Goal: Task Accomplishment & Management: Use online tool/utility

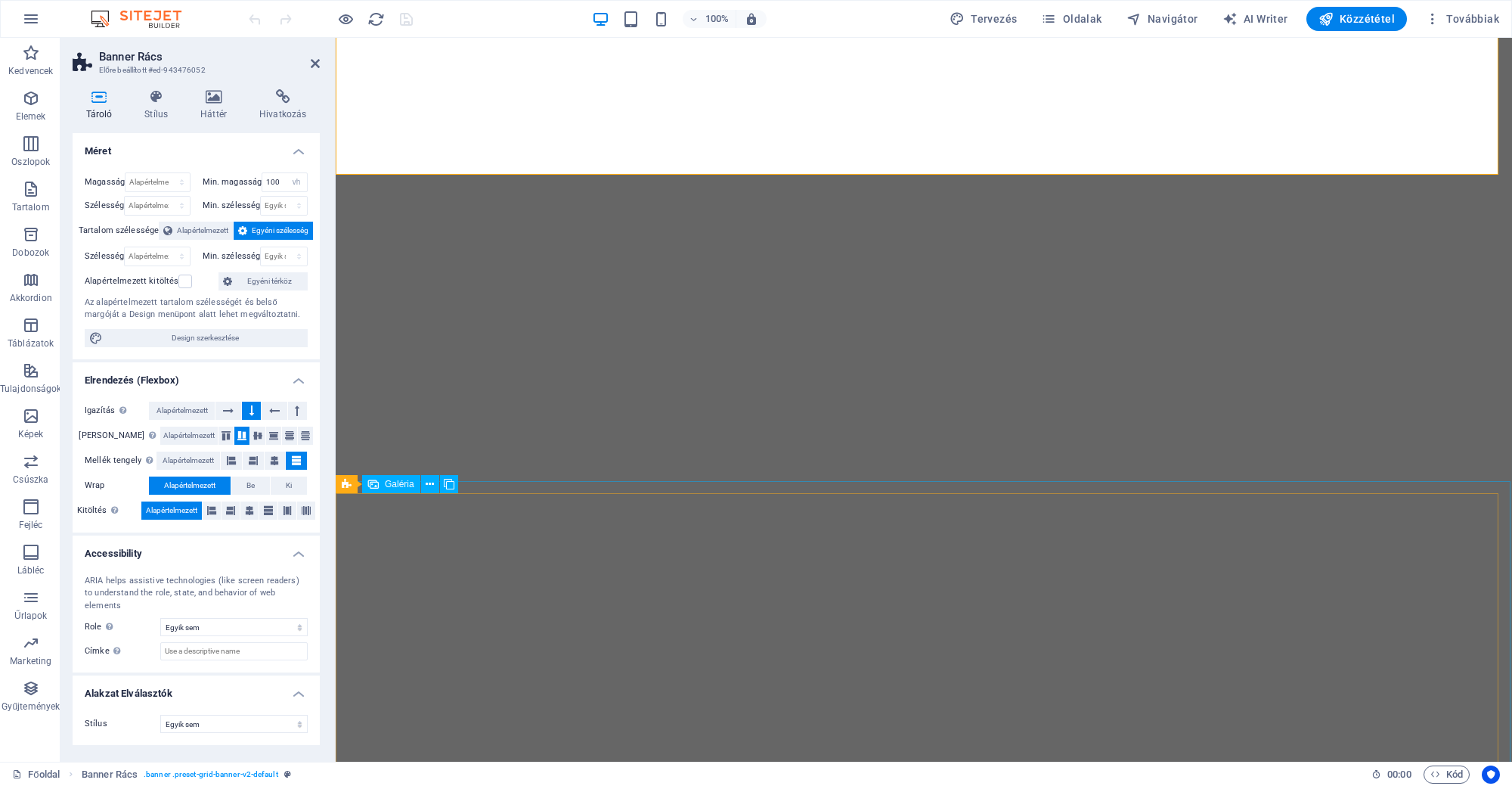
select select "vh"
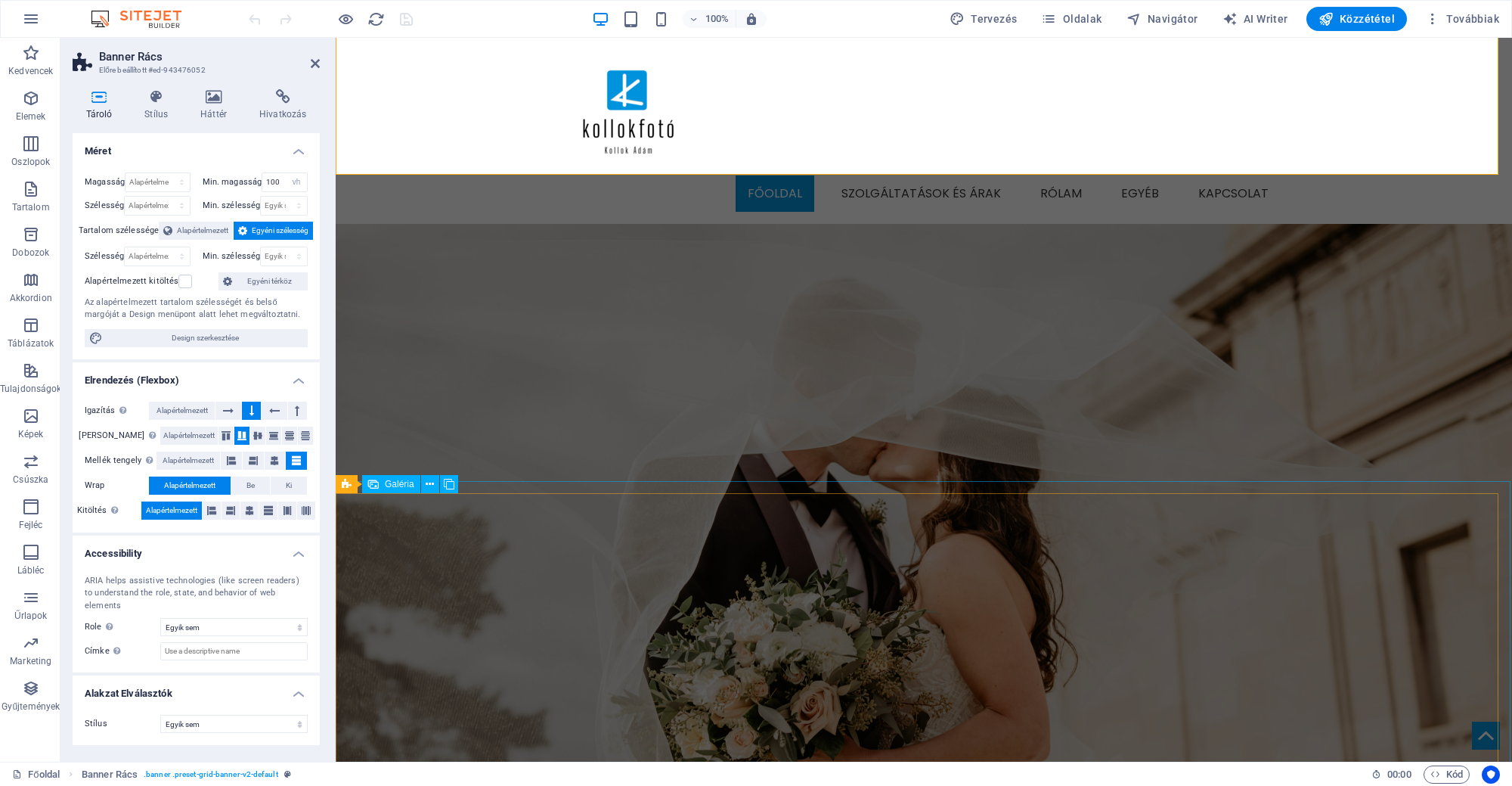
scroll to position [1861, 0]
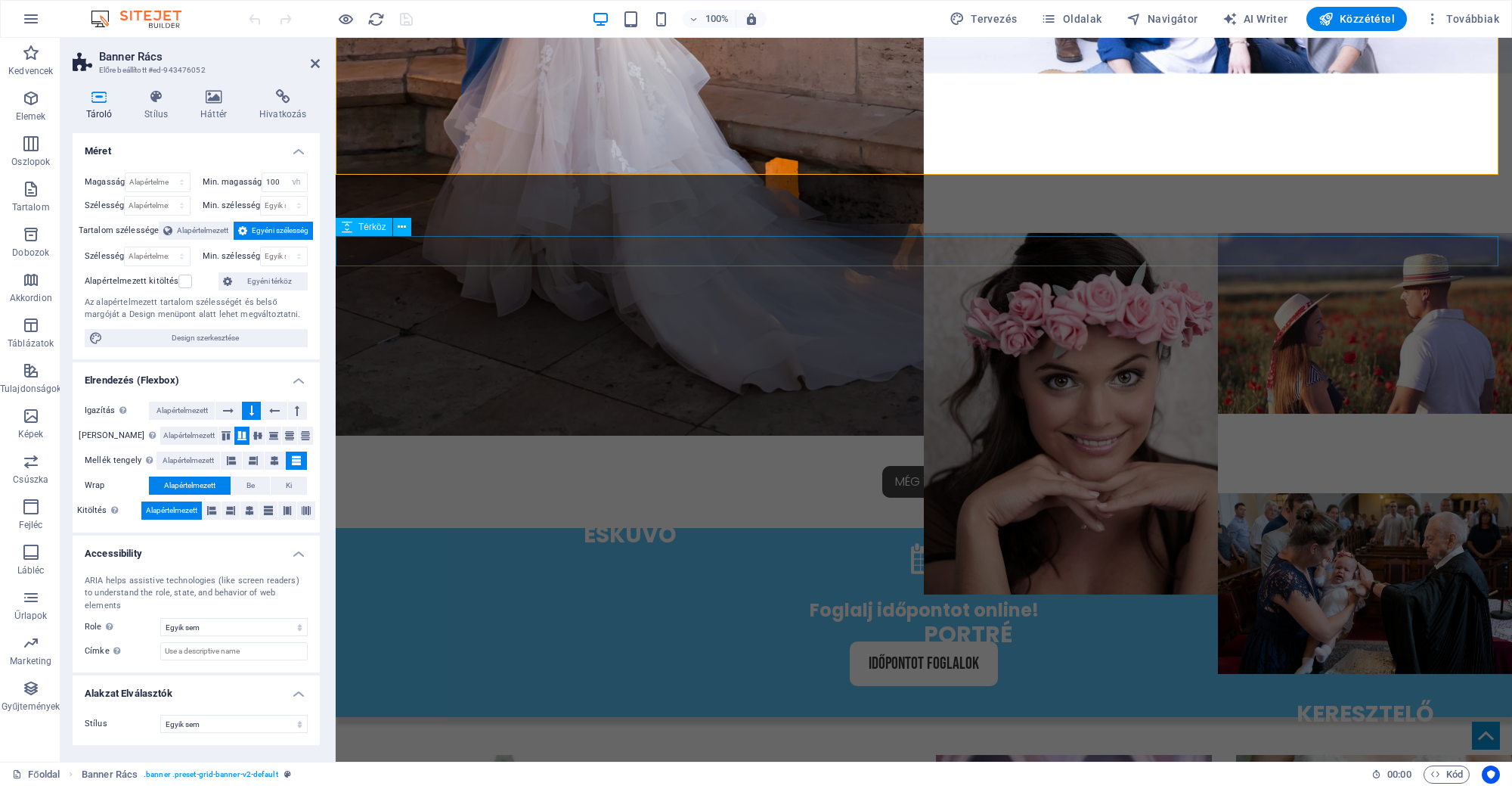
click at [1272, 497] on div at bounding box center [924, 512] width 1176 height 31
click at [1208, 543] on figure at bounding box center [924, 561] width 714 height 37
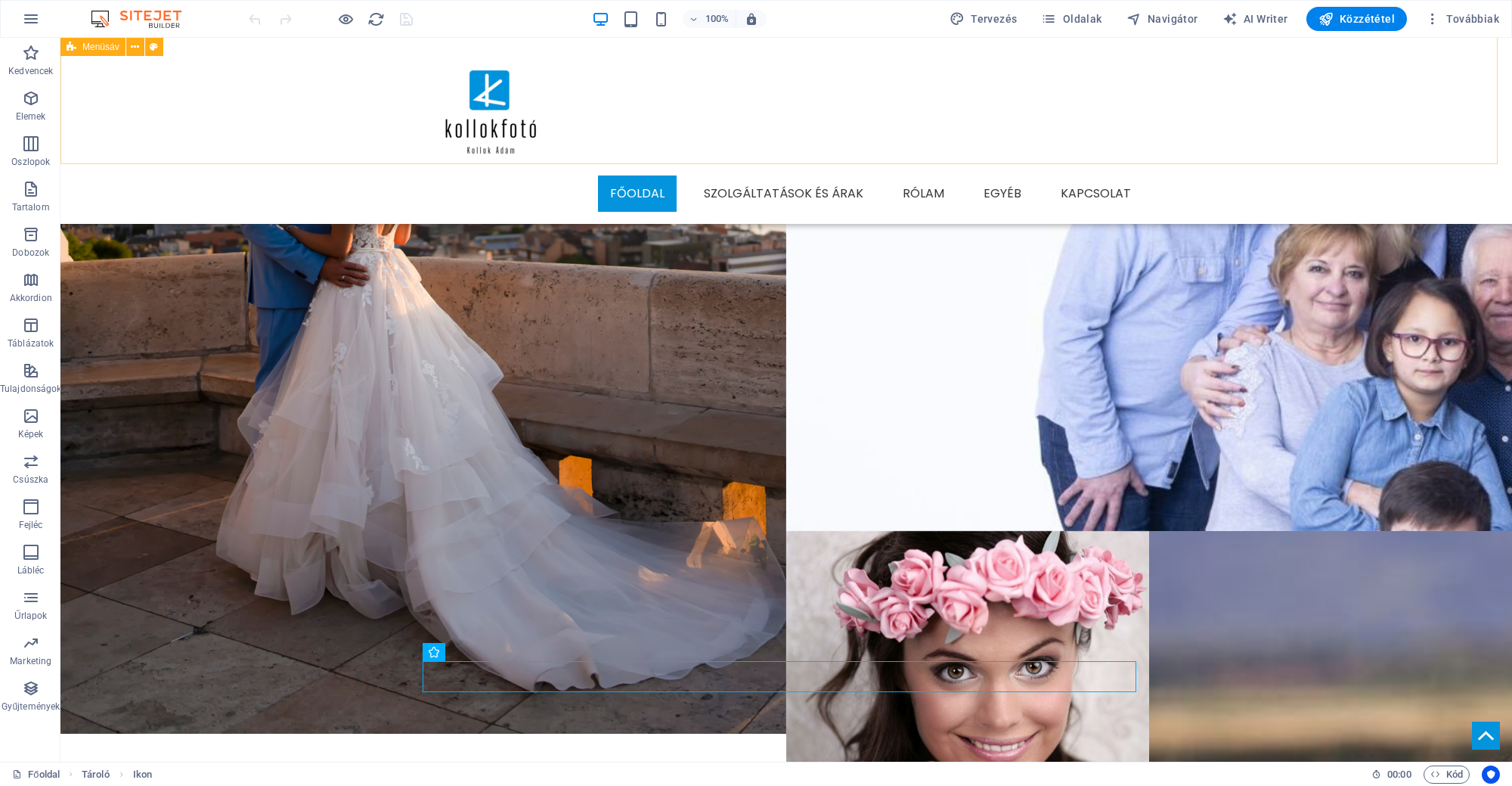
scroll to position [1483, 0]
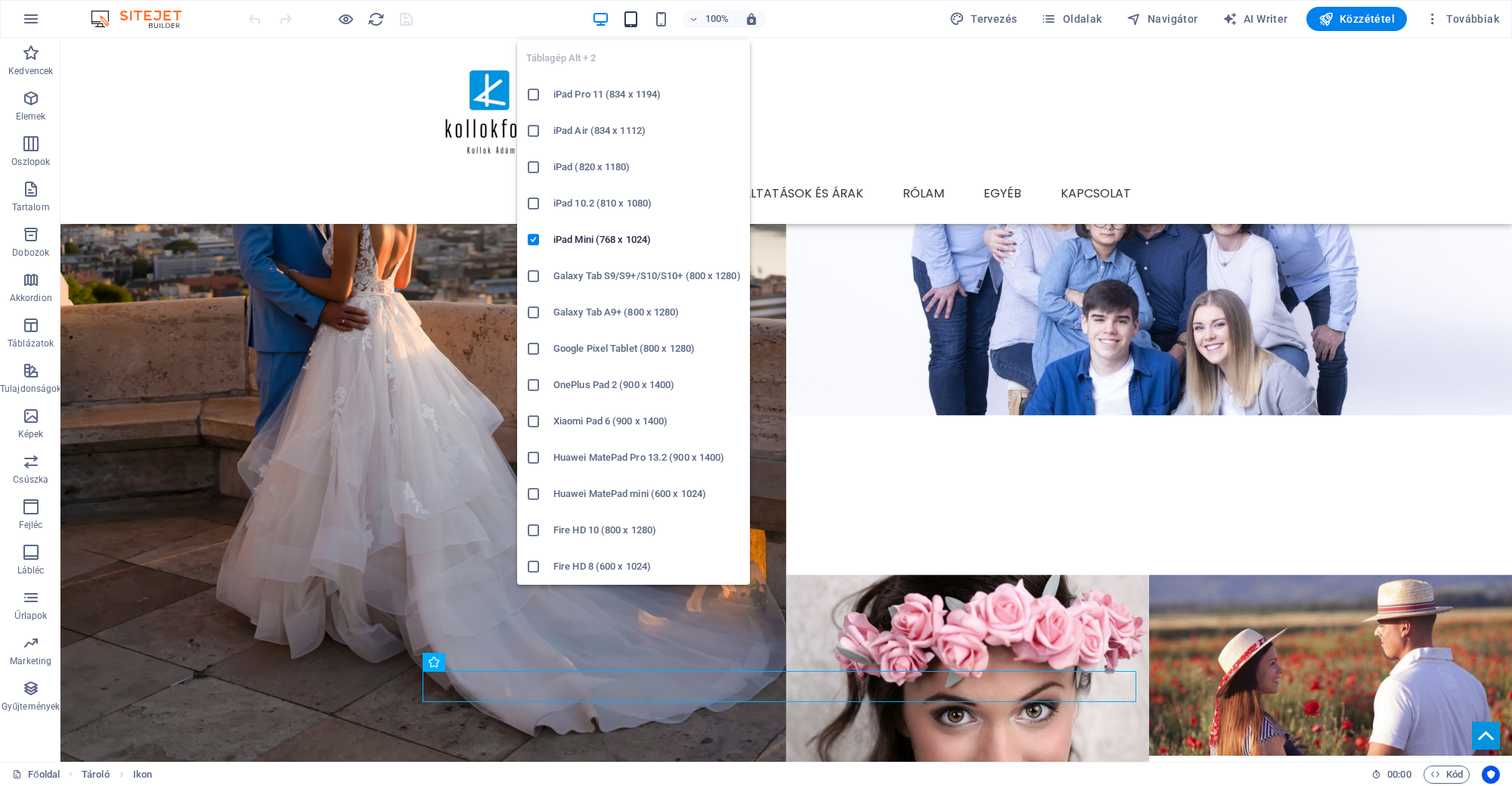
click at [636, 11] on icon "button" at bounding box center [630, 20] width 18 height 18
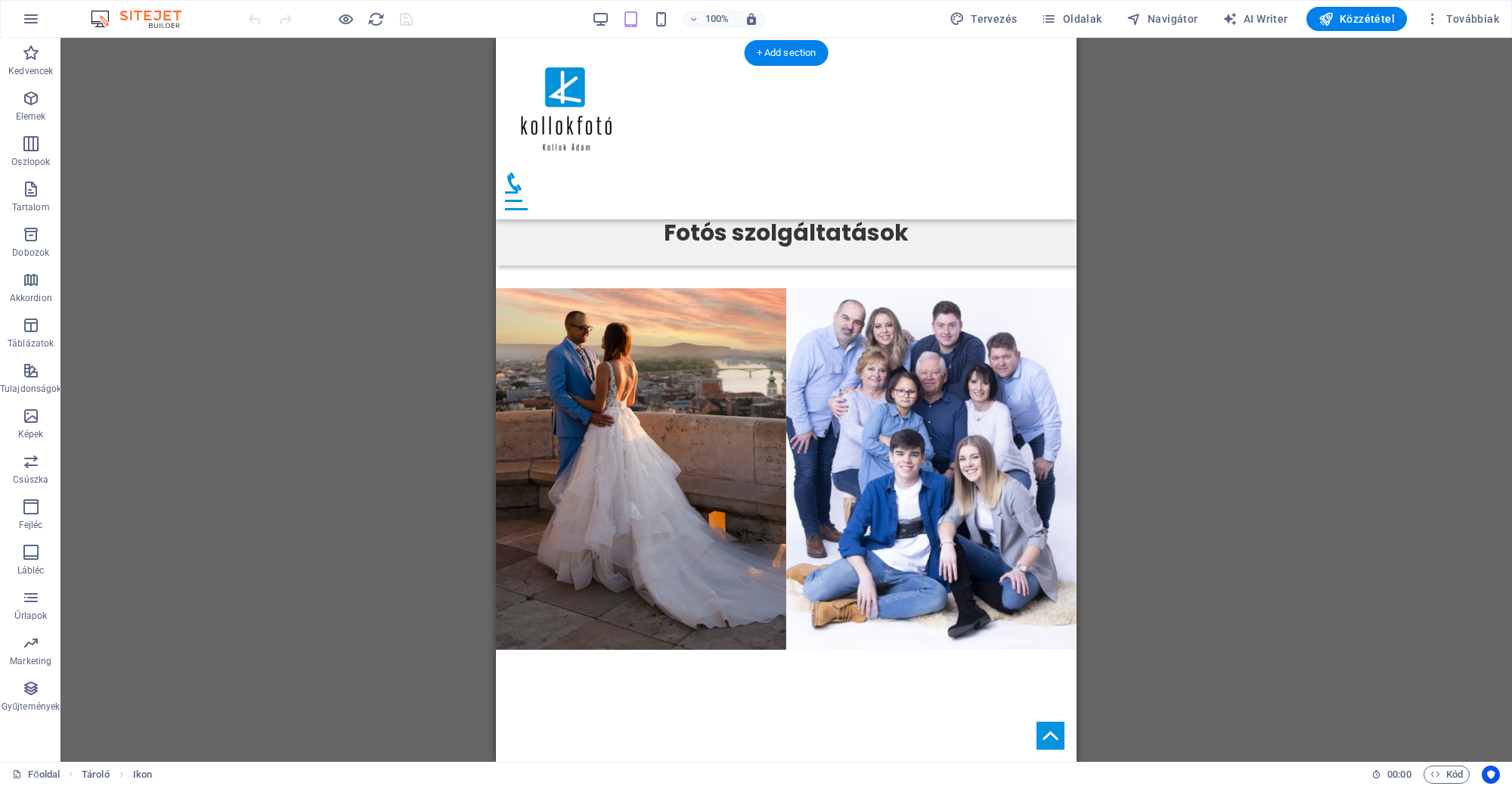
scroll to position [1101, 0]
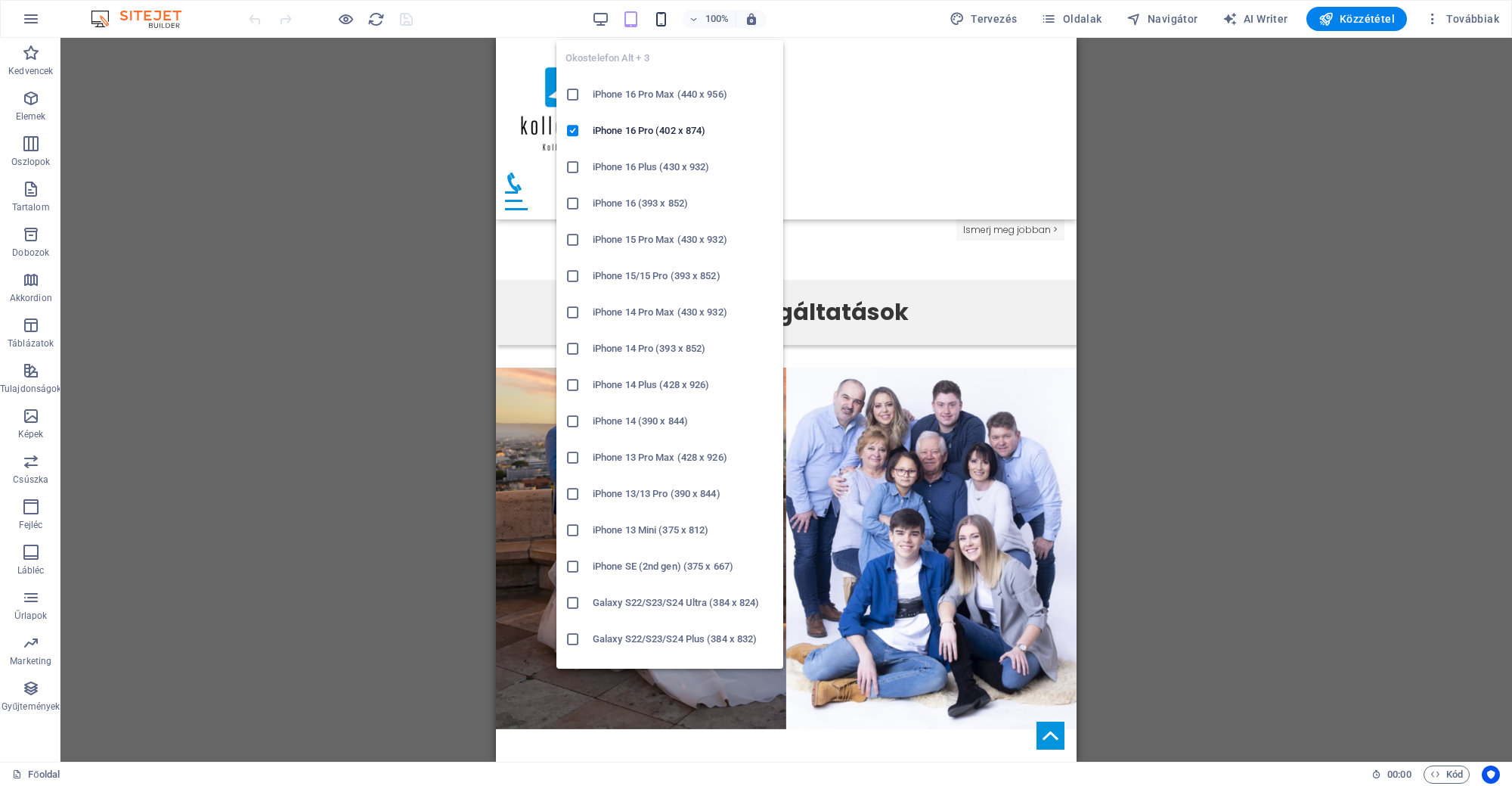
click at [663, 11] on icon "button" at bounding box center [661, 20] width 18 height 18
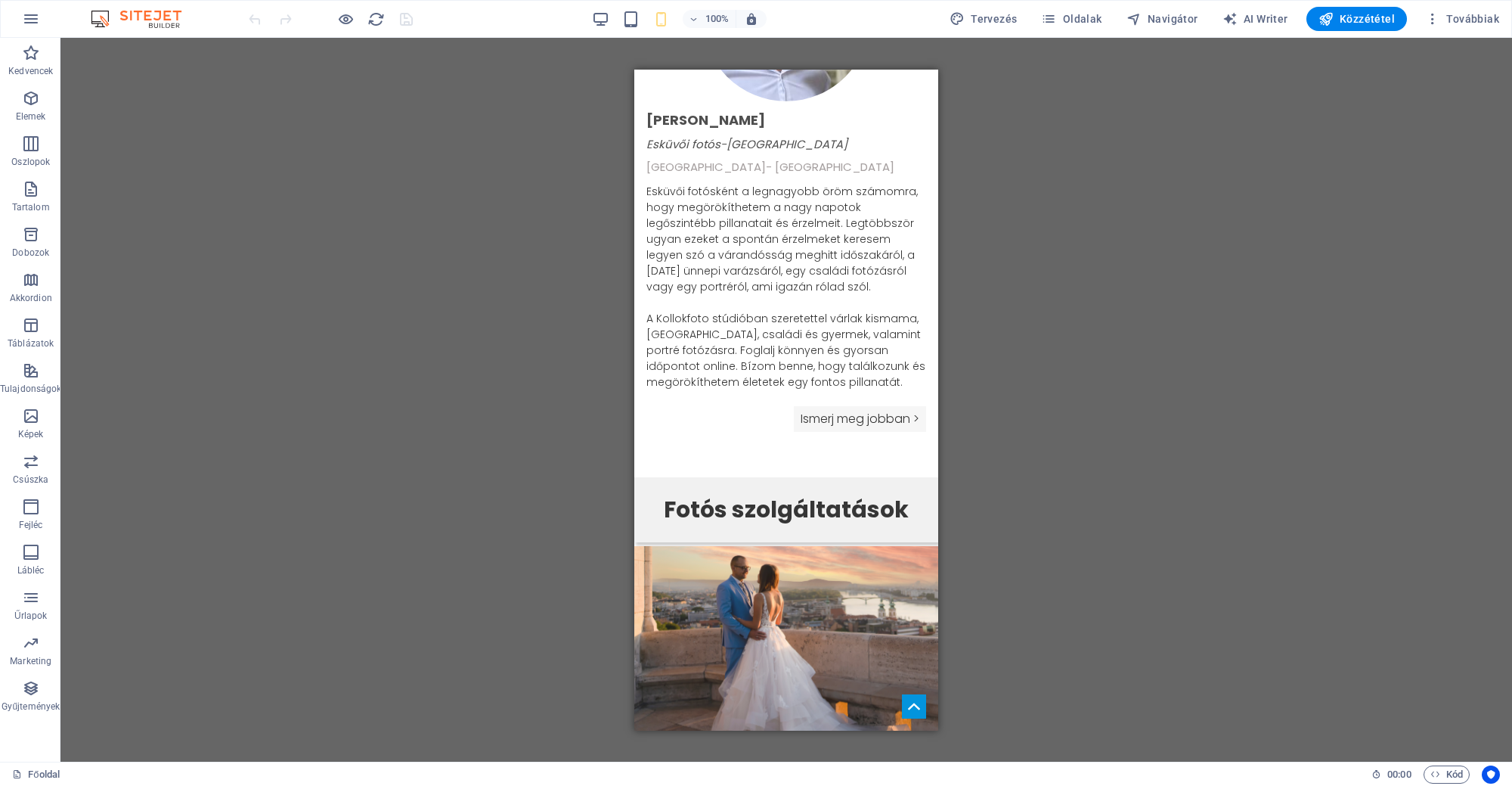
scroll to position [1290, 0]
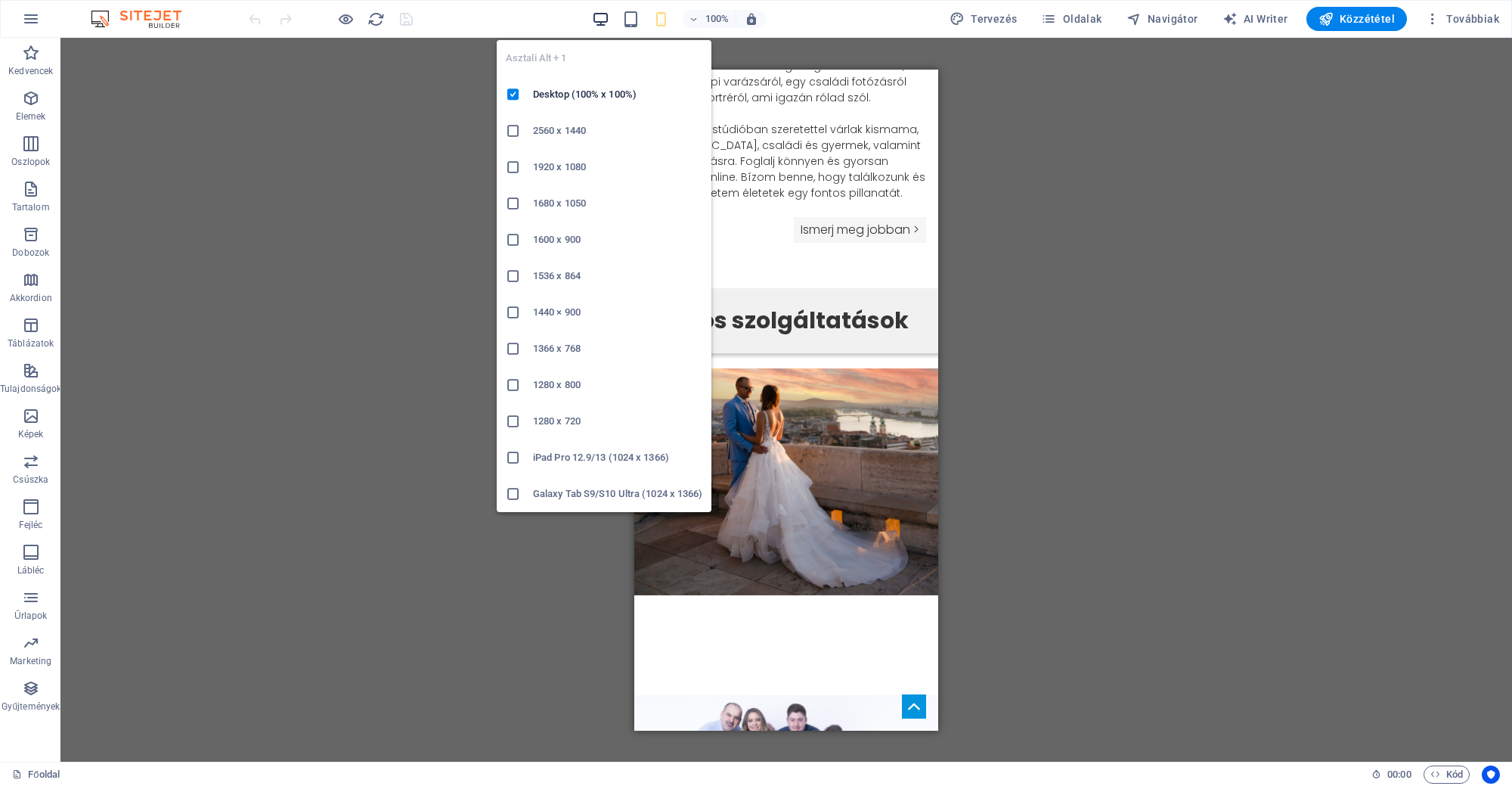
click at [609, 19] on icon "button" at bounding box center [601, 20] width 18 height 18
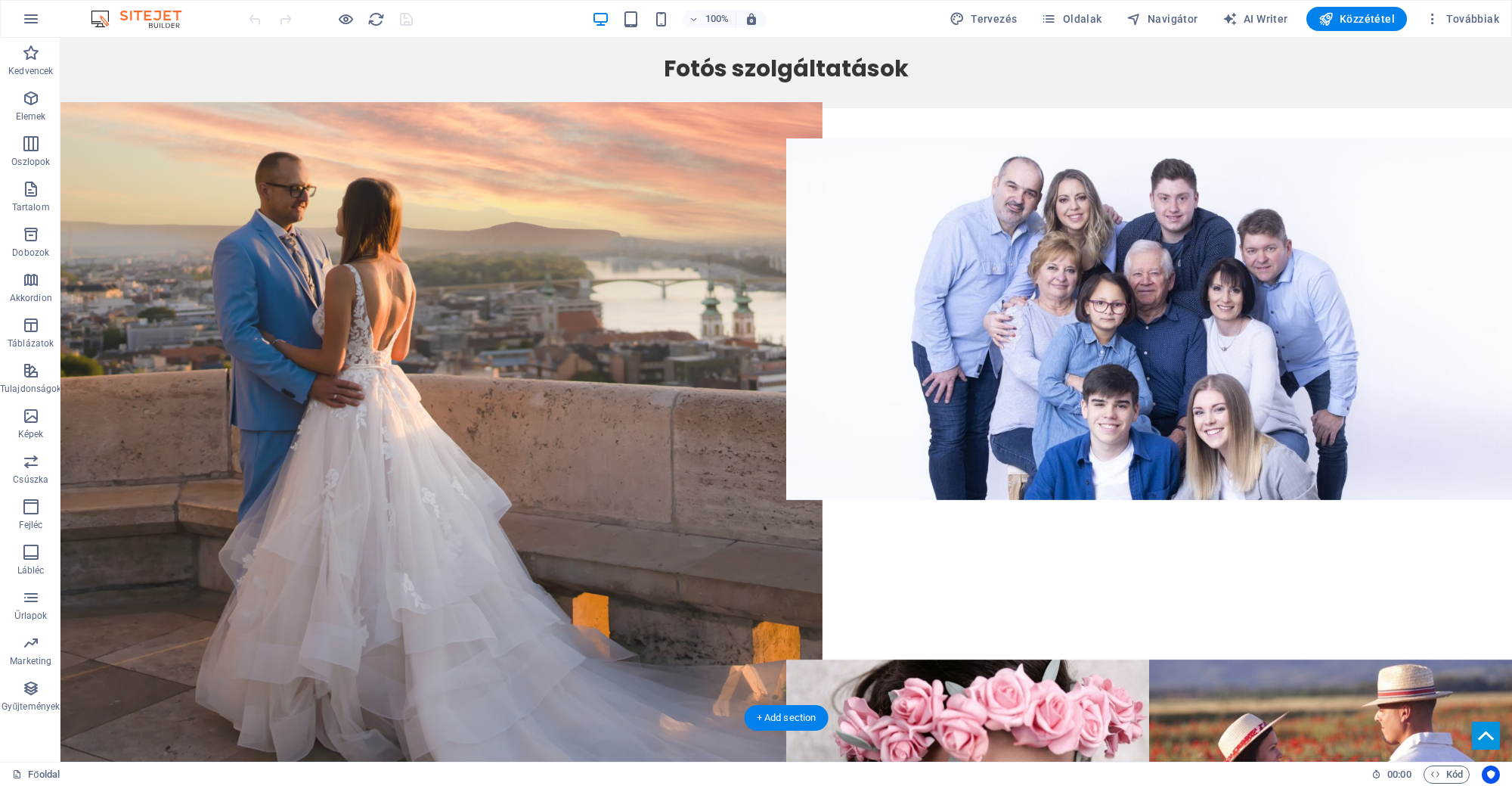
scroll to position [1578, 0]
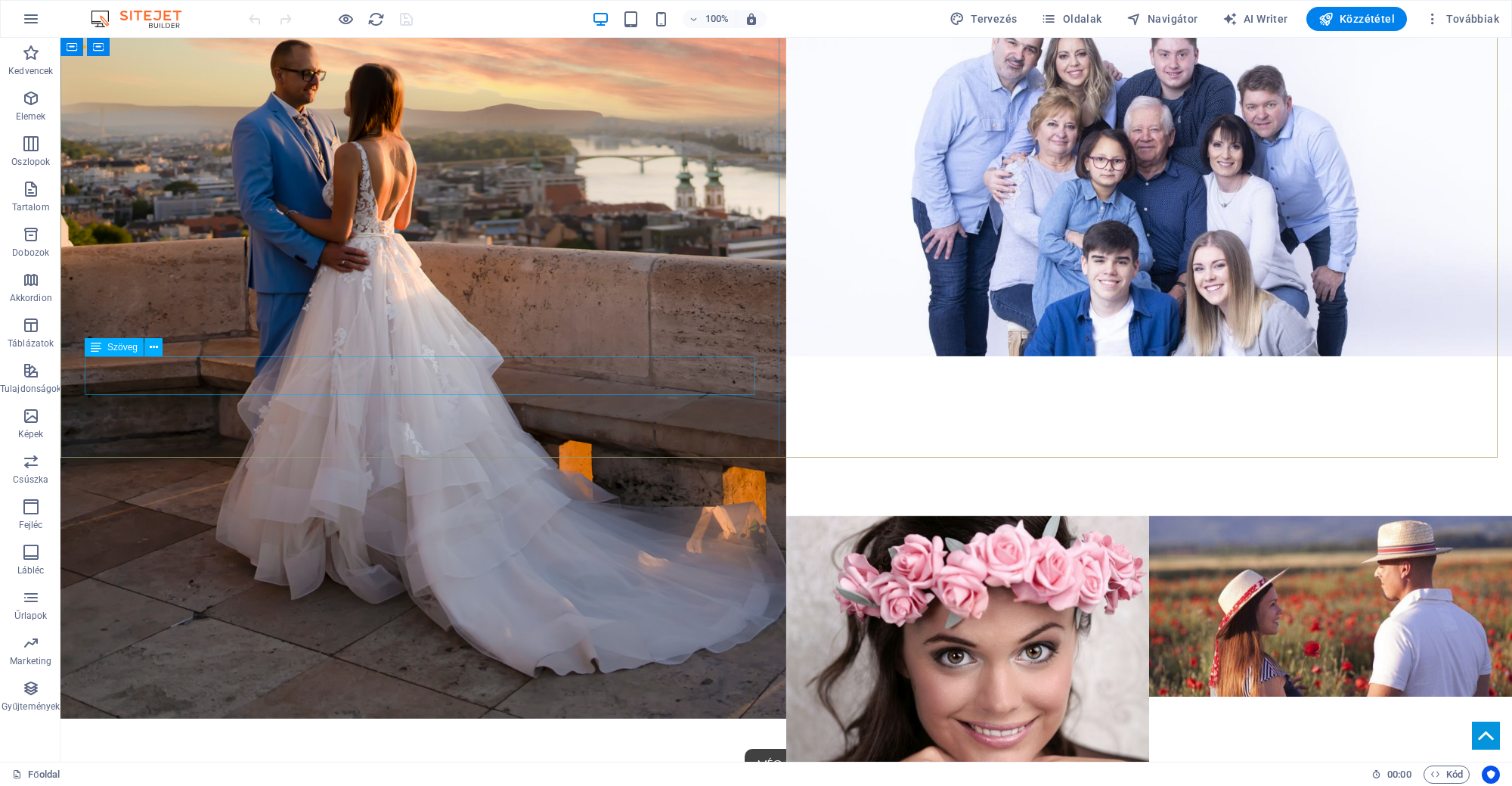
click at [105, 352] on div "Szöveg" at bounding box center [115, 347] width 59 height 18
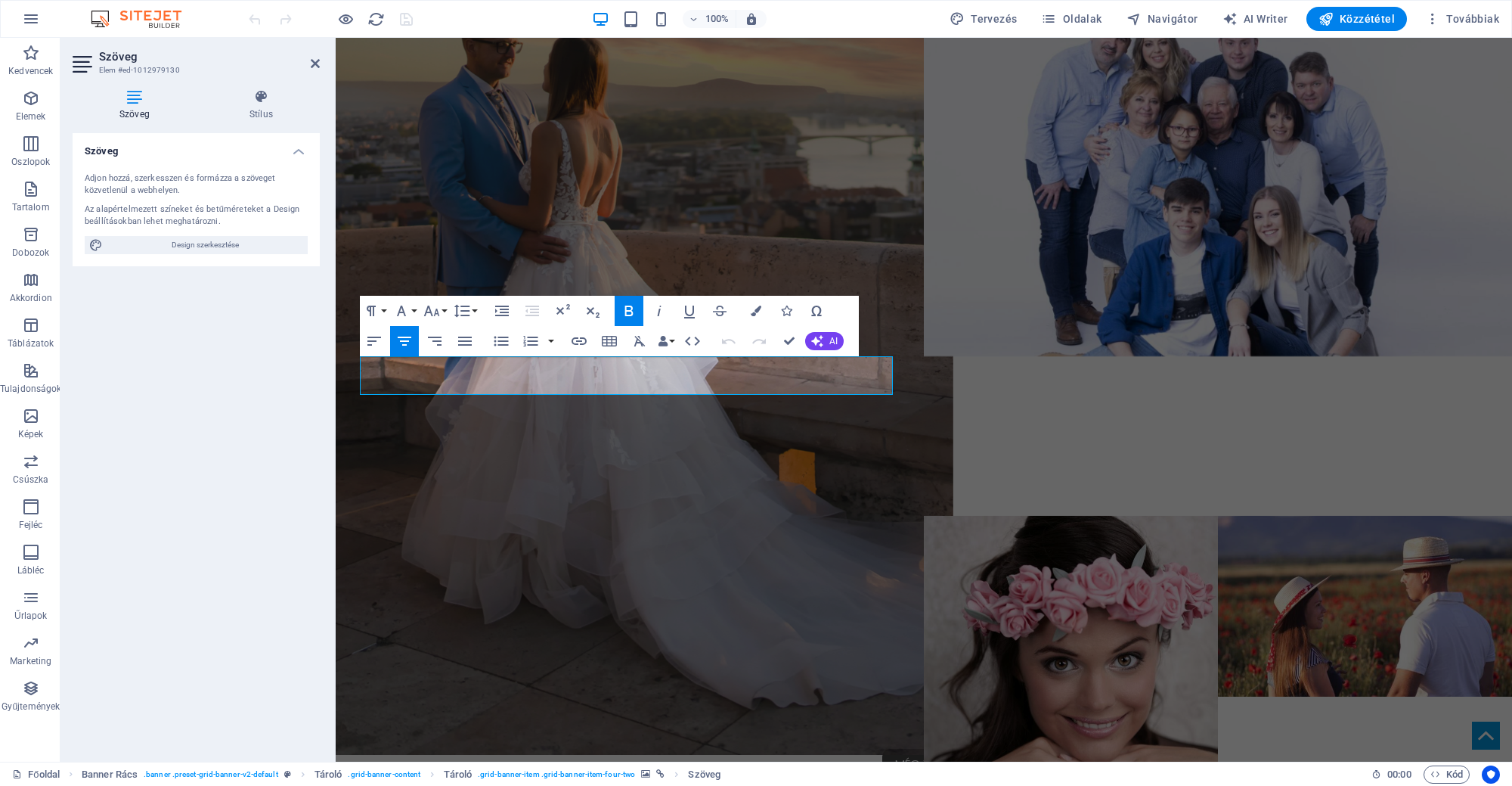
click at [431, 198] on figure at bounding box center [630, 356] width 647 height 796
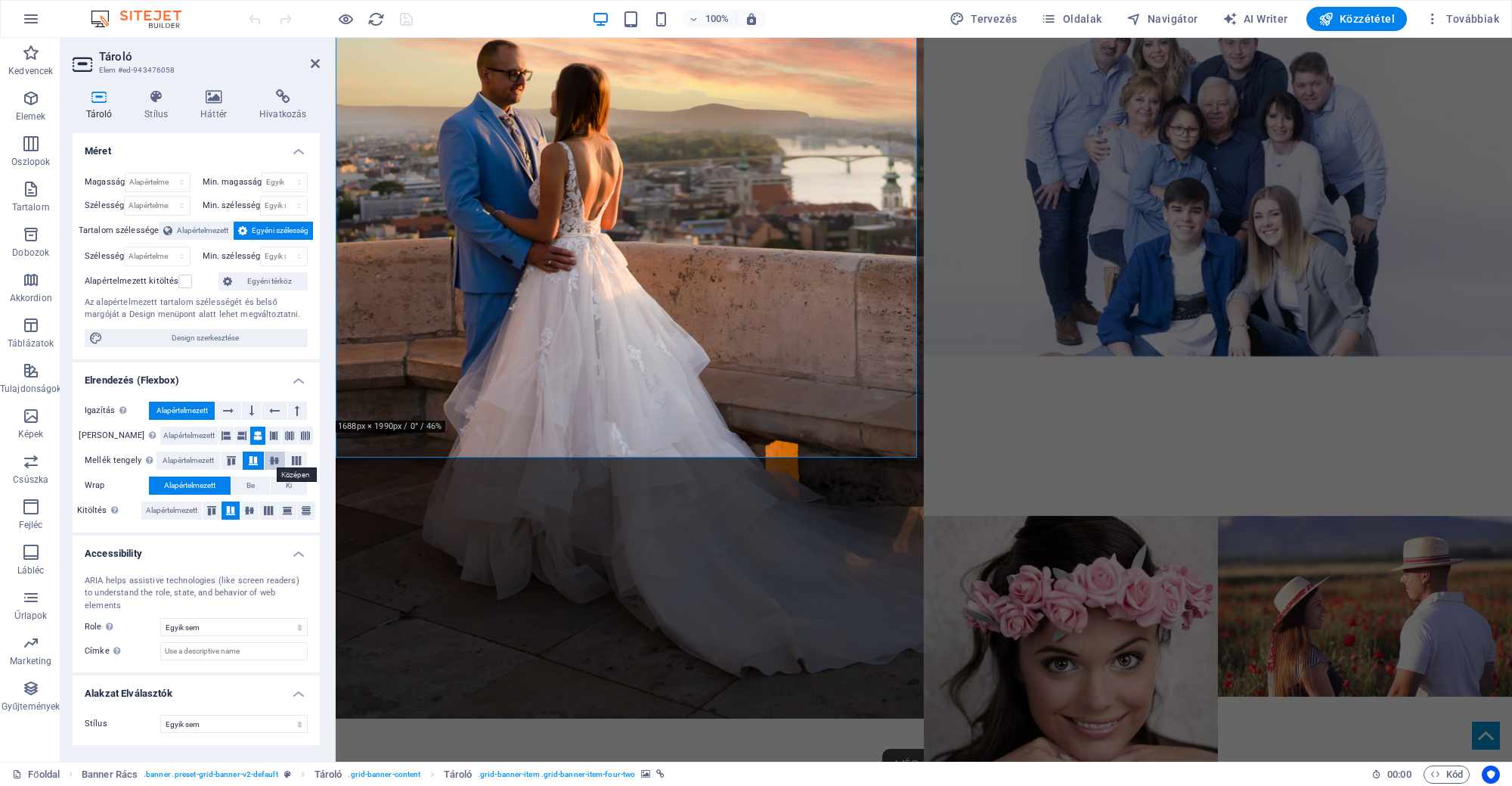
click at [268, 462] on icon at bounding box center [274, 460] width 18 height 9
click at [256, 403] on button at bounding box center [251, 410] width 19 height 18
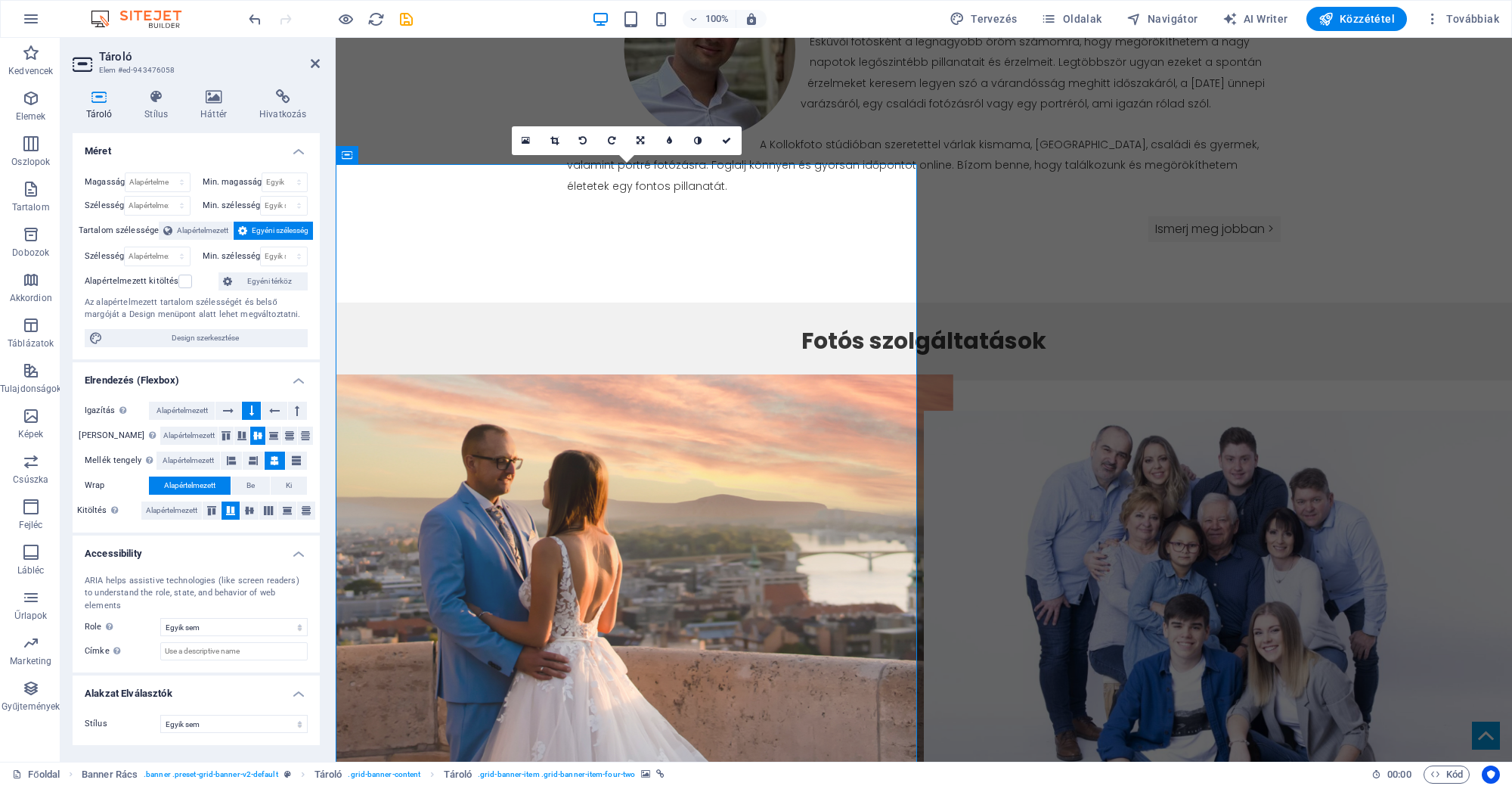
scroll to position [1200, 0]
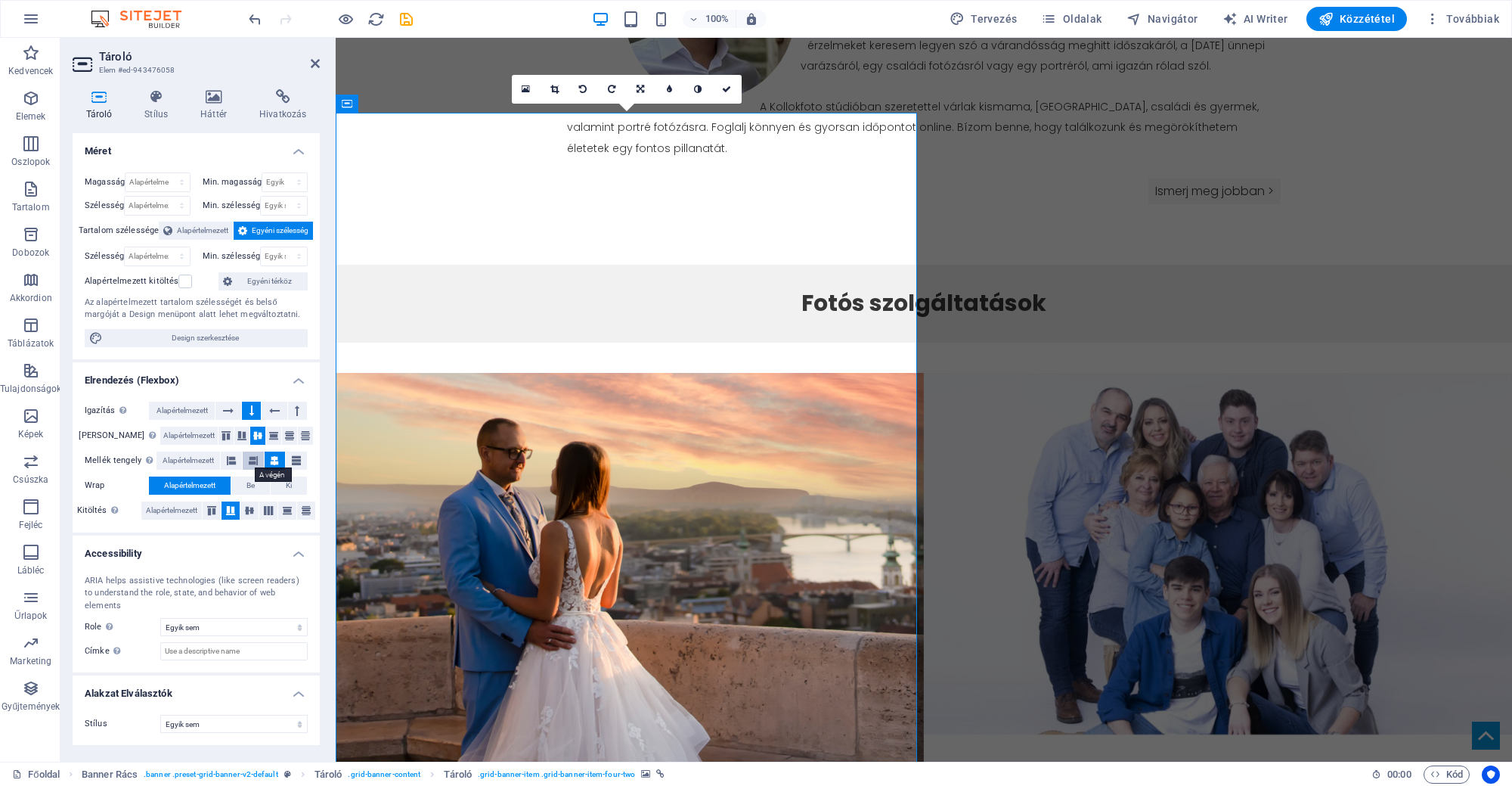
click at [250, 455] on icon at bounding box center [253, 461] width 9 height 18
click at [249, 431] on icon at bounding box center [258, 435] width 18 height 9
click at [269, 437] on icon at bounding box center [274, 435] width 18 height 9
click at [285, 431] on icon at bounding box center [290, 435] width 18 height 9
click at [297, 431] on icon at bounding box center [305, 435] width 18 height 9
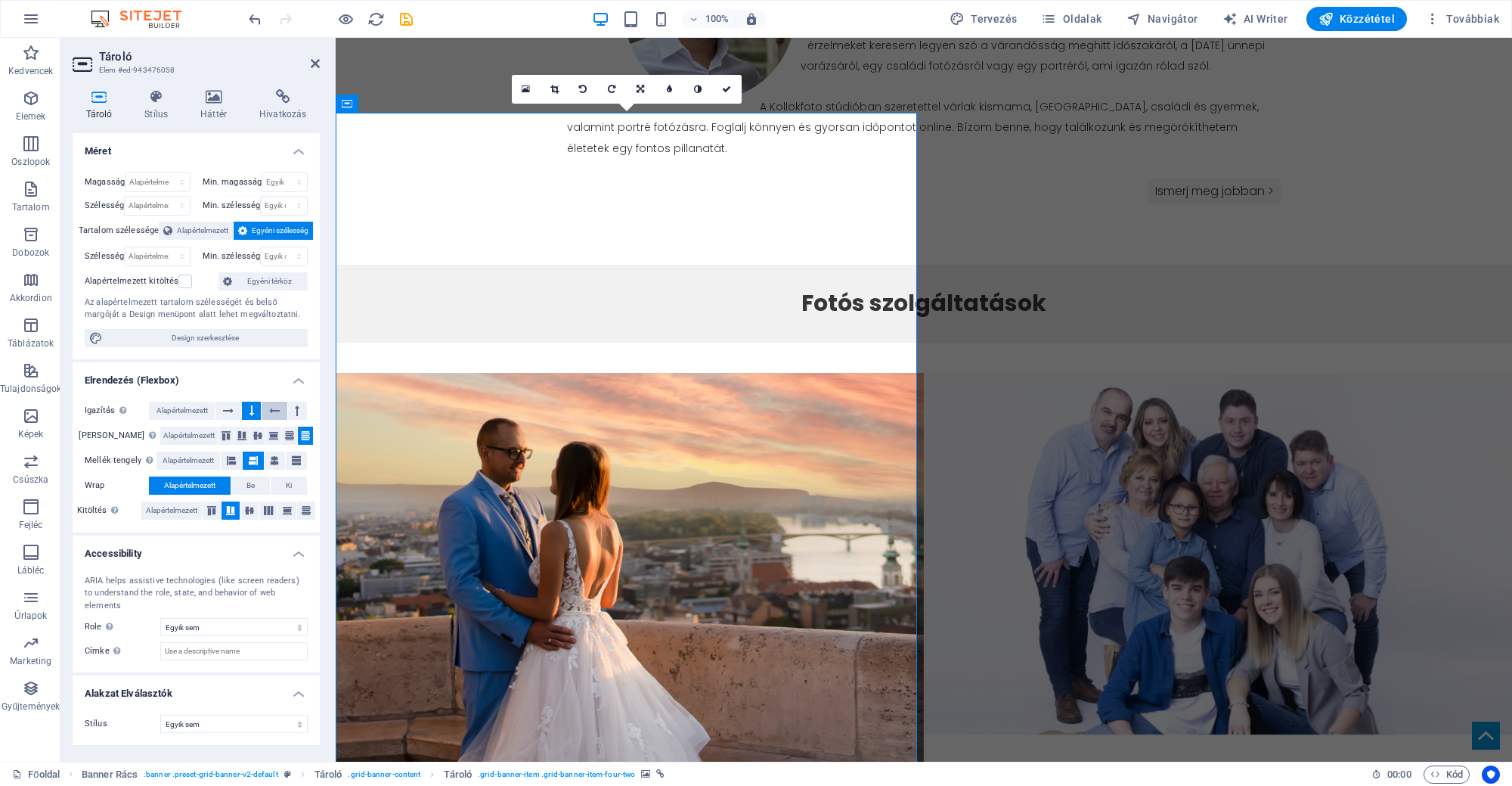
click at [269, 416] on icon at bounding box center [274, 410] width 11 height 18
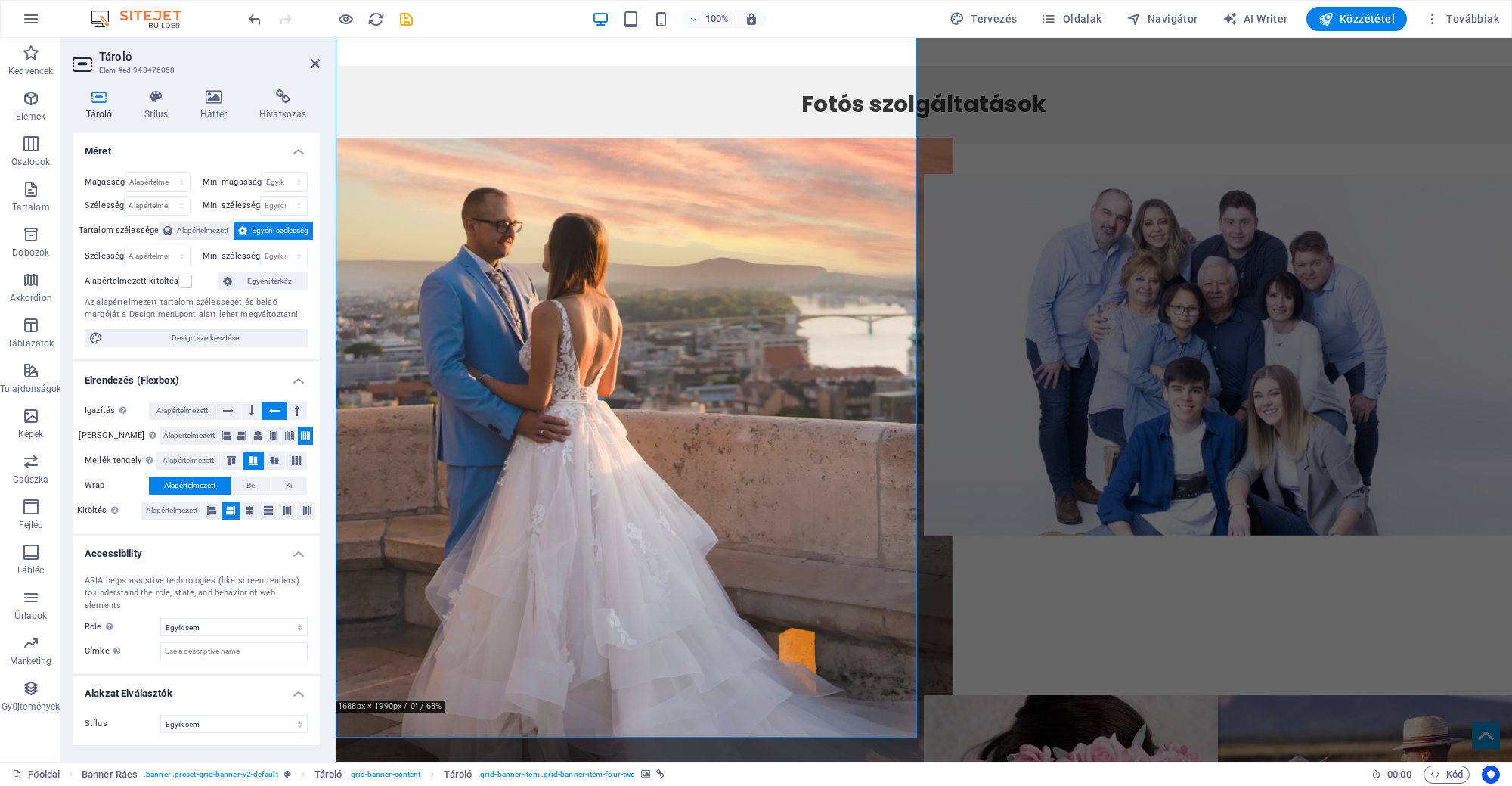
scroll to position [1578, 0]
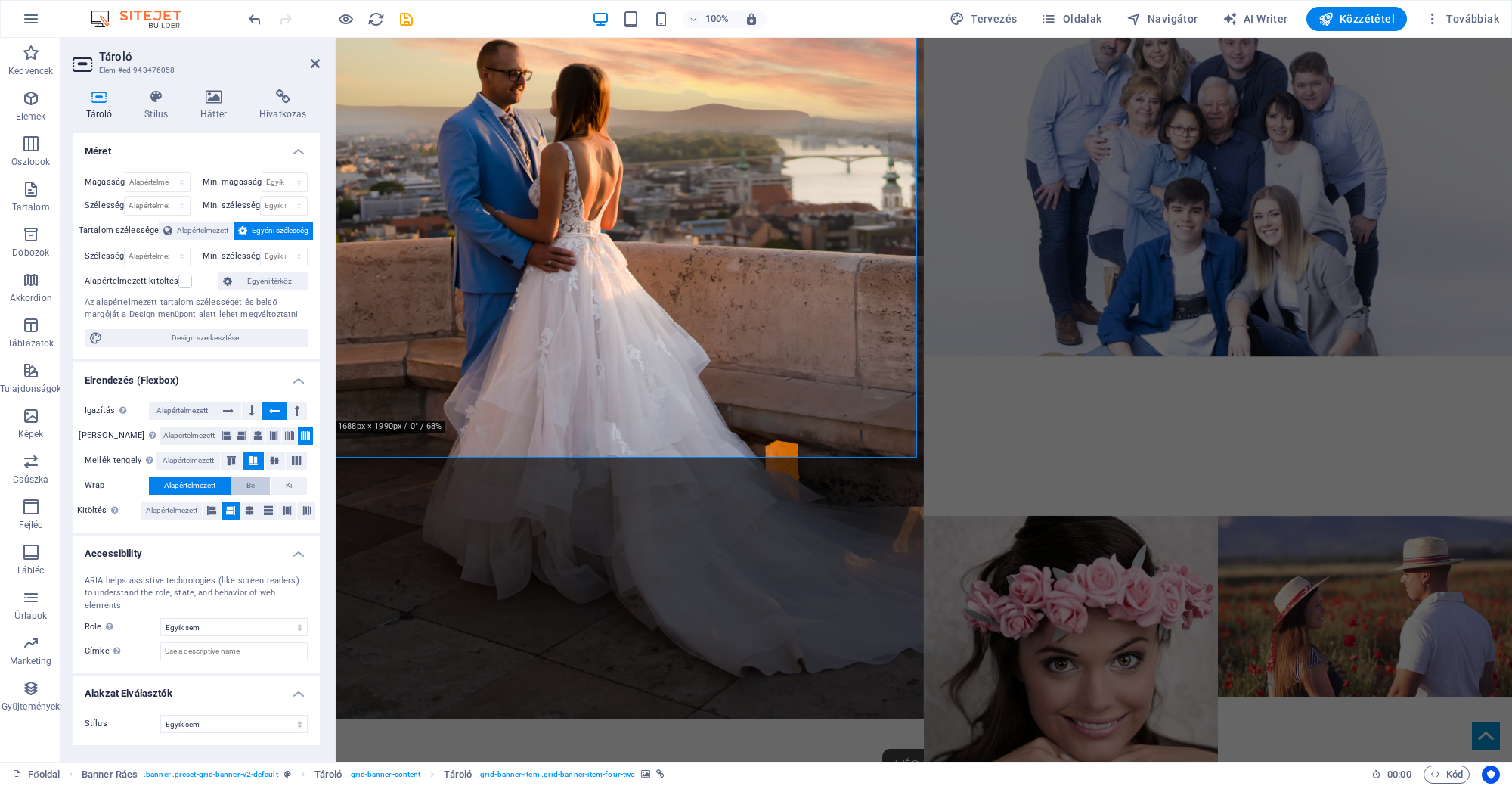
click at [250, 482] on span "Be" at bounding box center [250, 485] width 8 height 18
click at [267, 511] on icon at bounding box center [268, 510] width 9 height 18
click at [249, 508] on icon at bounding box center [249, 510] width 9 height 18
click at [288, 506] on icon at bounding box center [287, 510] width 9 height 18
drag, startPoint x: 300, startPoint y: 502, endPoint x: 259, endPoint y: 513, distance: 42.4
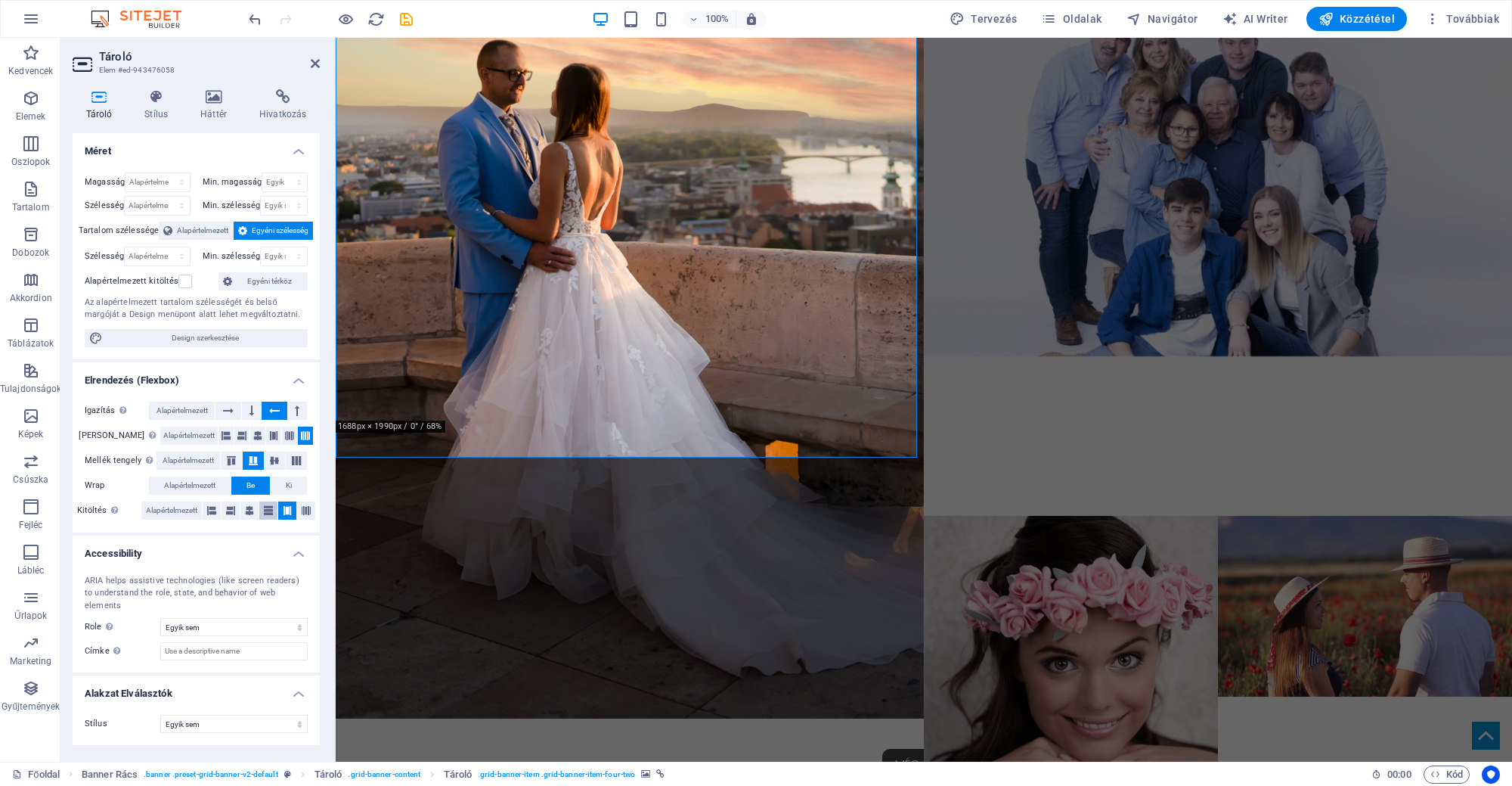
click at [300, 502] on button at bounding box center [306, 510] width 18 height 18
drag, startPoint x: 217, startPoint y: 509, endPoint x: 246, endPoint y: 503, distance: 29.6
click at [219, 509] on button at bounding box center [211, 510] width 18 height 18
click at [246, 503] on icon at bounding box center [249, 510] width 9 height 18
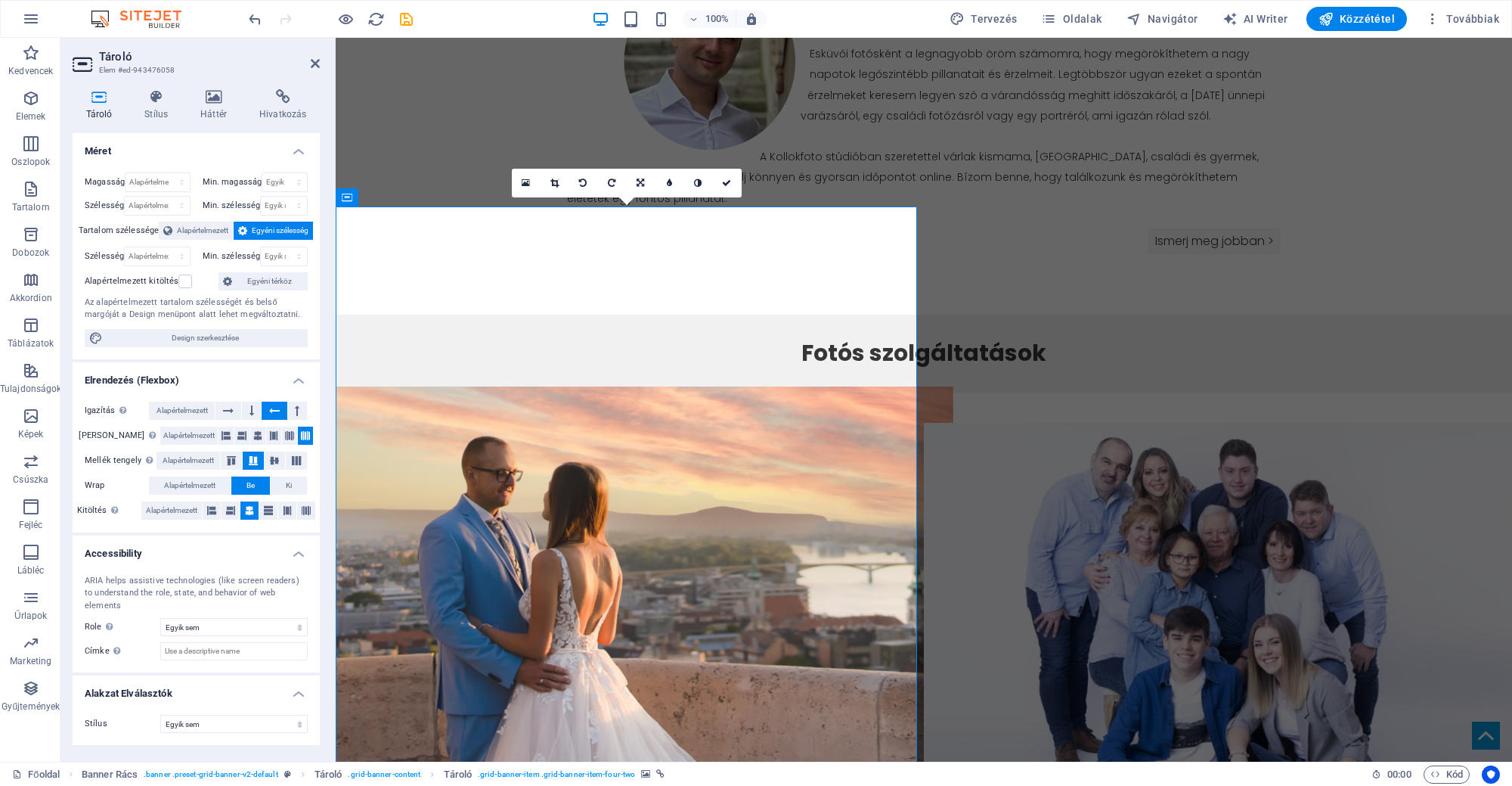
scroll to position [1200, 0]
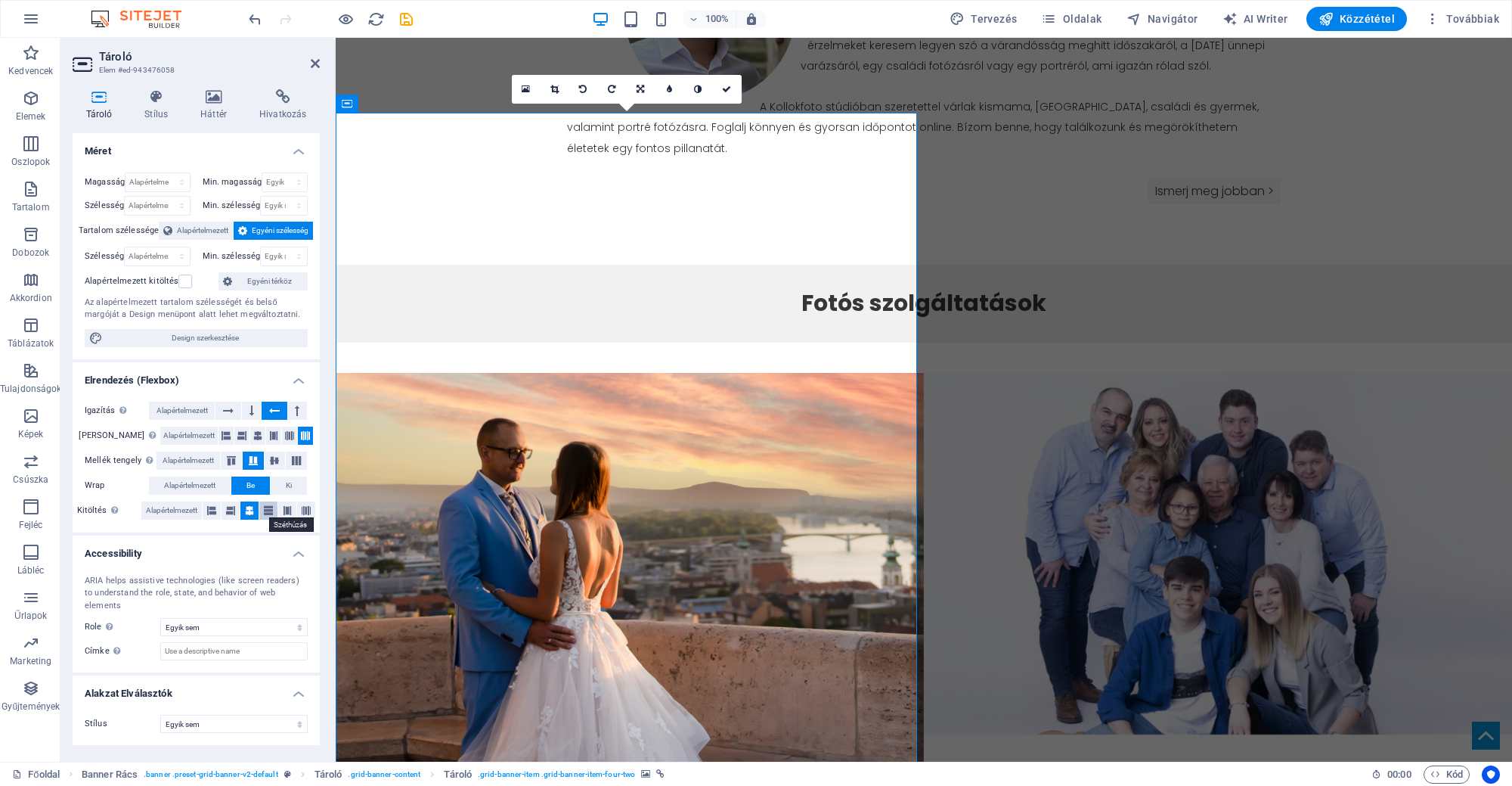
click at [273, 506] on icon at bounding box center [268, 510] width 9 height 18
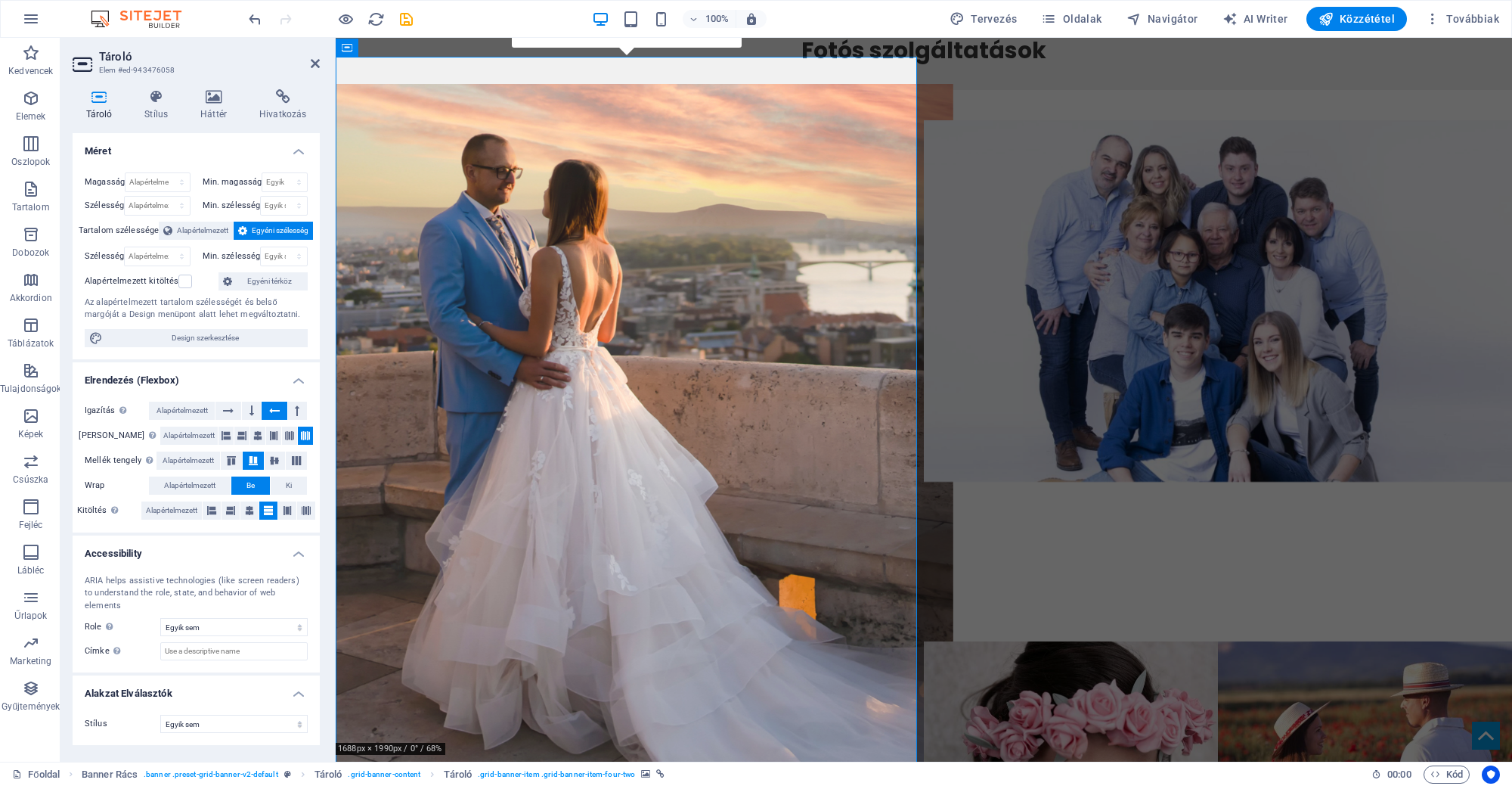
scroll to position [1484, 0]
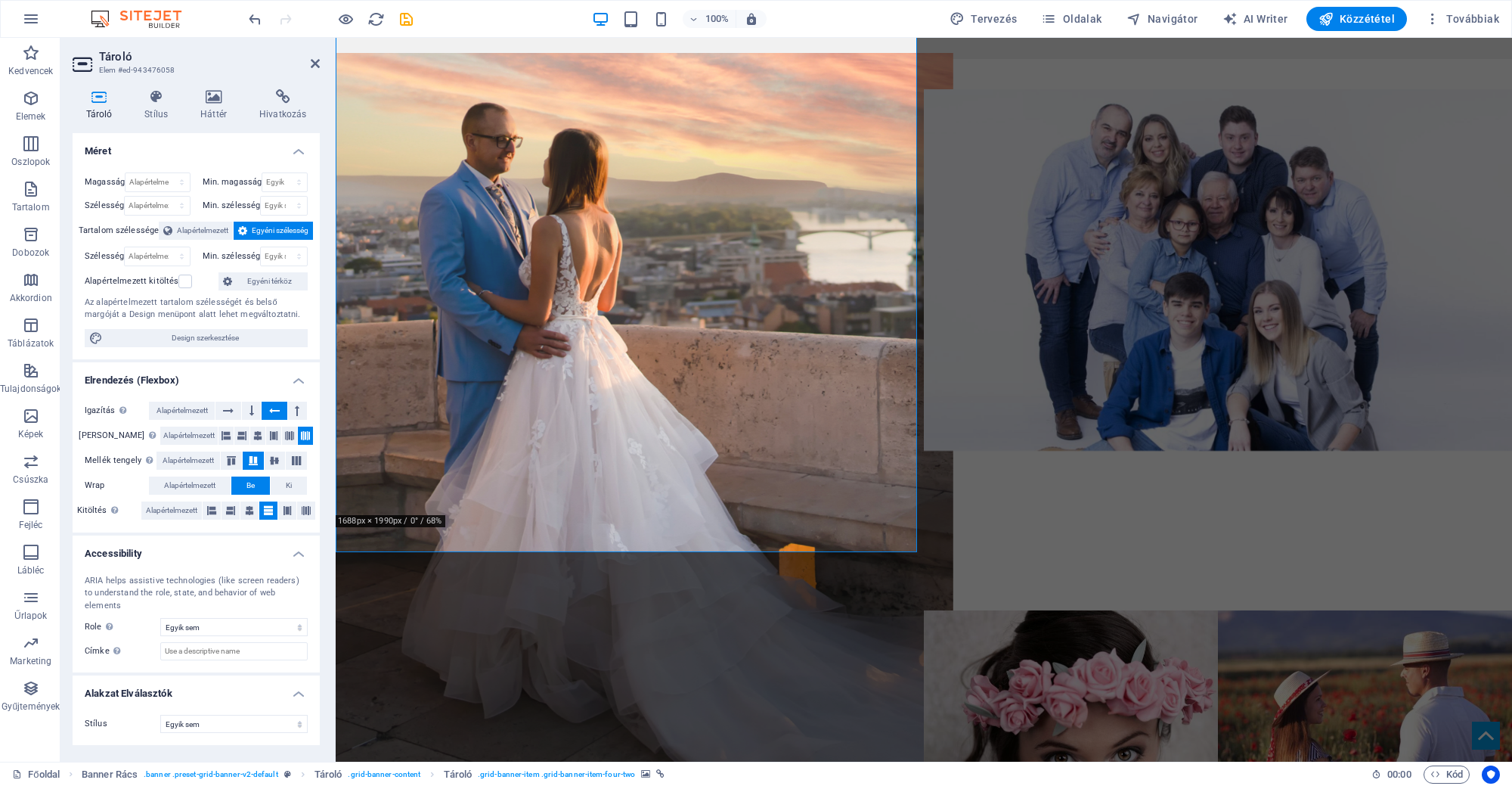
click at [634, 514] on figure at bounding box center [630, 451] width 647 height 796
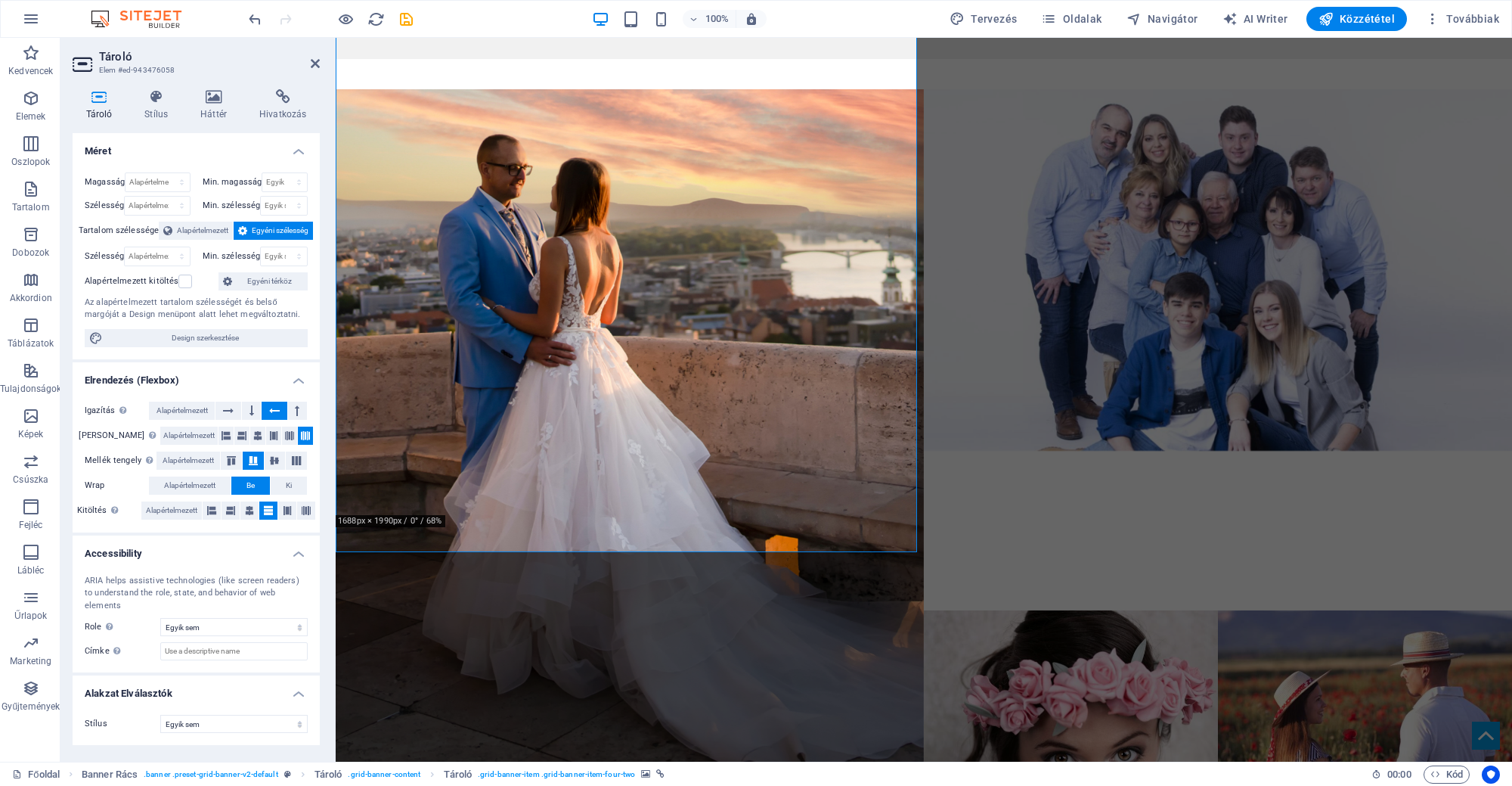
click at [307, 65] on header "Tároló Elem #ed-943476058" at bounding box center [196, 57] width 247 height 40
click at [320, 60] on icon at bounding box center [314, 63] width 9 height 12
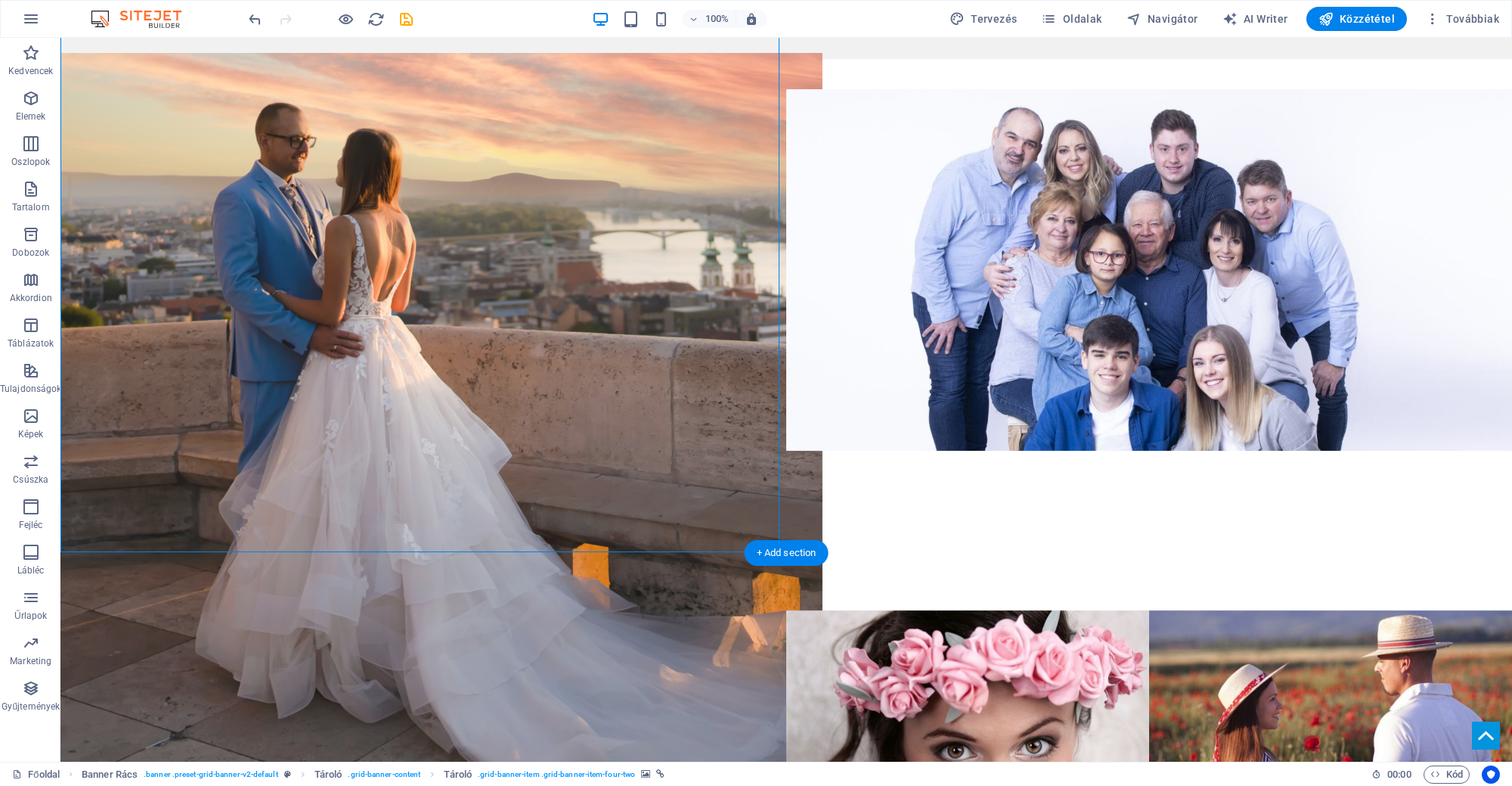
click at [404, 186] on figure at bounding box center [423, 451] width 798 height 796
click at [302, 278] on figure at bounding box center [423, 451] width 798 height 796
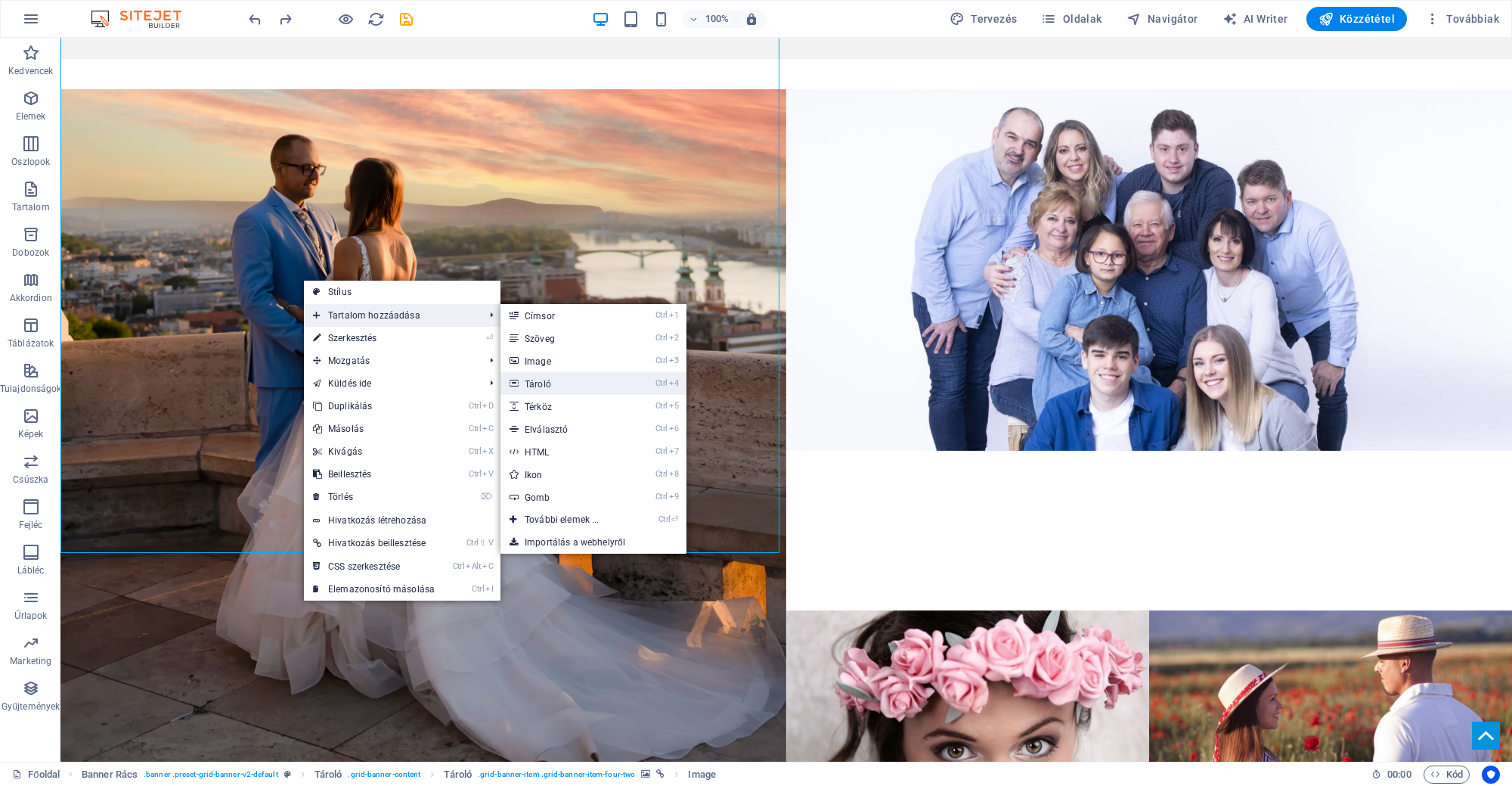
click at [586, 377] on link "Ctrl 4 Tároló" at bounding box center [564, 383] width 129 height 23
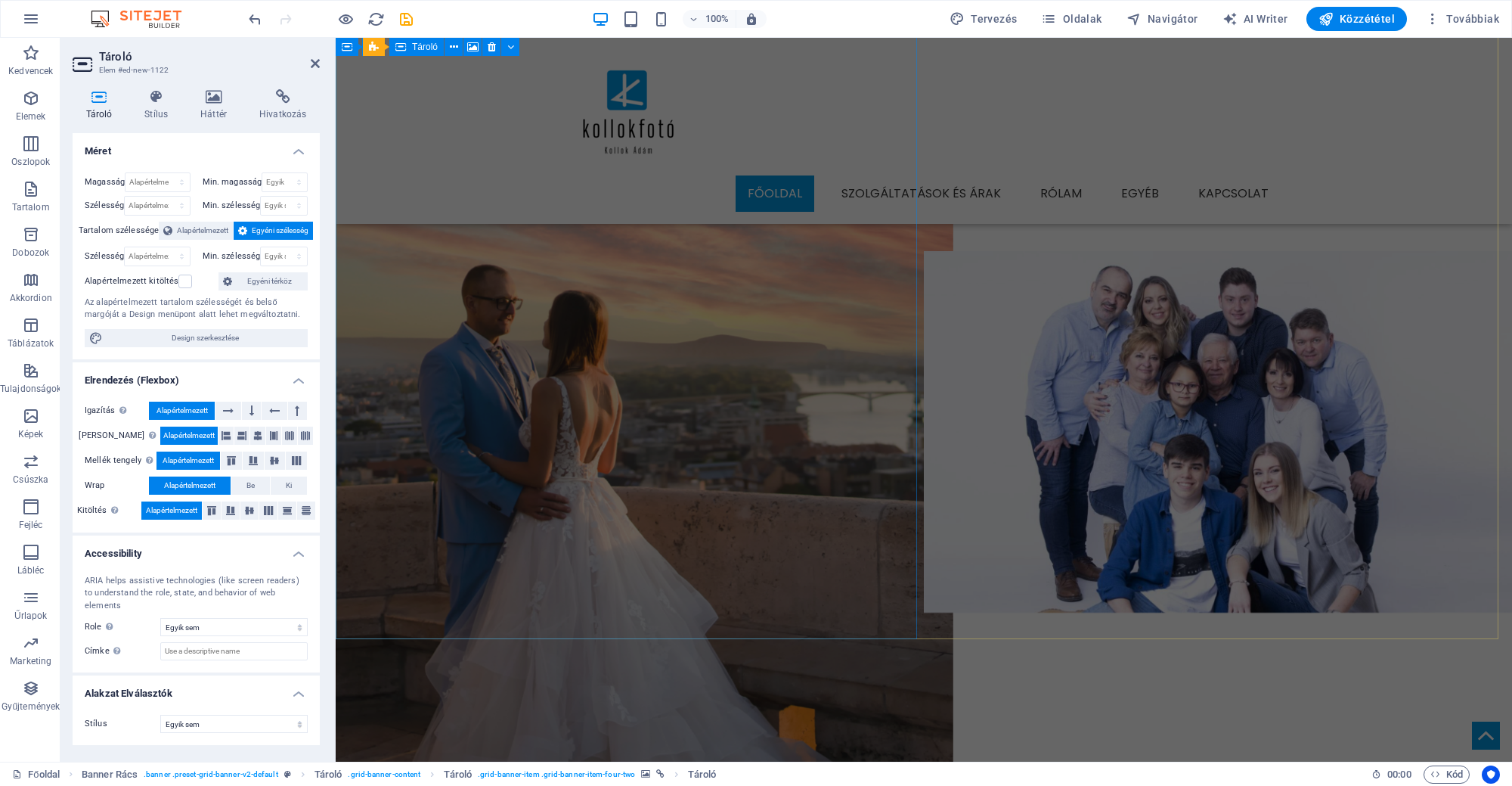
scroll to position [1121, 0]
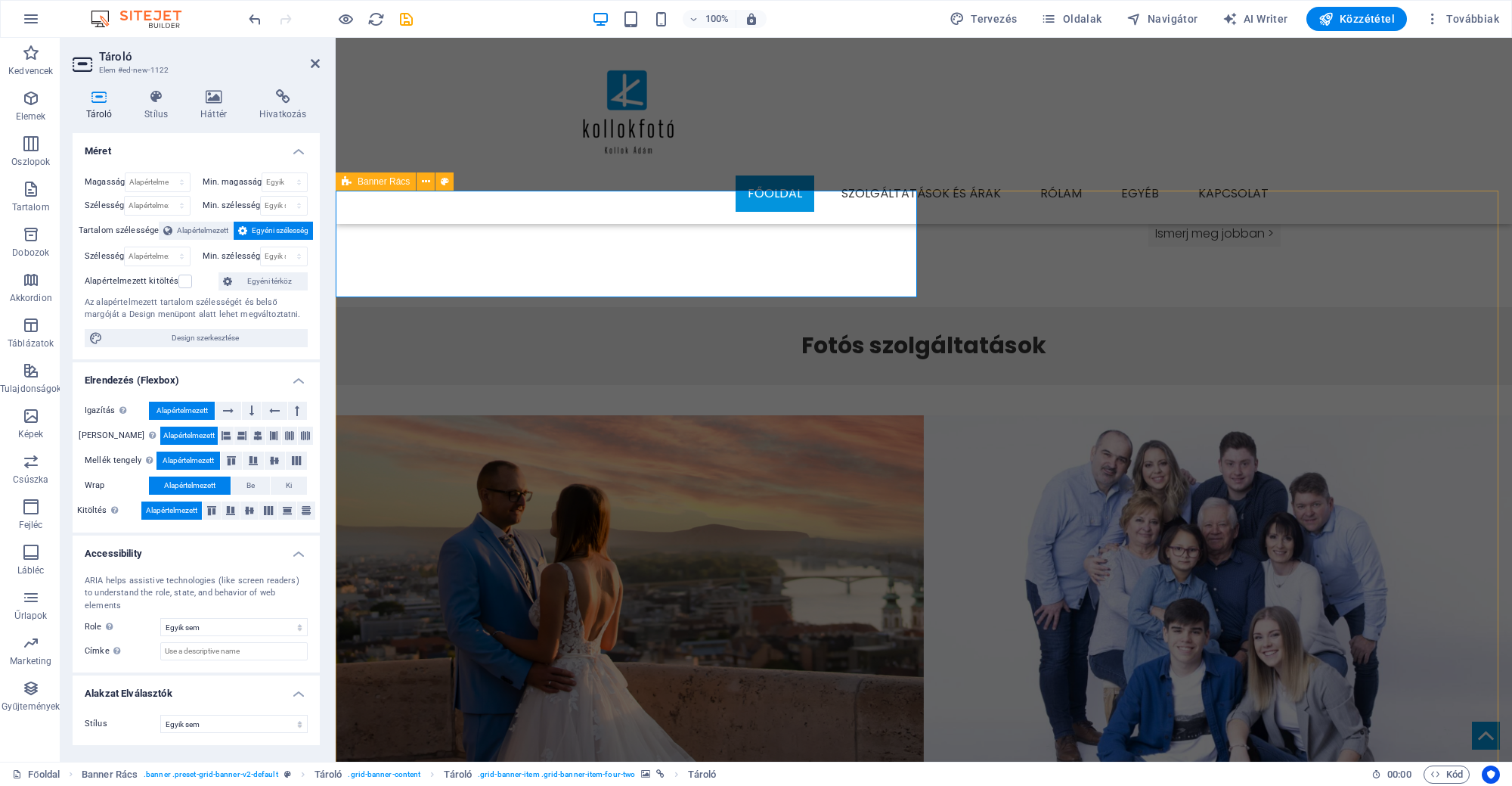
click at [352, 182] on icon at bounding box center [347, 181] width 10 height 18
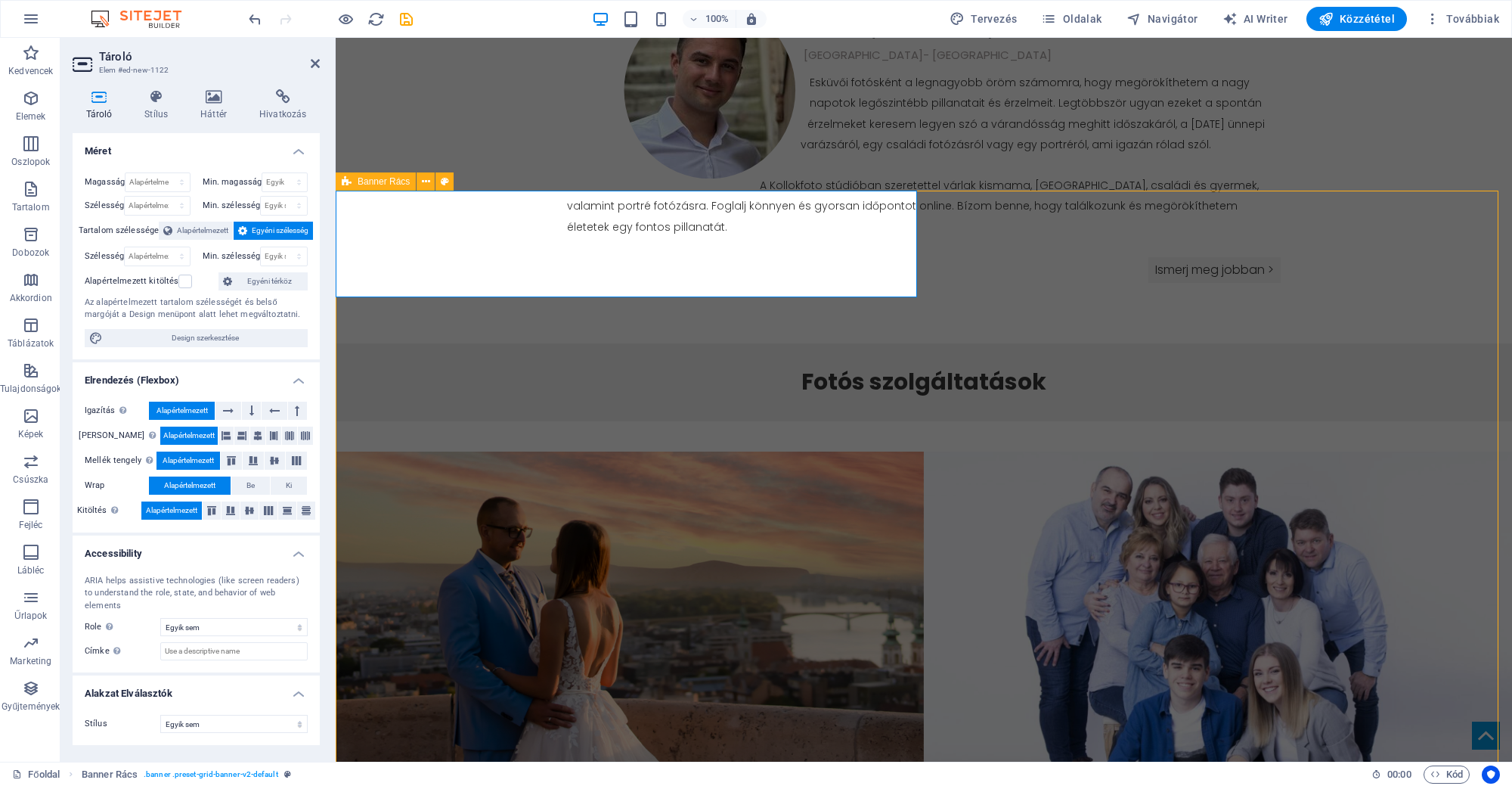
select select "vh"
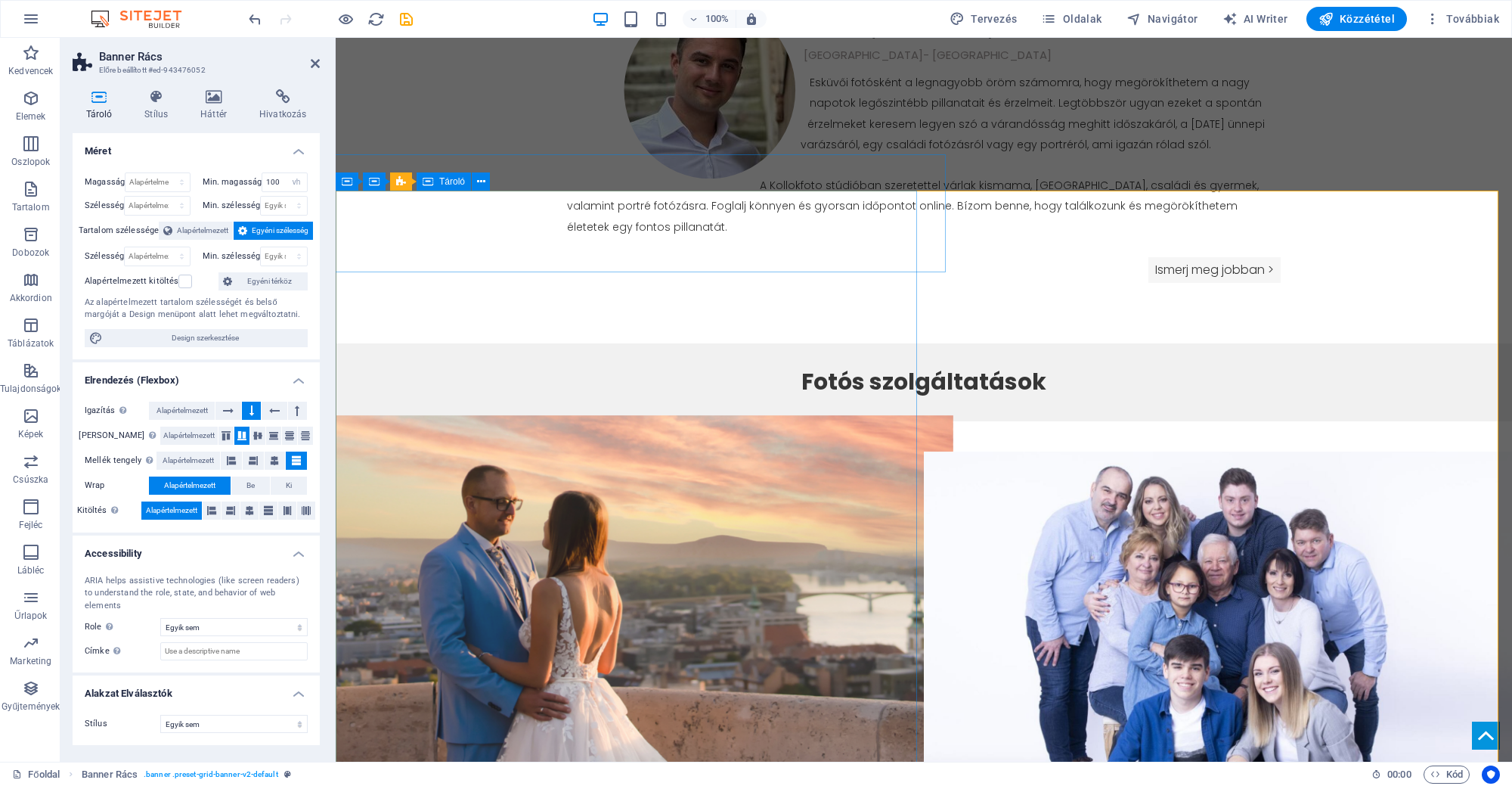
click at [422, 415] on div "Helyezze ide a tartalmat vagy Elemek létrehozása Beillesztés vágólapról" at bounding box center [630, 474] width 647 height 118
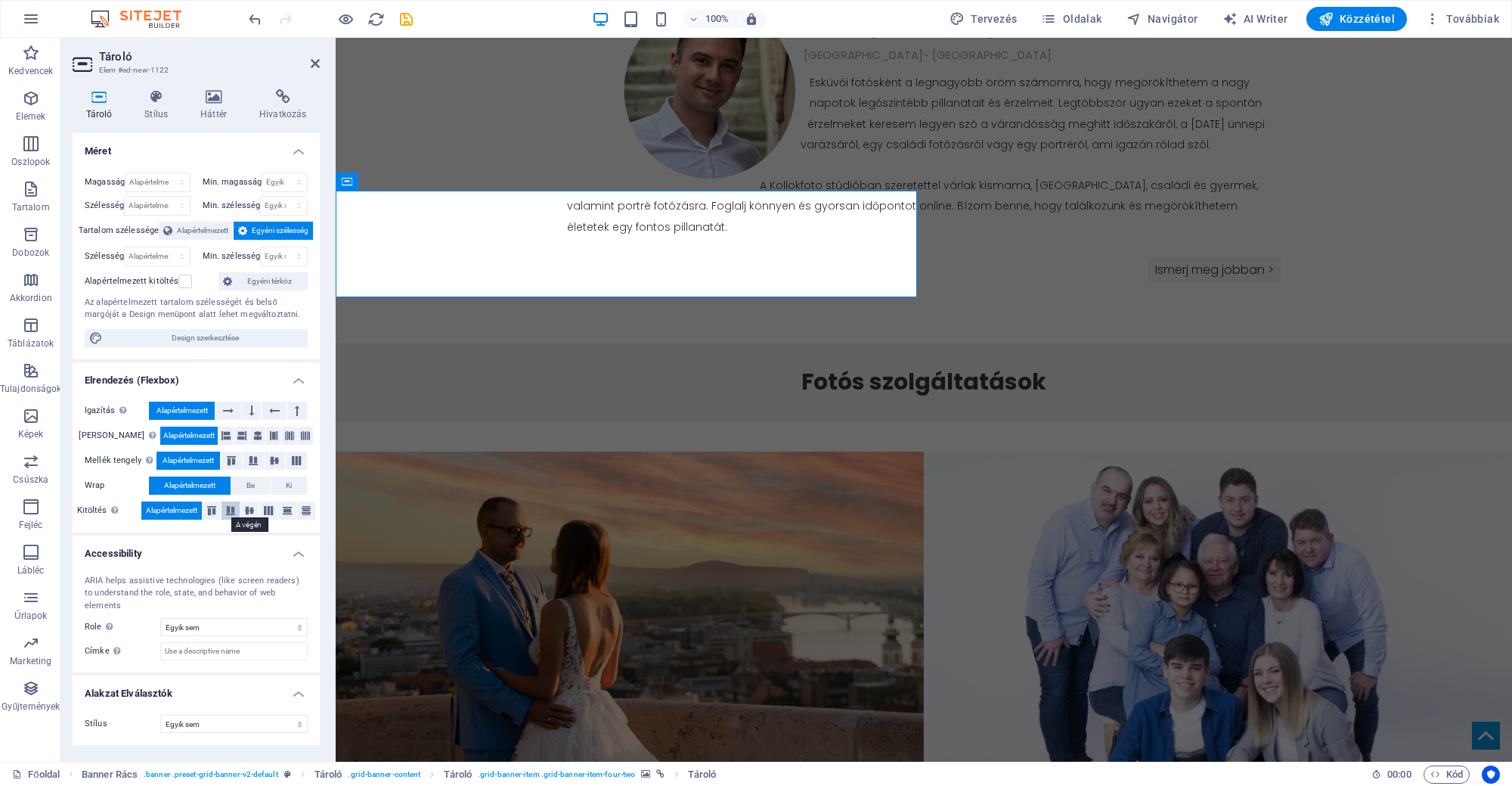
click at [236, 509] on icon at bounding box center [230, 510] width 18 height 9
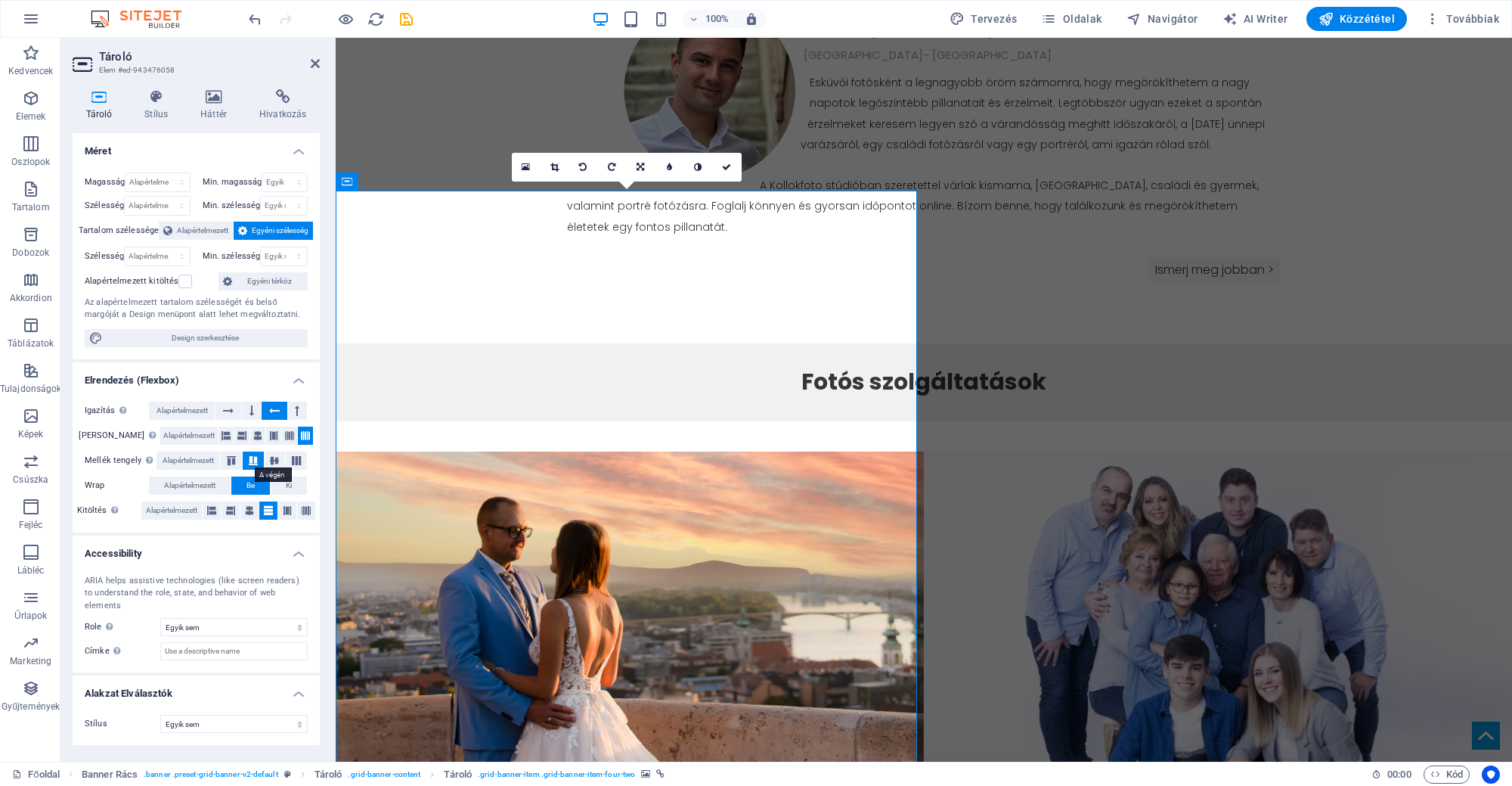
click at [255, 461] on icon at bounding box center [253, 460] width 18 height 9
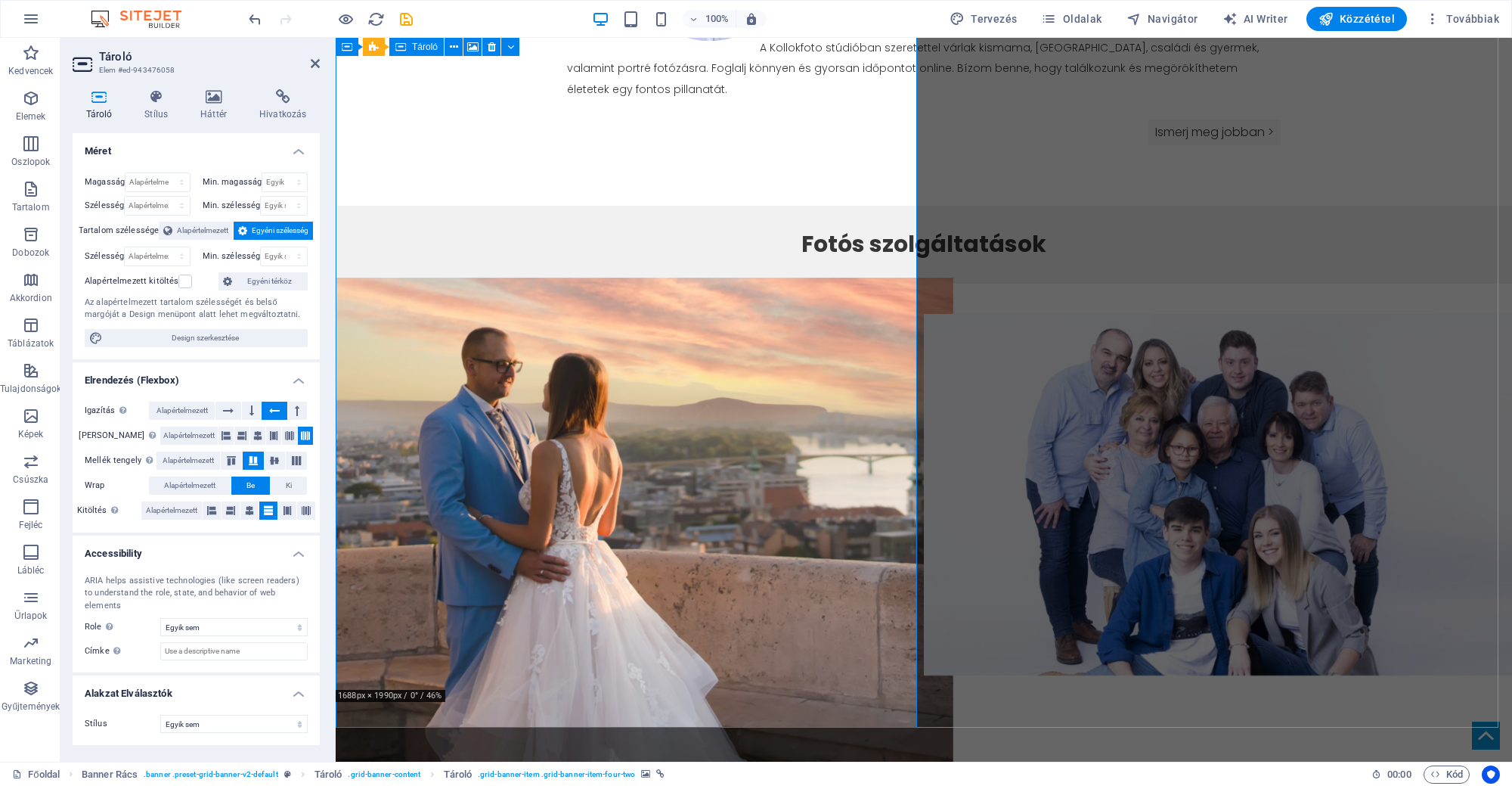
scroll to position [1310, 0]
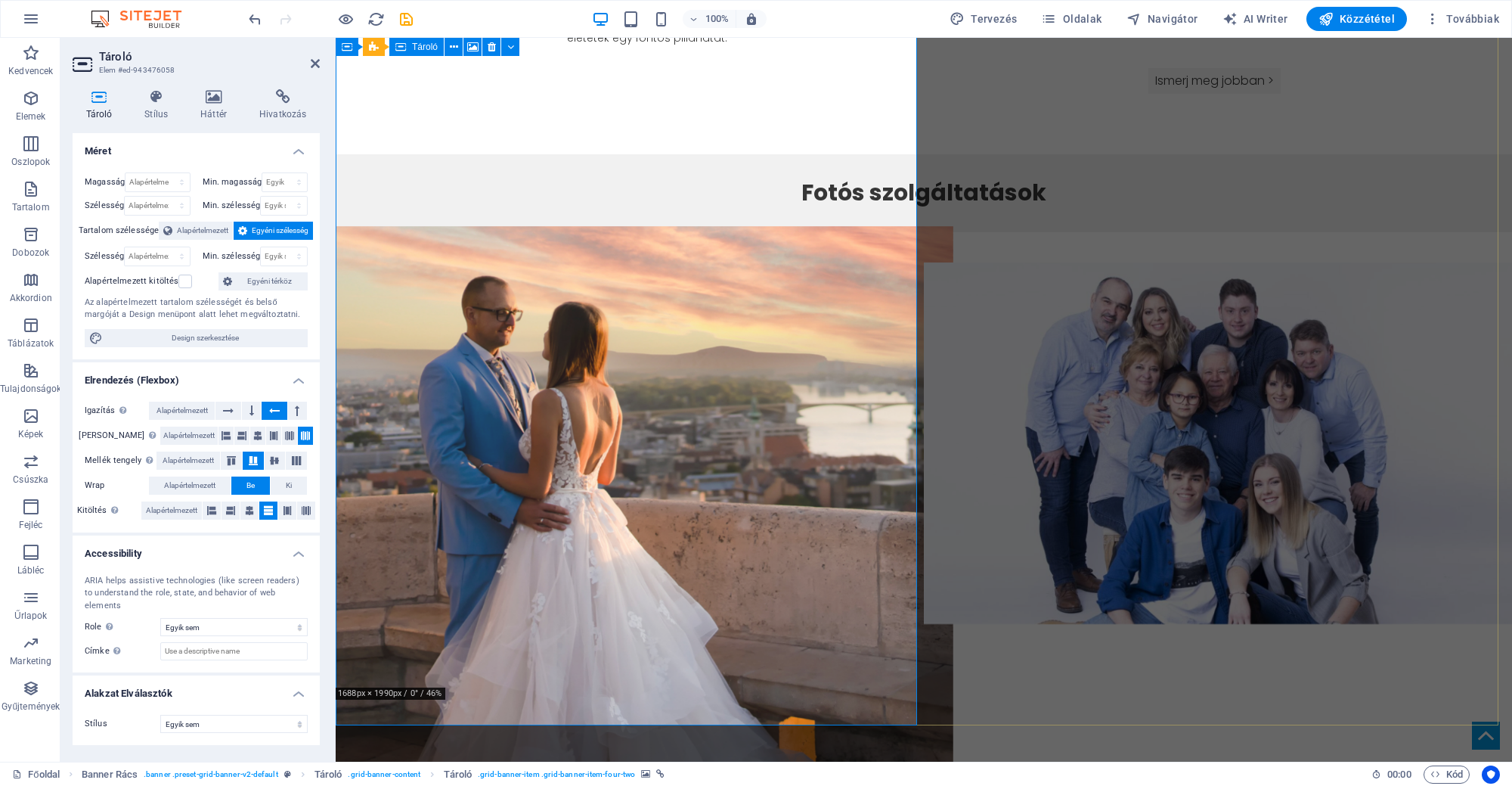
click at [424, 413] on figure at bounding box center [630, 624] width 647 height 796
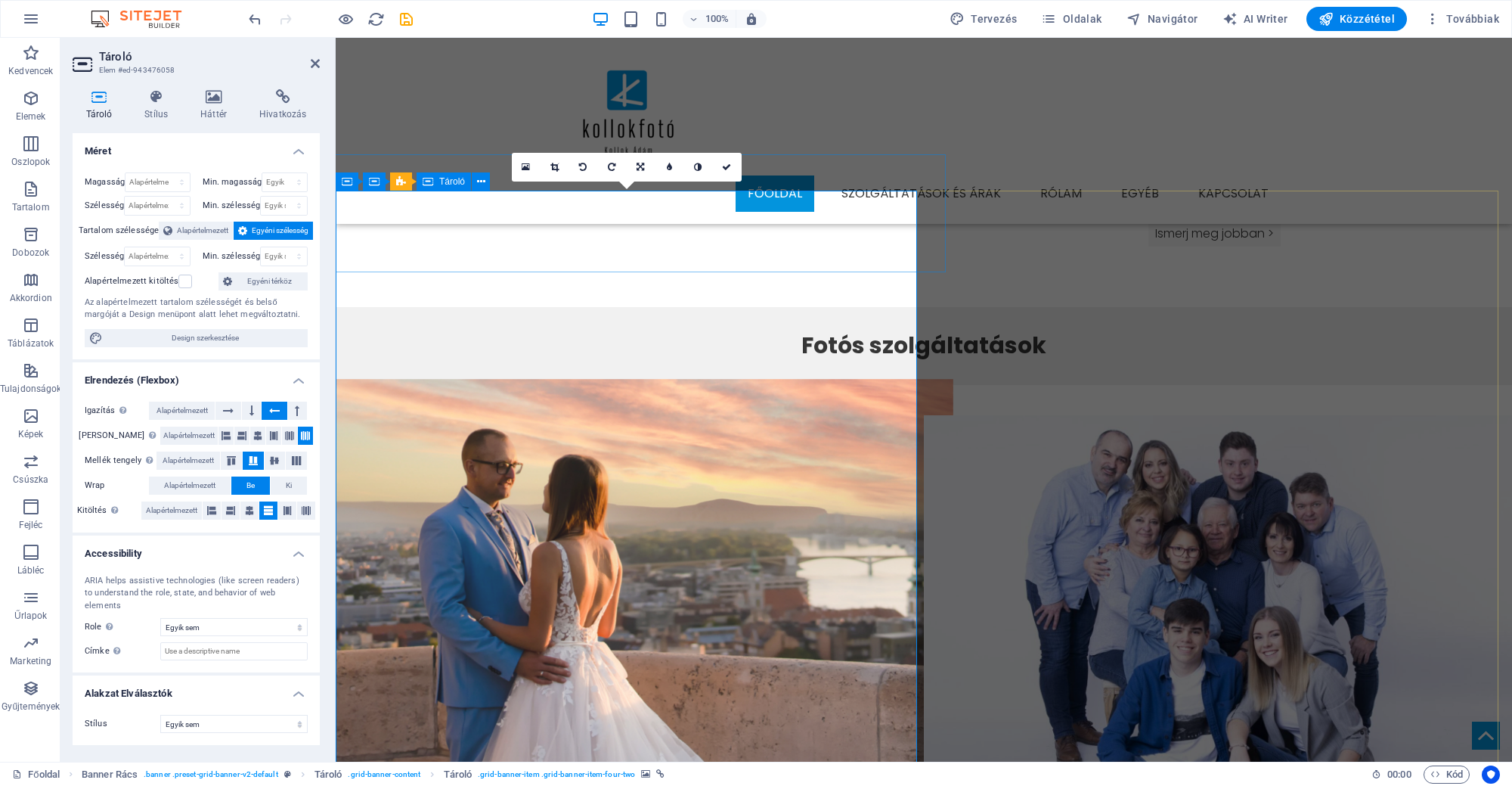
click at [779, 379] on div "Helyezze ide a tartalmat vagy Elemek létrehozása Beillesztés vágólapról" at bounding box center [630, 437] width 647 height 118
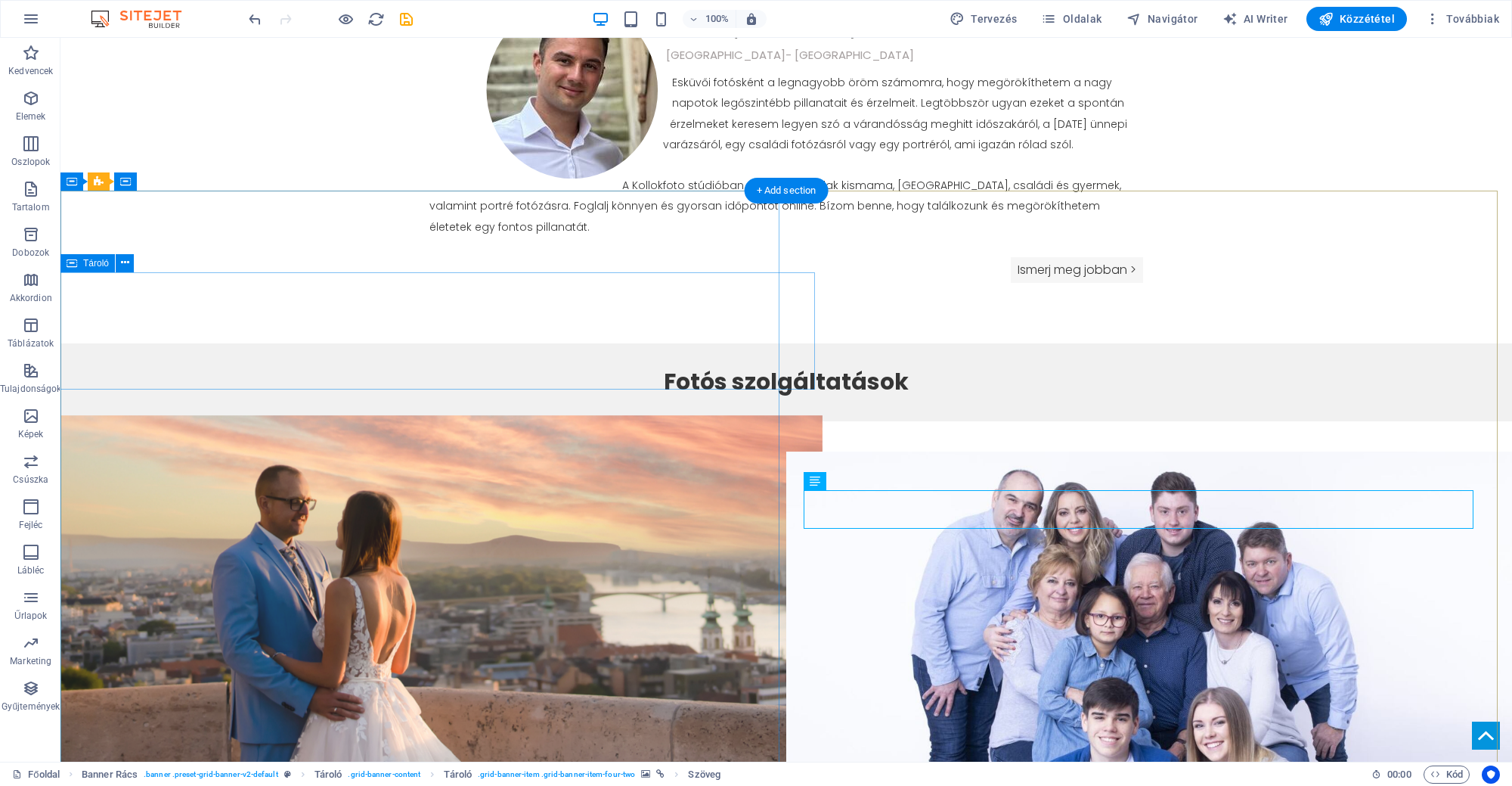
click at [504, 533] on div "Helyezze ide a tartalmat vagy Elemek létrehozása Beillesztés vágólapról" at bounding box center [423, 591] width 798 height 118
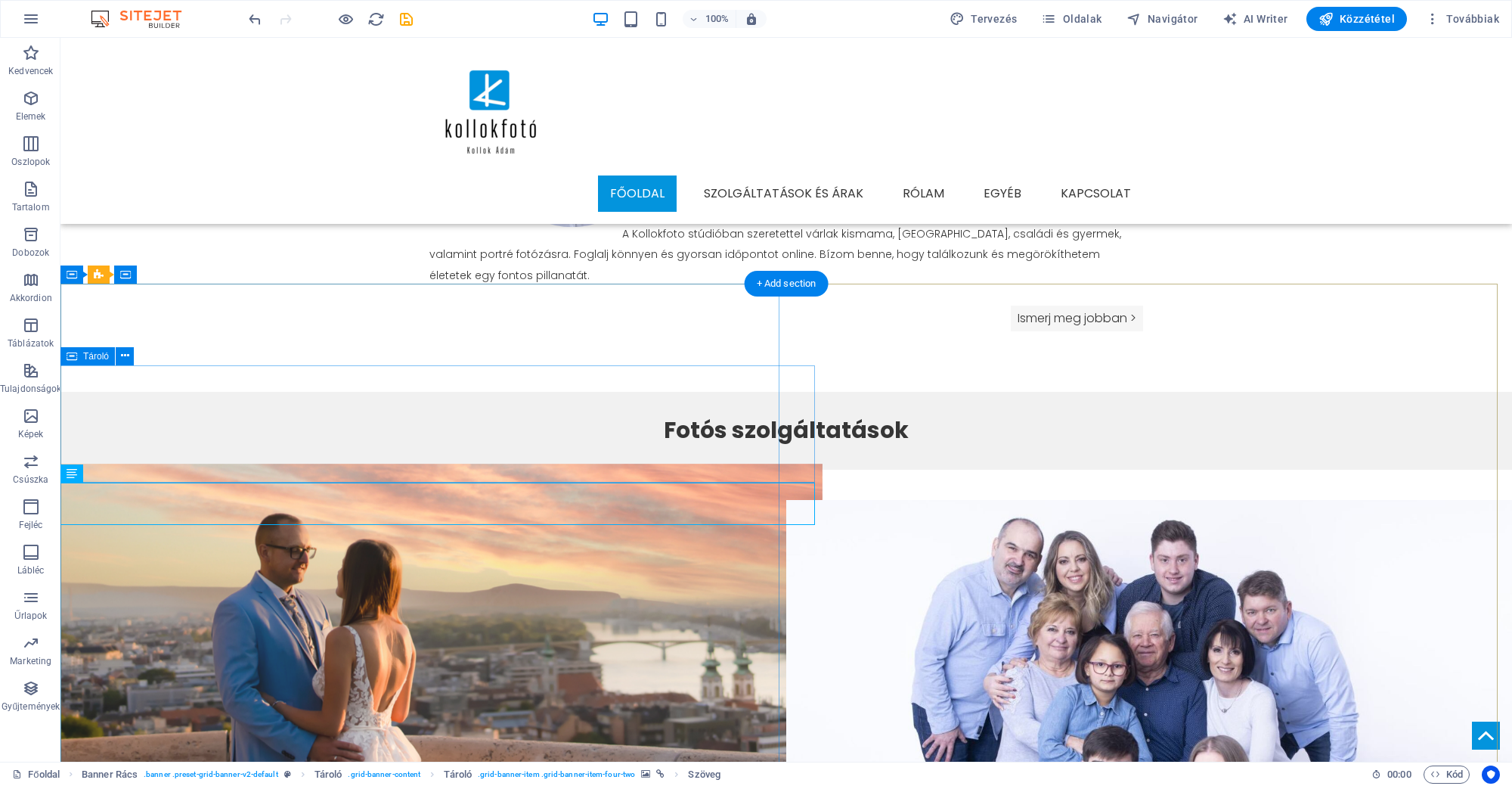
scroll to position [1027, 0]
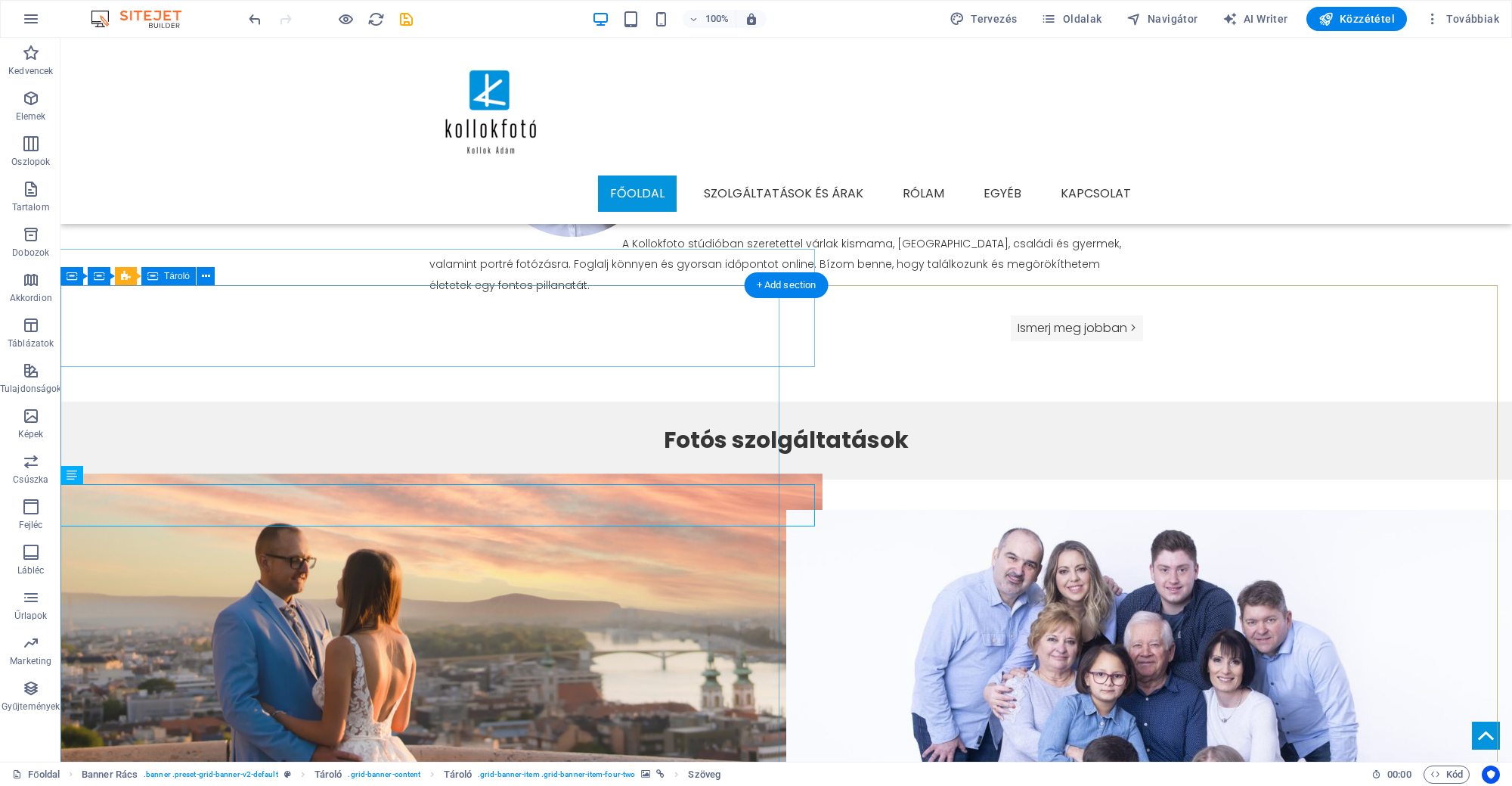
click at [330, 546] on span "Elemek létrehozása" at bounding box center [359, 558] width 113 height 24
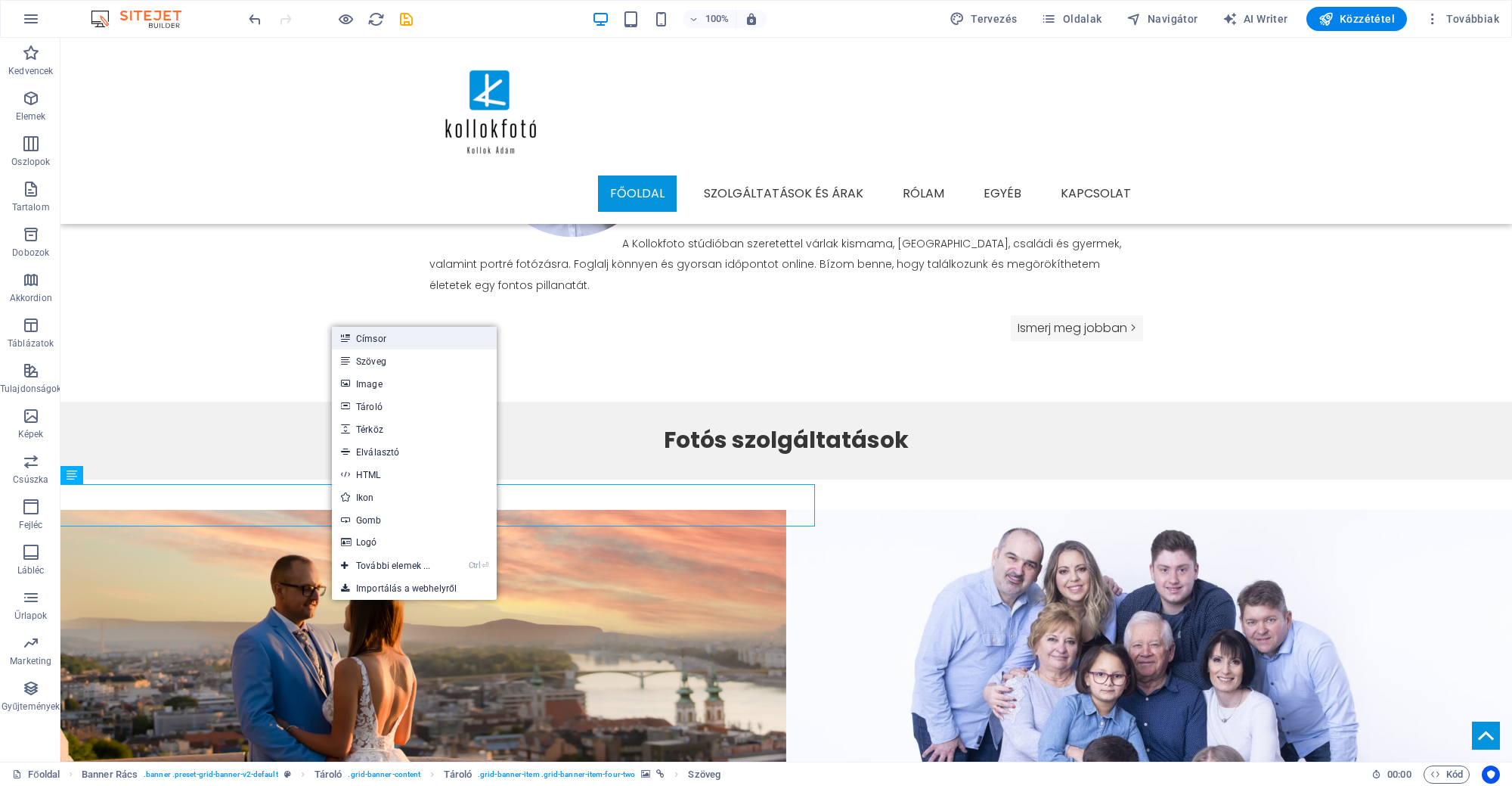
click at [387, 327] on link "Címsor" at bounding box center [414, 337] width 165 height 23
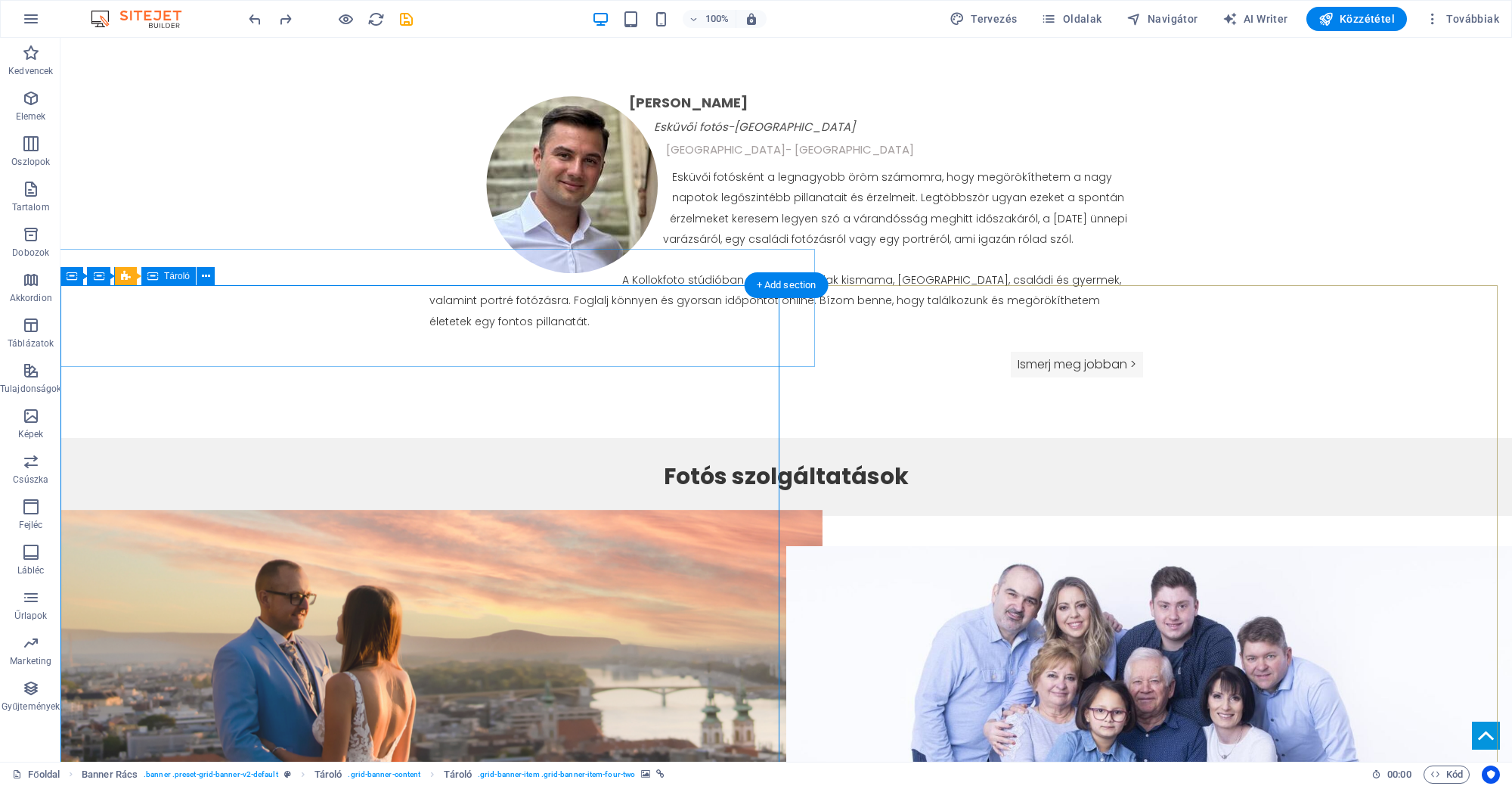
click at [302, 582] on span "Elemek létrehozása" at bounding box center [359, 594] width 113 height 24
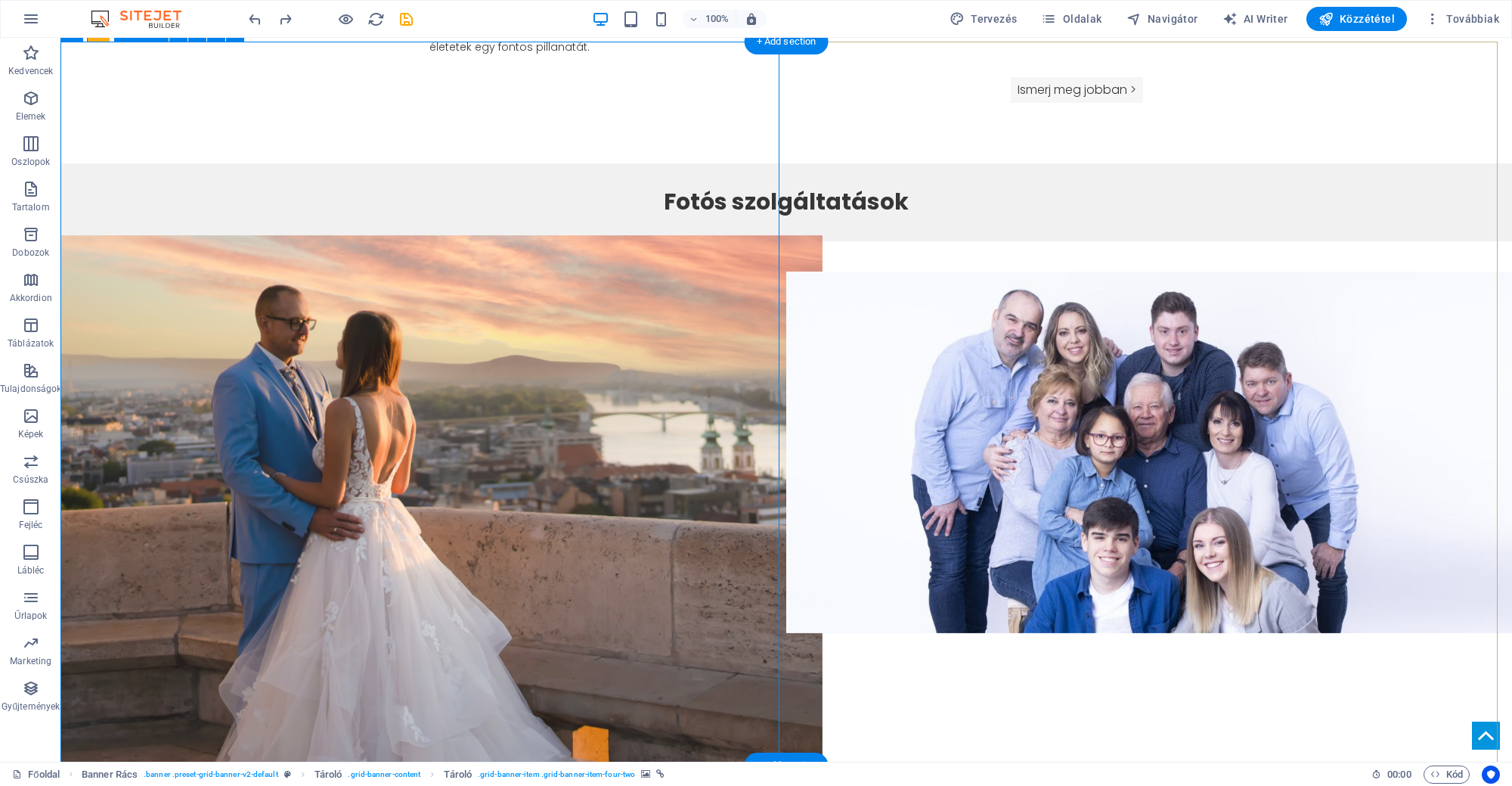
scroll to position [1310, 0]
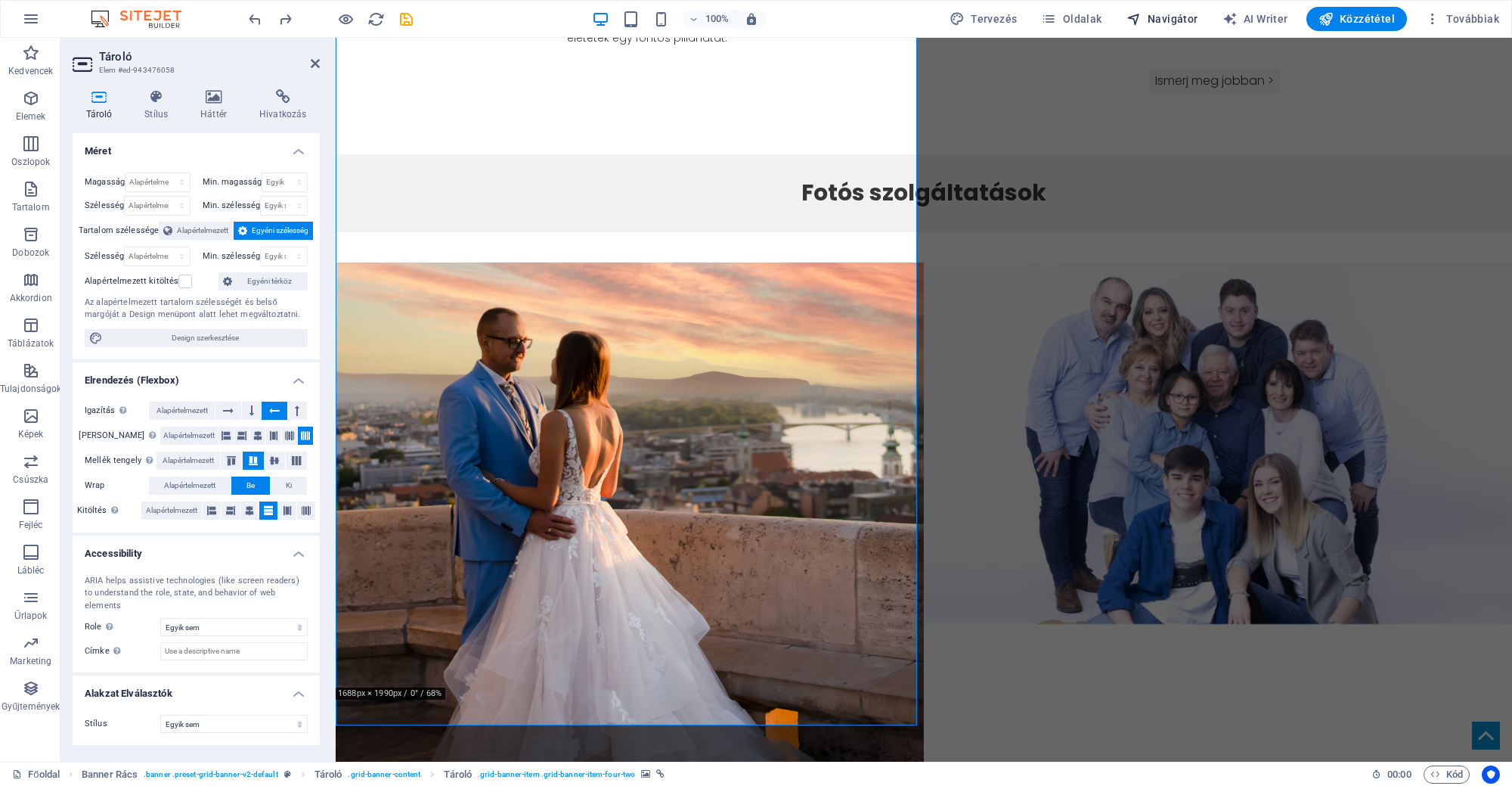
click at [1148, 25] on span "Navigátor" at bounding box center [1162, 18] width 72 height 15
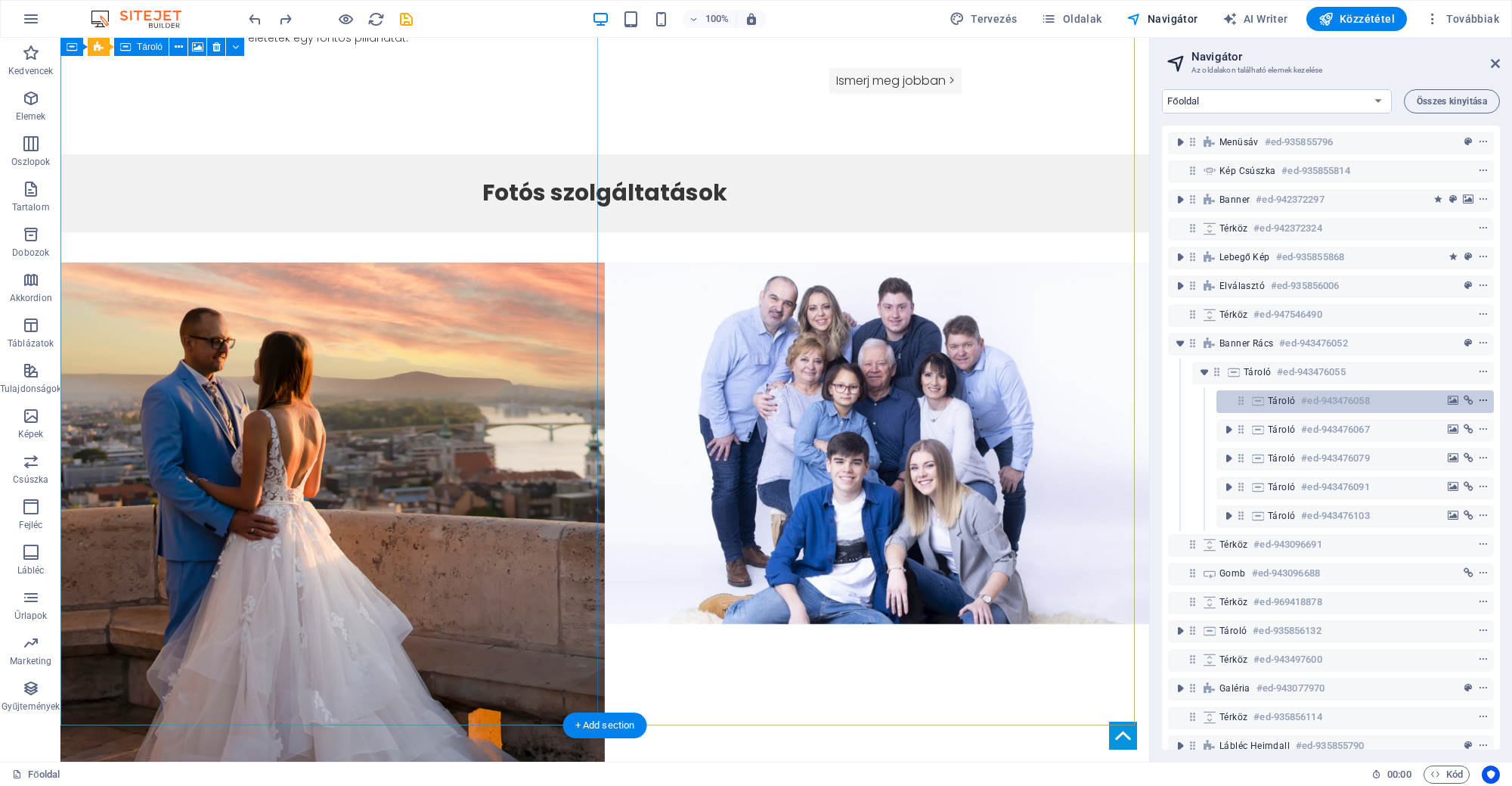
click at [1479, 400] on icon "context-menu" at bounding box center [1482, 400] width 11 height 11
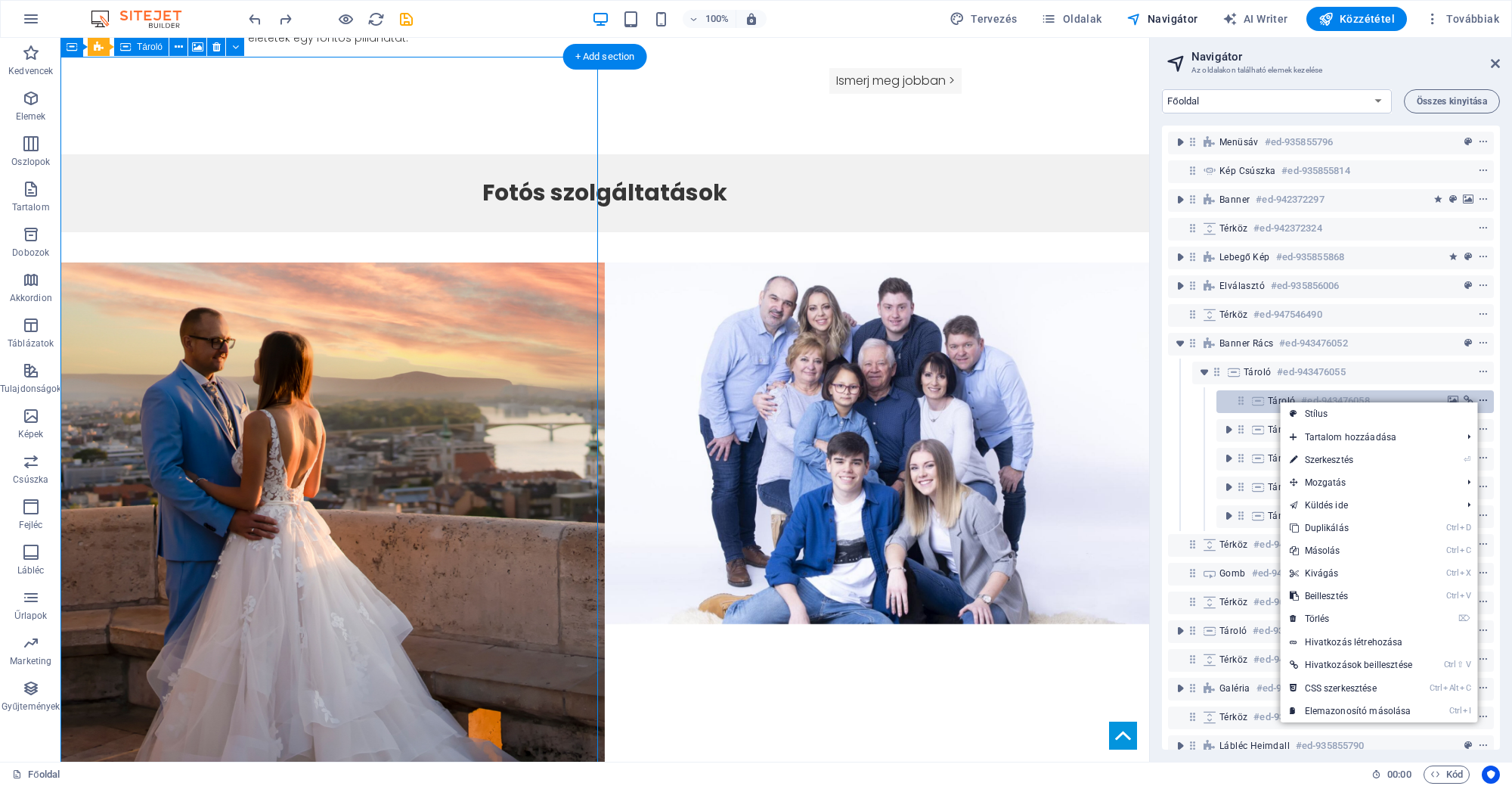
scroll to position [1256, 0]
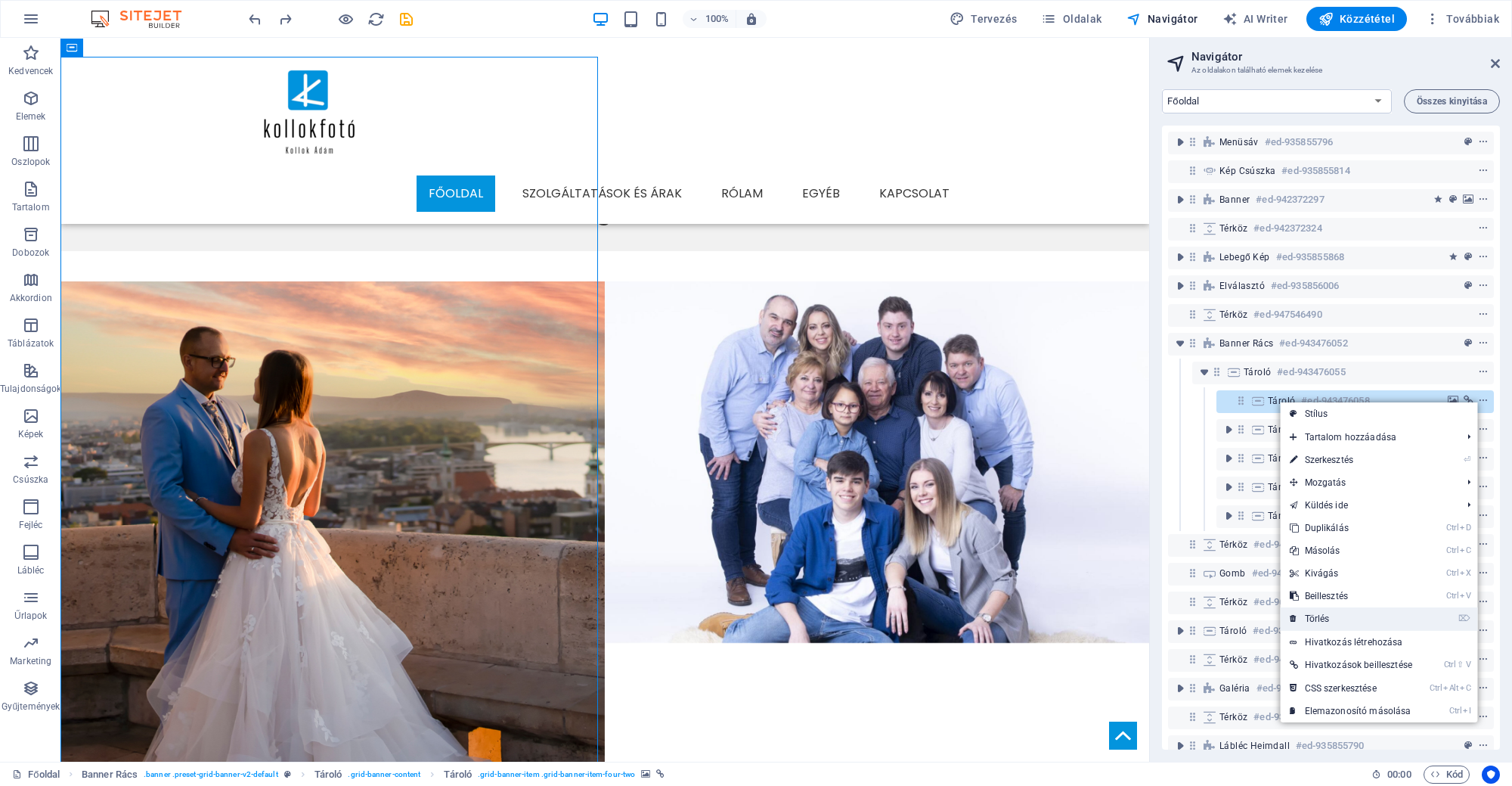
click at [1369, 616] on link "⌦ Törlés" at bounding box center [1351, 618] width 140 height 23
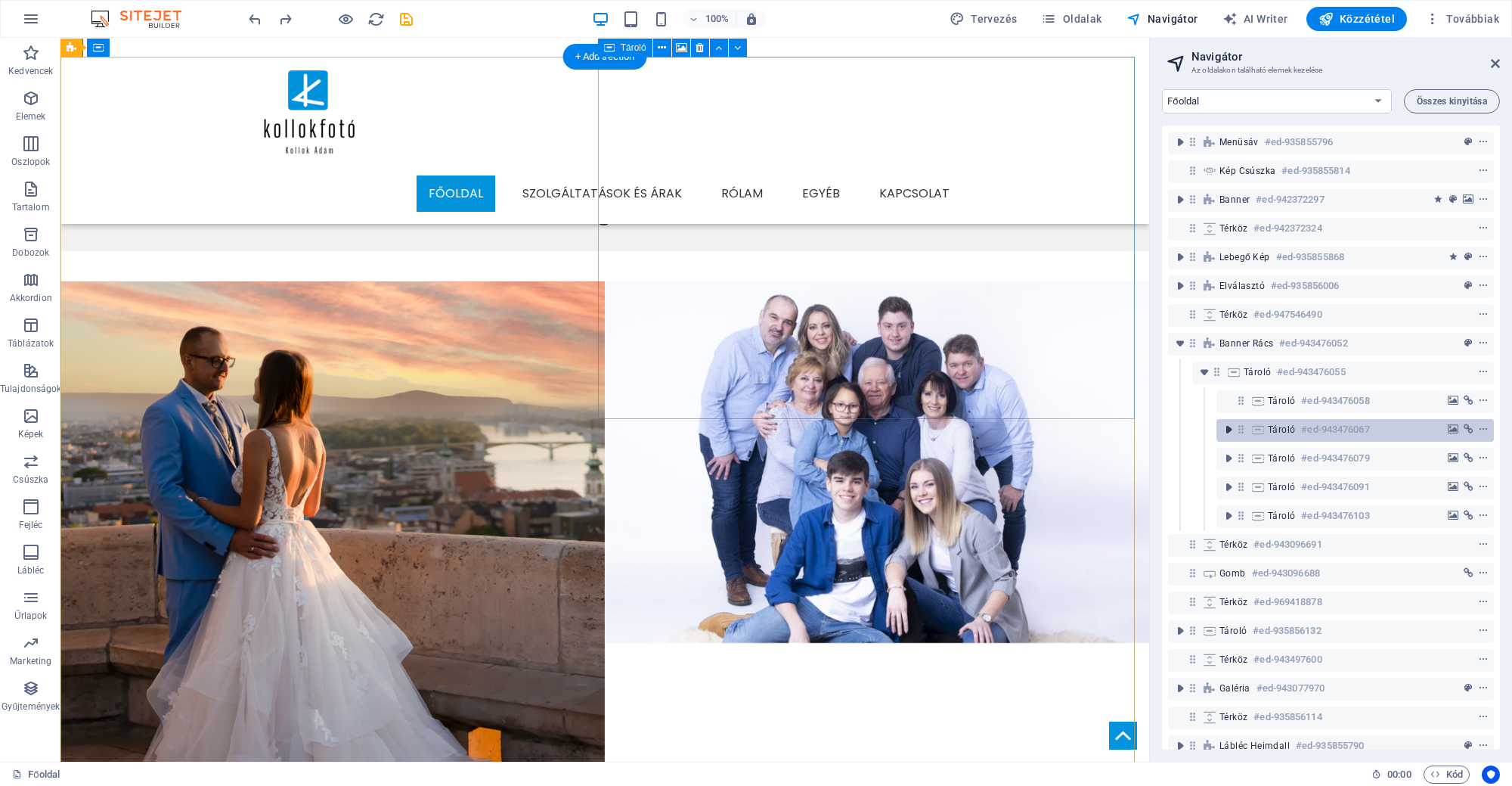
click at [1225, 429] on icon "toggle-expand" at bounding box center [1227, 429] width 15 height 15
click at [1228, 428] on icon "toggle-expand" at bounding box center [1227, 429] width 15 height 15
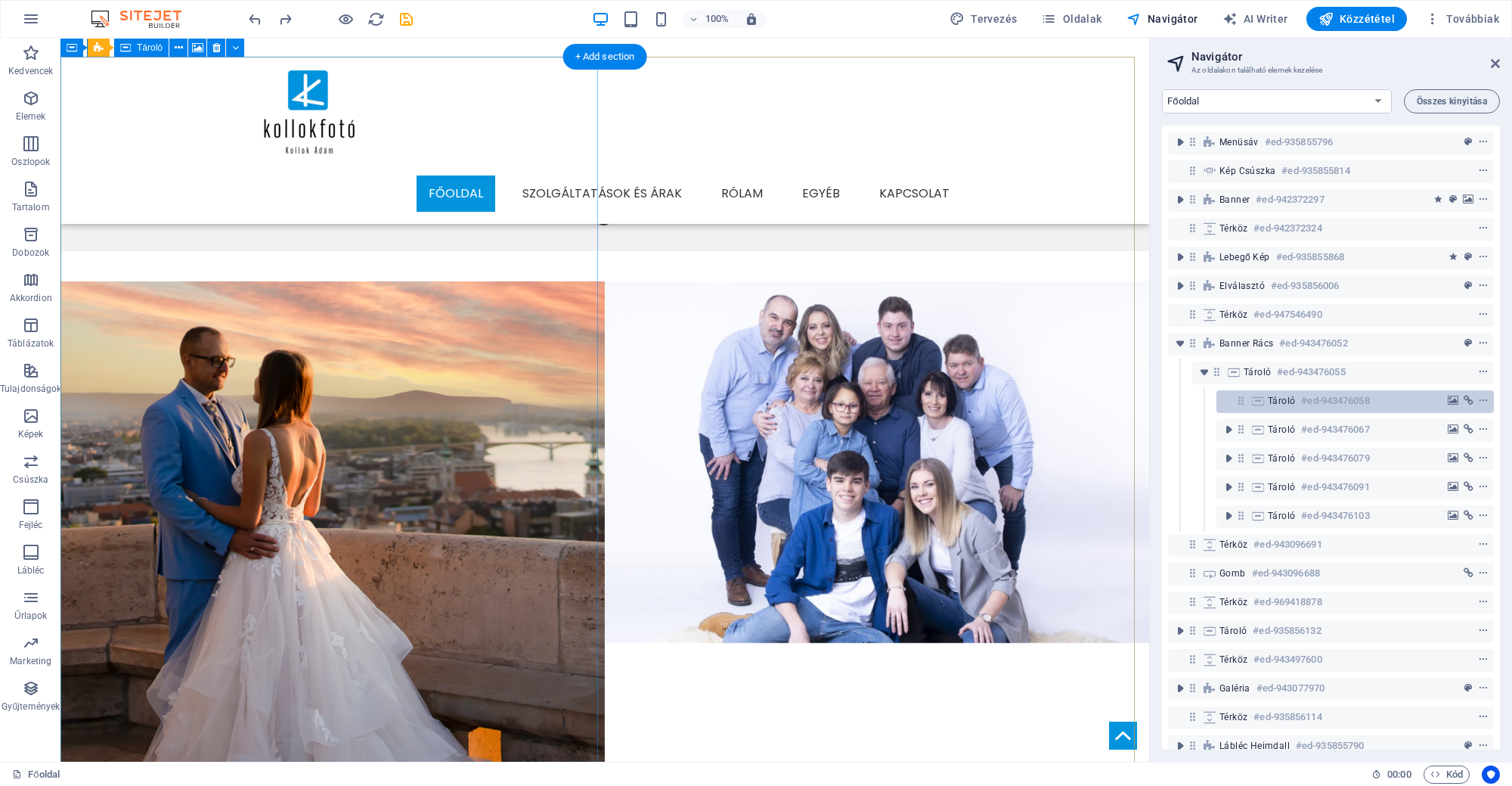
click at [1253, 404] on icon at bounding box center [1257, 400] width 17 height 12
click at [1239, 404] on icon at bounding box center [1240, 399] width 13 height 13
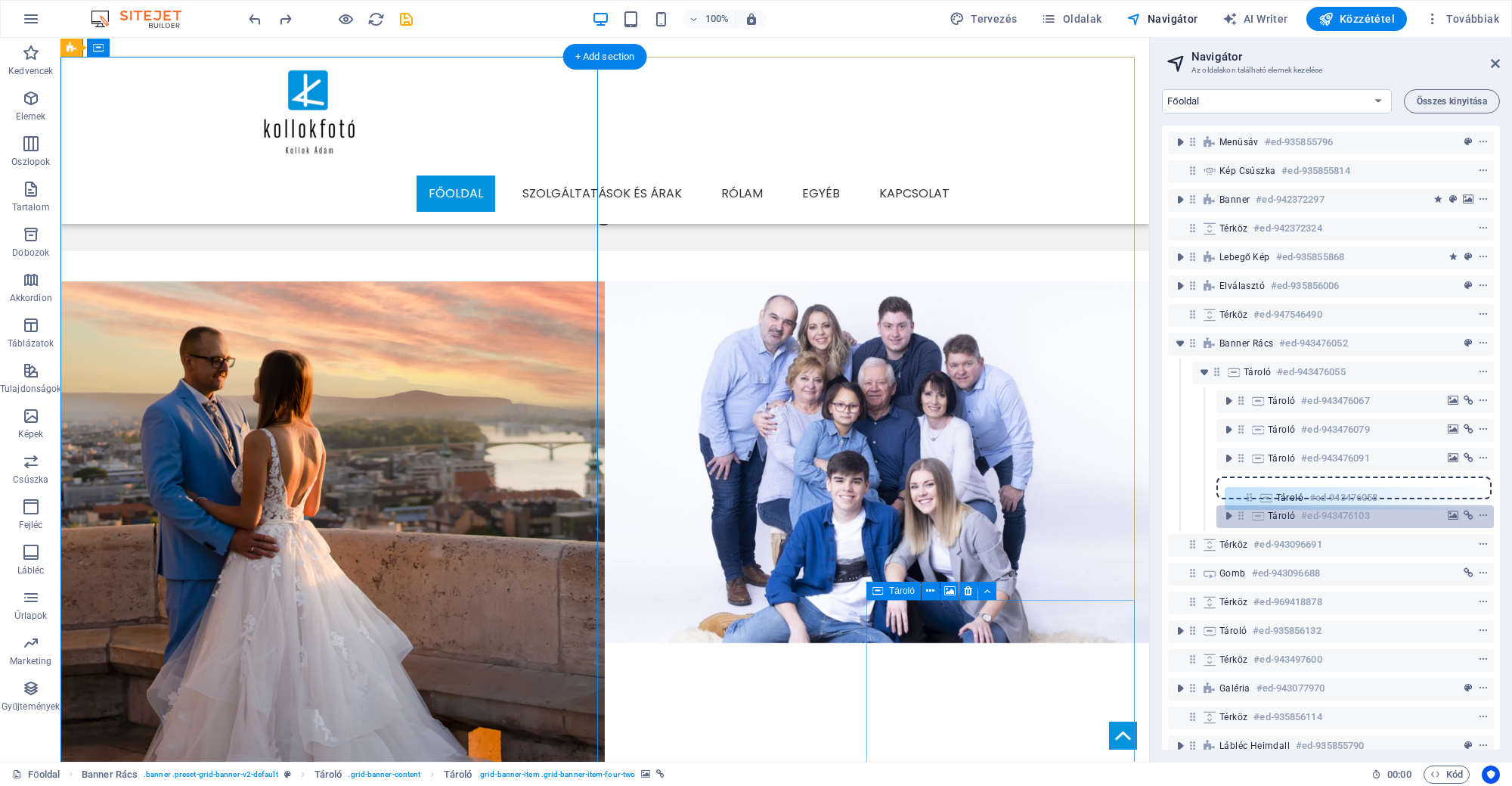
drag, startPoint x: 1239, startPoint y: 404, endPoint x: 1248, endPoint y: 506, distance: 102.4
click at [1248, 506] on div "Menüsáv #ed-935855796 Kép csúszka #ed-935855814 Banner #ed-942372297 Térköz #ed…" at bounding box center [1330, 437] width 338 height 624
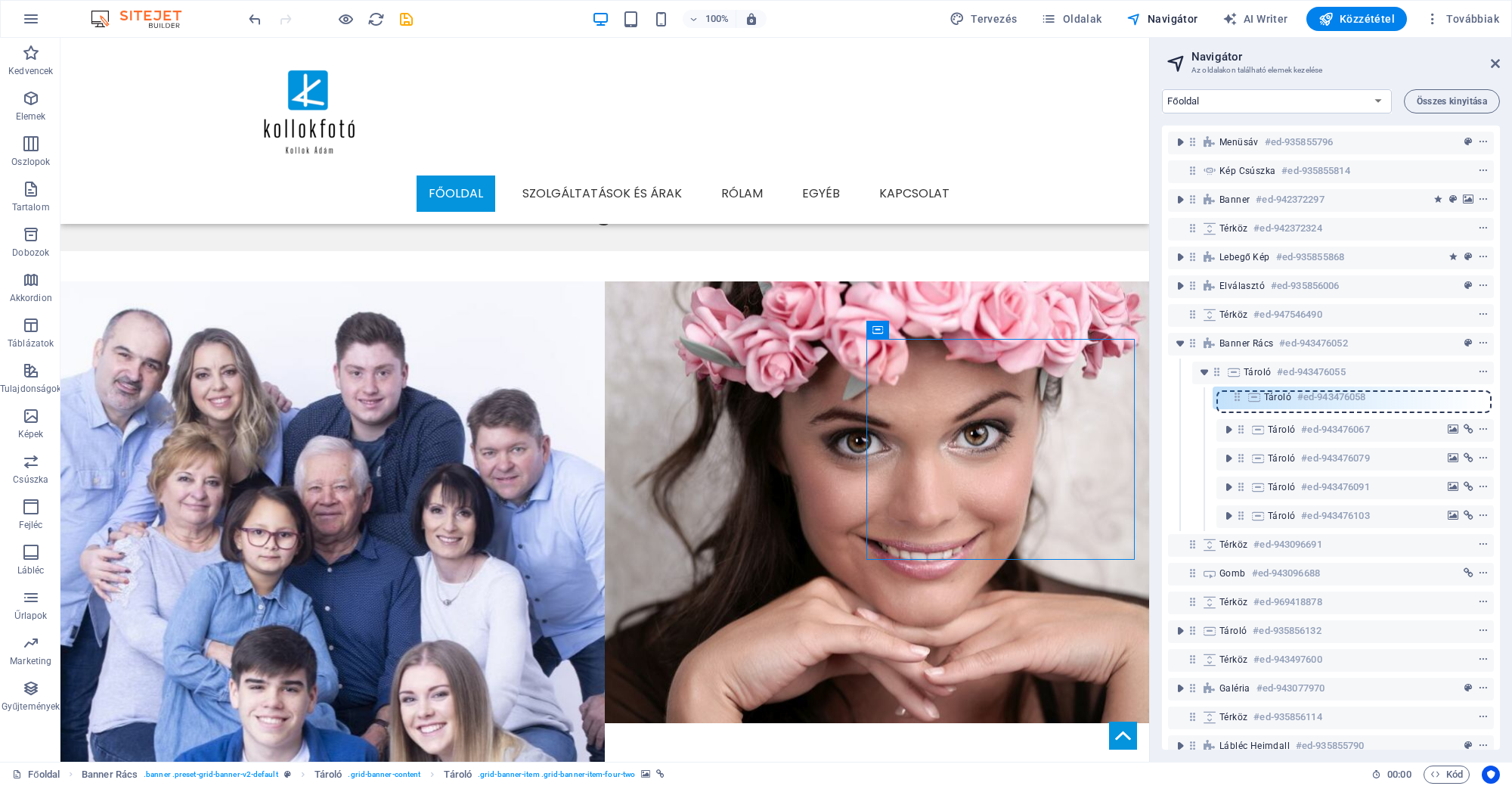
drag, startPoint x: 1242, startPoint y: 487, endPoint x: 1238, endPoint y: 393, distance: 94.1
click at [1238, 393] on div "Menüsáv #ed-935855796 Kép csúszka #ed-935855814 Banner #ed-942372297 Térköz #ed…" at bounding box center [1330, 437] width 338 height 624
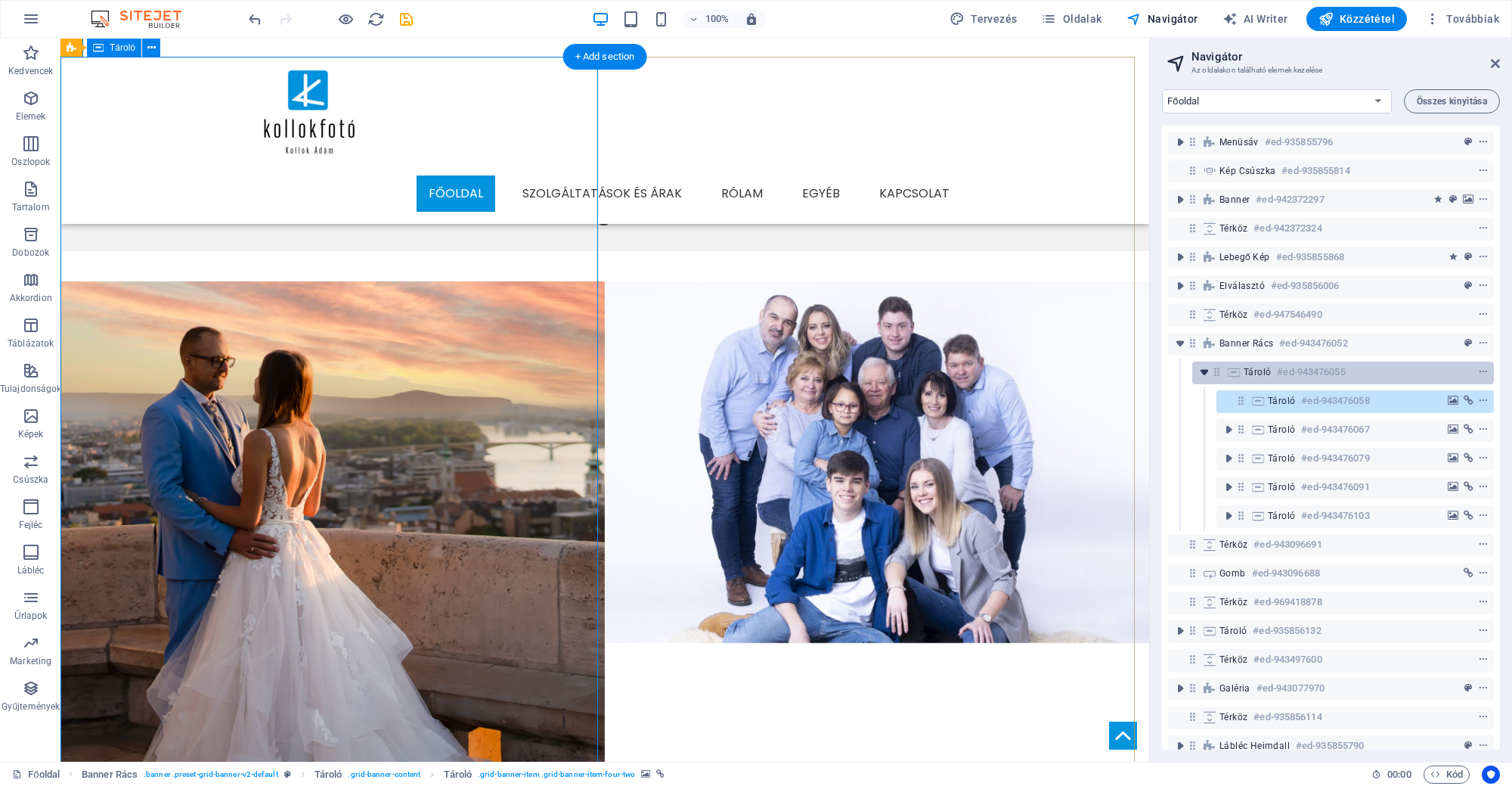
click at [1206, 373] on icon "toggle-expand" at bounding box center [1204, 372] width 15 height 15
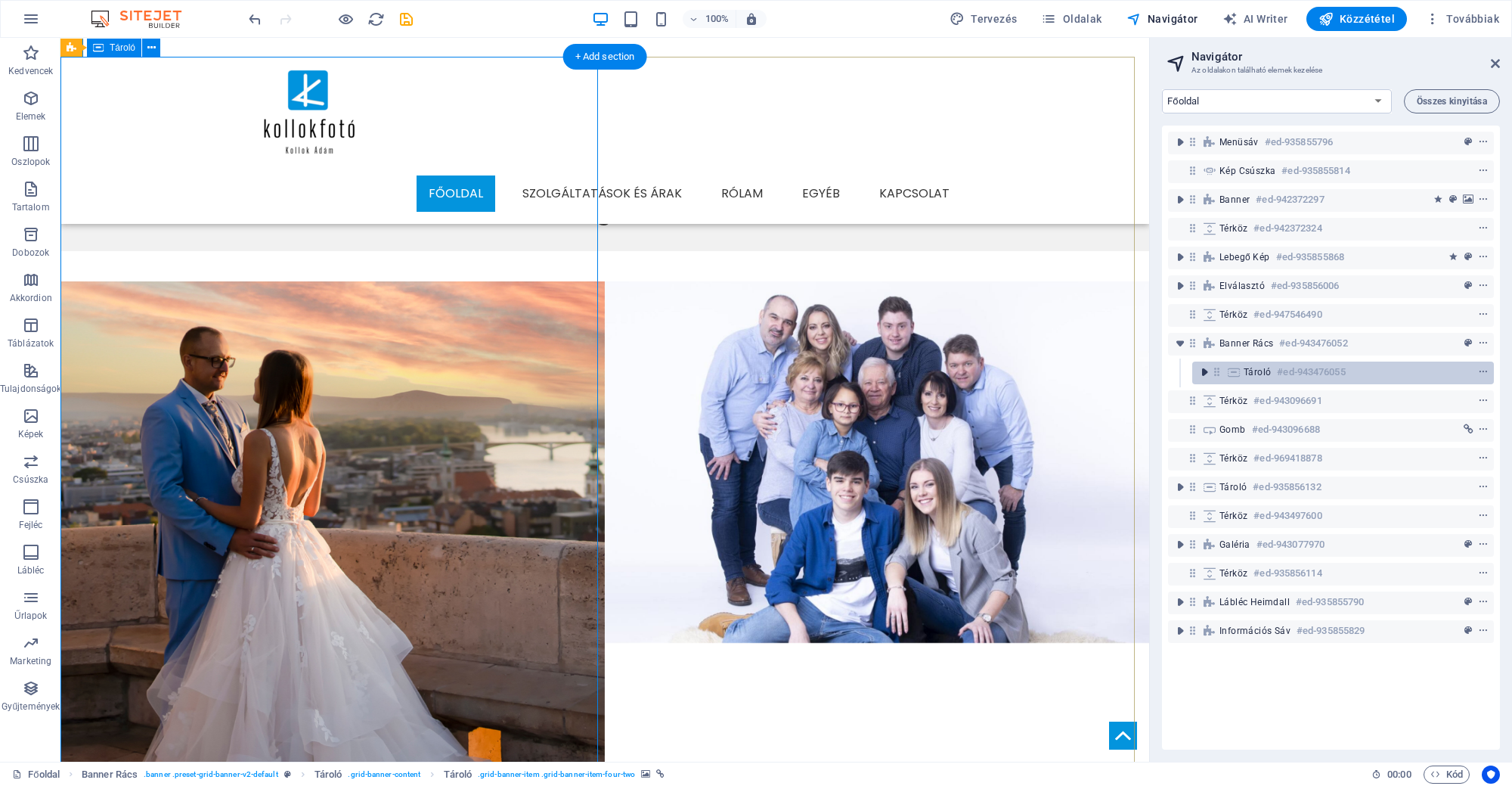
click at [1200, 373] on icon "toggle-expand" at bounding box center [1204, 372] width 15 height 15
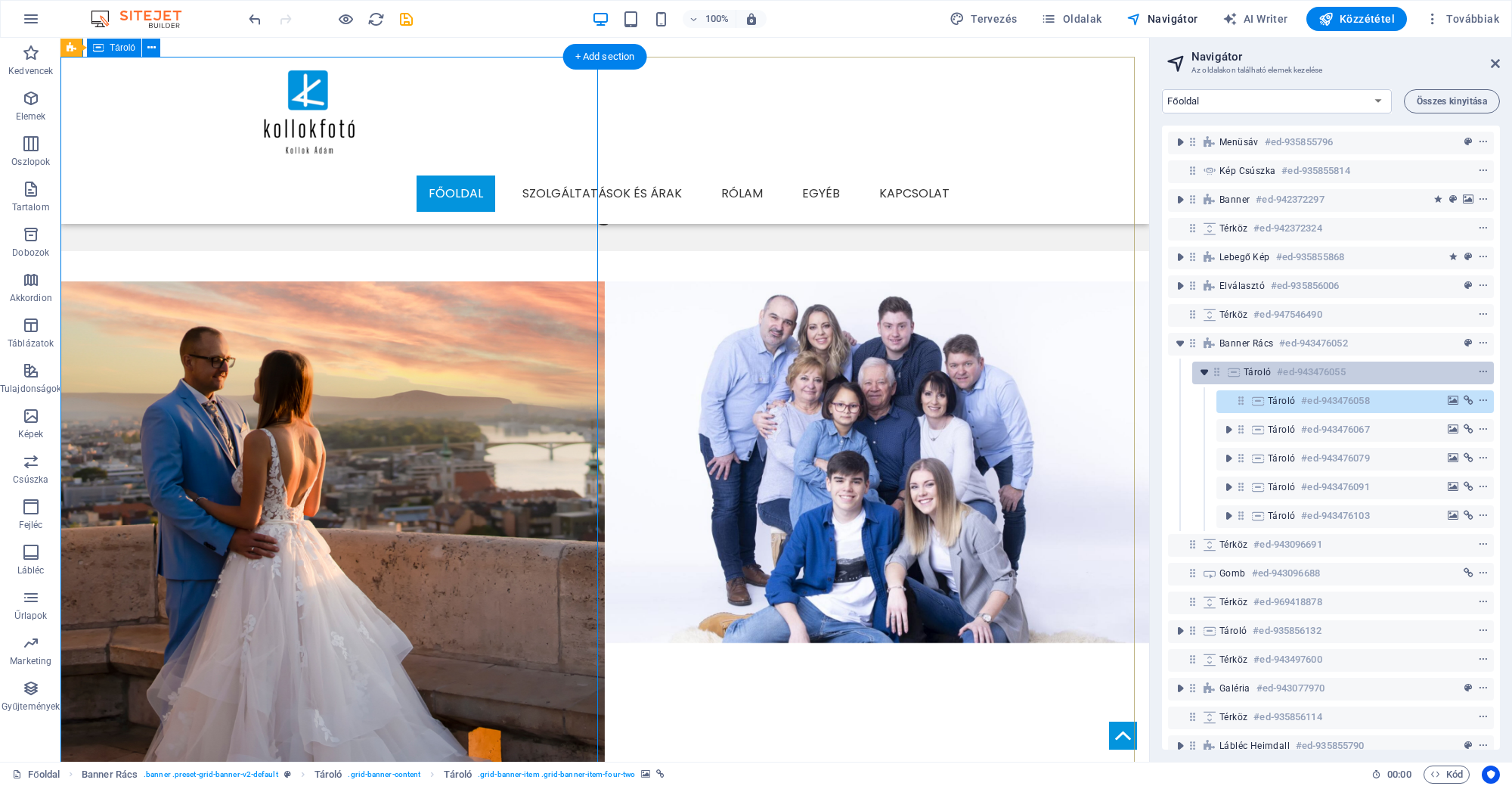
click at [1200, 373] on icon "toggle-expand" at bounding box center [1204, 372] width 15 height 15
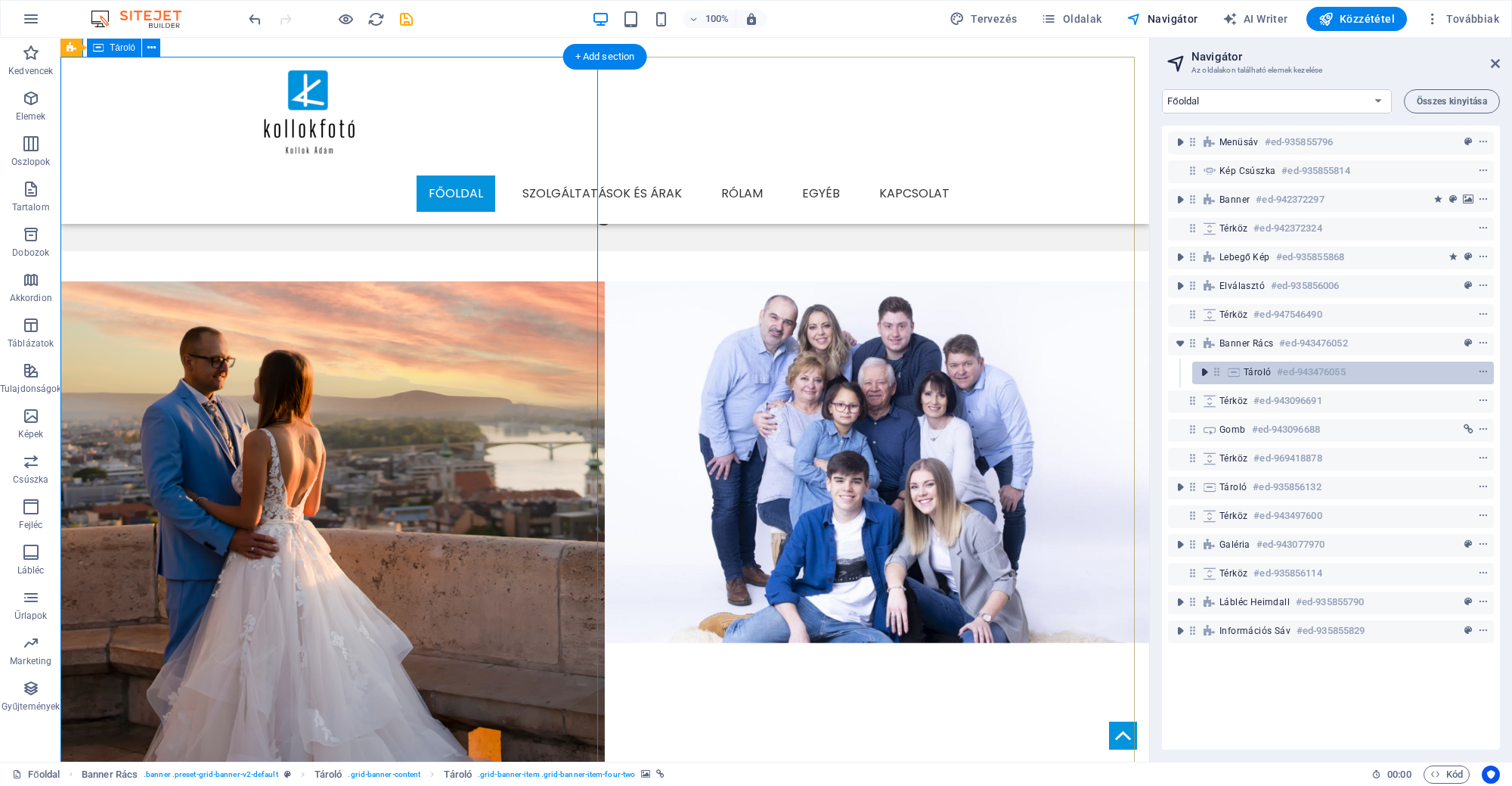
click at [1202, 373] on icon "toggle-expand" at bounding box center [1204, 372] width 15 height 15
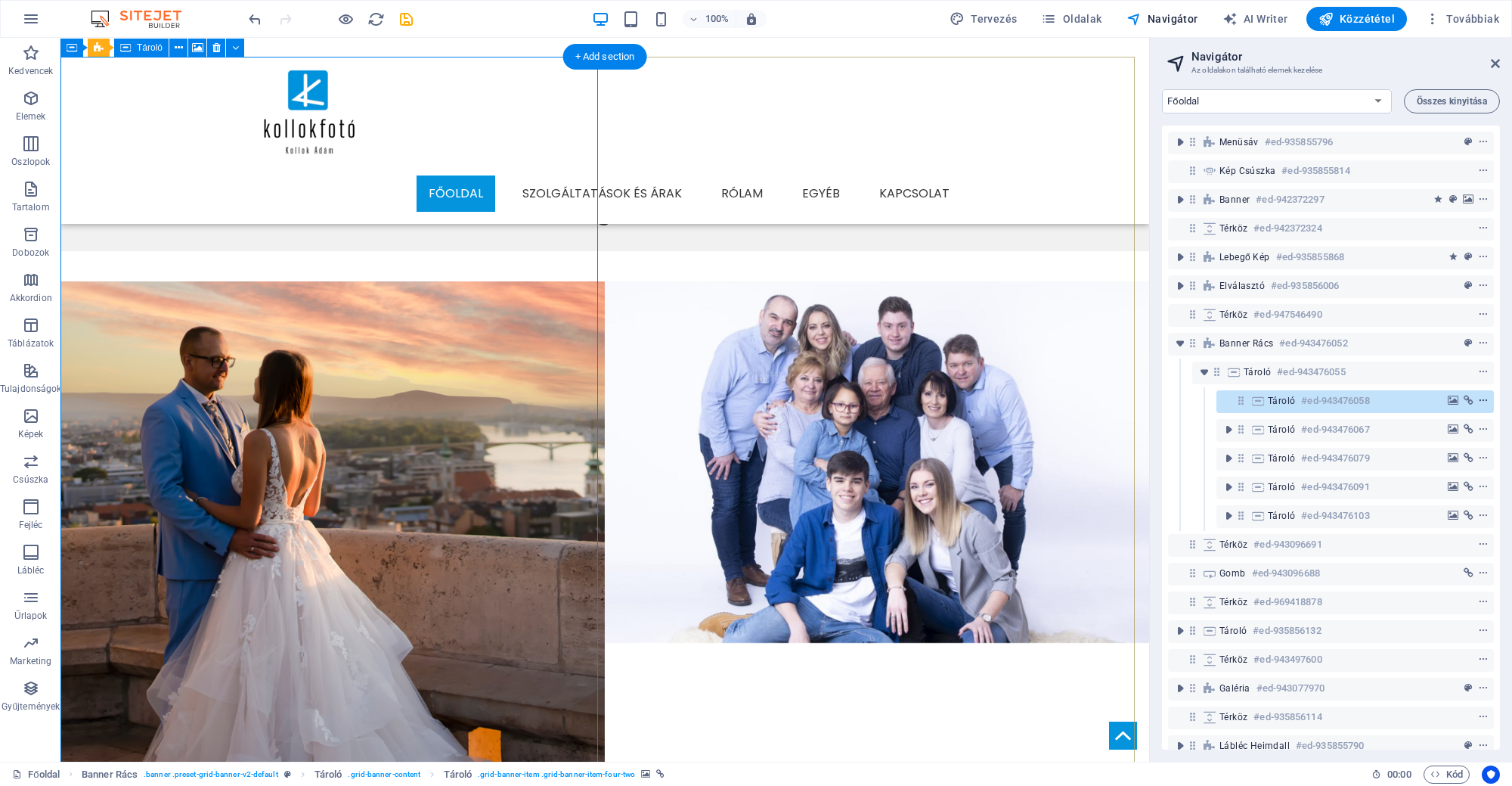
click at [1481, 403] on icon "context-menu" at bounding box center [1482, 400] width 11 height 11
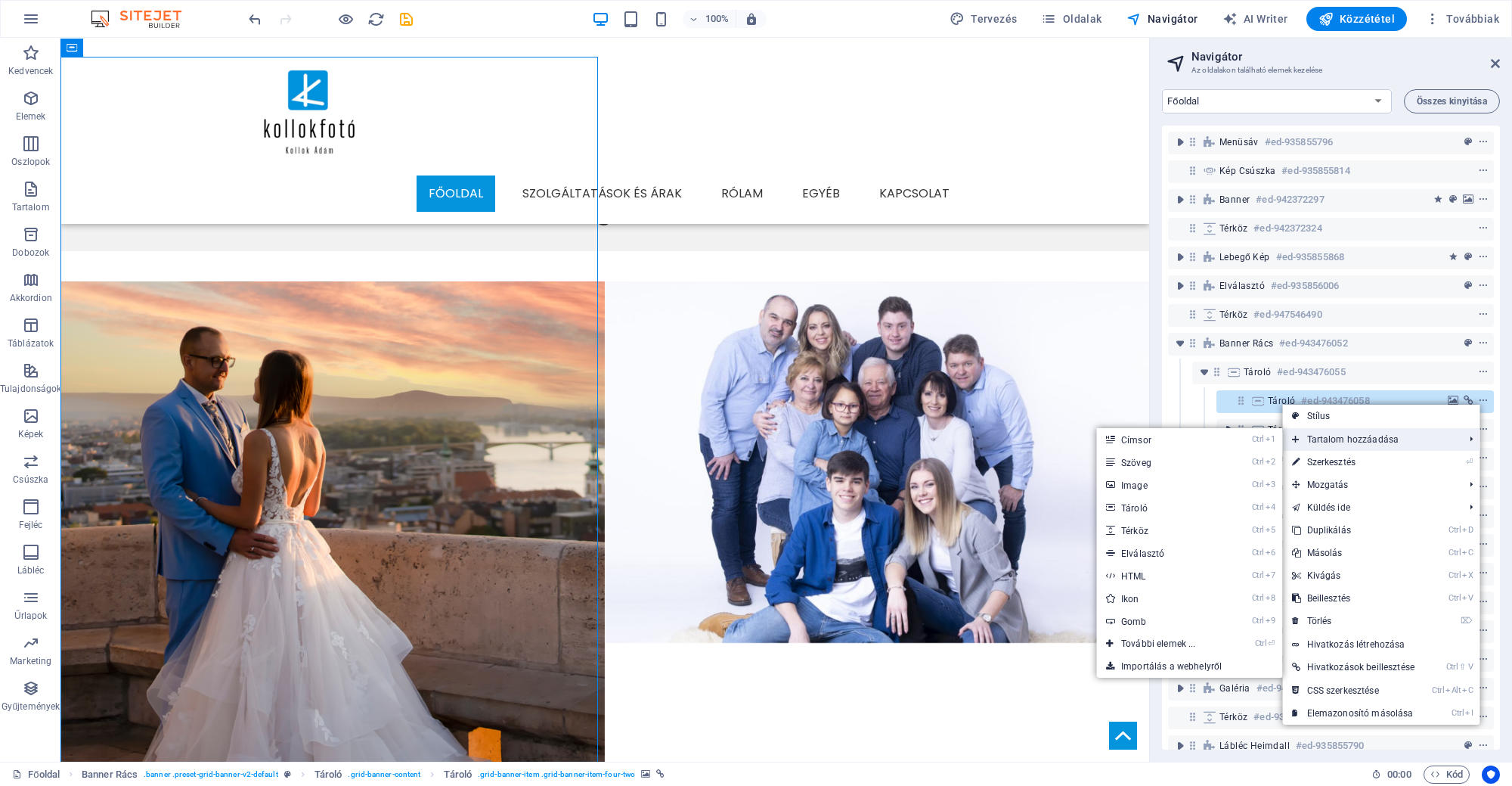
click at [1440, 438] on span "Tartalom hozzáadása" at bounding box center [1370, 439] width 175 height 23
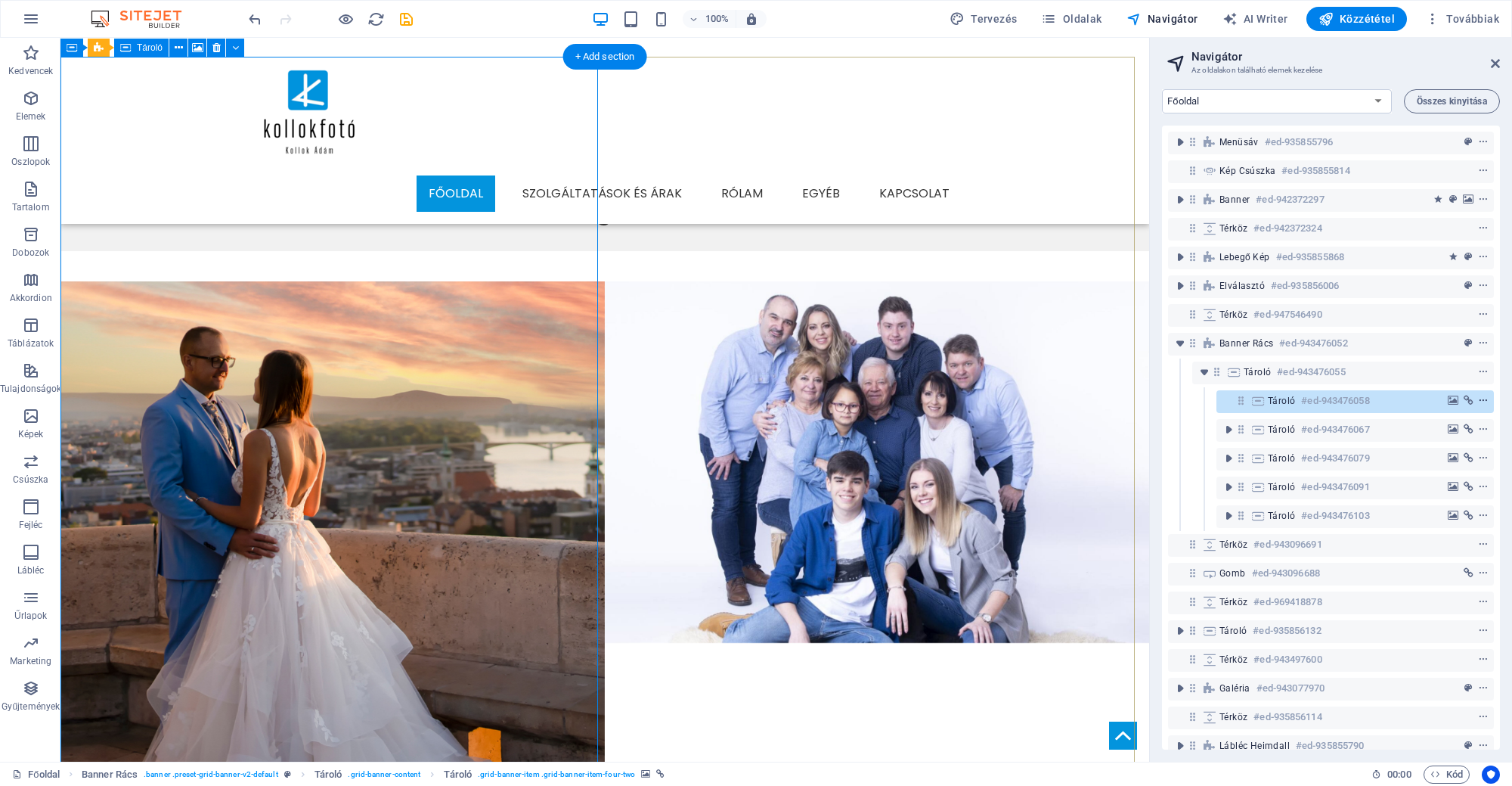
click at [1477, 403] on icon "context-menu" at bounding box center [1482, 400] width 11 height 11
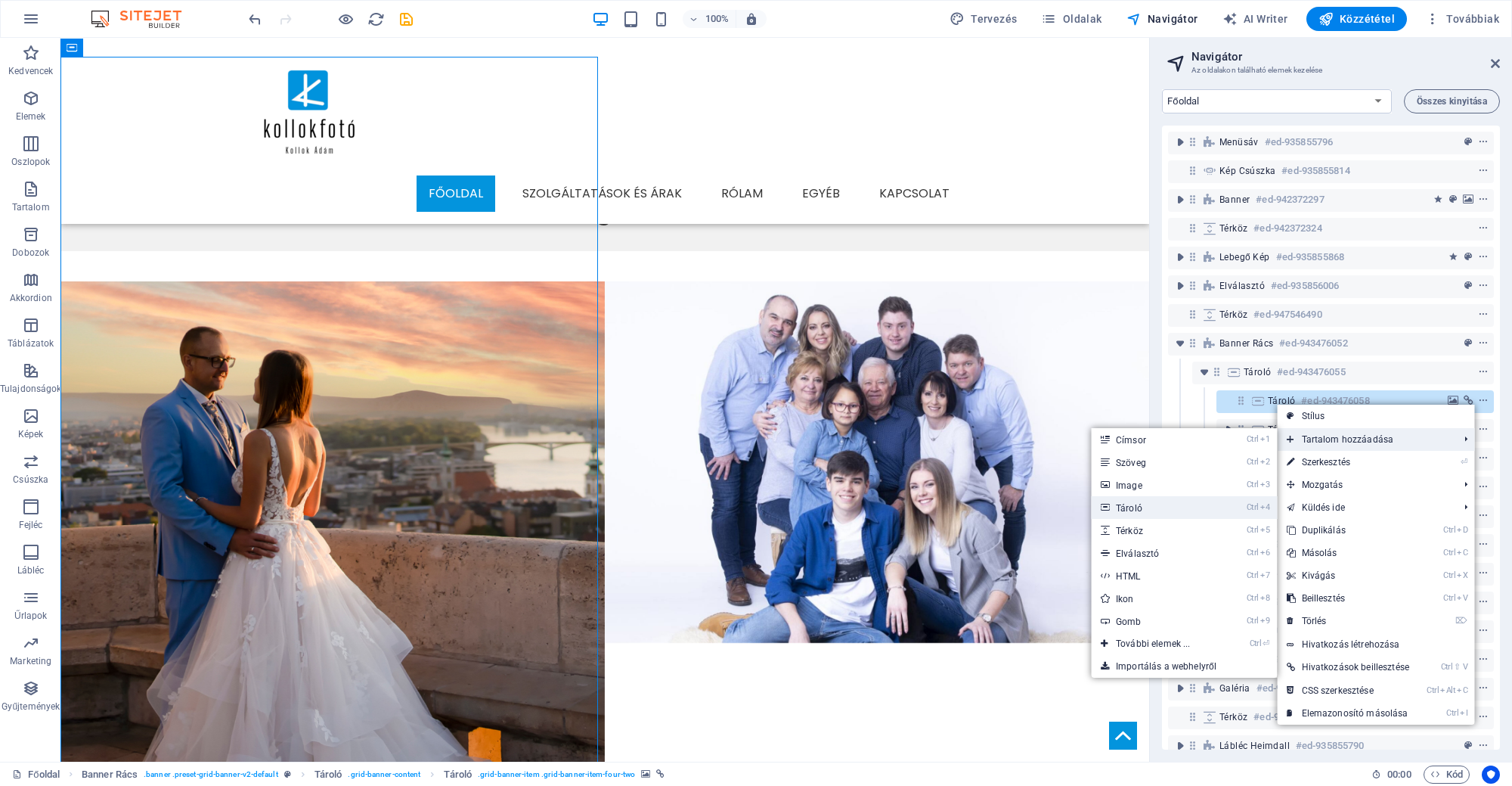
click at [1203, 508] on link "Ctrl 4 Tároló" at bounding box center [1155, 507] width 129 height 23
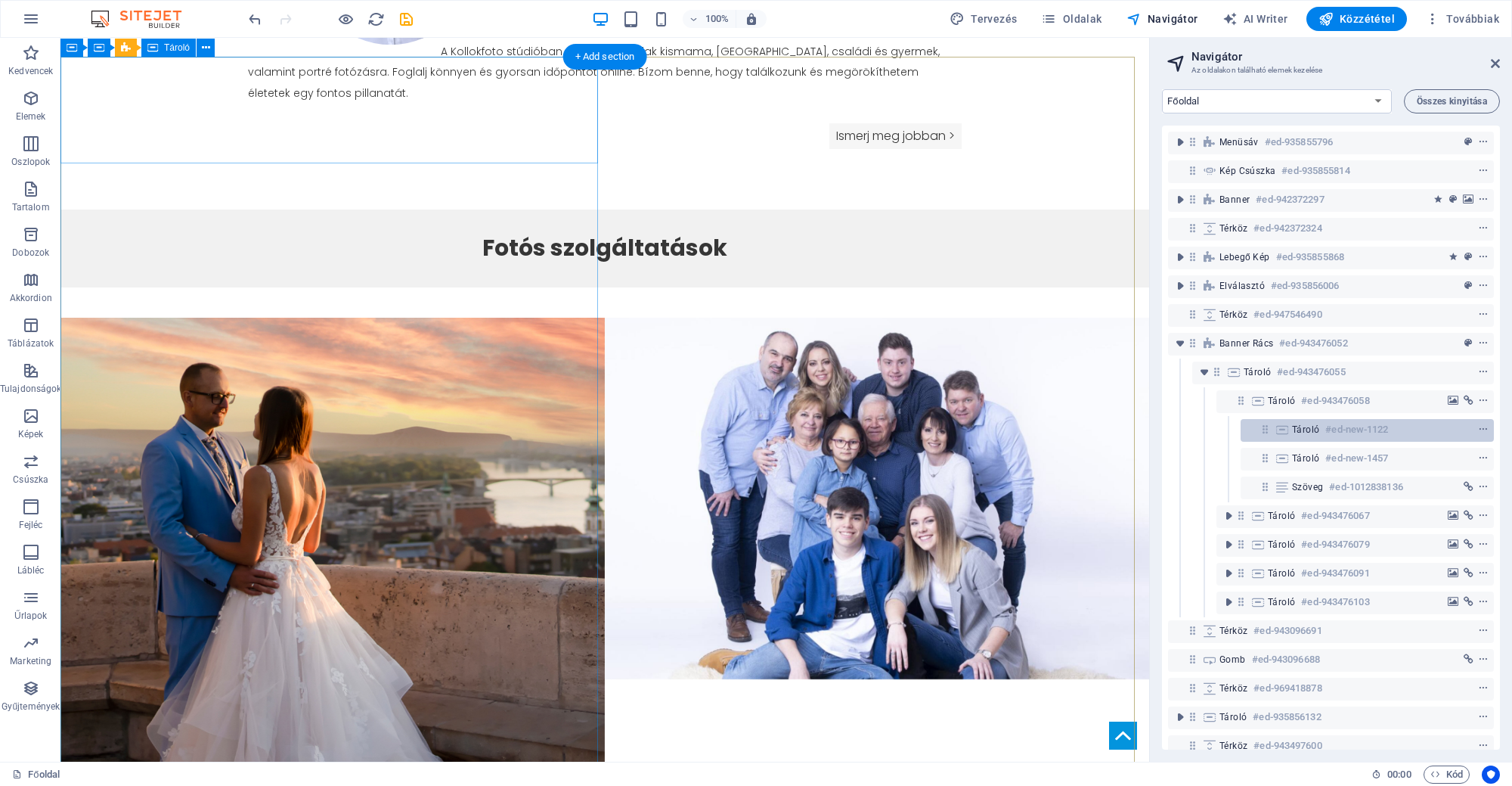
click at [1294, 436] on div "Tároló #ed-new-1122" at bounding box center [1355, 429] width 126 height 18
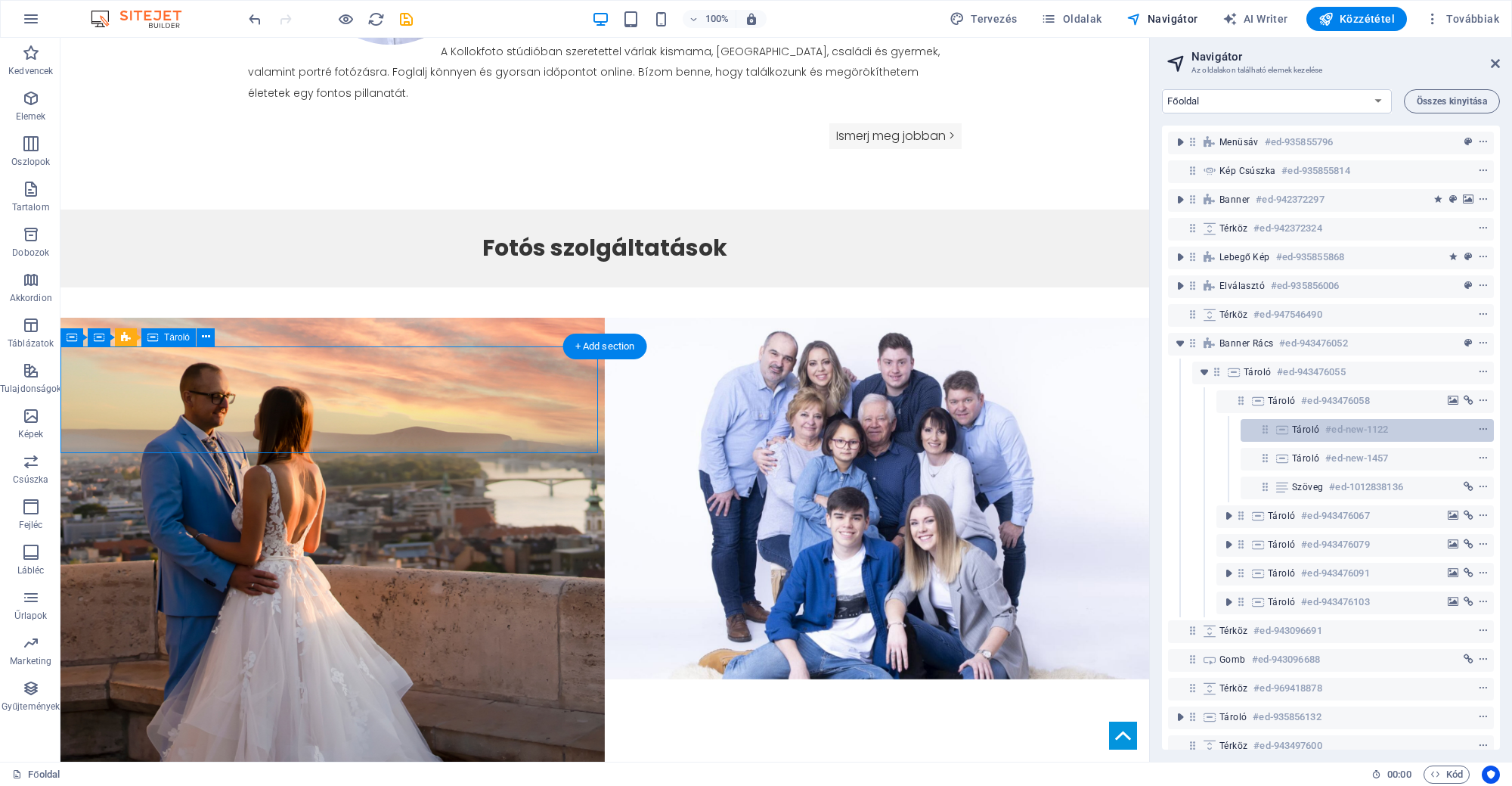
scroll to position [966, 0]
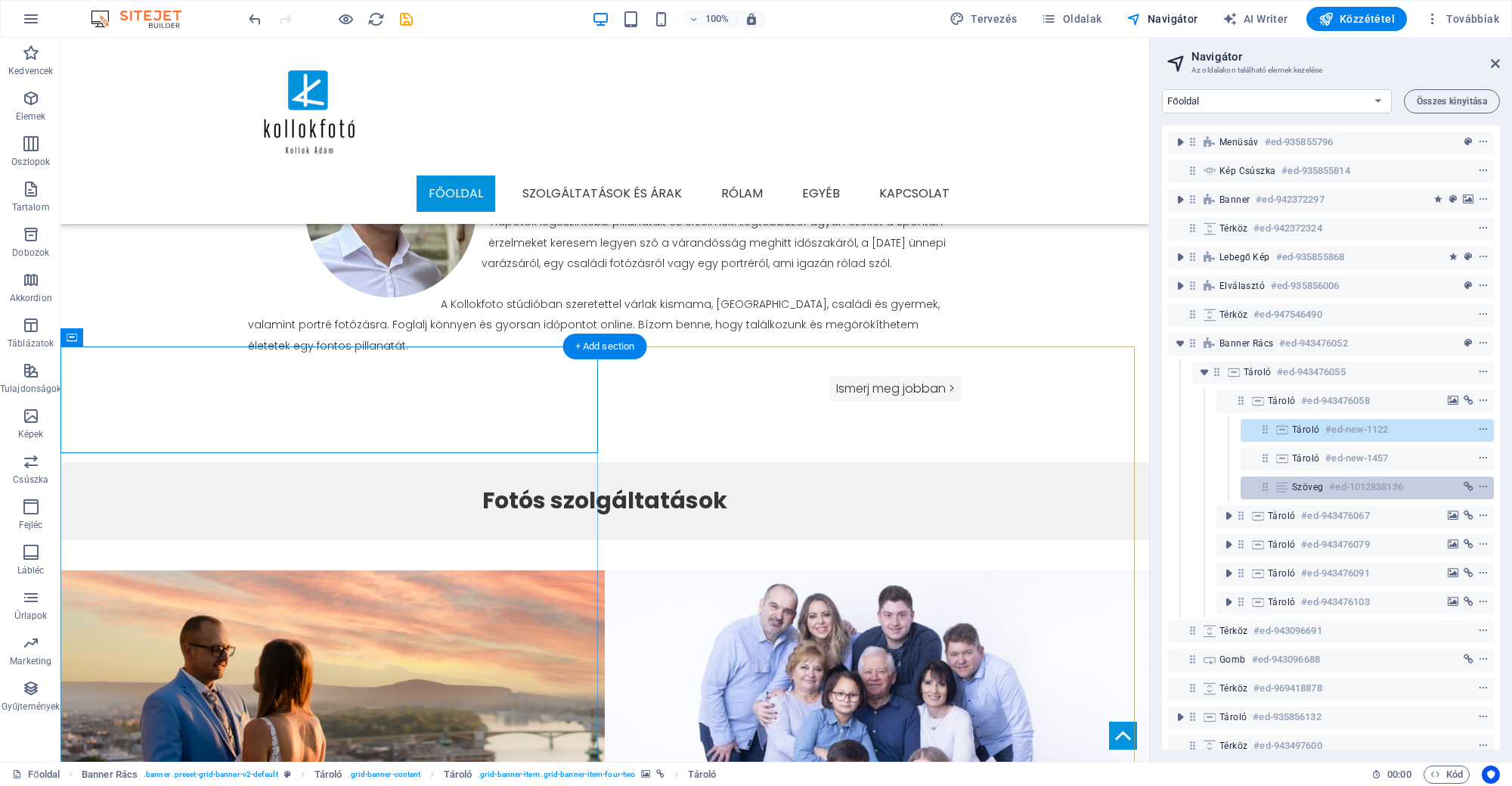
click at [1292, 488] on span "Szöveg" at bounding box center [1306, 486] width 31 height 12
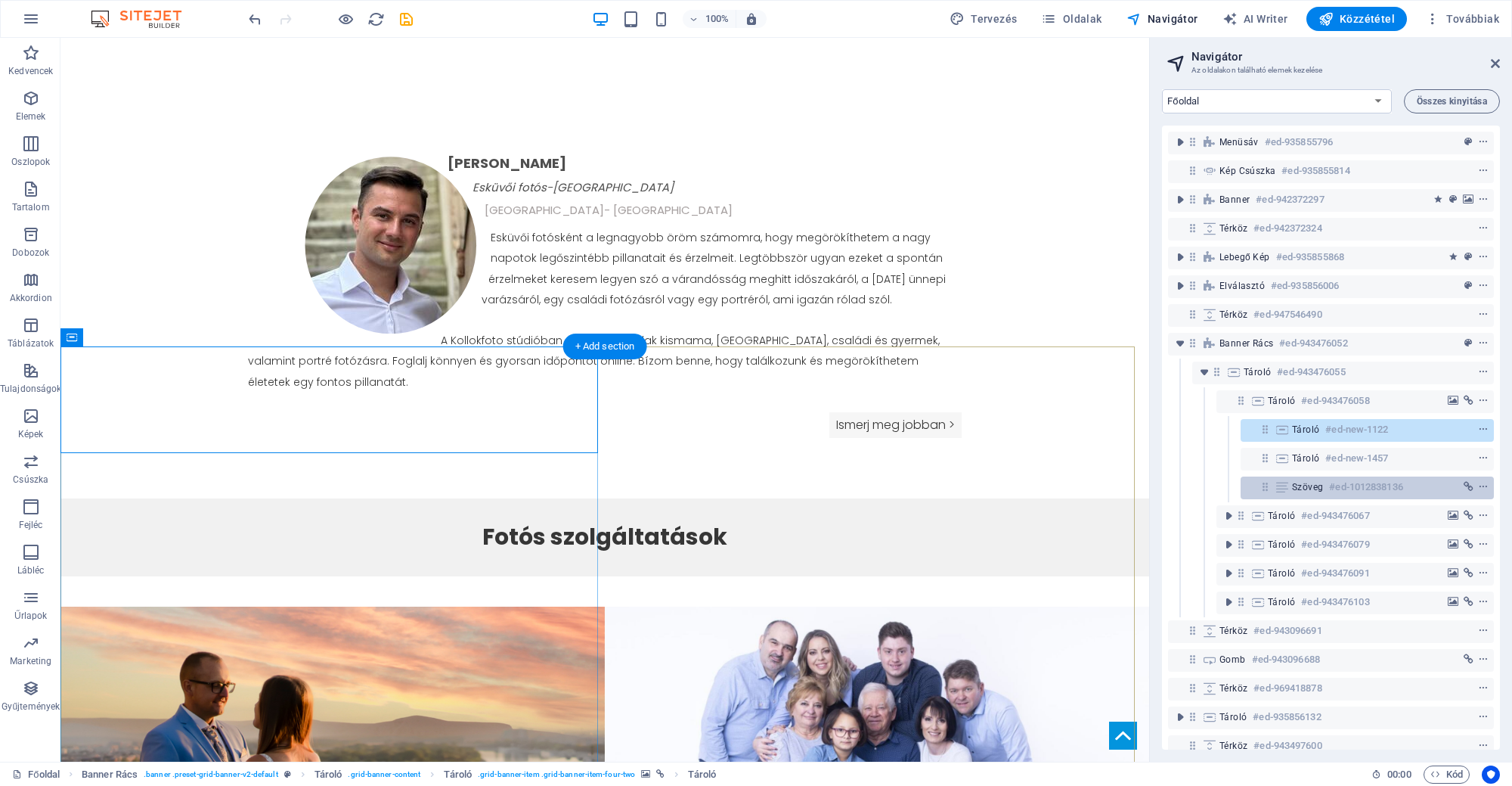
scroll to position [1616, 0]
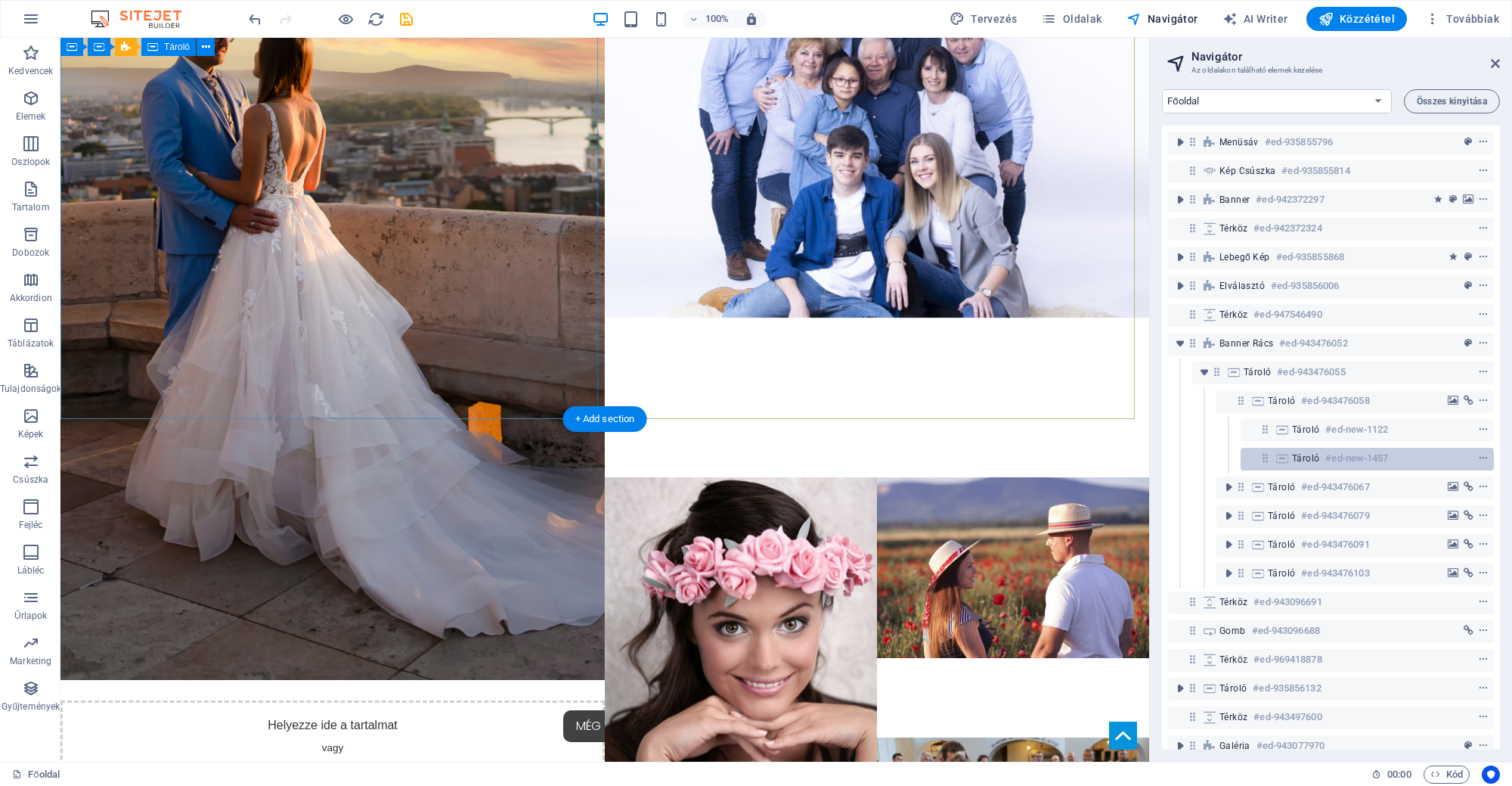
click at [1292, 462] on span "Tároló" at bounding box center [1305, 458] width 28 height 12
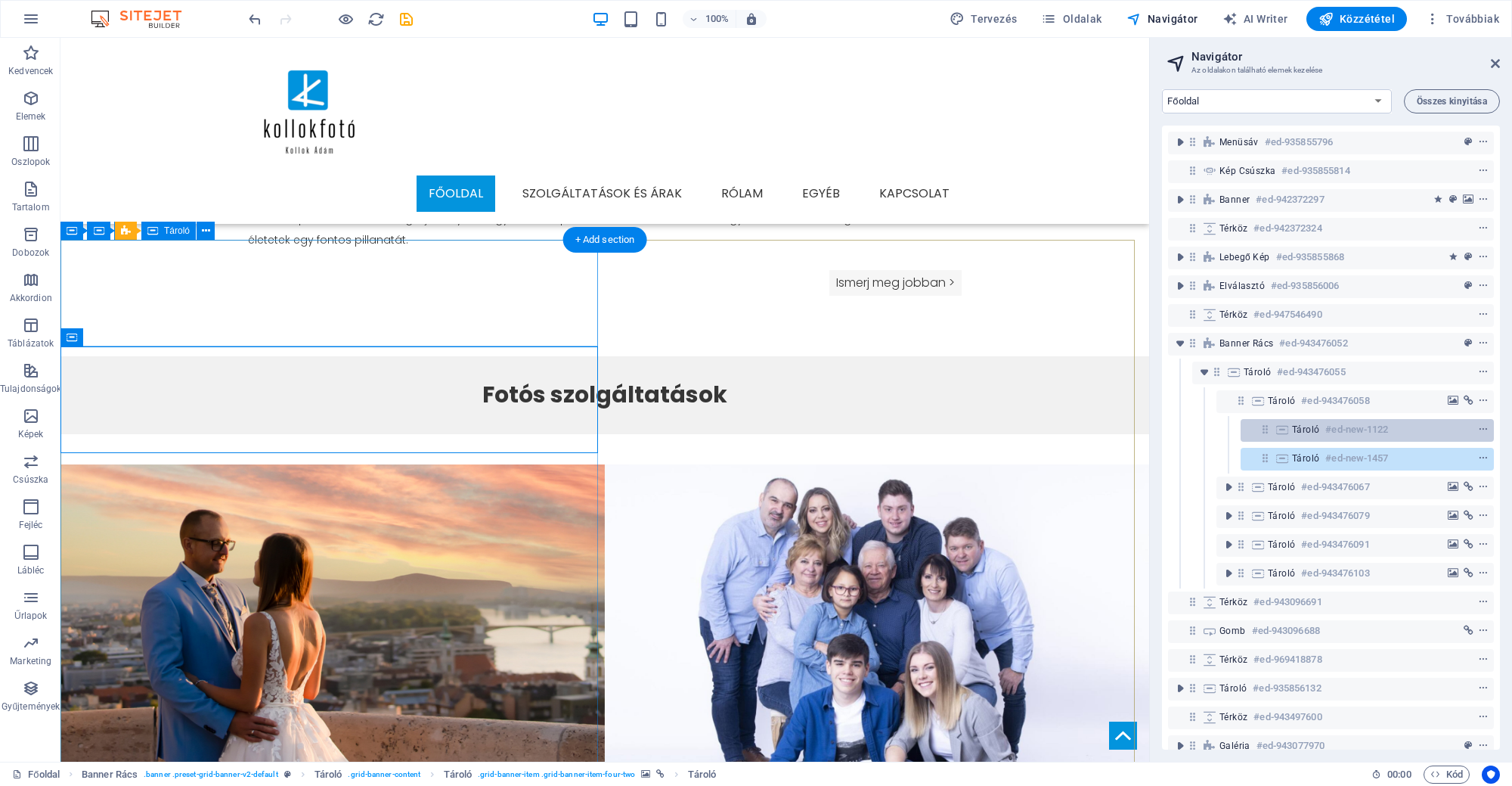
click at [1299, 435] on span "Tároló" at bounding box center [1305, 429] width 28 height 12
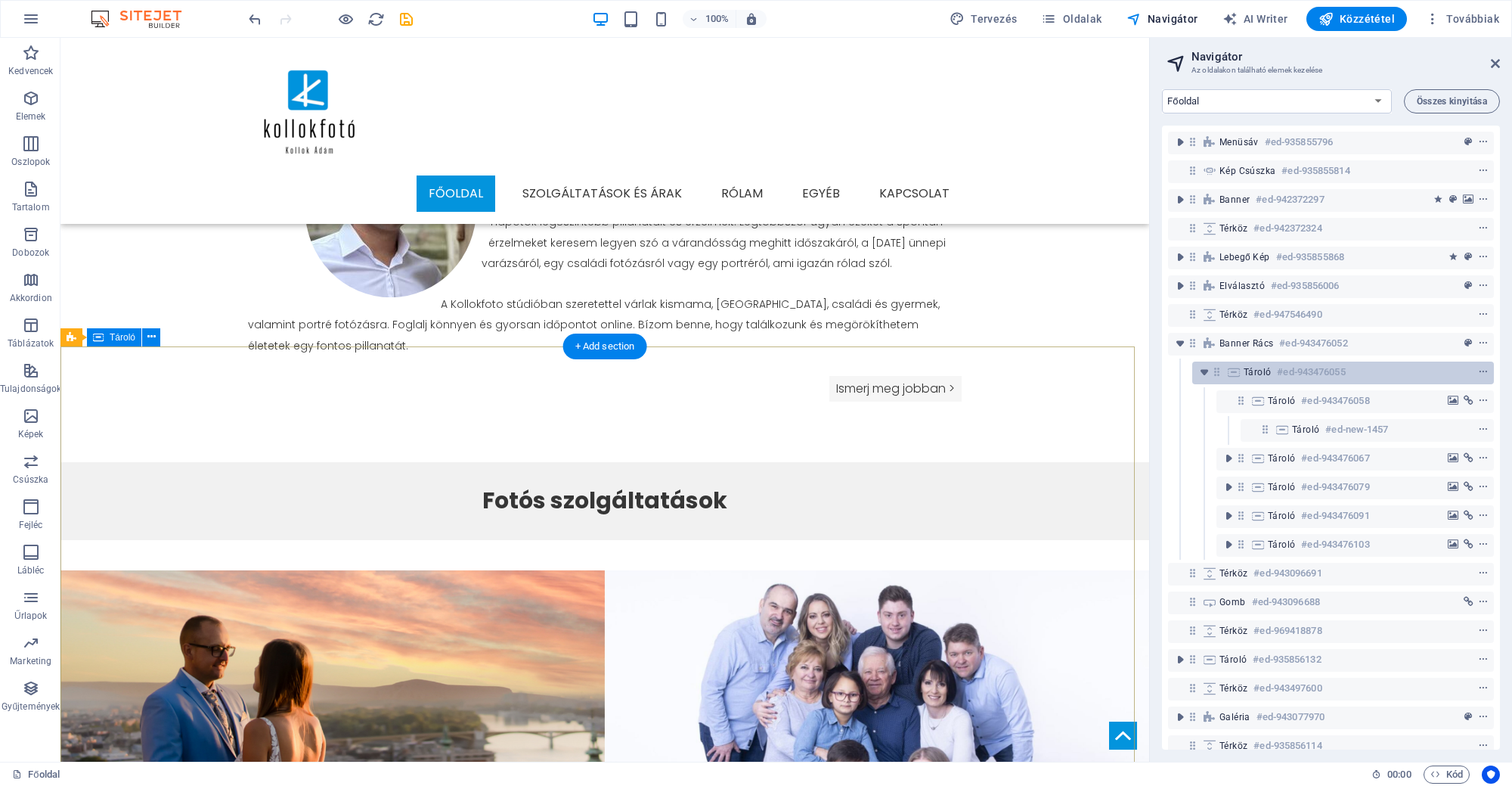
click at [1290, 380] on h6 "#ed-943476055" at bounding box center [1310, 372] width 68 height 18
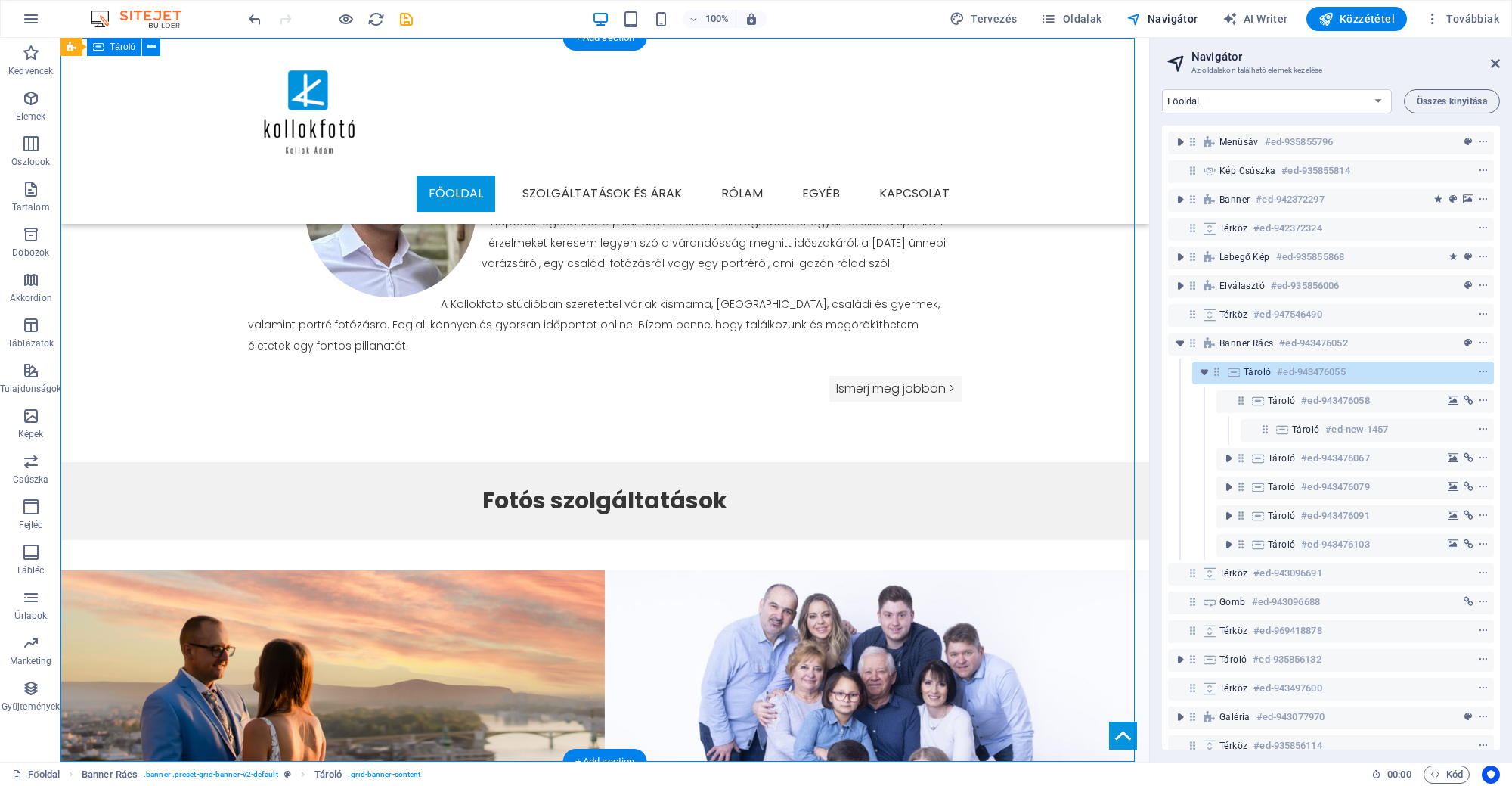
scroll to position [1274, 0]
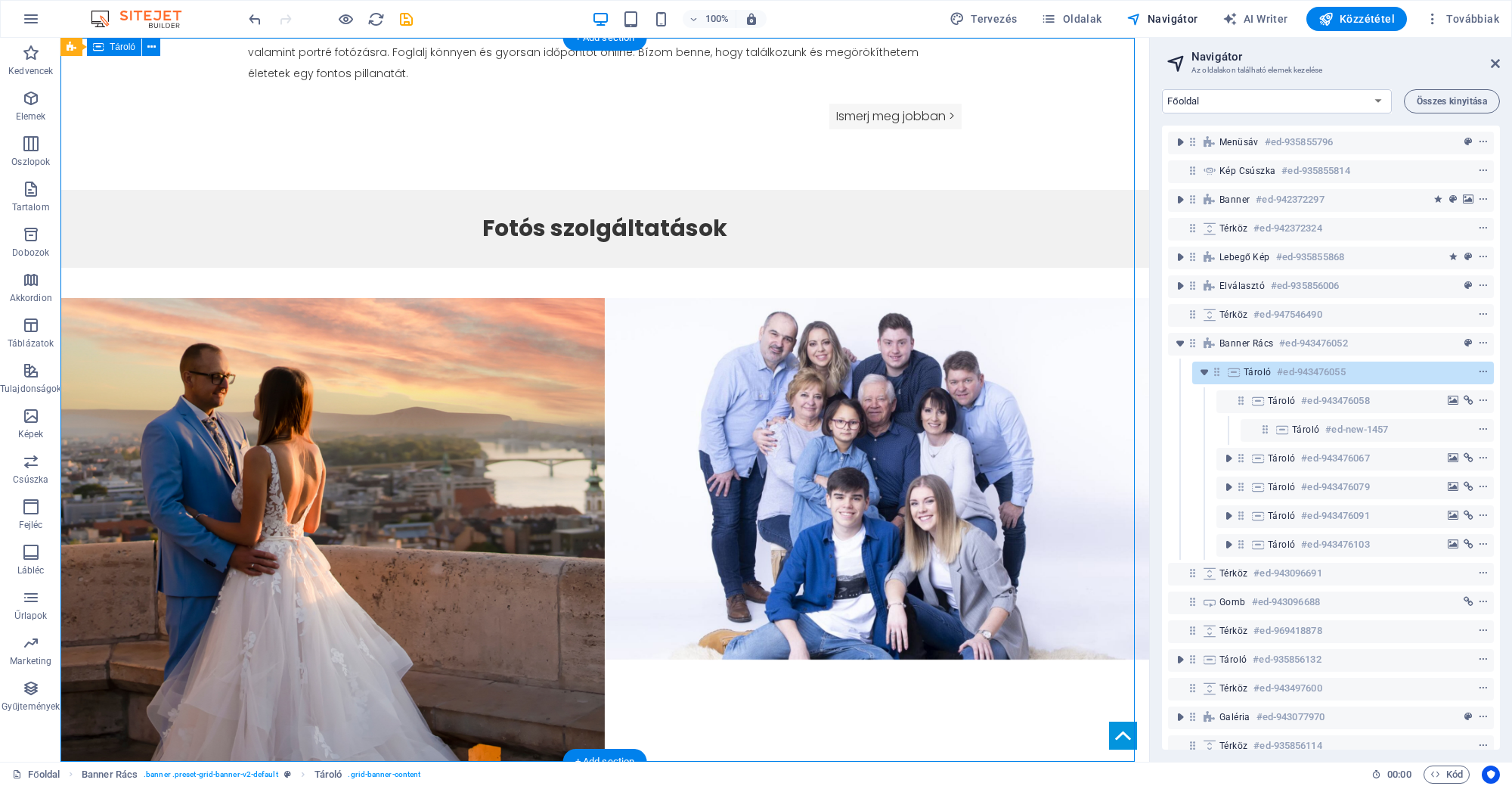
click at [1293, 378] on h6 "#ed-943476055" at bounding box center [1310, 372] width 68 height 18
select select "%"
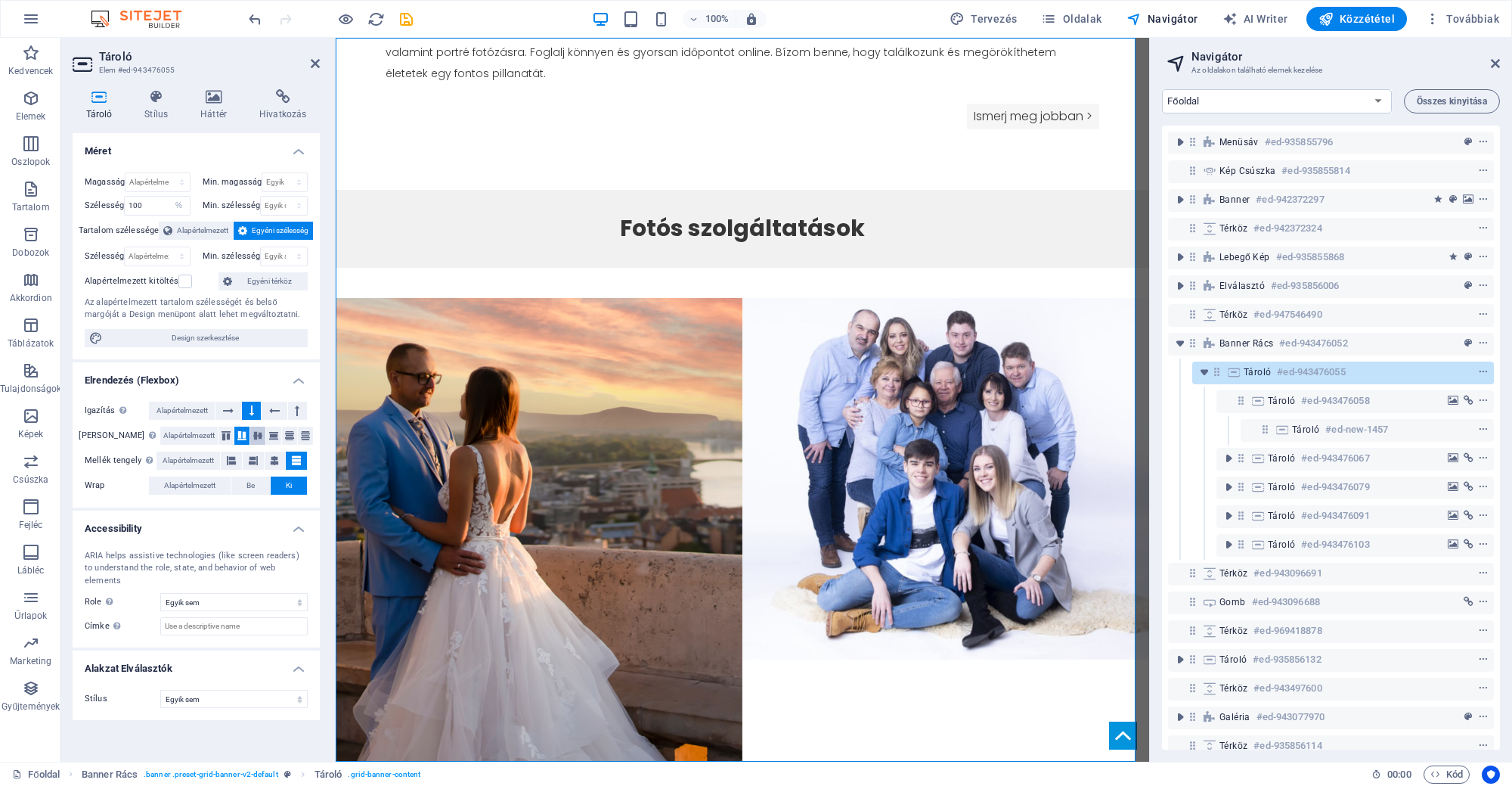
click at [250, 433] on icon at bounding box center [258, 435] width 18 height 9
click at [257, 431] on icon at bounding box center [258, 435] width 18 height 9
click at [283, 405] on button at bounding box center [274, 410] width 25 height 18
click at [292, 404] on button at bounding box center [296, 410] width 19 height 18
click at [233, 407] on icon at bounding box center [228, 410] width 11 height 18
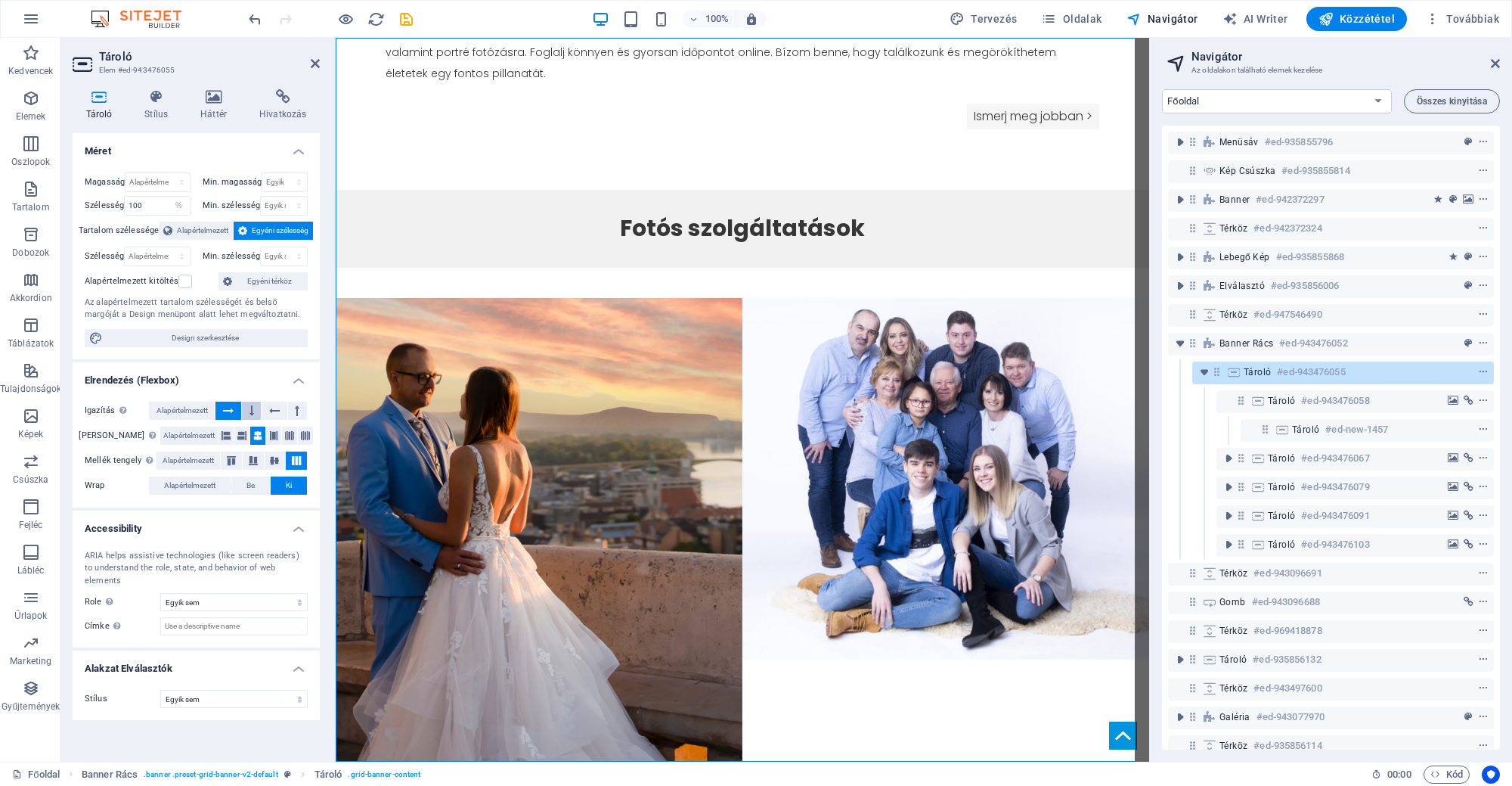
click at [246, 406] on button at bounding box center [251, 410] width 19 height 18
click at [256, 404] on button at bounding box center [251, 410] width 19 height 18
click at [267, 408] on button at bounding box center [274, 410] width 25 height 18
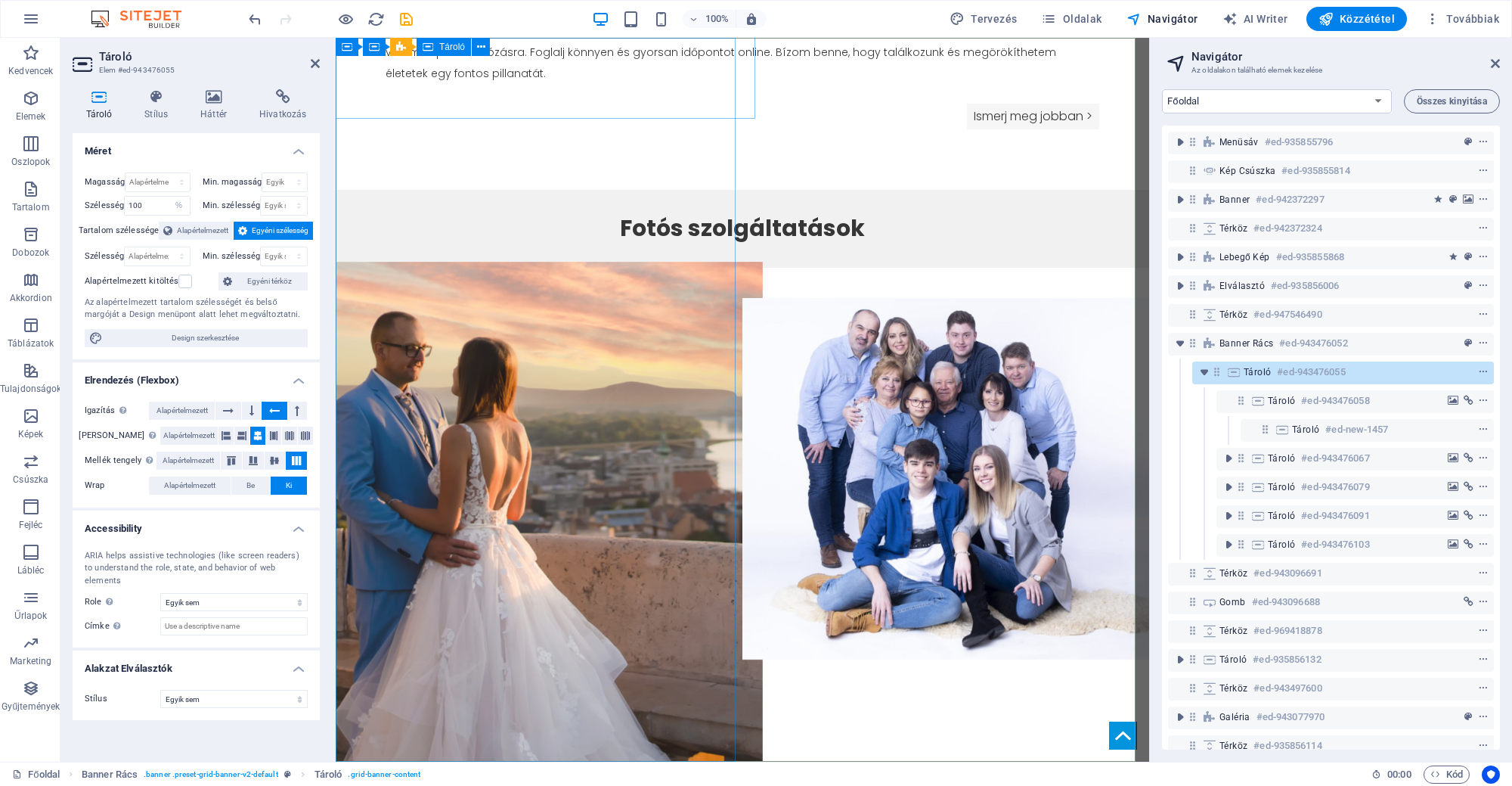
click at [482, 334] on span "Elemek létrehozása" at bounding box center [474, 346] width 113 height 24
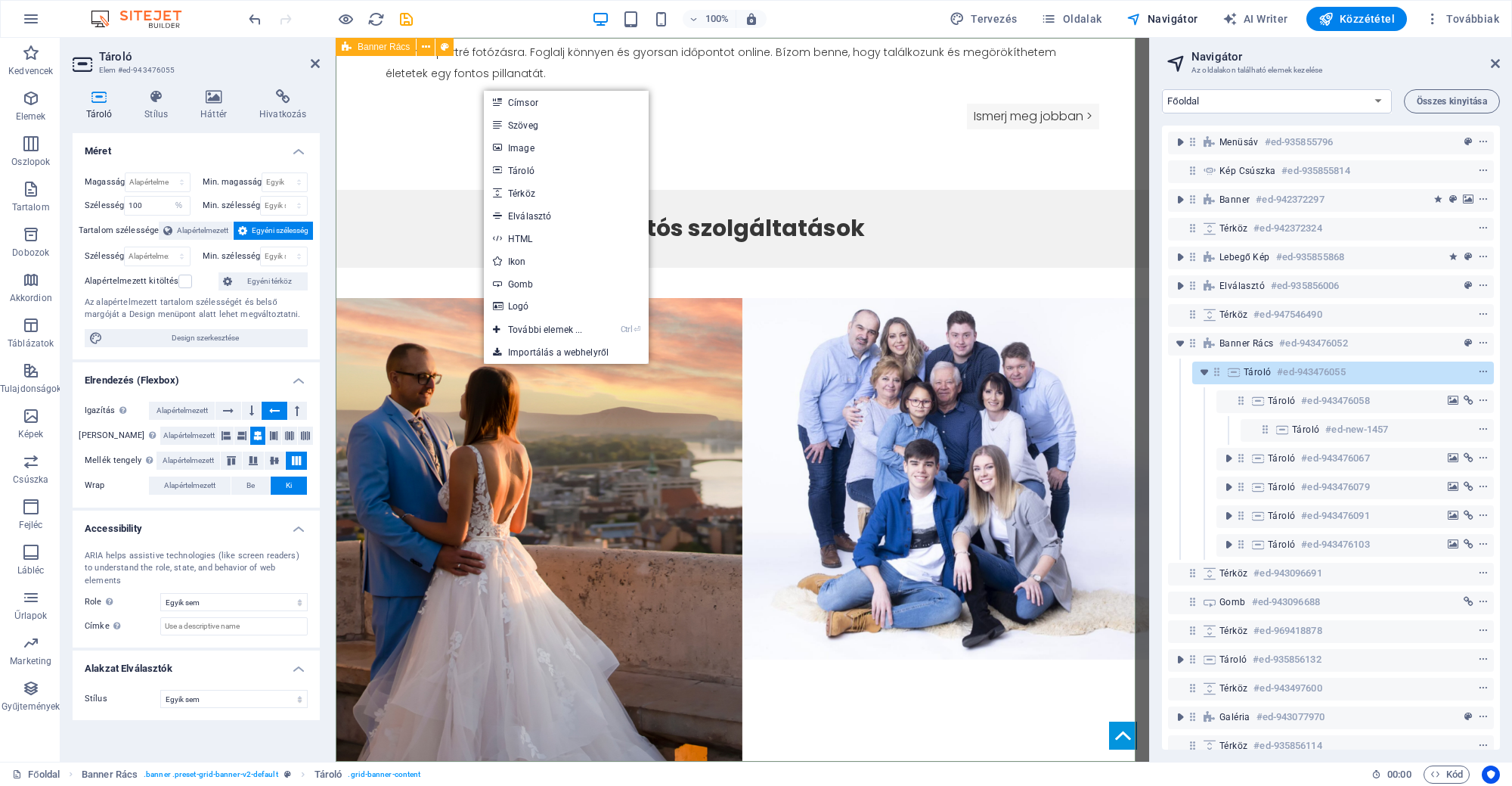
click at [378, 49] on span "Banner Rács" at bounding box center [383, 46] width 52 height 9
select select "vh"
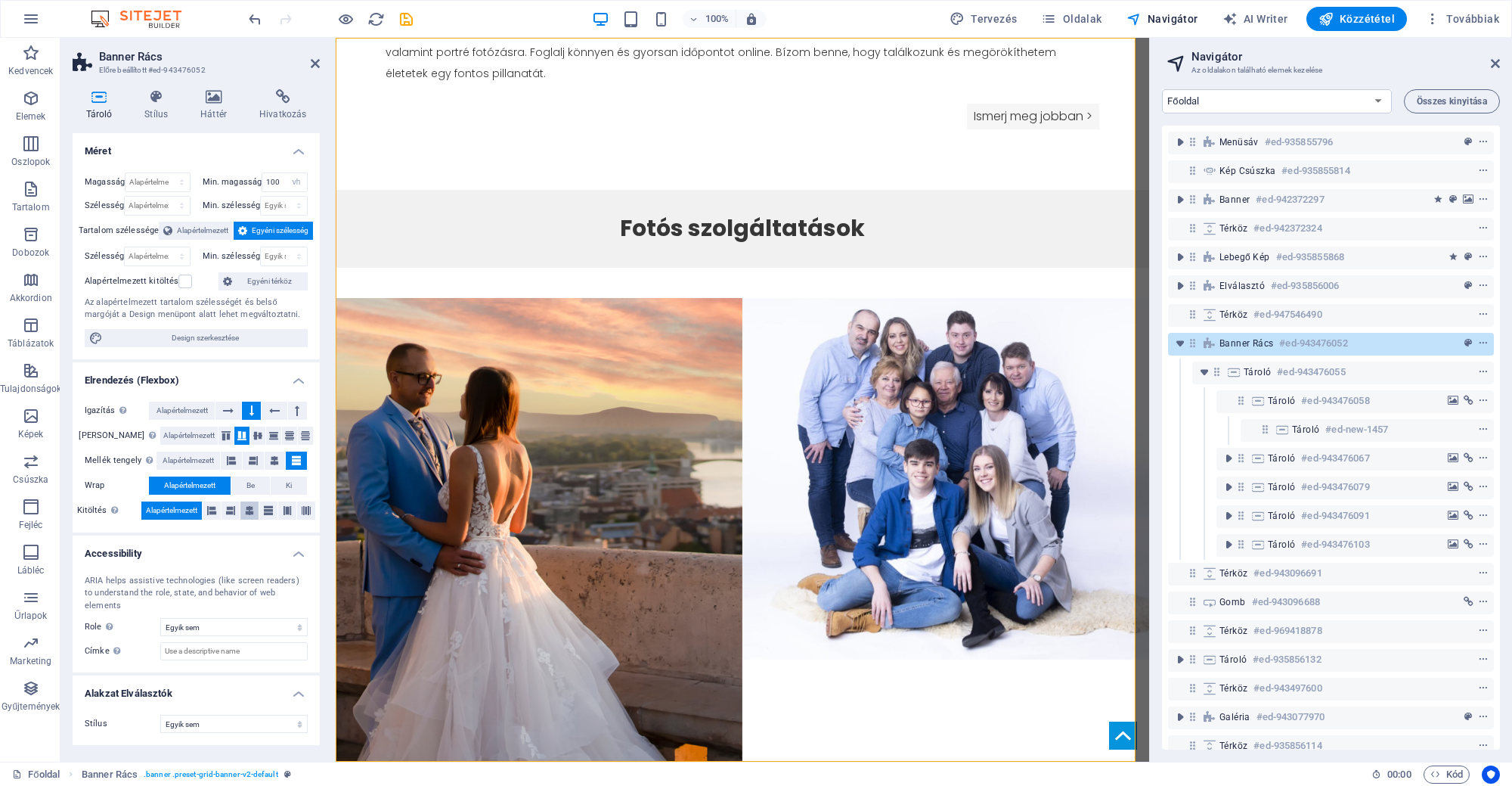
click at [249, 513] on icon at bounding box center [249, 510] width 9 height 18
click at [275, 512] on button at bounding box center [268, 510] width 18 height 18
click at [282, 510] on button at bounding box center [287, 510] width 18 height 18
click at [262, 453] on button at bounding box center [252, 461] width 21 height 18
click at [265, 431] on icon at bounding box center [274, 435] width 18 height 9
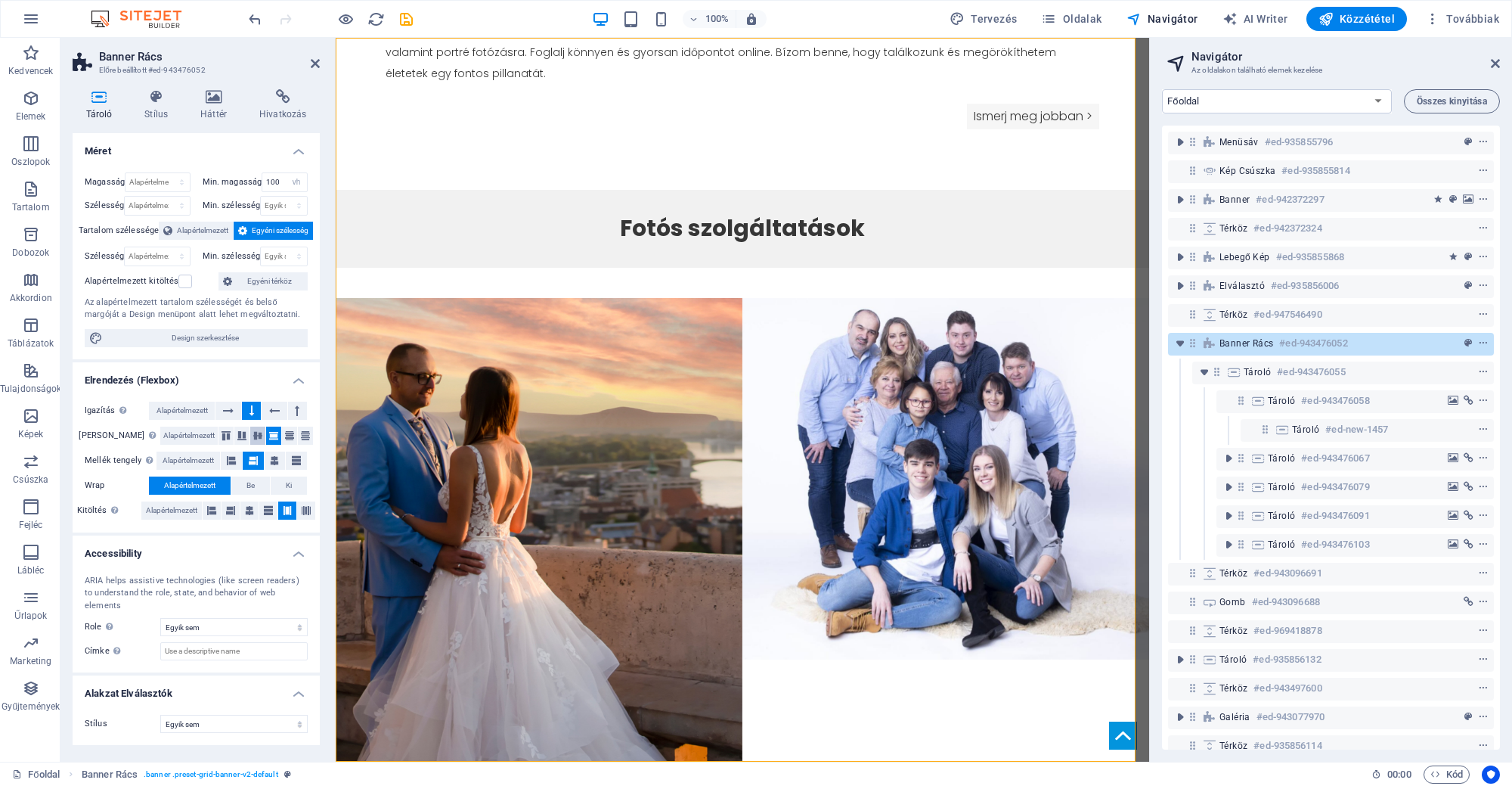
click at [254, 435] on icon at bounding box center [258, 435] width 18 height 9
click at [266, 432] on icon at bounding box center [274, 435] width 18 height 9
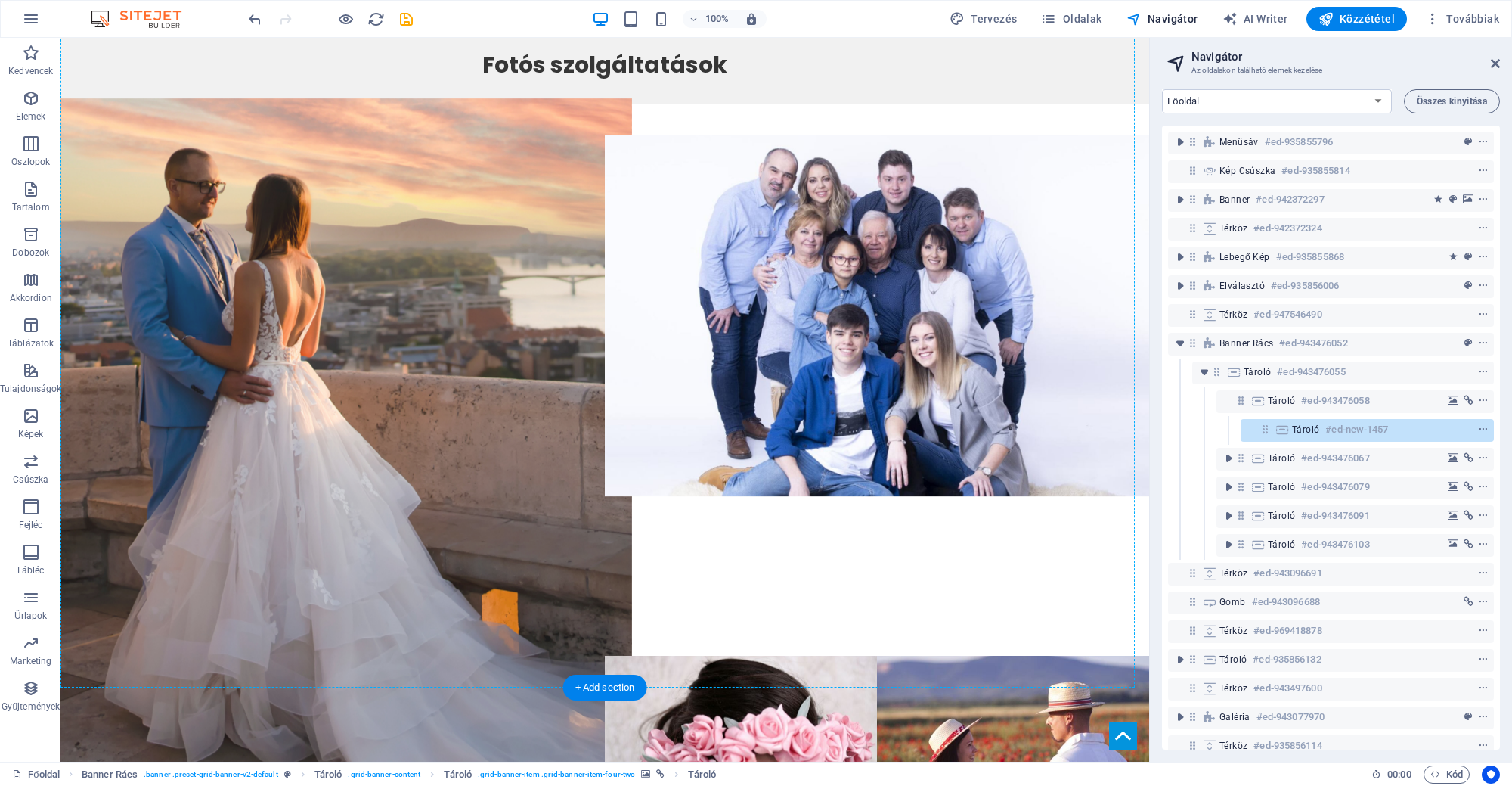
scroll to position [1451, 0]
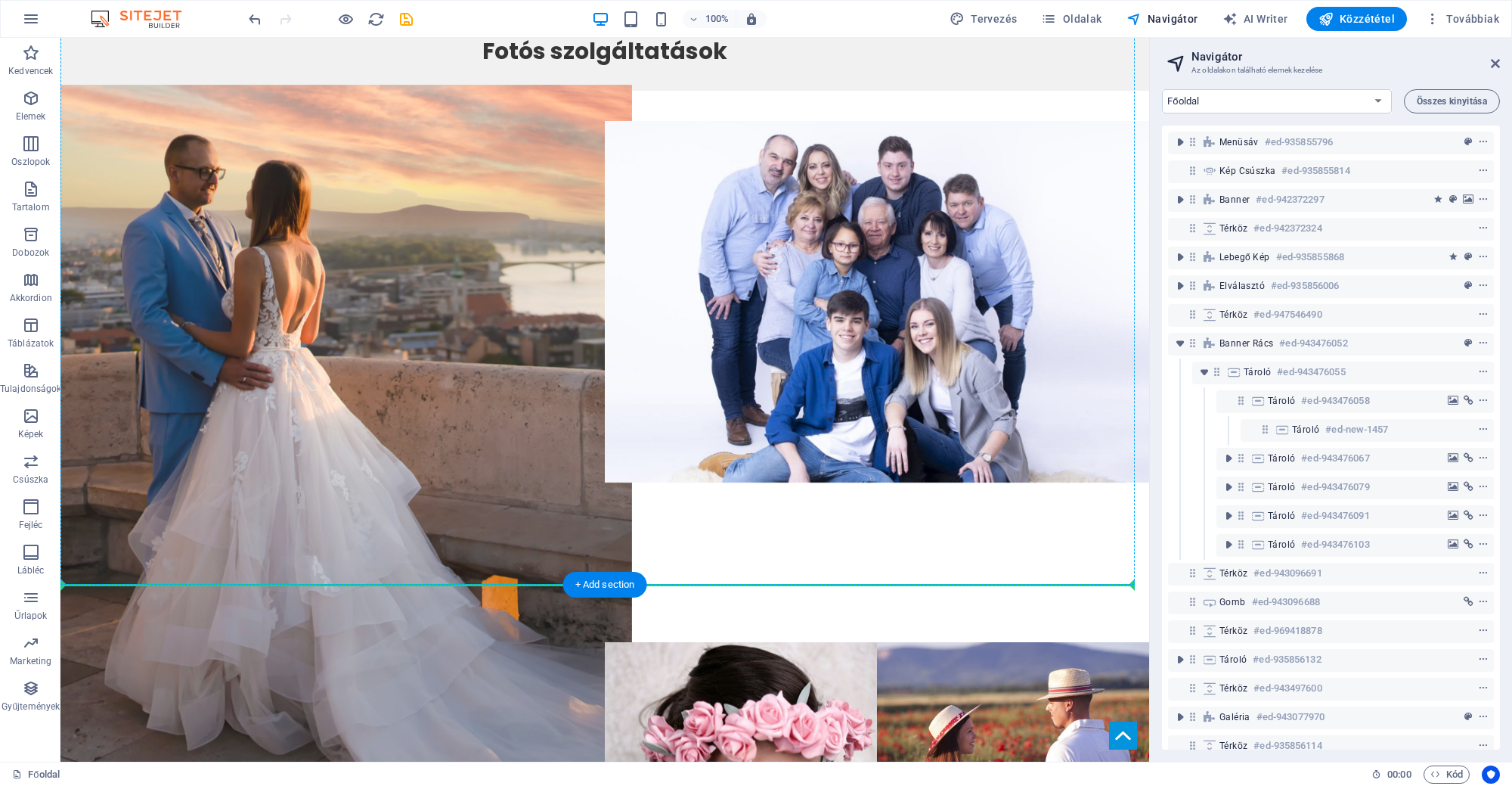
drag, startPoint x: 217, startPoint y: 85, endPoint x: 333, endPoint y: 292, distance: 237.3
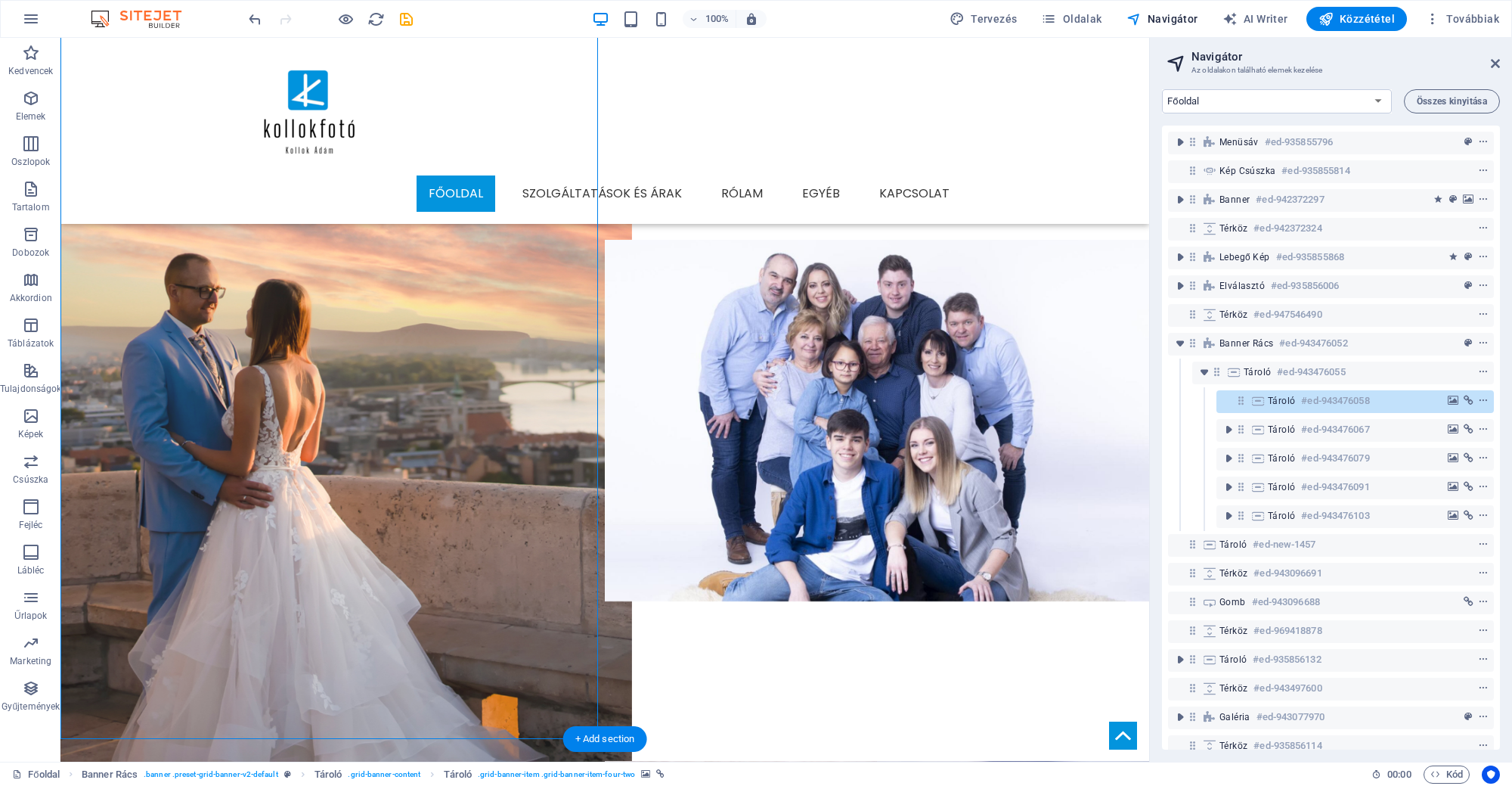
scroll to position [1263, 0]
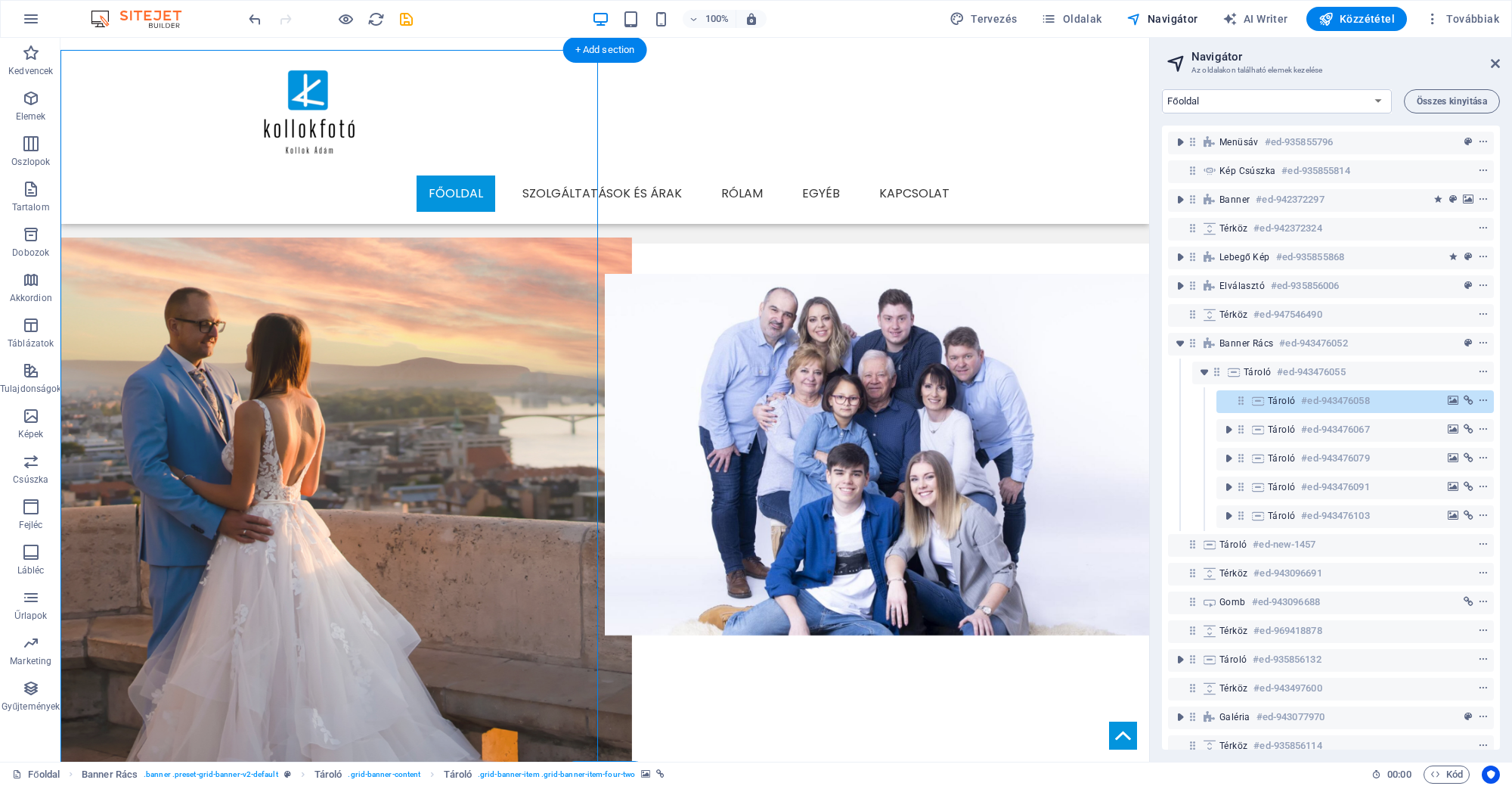
drag, startPoint x: 347, startPoint y: 495, endPoint x: 313, endPoint y: 397, distance: 103.7
click at [313, 397] on div "Helyezze ide a tartalmat vagy Elemek létrehozása Beillesztés vágólapról" at bounding box center [332, 795] width 545 height 1042
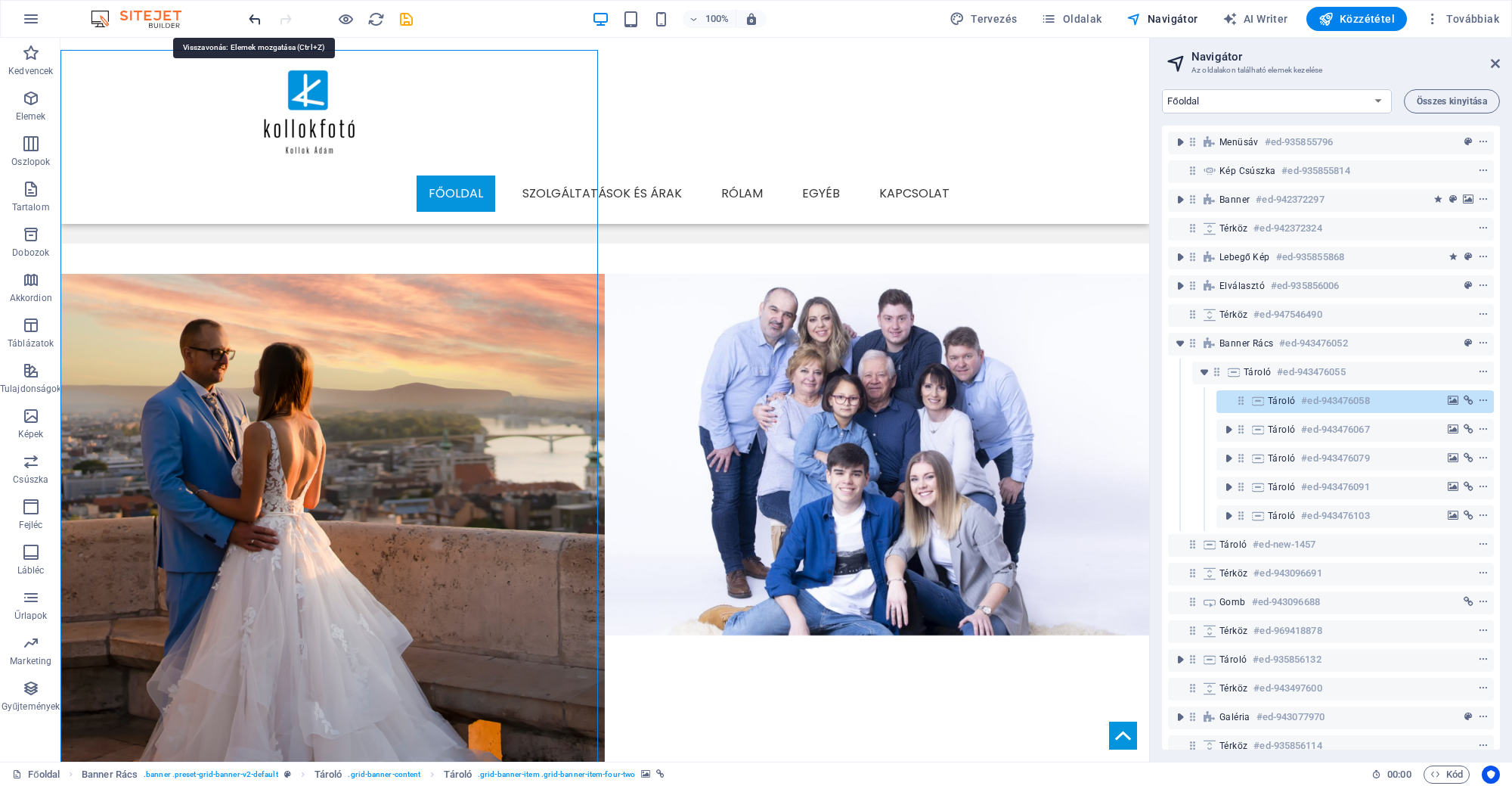
click at [262, 14] on icon "undo" at bounding box center [255, 20] width 18 height 18
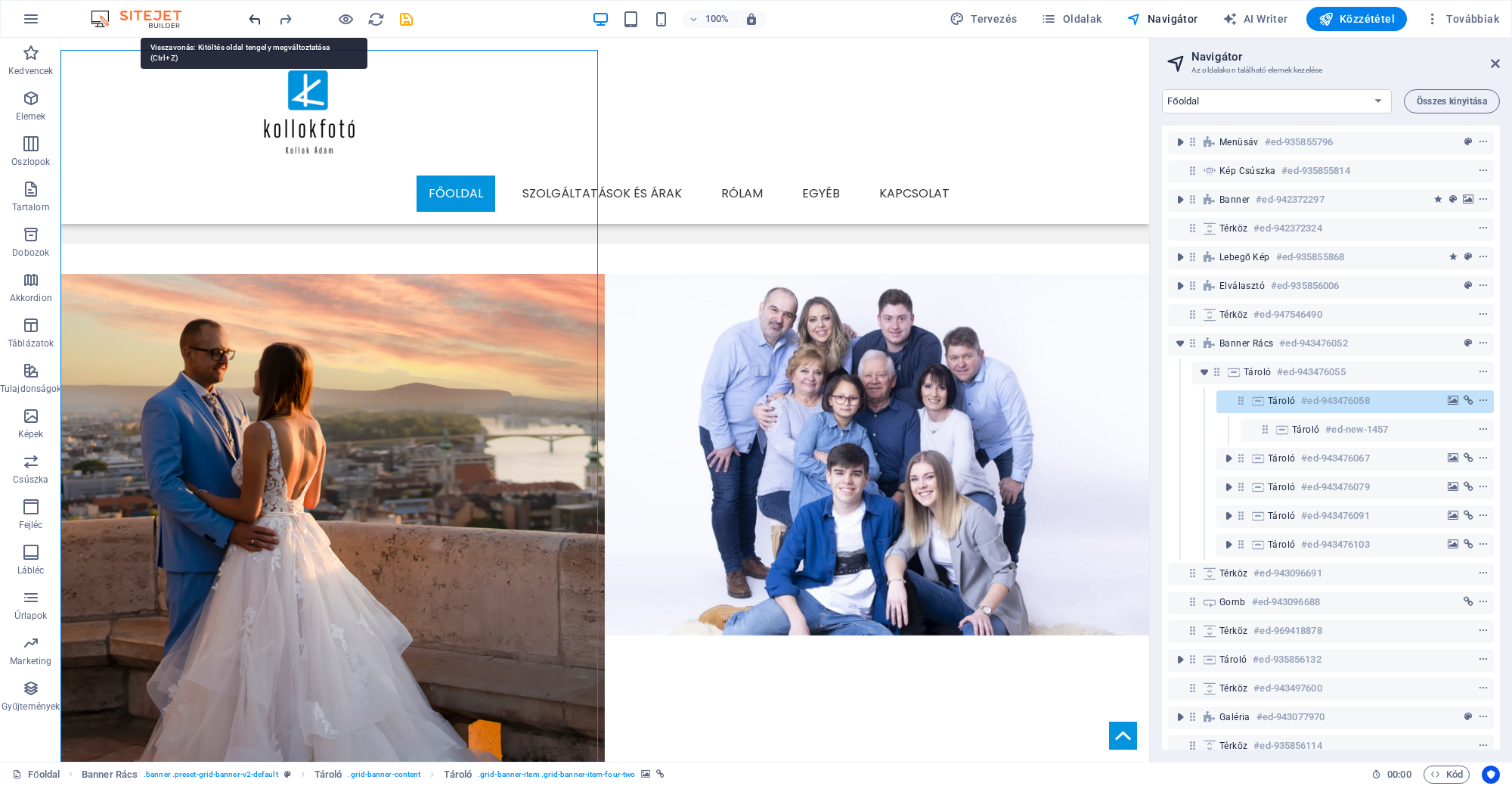
click at [262, 14] on icon "undo" at bounding box center [255, 20] width 18 height 18
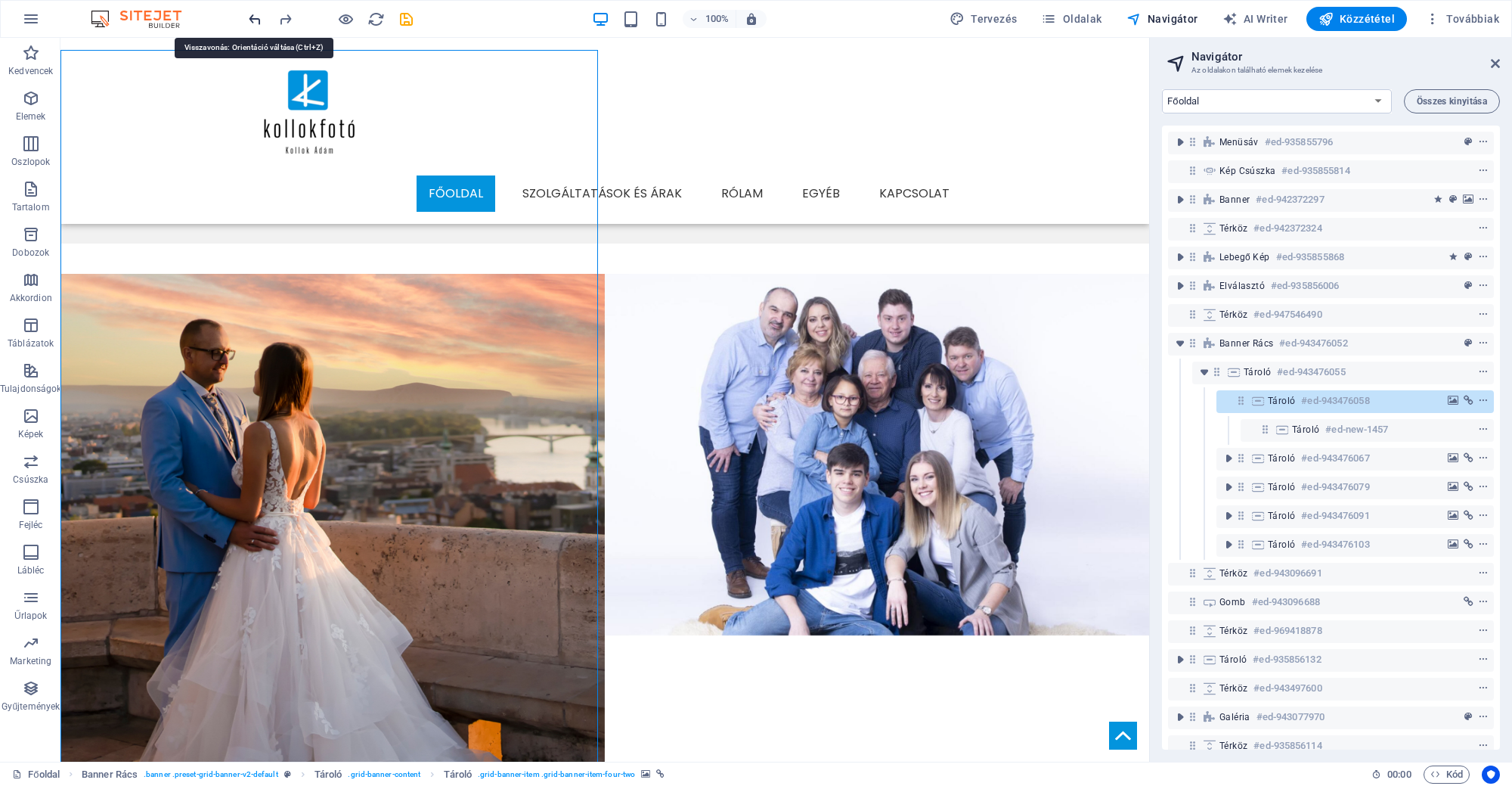
click at [262, 14] on icon "undo" at bounding box center [255, 20] width 18 height 18
click at [252, 25] on button "undo" at bounding box center [255, 19] width 18 height 18
click at [257, 18] on icon "undo" at bounding box center [255, 20] width 18 height 18
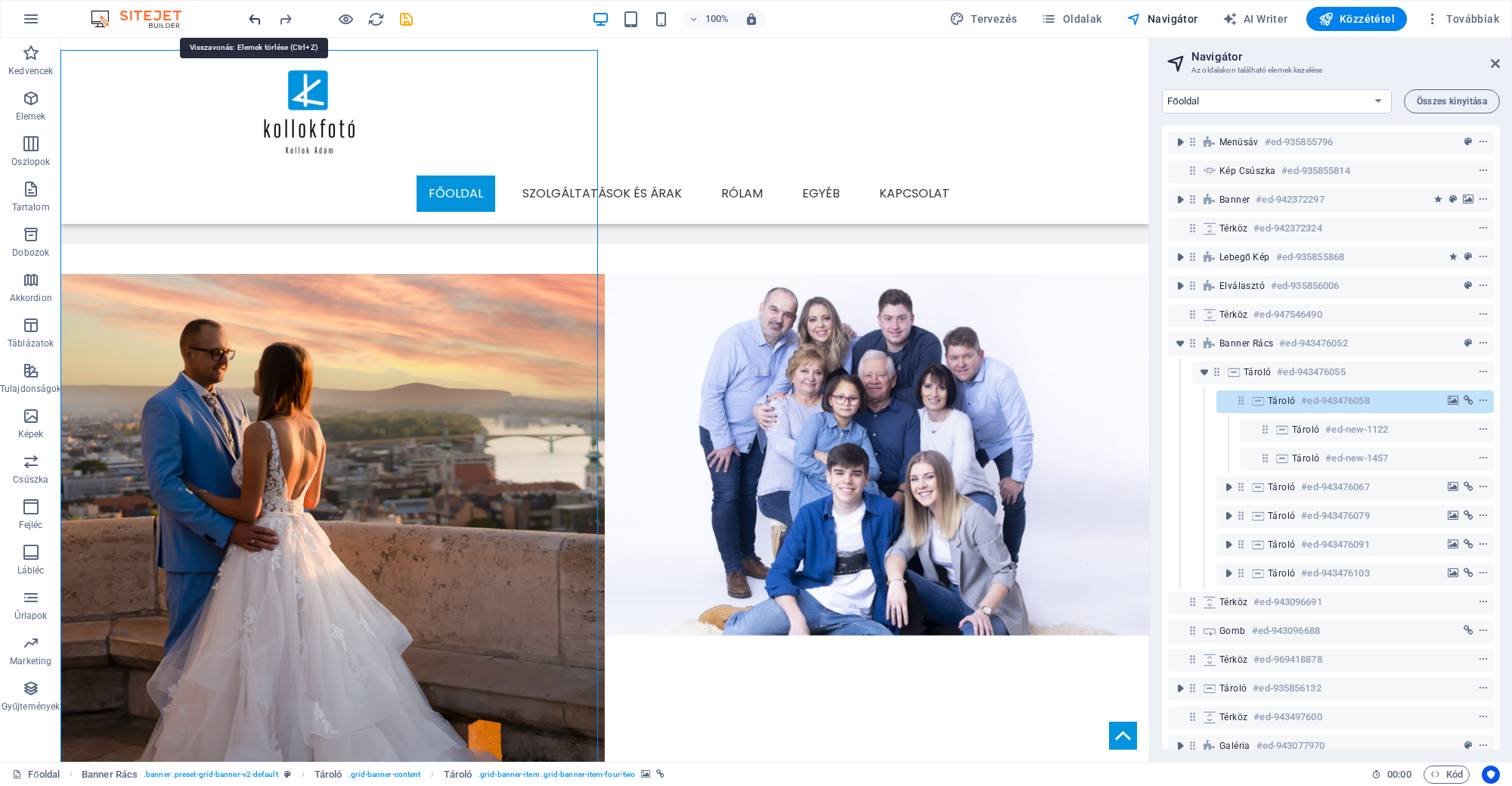
click at [257, 18] on icon "undo" at bounding box center [255, 20] width 18 height 18
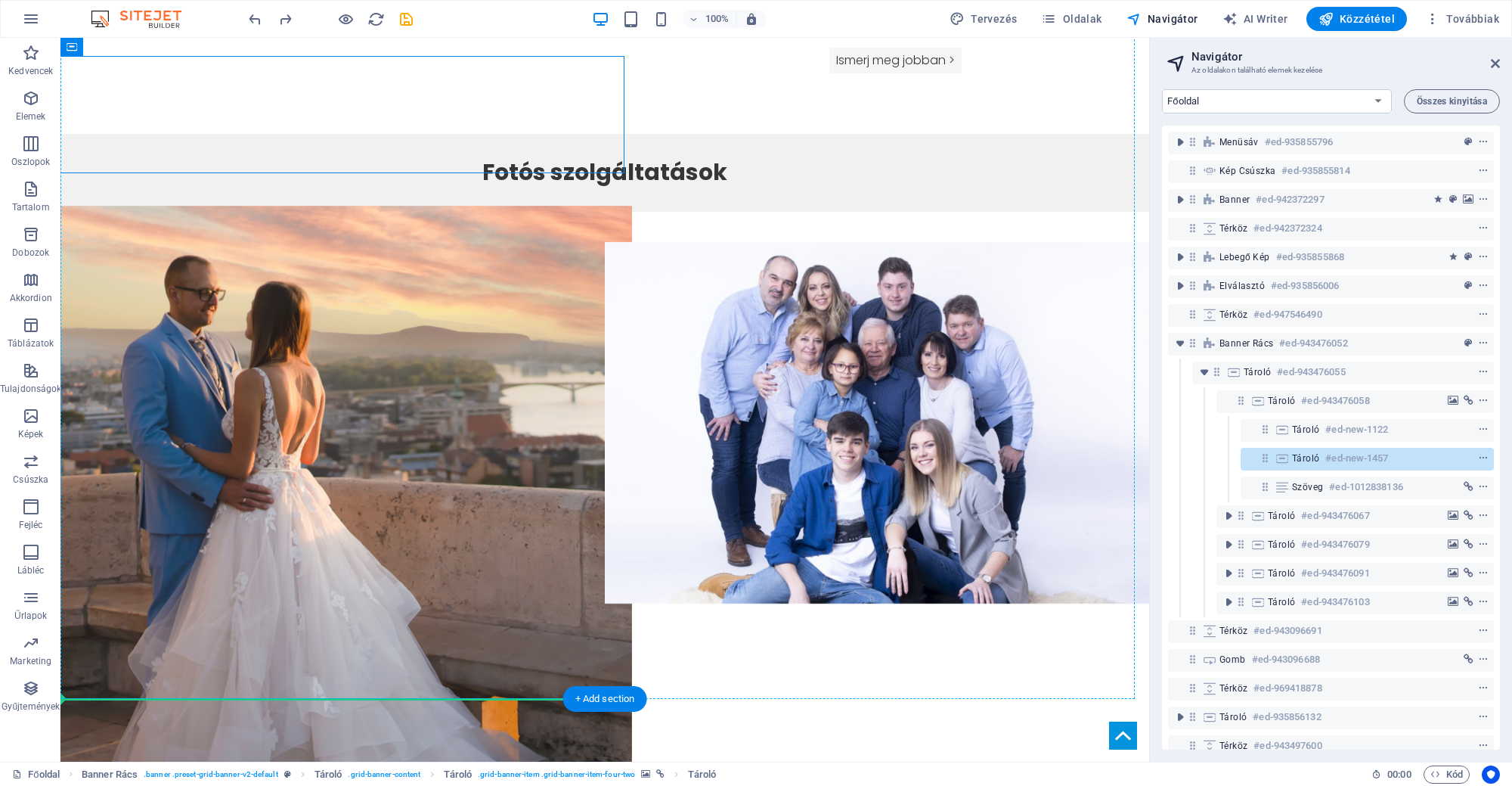
scroll to position [1338, 0]
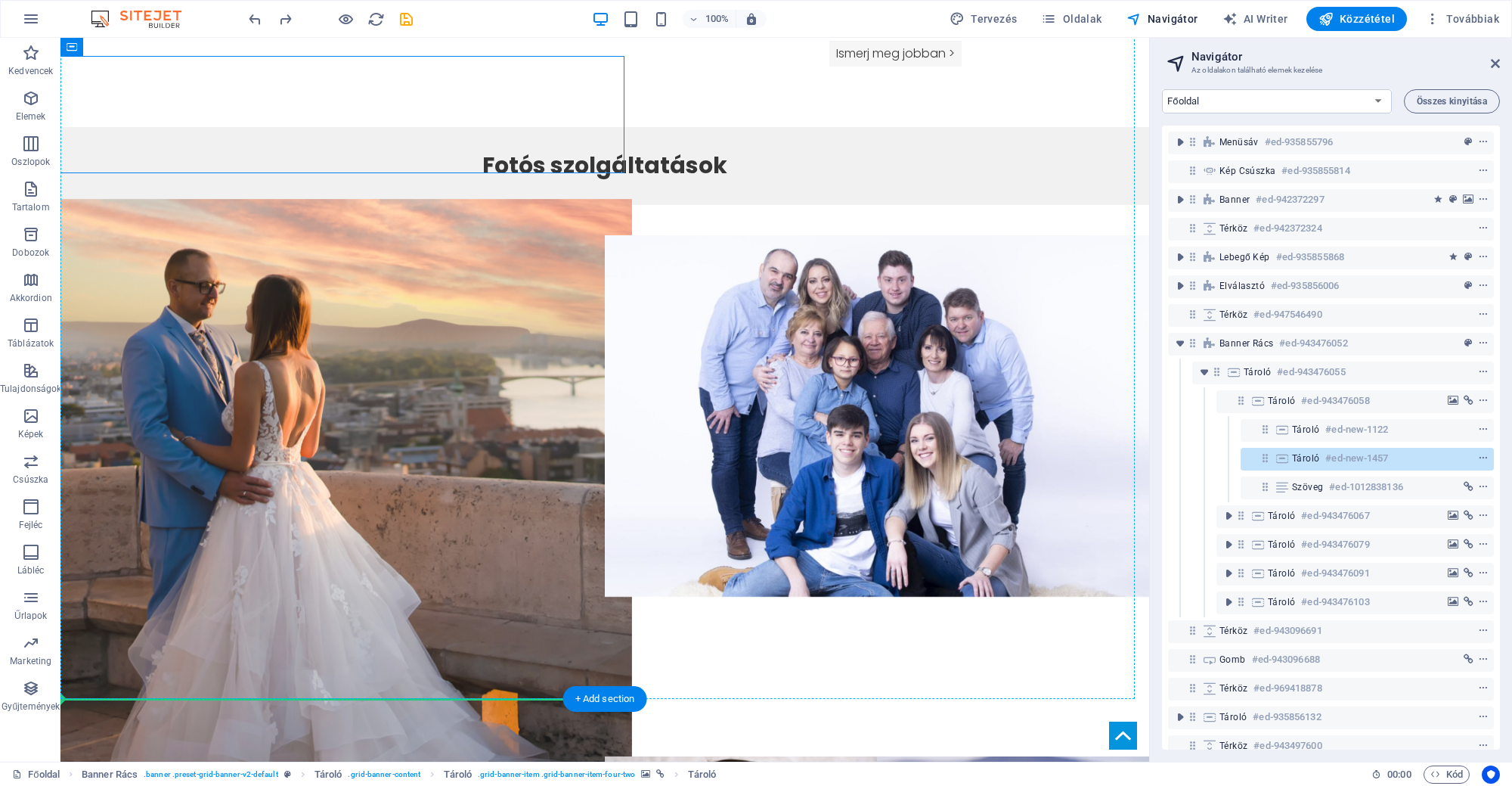
drag, startPoint x: 313, startPoint y: 225, endPoint x: 292, endPoint y: 432, distance: 208.1
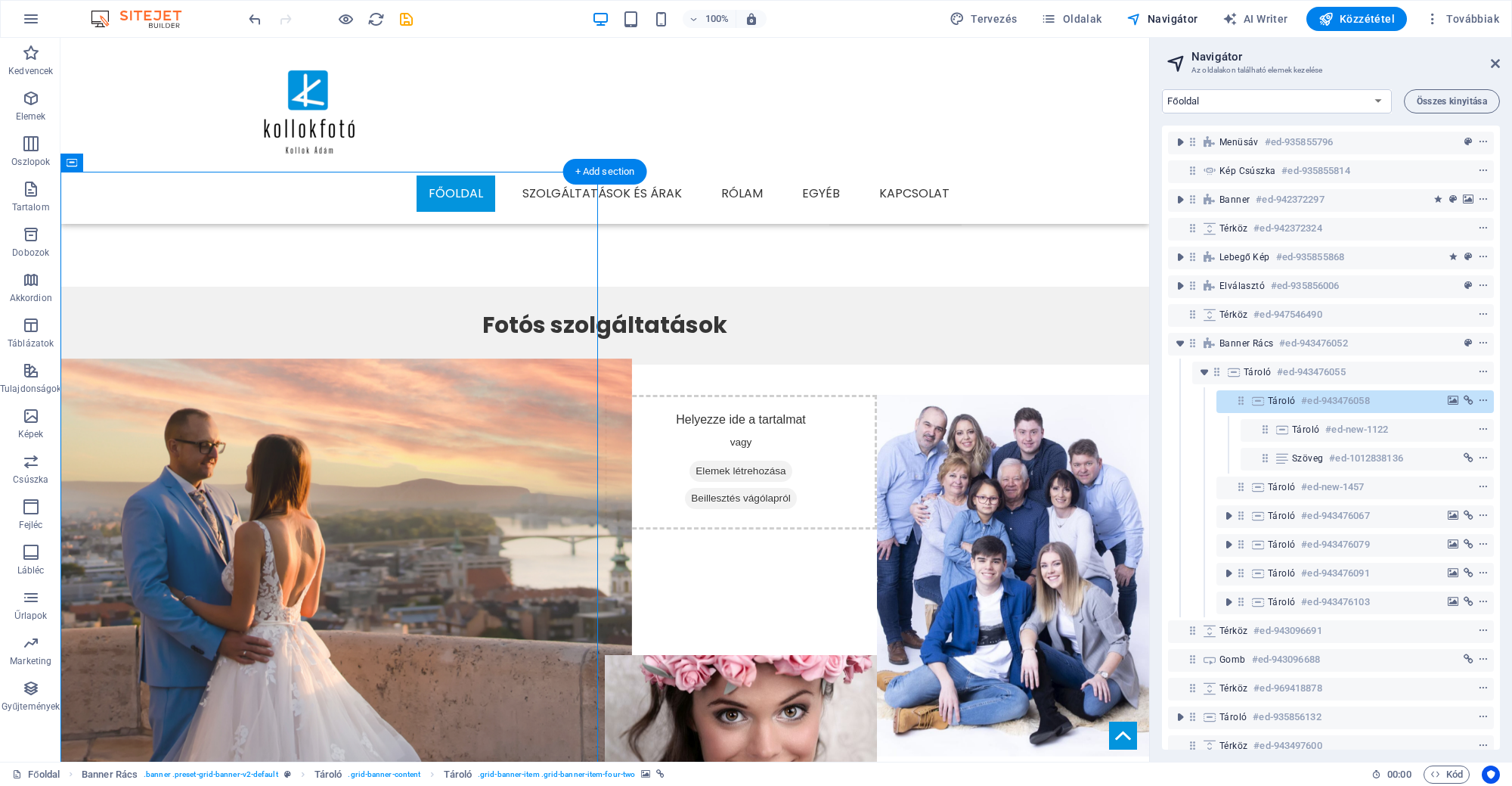
scroll to position [1140, 0]
drag, startPoint x: 307, startPoint y: 558, endPoint x: 326, endPoint y: 203, distance: 355.5
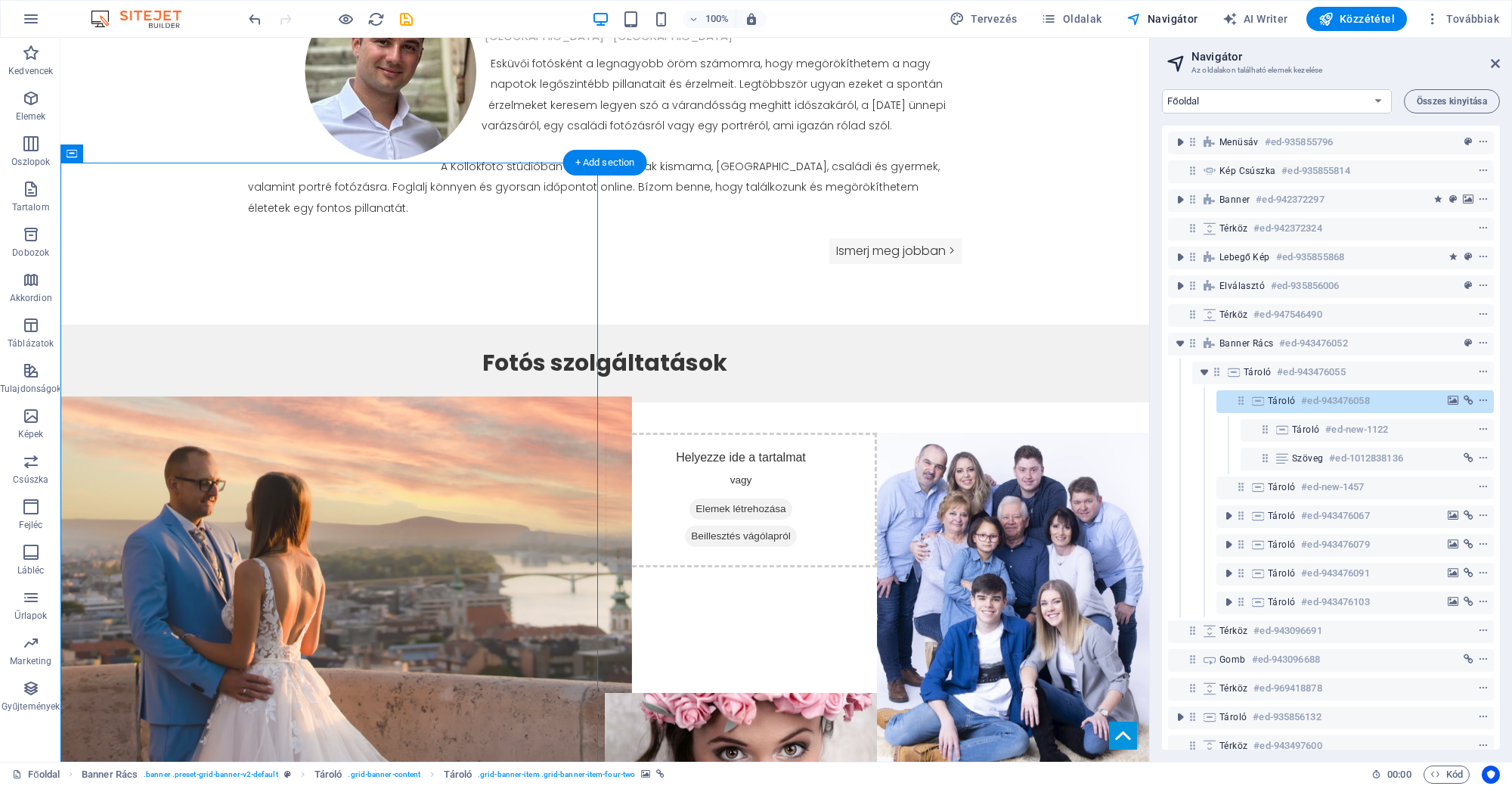
scroll to position [1153, 0]
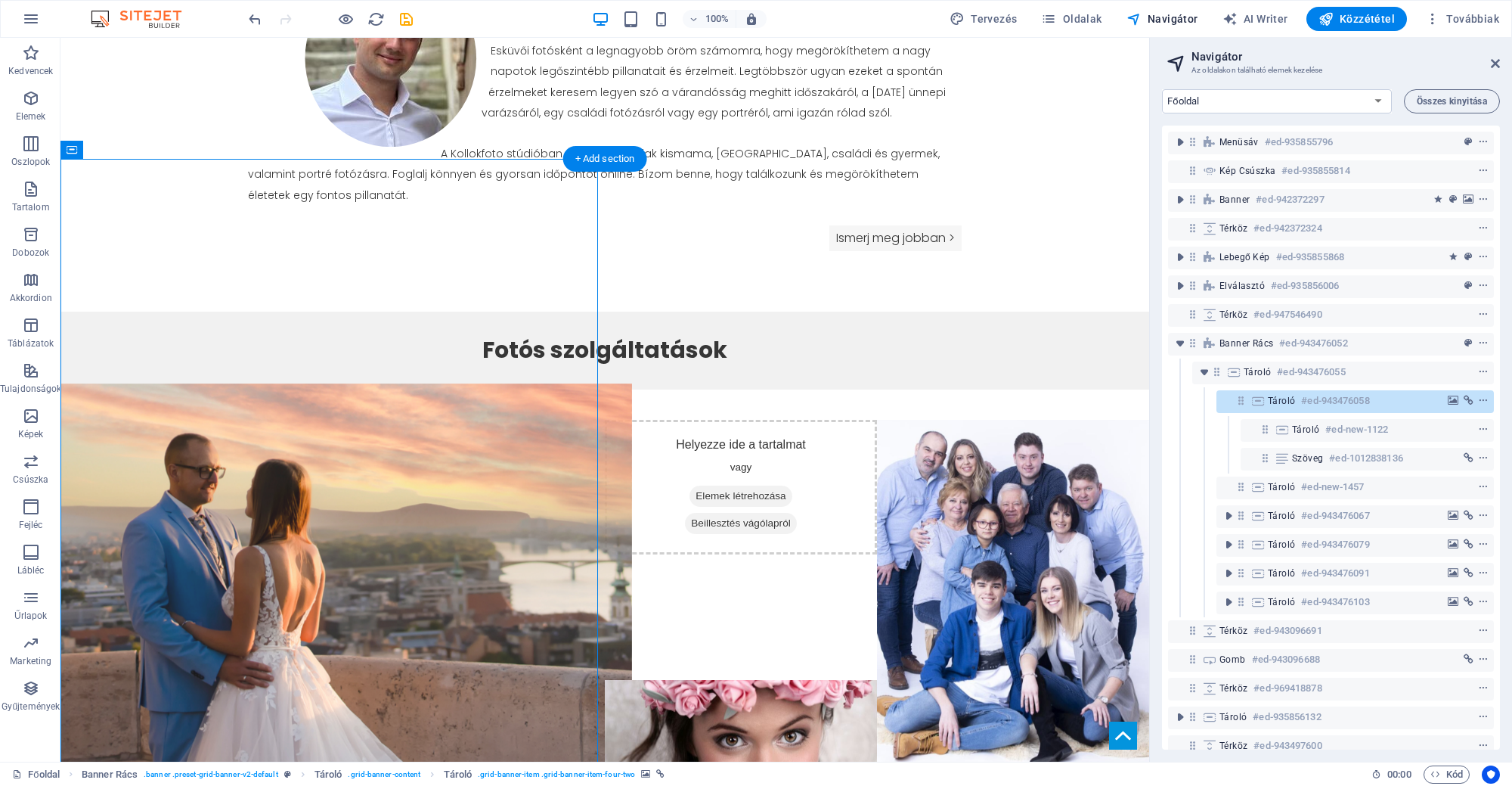
drag, startPoint x: 294, startPoint y: 745, endPoint x: 326, endPoint y: 185, distance: 560.9
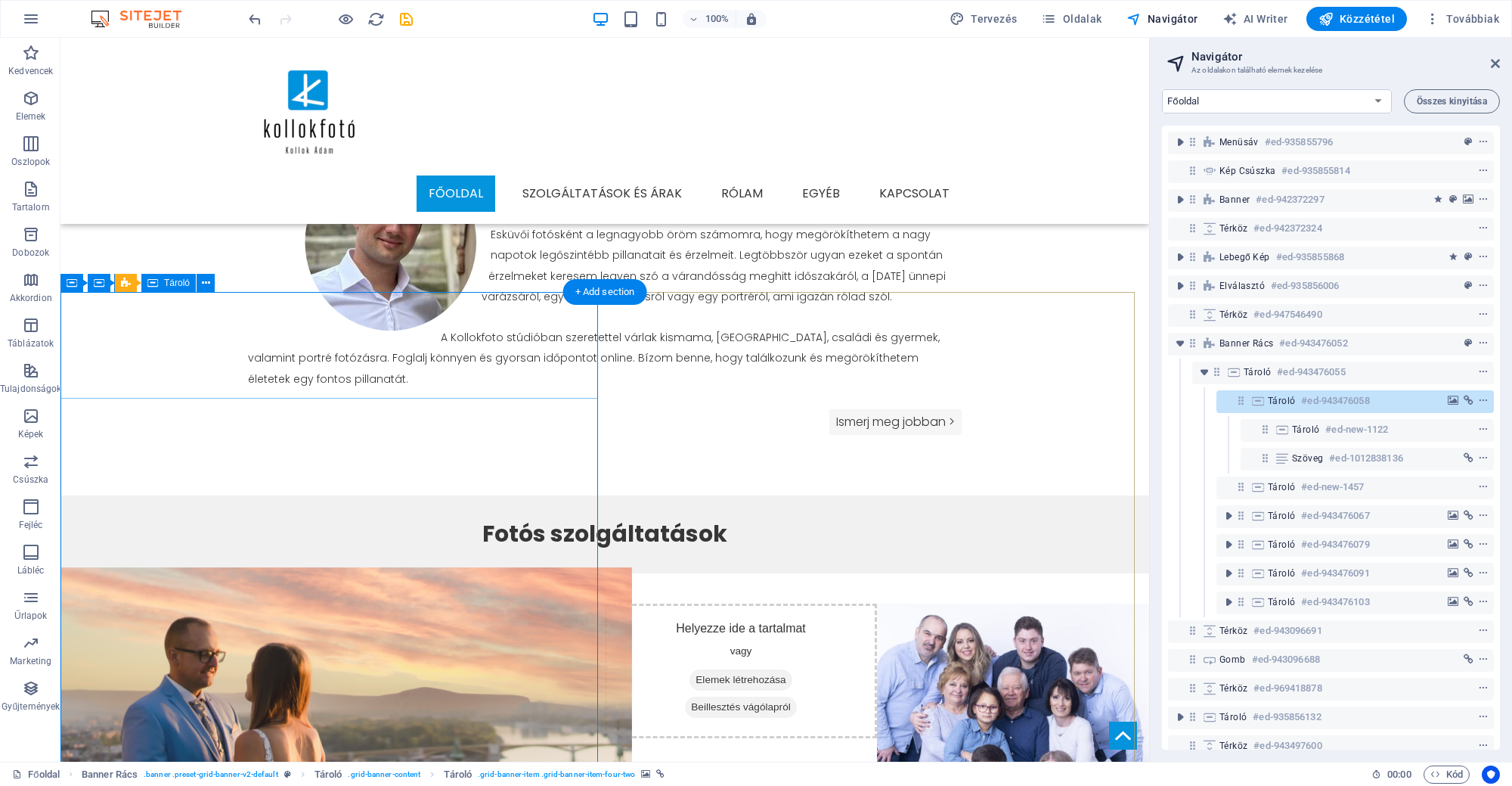
scroll to position [1059, 0]
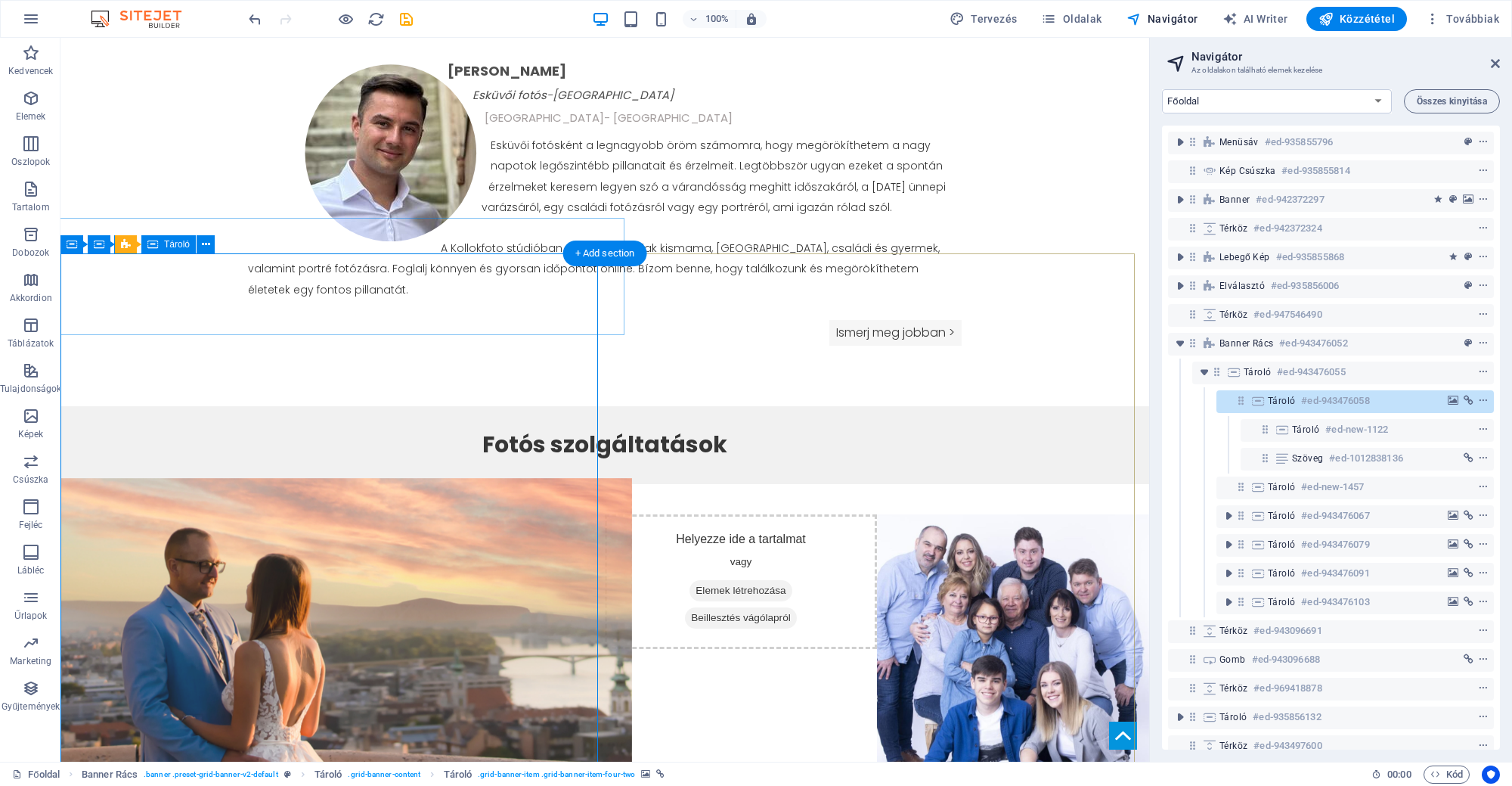
click at [270, 551] on span "Elemek létrehozása" at bounding box center [268, 563] width 113 height 24
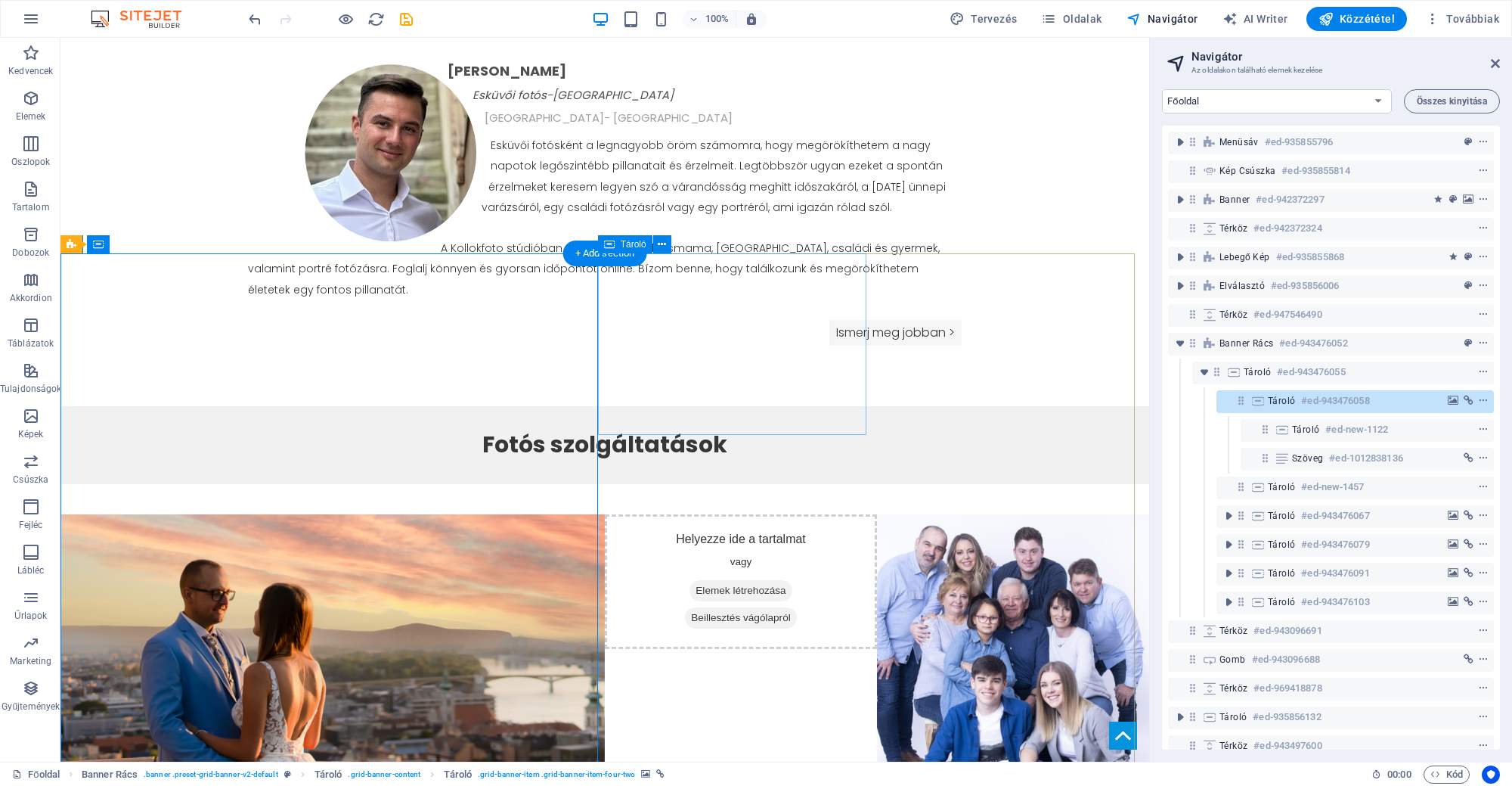
click at [739, 580] on span "Elemek létrehozása" at bounding box center [739, 590] width 102 height 21
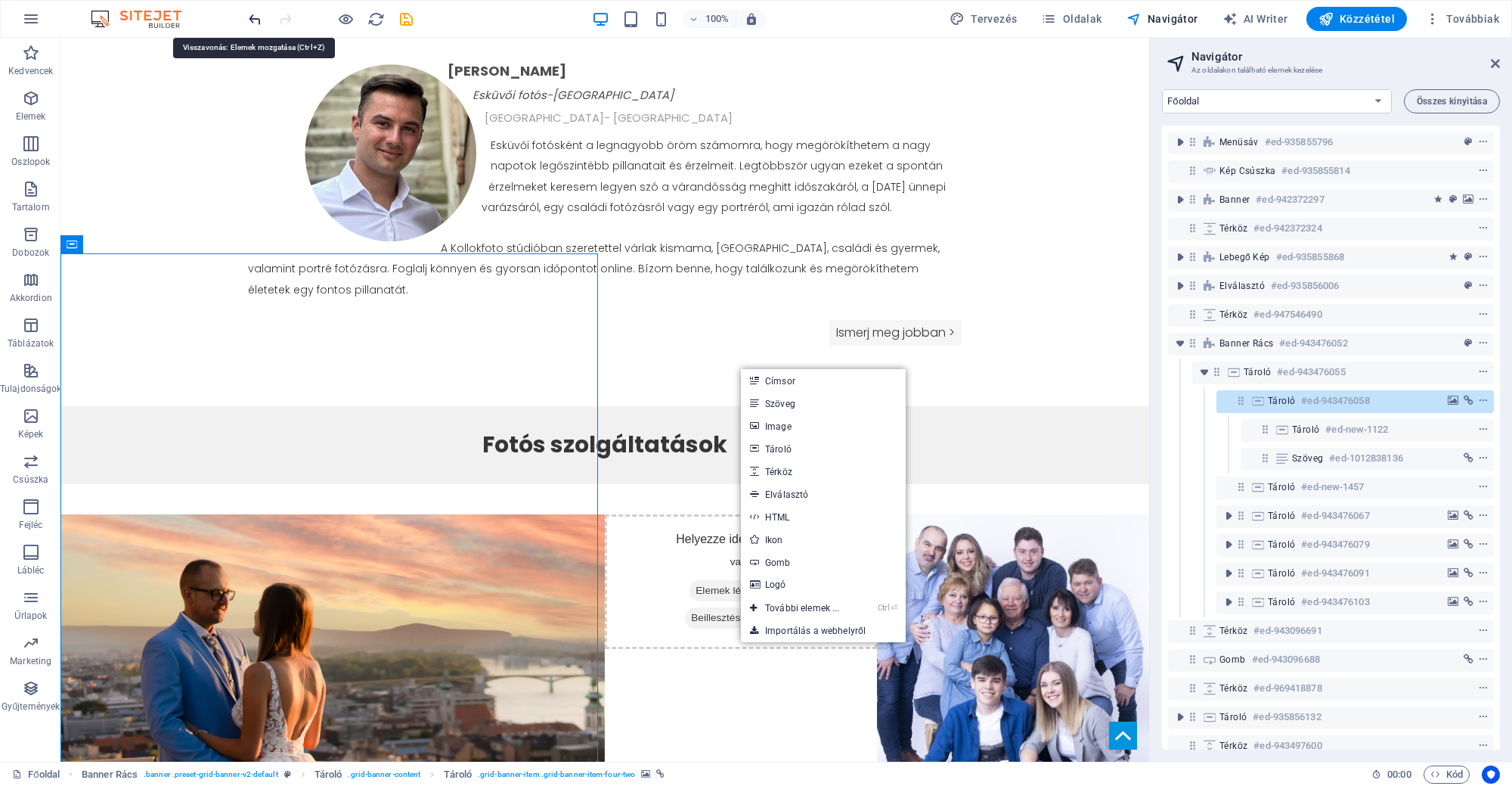
click at [259, 15] on icon "undo" at bounding box center [255, 20] width 18 height 18
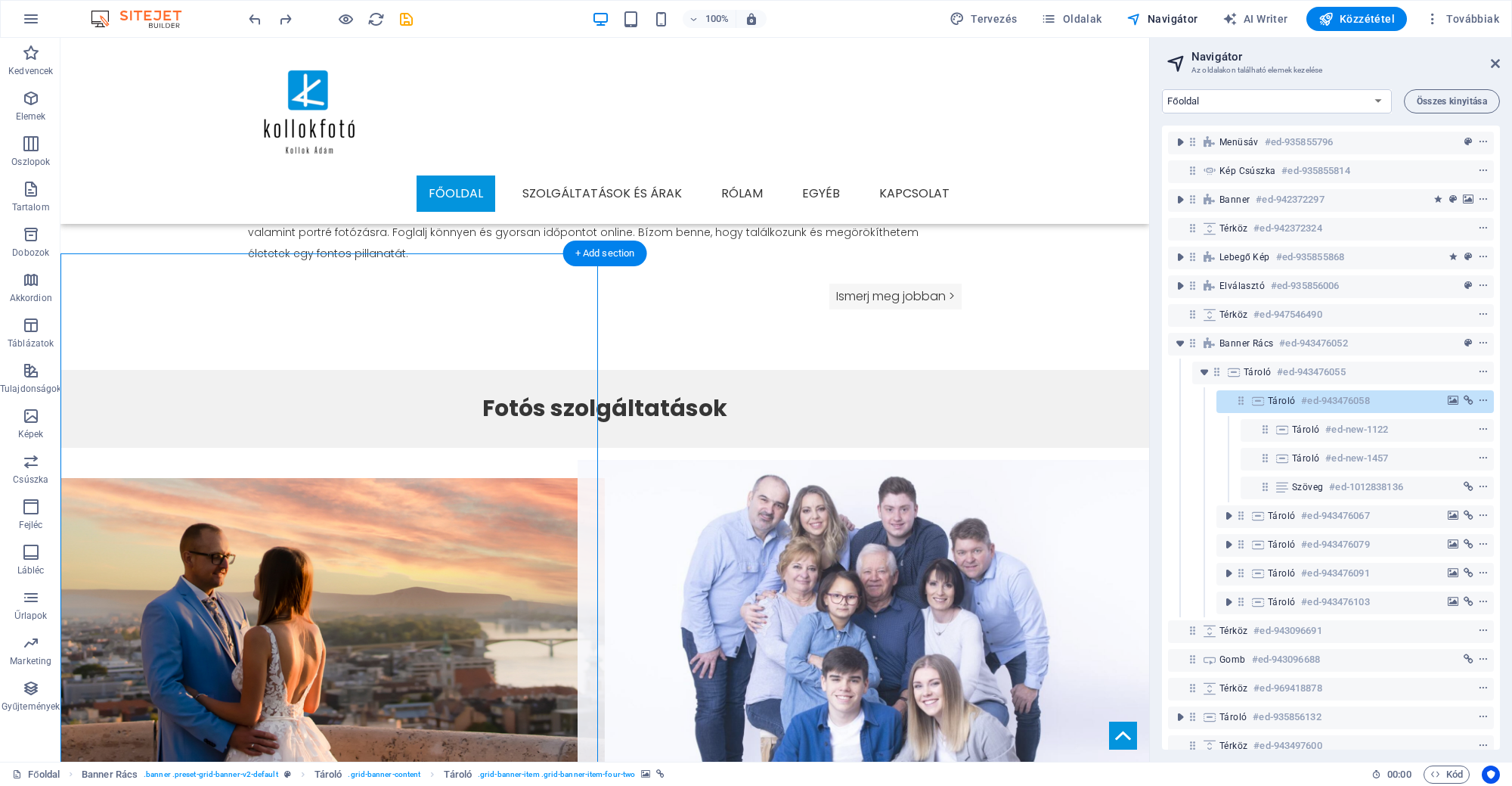
click at [640, 460] on figure at bounding box center [877, 658] width 599 height 397
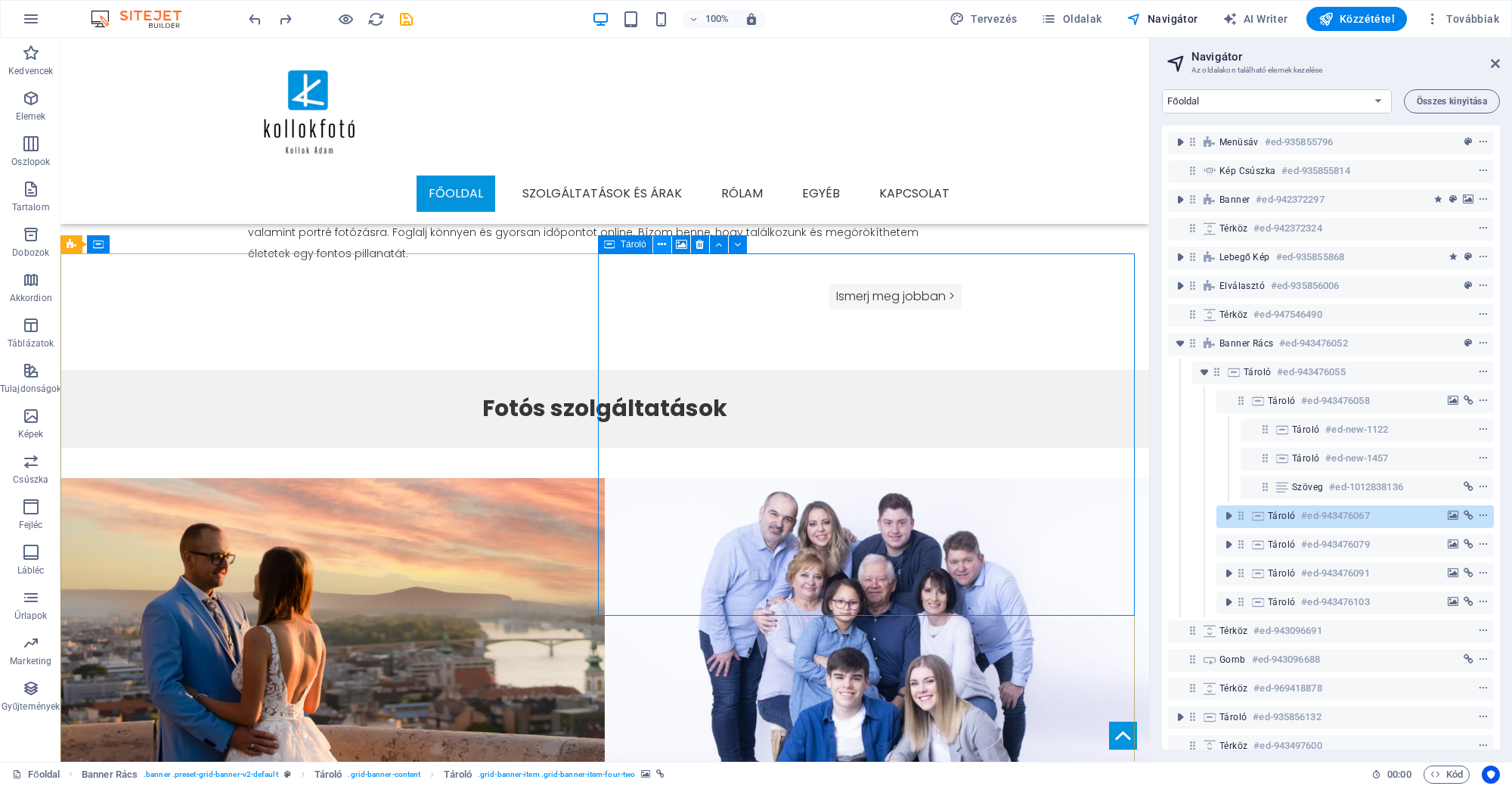
click at [660, 250] on icon at bounding box center [661, 244] width 8 height 16
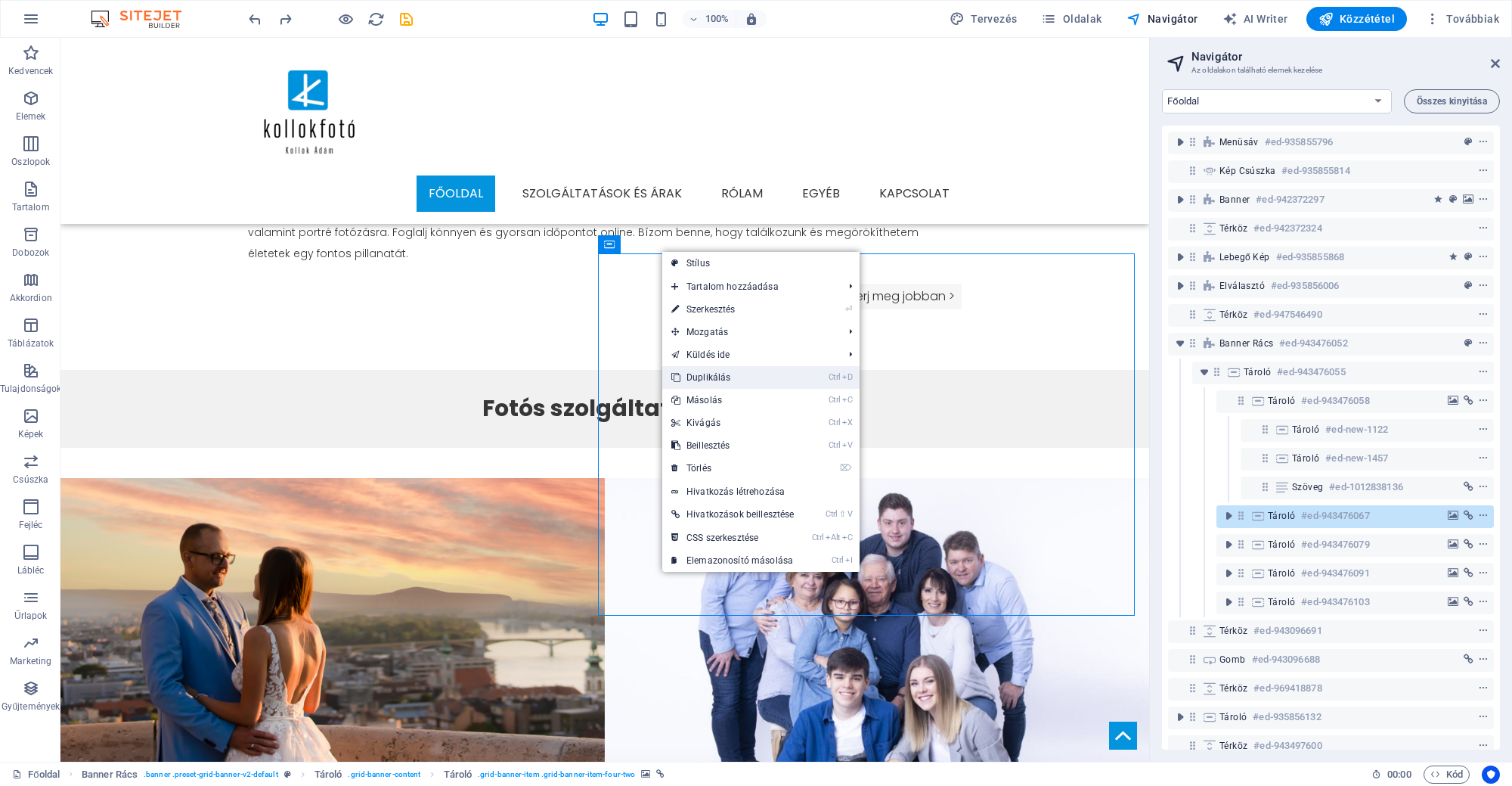
click at [706, 380] on link "Ctrl D Duplikálás" at bounding box center [732, 377] width 140 height 23
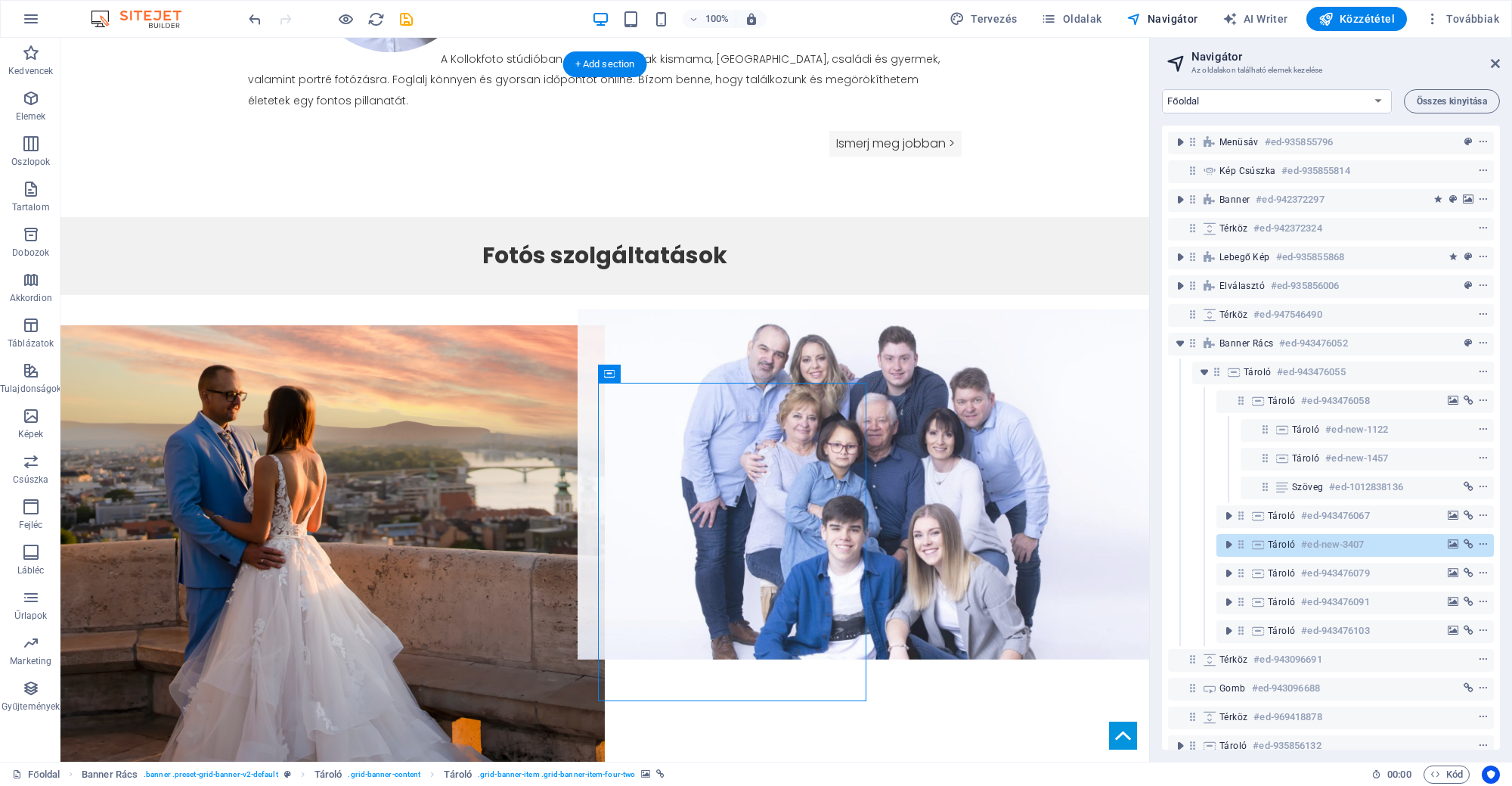
scroll to position [1248, 0]
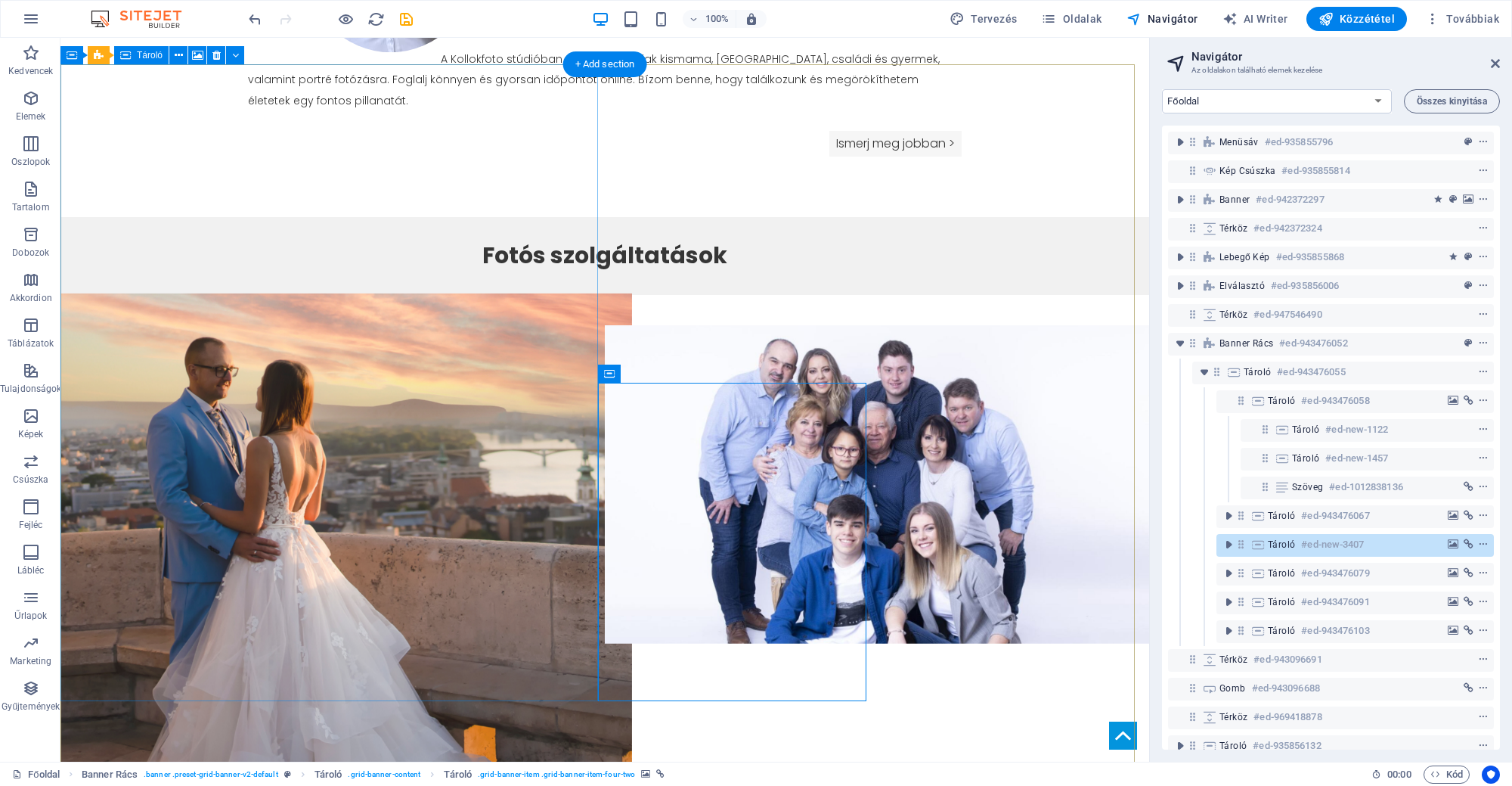
click at [460, 337] on figure at bounding box center [333, 644] width 599 height 700
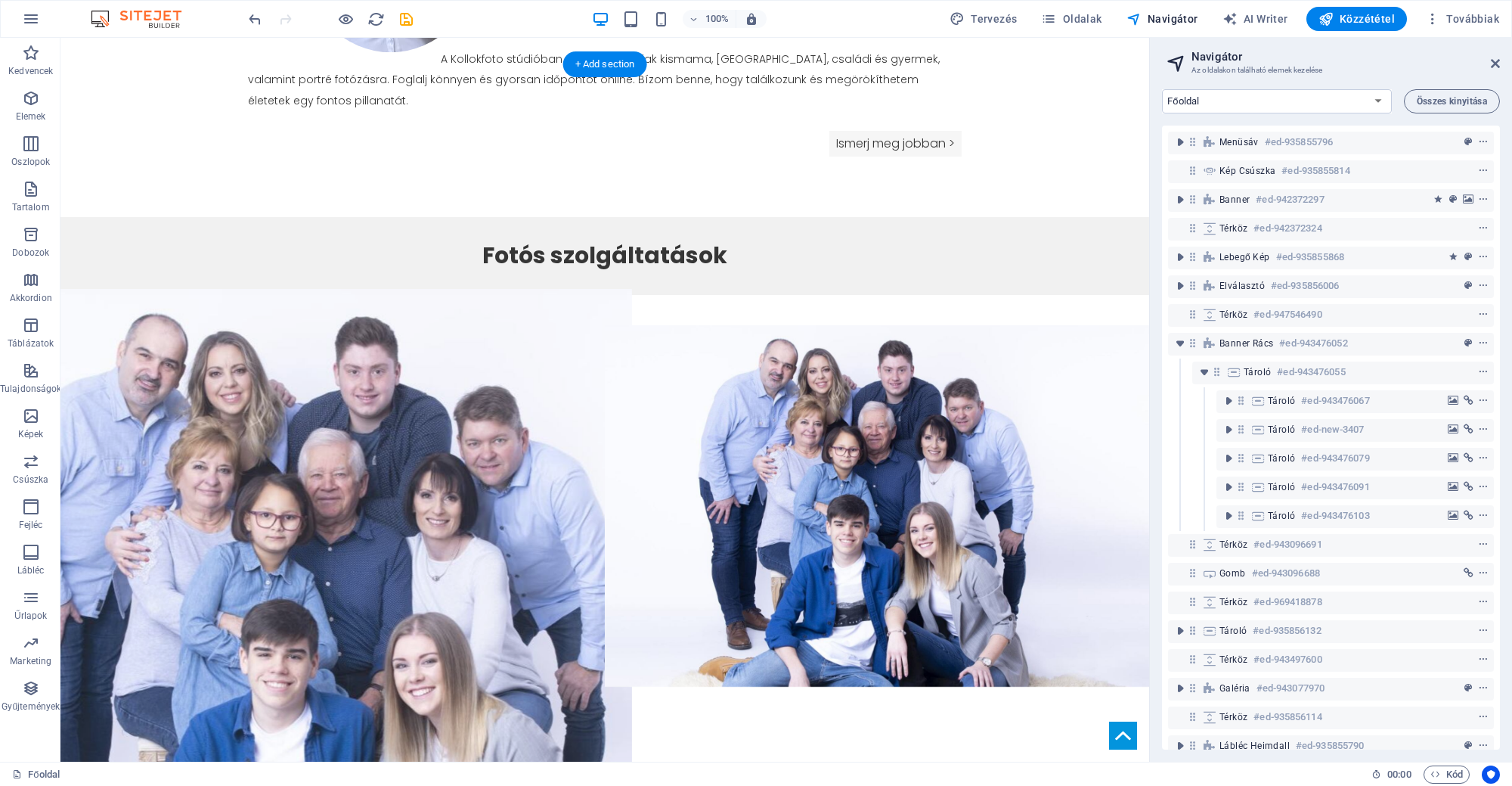
scroll to position [1342, 0]
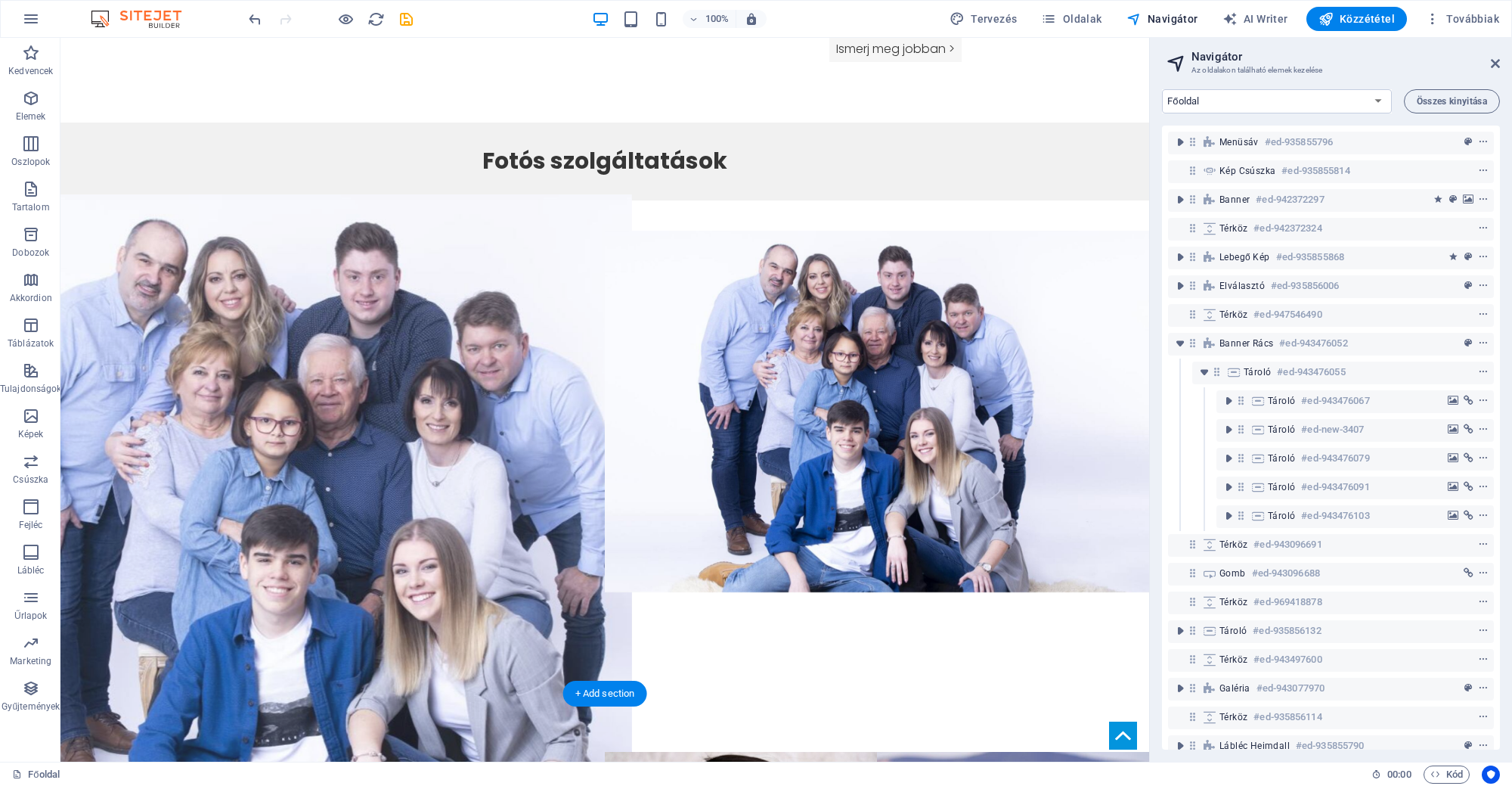
click at [336, 400] on figure at bounding box center [333, 592] width 599 height 796
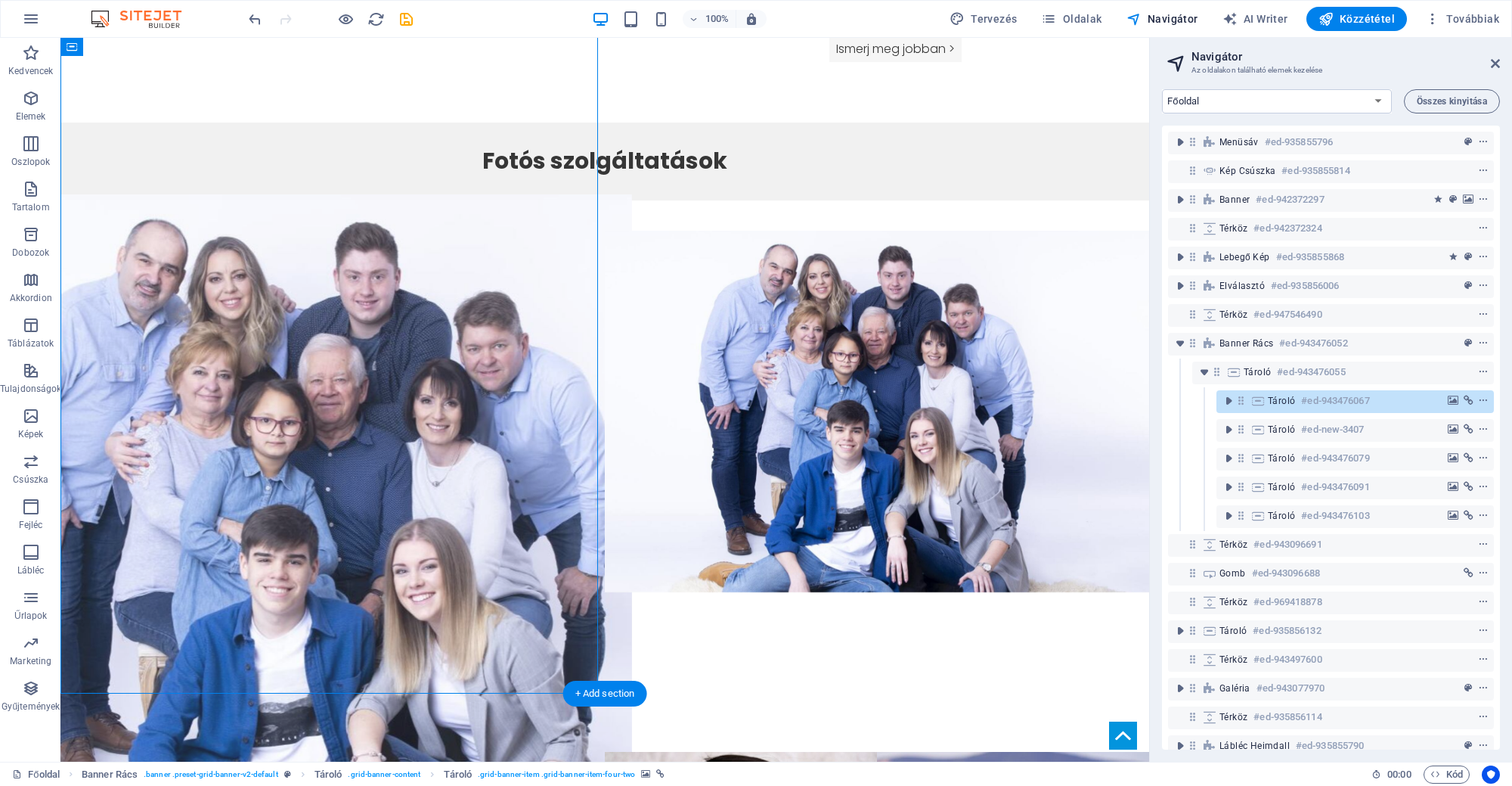
click at [336, 400] on figure at bounding box center [333, 592] width 599 height 796
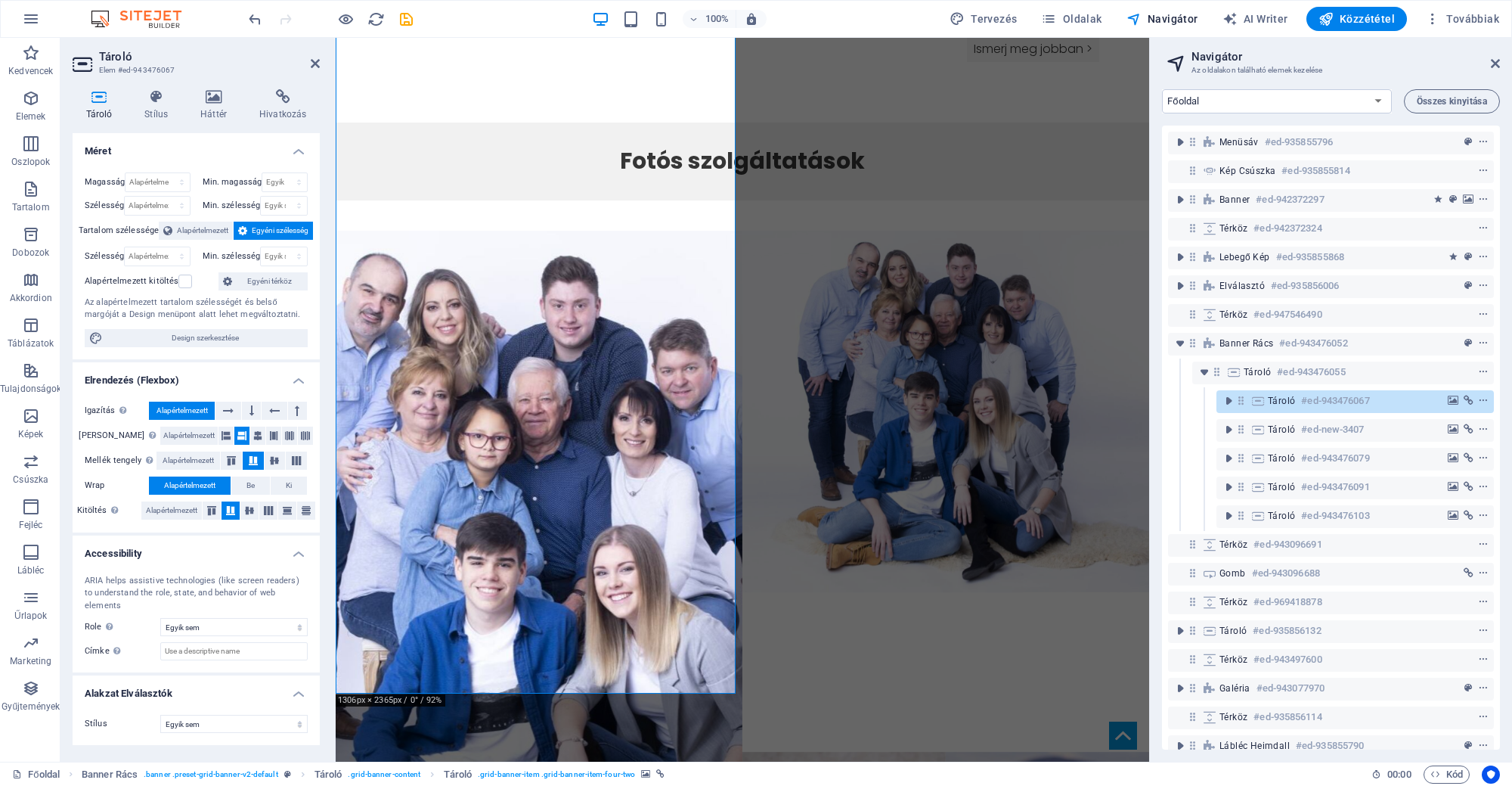
click at [216, 77] on div "Tároló Stílus Háttér Hivatkozás Méret Magasság Alapértelmezett px rem % vh vw M…" at bounding box center [196, 419] width 272 height 684
click at [216, 99] on icon at bounding box center [214, 96] width 53 height 15
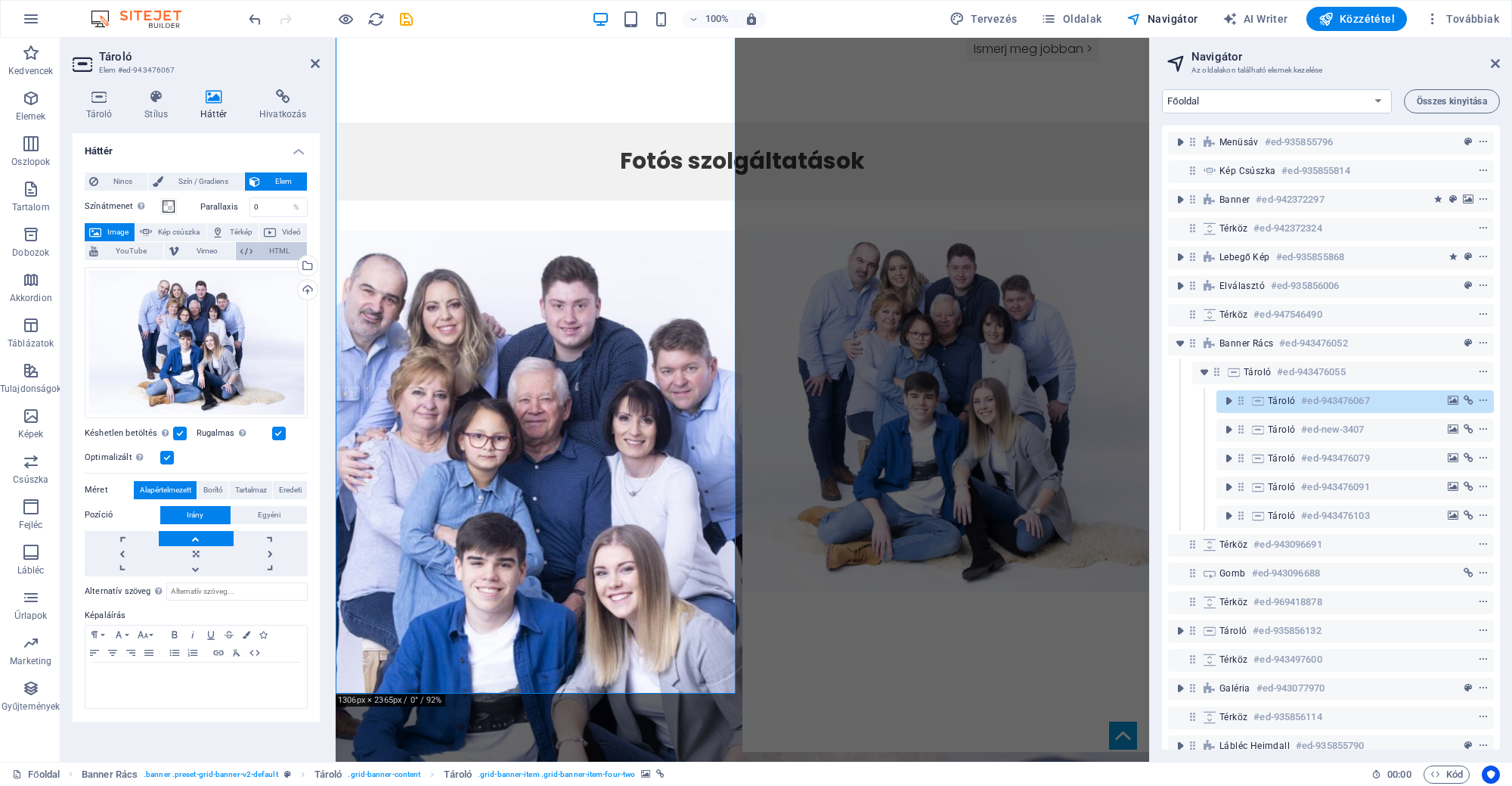
click at [301, 249] on span "HTML" at bounding box center [280, 251] width 45 height 18
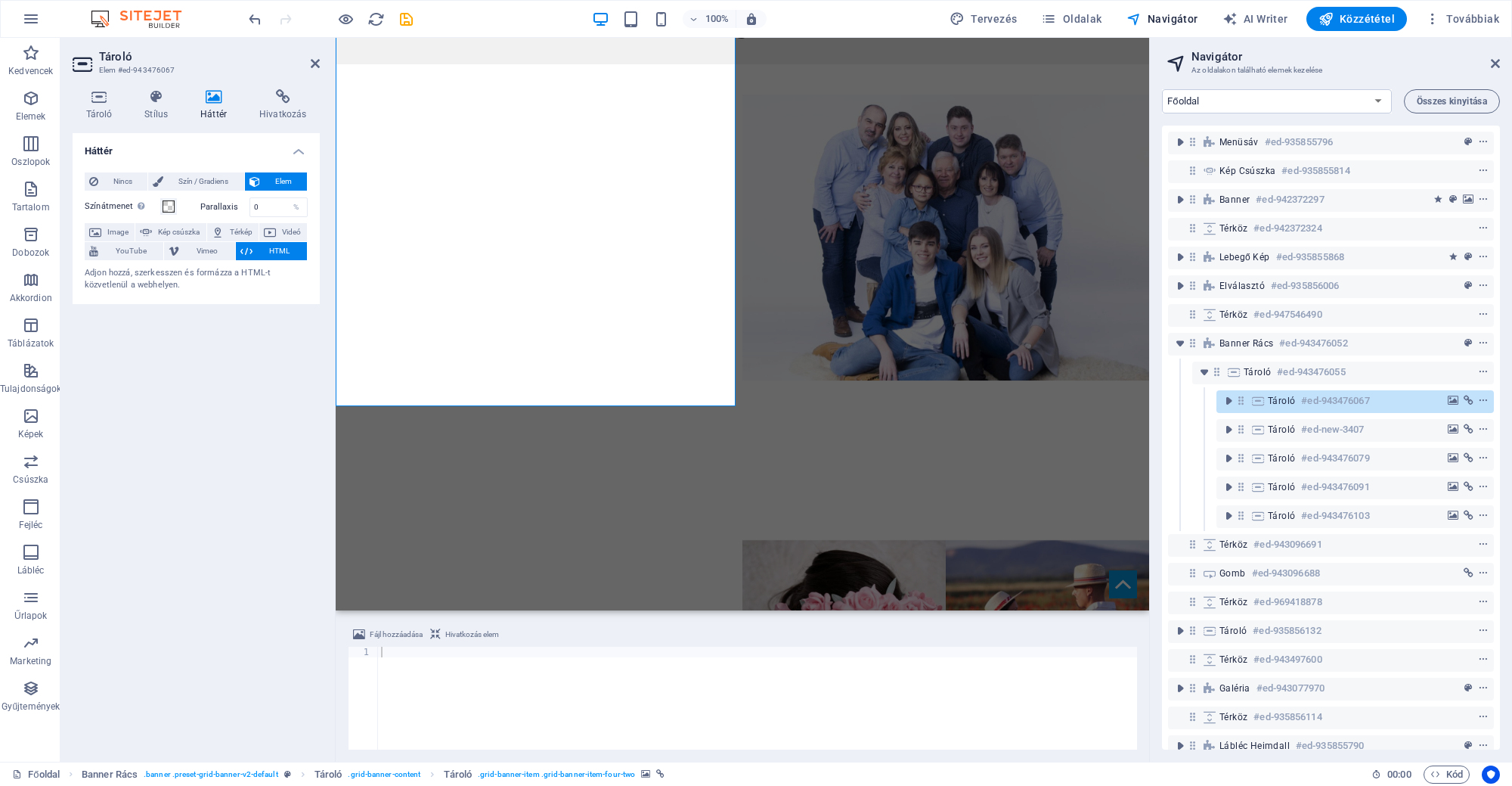
click at [215, 107] on h4 "Háttér" at bounding box center [217, 105] width 59 height 32
click at [97, 114] on h4 "Tároló" at bounding box center [102, 105] width 59 height 32
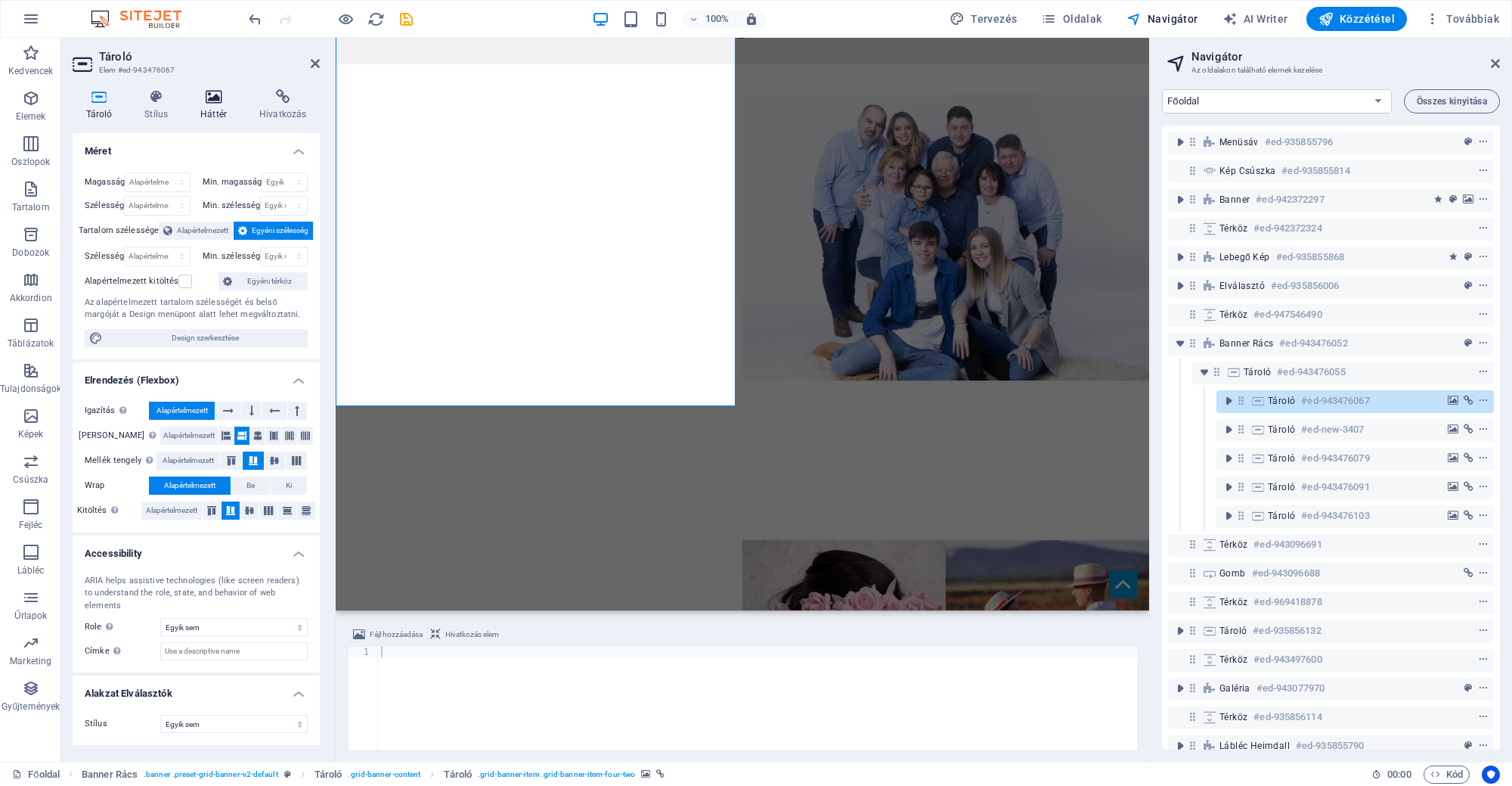
click at [204, 101] on icon at bounding box center [214, 96] width 53 height 15
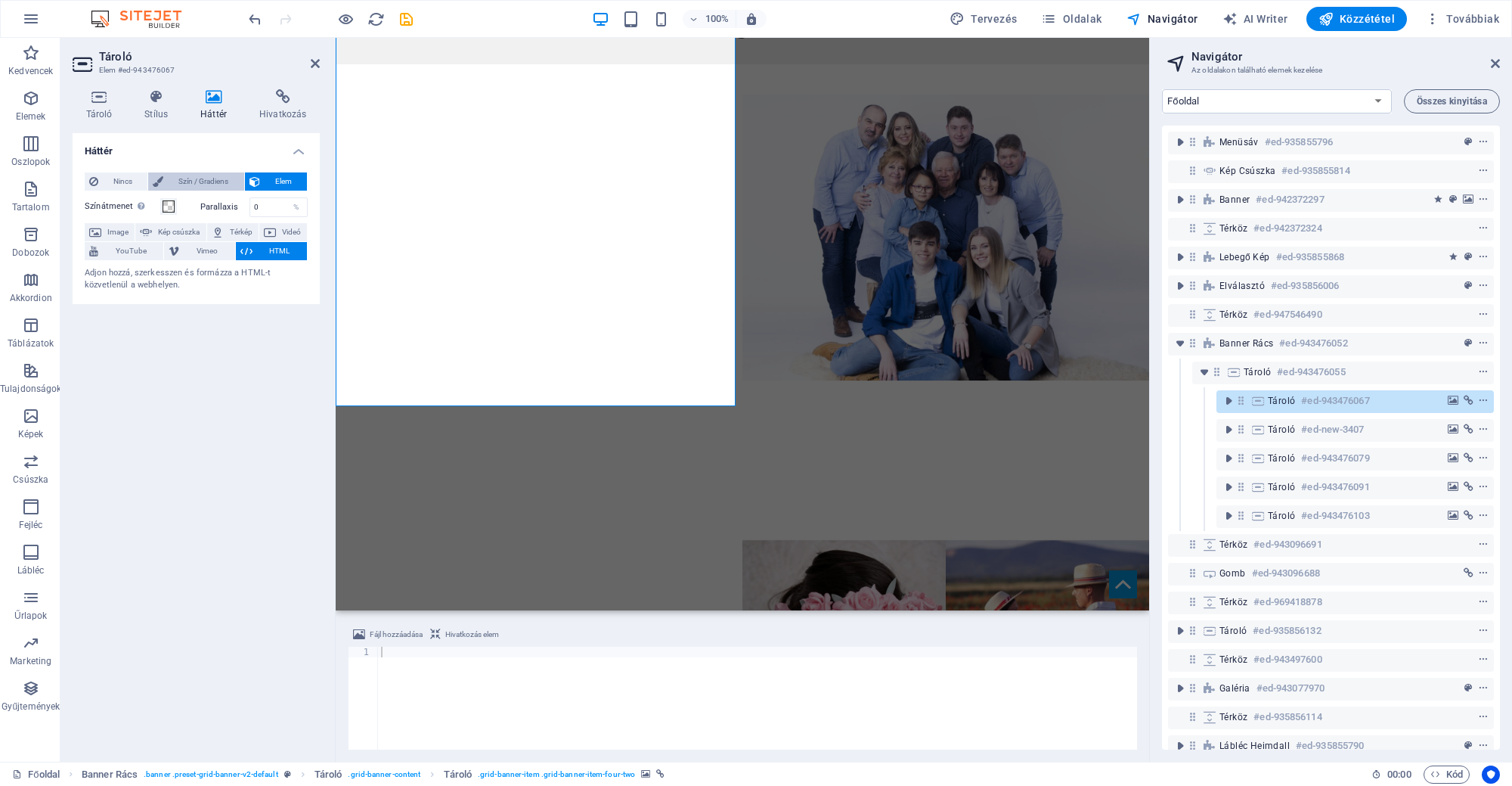
click at [225, 178] on span "Szín / Gradiens" at bounding box center [204, 181] width 71 height 18
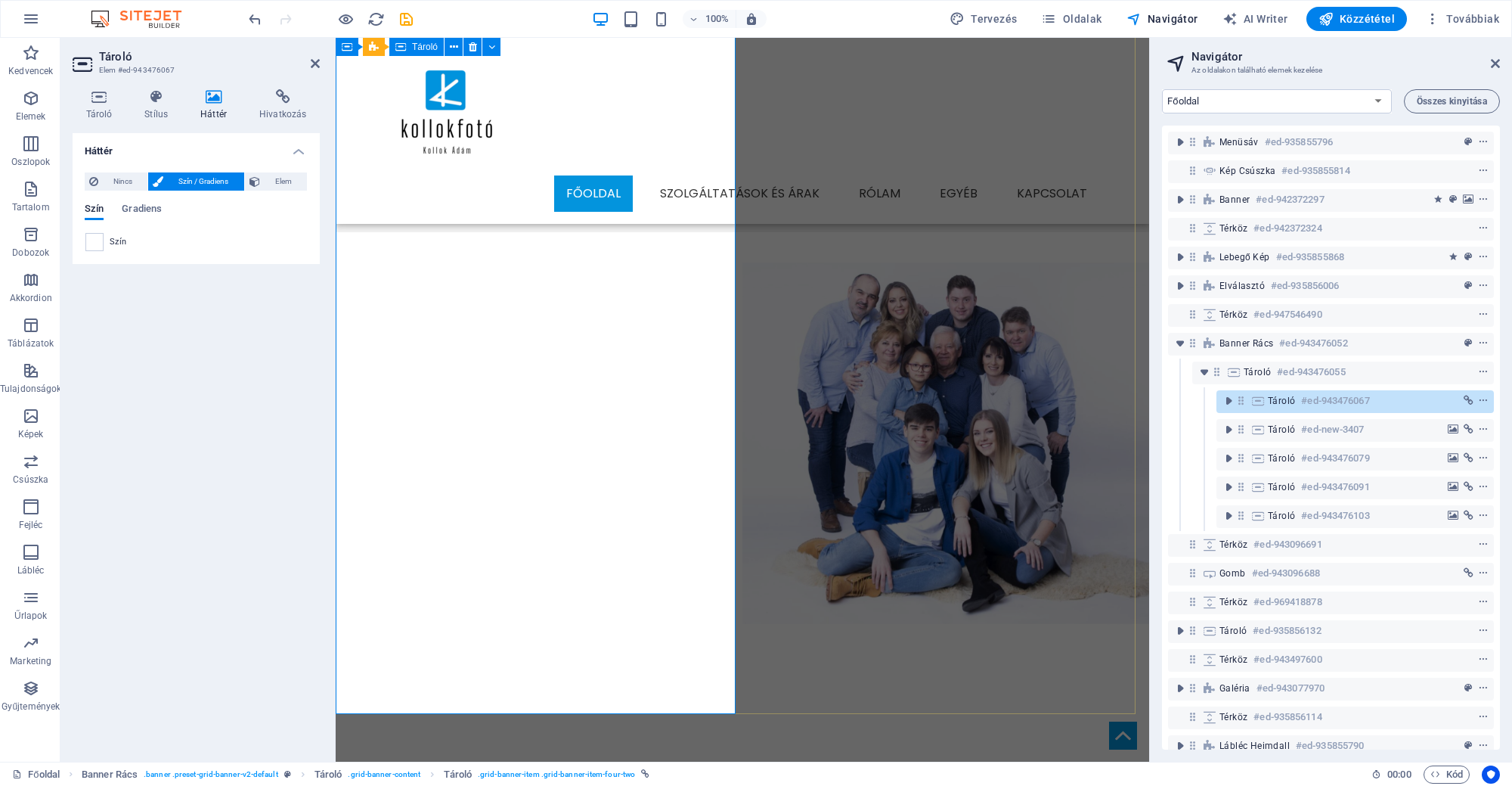
scroll to position [1153, 0]
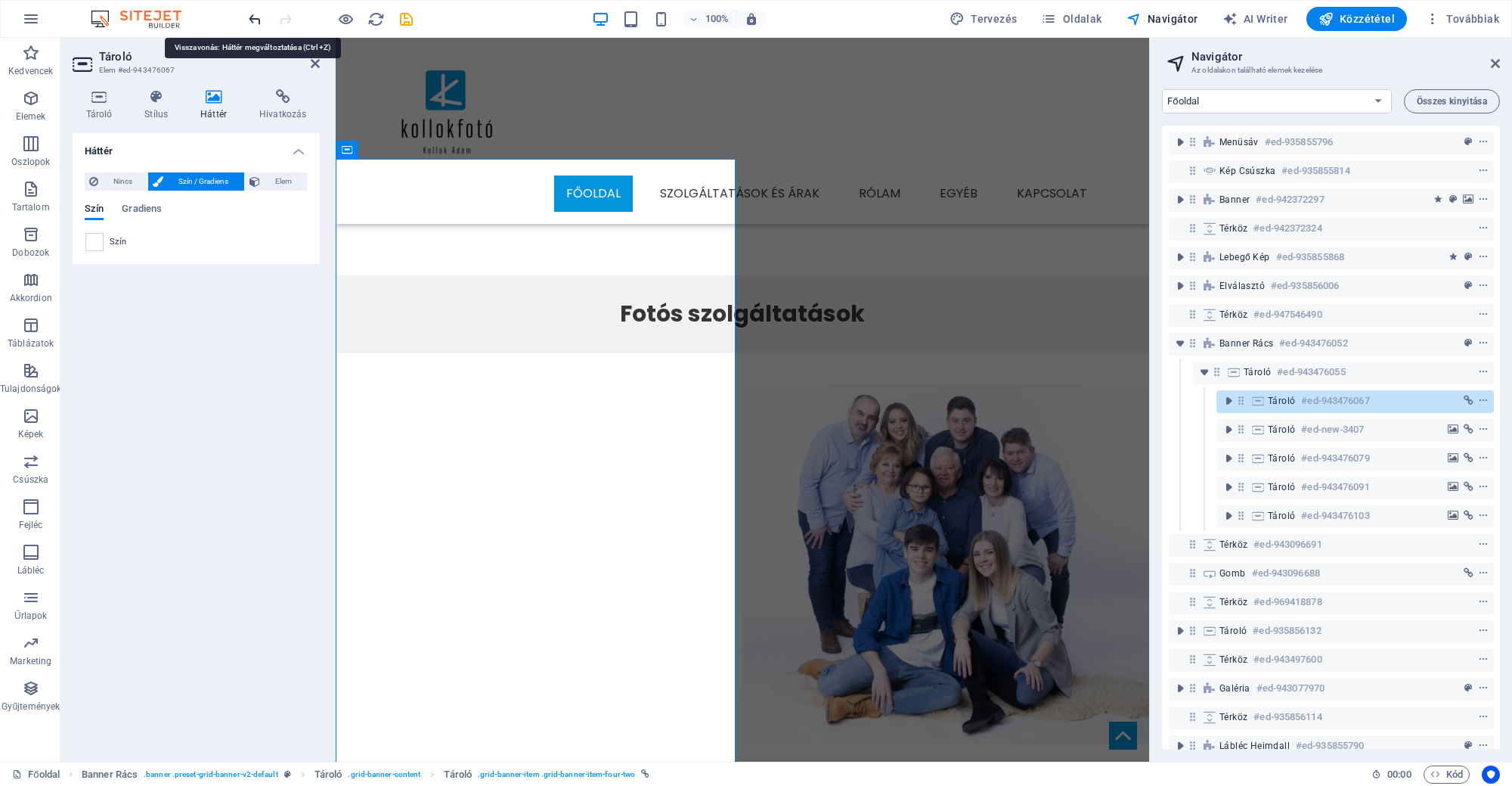
click at [255, 23] on icon "undo" at bounding box center [255, 20] width 18 height 18
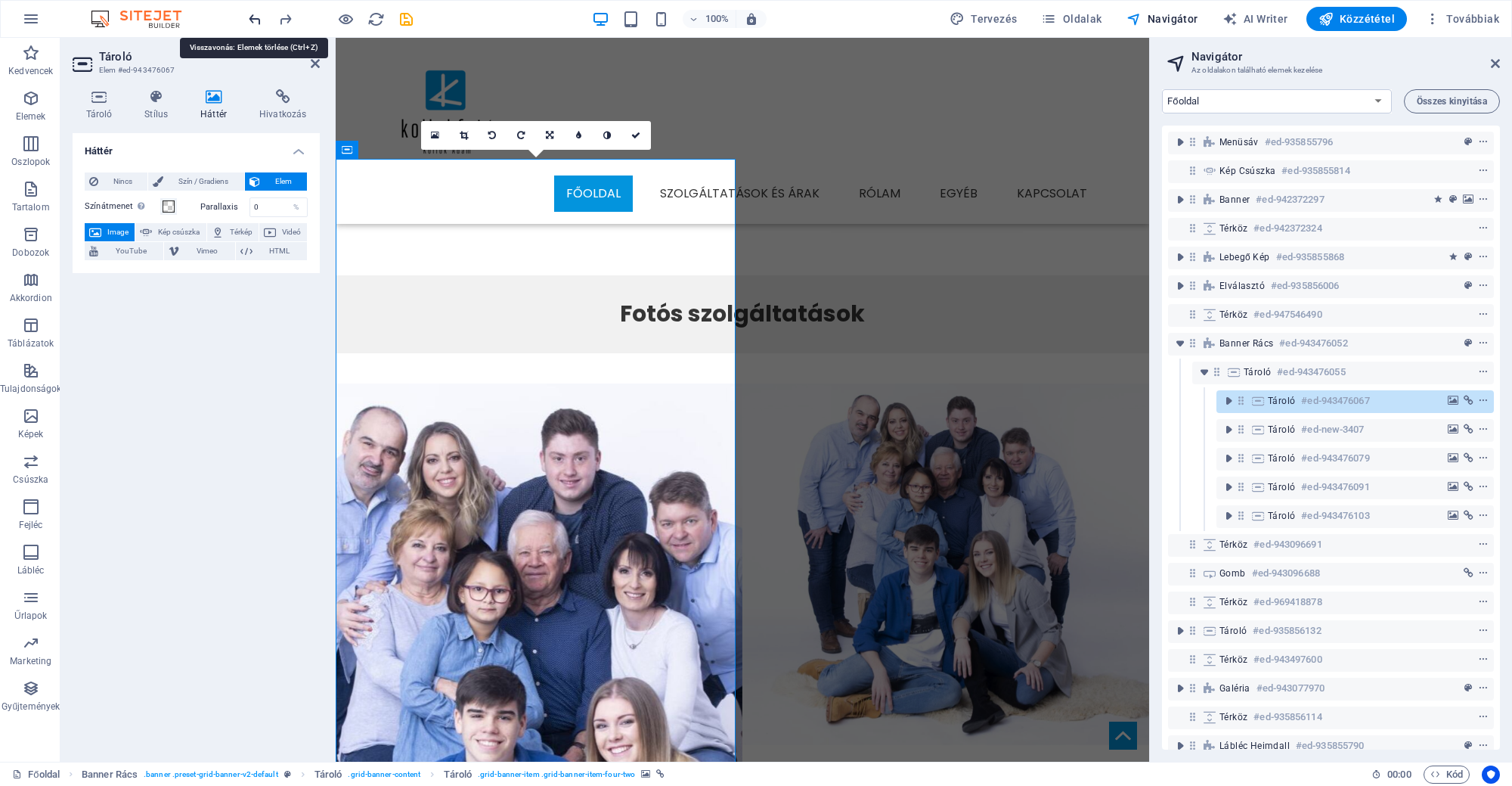
click at [255, 23] on icon "undo" at bounding box center [255, 20] width 18 height 18
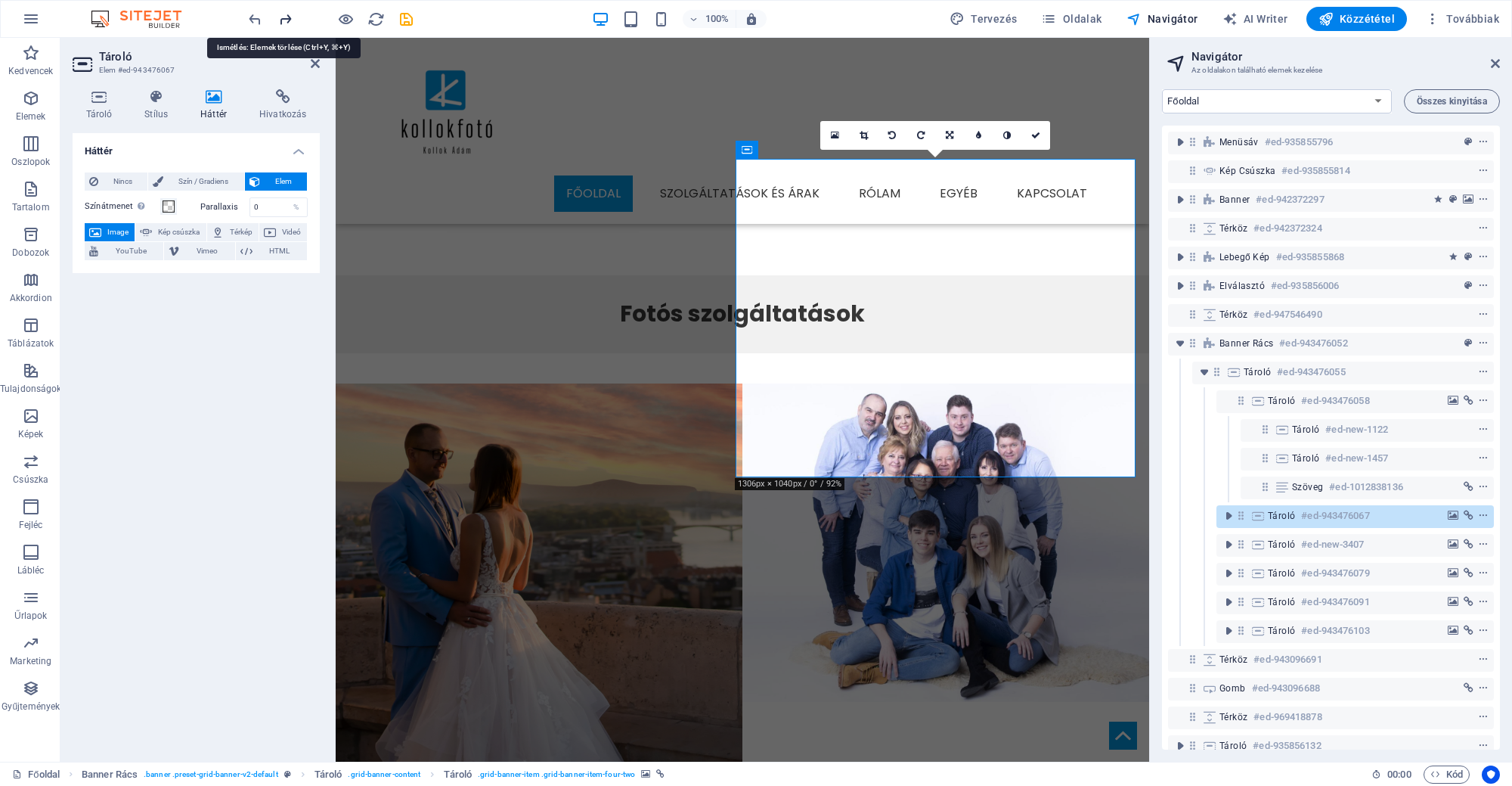
click at [279, 24] on icon "redo" at bounding box center [286, 20] width 18 height 18
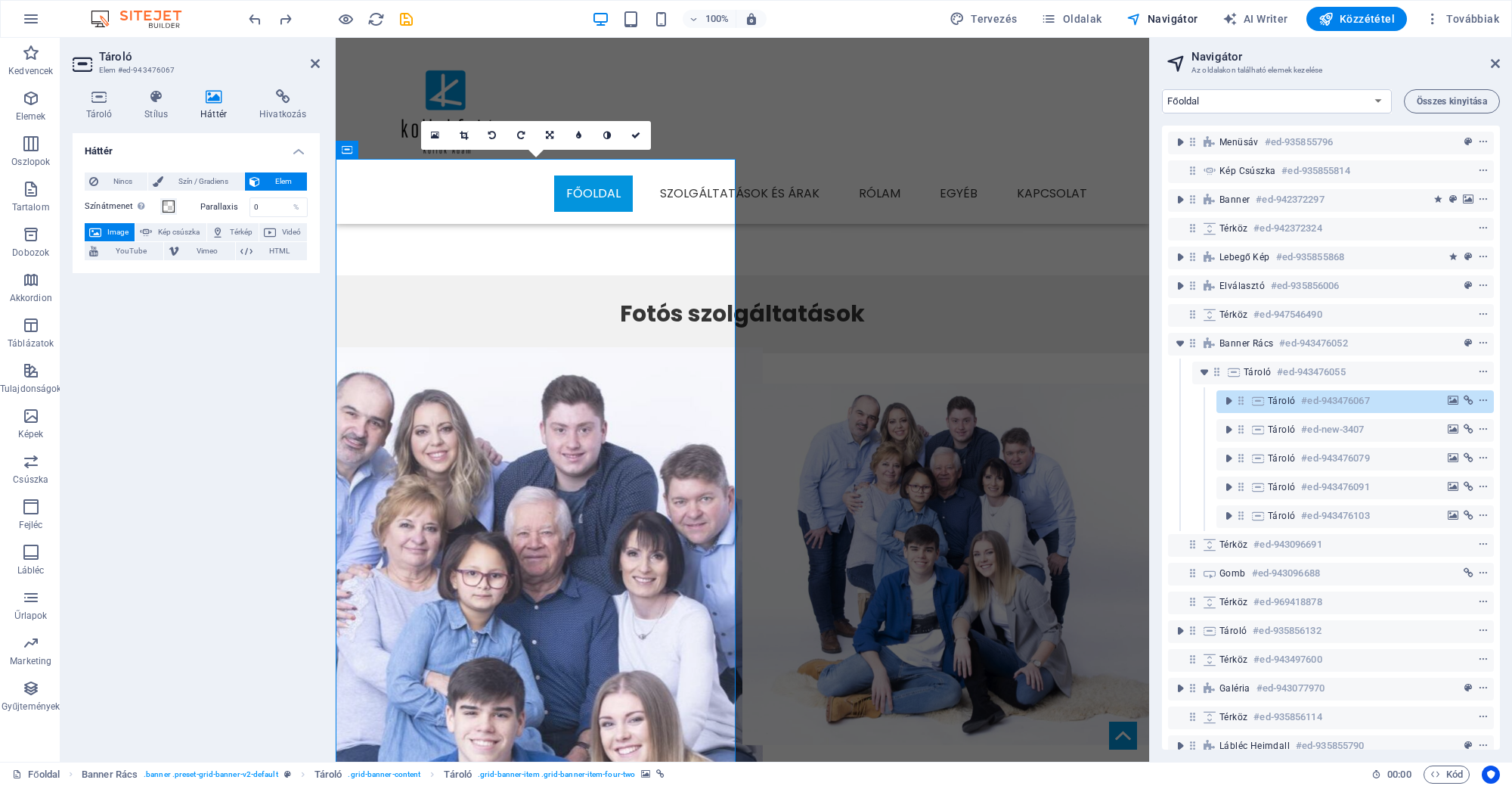
click at [497, 347] on figure at bounding box center [539, 744] width 448 height 796
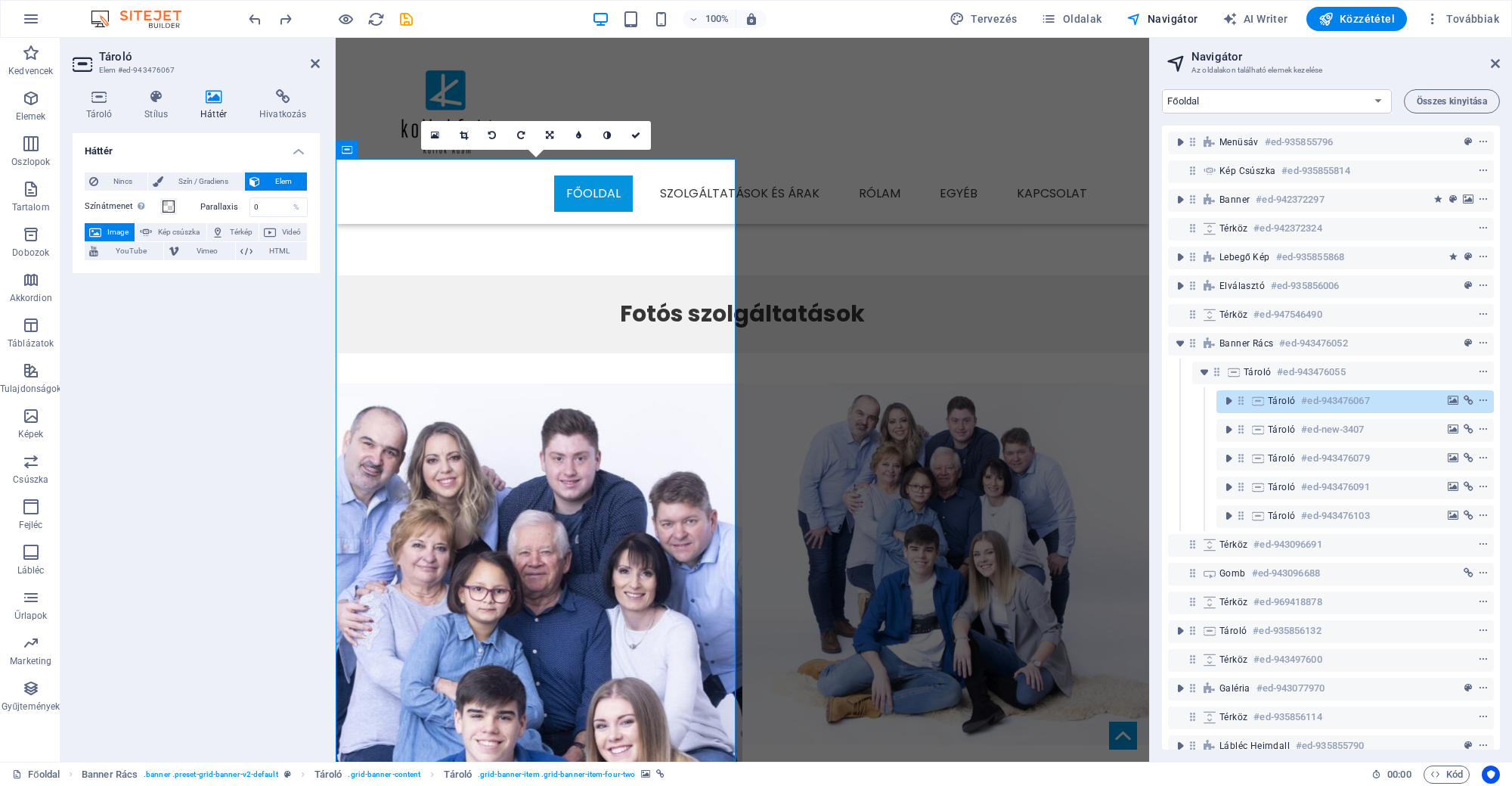
click at [214, 107] on h4 "Háttér" at bounding box center [217, 105] width 59 height 32
click at [211, 180] on span "Szín / Gradiens" at bounding box center [204, 181] width 71 height 18
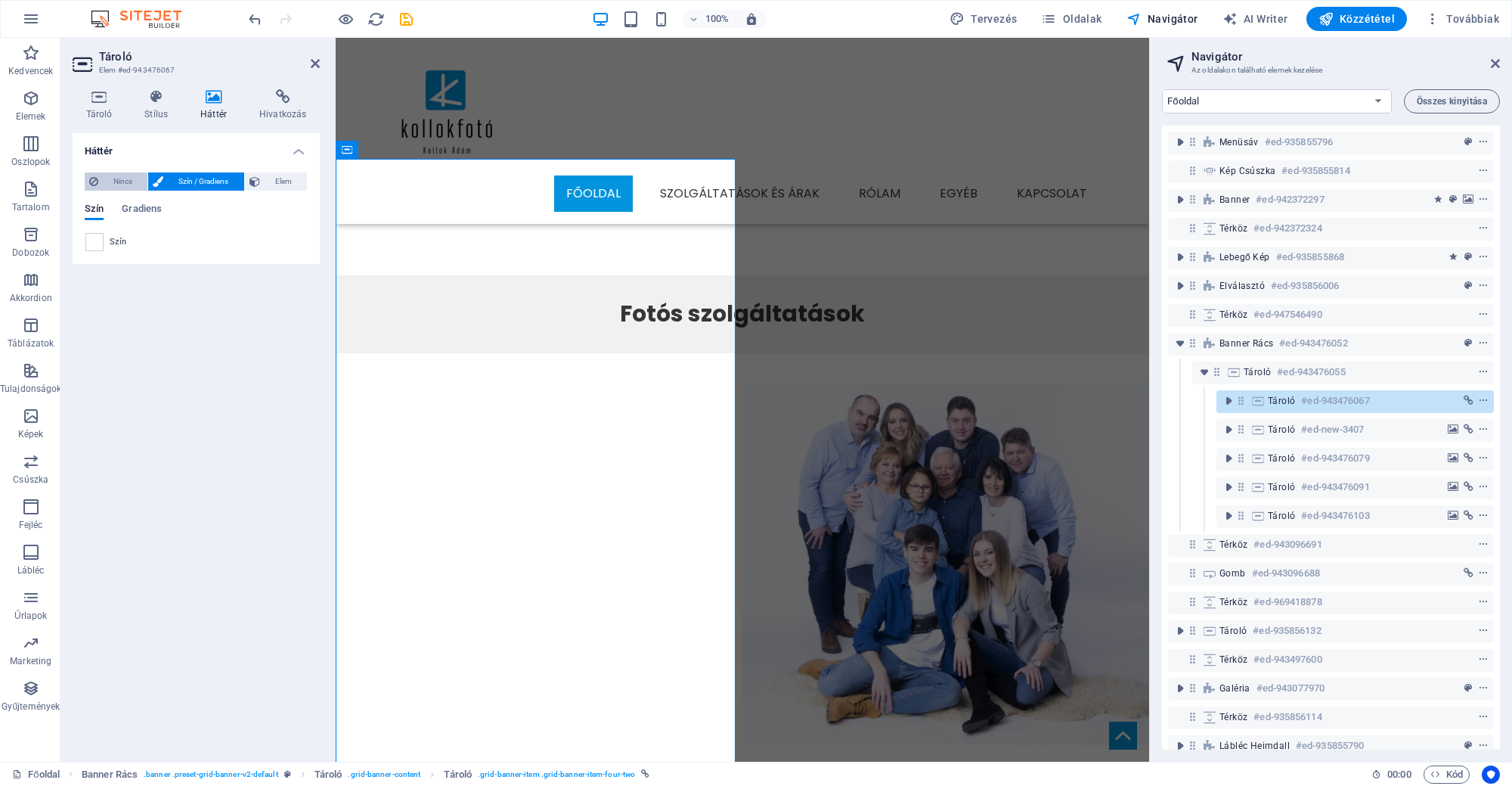
click at [124, 182] on span "Nincs" at bounding box center [123, 181] width 41 height 18
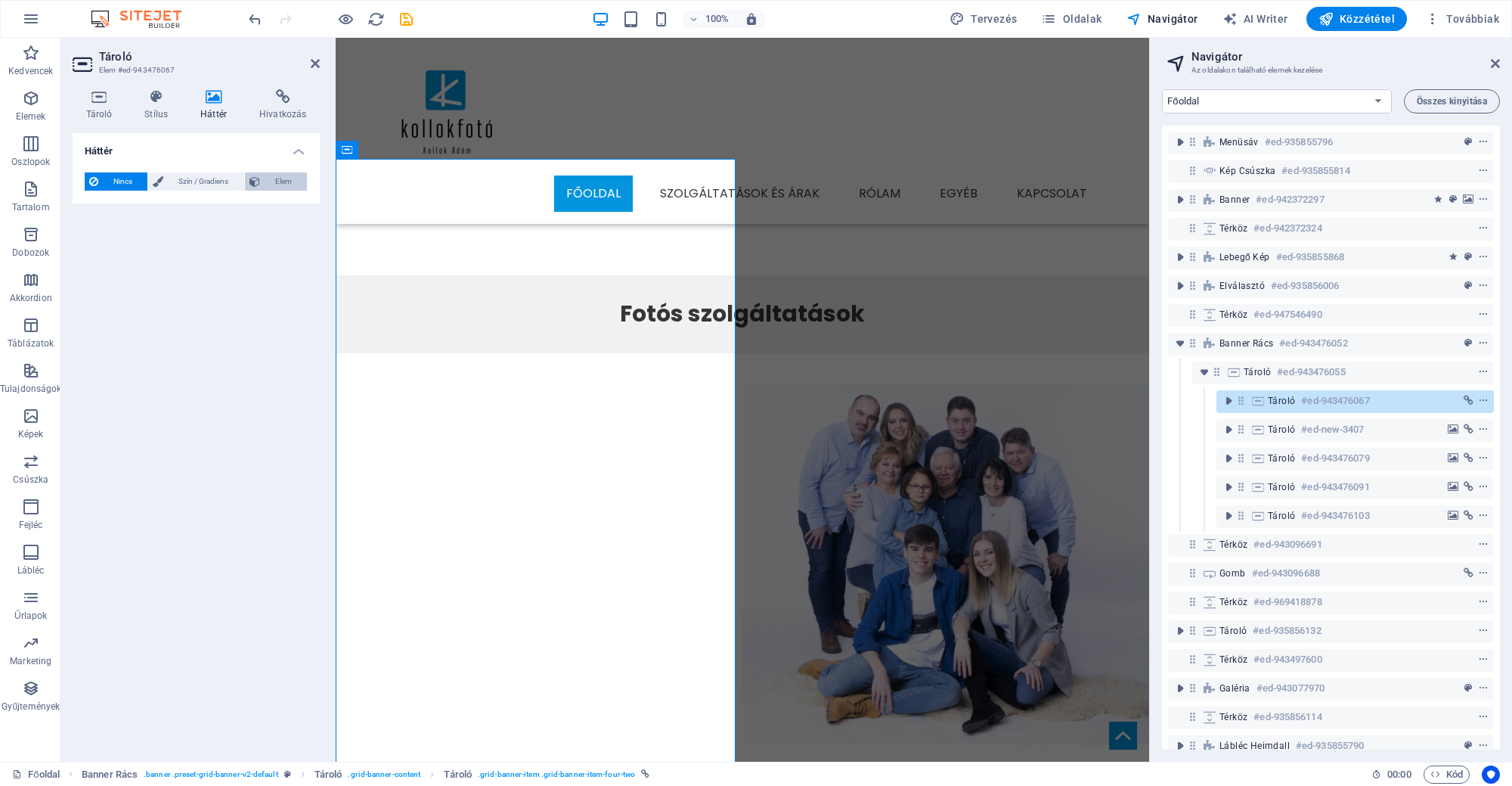
click at [267, 177] on span "Elem" at bounding box center [284, 181] width 38 height 18
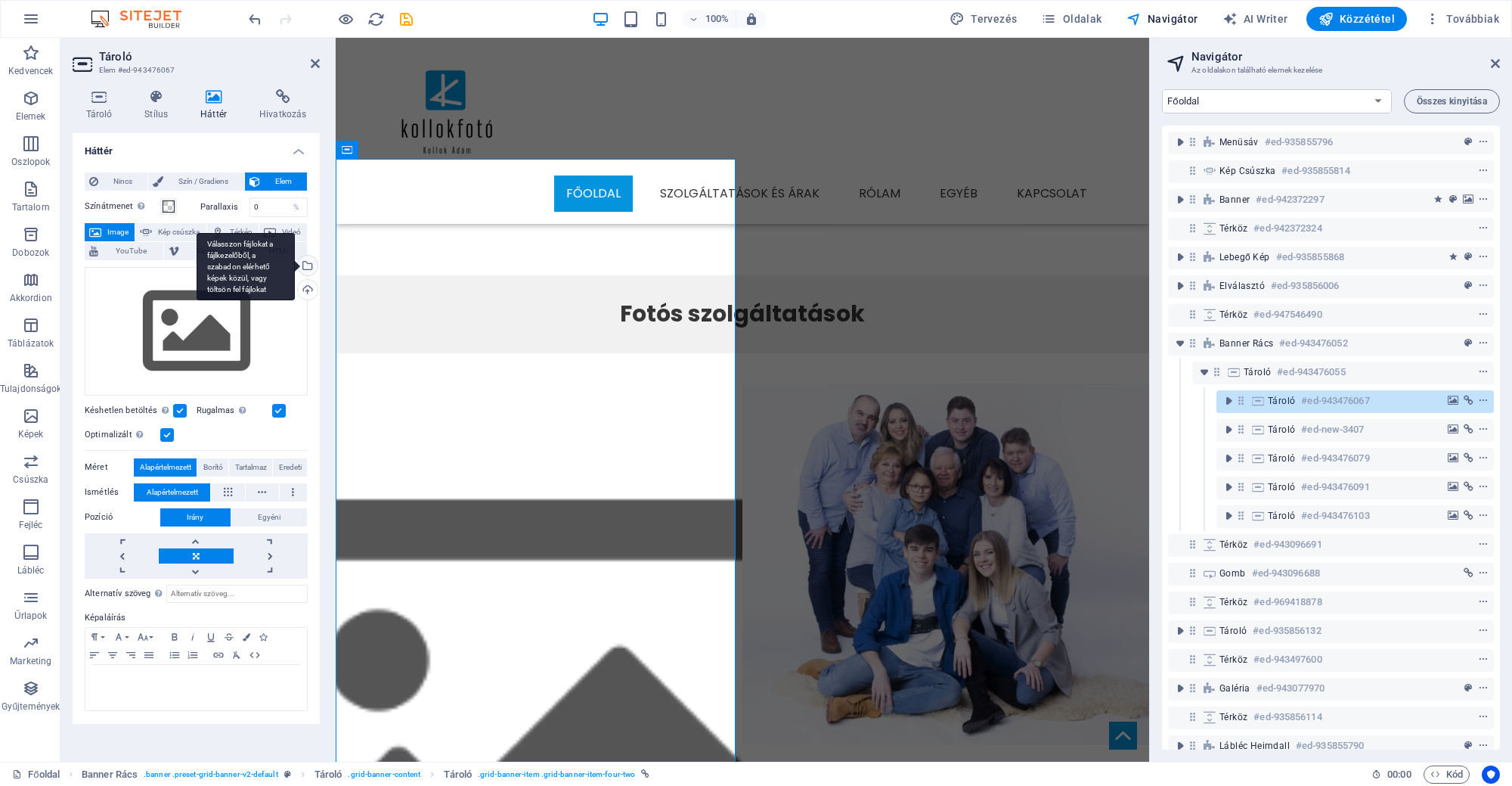
click at [294, 263] on div "Válasszon fájlokat a fájlkezelőből, a szabadon elérhető képek közül, vagy tölts…" at bounding box center [245, 267] width 98 height 68
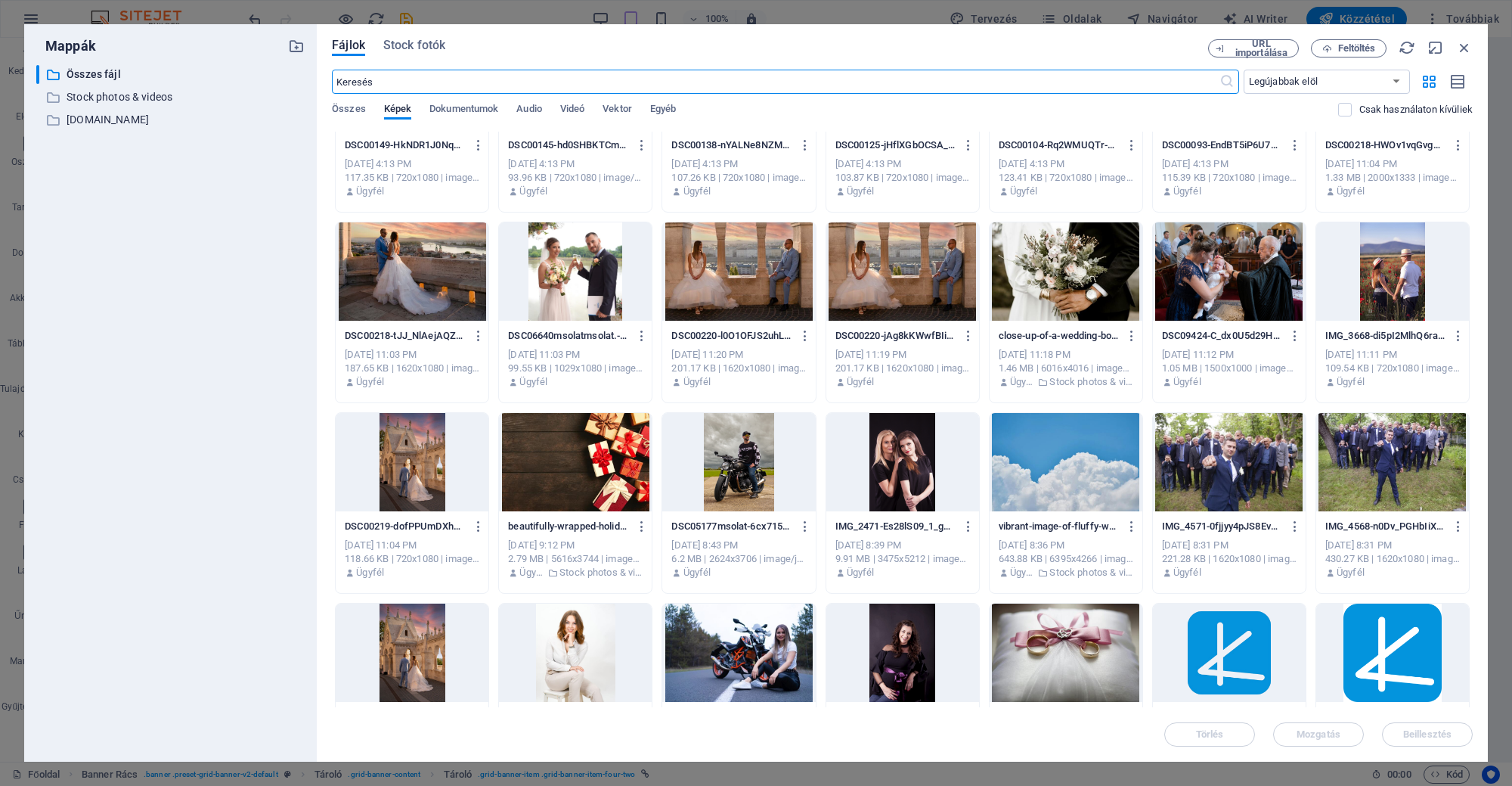
scroll to position [1795, 0]
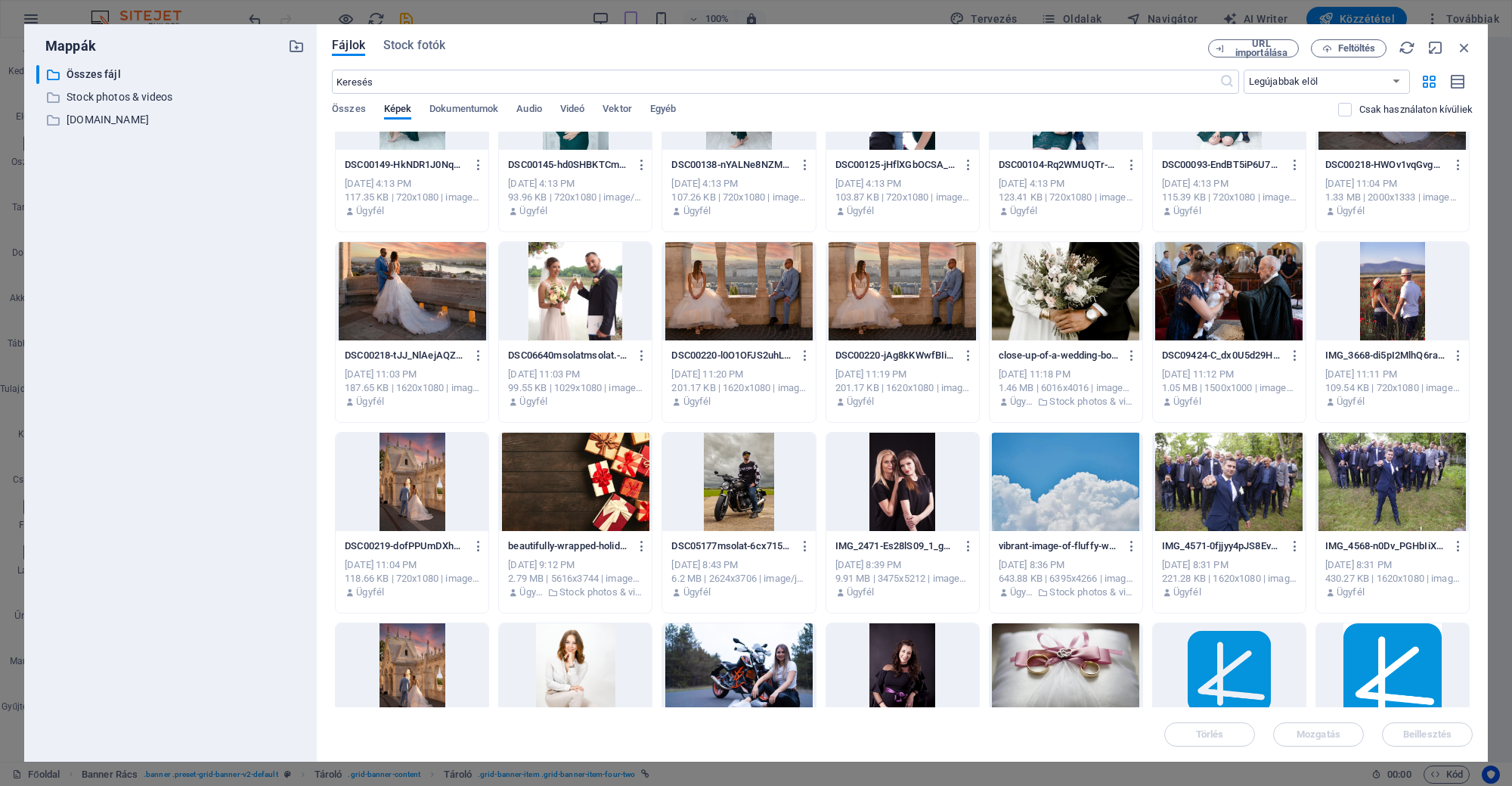
click at [445, 302] on div at bounding box center [412, 291] width 152 height 98
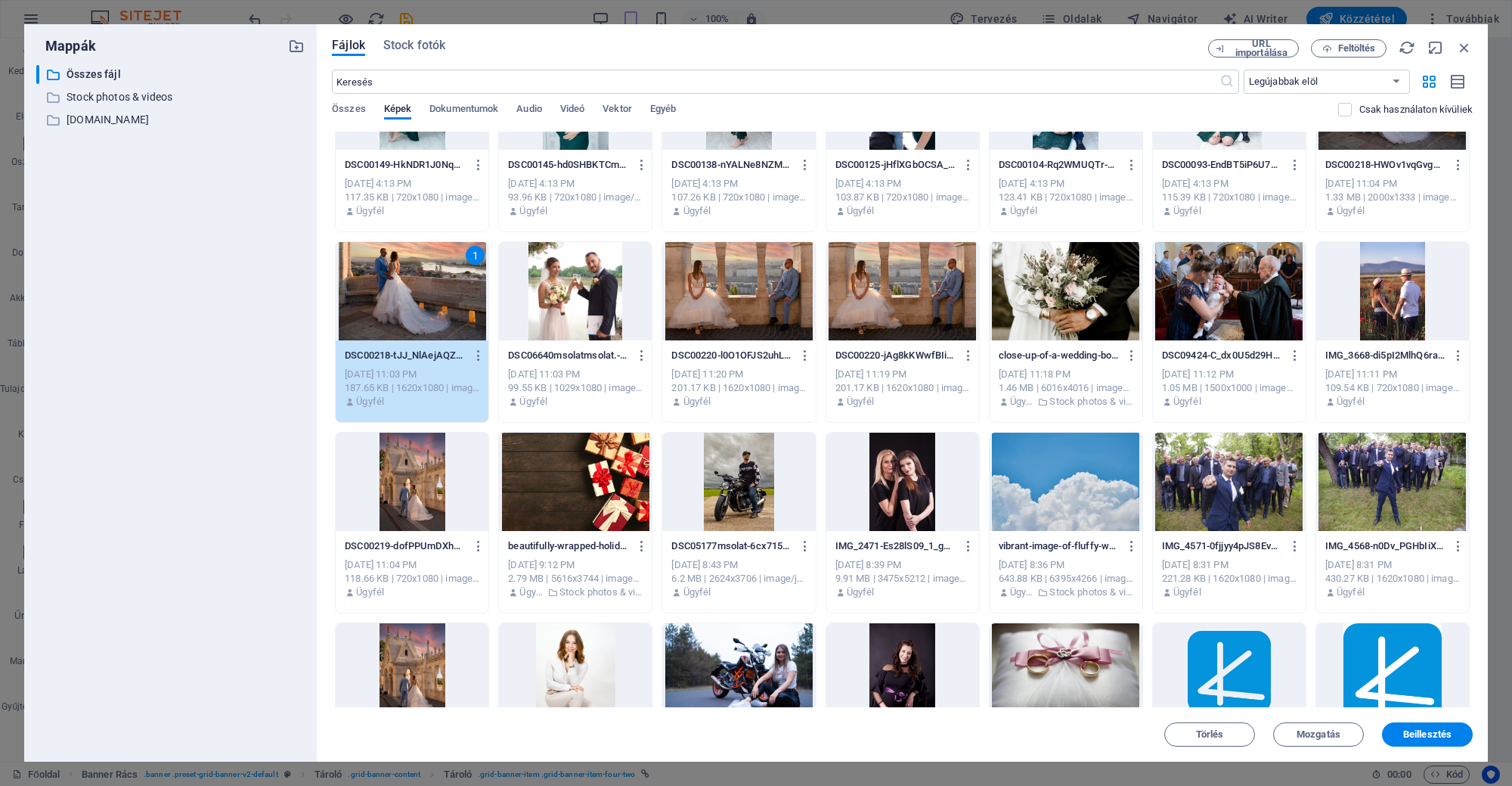
click at [445, 302] on div "1" at bounding box center [412, 291] width 152 height 98
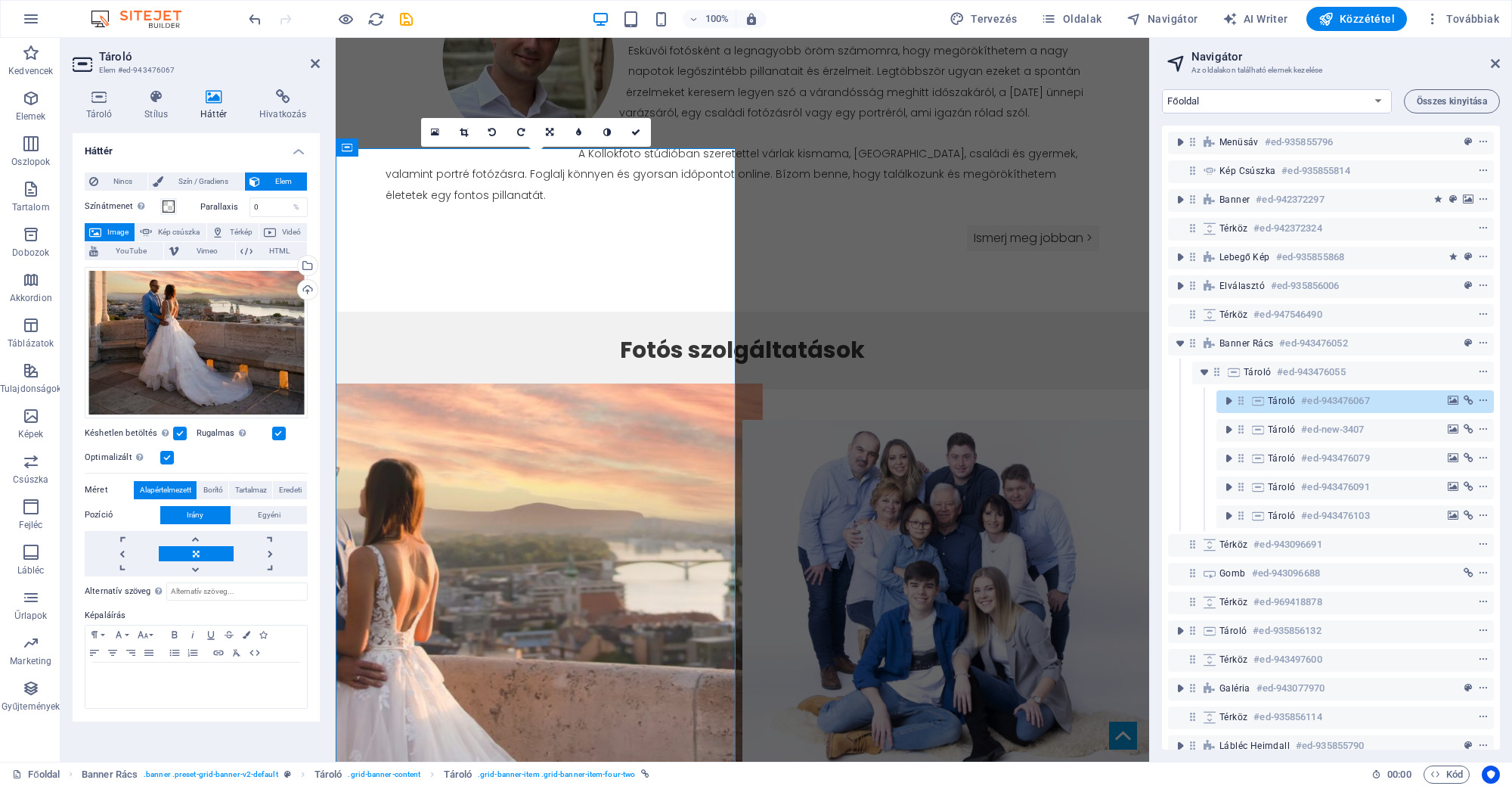
scroll to position [1157, 0]
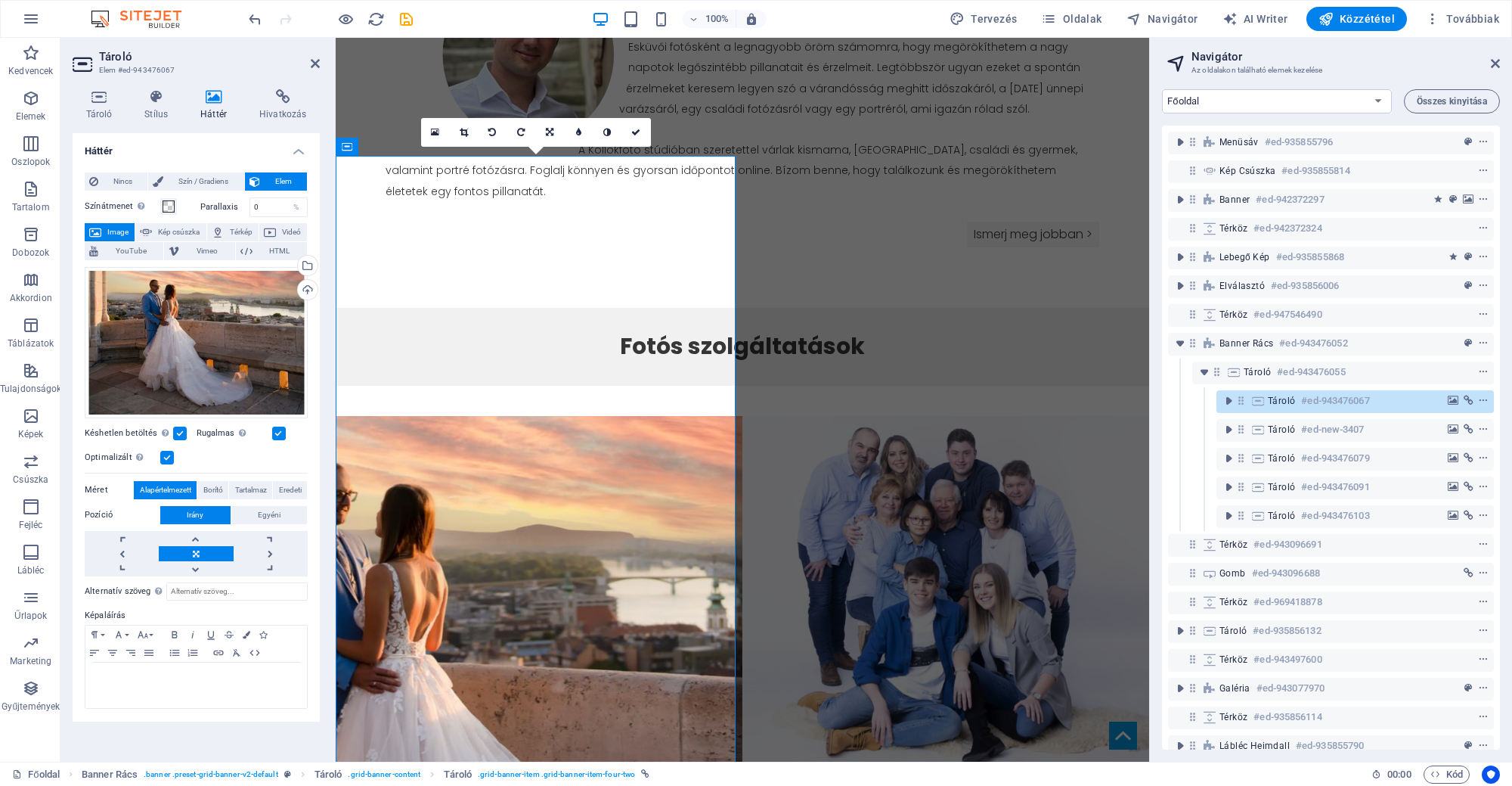
click at [299, 63] on header "Tároló Elem #ed-943476067" at bounding box center [196, 57] width 247 height 40
click at [311, 62] on icon at bounding box center [314, 63] width 9 height 12
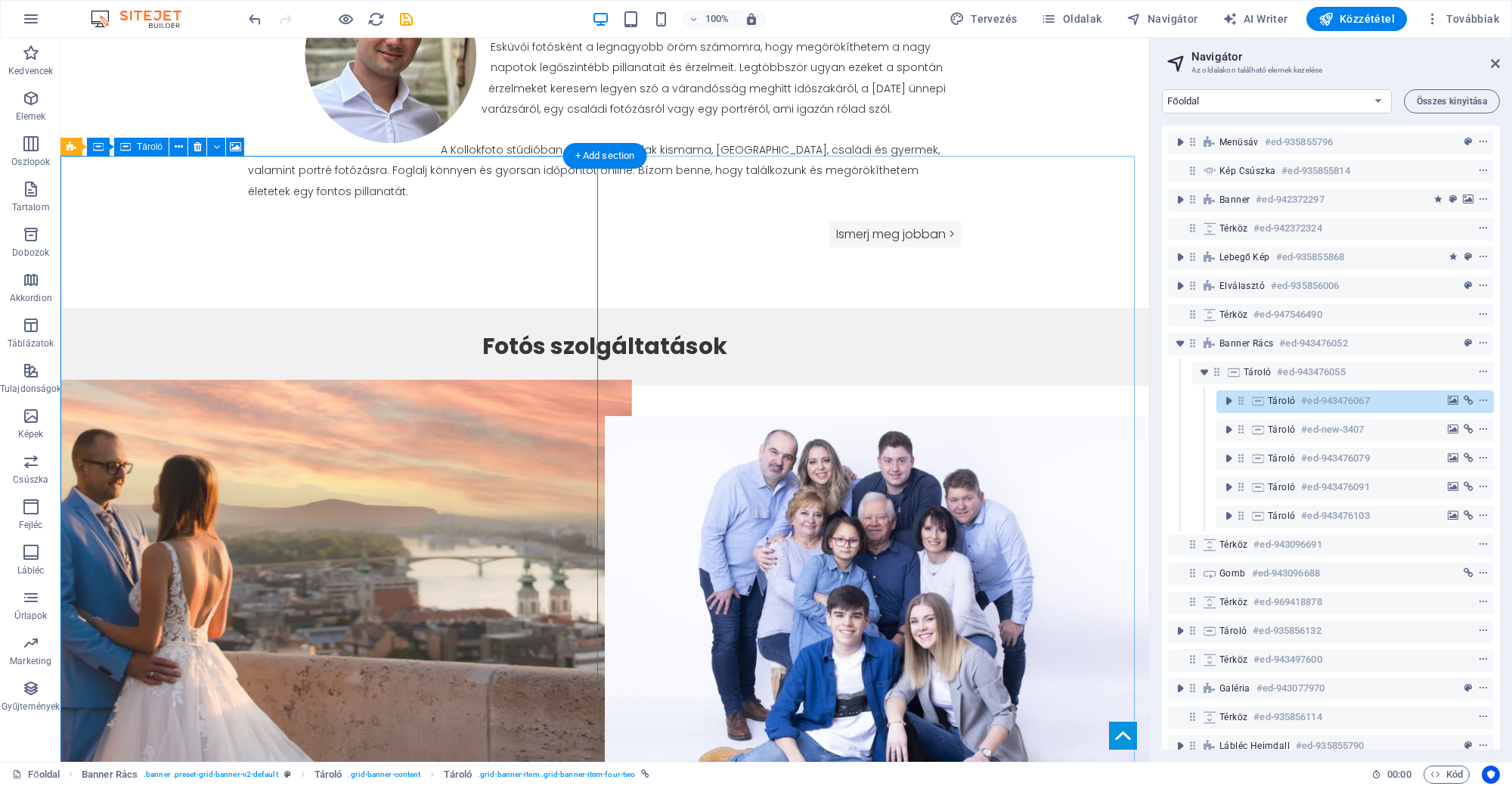
click at [208, 380] on figure at bounding box center [333, 777] width 599 height 796
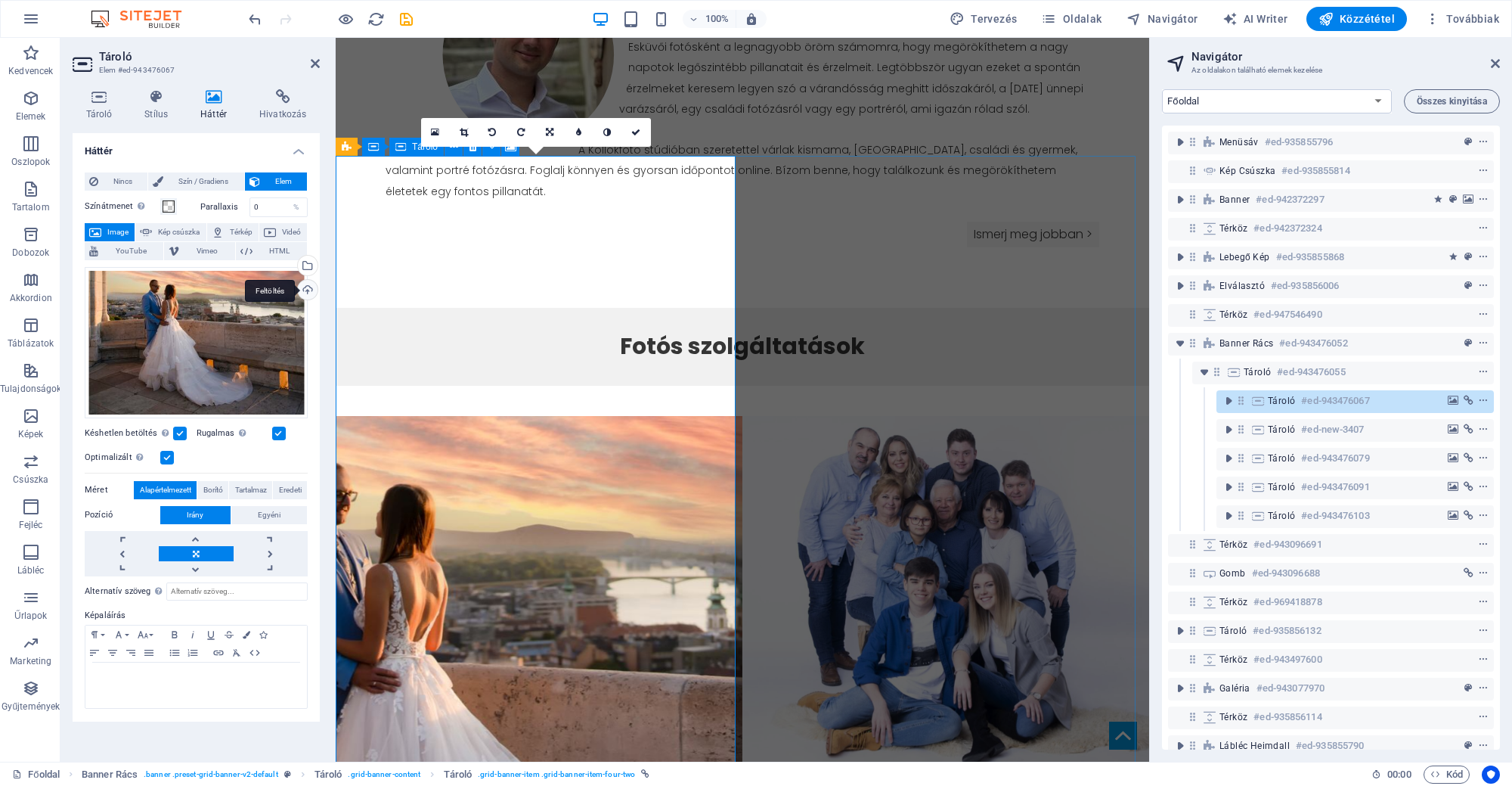
click at [314, 285] on div "Feltöltés" at bounding box center [305, 291] width 23 height 23
click at [472, 139] on link at bounding box center [463, 131] width 29 height 29
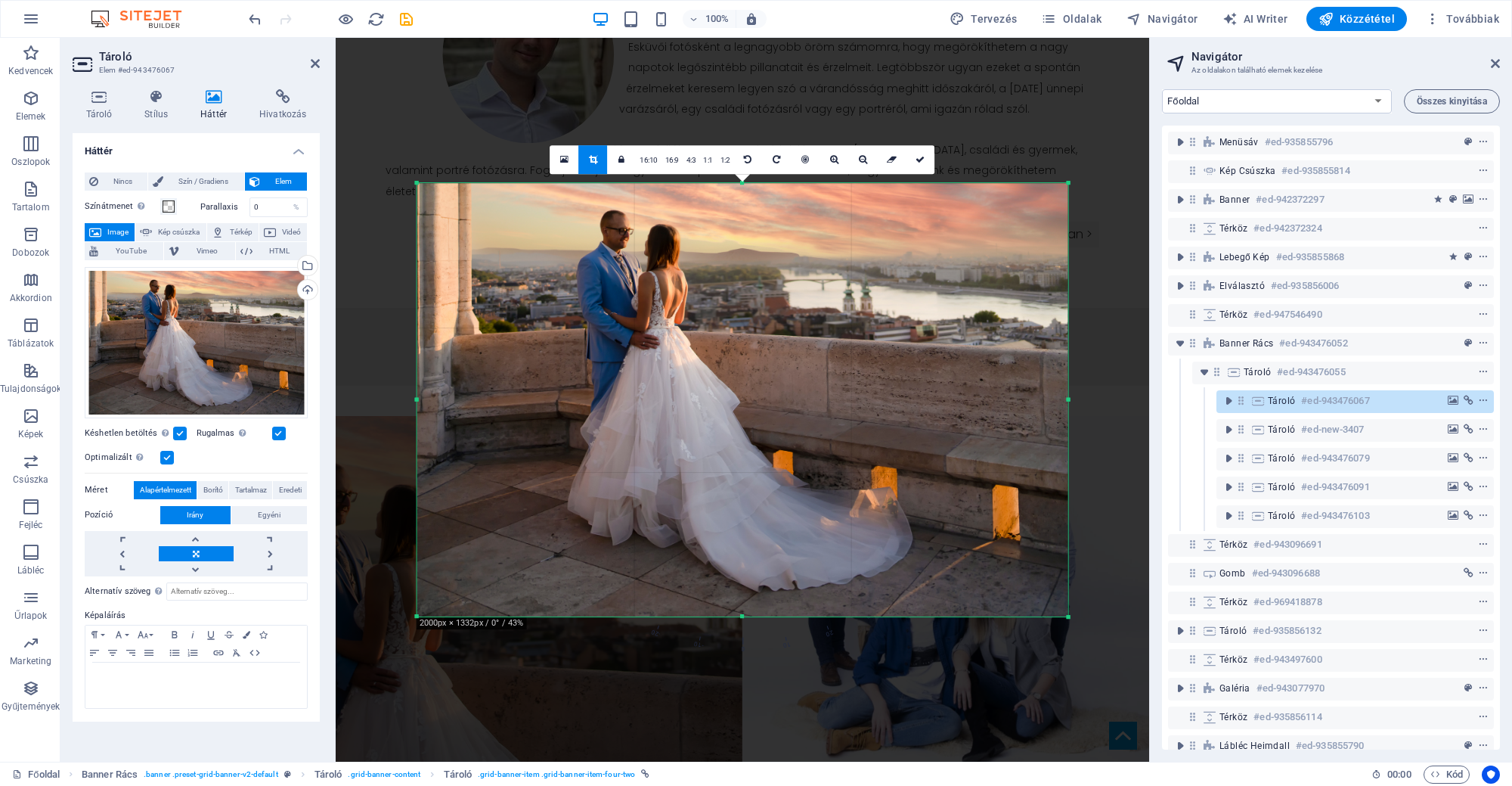
click at [1064, 407] on div at bounding box center [742, 399] width 650 height 434
click at [1073, 397] on div at bounding box center [742, 400] width 681 height 465
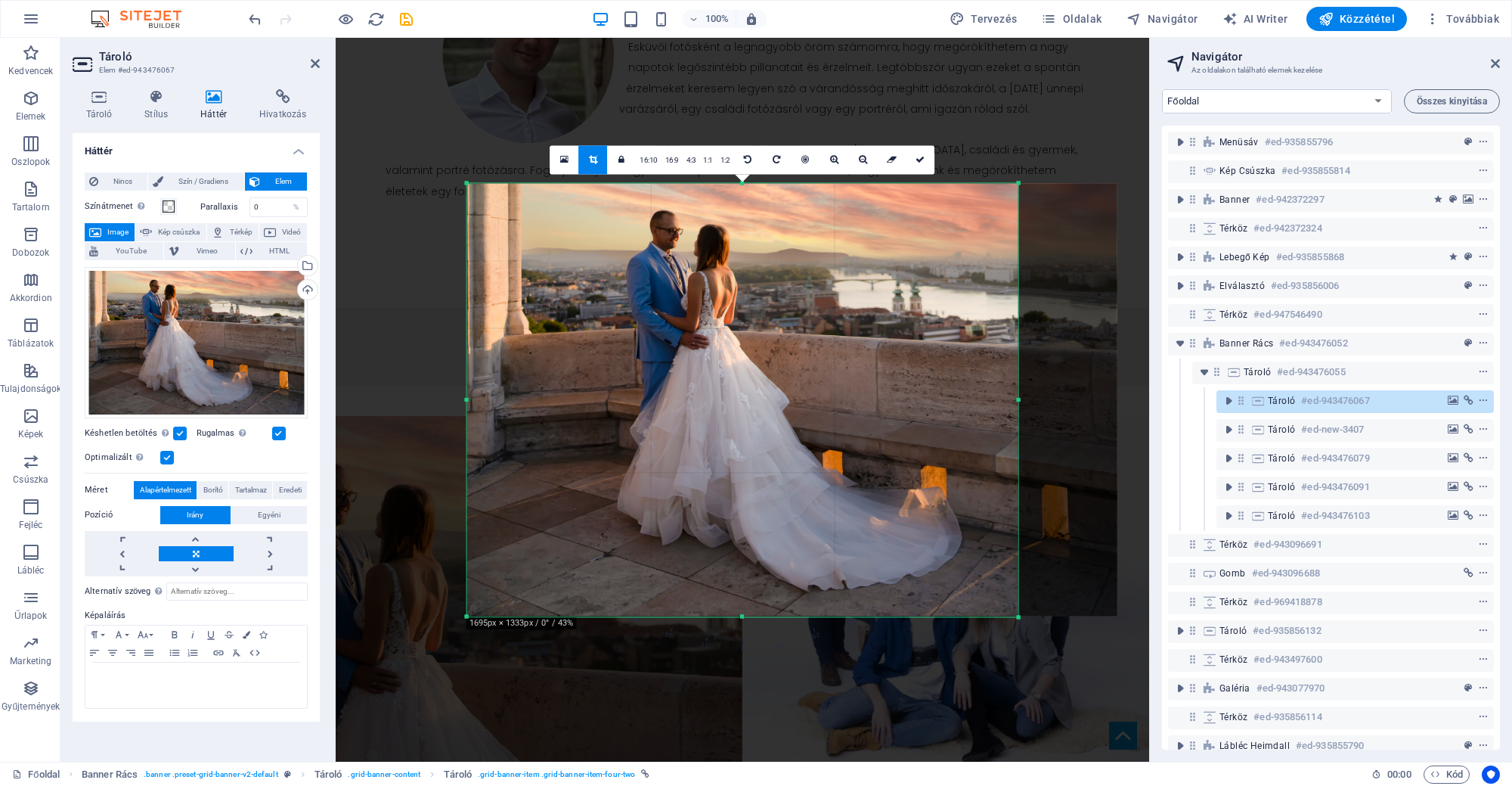
drag, startPoint x: 1069, startPoint y: 403, endPoint x: 969, endPoint y: 424, distance: 102.2
click at [969, 424] on div "180 170 160 150 140 130 120 110 100 90 80 70 60 50 40 30 20 10 0 -10 -20 -30 -4…" at bounding box center [743, 399] width 551 height 433
click at [921, 159] on icon at bounding box center [919, 159] width 9 height 9
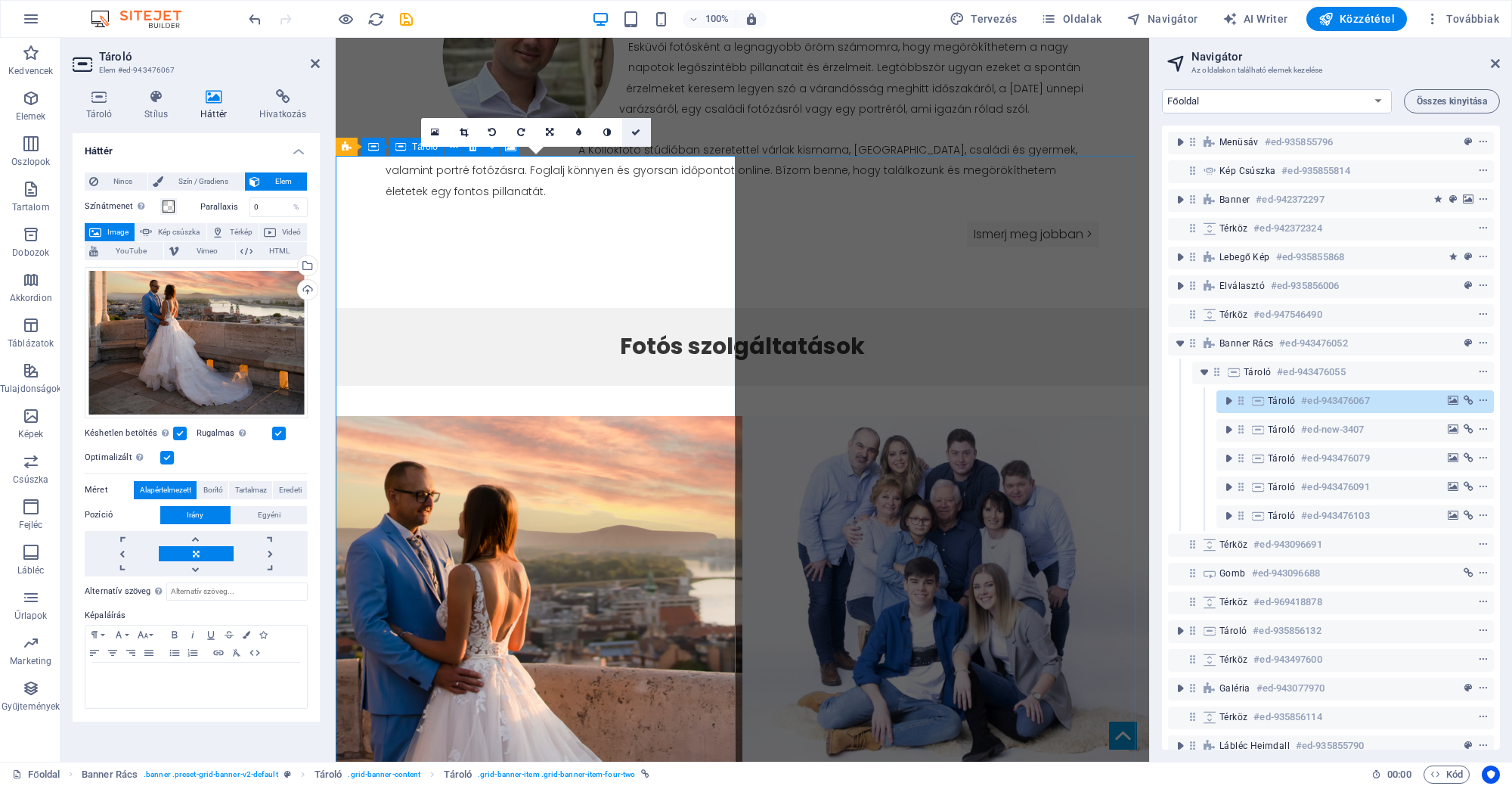
click at [637, 131] on icon at bounding box center [635, 131] width 9 height 9
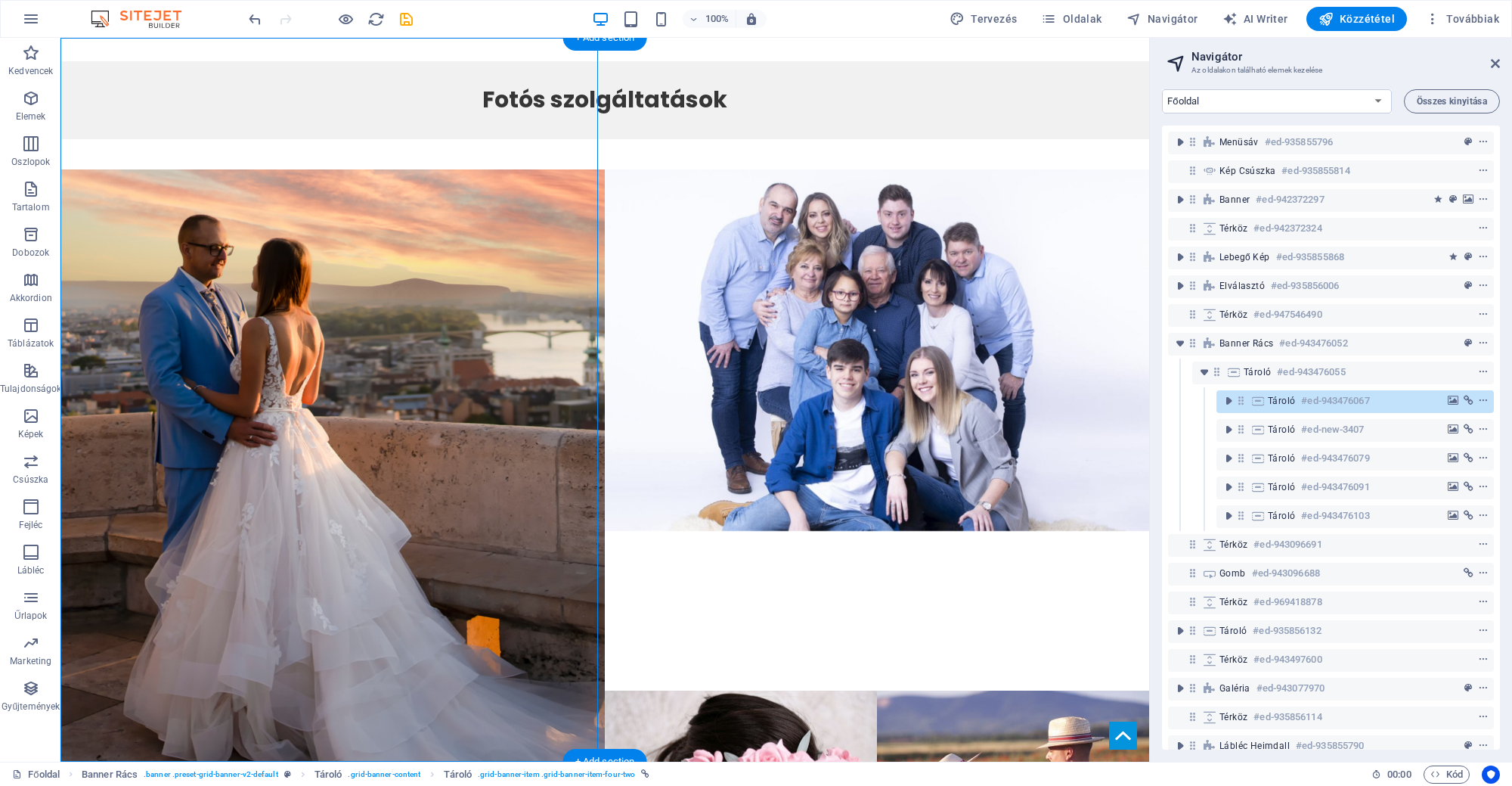
scroll to position [1535, 0]
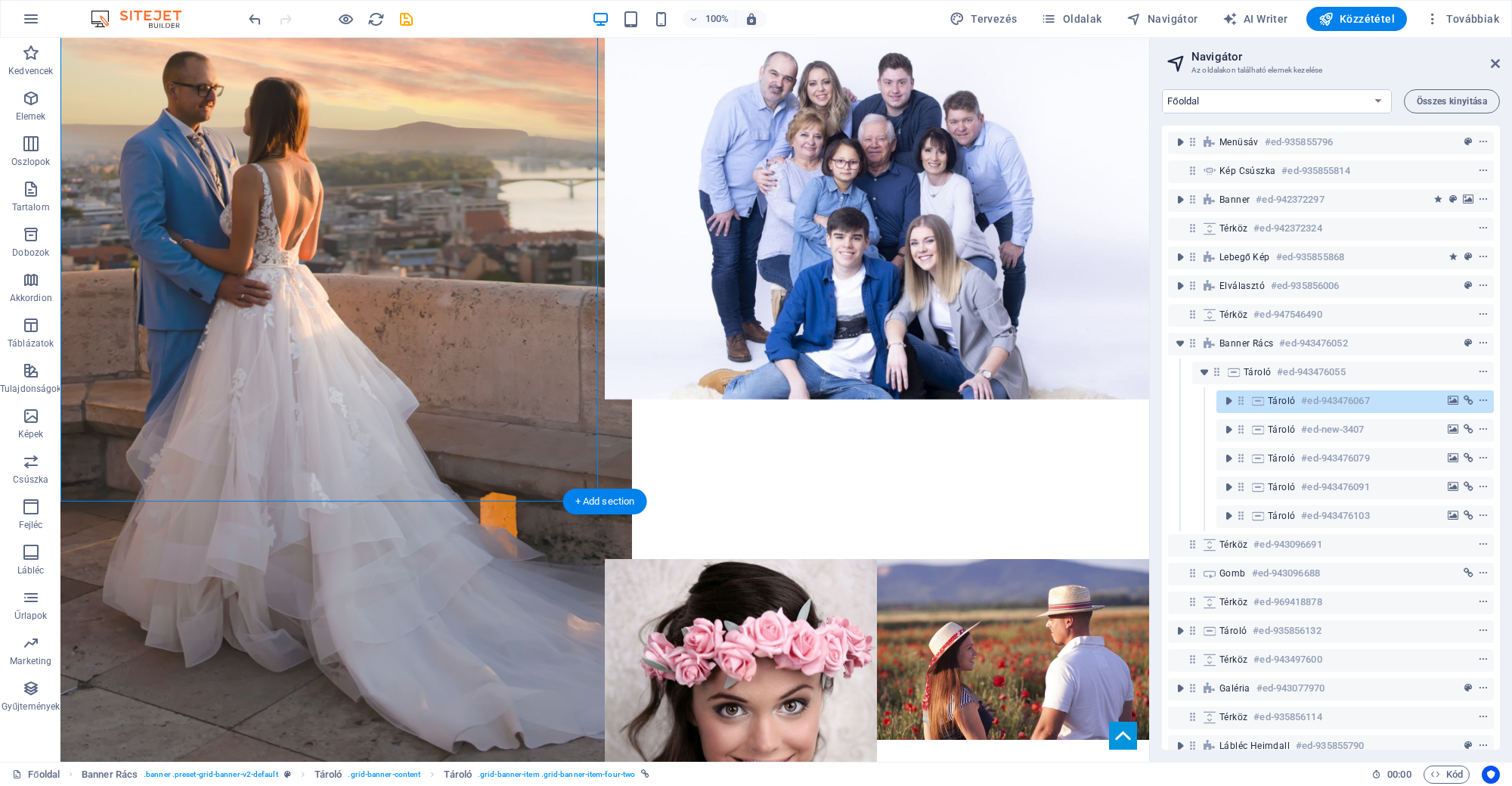
click at [326, 436] on figure at bounding box center [333, 399] width 599 height 796
click at [327, 437] on figure at bounding box center [333, 399] width 599 height 796
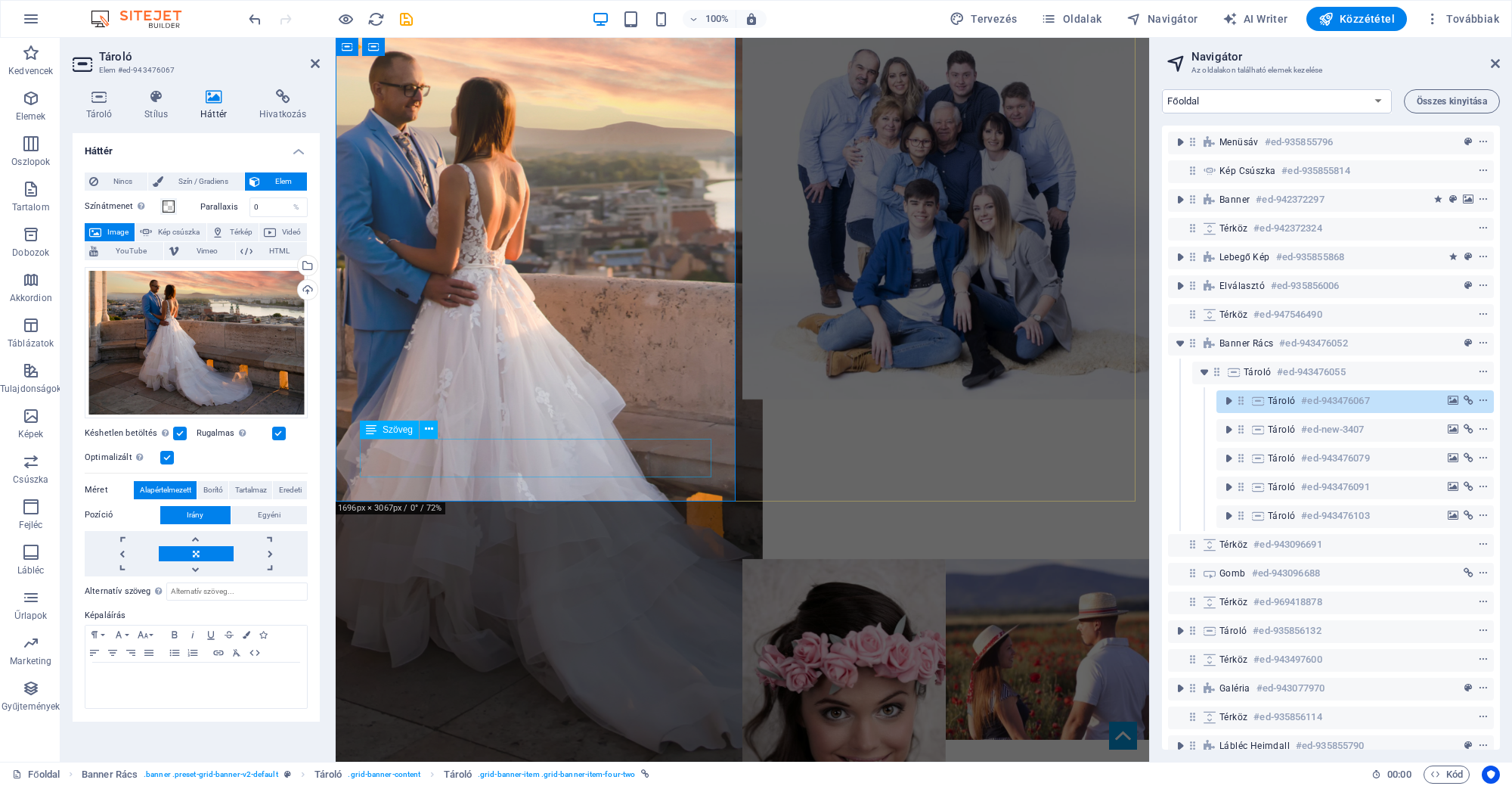
click at [609, 782] on div "CSALÁDI FOTÓZÁS" at bounding box center [539, 801] width 406 height 39
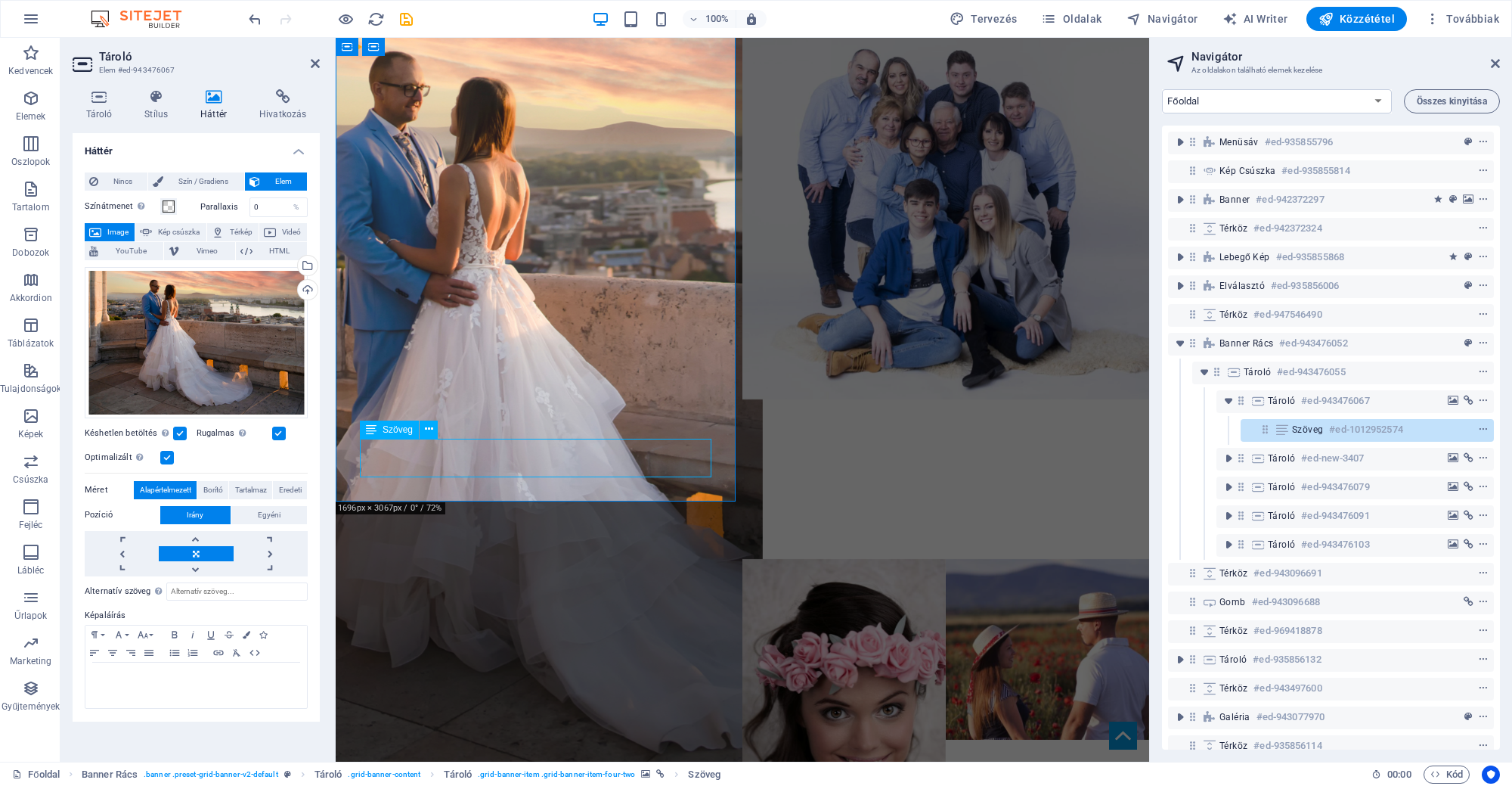
click at [609, 782] on div "CSALÁDI FOTÓZÁS" at bounding box center [539, 801] width 406 height 39
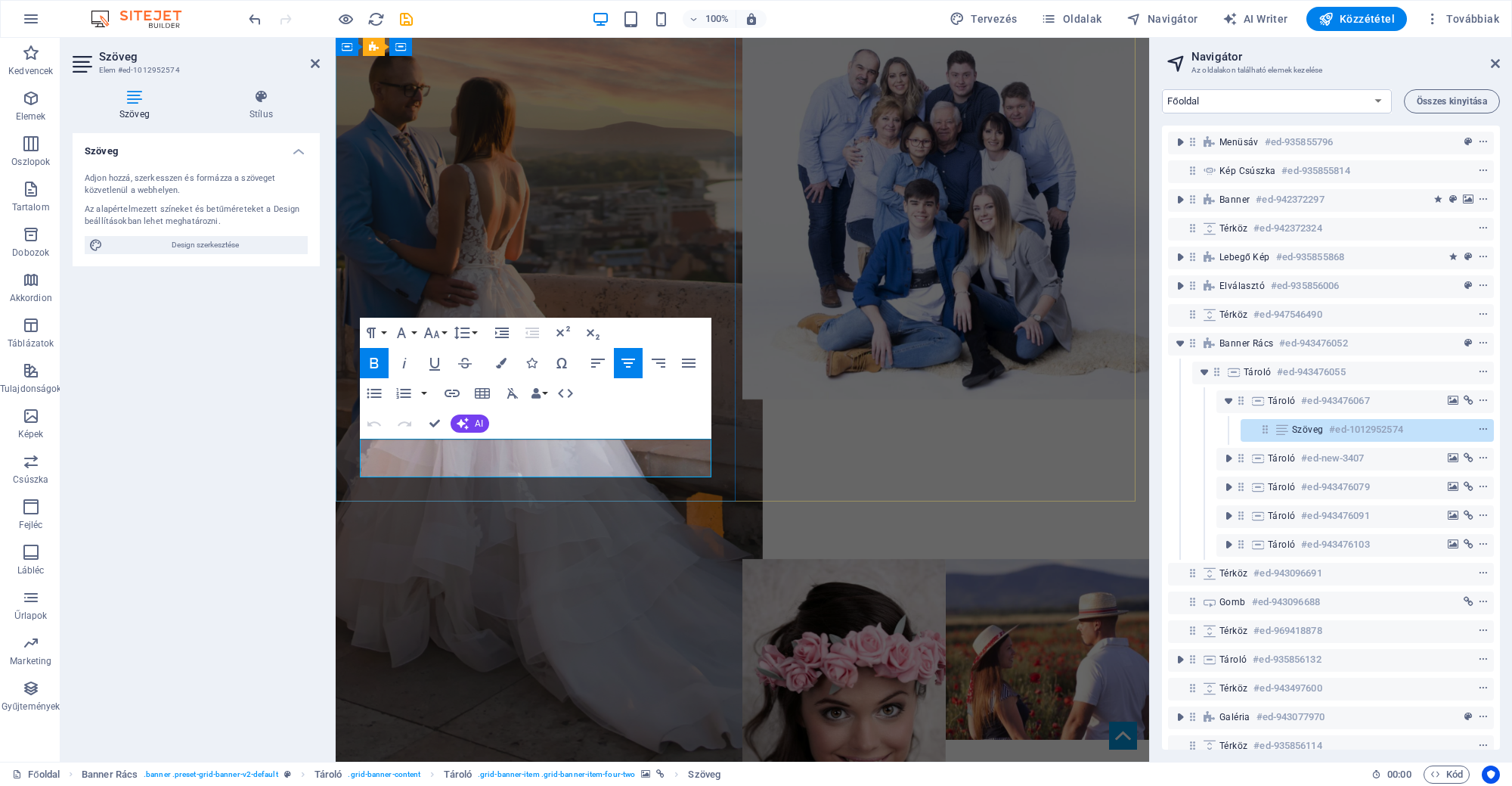
click at [529, 785] on span "CSALÁDI FOTÓZÁS" at bounding box center [540, 801] width 210 height 33
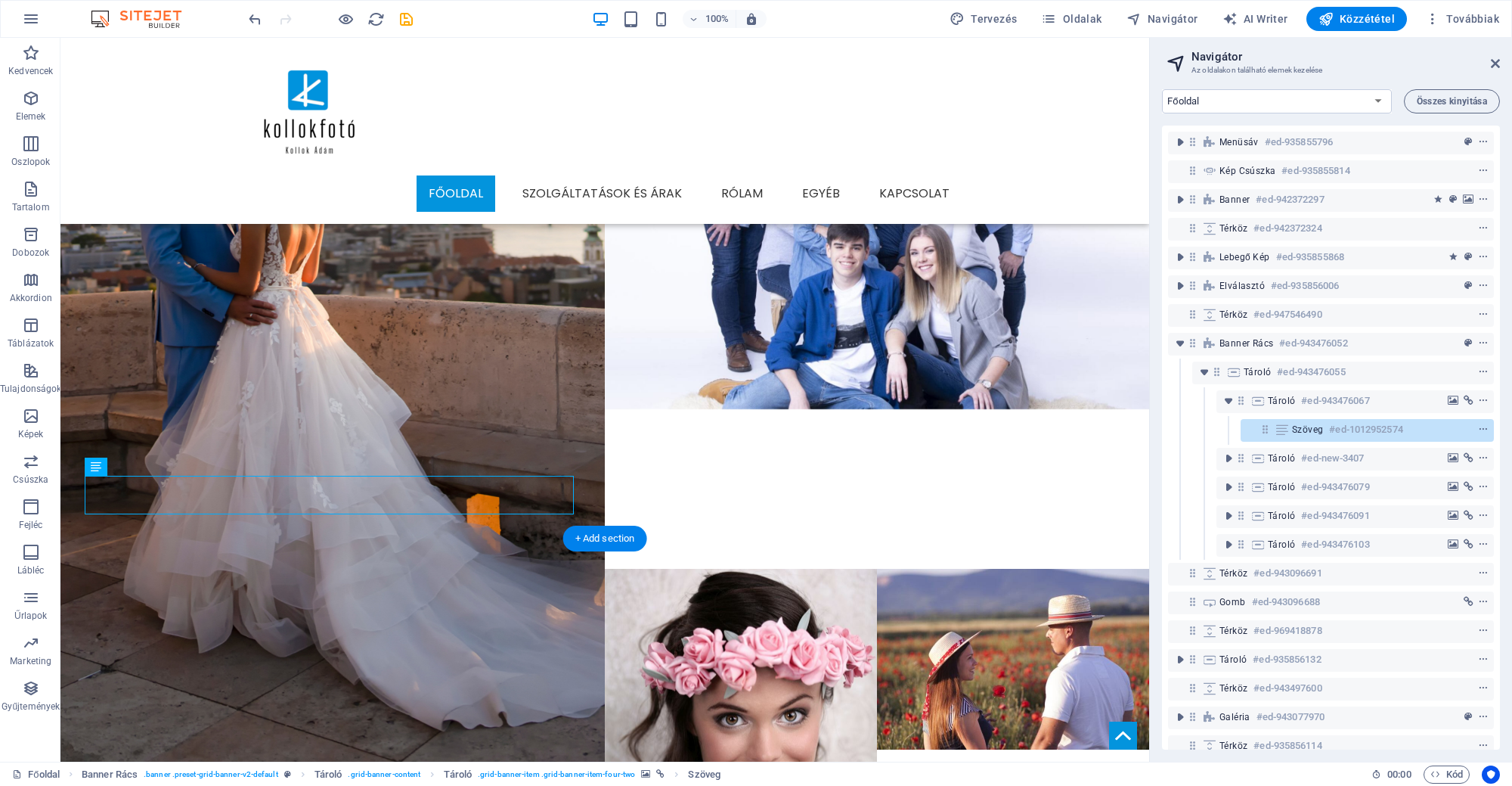
scroll to position [1346, 0]
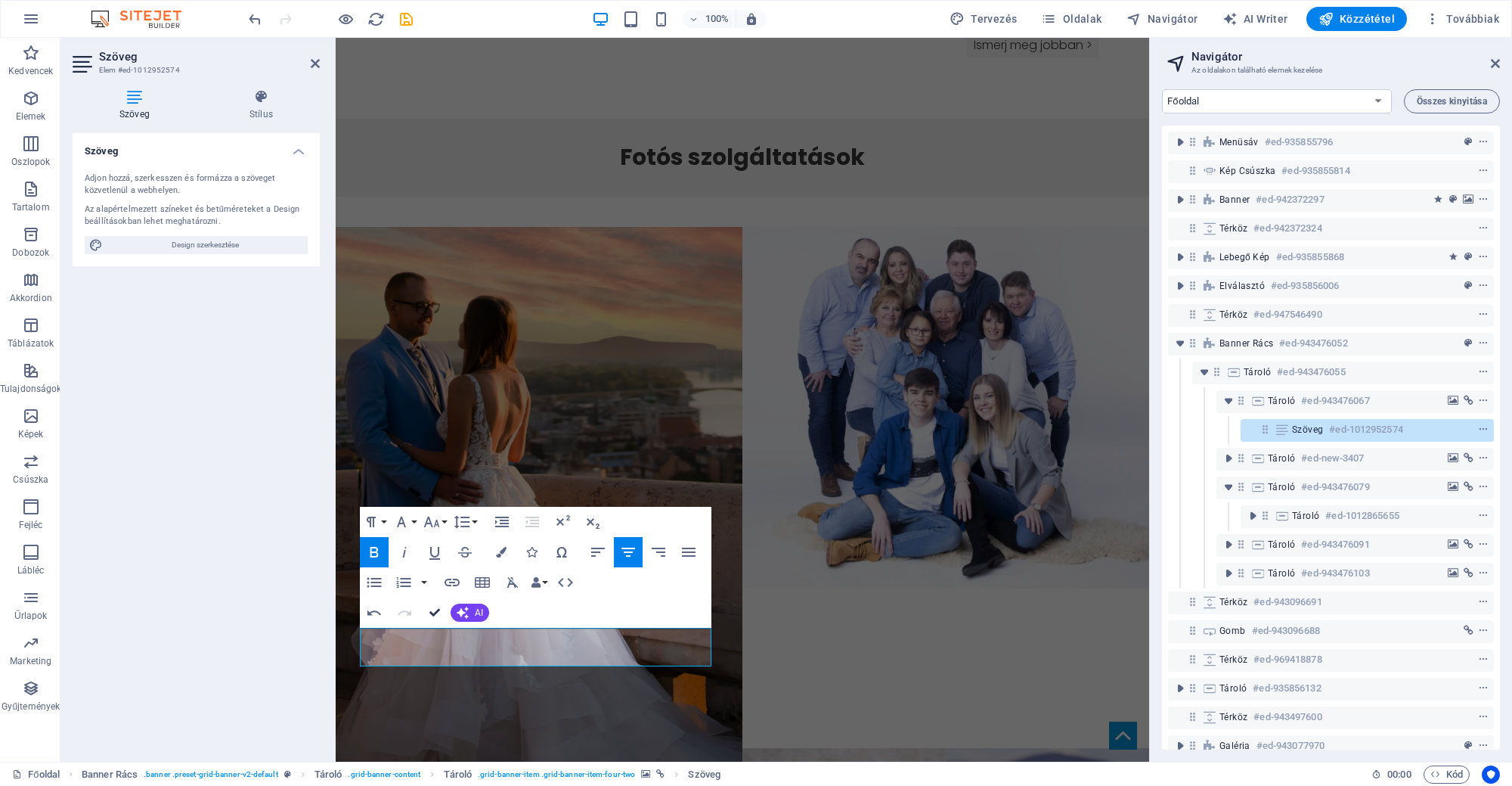
drag, startPoint x: 431, startPoint y: 612, endPoint x: 373, endPoint y: 572, distance: 70.5
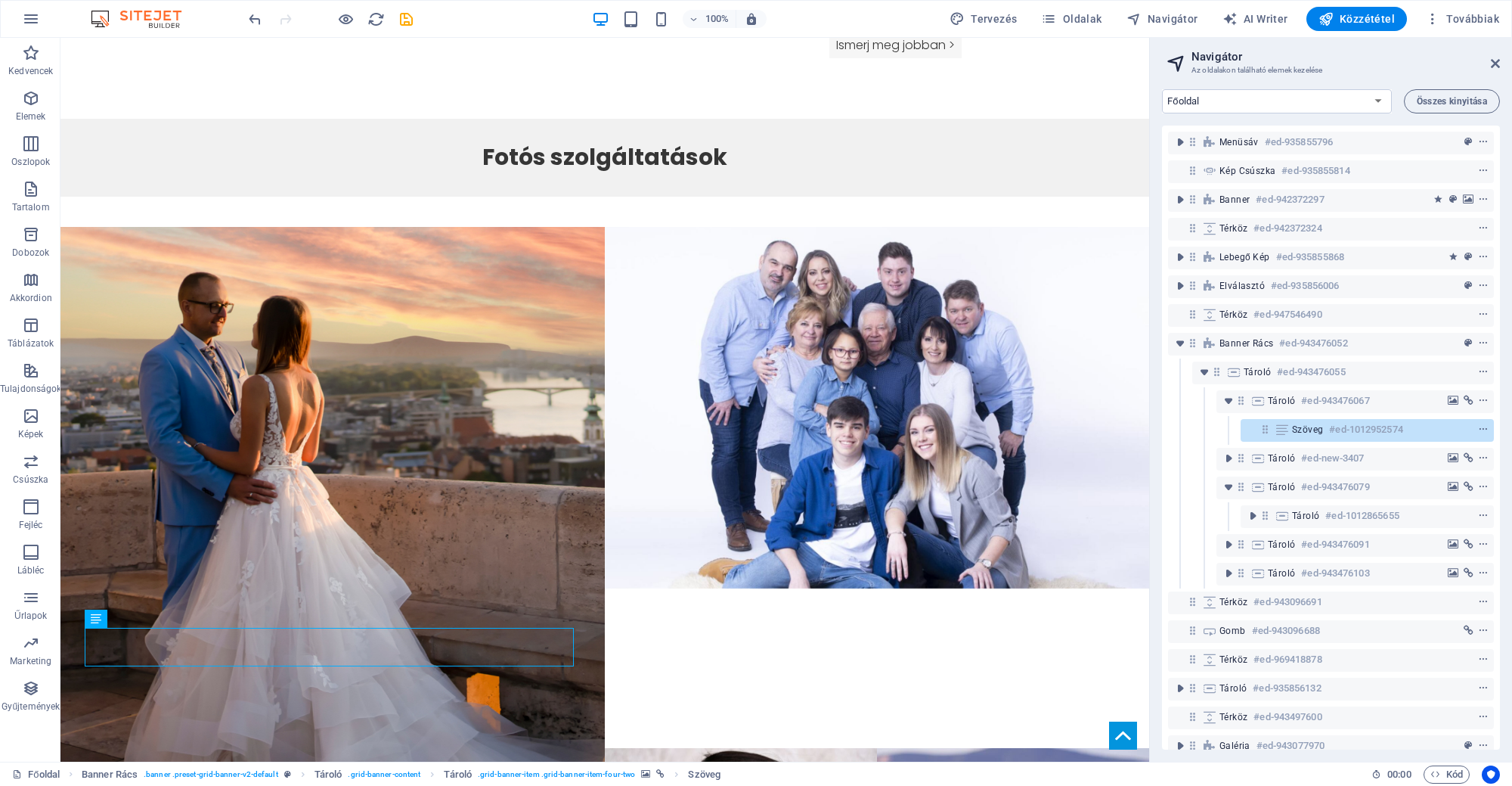
click at [407, 7] on div at bounding box center [330, 19] width 169 height 24
click at [403, 17] on icon "save" at bounding box center [406, 20] width 18 height 18
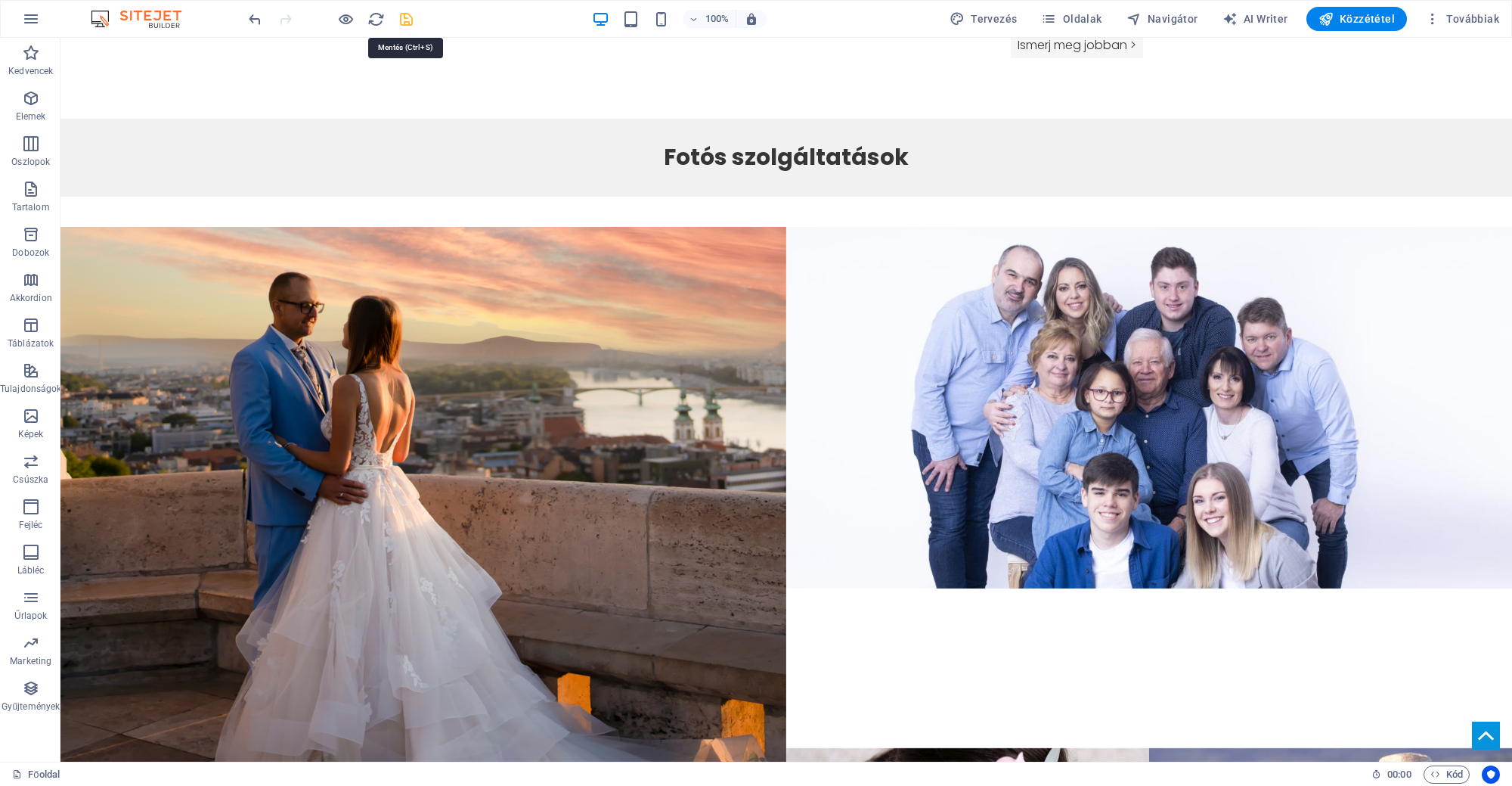
click at [401, 17] on icon "save" at bounding box center [406, 20] width 18 height 18
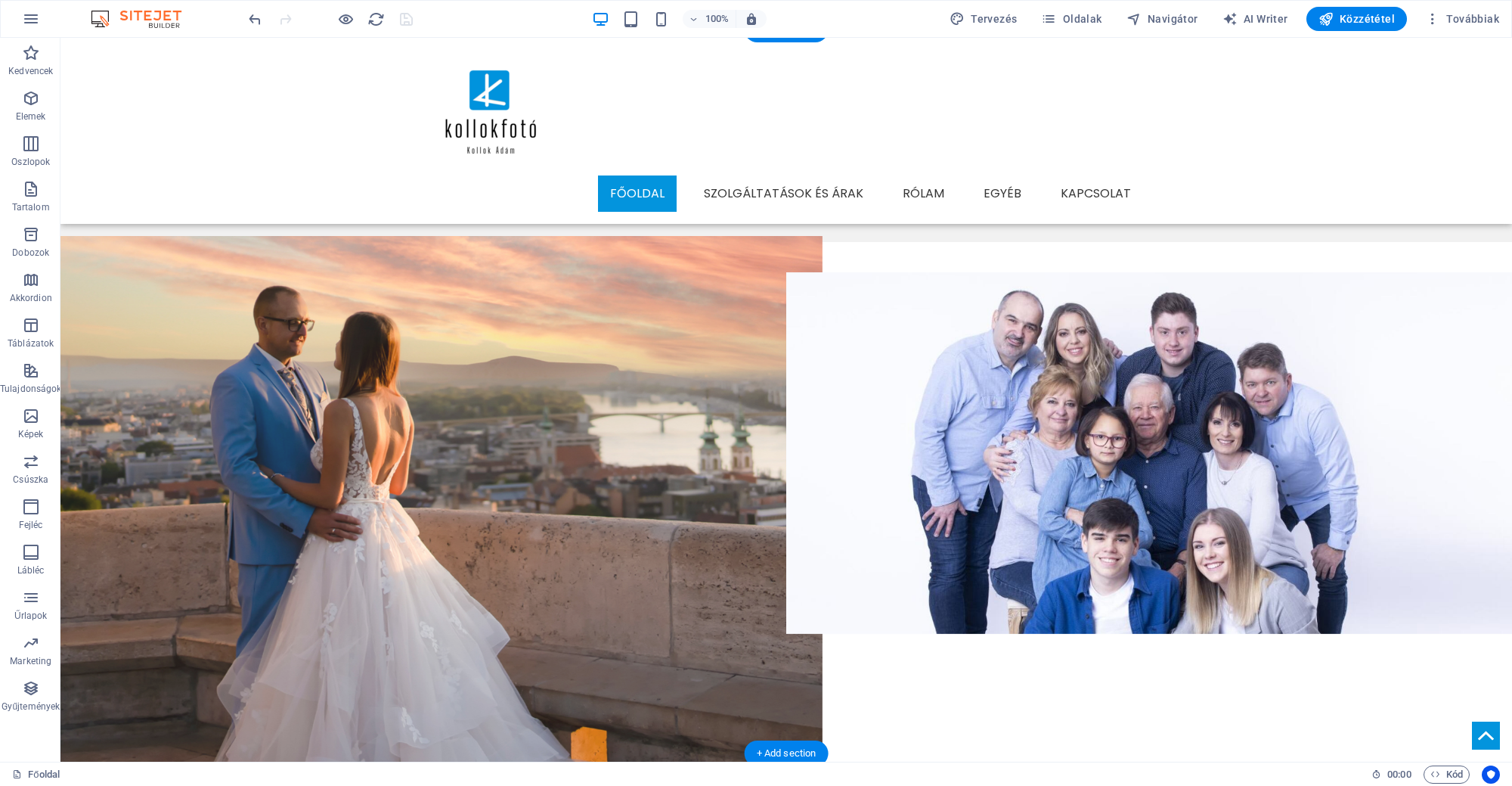
scroll to position [1063, 0]
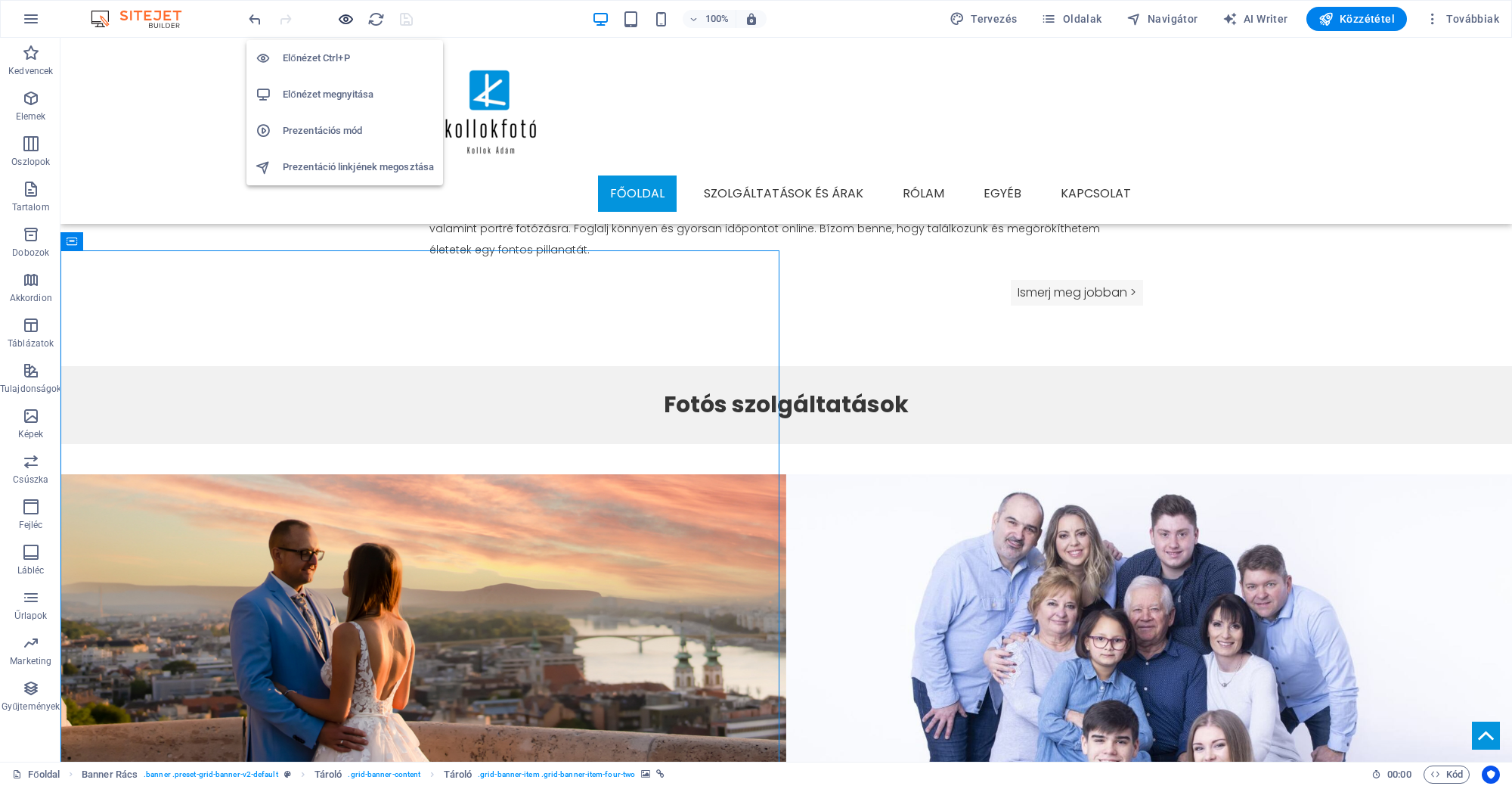
click at [346, 15] on icon "button" at bounding box center [346, 20] width 18 height 18
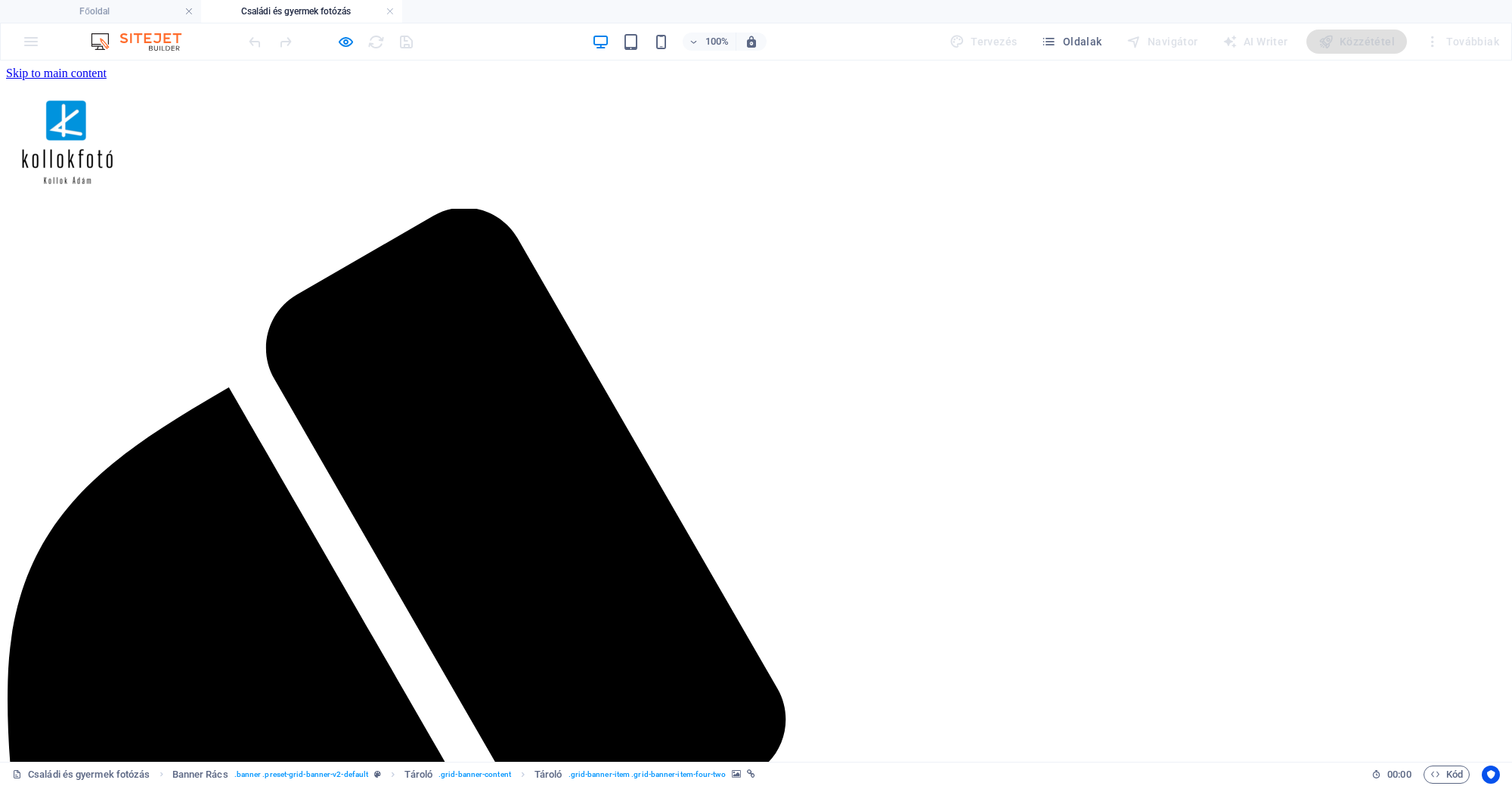
scroll to position [0, 0]
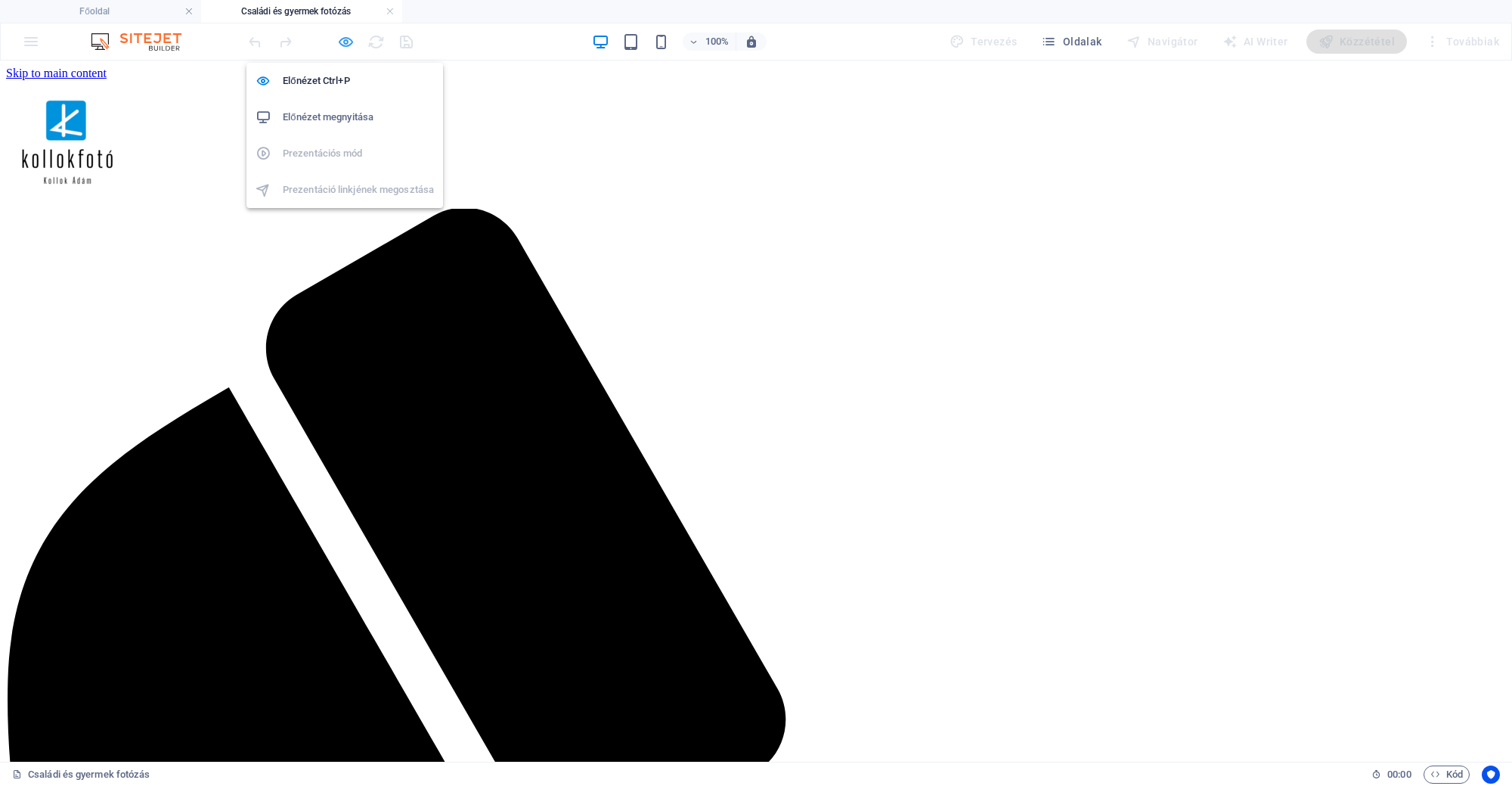
click at [346, 46] on icon "button" at bounding box center [346, 43] width 18 height 18
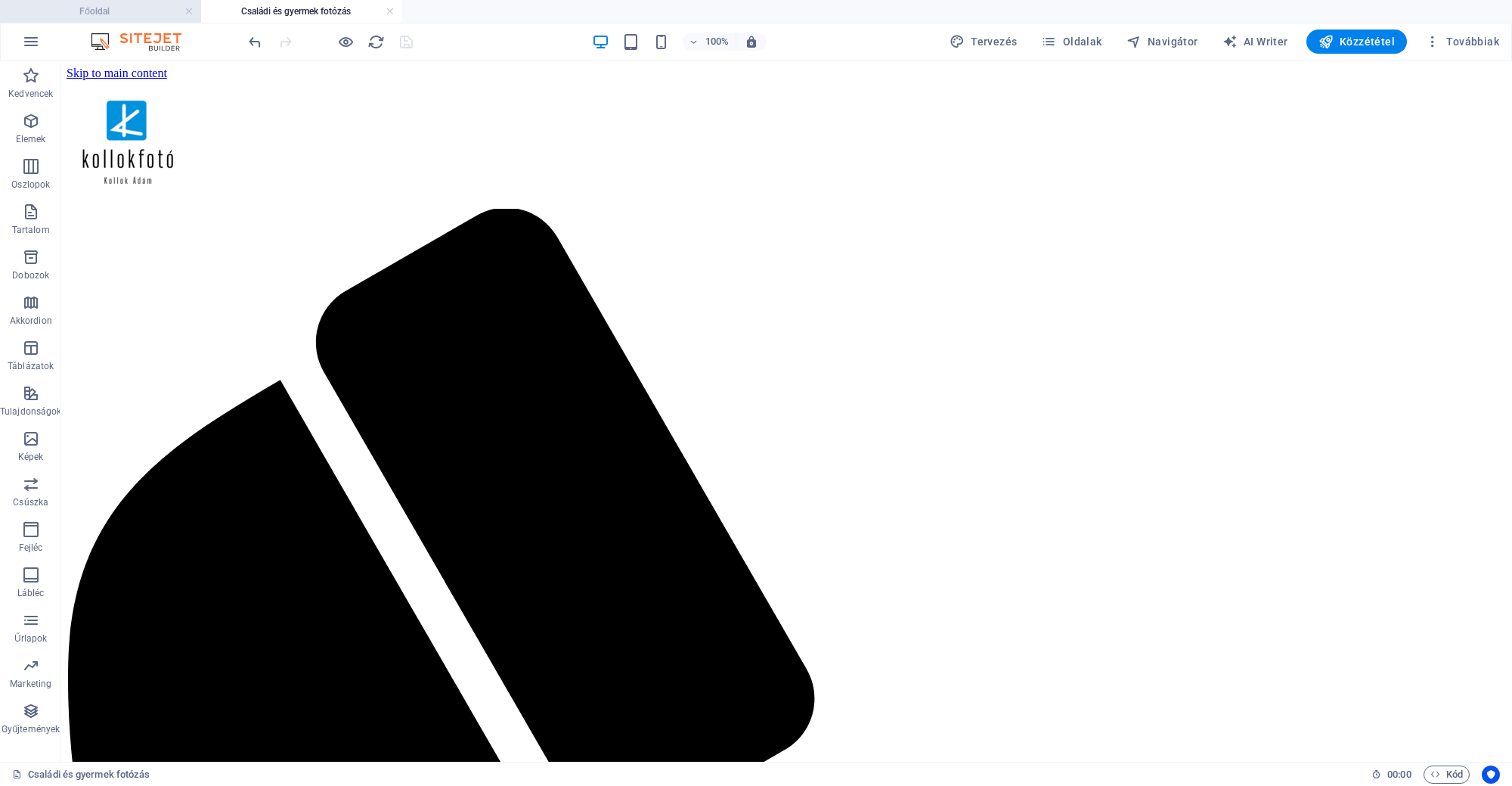
click at [101, 13] on h4 "Főoldal" at bounding box center [100, 11] width 201 height 17
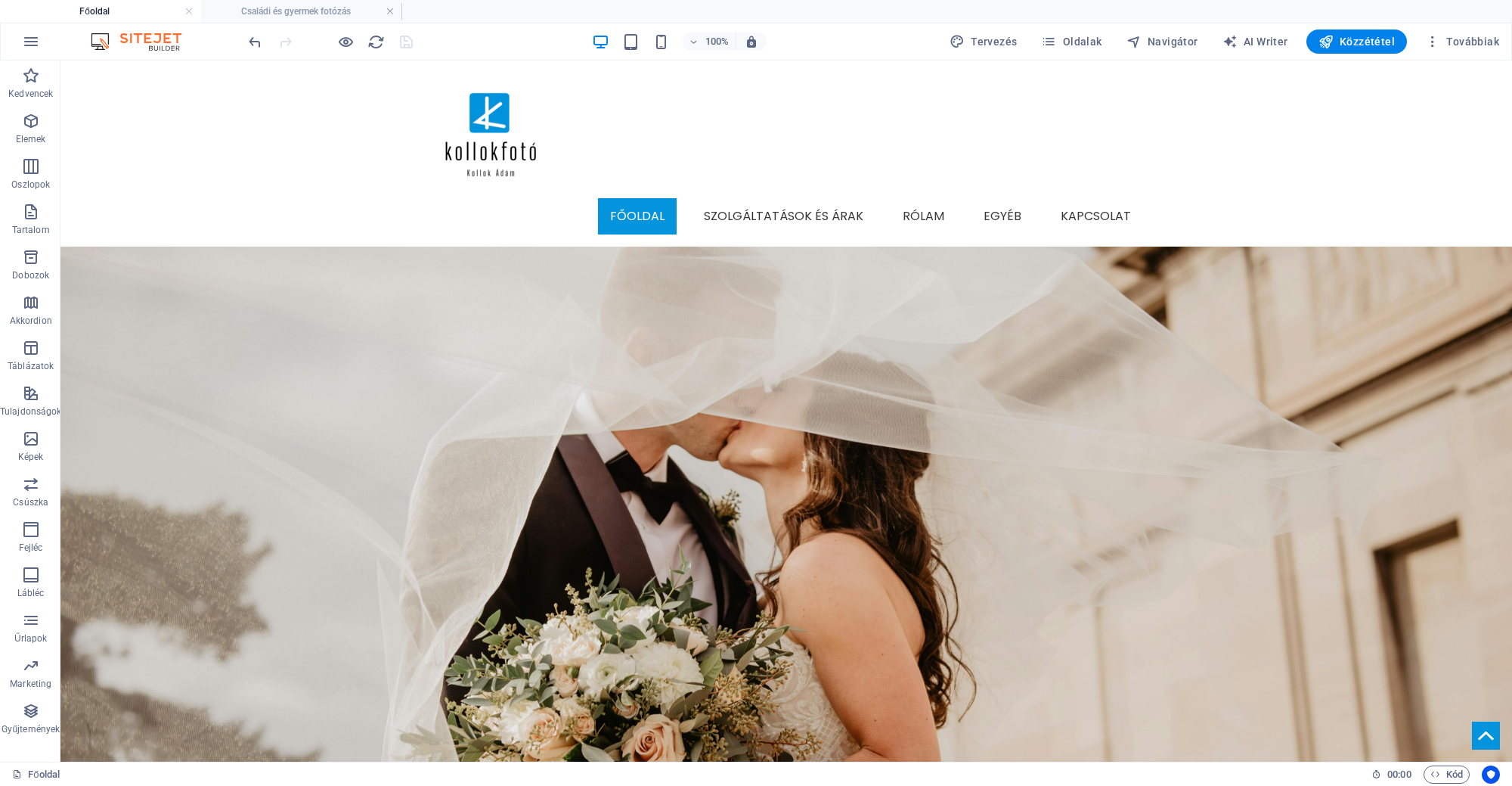
scroll to position [1097, 0]
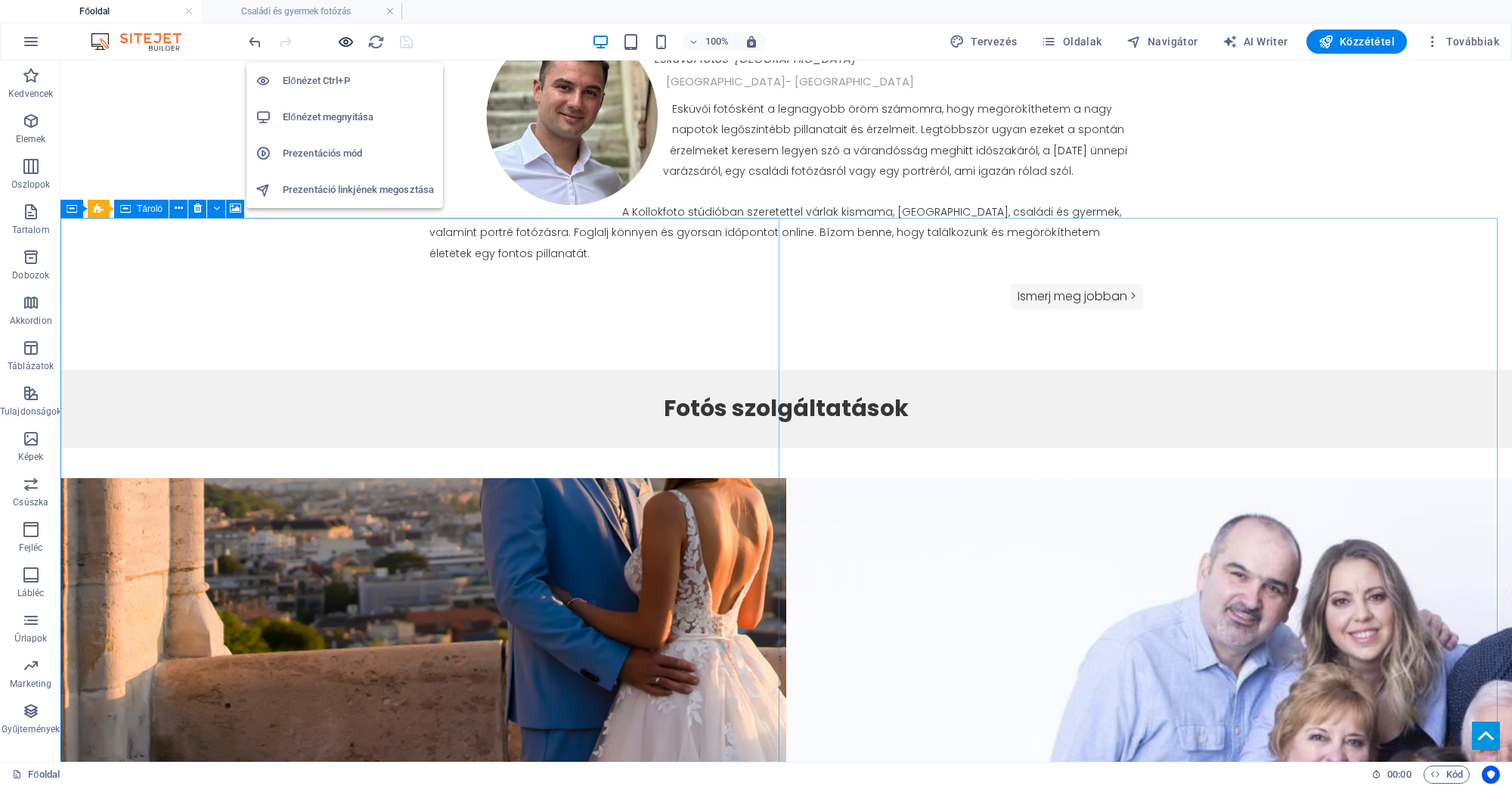
click at [350, 39] on icon "button" at bounding box center [346, 43] width 18 height 18
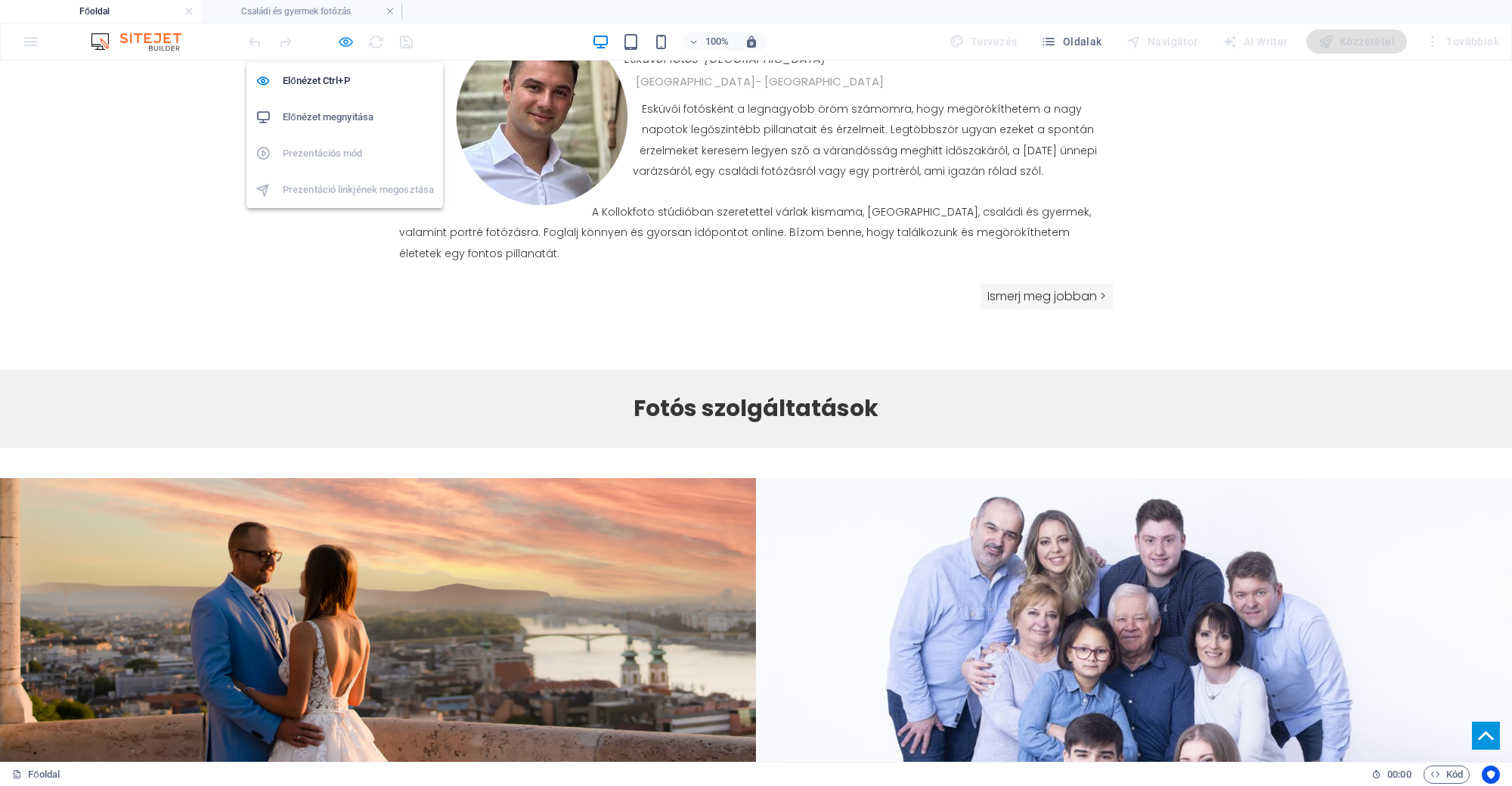
click at [336, 45] on span "button" at bounding box center [345, 43] width 18 height 18
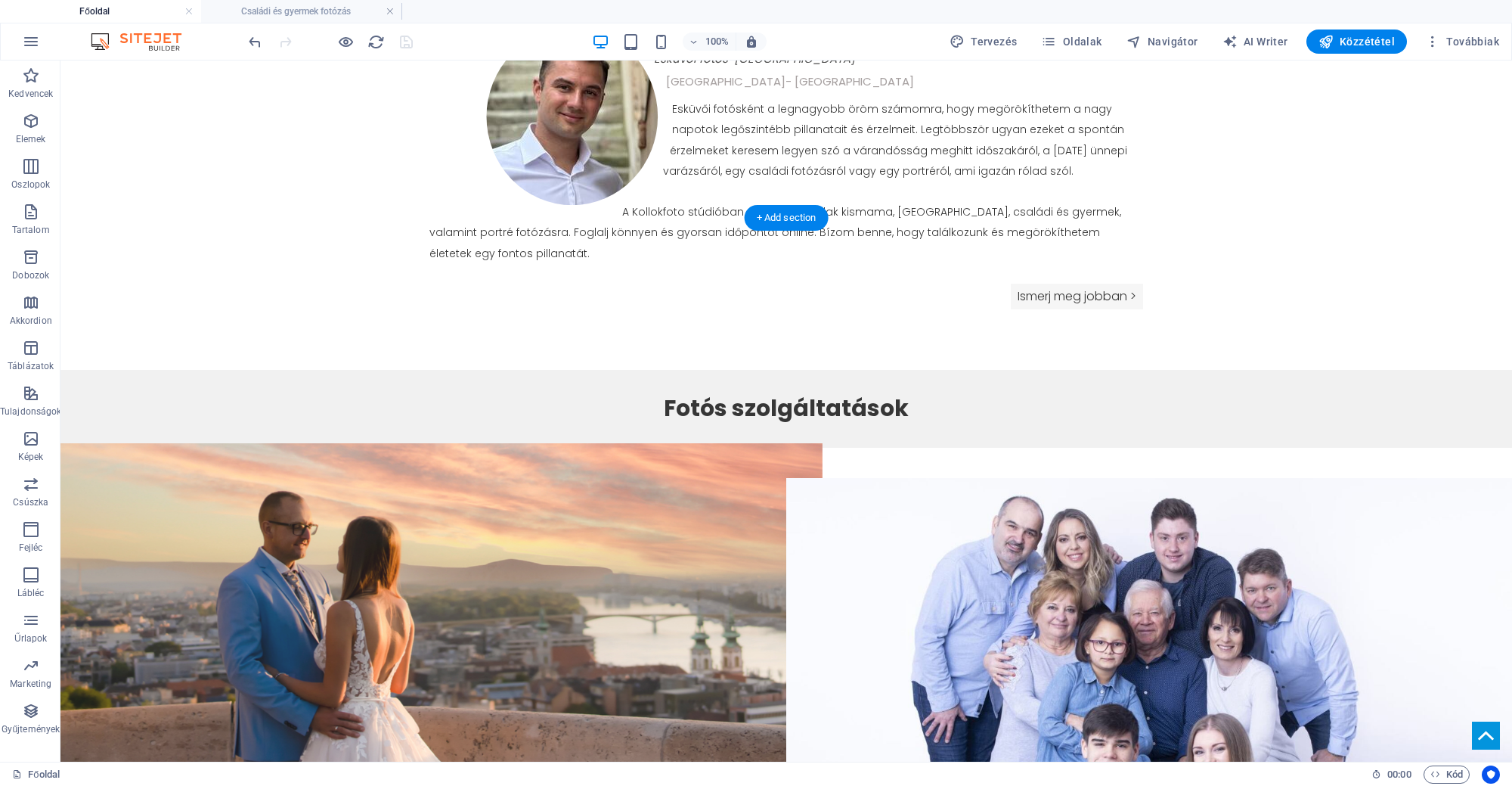
select select "7"
select select
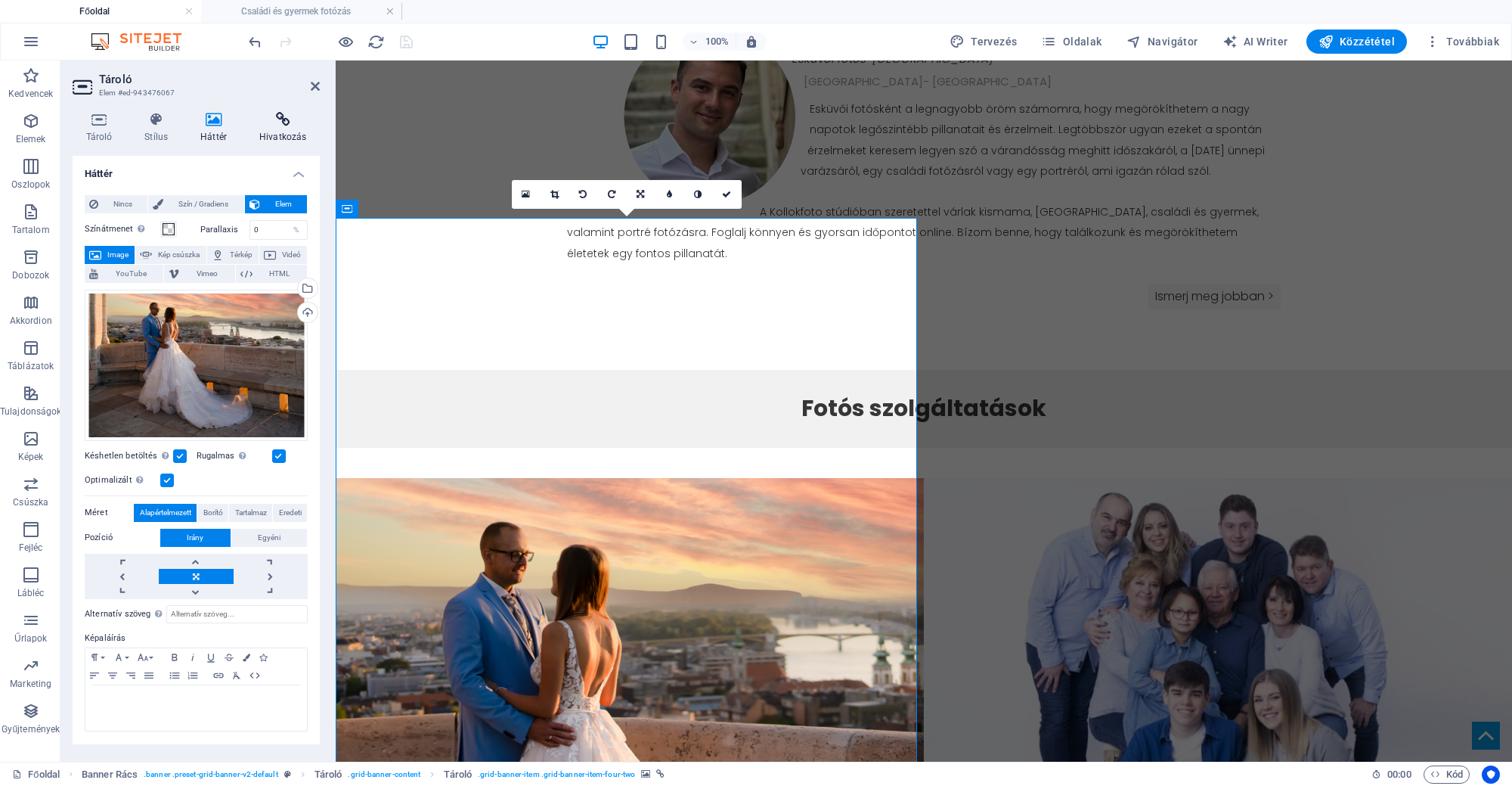
click at [297, 136] on h4 "Hivatkozás" at bounding box center [283, 128] width 73 height 32
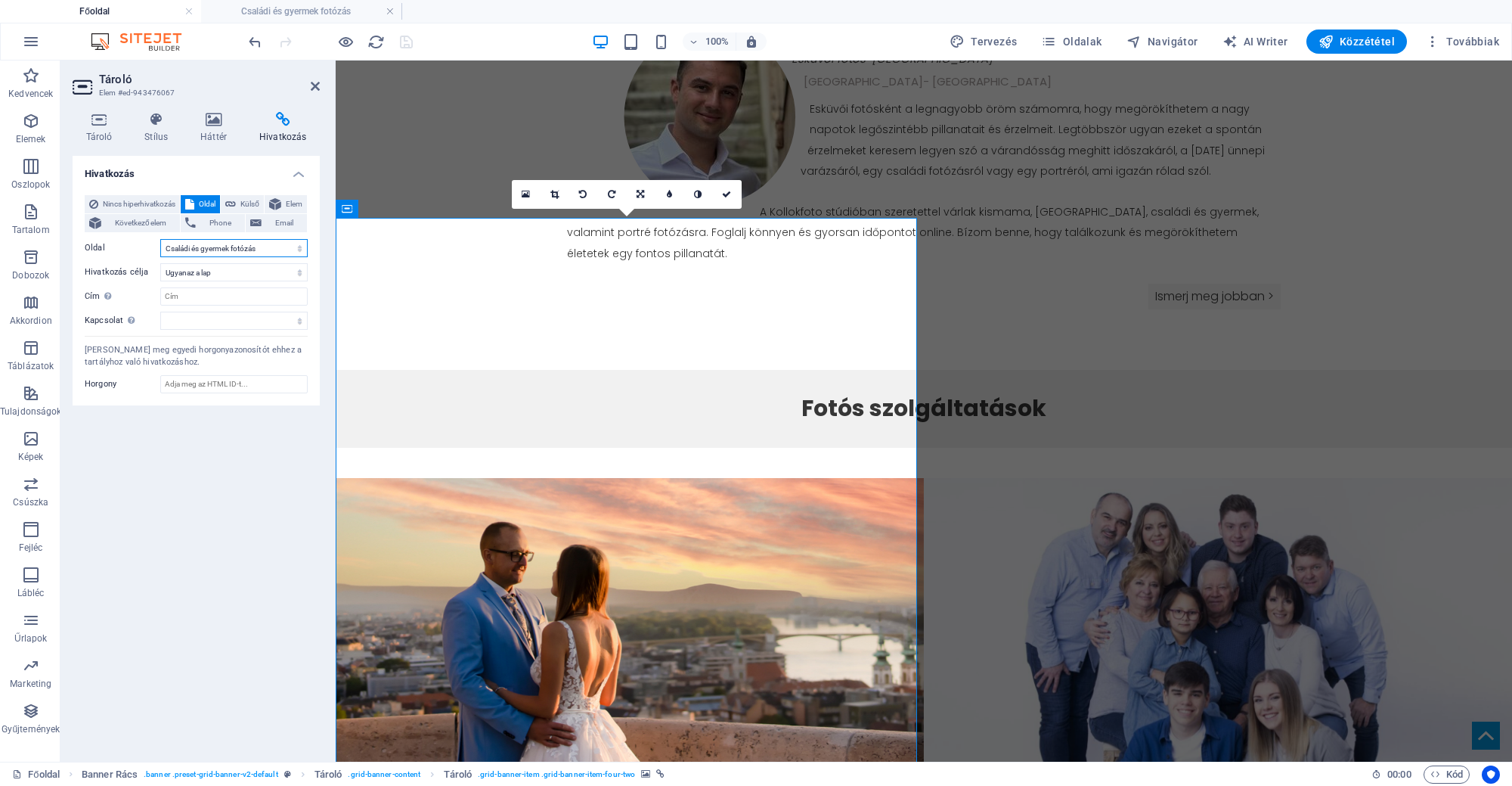
click at [250, 246] on select "Főoldal Szolgáltatások és árak Rólam Egyéb Kapcsolat Esküvői fotózás Esküvői fo…" at bounding box center [233, 248] width 147 height 18
click at [252, 242] on select "Főoldal Szolgáltatások és árak Rólam Egyéb Kapcsolat Esküvői fotózás Esküvői fo…" at bounding box center [233, 248] width 147 height 18
click at [246, 255] on select "Főoldal Szolgáltatások és árak Rólam Egyéb Kapcsolat Esküvői fotózás Esküvői fo…" at bounding box center [233, 248] width 147 height 18
select select "5"
click at [160, 239] on select "Főoldal Szolgáltatások és árak Rólam Egyéb Kapcsolat Esküvői fotózás Esküvői fo…" at bounding box center [233, 248] width 147 height 18
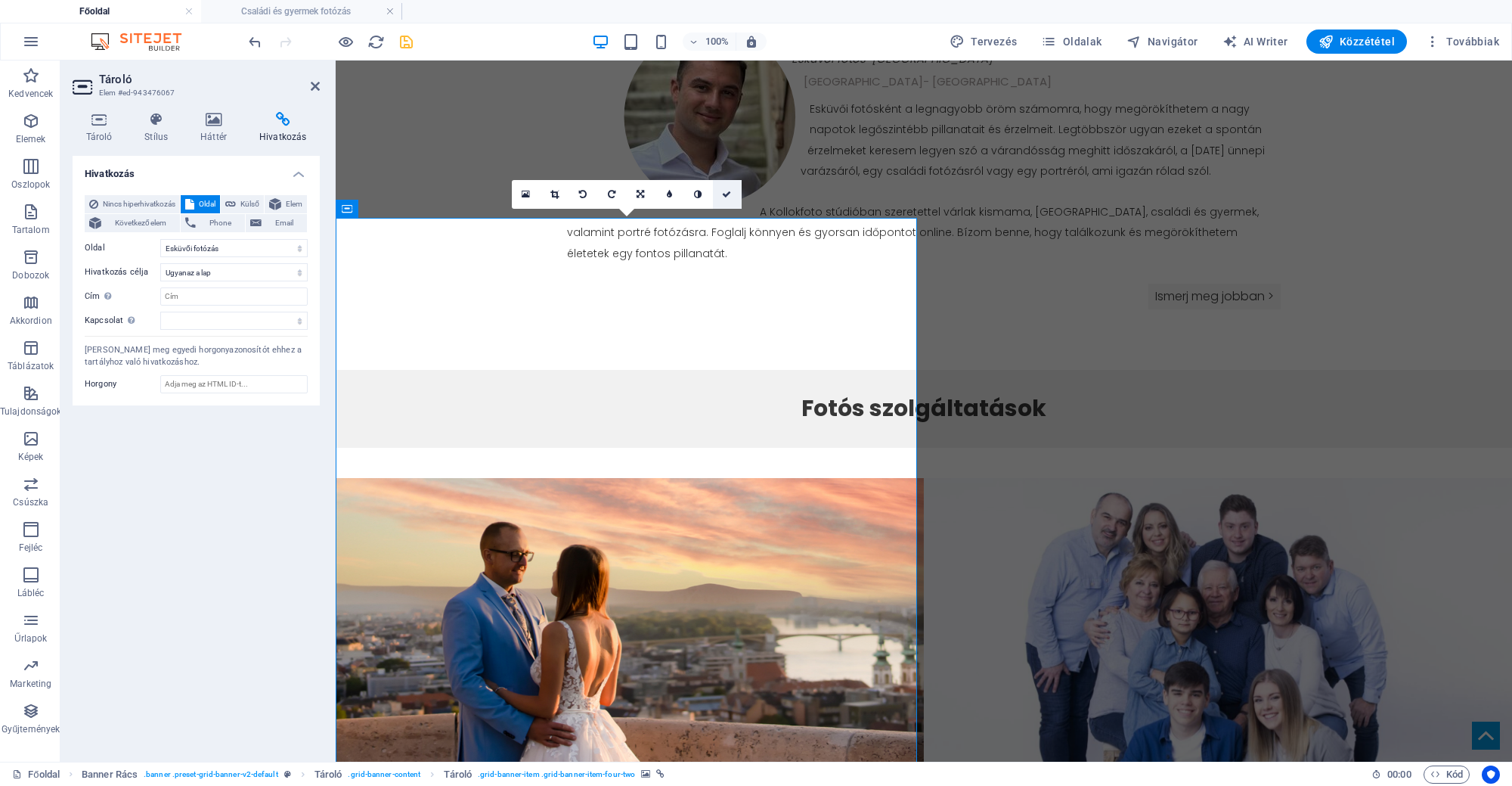
click at [721, 194] on link at bounding box center [726, 194] width 29 height 29
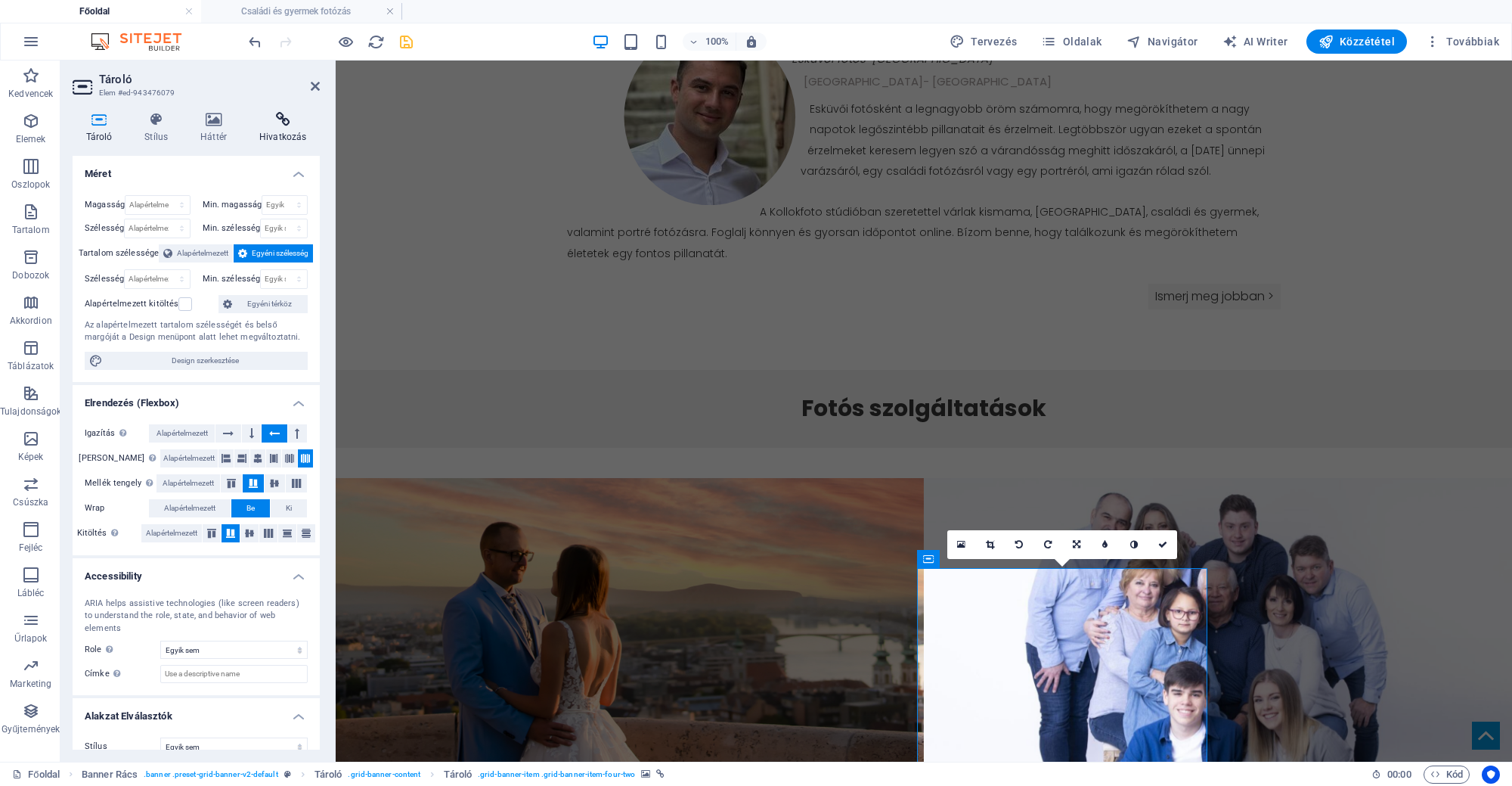
click at [280, 124] on icon at bounding box center [283, 119] width 73 height 15
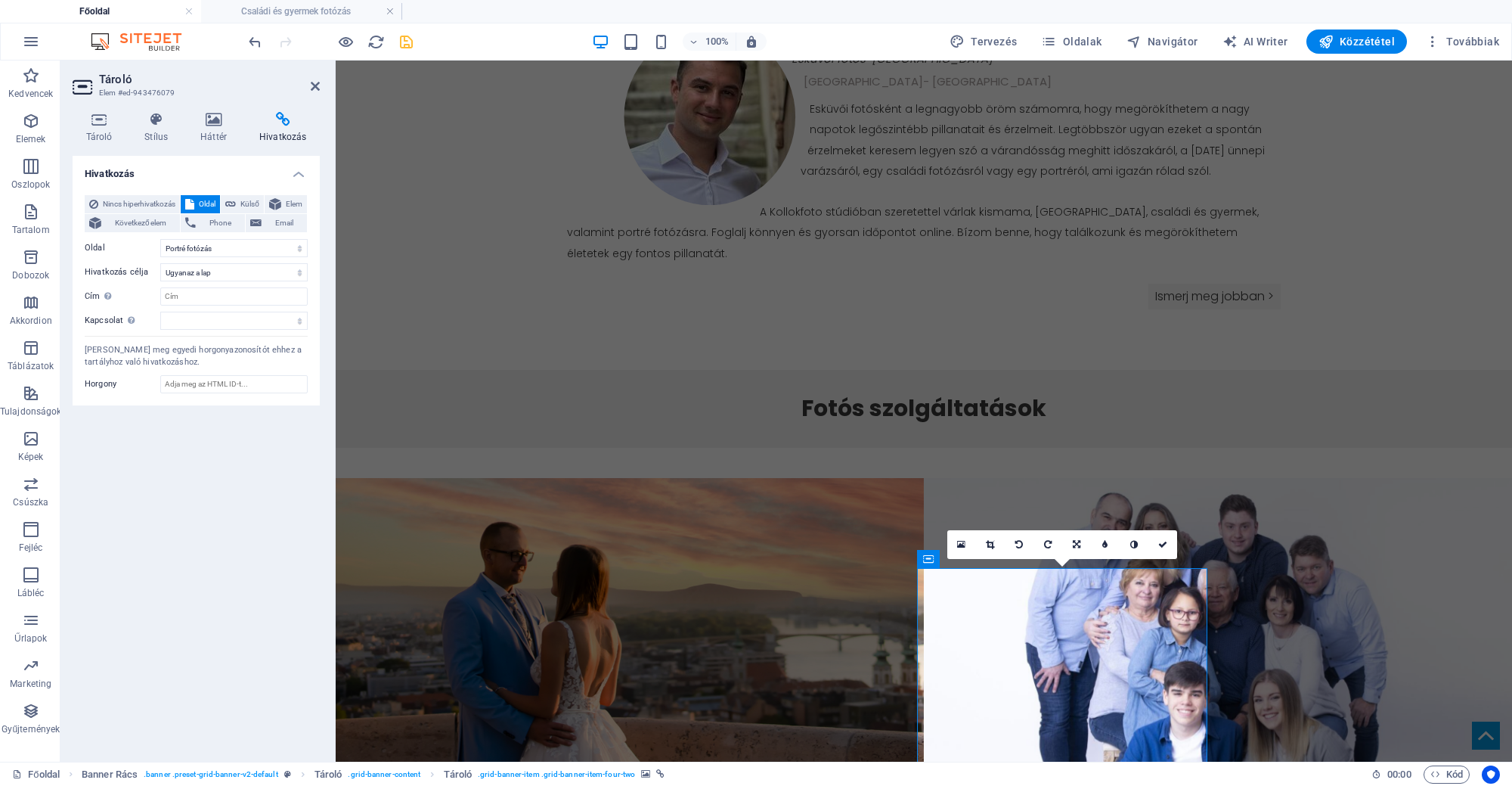
select select "11"
select select
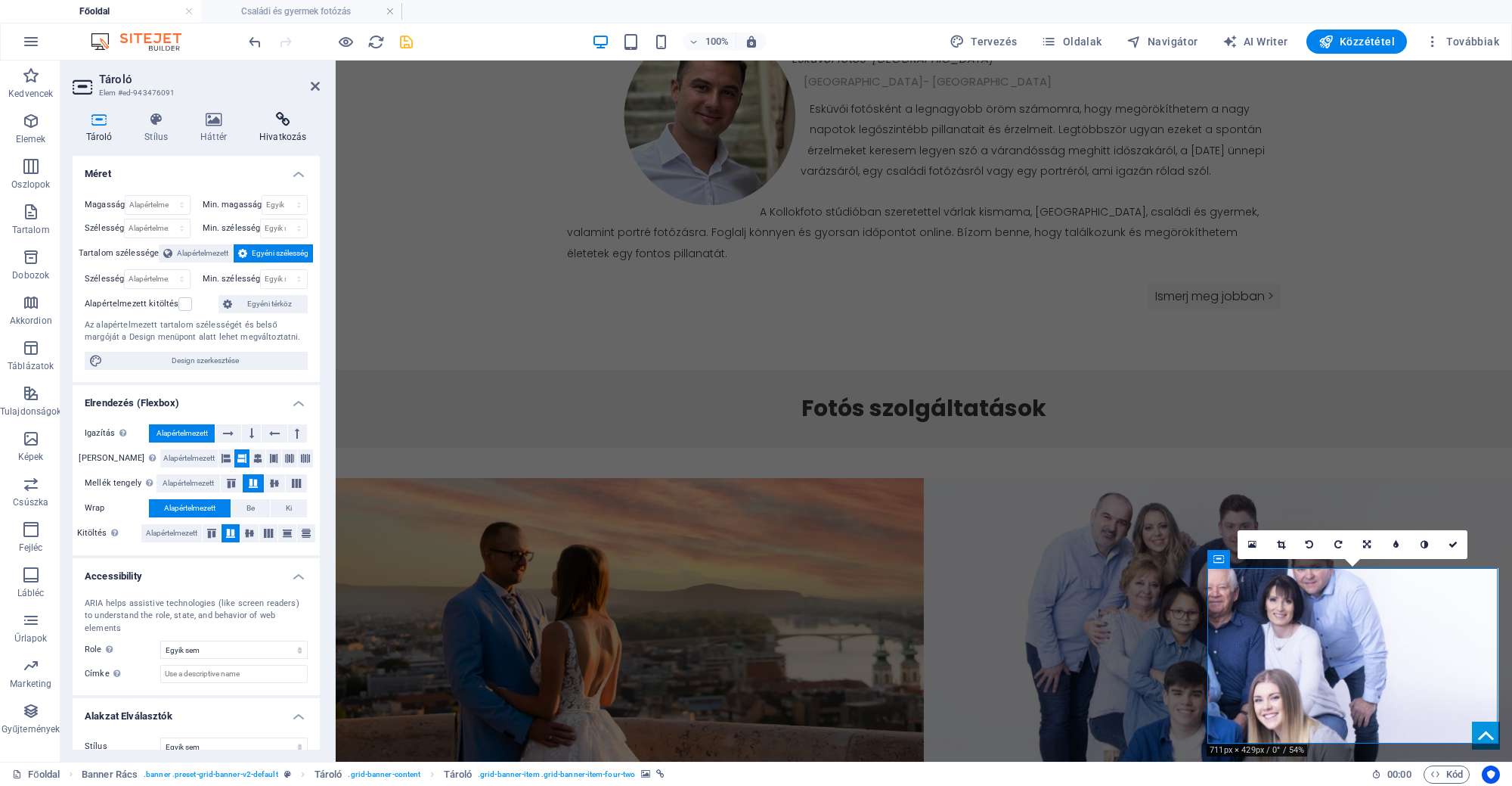
click at [306, 132] on h4 "Hivatkozás" at bounding box center [283, 128] width 73 height 32
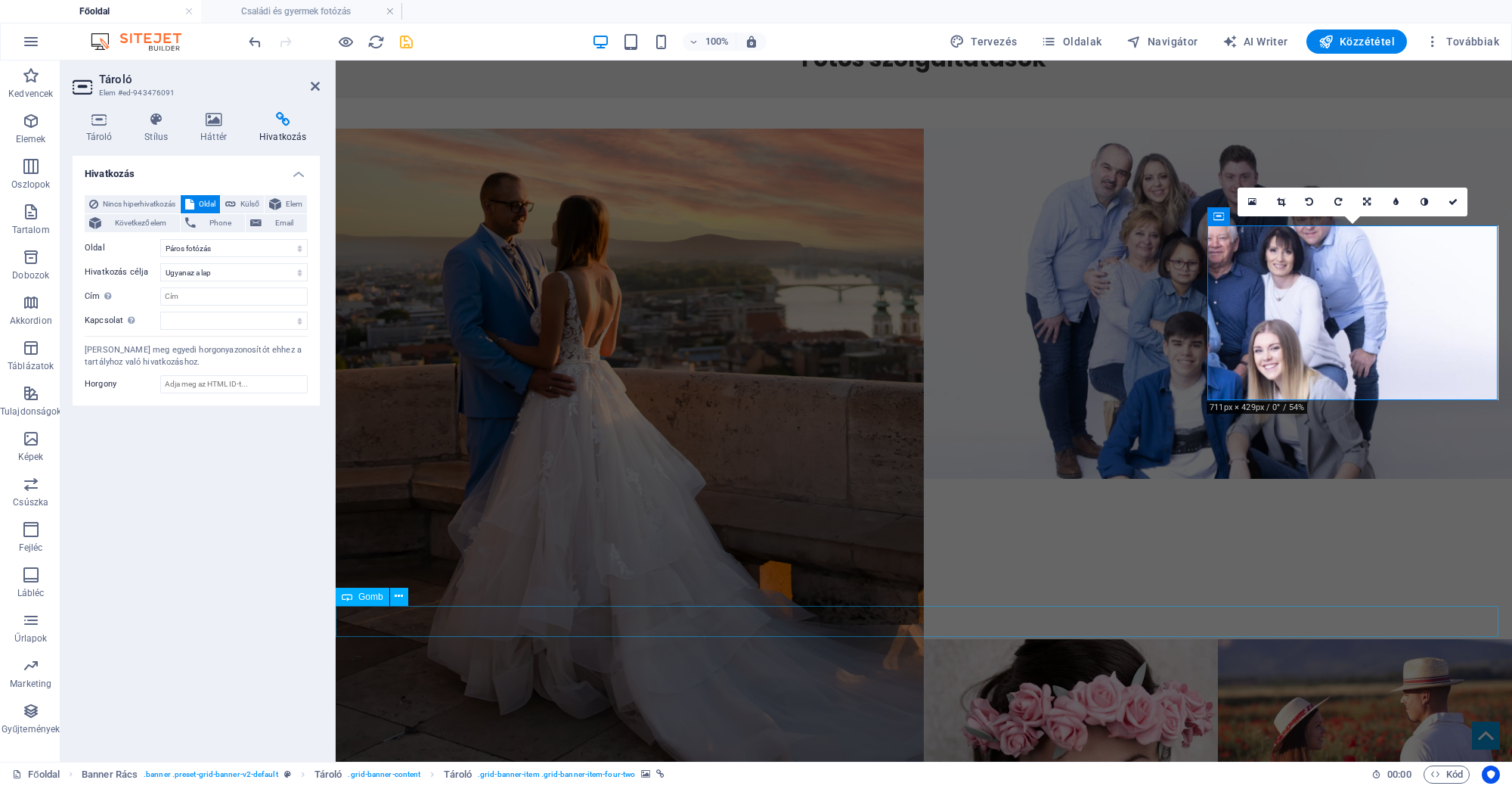
scroll to position [1475, 0]
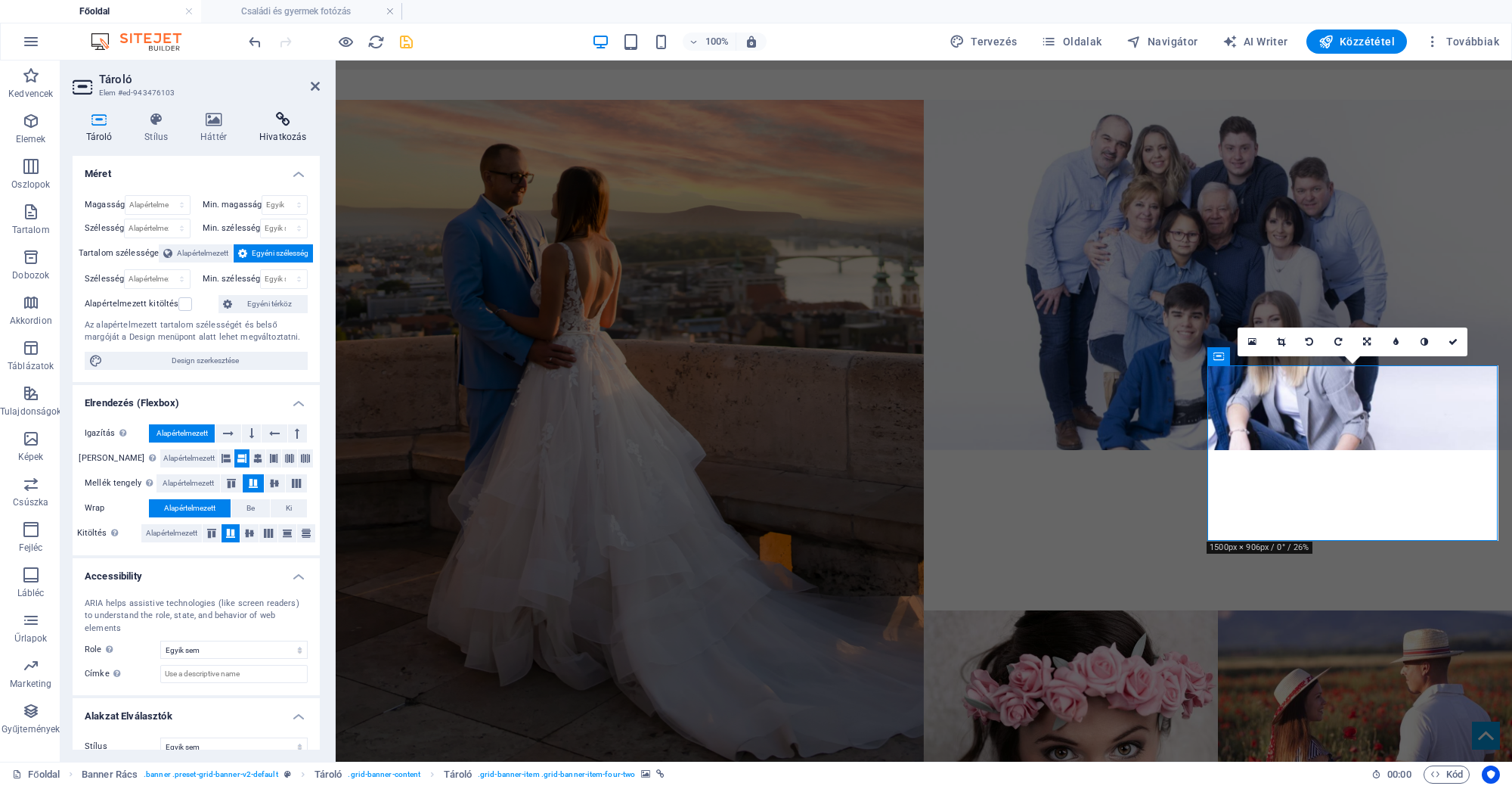
click at [282, 120] on icon at bounding box center [283, 119] width 73 height 15
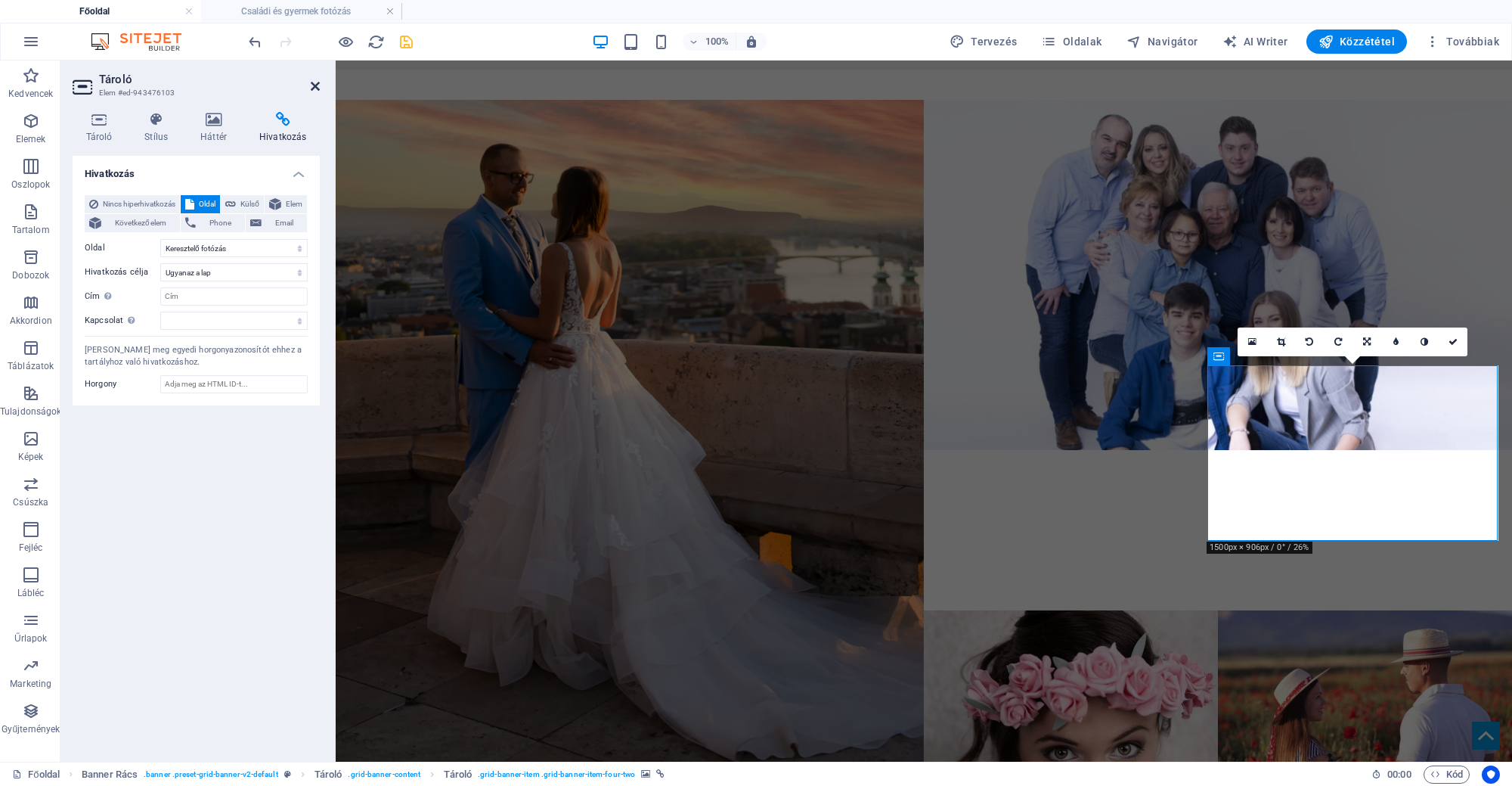
click at [311, 89] on icon at bounding box center [314, 86] width 9 height 12
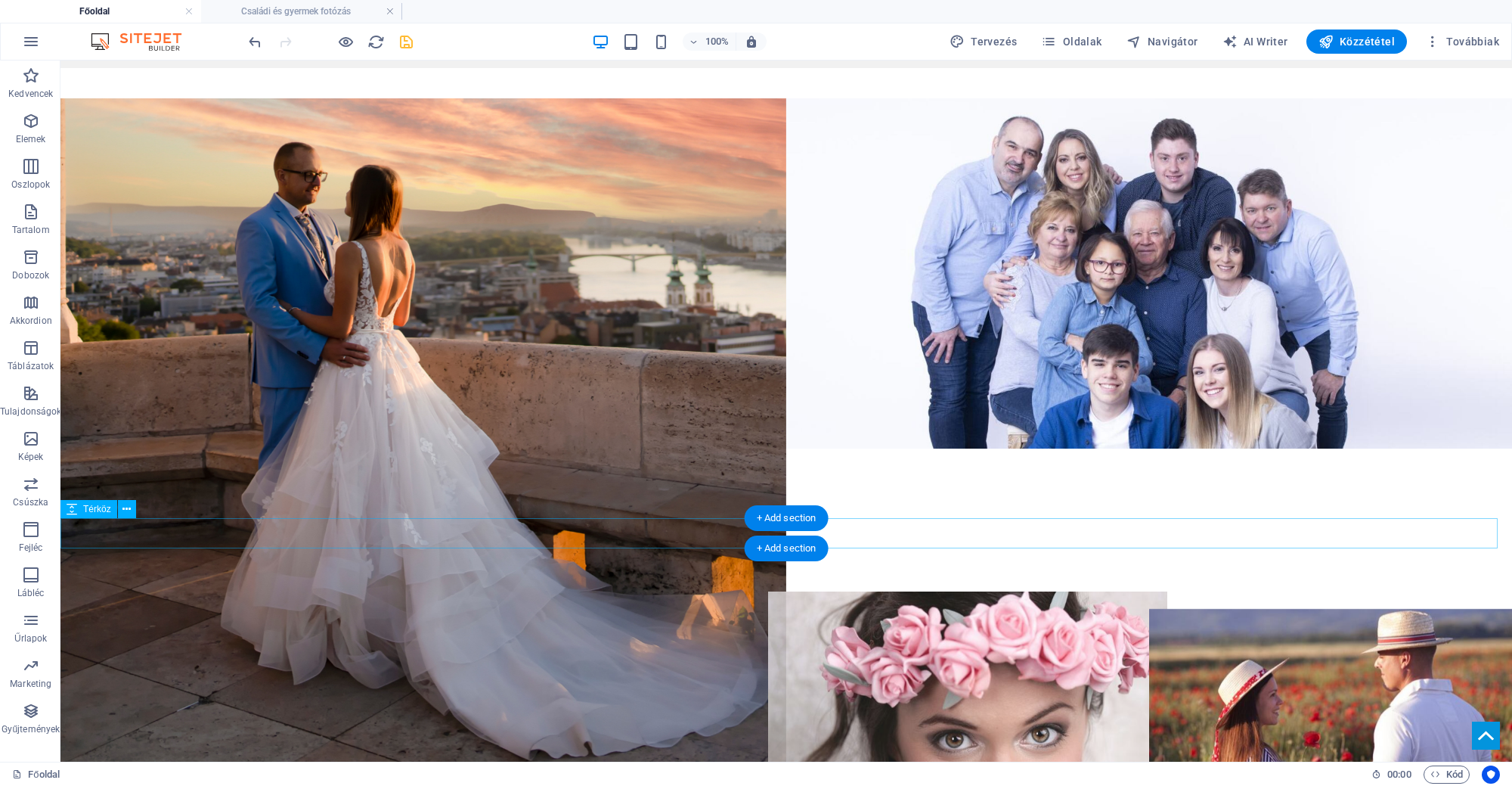
scroll to position [1570, 0]
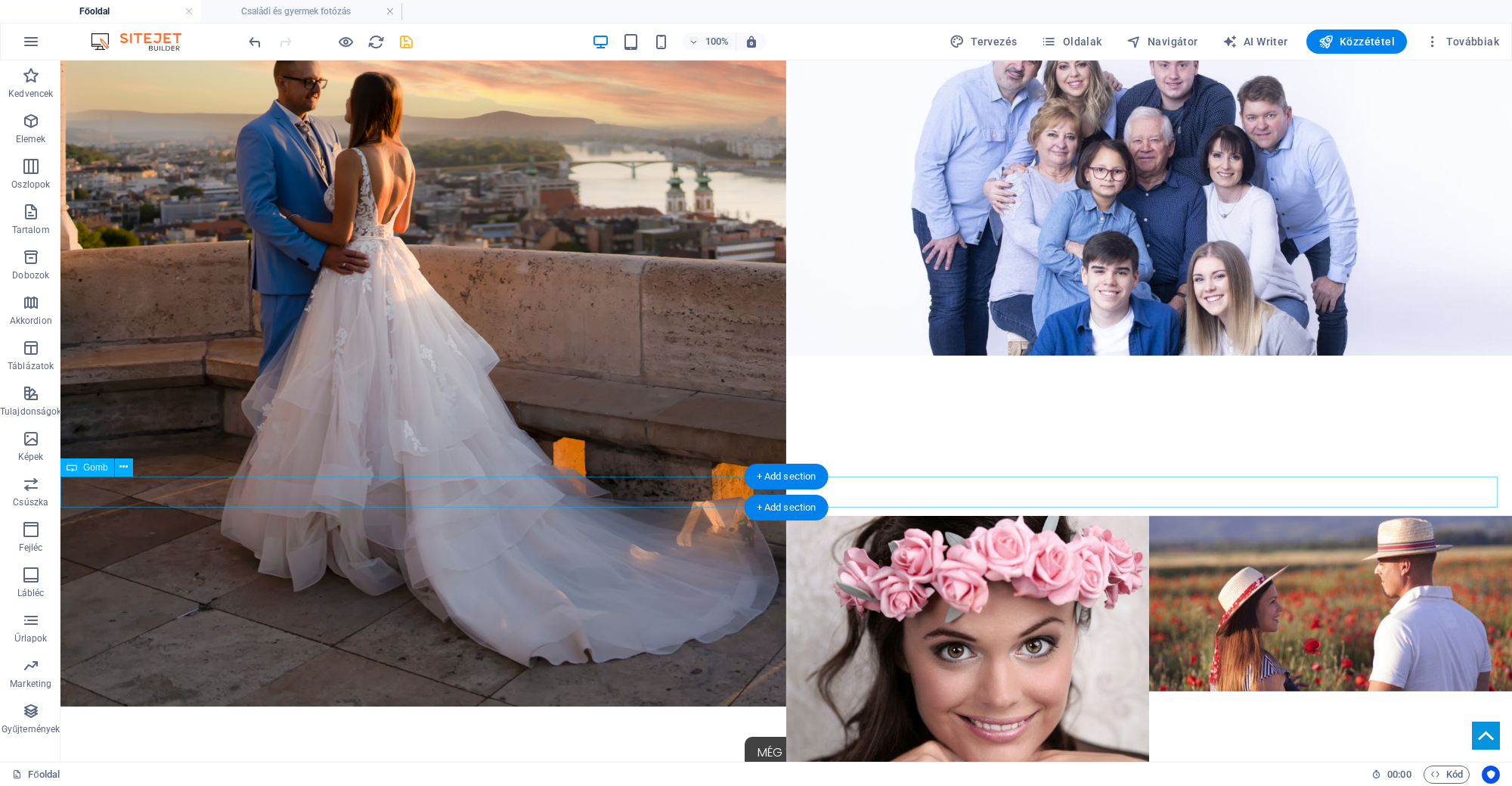
click at [742, 737] on div "Még több" at bounding box center [786, 752] width 1451 height 32
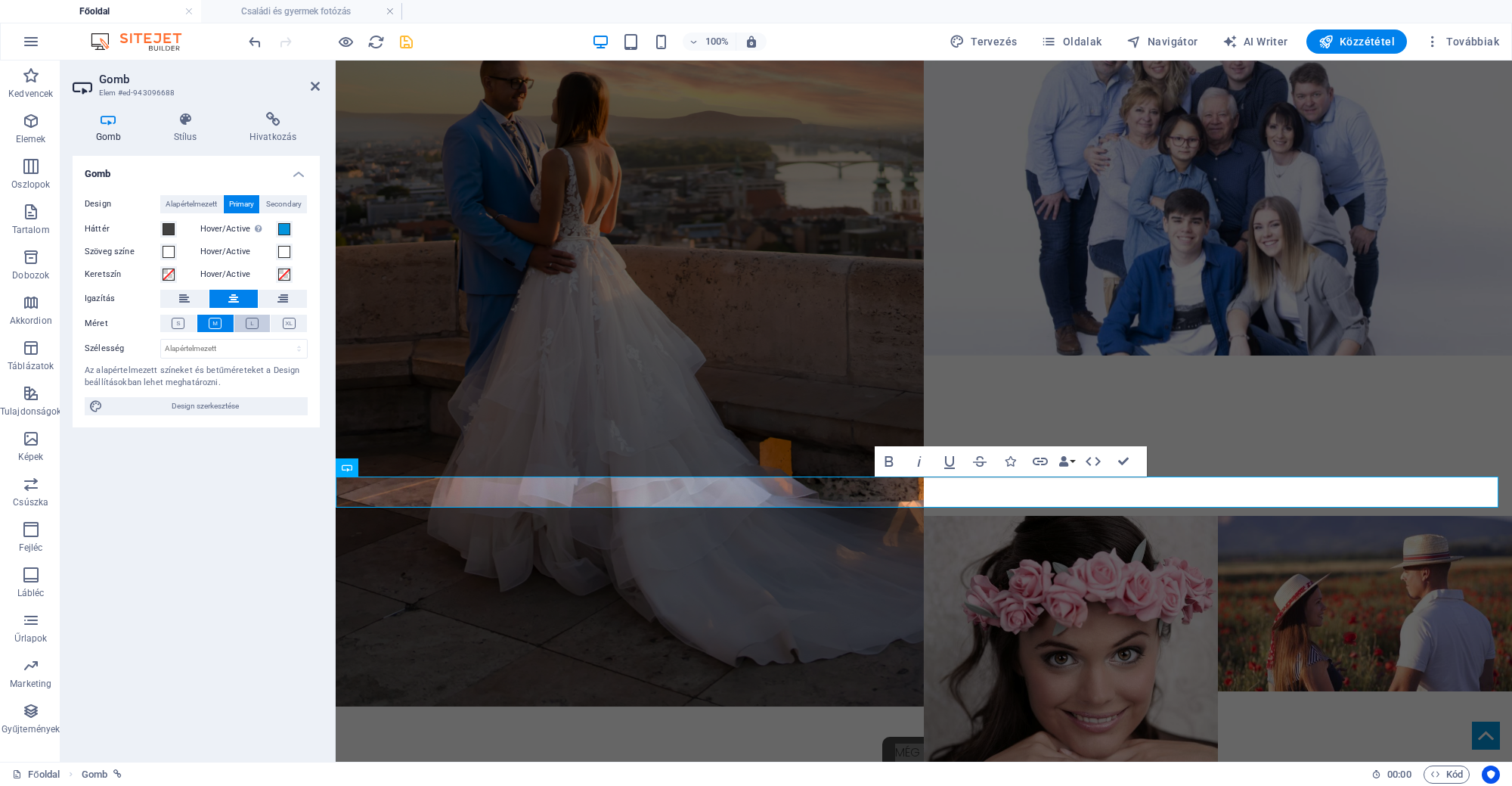
click at [260, 325] on button at bounding box center [252, 323] width 37 height 18
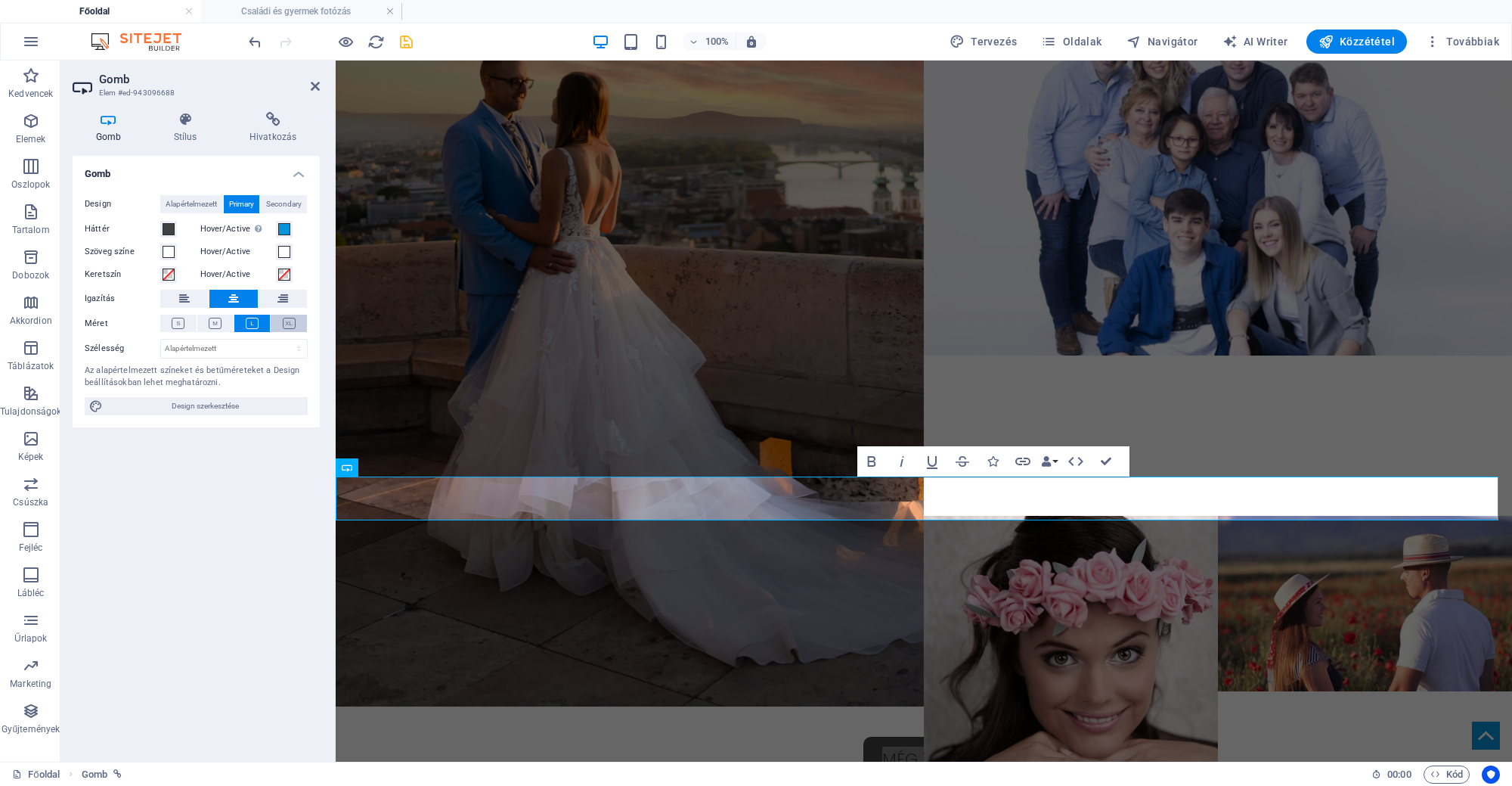
click at [288, 326] on icon at bounding box center [289, 322] width 13 height 11
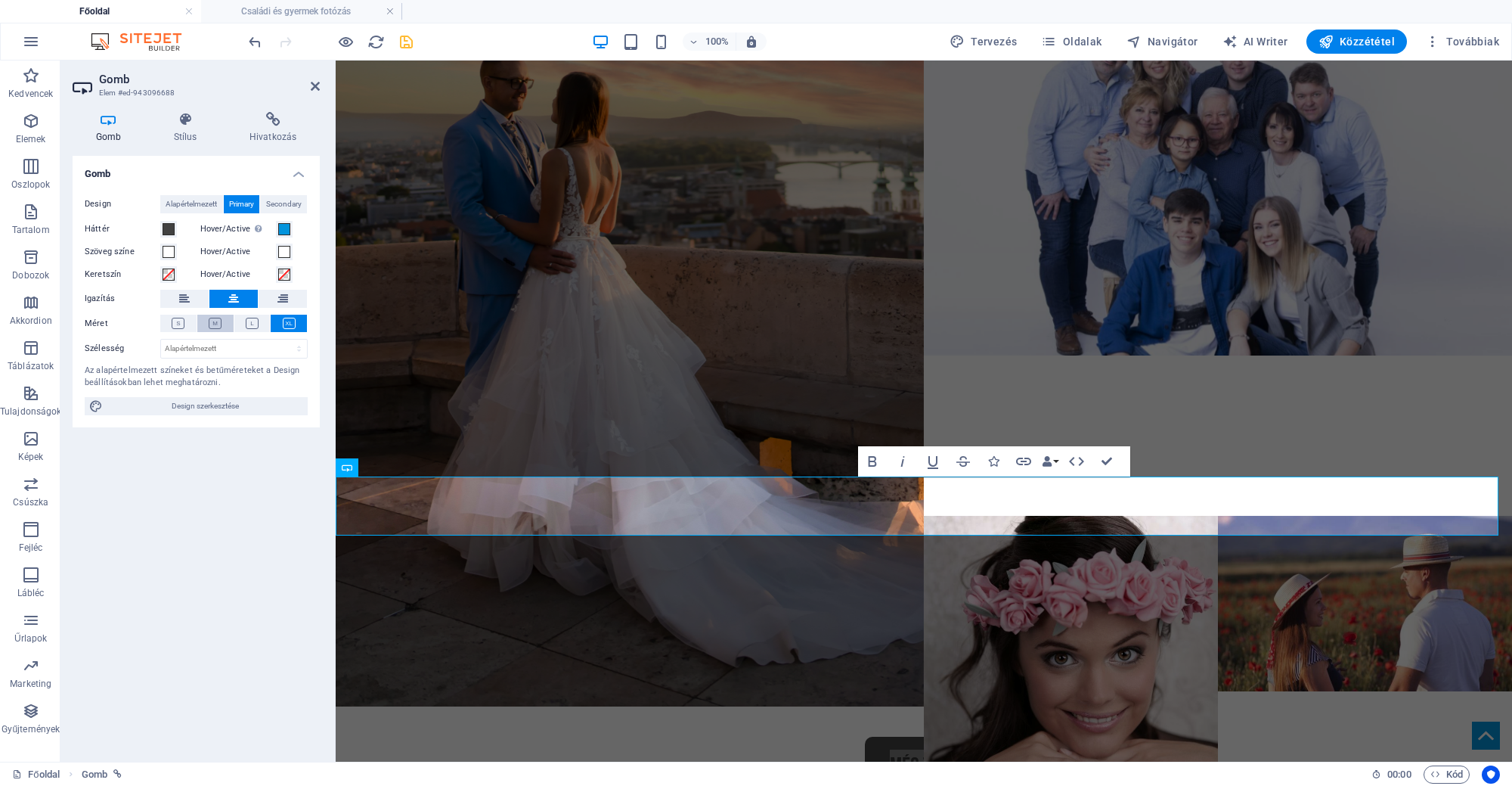
click at [210, 321] on icon at bounding box center [214, 322] width 13 height 11
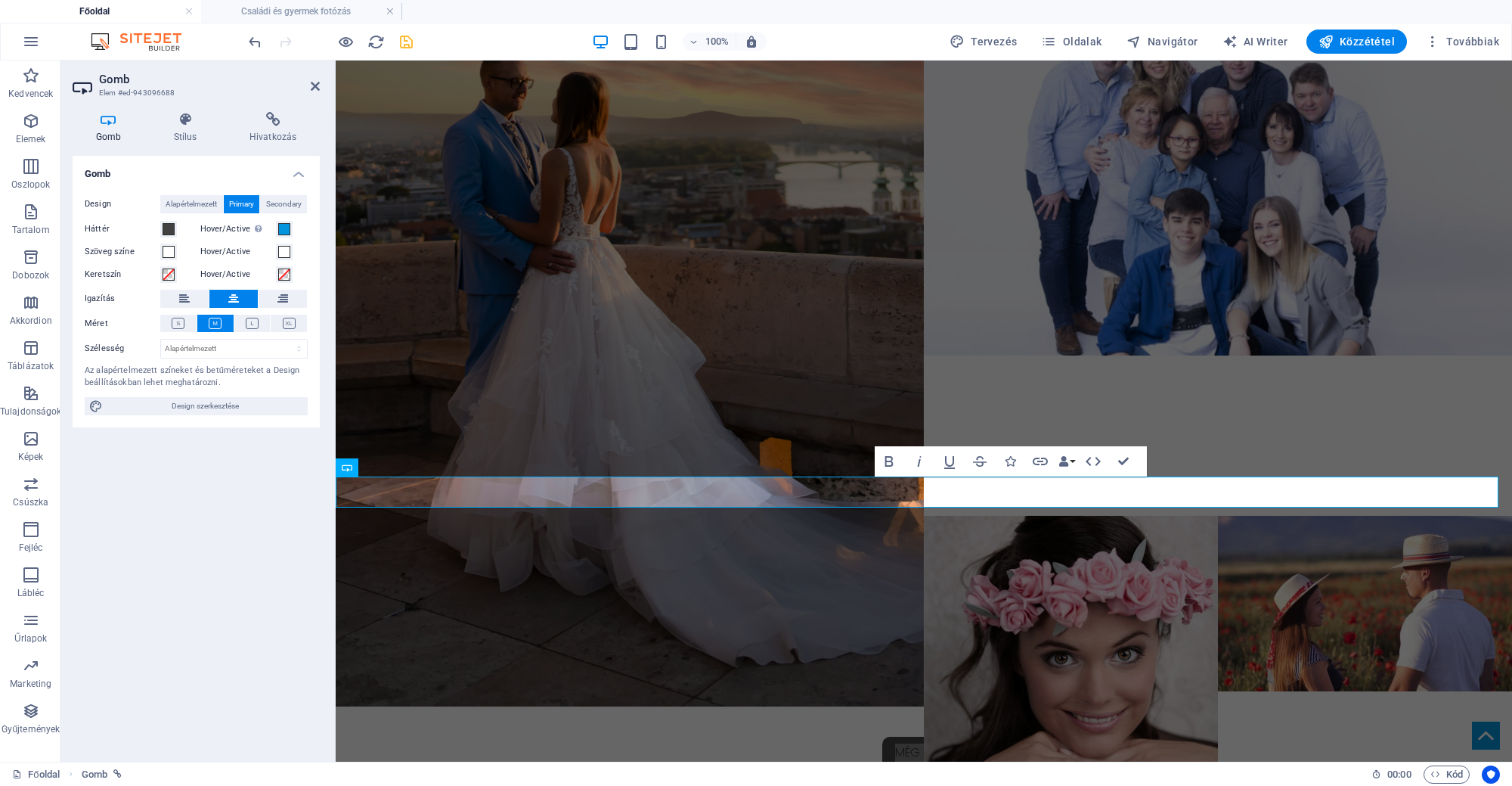
click at [180, 193] on div "Design Alapértelmezett Primary Secondary Háttér Hover/Active Az előnézeti módba…" at bounding box center [196, 305] width 247 height 244
click at [191, 195] on span "Alapértelmezett" at bounding box center [191, 204] width 51 height 18
click at [253, 323] on icon at bounding box center [252, 322] width 13 height 11
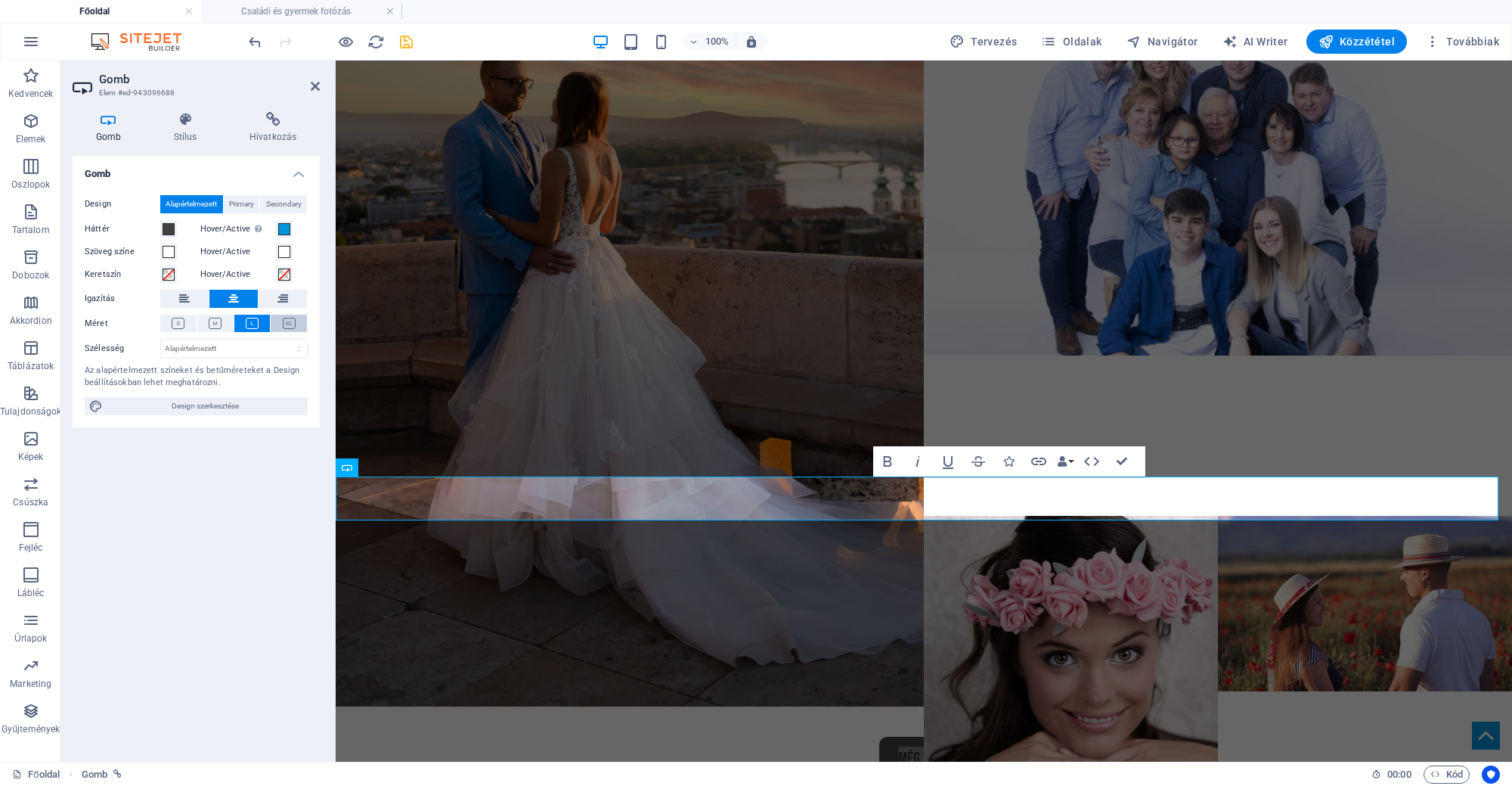
click at [279, 324] on button at bounding box center [289, 323] width 37 height 18
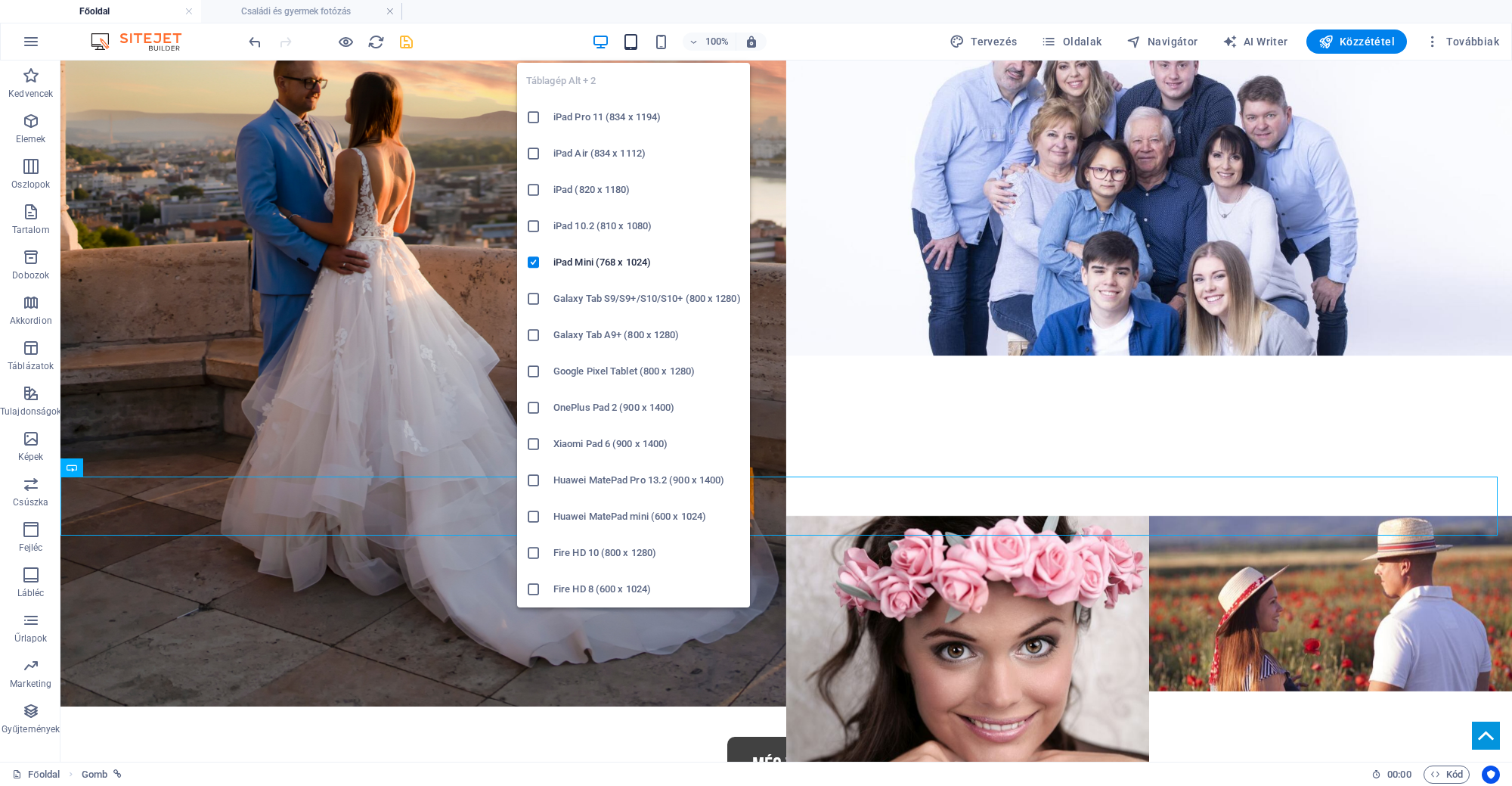
click at [637, 39] on icon "button" at bounding box center [630, 43] width 18 height 18
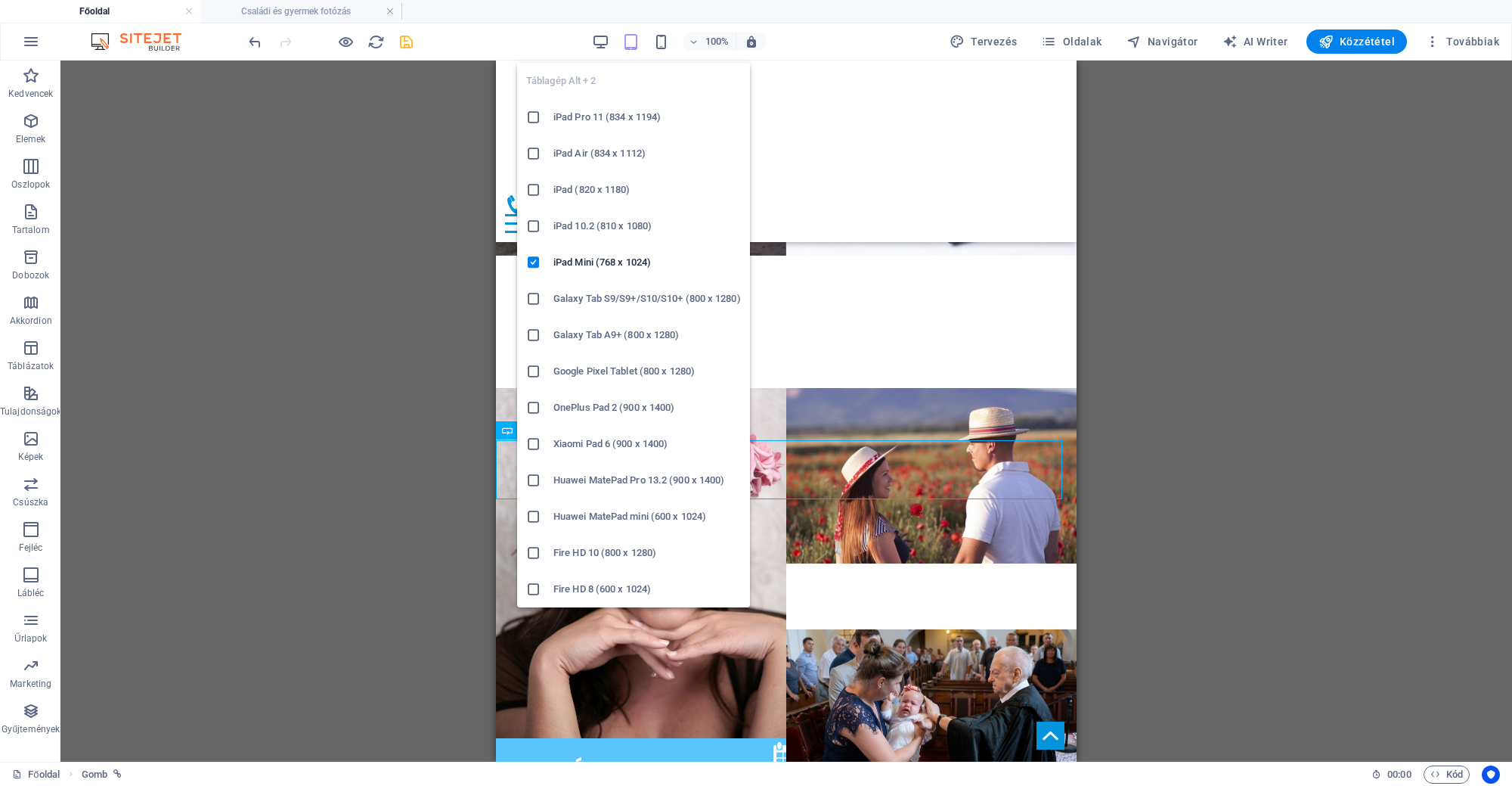
scroll to position [1565, 0]
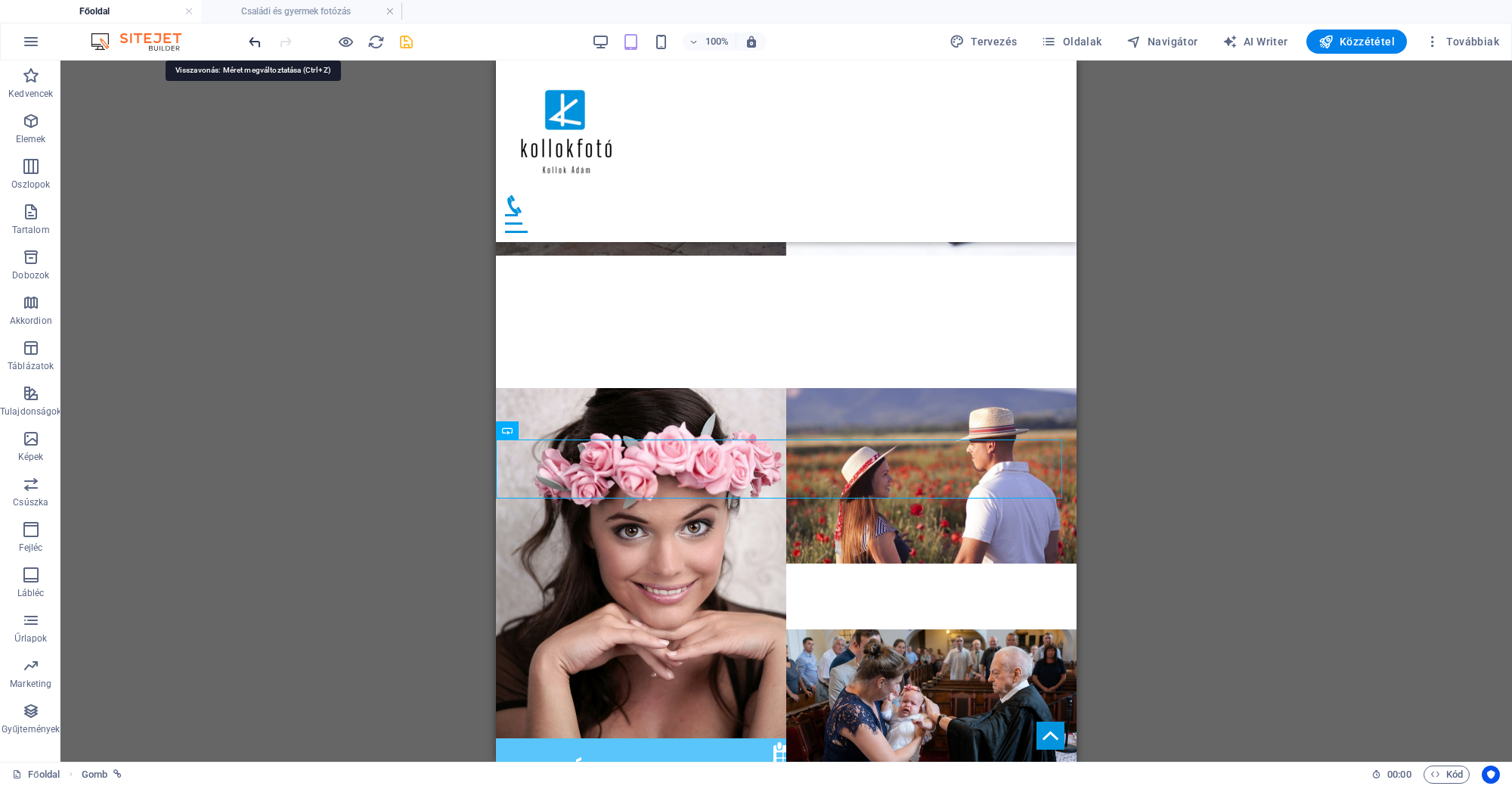
click at [249, 43] on icon "undo" at bounding box center [255, 43] width 18 height 18
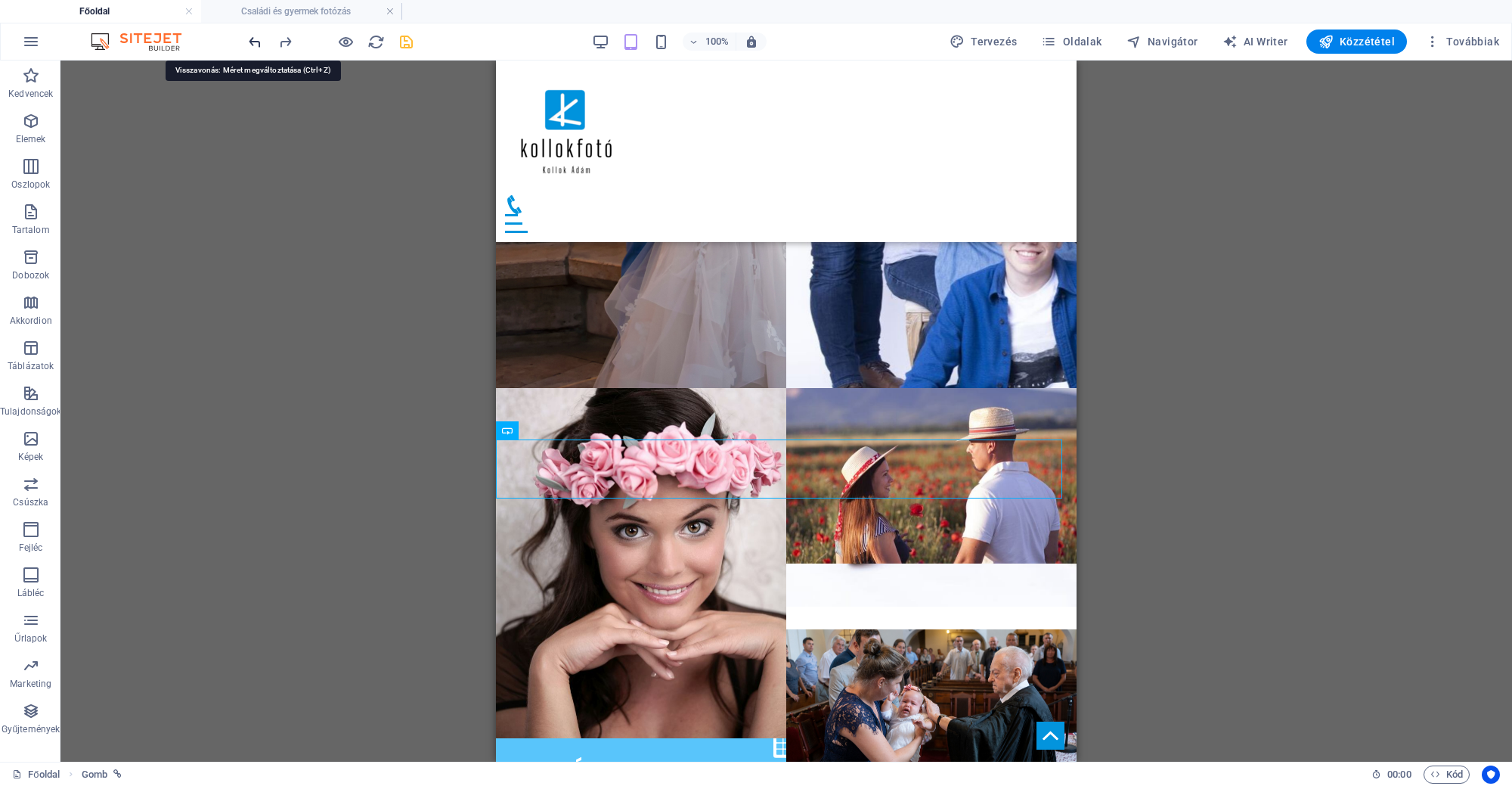
click at [249, 43] on icon "undo" at bounding box center [255, 43] width 18 height 18
click at [250, 38] on icon "undo" at bounding box center [255, 43] width 18 height 18
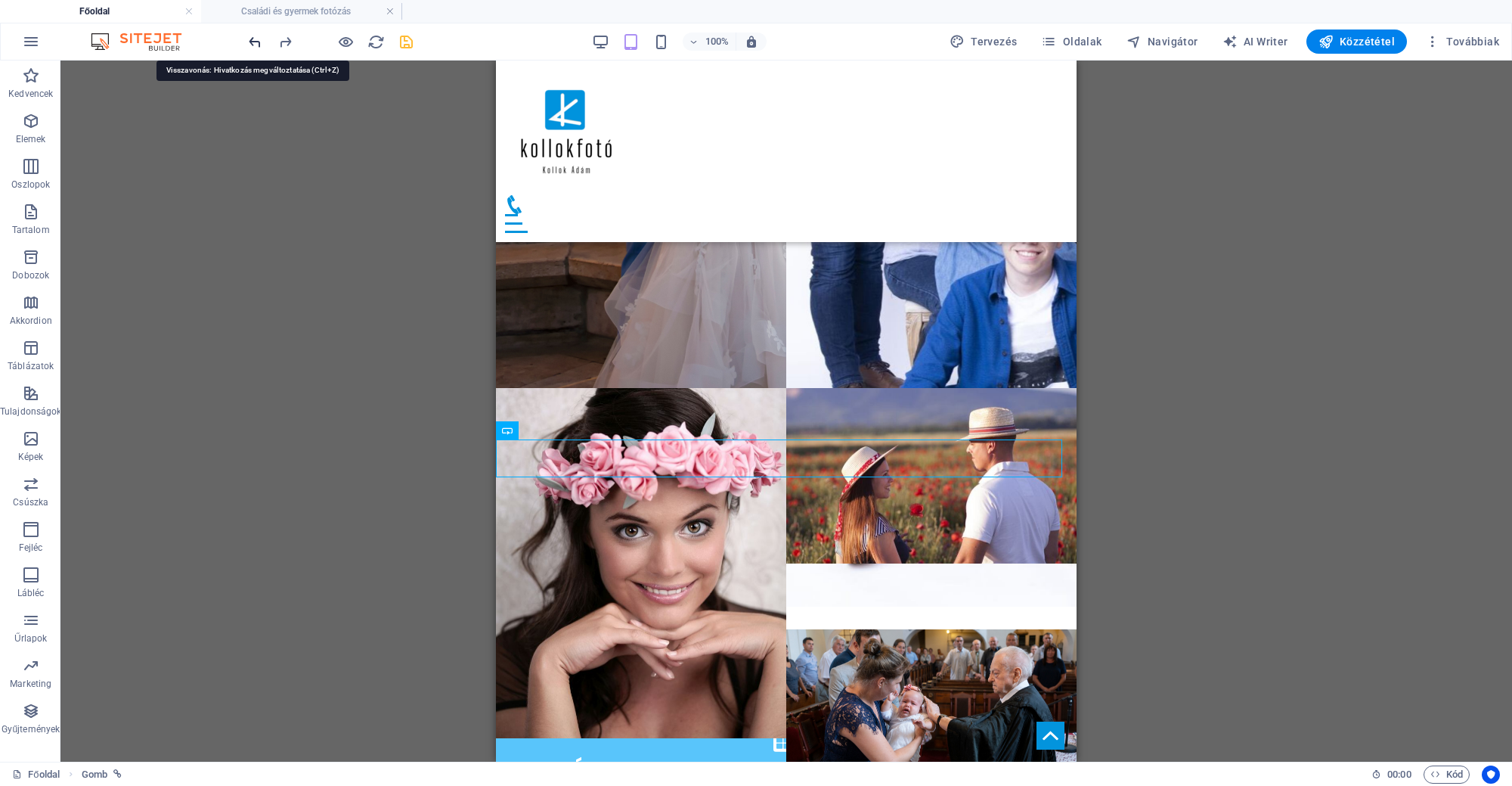
click at [250, 38] on icon "undo" at bounding box center [255, 43] width 18 height 18
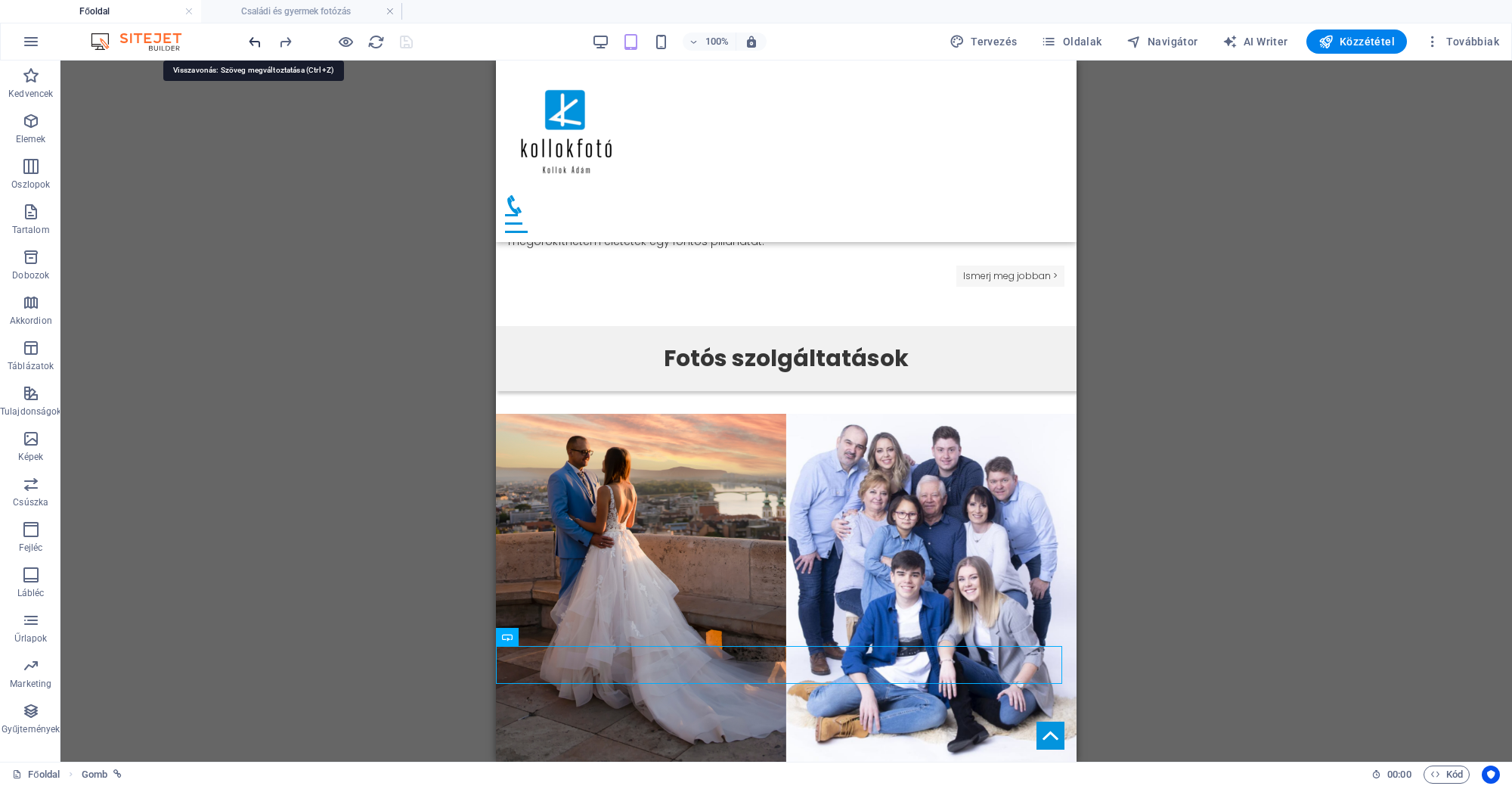
scroll to position [1037, 0]
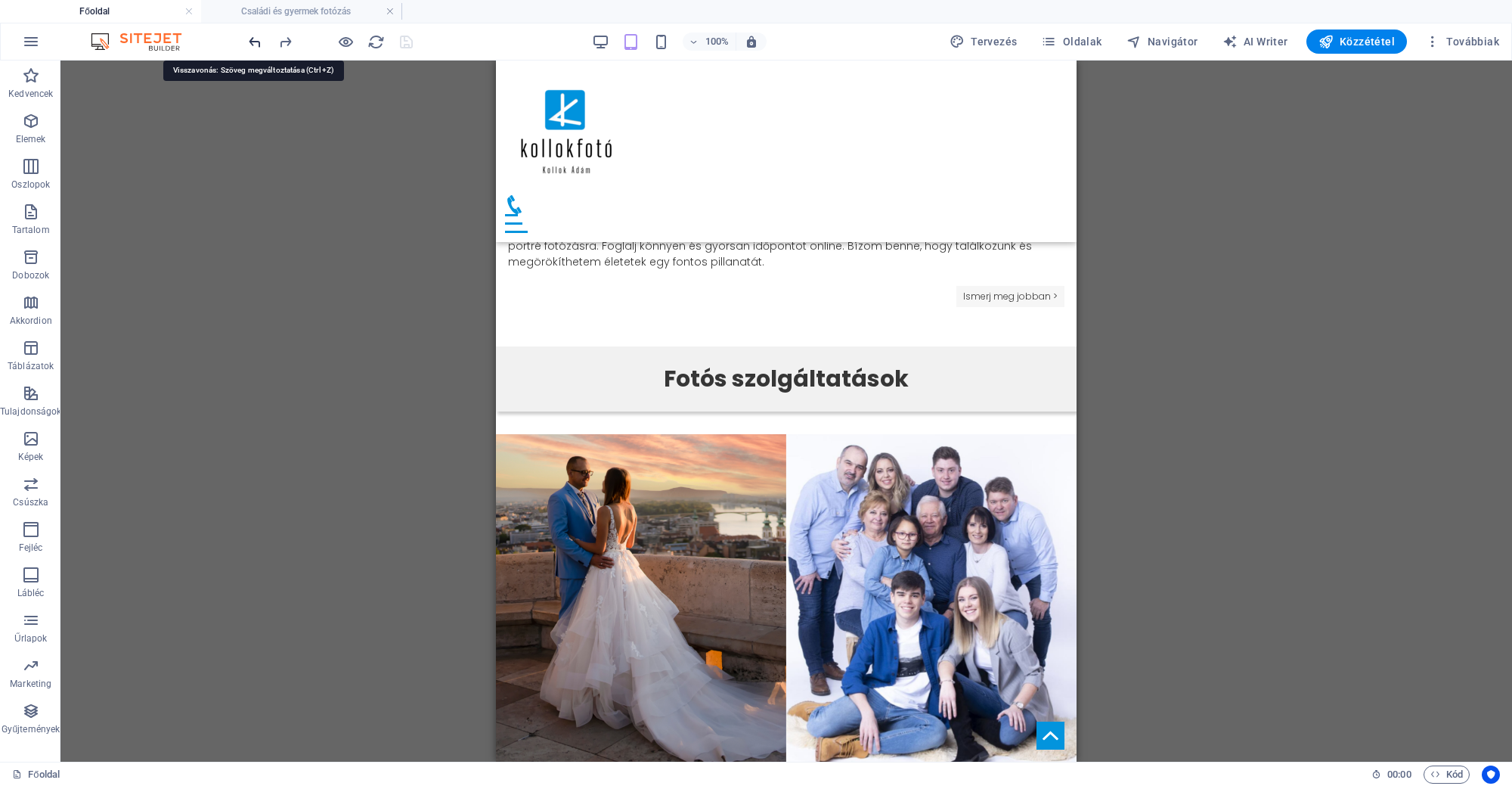
click at [253, 39] on icon "undo" at bounding box center [255, 43] width 18 height 18
click at [281, 40] on icon "redo" at bounding box center [286, 43] width 18 height 18
click at [280, 31] on div at bounding box center [330, 42] width 169 height 24
click at [277, 40] on icon "redo" at bounding box center [286, 43] width 18 height 18
click at [277, 39] on icon "redo" at bounding box center [286, 43] width 18 height 18
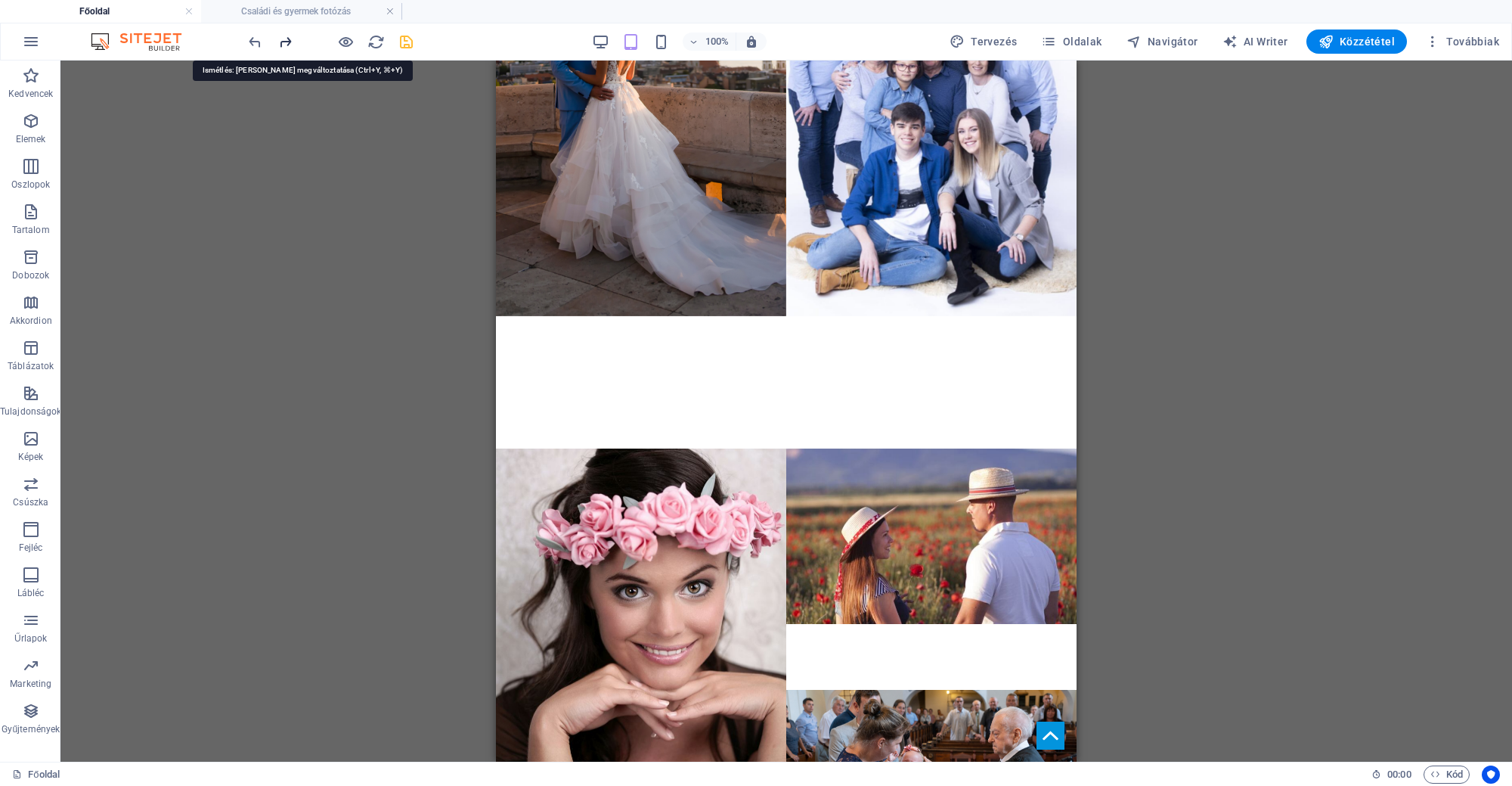
scroll to position [1612, 0]
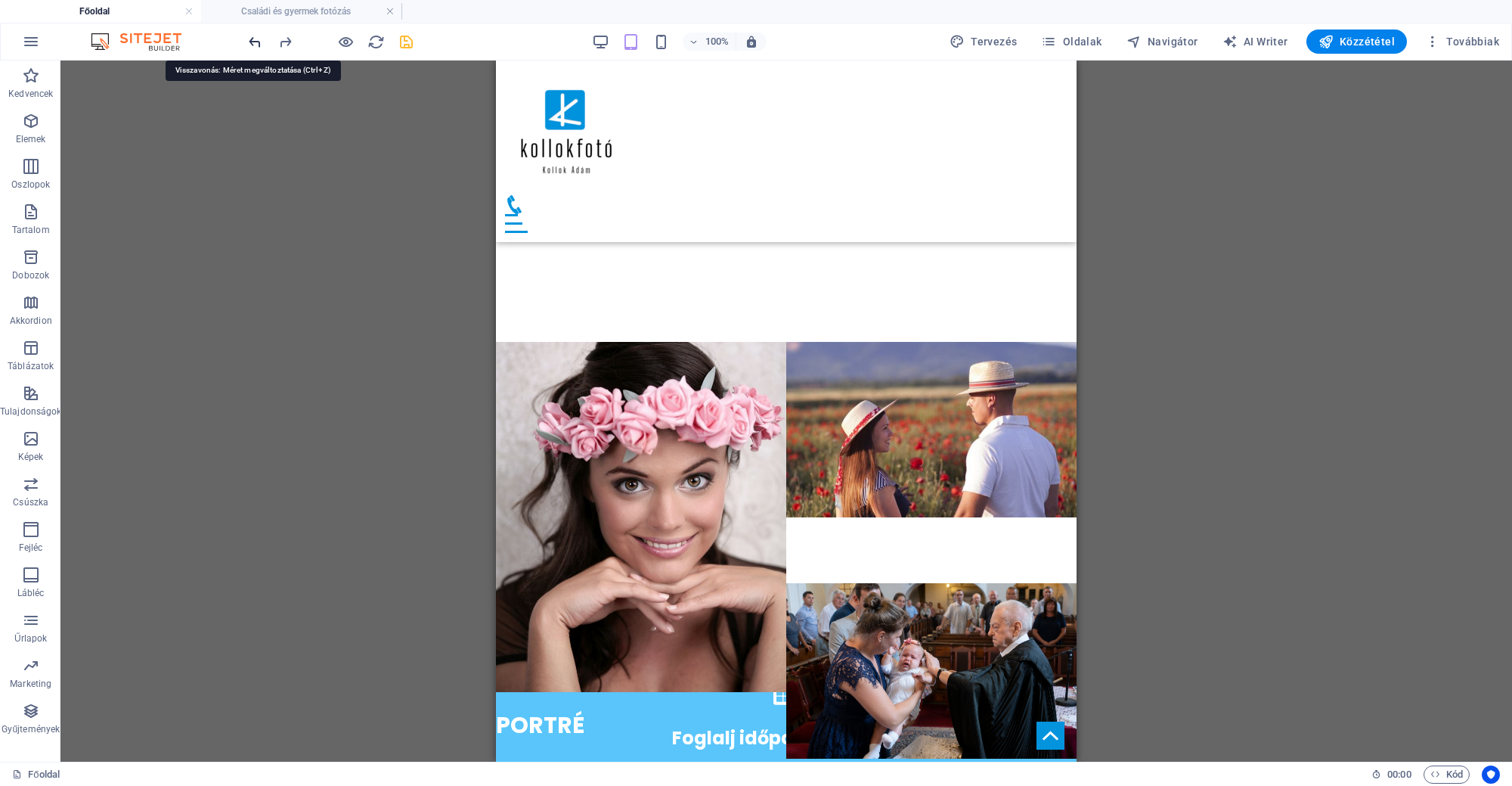
click at [248, 38] on icon "undo" at bounding box center [255, 43] width 18 height 18
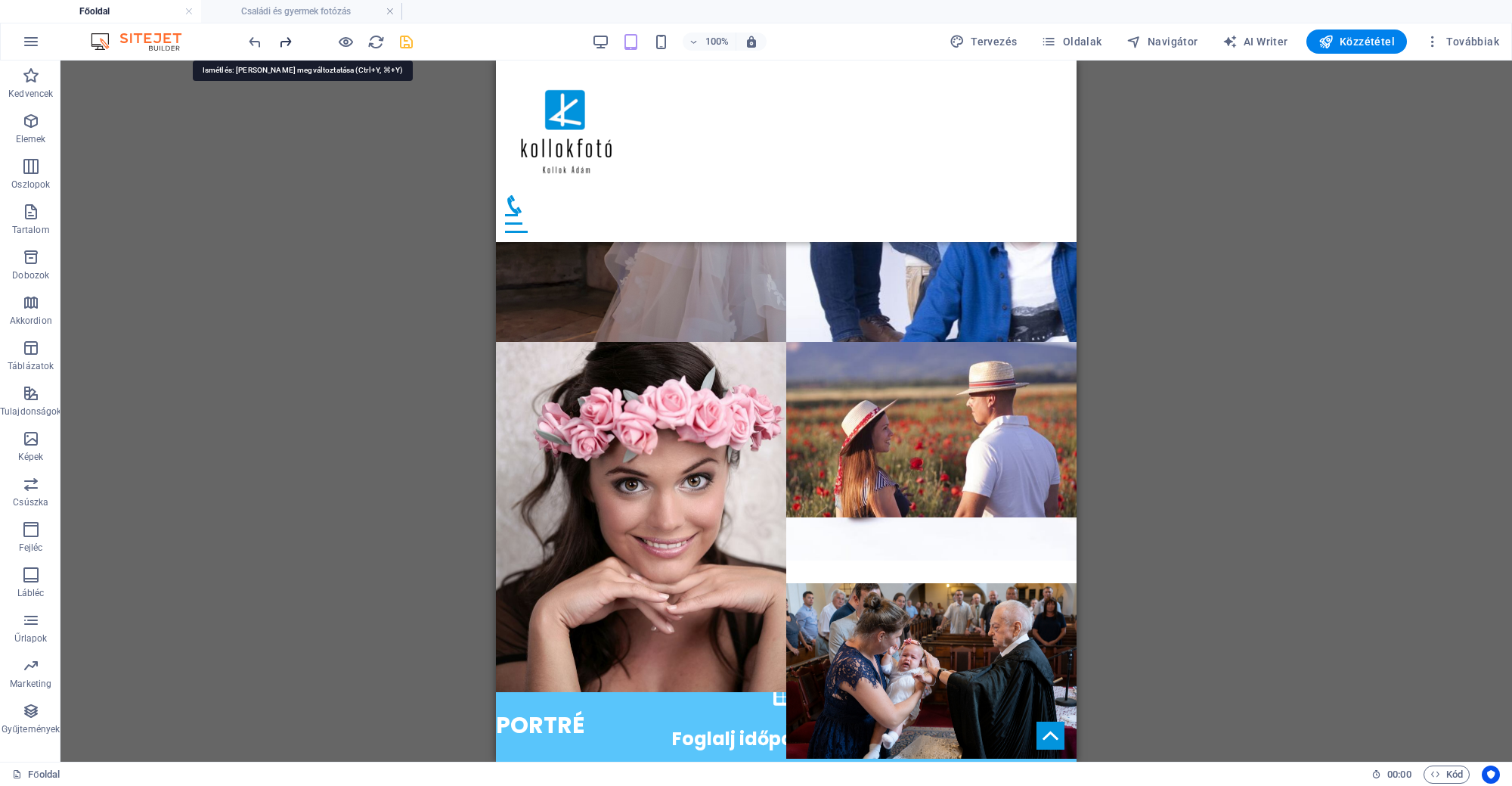
click at [284, 41] on icon "redo" at bounding box center [286, 43] width 18 height 18
click at [260, 37] on icon "undo" at bounding box center [255, 43] width 18 height 18
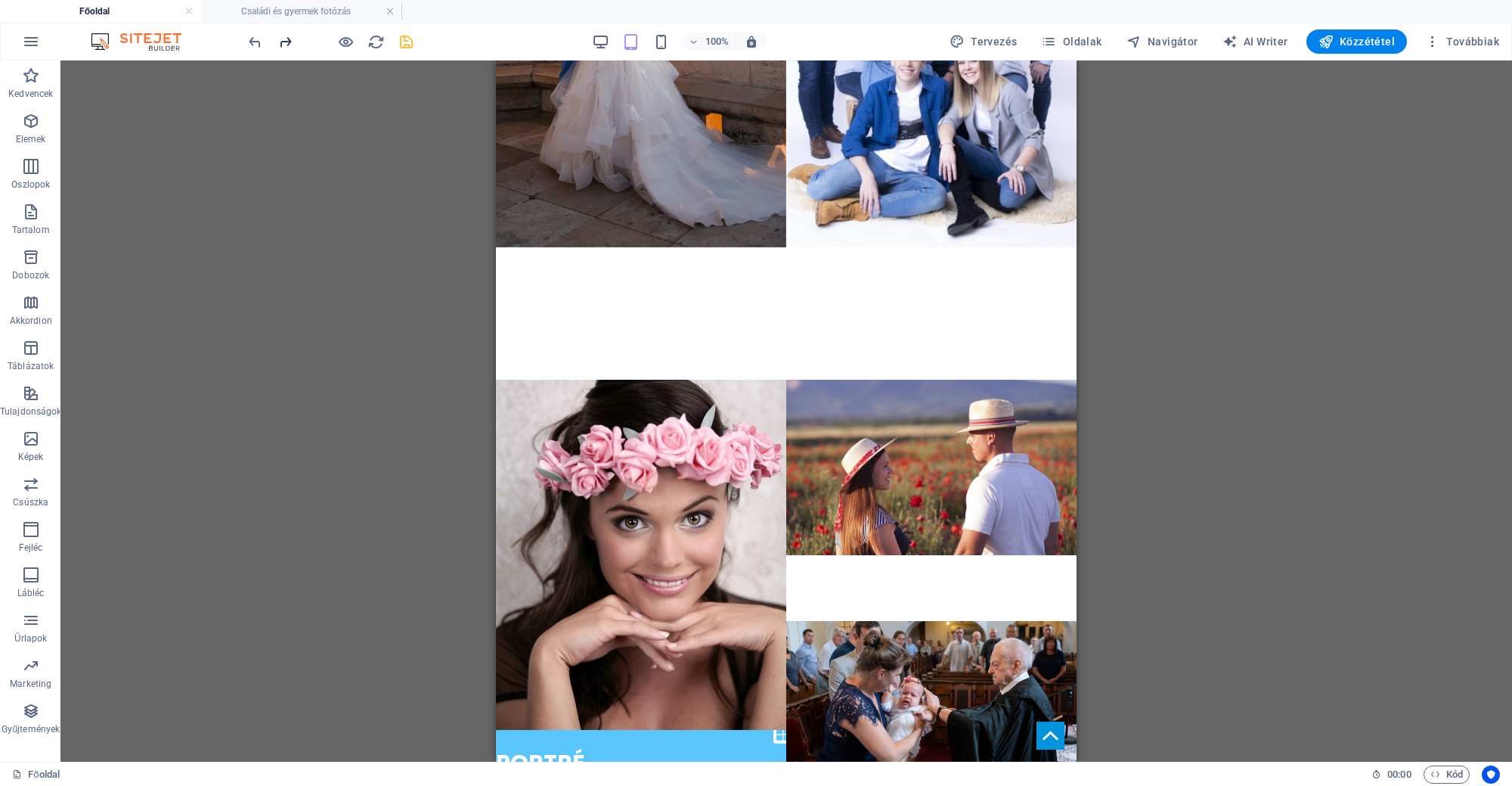
click at [290, 44] on icon "redo" at bounding box center [286, 43] width 18 height 18
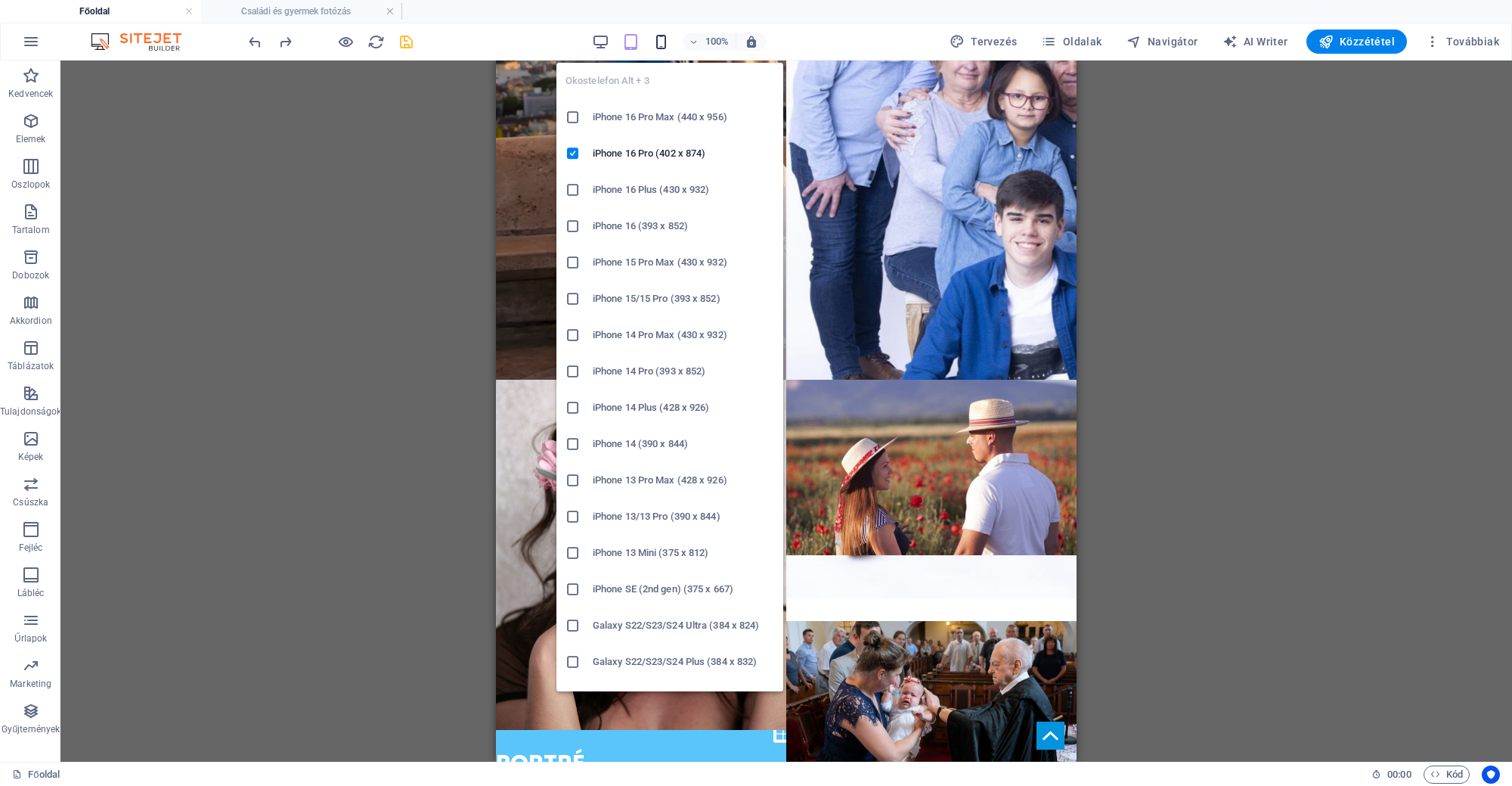
click at [670, 37] on icon "button" at bounding box center [661, 43] width 18 height 18
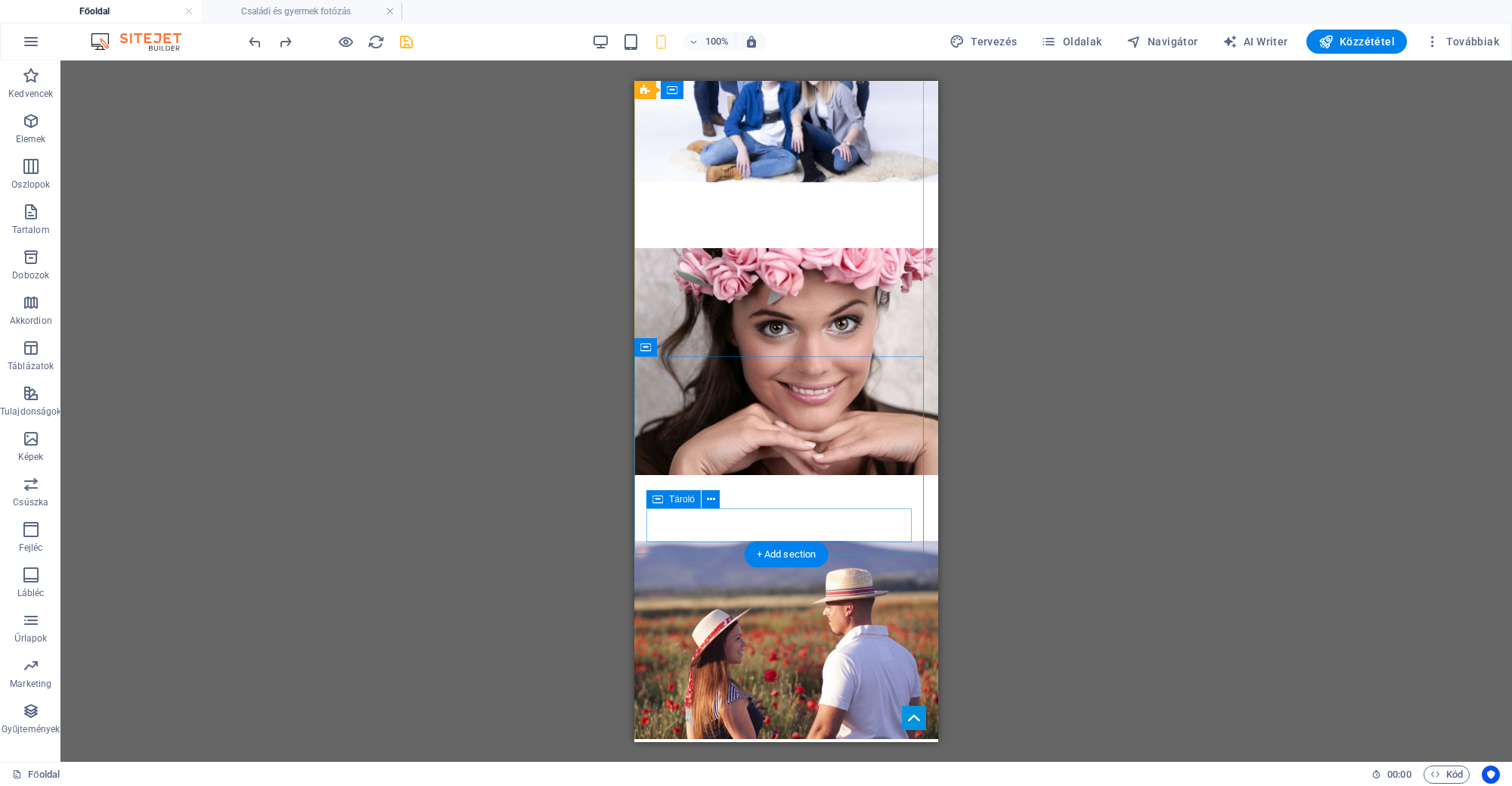
scroll to position [2084, 0]
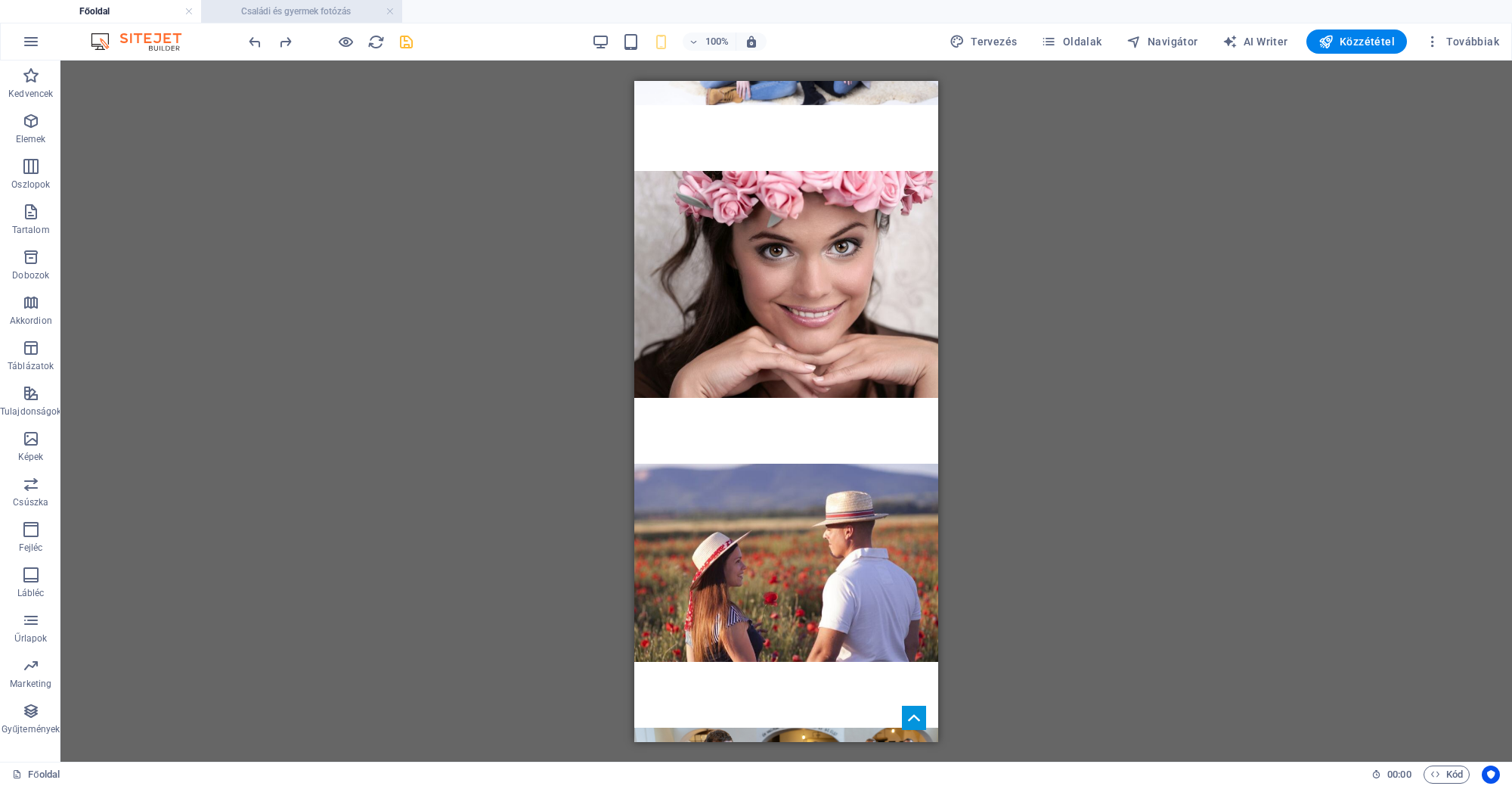
click at [340, 5] on h4 "Családi és gyermek fotózás" at bounding box center [300, 11] width 201 height 17
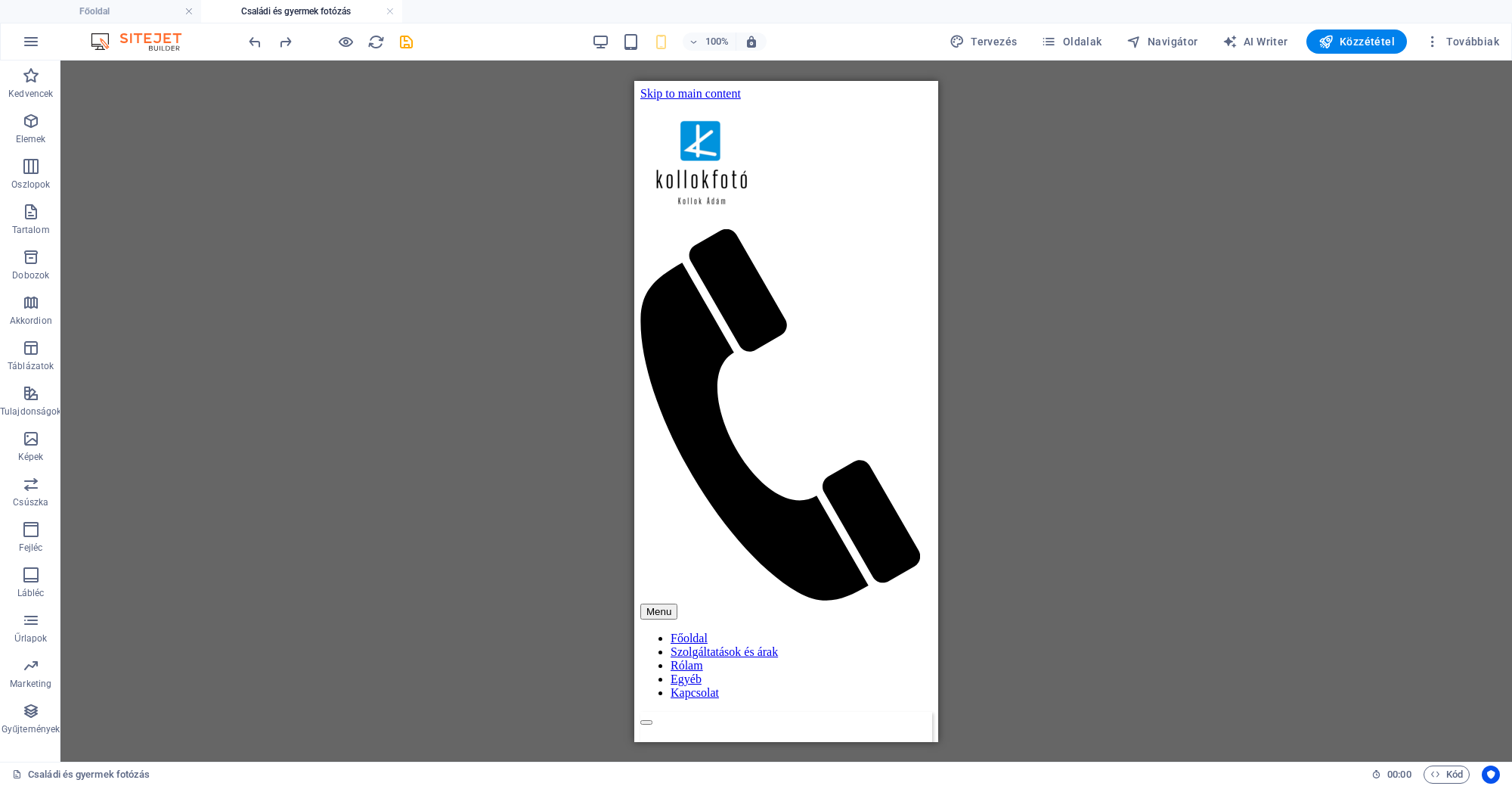
scroll to position [0, 0]
click at [118, 18] on h4 "Főoldal" at bounding box center [100, 11] width 201 height 17
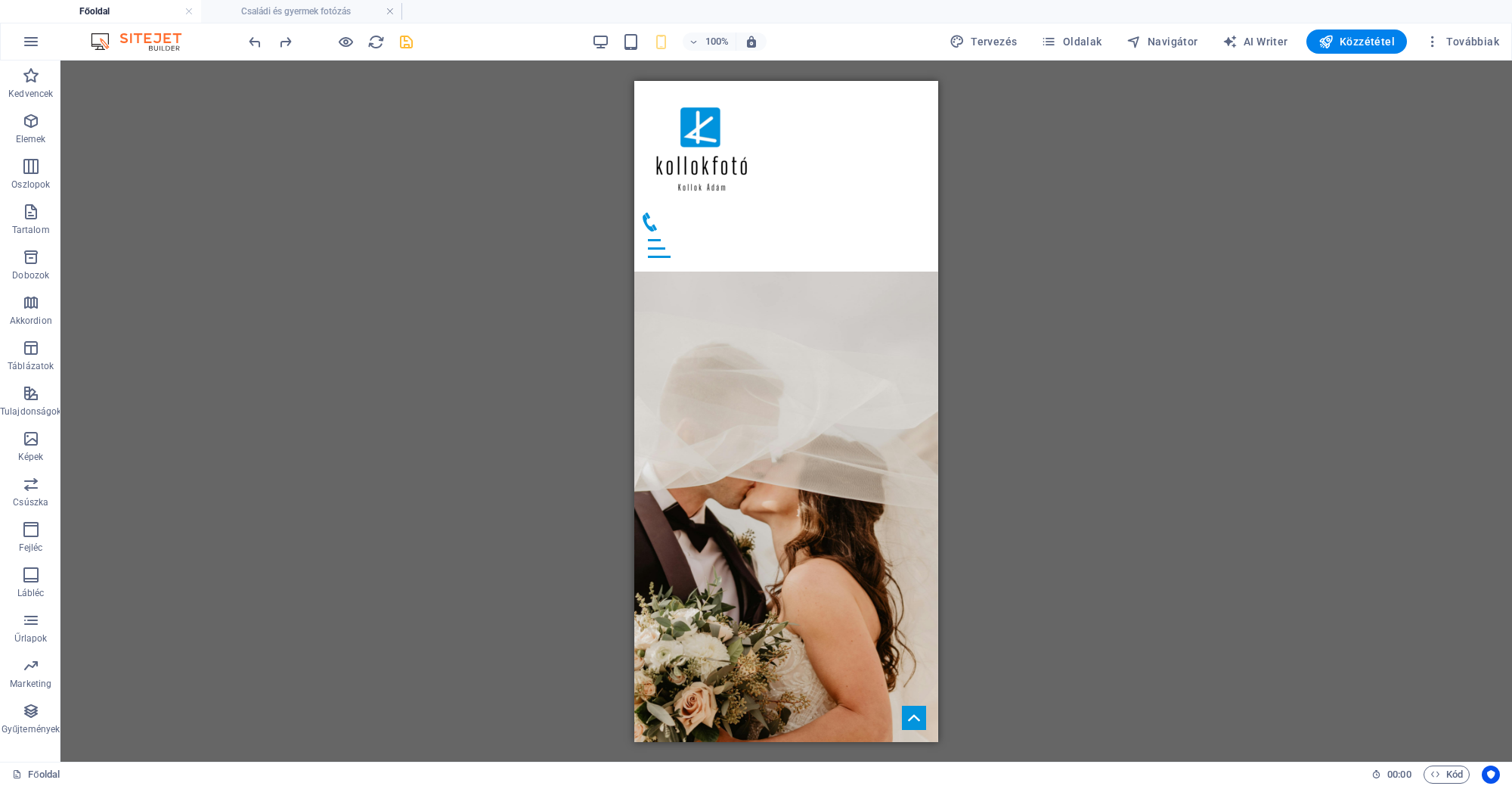
scroll to position [2084, 0]
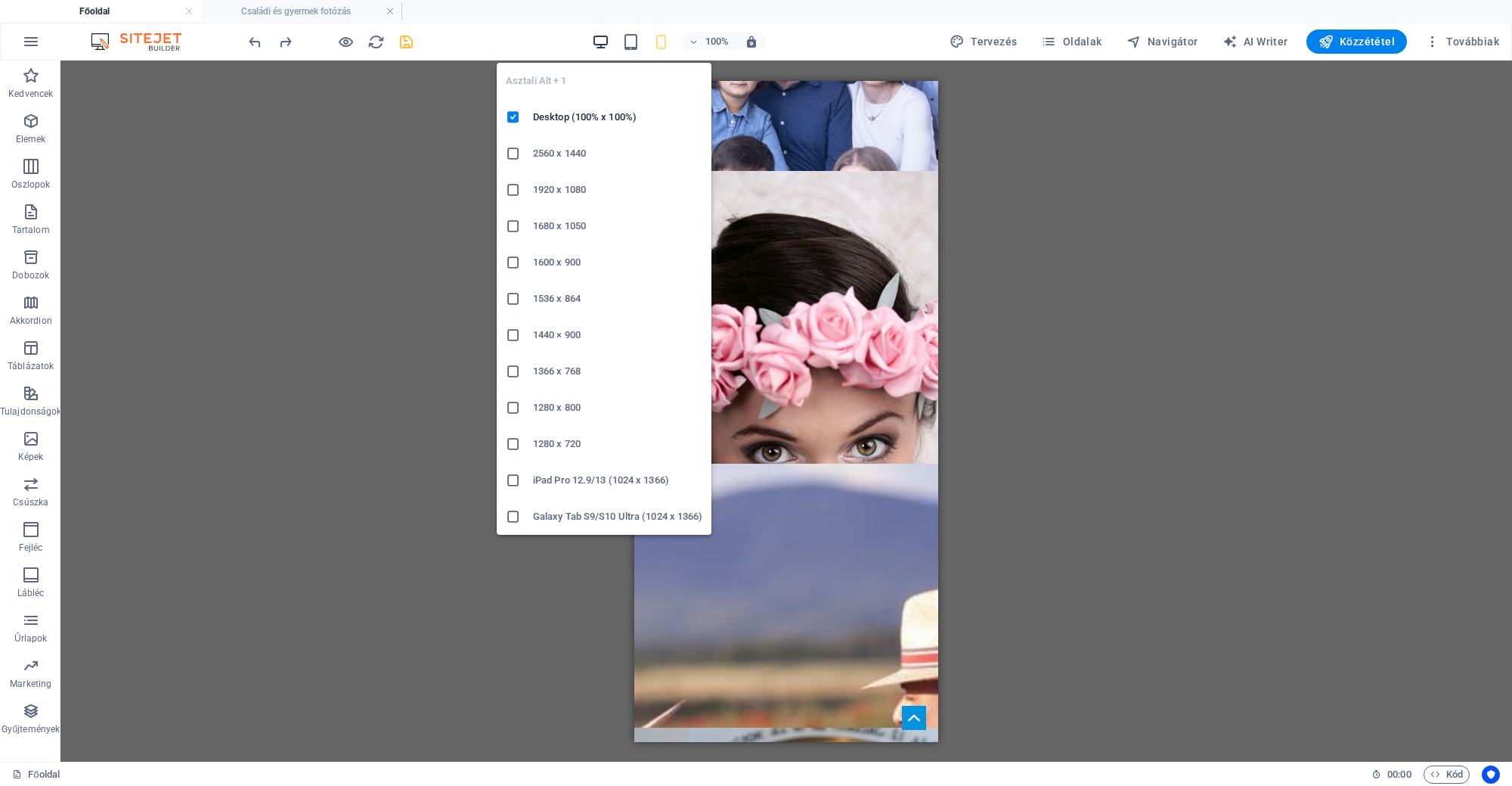
click at [603, 42] on icon "button" at bounding box center [601, 43] width 18 height 18
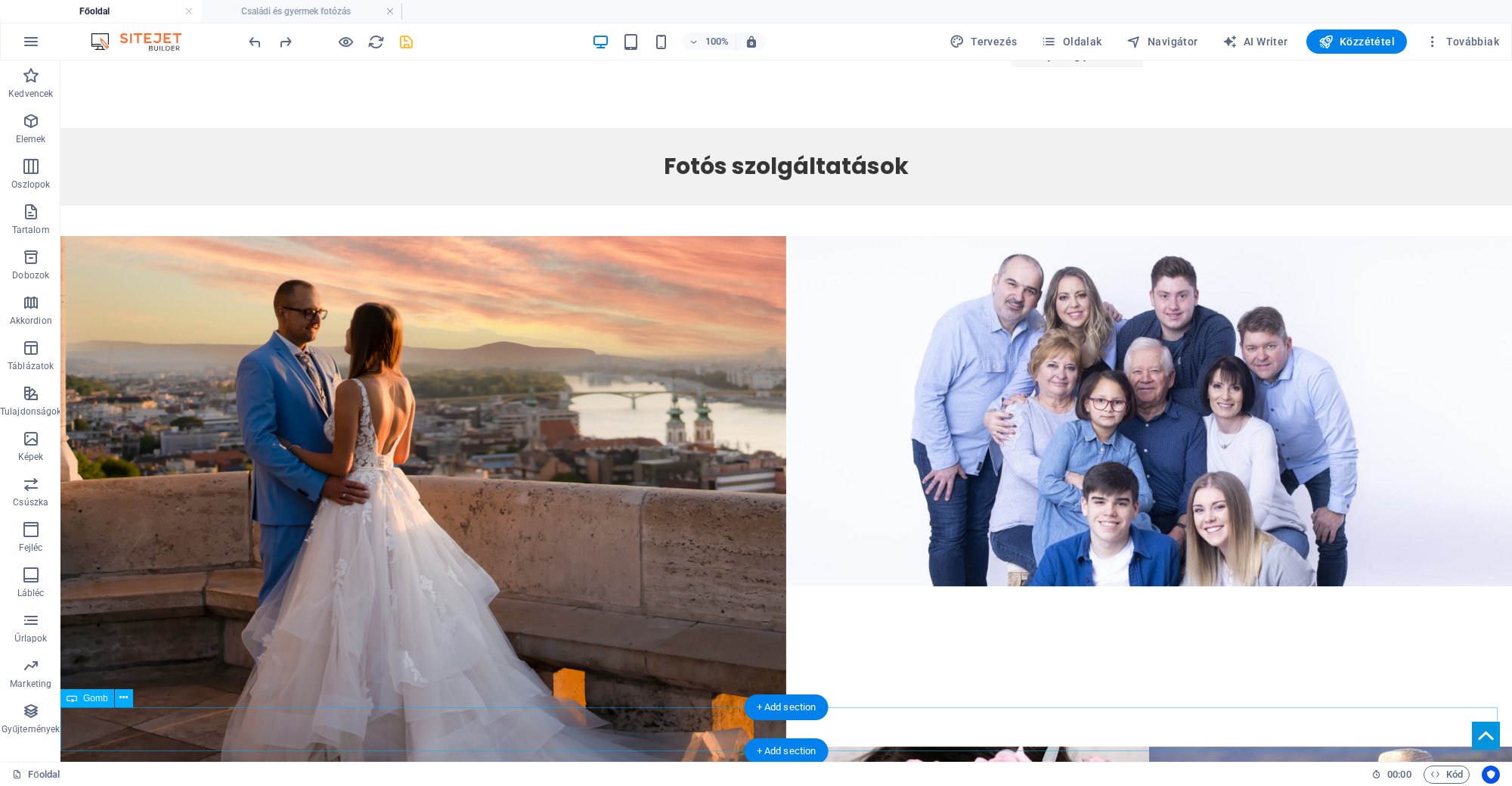
scroll to position [1434, 0]
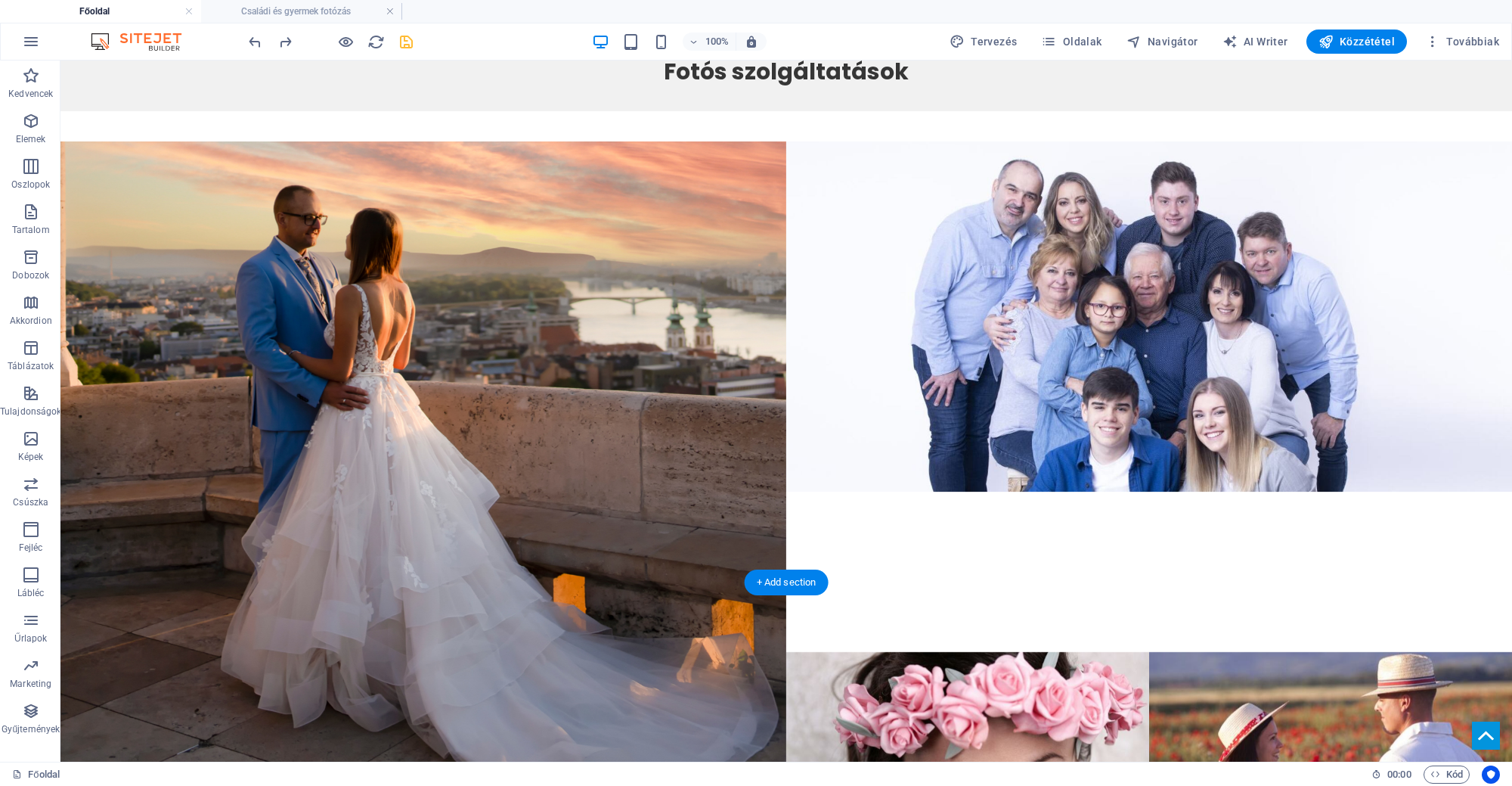
select select "10"
select select
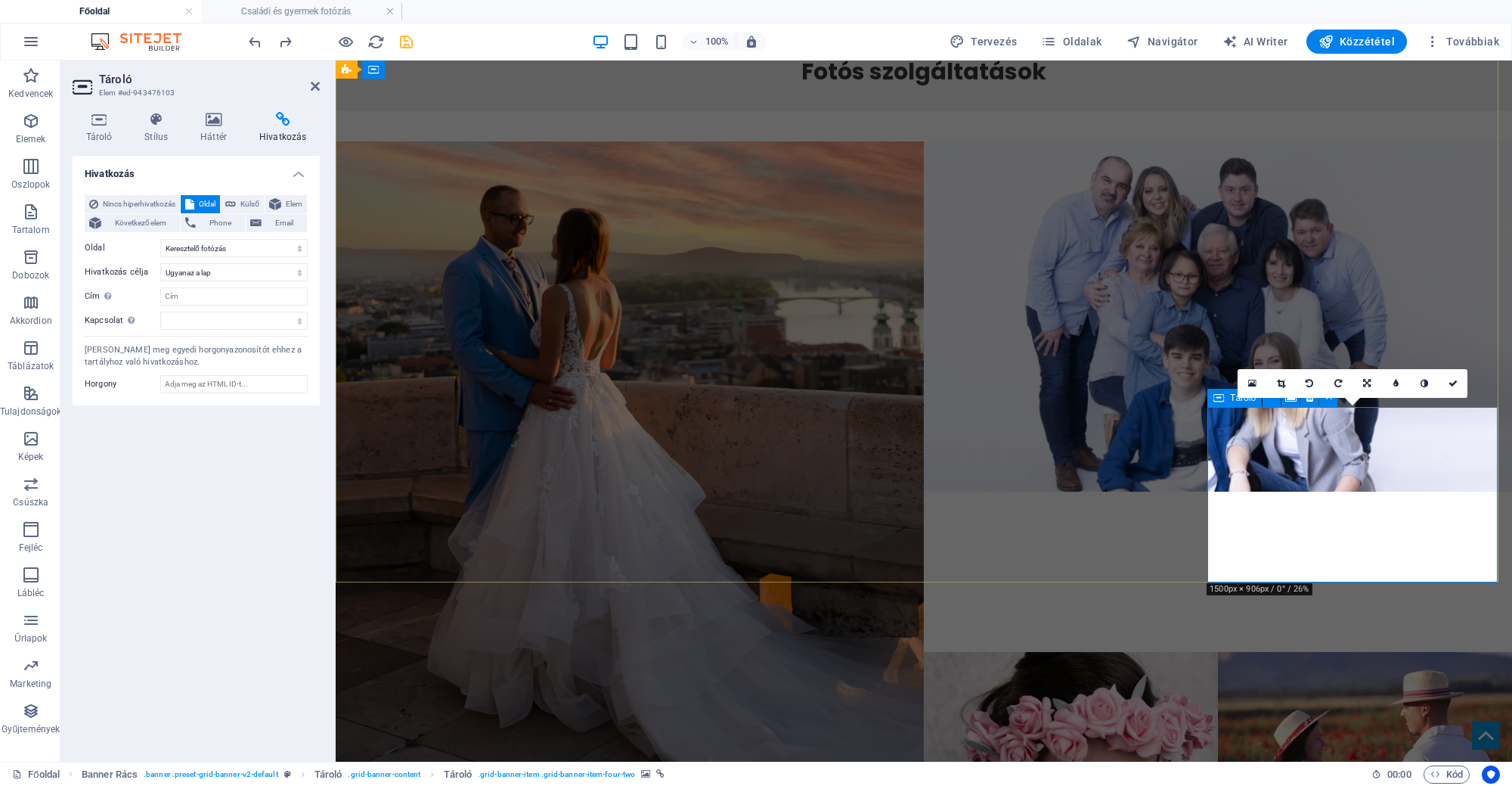
click at [1224, 396] on div "Tároló" at bounding box center [1233, 397] width 54 height 18
click at [1451, 390] on link at bounding box center [1452, 383] width 29 height 29
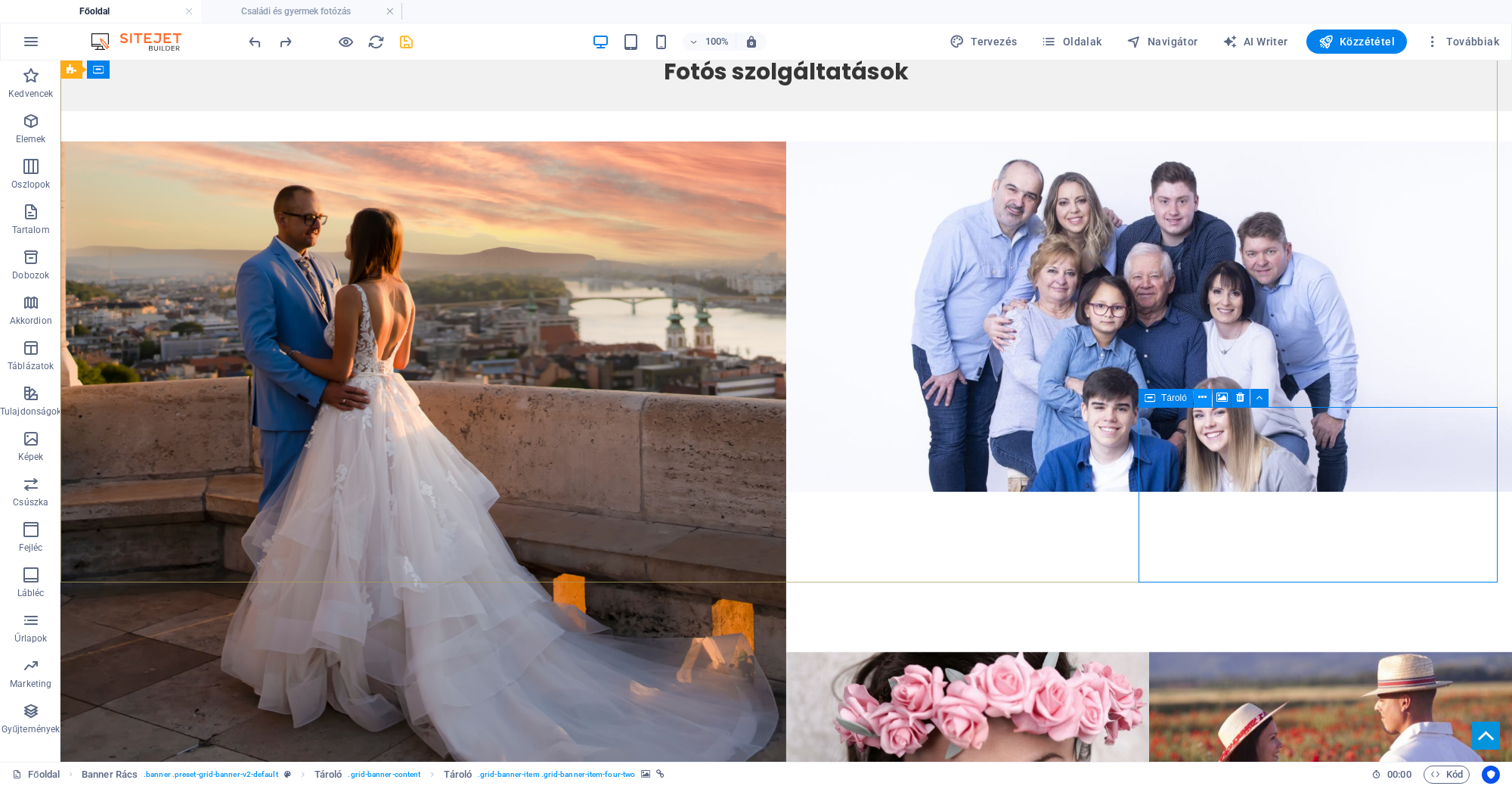
click at [1203, 401] on icon at bounding box center [1202, 397] width 8 height 16
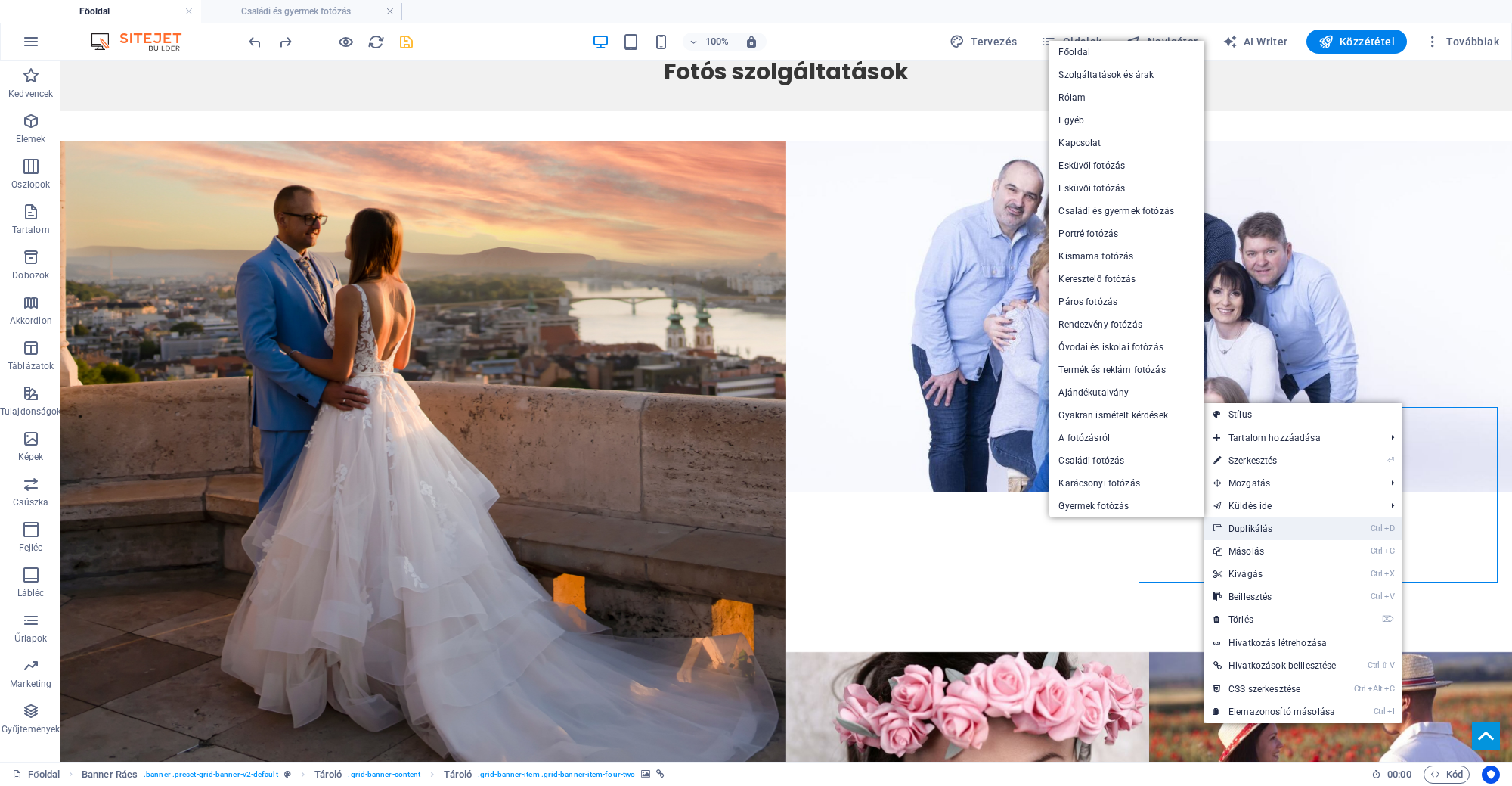
click at [1253, 522] on link "Ctrl D Duplikálás" at bounding box center [1274, 528] width 140 height 23
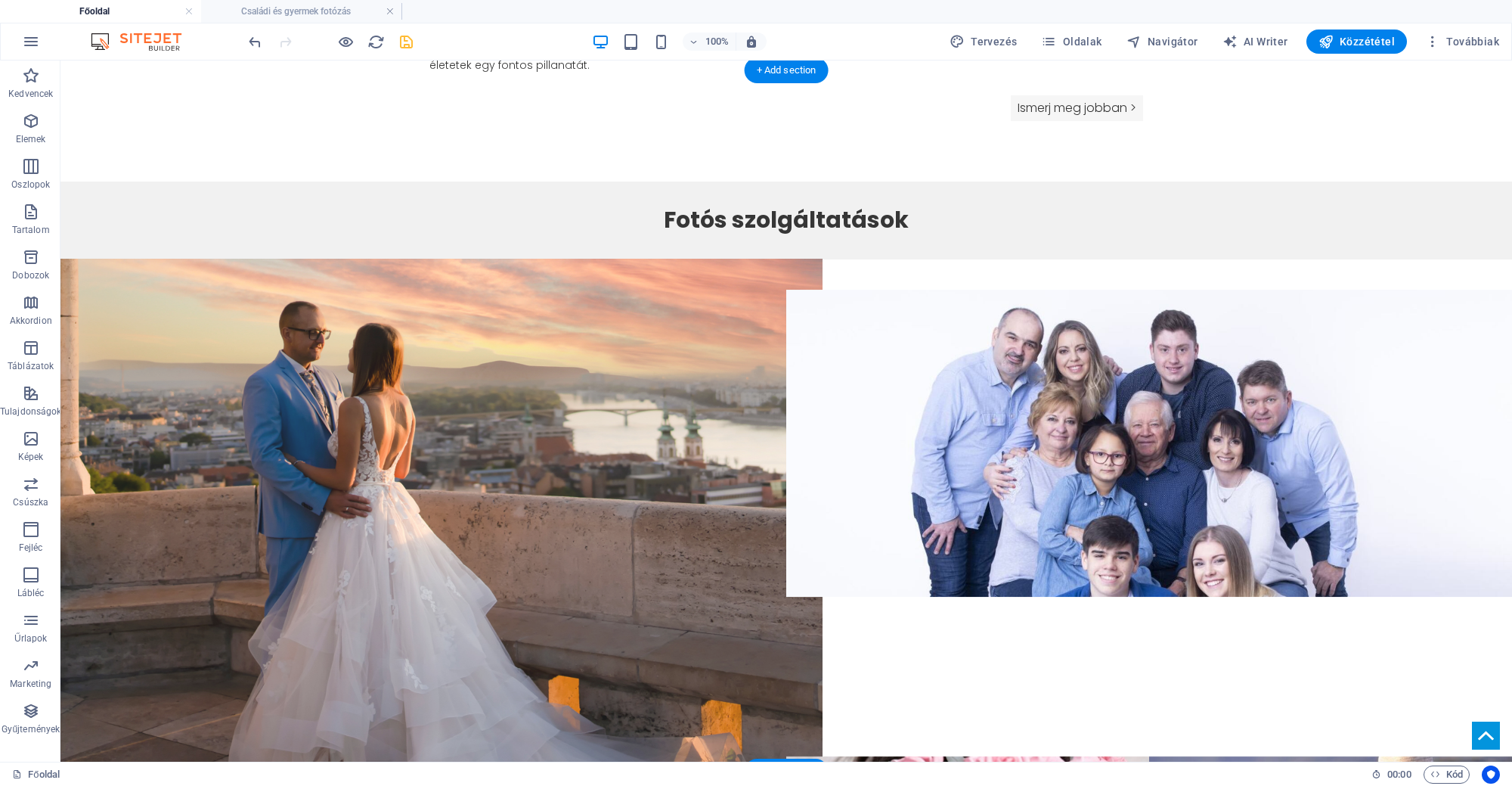
scroll to position [1339, 0]
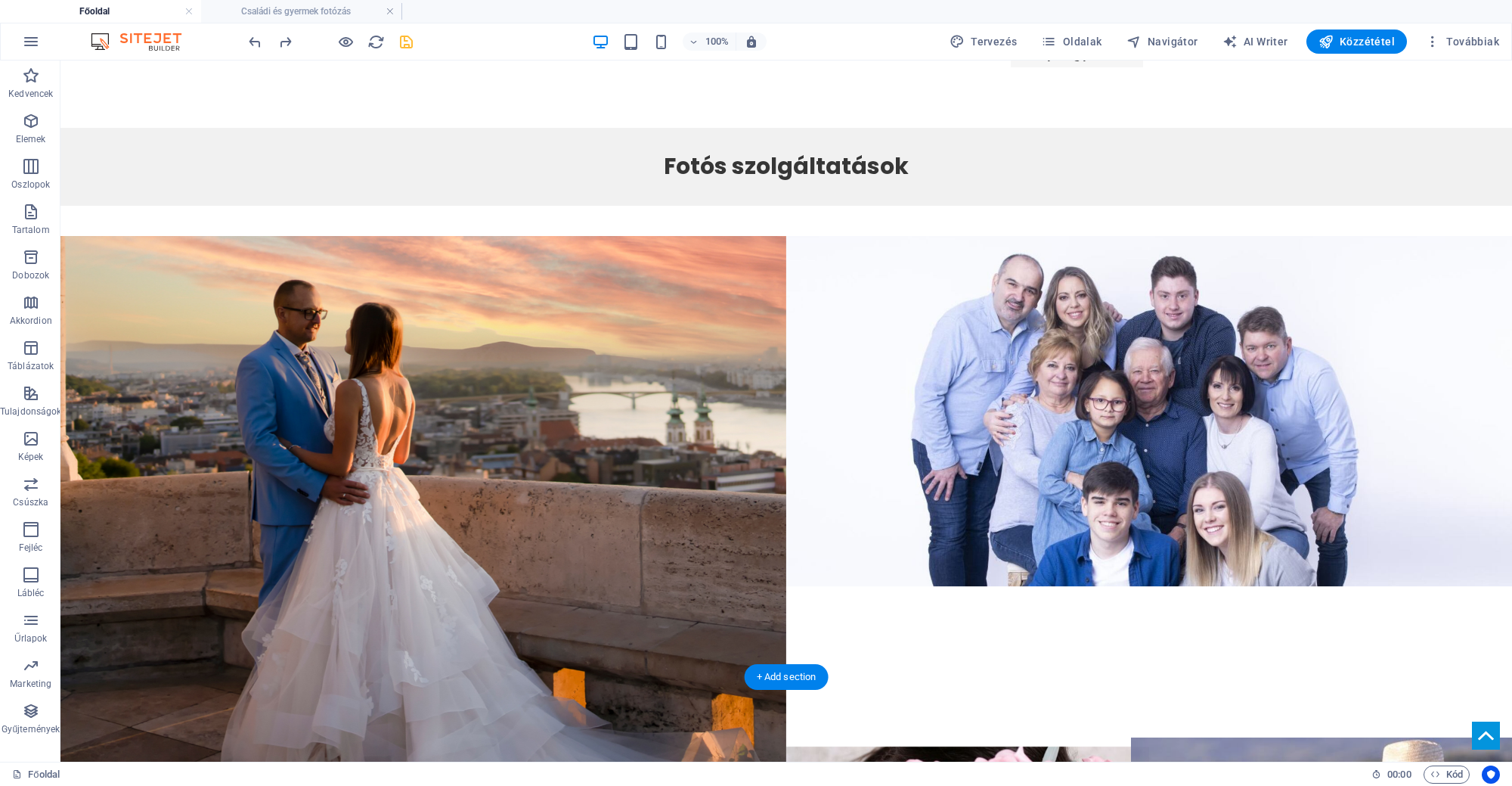
drag, startPoint x: 1313, startPoint y: 545, endPoint x: 1312, endPoint y: 432, distance: 113.0
click at [1312, 432] on div "ESKÜVŐI FOTÓZÁS CSALÁDI FOTÓZÁS PORTRÉ PÁROS FOTÓZÁS KERESZTELŐ" at bounding box center [786, 746] width 1451 height 1020
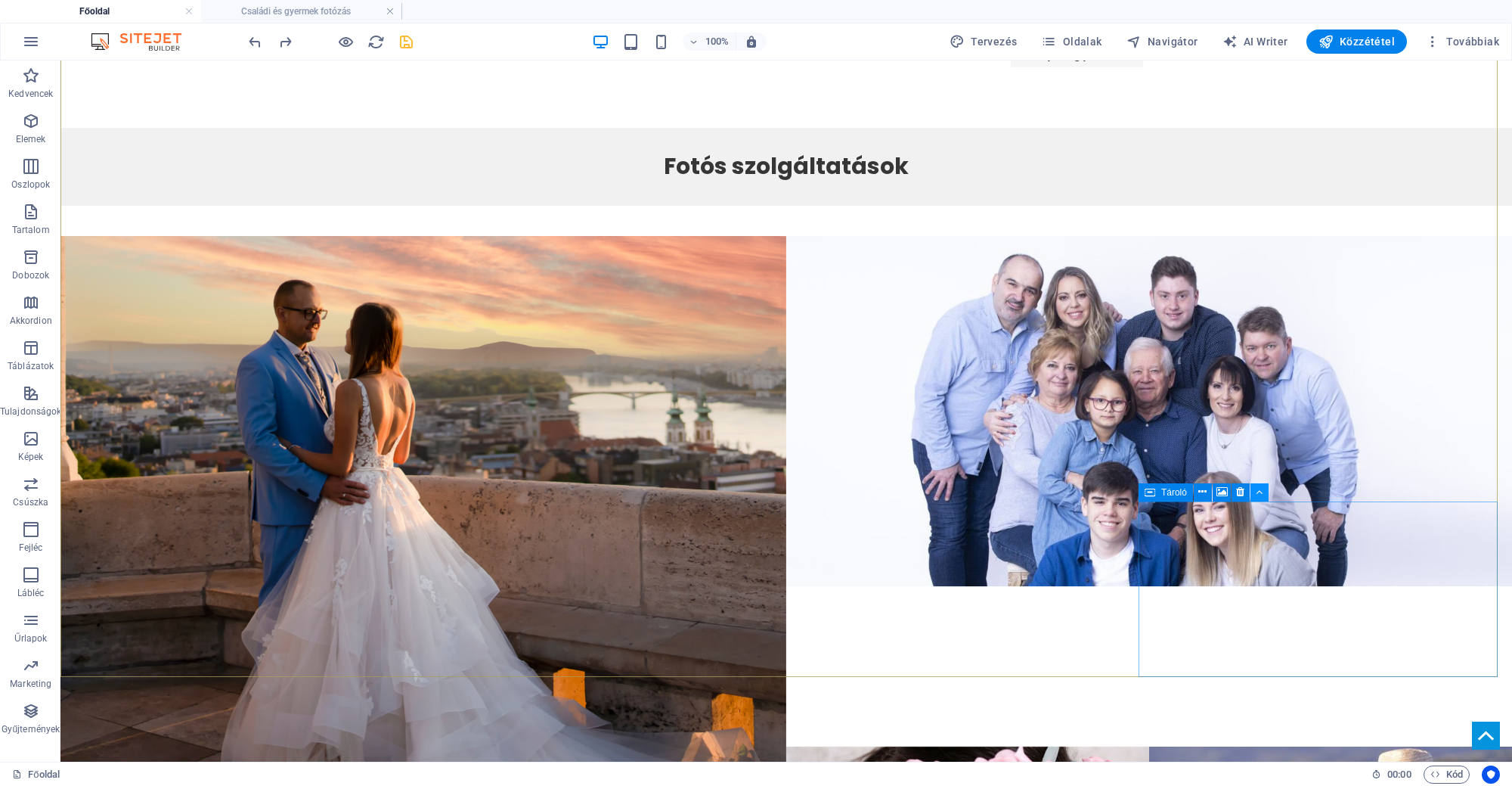
click at [1258, 493] on icon at bounding box center [1258, 491] width 7 height 16
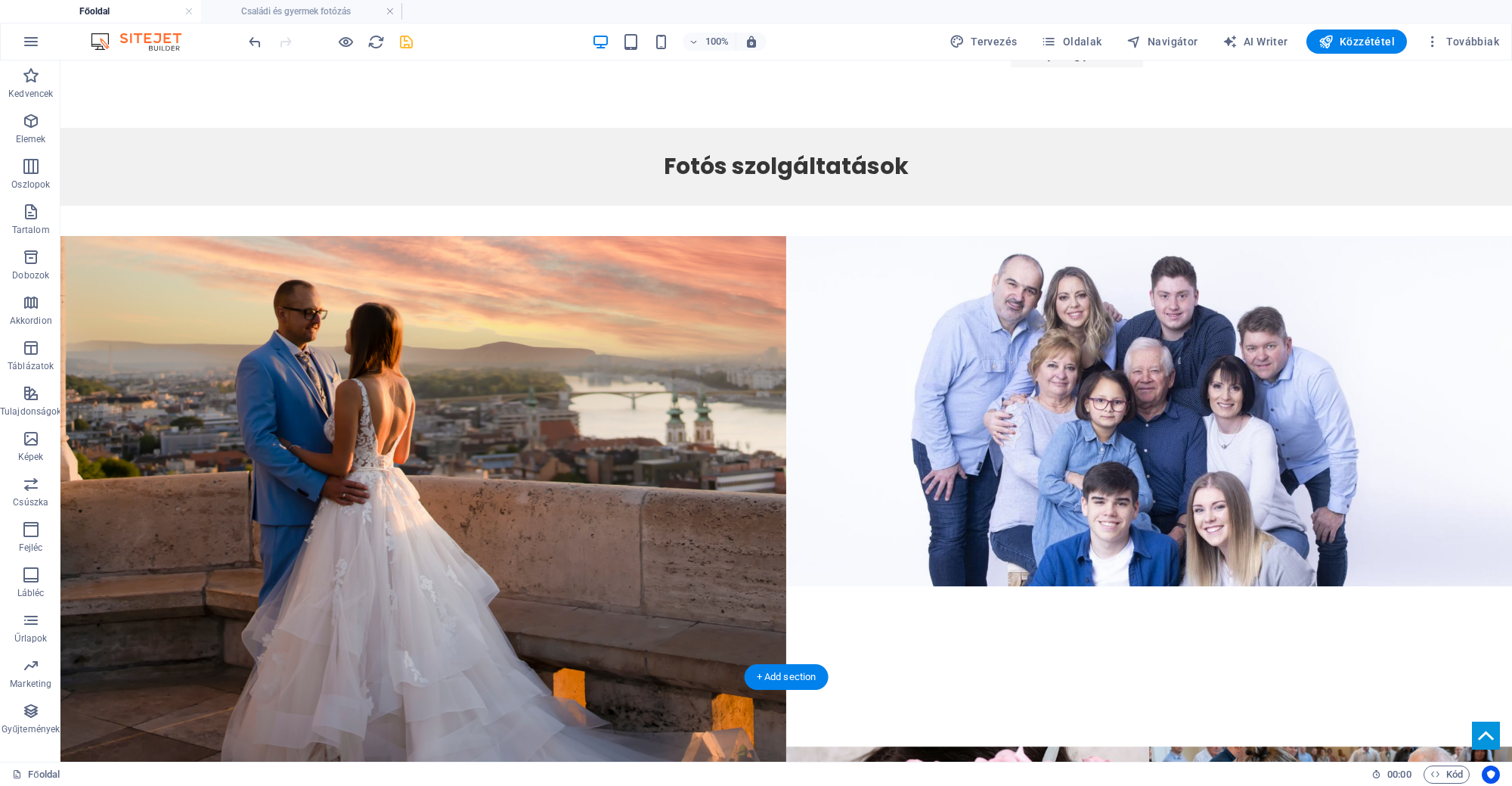
select select "11"
select select
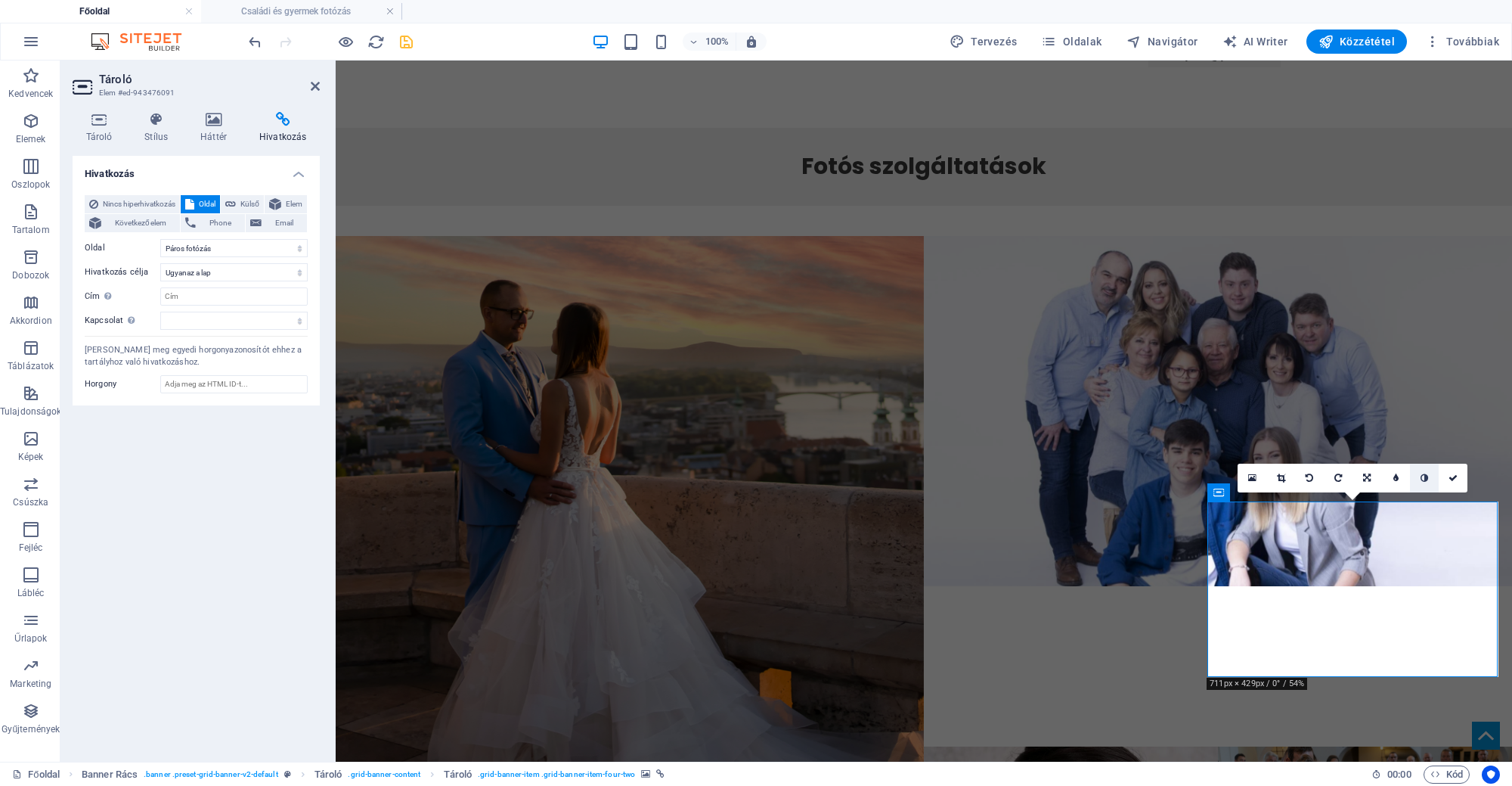
click at [1427, 472] on link at bounding box center [1423, 478] width 29 height 29
click at [1419, 478] on link at bounding box center [1423, 478] width 29 height 29
click at [1399, 478] on link at bounding box center [1394, 478] width 29 height 29
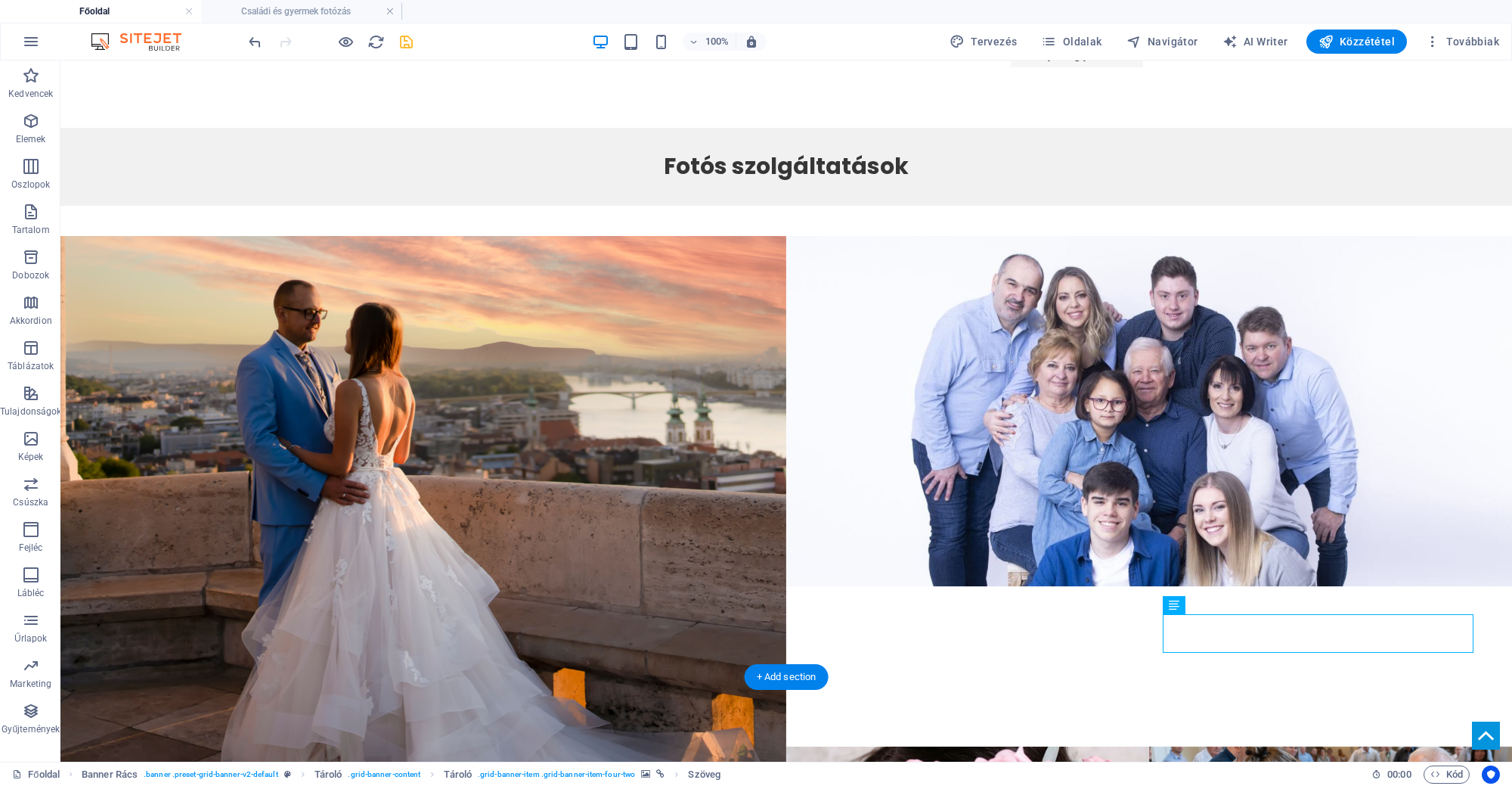
select select "11"
select select
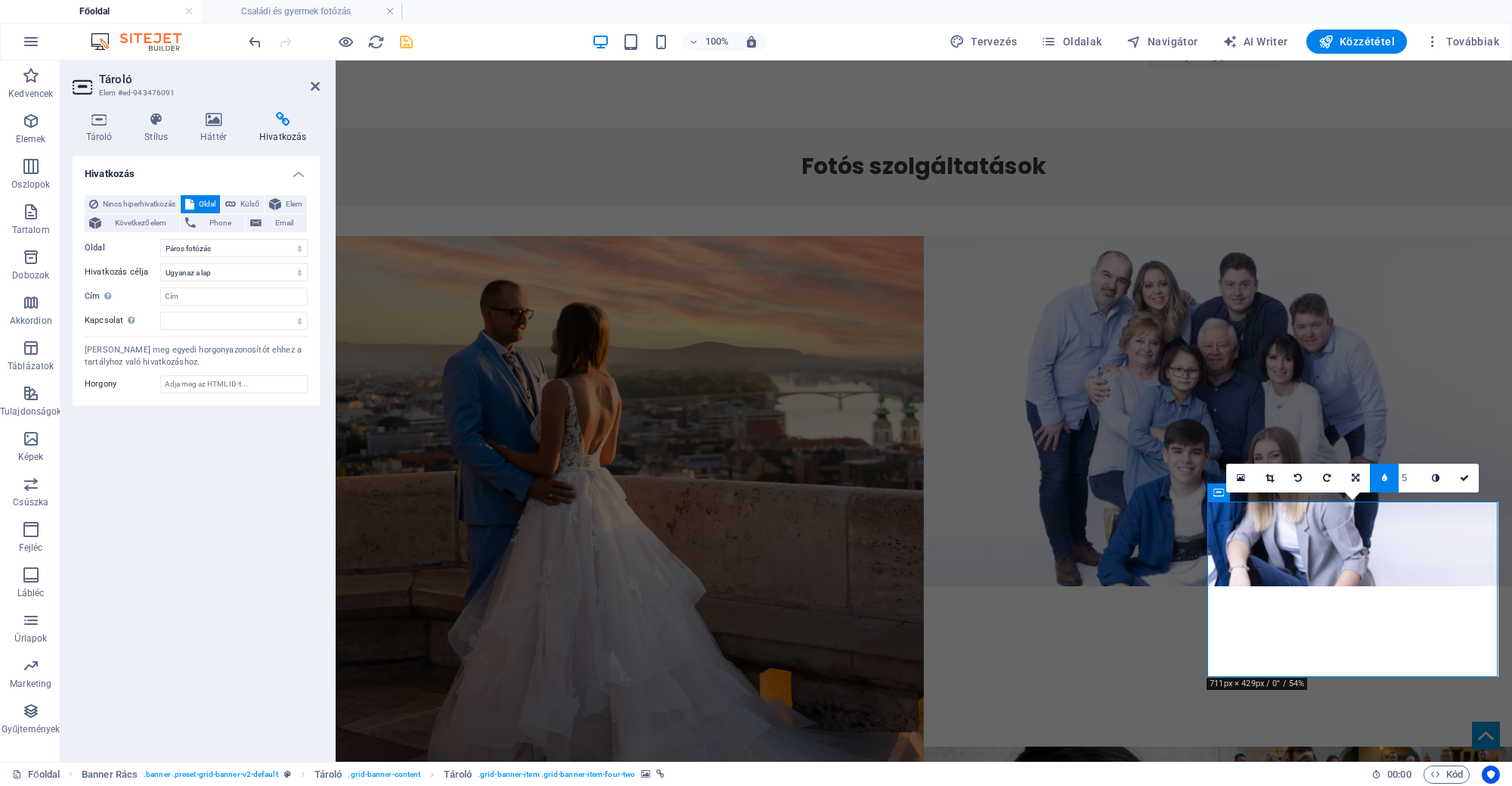
drag, startPoint x: 1406, startPoint y: 479, endPoint x: 1386, endPoint y: 484, distance: 20.6
click at [1386, 484] on div "5" at bounding box center [1395, 478] width 51 height 29
type input "10"
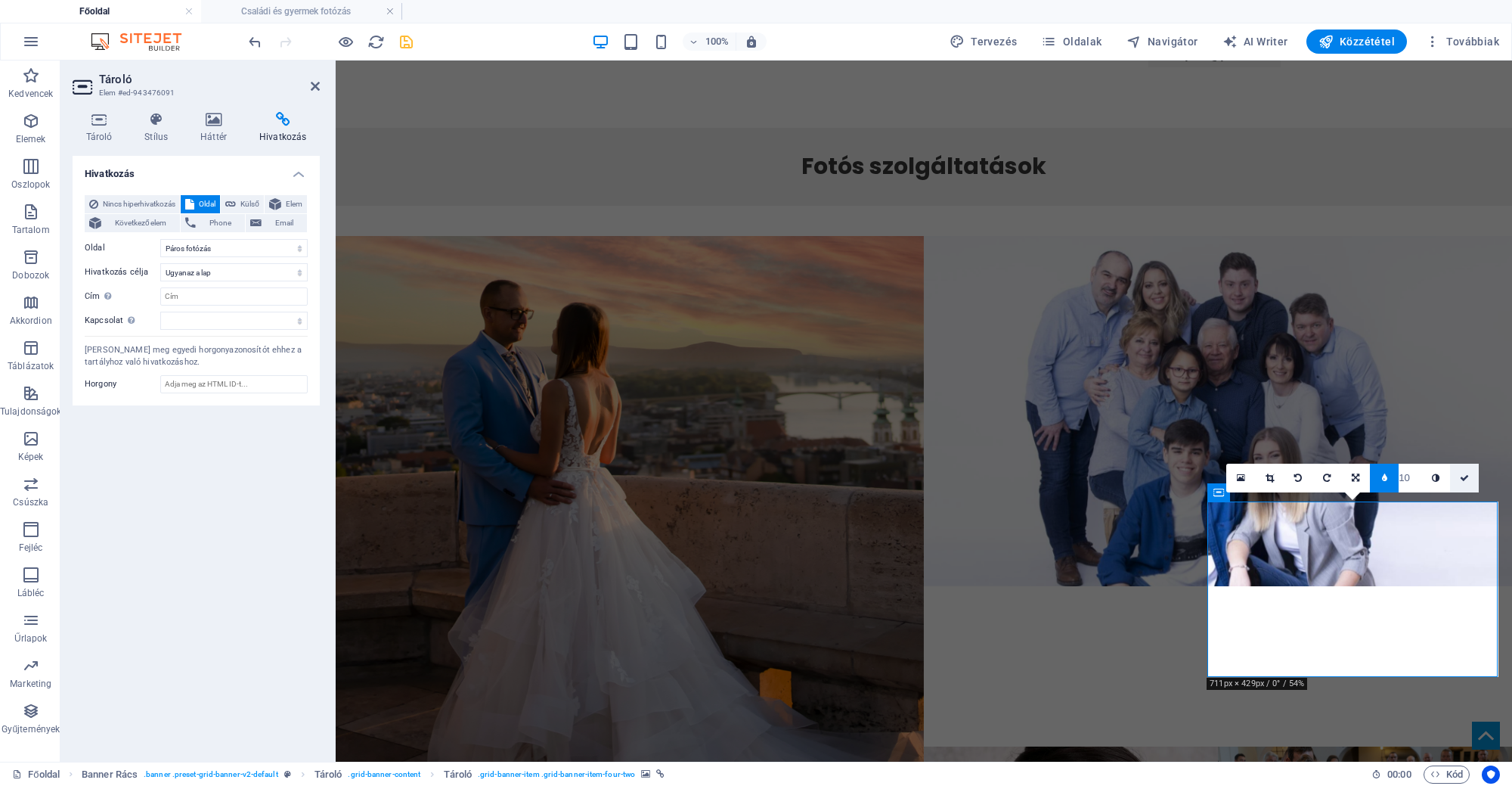
click at [1467, 483] on link at bounding box center [1464, 478] width 29 height 29
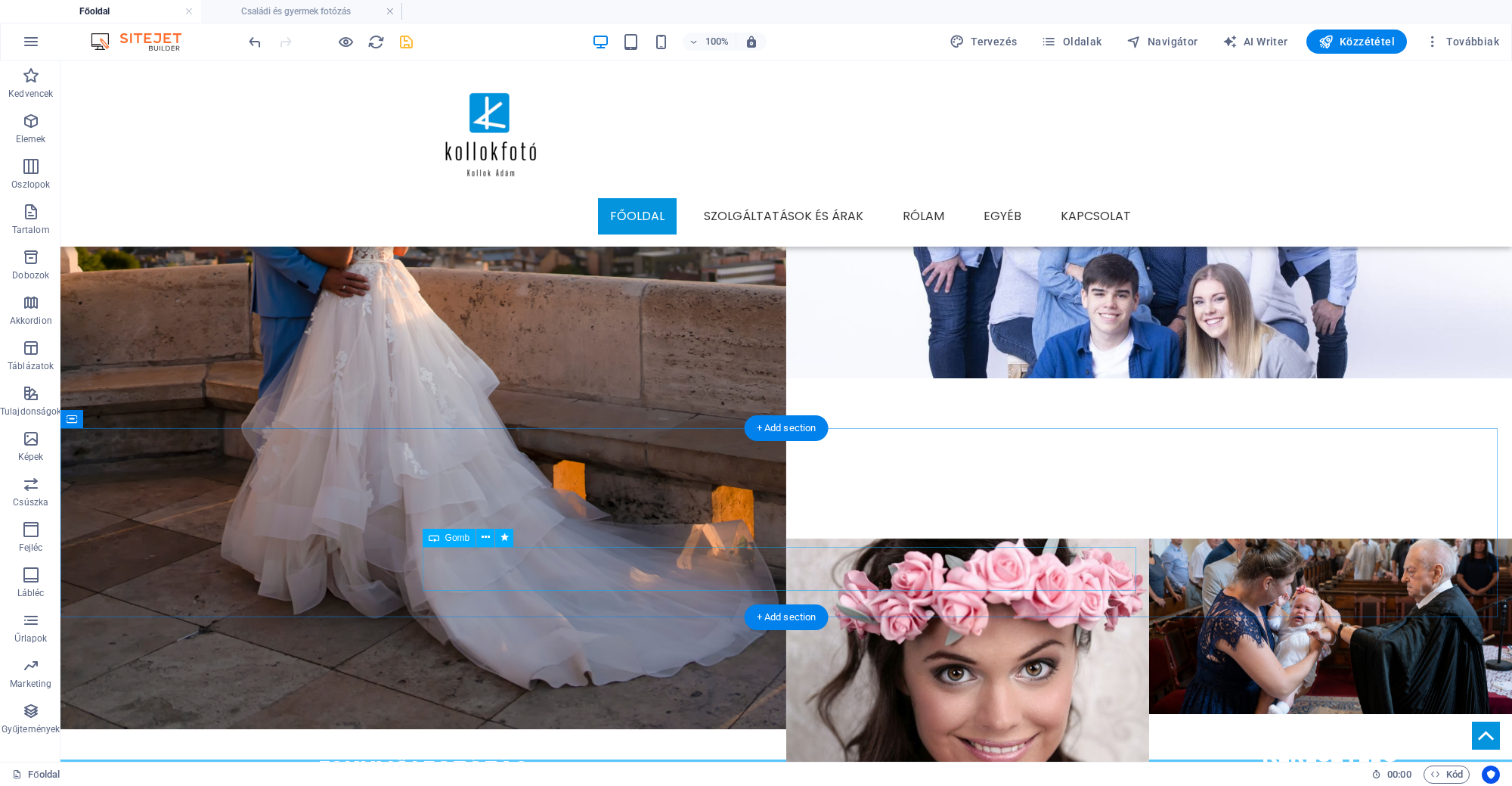
scroll to position [1434, 0]
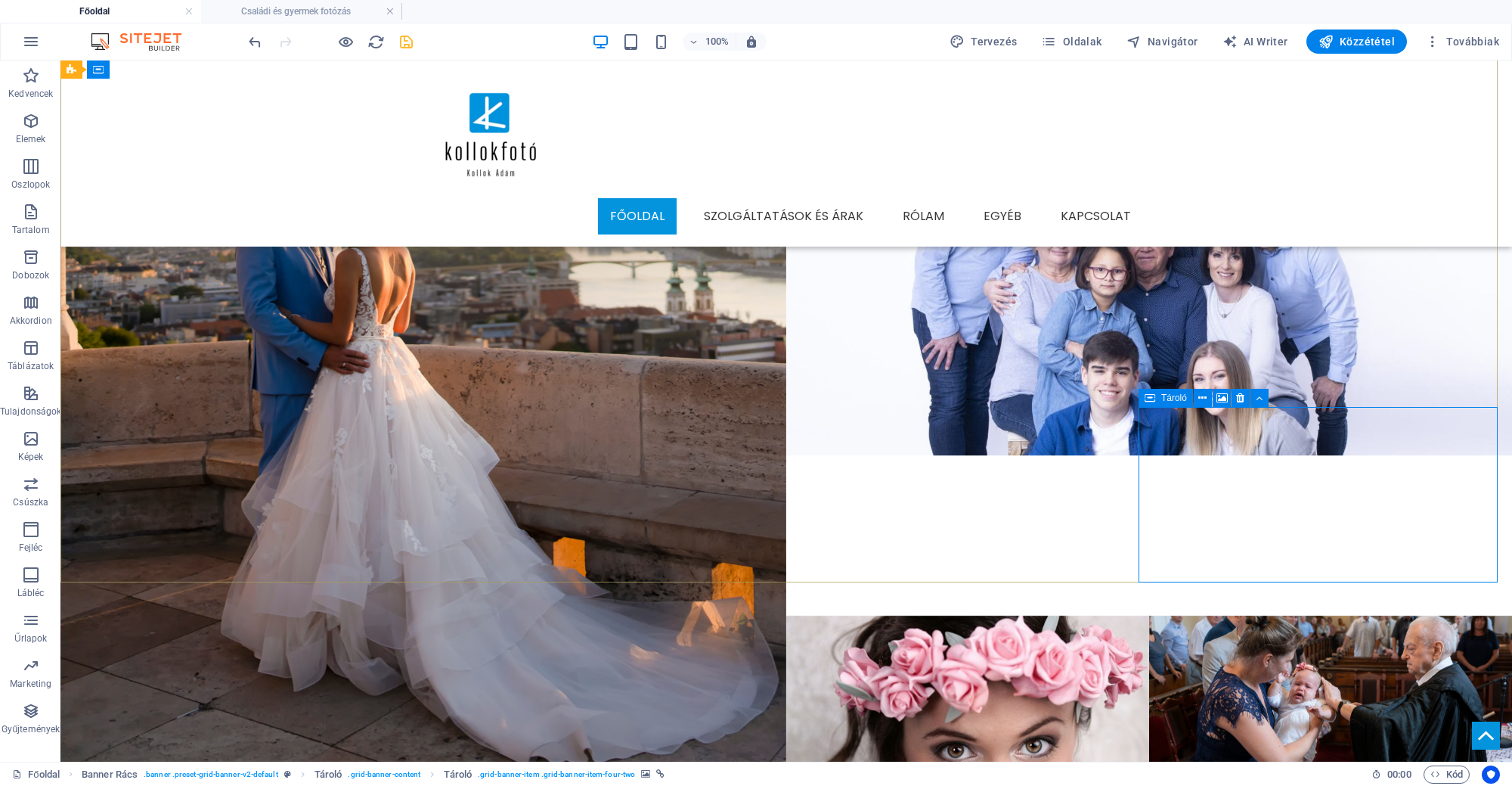
click at [1158, 397] on div "Tároló" at bounding box center [1165, 397] width 54 height 18
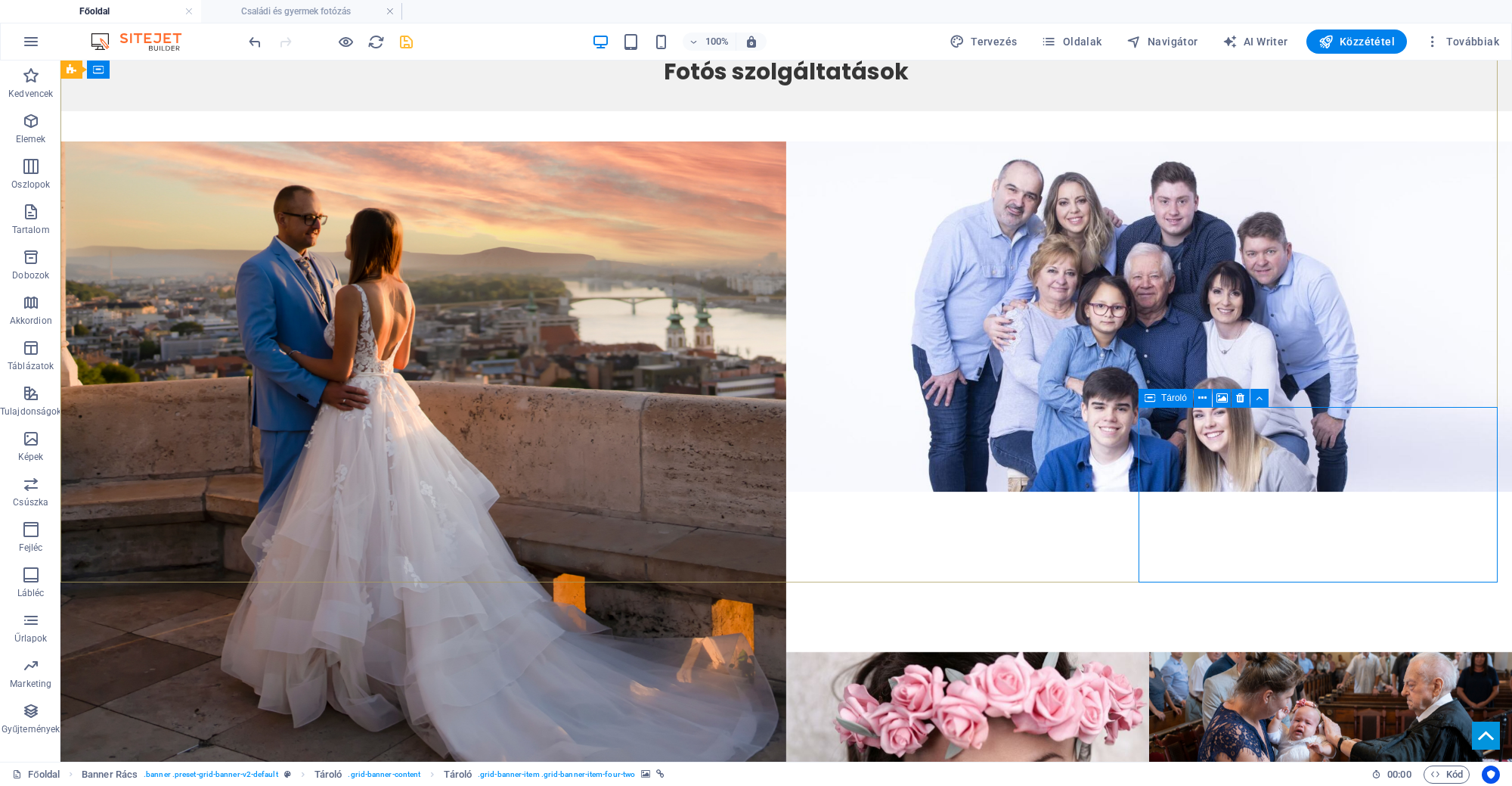
select select "11"
select select
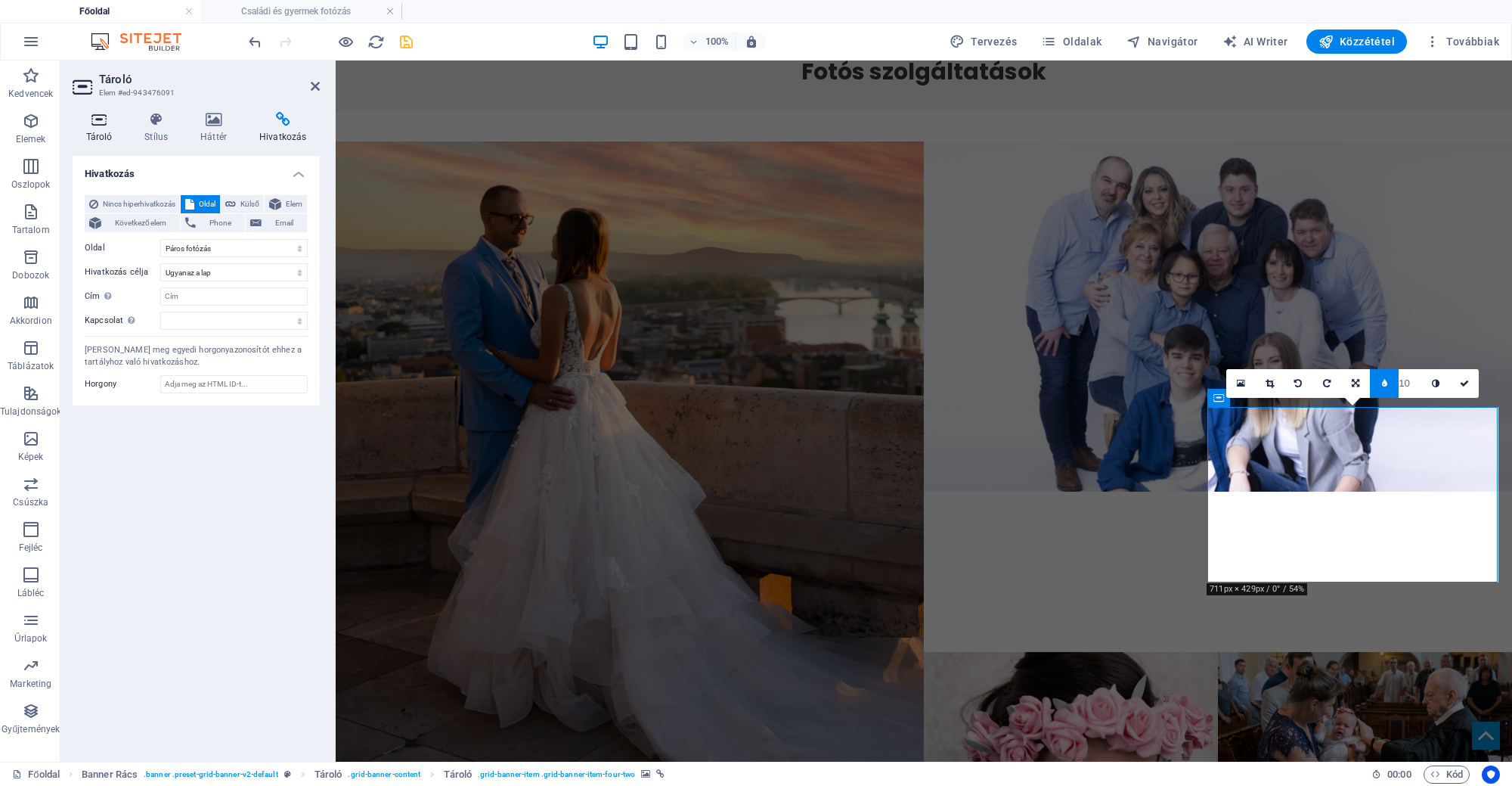
click at [92, 123] on icon at bounding box center [99, 119] width 53 height 15
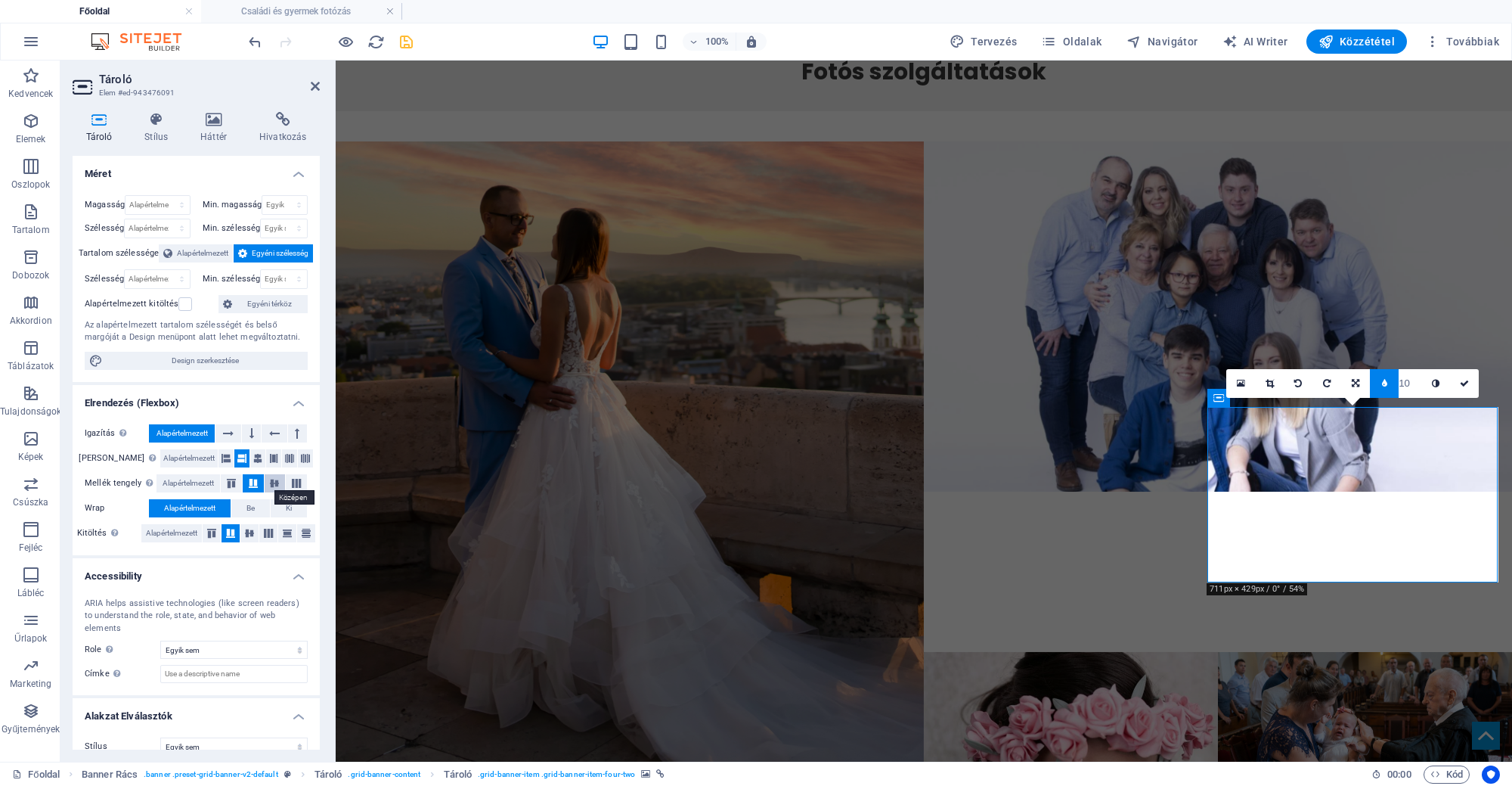
click at [281, 481] on icon at bounding box center [274, 482] width 18 height 9
click at [255, 426] on button at bounding box center [251, 433] width 19 height 18
click at [233, 436] on icon at bounding box center [228, 433] width 11 height 18
click at [253, 455] on icon at bounding box center [257, 458] width 9 height 18
click at [250, 482] on icon at bounding box center [253, 482] width 18 height 9
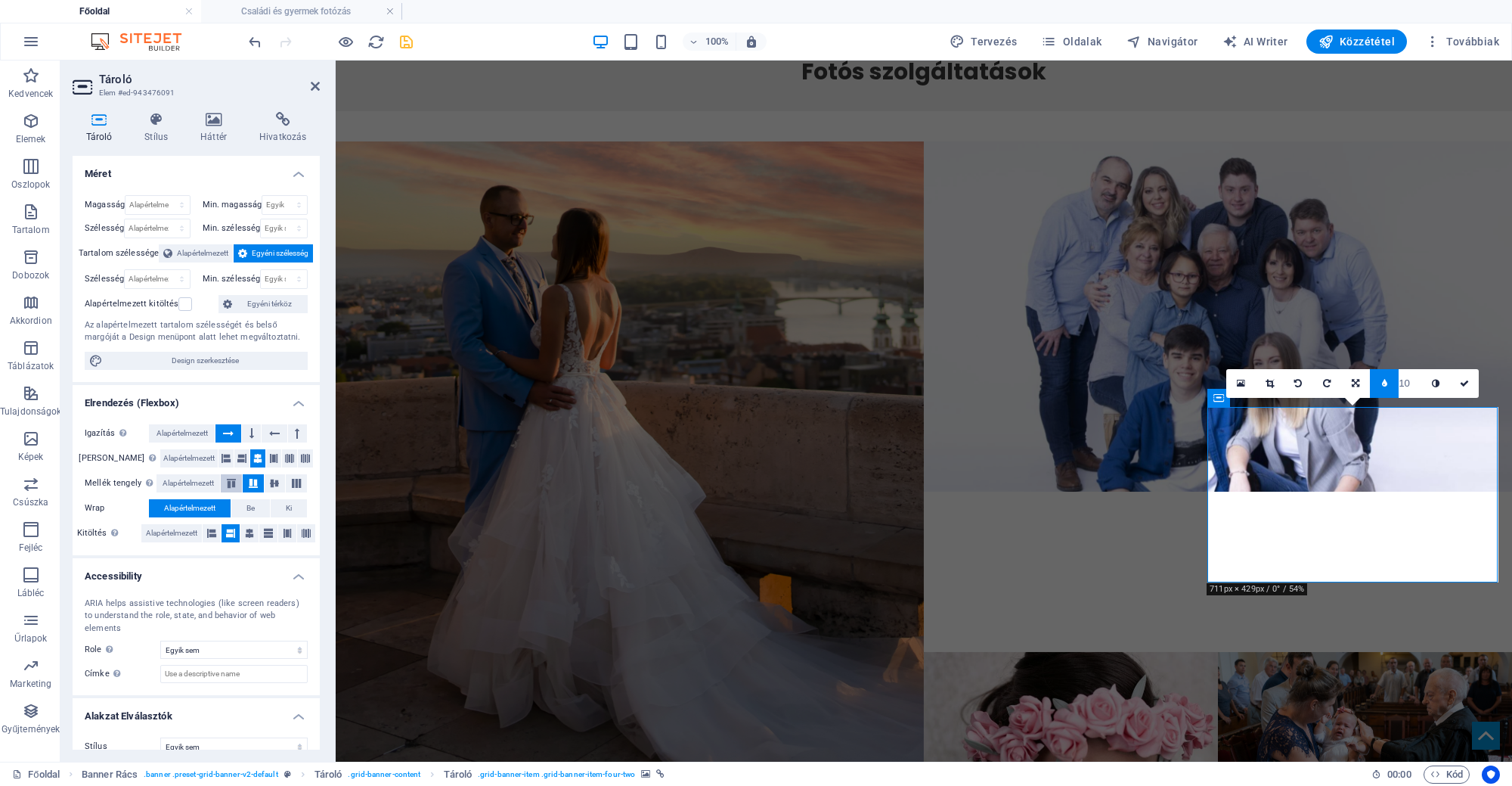
click at [238, 480] on icon at bounding box center [231, 482] width 18 height 9
click at [234, 537] on icon at bounding box center [230, 533] width 9 height 18
click at [252, 528] on icon at bounding box center [249, 533] width 9 height 18
click at [1465, 379] on icon at bounding box center [1464, 383] width 9 height 9
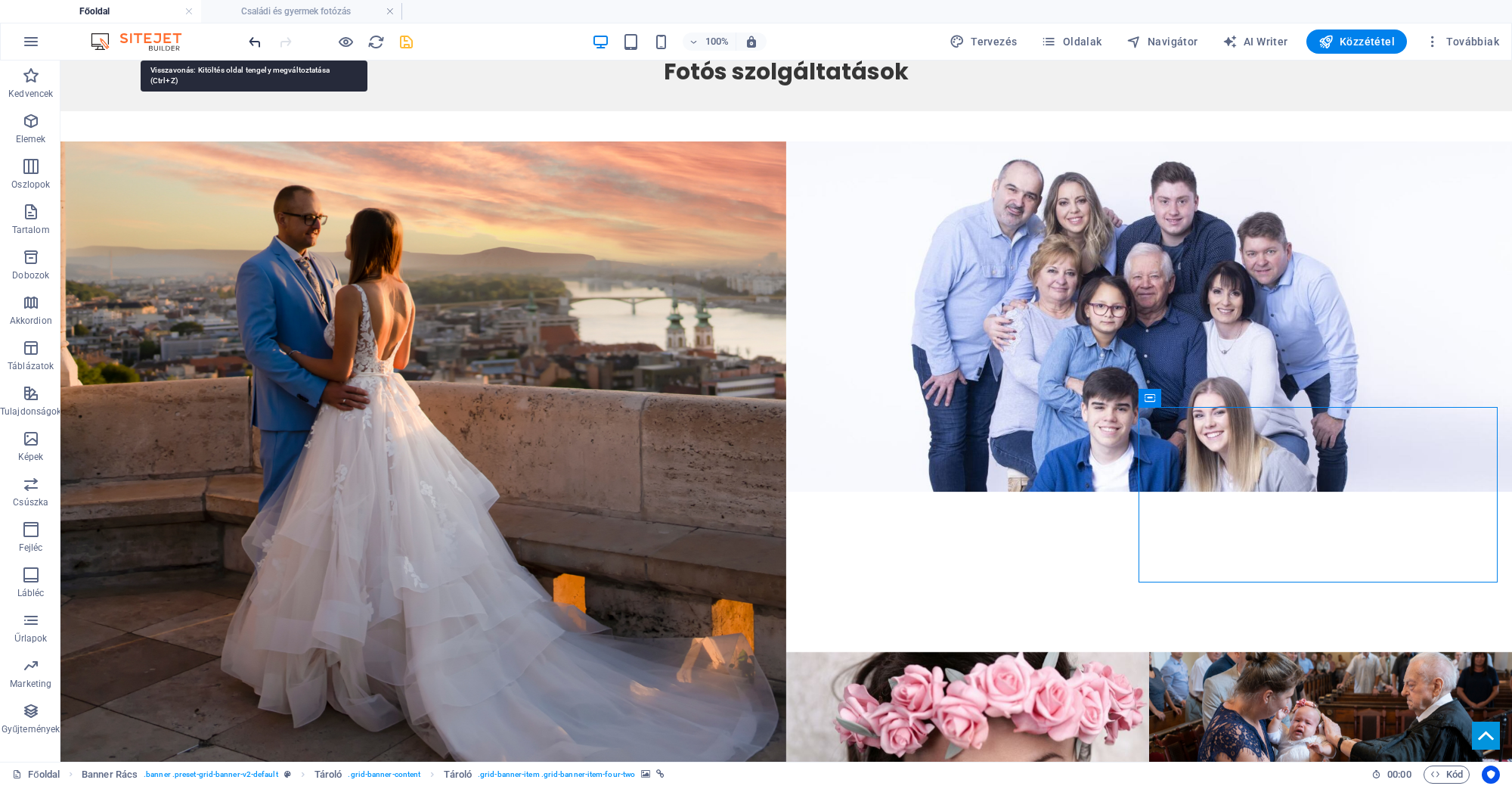
click at [255, 41] on icon "undo" at bounding box center [255, 43] width 18 height 18
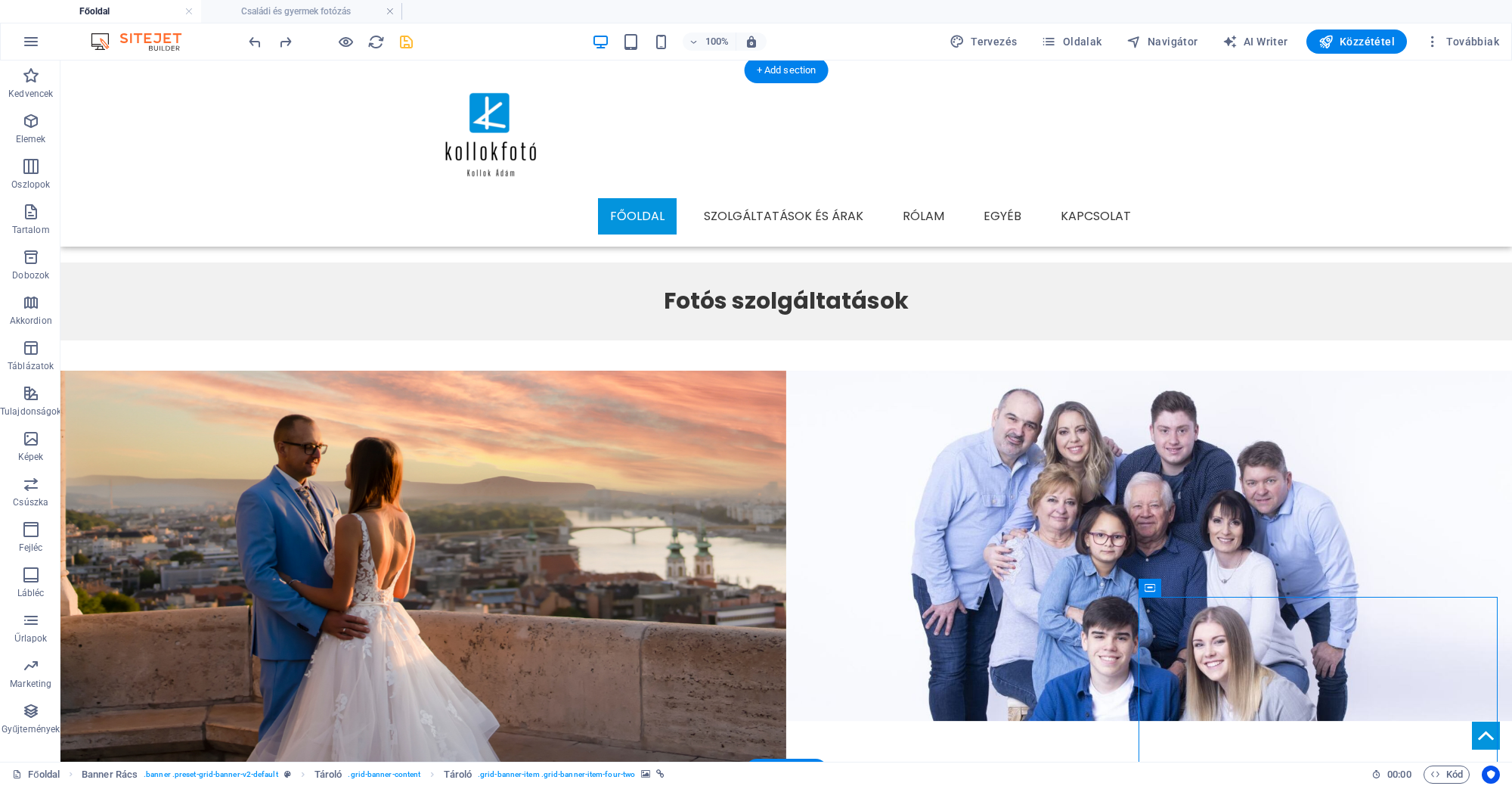
scroll to position [1056, 0]
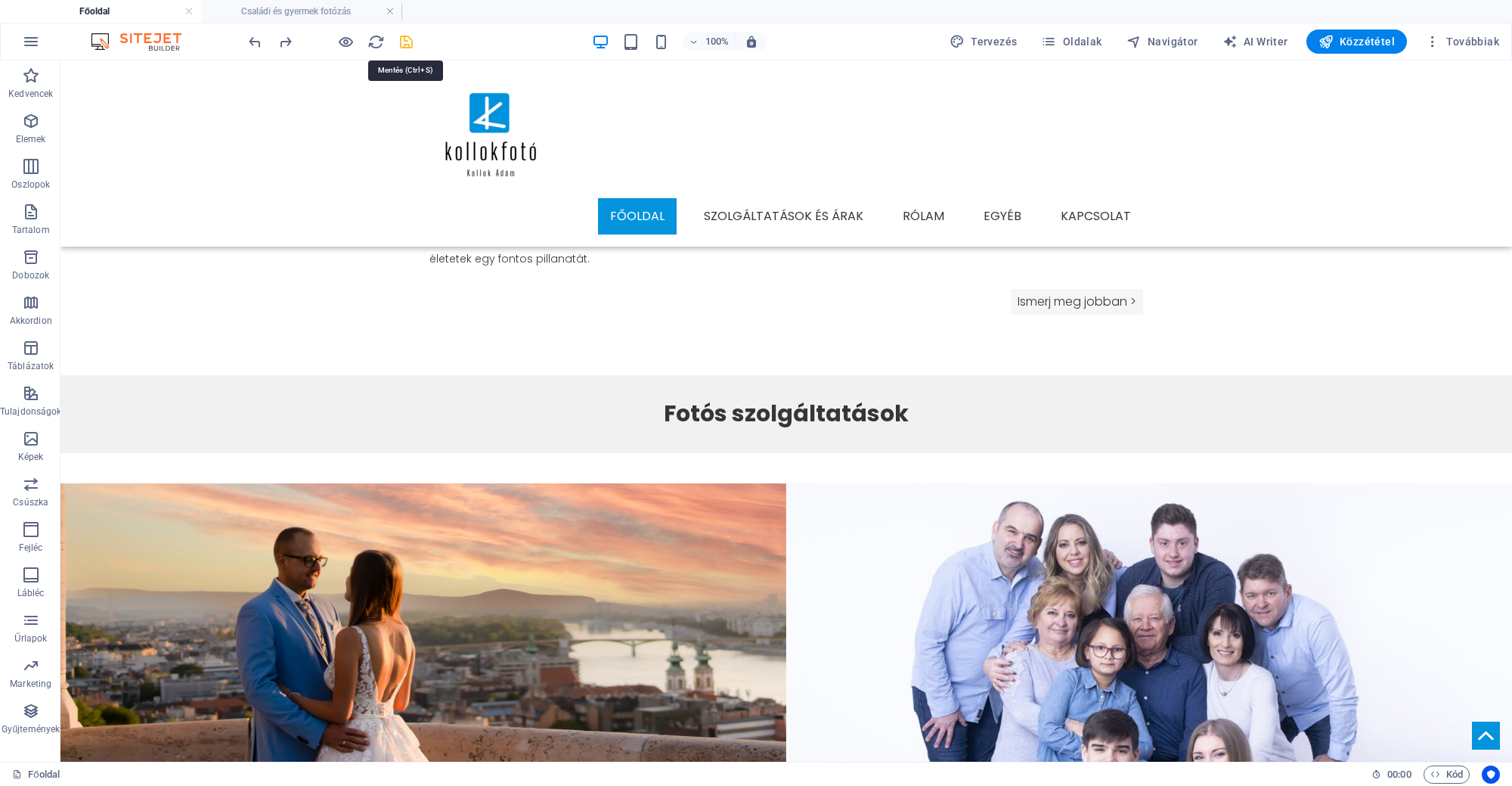
click at [408, 41] on icon "save" at bounding box center [406, 43] width 18 height 18
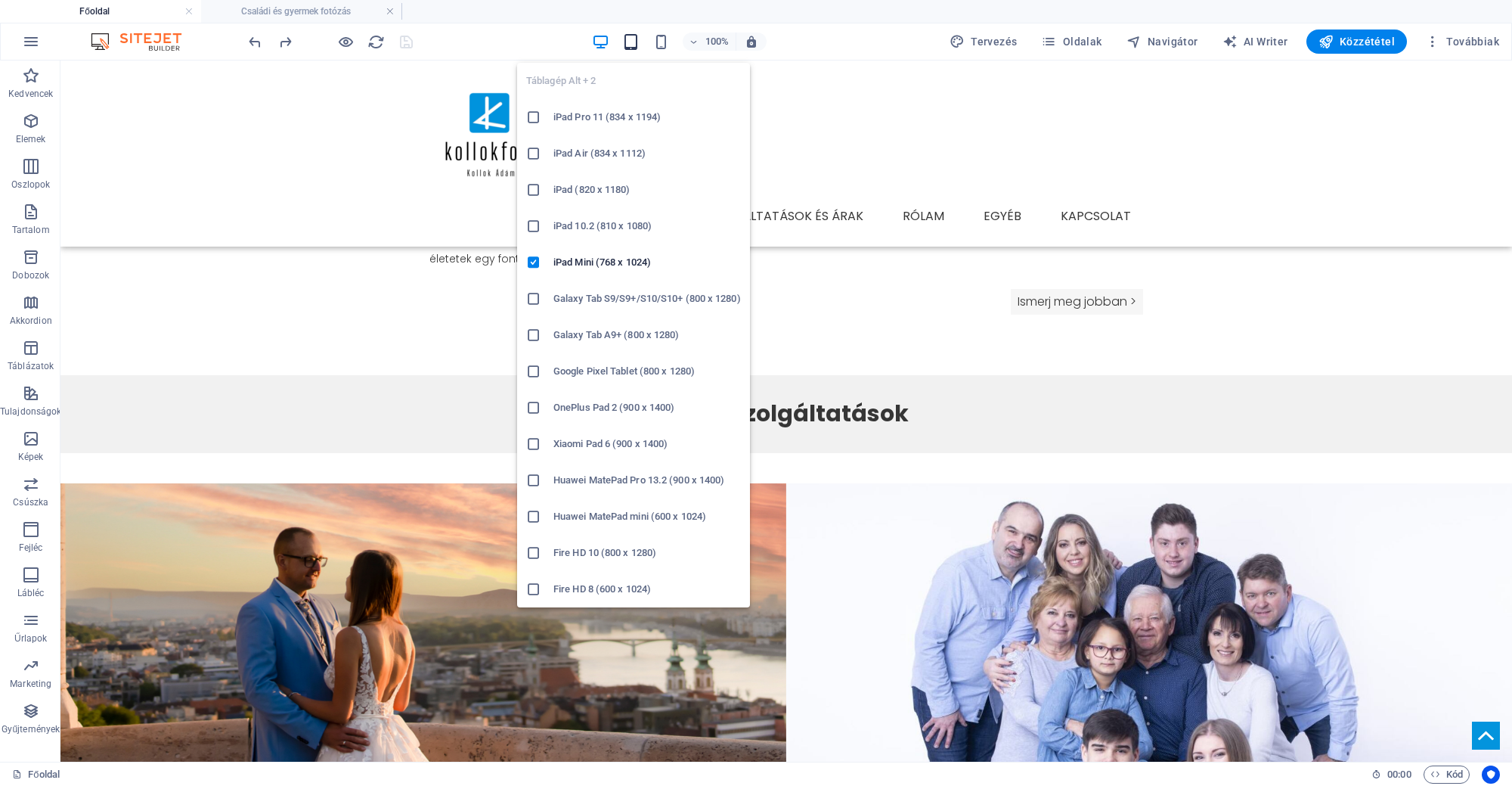
click at [634, 45] on icon "button" at bounding box center [630, 43] width 18 height 18
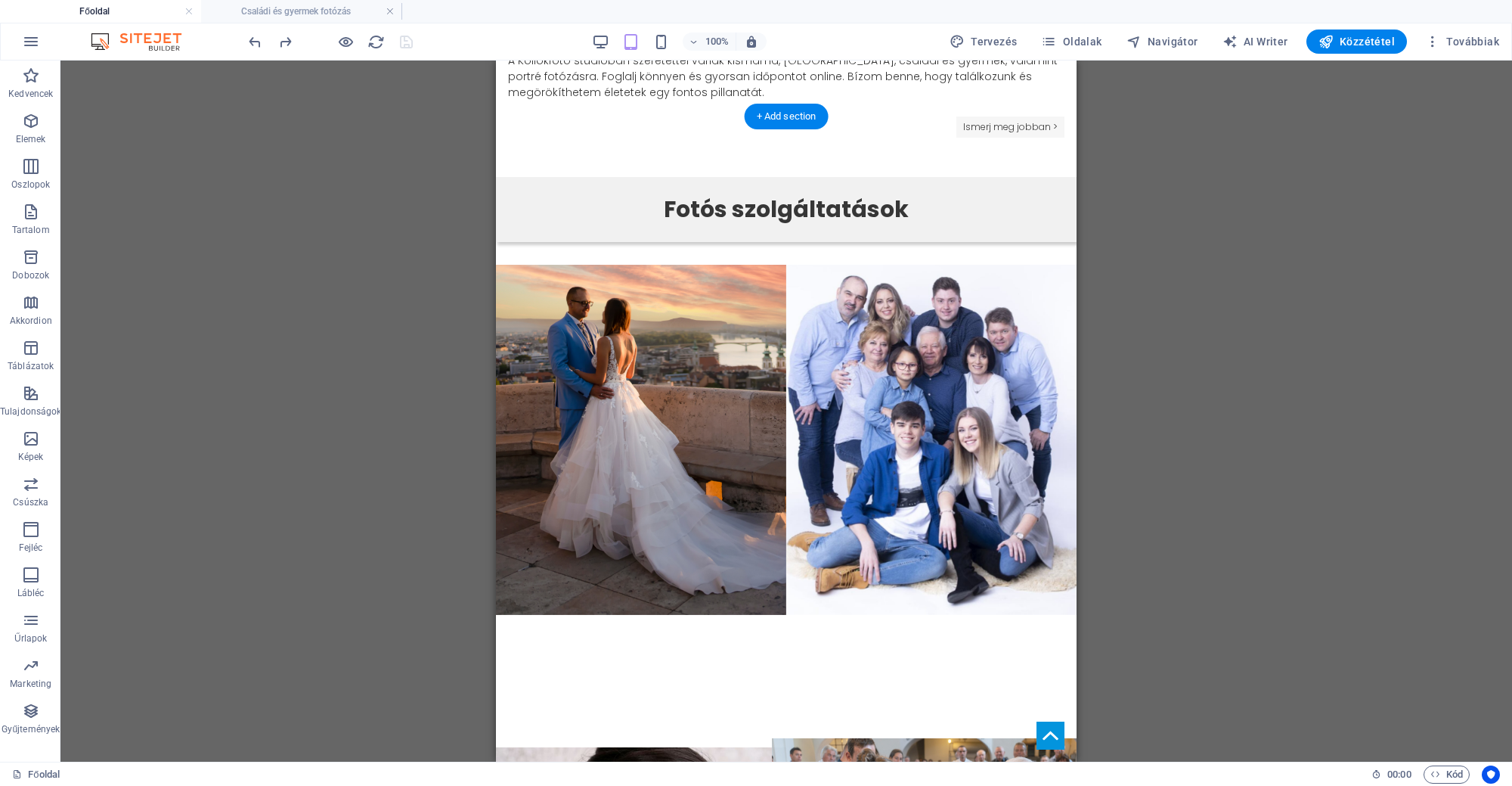
scroll to position [1245, 0]
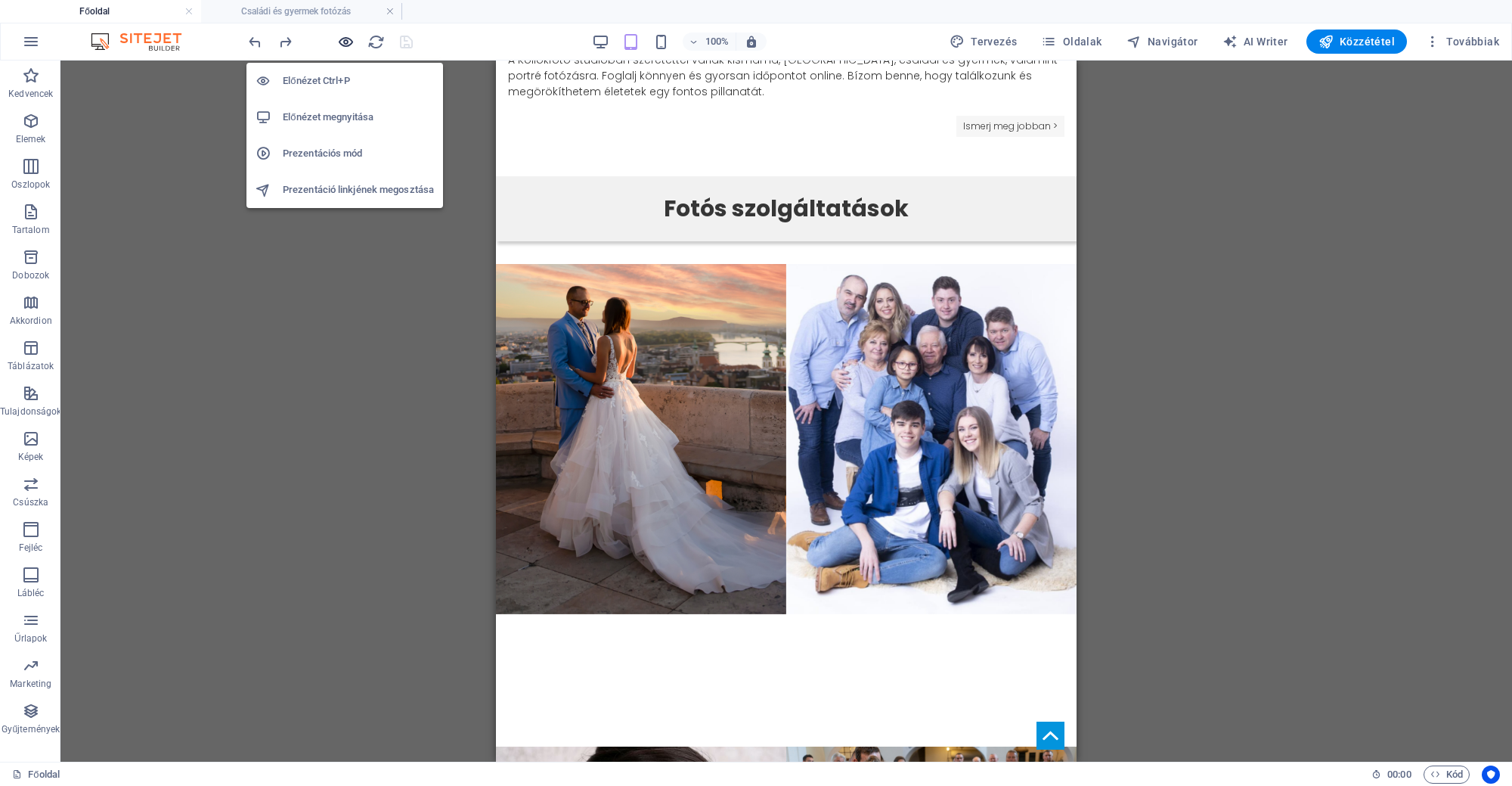
click at [348, 42] on icon "button" at bounding box center [346, 43] width 18 height 18
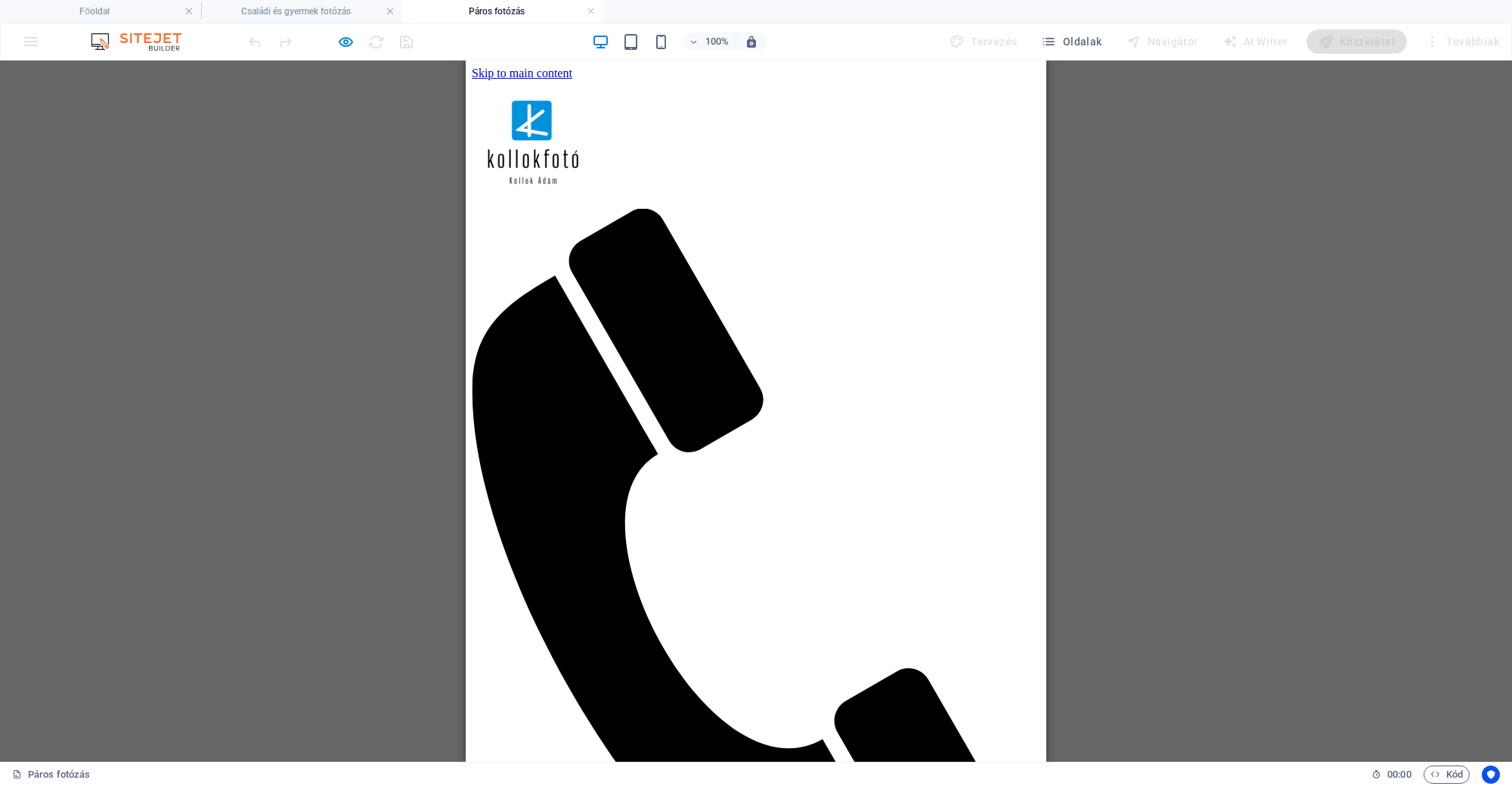
scroll to position [0, 0]
click at [86, 5] on h4 "Főoldal" at bounding box center [100, 11] width 201 height 17
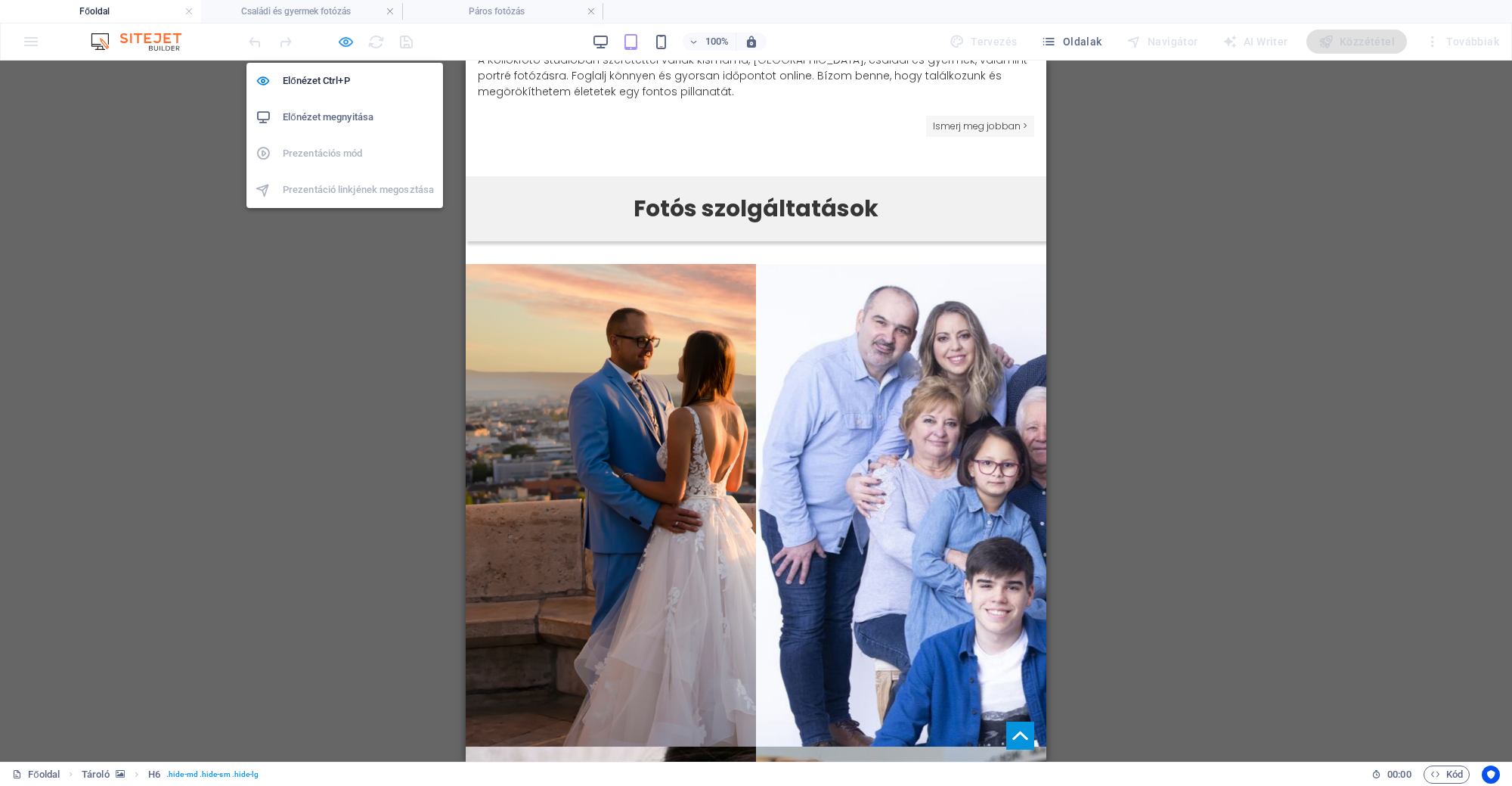
click at [351, 44] on icon "button" at bounding box center [346, 43] width 18 height 18
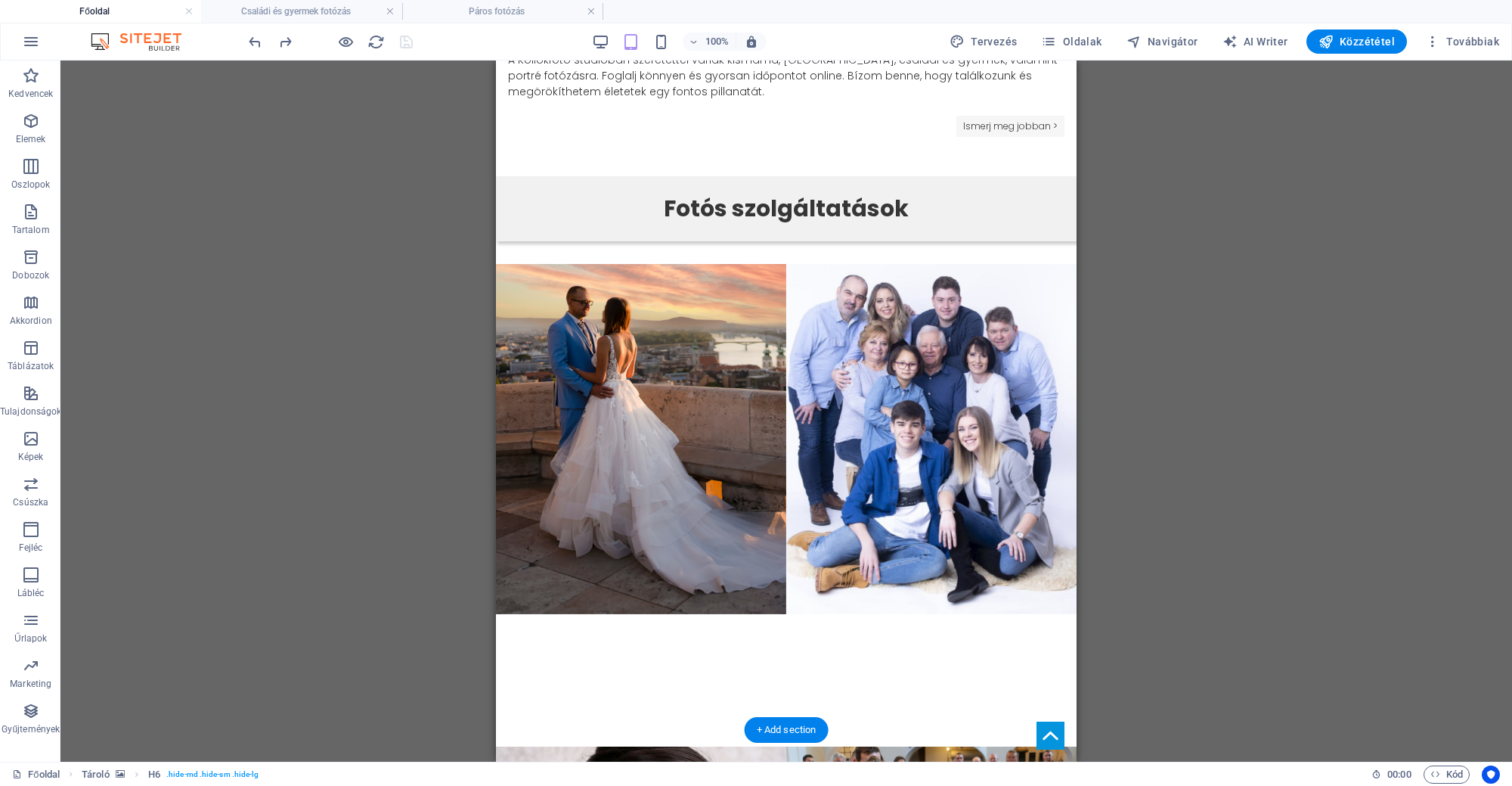
select select "11"
select select
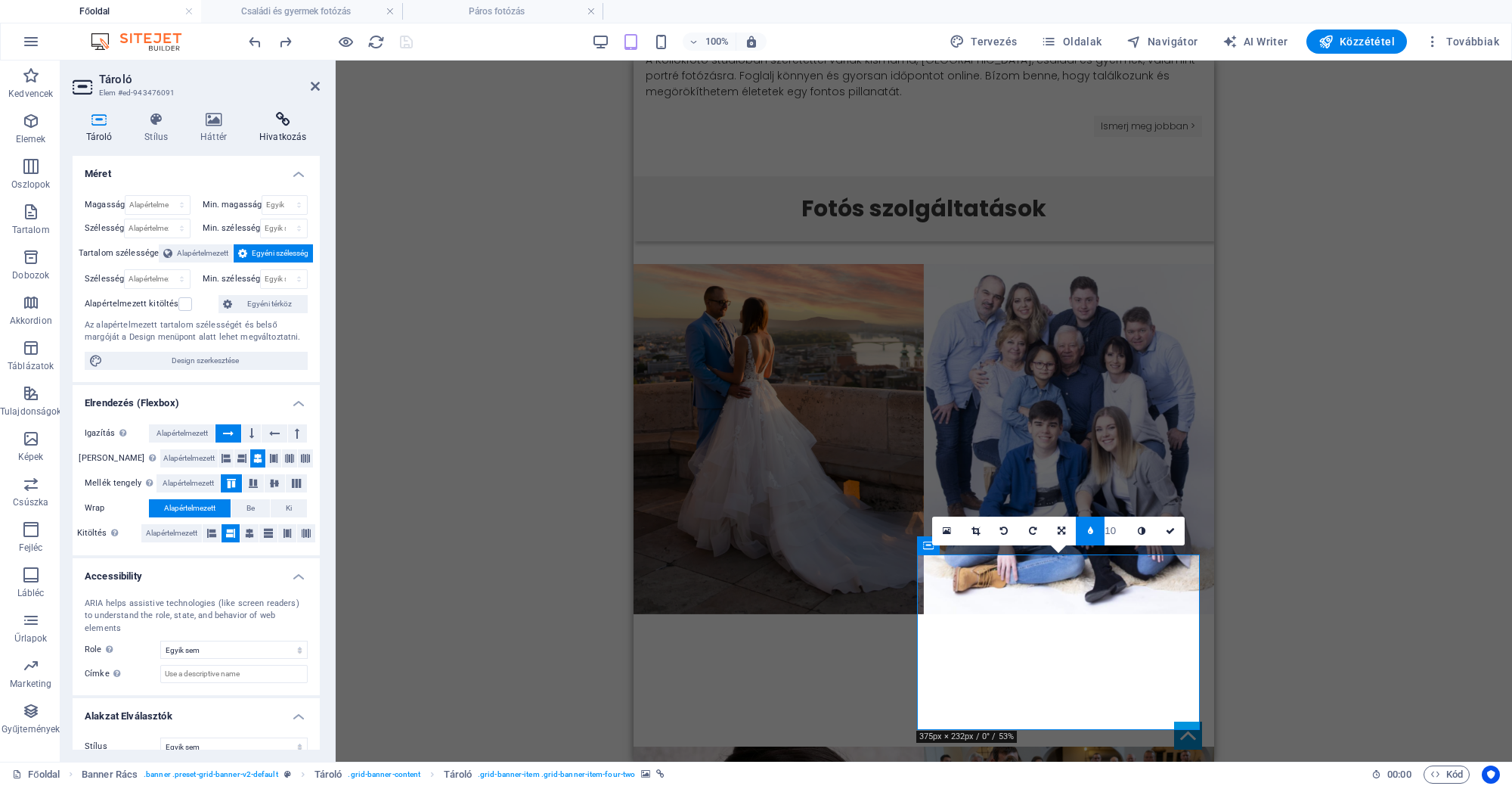
click at [277, 130] on h4 "Hivatkozás" at bounding box center [283, 128] width 73 height 32
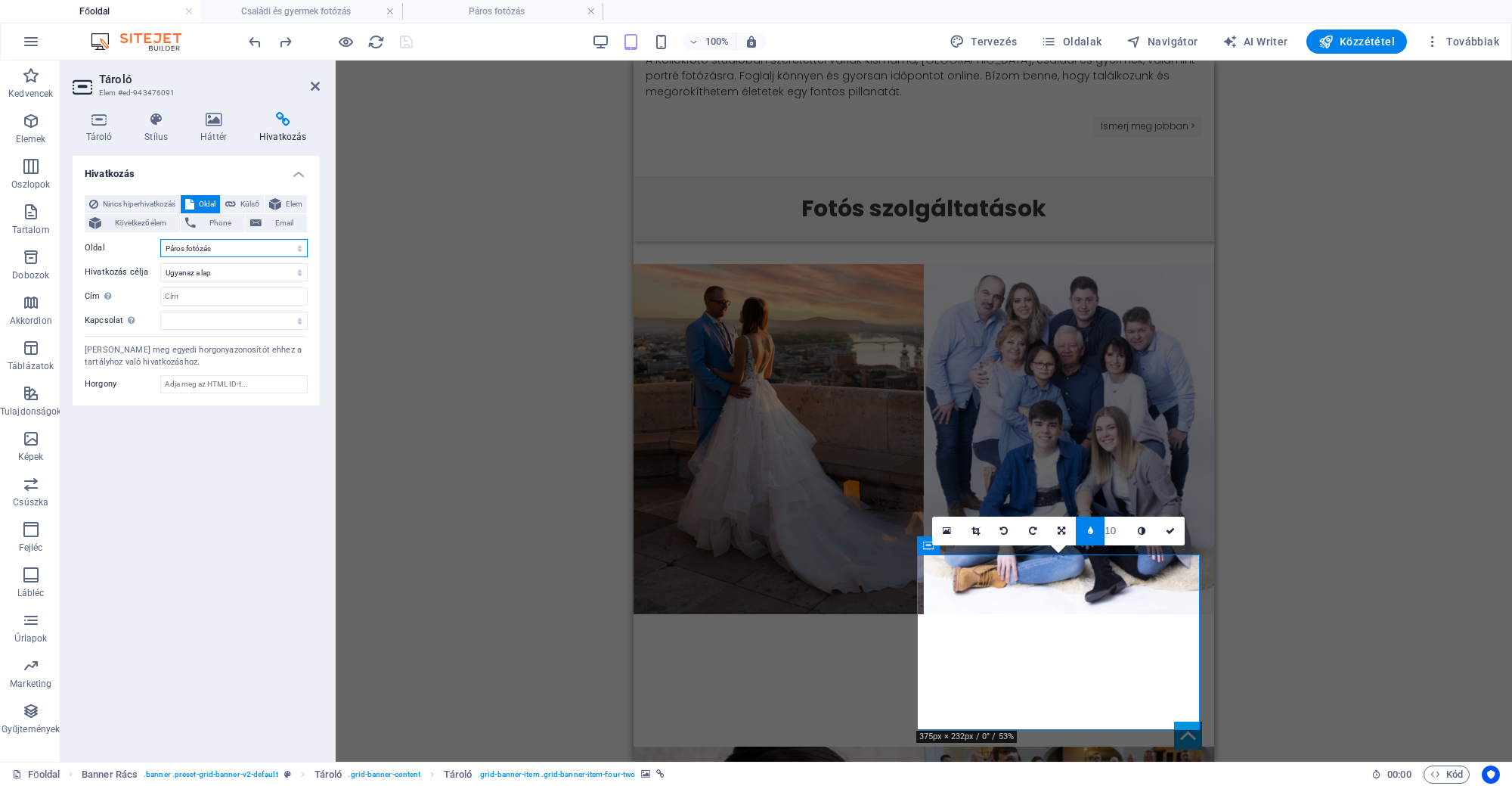
click at [207, 248] on select "Főoldal Szolgáltatások és árak Rólam Egyéb Kapcsolat Esküvői fotózás Esküvői fo…" at bounding box center [233, 248] width 147 height 18
select select "1"
click at [160, 239] on select "Főoldal Szolgáltatások és árak Rólam Egyéb Kapcsolat Esküvői fotózás Esküvői fo…" at bounding box center [233, 248] width 147 height 18
click at [1174, 540] on link at bounding box center [1169, 530] width 29 height 29
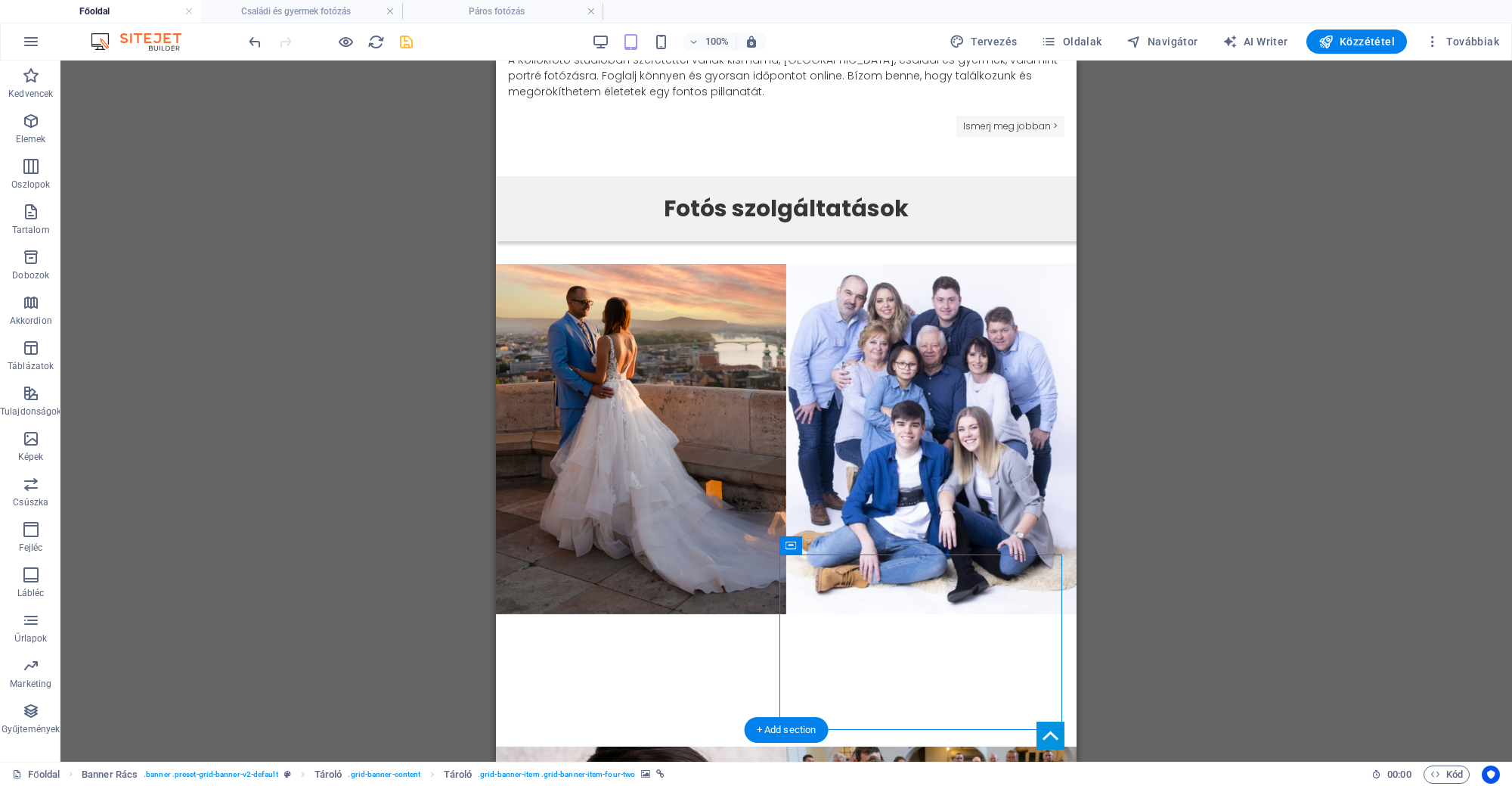
select select "1"
select select
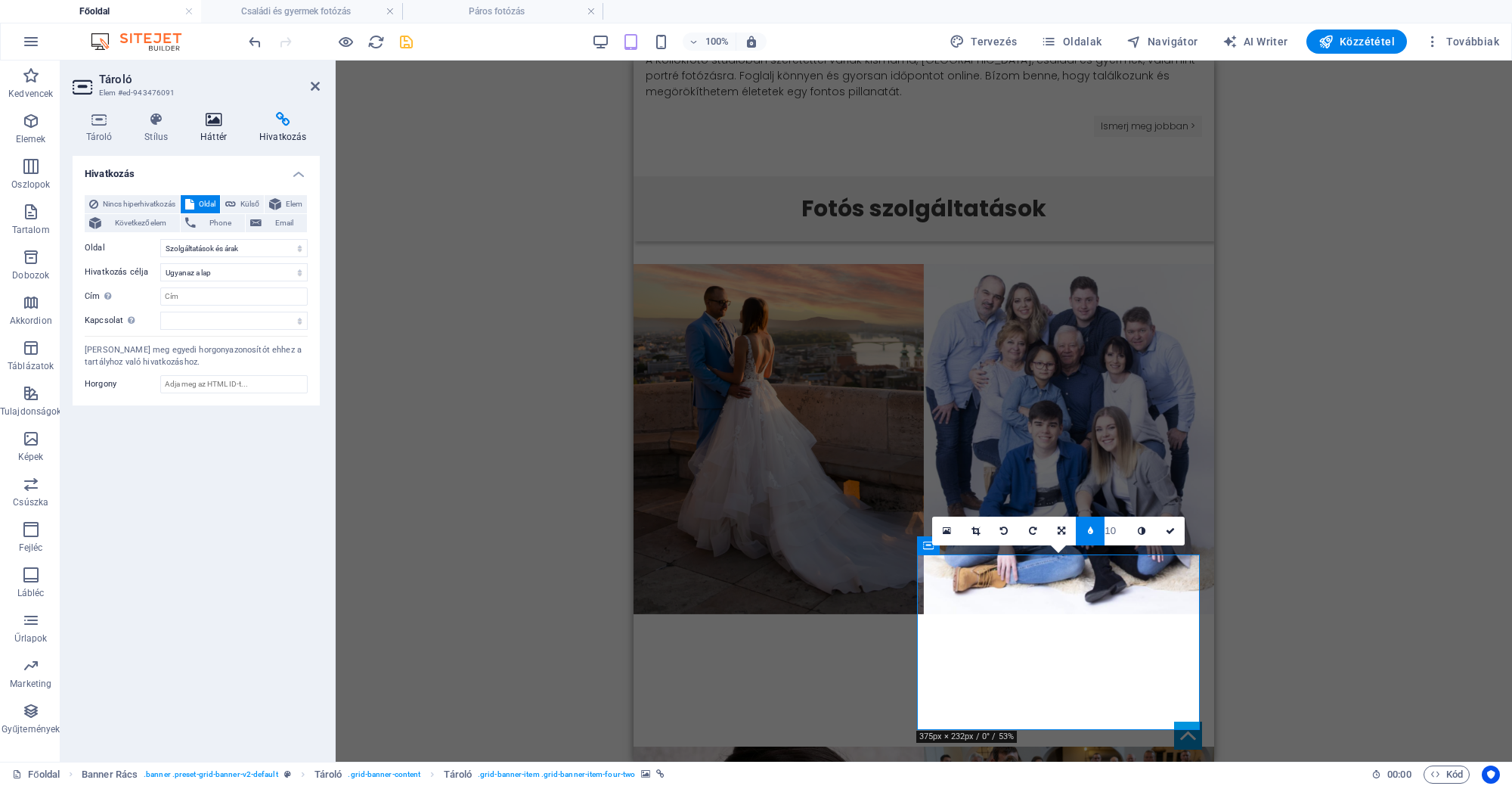
click at [223, 130] on h4 "Háttér" at bounding box center [217, 128] width 59 height 32
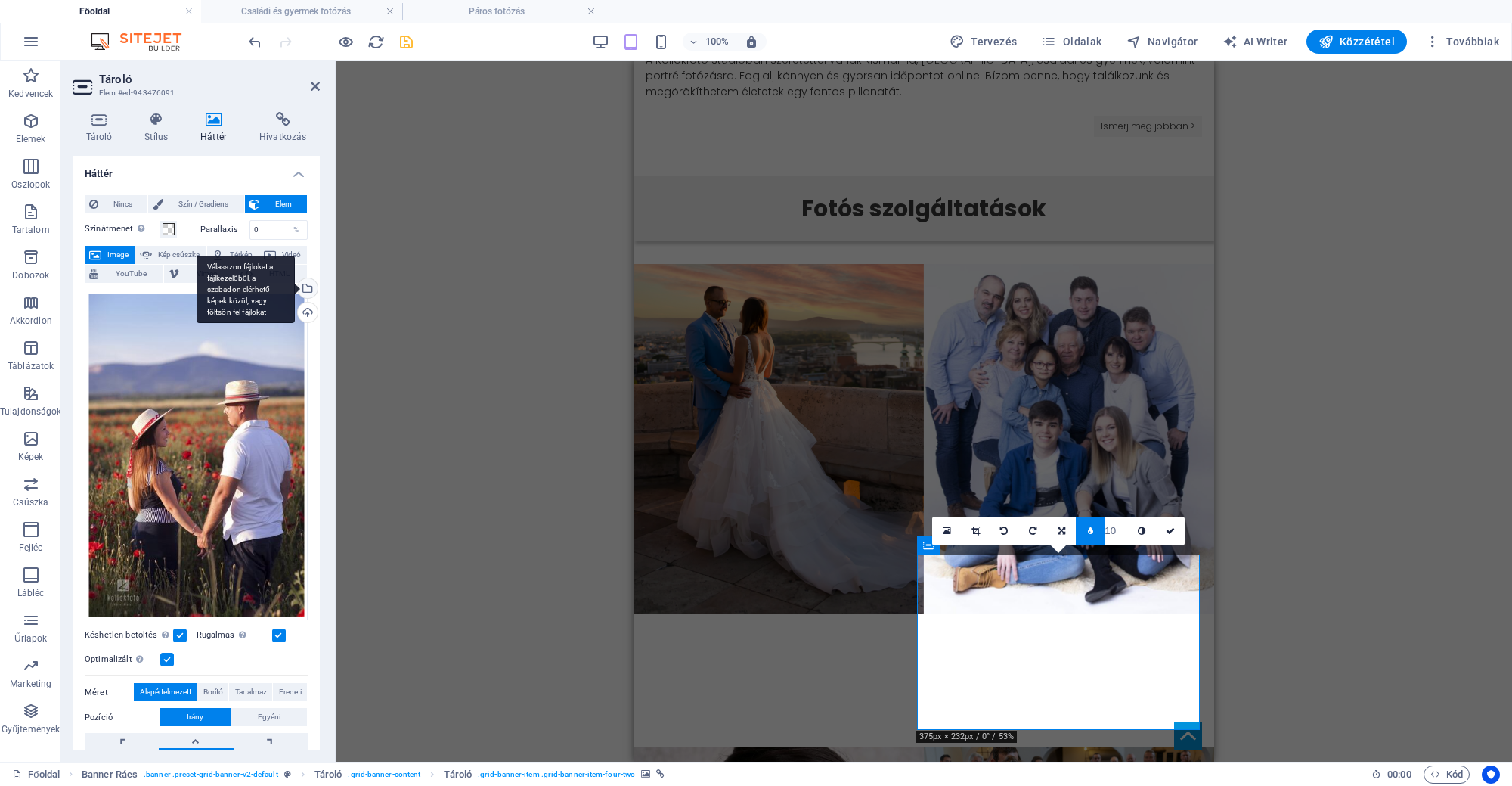
click at [302, 295] on div "Válasszon fájlokat a fájlkezelőből, a szabadon elérhető képek közül, vagy tölts…" at bounding box center [305, 289] width 23 height 23
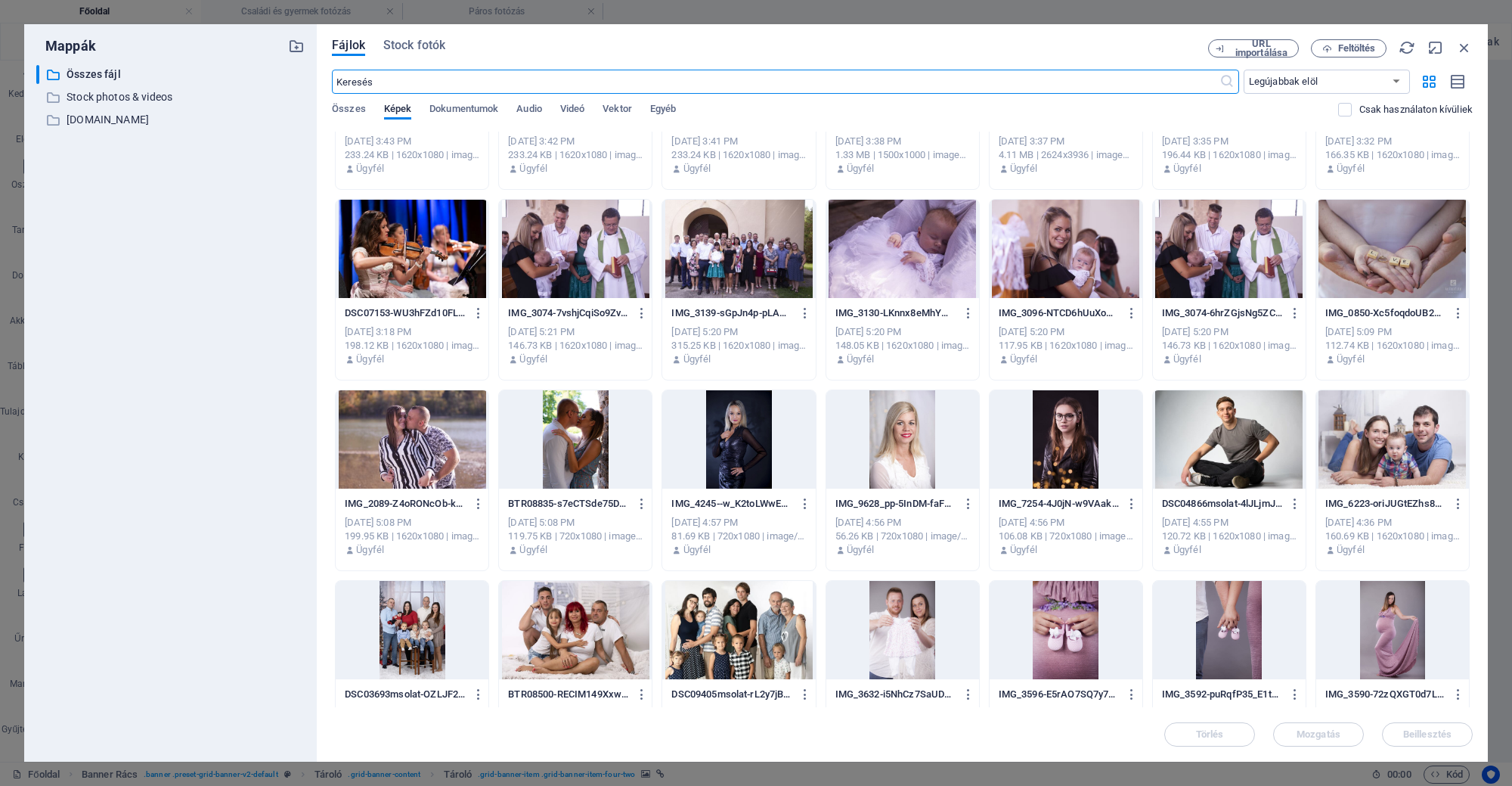
scroll to position [840, 0]
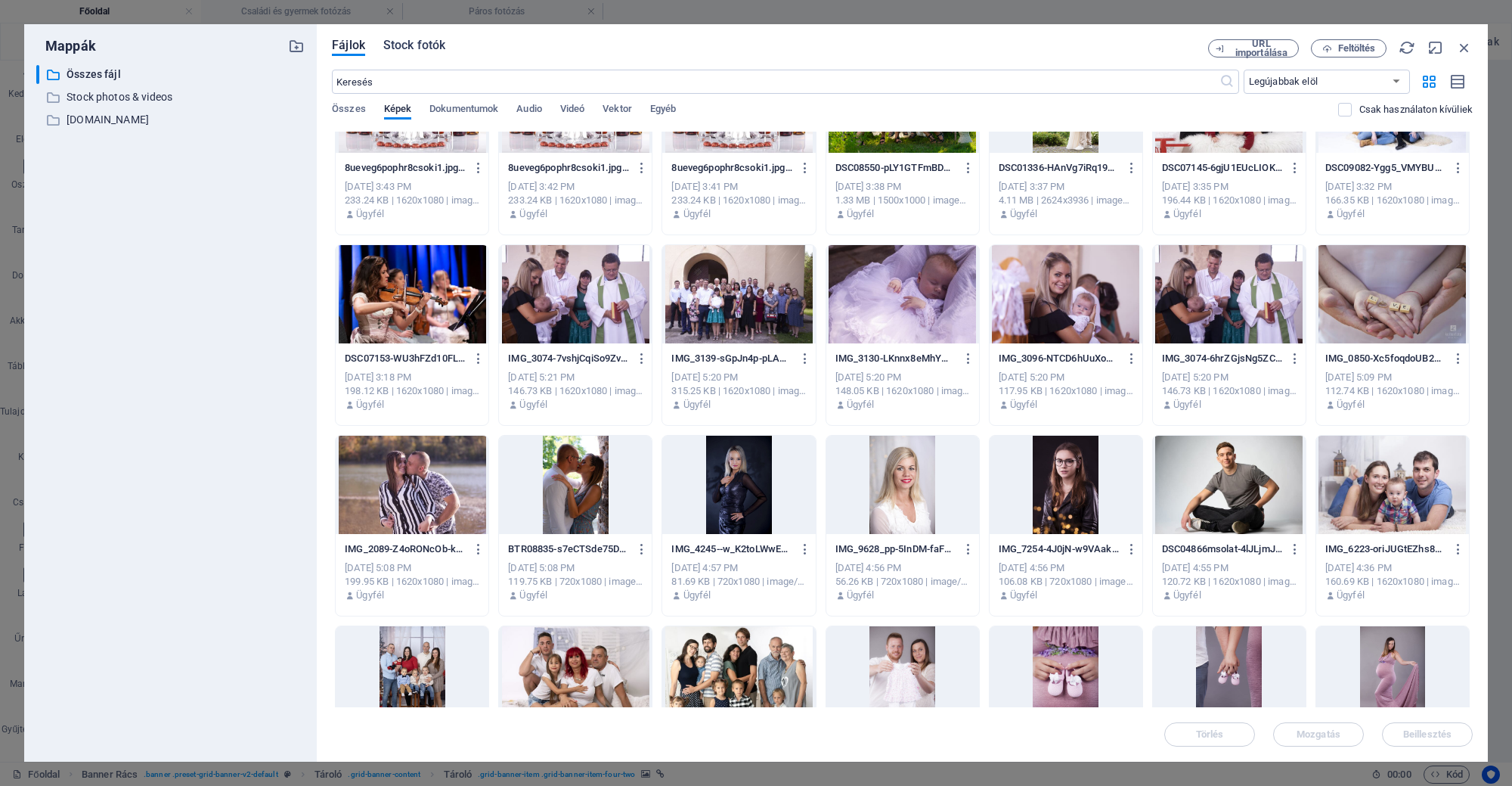
click at [429, 55] on button "Stock fotók" at bounding box center [414, 47] width 62 height 17
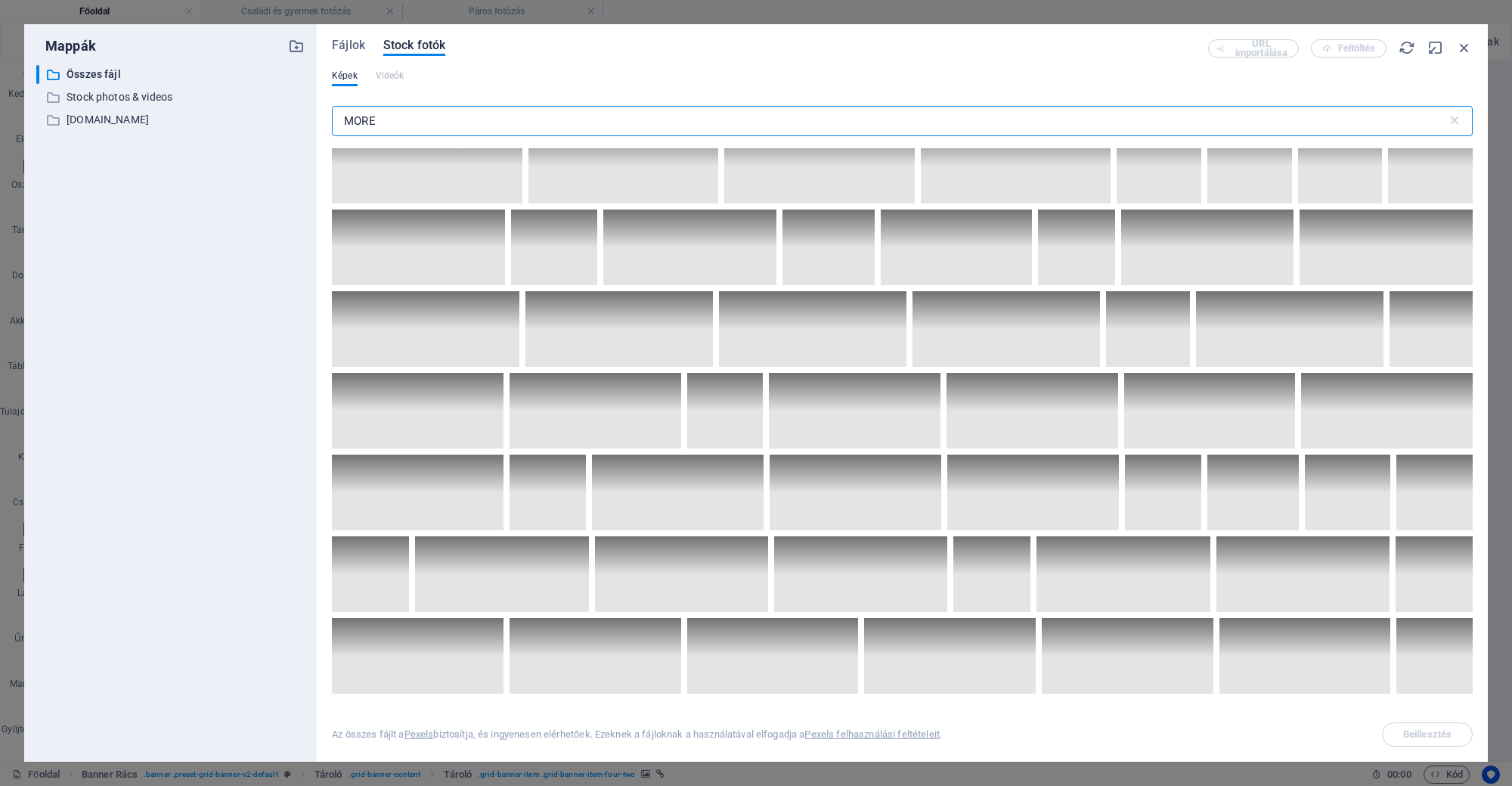
scroll to position [1040, 0]
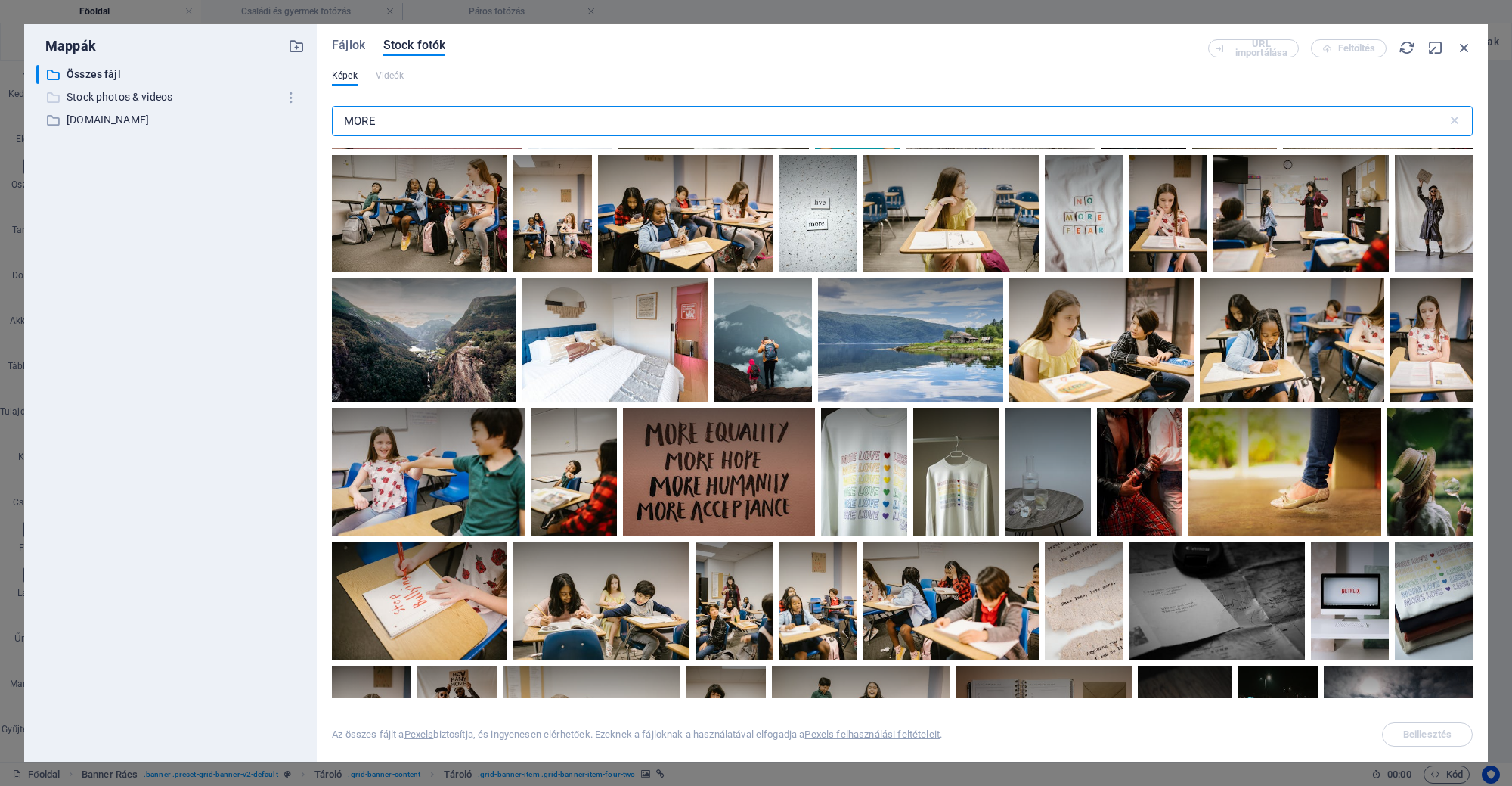
drag, startPoint x: 433, startPoint y: 111, endPoint x: 152, endPoint y: 88, distance: 281.9
click at [170, 120] on div "Mappák ​ Összes fájl Összes fájl ​ Stock photos & videos Stock photos & videos …" at bounding box center [755, 393] width 1464 height 738
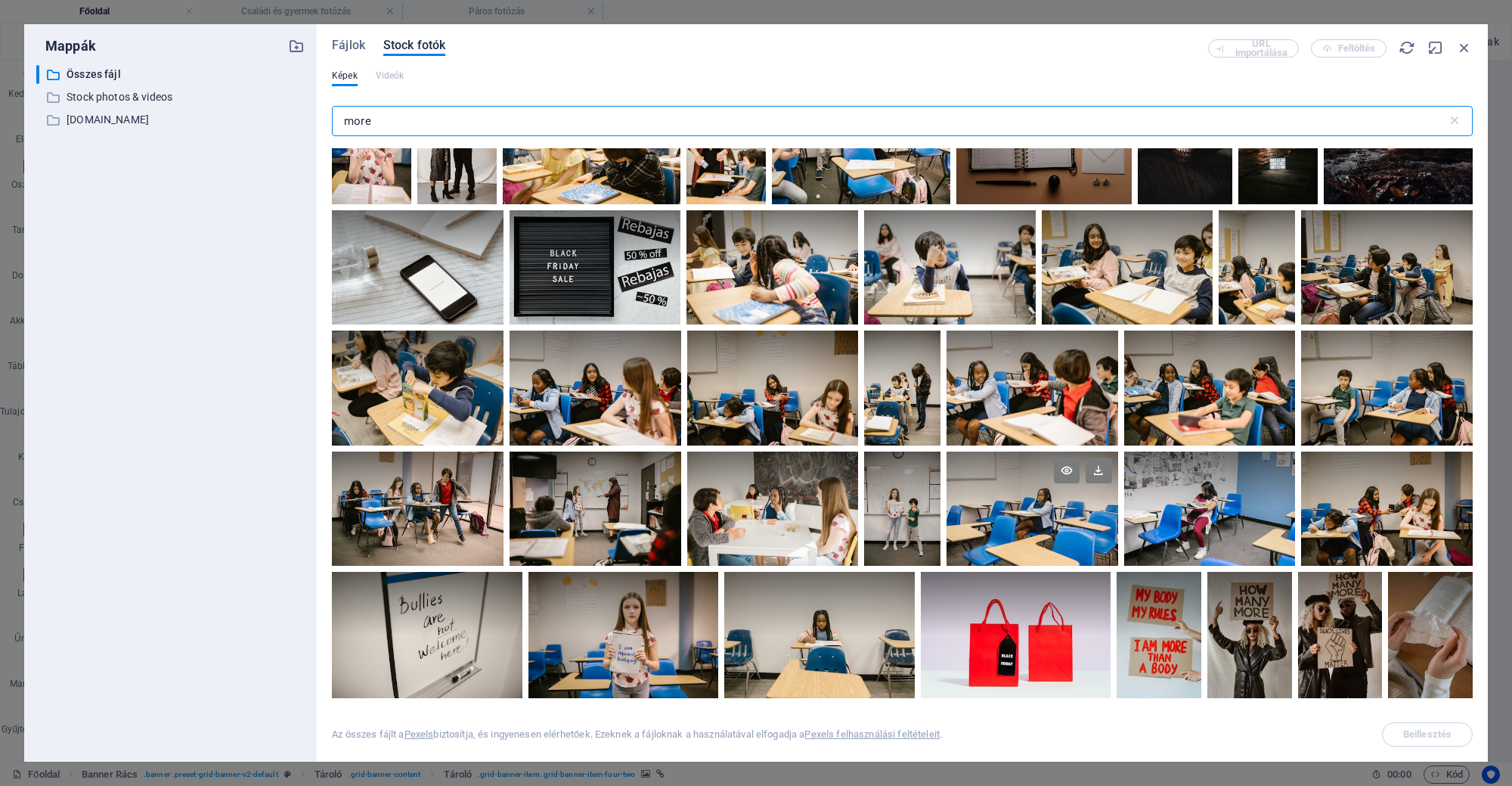
scroll to position [1702, 0]
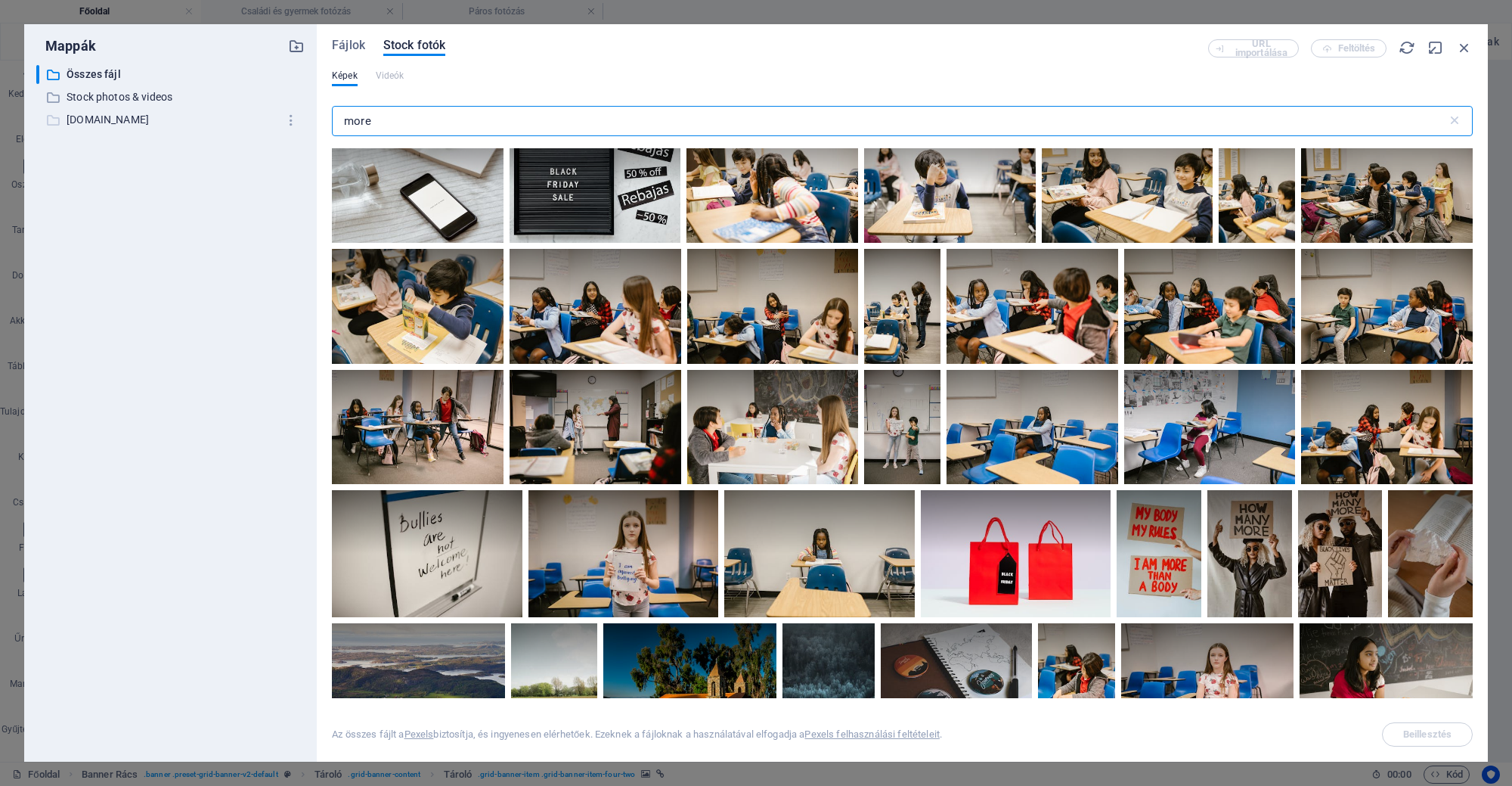
drag, startPoint x: 401, startPoint y: 125, endPoint x: 173, endPoint y: 129, distance: 228.0
click at [173, 129] on div "Mappák ​ Összes fájl Összes fájl ​ Stock photos & videos Stock photos & videos …" at bounding box center [755, 393] width 1464 height 738
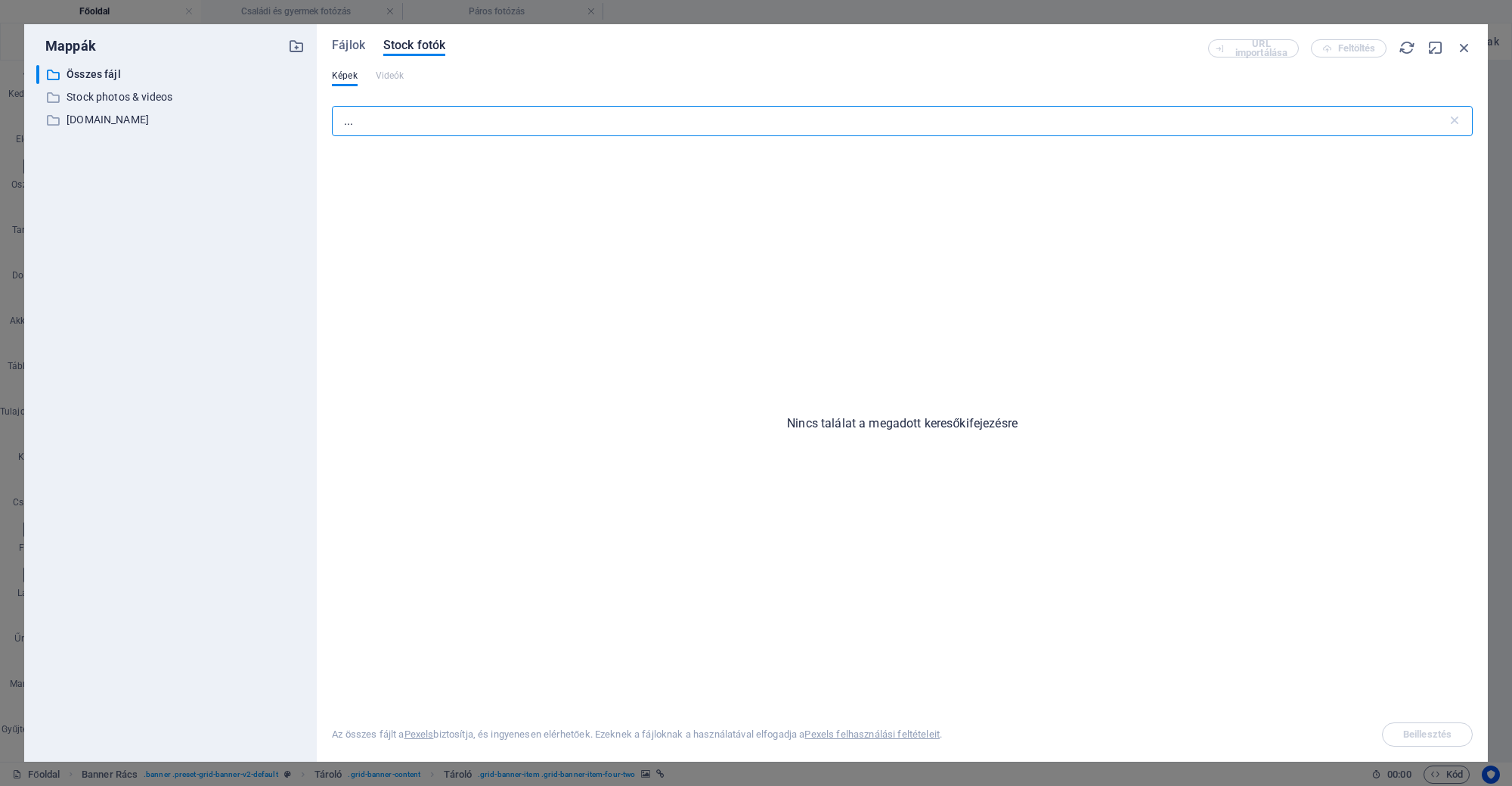
drag, startPoint x: 404, startPoint y: 133, endPoint x: 191, endPoint y: 131, distance: 213.0
click at [191, 133] on div "Mappák ​ Összes fájl Összes fájl ​ Stock photos & videos Stock photos & videos …" at bounding box center [755, 393] width 1464 height 738
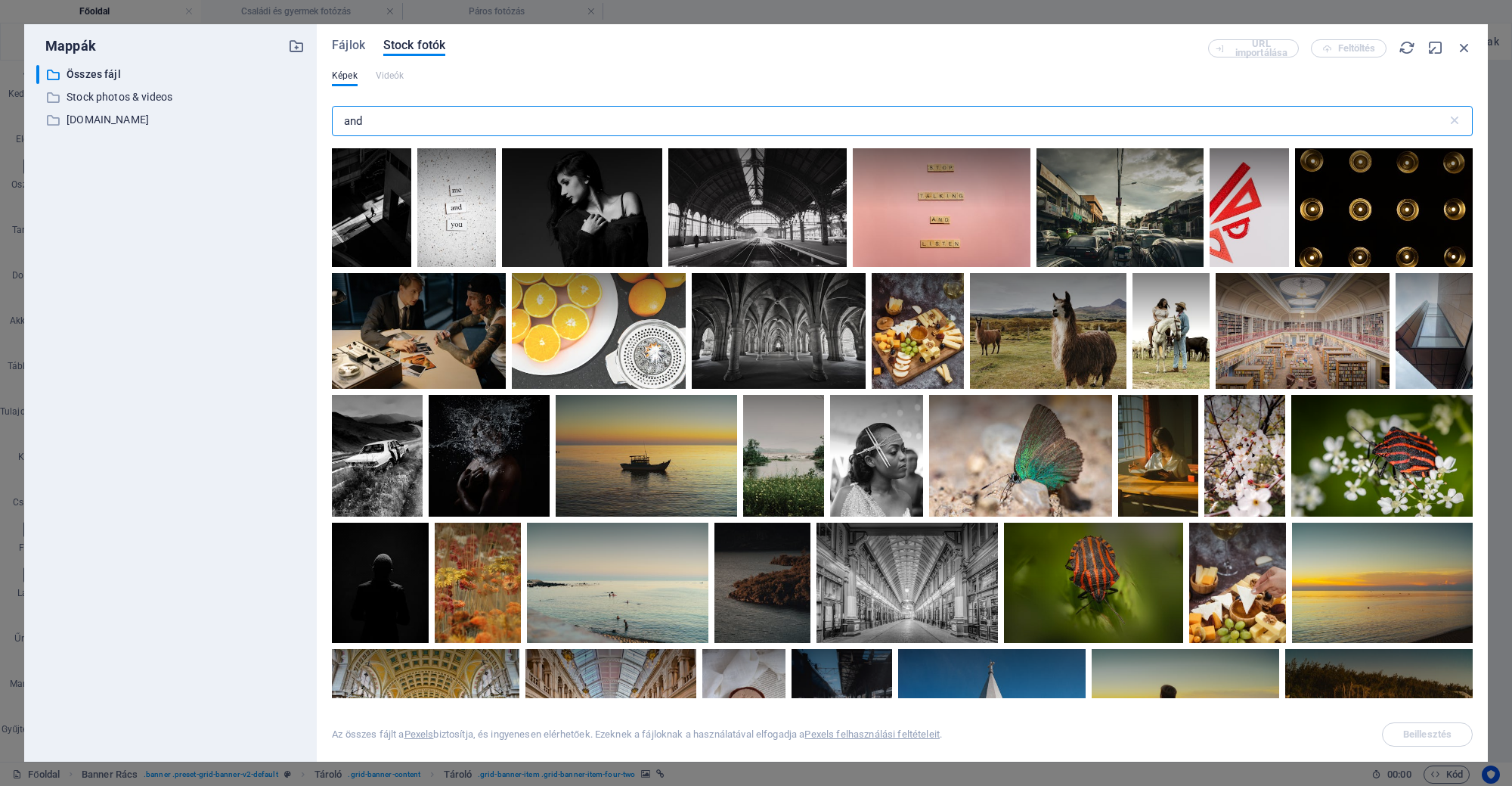
drag, startPoint x: 431, startPoint y: 120, endPoint x: 262, endPoint y: 139, distance: 170.1
click at [262, 139] on div "Mappák ​ Összes fájl Összes fájl ​ Stock photos & videos Stock photos & videos …" at bounding box center [755, 393] width 1464 height 738
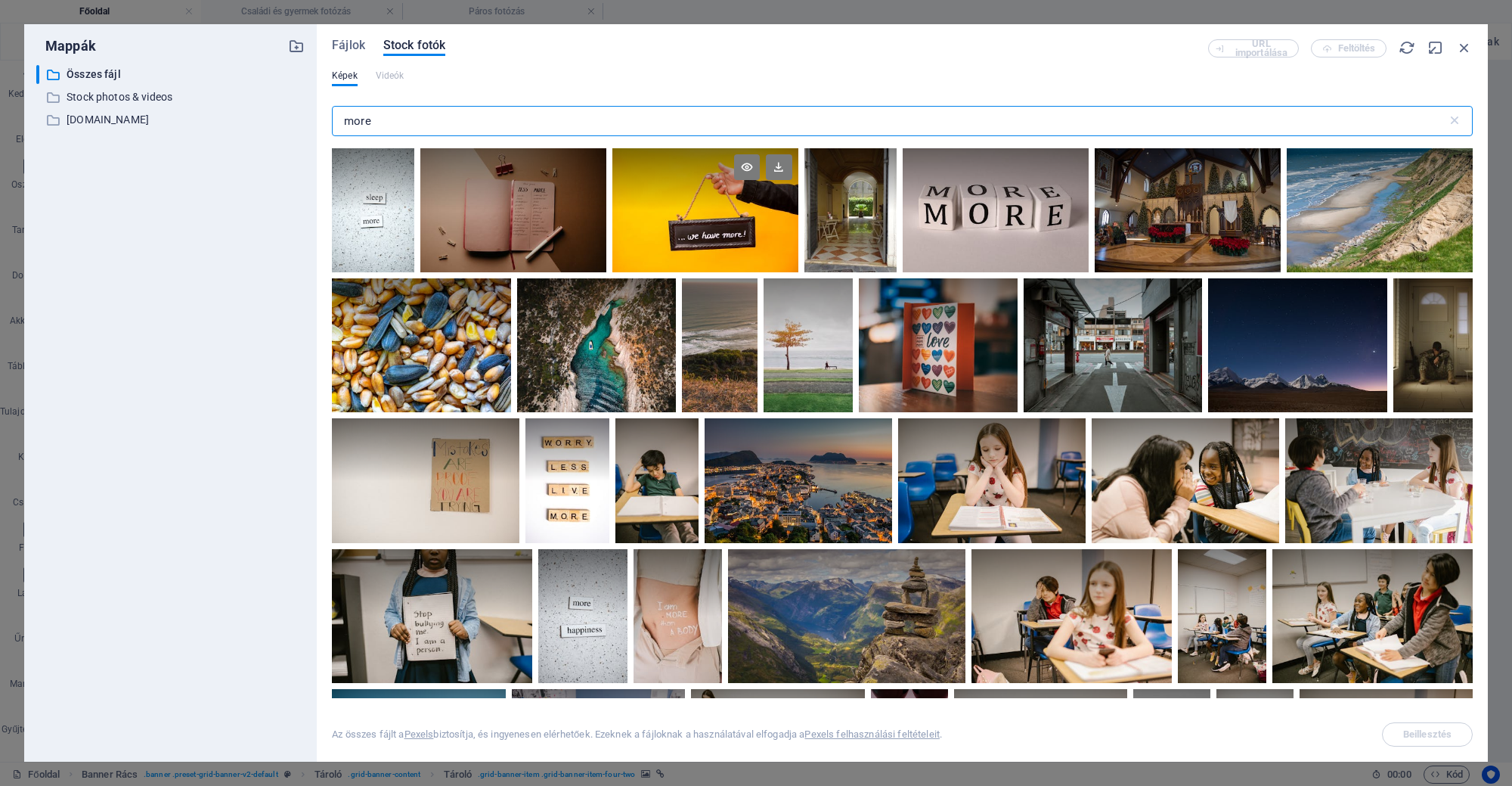
type input "more"
click at [758, 217] on div at bounding box center [705, 210] width 186 height 124
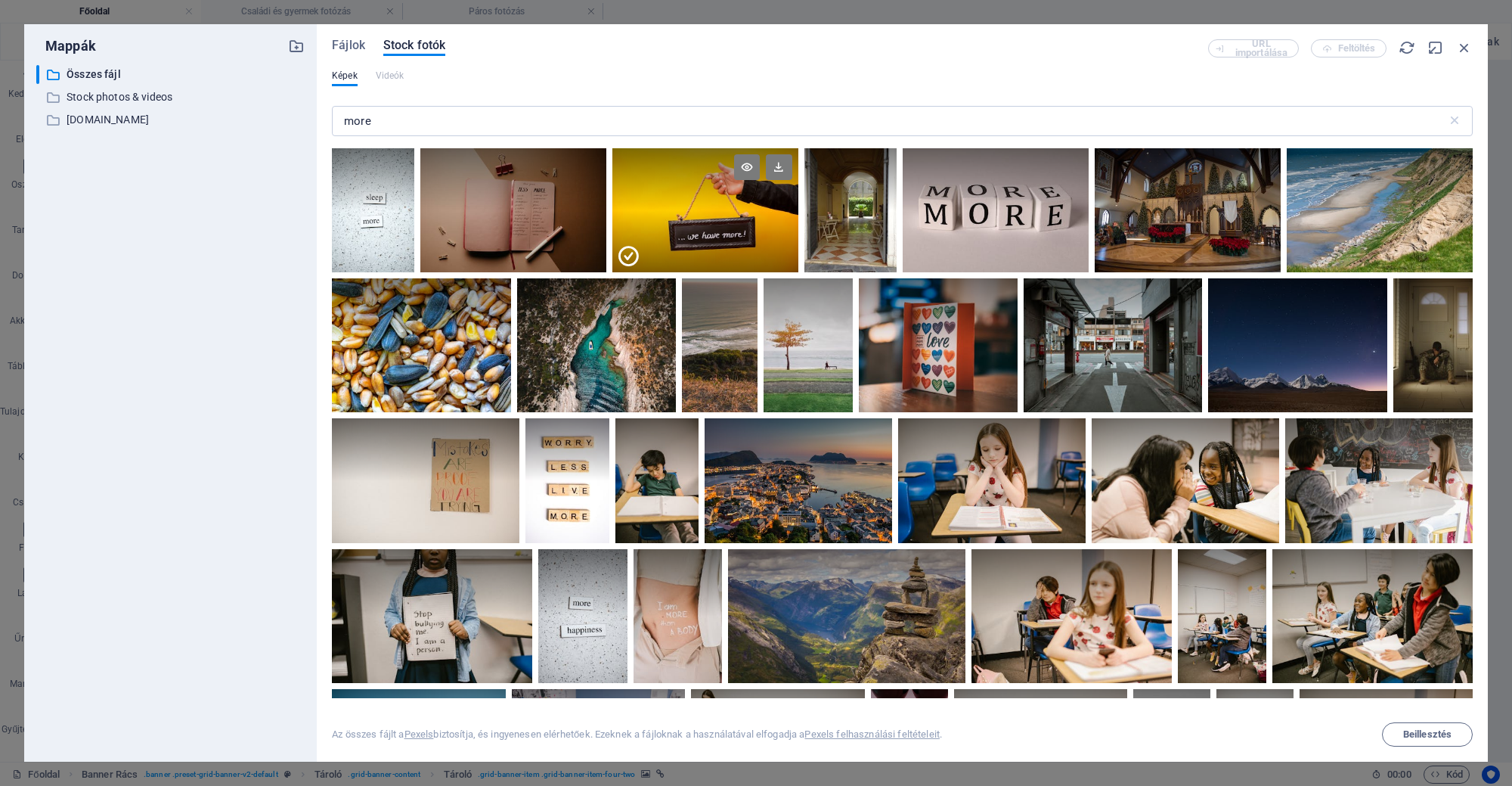
click at [758, 217] on div at bounding box center [705, 241] width 186 height 62
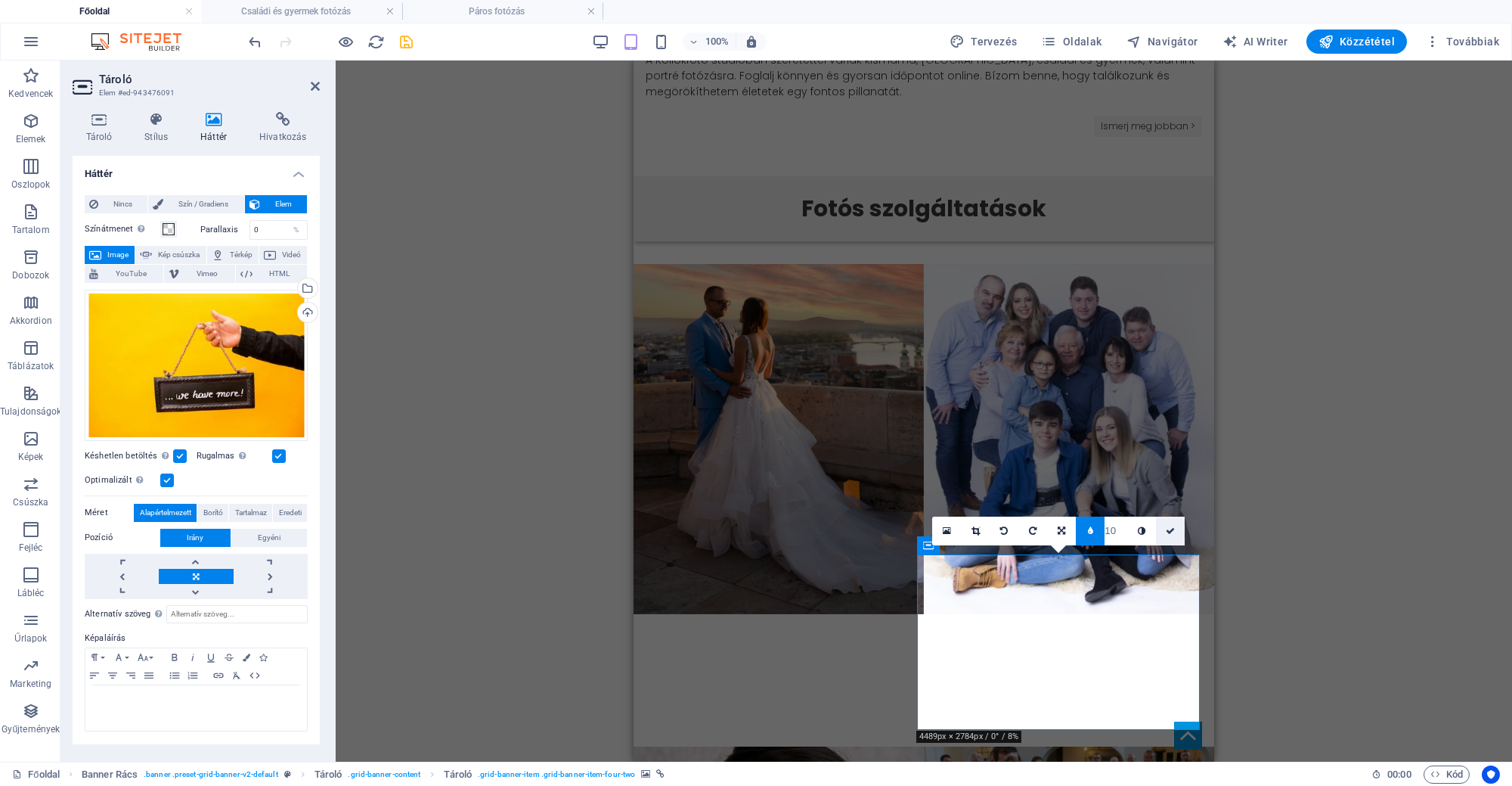
click at [1169, 526] on icon at bounding box center [1169, 530] width 9 height 9
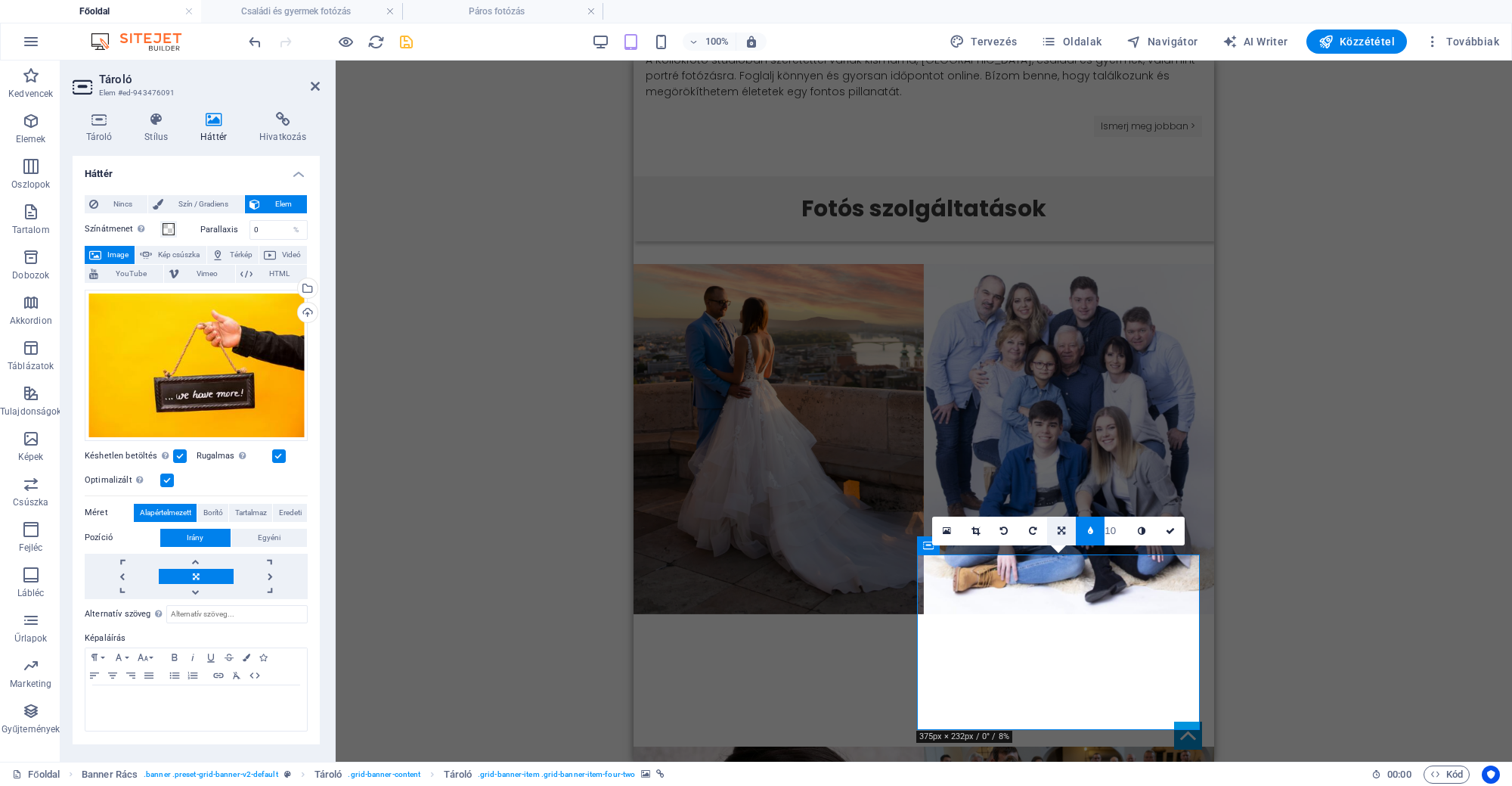
click at [1065, 529] on icon at bounding box center [1061, 530] width 8 height 9
click at [978, 530] on icon at bounding box center [975, 530] width 8 height 9
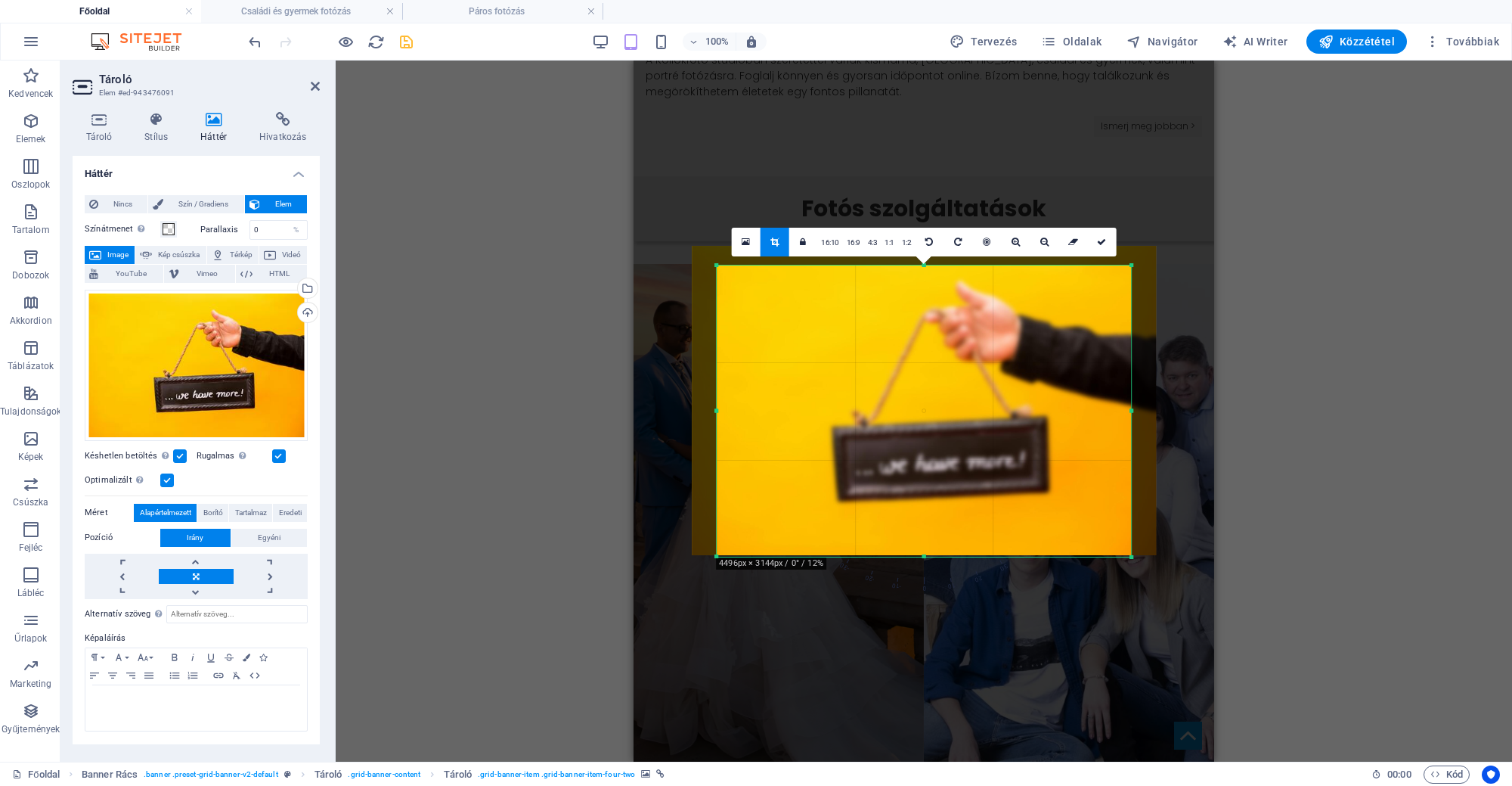
drag, startPoint x: 924, startPoint y: 256, endPoint x: 926, endPoint y: 276, distance: 20.1
click at [926, 276] on div "180 170 160 150 140 130 120 110 100 90 80 70 60 50 40 30 20 10 0 -10 -20 -30 -4…" at bounding box center [923, 410] width 414 height 292
click at [1099, 234] on link at bounding box center [1102, 242] width 29 height 29
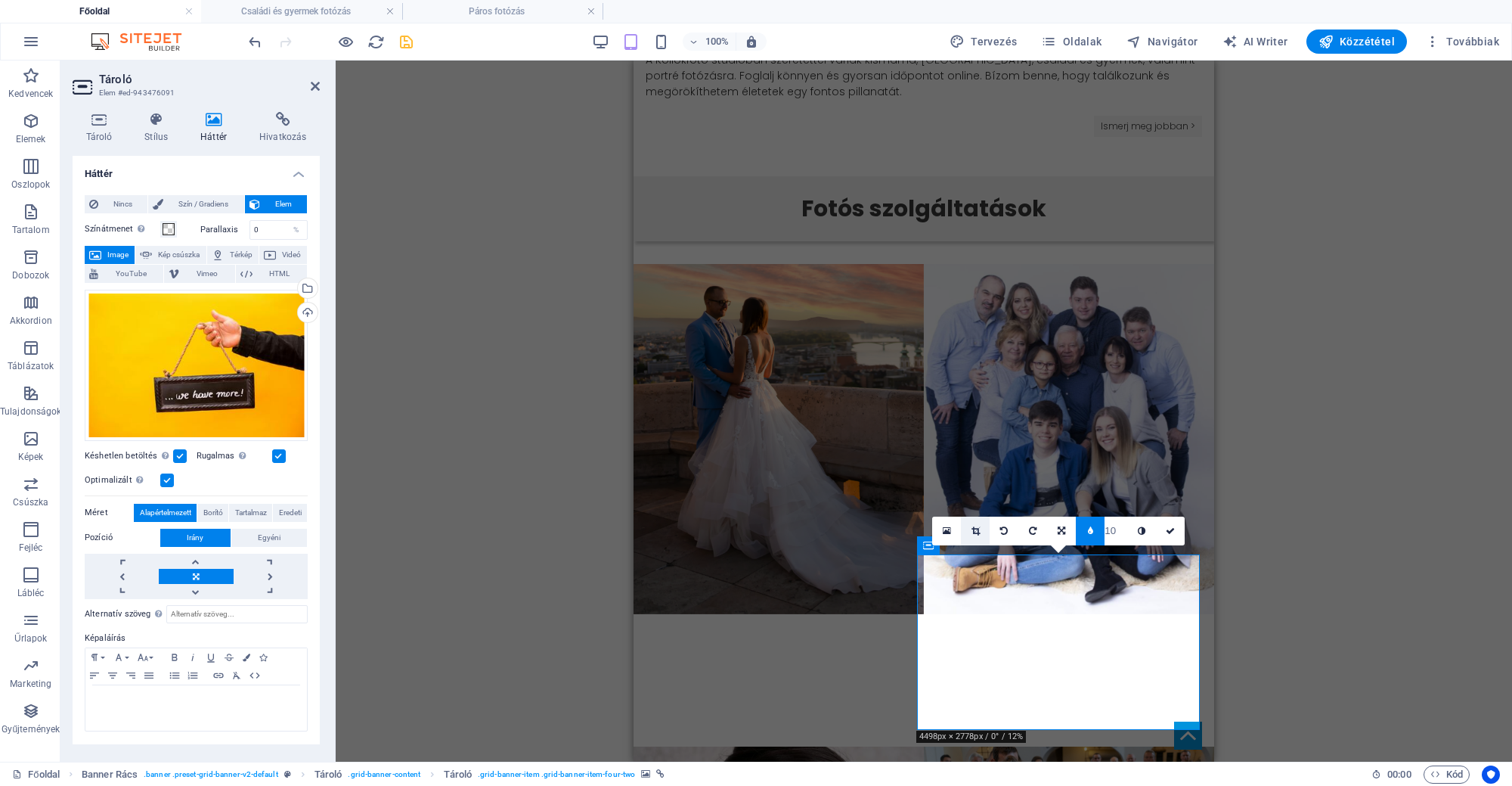
click at [985, 532] on link at bounding box center [974, 530] width 29 height 29
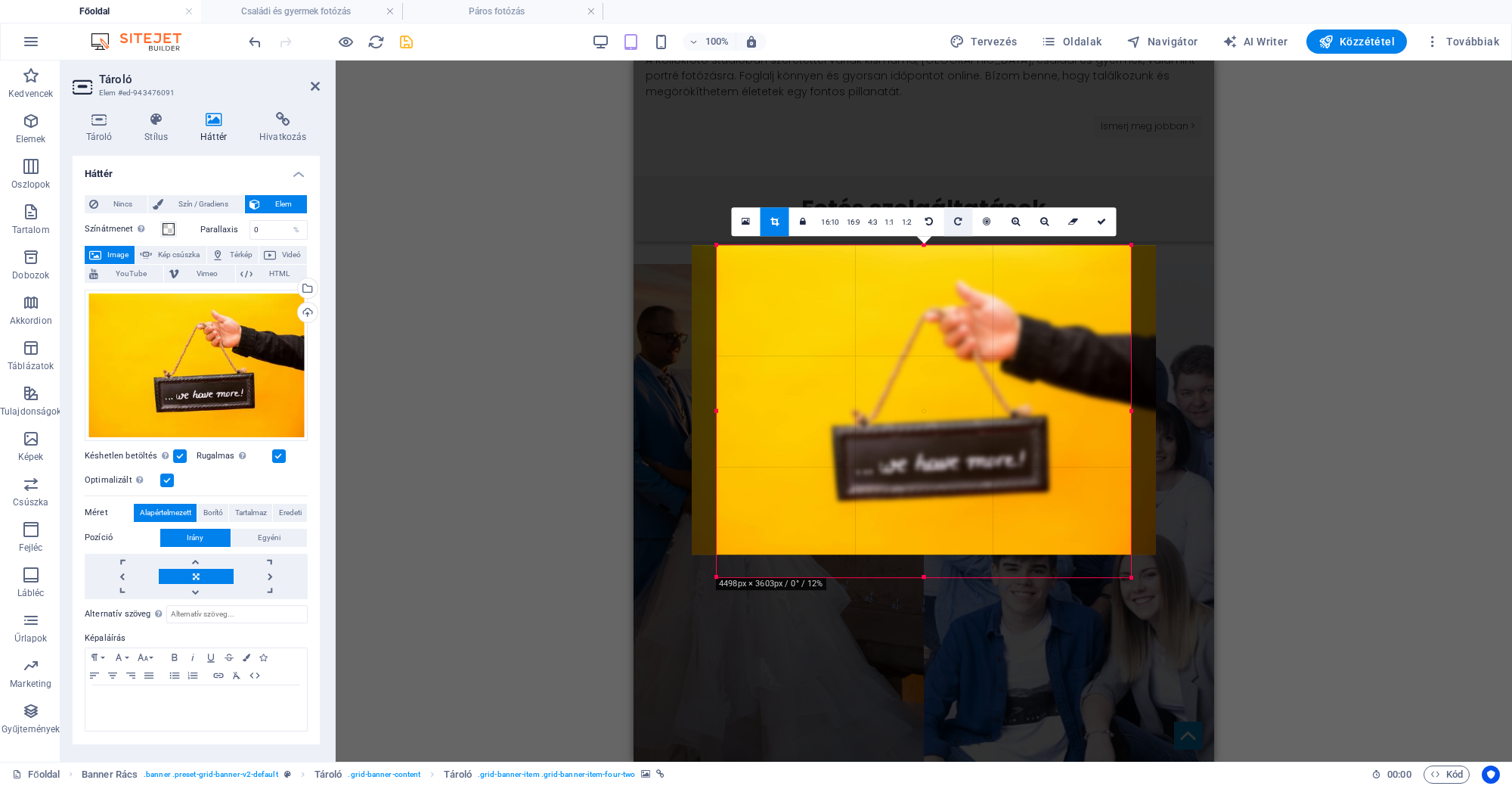
drag, startPoint x: 930, startPoint y: 263, endPoint x: 946, endPoint y: 220, distance: 45.9
click at [946, 245] on div "180 170 160 150 140 130 120 110 100 90 80 70 60 50 40 30 20 10 0 -10 -20 -30 -4…" at bounding box center [923, 411] width 414 height 333
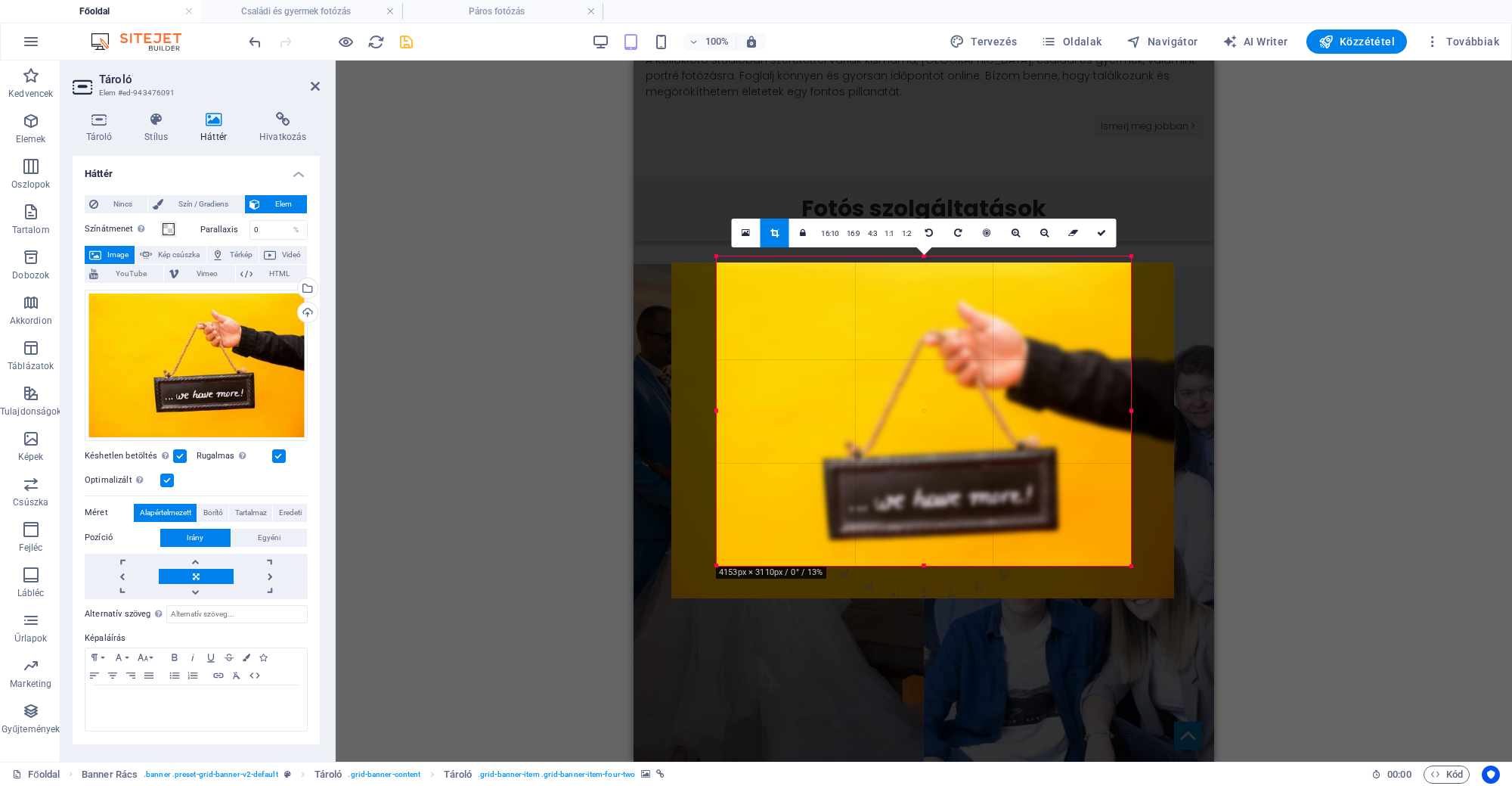
drag, startPoint x: 1019, startPoint y: 342, endPoint x: 1017, endPoint y: 359, distance: 17.1
click at [1017, 359] on div at bounding box center [922, 429] width 503 height 335
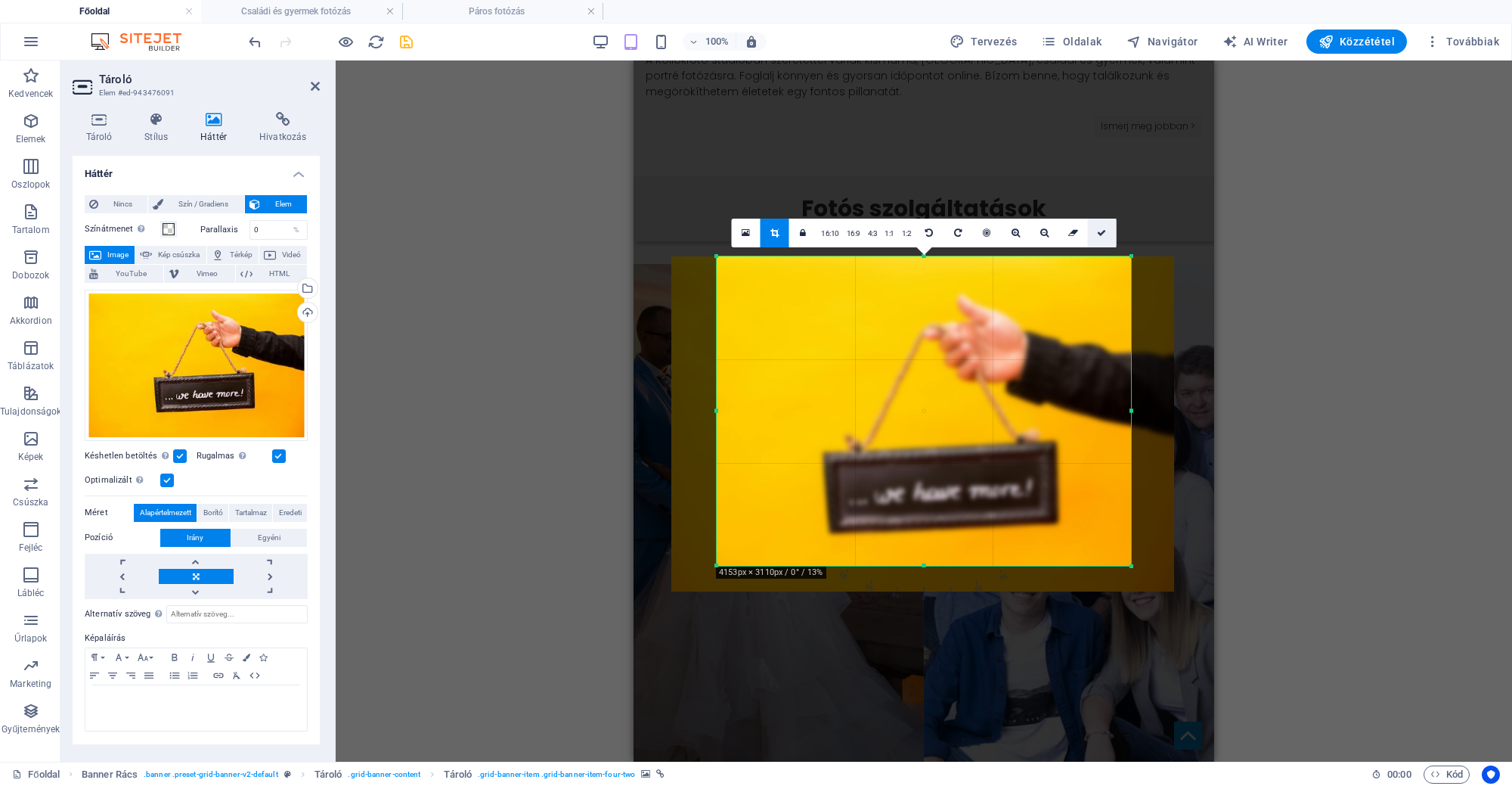
click at [1101, 226] on link at bounding box center [1101, 232] width 29 height 29
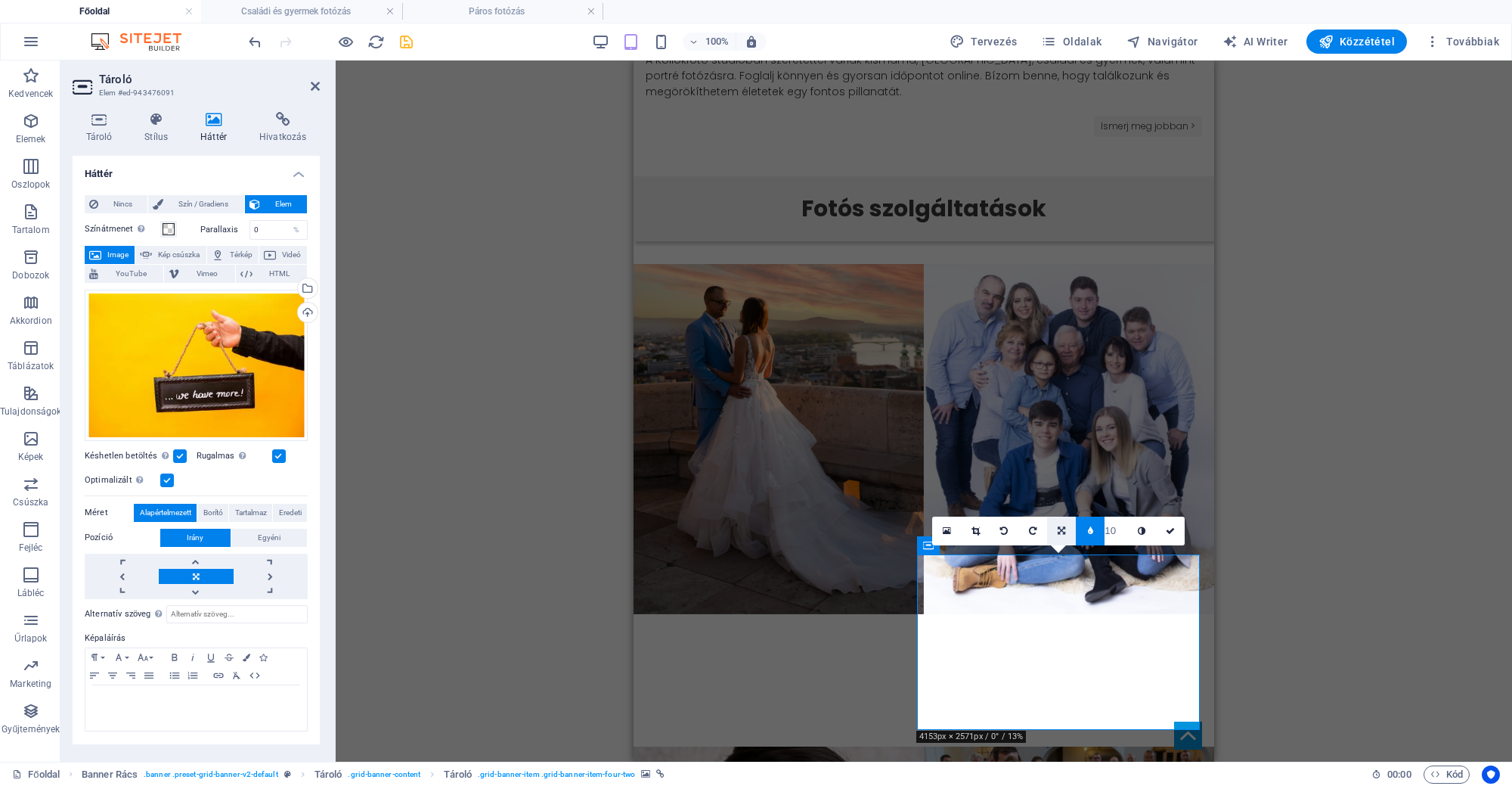
click at [1062, 526] on link at bounding box center [1060, 530] width 29 height 29
click at [972, 522] on link at bounding box center [974, 530] width 29 height 29
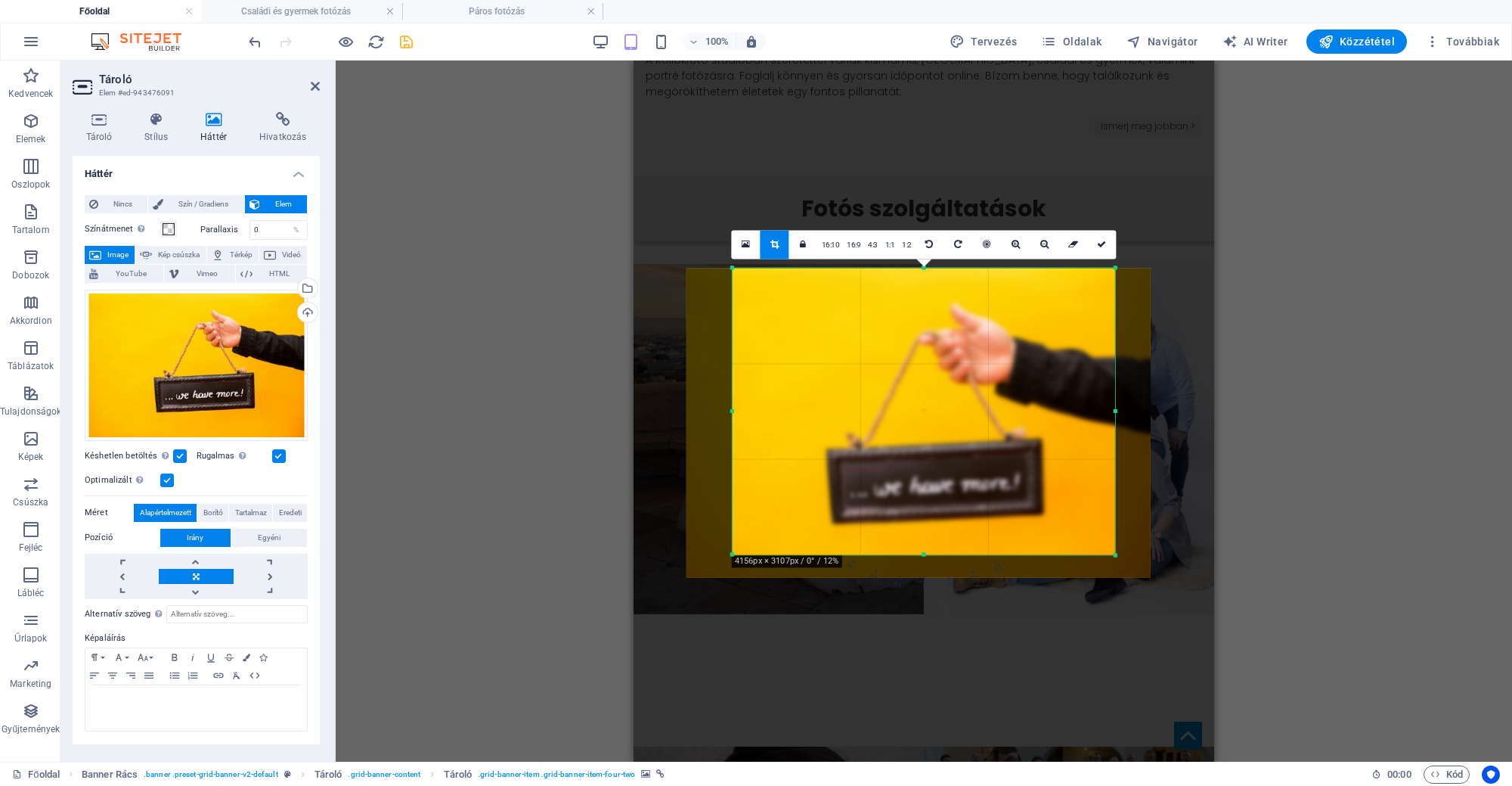
drag, startPoint x: 998, startPoint y: 466, endPoint x: 991, endPoint y: 468, distance: 7.3
click at [991, 468] on div at bounding box center [918, 422] width 464 height 309
click at [1104, 254] on link at bounding box center [1102, 243] width 29 height 29
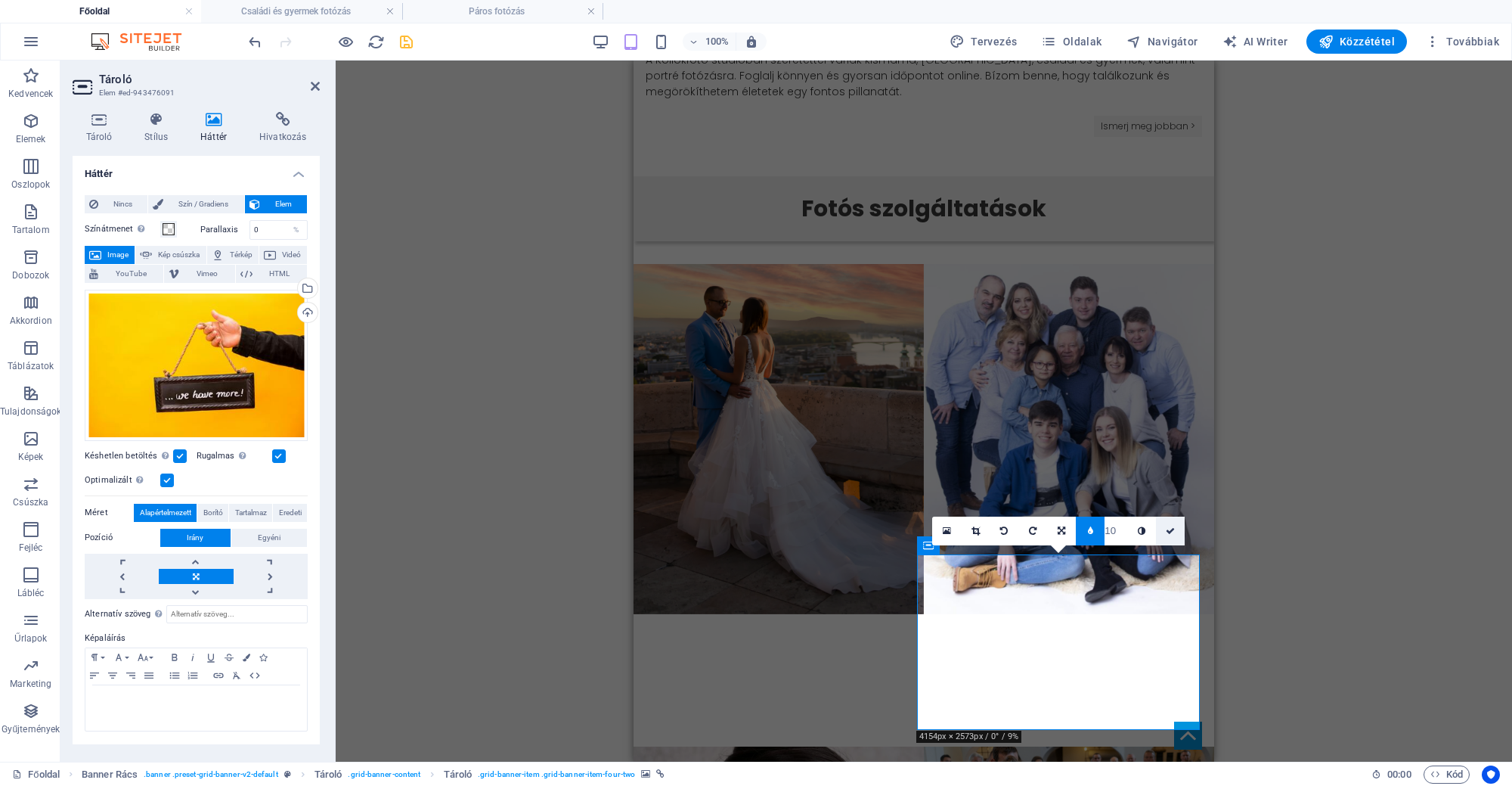
click at [1170, 529] on icon at bounding box center [1169, 530] width 9 height 9
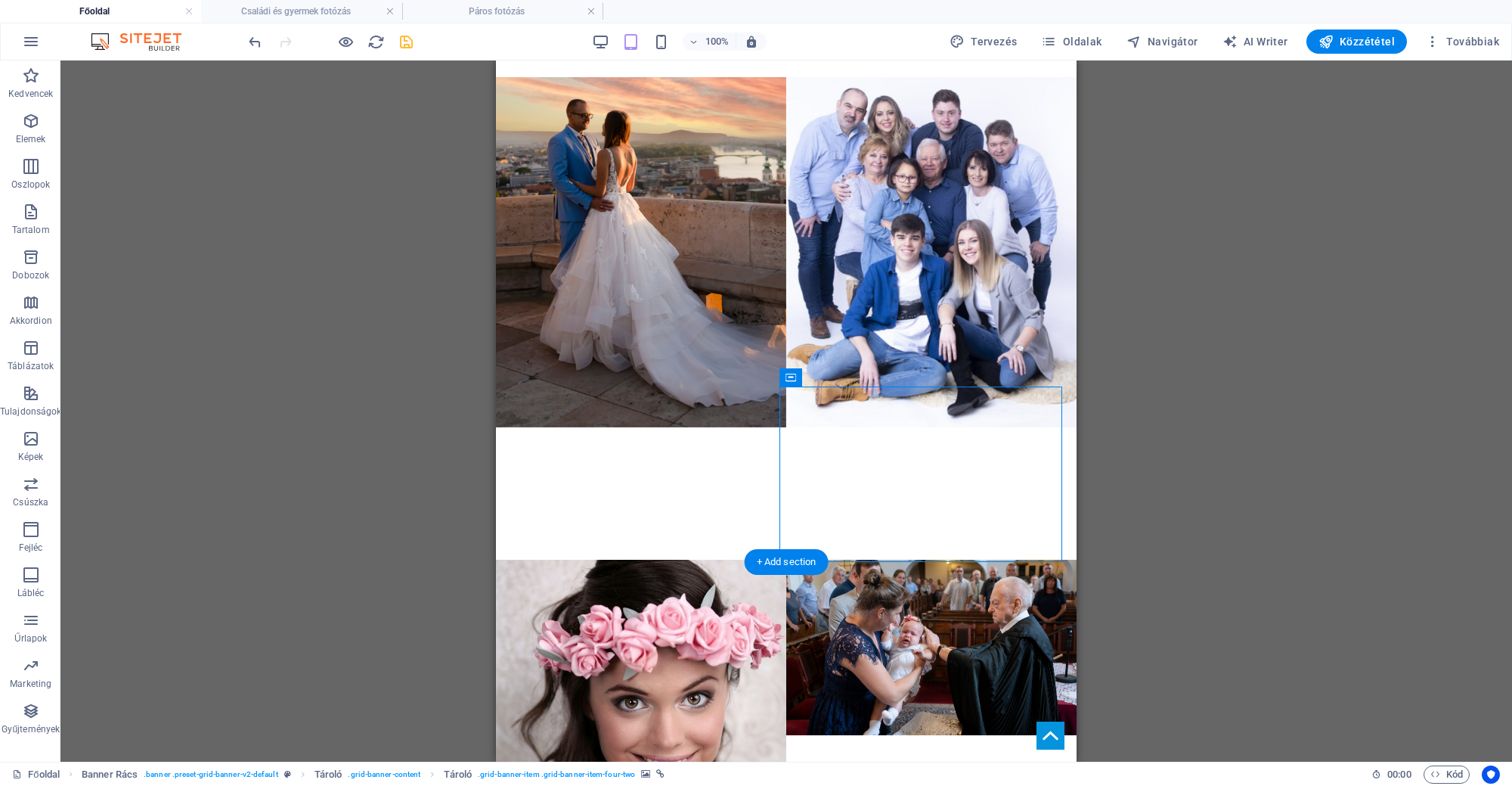
scroll to position [1434, 0]
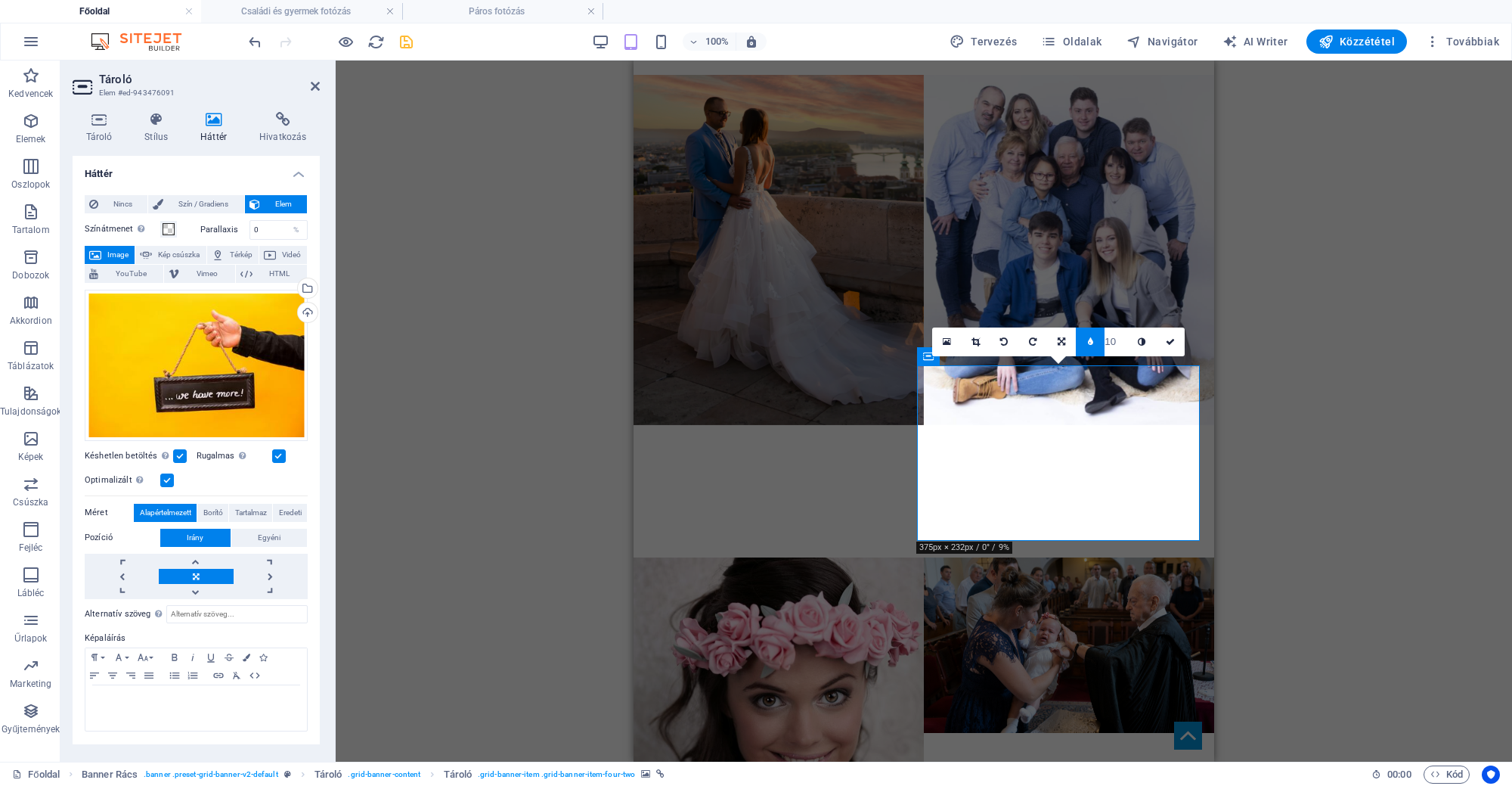
drag, startPoint x: 1112, startPoint y: 341, endPoint x: 1102, endPoint y: 344, distance: 10.4
click at [1102, 344] on div "10" at bounding box center [1101, 341] width 51 height 29
type input "0"
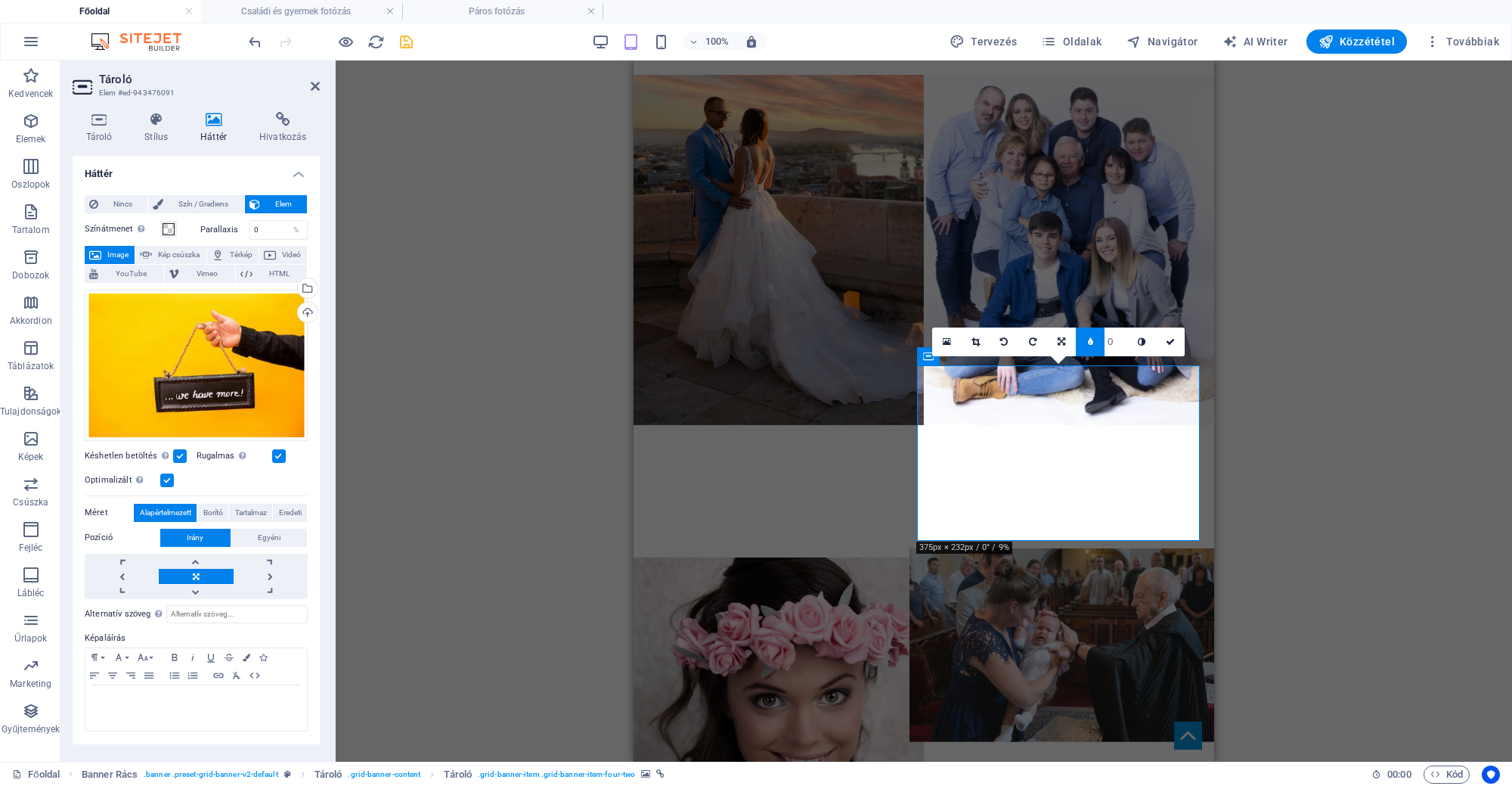
drag, startPoint x: 1807, startPoint y: 397, endPoint x: 1174, endPoint y: 336, distance: 635.9
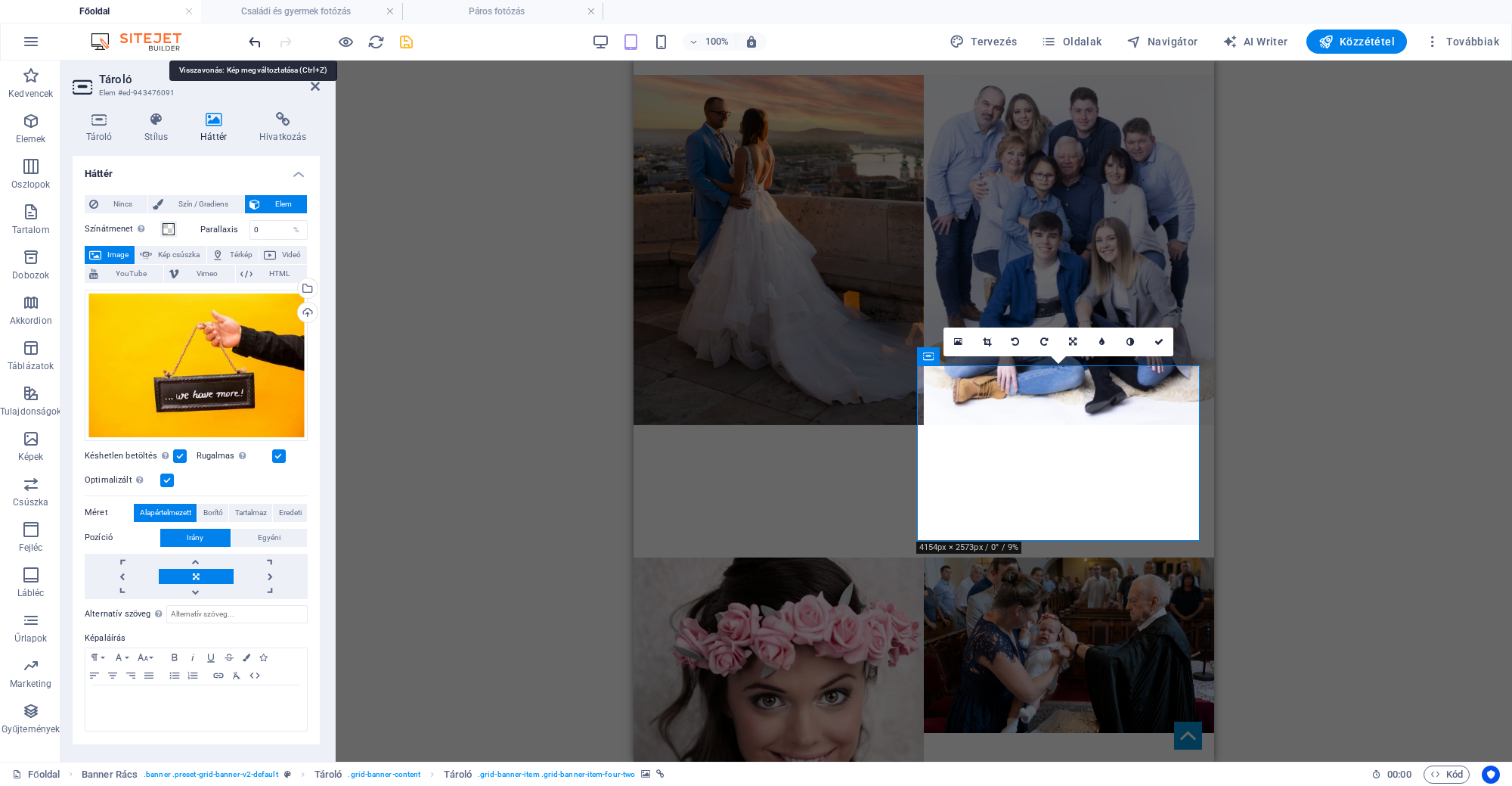
click at [261, 44] on icon "undo" at bounding box center [255, 43] width 18 height 18
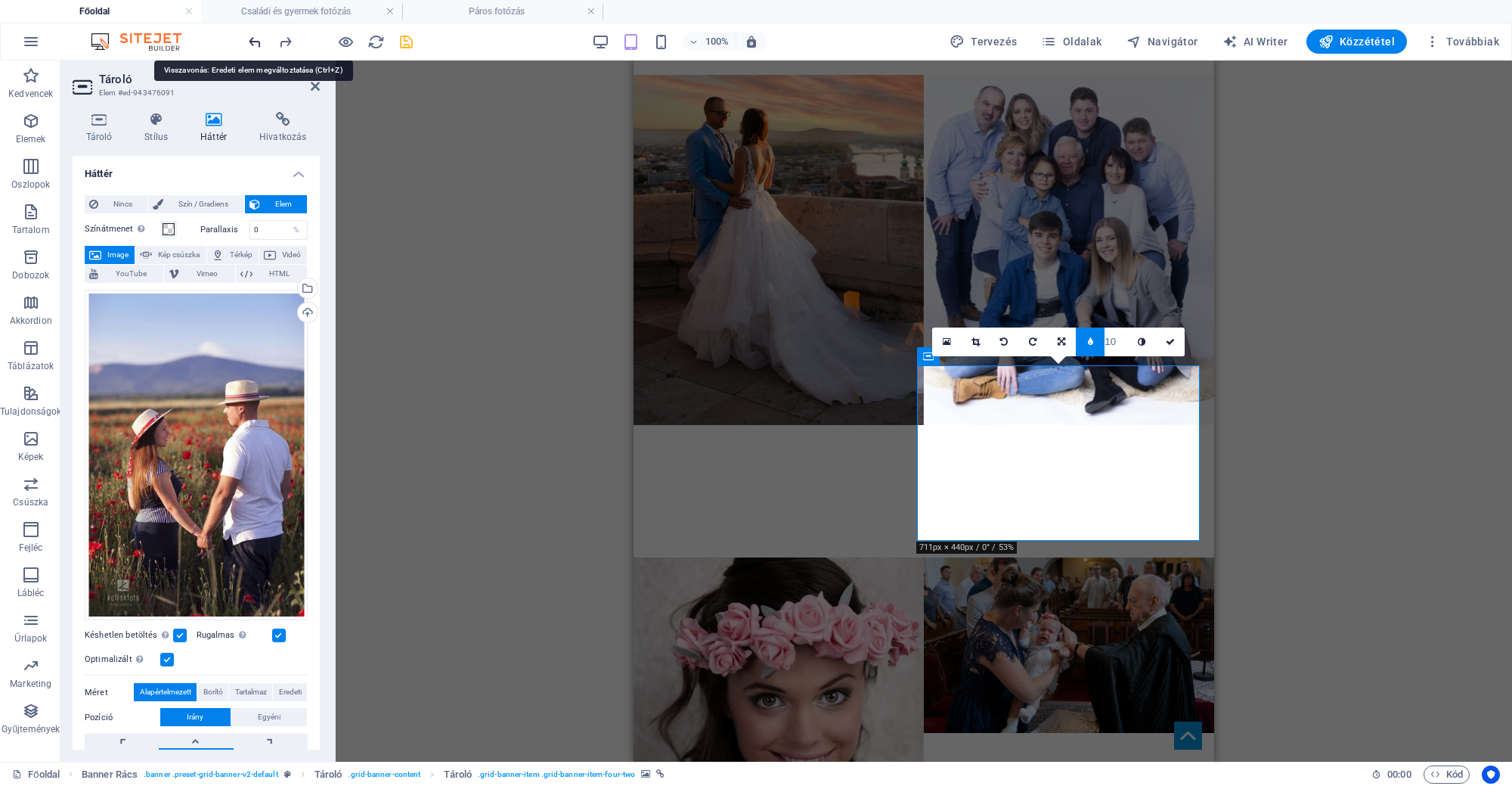
click at [261, 44] on icon "undo" at bounding box center [255, 43] width 18 height 18
click at [1165, 333] on link at bounding box center [1169, 341] width 29 height 29
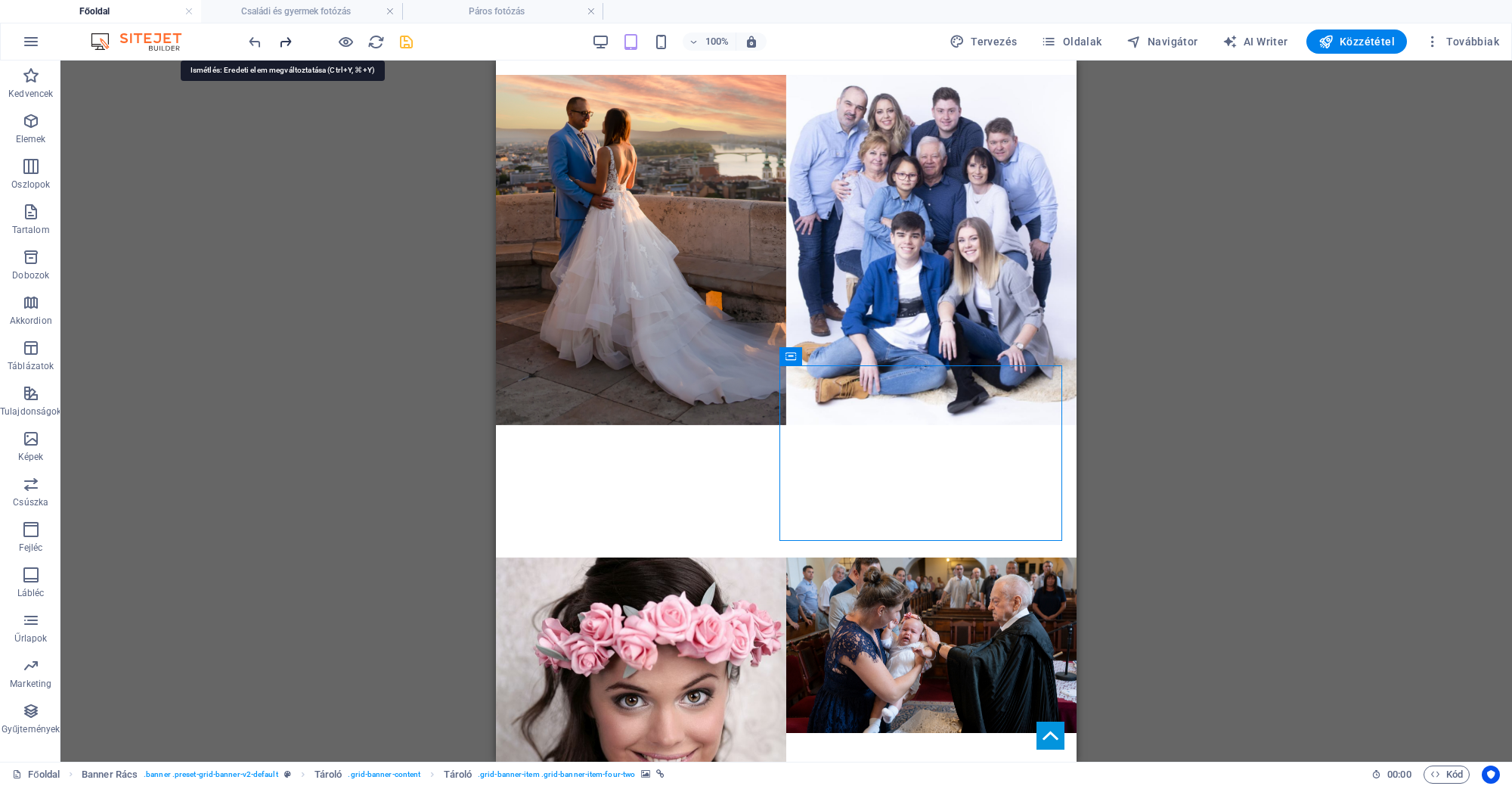
click at [284, 44] on icon "redo" at bounding box center [286, 43] width 18 height 18
click at [414, 37] on div "100% Tervezés Oldalak Navigátor AI Writer Közzététel Továbbiak" at bounding box center [876, 42] width 1259 height 24
click at [410, 37] on icon "save" at bounding box center [406, 43] width 18 height 18
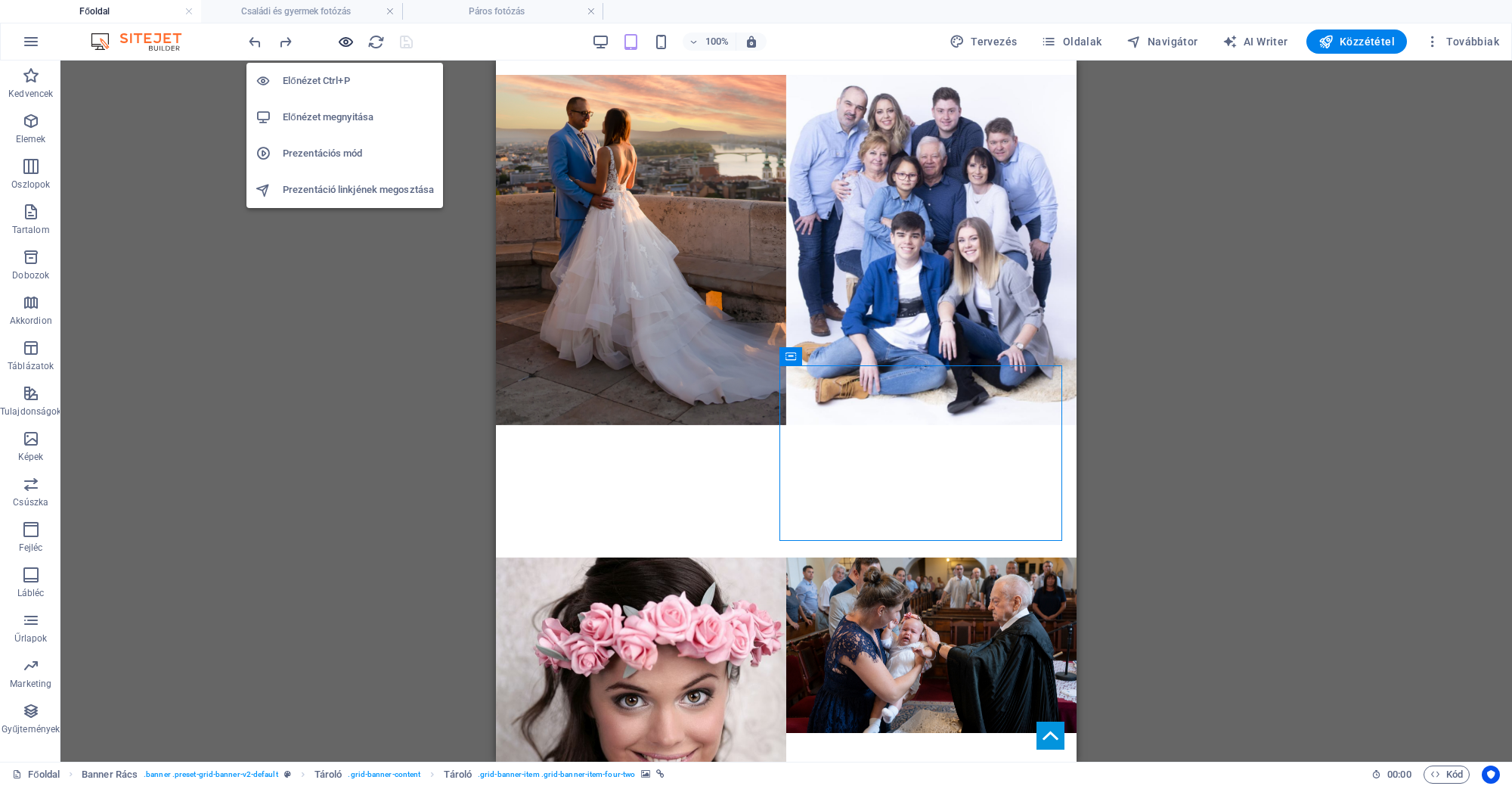
click at [348, 42] on icon "button" at bounding box center [346, 43] width 18 height 18
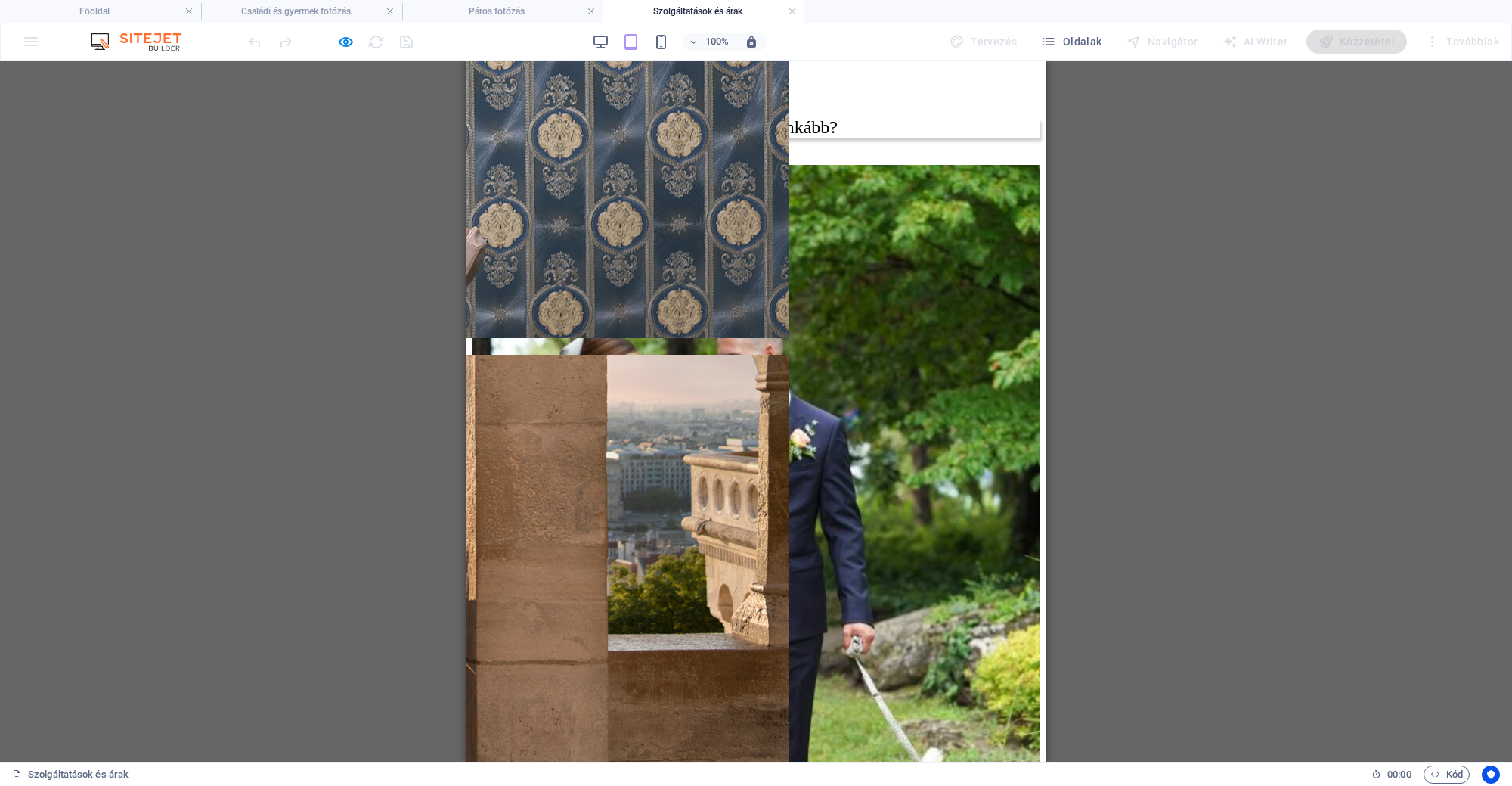
scroll to position [1322, 0]
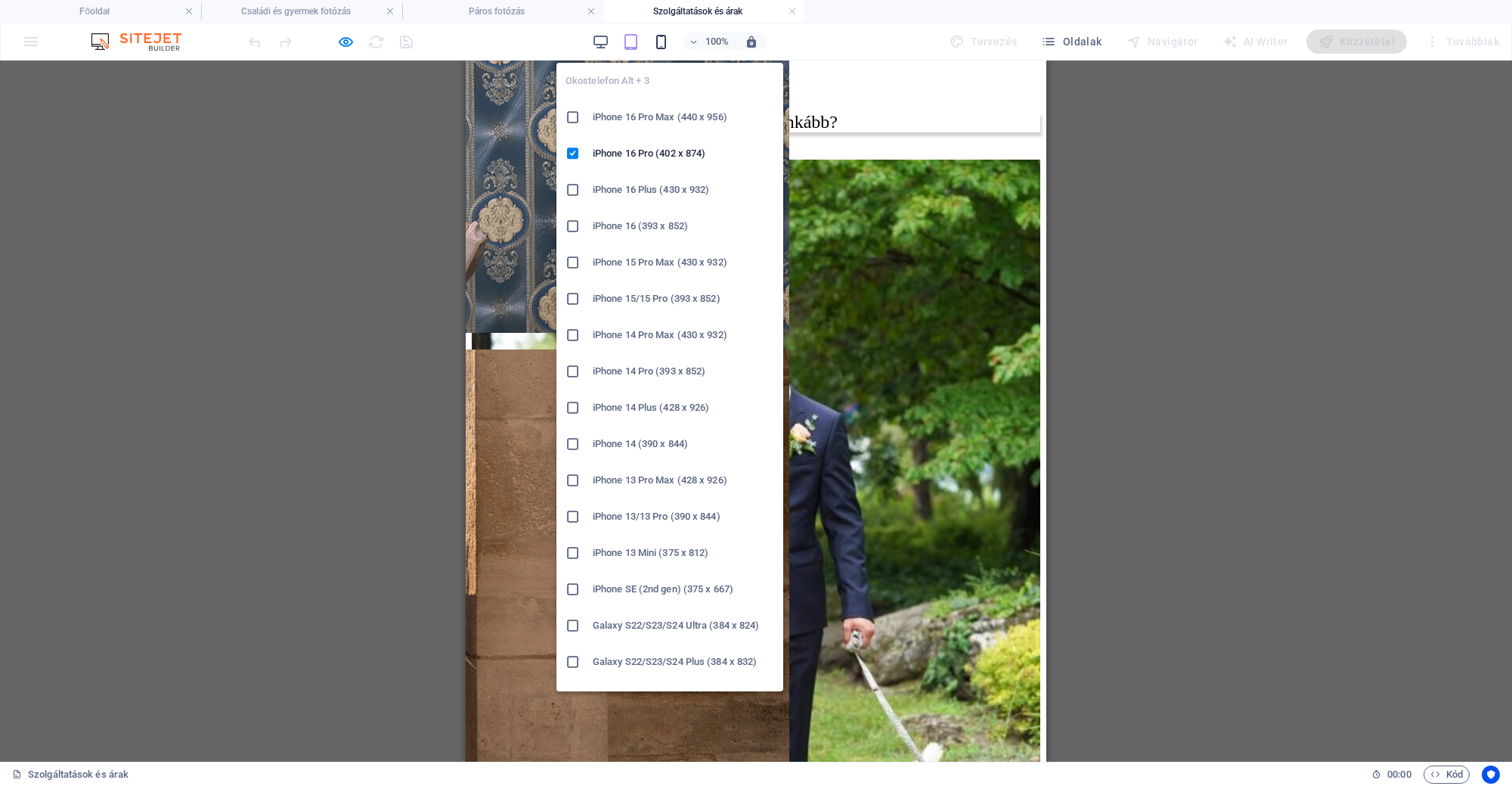
click at [659, 39] on icon "button" at bounding box center [661, 43] width 18 height 18
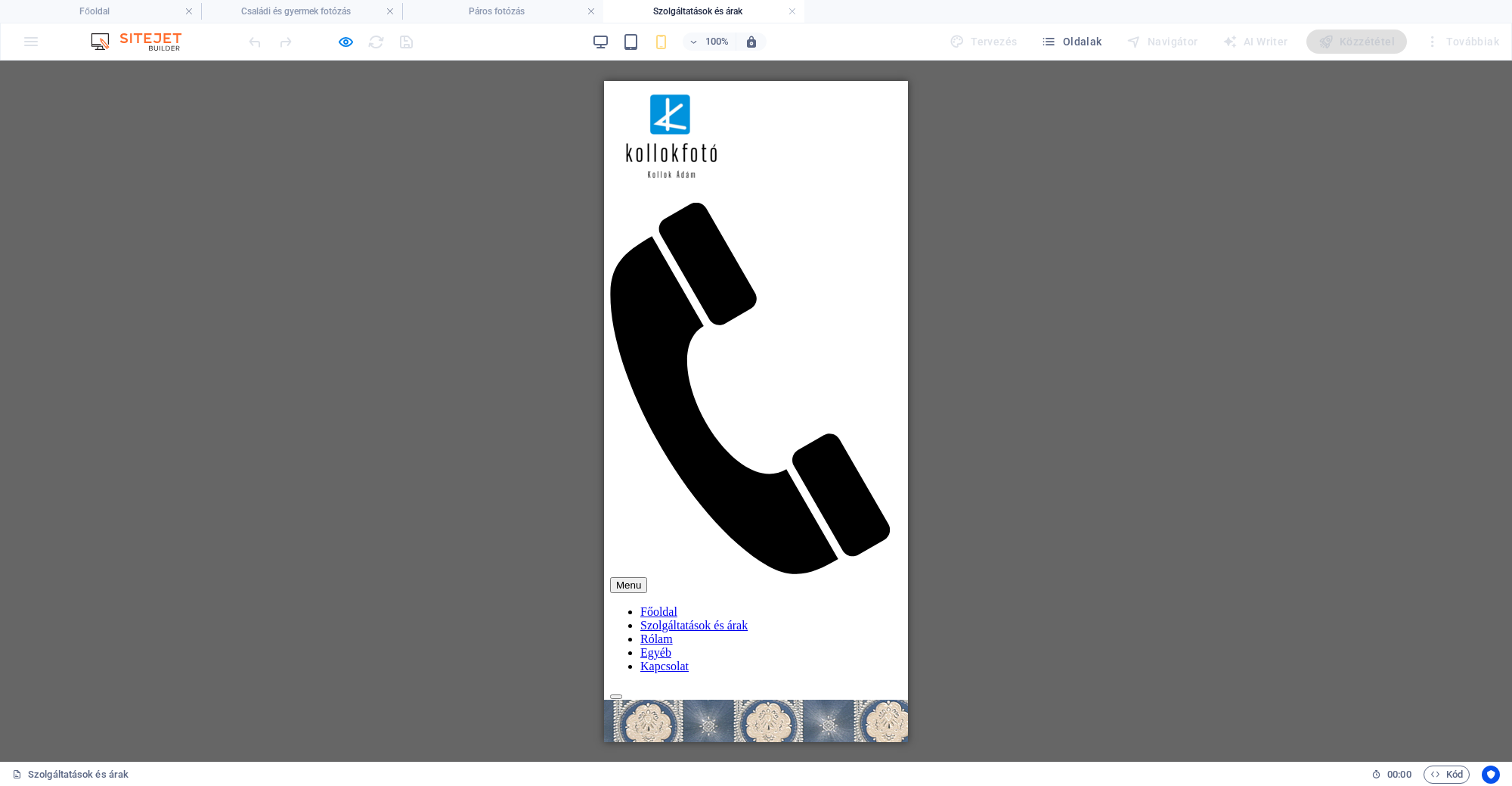
scroll to position [0, 0]
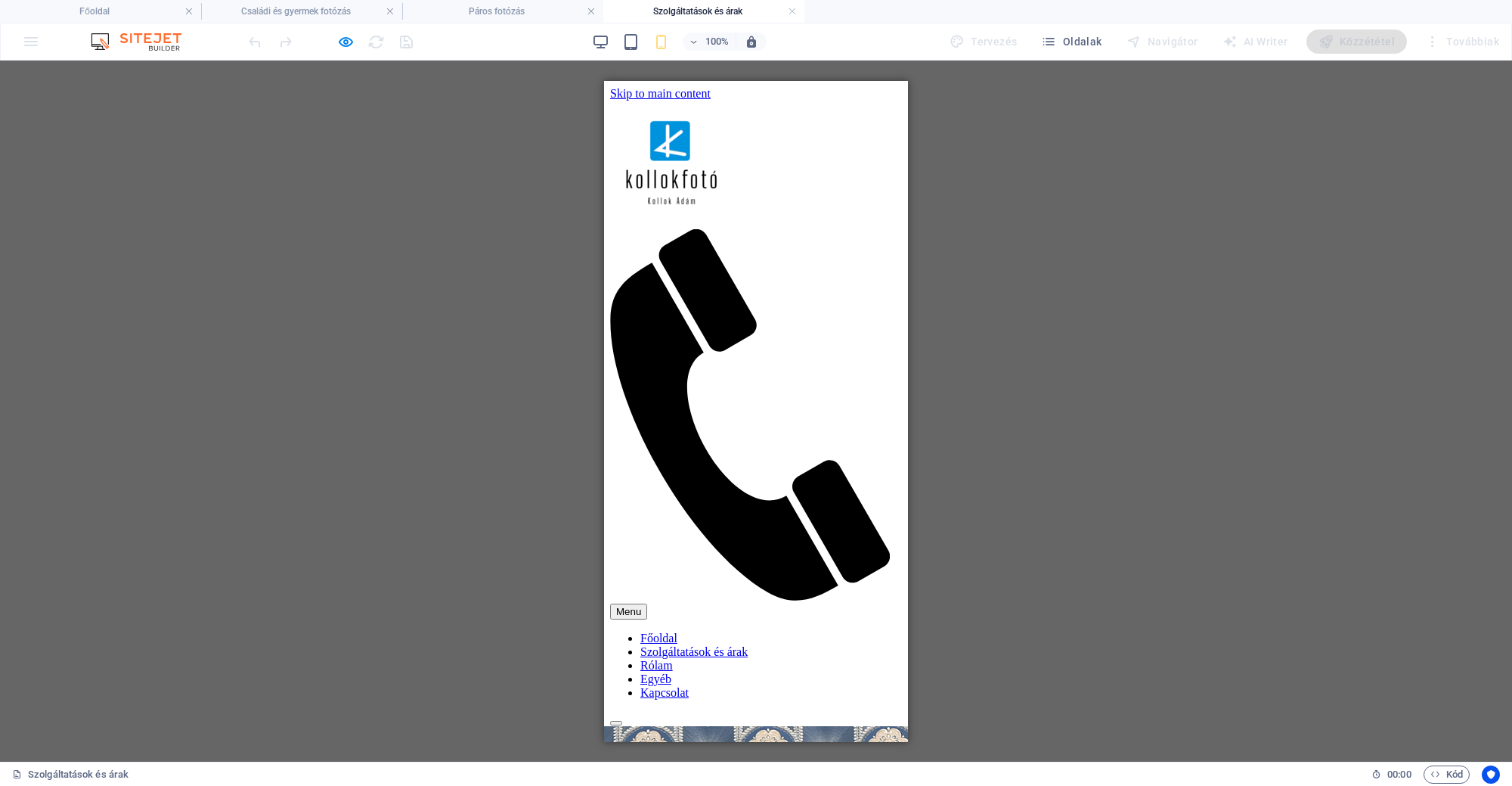
click at [606, 31] on div "100%" at bounding box center [679, 42] width 175 height 24
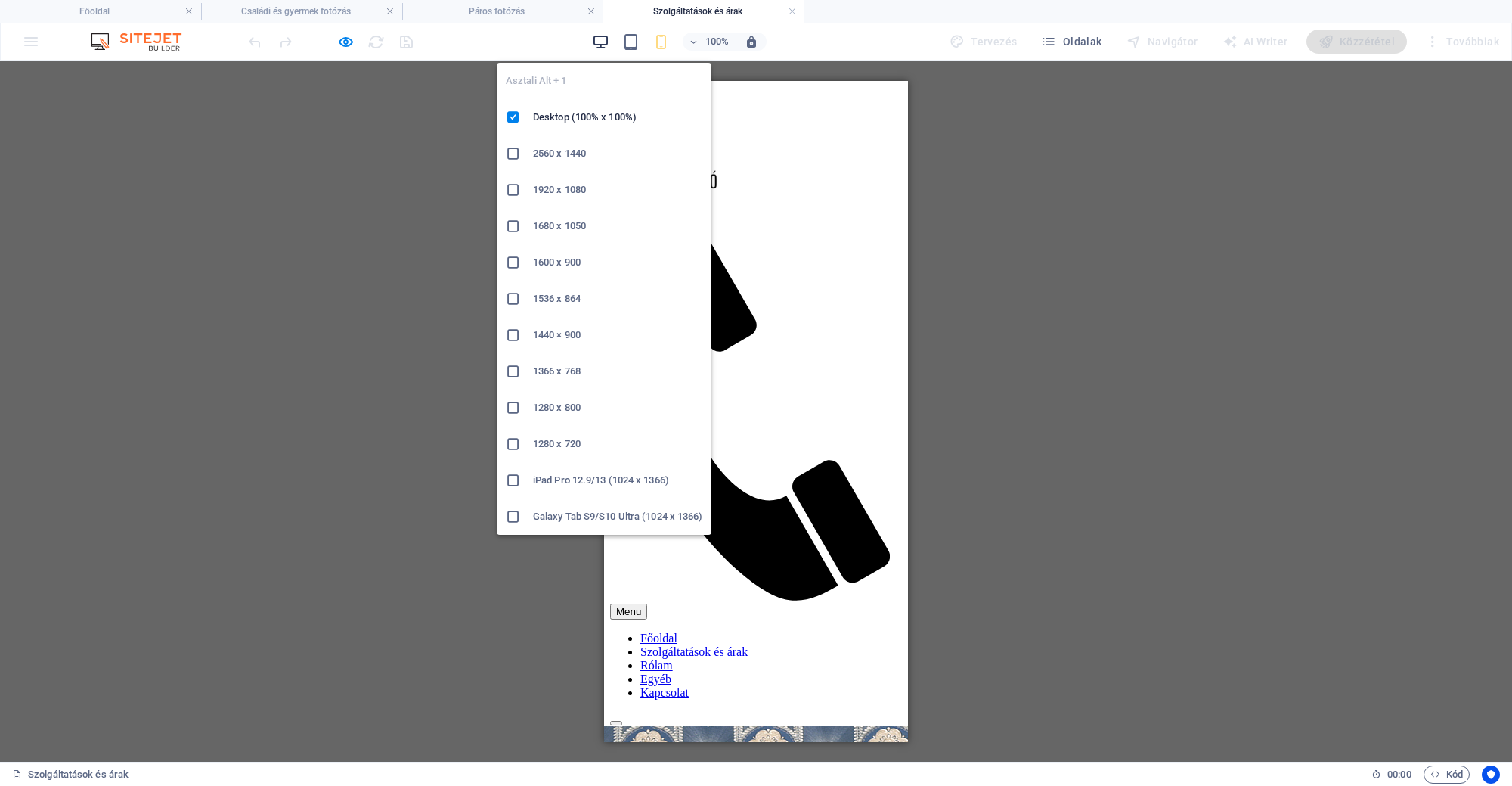
click at [603, 41] on icon "button" at bounding box center [601, 43] width 18 height 18
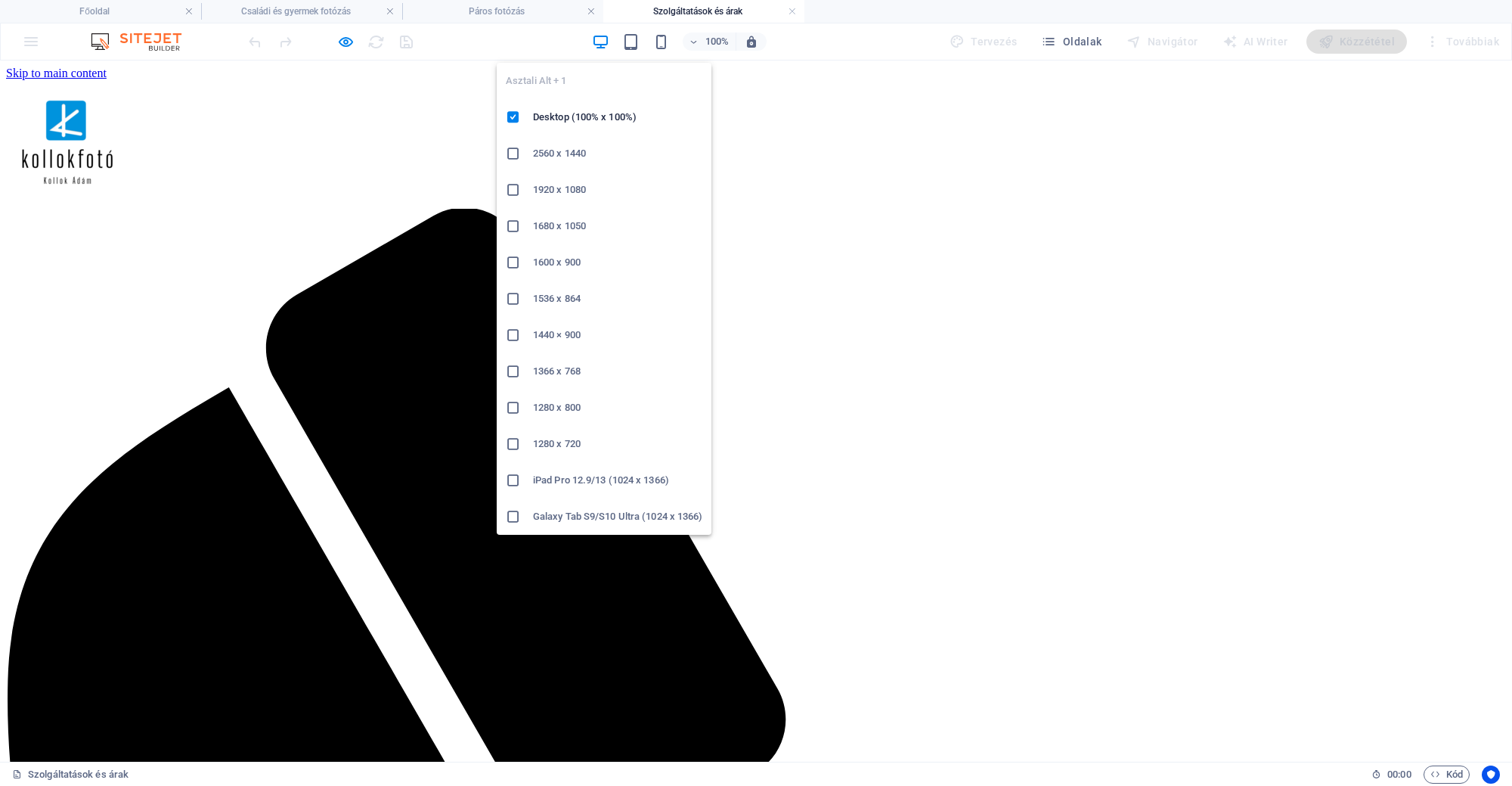
click at [606, 43] on icon "button" at bounding box center [601, 43] width 18 height 18
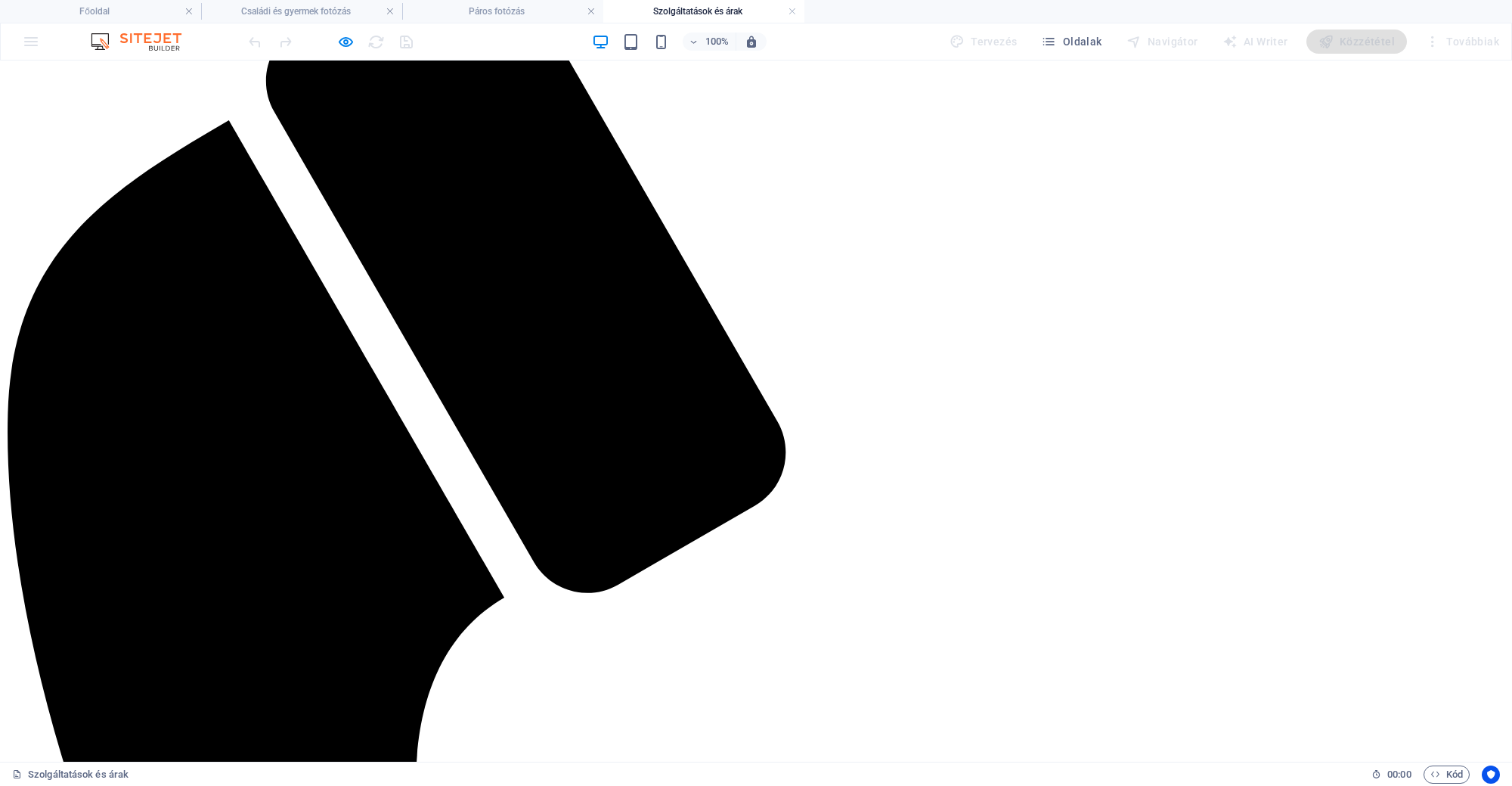
scroll to position [284, 0]
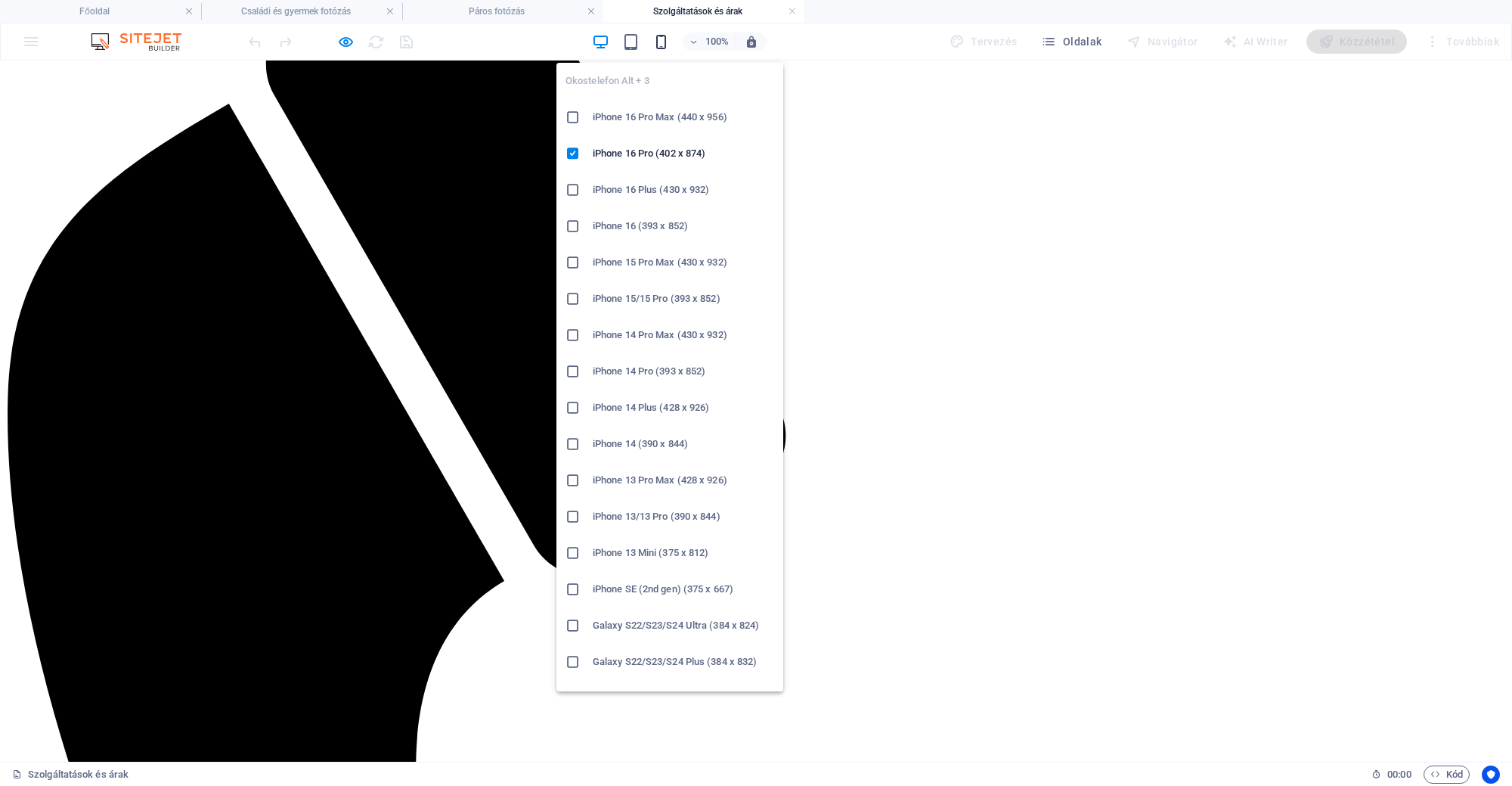
click at [661, 38] on icon "button" at bounding box center [661, 43] width 18 height 18
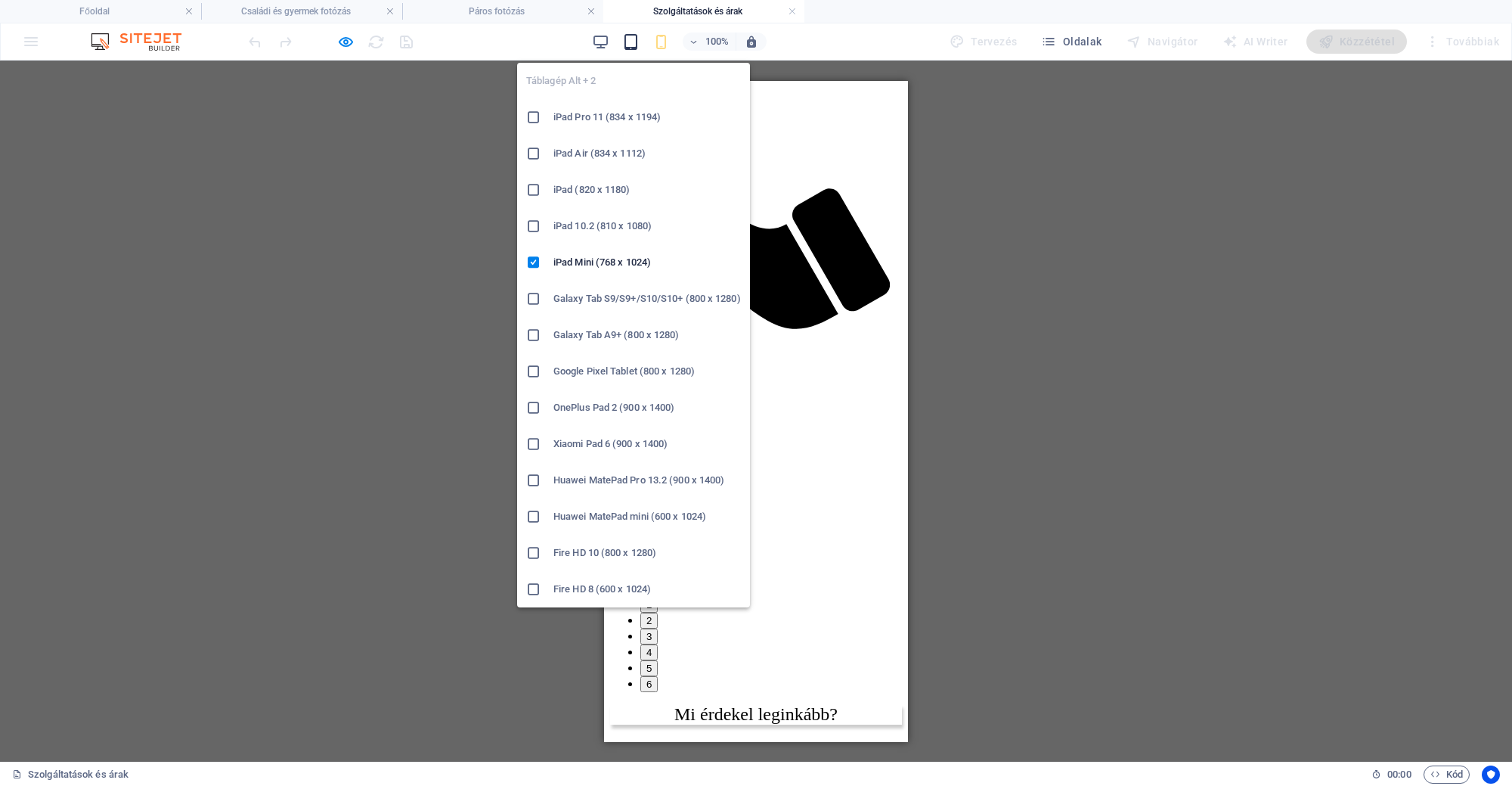
click at [629, 34] on icon "button" at bounding box center [630, 43] width 18 height 18
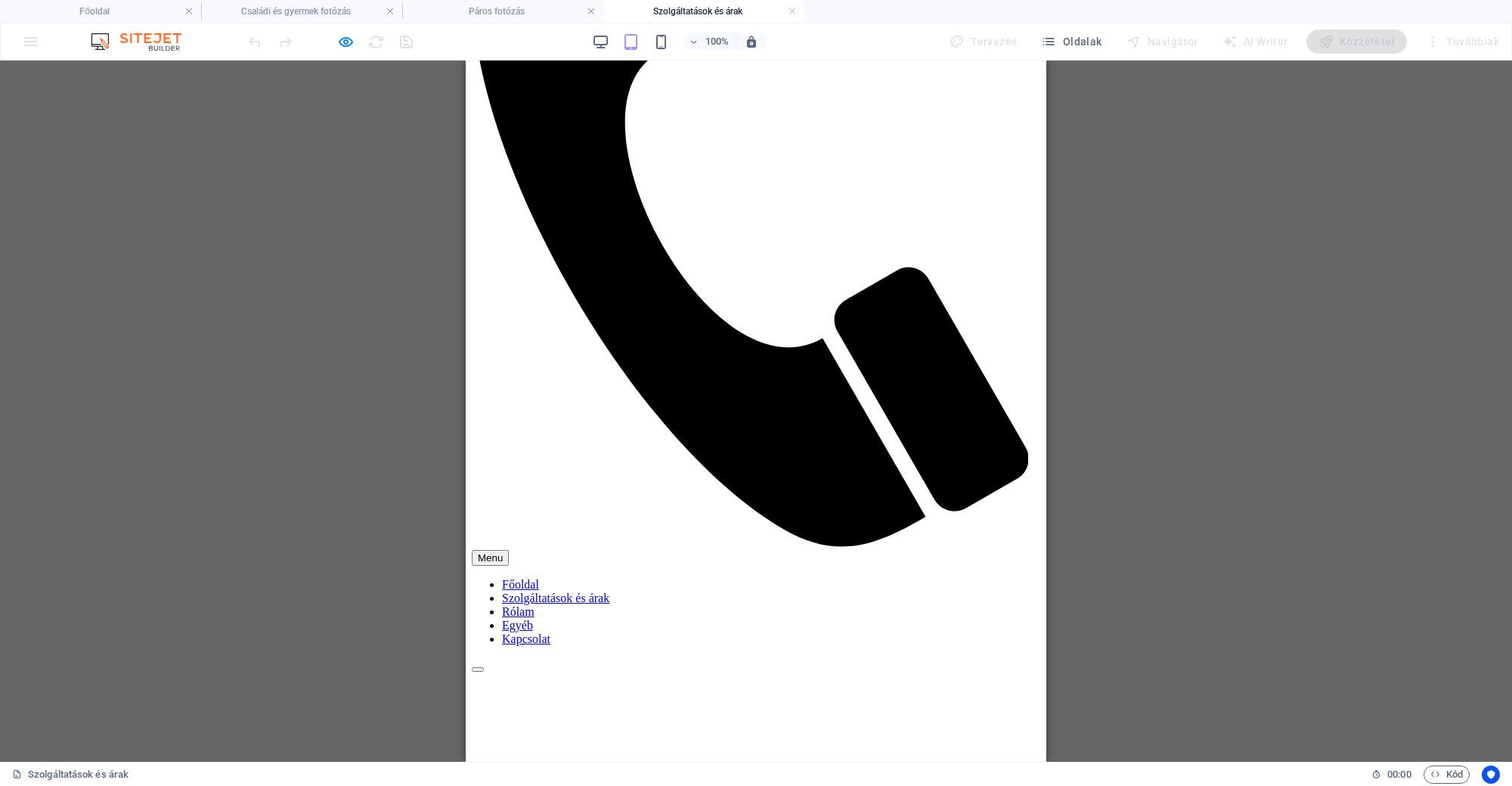
scroll to position [372, 0]
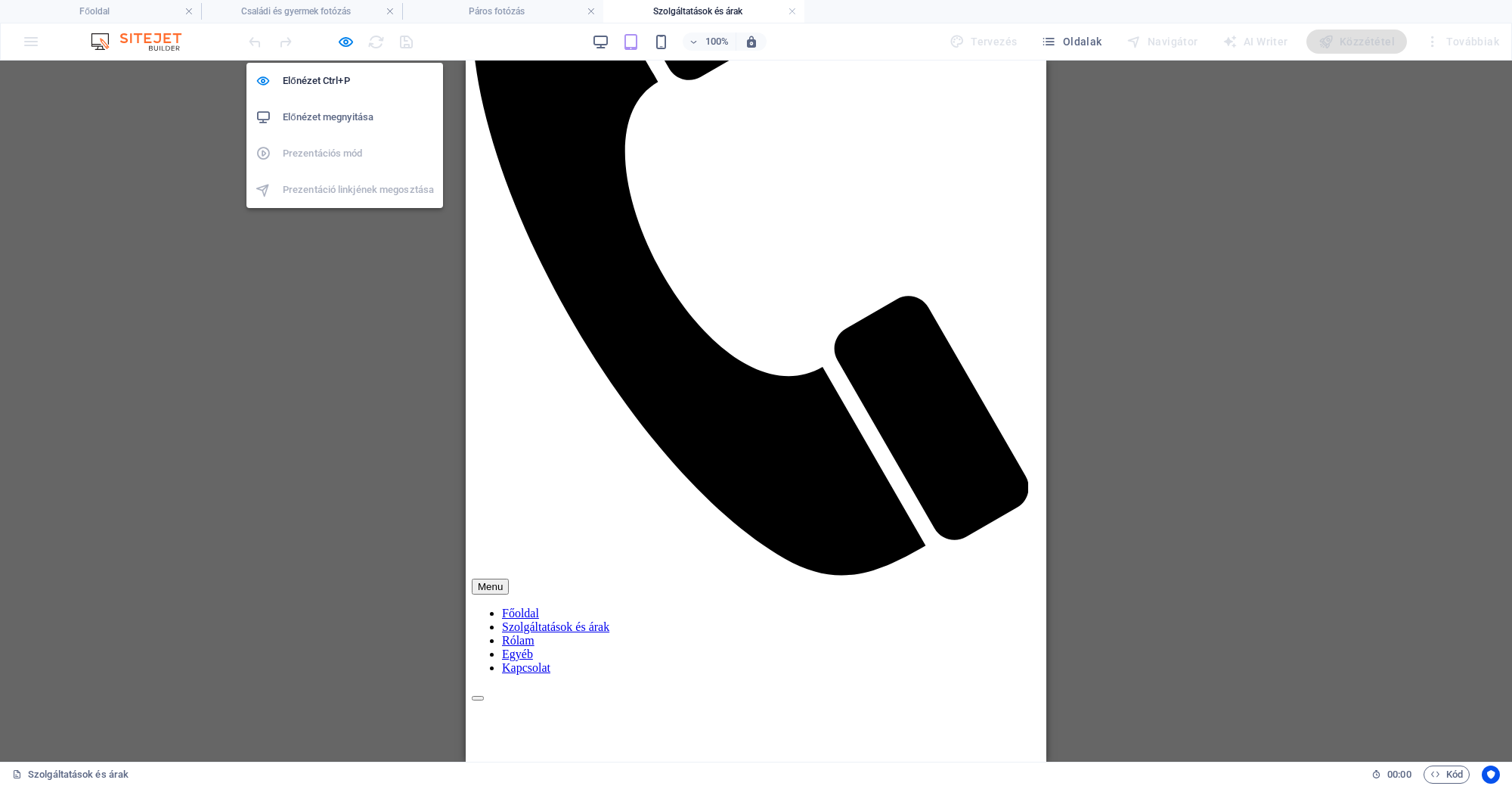
click at [339, 37] on icon "button" at bounding box center [346, 43] width 18 height 18
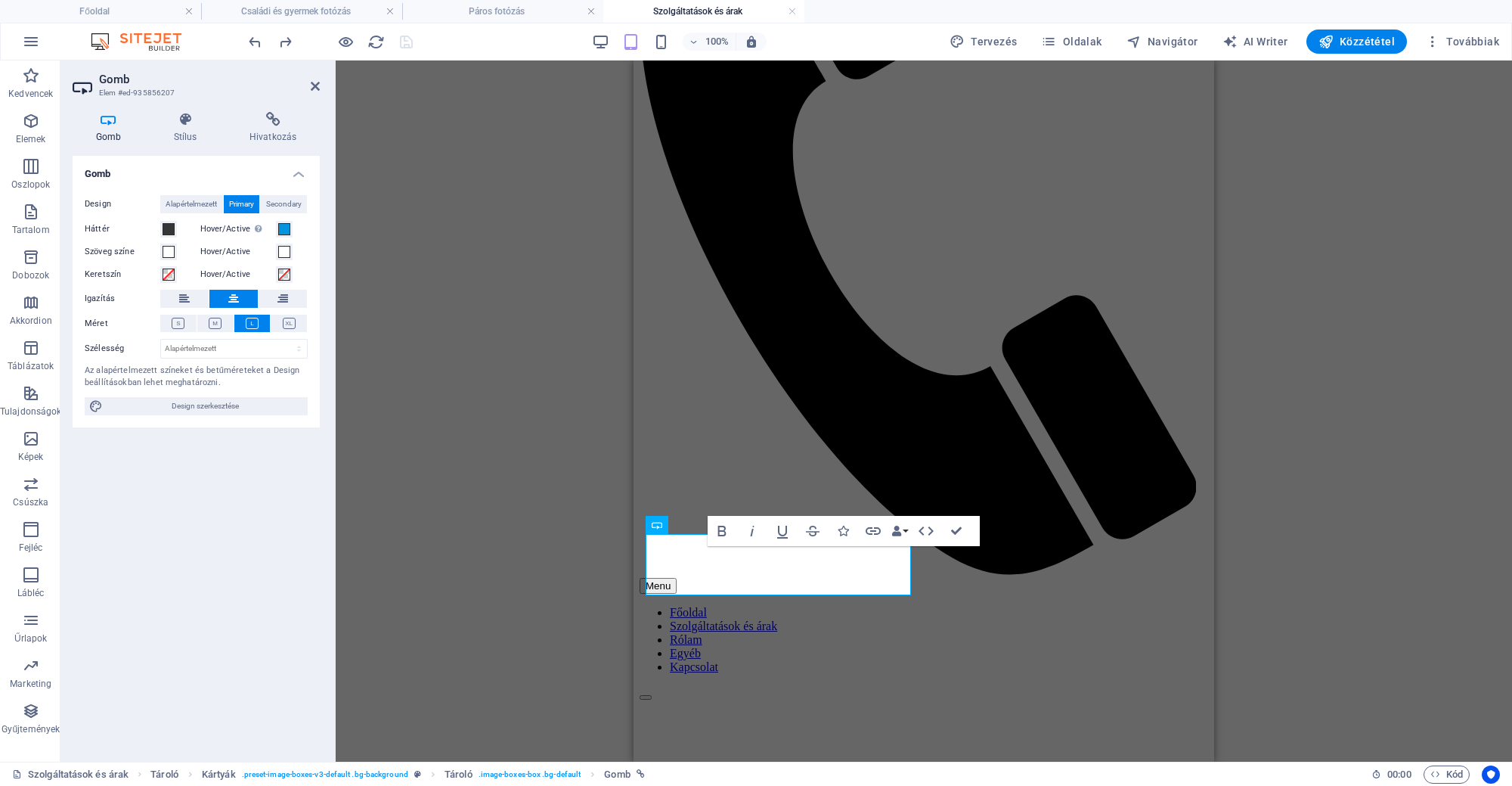
scroll to position [374, 0]
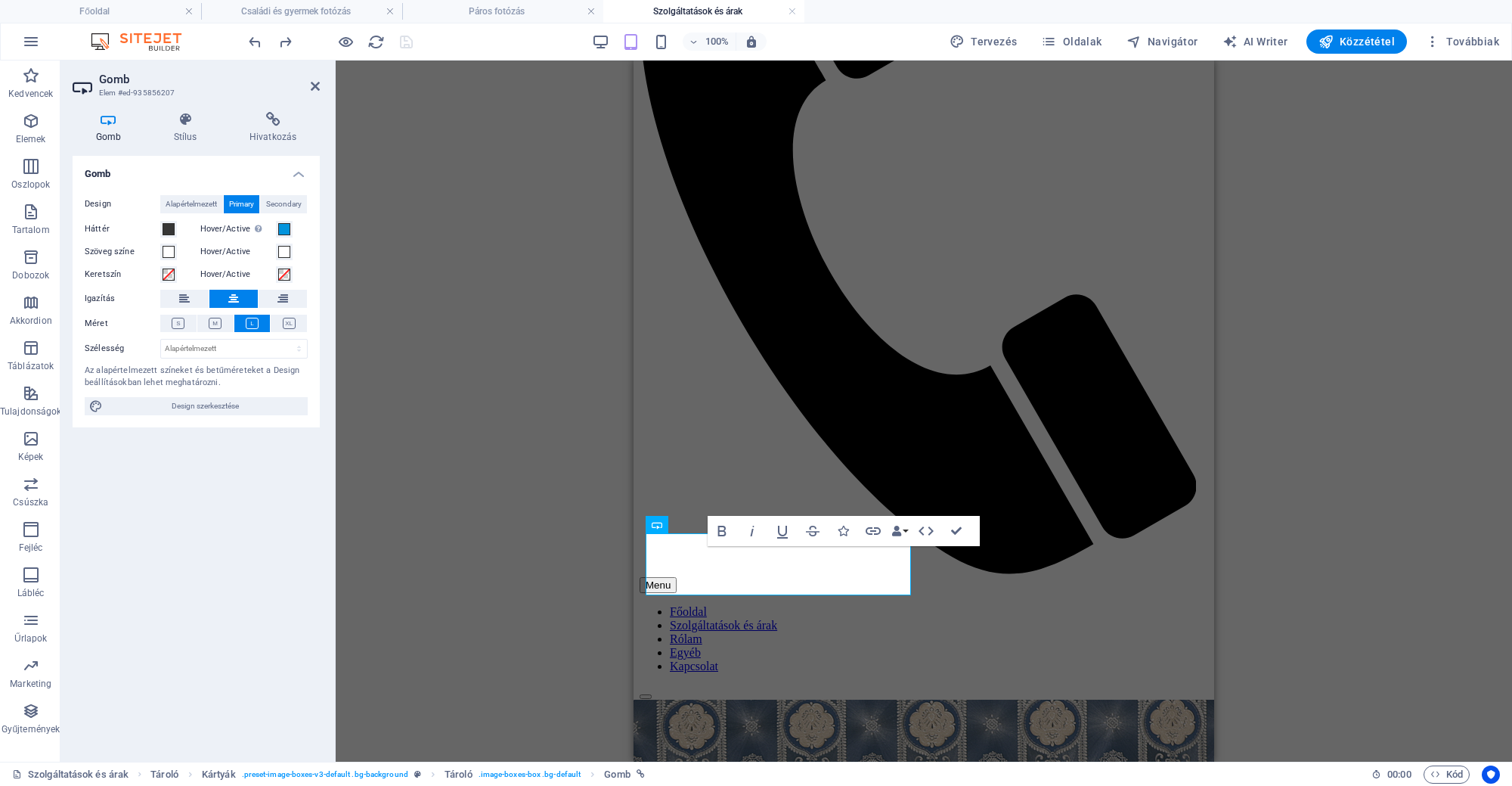
copy link "Esküvői Fotózás"
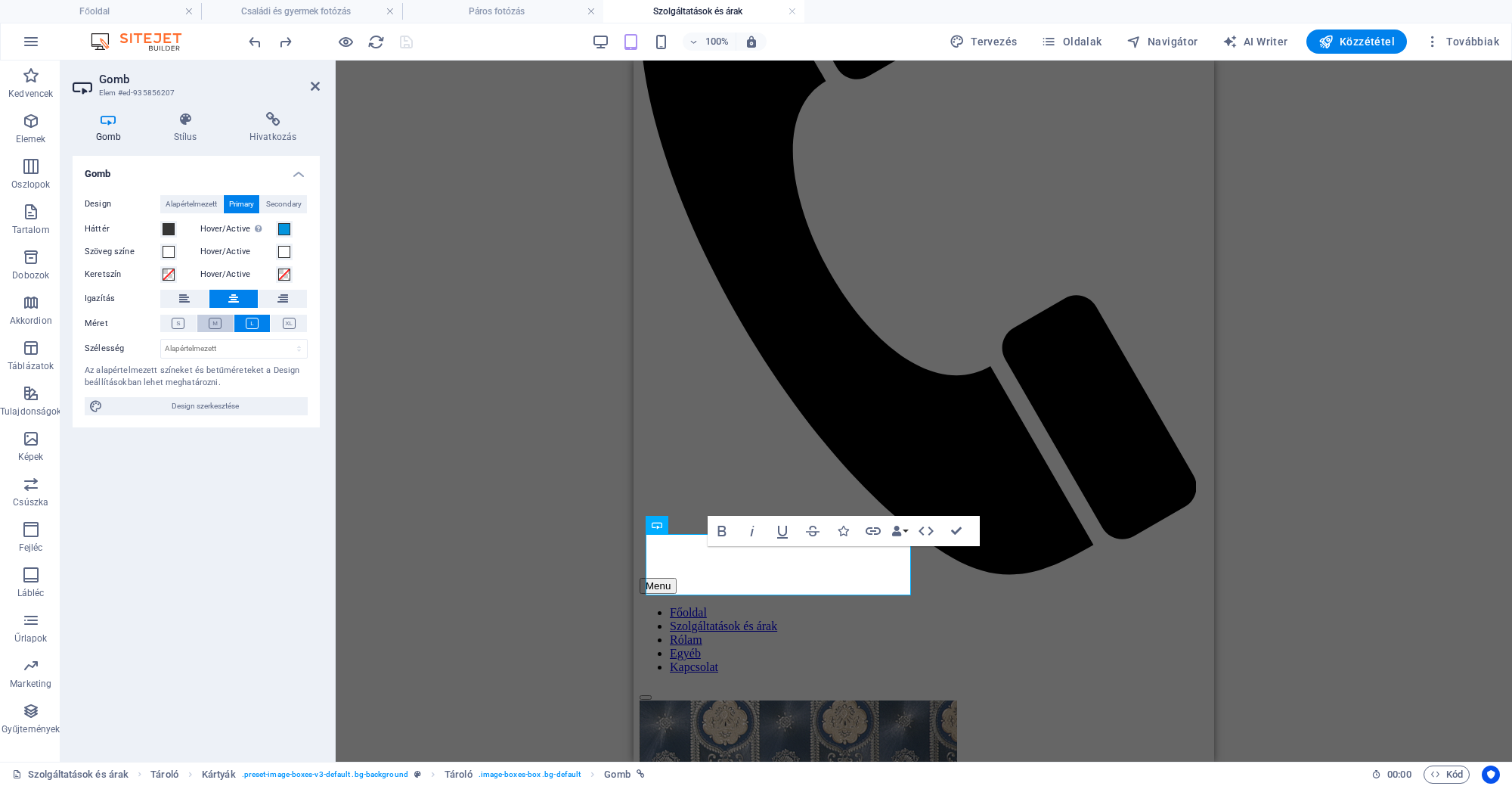
scroll to position [373, 0]
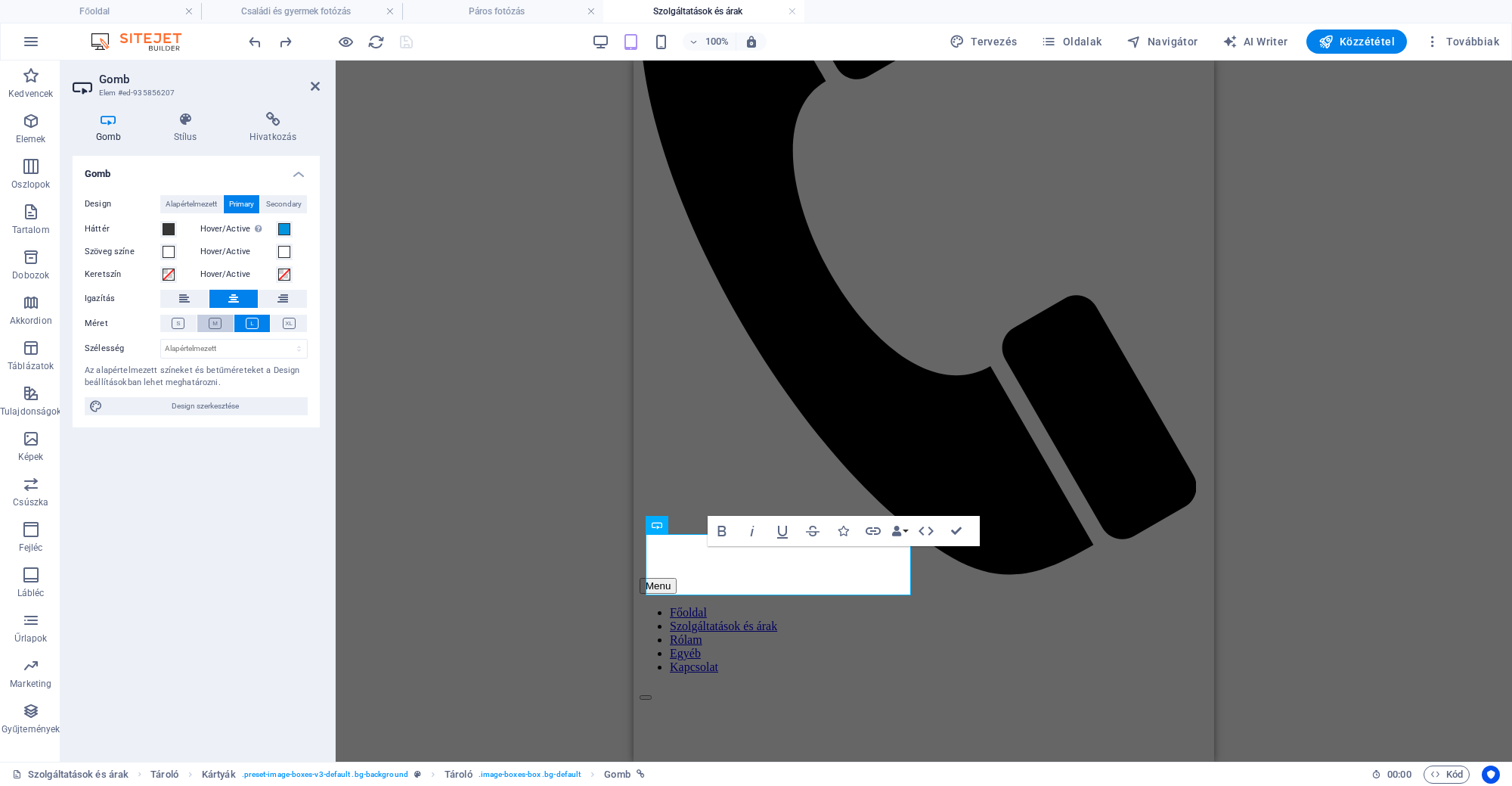
click at [219, 316] on button at bounding box center [215, 323] width 37 height 18
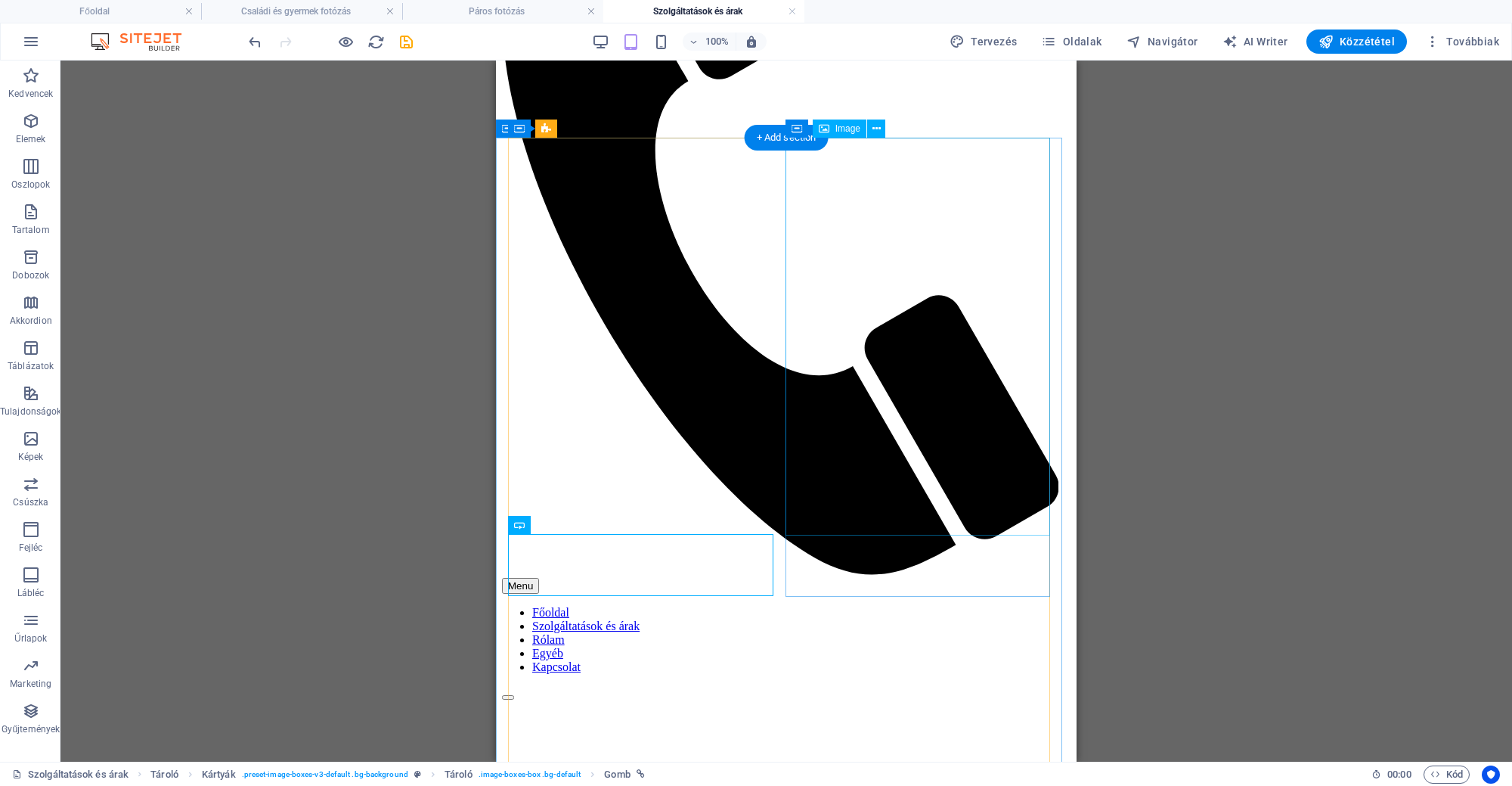
scroll to position [372, 0]
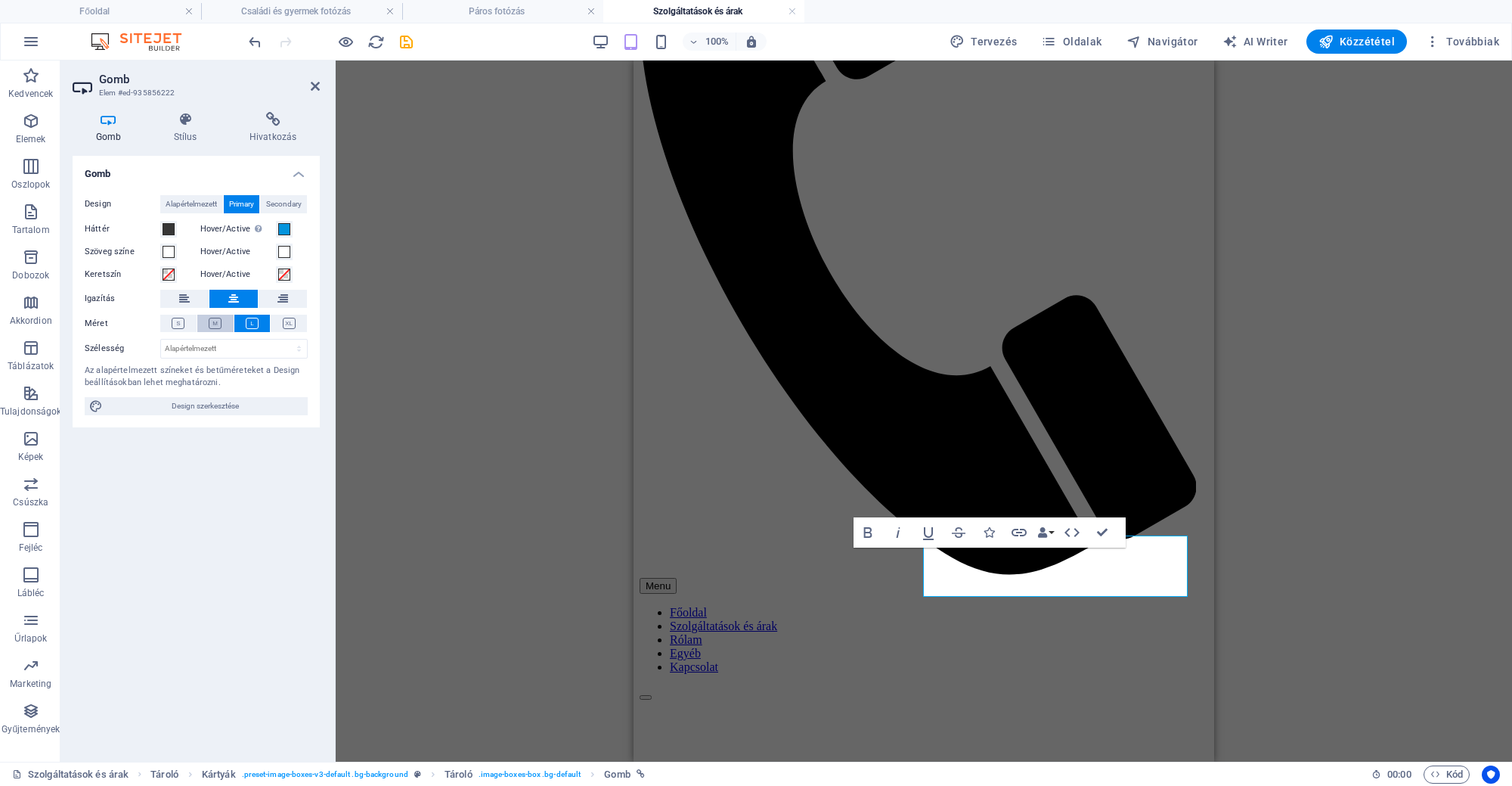
click at [223, 326] on button at bounding box center [215, 323] width 37 height 18
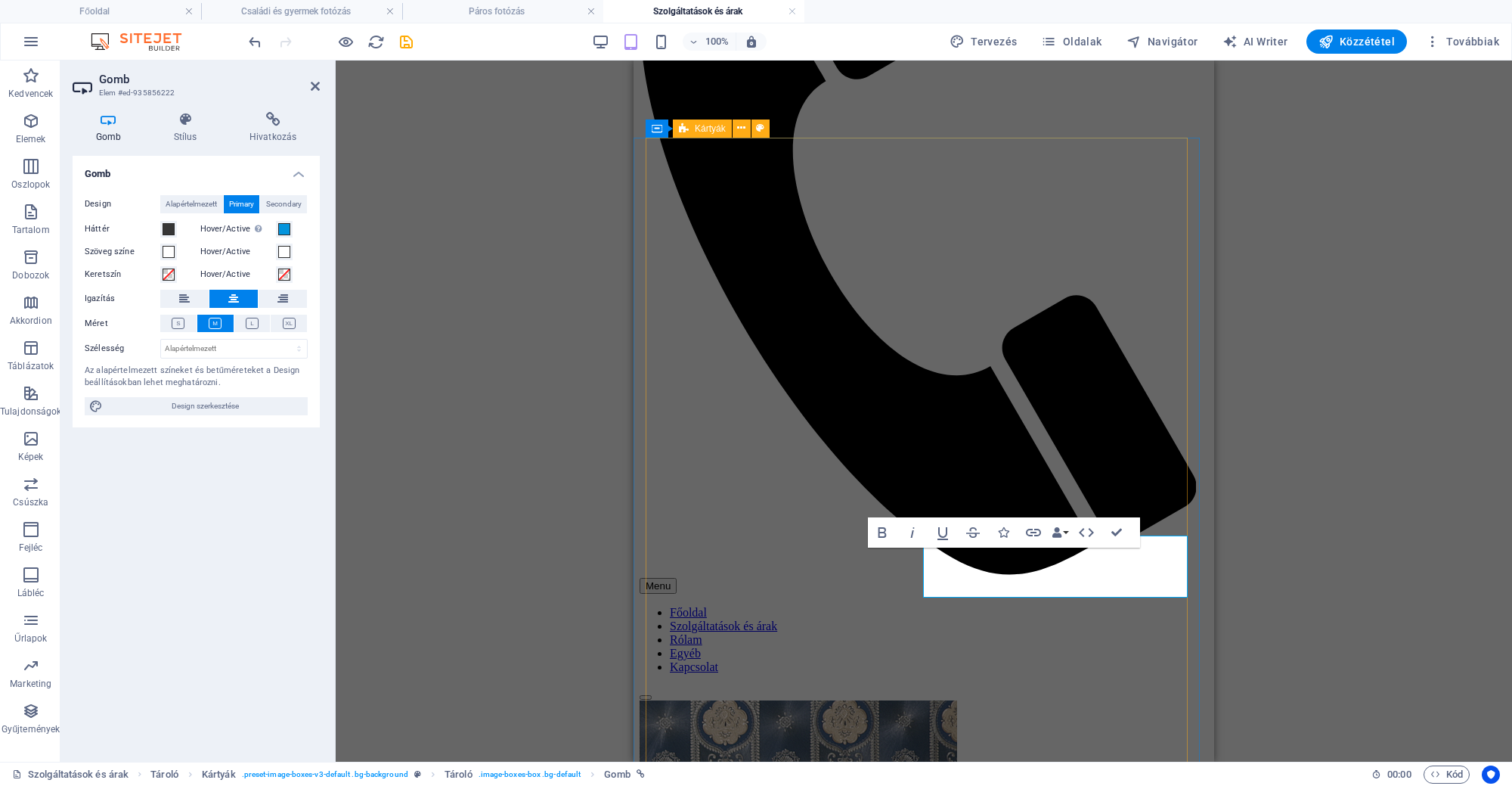
scroll to position [373, 0]
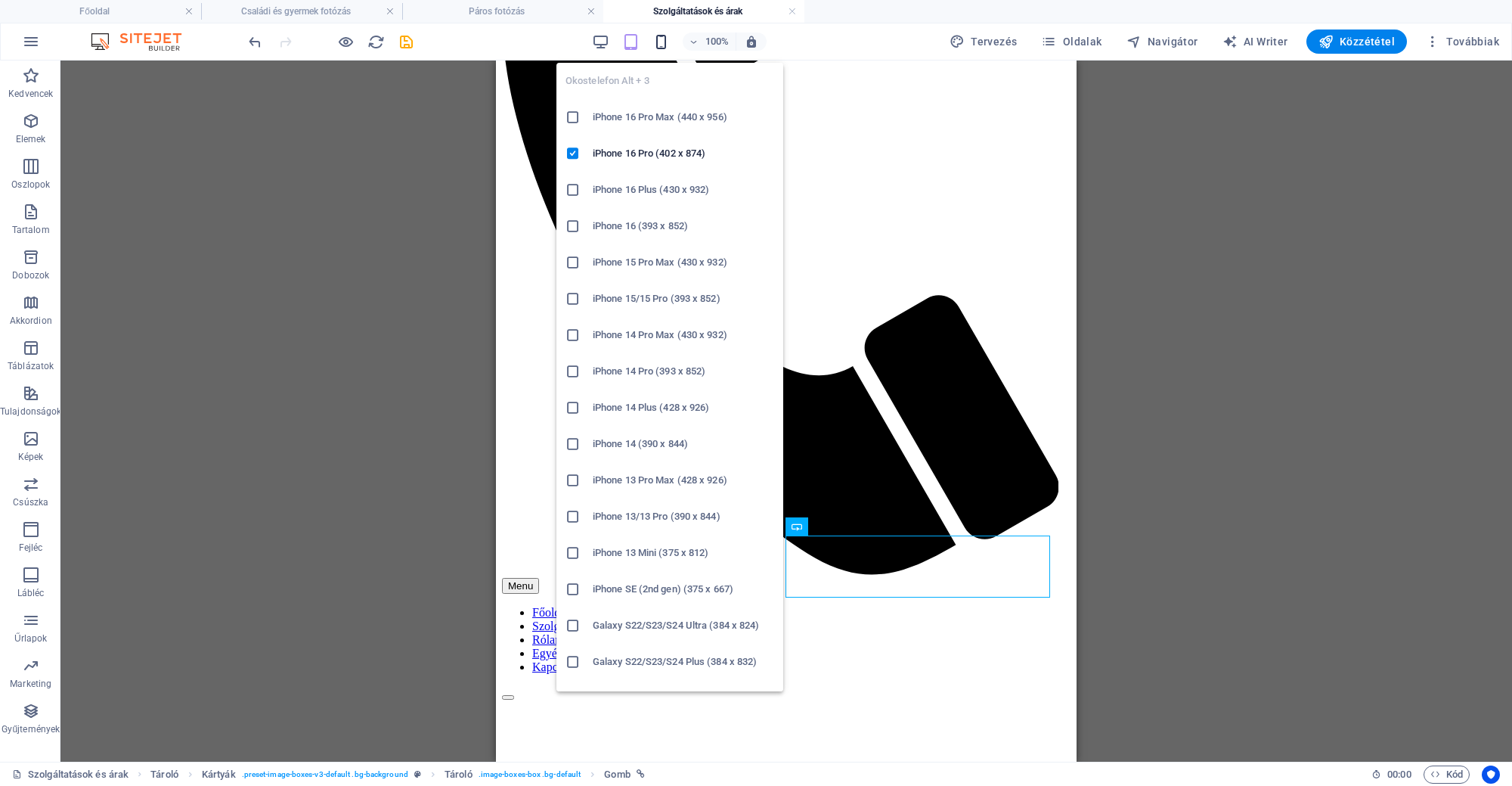
click at [663, 39] on icon "button" at bounding box center [661, 43] width 18 height 18
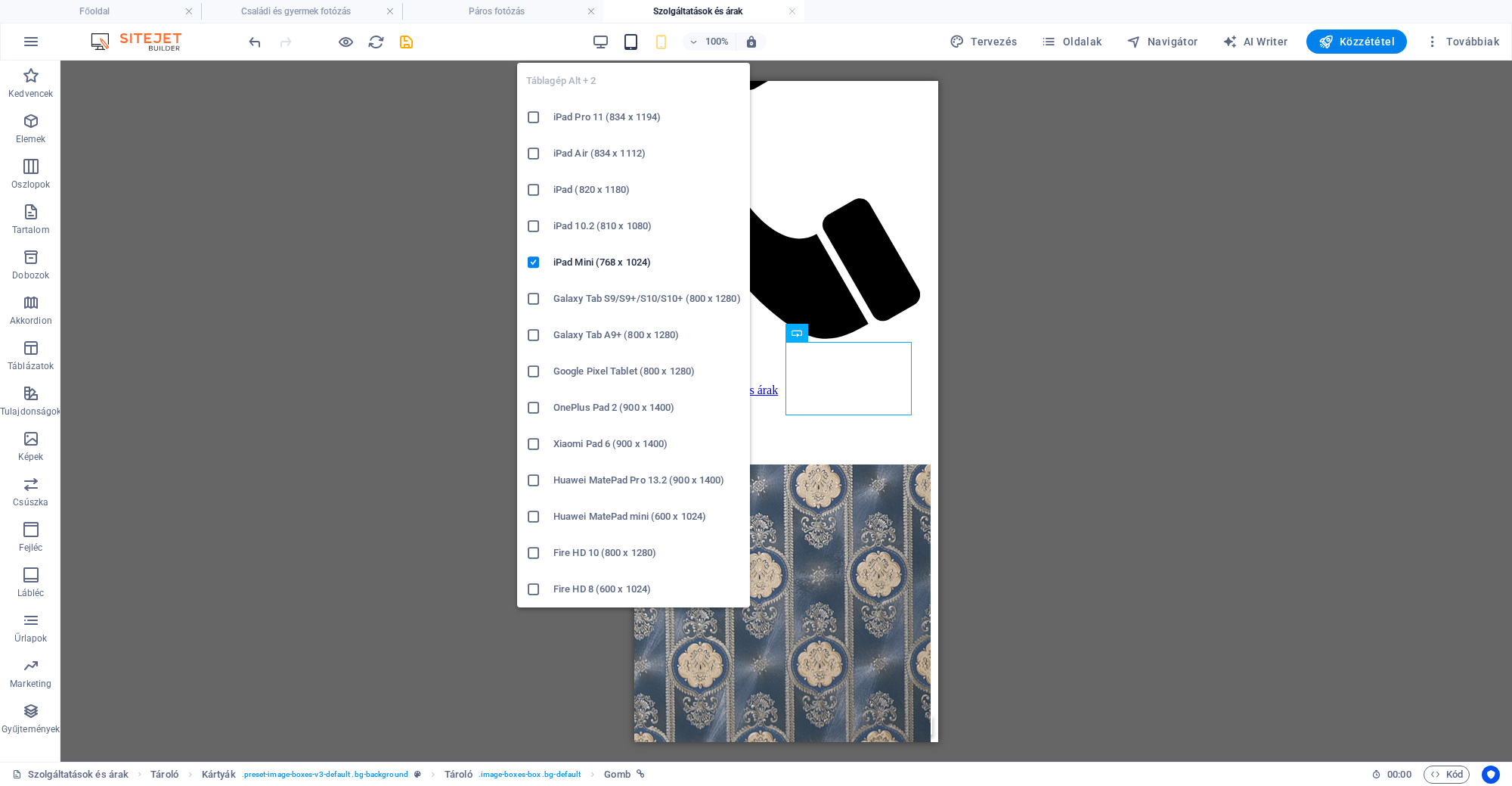
click at [634, 40] on icon "button" at bounding box center [630, 43] width 18 height 18
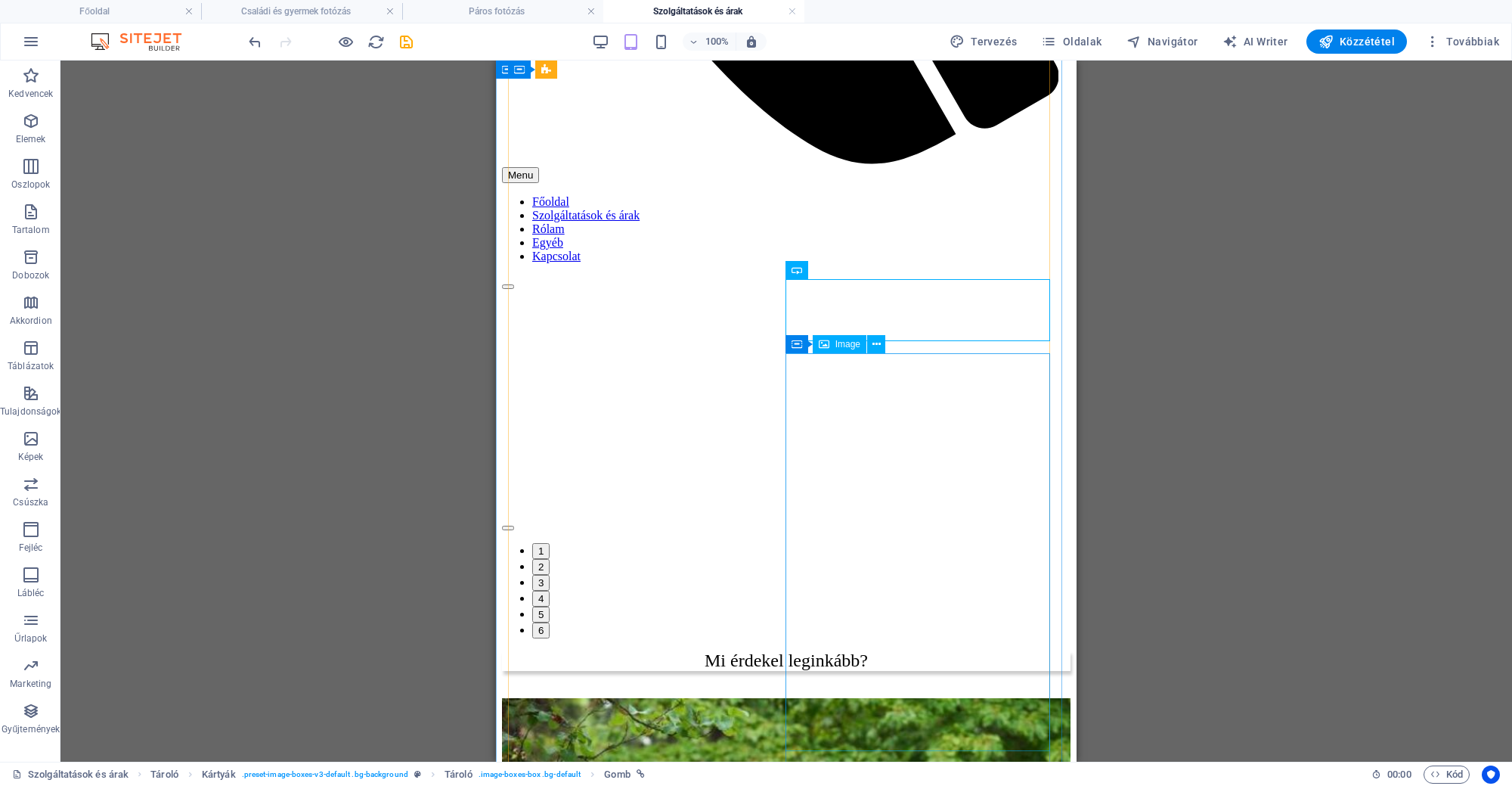
scroll to position [844, 0]
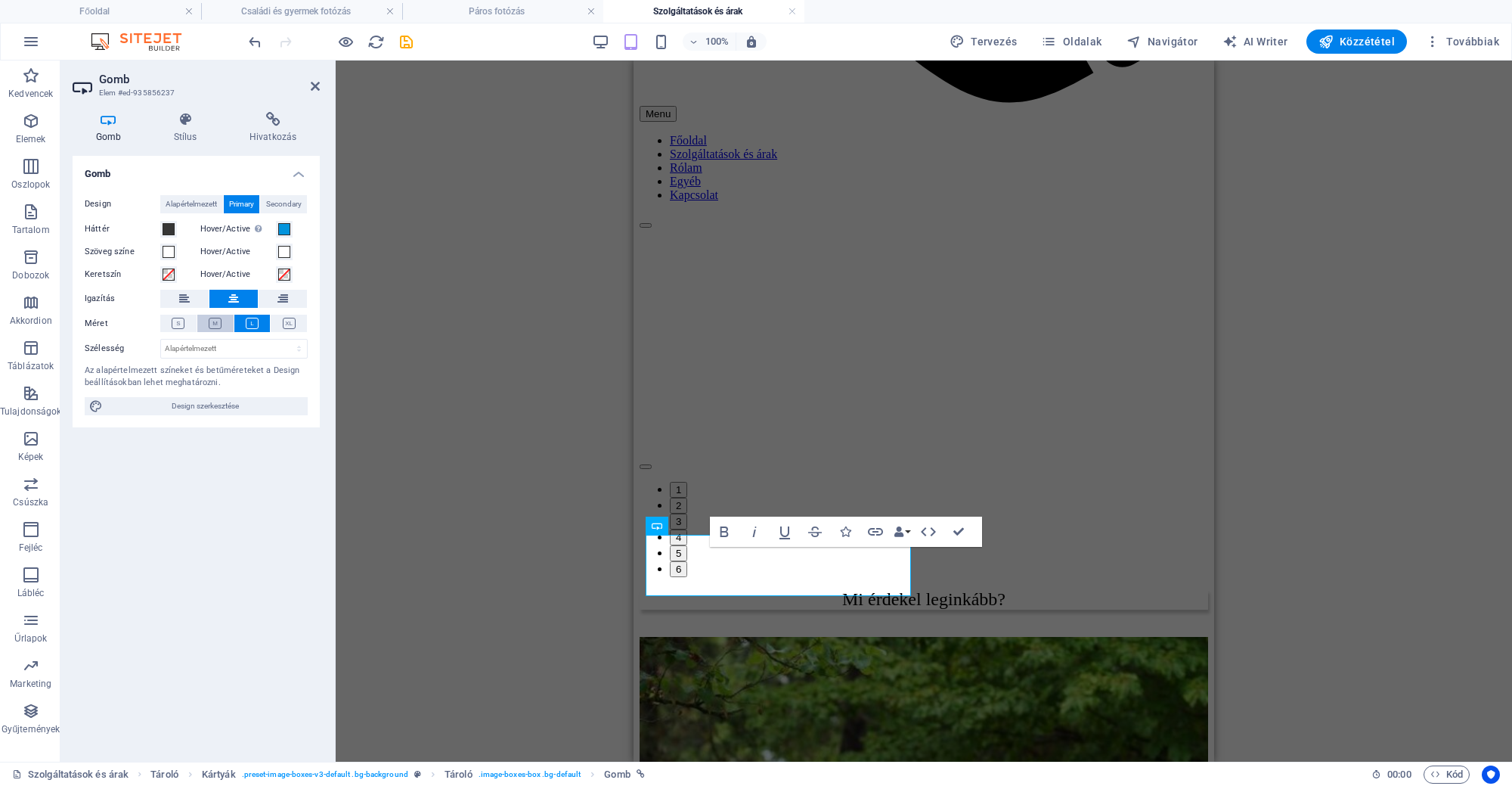
click at [216, 322] on icon at bounding box center [214, 322] width 13 height 11
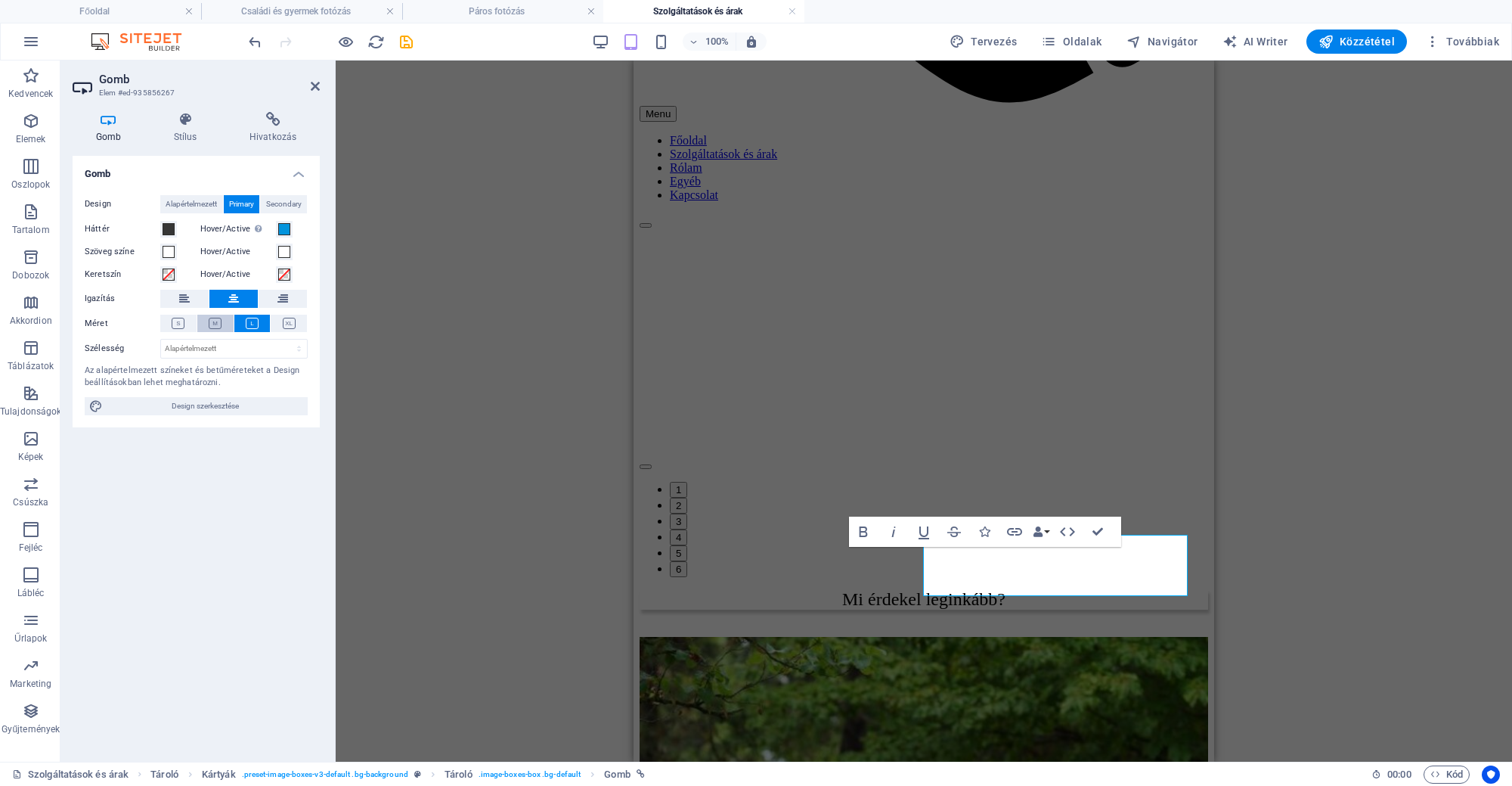
click at [223, 326] on button at bounding box center [215, 323] width 37 height 18
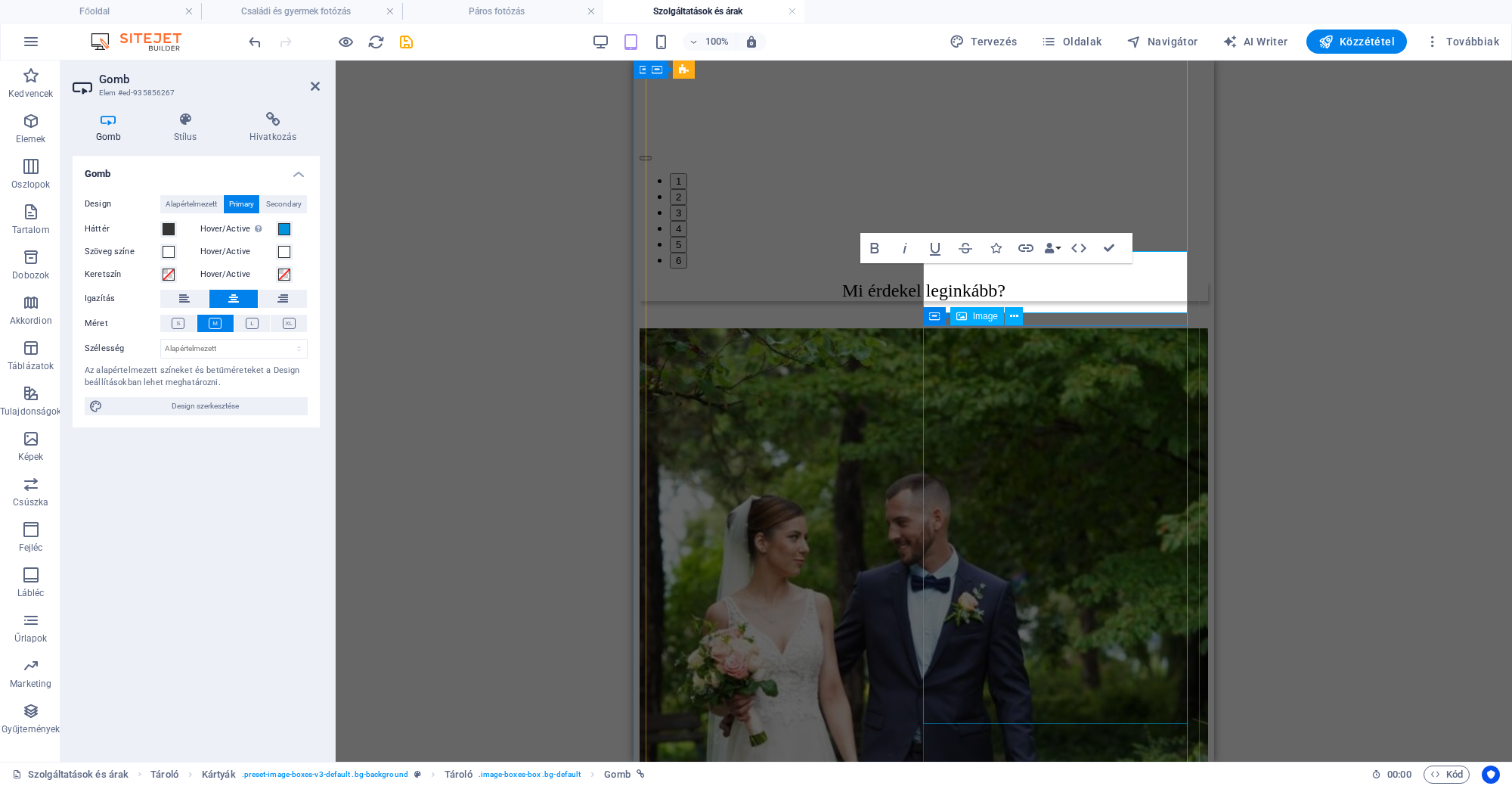
scroll to position [1317, 0]
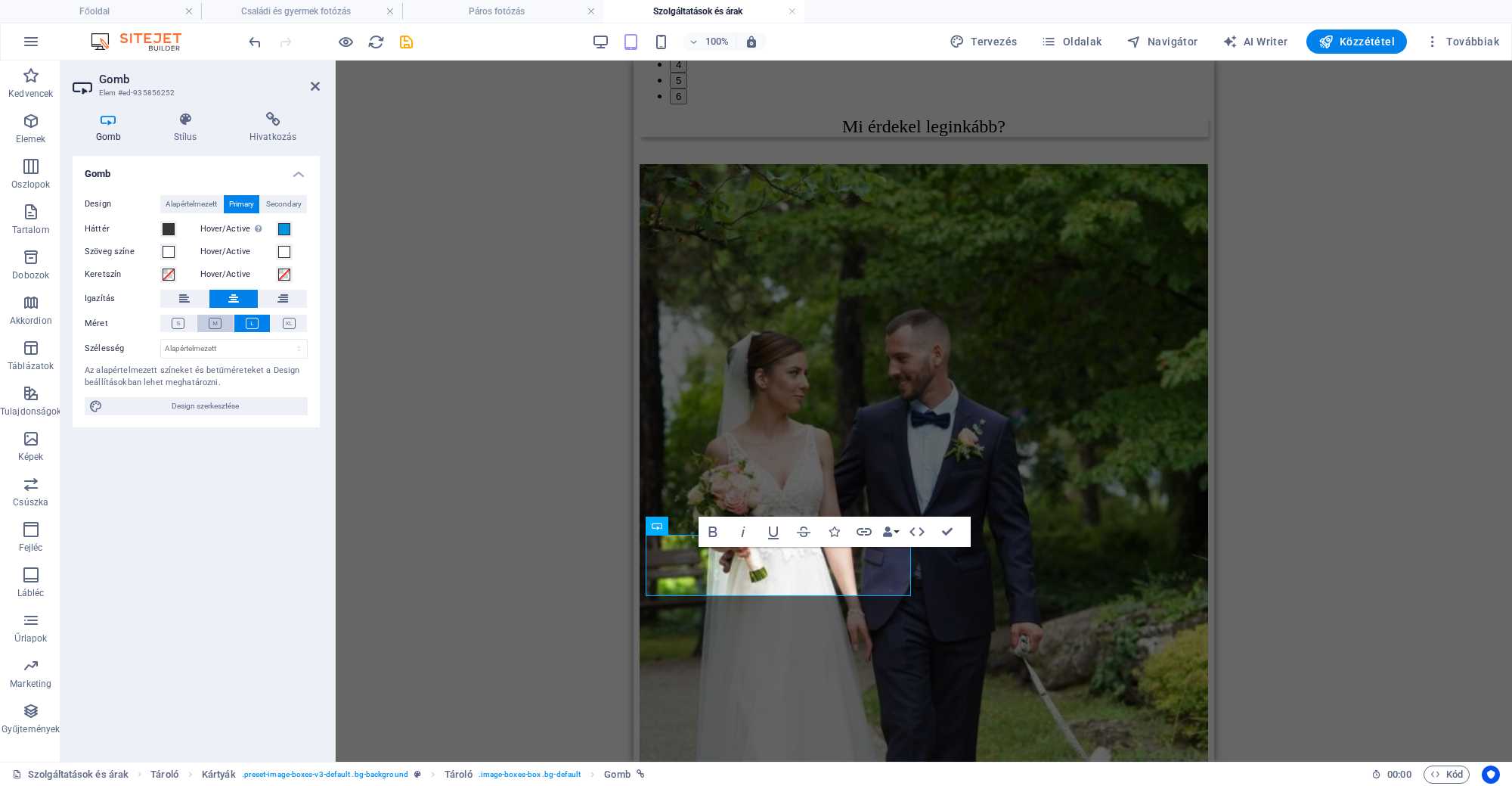
click at [228, 326] on button at bounding box center [215, 323] width 37 height 18
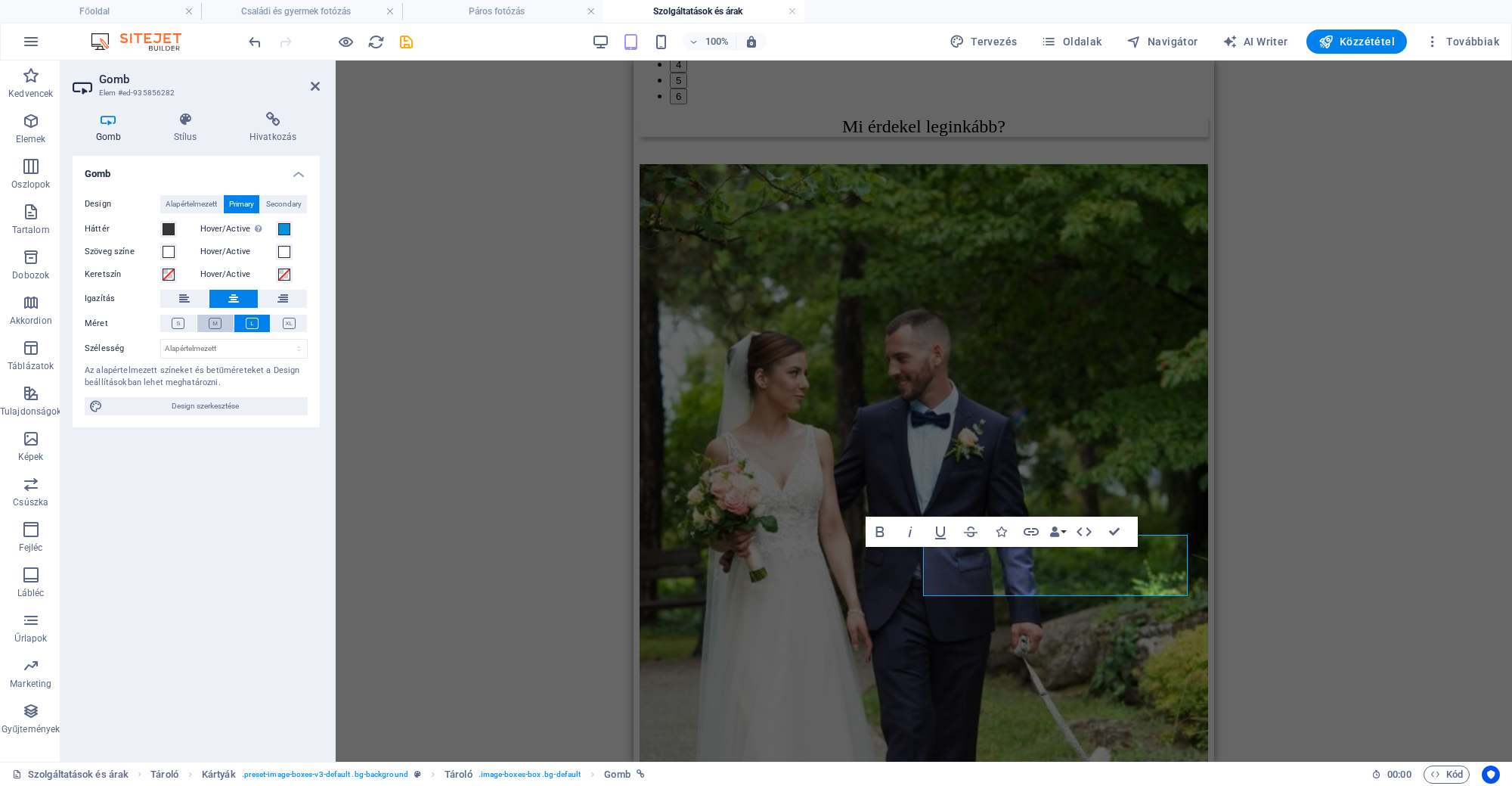
click at [212, 322] on icon at bounding box center [214, 322] width 13 height 11
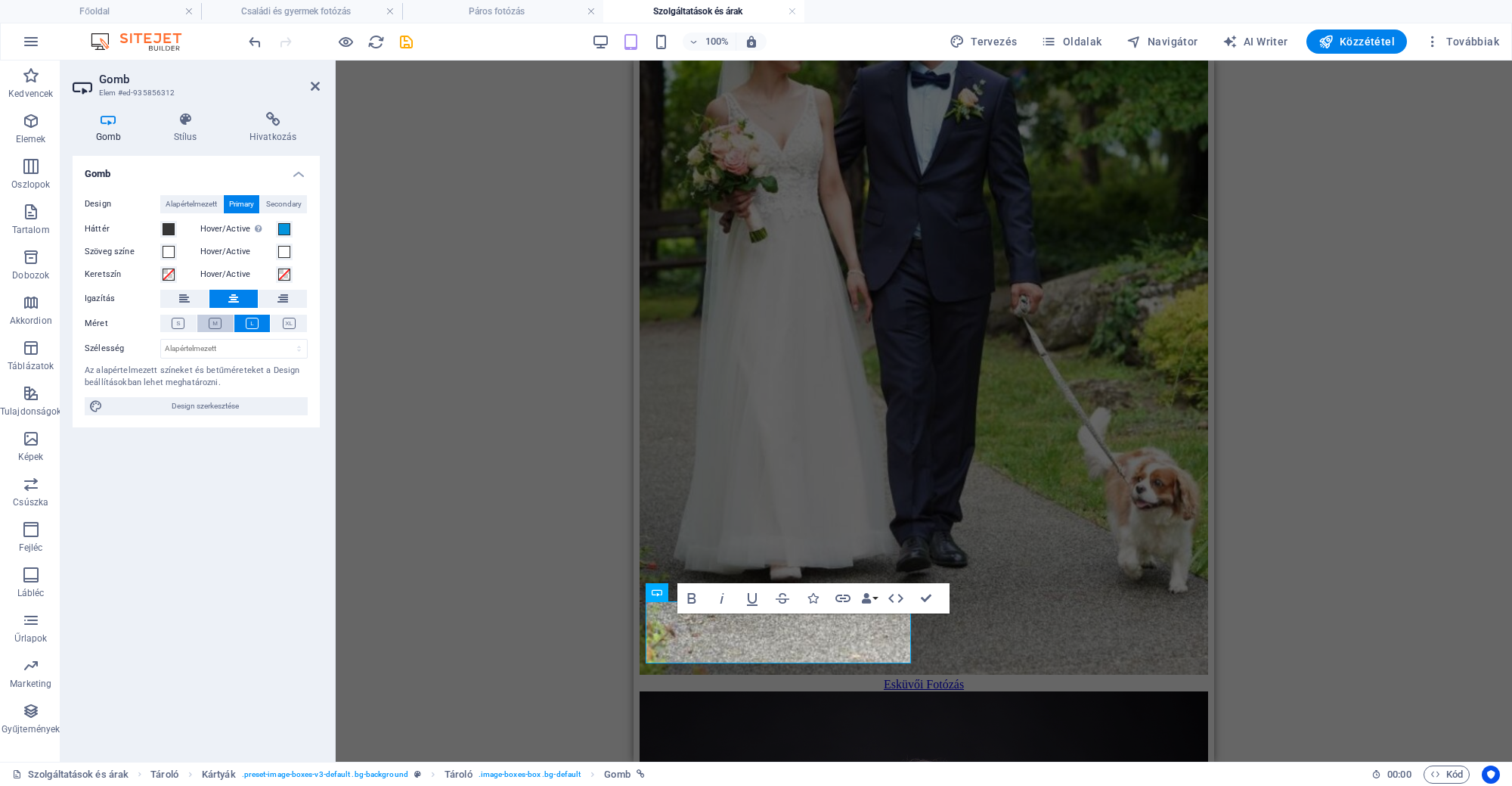
click at [218, 320] on icon at bounding box center [214, 322] width 13 height 11
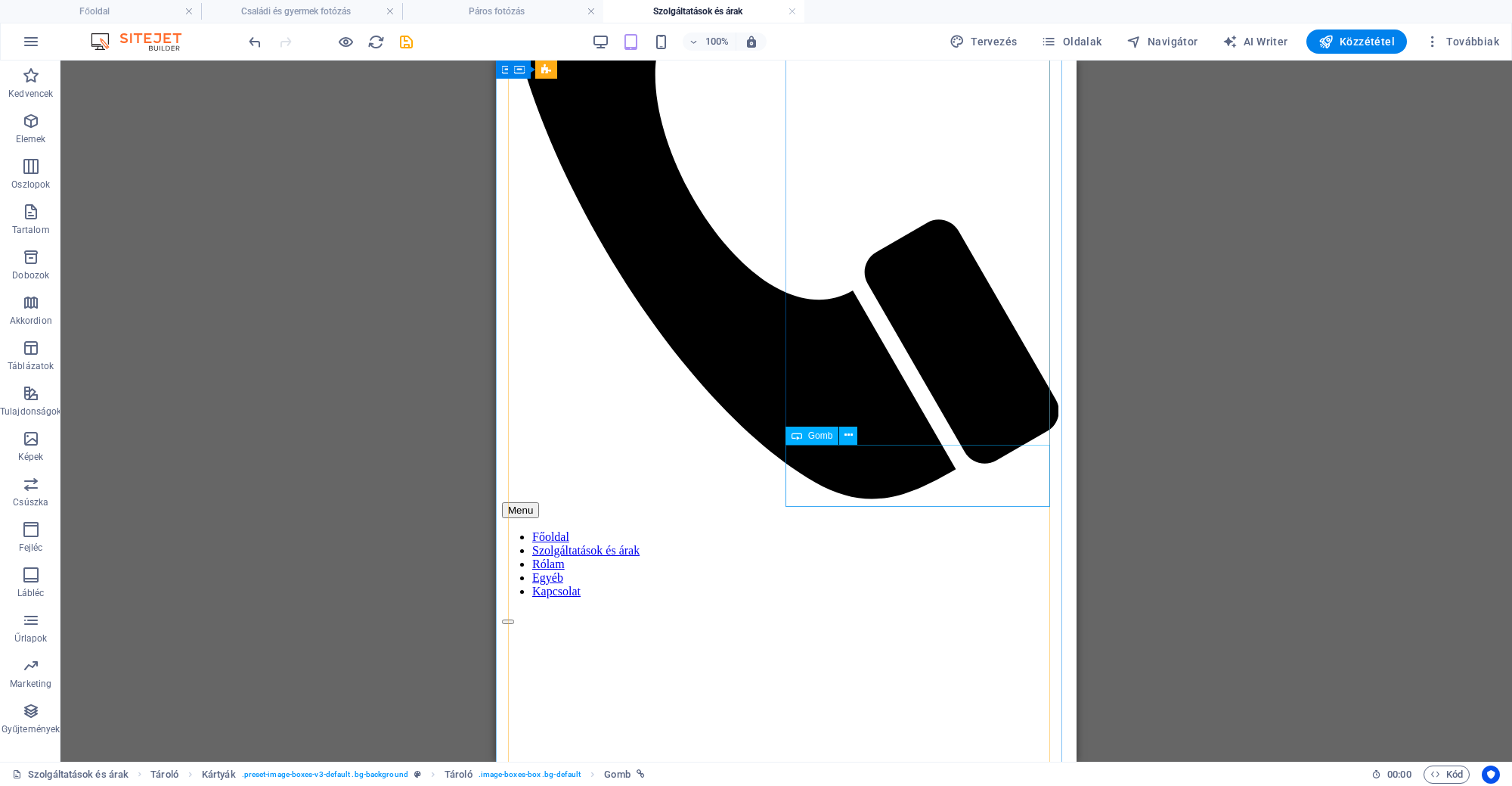
scroll to position [428, 0]
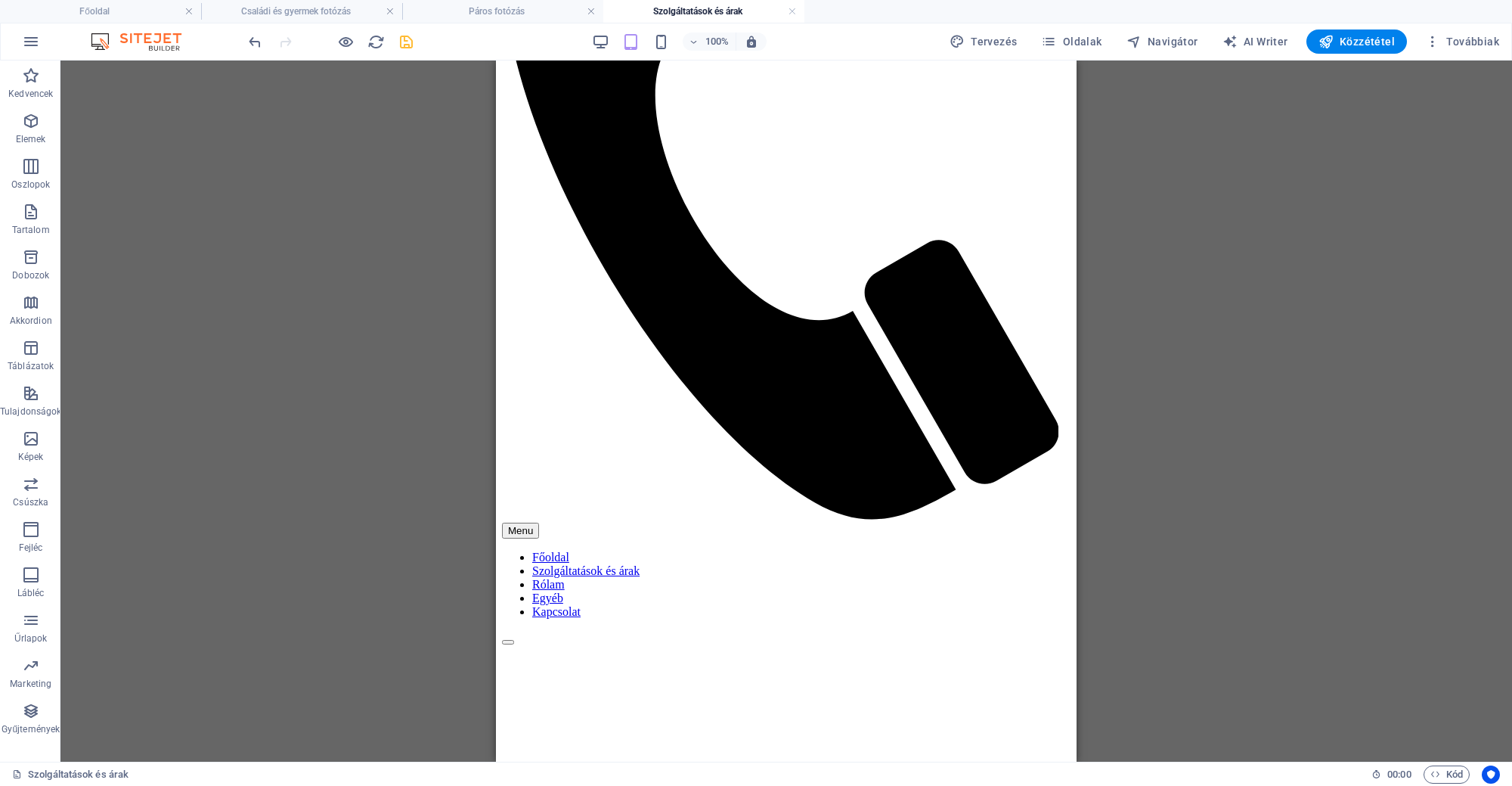
click at [405, 41] on icon "save" at bounding box center [406, 43] width 18 height 18
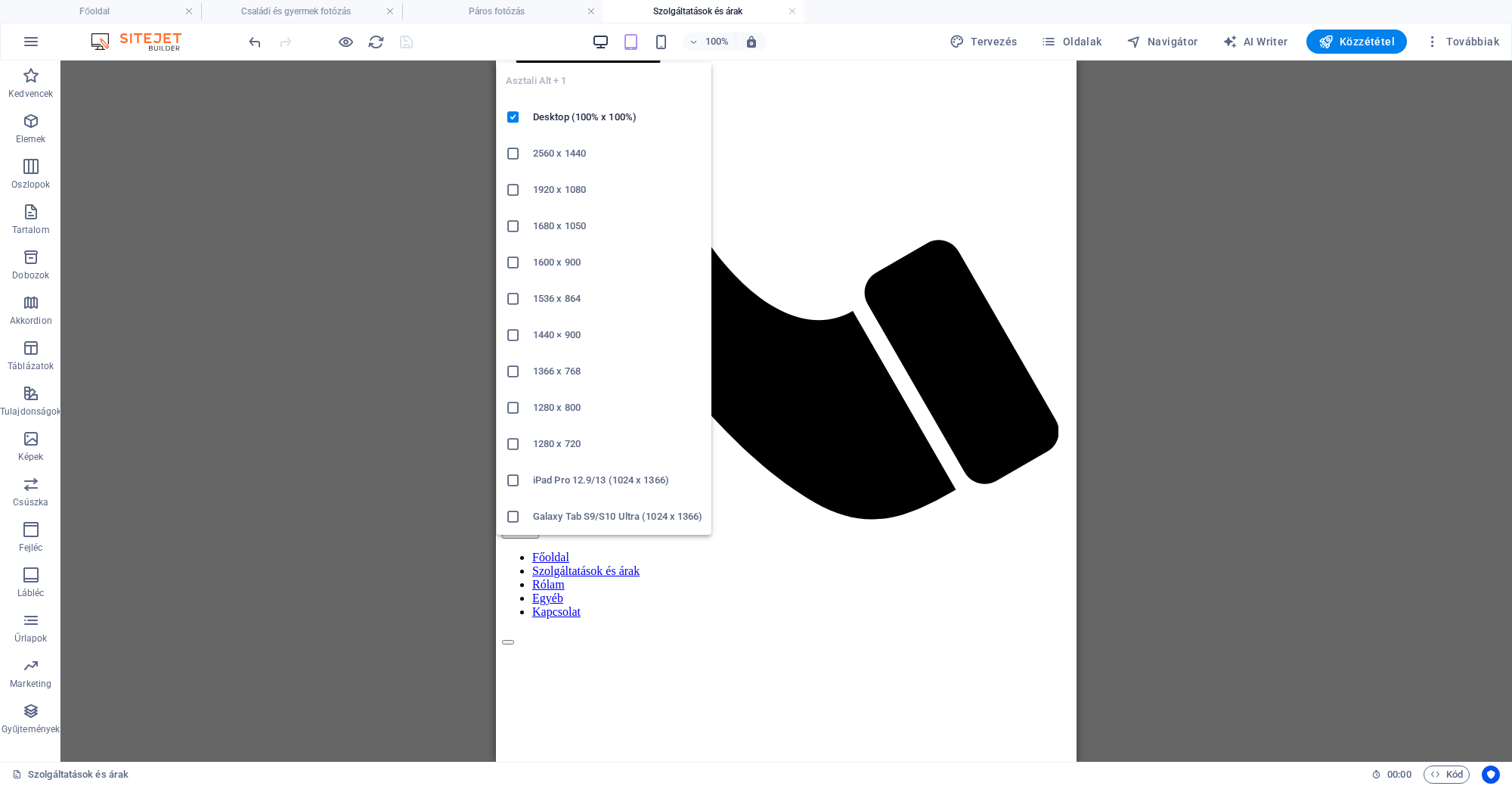
click at [609, 44] on icon "button" at bounding box center [601, 43] width 18 height 18
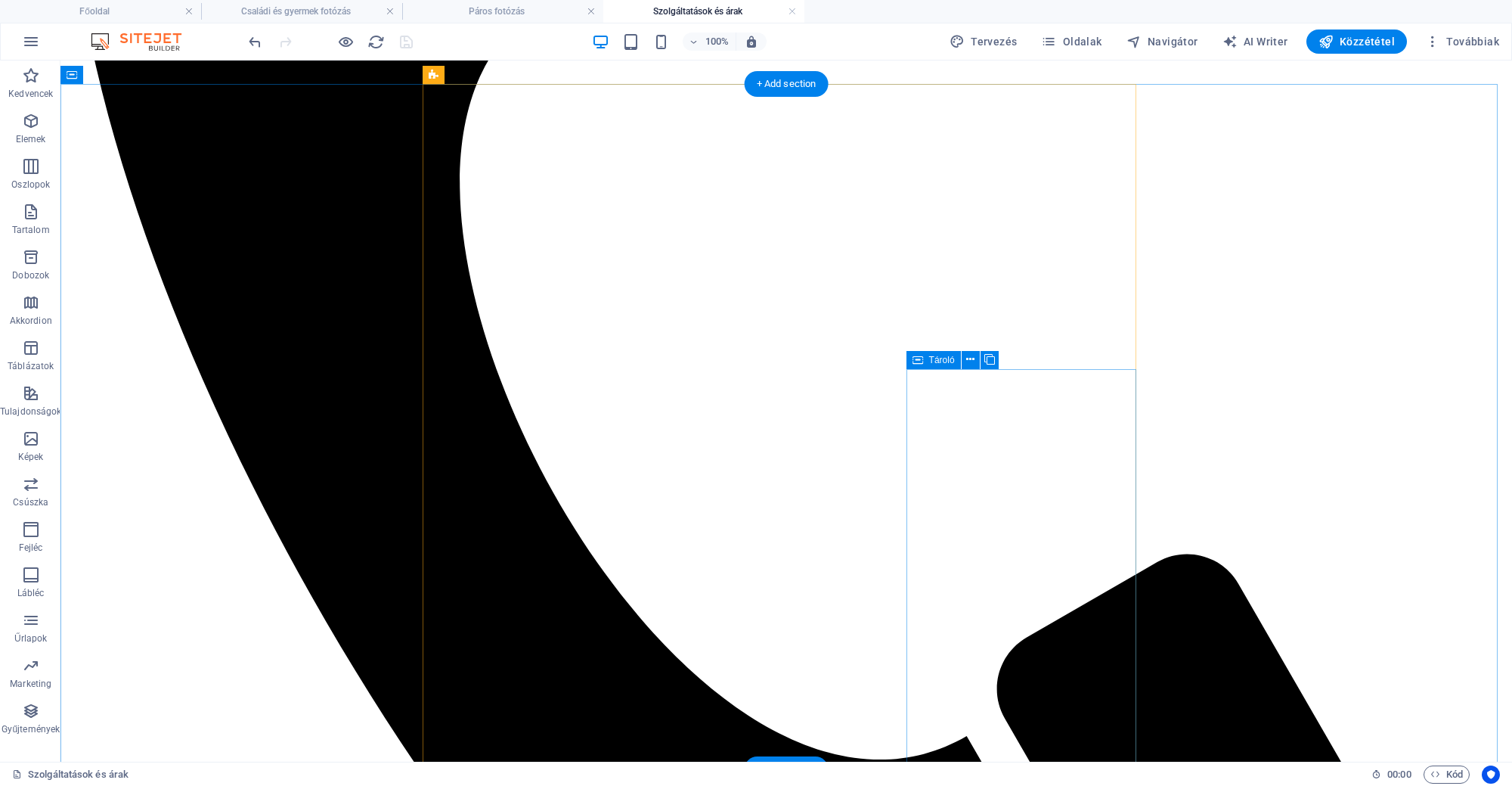
scroll to position [921, 0]
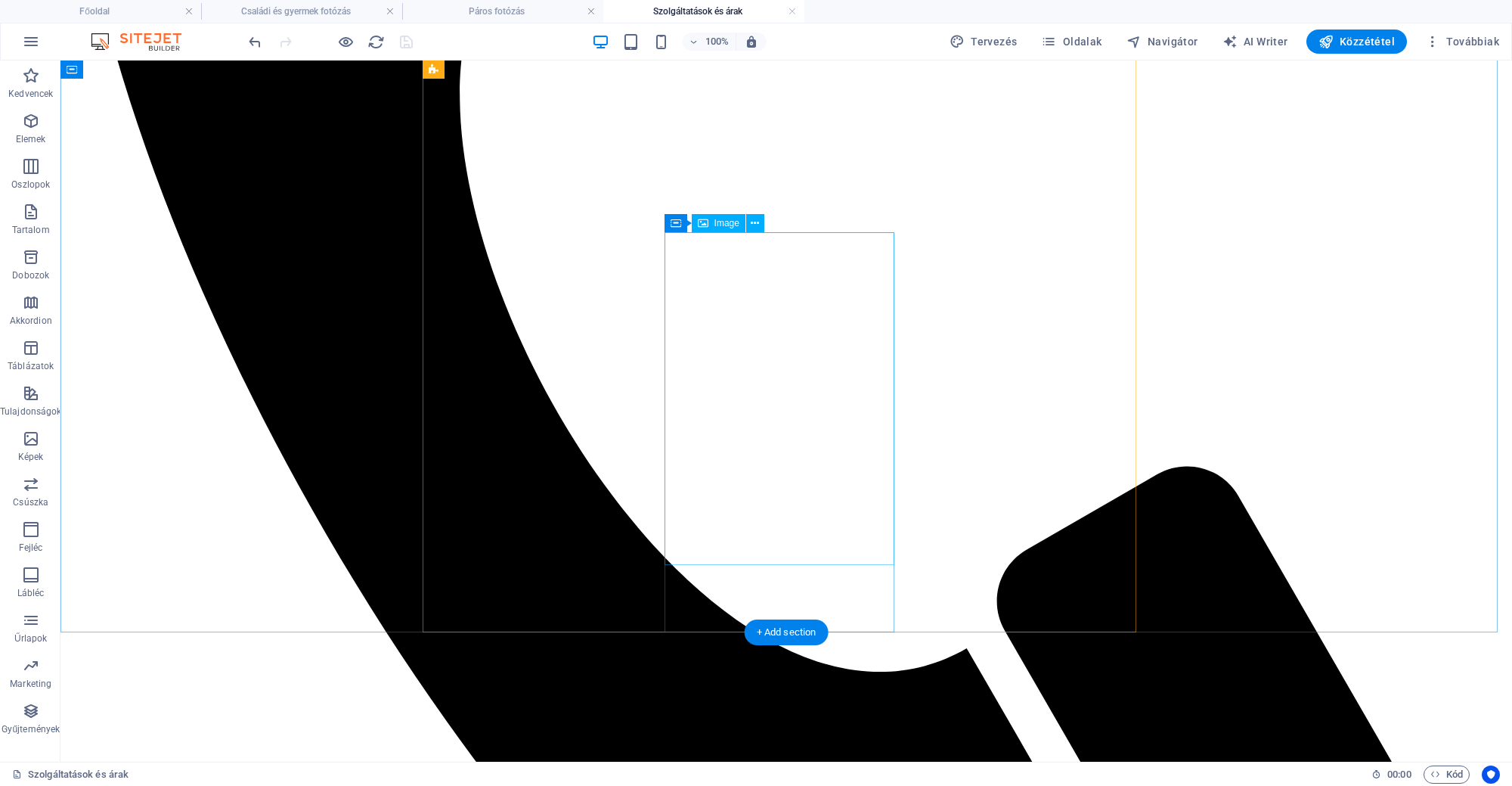
select select "px"
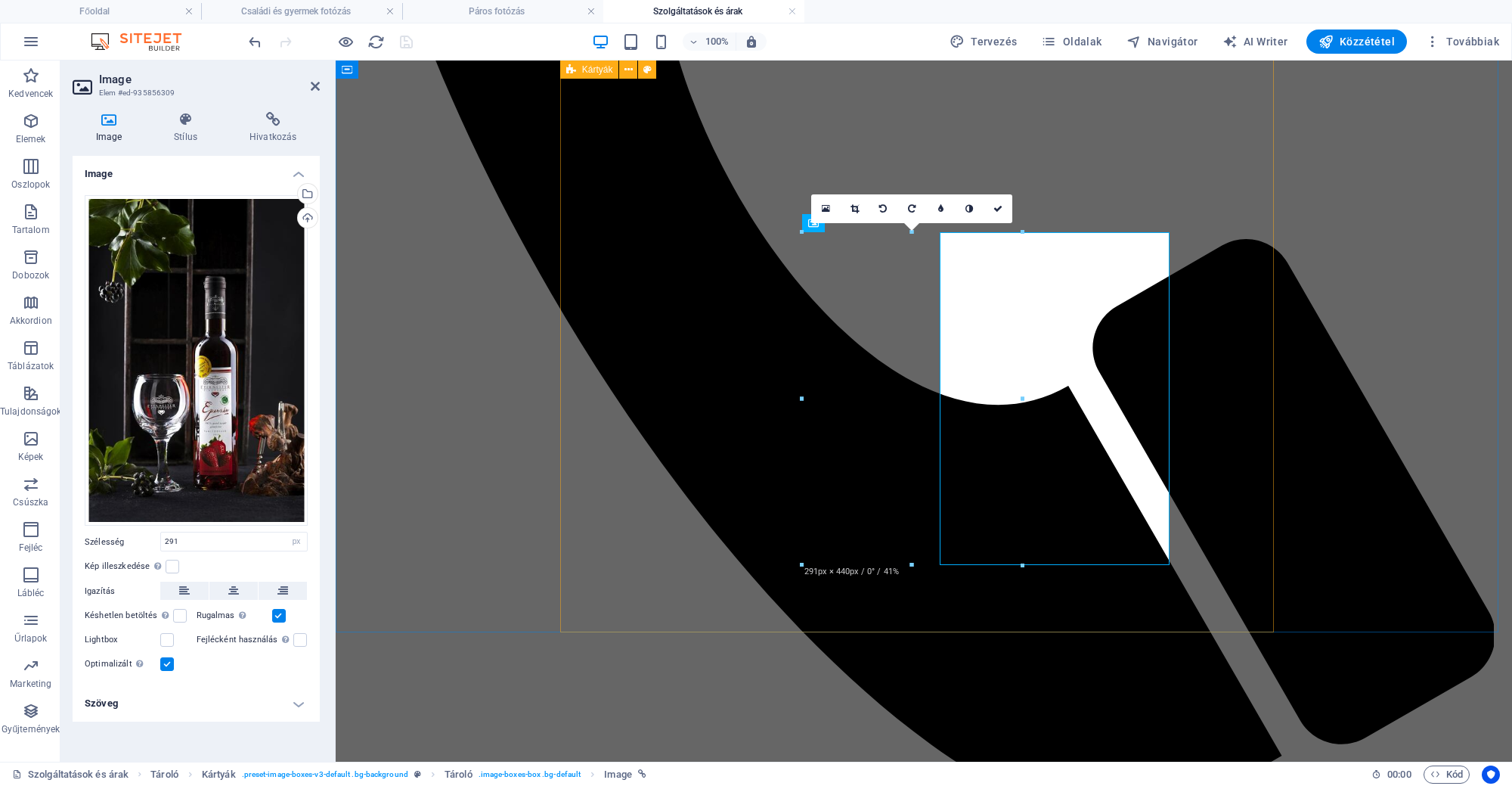
scroll to position [812, 0]
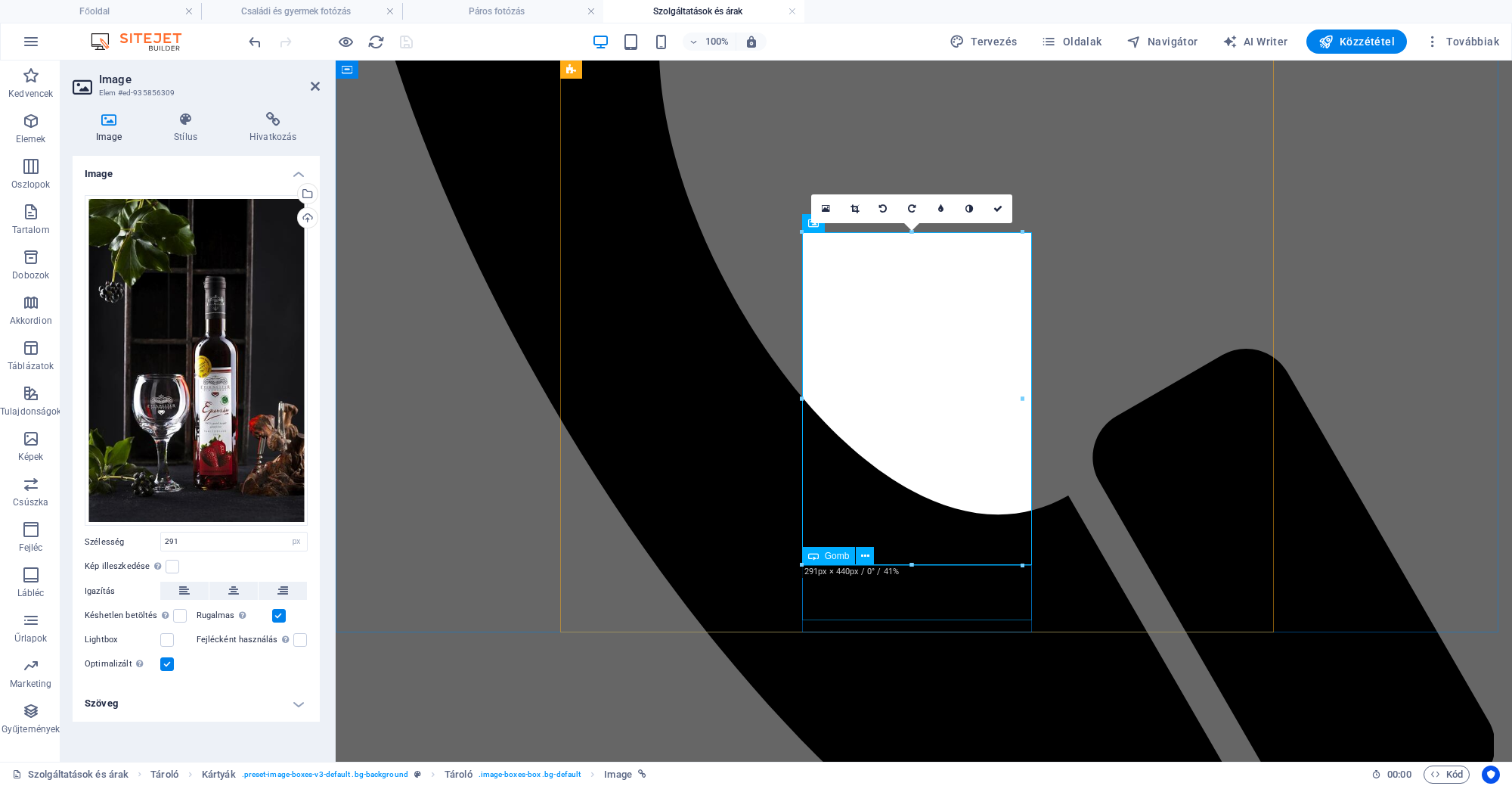
drag, startPoint x: 1251, startPoint y: 628, endPoint x: 919, endPoint y: 580, distance: 335.5
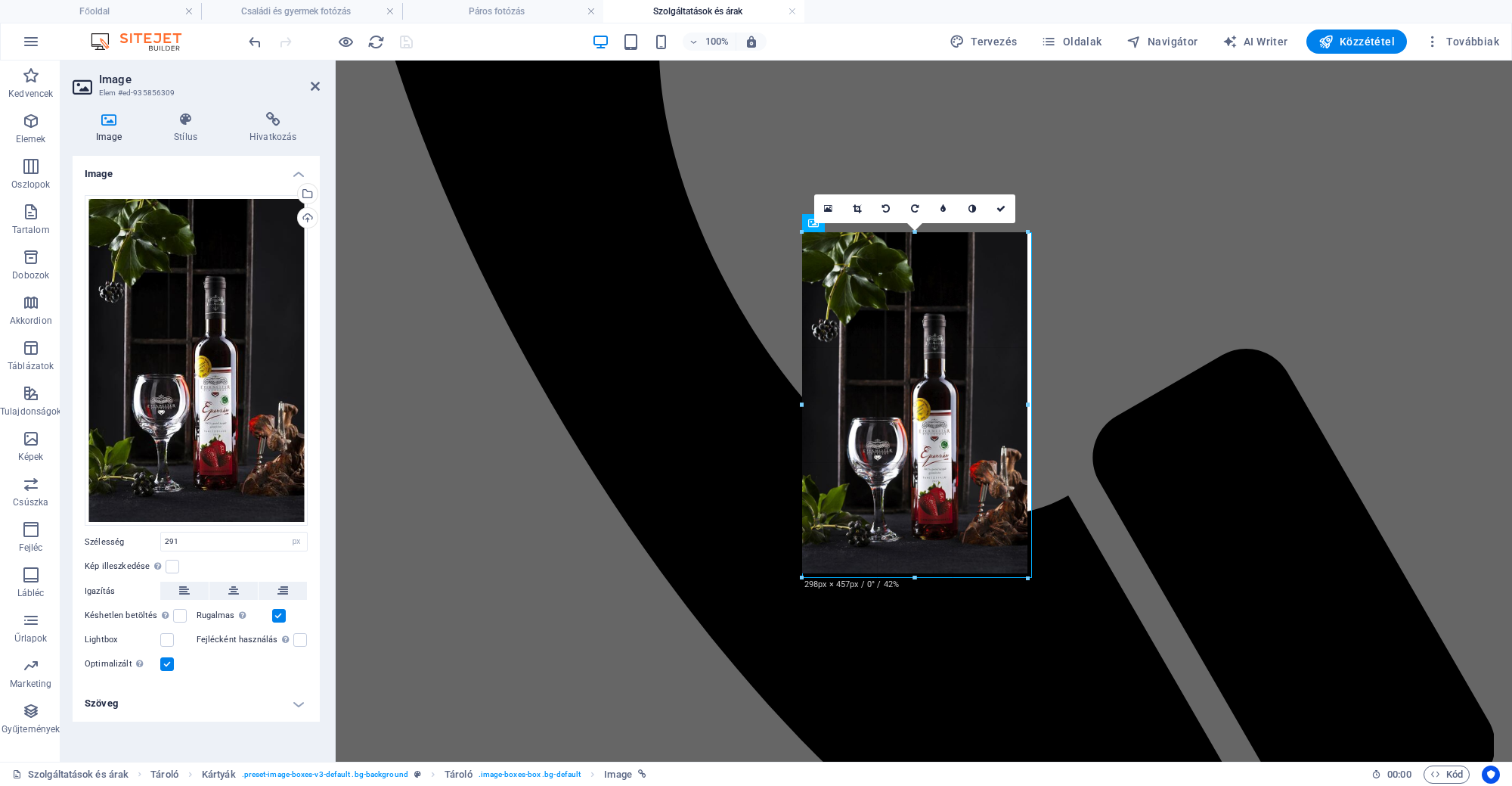
drag, startPoint x: 913, startPoint y: 565, endPoint x: 588, endPoint y: 522, distance: 327.8
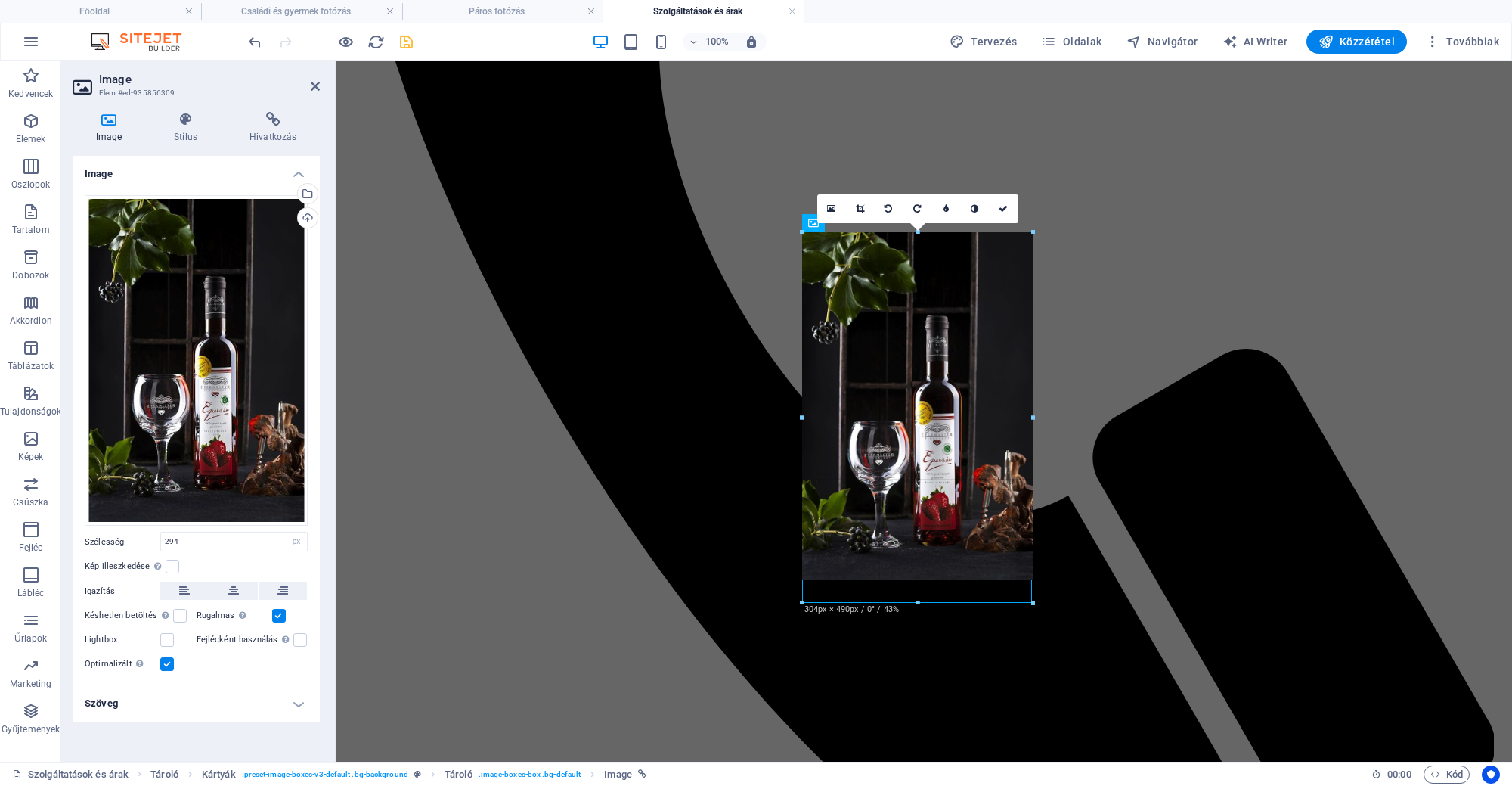
drag, startPoint x: 1025, startPoint y: 399, endPoint x: 1037, endPoint y: 400, distance: 12.0
type input "304"
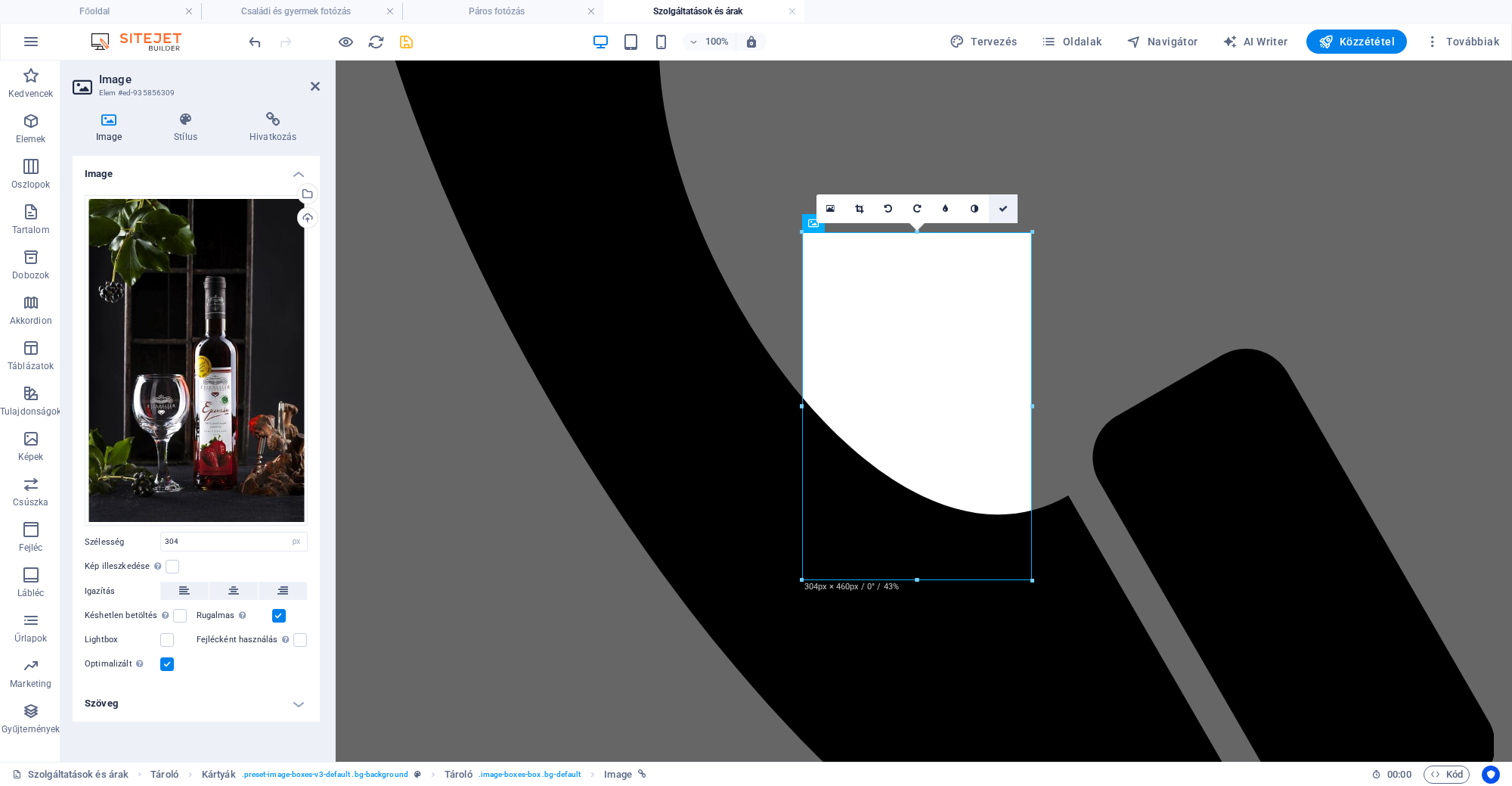
click at [1000, 205] on icon at bounding box center [1002, 208] width 9 height 9
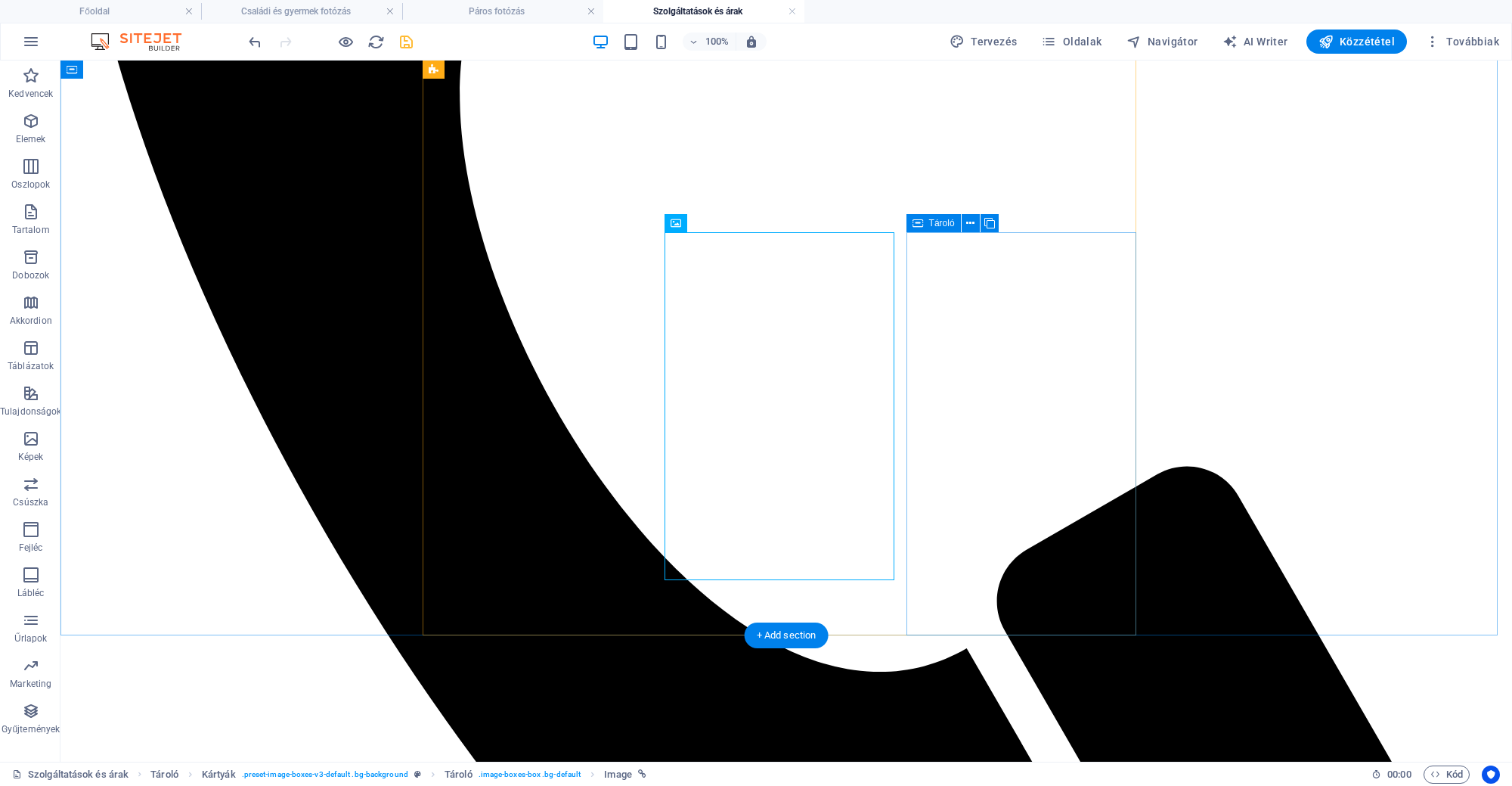
select select "px"
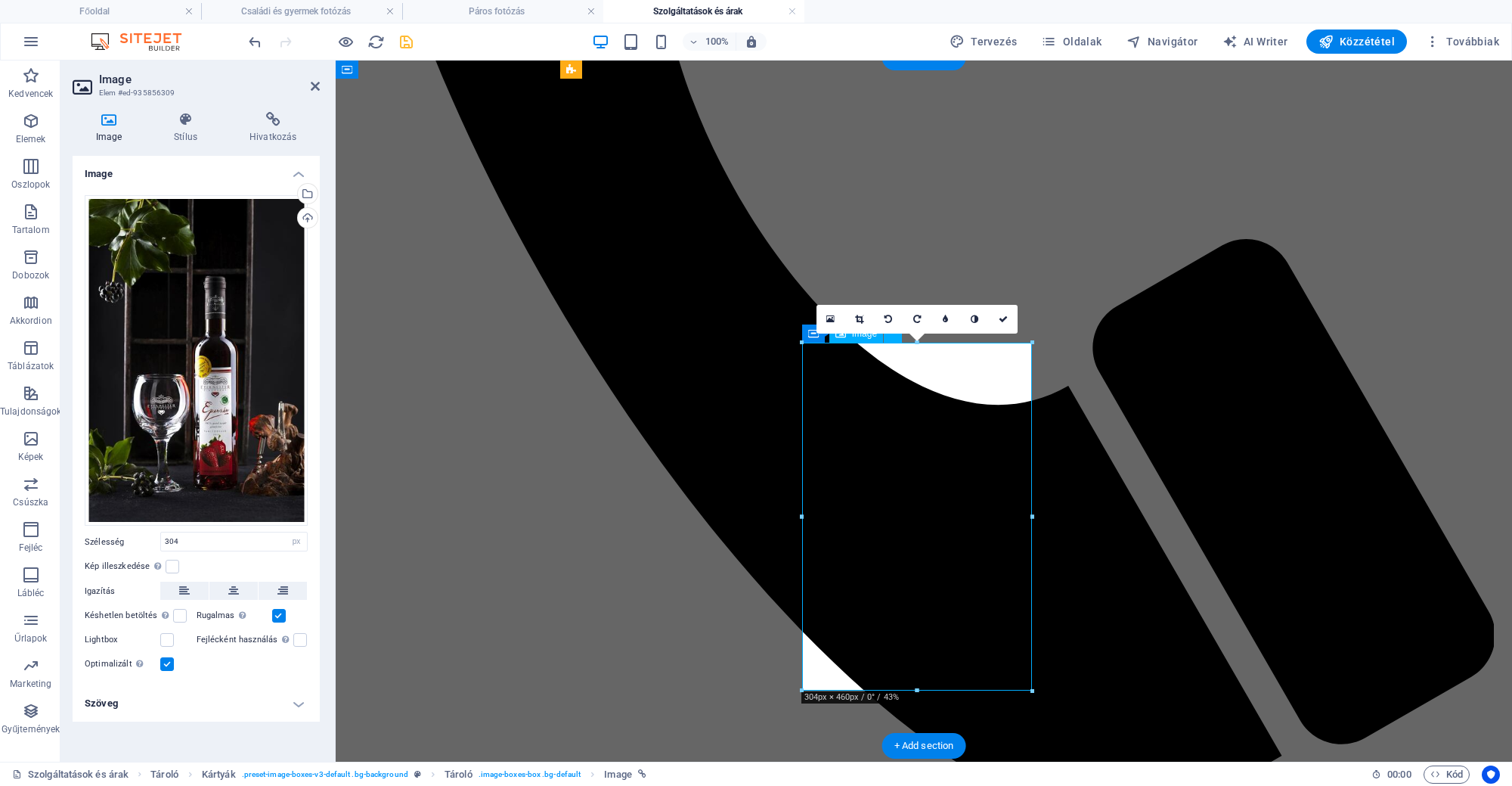
scroll to position [812, 0]
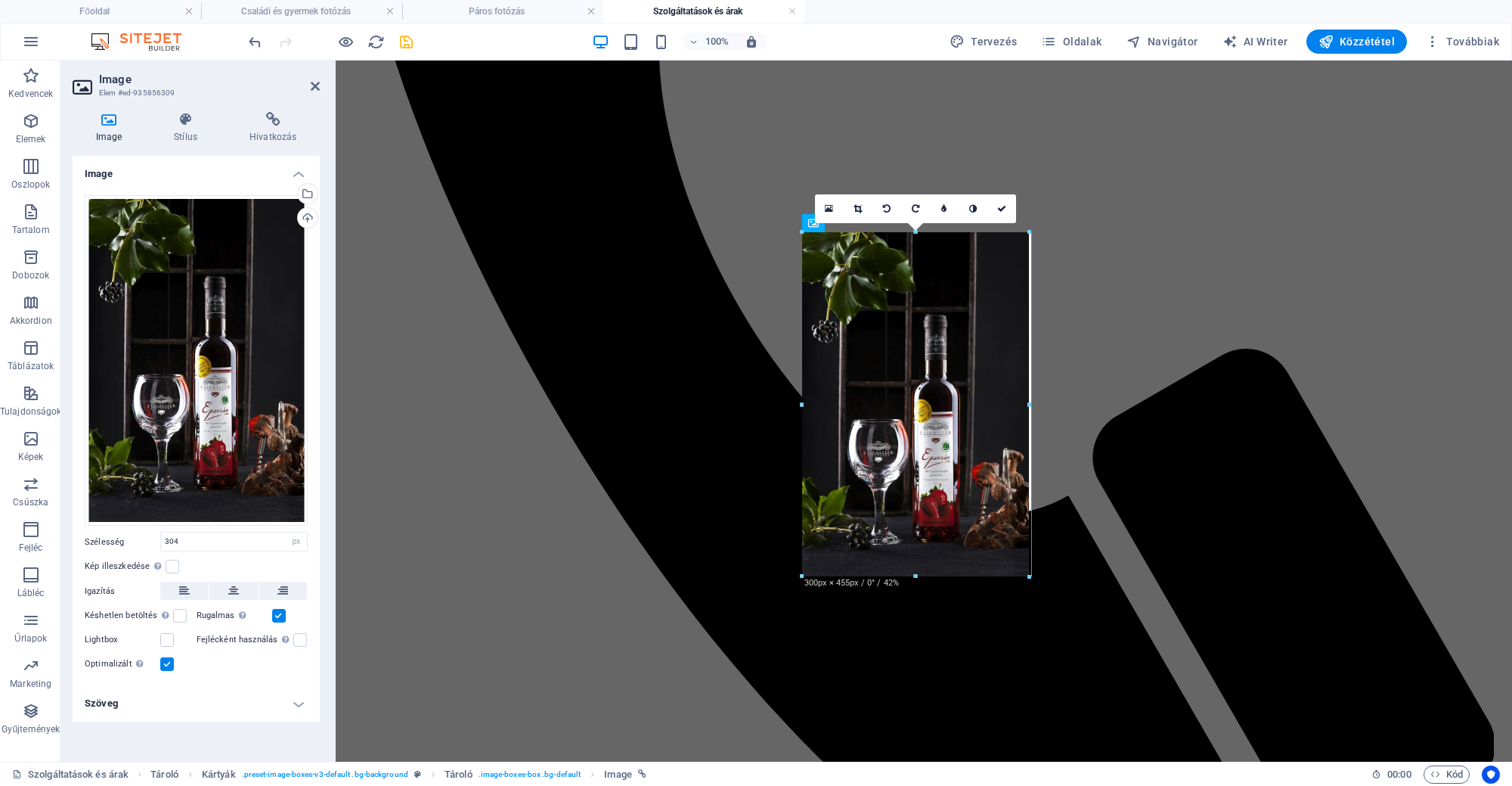
type input "300"
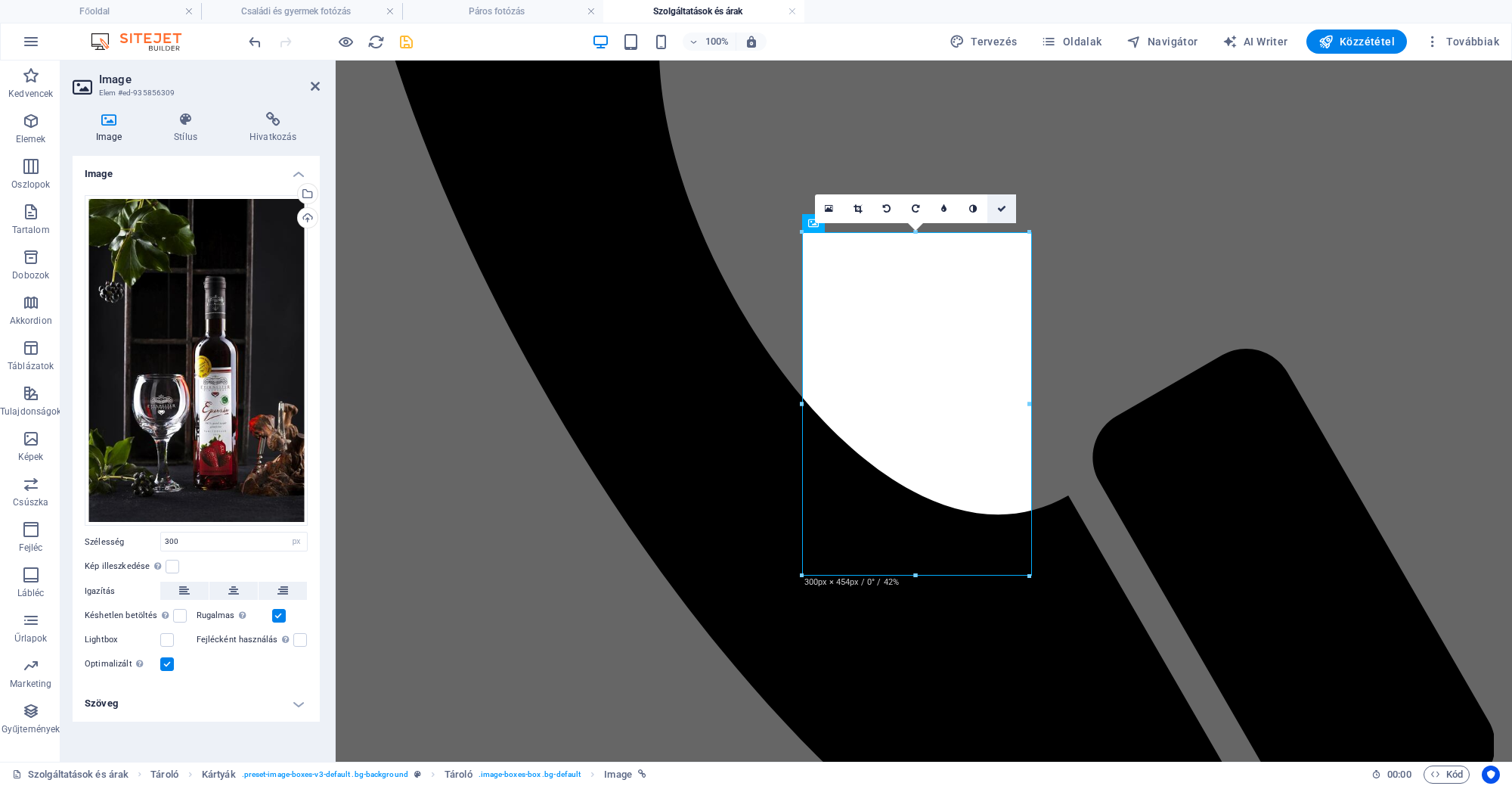
click at [1001, 201] on link at bounding box center [1001, 209] width 29 height 29
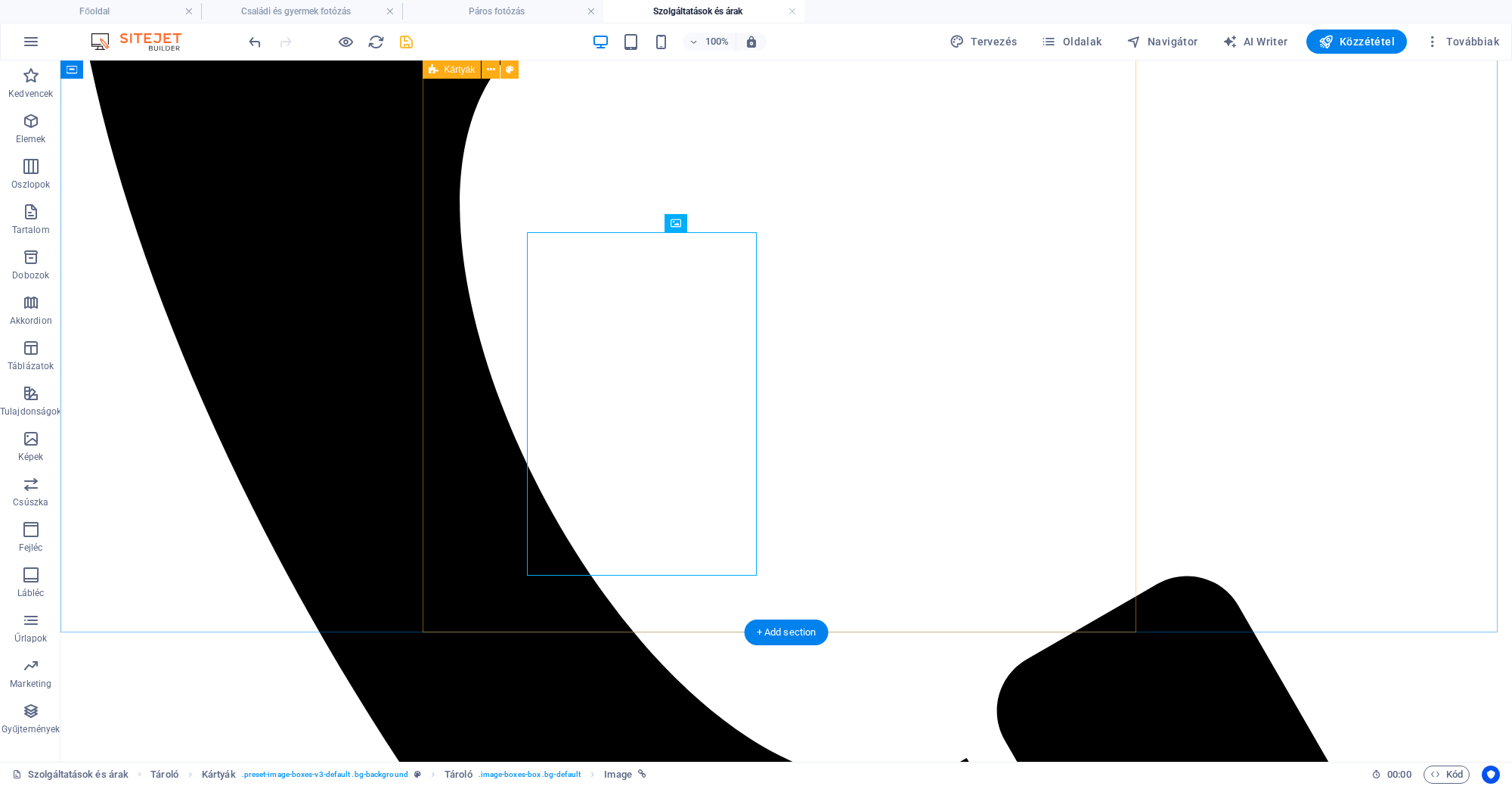
scroll to position [921, 0]
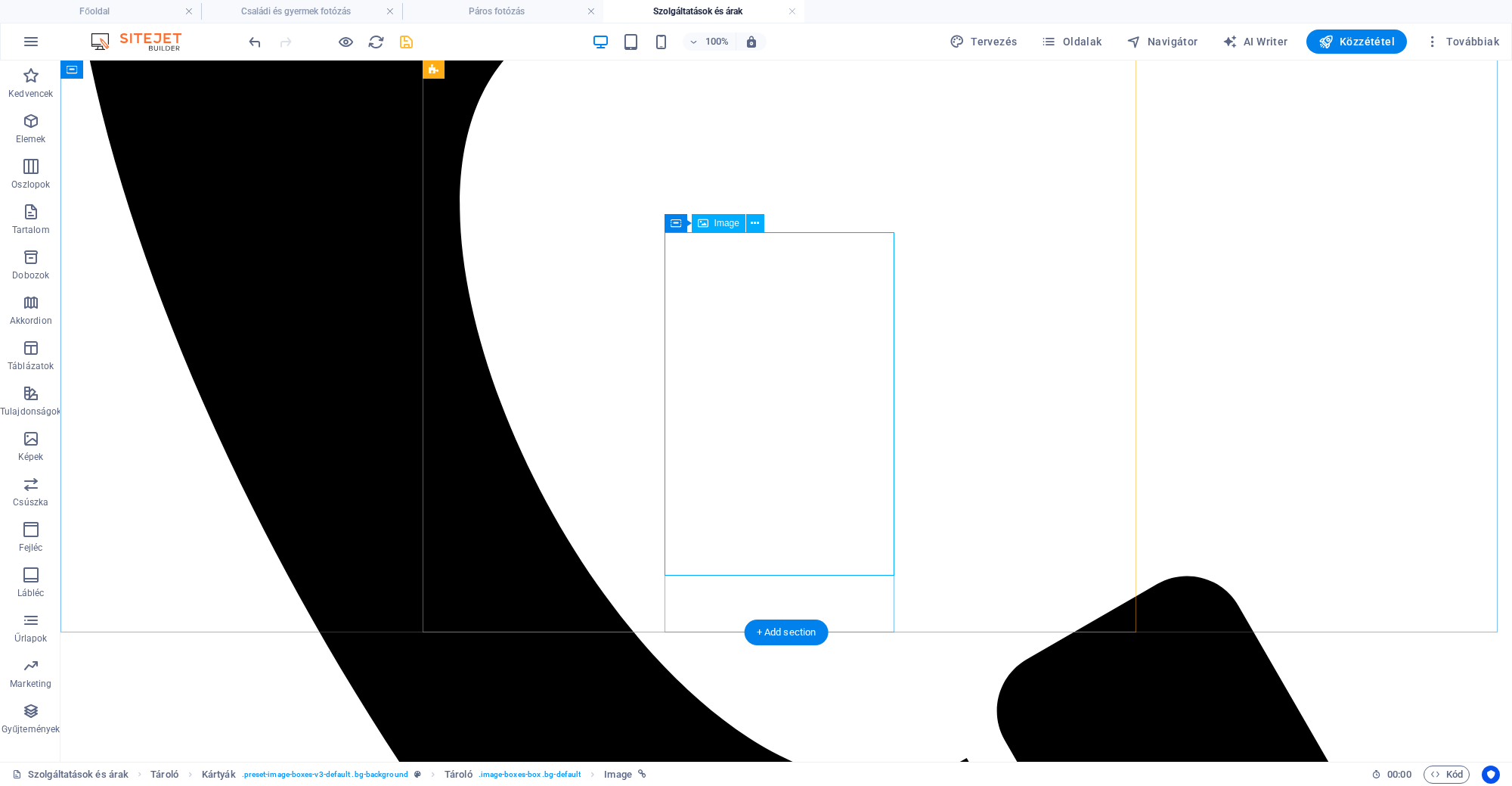
select select "px"
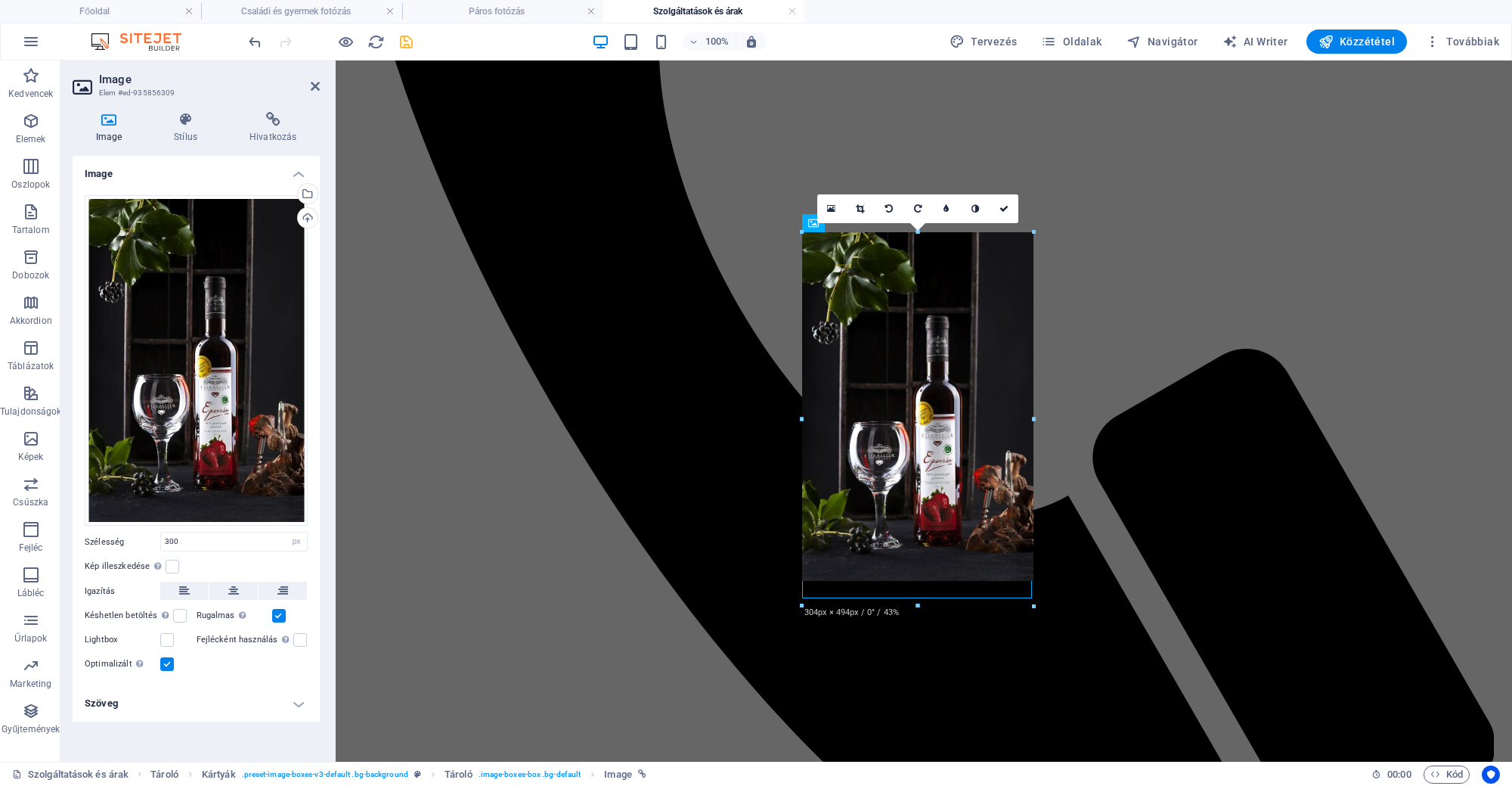
drag, startPoint x: 1030, startPoint y: 403, endPoint x: 702, endPoint y: 342, distance: 333.6
type input "304"
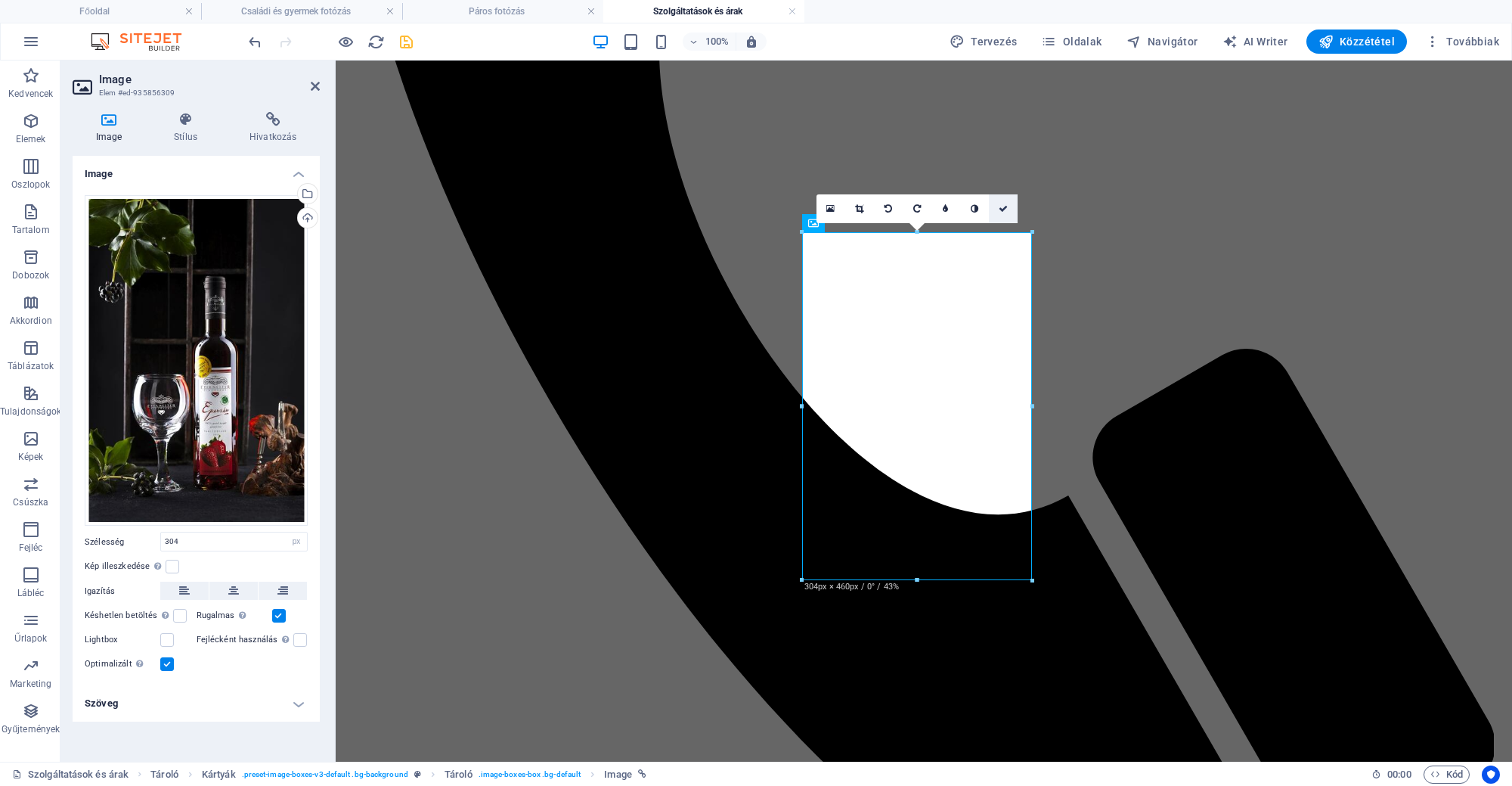
click at [1001, 205] on icon at bounding box center [1002, 208] width 9 height 9
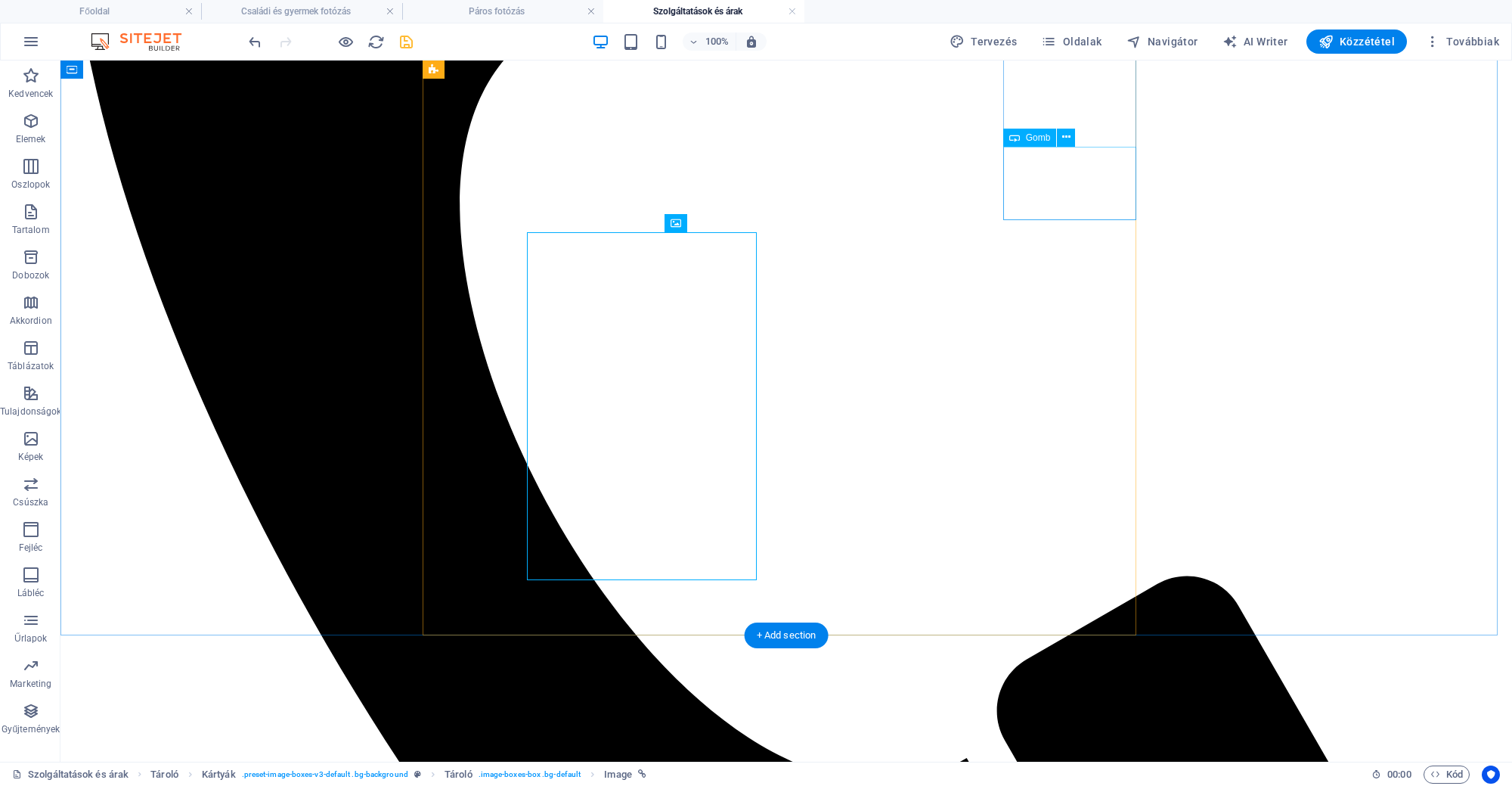
scroll to position [921, 0]
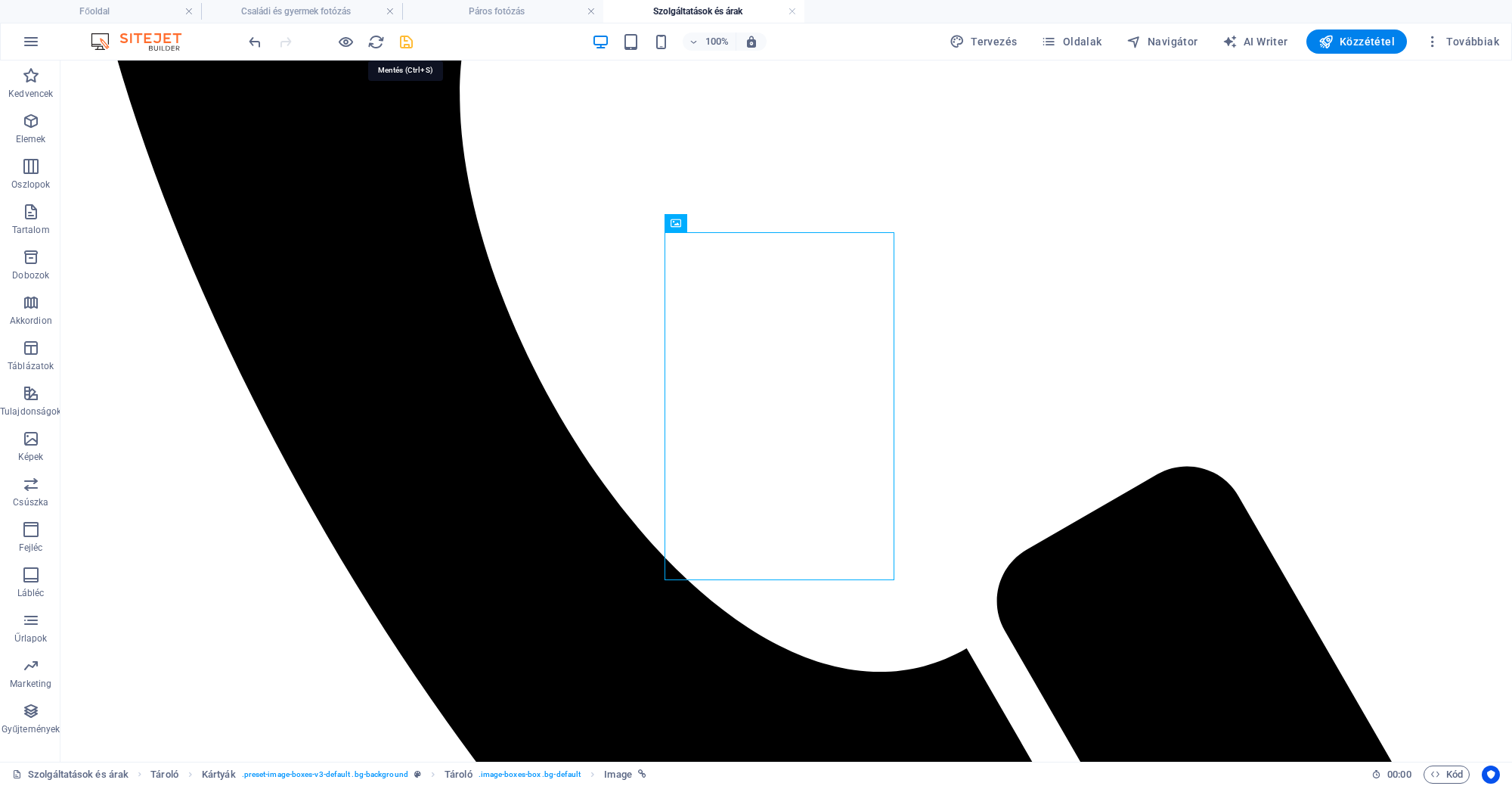
click at [411, 40] on icon "save" at bounding box center [406, 43] width 18 height 18
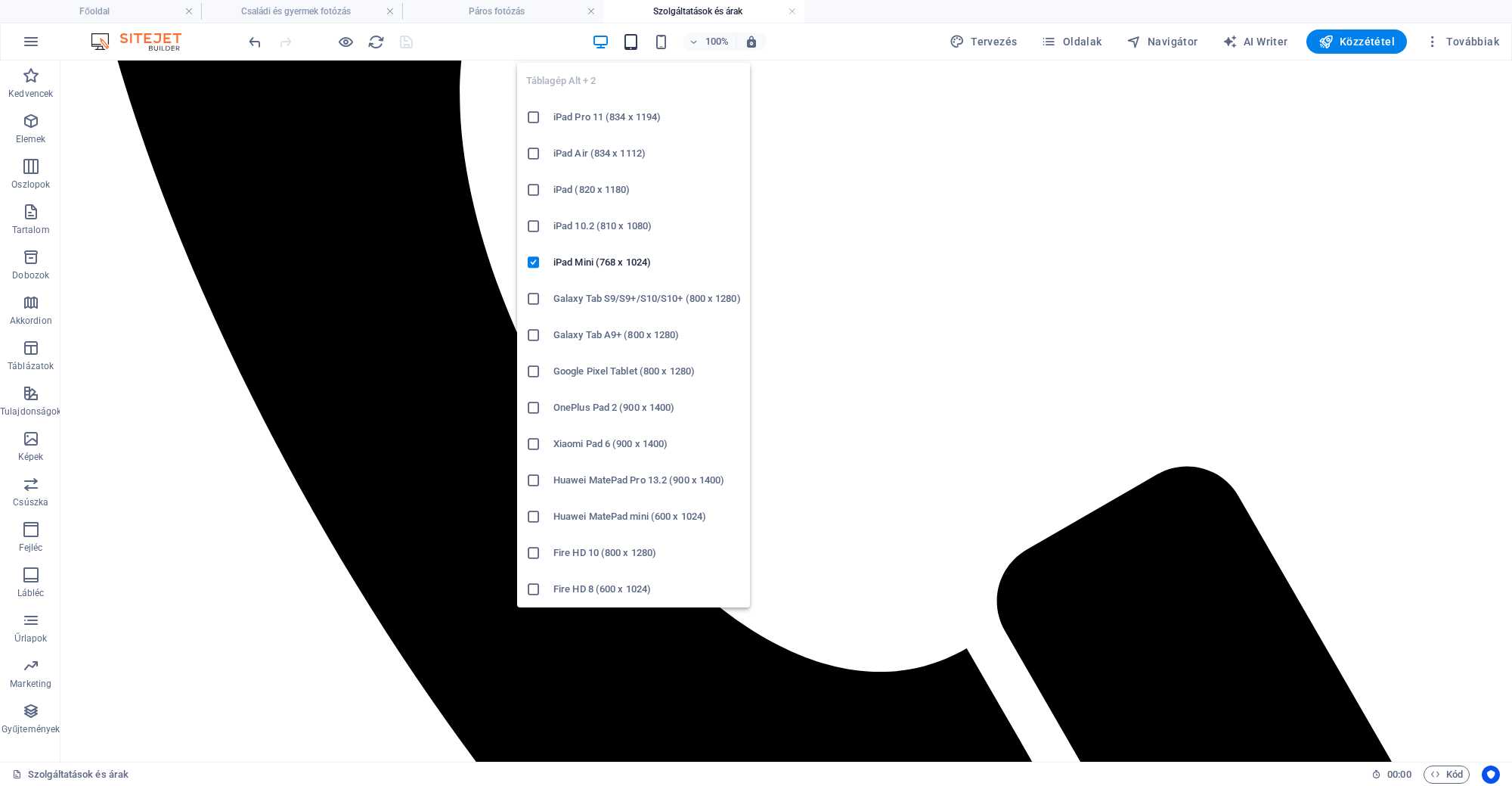
click at [639, 42] on icon "button" at bounding box center [630, 43] width 18 height 18
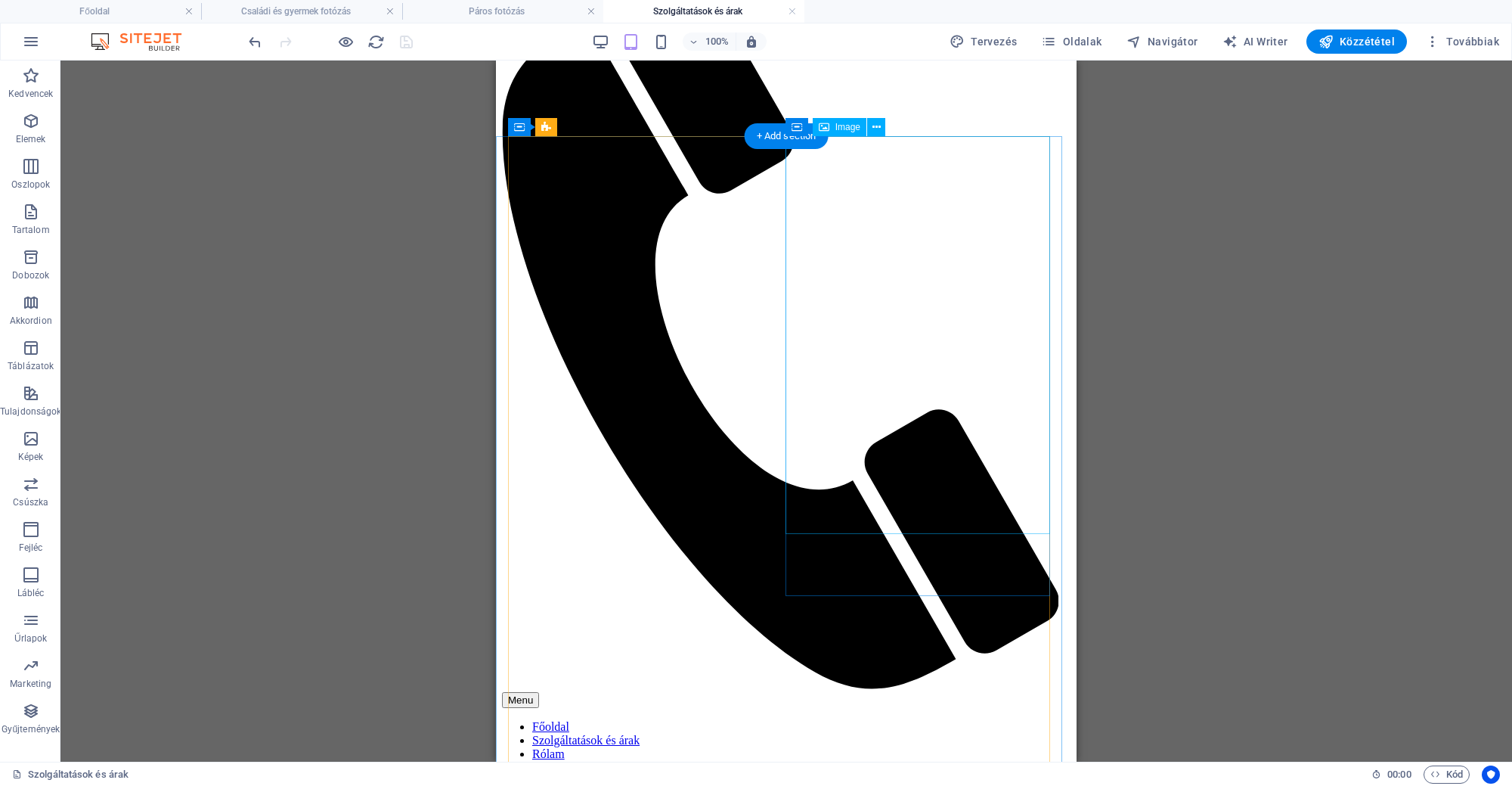
scroll to position [0, 0]
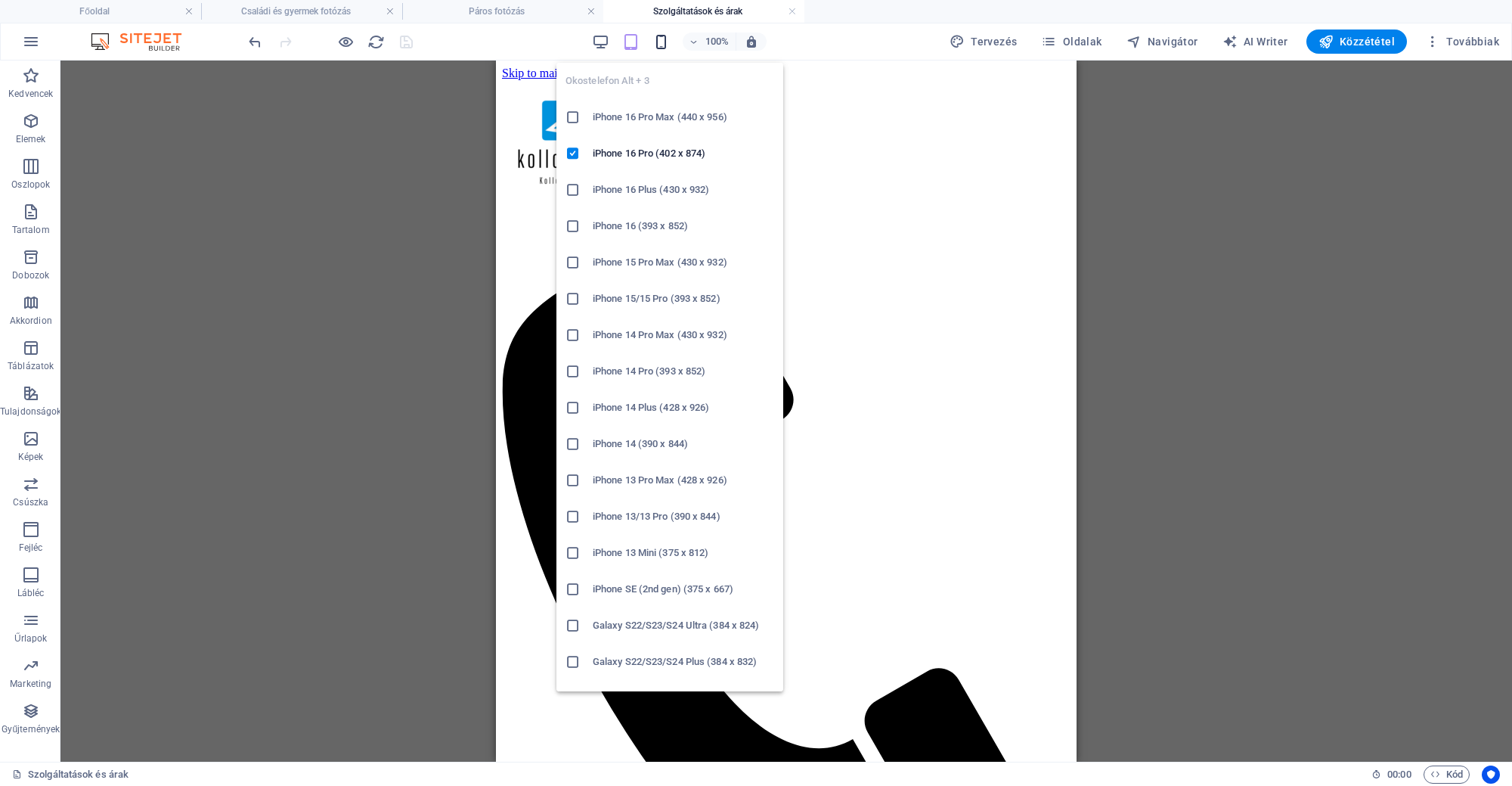
click at [661, 40] on icon "button" at bounding box center [661, 43] width 18 height 18
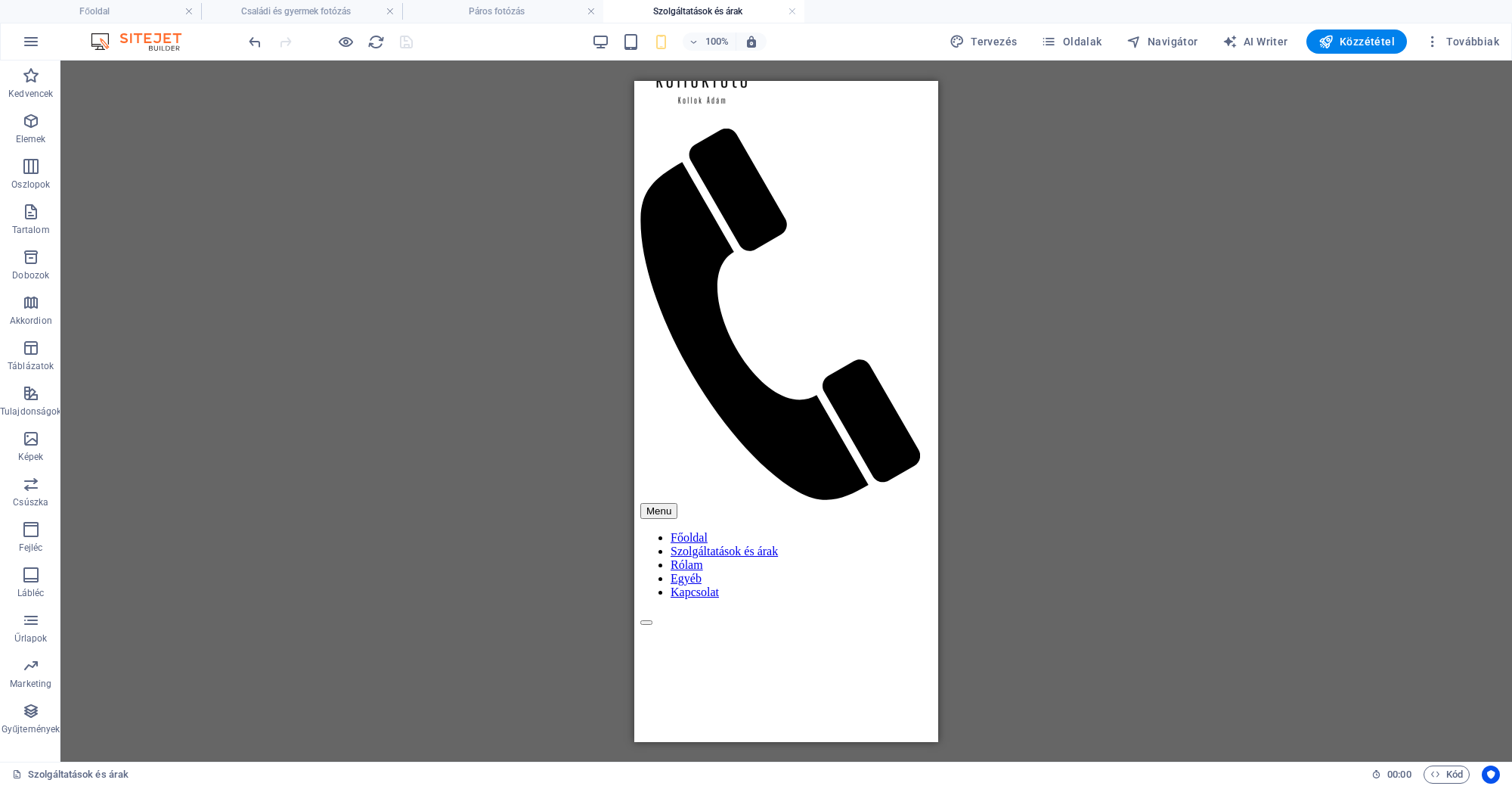
scroll to position [95, 0]
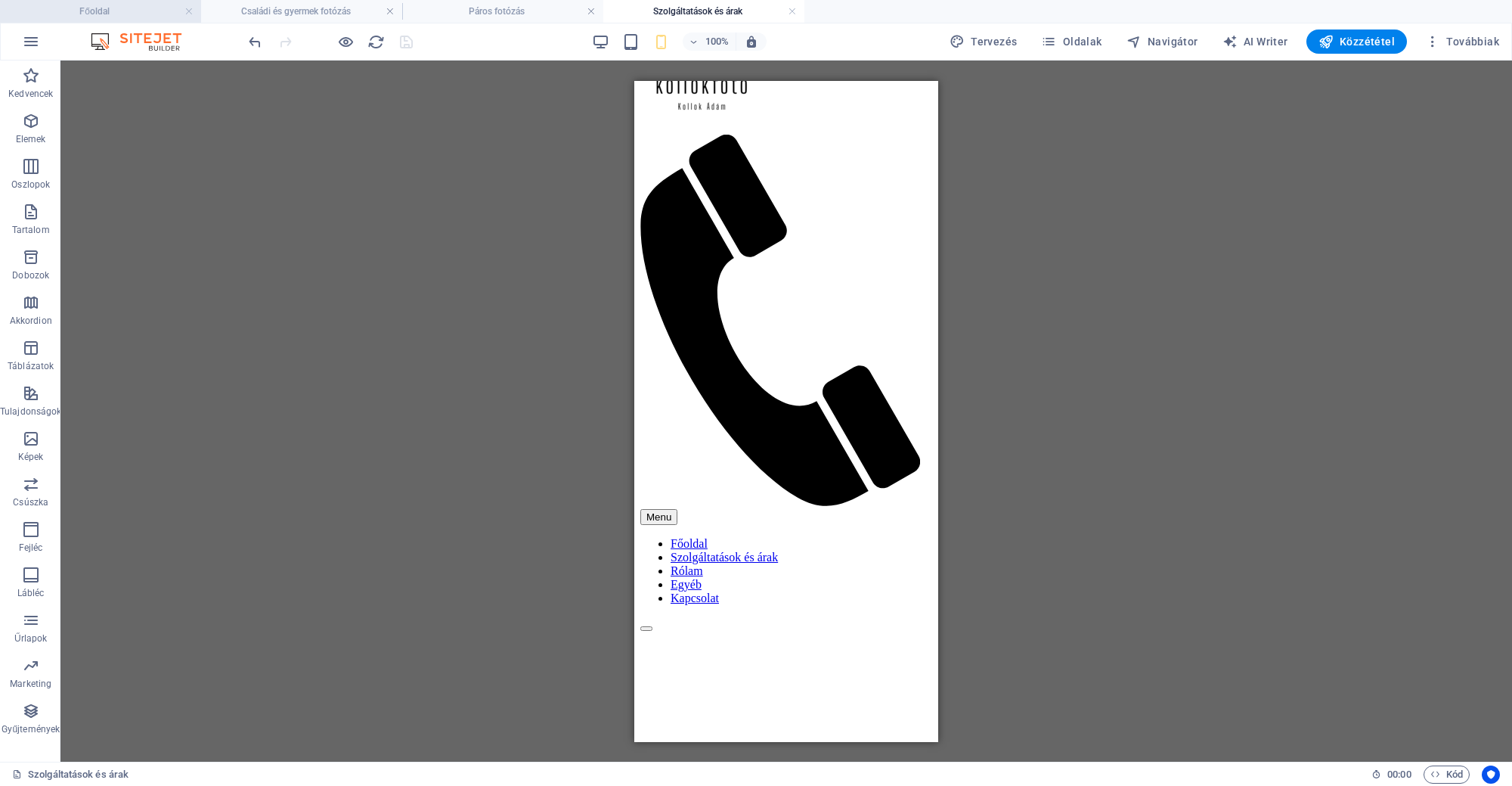
click at [123, 16] on h4 "Főoldal" at bounding box center [100, 11] width 201 height 17
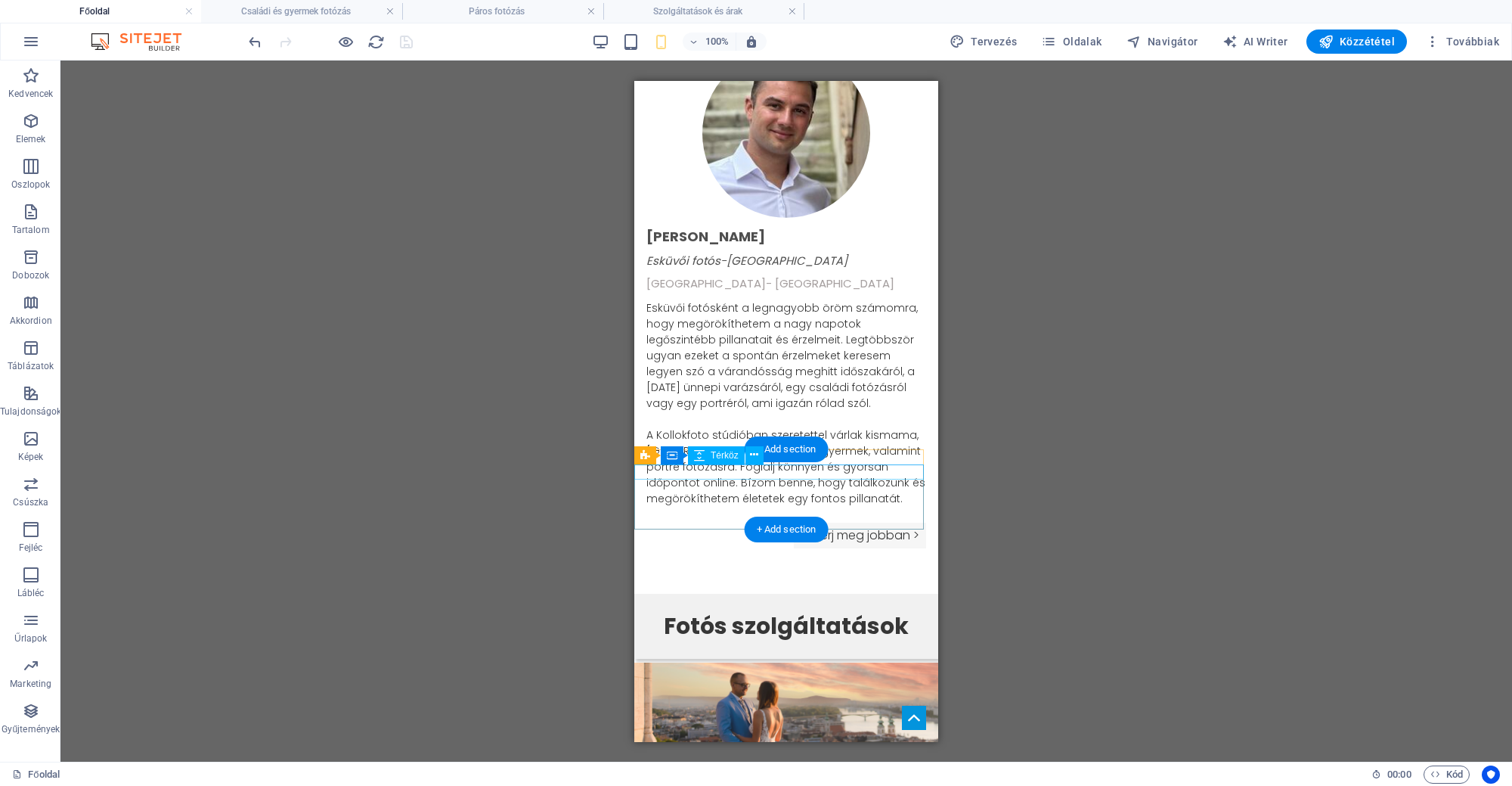
scroll to position [1150, 0]
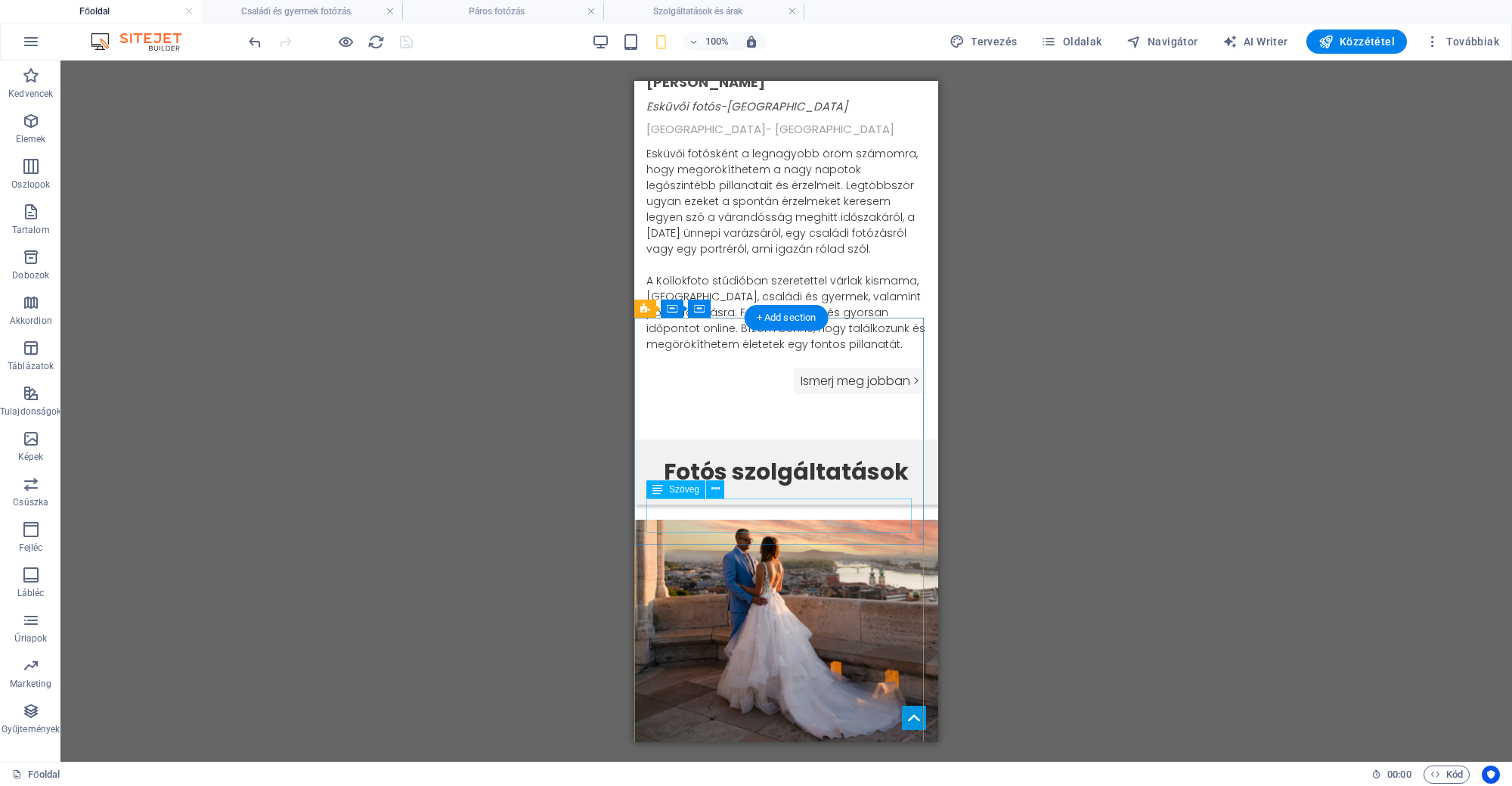
click at [846, 761] on div "ESKÜVŐI FOTÓZÁS" at bounding box center [786, 778] width 303 height 34
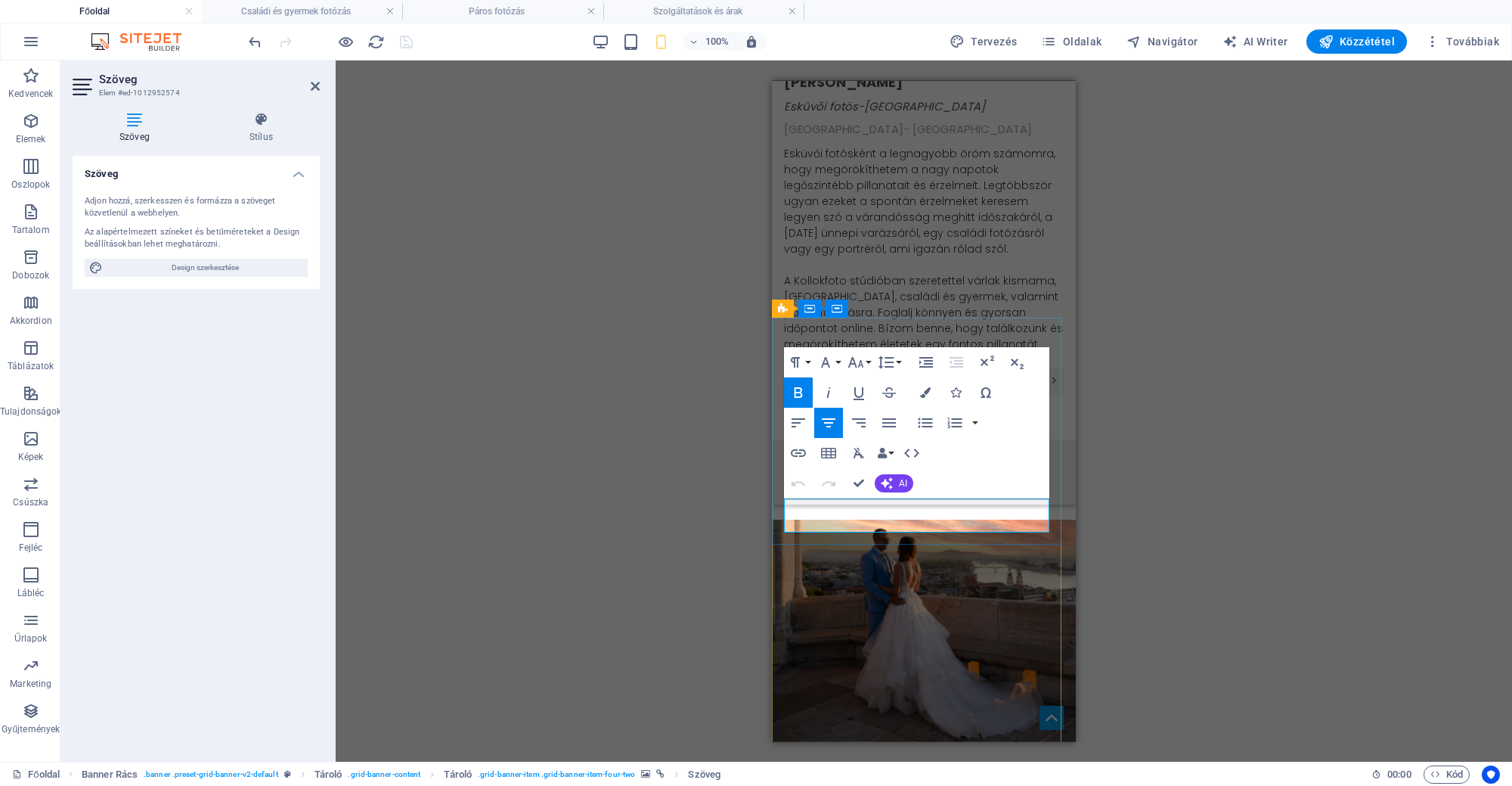
click at [844, 762] on span "ESKÜVŐI FOTÓZÁS" at bounding box center [923, 778] width 210 height 33
copy span "ESKÜVŐI FOTÓZÁS"
click at [854, 363] on icon "button" at bounding box center [856, 362] width 16 height 11
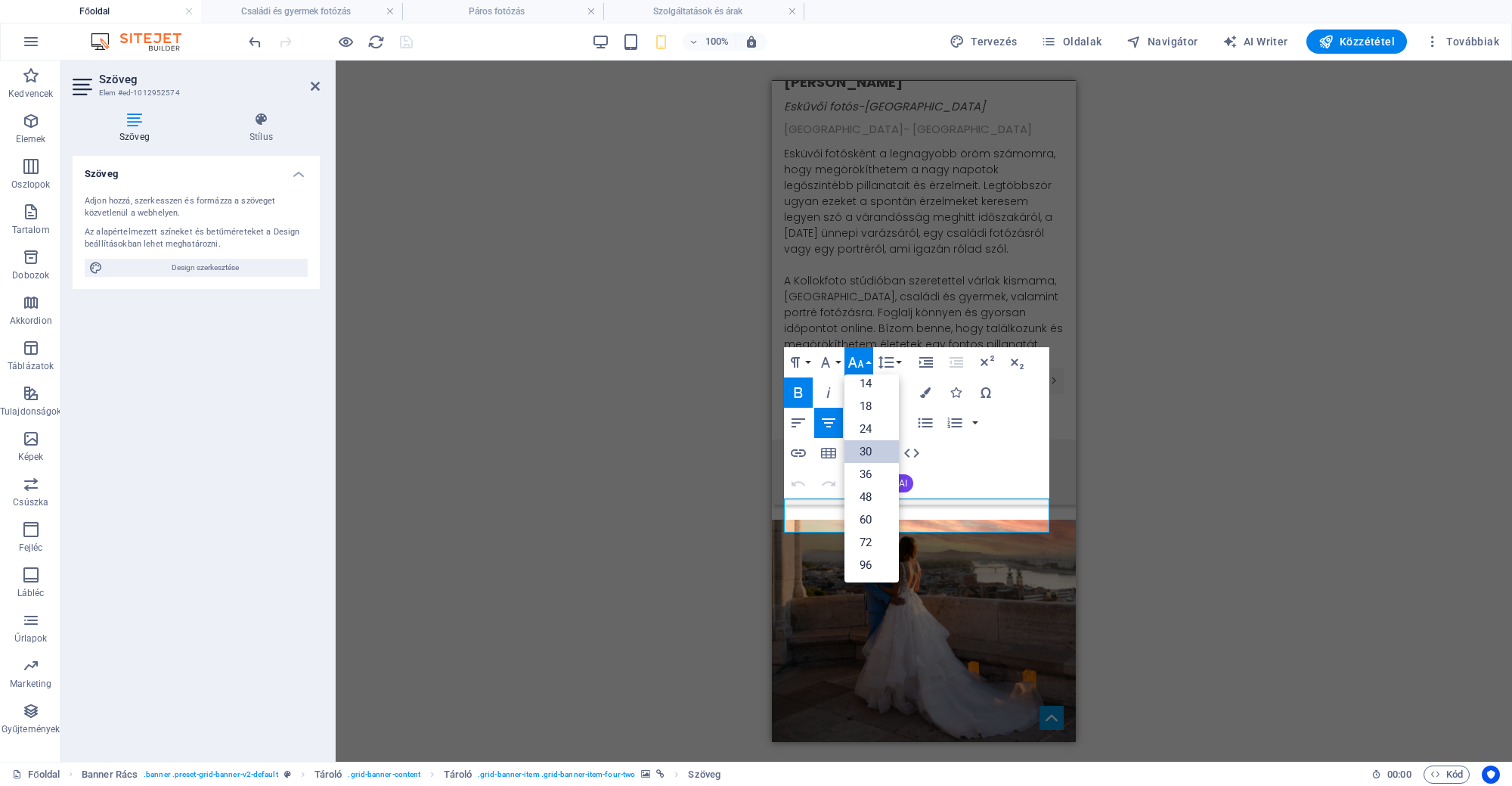
scroll to position [122, 0]
click at [876, 426] on link "24" at bounding box center [871, 428] width 54 height 23
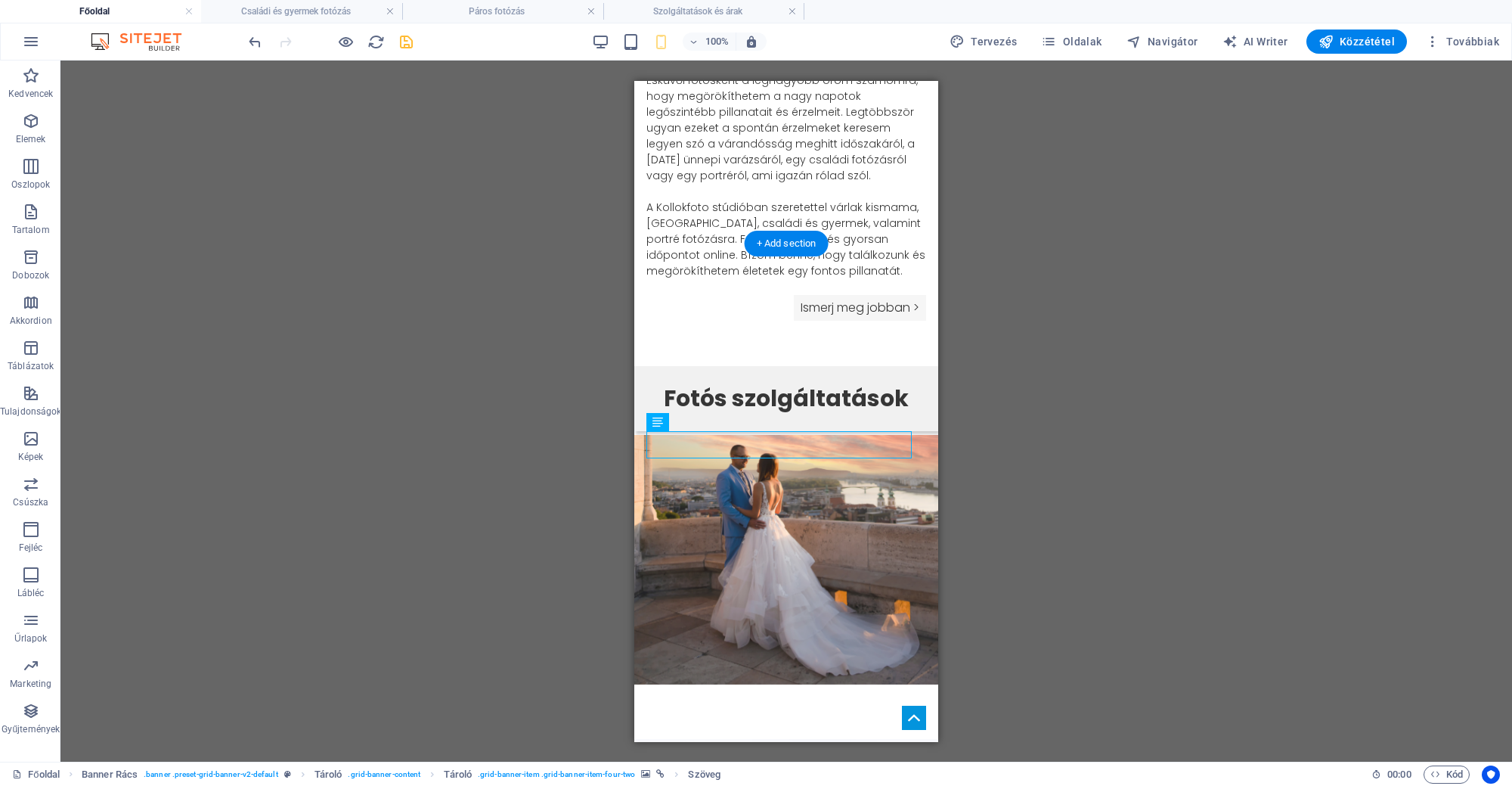
scroll to position [1252, 0]
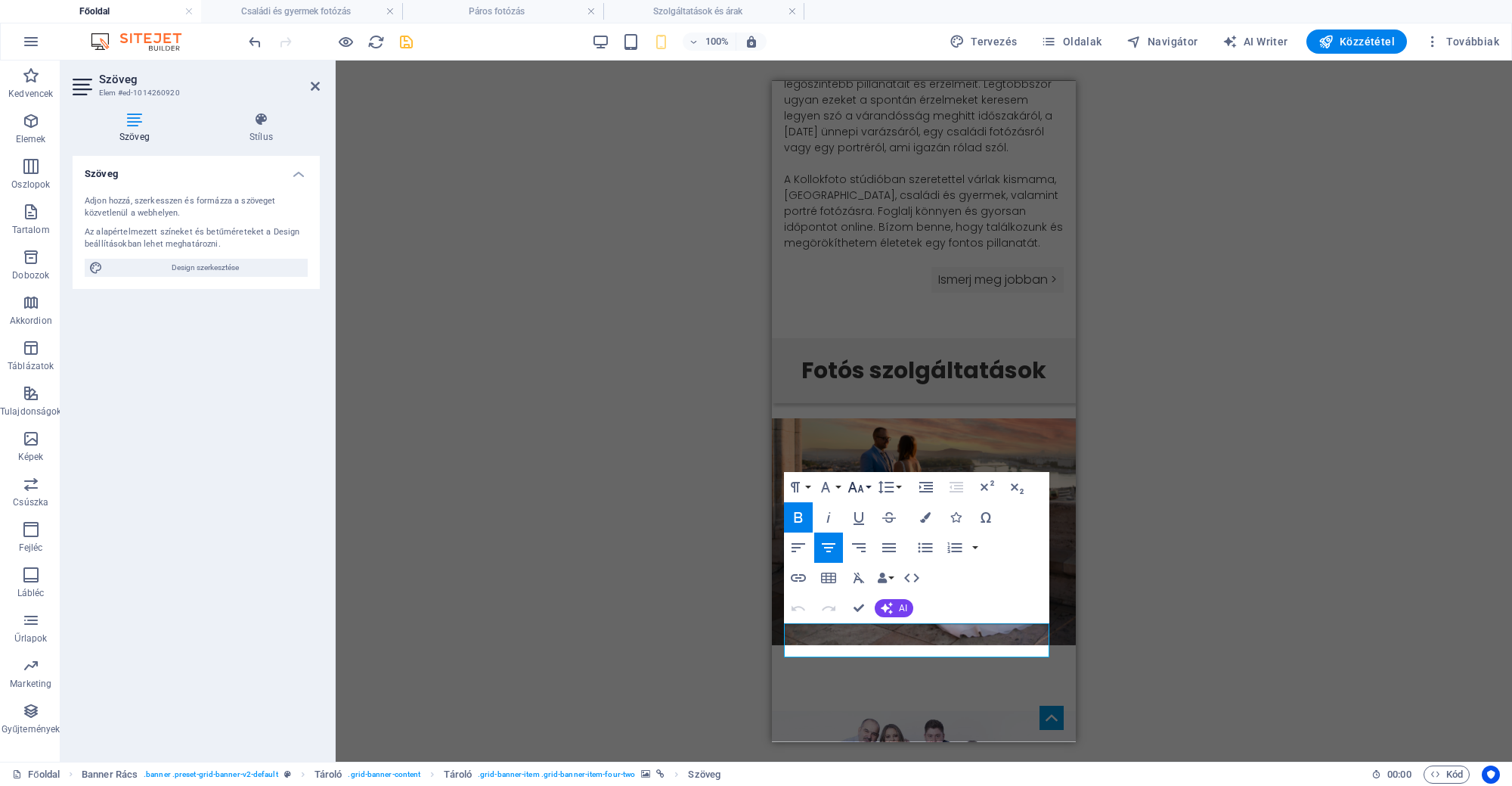
click at [860, 497] on button "Font Size" at bounding box center [858, 486] width 29 height 31
click at [872, 553] on link "24" at bounding box center [871, 553] width 54 height 23
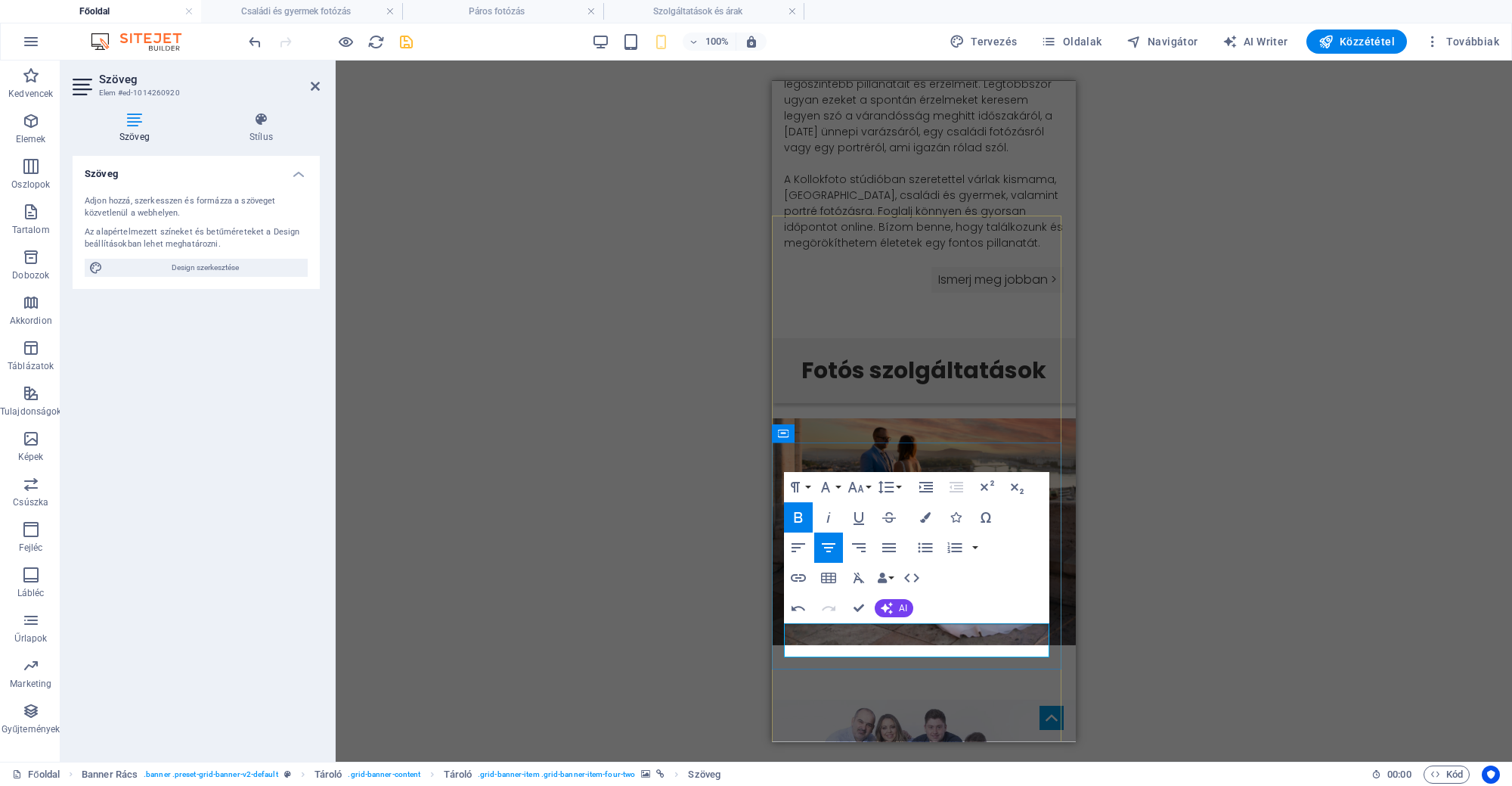
copy strong "​ CSALÁDI FOTÓZÁS"
click at [866, 490] on button "Font Size" at bounding box center [858, 486] width 29 height 31
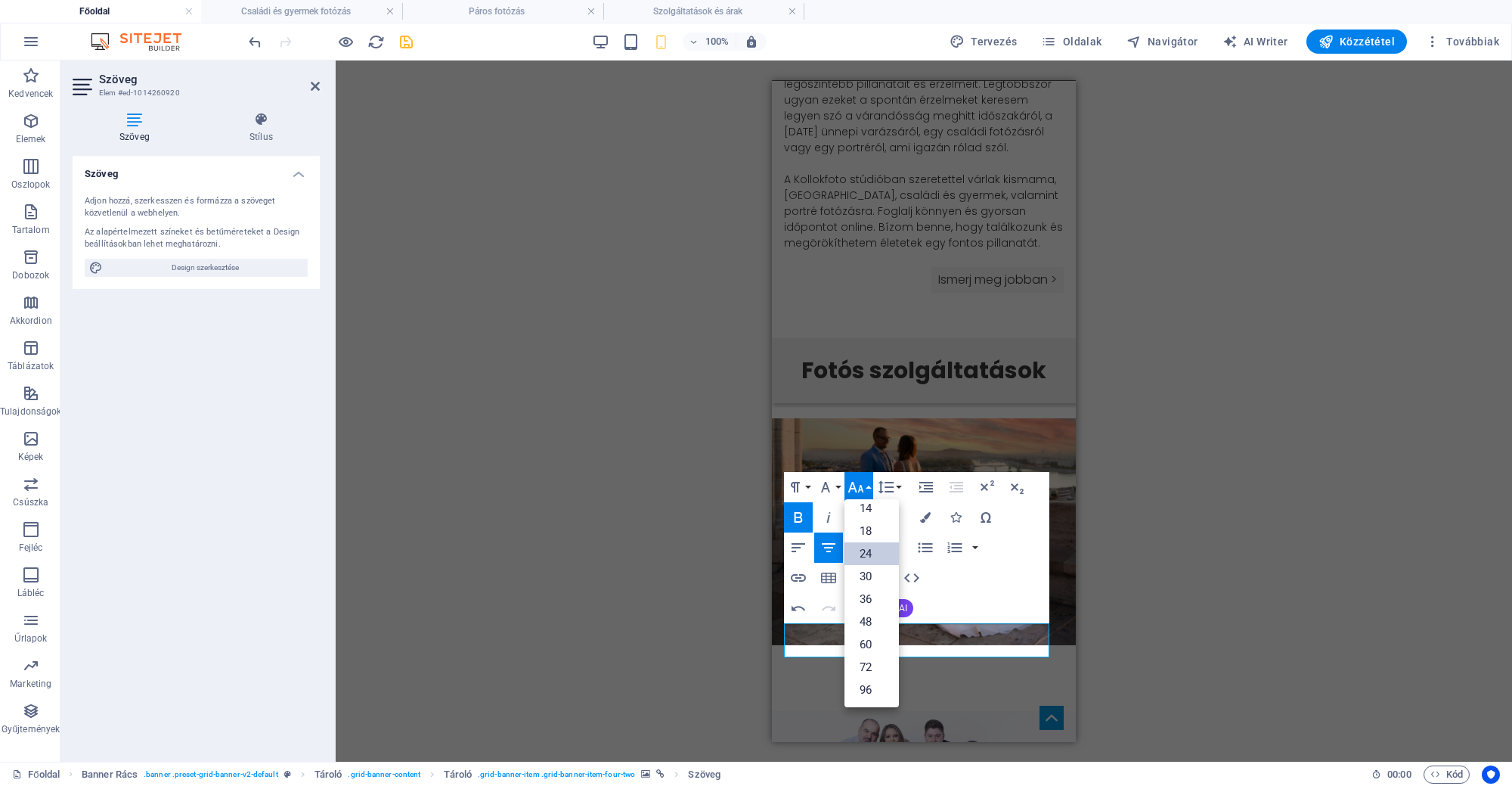
click at [867, 552] on link "24" at bounding box center [871, 553] width 54 height 23
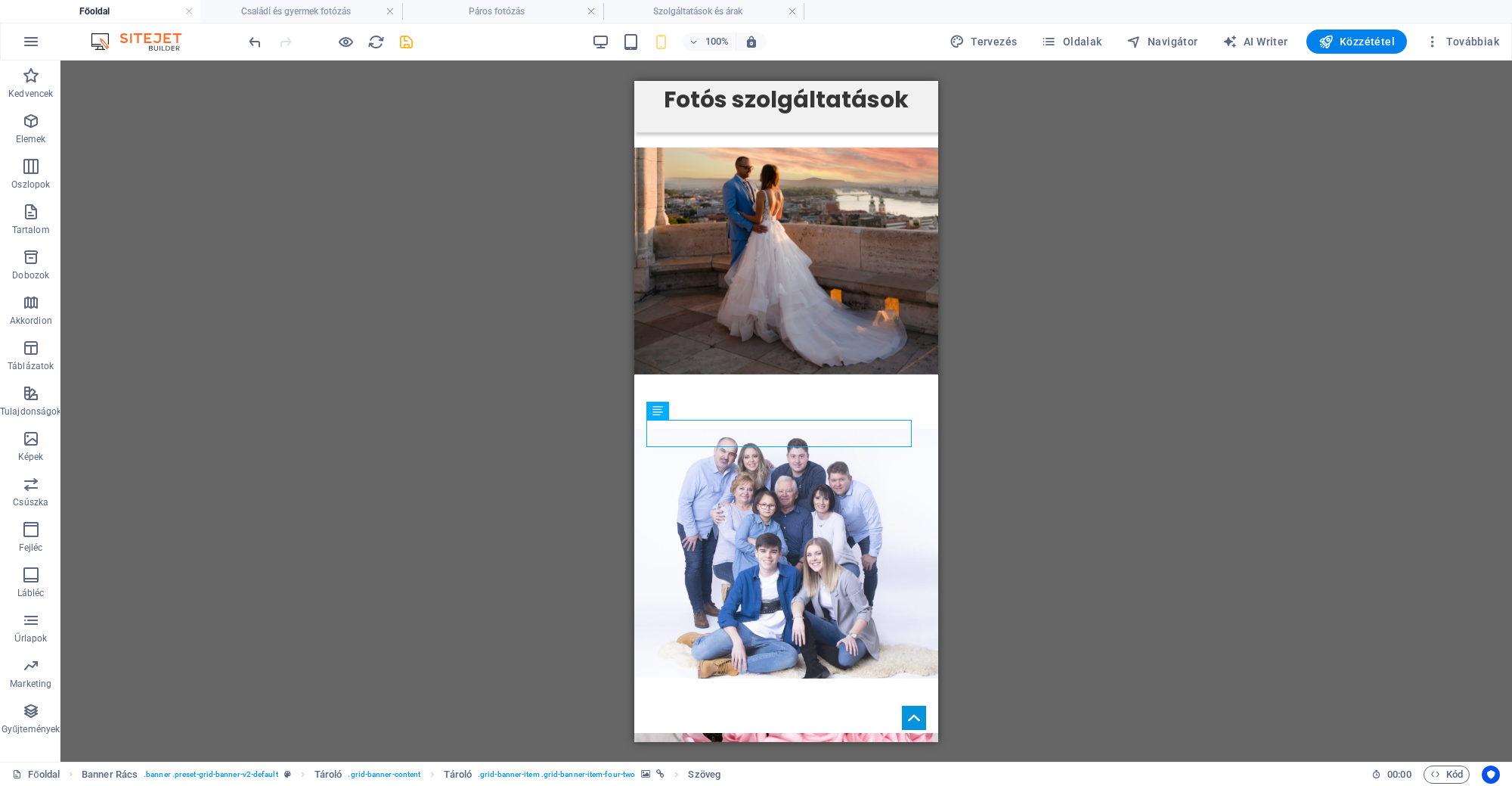
scroll to position [1637, 0]
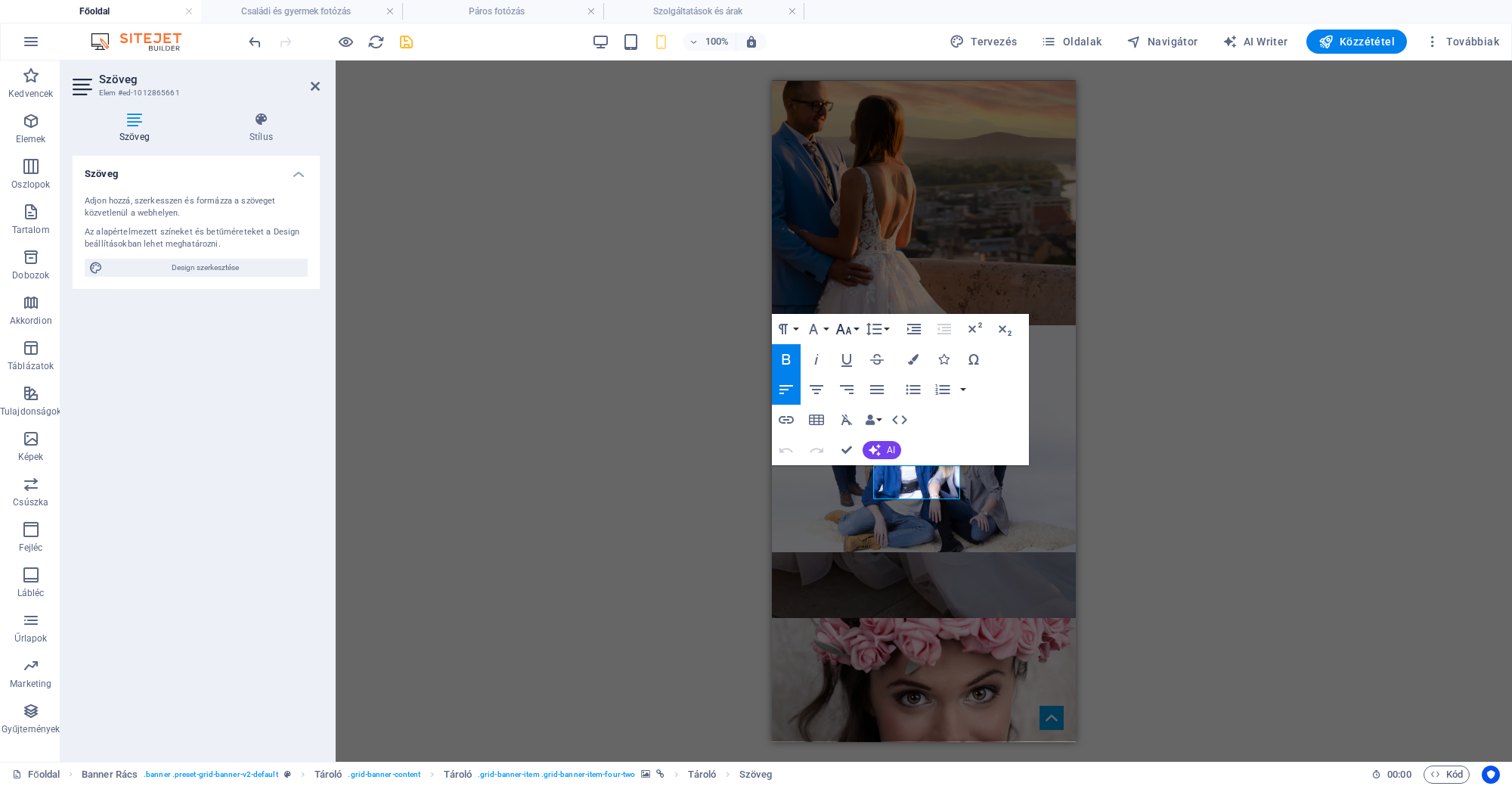
click at [838, 332] on icon "button" at bounding box center [843, 329] width 18 height 18
click at [858, 394] on link "24" at bounding box center [859, 395] width 54 height 23
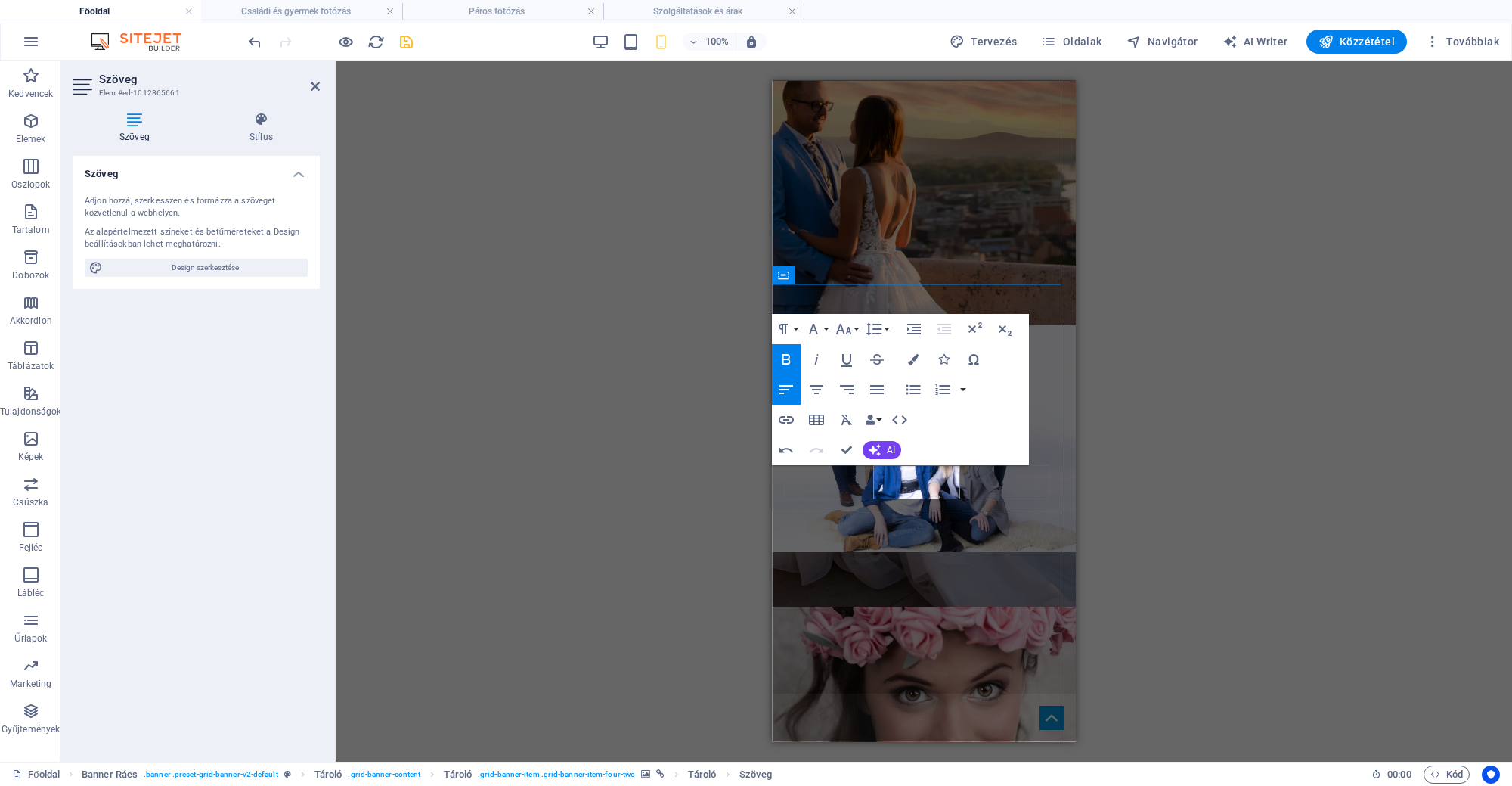
click at [842, 606] on figure at bounding box center [924, 731] width 334 height 249
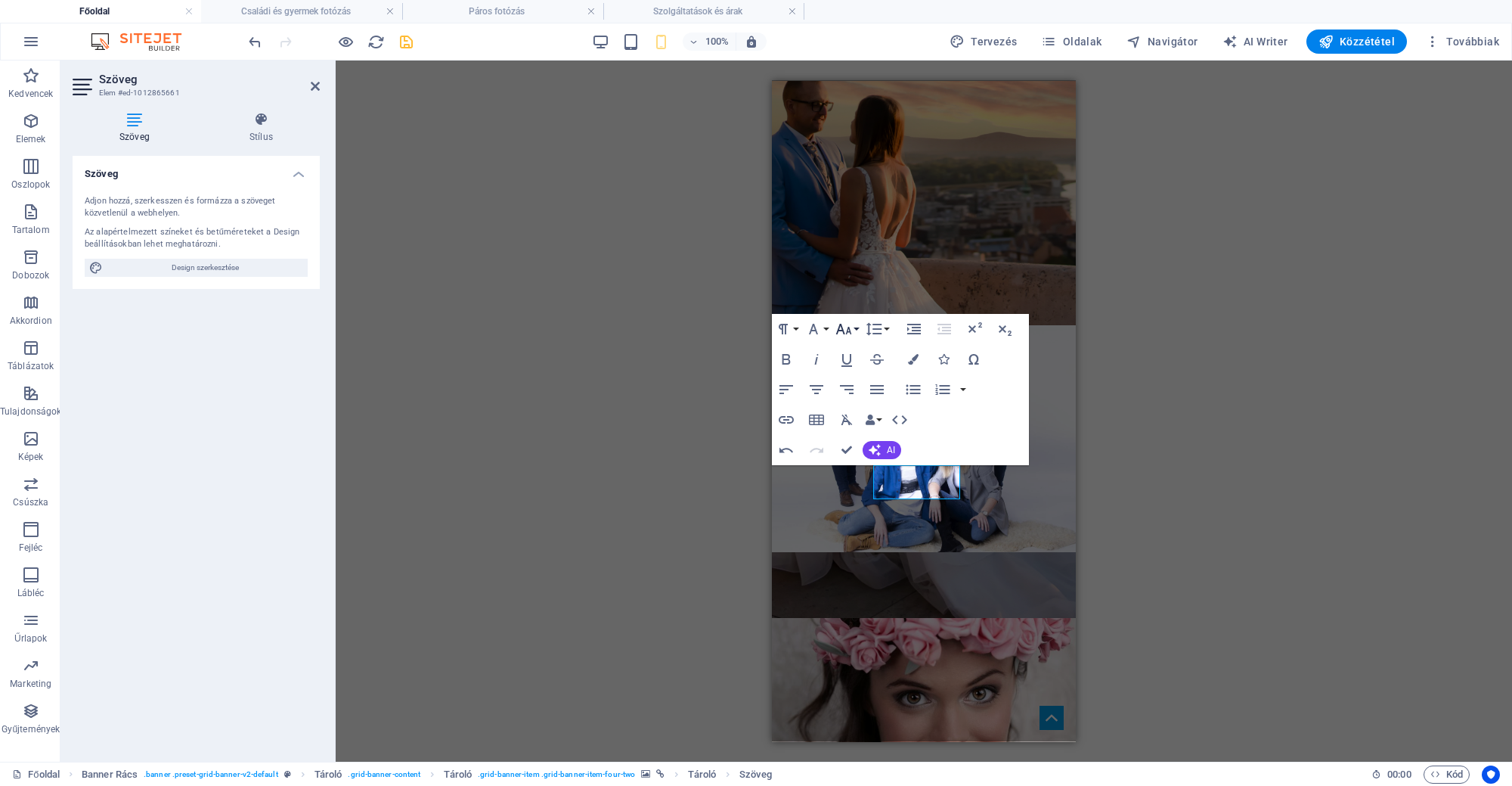
click at [850, 336] on icon "button" at bounding box center [843, 329] width 18 height 18
click at [859, 390] on link "24" at bounding box center [859, 395] width 54 height 23
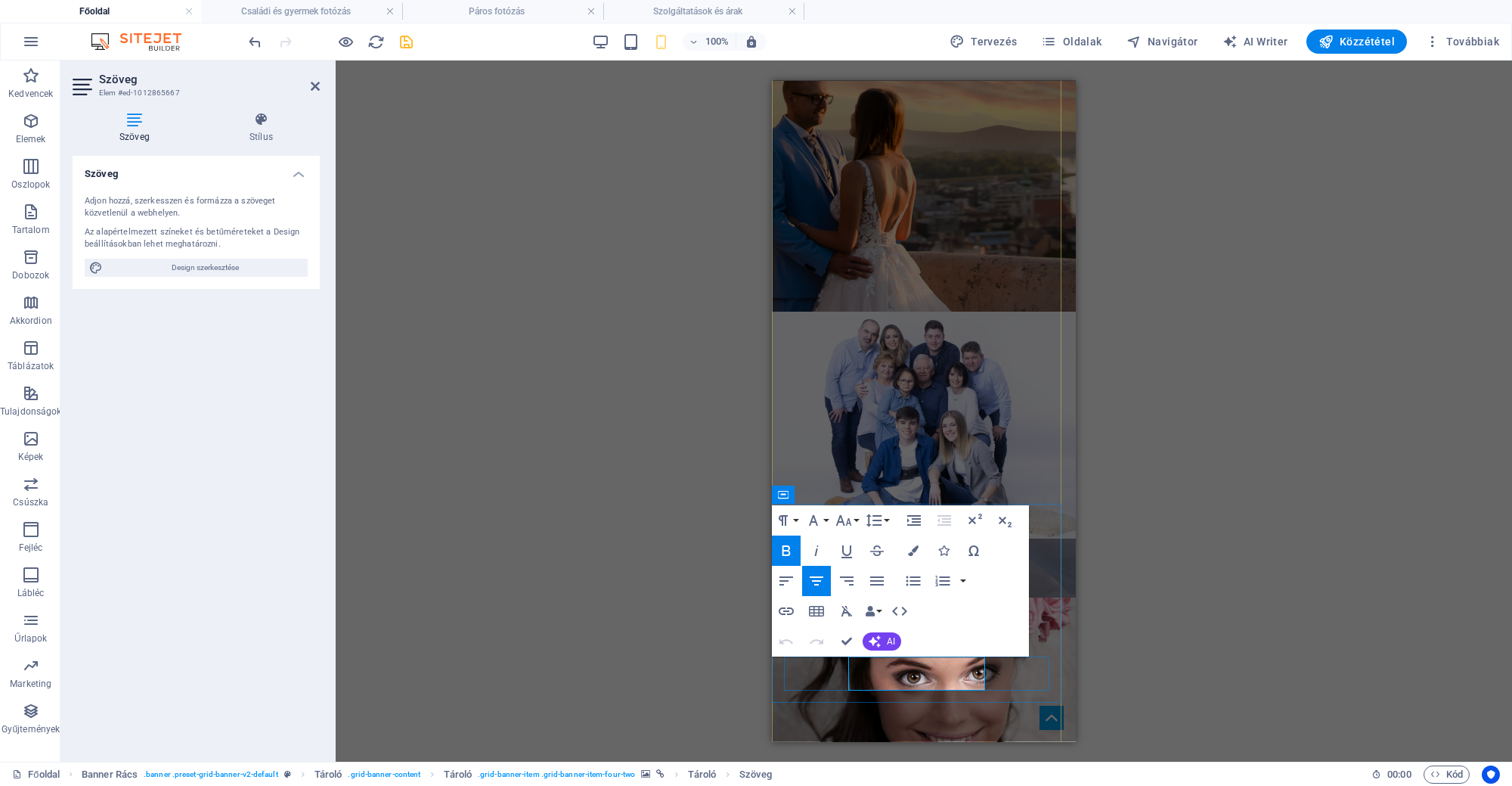
copy span "KERESZTELŐ"
click at [840, 528] on icon "button" at bounding box center [843, 520] width 18 height 18
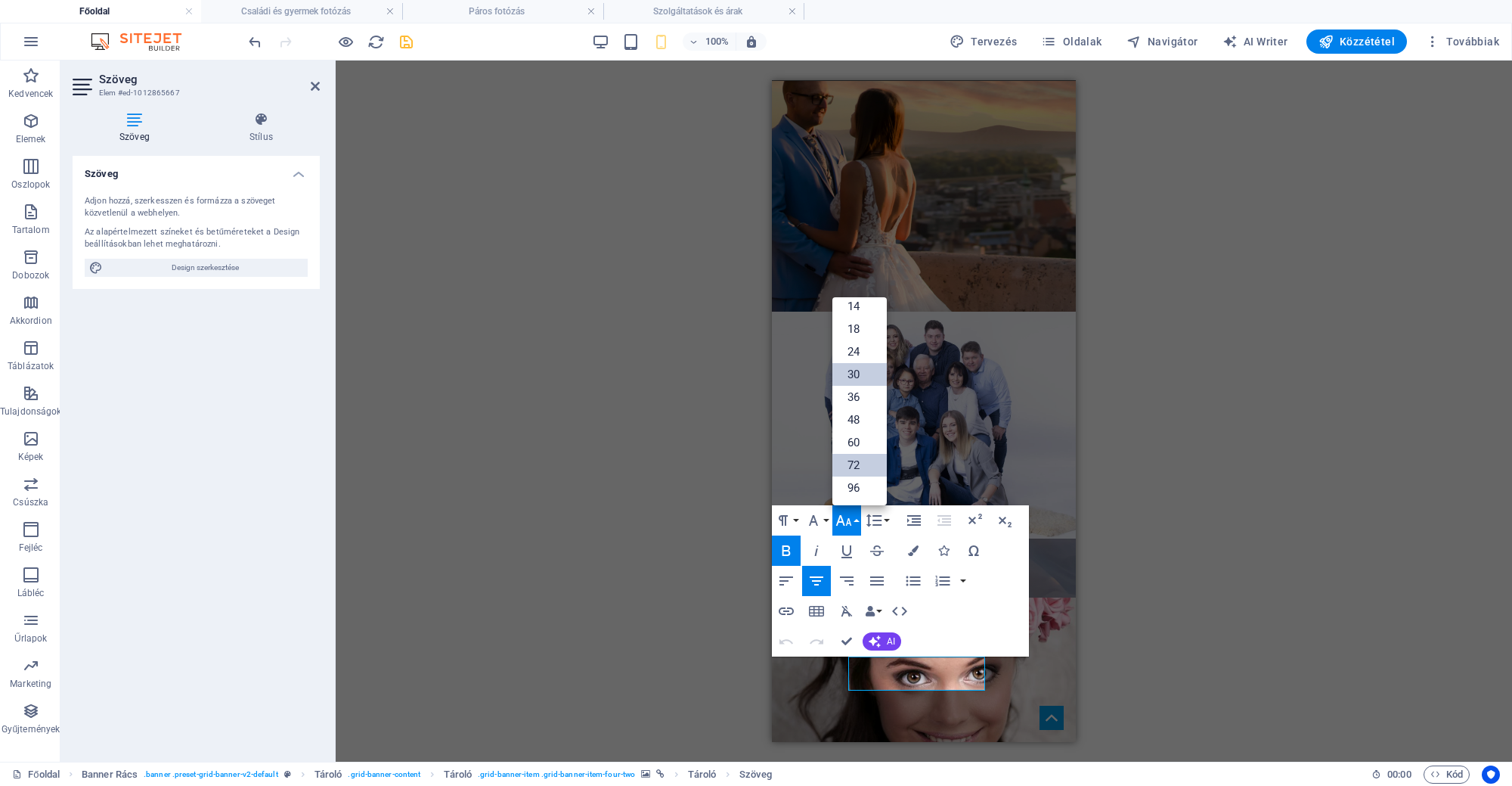
scroll to position [122, 0]
click at [873, 348] on link "24" at bounding box center [859, 351] width 54 height 23
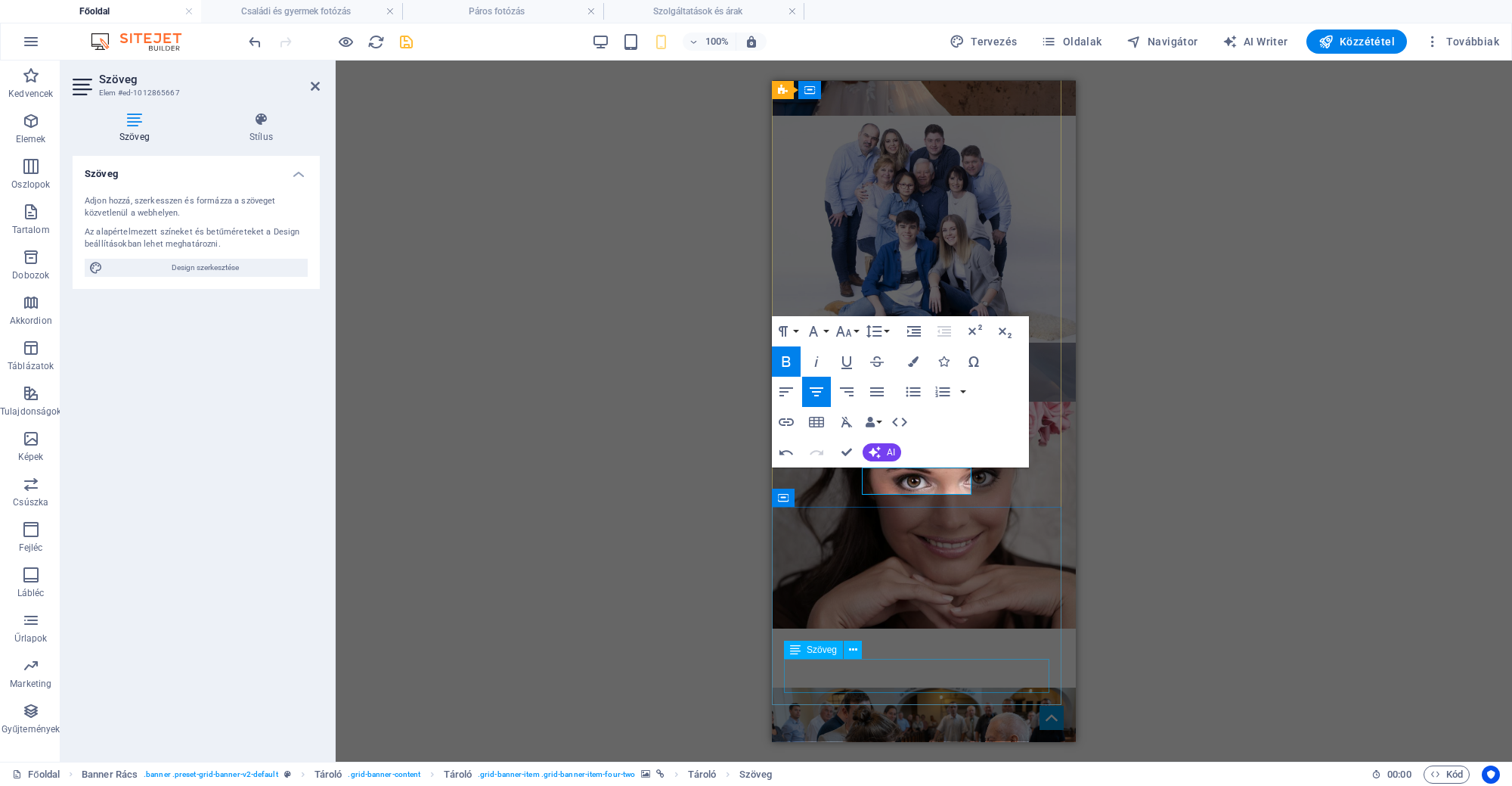
scroll to position [1934, 0]
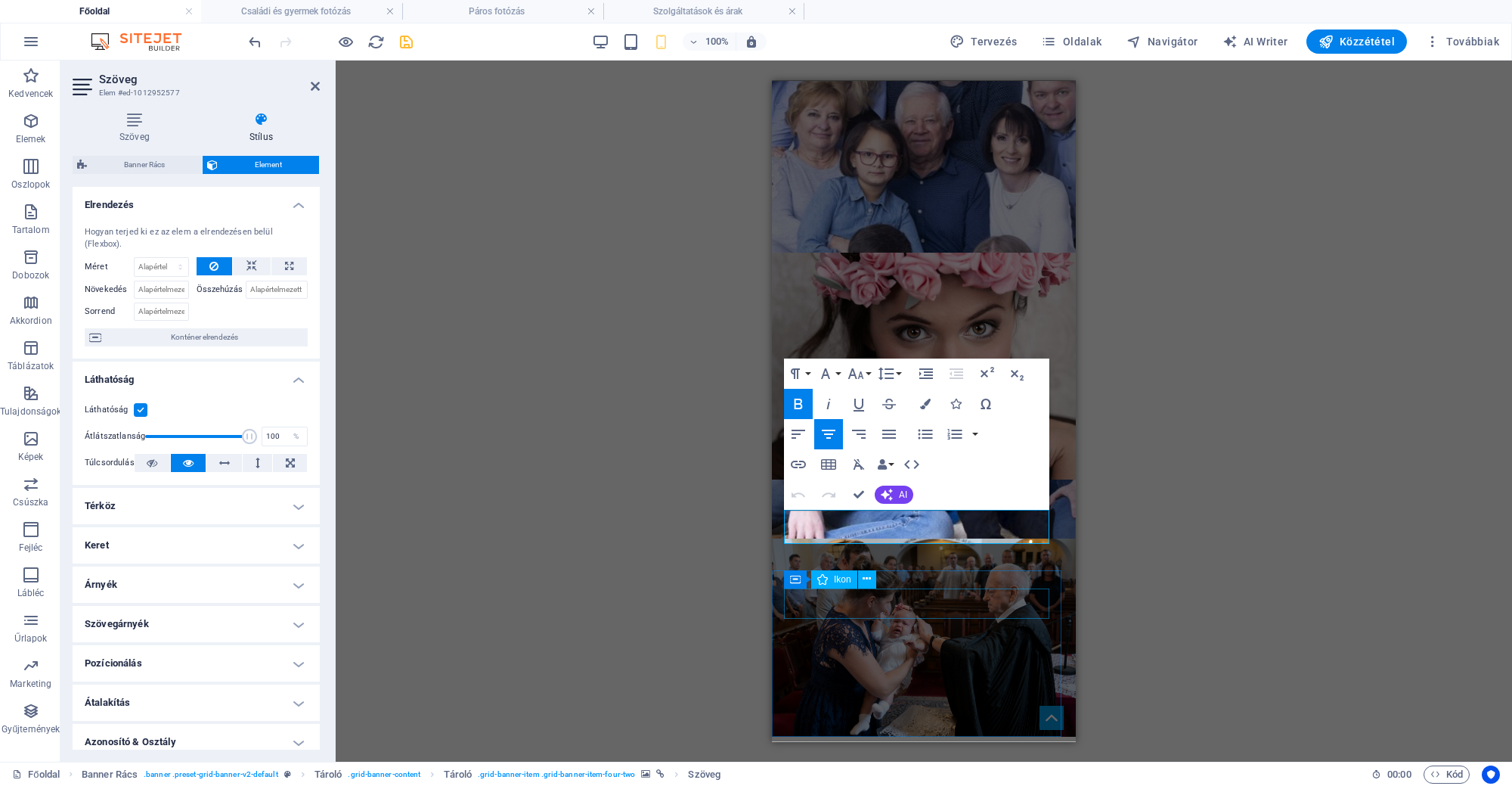
scroll to position [2029, 0]
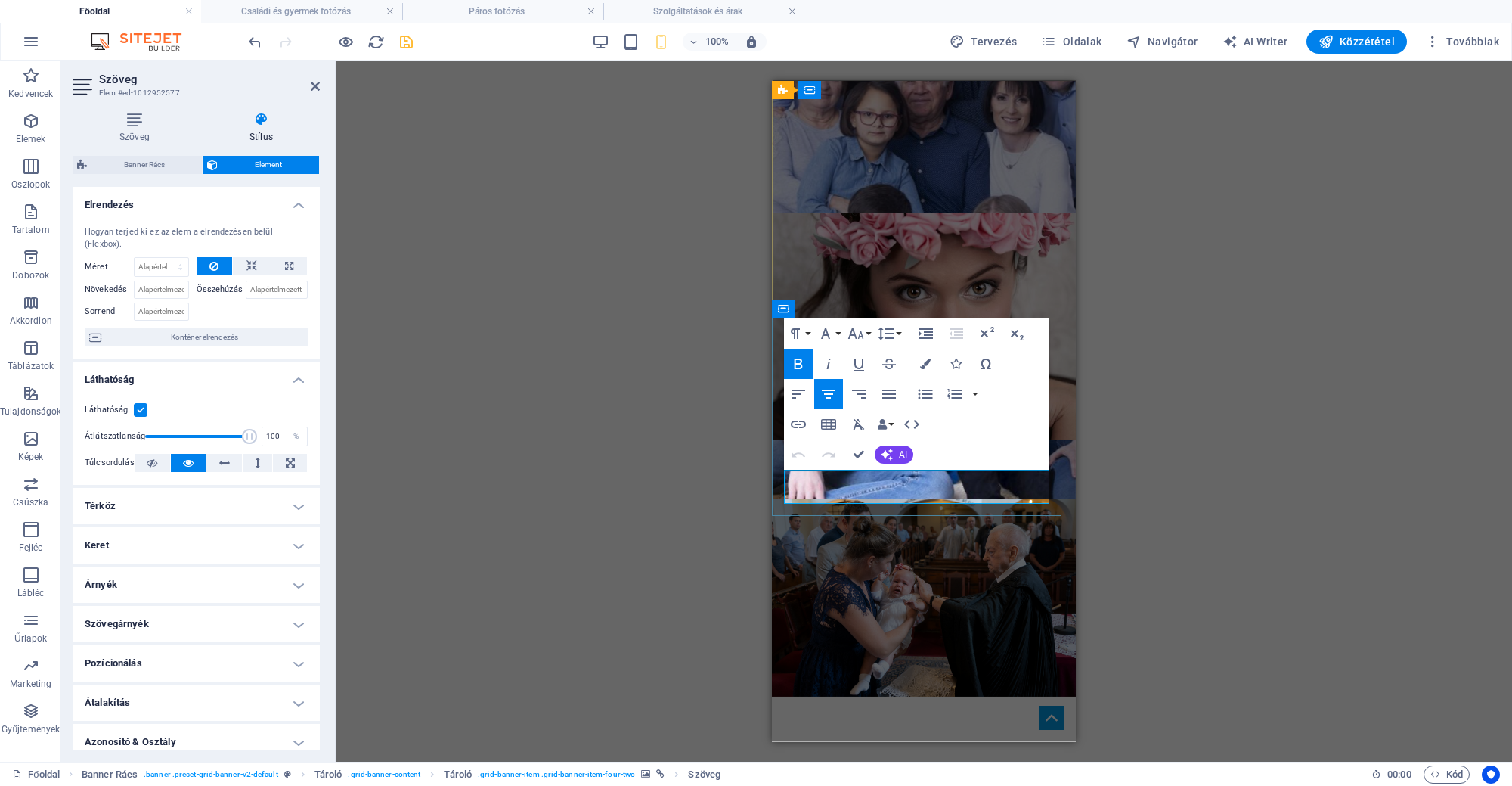
copy span "TÖBB"
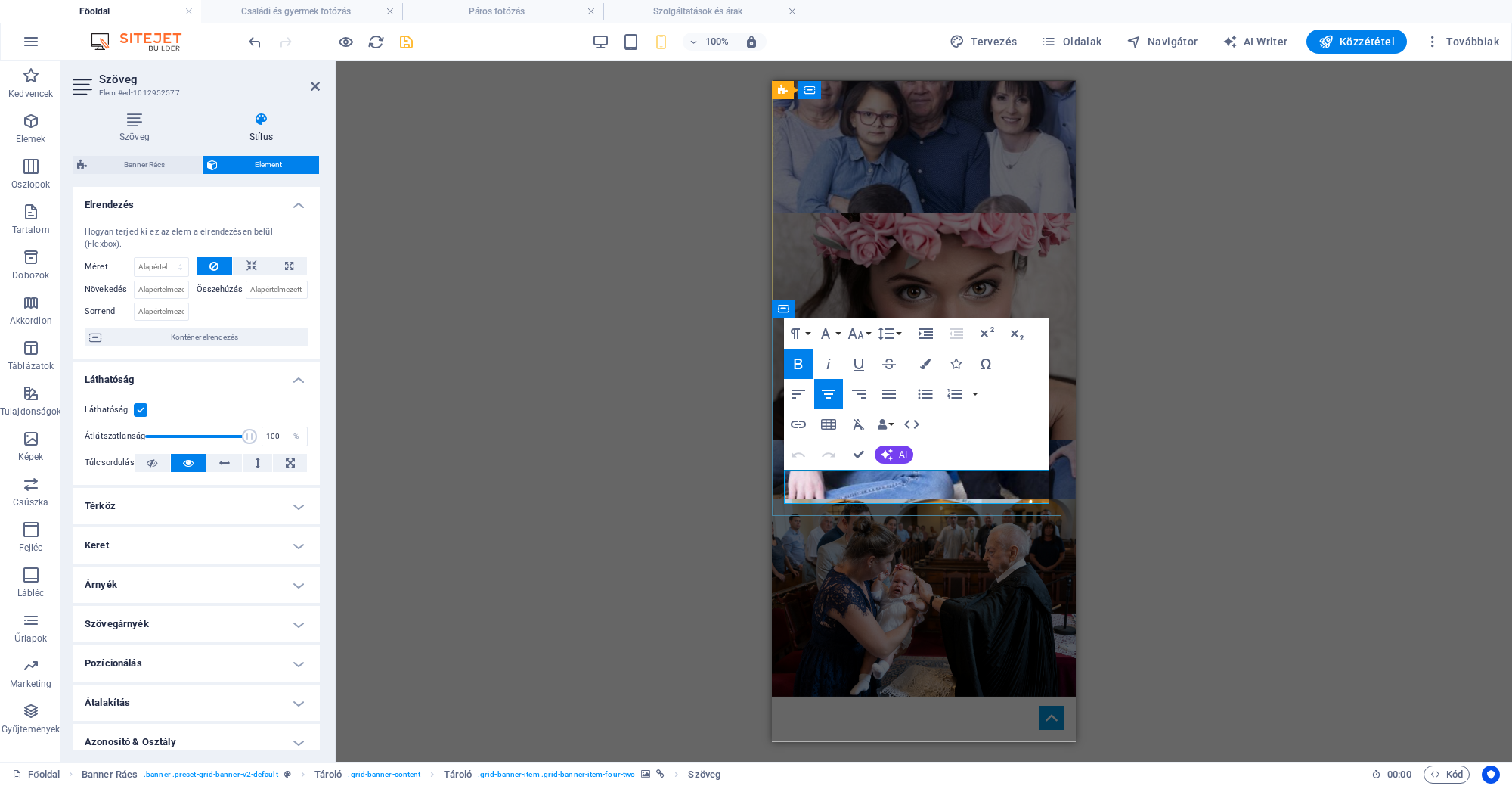
click at [863, 331] on icon "button" at bounding box center [856, 333] width 18 height 18
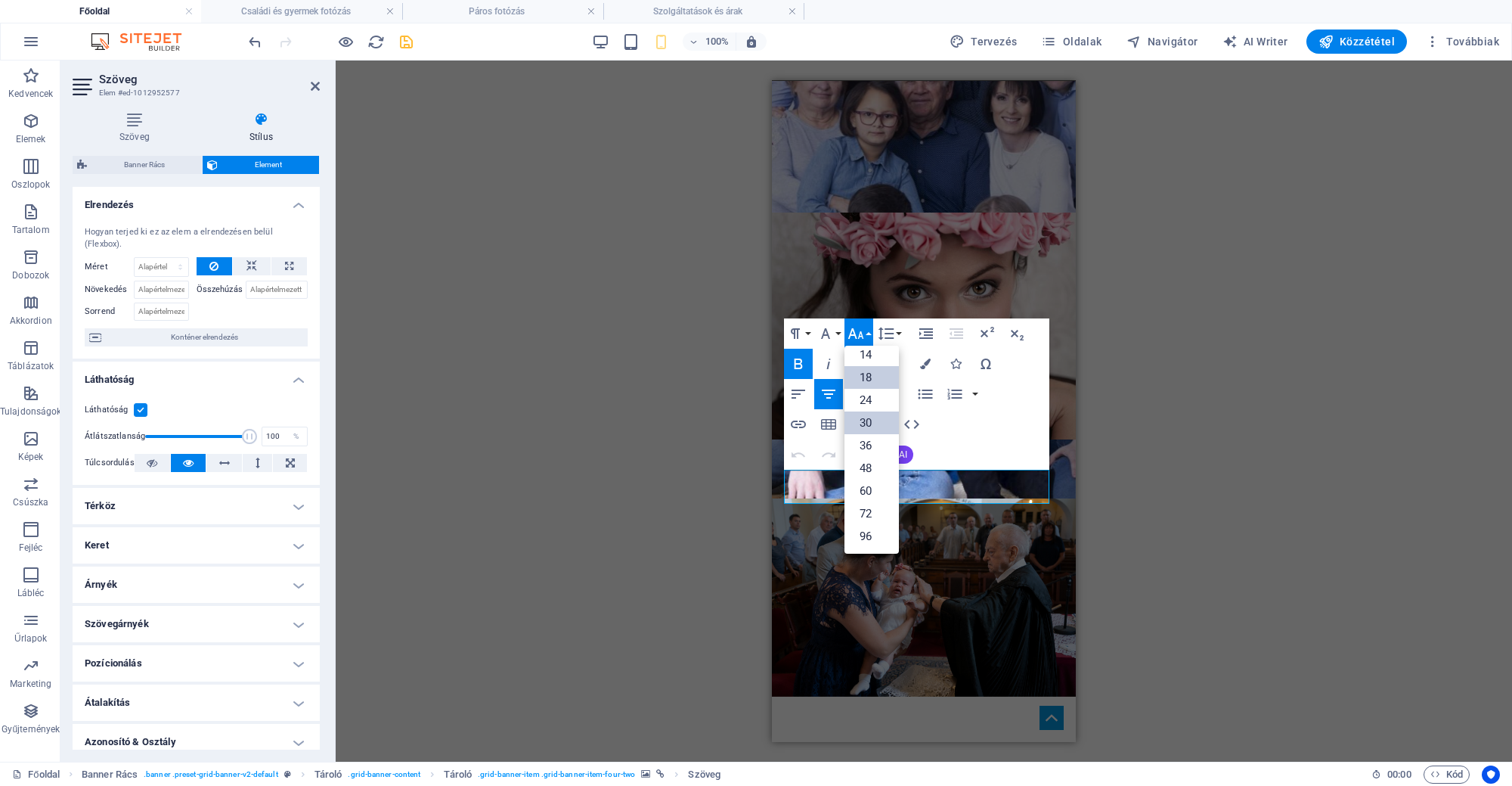
scroll to position [122, 0]
click at [877, 401] on link "24" at bounding box center [871, 399] width 54 height 23
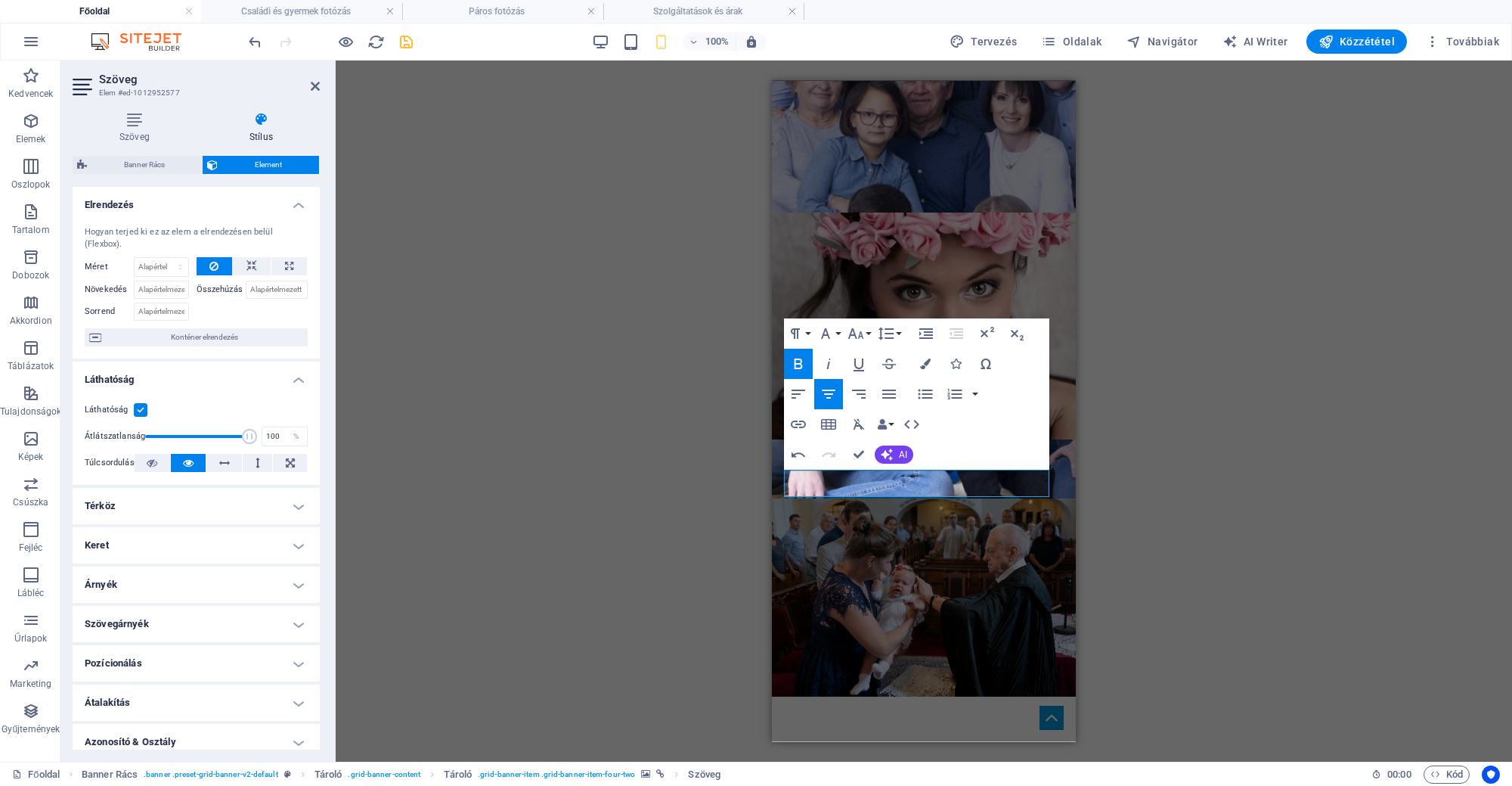
scroll to position [2036, 0]
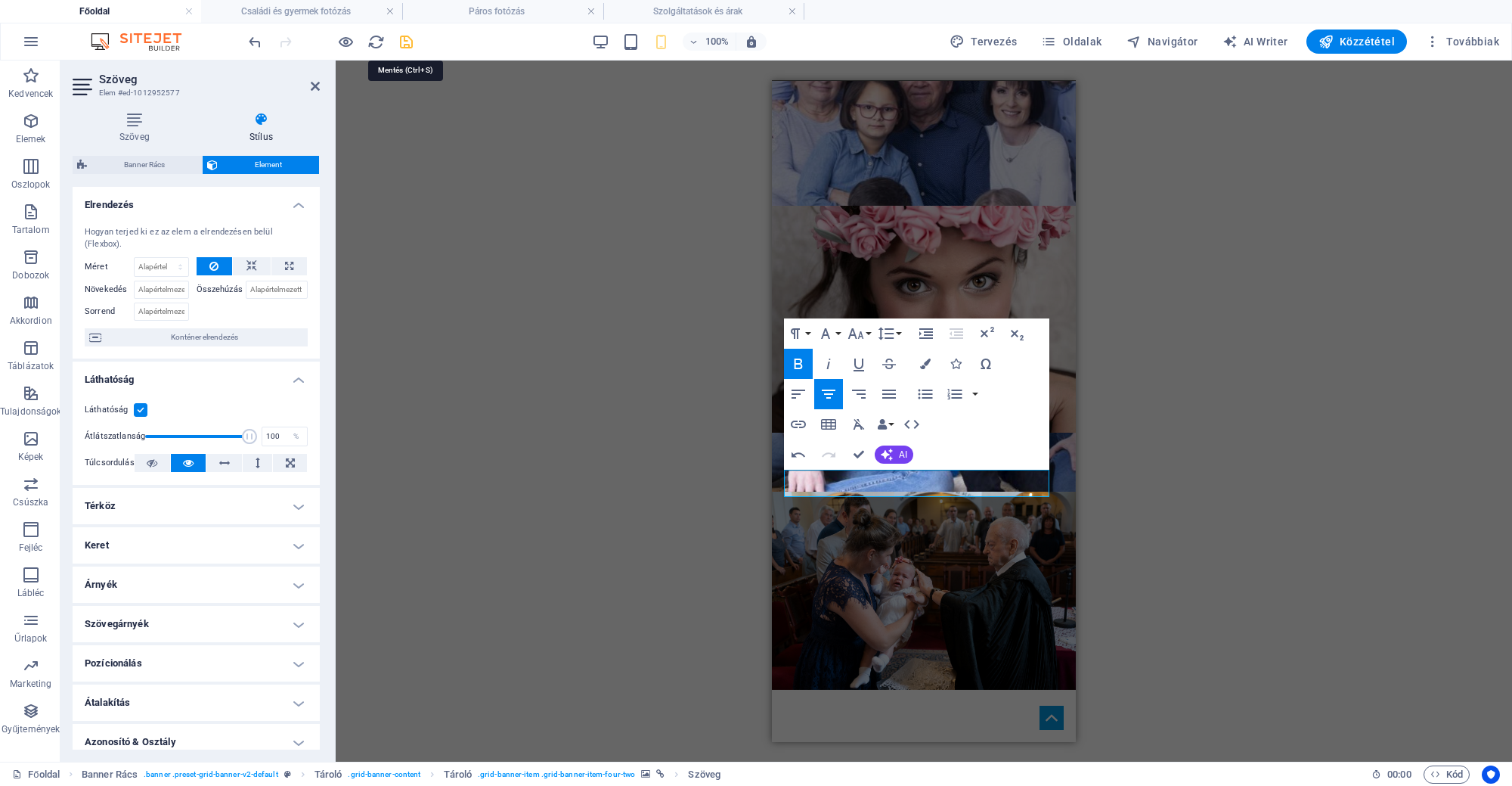
click at [405, 34] on icon "save" at bounding box center [406, 43] width 18 height 18
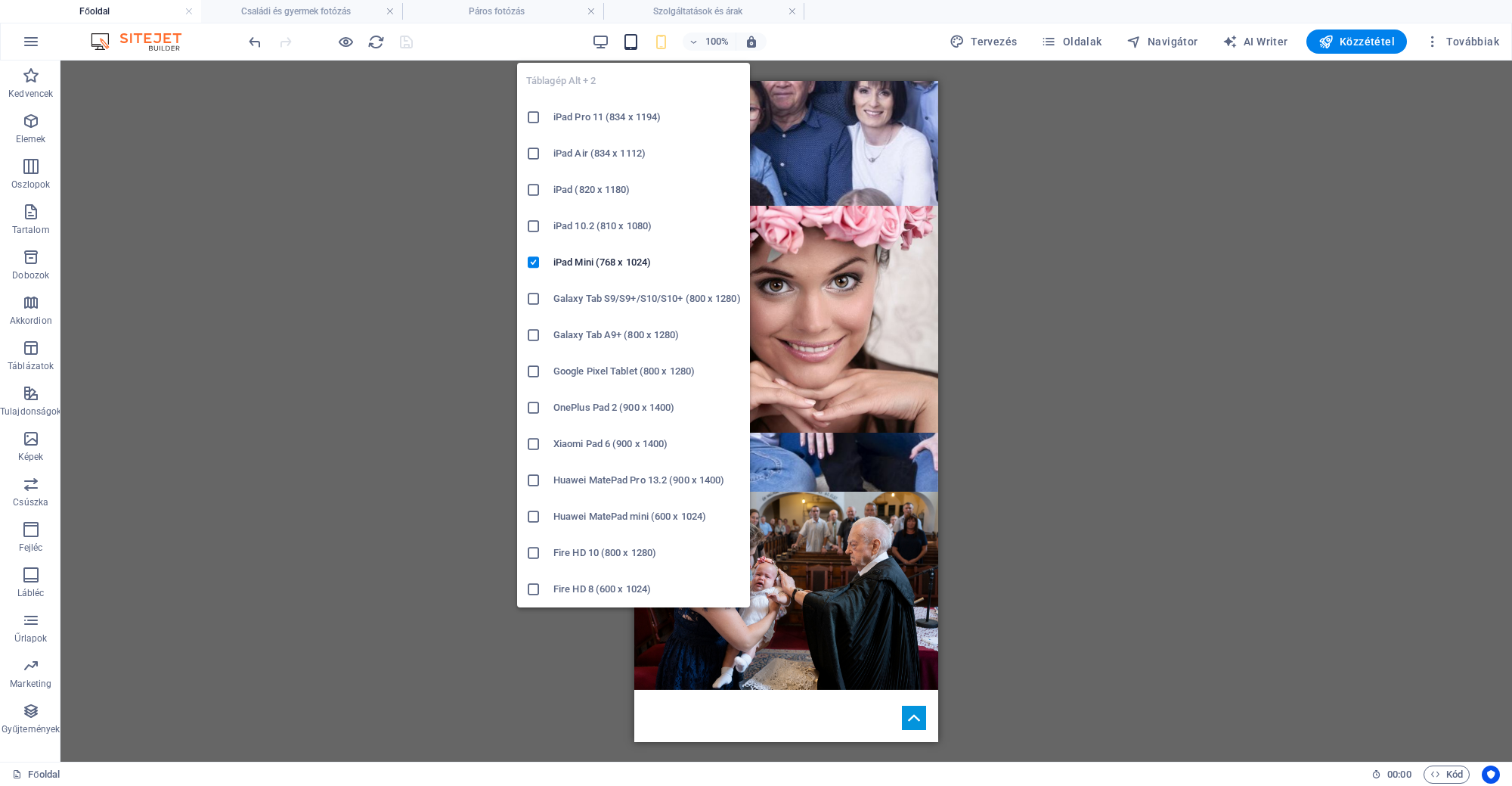
click at [633, 41] on icon "button" at bounding box center [630, 43] width 18 height 18
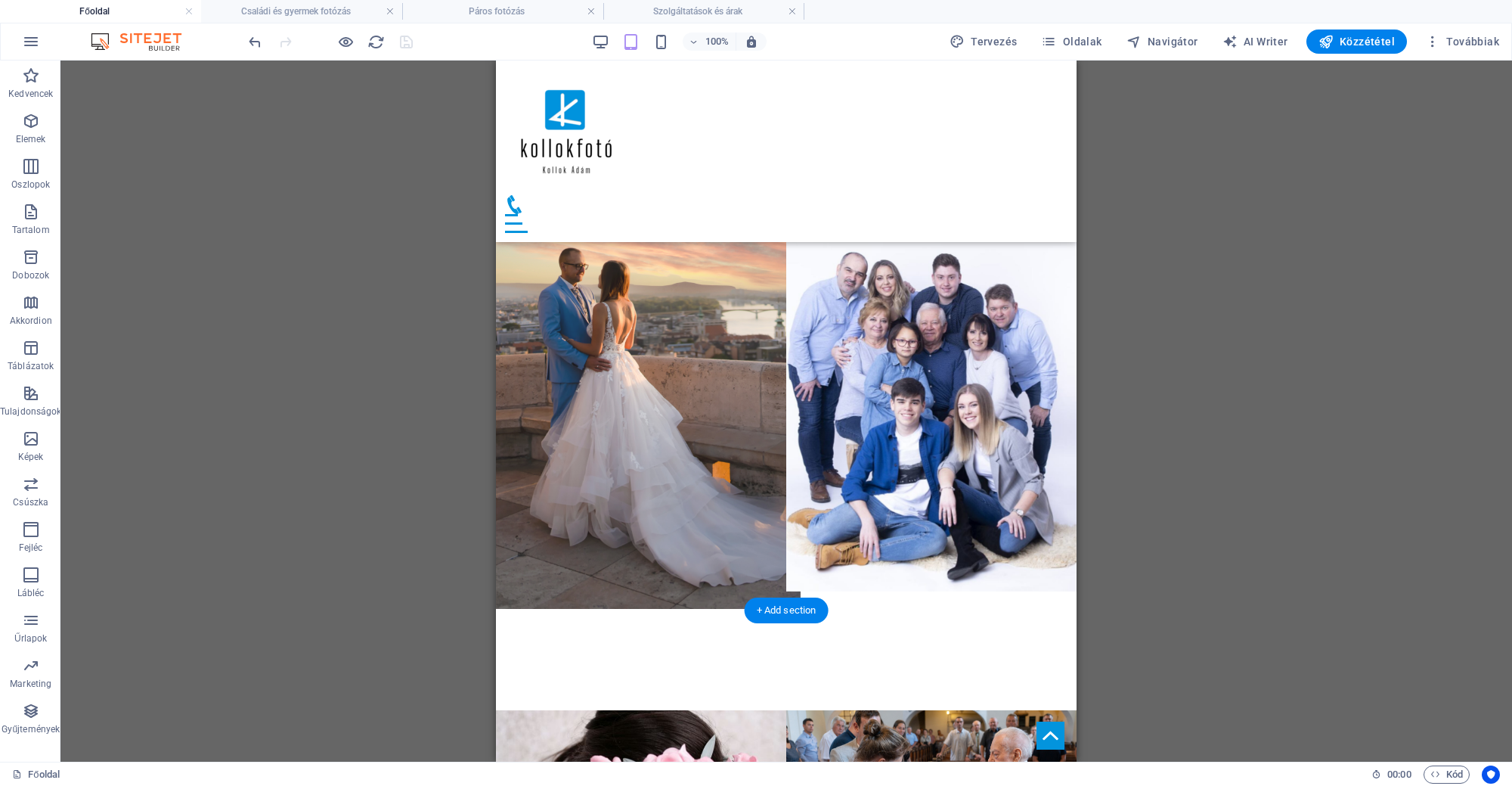
scroll to position [901, 0]
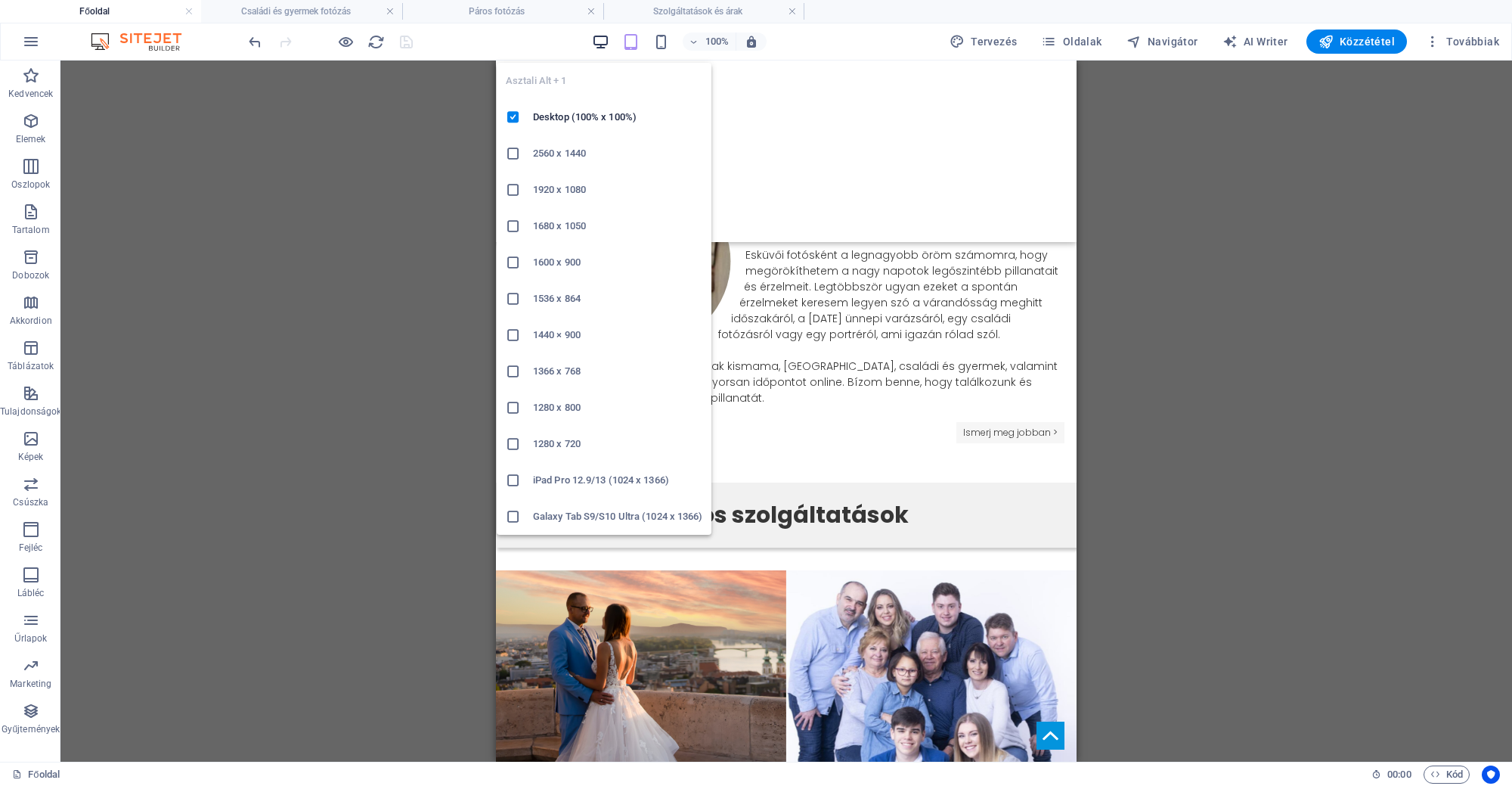
click at [601, 39] on icon "button" at bounding box center [601, 43] width 18 height 18
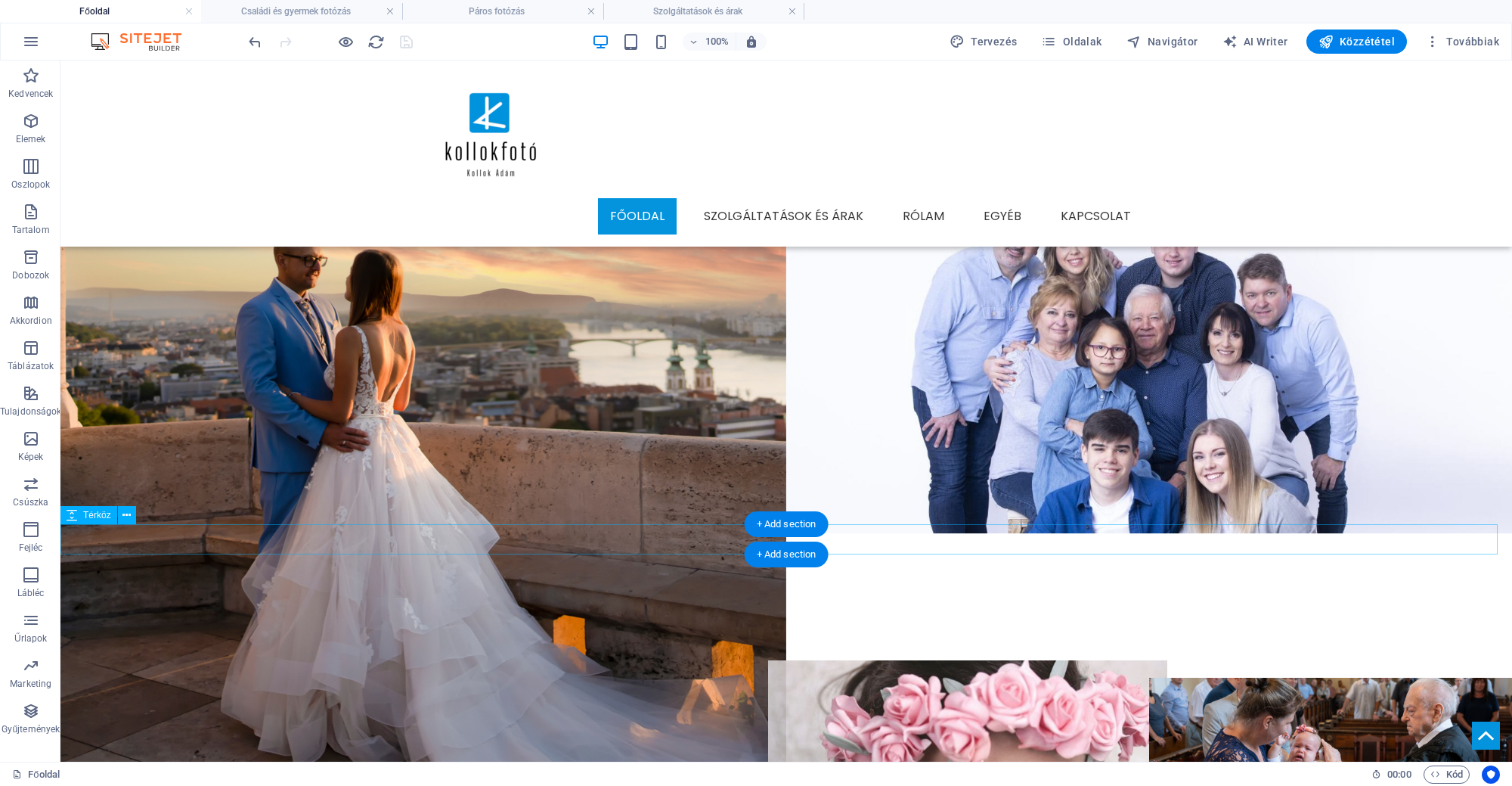
scroll to position [1349, 0]
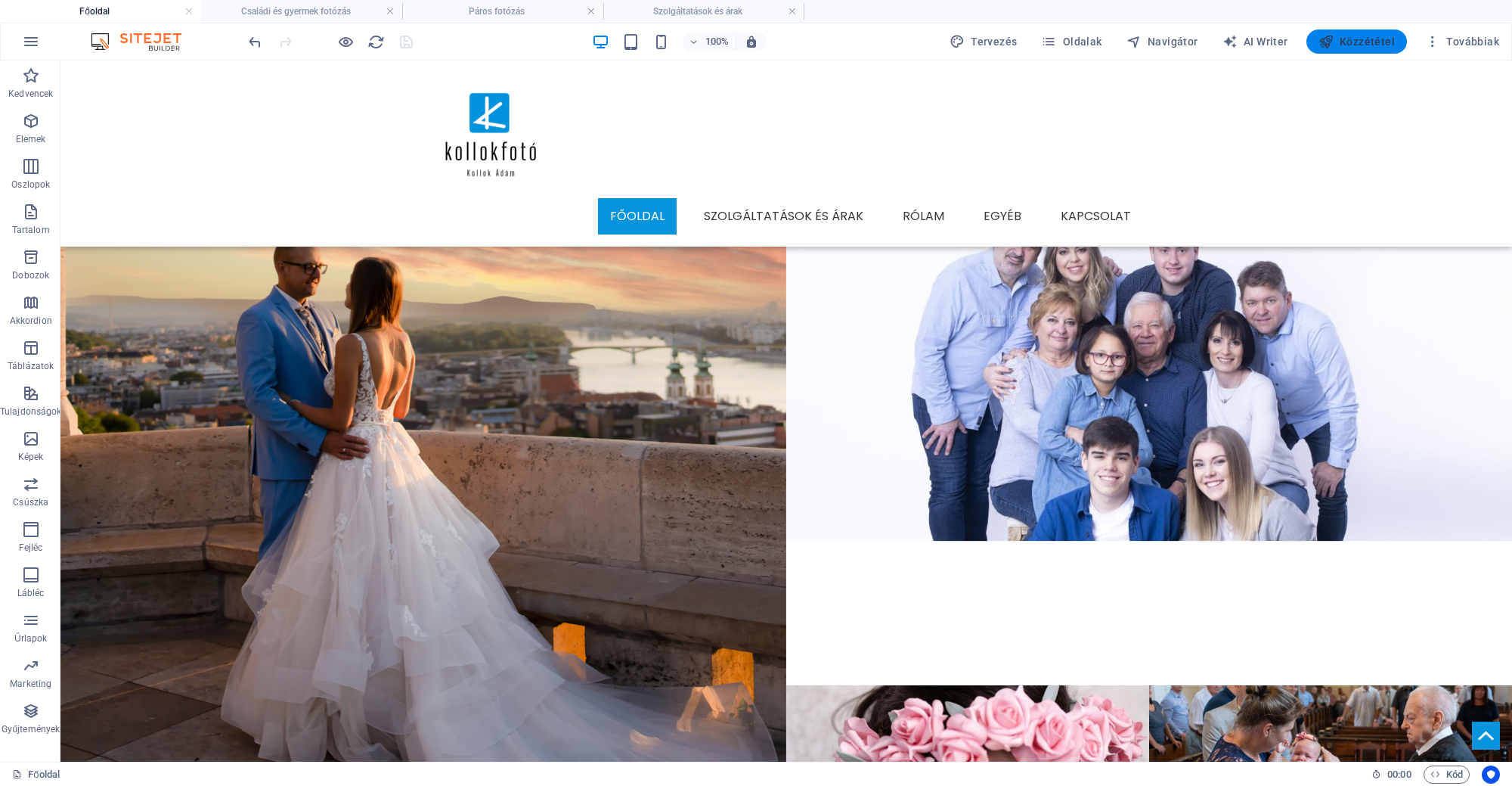
click at [1329, 40] on icon "button" at bounding box center [1325, 41] width 15 height 15
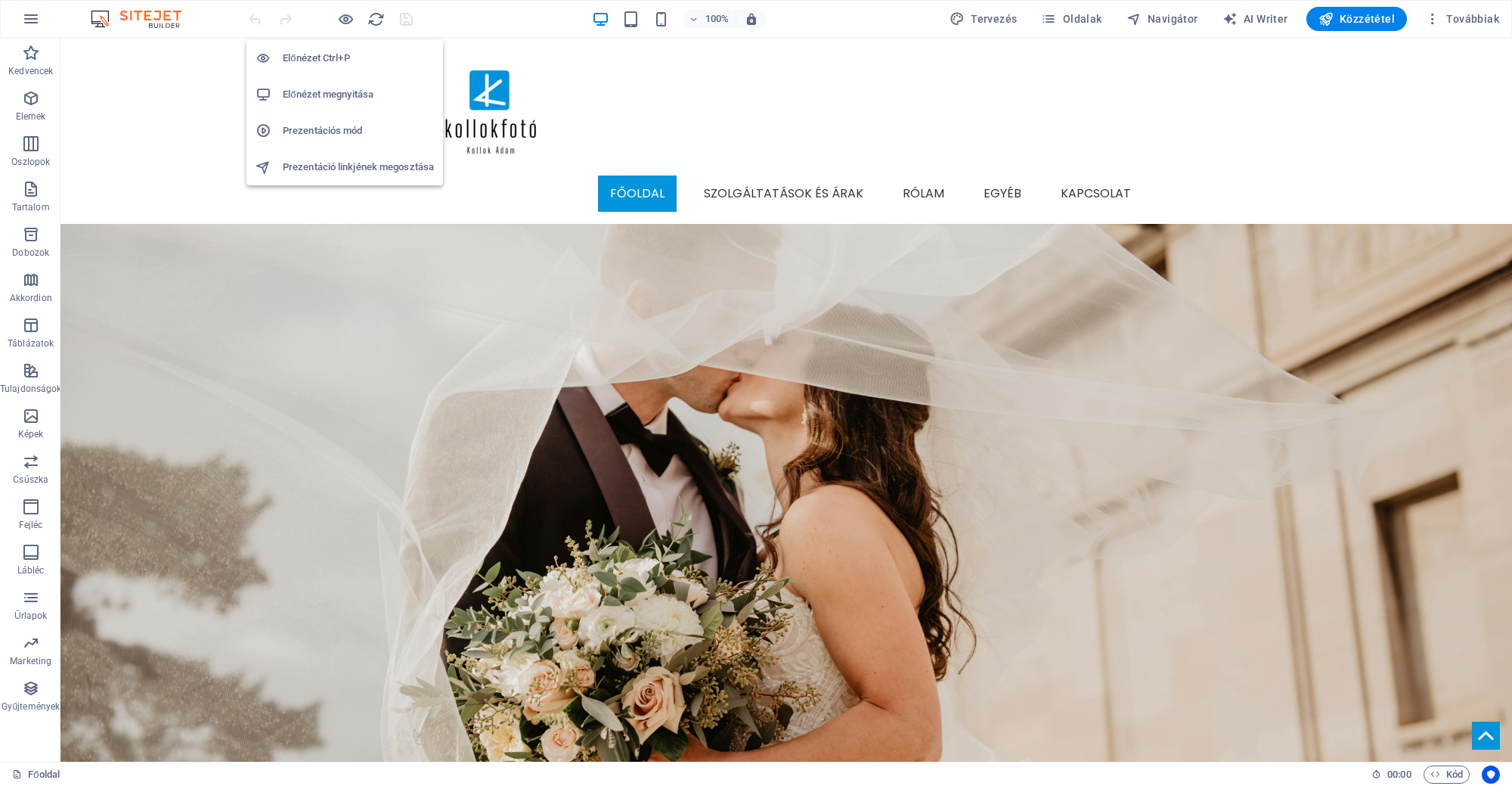
click at [341, 130] on h6 "Prezentációs mód" at bounding box center [358, 131] width 151 height 18
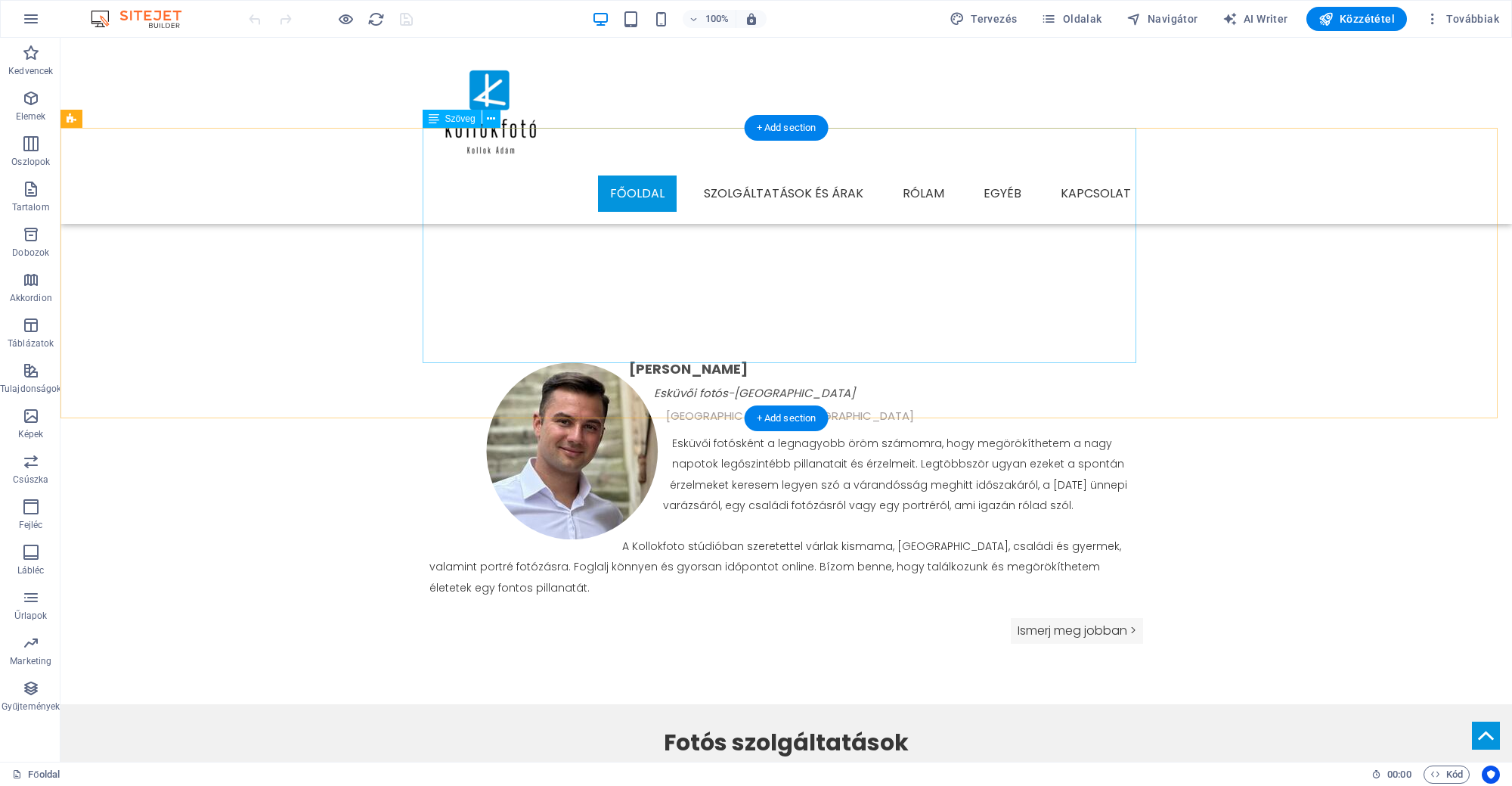
scroll to position [284, 0]
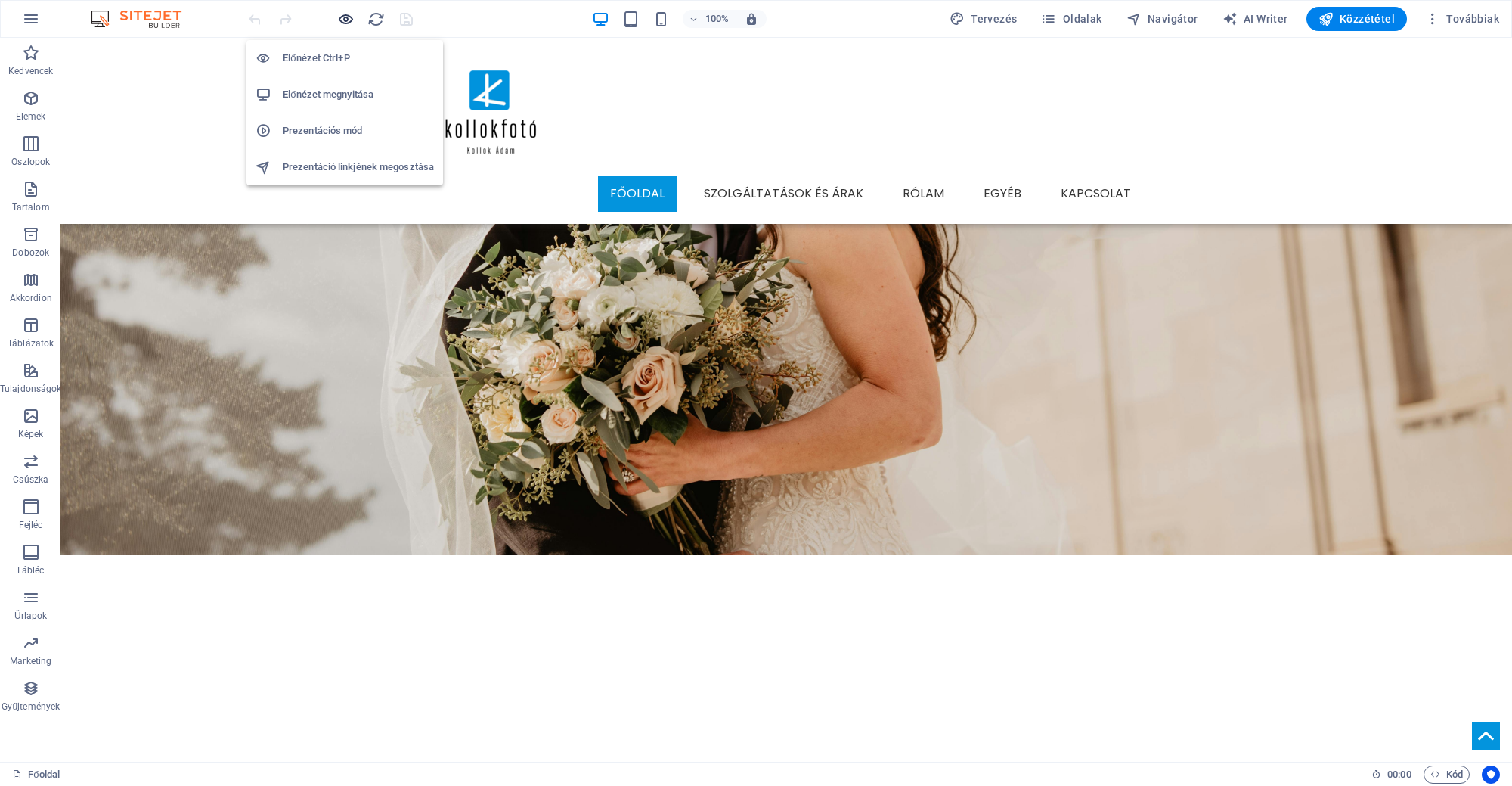
click at [348, 15] on icon "button" at bounding box center [346, 20] width 18 height 18
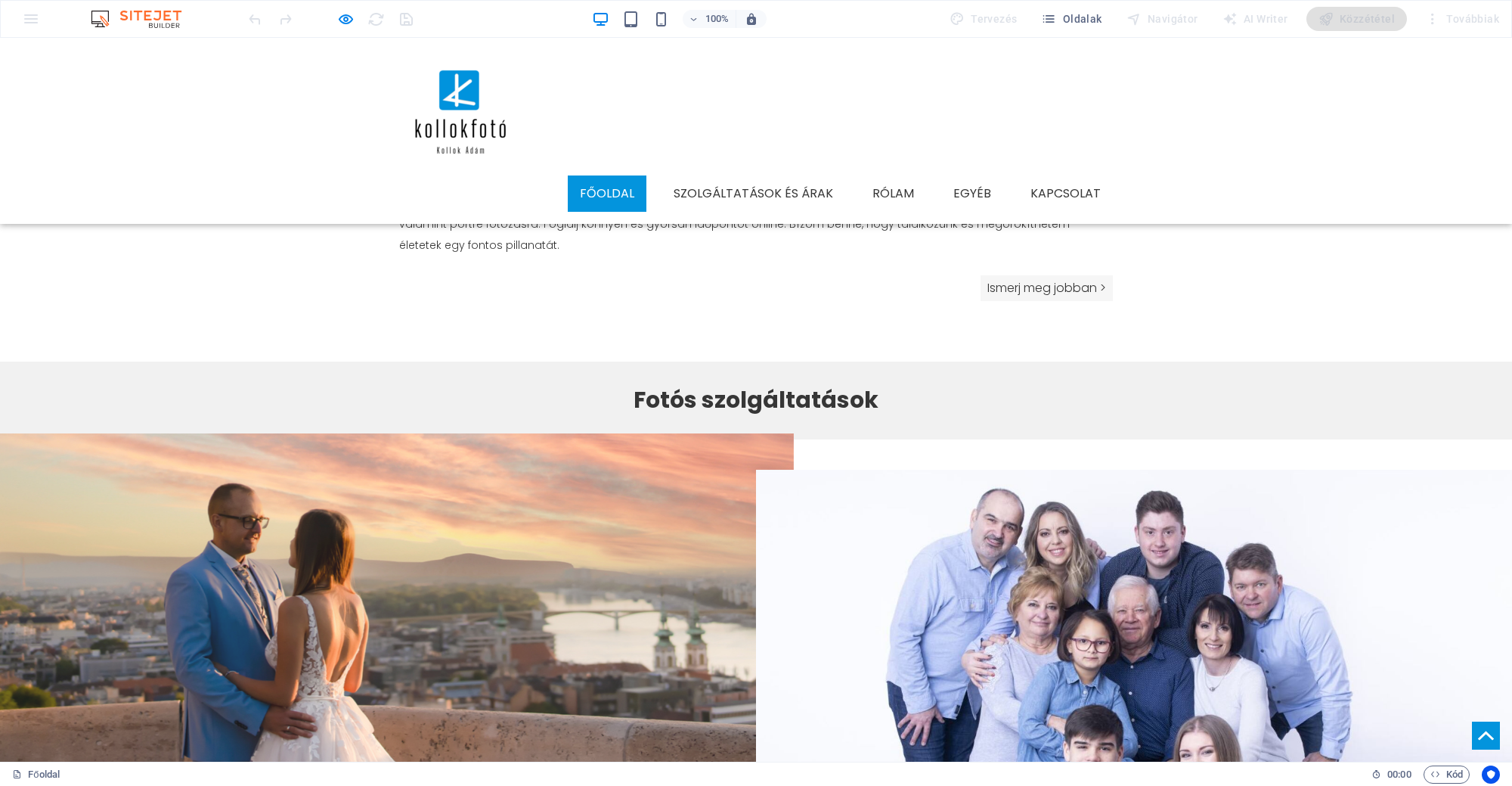
scroll to position [850, 0]
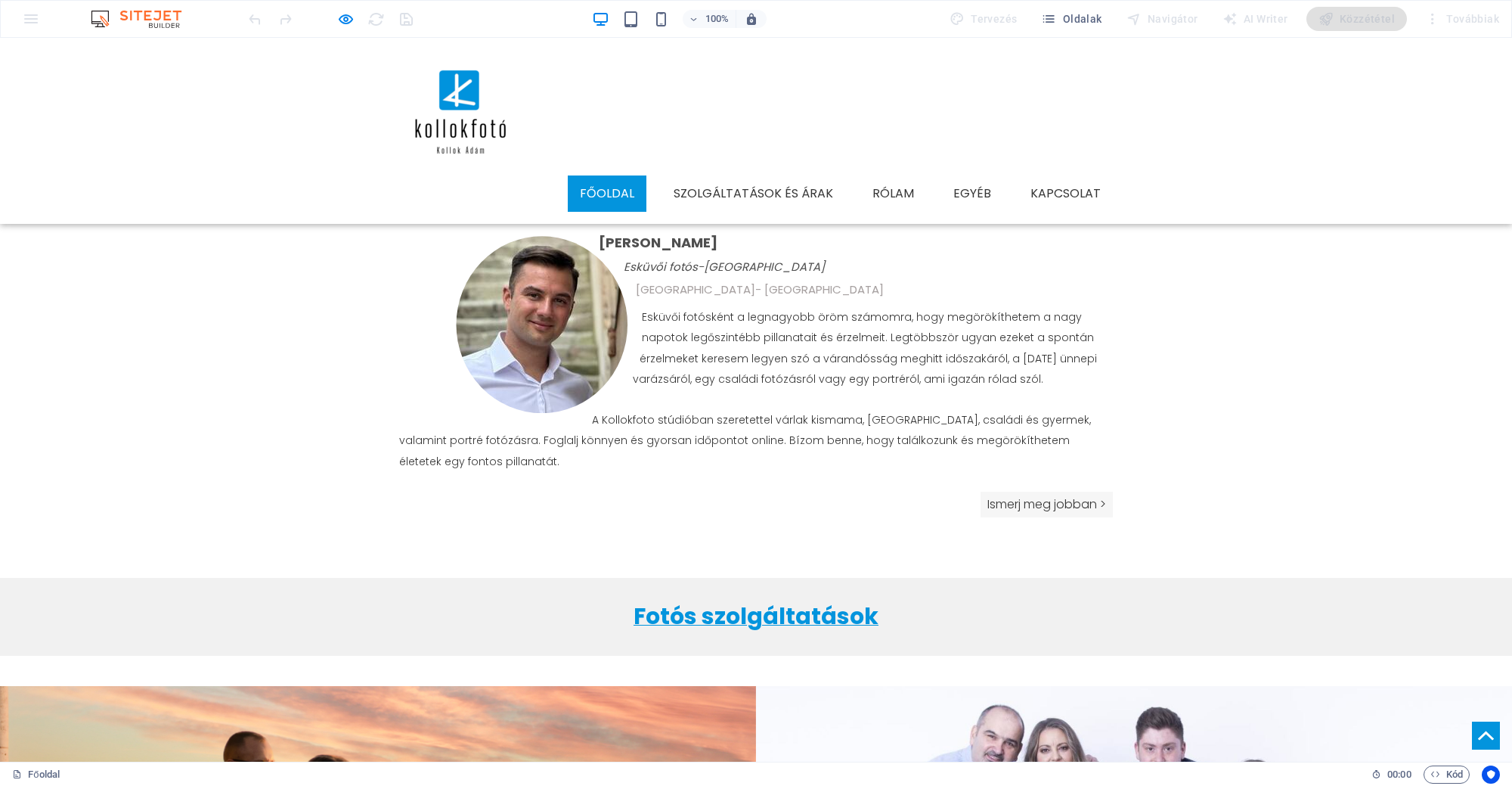
click at [821, 599] on span "Fotós szolgáltatások" at bounding box center [756, 615] width 245 height 33
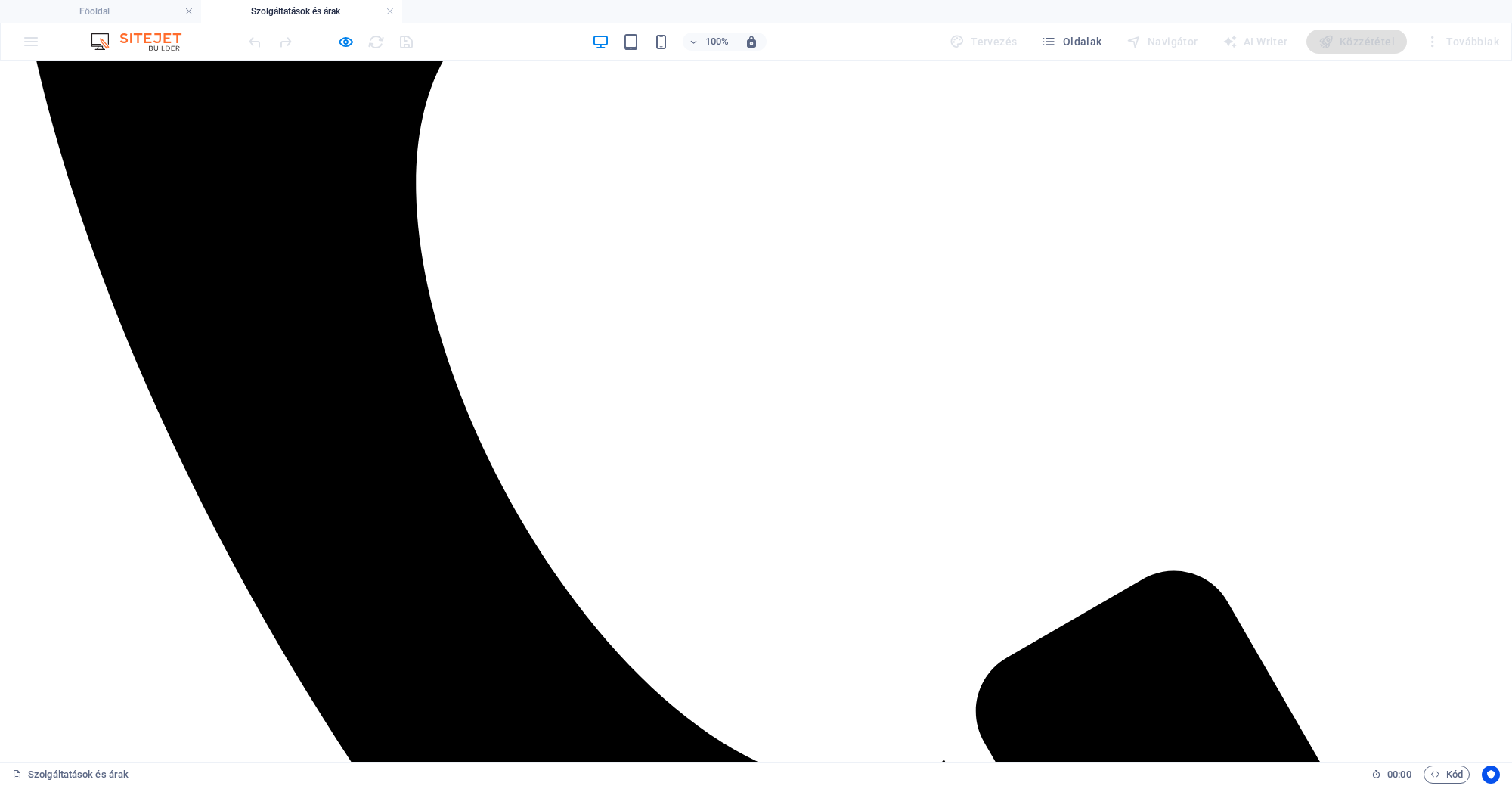
scroll to position [667, 0]
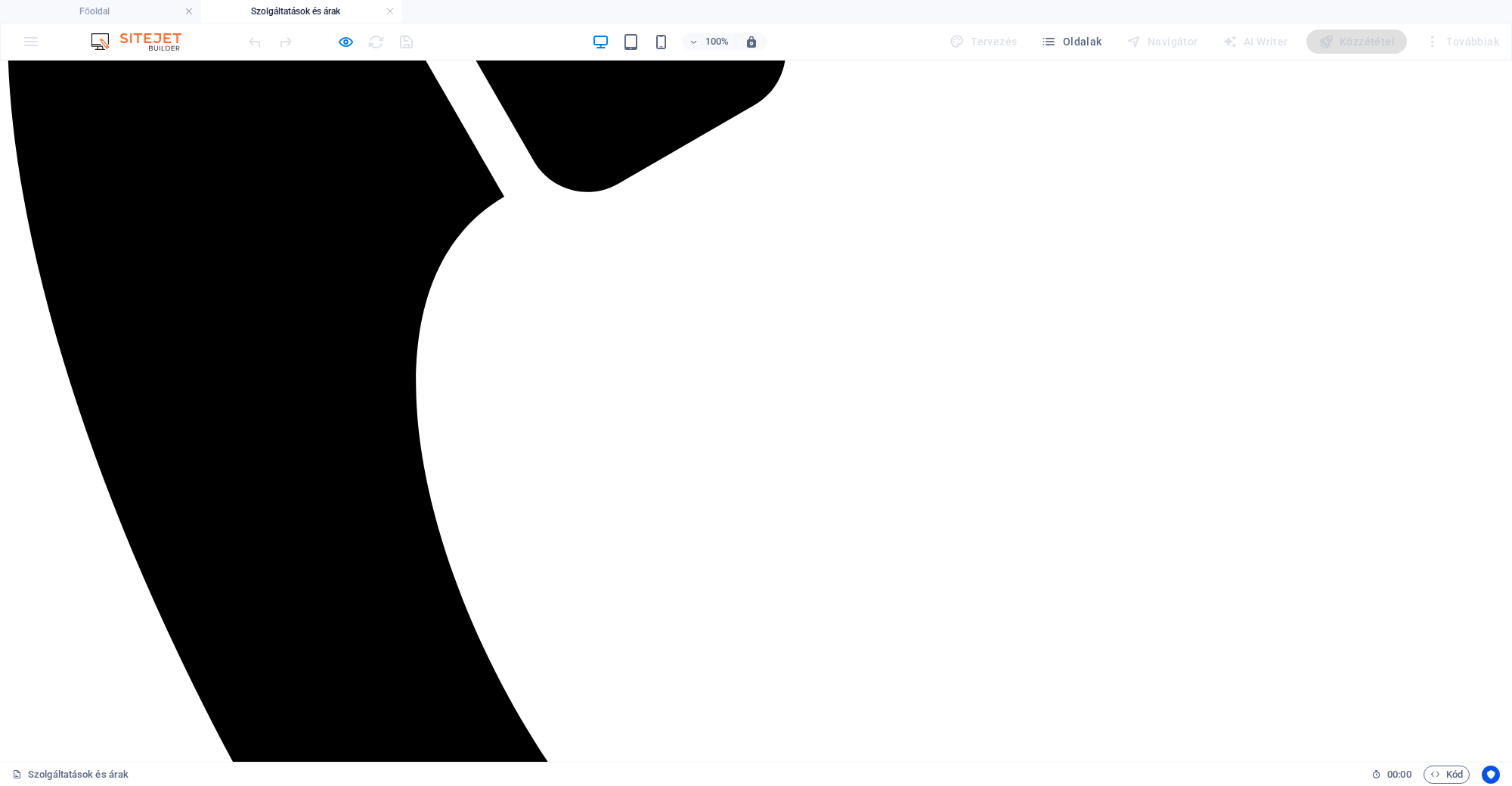
click at [342, 31] on div "100% Tervezés Oldalak Navigátor AI Writer Közzététel Továbbiak" at bounding box center [756, 42] width 1510 height 37
click at [342, 31] on div at bounding box center [330, 42] width 169 height 24
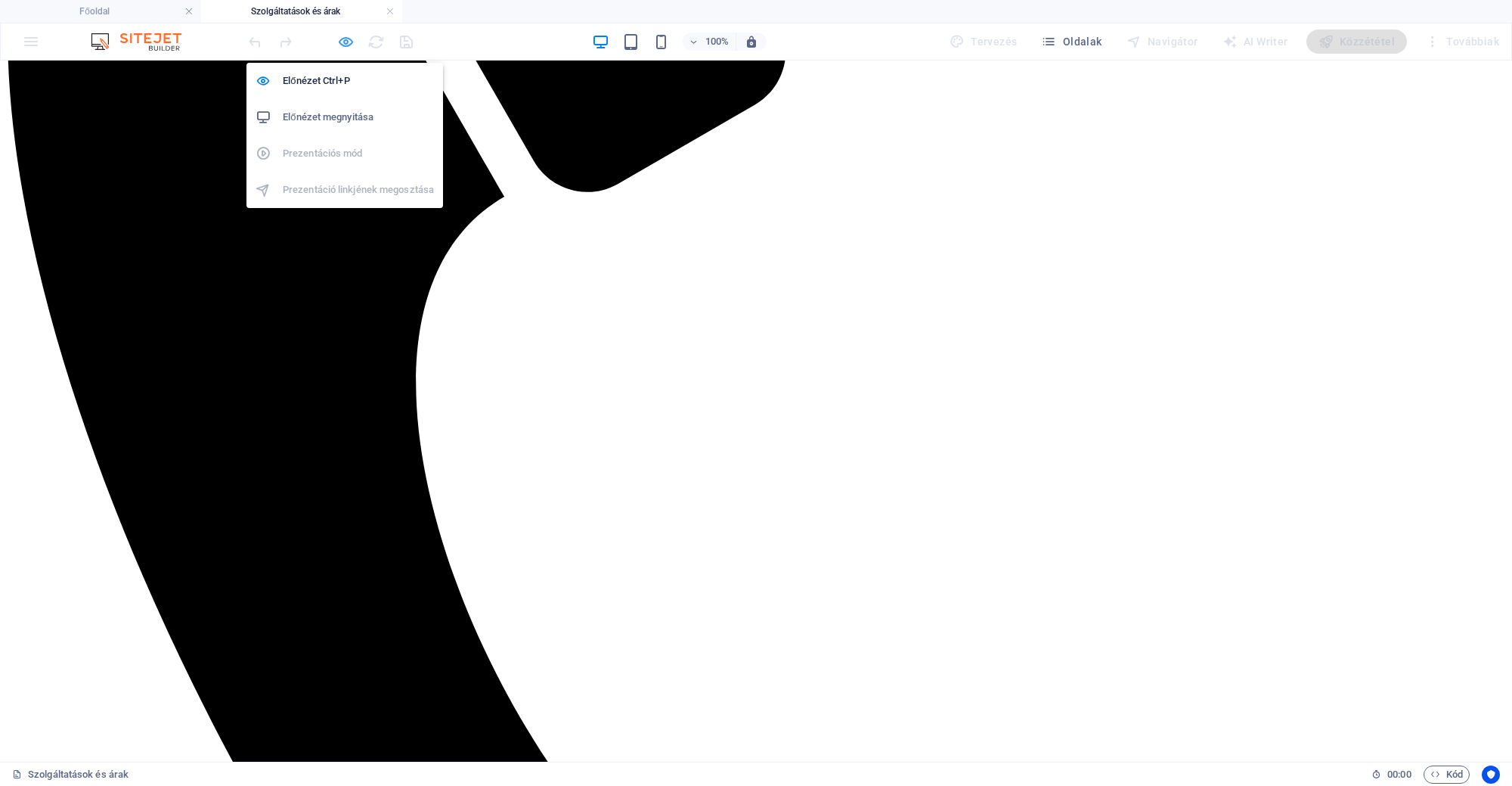
click at [342, 35] on icon "button" at bounding box center [346, 43] width 18 height 18
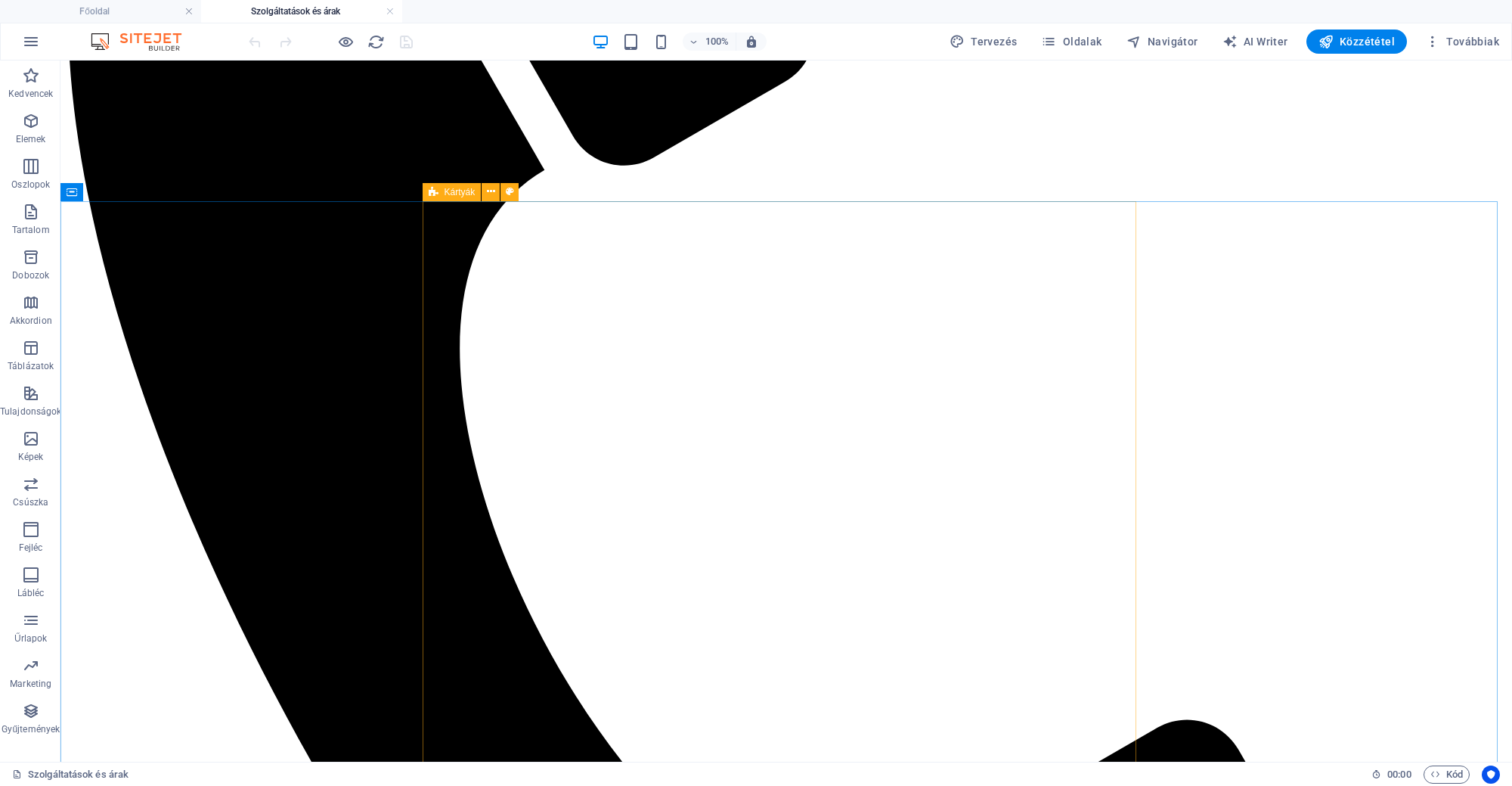
click at [433, 192] on icon at bounding box center [434, 192] width 10 height 18
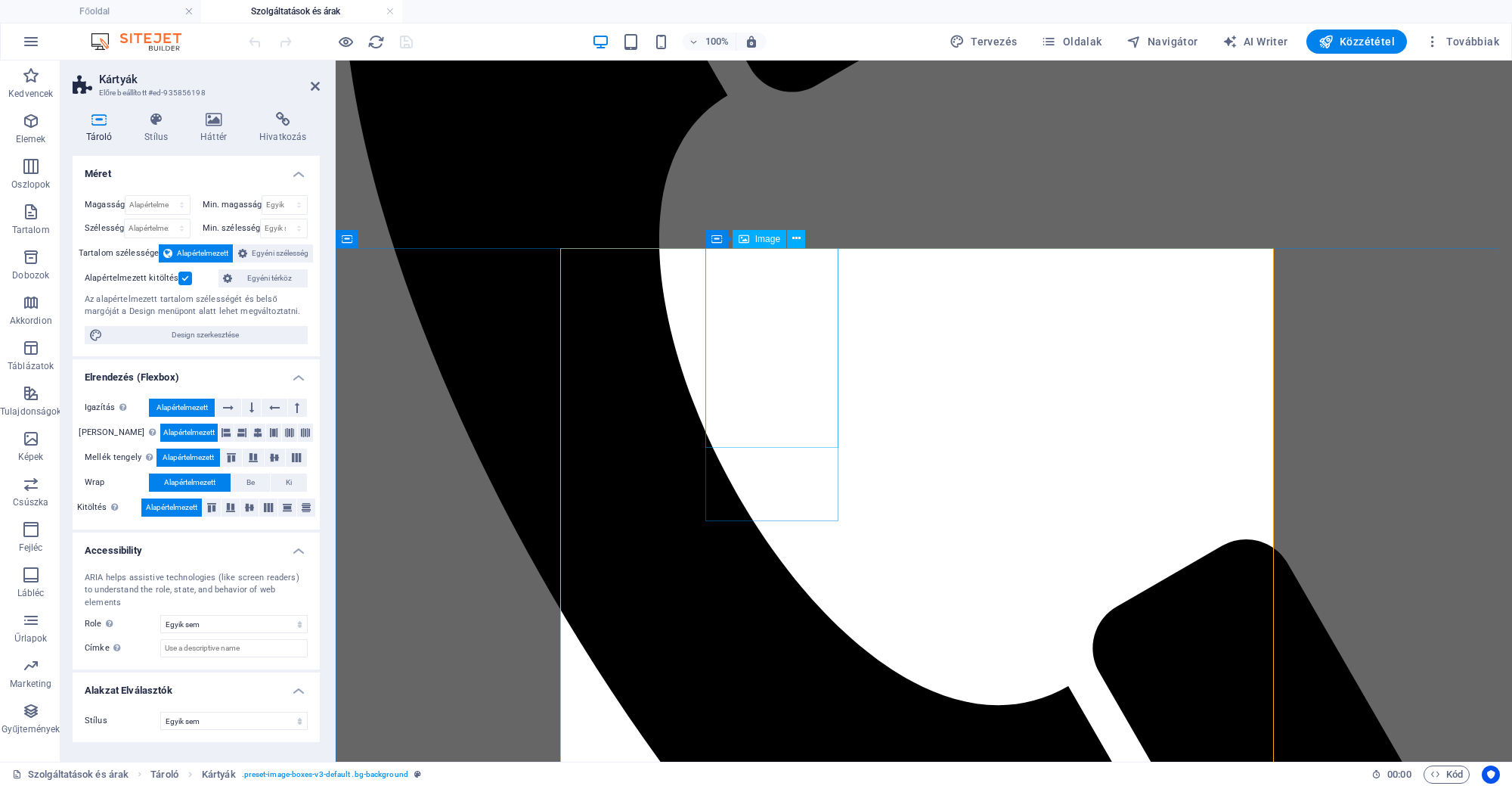
scroll to position [342, 0]
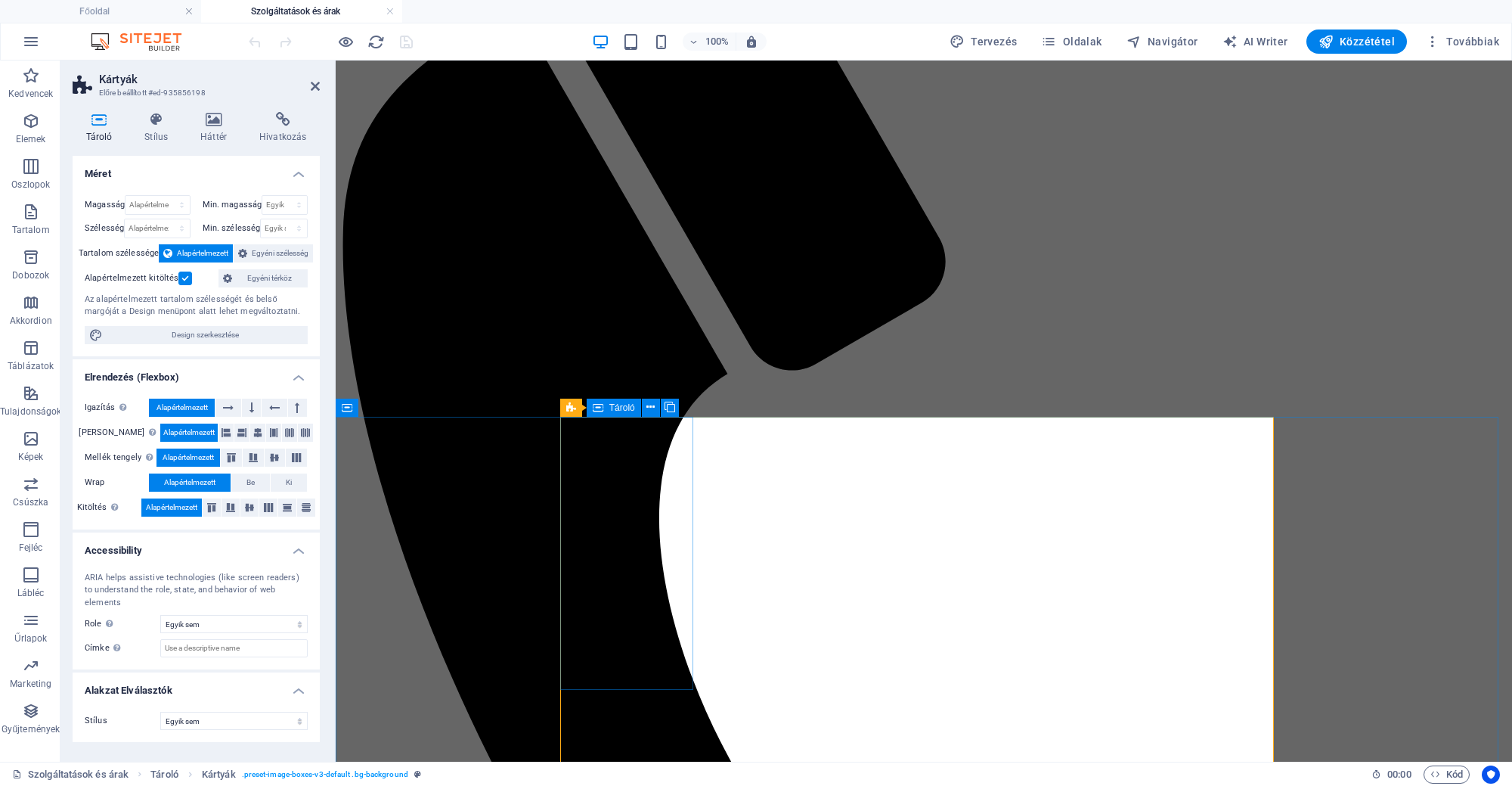
click at [605, 413] on div "Tároló" at bounding box center [613, 407] width 54 height 18
click at [605, 403] on div "Tároló" at bounding box center [613, 407] width 54 height 18
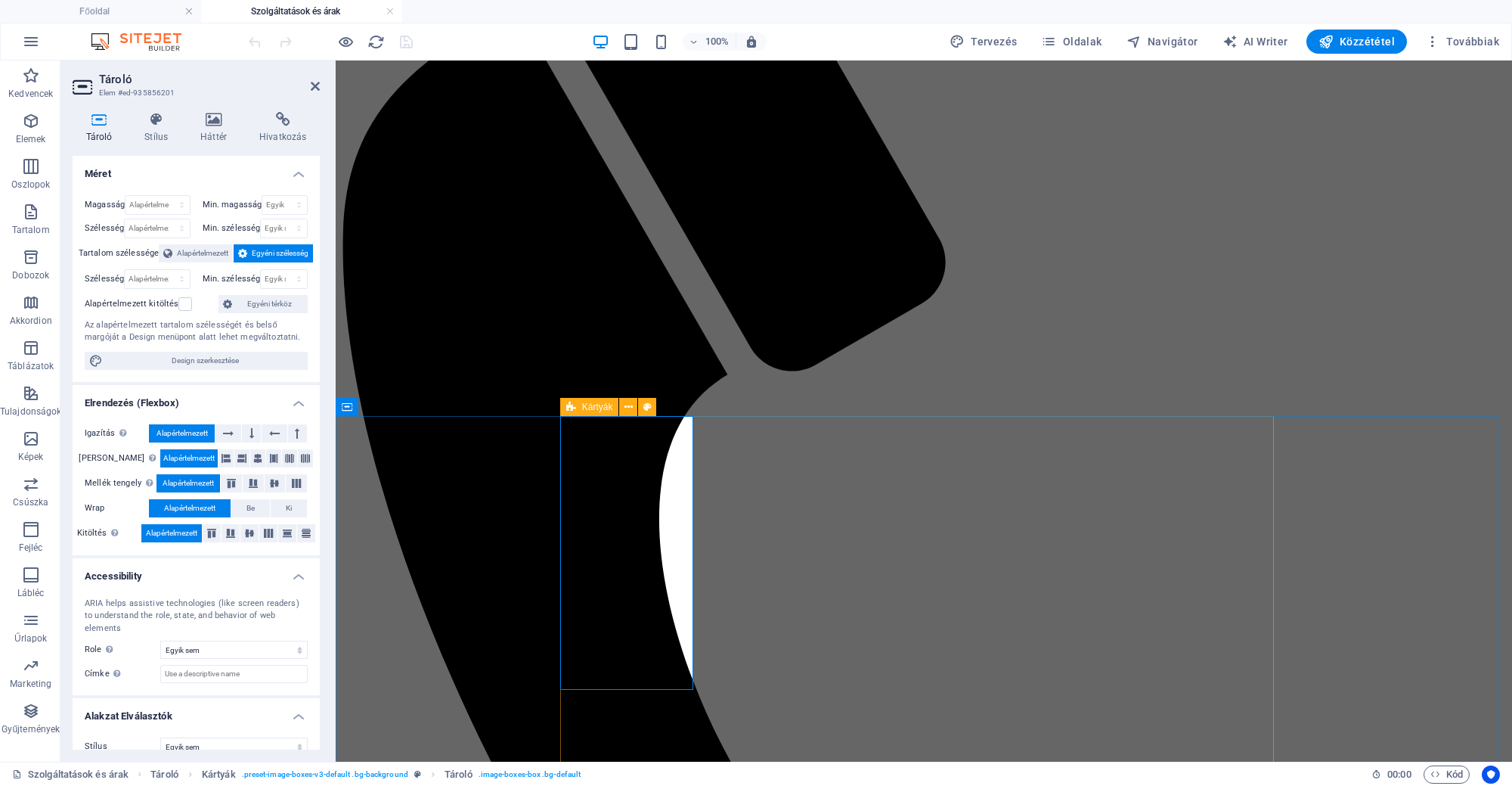
click at [569, 404] on icon at bounding box center [571, 406] width 10 height 18
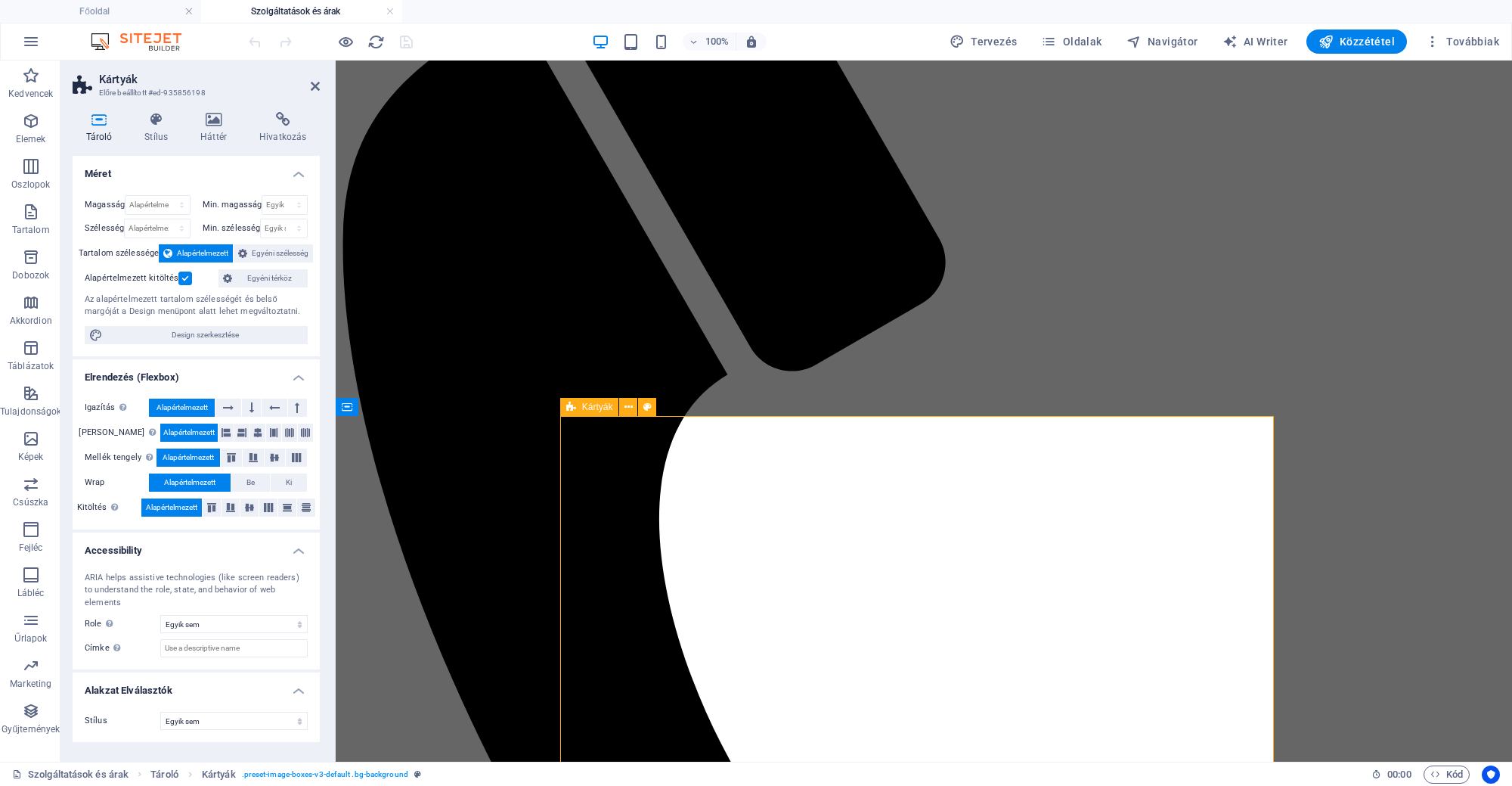
click at [569, 404] on icon at bounding box center [571, 406] width 10 height 18
click at [149, 116] on icon at bounding box center [156, 119] width 49 height 15
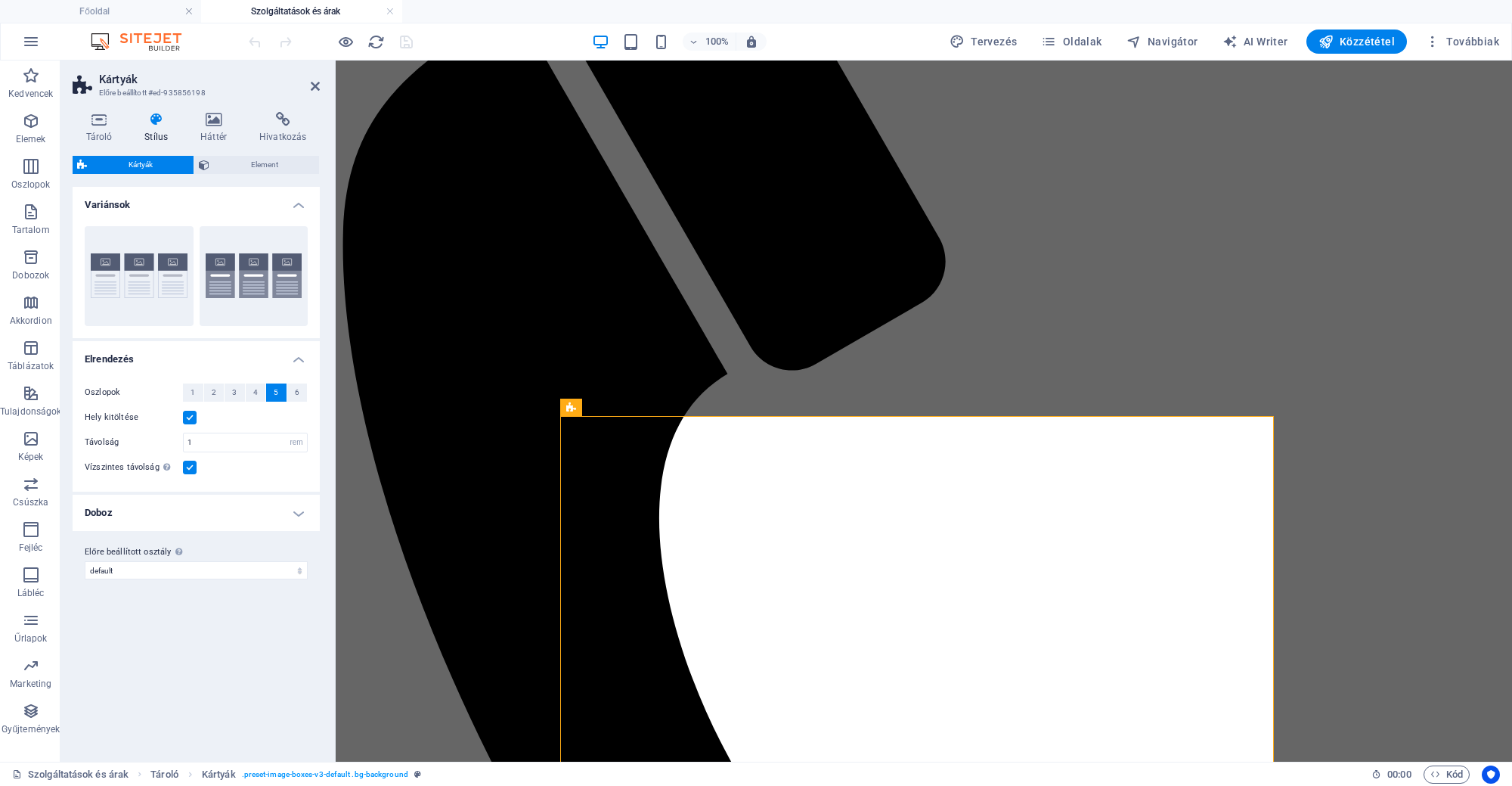
scroll to position [342, 0]
click at [249, 387] on button "4" at bounding box center [256, 393] width 21 height 18
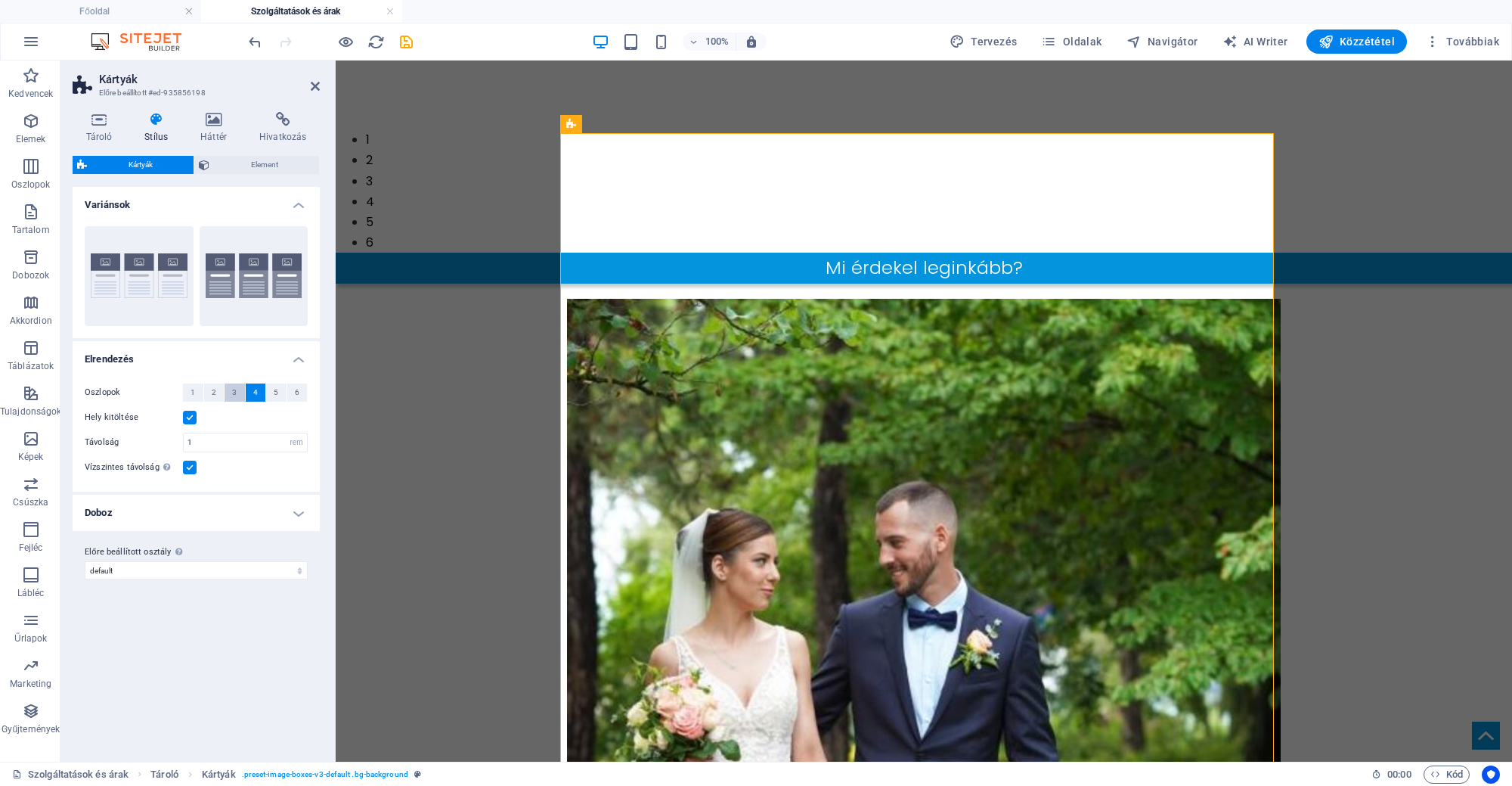
scroll to position [626, 0]
click at [235, 388] on span "3" at bounding box center [234, 393] width 5 height 18
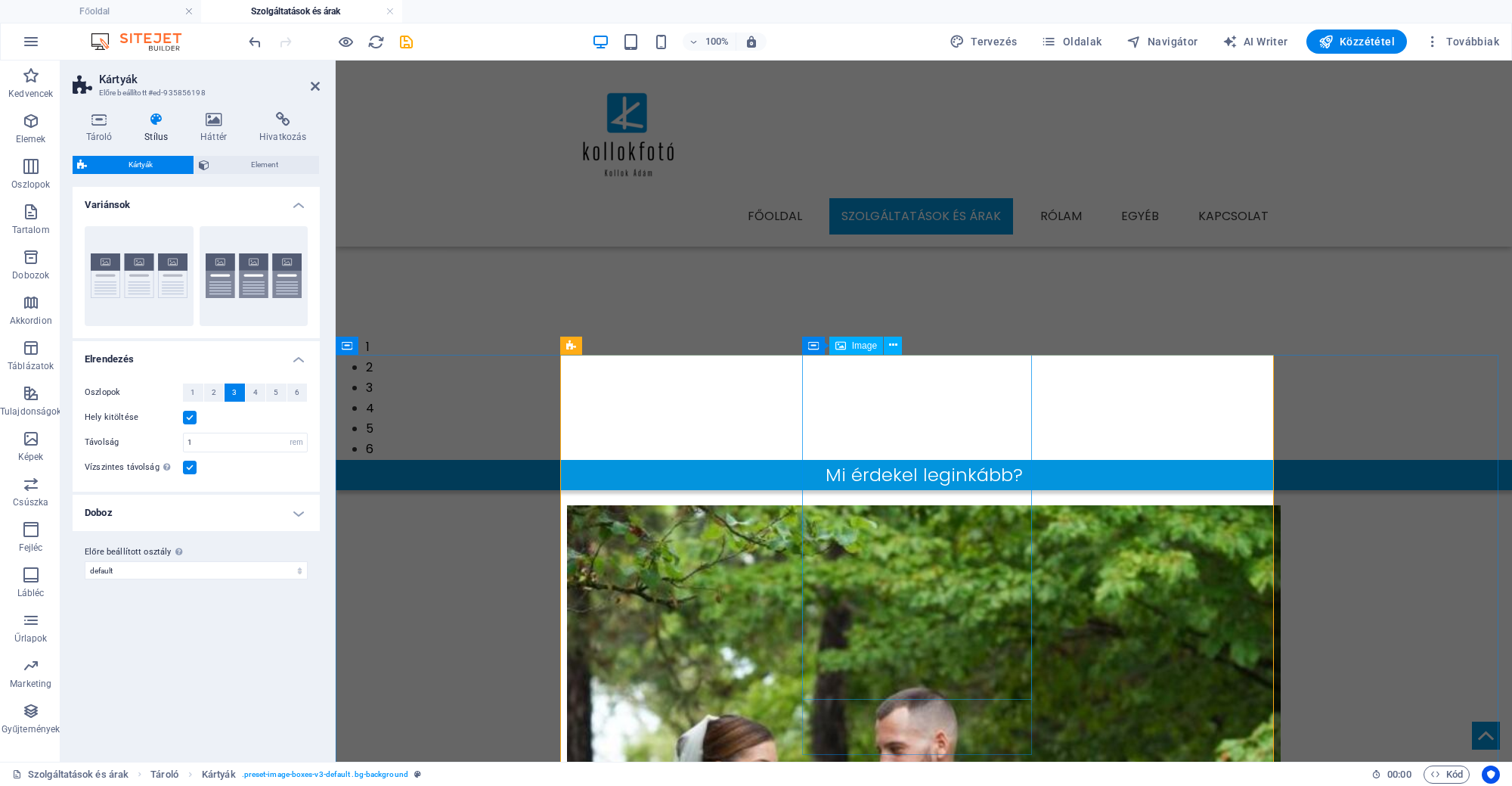
scroll to position [342, 0]
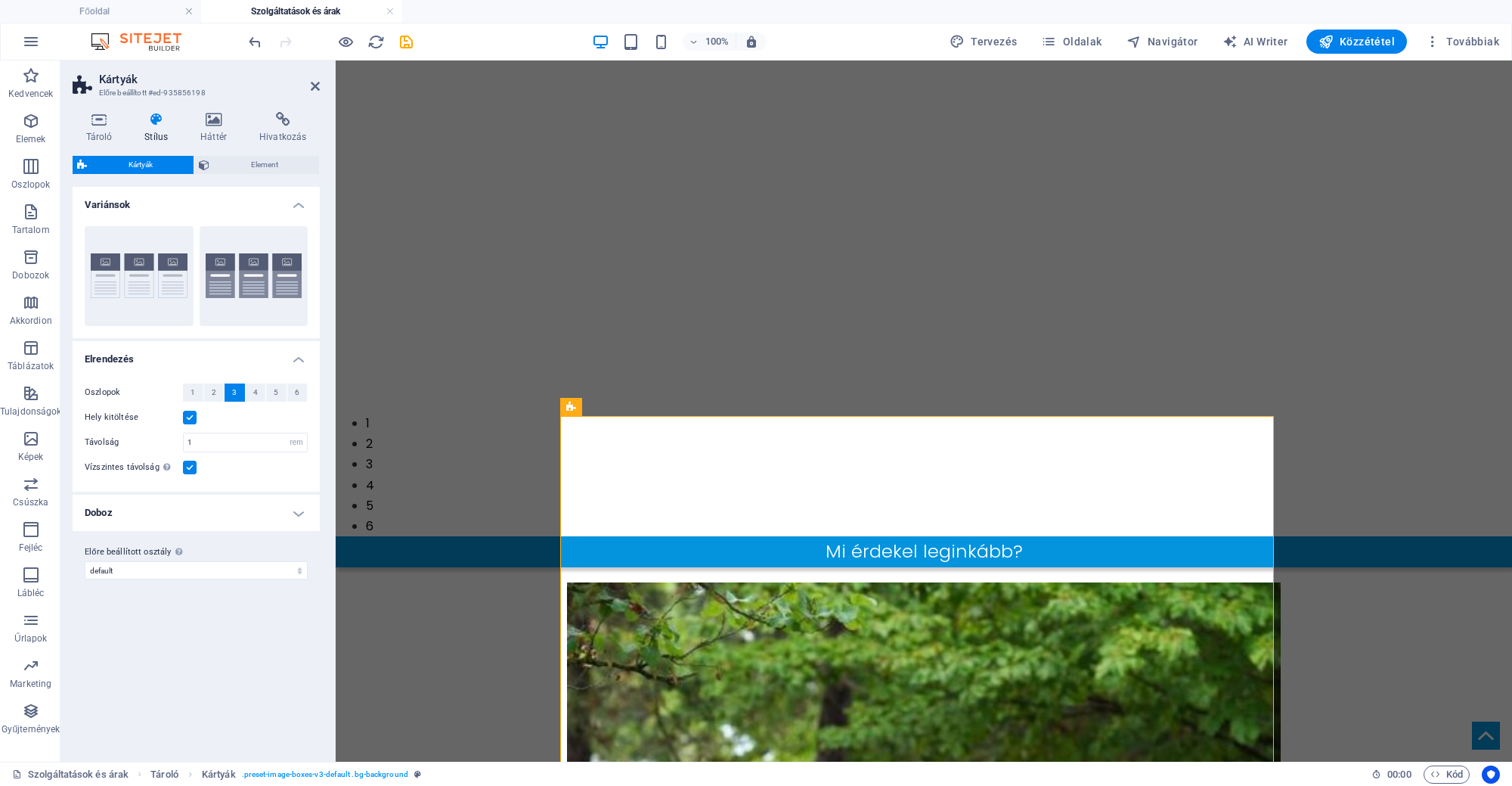
click at [254, 382] on div "Oszlopok 1 2 3 4 5 6 Hely kitöltése Távolság 1 px rem % vw vh Vízszintes távols…" at bounding box center [196, 429] width 253 height 124
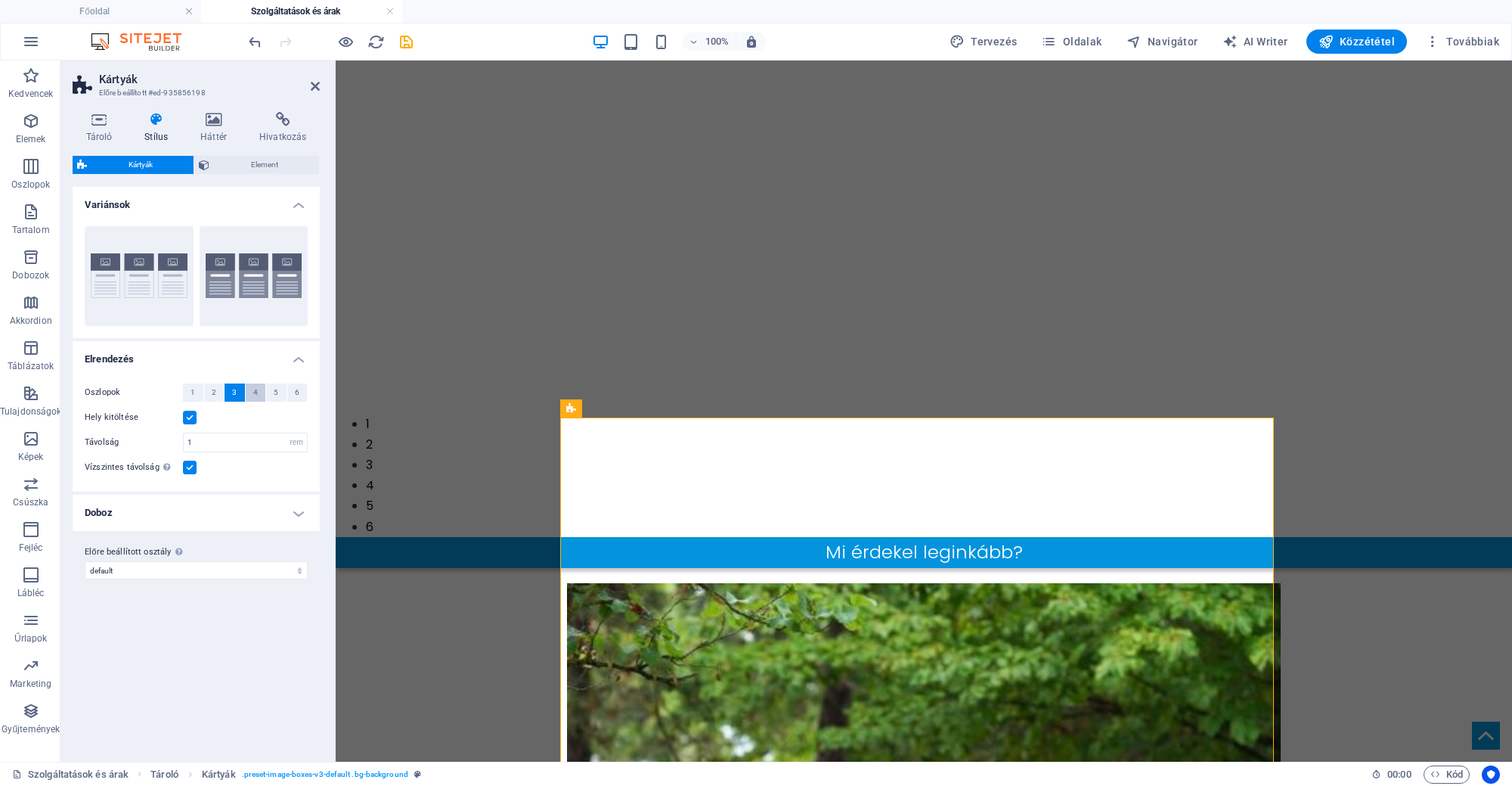
click at [248, 392] on button "4" at bounding box center [256, 393] width 21 height 18
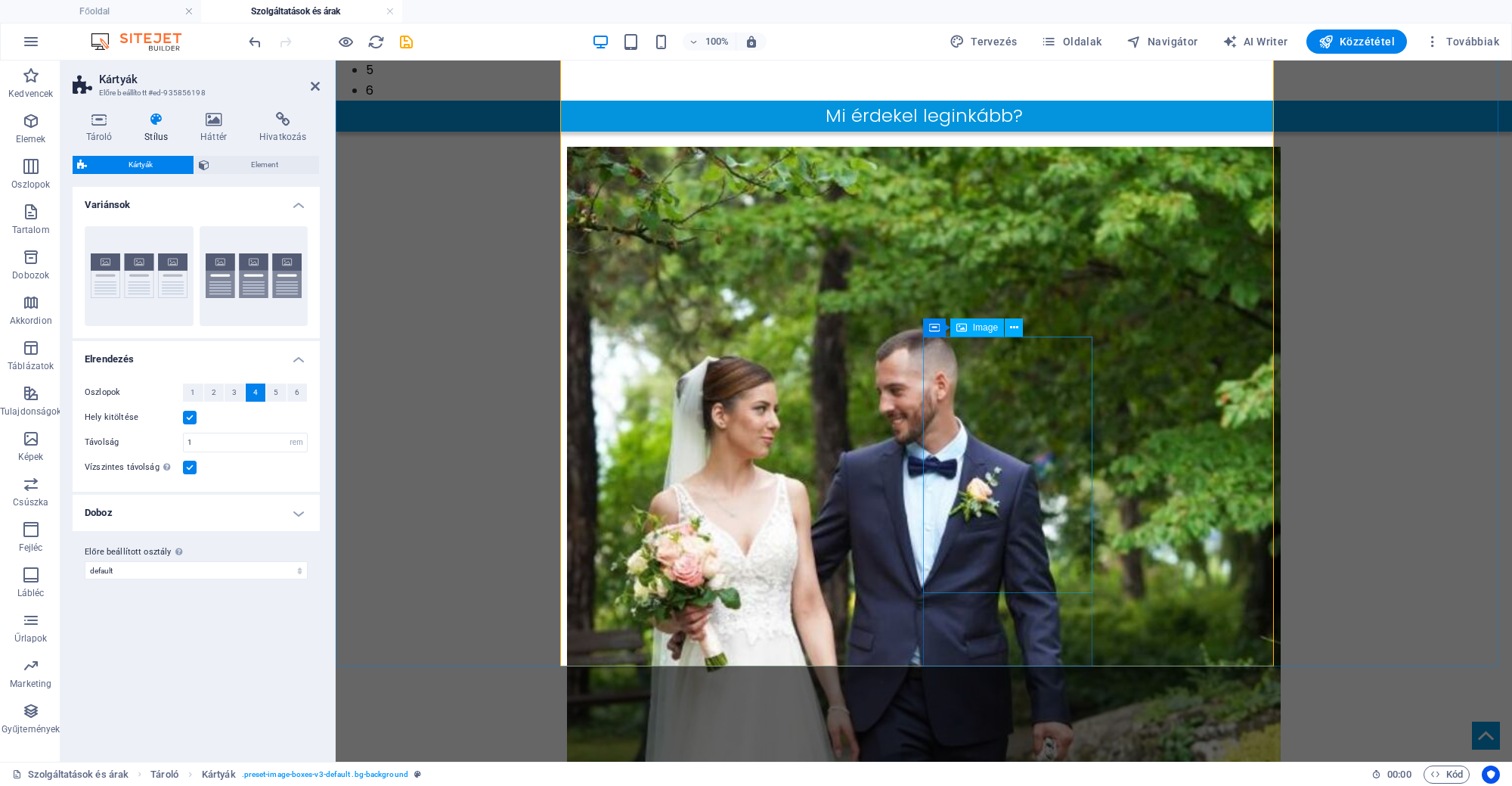
scroll to position [777, 0]
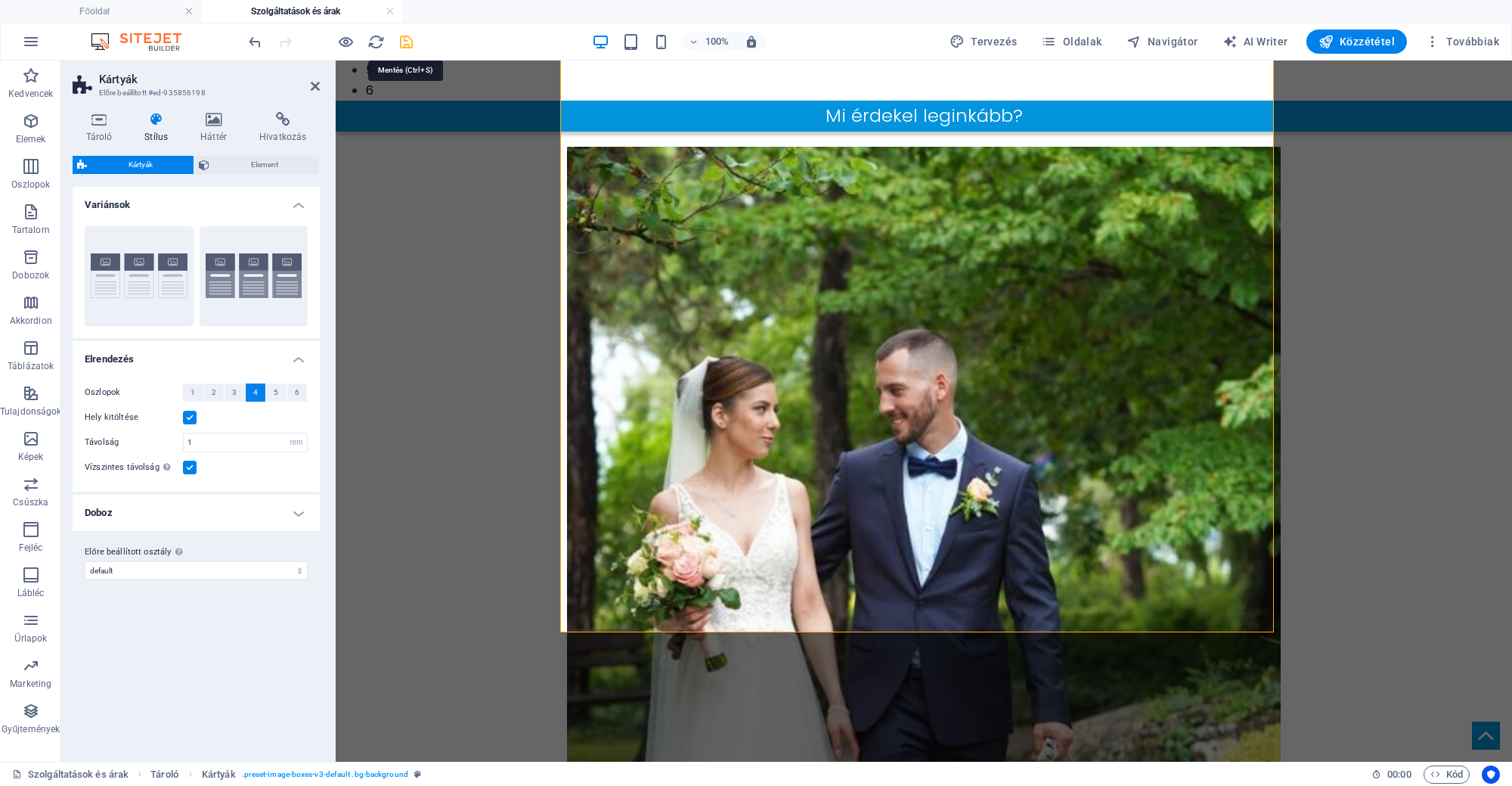
click at [406, 43] on icon "save" at bounding box center [406, 43] width 18 height 18
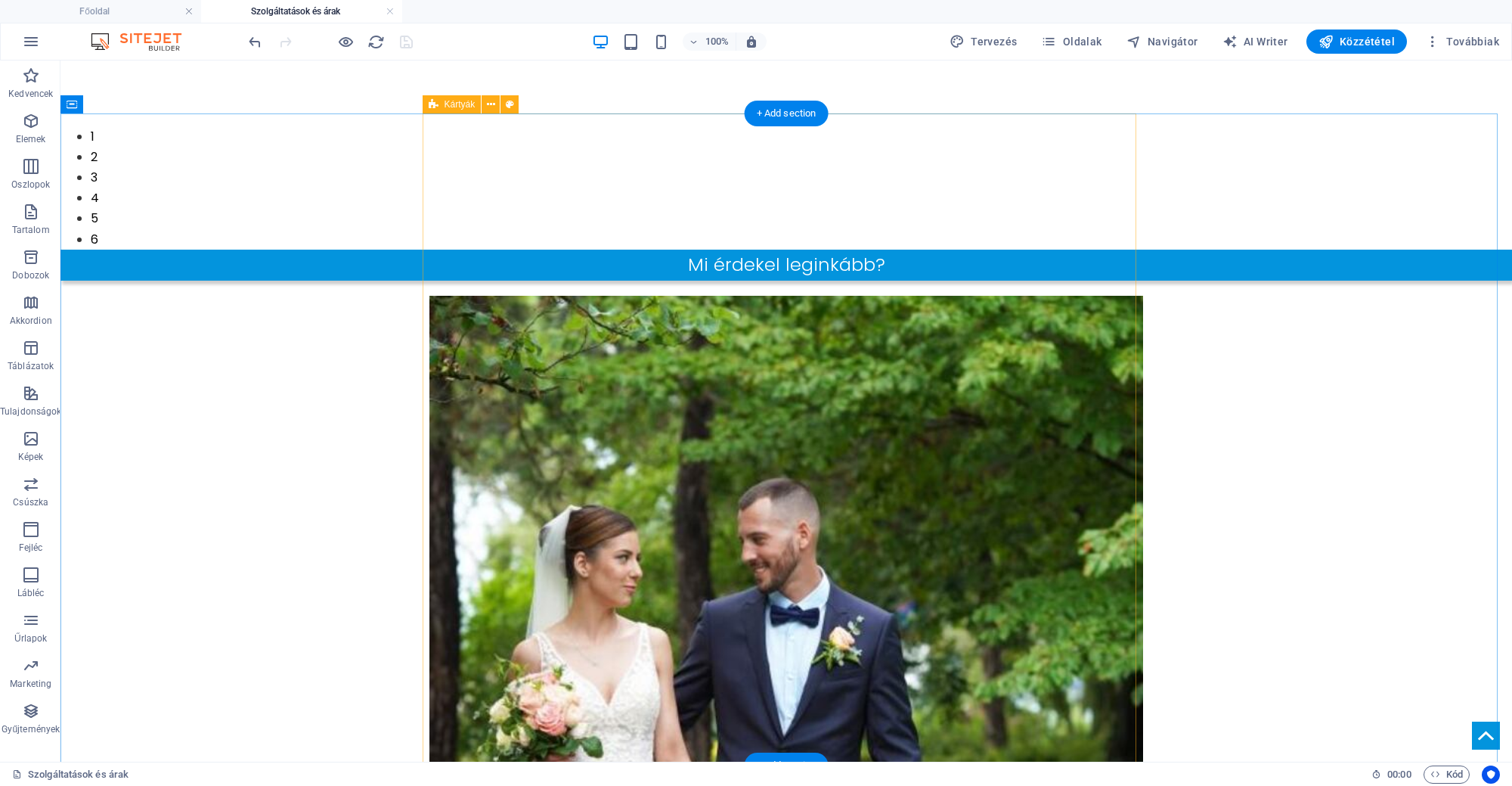
scroll to position [756, 0]
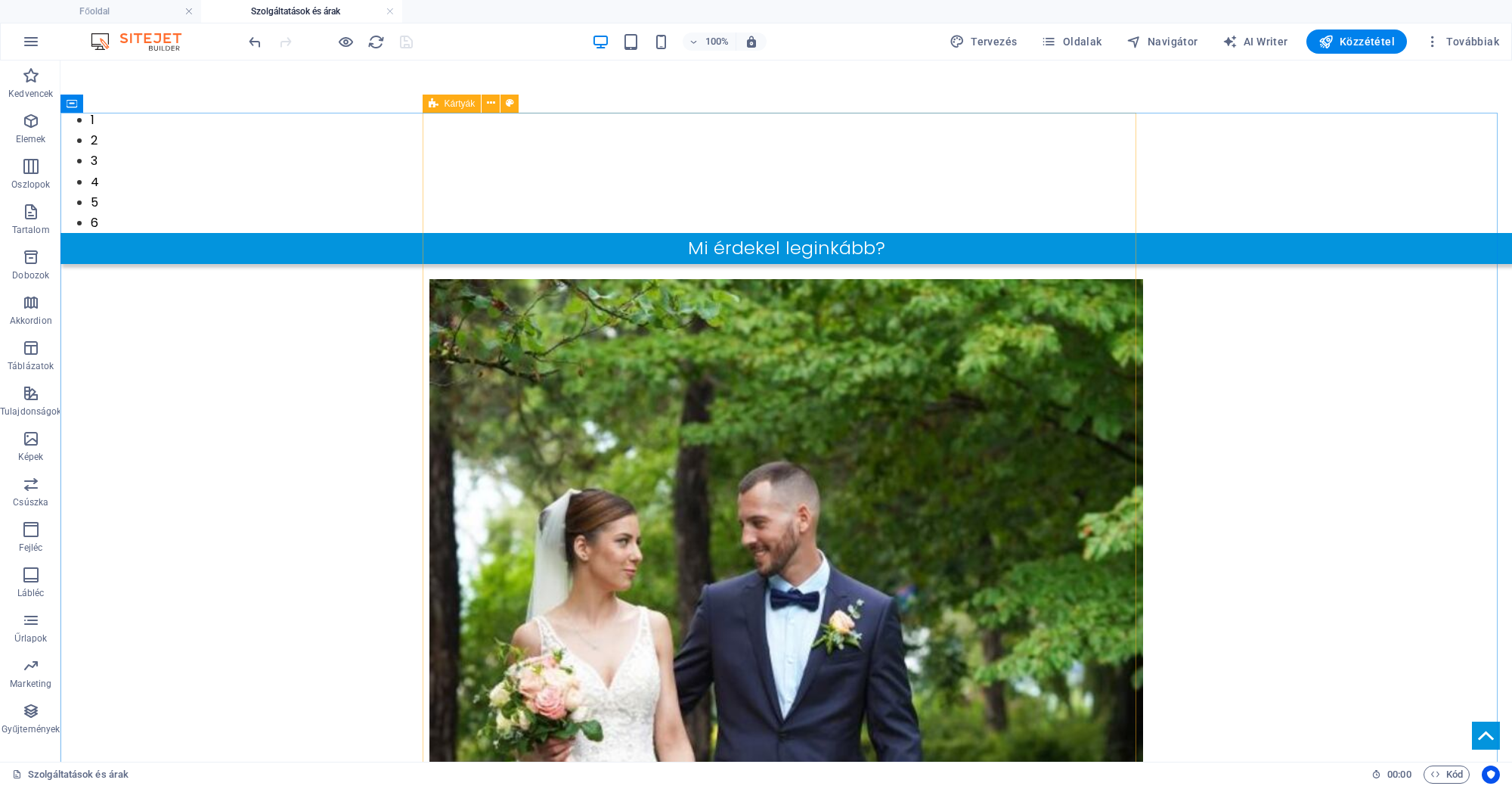
click at [441, 105] on div "Kártyák" at bounding box center [453, 104] width 59 height 18
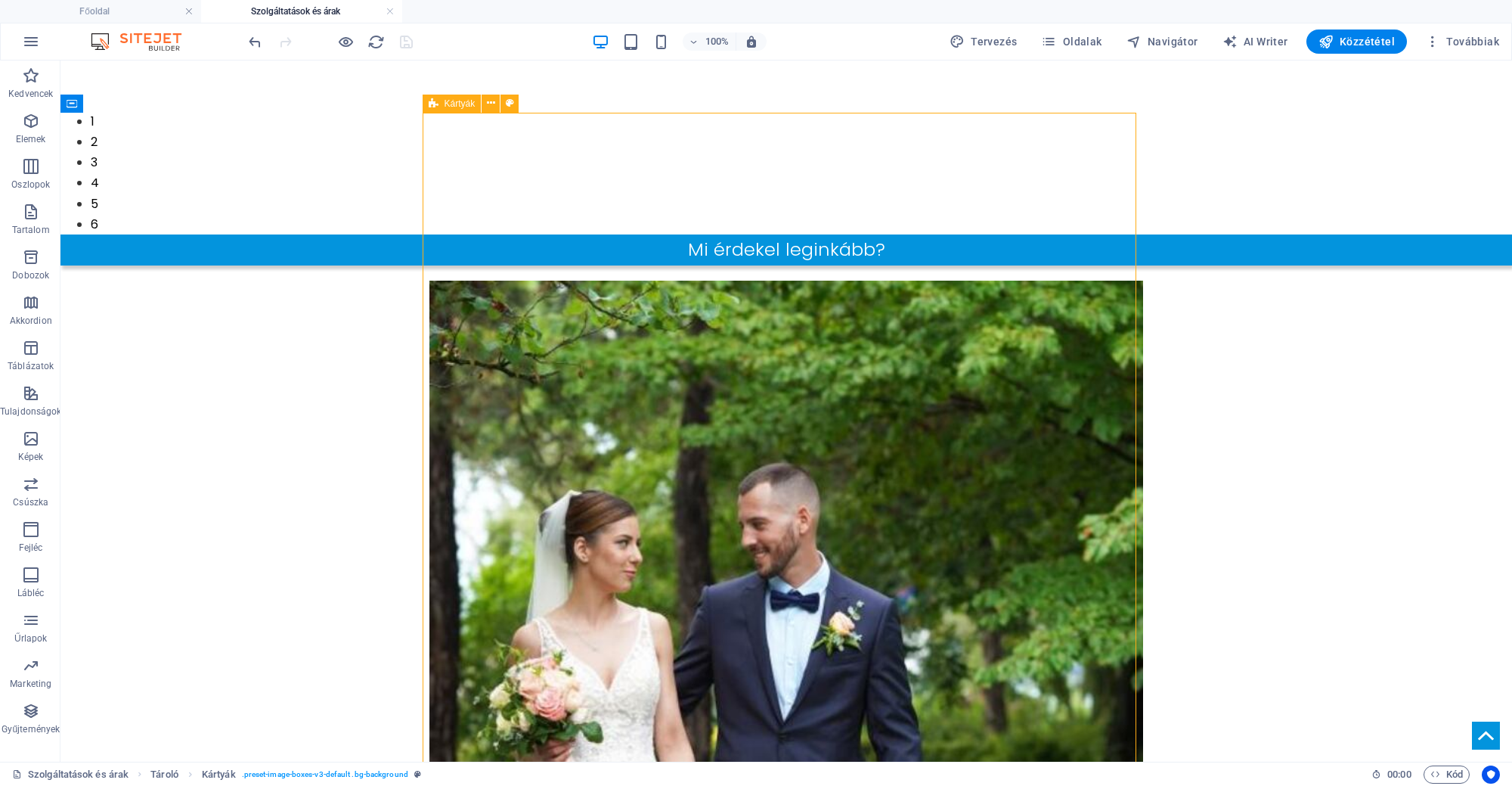
select select "rem"
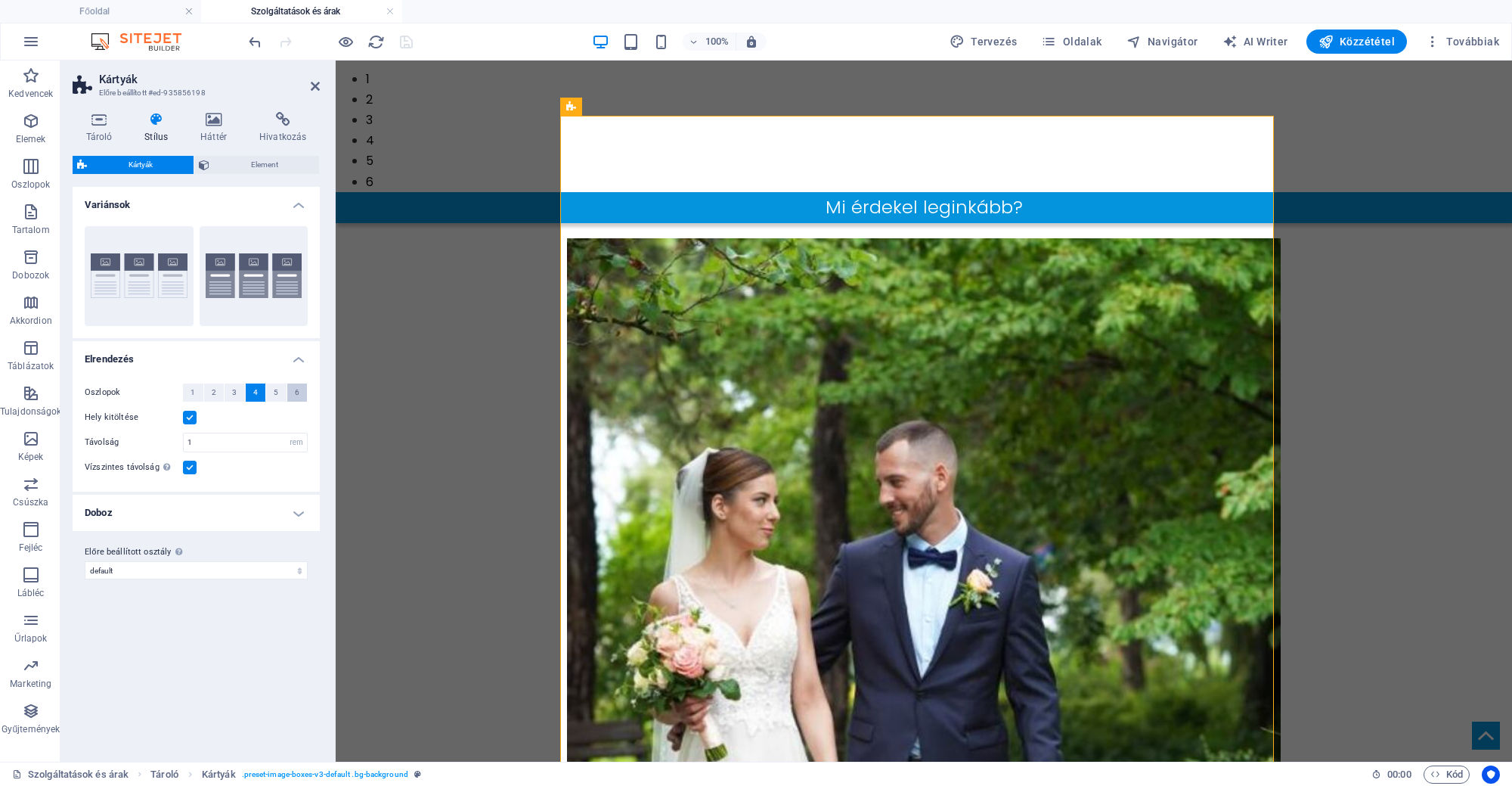
click at [294, 385] on span "6" at bounding box center [296, 393] width 5 height 18
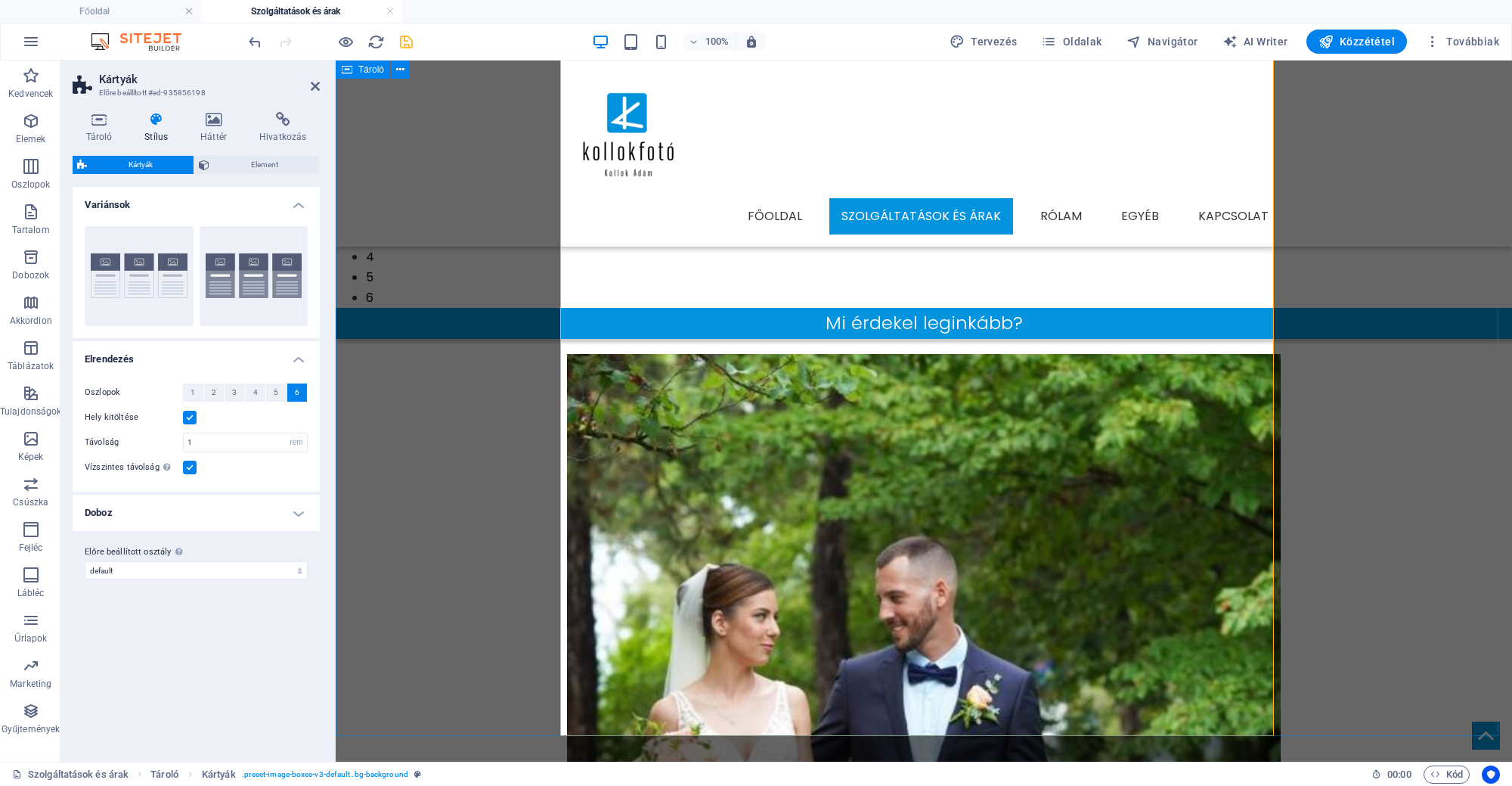
scroll to position [473, 0]
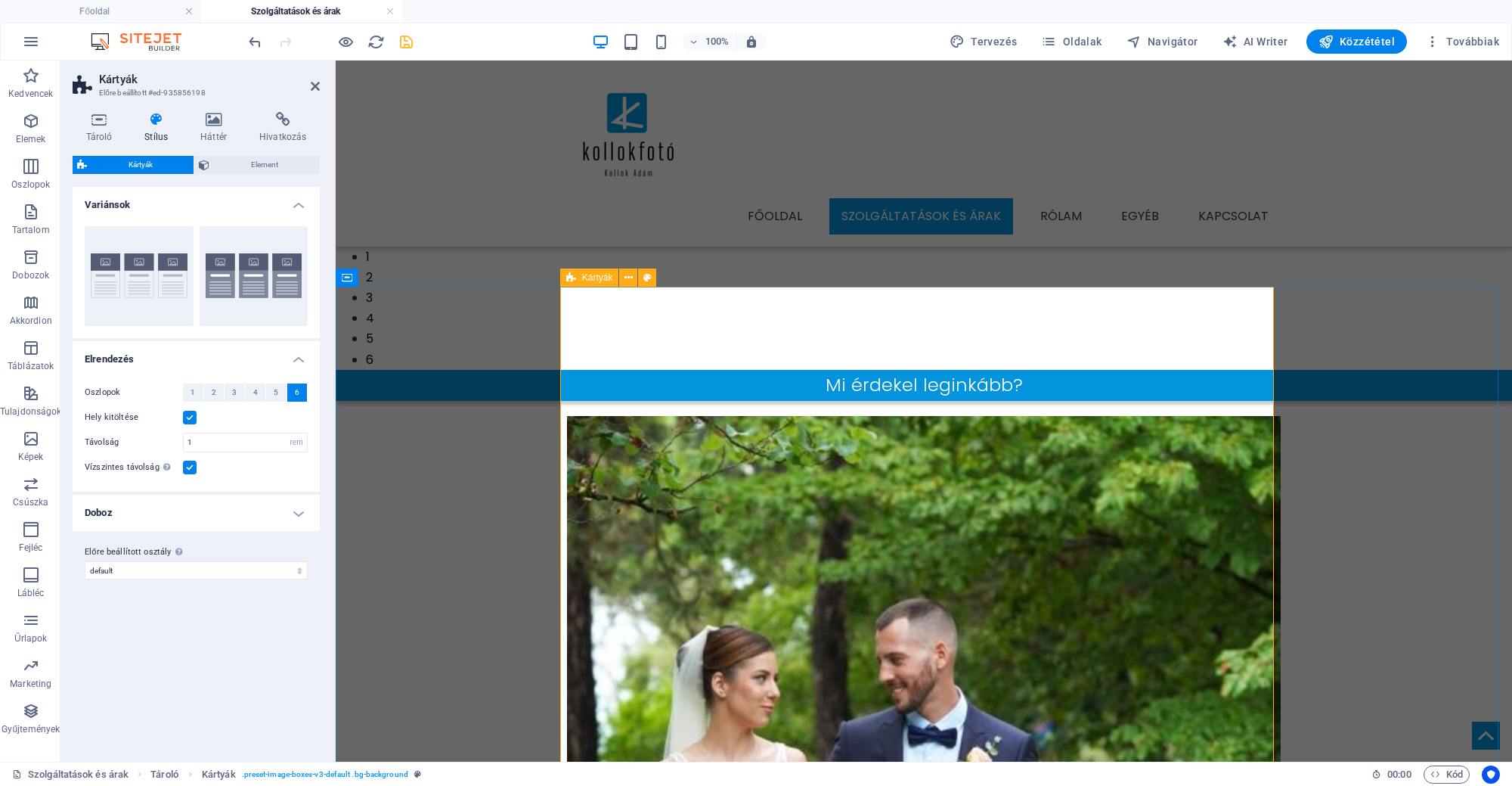
click at [573, 277] on icon at bounding box center [571, 277] width 10 height 18
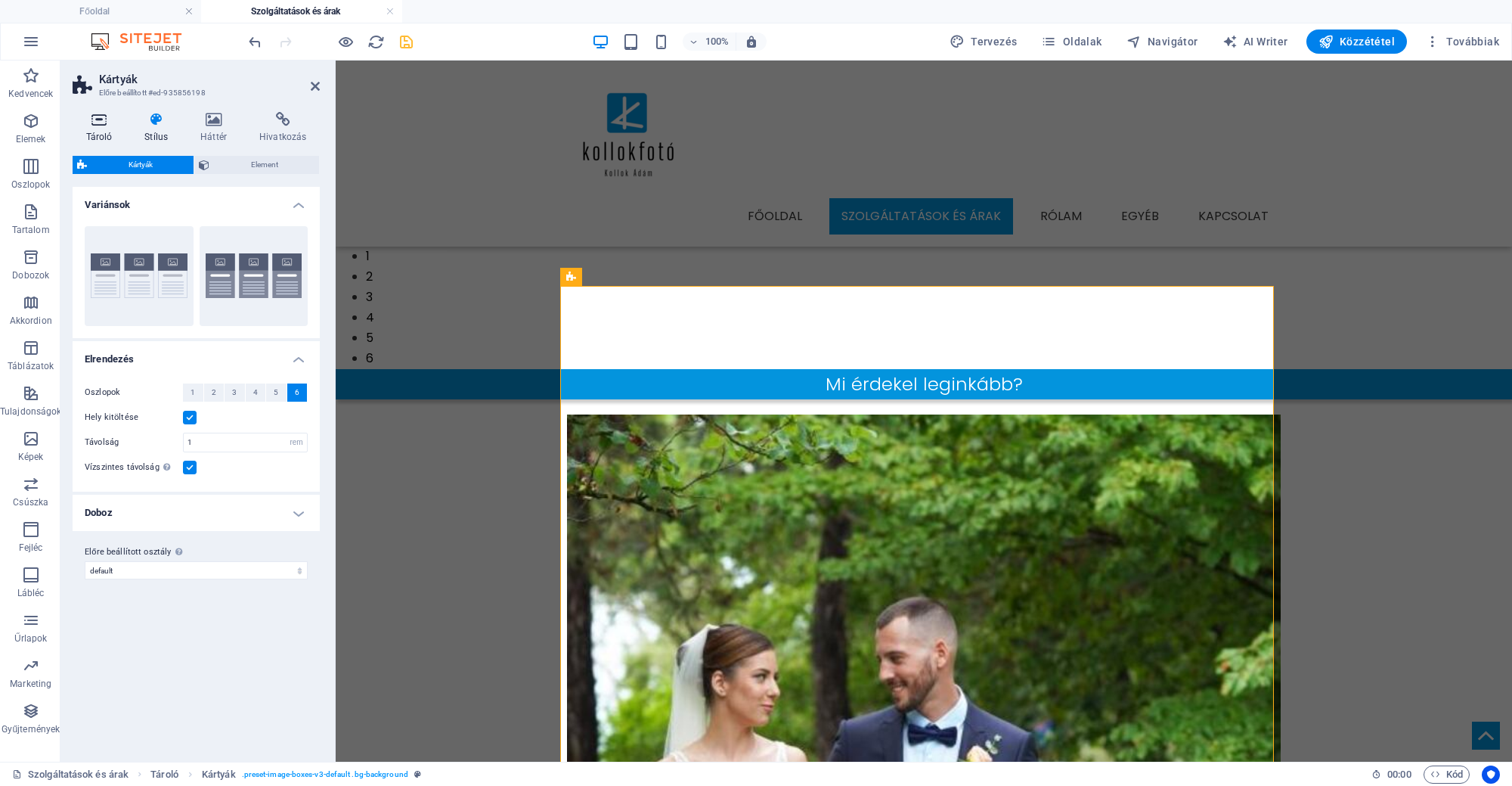
click at [103, 132] on h4 "Tároló" at bounding box center [102, 128] width 59 height 32
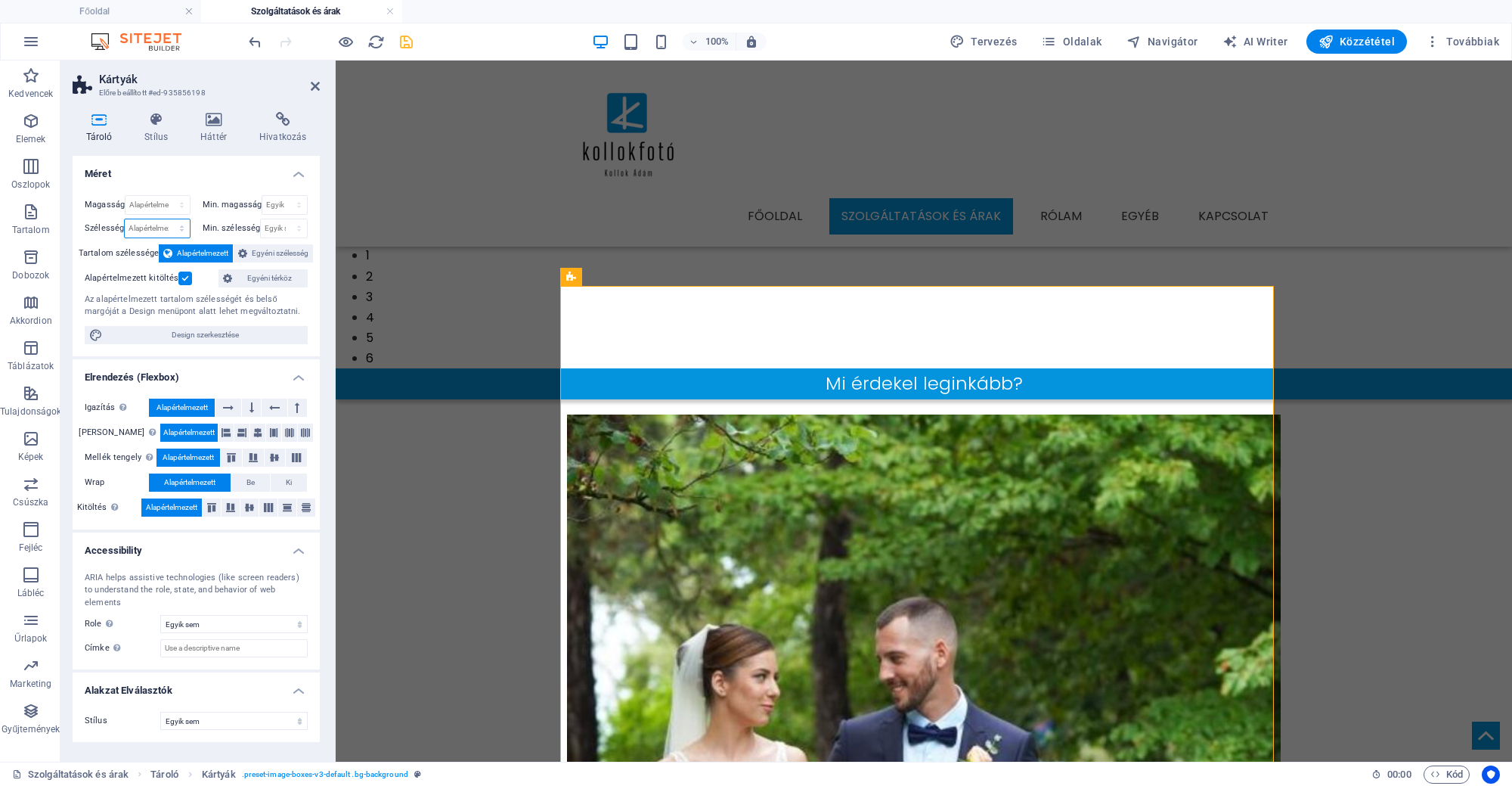
click at [141, 228] on select "Alapértelmezett px rem % em vh vw" at bounding box center [156, 228] width 64 height 18
select select "px"
click at [169, 219] on select "Alapértelmezett px rem % em vh vw" at bounding box center [156, 228] width 64 height 18
type input "1001"
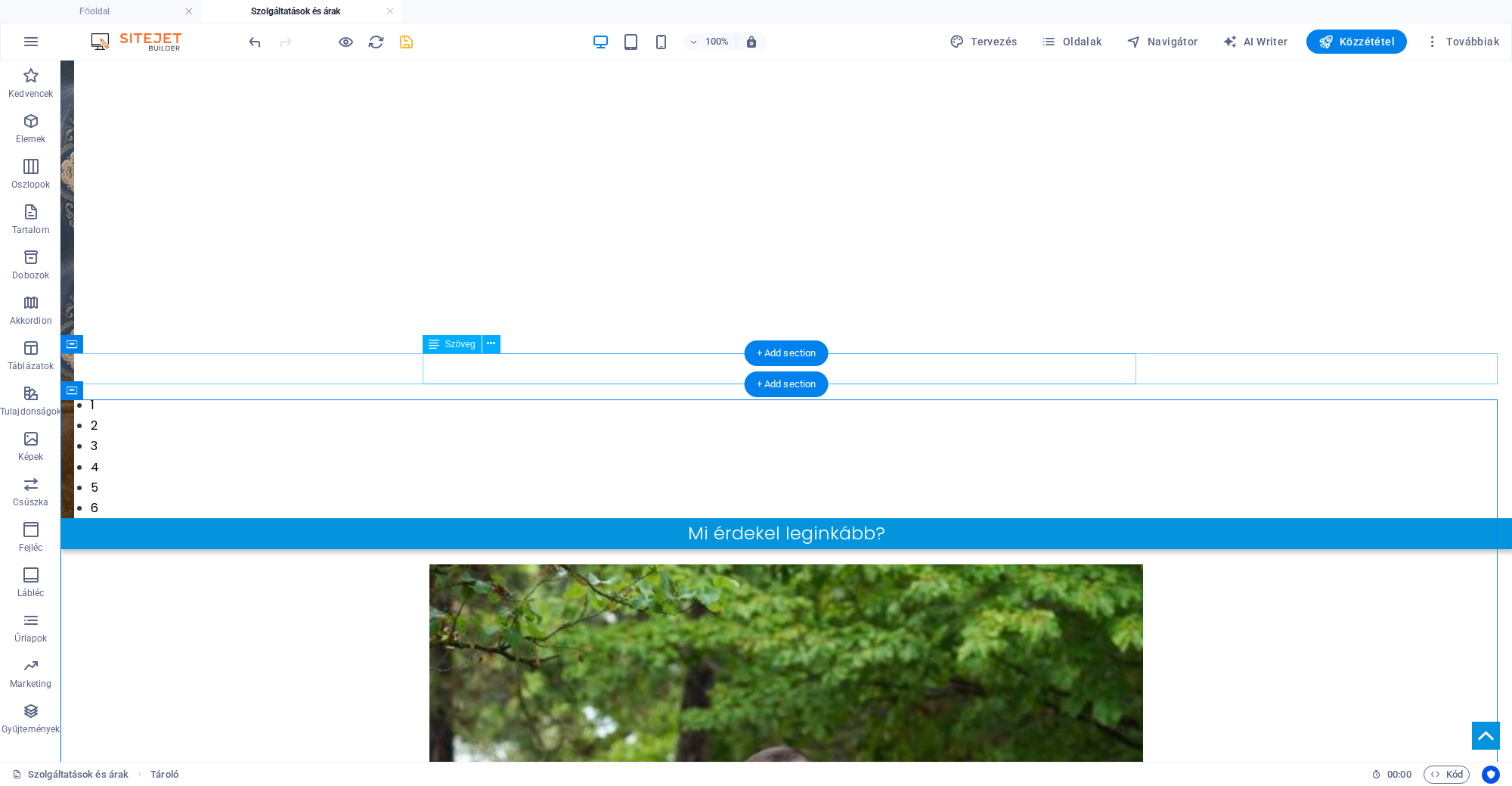
click at [482, 549] on div at bounding box center [786, 556] width 1451 height 15
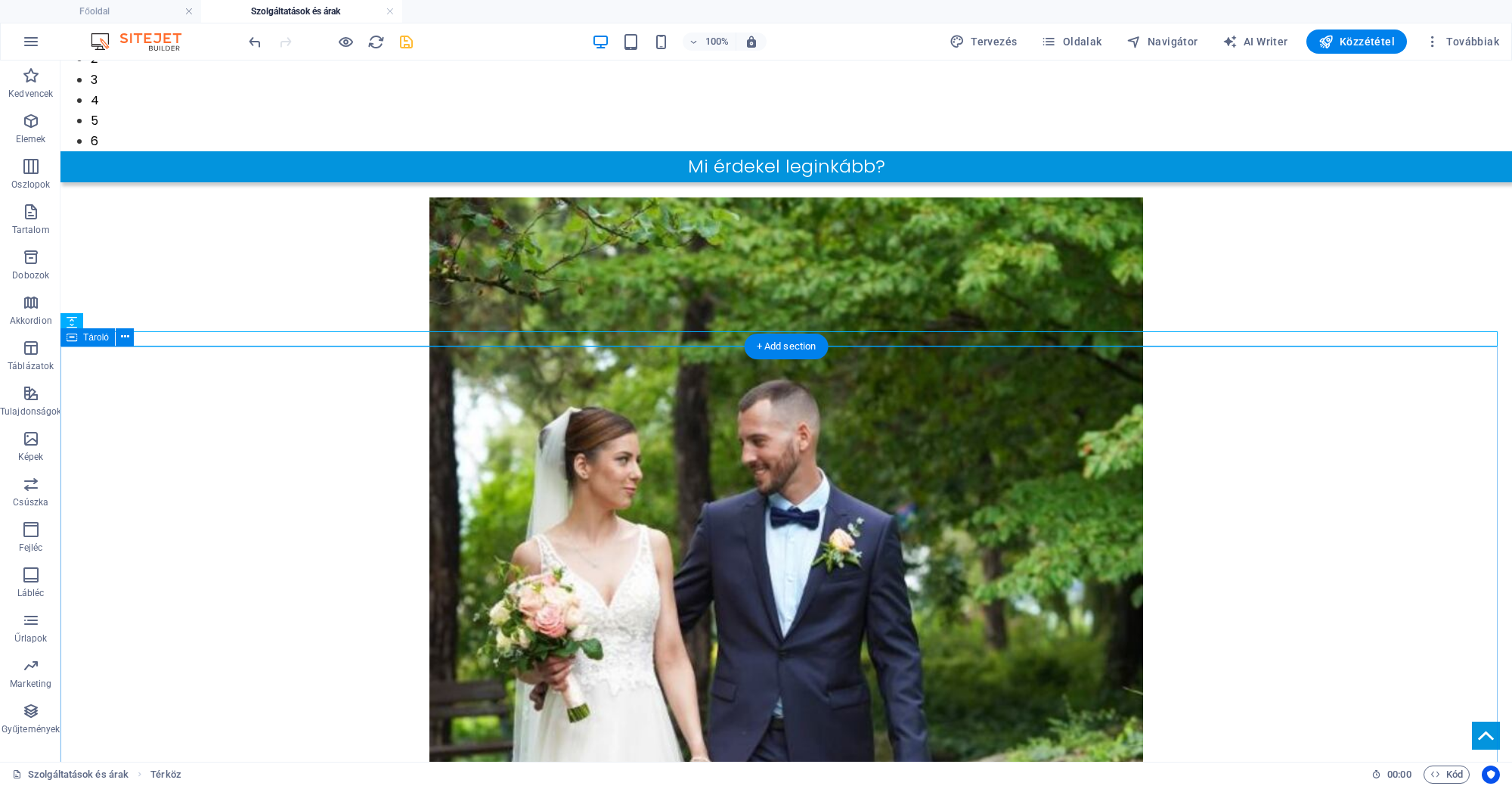
scroll to position [850, 0]
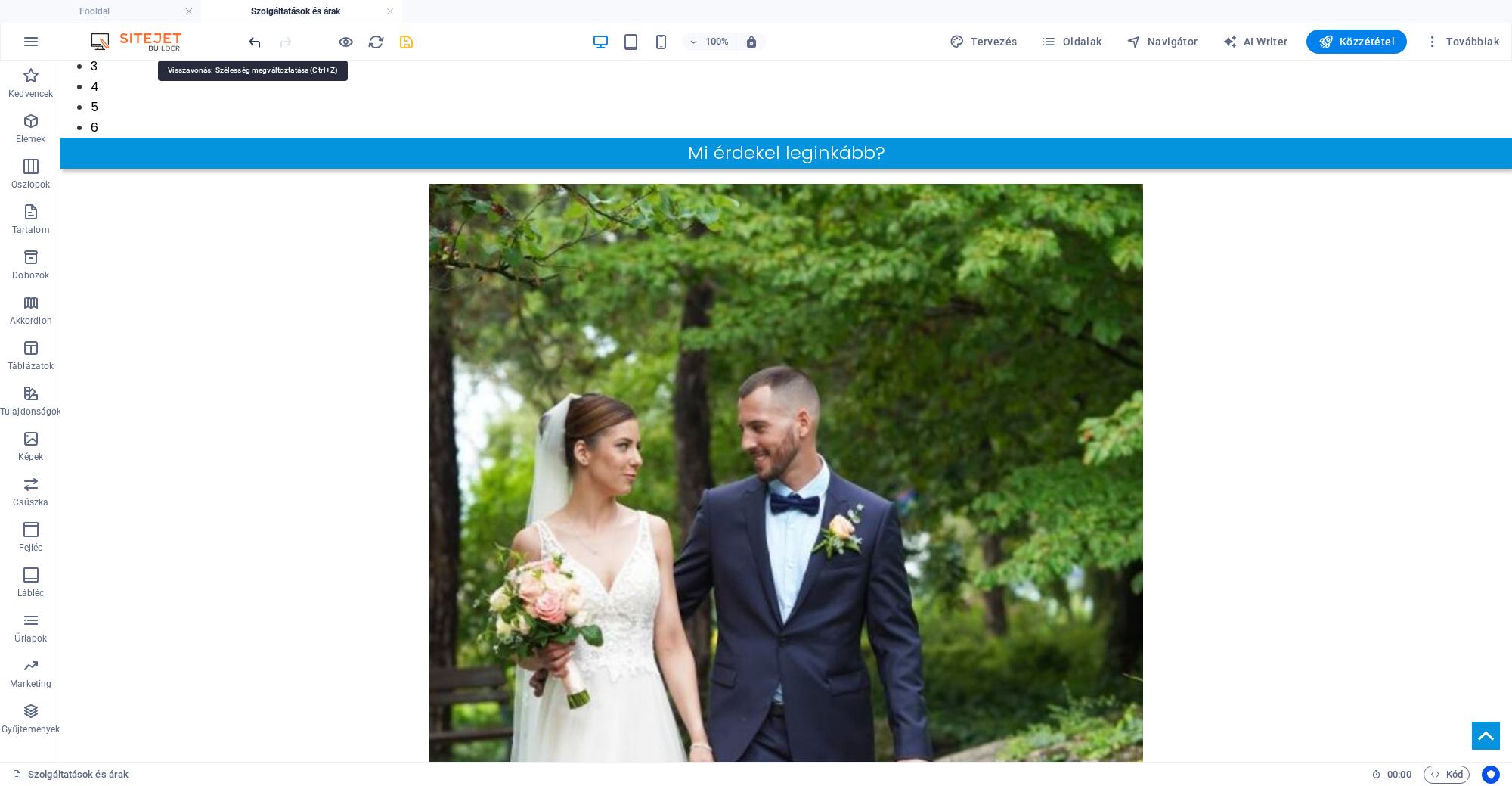
click at [257, 39] on icon "undo" at bounding box center [255, 43] width 18 height 18
click at [260, 39] on icon "undo" at bounding box center [255, 43] width 18 height 18
click at [259, 39] on icon "undo" at bounding box center [255, 43] width 18 height 18
click at [253, 45] on icon "undo" at bounding box center [255, 43] width 18 height 18
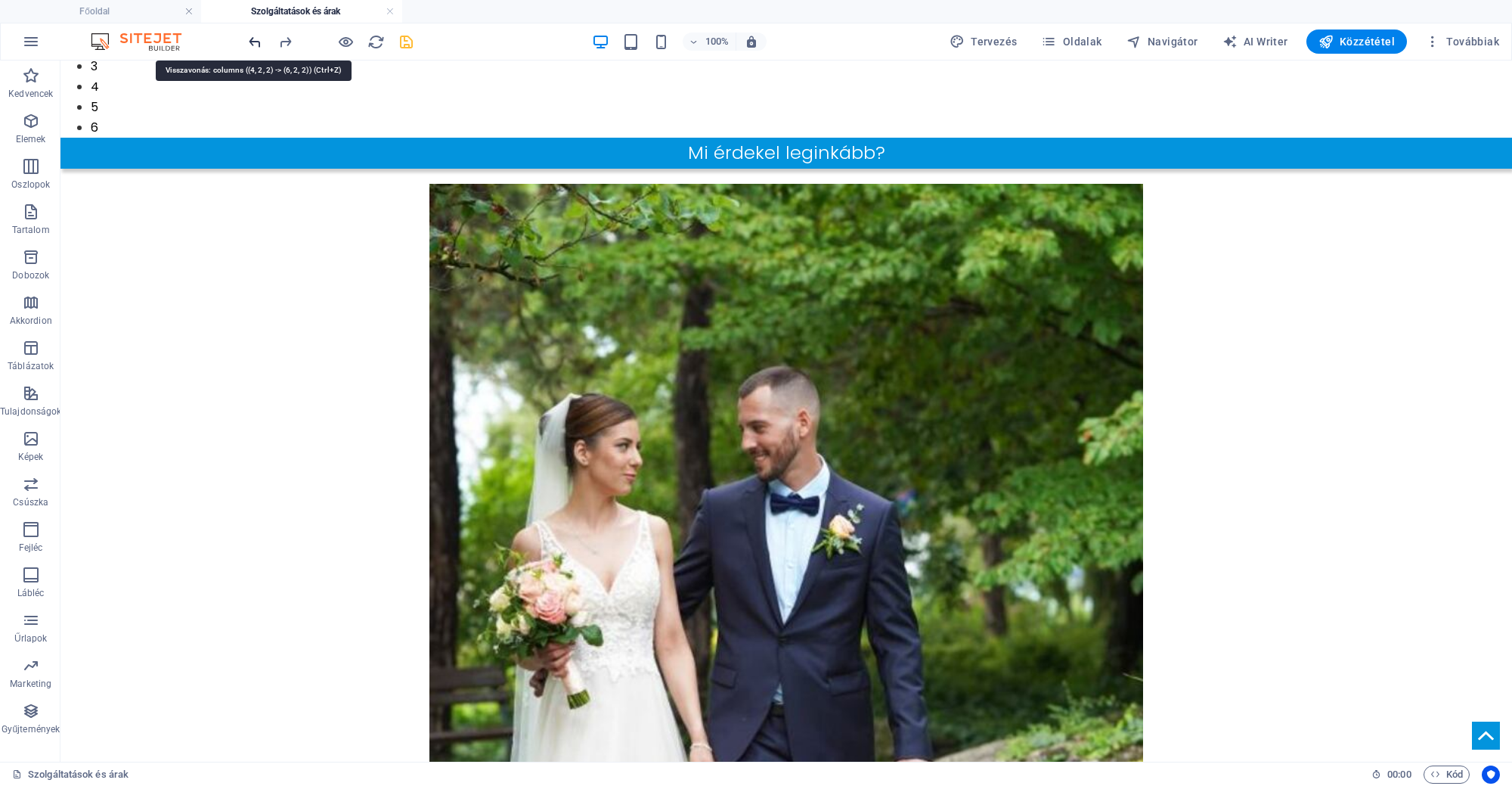
click at [255, 40] on icon "undo" at bounding box center [255, 43] width 18 height 18
click at [282, 42] on icon "redo" at bounding box center [286, 43] width 18 height 18
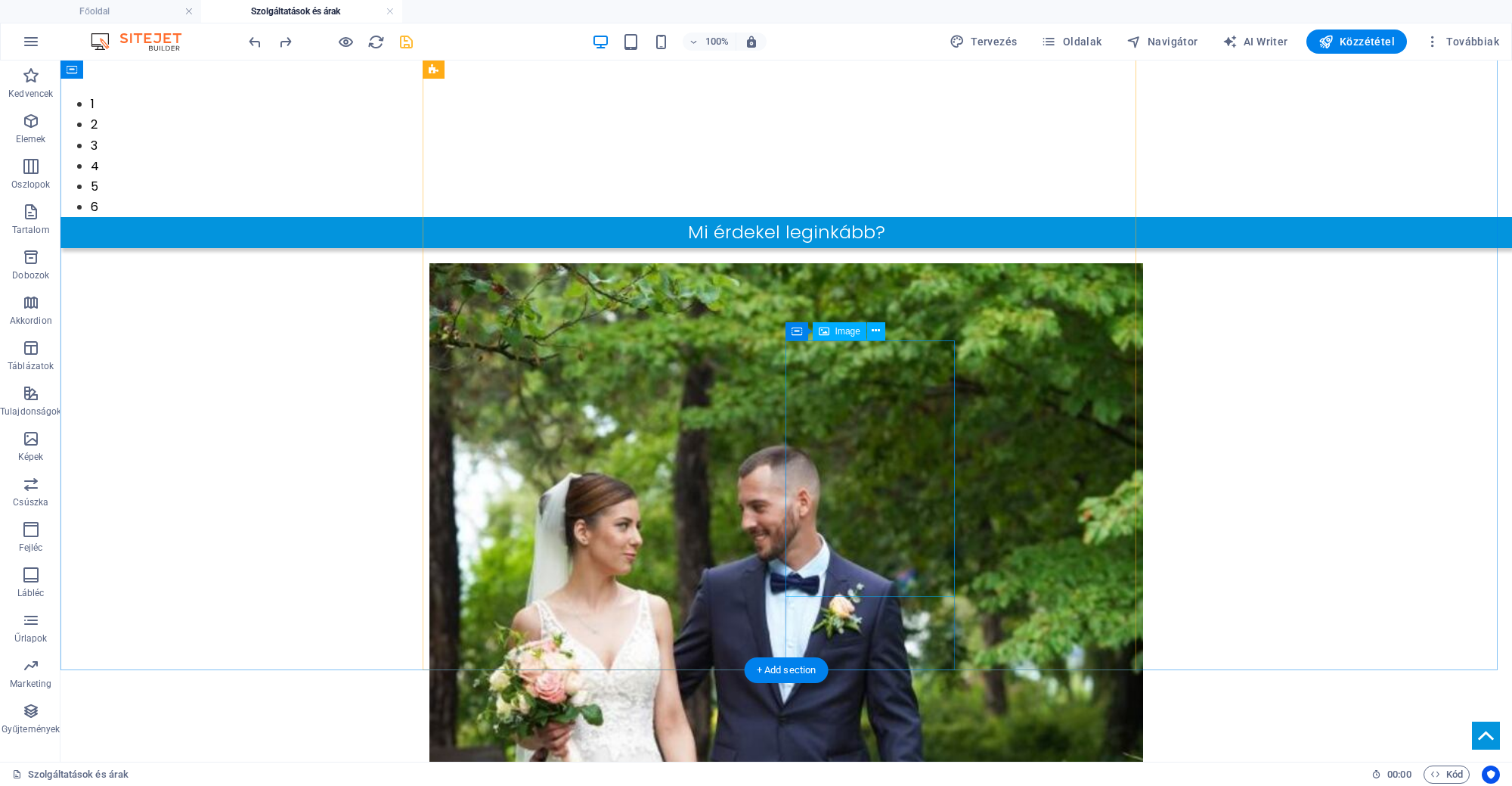
scroll to position [661, 0]
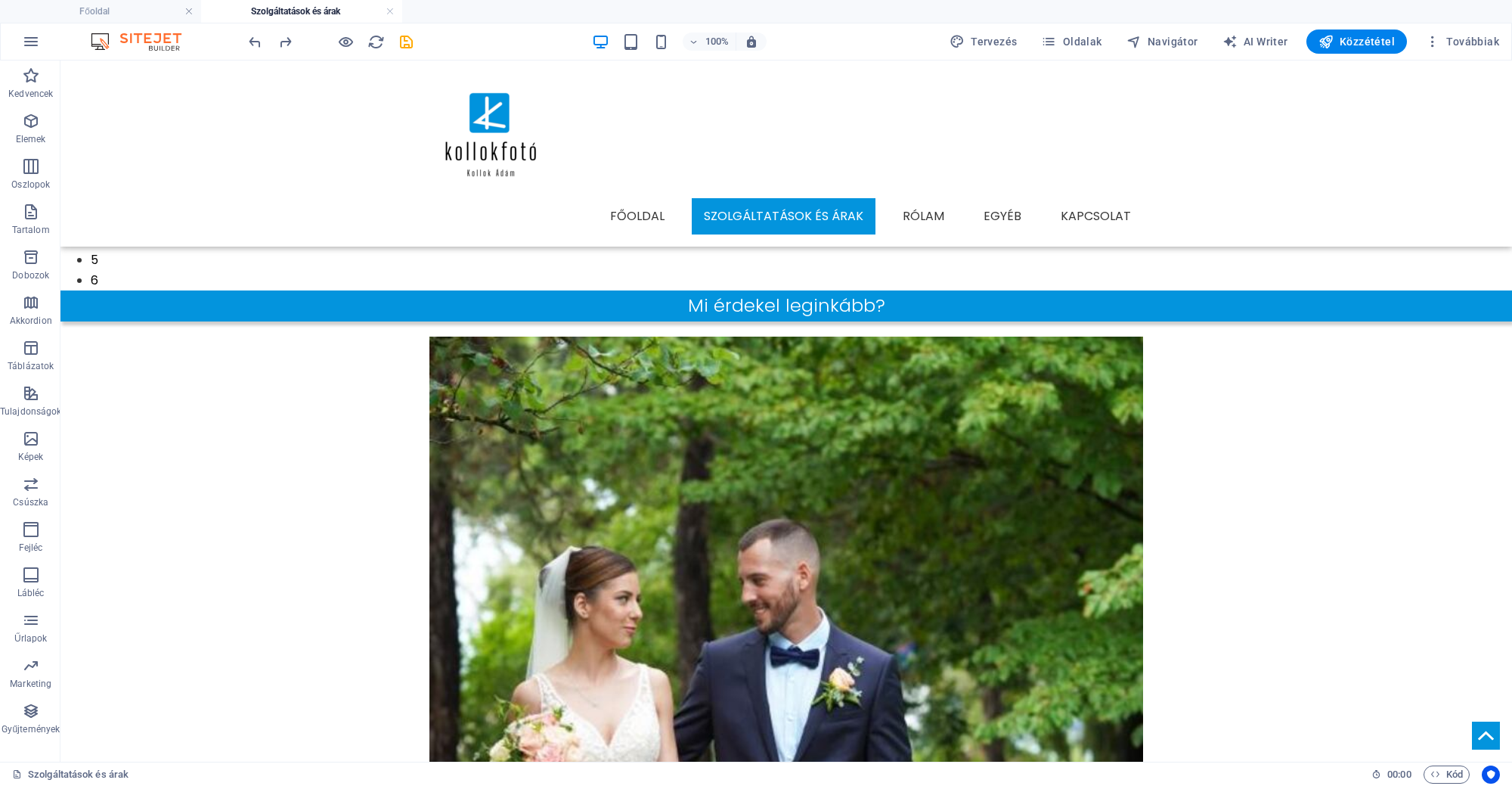
click at [404, 38] on icon "save" at bounding box center [406, 43] width 18 height 18
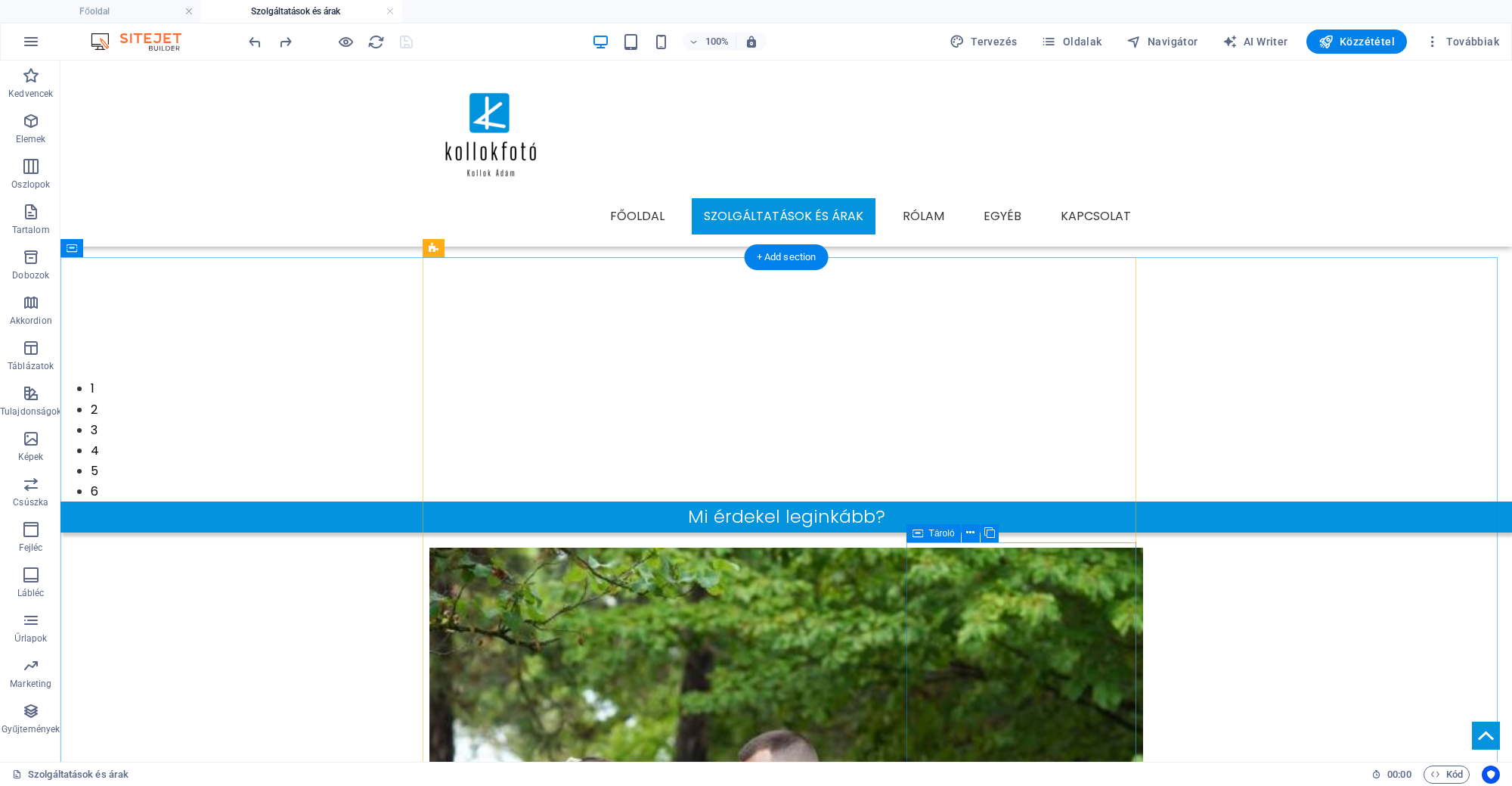
scroll to position [378, 0]
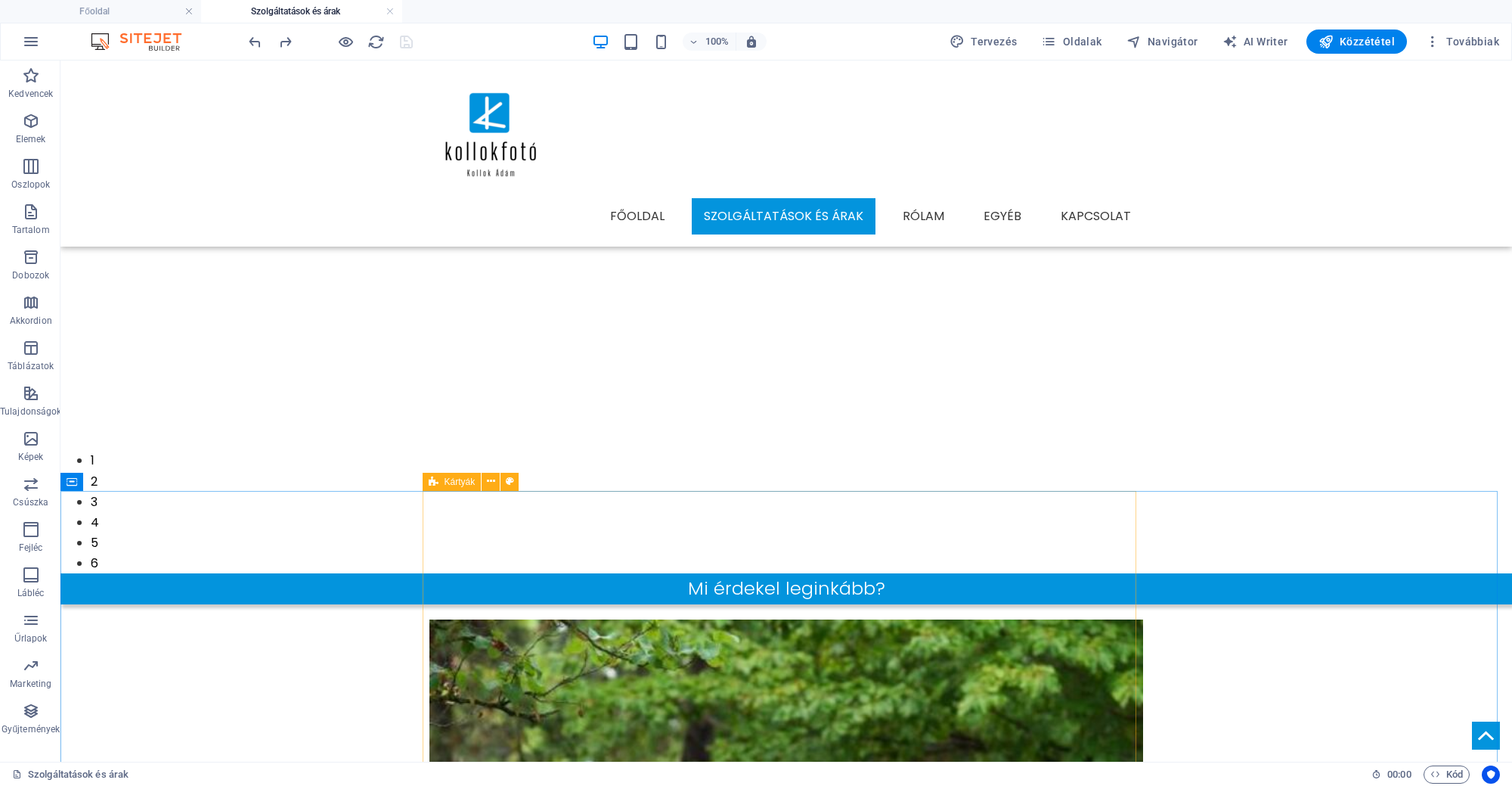
click at [443, 478] on div "Kártyák" at bounding box center [453, 481] width 59 height 18
select select "rem"
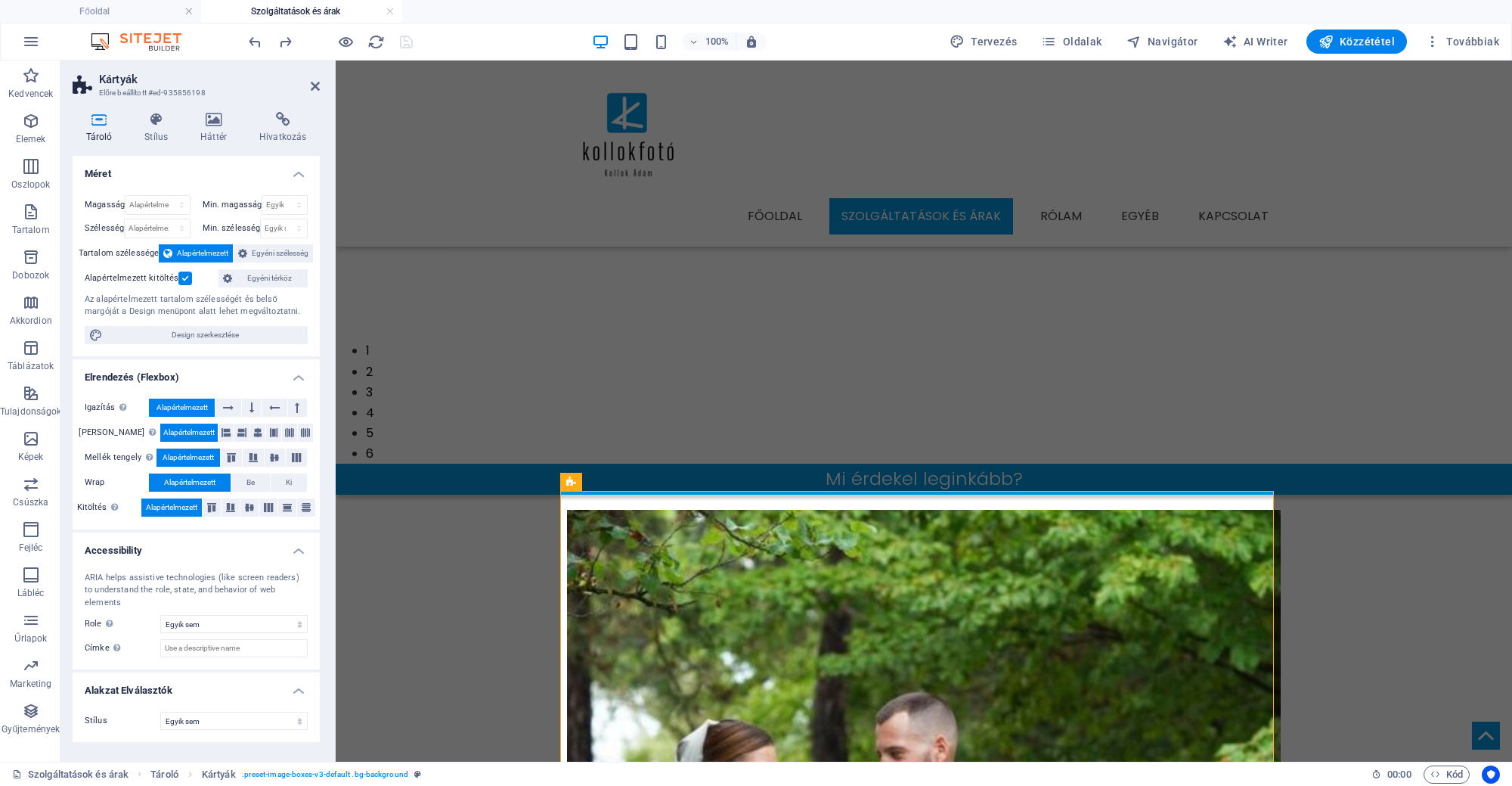
scroll to position [322, 0]
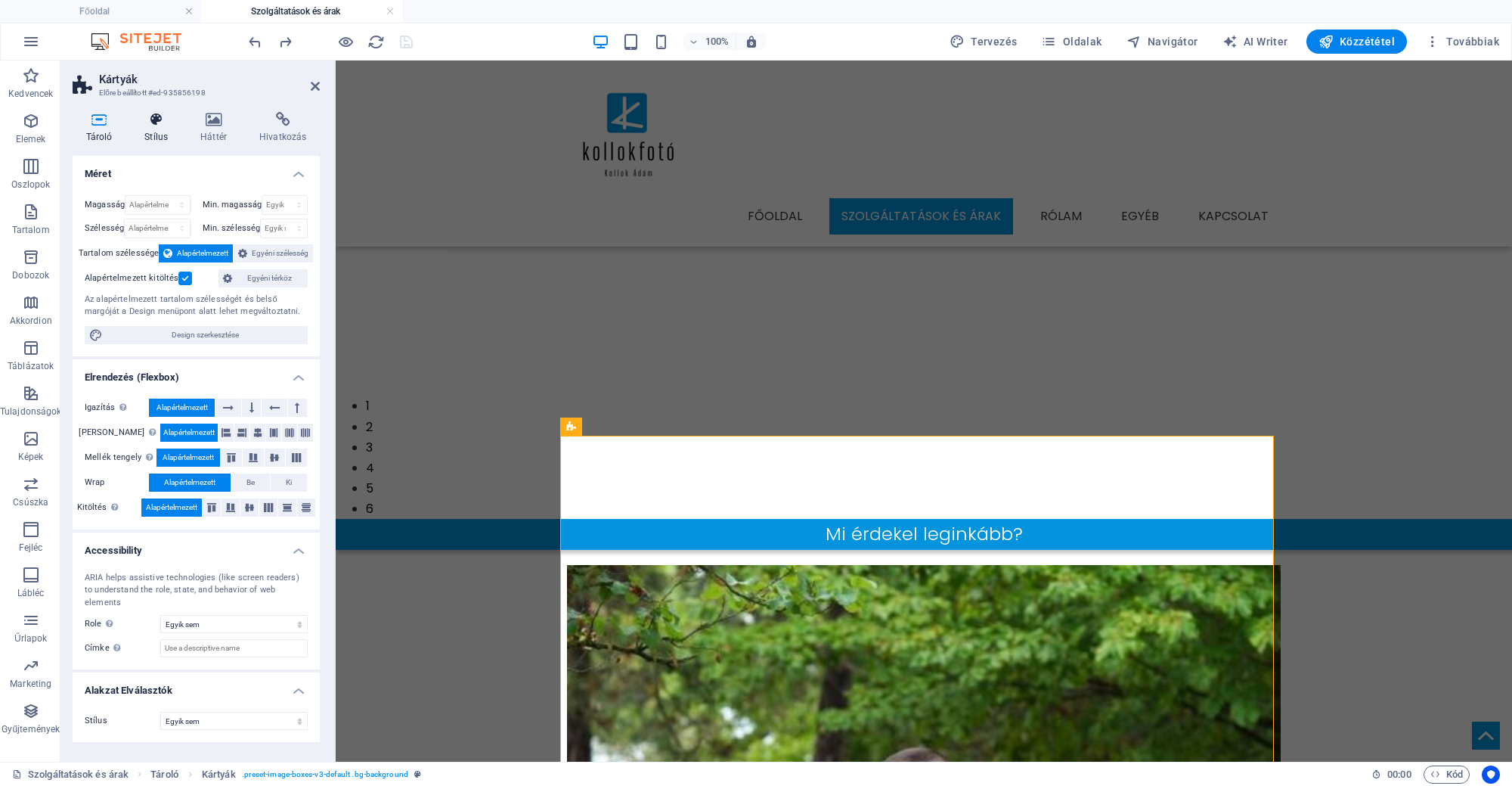
click at [161, 118] on icon at bounding box center [156, 119] width 49 height 15
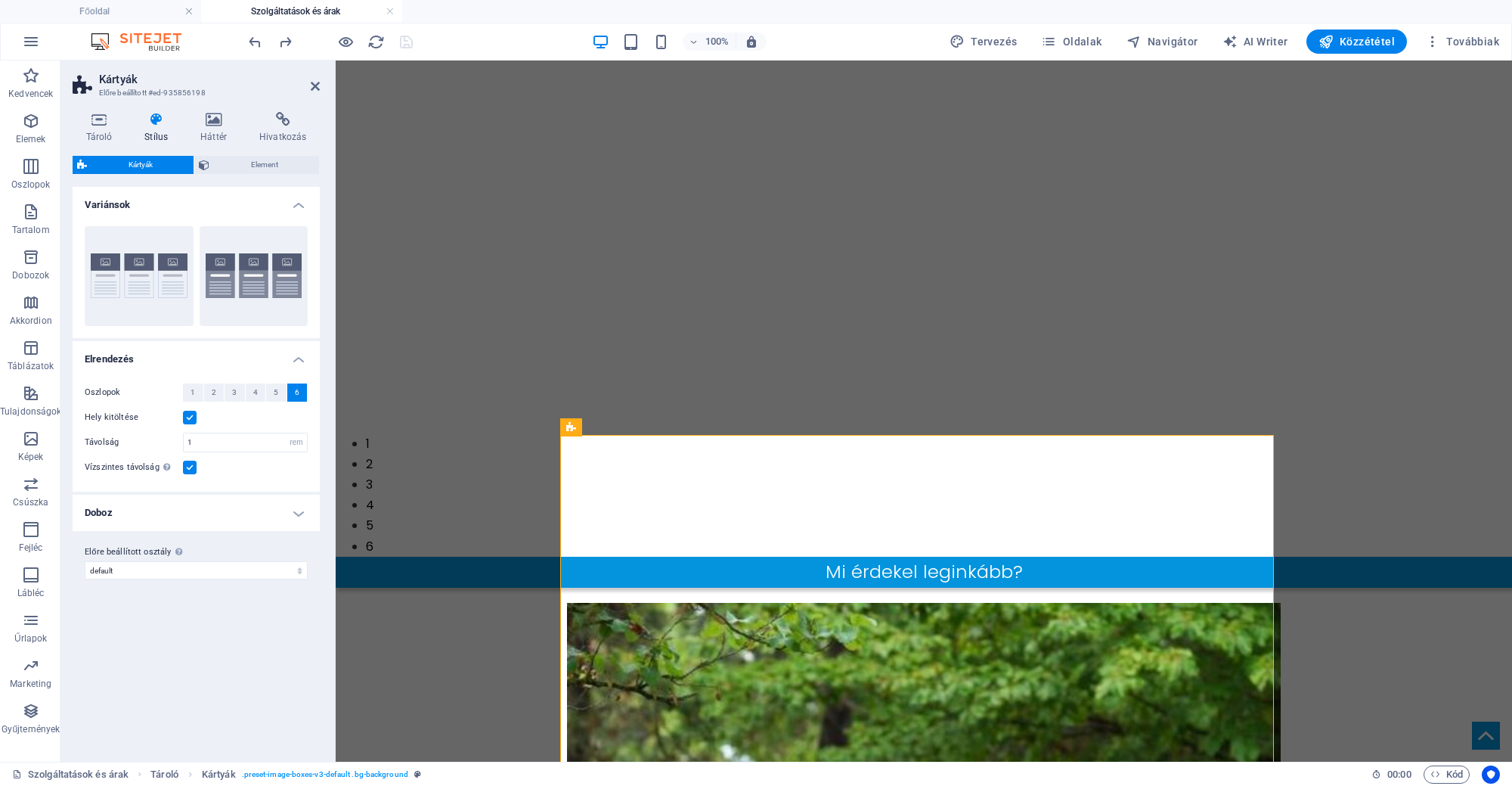
scroll to position [323, 0]
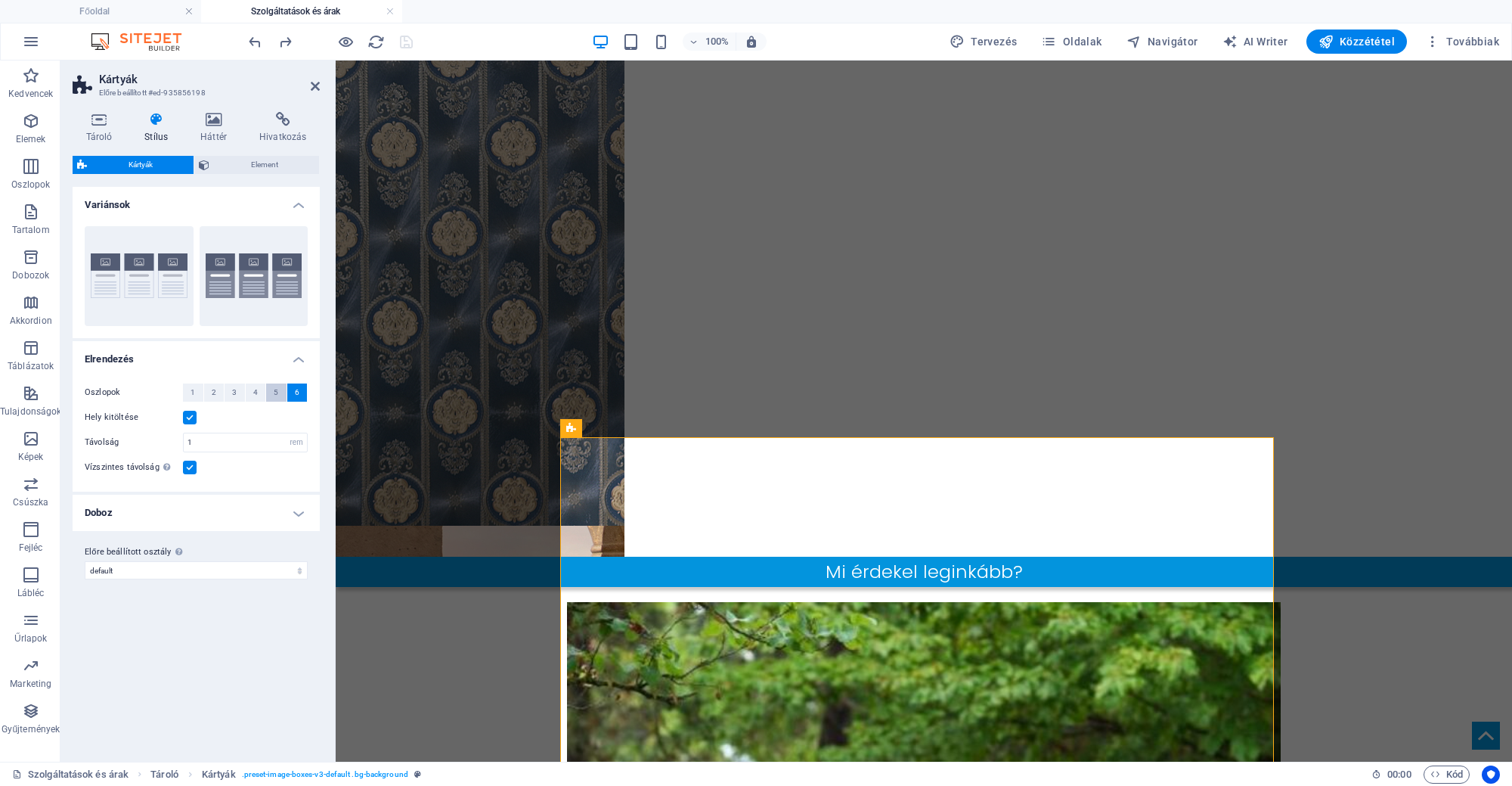
click at [277, 385] on span "5" at bounding box center [276, 393] width 5 height 18
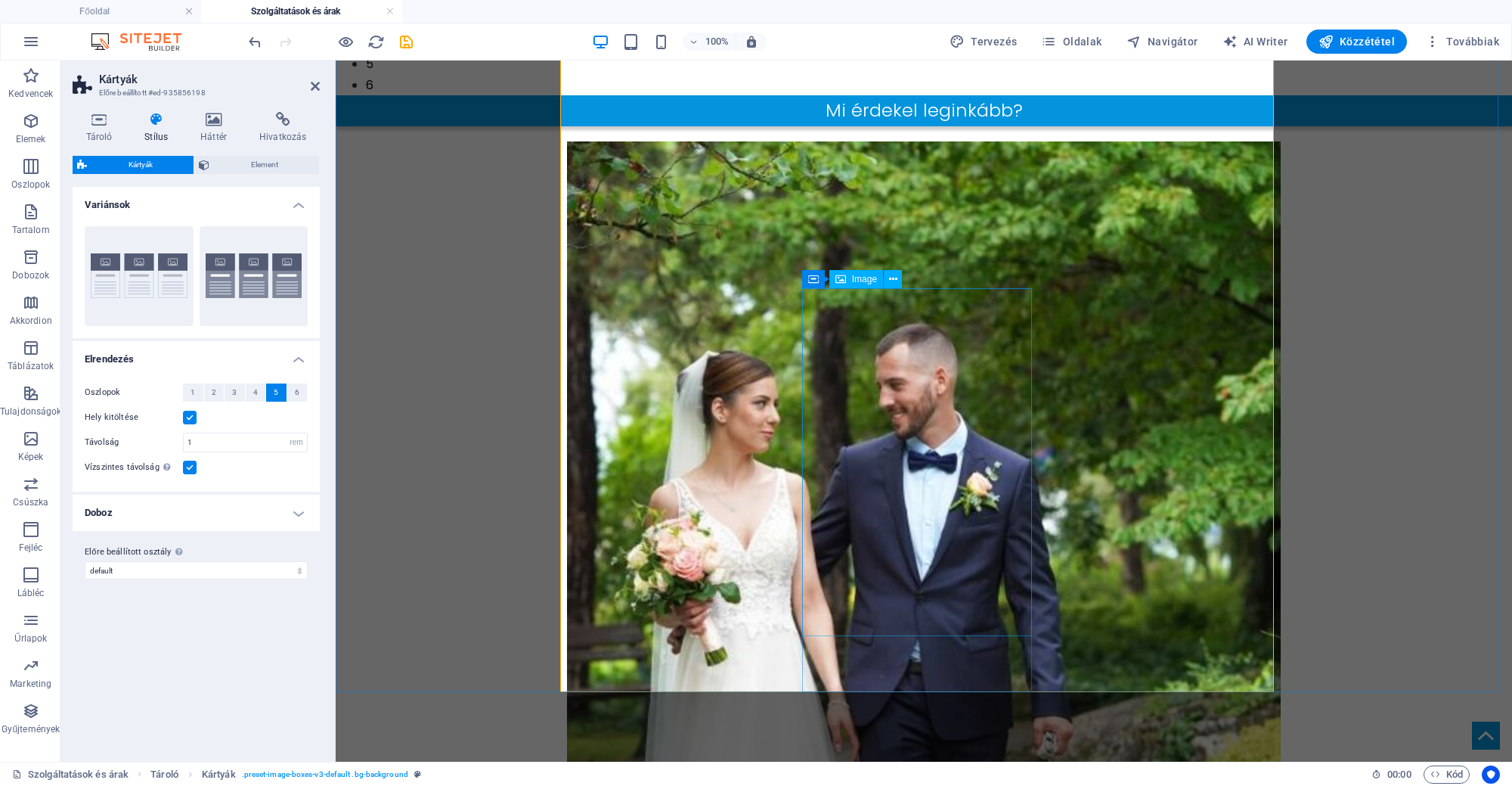
scroll to position [795, 0]
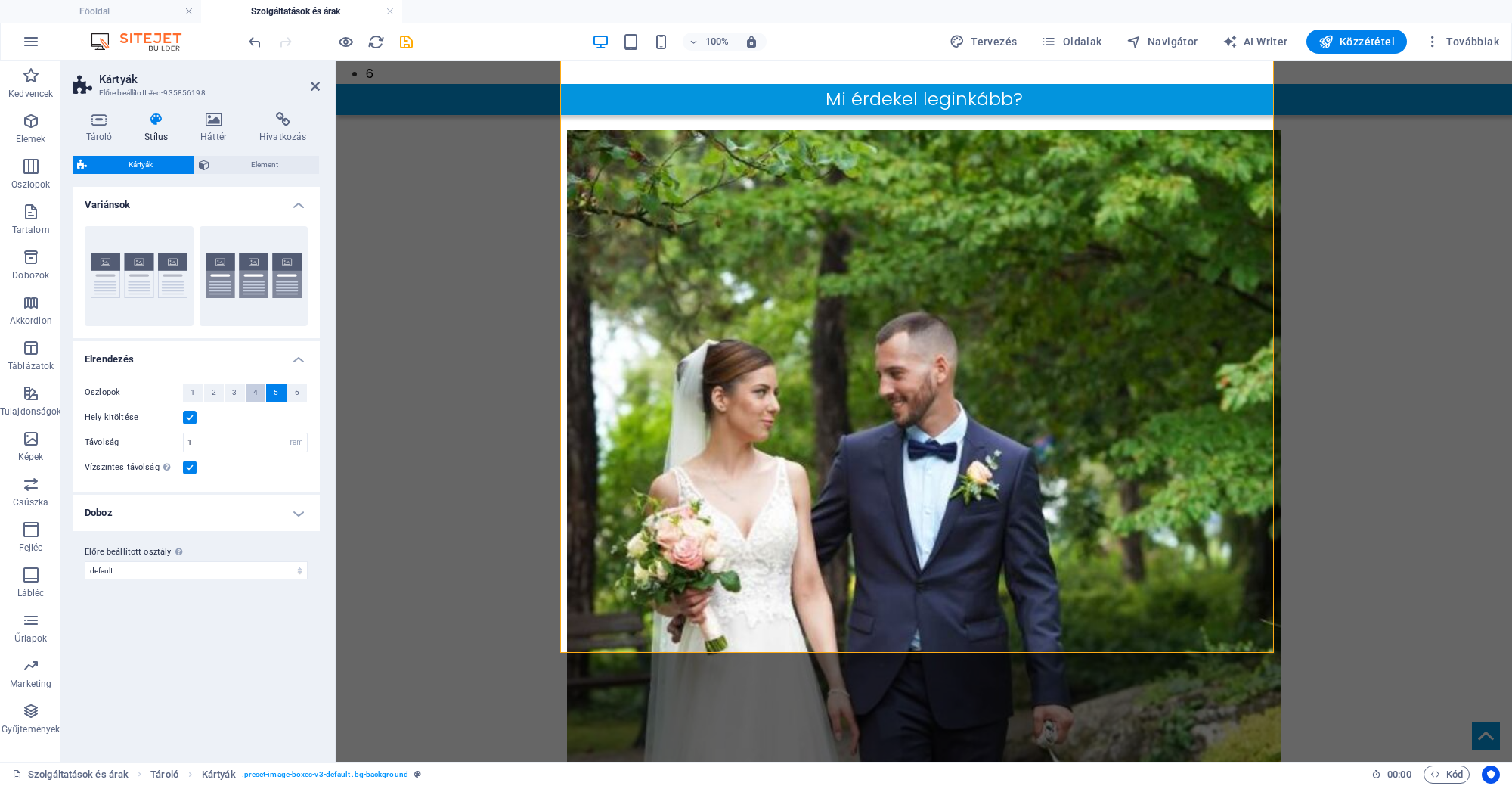
click at [249, 385] on button "4" at bounding box center [256, 393] width 21 height 18
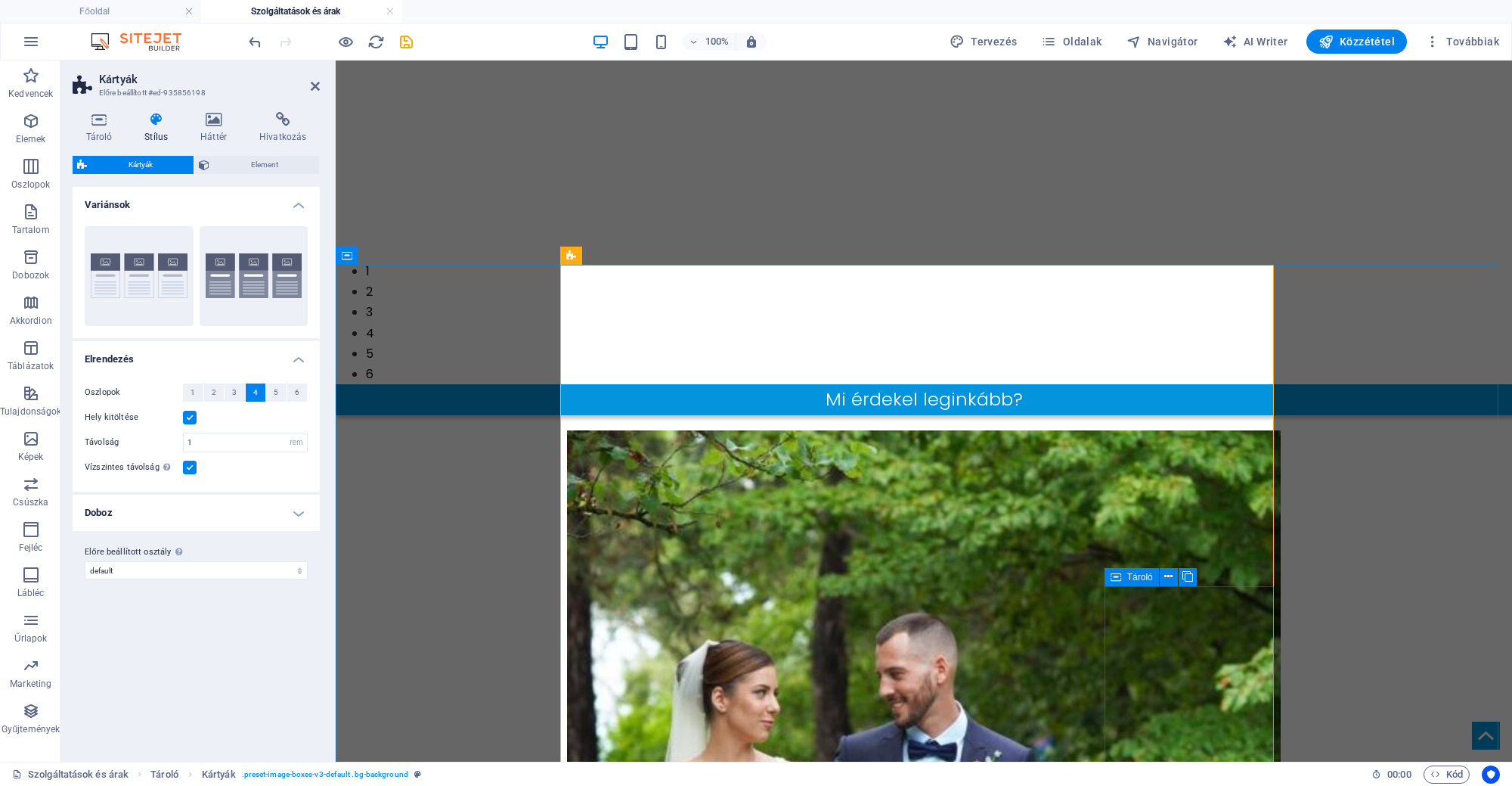
scroll to position [683, 0]
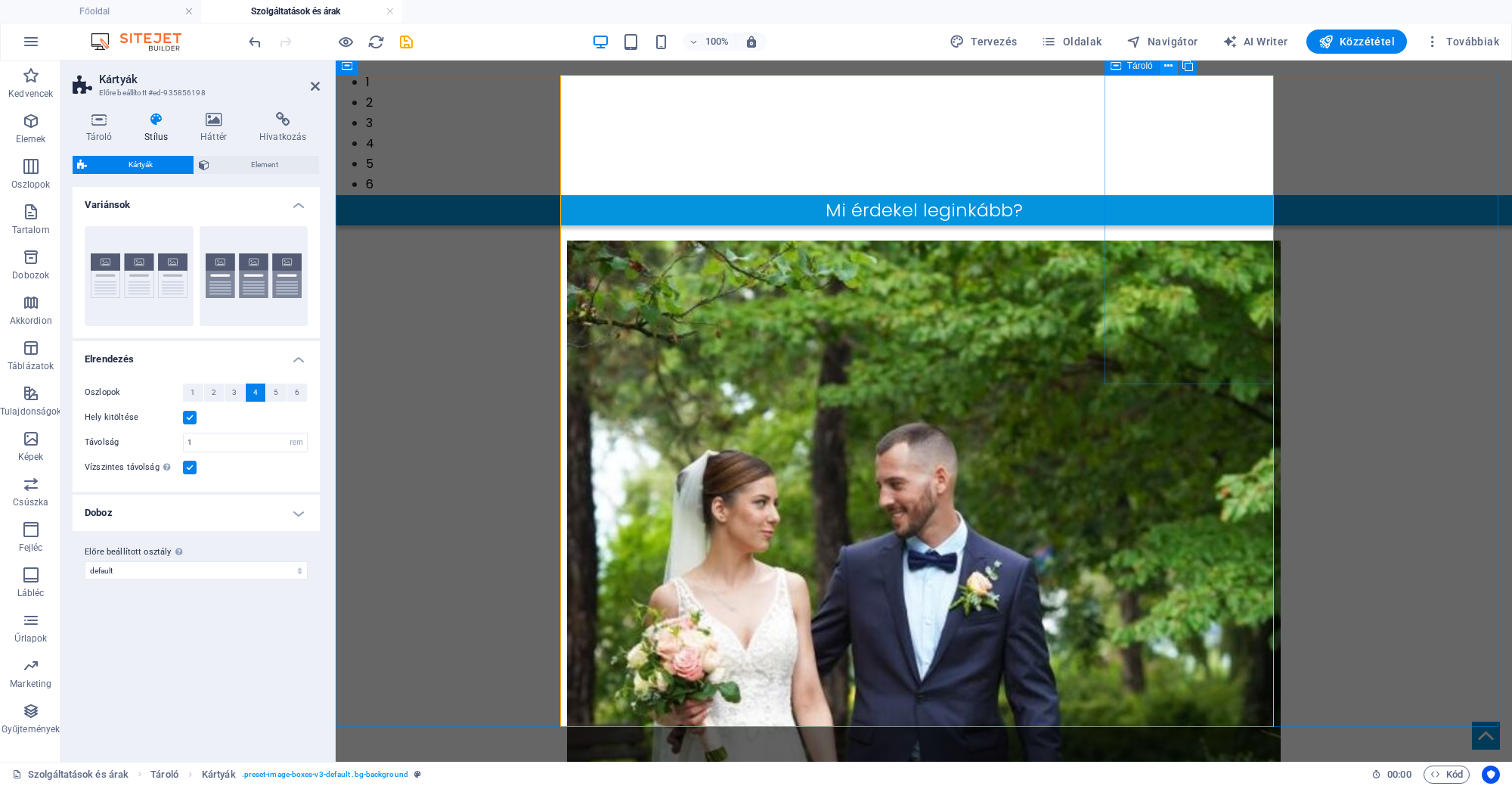
click at [1168, 69] on icon at bounding box center [1168, 66] width 8 height 16
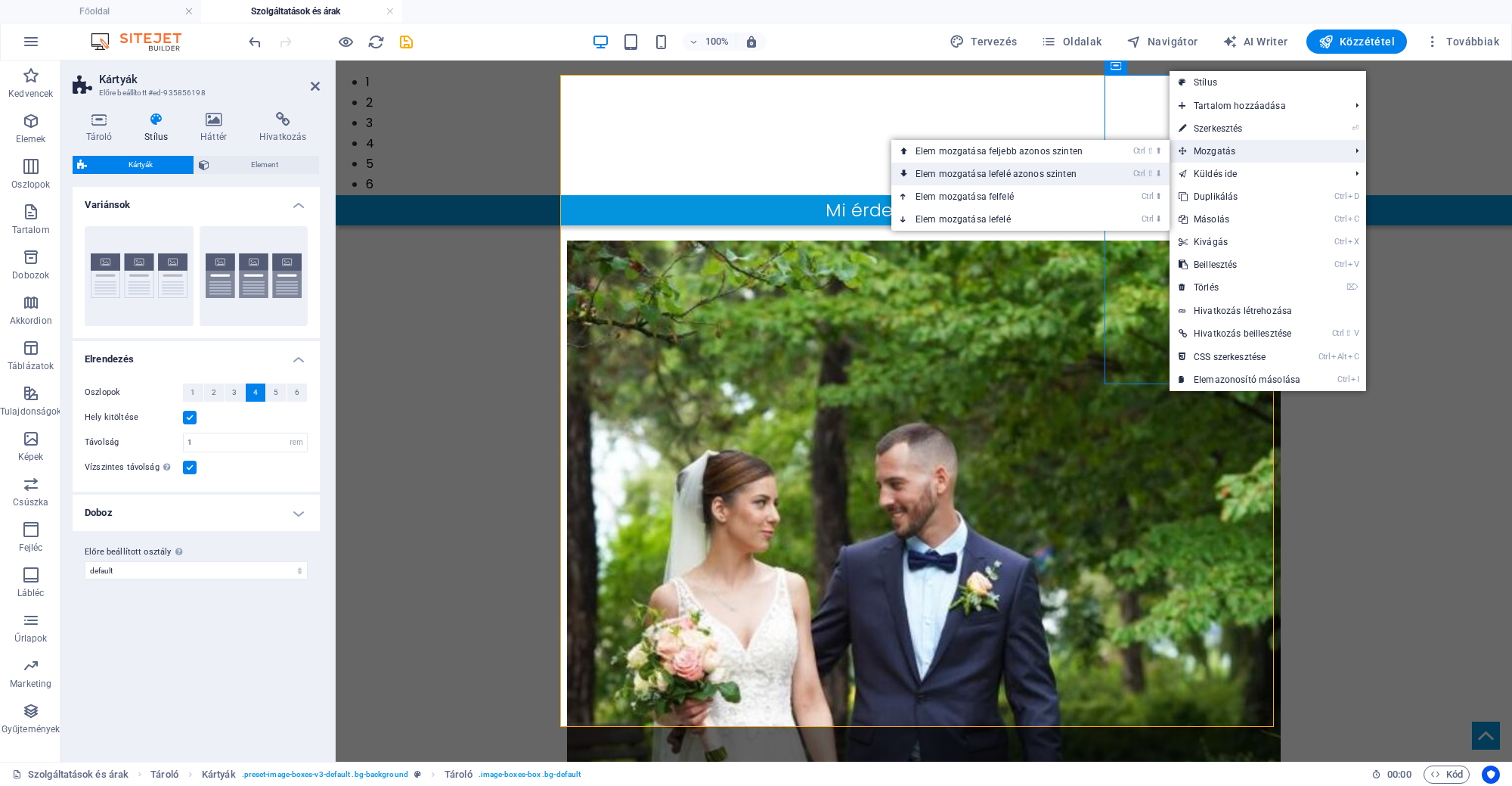
click at [1126, 165] on li "Ctrl ⇧ ⬇ Elem mozgatása lefelé azonos szinten" at bounding box center [1030, 173] width 278 height 23
click at [1004, 173] on link "Ctrl ⇧ ⬇ Elem mozgatása lefelé azonos szinten" at bounding box center [1002, 173] width 221 height 23
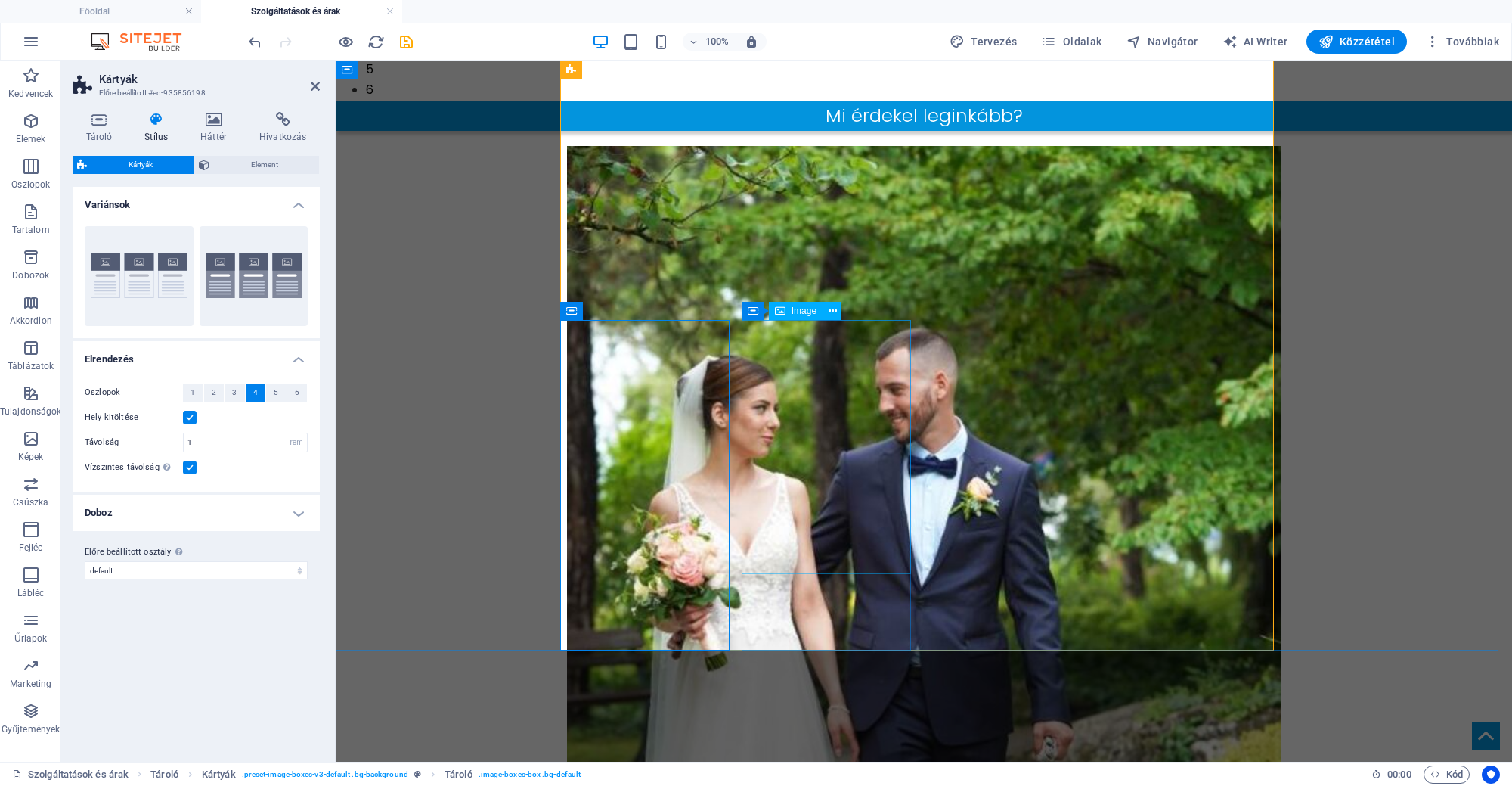
scroll to position [777, 0]
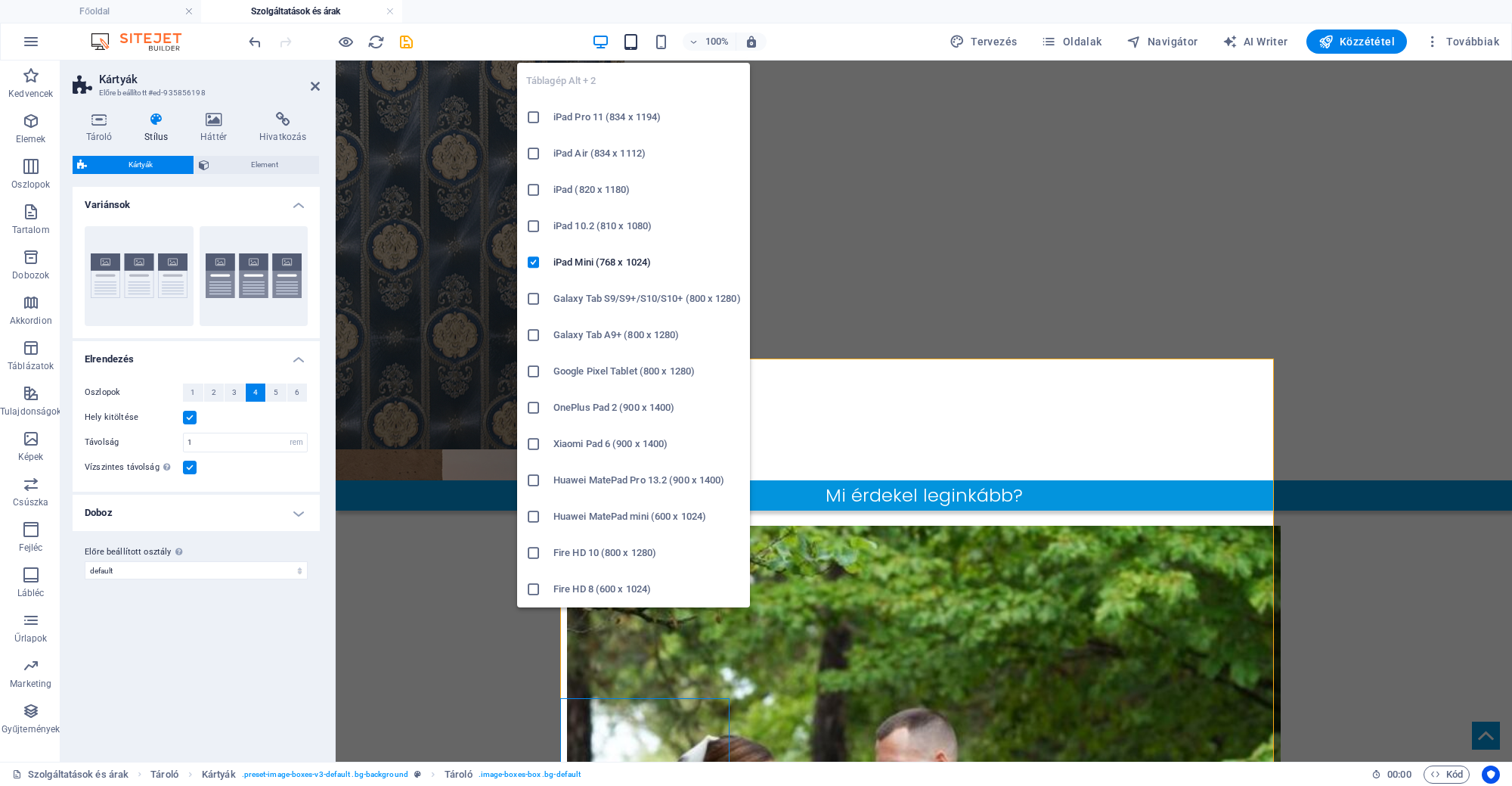
click at [631, 38] on icon "button" at bounding box center [630, 43] width 18 height 18
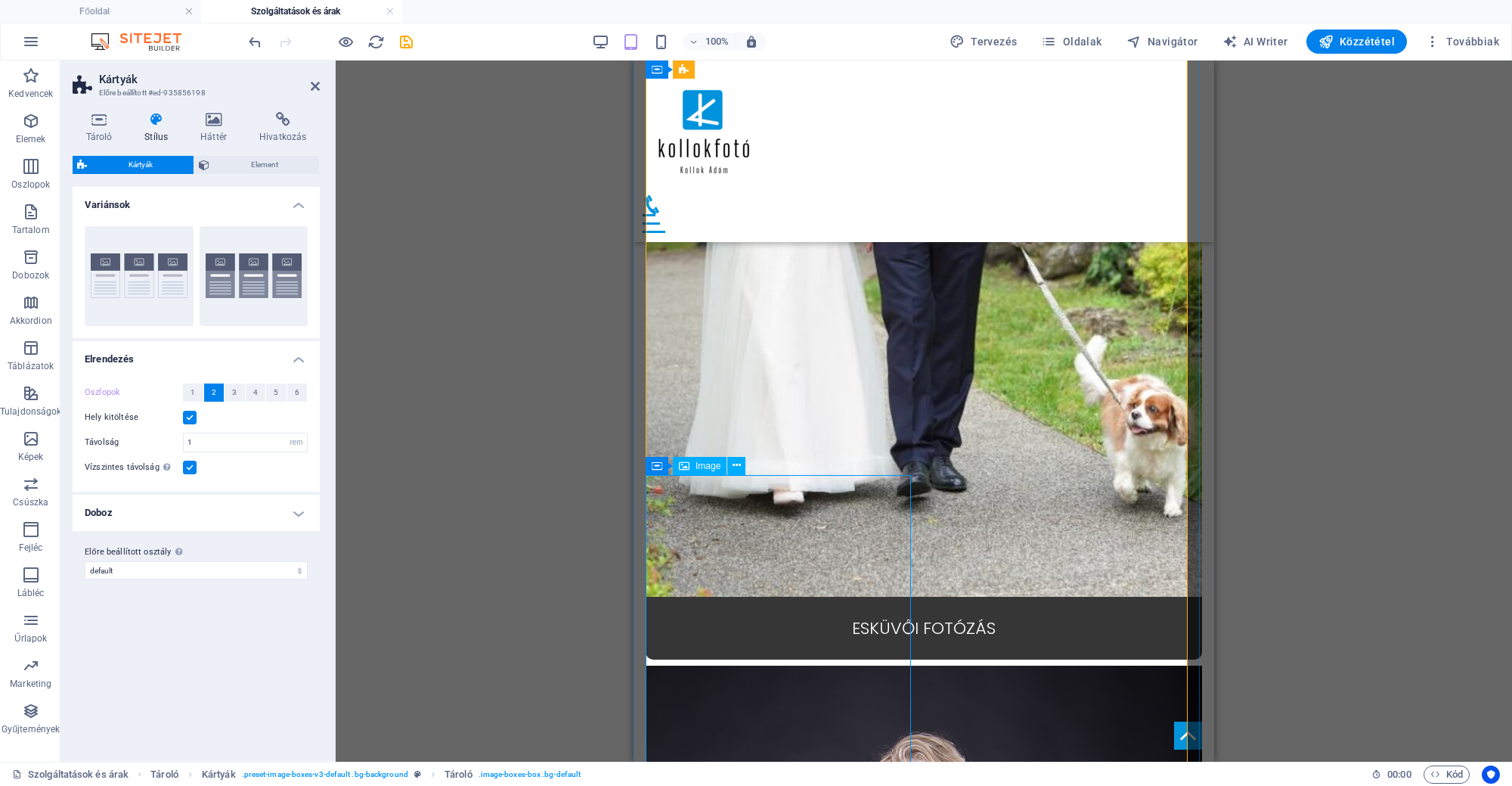
scroll to position [507, 0]
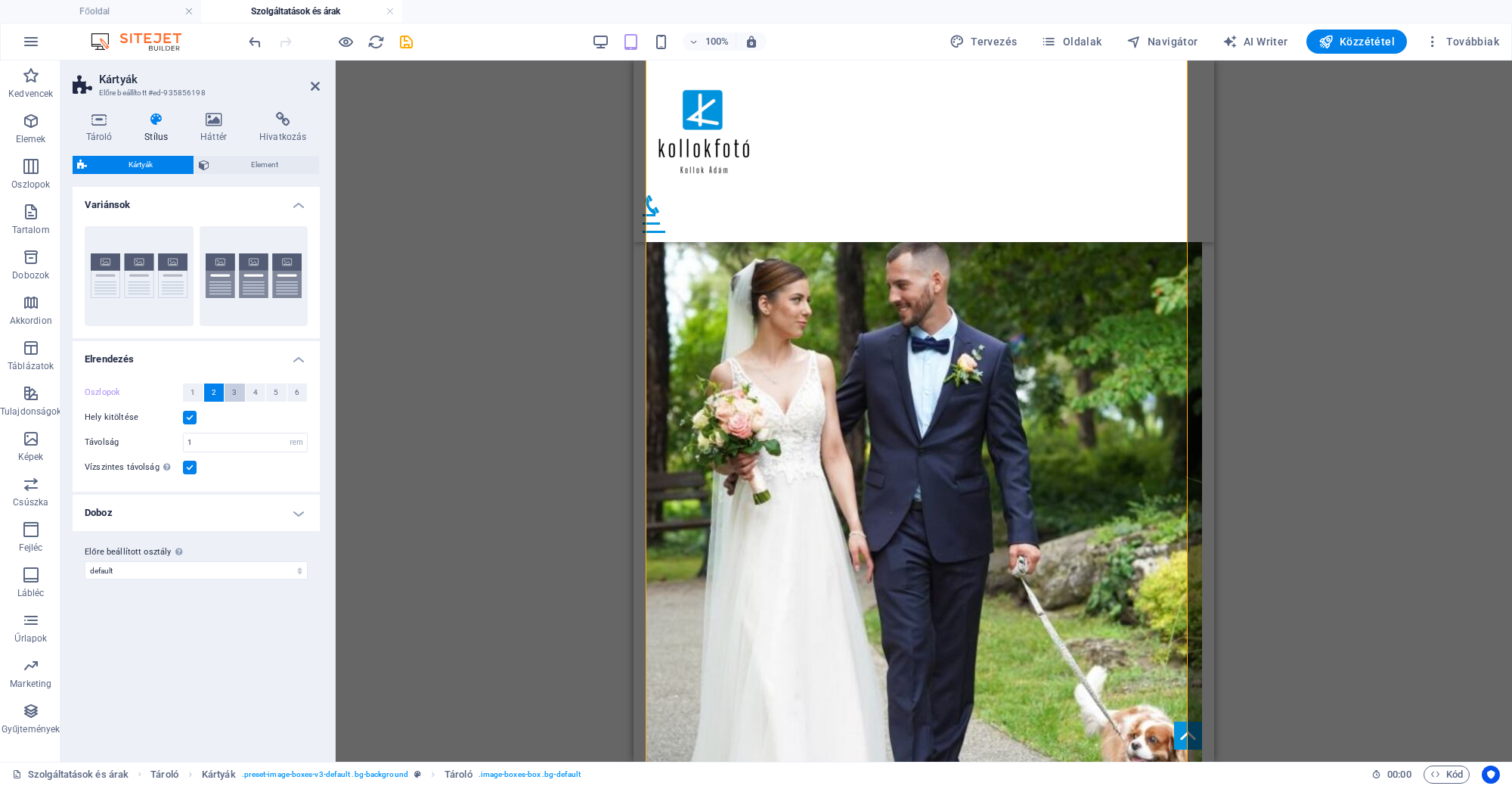
click at [232, 386] on span "3" at bounding box center [234, 393] width 5 height 18
click at [217, 393] on button "2" at bounding box center [213, 393] width 21 height 18
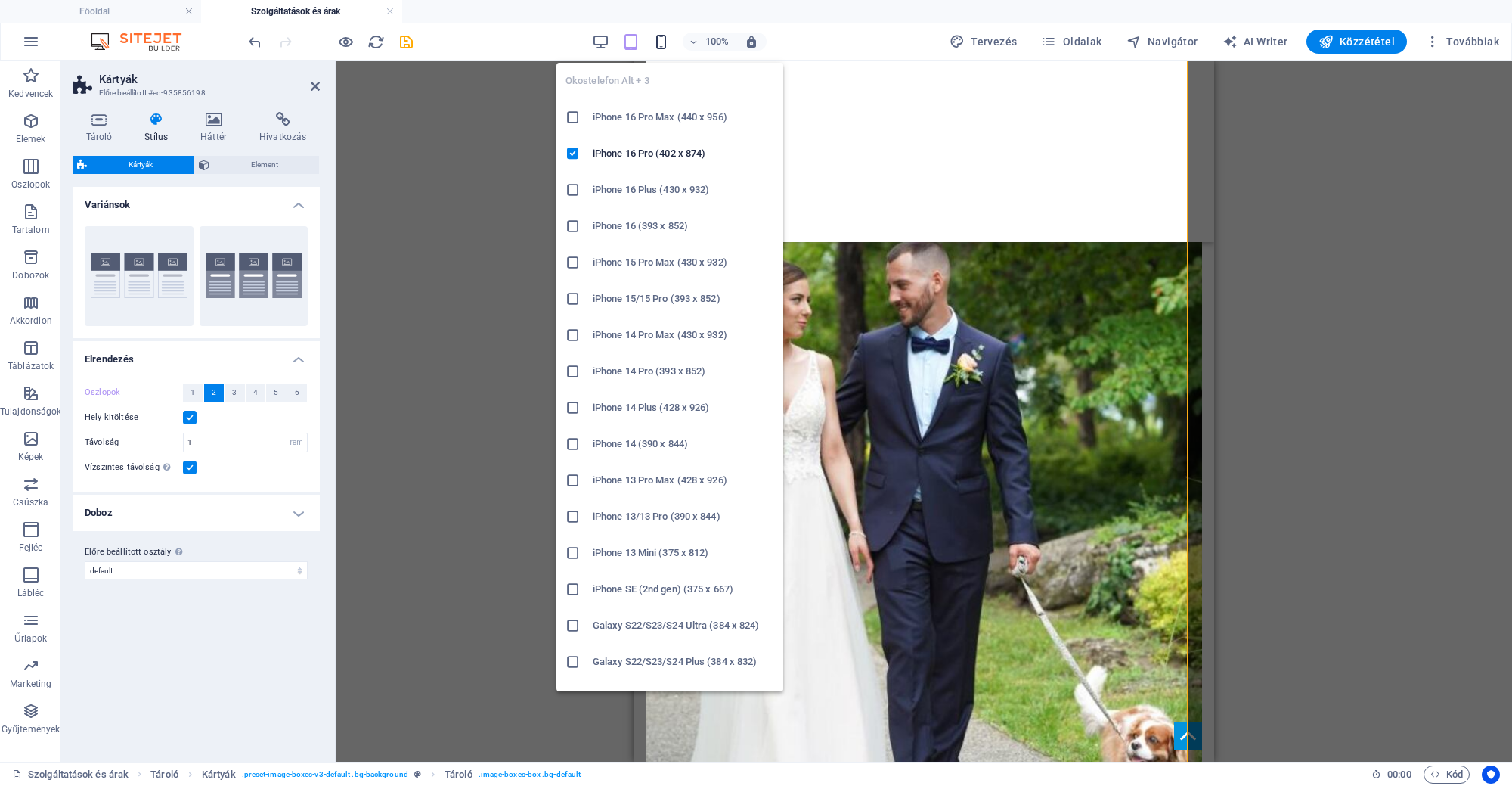
click at [659, 36] on icon "button" at bounding box center [661, 43] width 18 height 18
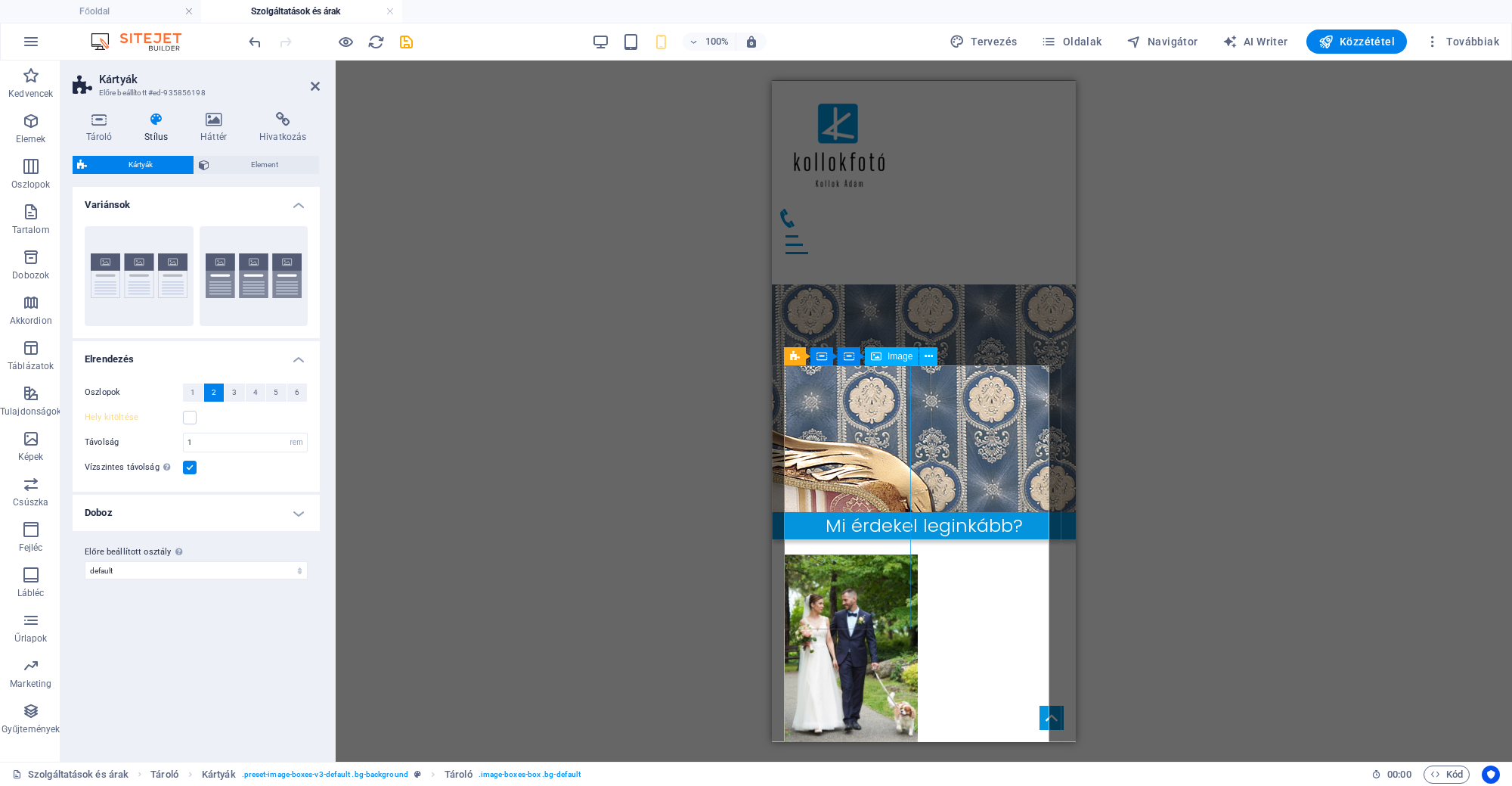
scroll to position [0, 0]
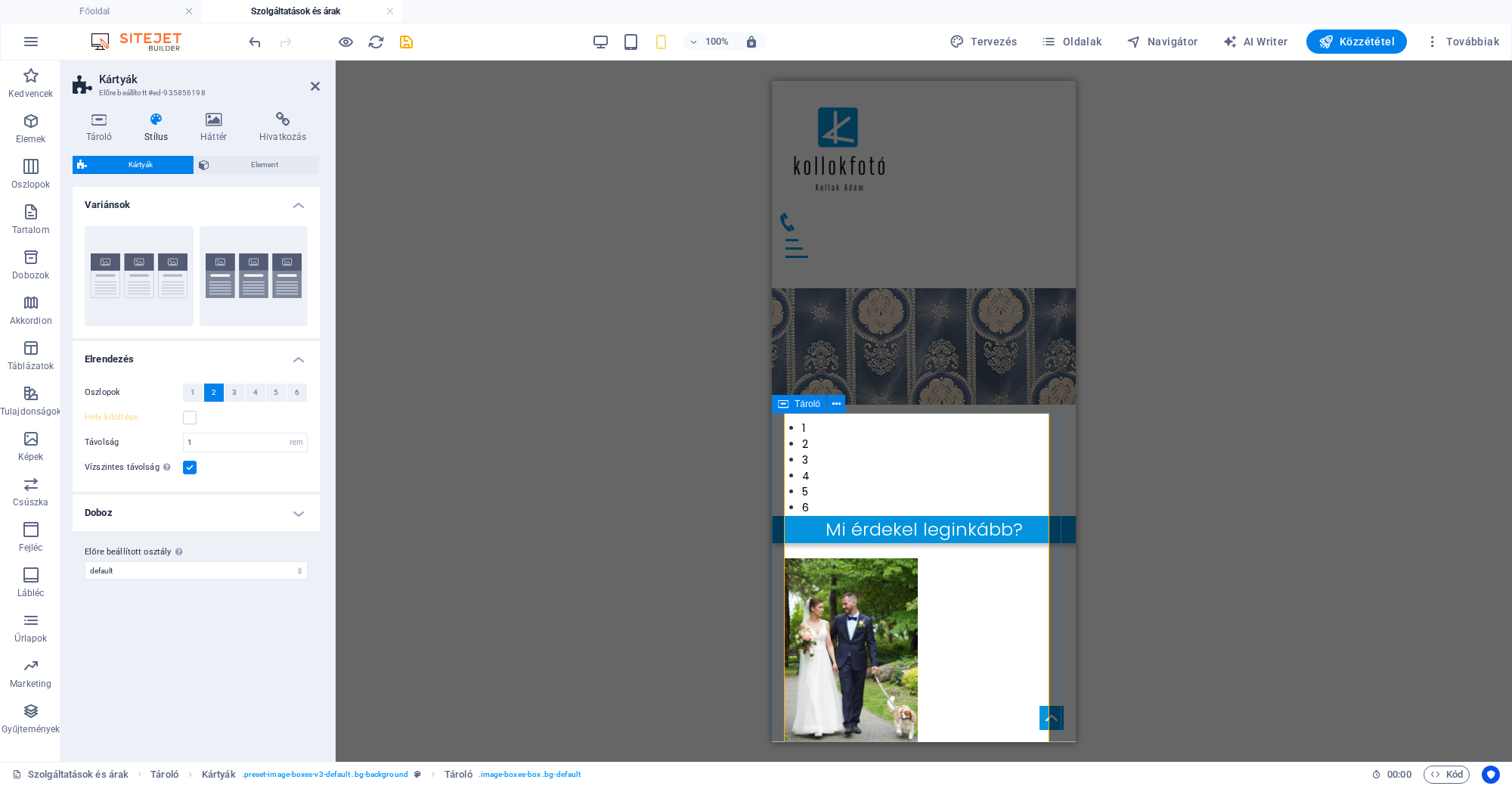
click at [795, 404] on span "Tároló" at bounding box center [807, 403] width 26 height 9
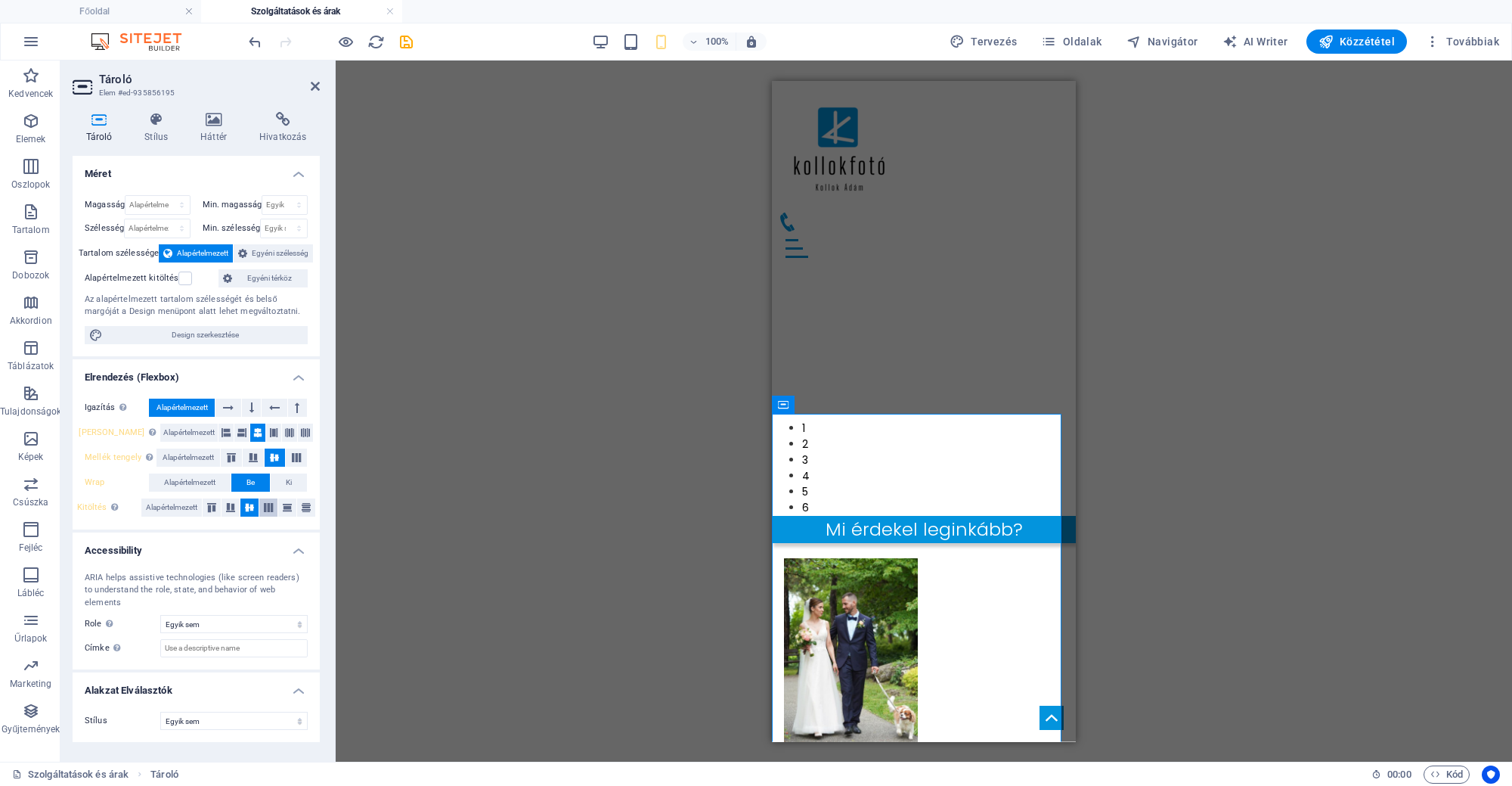
click at [277, 503] on icon at bounding box center [268, 507] width 18 height 9
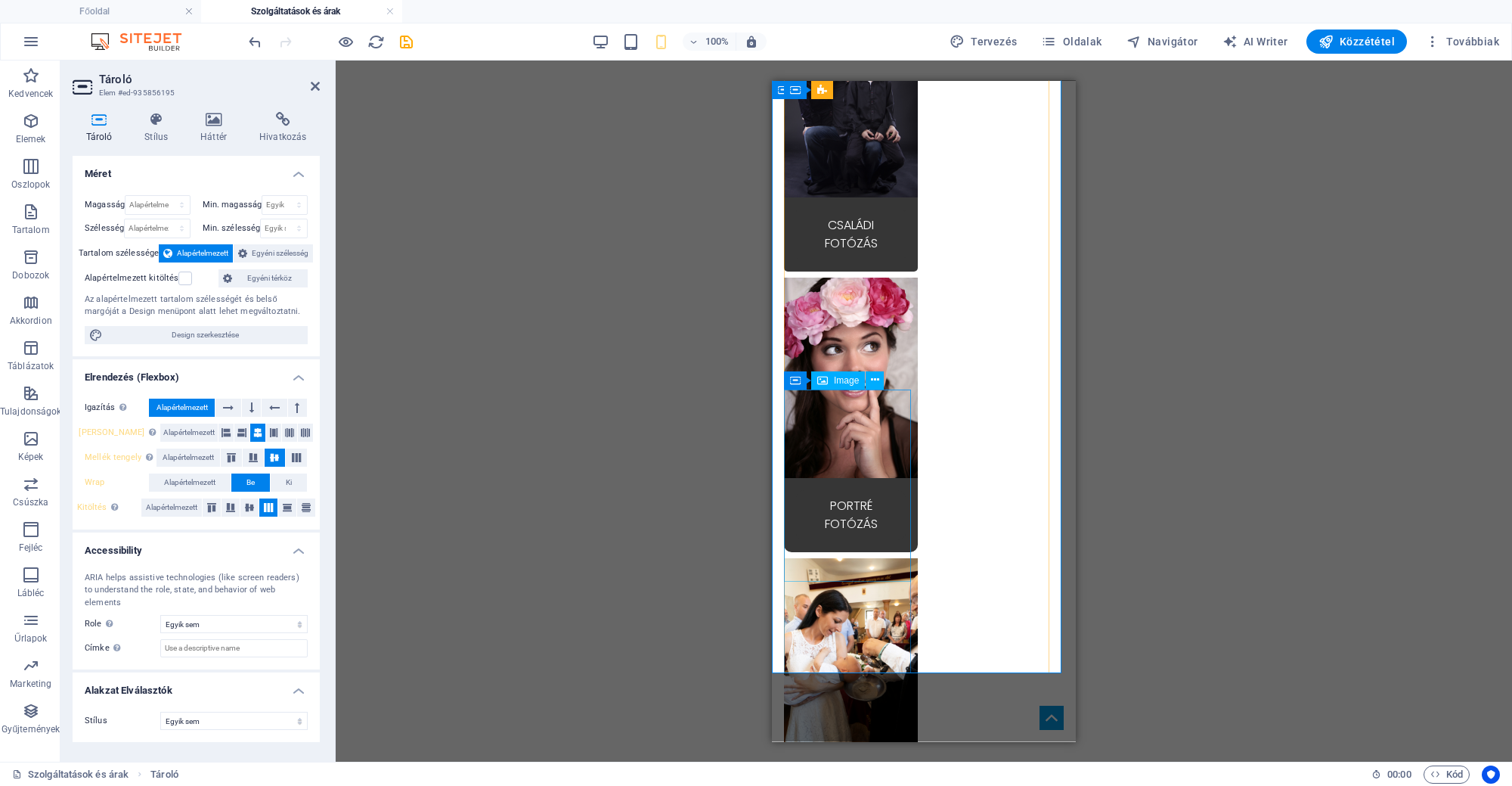
scroll to position [850, 0]
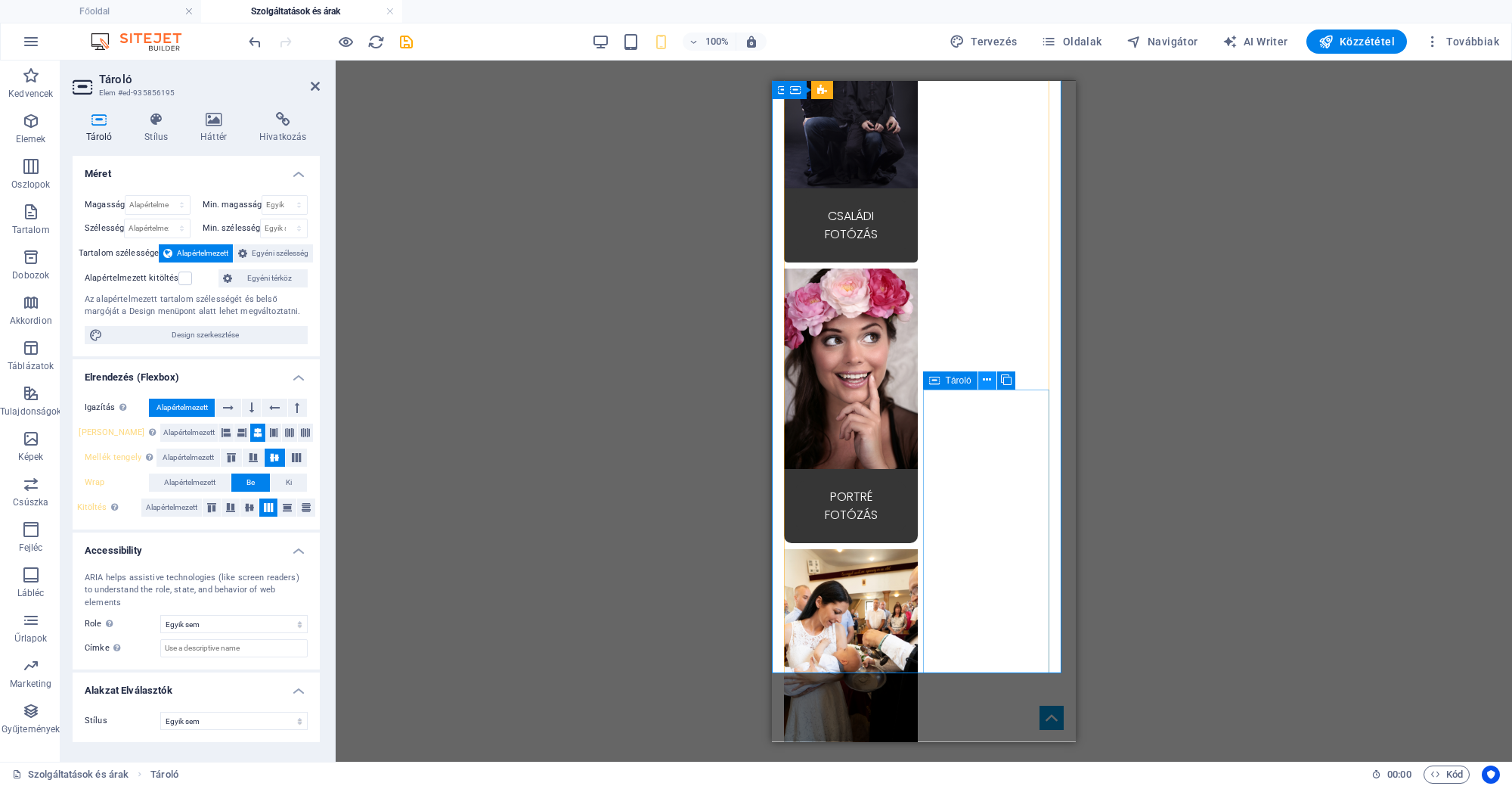
click at [990, 380] on icon at bounding box center [986, 380] width 8 height 16
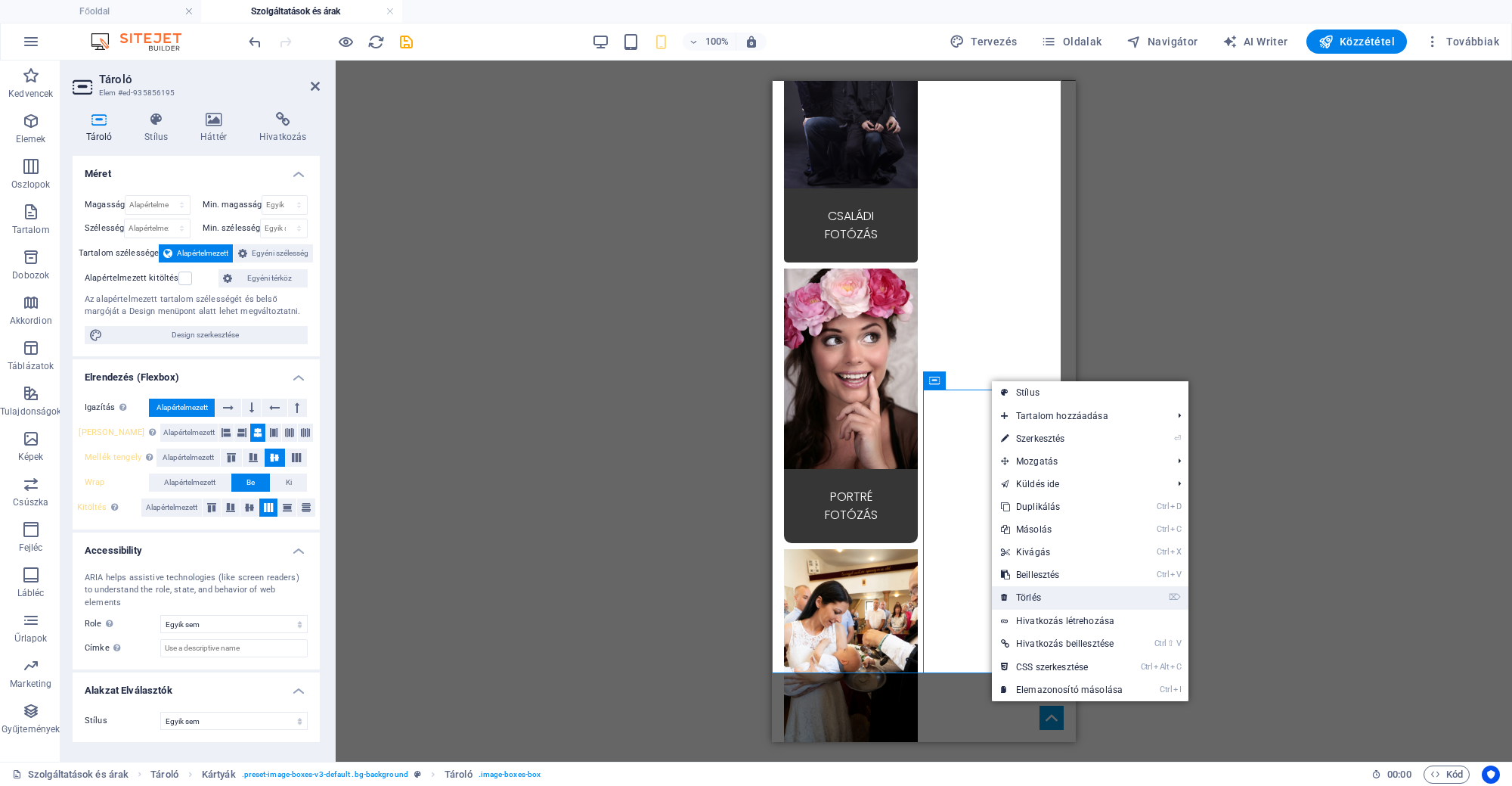
click at [1038, 596] on link "⌦ Törlés" at bounding box center [1060, 597] width 139 height 23
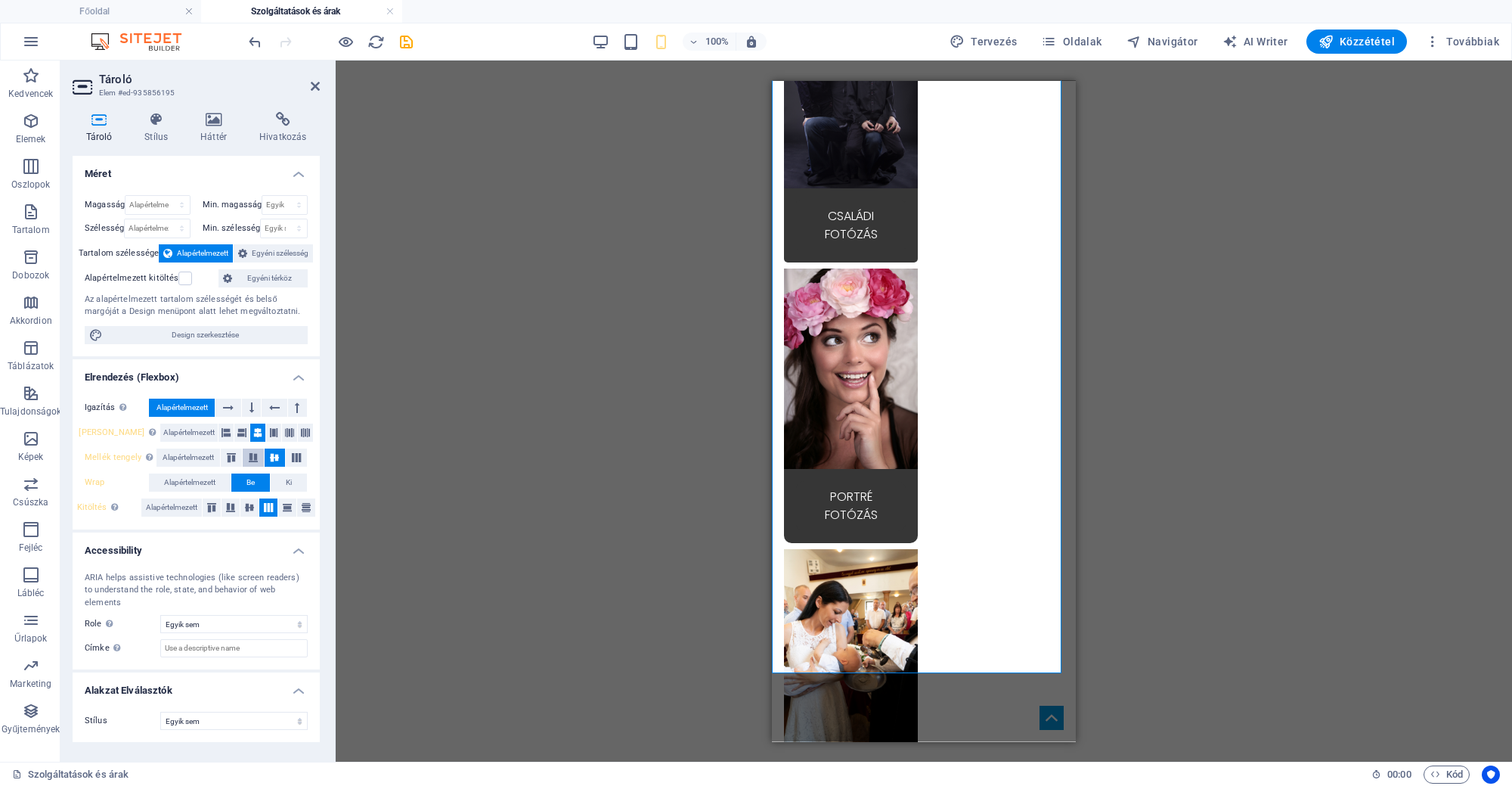
click at [254, 453] on icon at bounding box center [253, 457] width 18 height 9
click at [281, 453] on icon at bounding box center [274, 457] width 18 height 9
click at [282, 503] on icon at bounding box center [287, 507] width 18 height 9
click at [252, 503] on icon at bounding box center [249, 507] width 18 height 9
click at [208, 505] on icon at bounding box center [211, 507] width 18 height 9
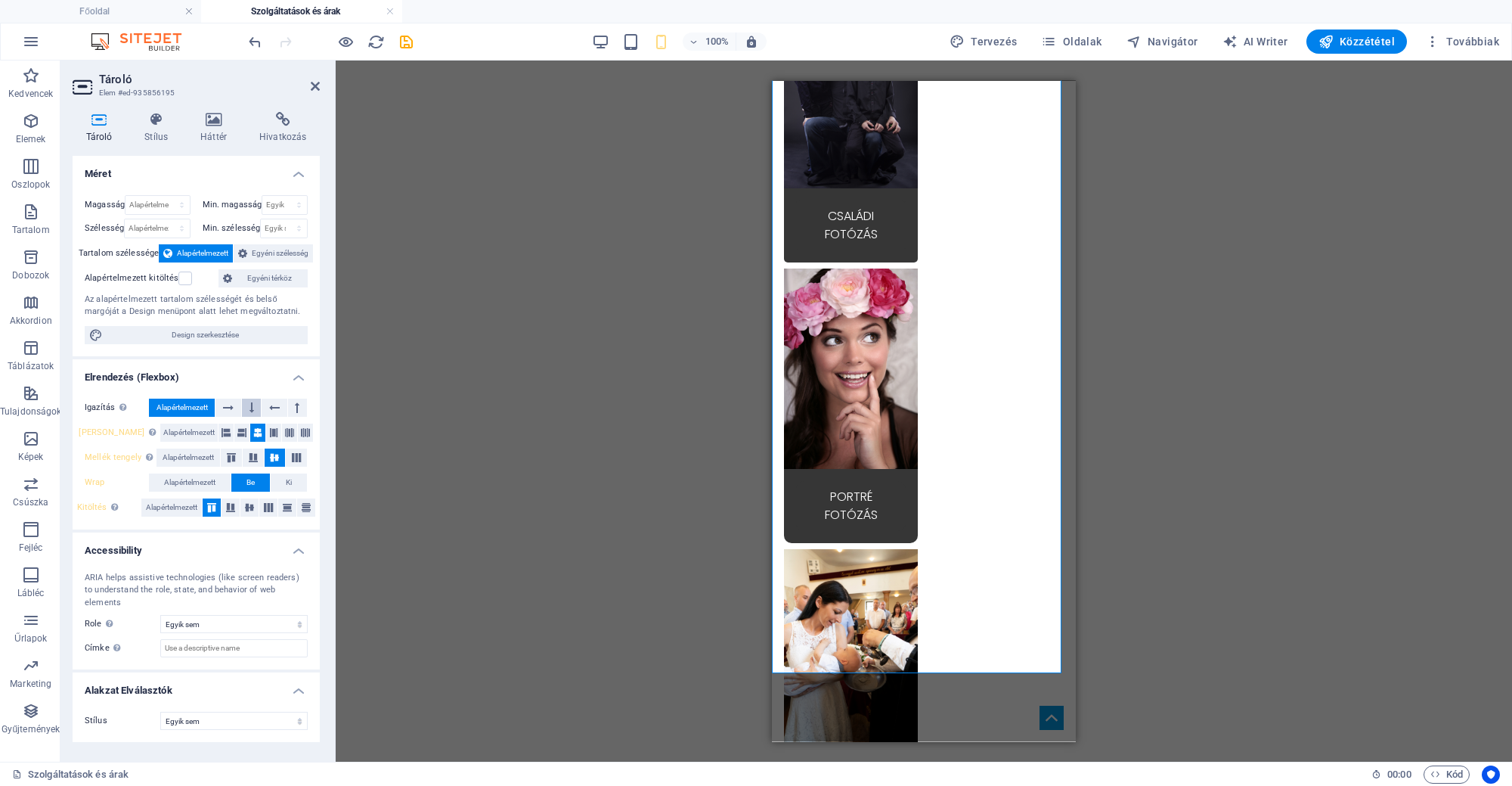
click at [252, 405] on icon at bounding box center [251, 407] width 5 height 18
click at [276, 402] on icon at bounding box center [274, 407] width 11 height 18
click at [252, 410] on icon at bounding box center [251, 407] width 5 height 18
click at [238, 404] on button at bounding box center [227, 407] width 25 height 18
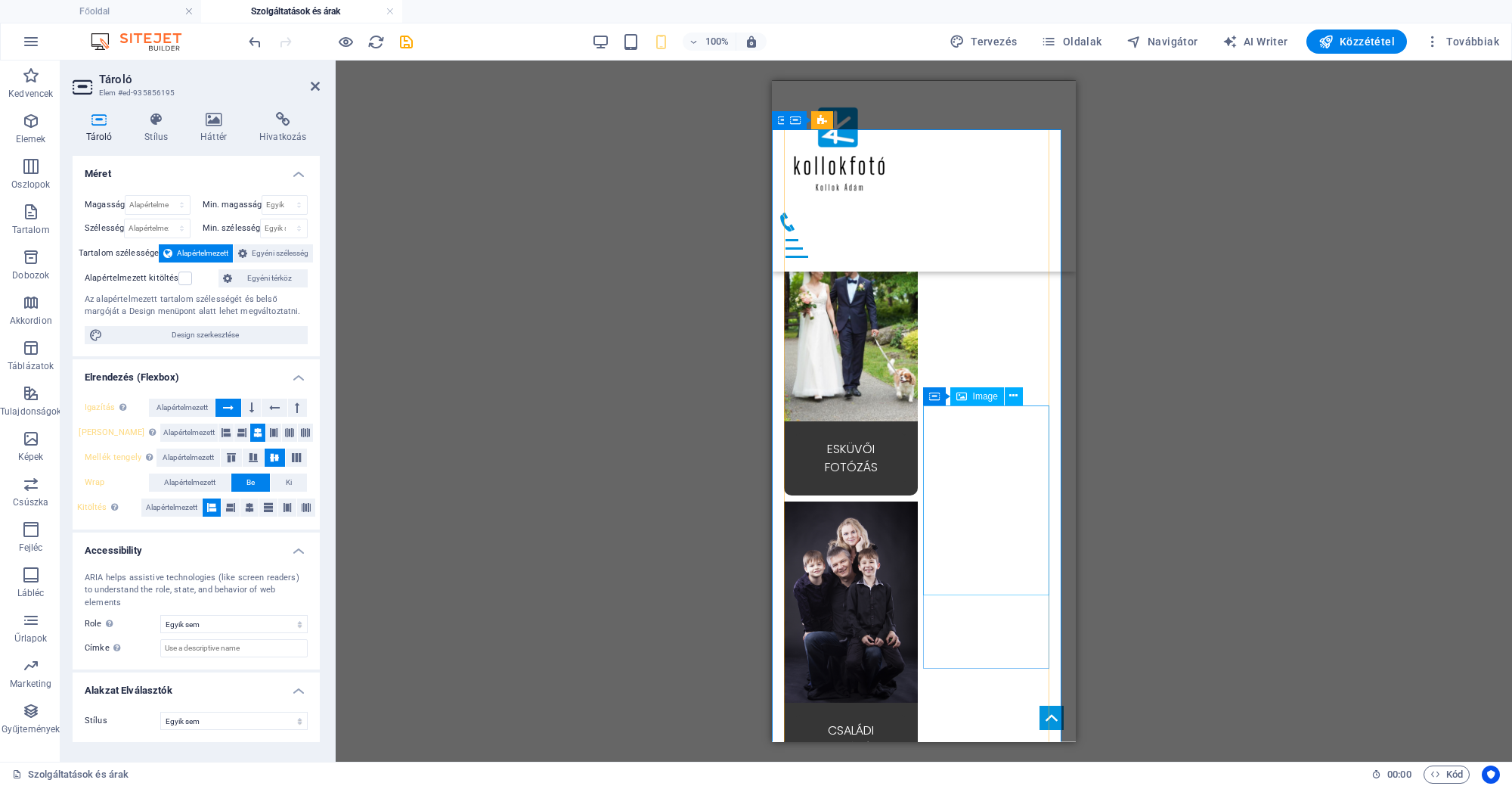
scroll to position [0, 0]
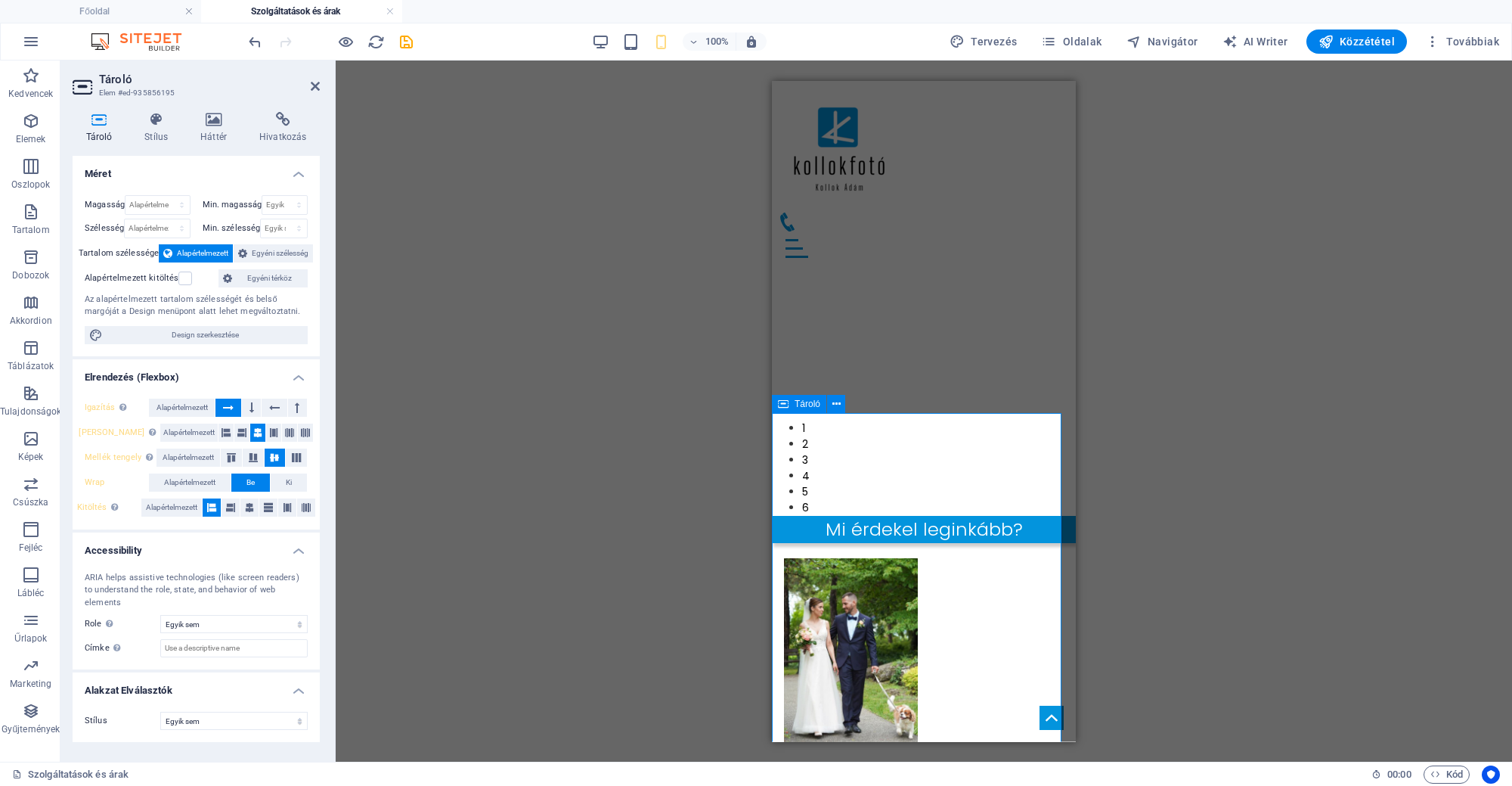
click at [798, 403] on span "Tároló" at bounding box center [807, 403] width 26 height 9
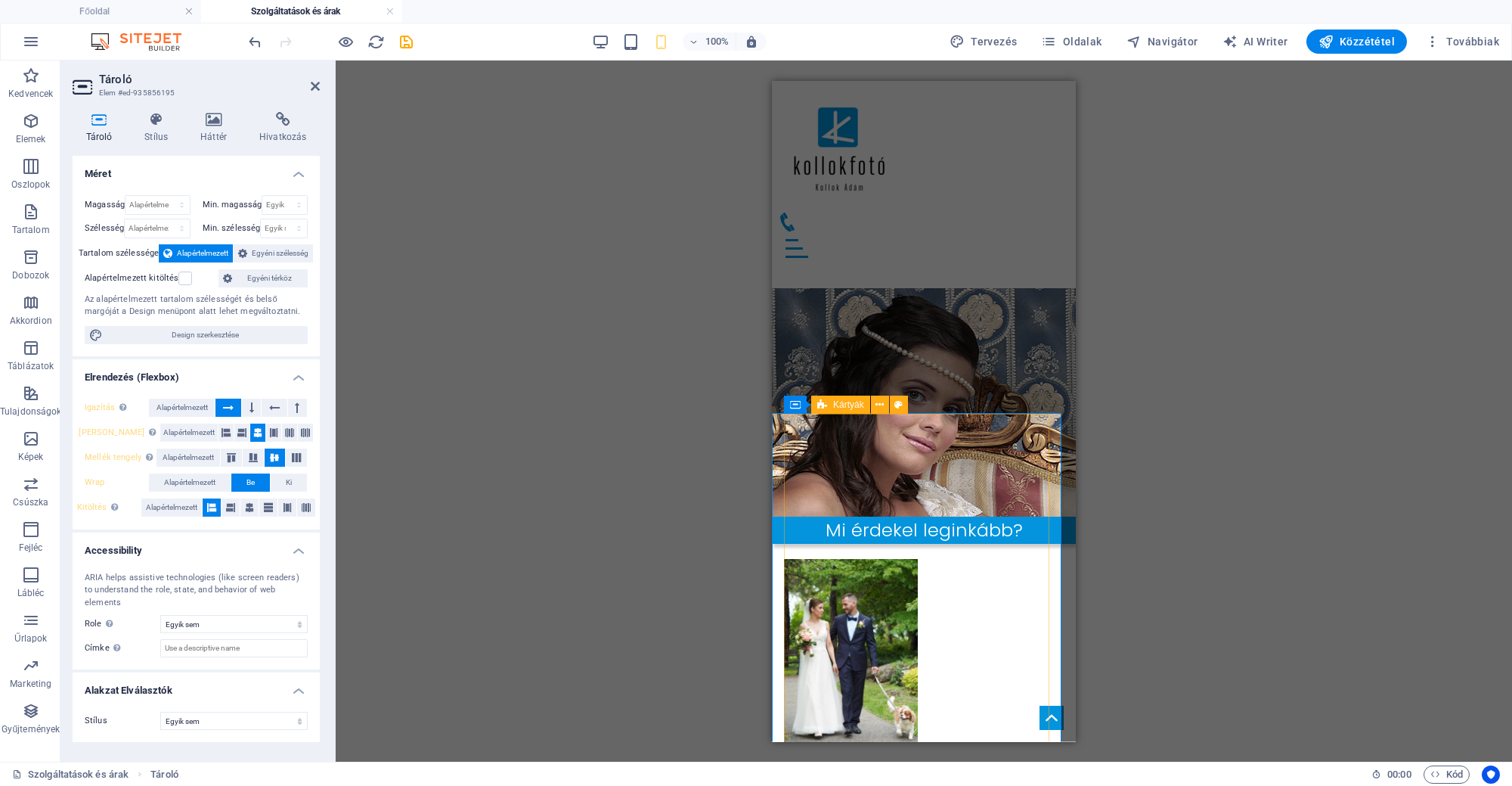
click at [821, 403] on icon at bounding box center [822, 404] width 10 height 18
select select "rem"
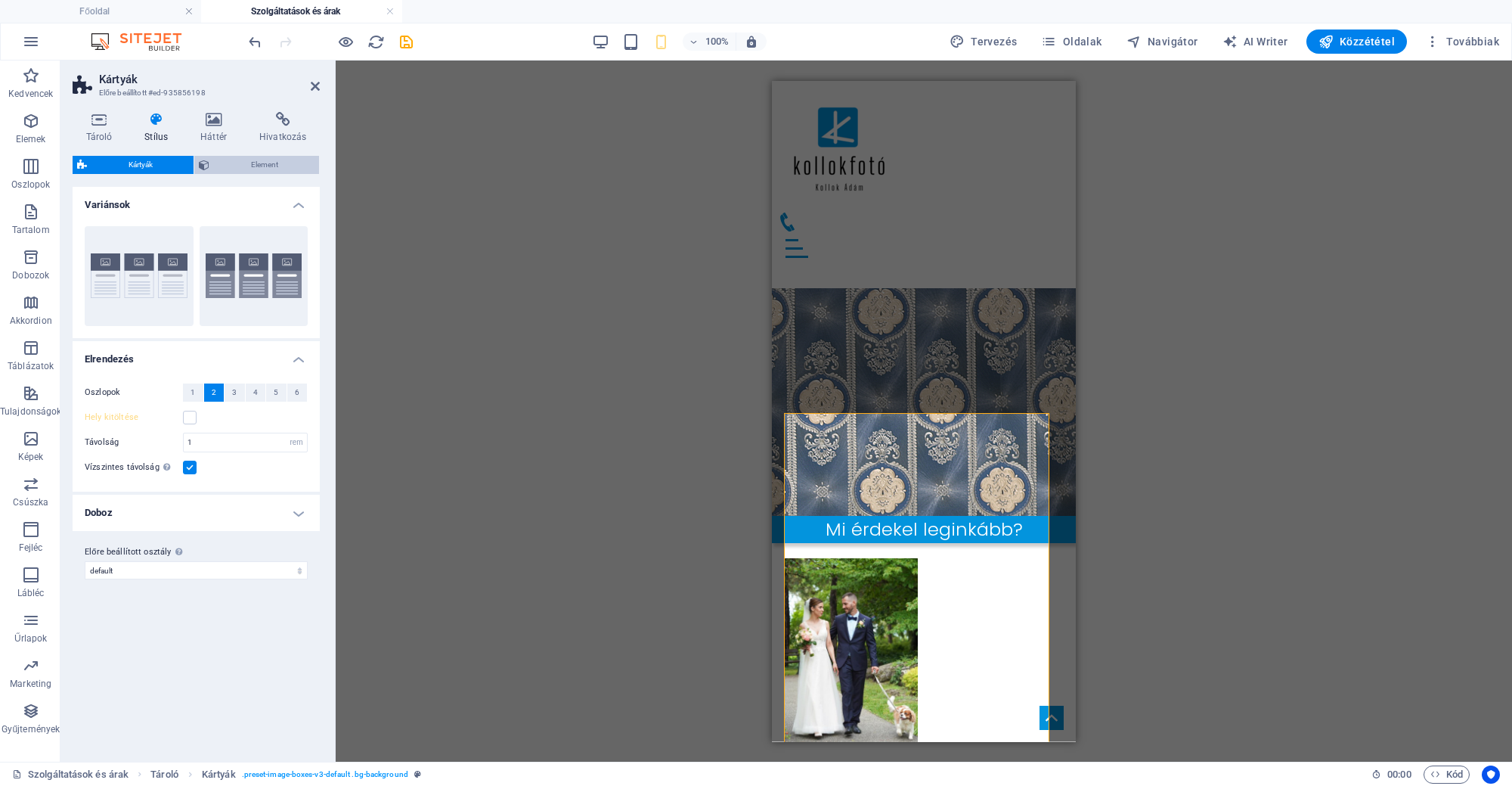
click at [256, 163] on span "Element" at bounding box center [264, 165] width 101 height 18
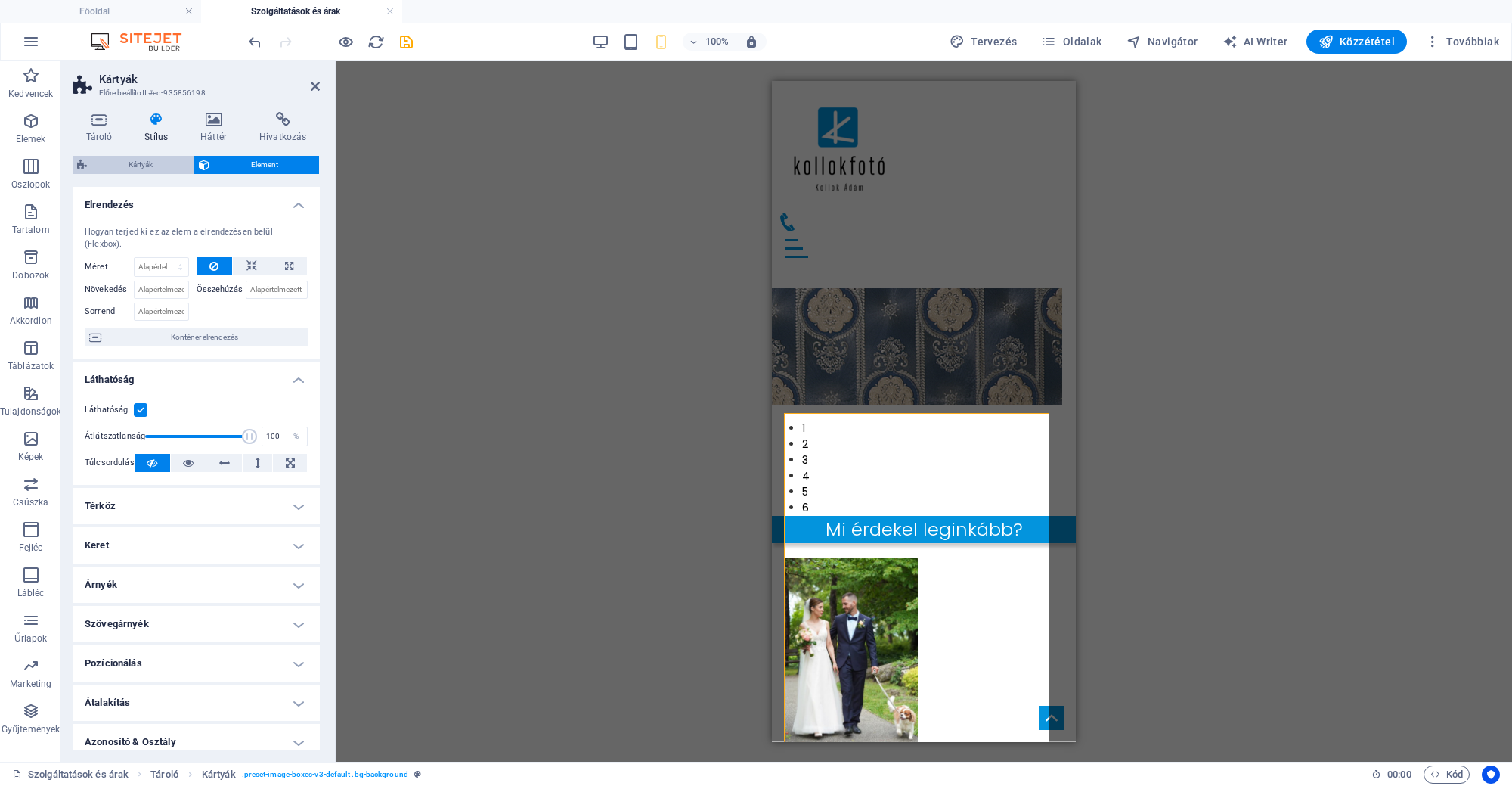
click at [182, 161] on span "Kártyák" at bounding box center [140, 165] width 98 height 18
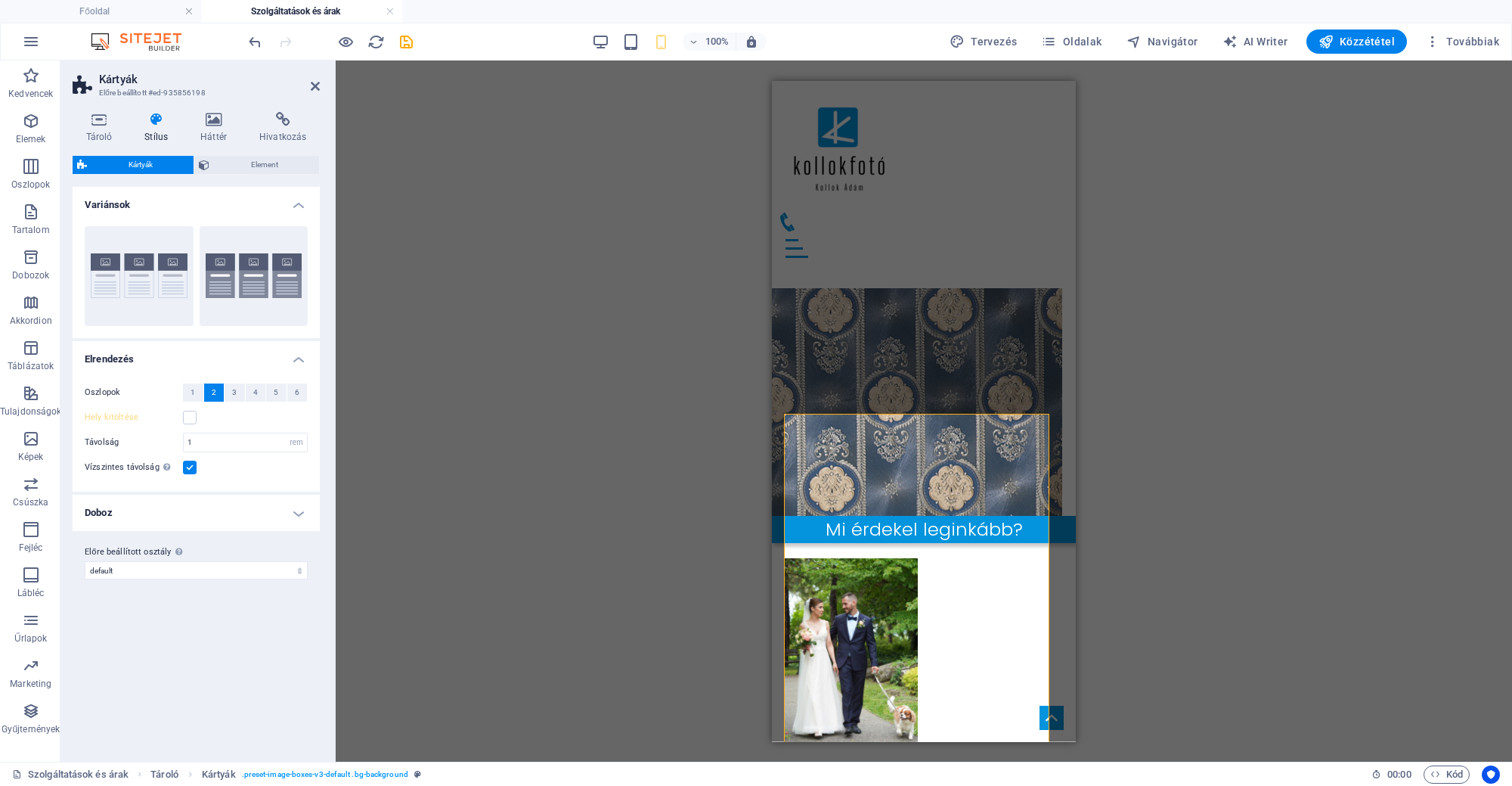
click at [111, 497] on h4 "Doboz" at bounding box center [196, 512] width 247 height 37
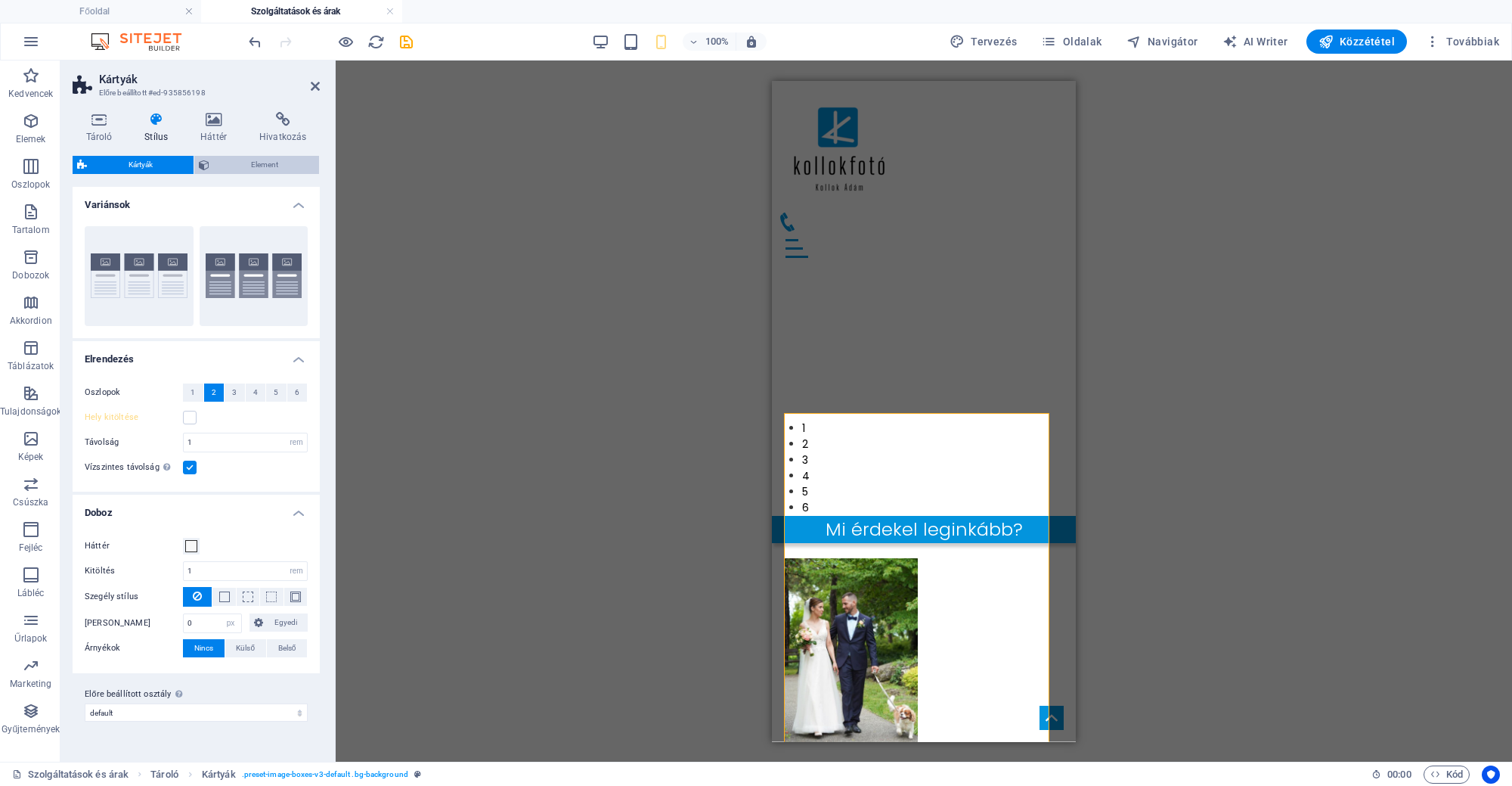
click at [235, 165] on span "Element" at bounding box center [264, 165] width 101 height 18
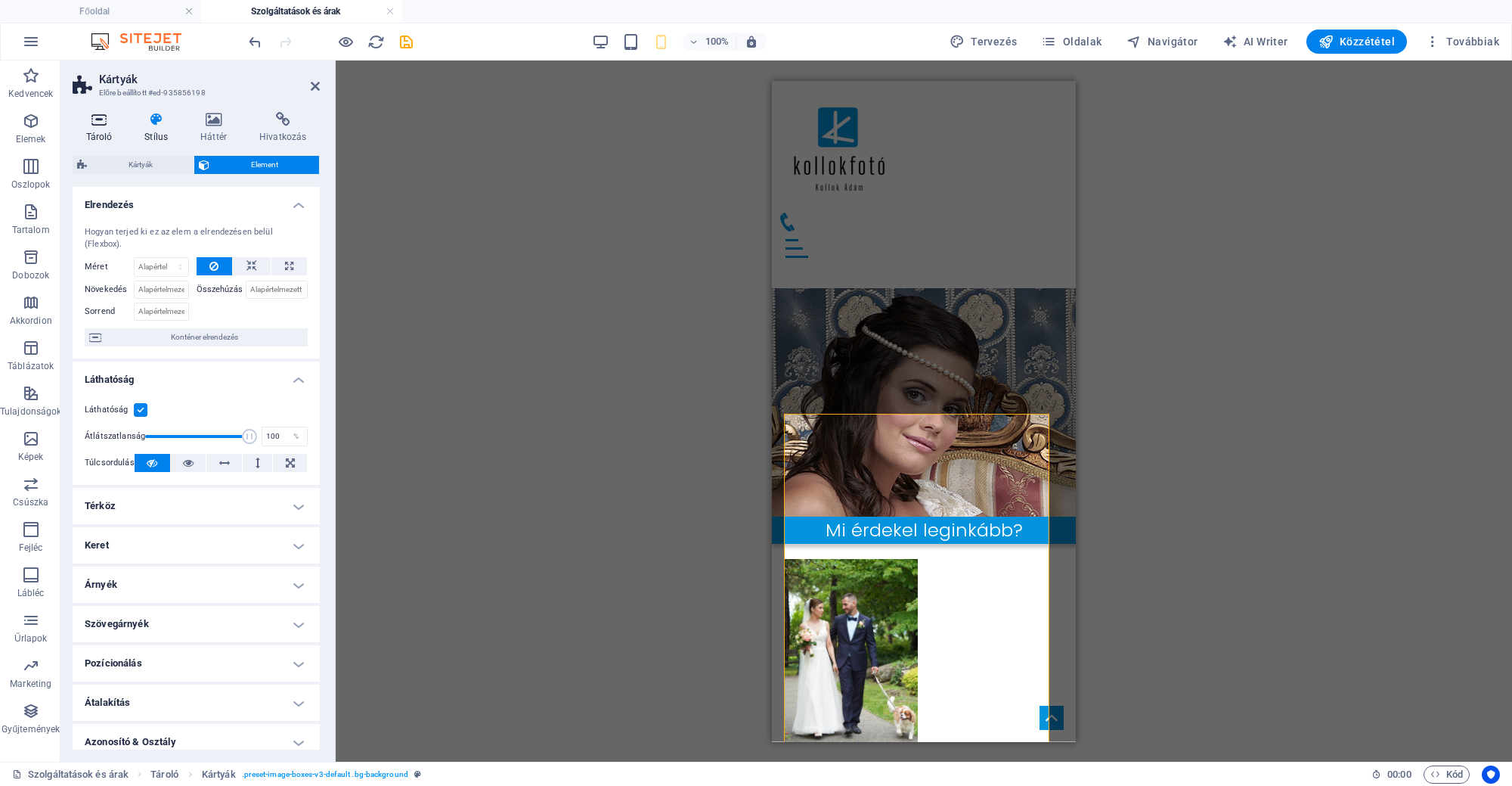
click at [120, 131] on h4 "Tároló" at bounding box center [102, 128] width 59 height 32
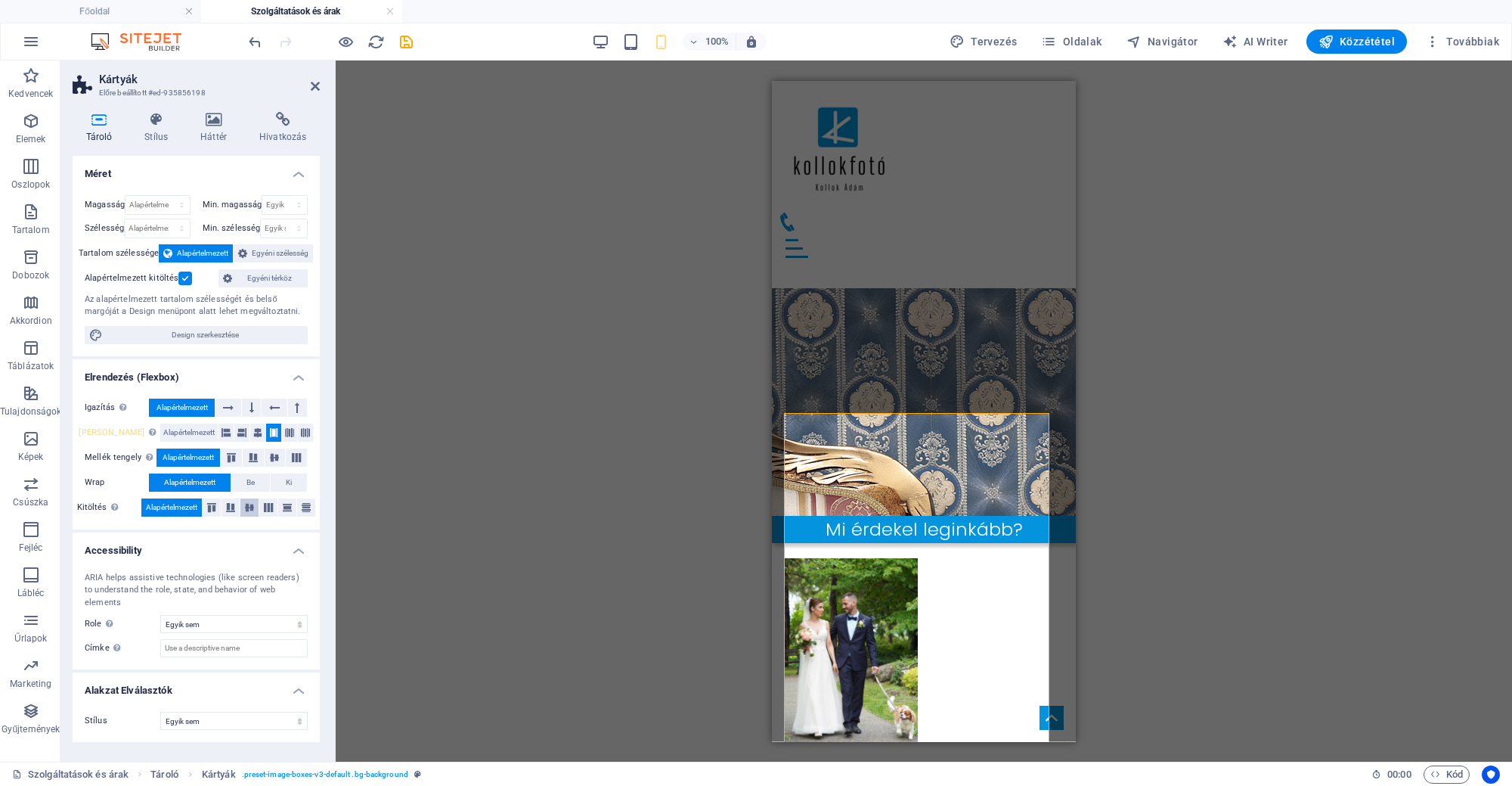
click at [255, 507] on icon at bounding box center [249, 507] width 18 height 9
click at [272, 506] on icon at bounding box center [268, 507] width 18 height 9
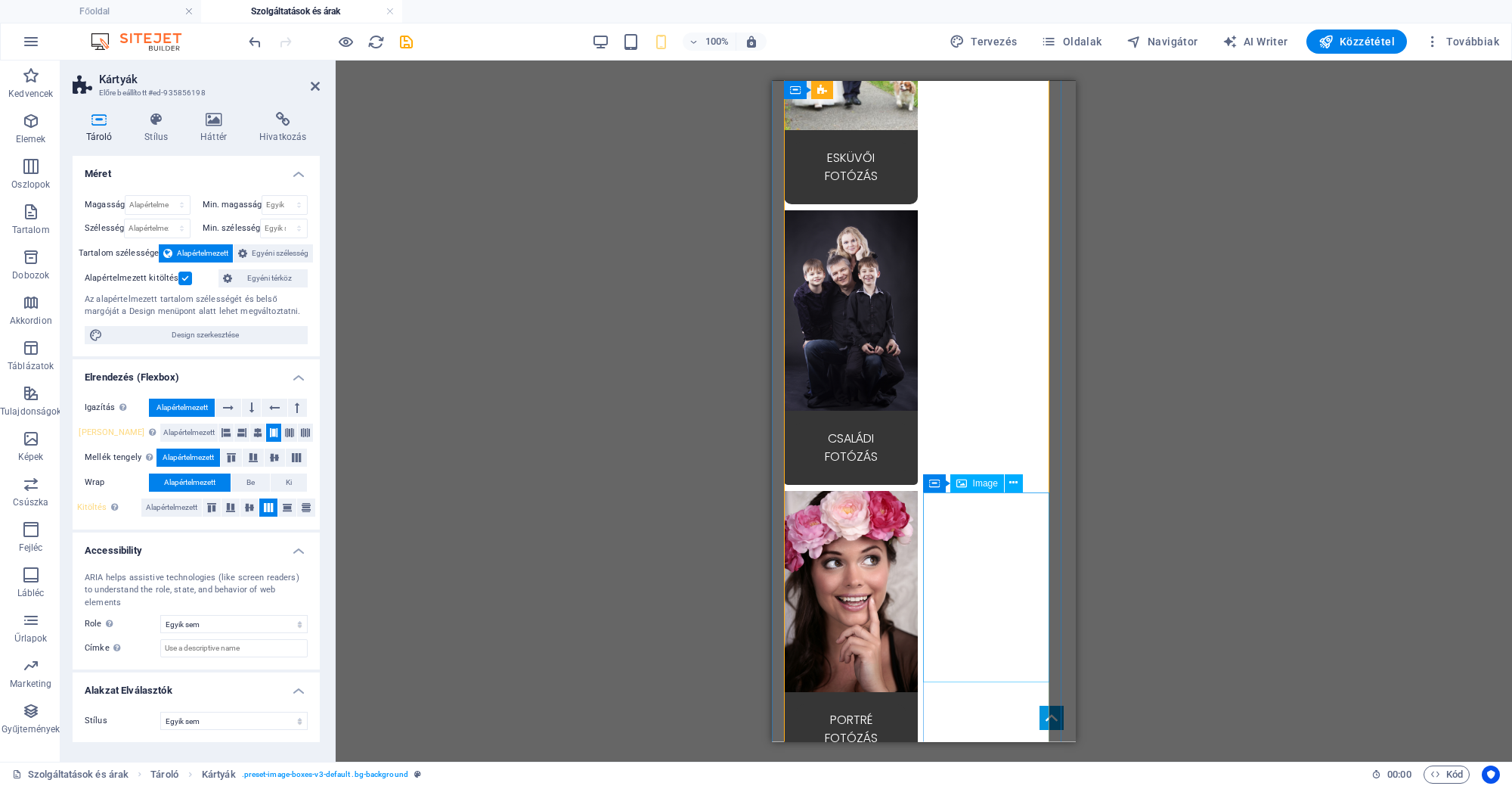
scroll to position [756, 0]
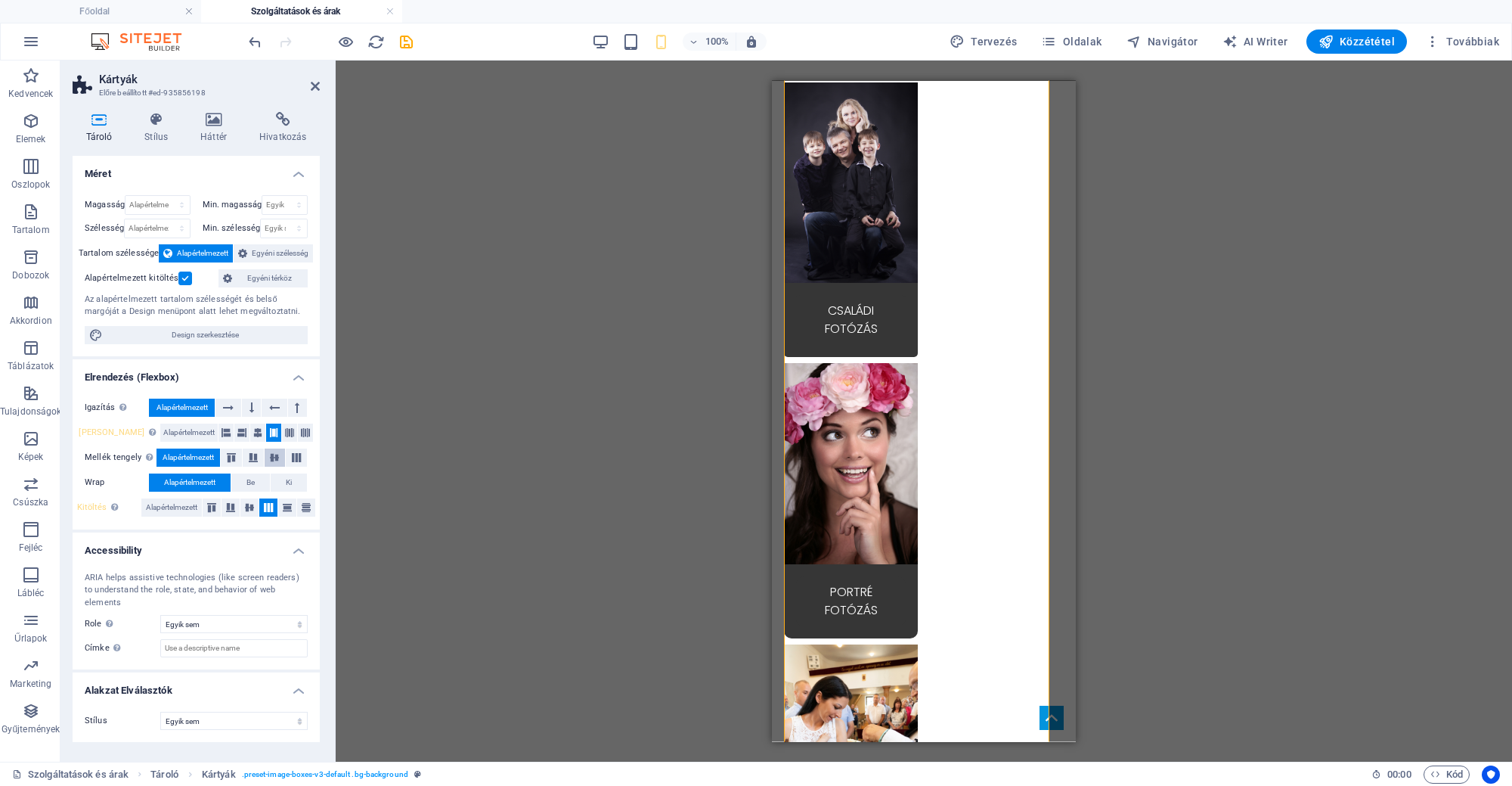
click at [277, 456] on icon at bounding box center [274, 457] width 18 height 9
click at [294, 456] on icon at bounding box center [296, 457] width 18 height 9
drag, startPoint x: 248, startPoint y: 479, endPoint x: 267, endPoint y: 439, distance: 44.3
click at [250, 479] on button "Be" at bounding box center [250, 482] width 39 height 18
click at [250, 429] on button at bounding box center [257, 432] width 15 height 18
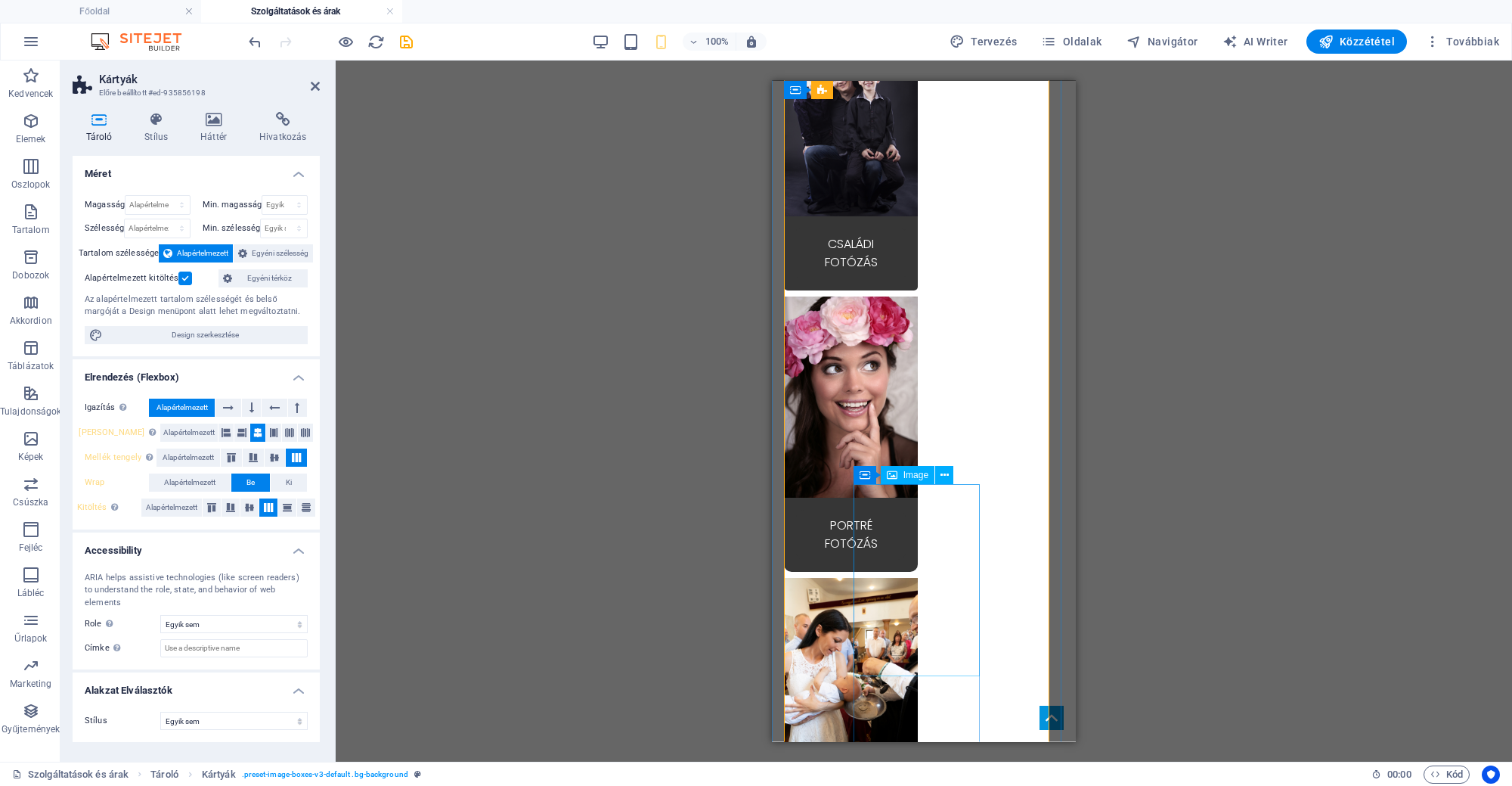
scroll to position [914, 0]
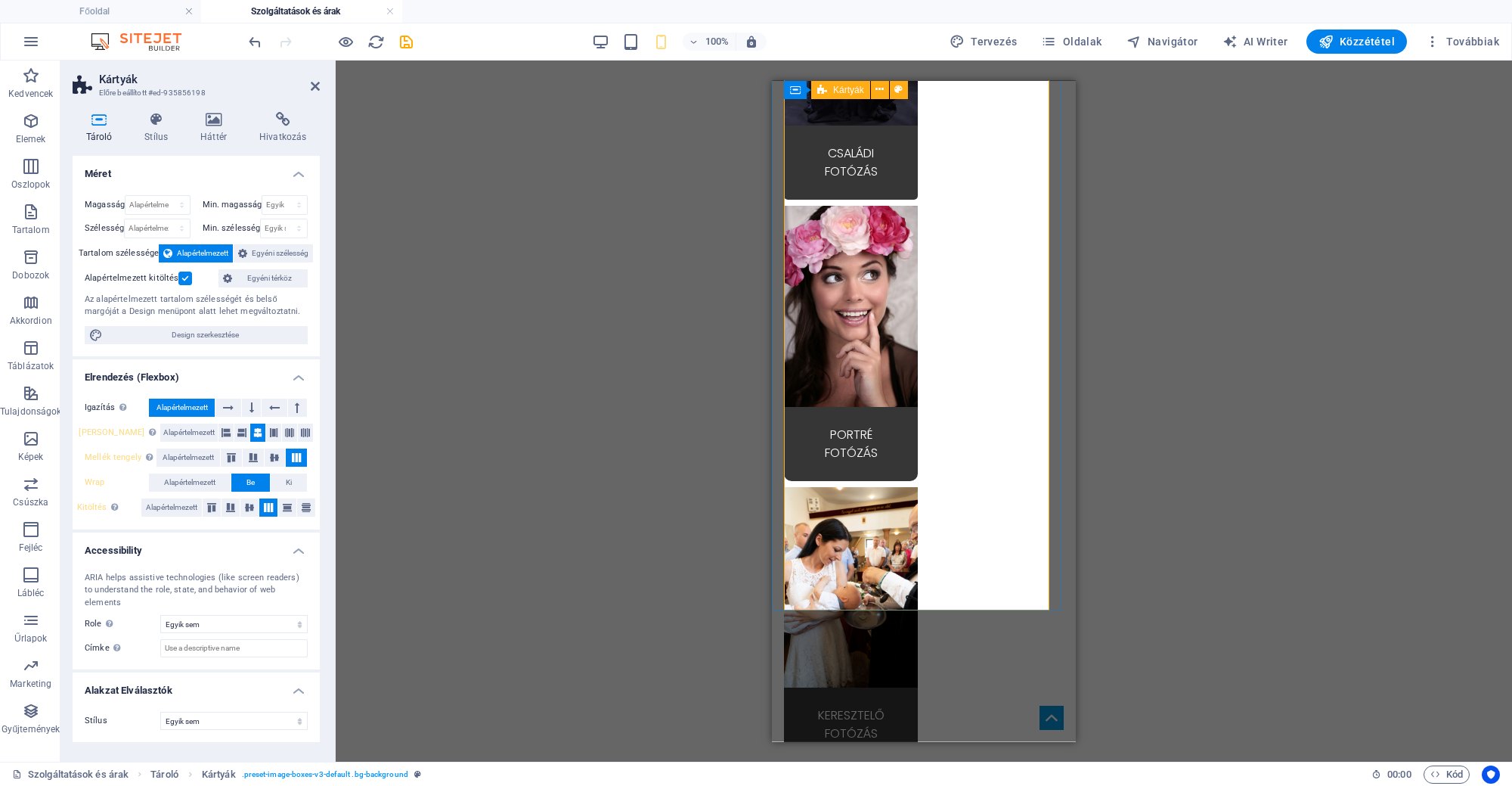
click at [1013, 492] on div "Esküvői Fotózás CsaládI fotózás Portré fotózás Keresztelő fotózás pÁROS FOTÓZÁS…" at bounding box center [923, 706] width 280 height 2125
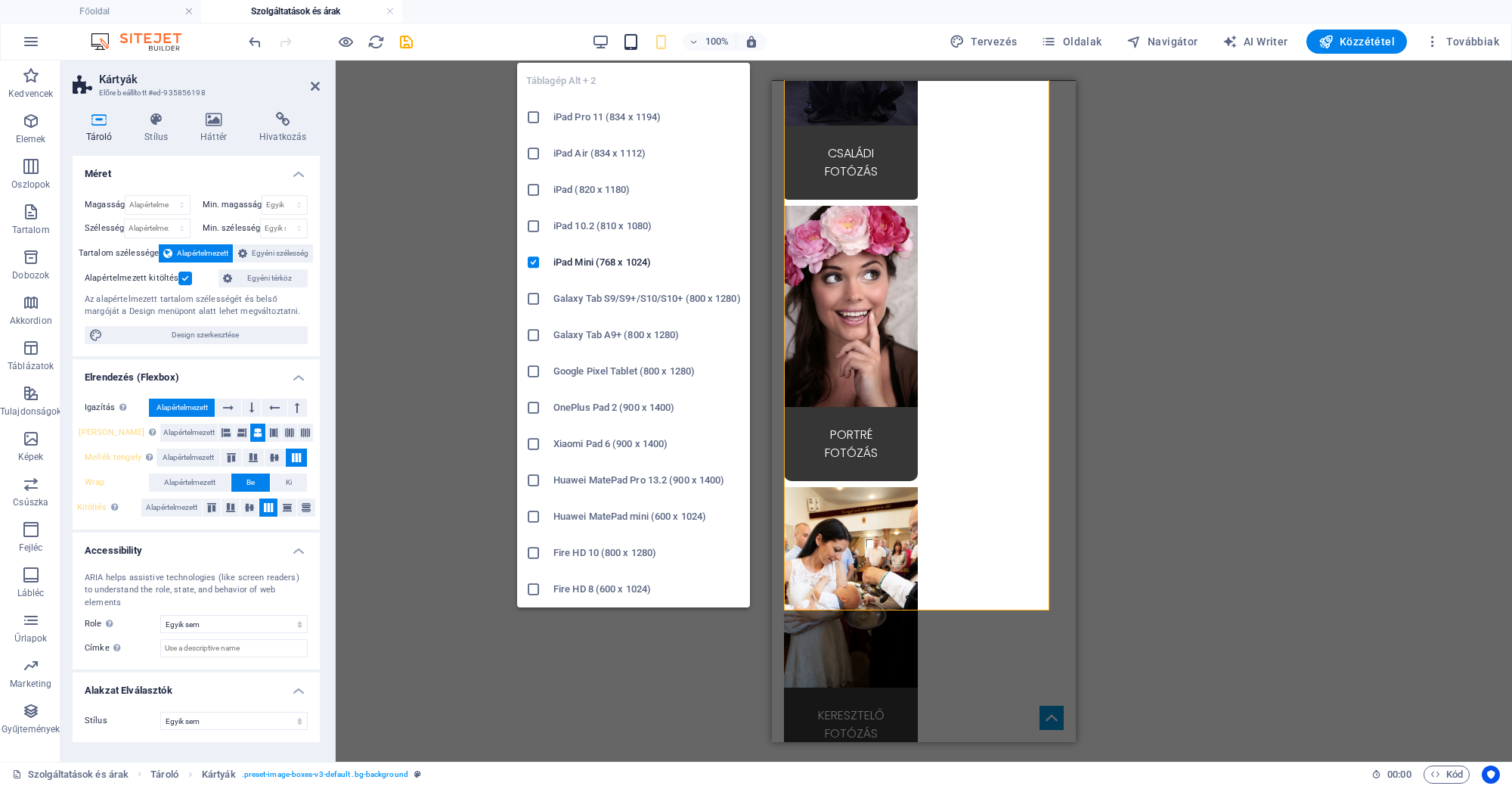
click at [633, 42] on icon "button" at bounding box center [630, 43] width 18 height 18
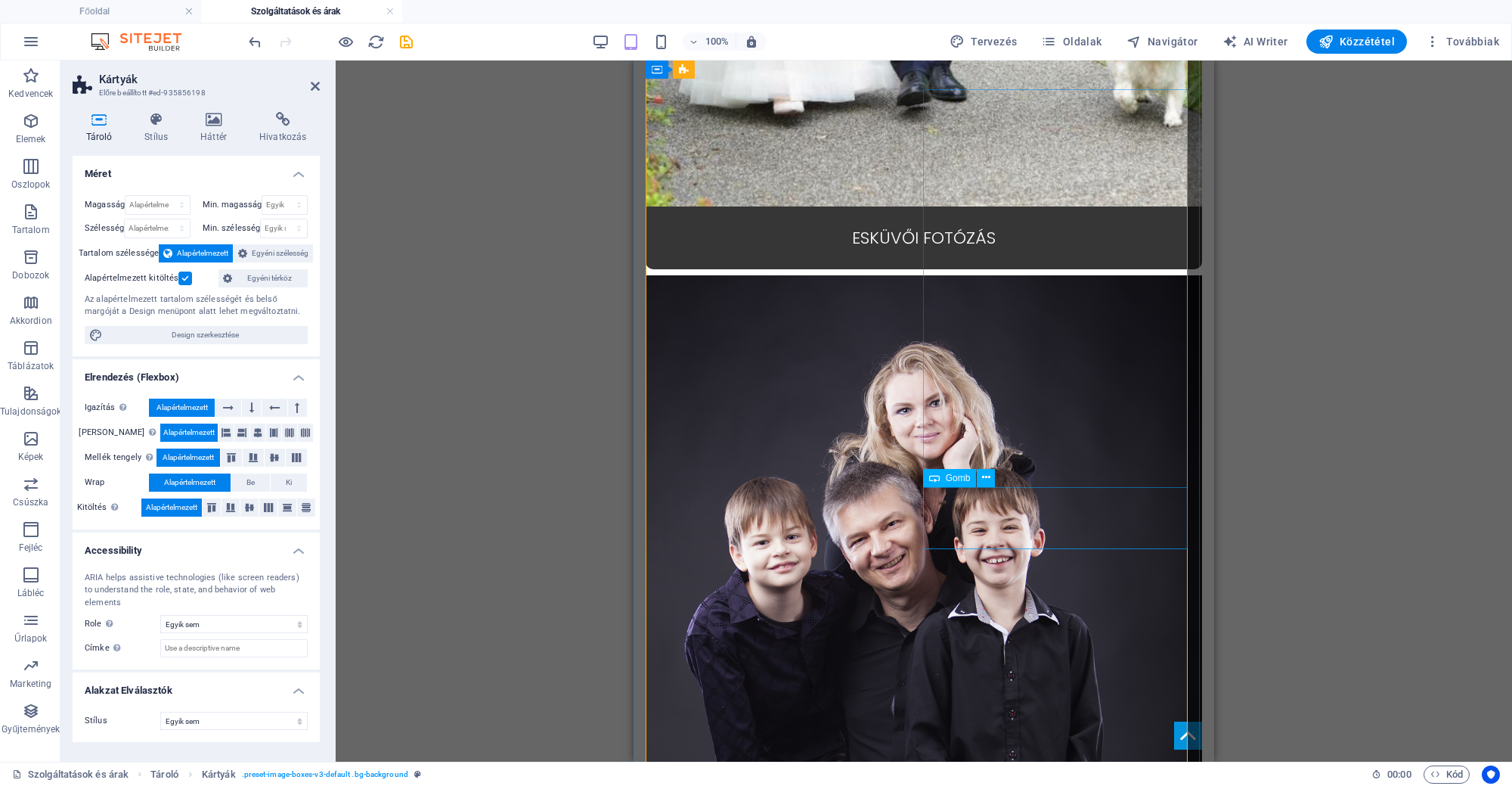
scroll to position [1598, 0]
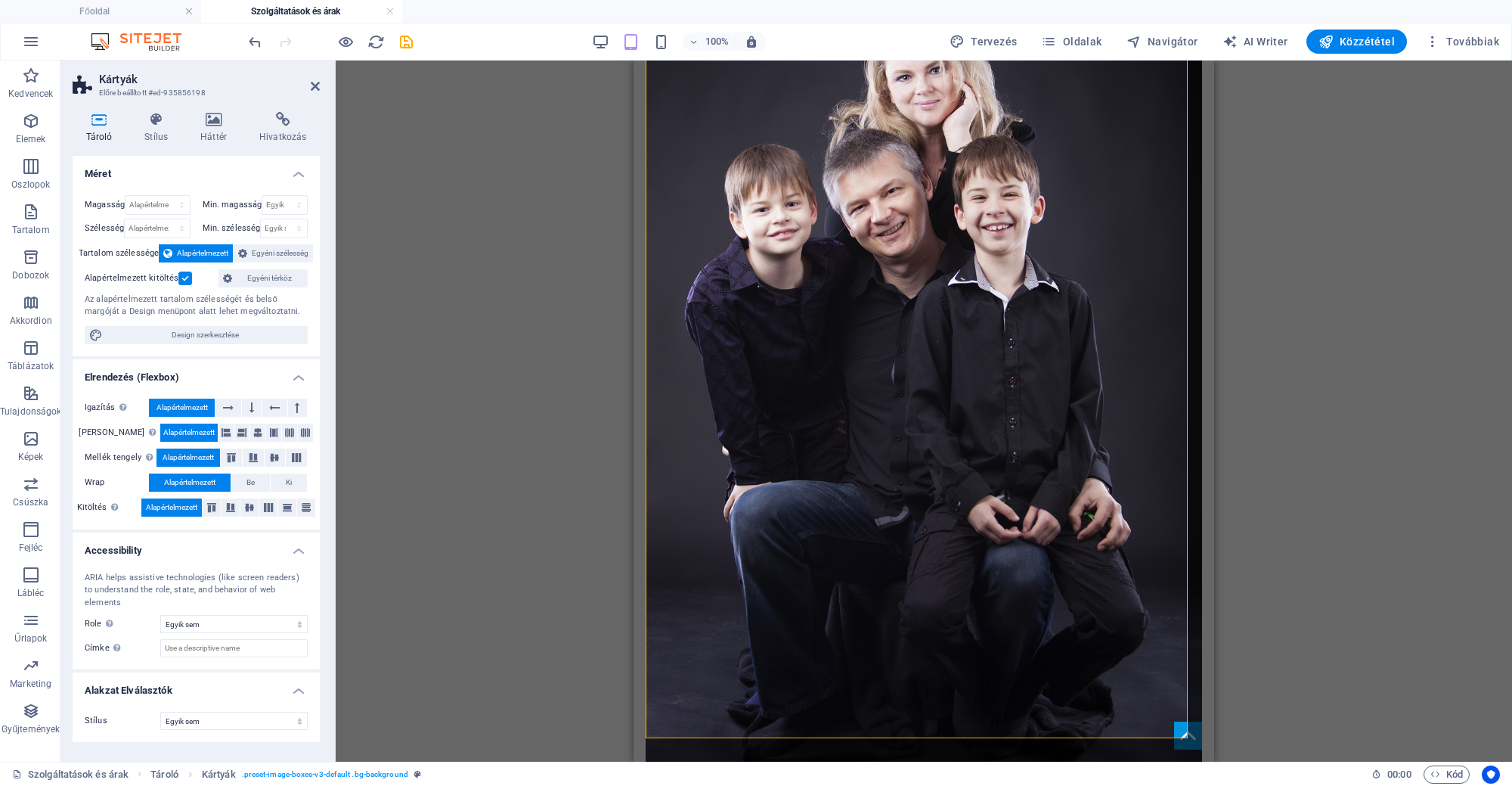
click at [606, 31] on div "100%" at bounding box center [679, 42] width 175 height 24
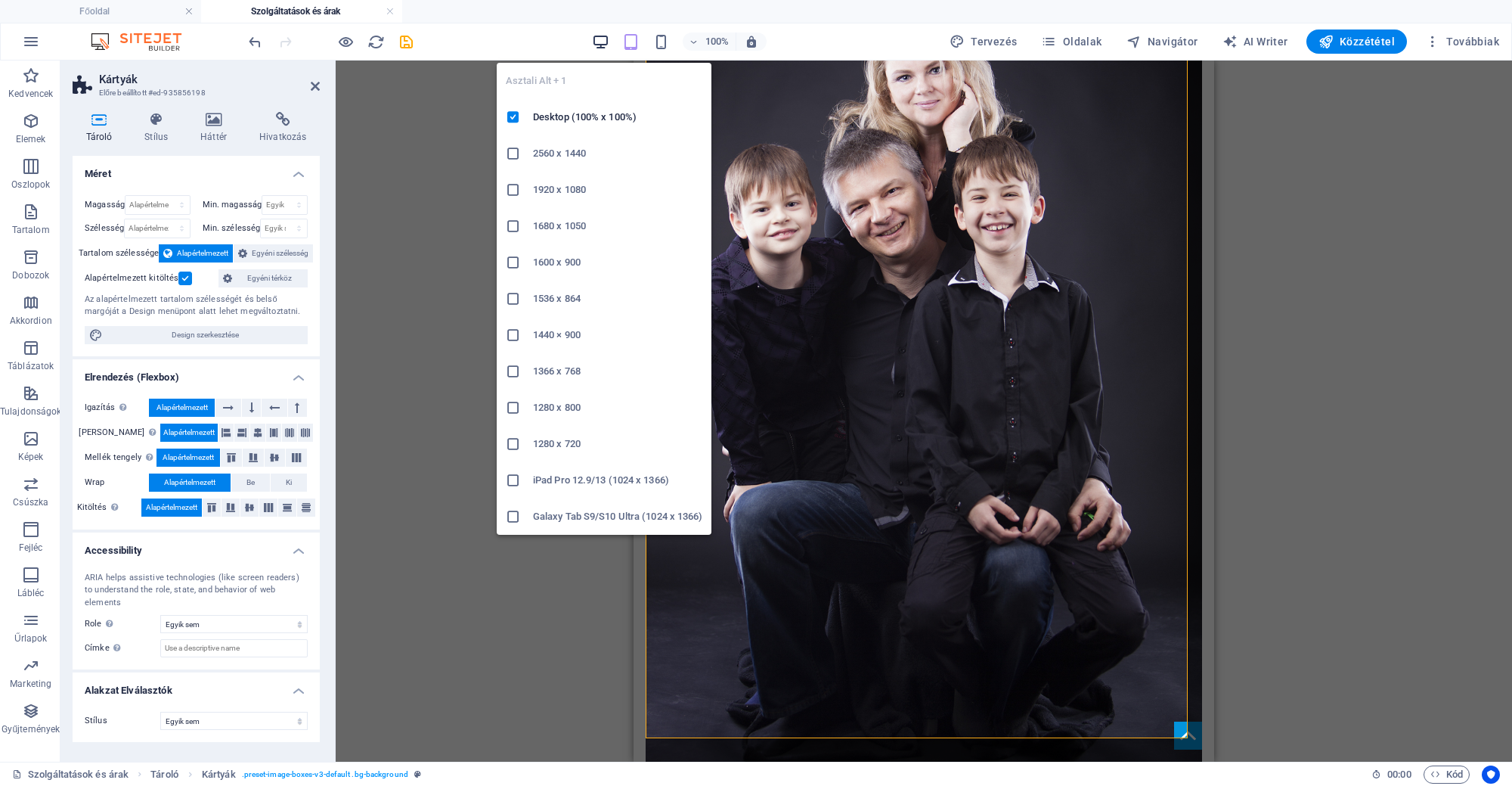
click at [605, 44] on icon "button" at bounding box center [601, 43] width 18 height 18
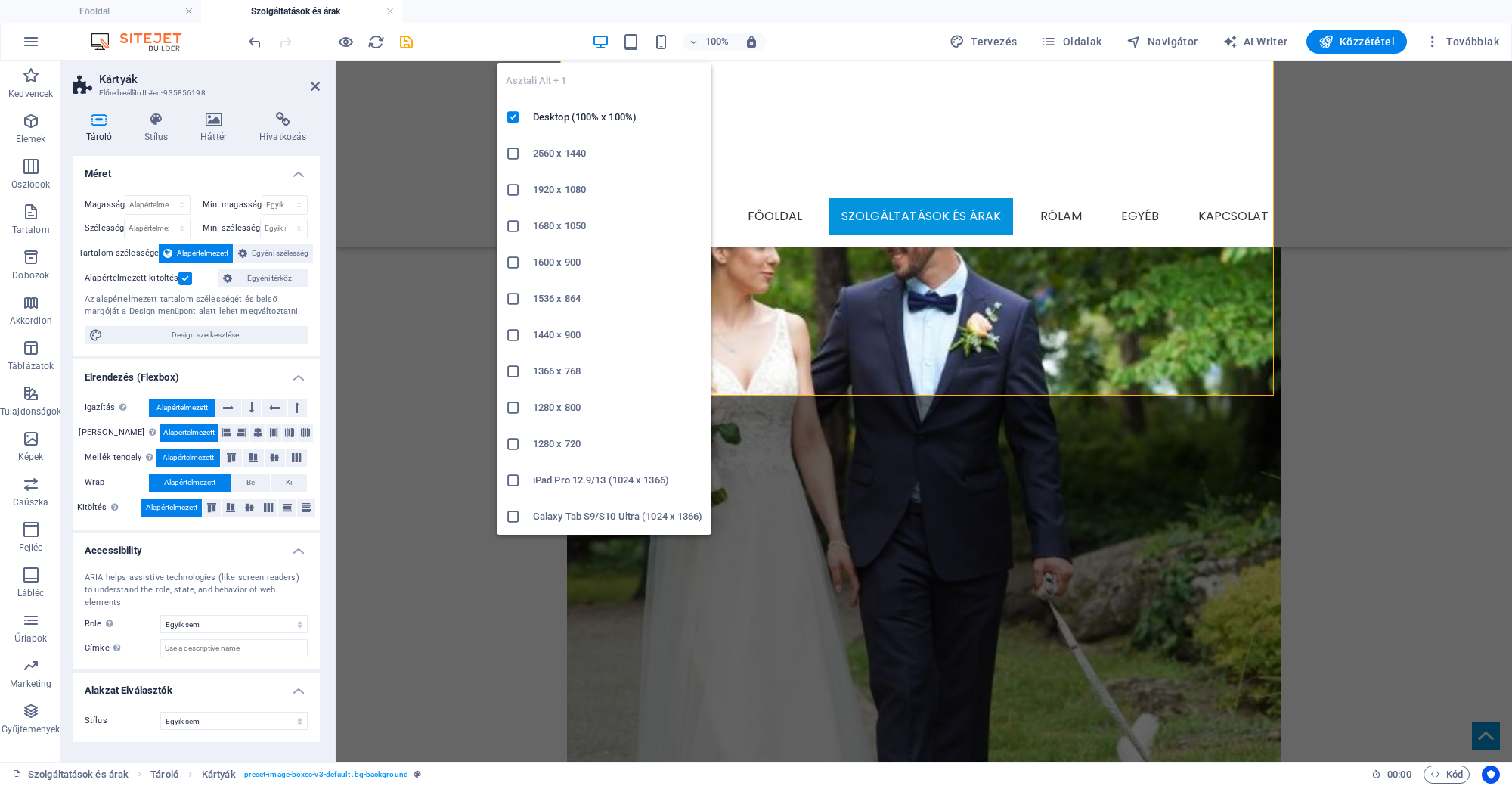
scroll to position [869, 0]
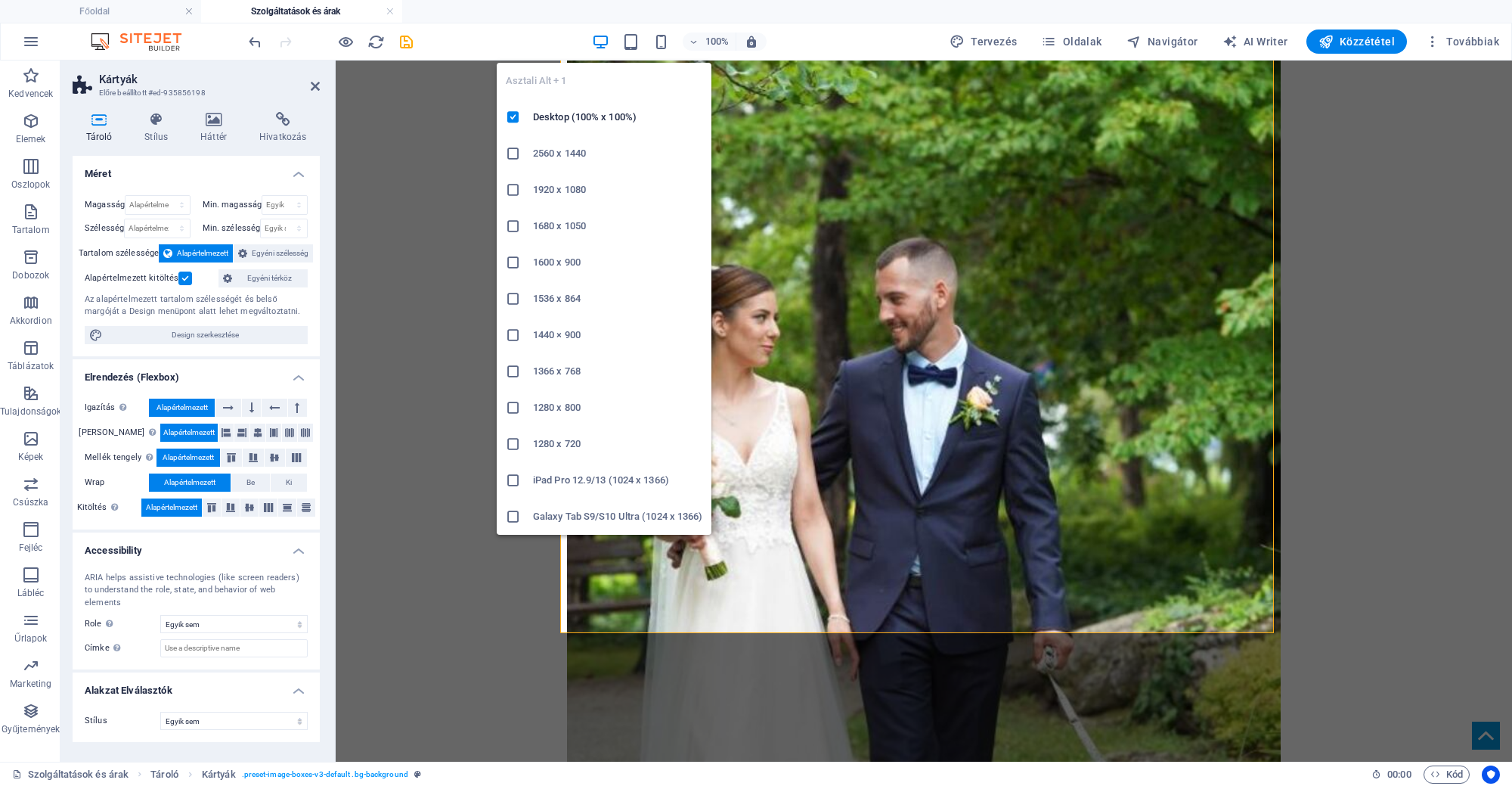
click at [602, 37] on icon "button" at bounding box center [601, 43] width 18 height 18
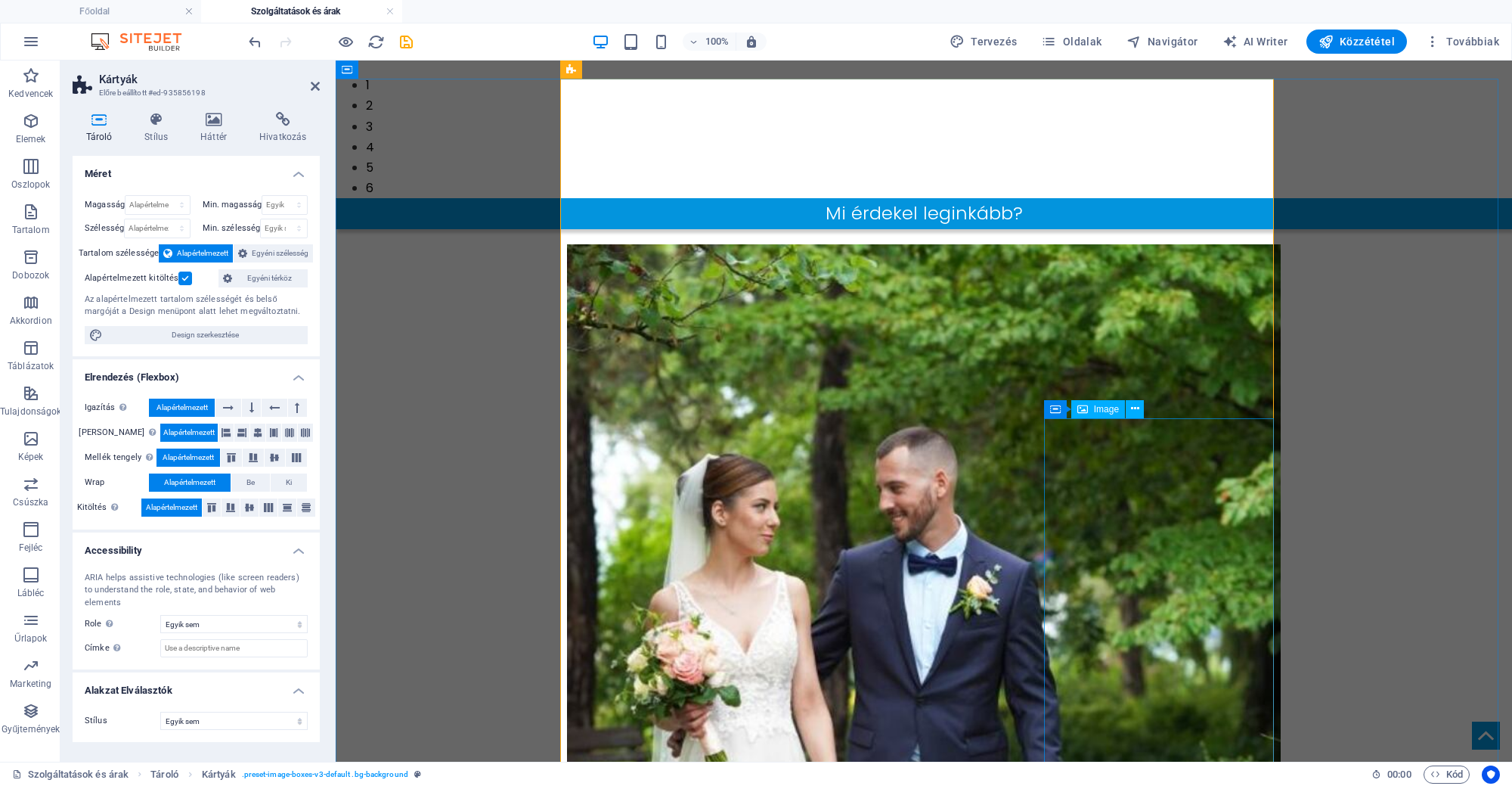
scroll to position [680, 0]
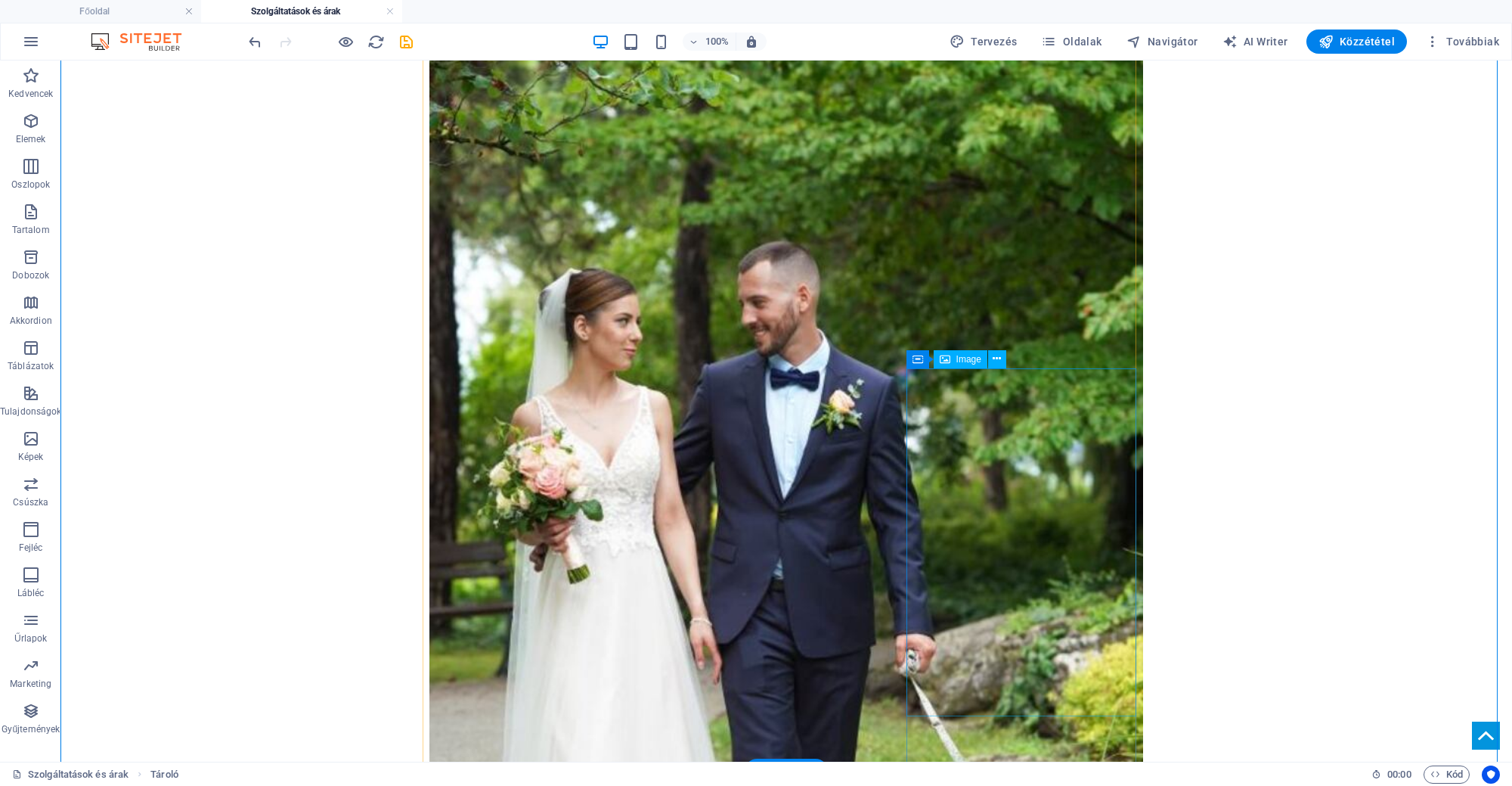
scroll to position [980, 0]
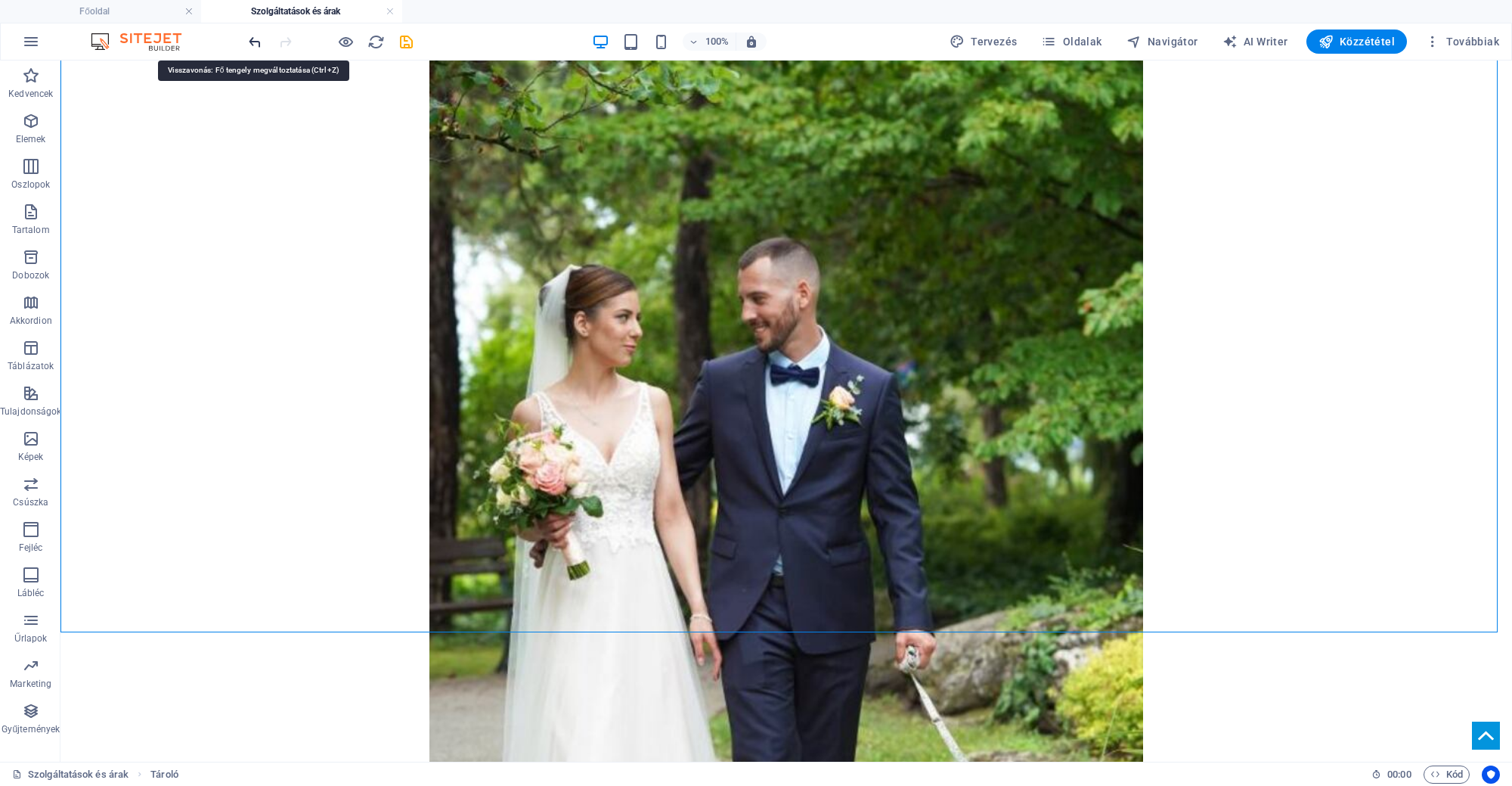
click at [251, 44] on icon "undo" at bounding box center [255, 43] width 18 height 18
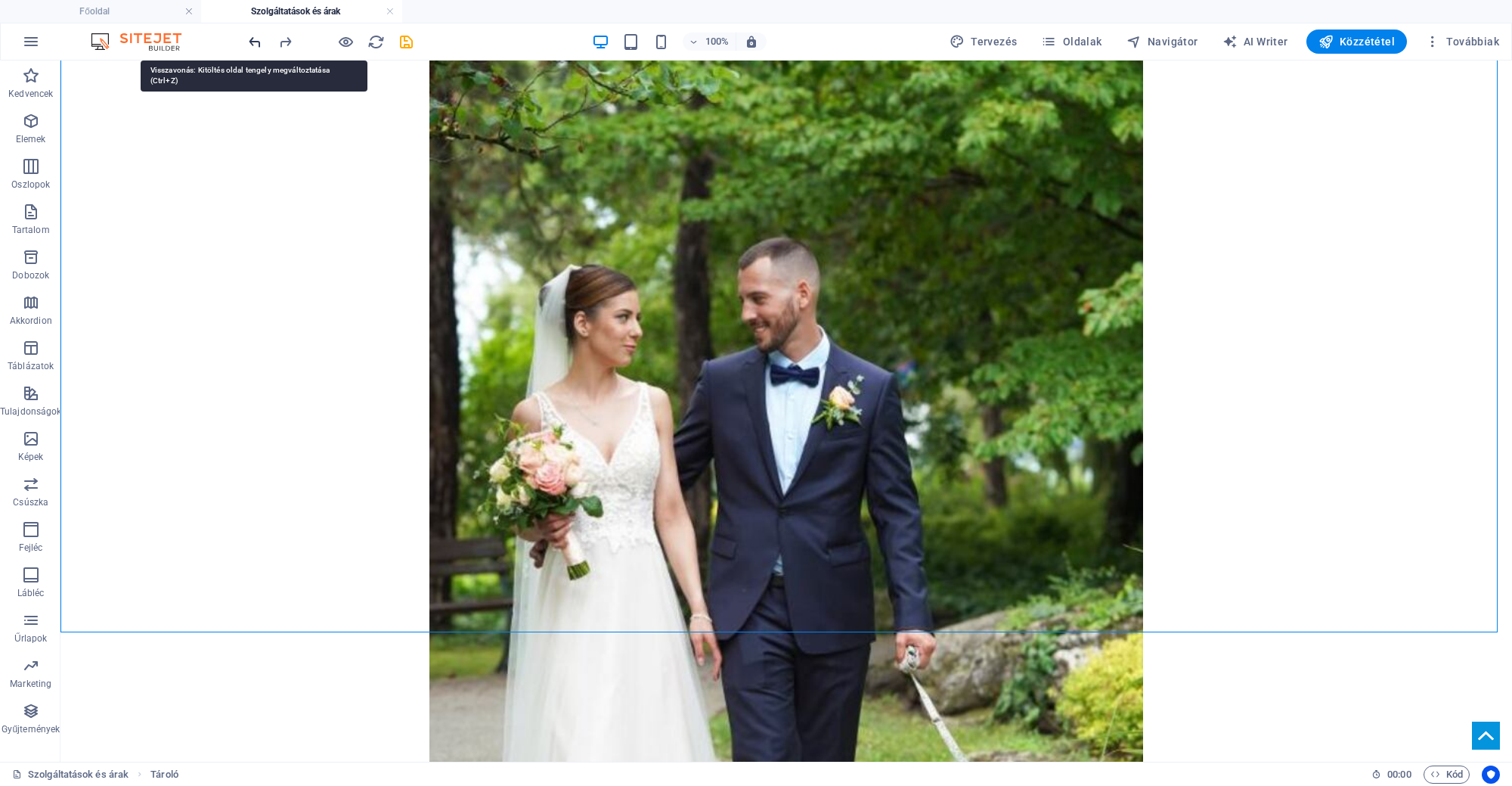
click at [251, 44] on icon "undo" at bounding box center [255, 43] width 18 height 18
click at [255, 54] on div "100% Tervezés Oldalak Navigátor AI Writer Közzététel Továbbiak" at bounding box center [756, 42] width 1510 height 37
click at [260, 42] on icon "undo" at bounding box center [255, 43] width 18 height 18
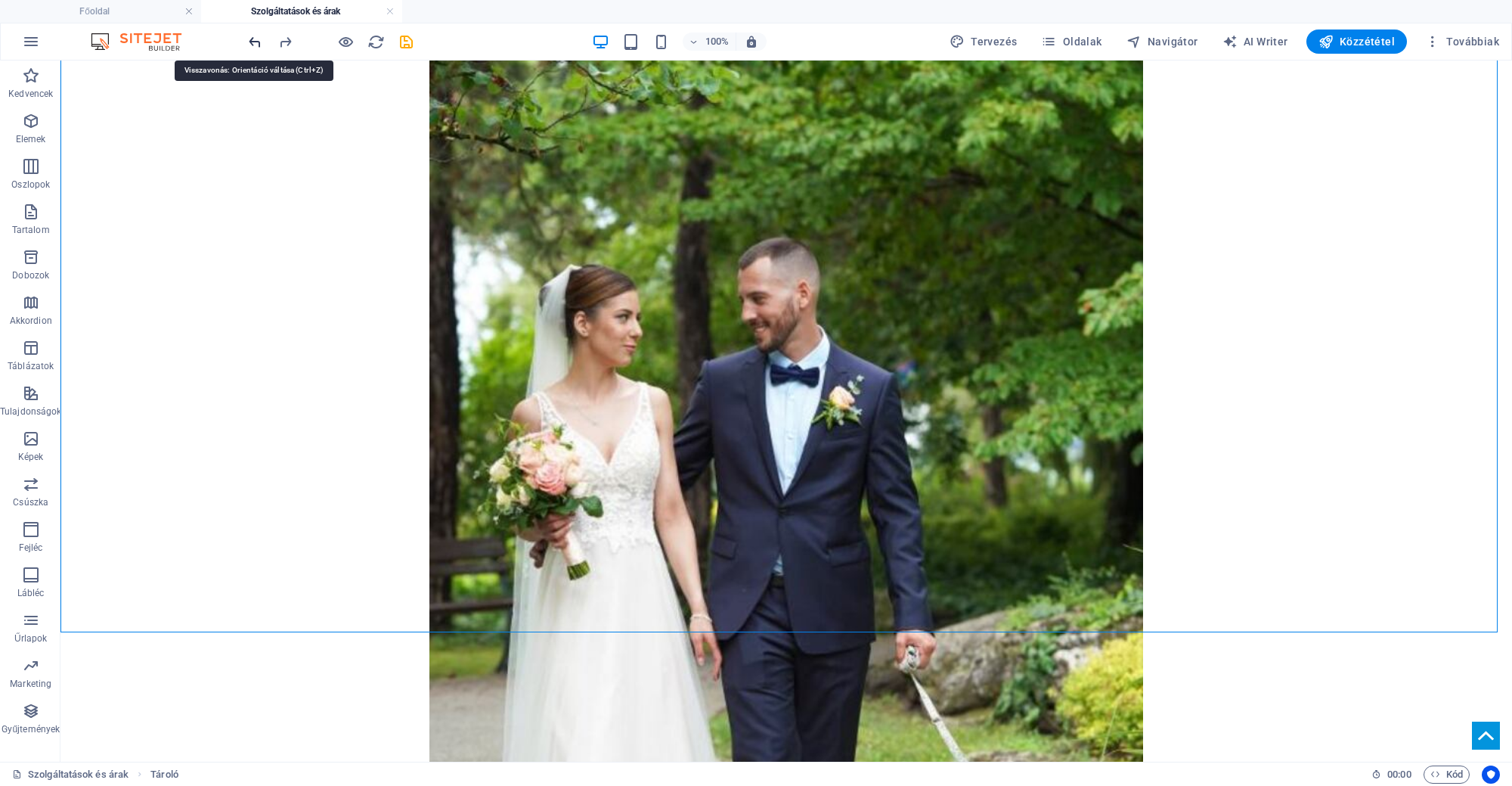
click at [260, 42] on icon "undo" at bounding box center [255, 43] width 18 height 18
click at [254, 40] on icon "undo" at bounding box center [255, 43] width 18 height 18
click at [255, 43] on icon "undo" at bounding box center [255, 43] width 18 height 18
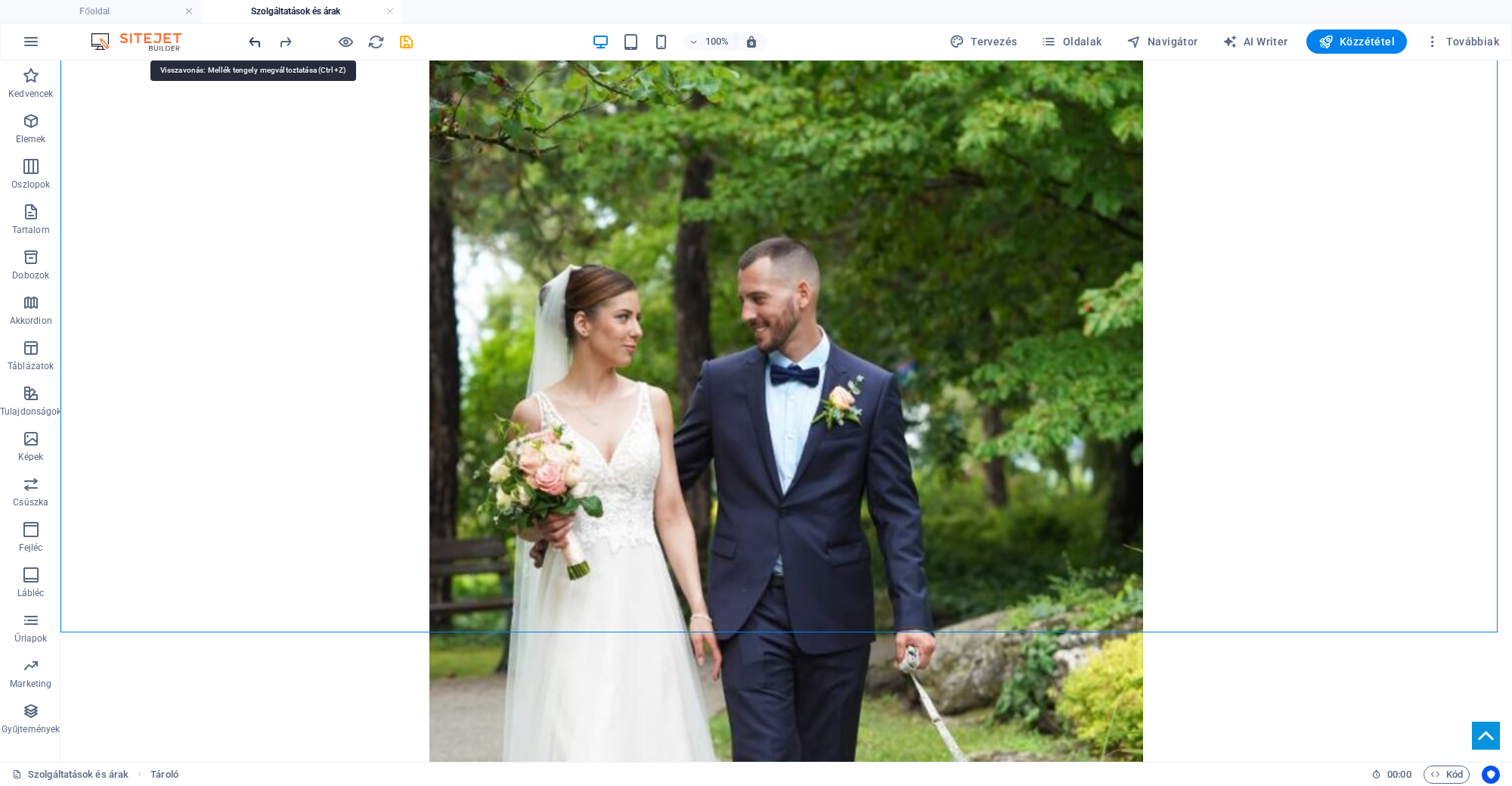
click at [255, 43] on icon "undo" at bounding box center [255, 43] width 18 height 18
click at [258, 43] on icon "undo" at bounding box center [255, 43] width 18 height 18
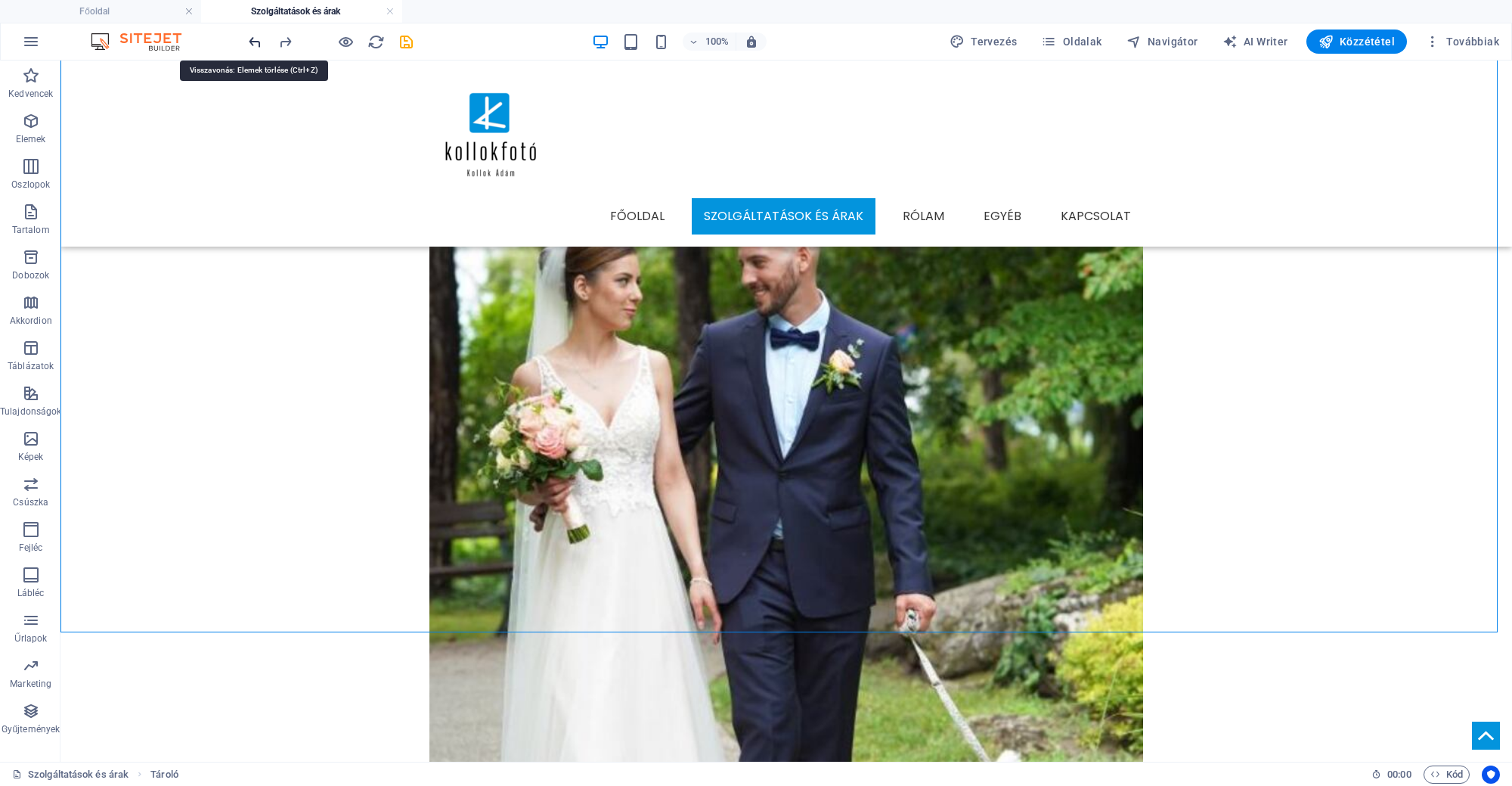
scroll to position [907, 0]
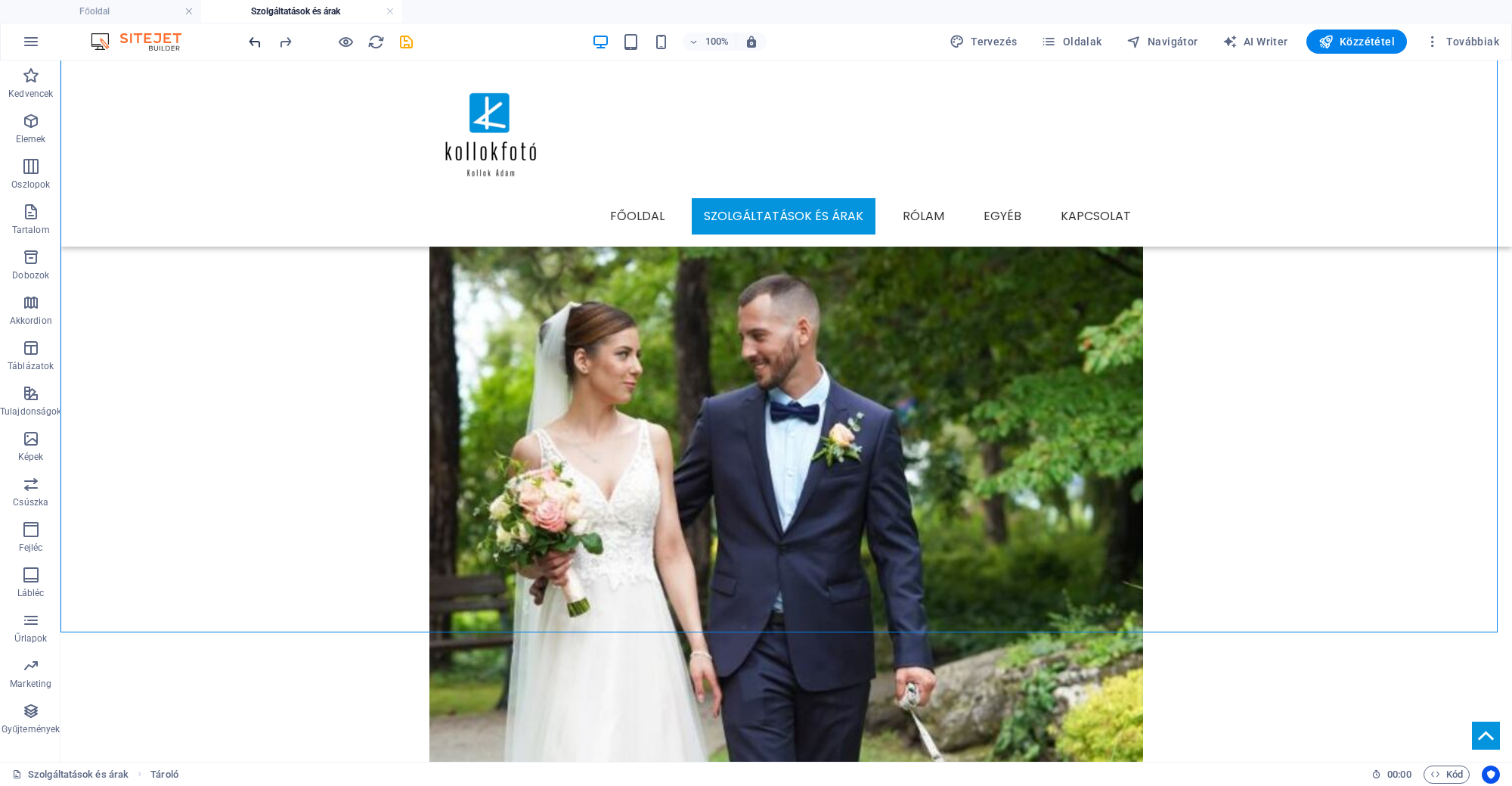
click at [250, 37] on icon "undo" at bounding box center [255, 43] width 18 height 18
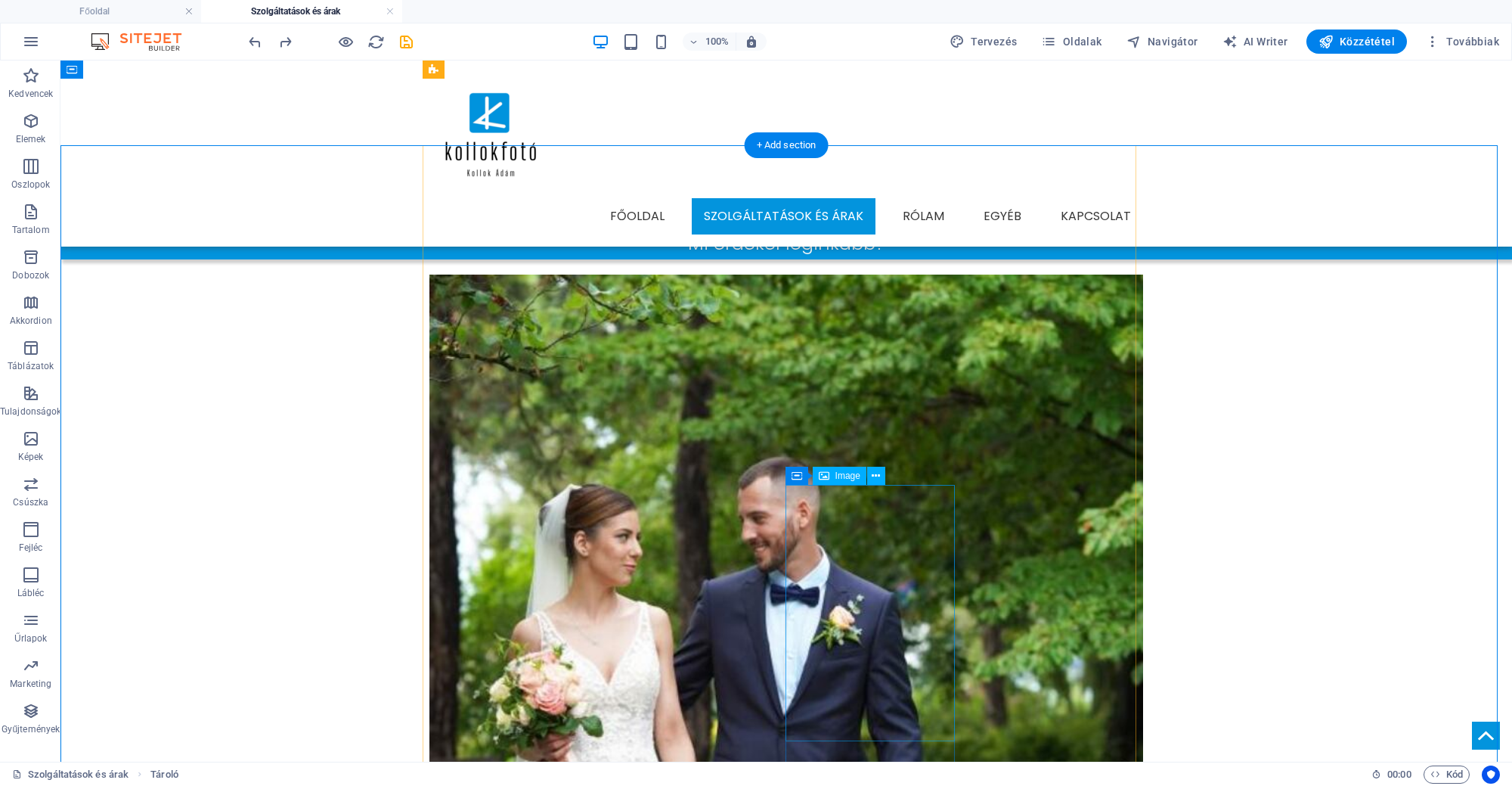
scroll to position [622, 0]
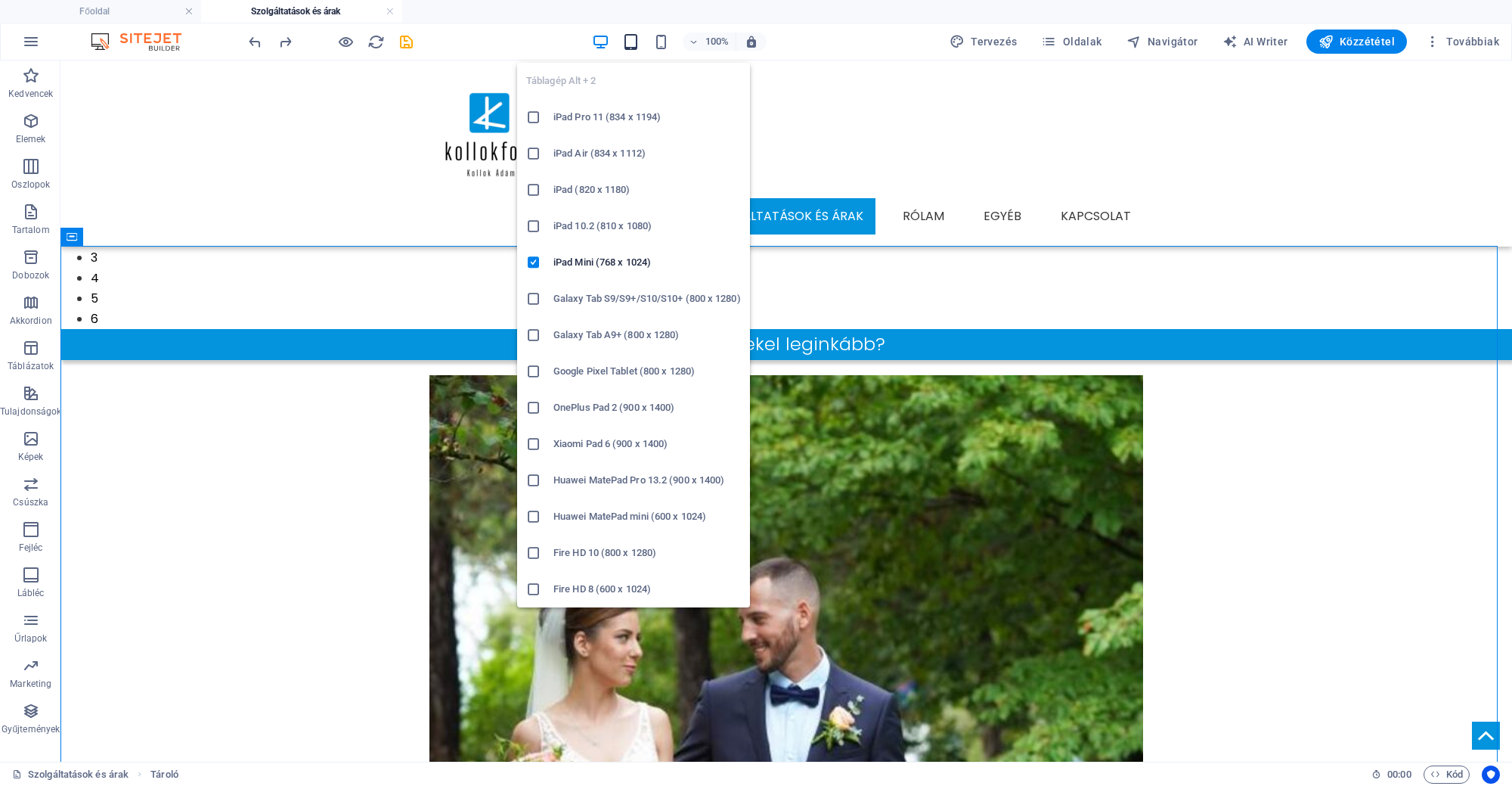
click at [639, 43] on icon "button" at bounding box center [630, 43] width 18 height 18
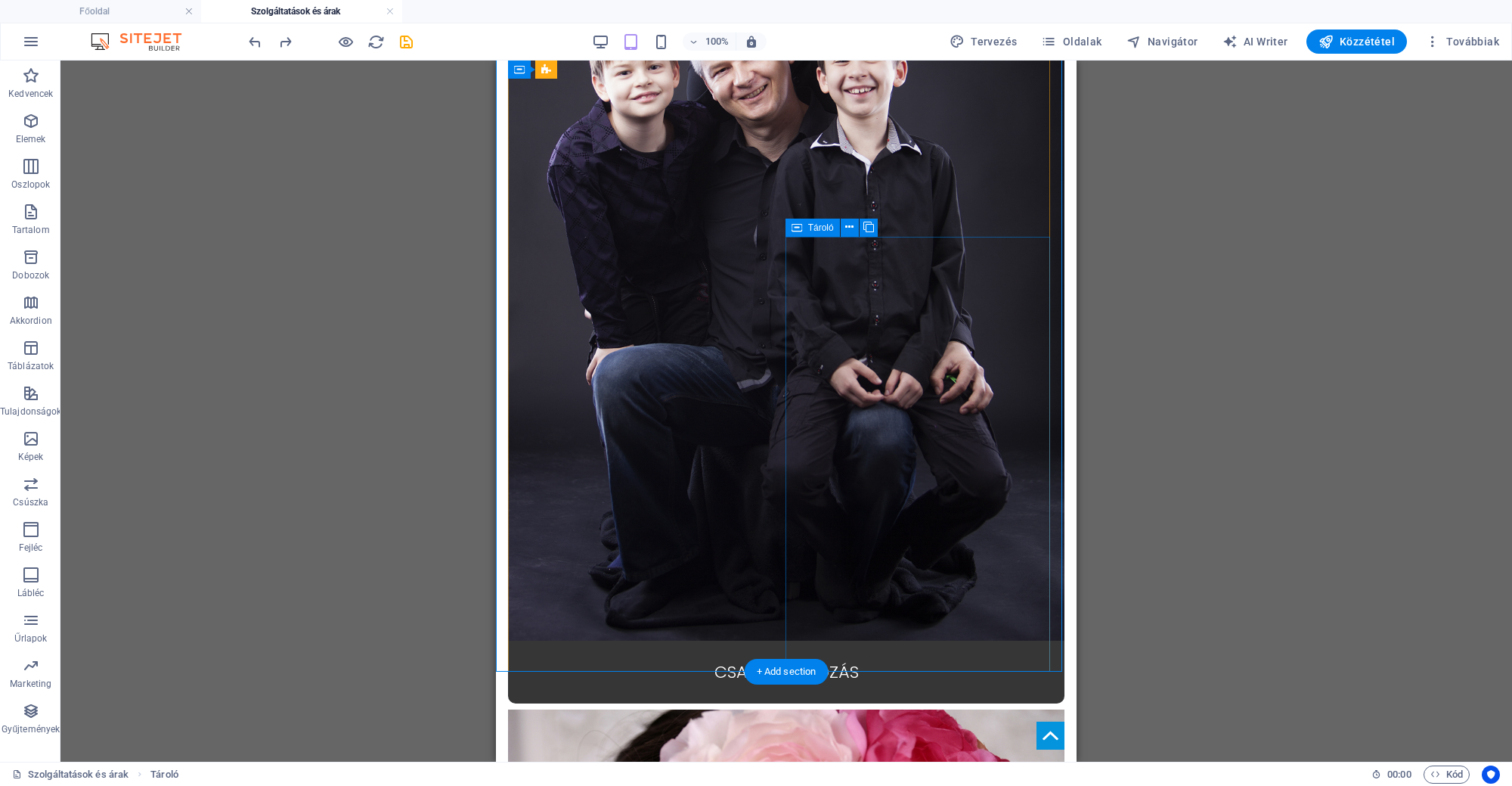
scroll to position [1735, 0]
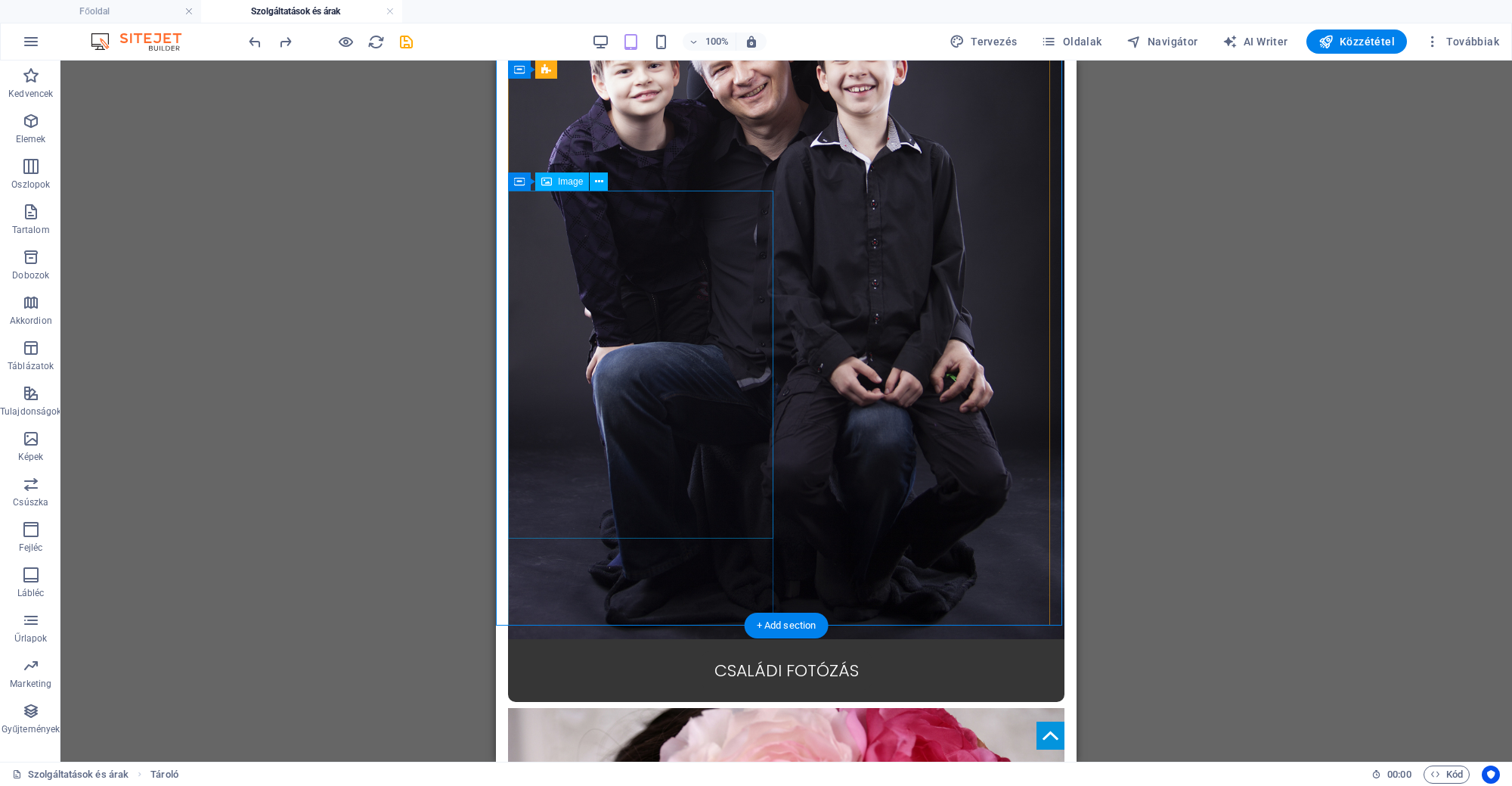
select select "px"
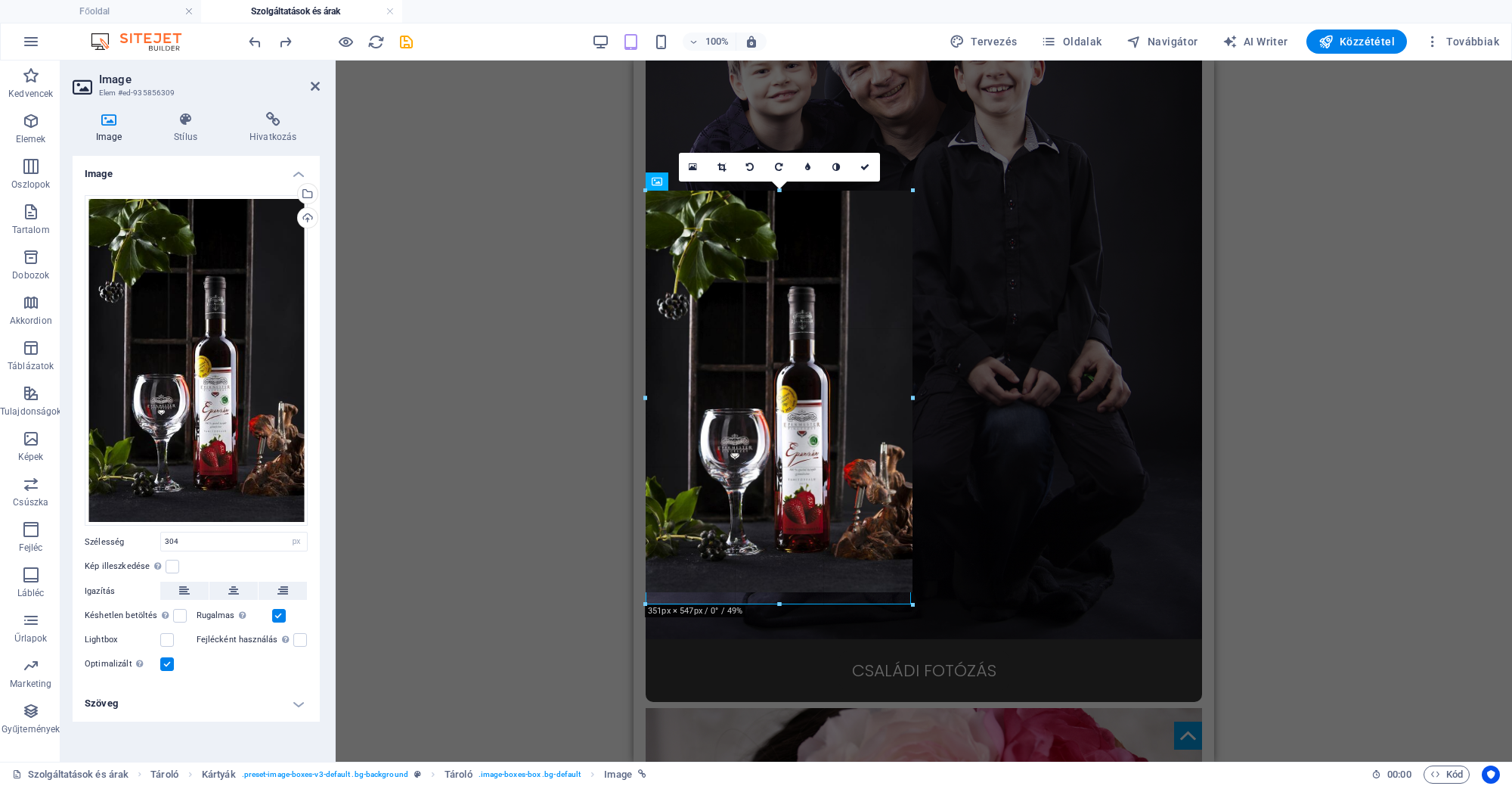
drag, startPoint x: 876, startPoint y: 365, endPoint x: 911, endPoint y: 366, distance: 35.0
type input "350"
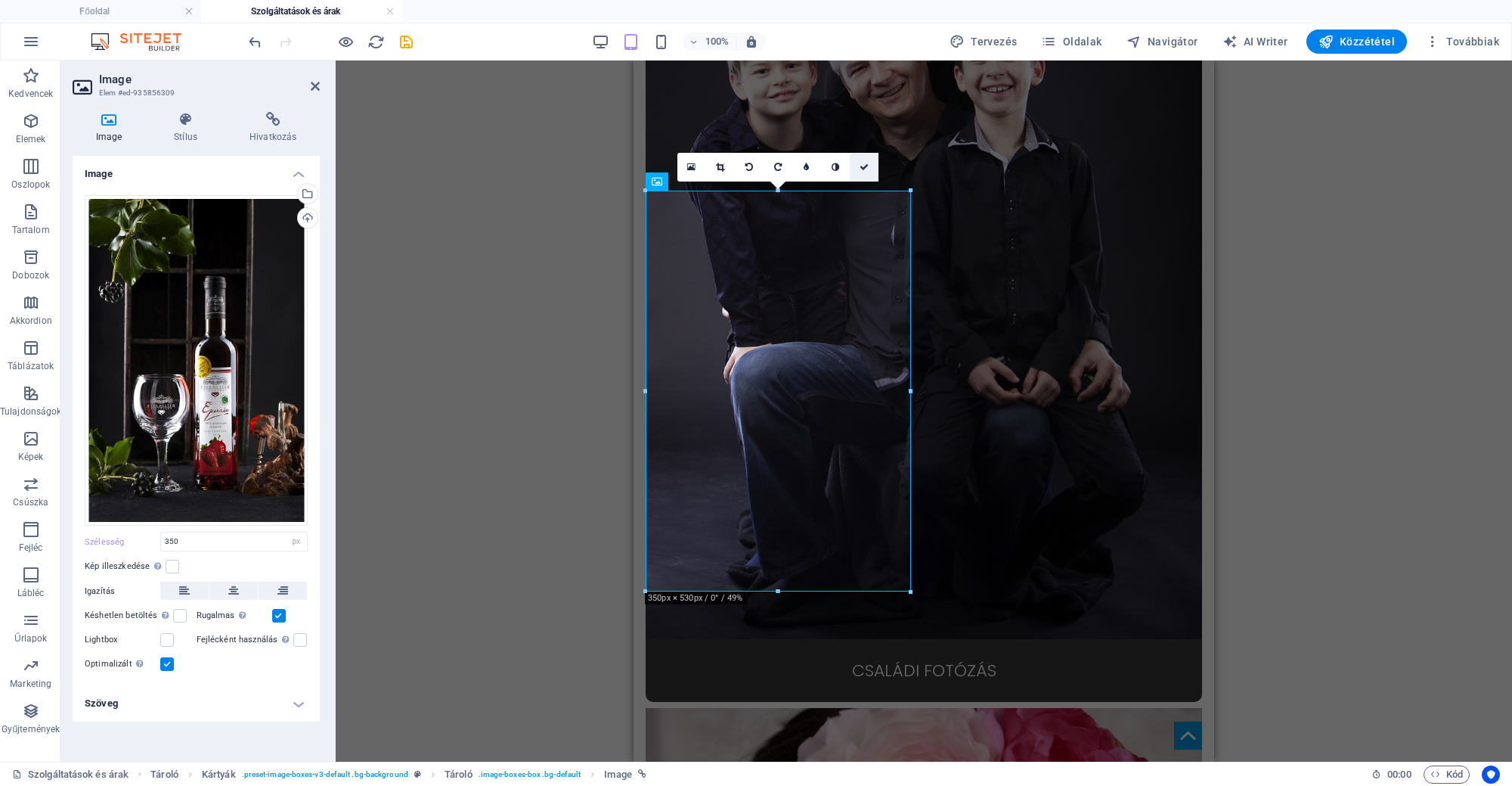
click at [868, 165] on icon at bounding box center [864, 166] width 9 height 9
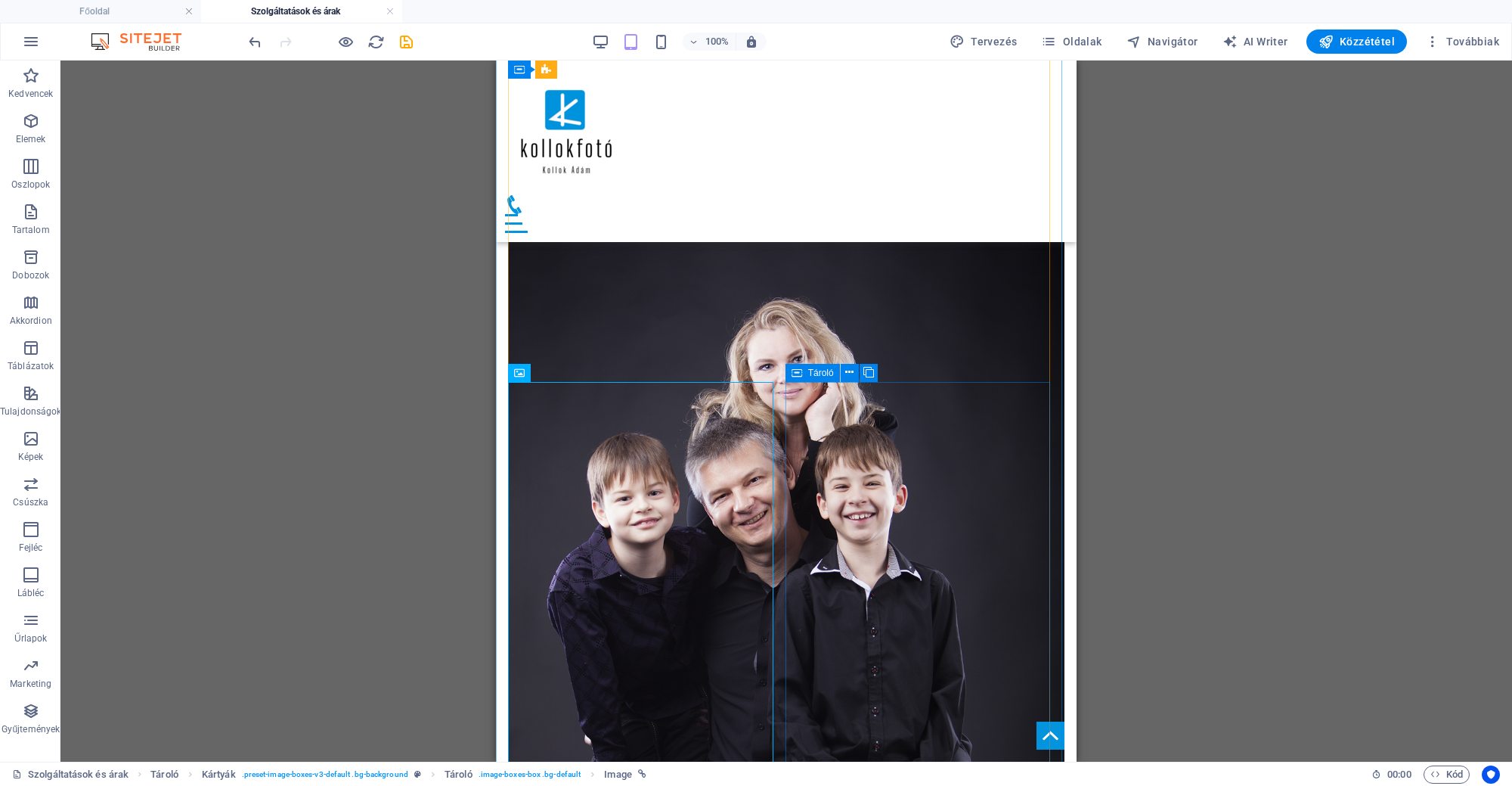
scroll to position [1263, 0]
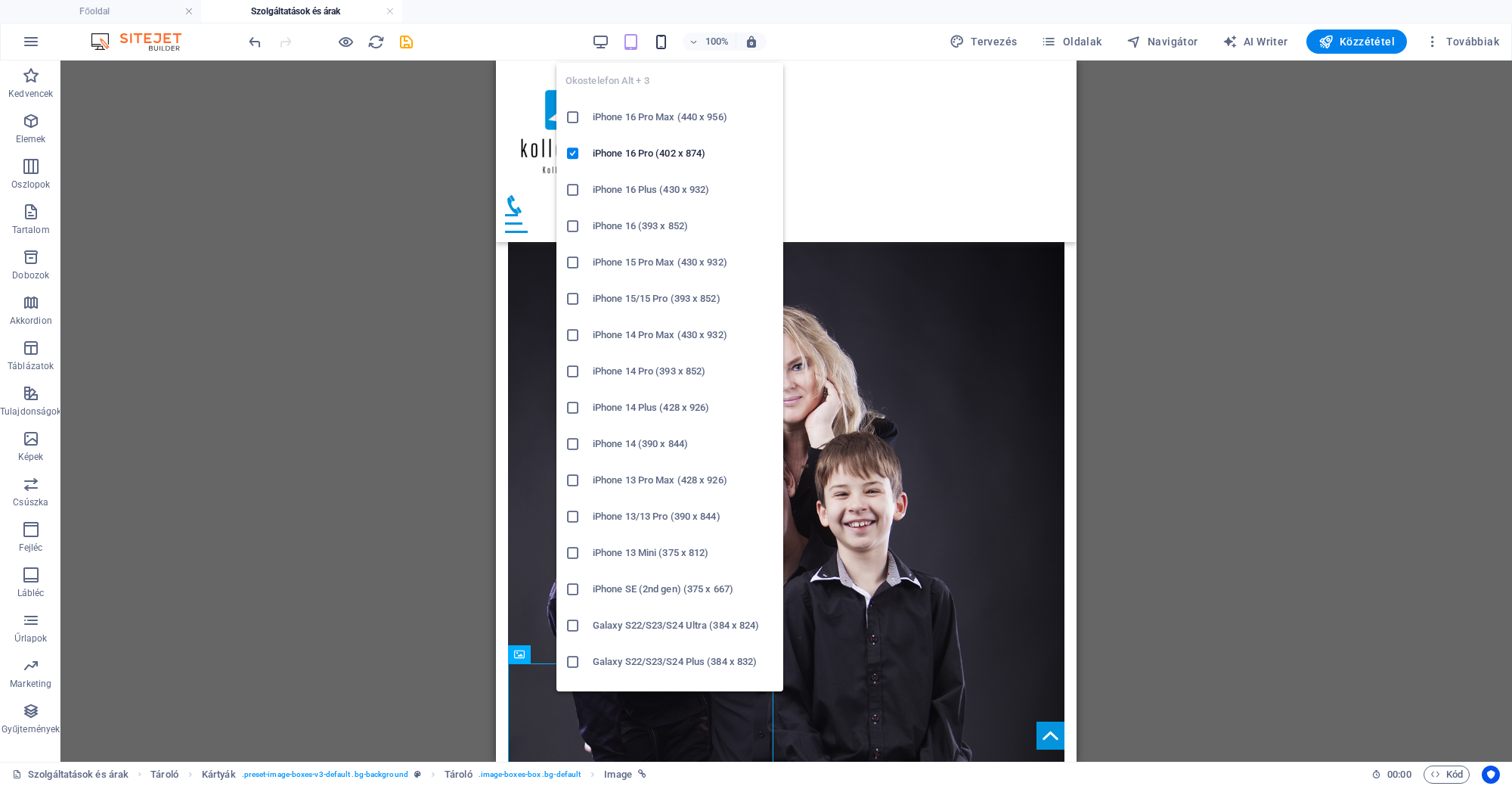
click at [669, 42] on icon "button" at bounding box center [661, 43] width 18 height 18
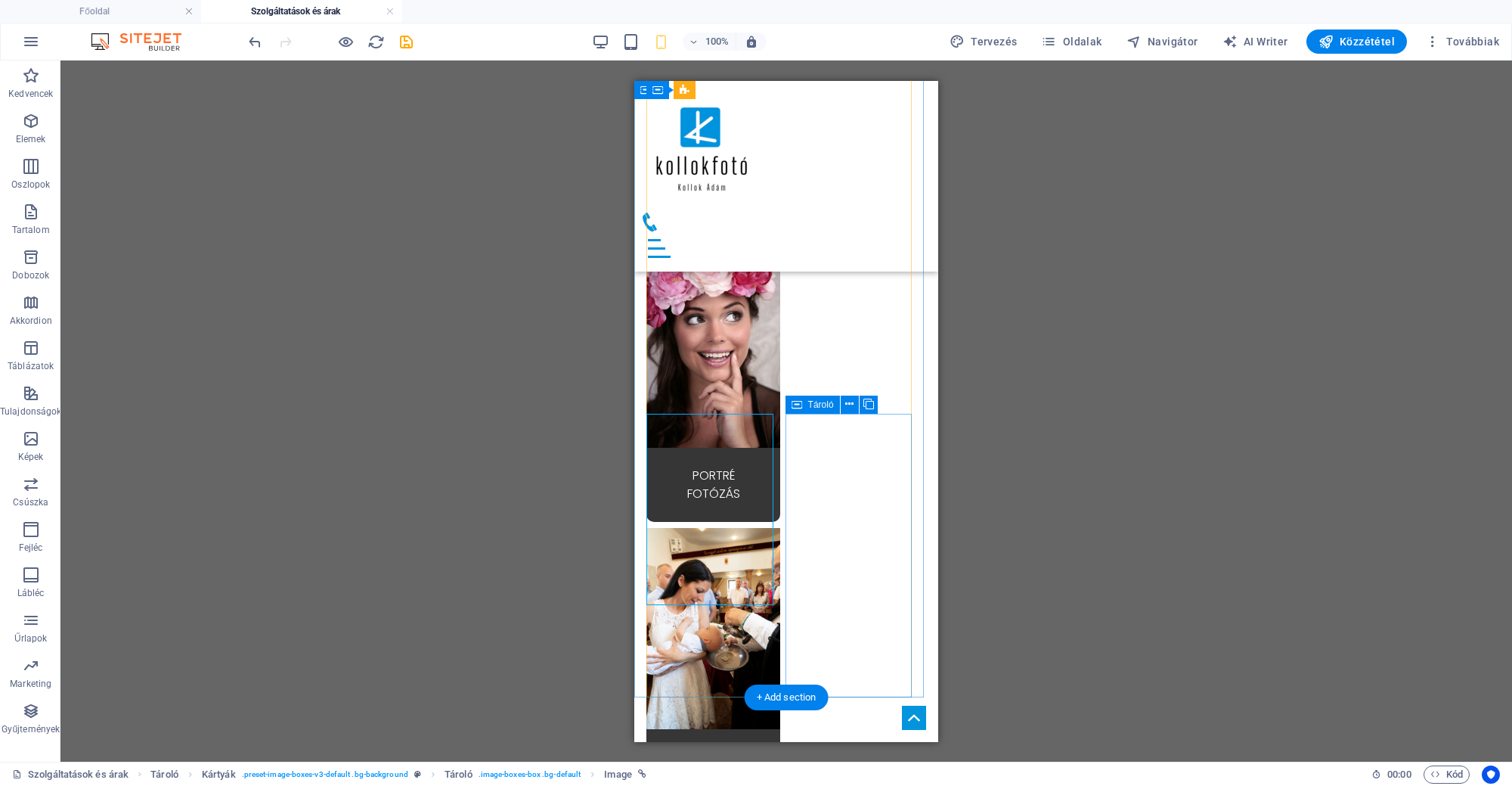
scroll to position [818, 0]
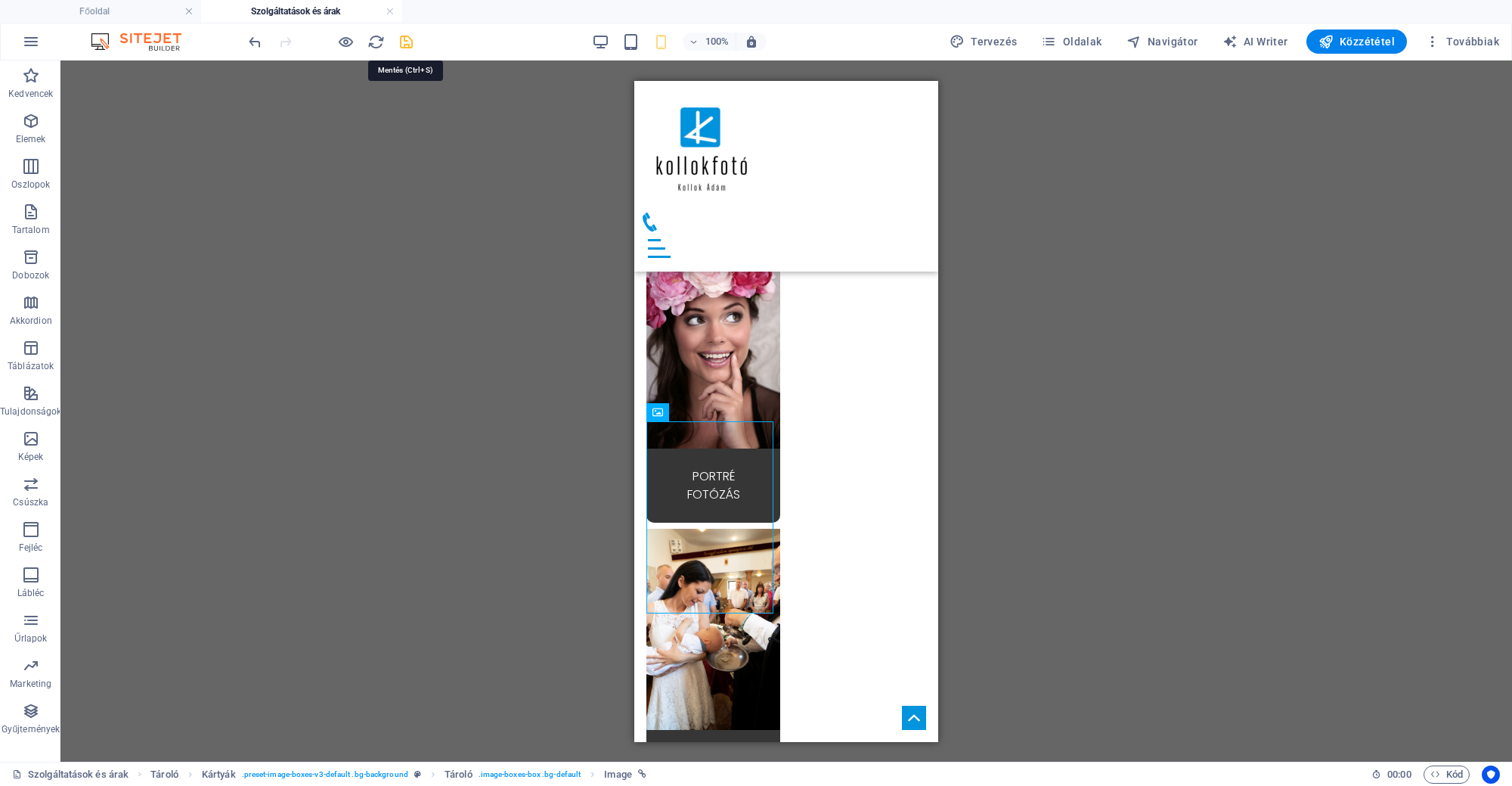
click at [405, 43] on icon "save" at bounding box center [406, 43] width 18 height 18
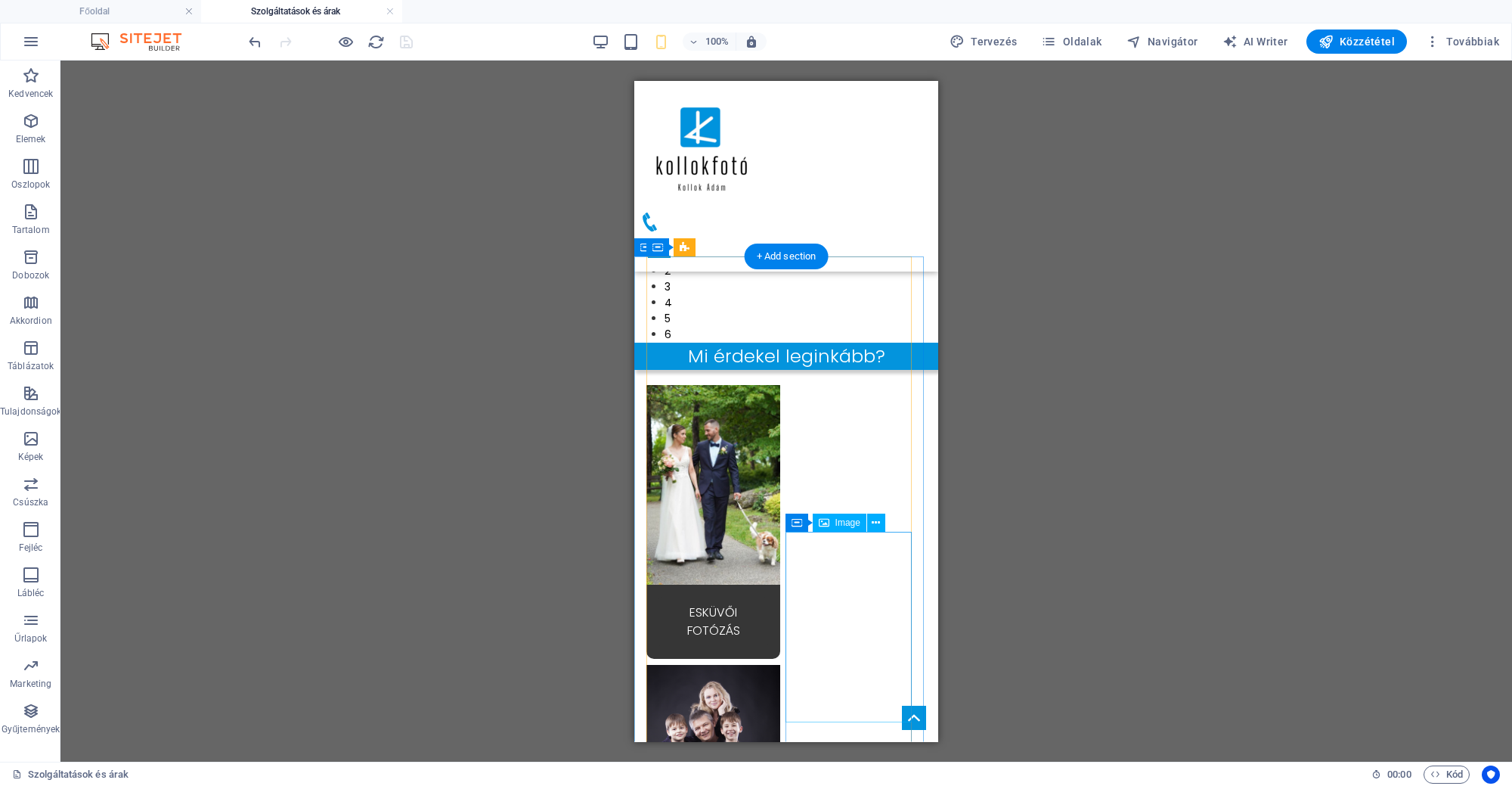
scroll to position [0, 0]
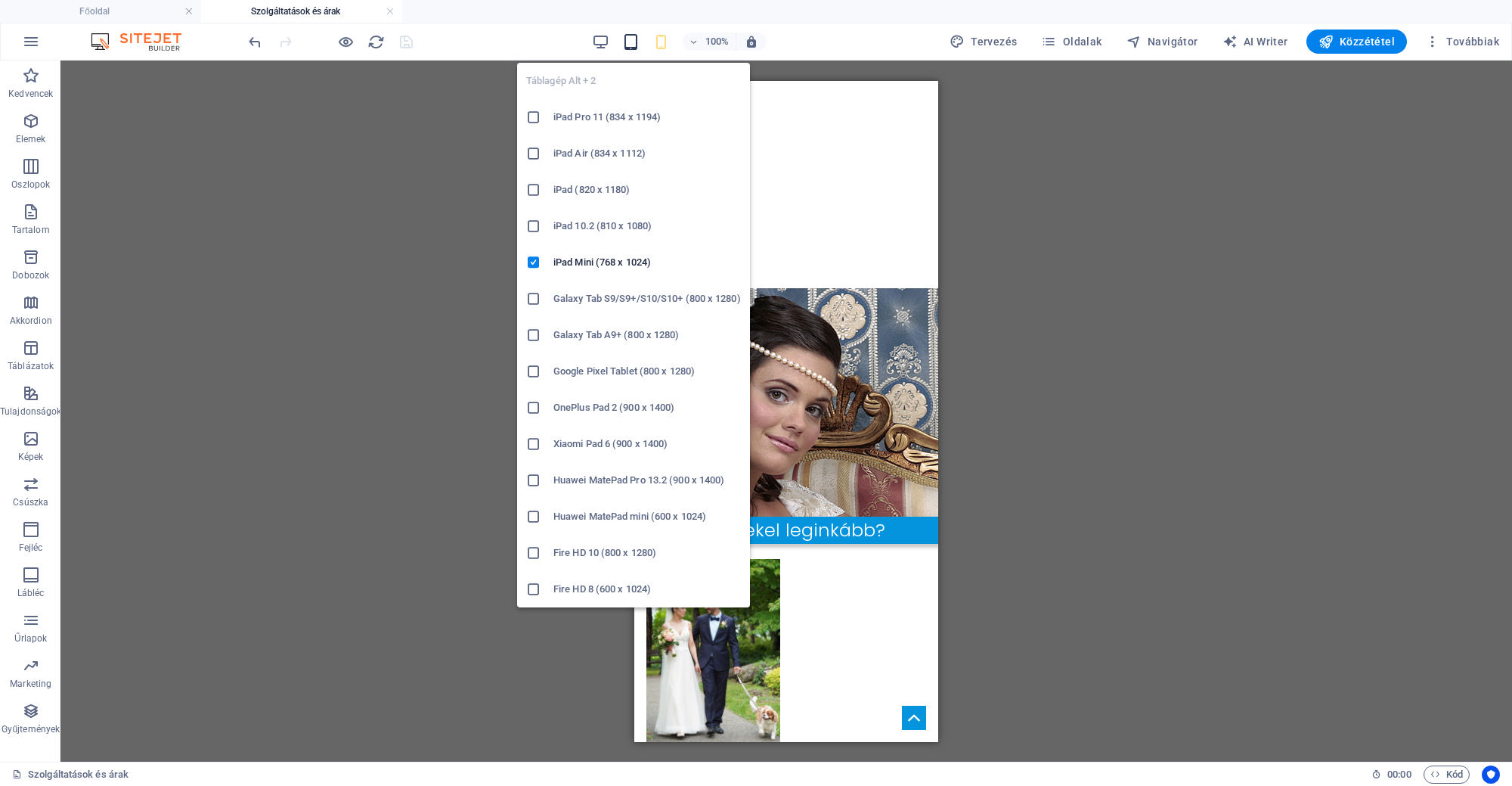
click at [639, 44] on icon "button" at bounding box center [630, 43] width 18 height 18
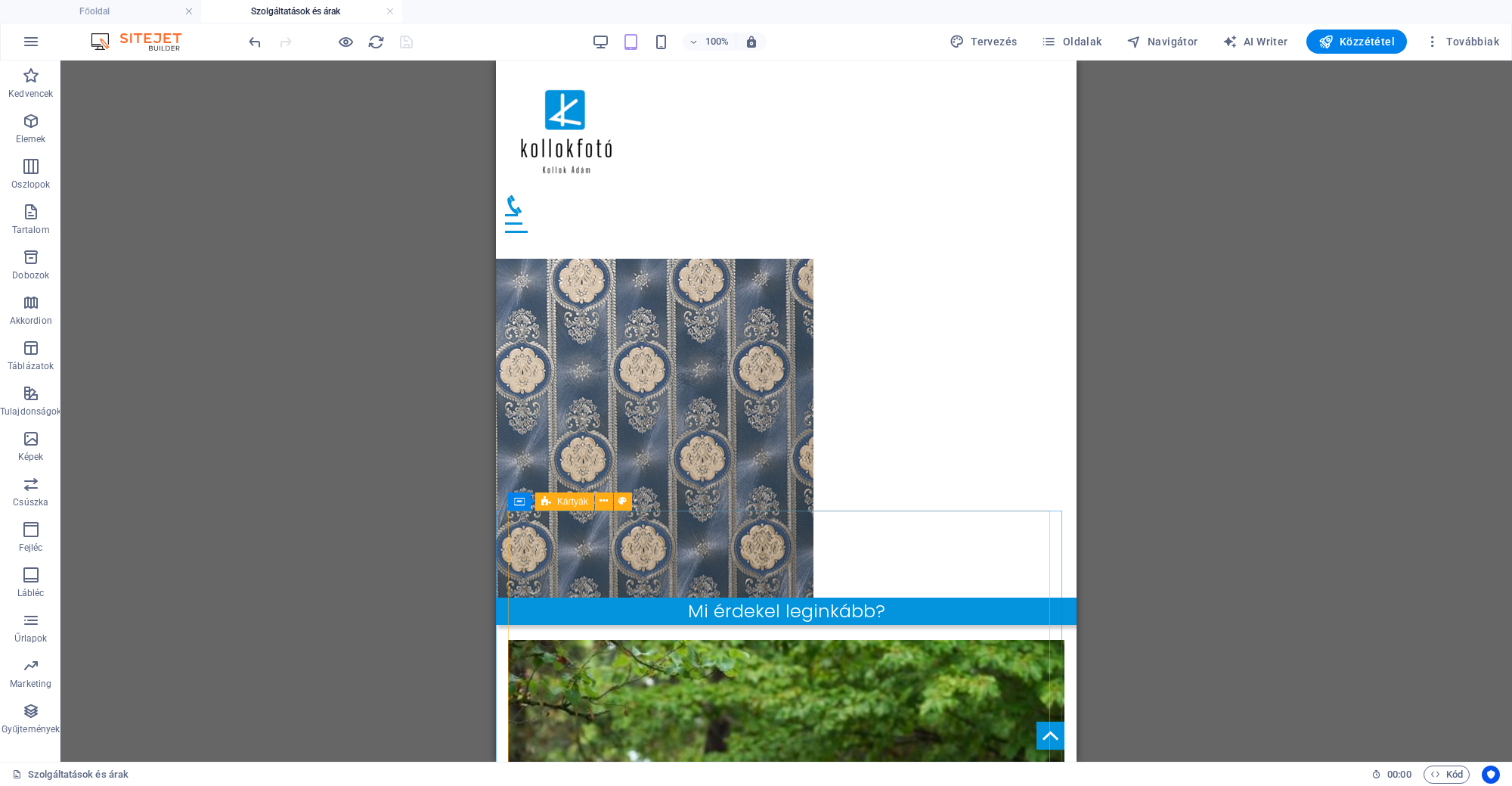
click at [544, 503] on icon at bounding box center [546, 501] width 10 height 18
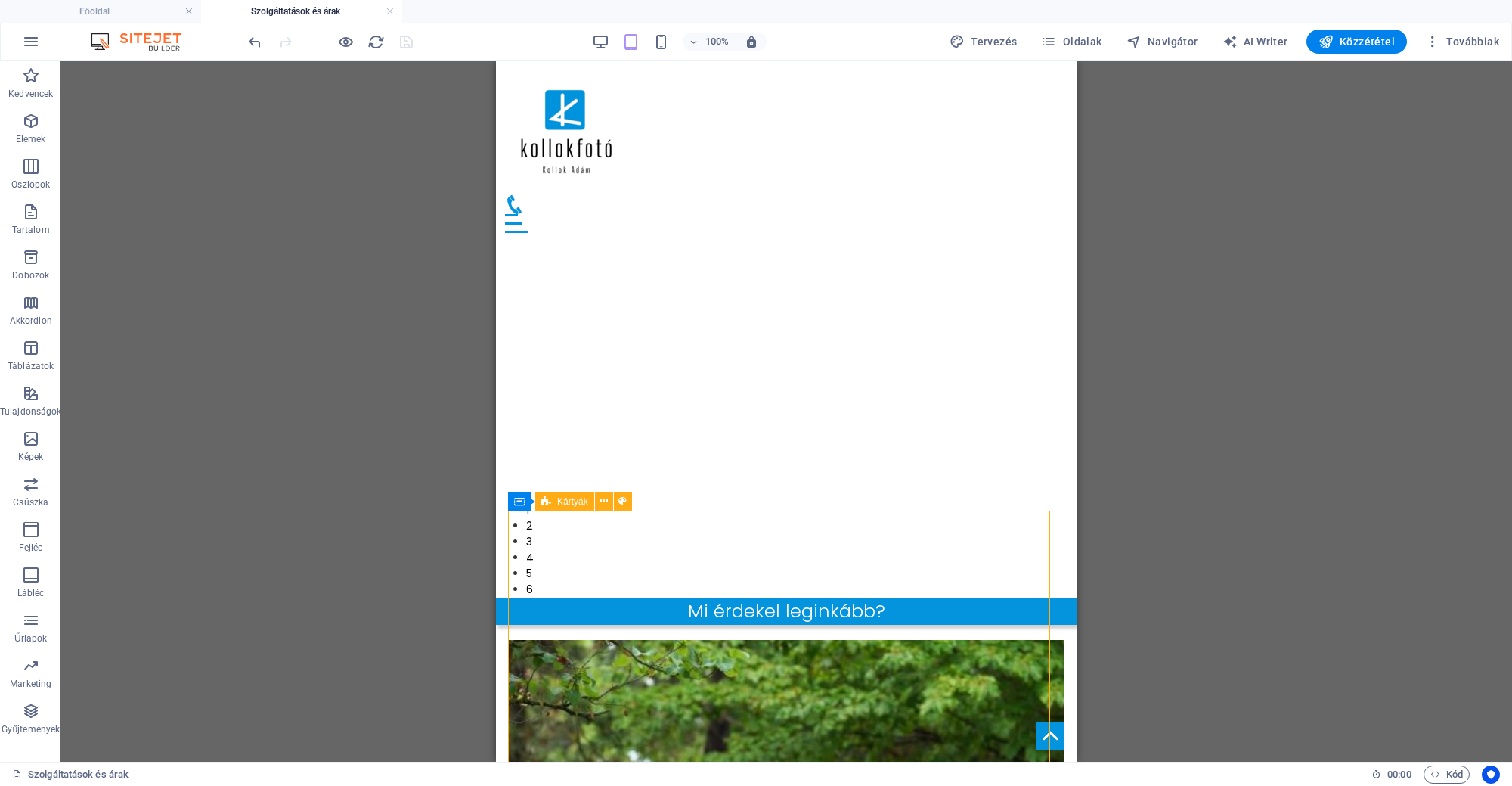
click at [544, 503] on icon at bounding box center [546, 501] width 10 height 18
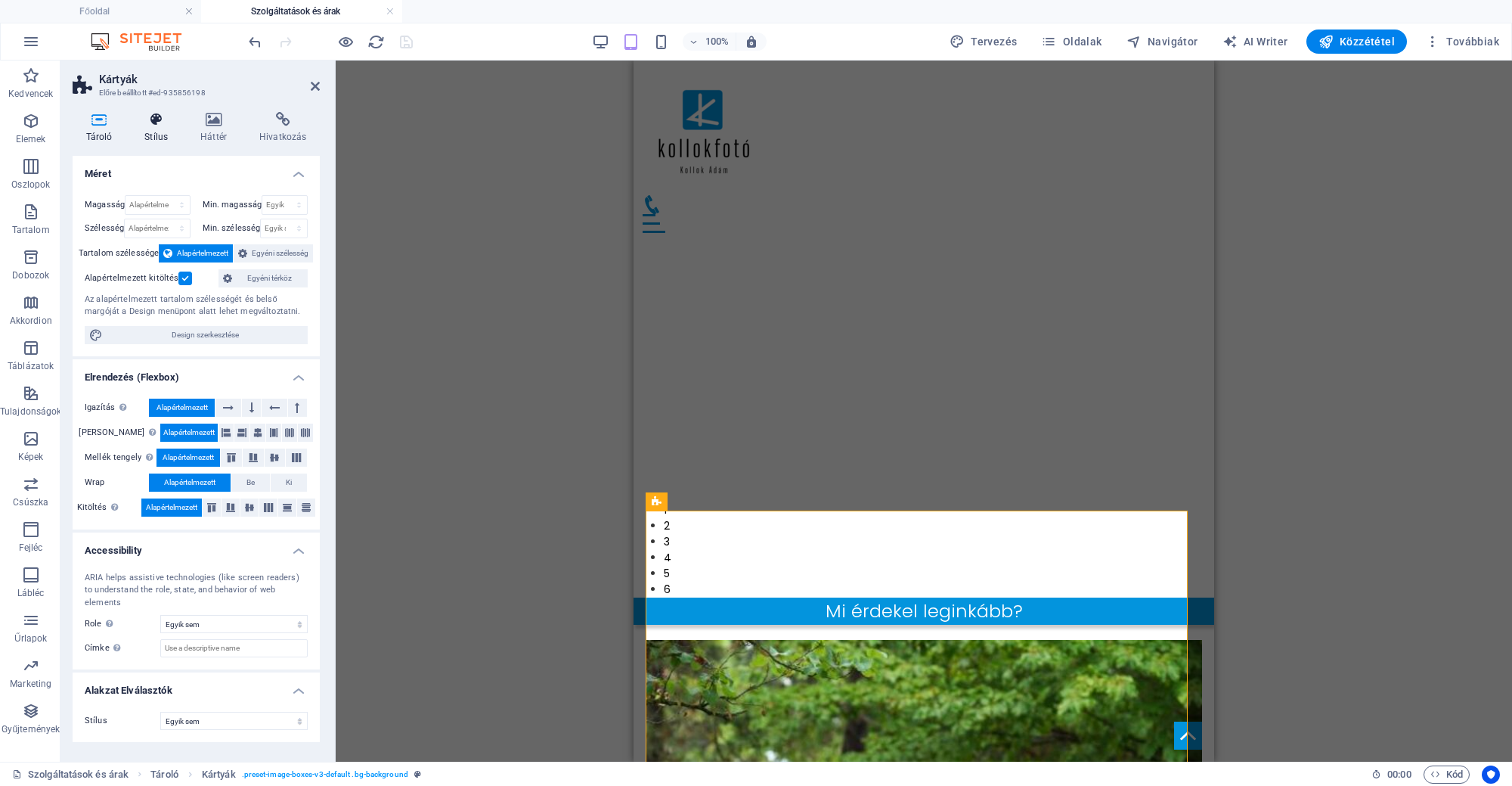
click at [159, 130] on h4 "Stílus" at bounding box center [159, 128] width 56 height 32
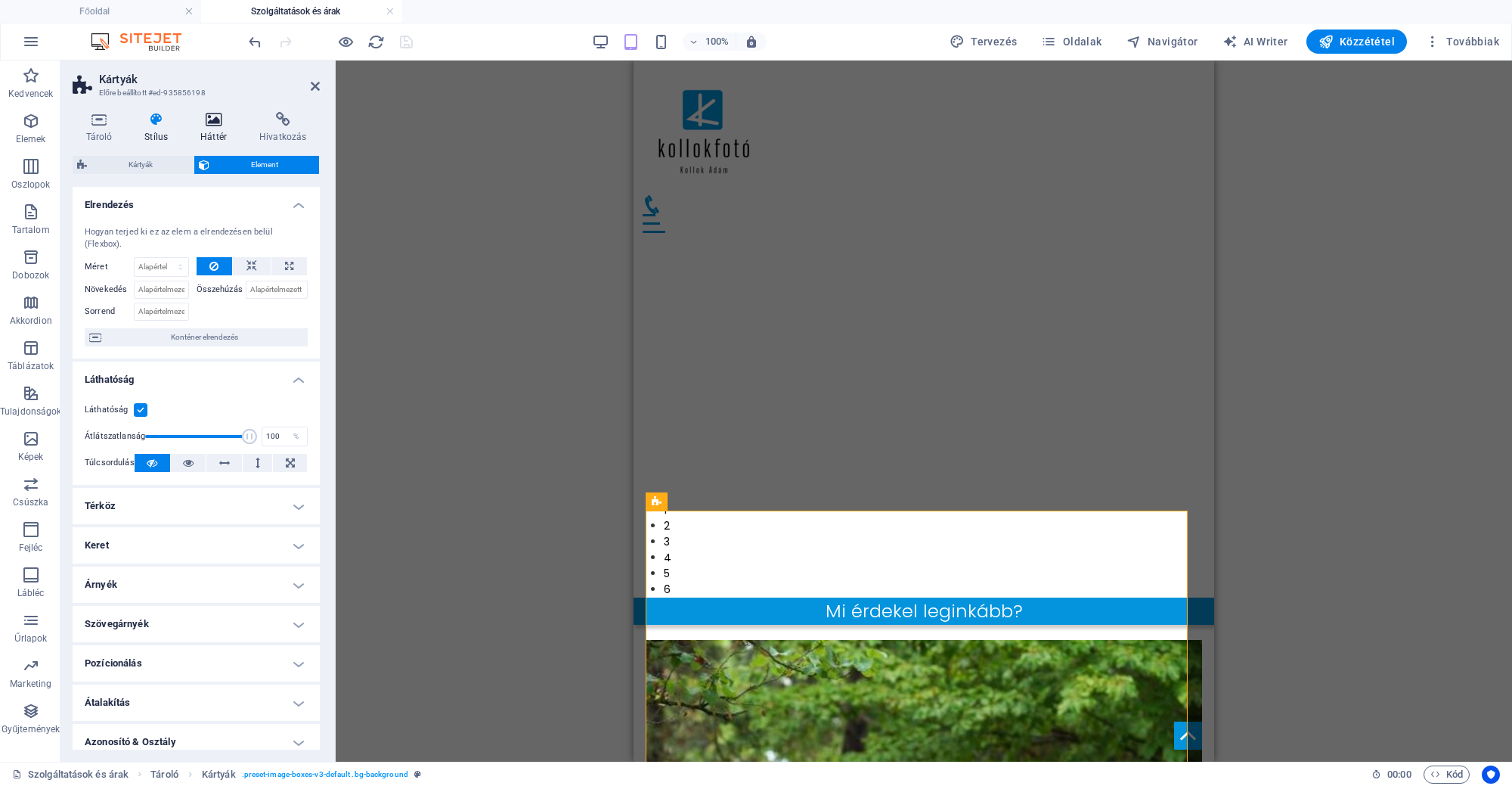
click at [213, 120] on icon at bounding box center [214, 119] width 53 height 15
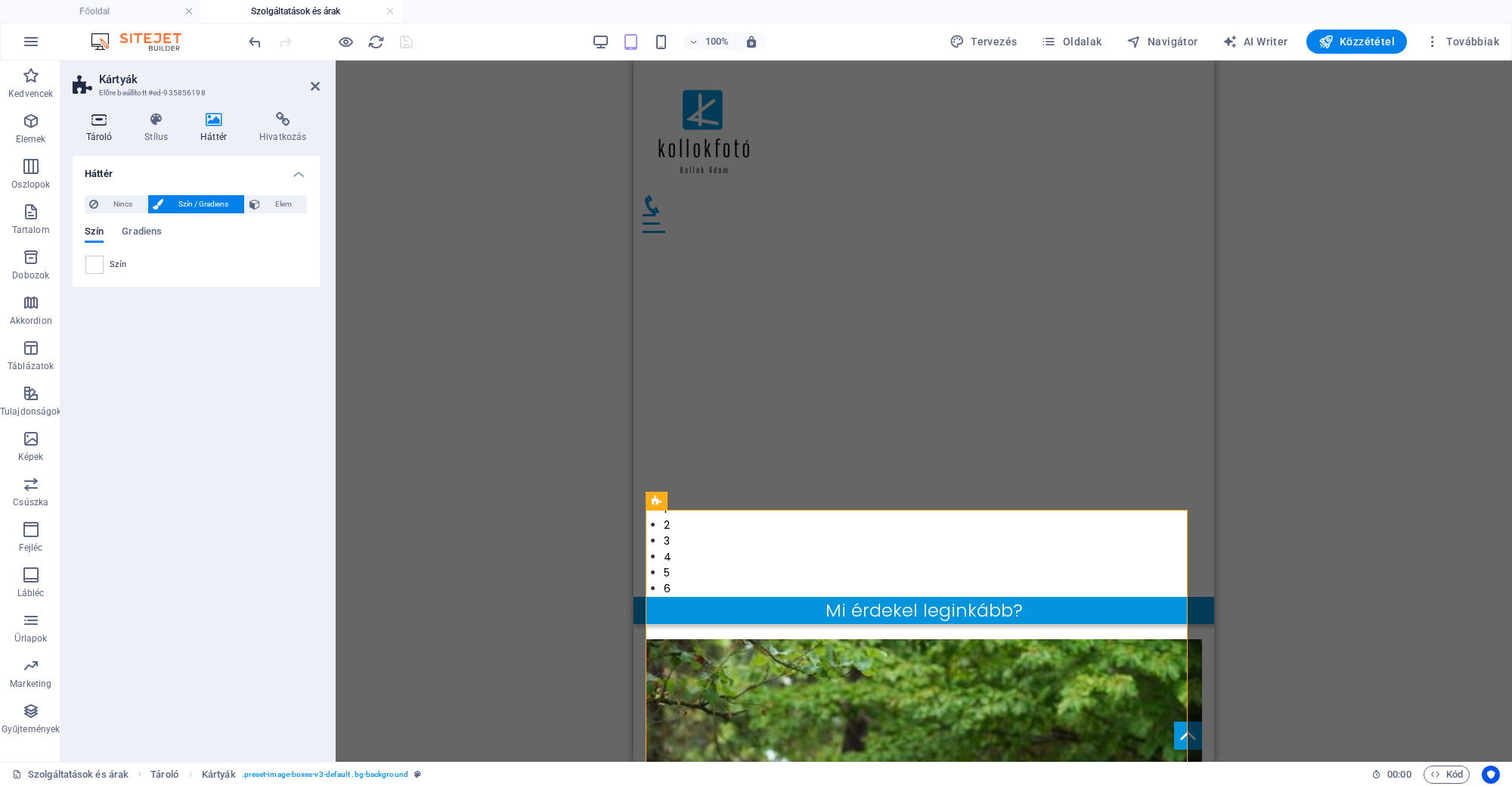
click at [98, 129] on h4 "Tároló" at bounding box center [102, 128] width 59 height 32
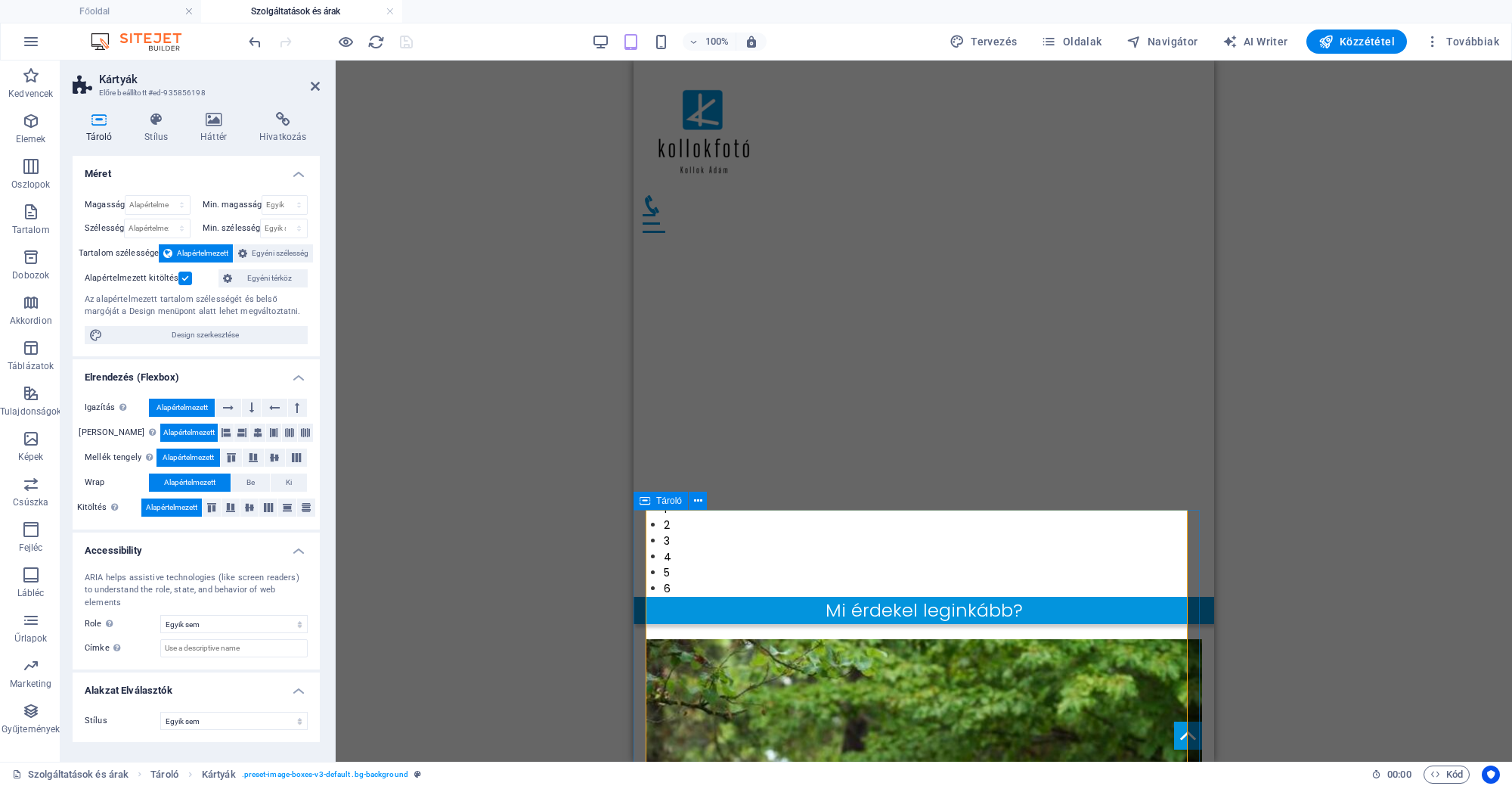
click at [666, 503] on span "Tároló" at bounding box center [669, 500] width 26 height 9
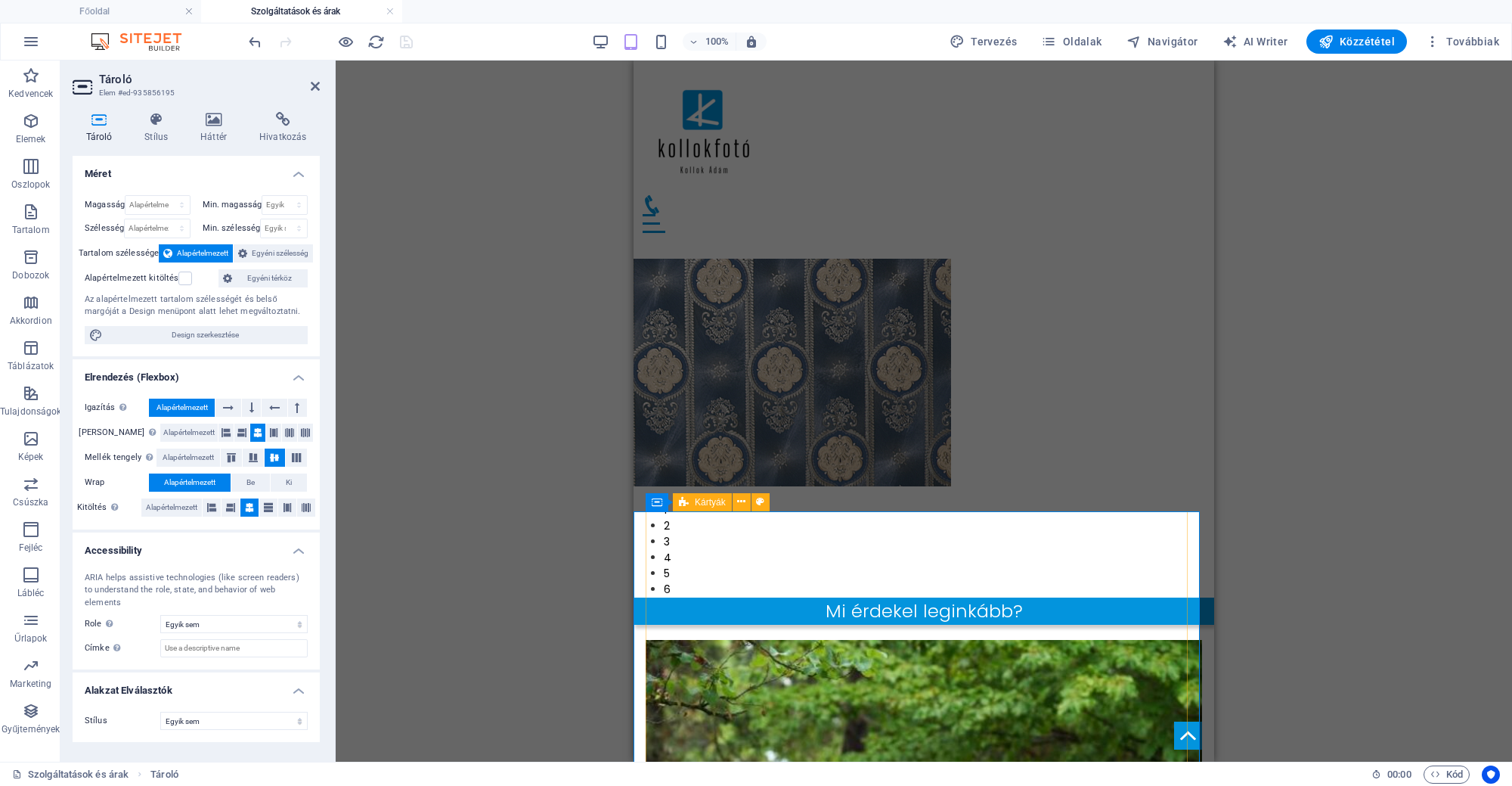
click at [685, 501] on icon at bounding box center [684, 502] width 10 height 18
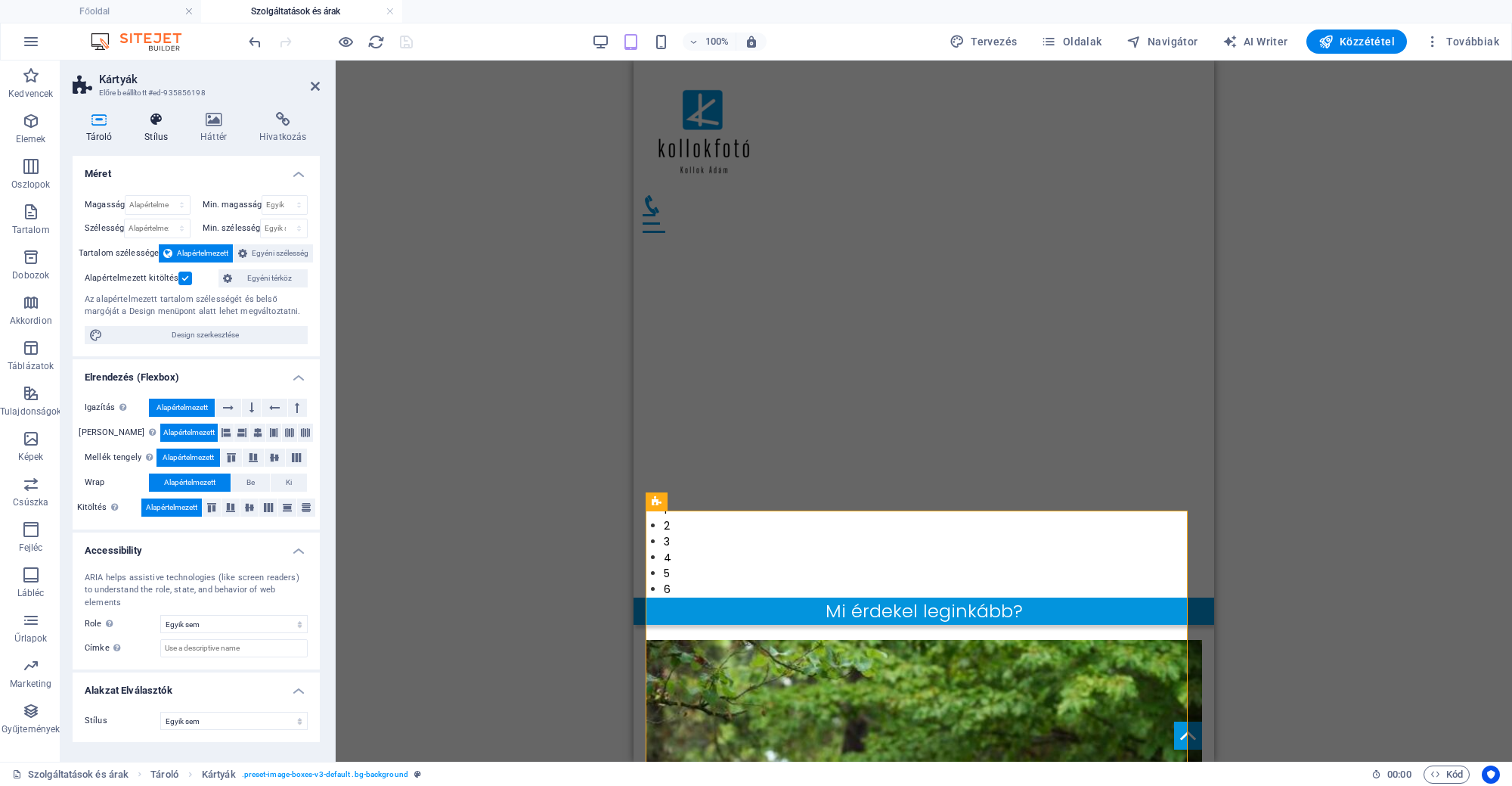
click at [161, 125] on icon at bounding box center [156, 119] width 49 height 15
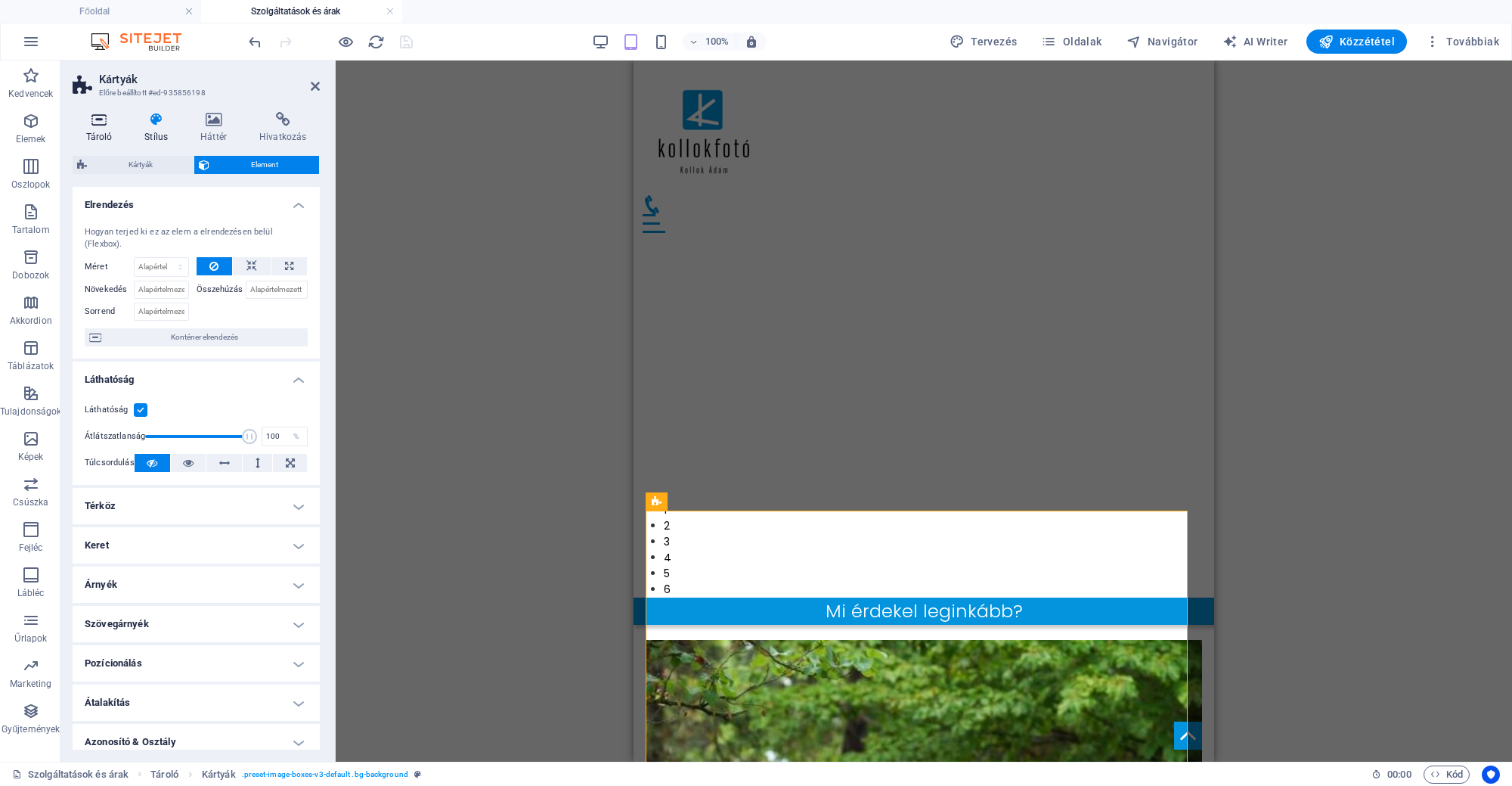
click at [120, 126] on icon at bounding box center [99, 119] width 53 height 15
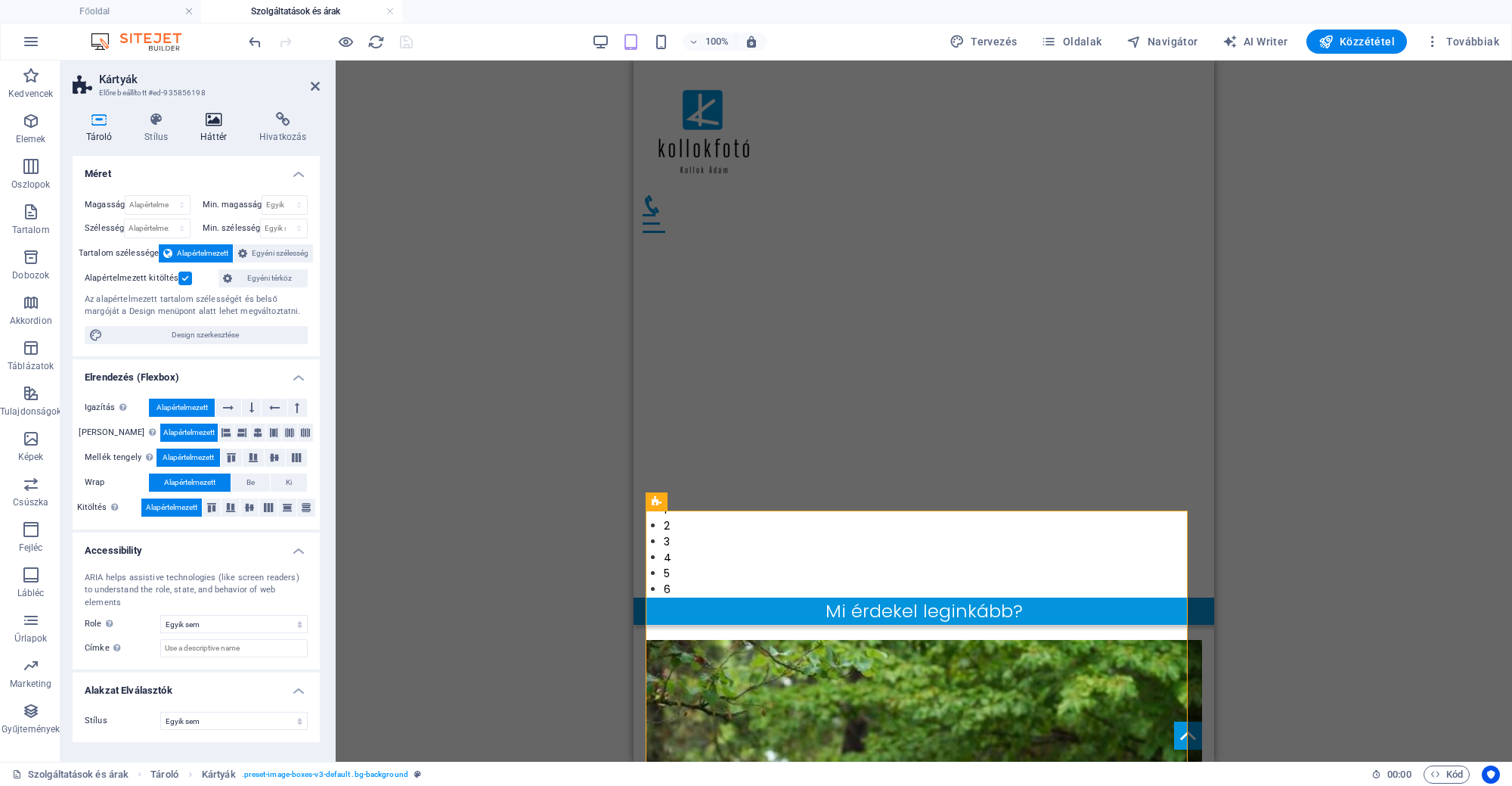
click at [216, 142] on h4 "Háttér" at bounding box center [217, 128] width 59 height 32
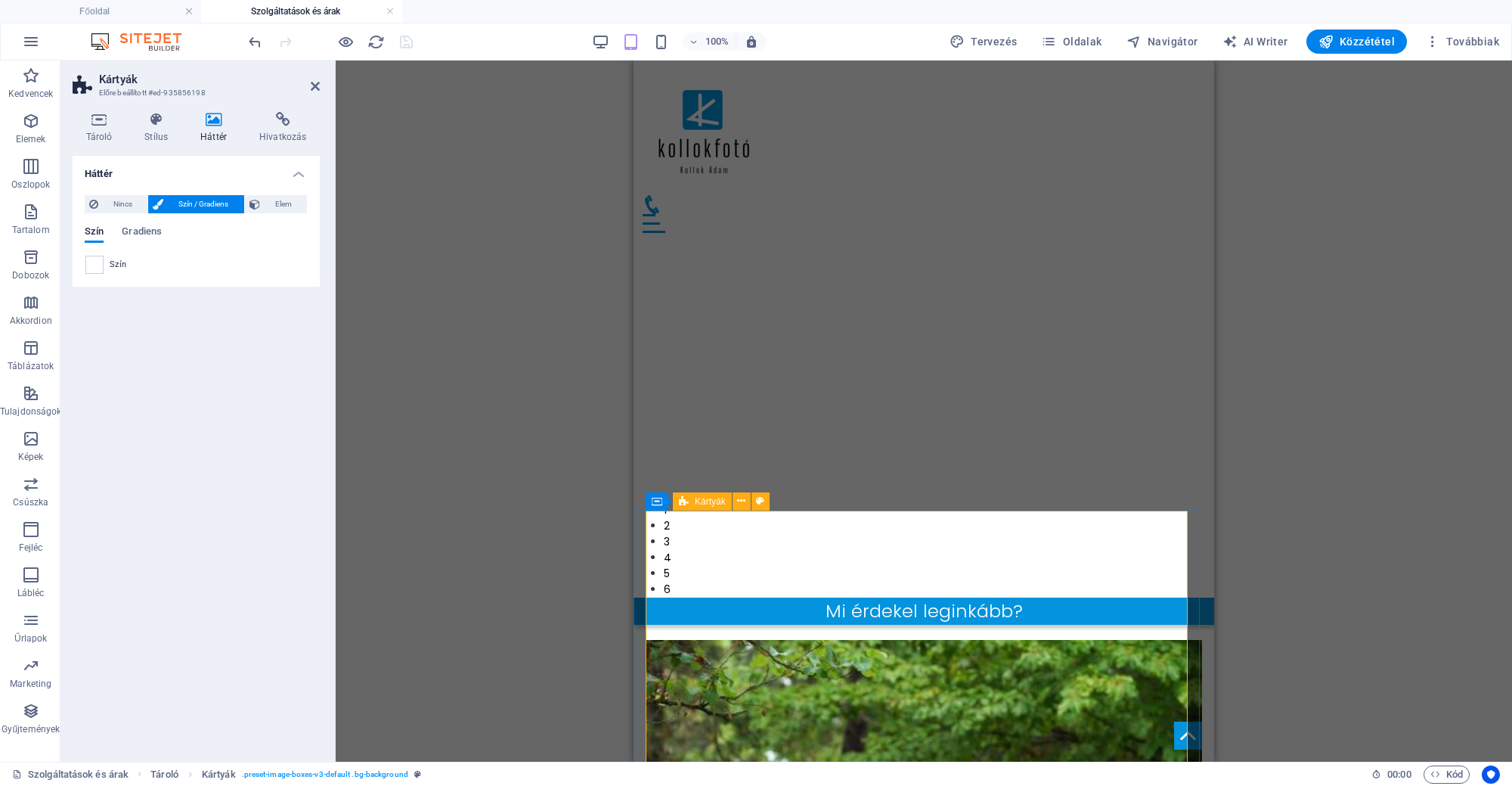
click at [686, 506] on icon at bounding box center [684, 501] width 10 height 18
click at [694, 501] on div "Kártyák" at bounding box center [703, 501] width 59 height 18
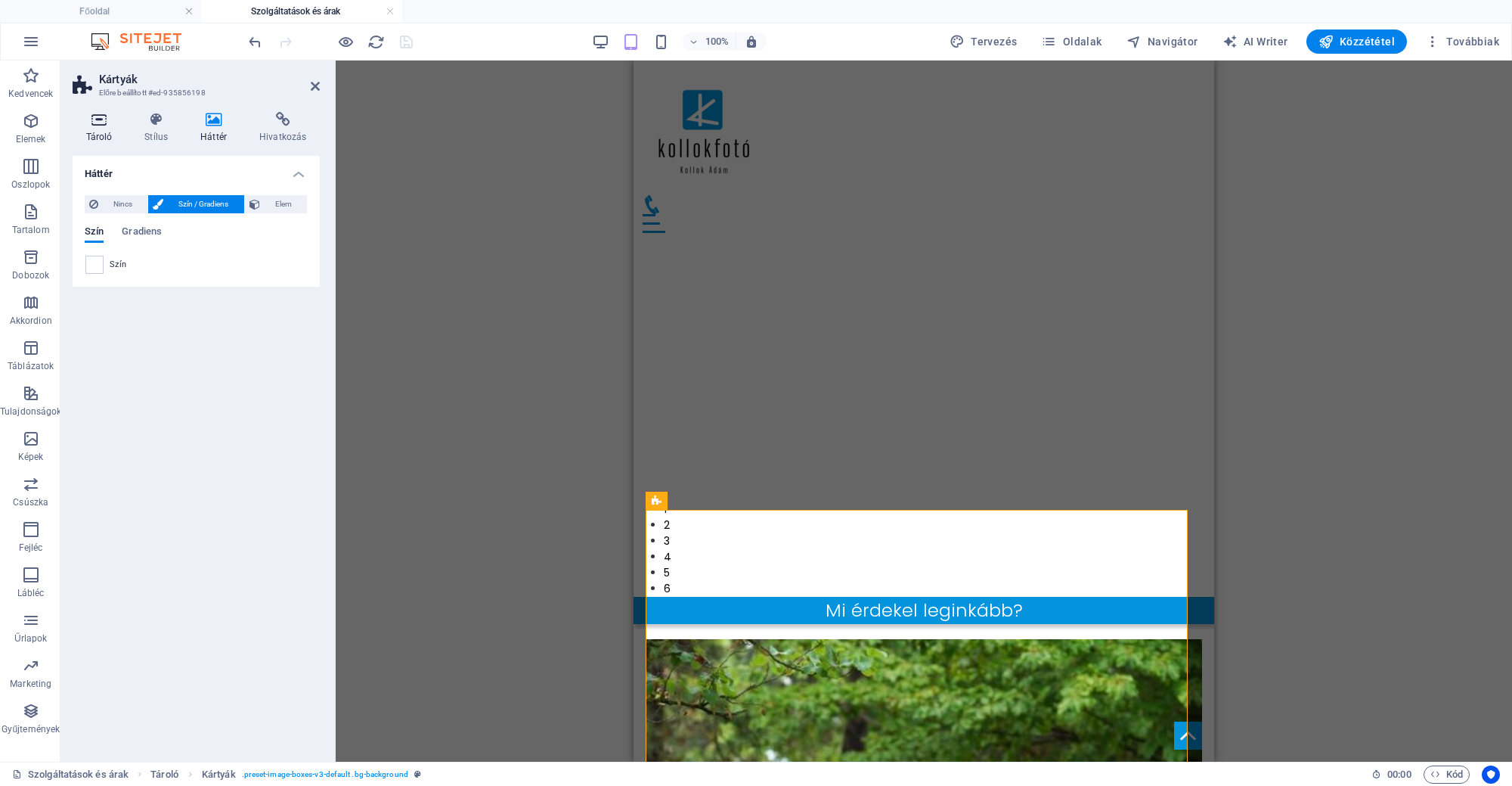
click at [106, 131] on h4 "Tároló" at bounding box center [102, 128] width 59 height 32
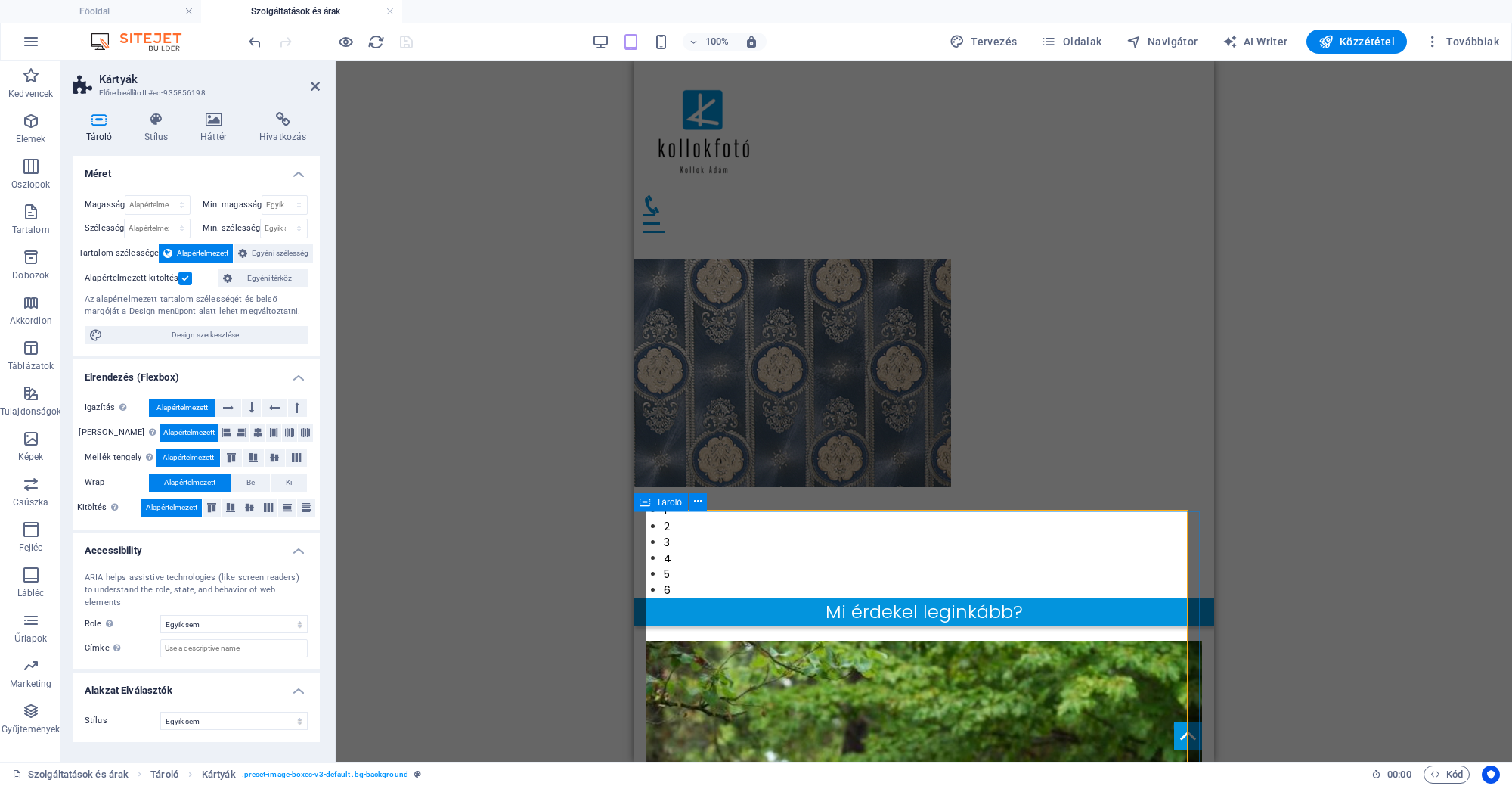
click at [656, 503] on span "Tároló" at bounding box center [669, 501] width 26 height 9
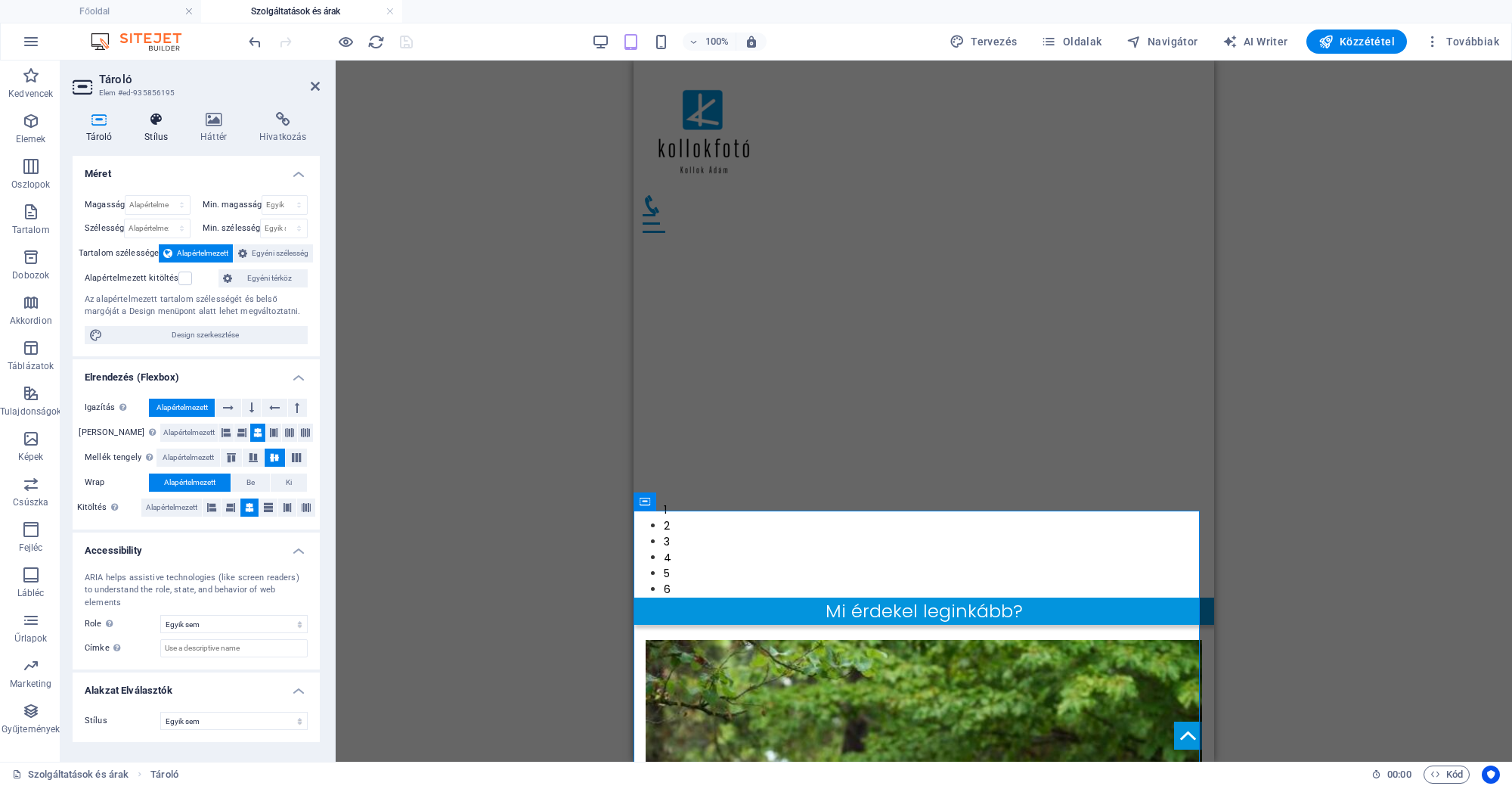
click at [146, 120] on icon at bounding box center [156, 119] width 49 height 15
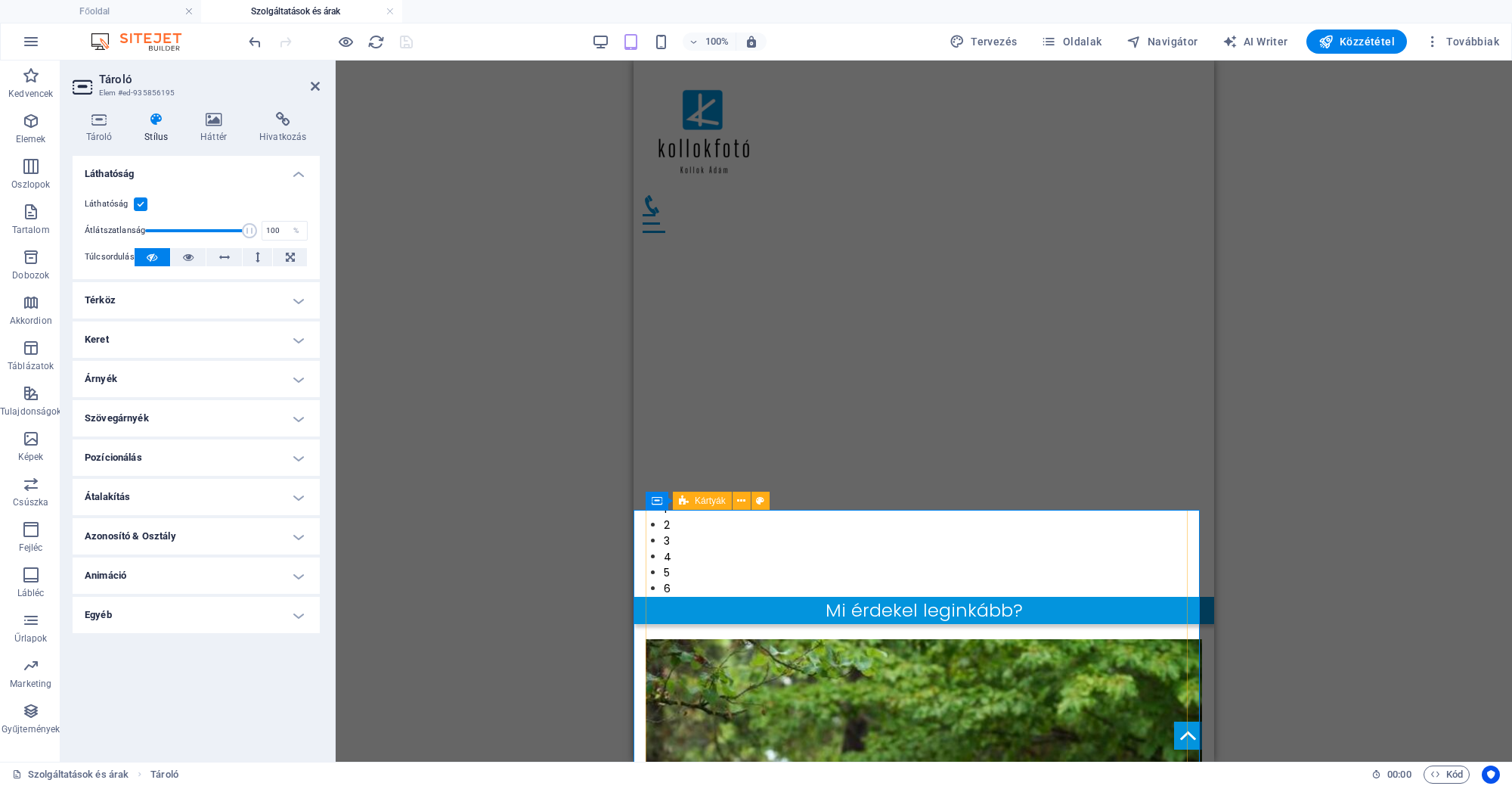
click at [686, 499] on icon at bounding box center [684, 500] width 10 height 18
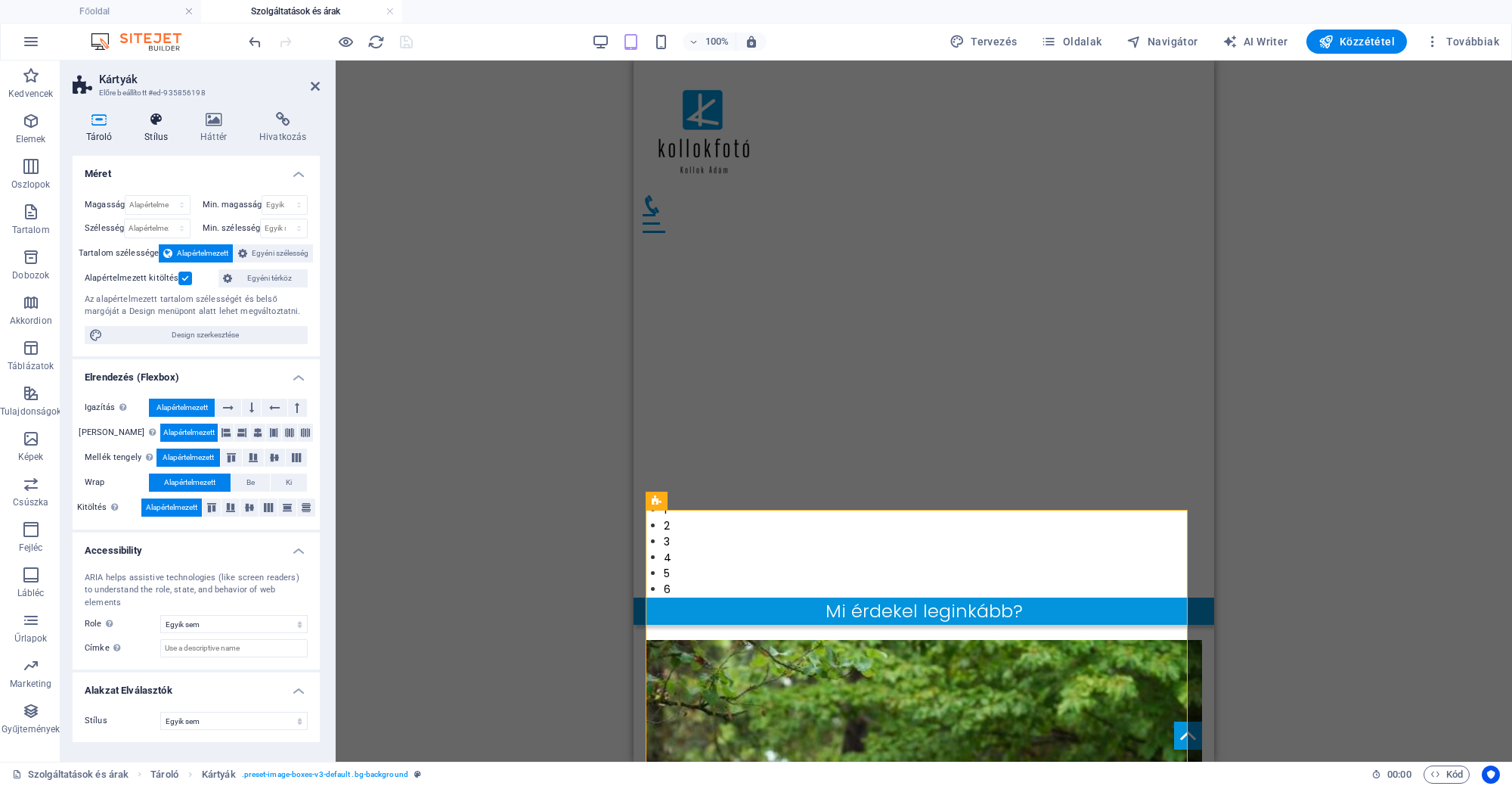
click at [146, 122] on icon at bounding box center [156, 119] width 49 height 15
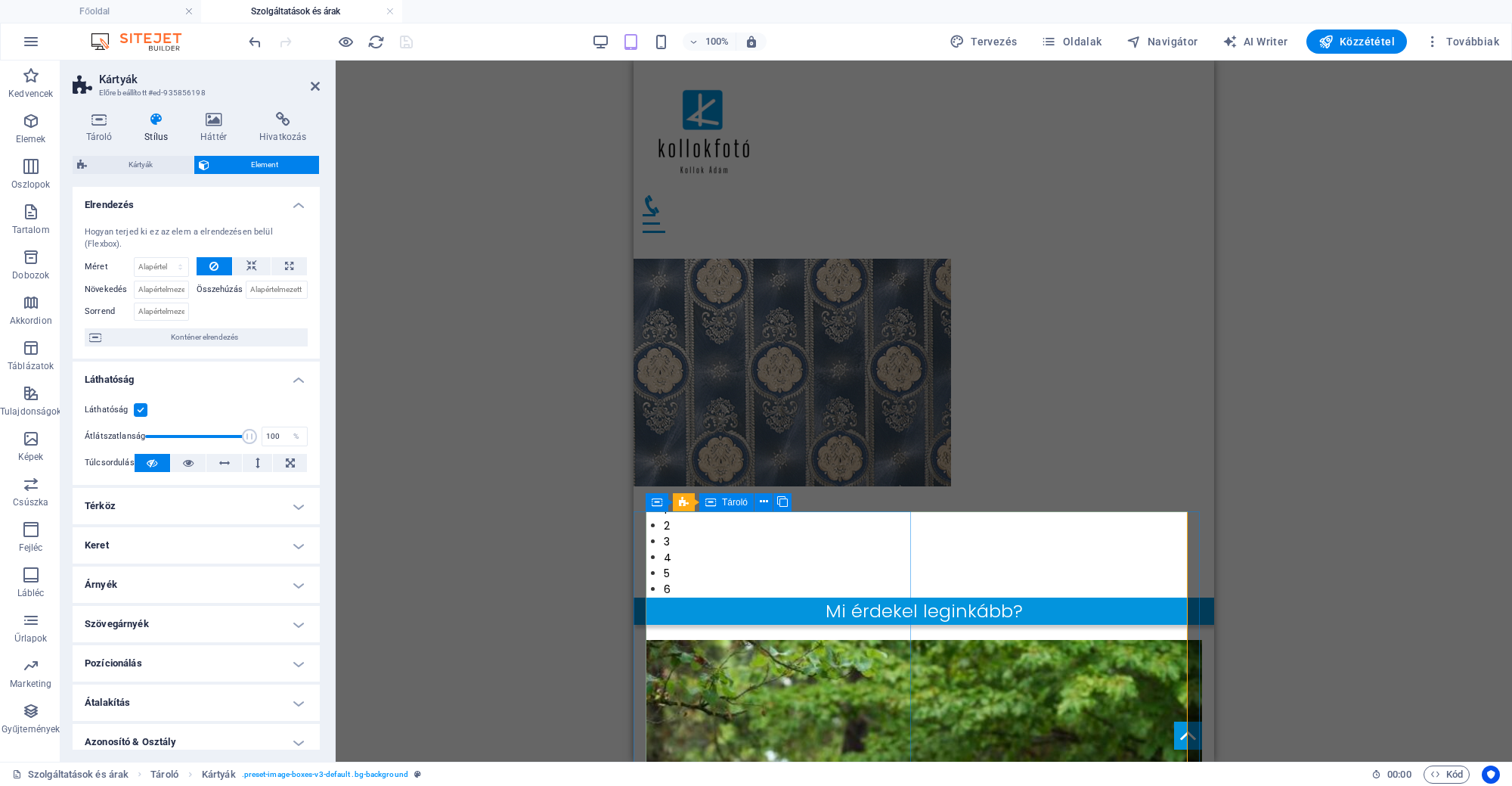
click at [712, 499] on icon at bounding box center [711, 502] width 11 height 18
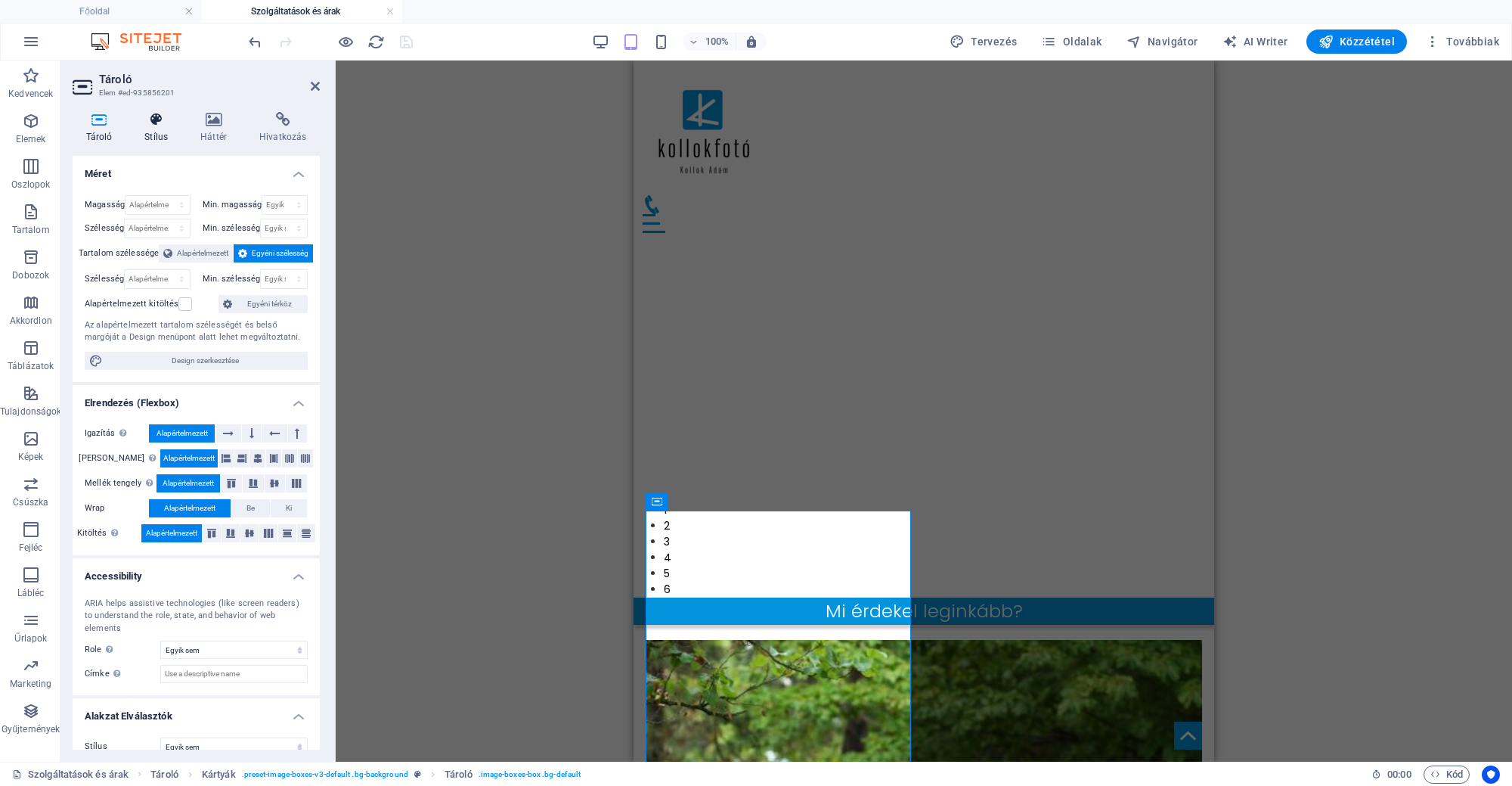
click at [174, 129] on h4 "Stílus" at bounding box center [159, 128] width 56 height 32
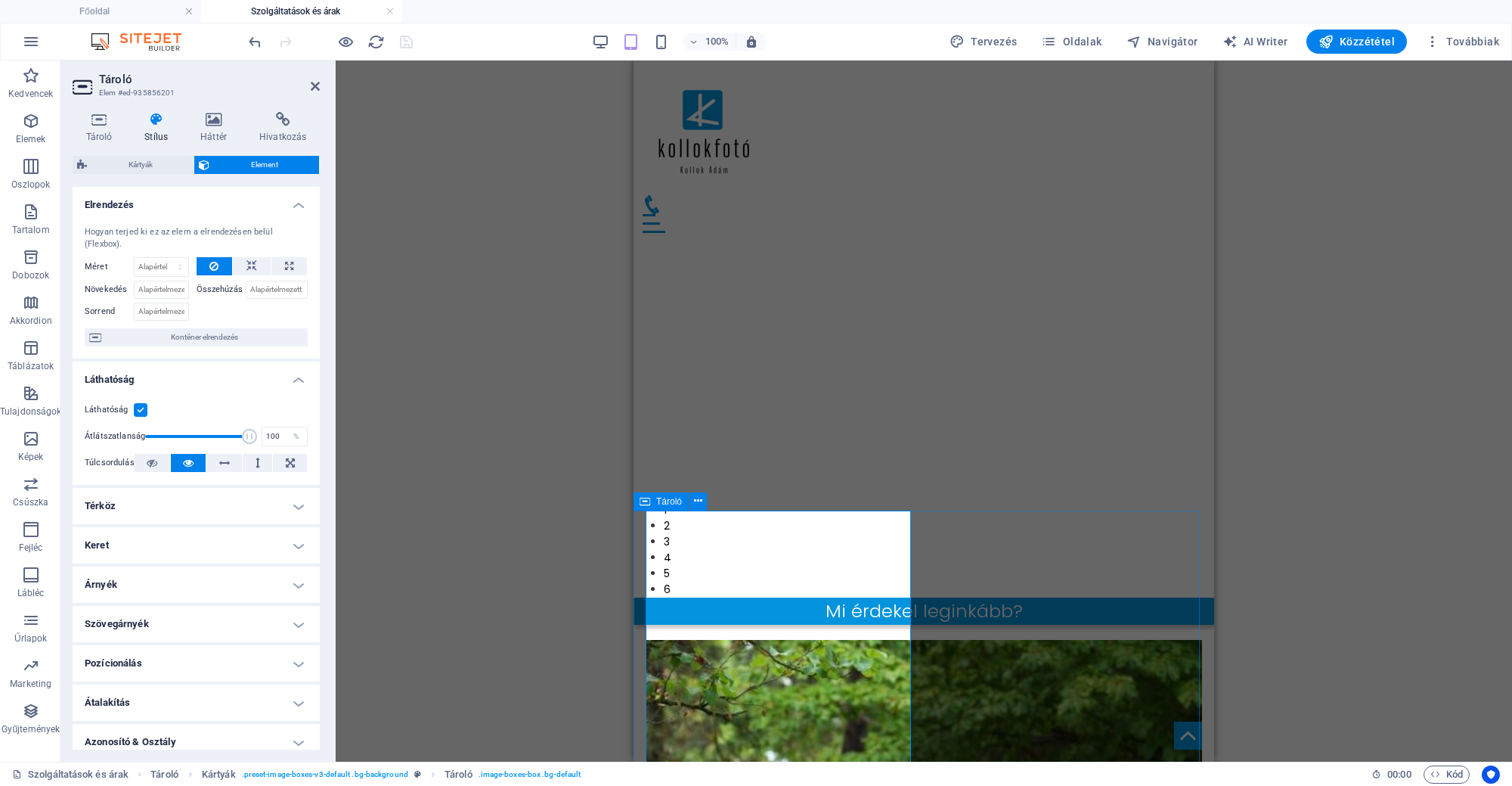
click at [641, 503] on icon at bounding box center [644, 501] width 11 height 18
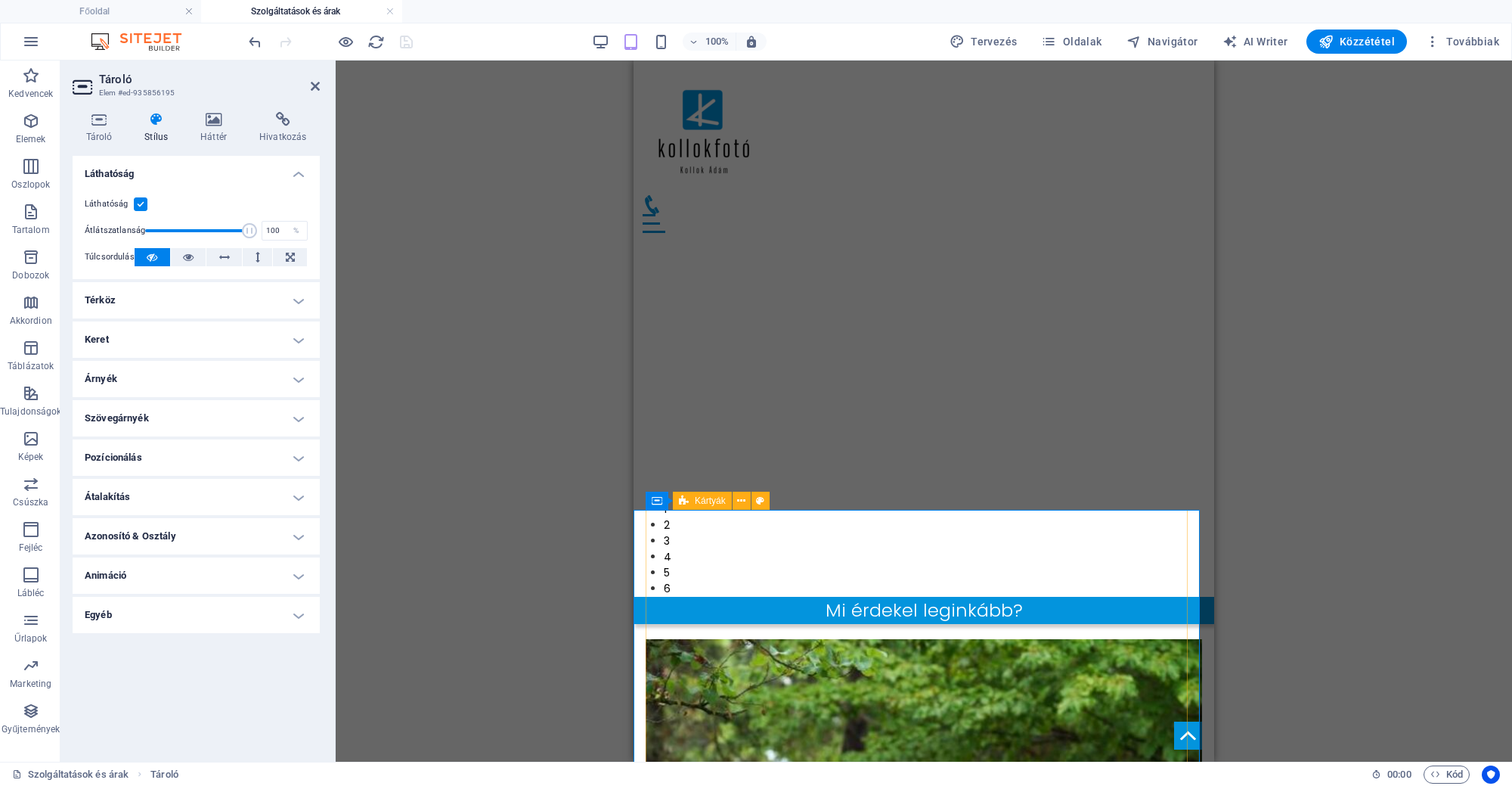
click at [706, 497] on span "Kártyák" at bounding box center [710, 500] width 31 height 9
select select "rem"
select select "px"
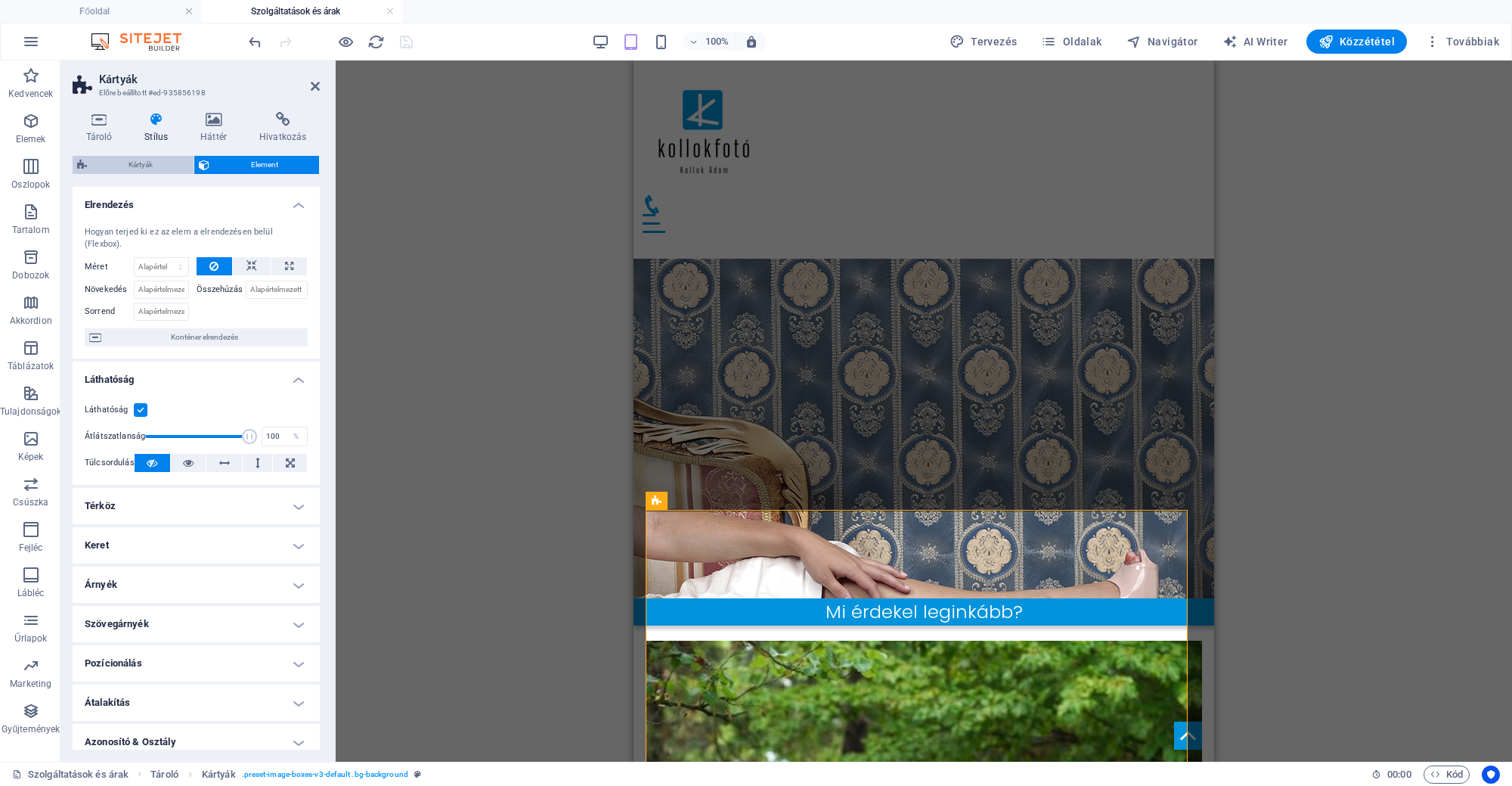
click at [130, 159] on span "Kártyák" at bounding box center [140, 165] width 98 height 18
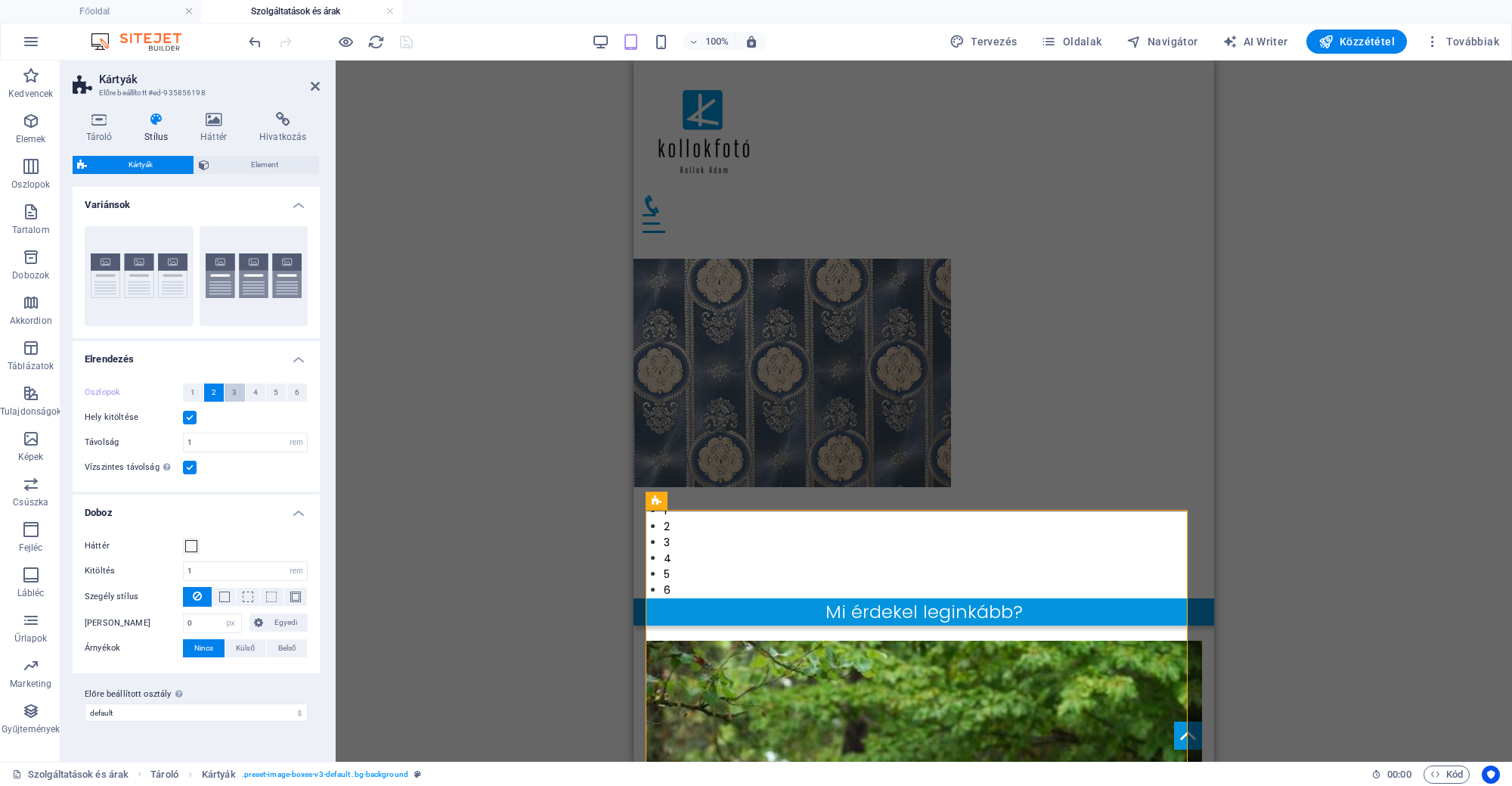
click at [239, 385] on button "3" at bounding box center [234, 393] width 21 height 18
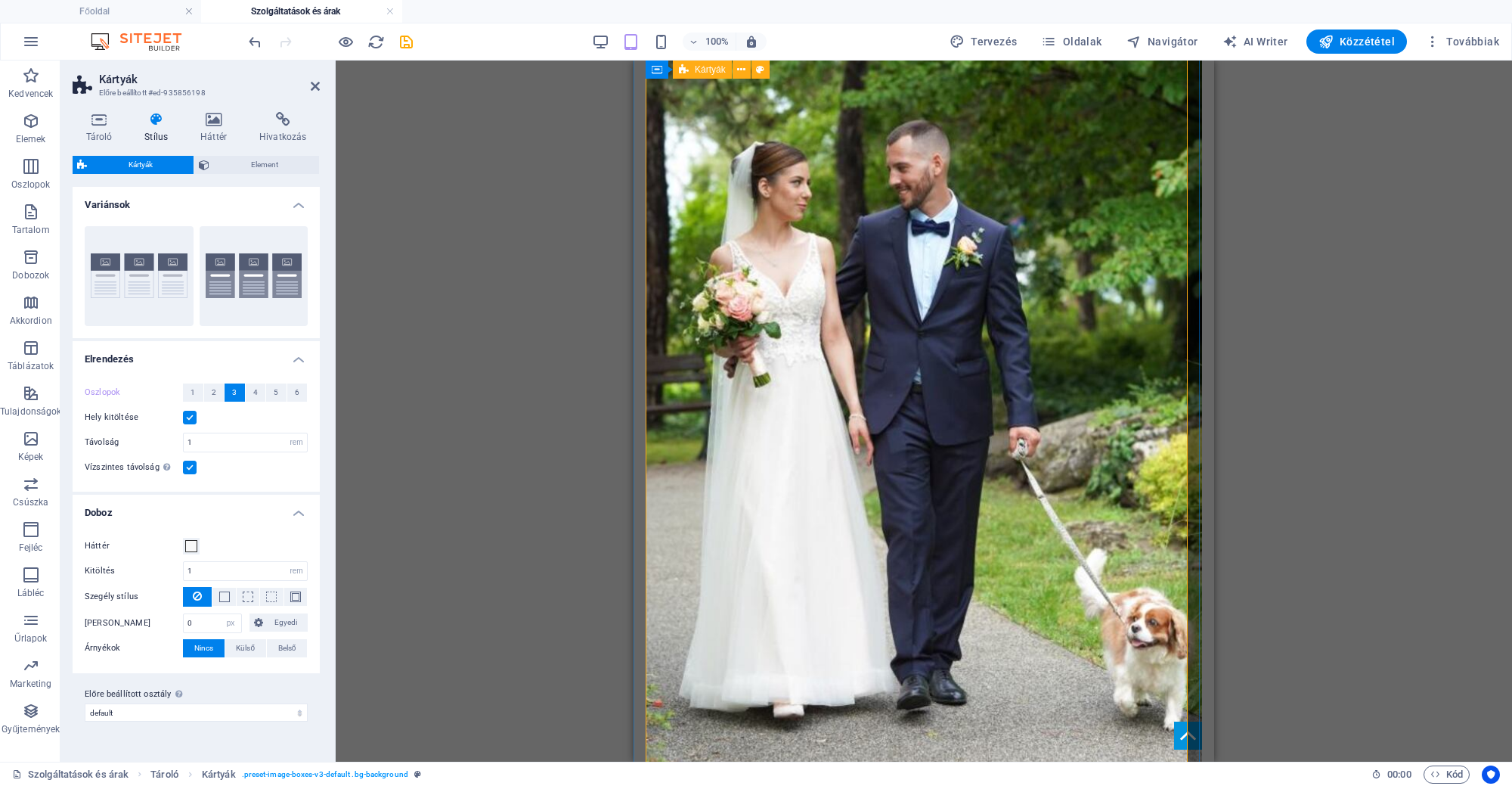
scroll to position [850, 0]
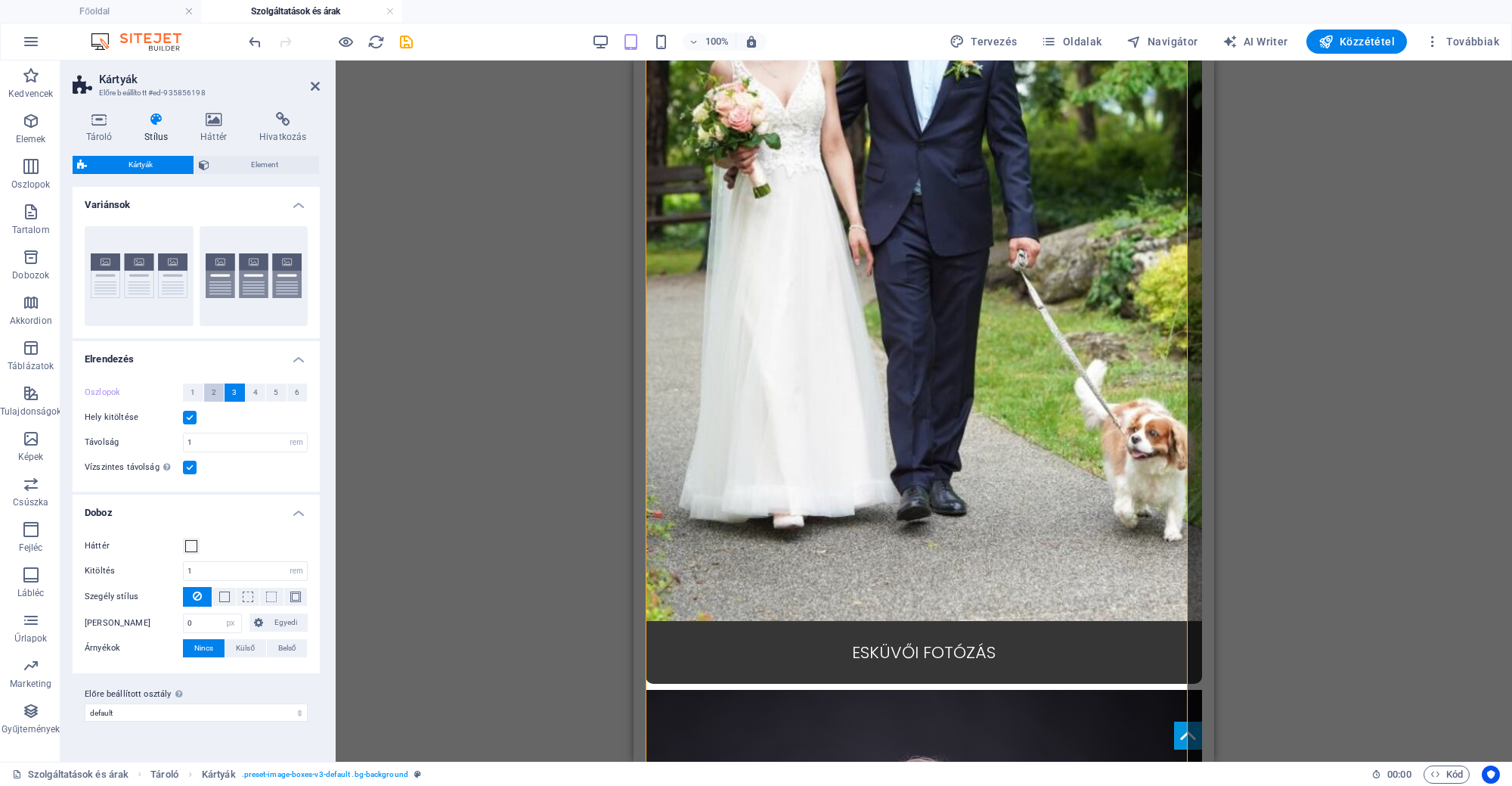
click at [217, 389] on button "2" at bounding box center [213, 393] width 21 height 18
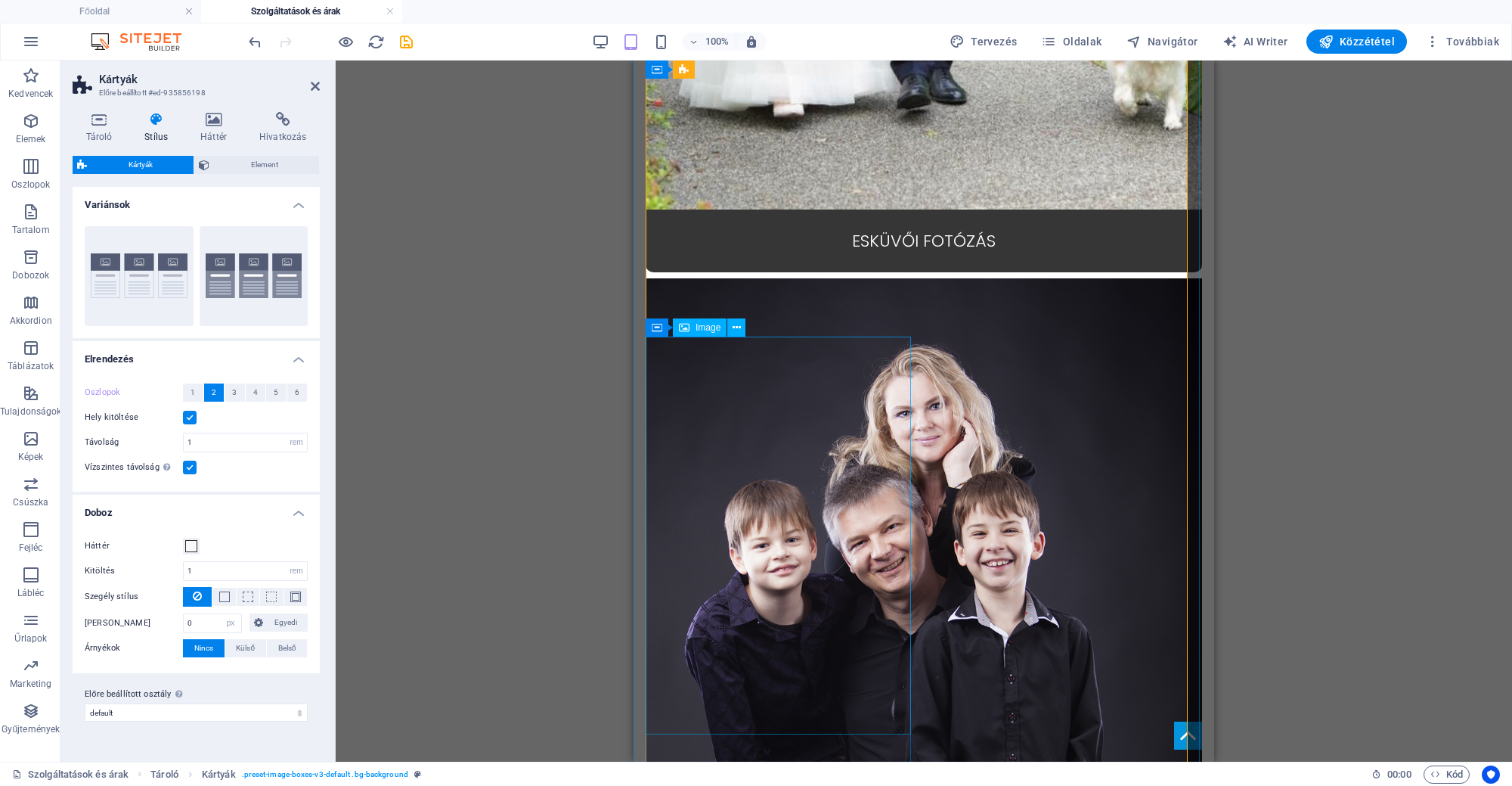
scroll to position [964, 0]
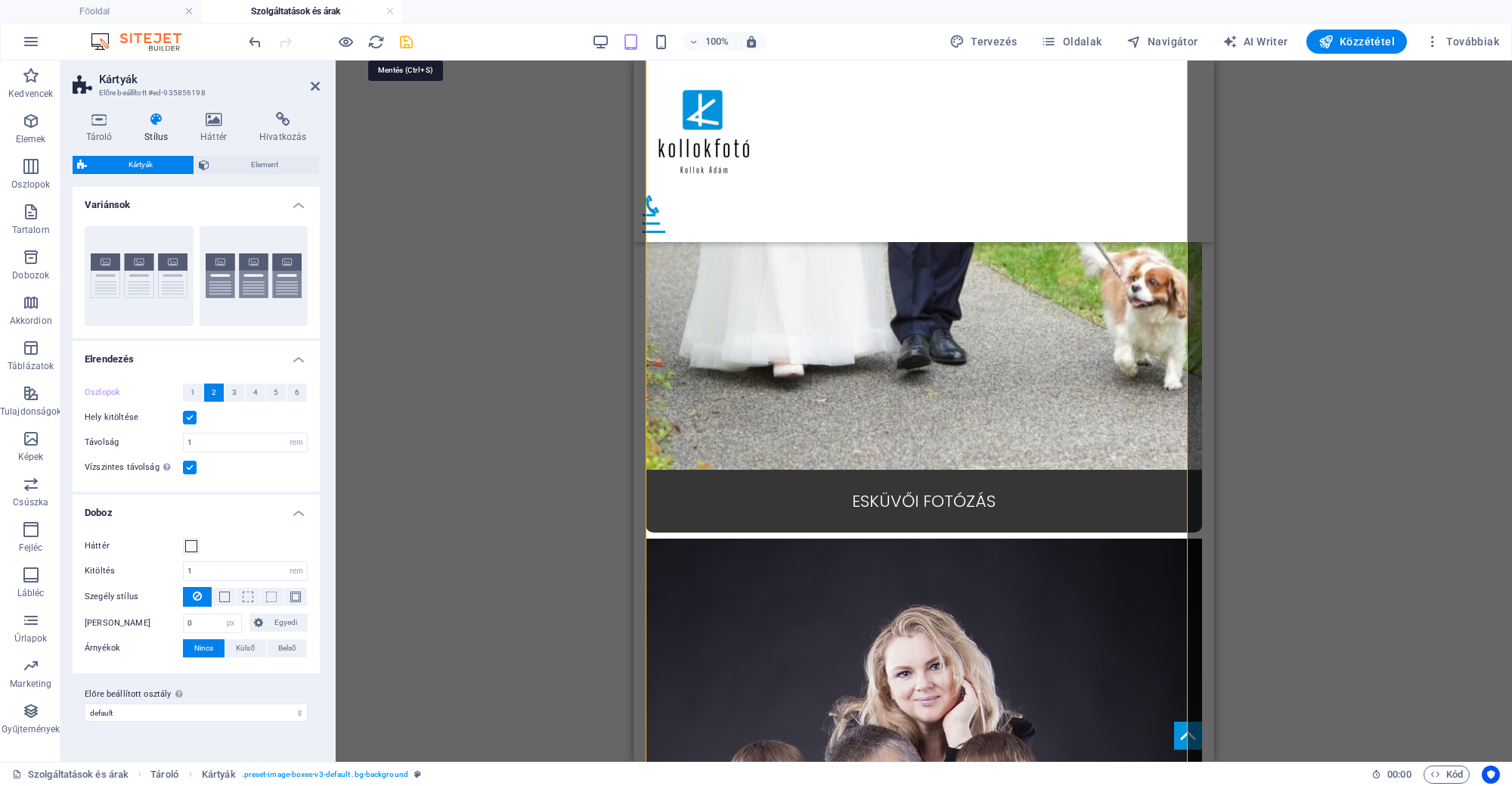
click at [403, 41] on icon "save" at bounding box center [406, 43] width 18 height 18
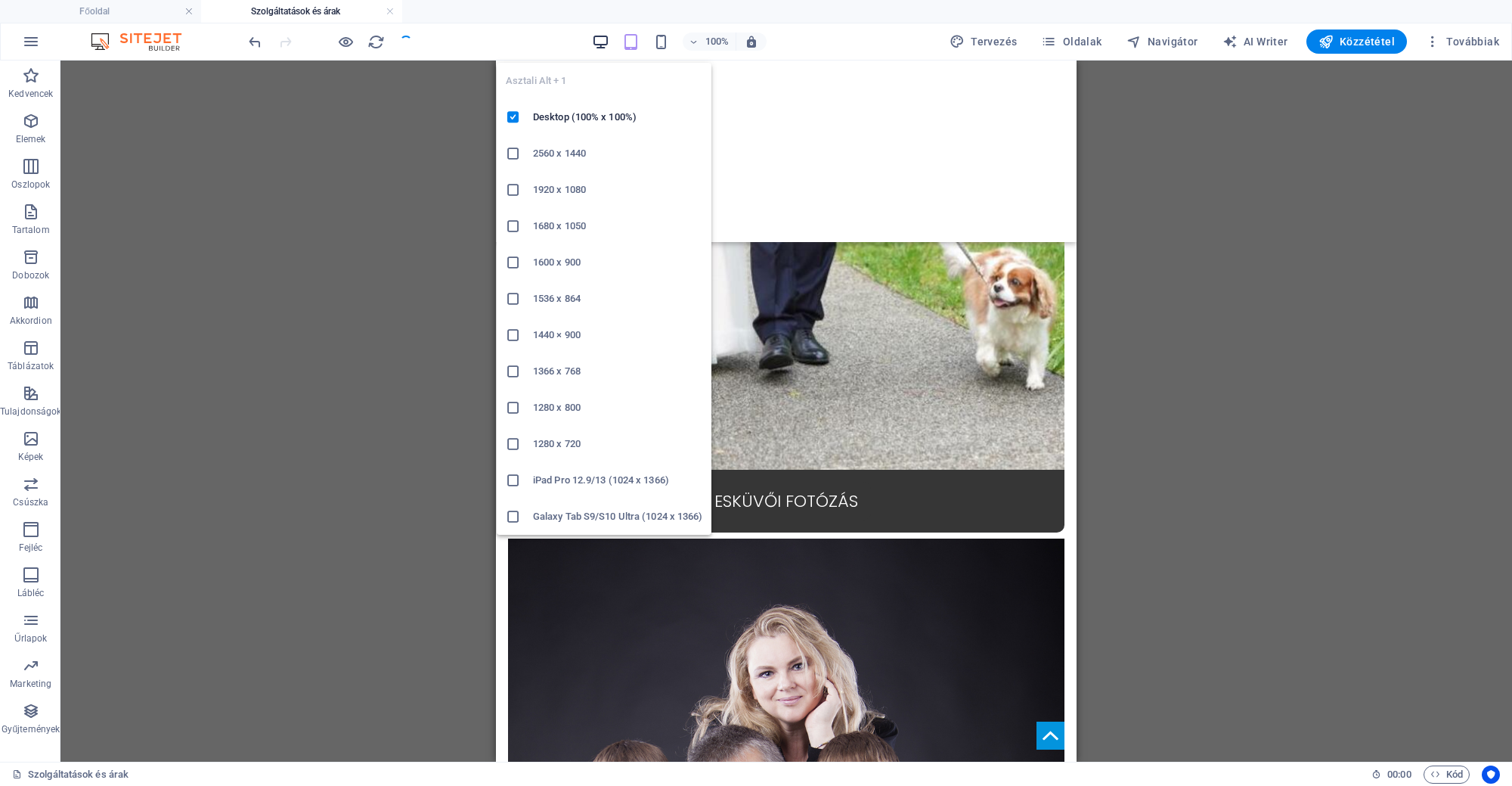
click at [607, 40] on icon "button" at bounding box center [601, 43] width 18 height 18
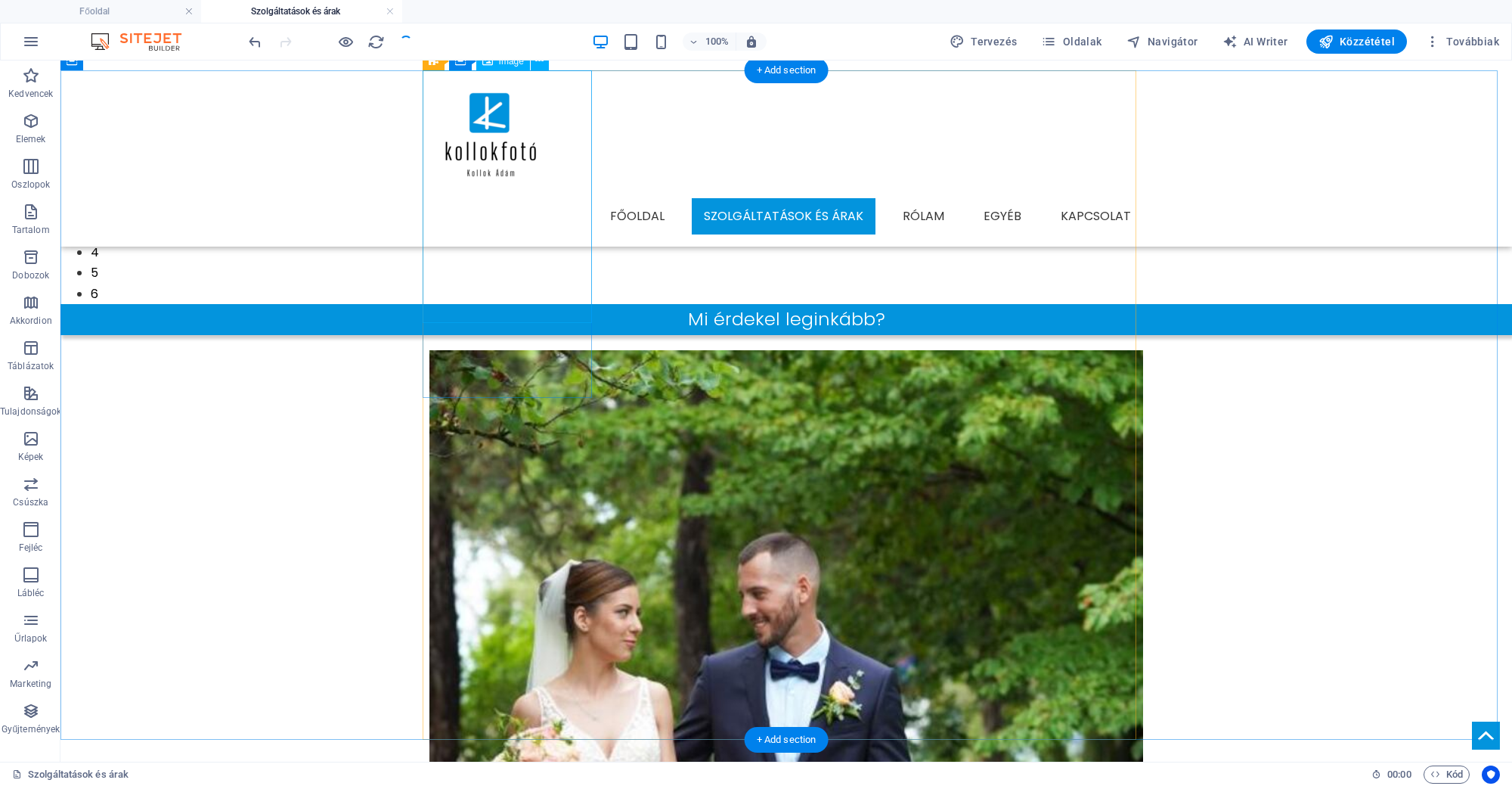
scroll to position [529, 0]
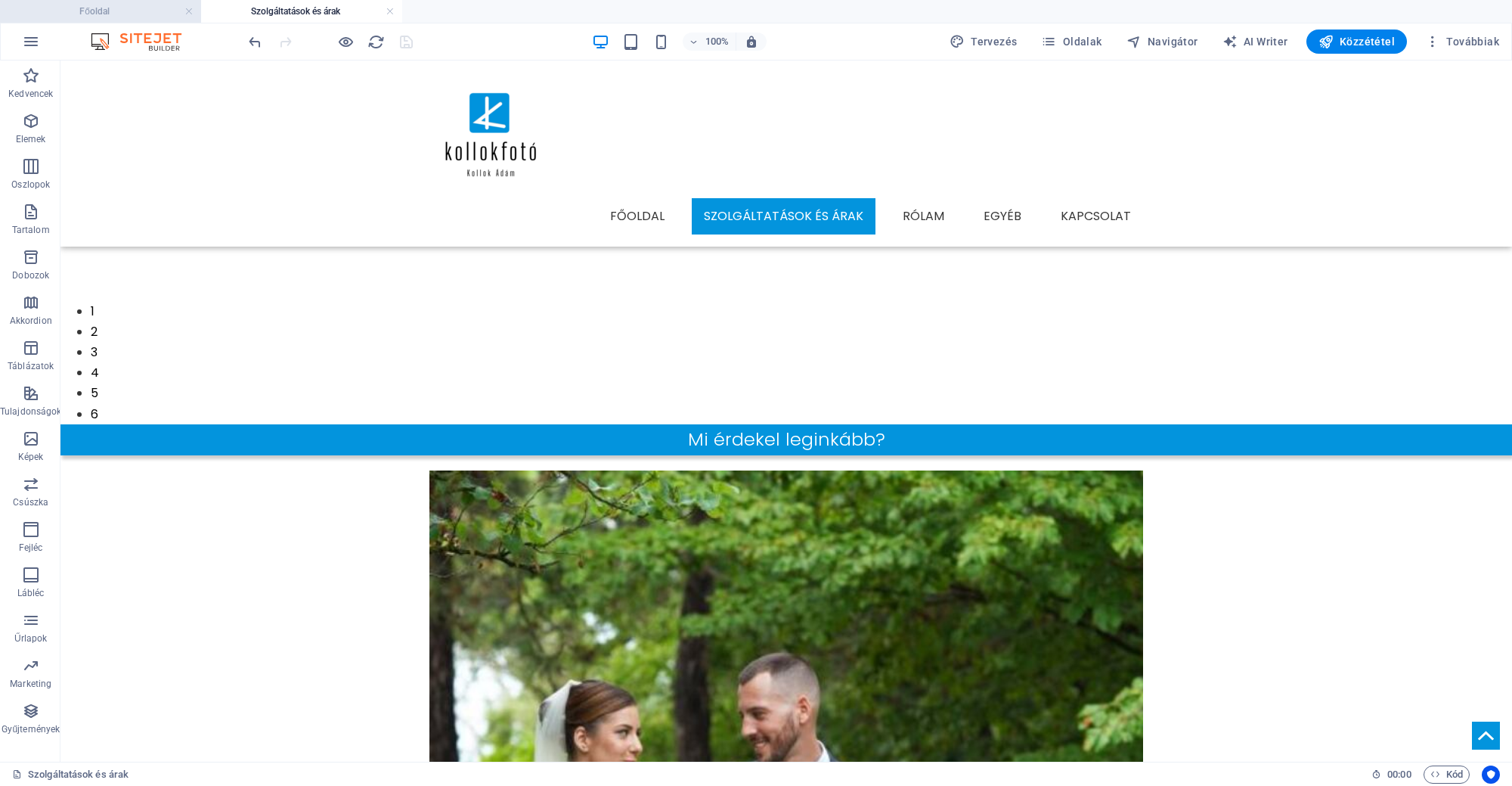
click at [66, 10] on h4 "Főoldal" at bounding box center [100, 11] width 201 height 17
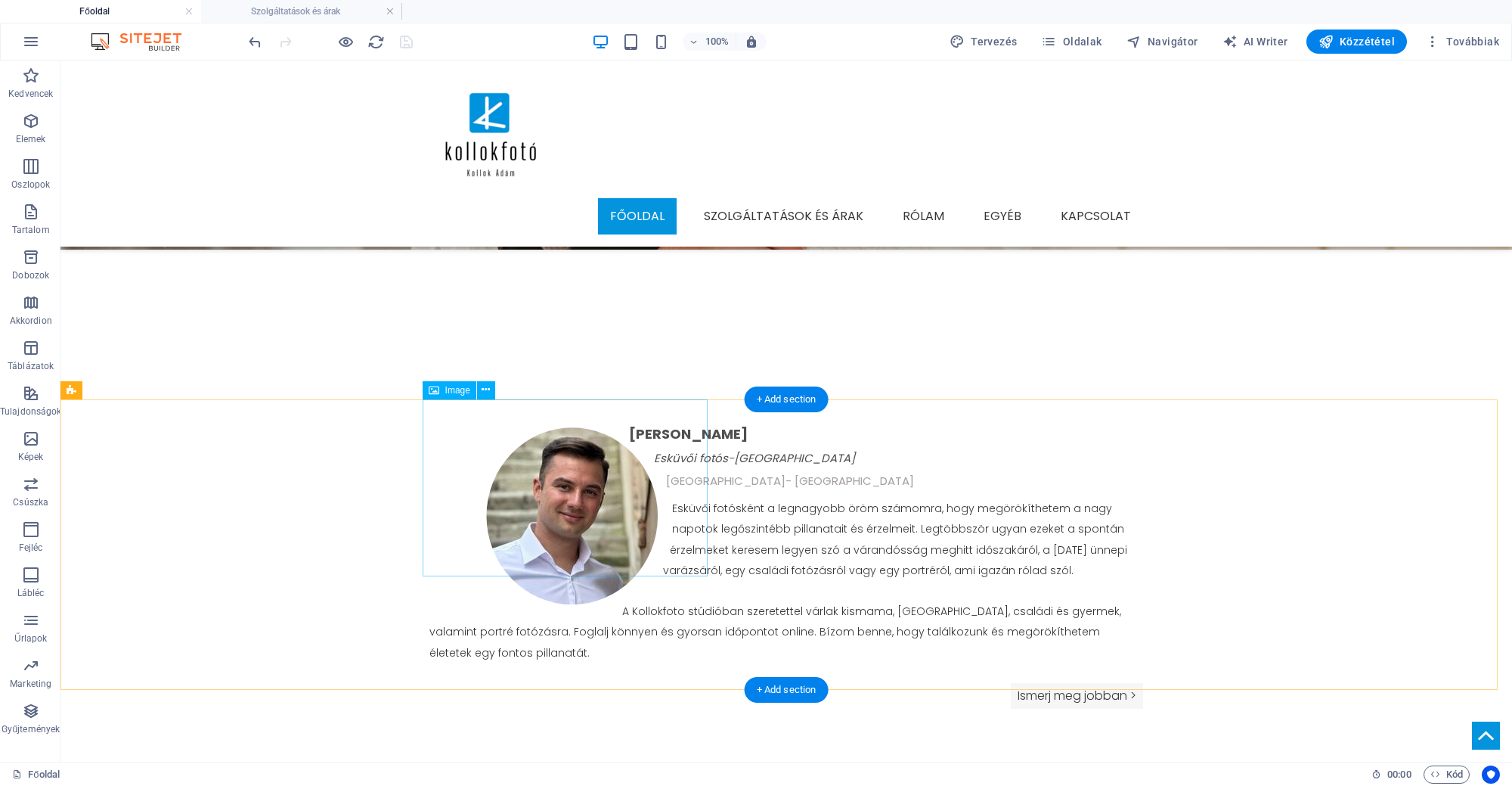
scroll to position [412, 0]
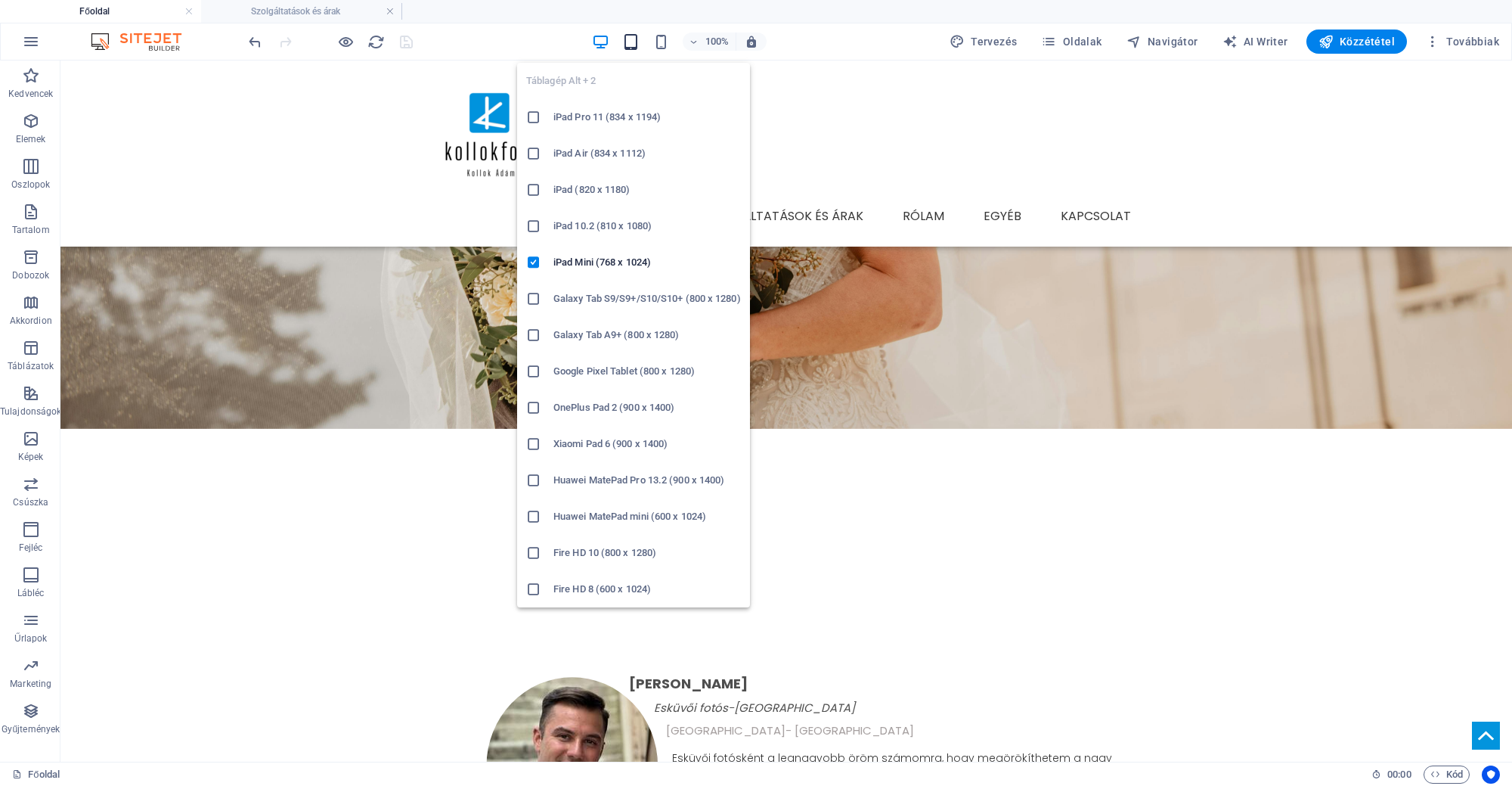
click at [639, 43] on icon "button" at bounding box center [630, 43] width 18 height 18
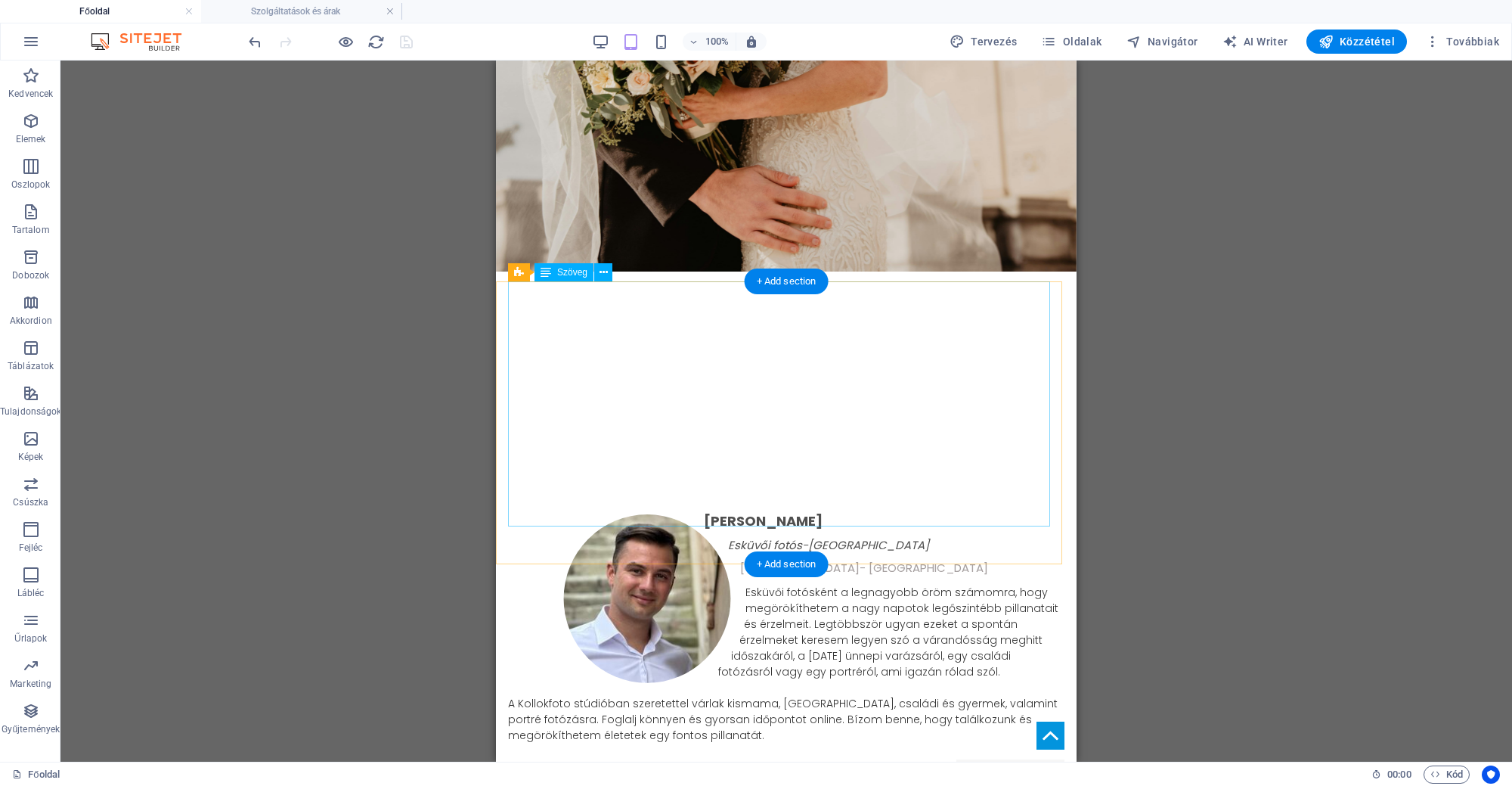
scroll to position [979, 0]
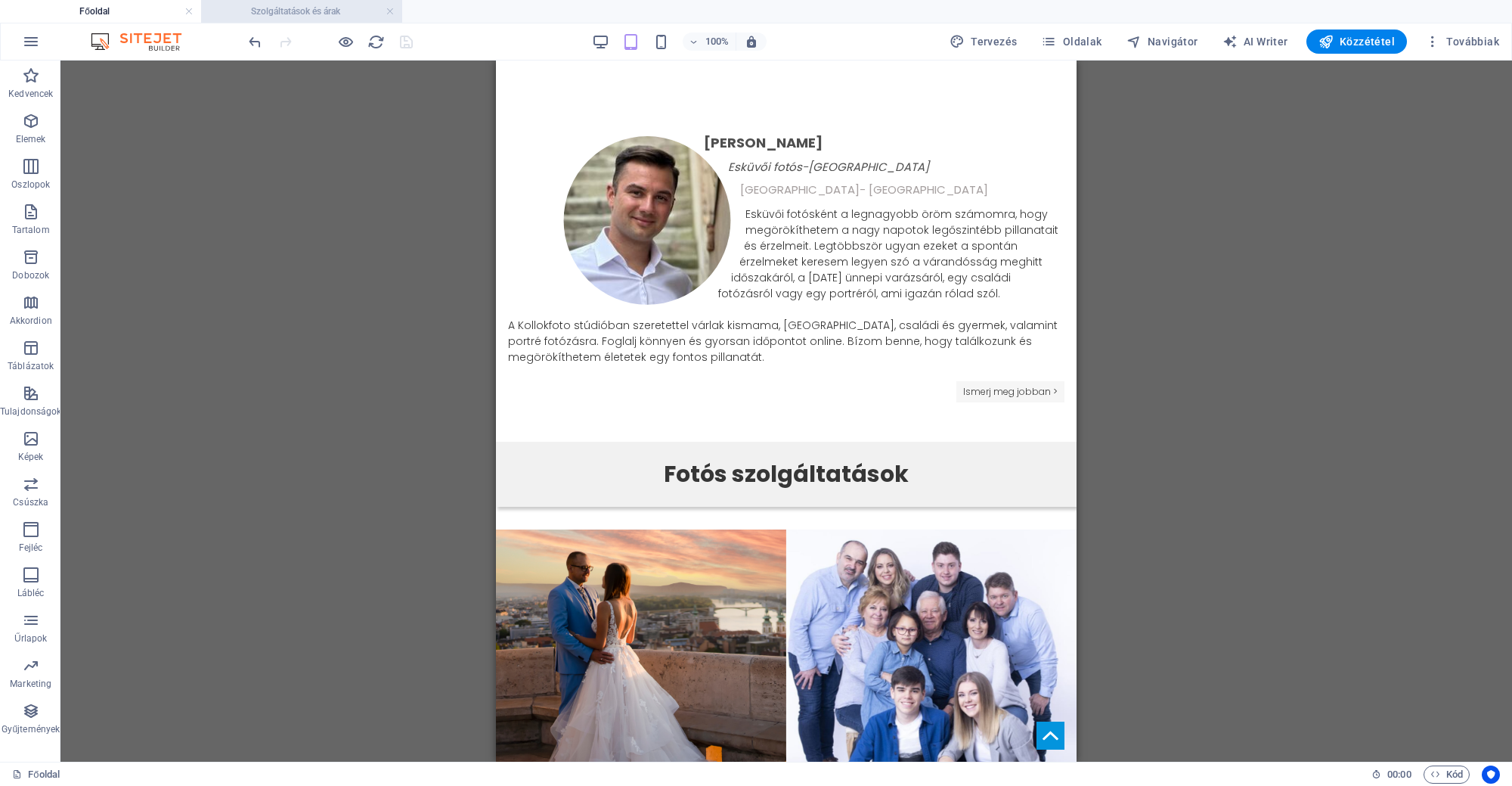
click at [274, 9] on h4 "Szolgáltatások és árak" at bounding box center [300, 11] width 201 height 17
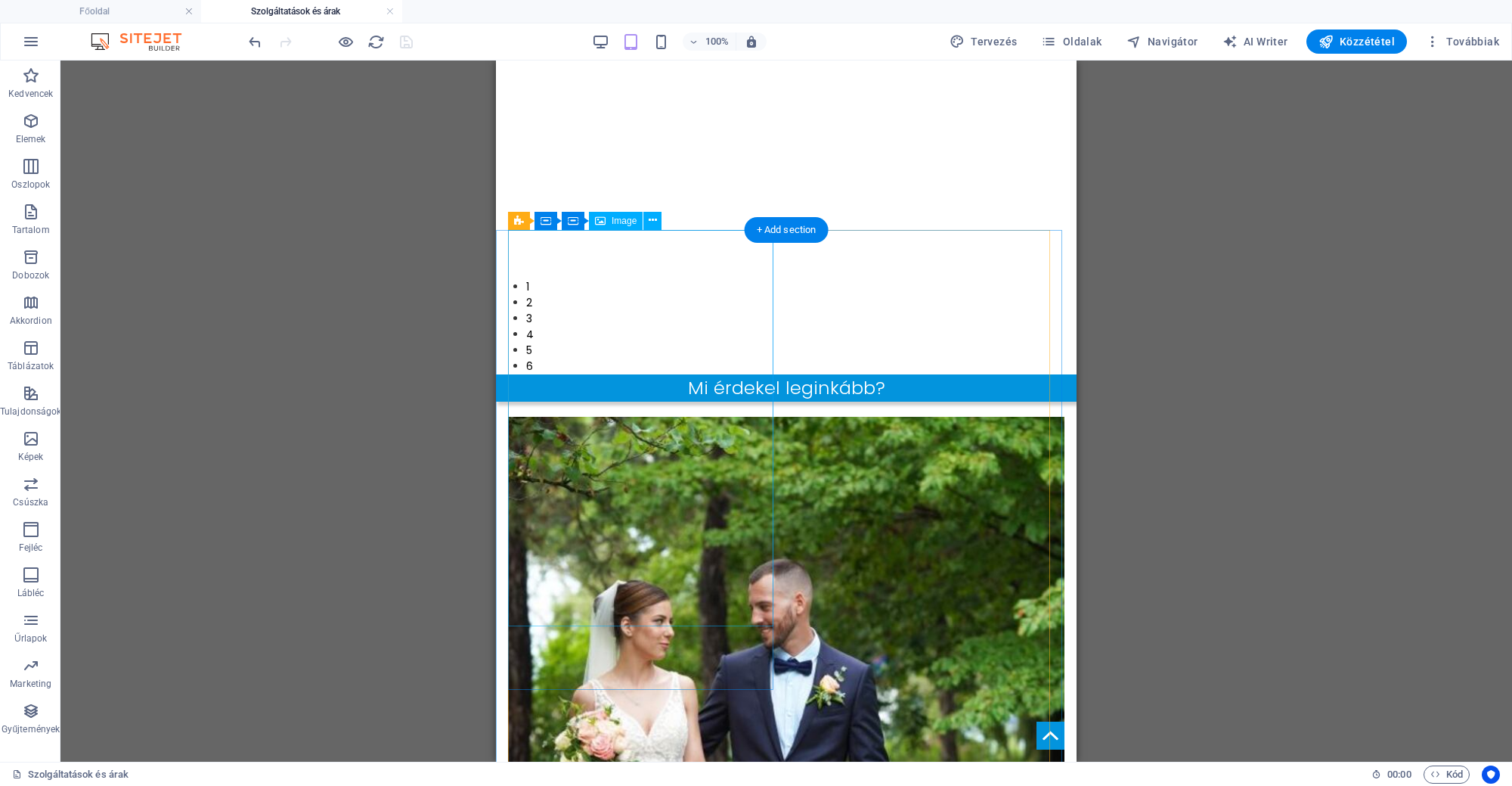
scroll to position [0, 0]
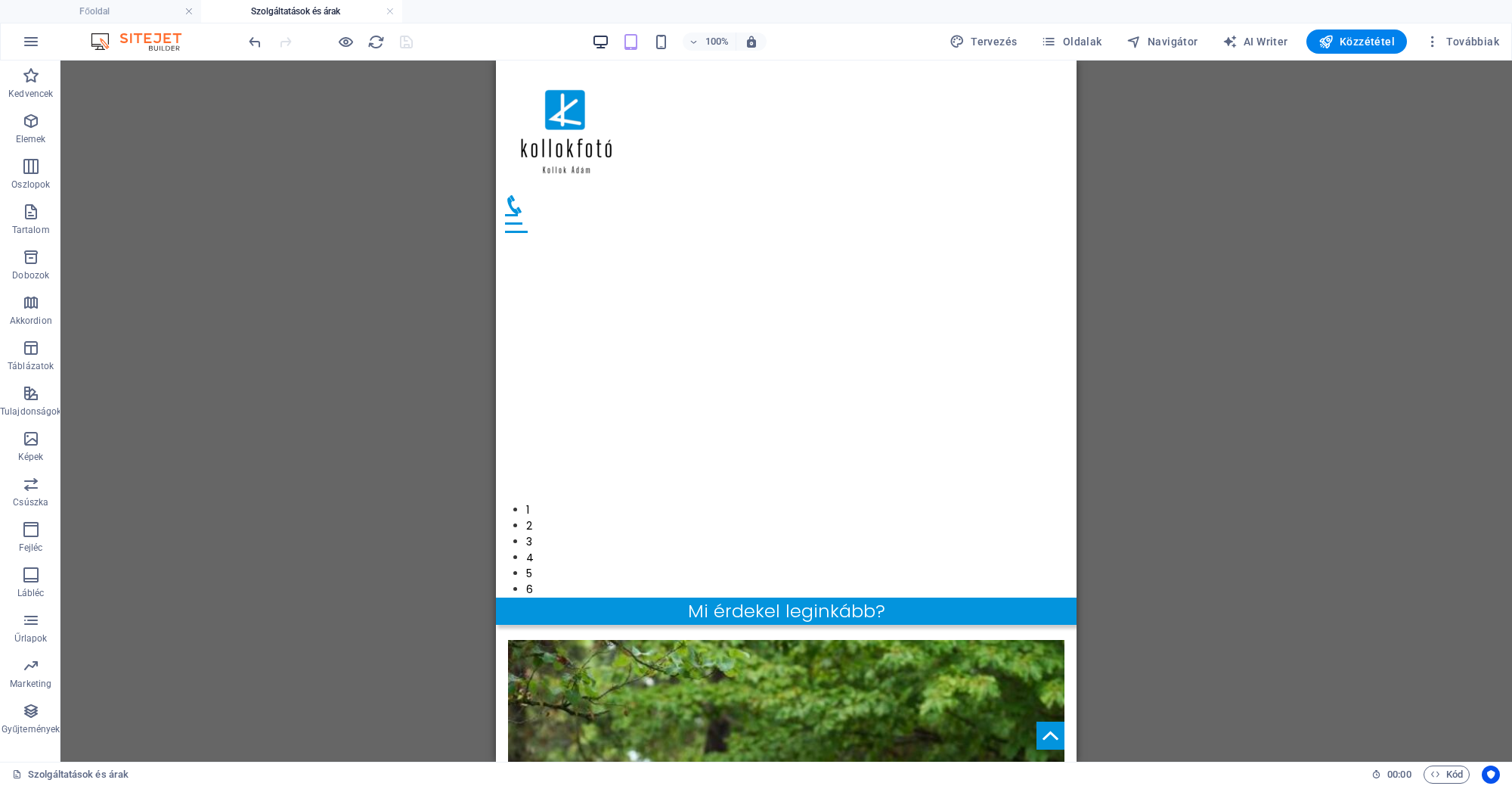
drag, startPoint x: 601, startPoint y: 54, endPoint x: 611, endPoint y: 44, distance: 14.1
click at [603, 54] on div "100% Tervezés Oldalak Navigátor AI Writer Közzététel Továbbiak" at bounding box center [756, 42] width 1510 height 37
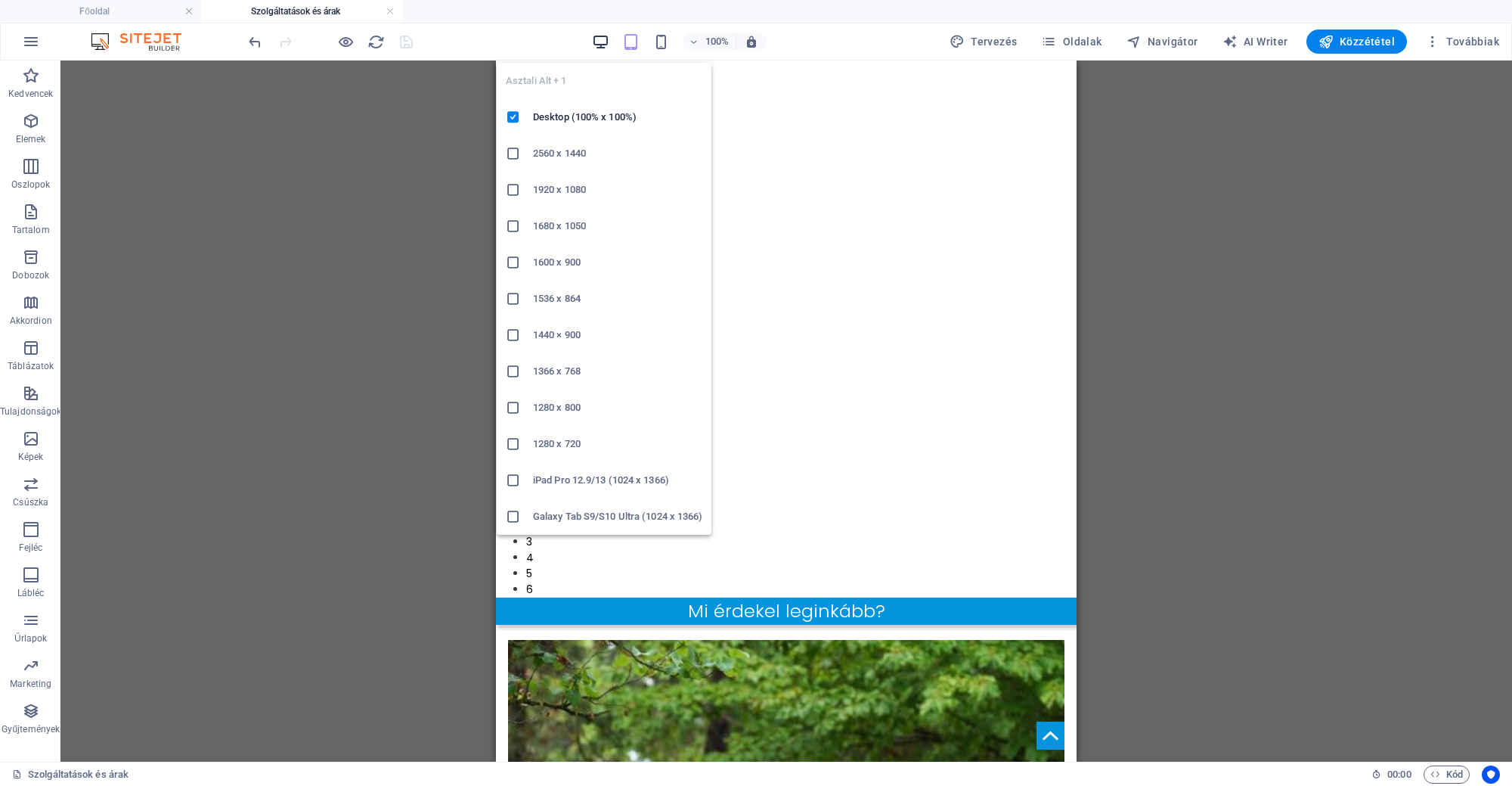
click at [609, 44] on icon "button" at bounding box center [601, 43] width 18 height 18
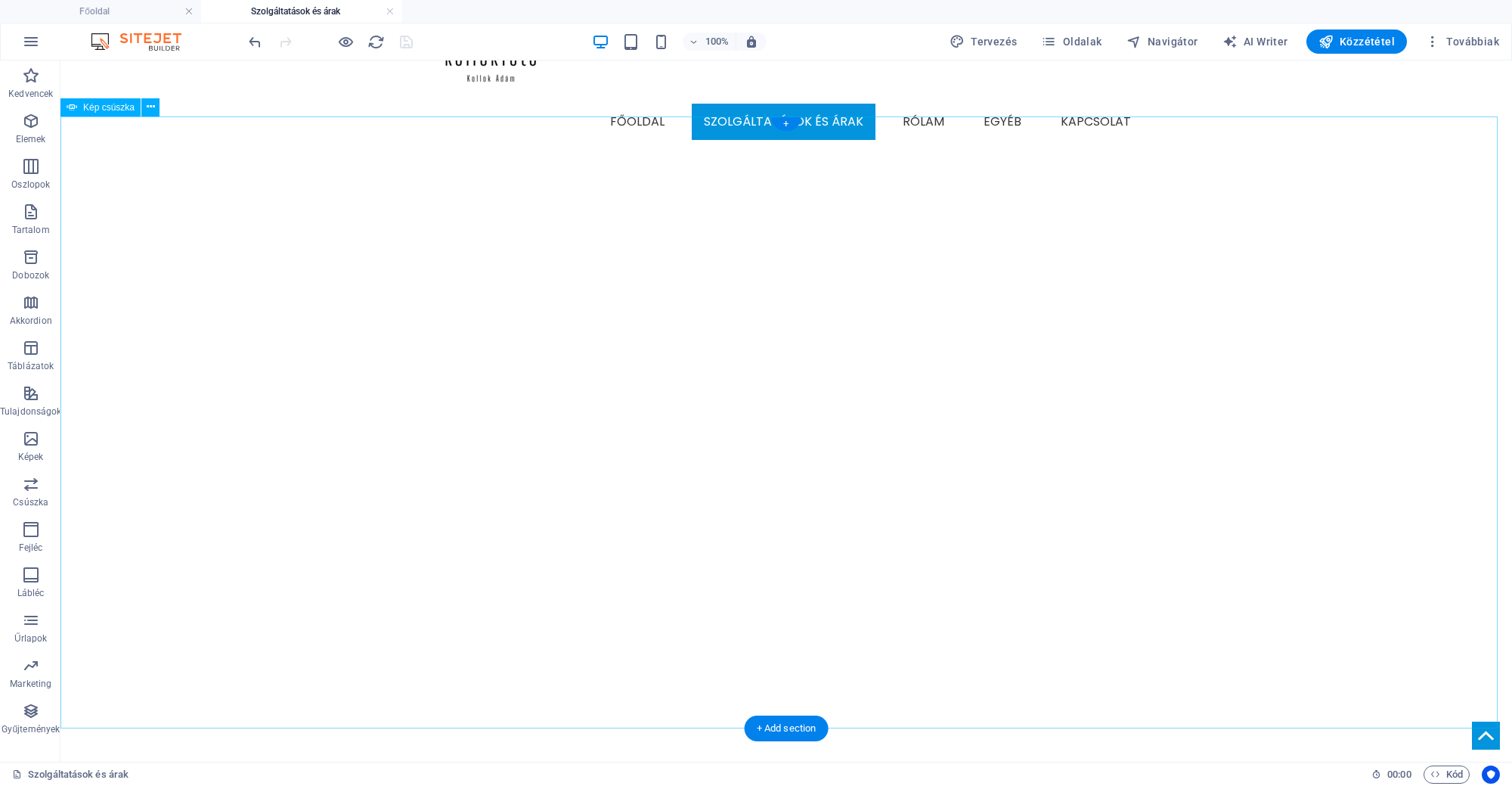
scroll to position [661, 0]
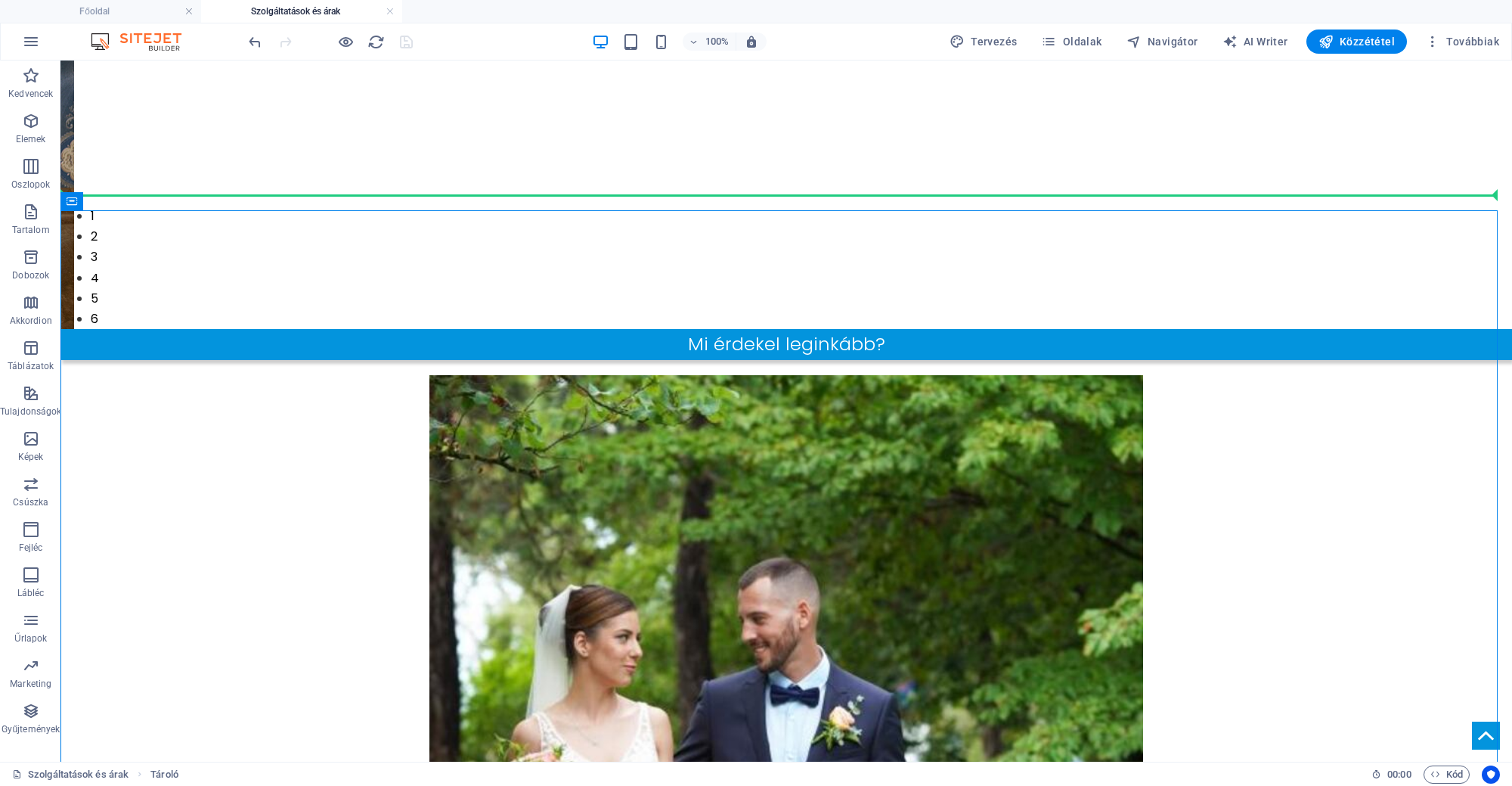
drag, startPoint x: 513, startPoint y: 259, endPoint x: 403, endPoint y: 202, distance: 123.9
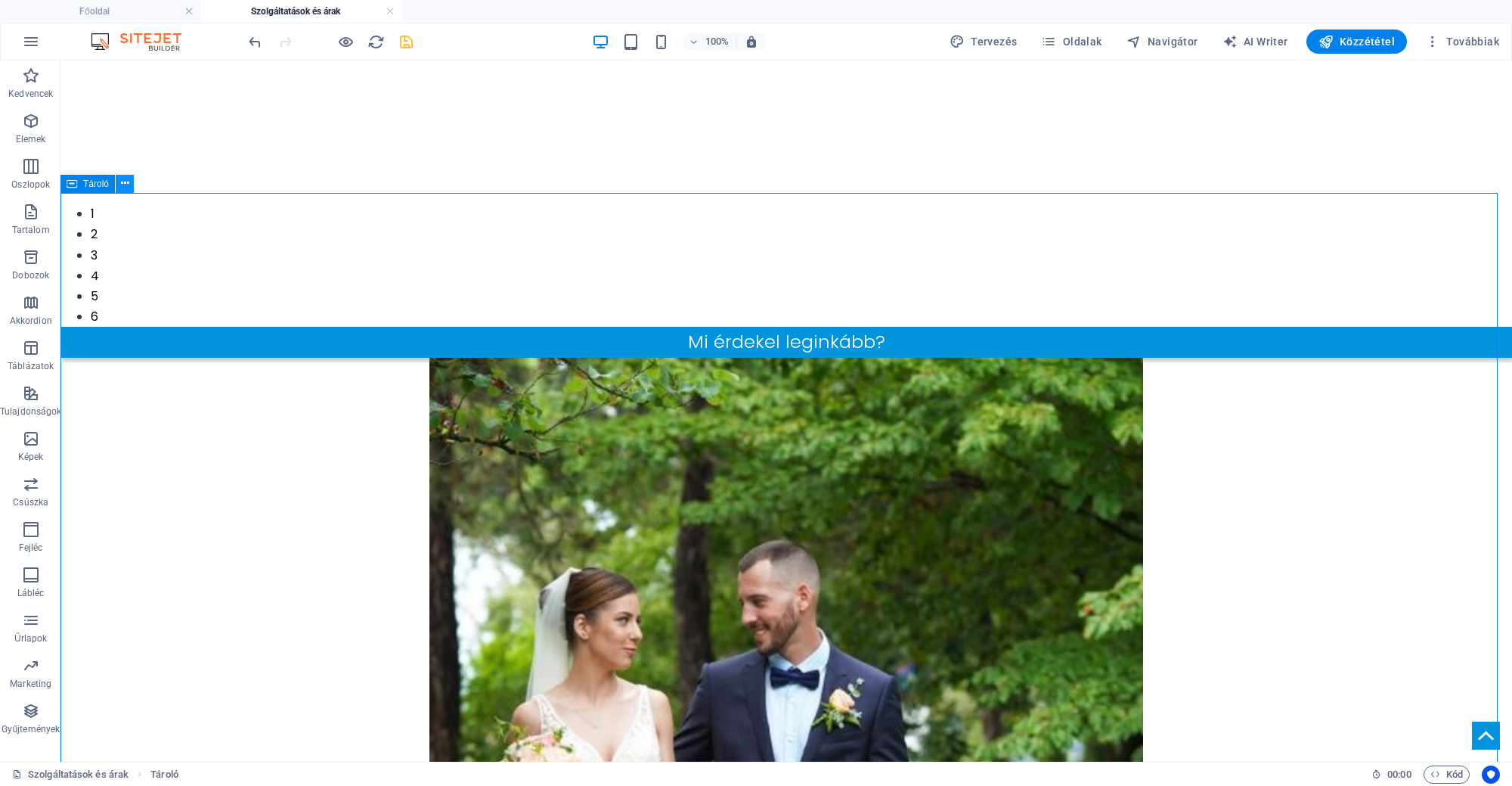
drag, startPoint x: 87, startPoint y: 182, endPoint x: 130, endPoint y: 182, distance: 43.0
click at [88, 182] on span "Tároló" at bounding box center [96, 183] width 26 height 9
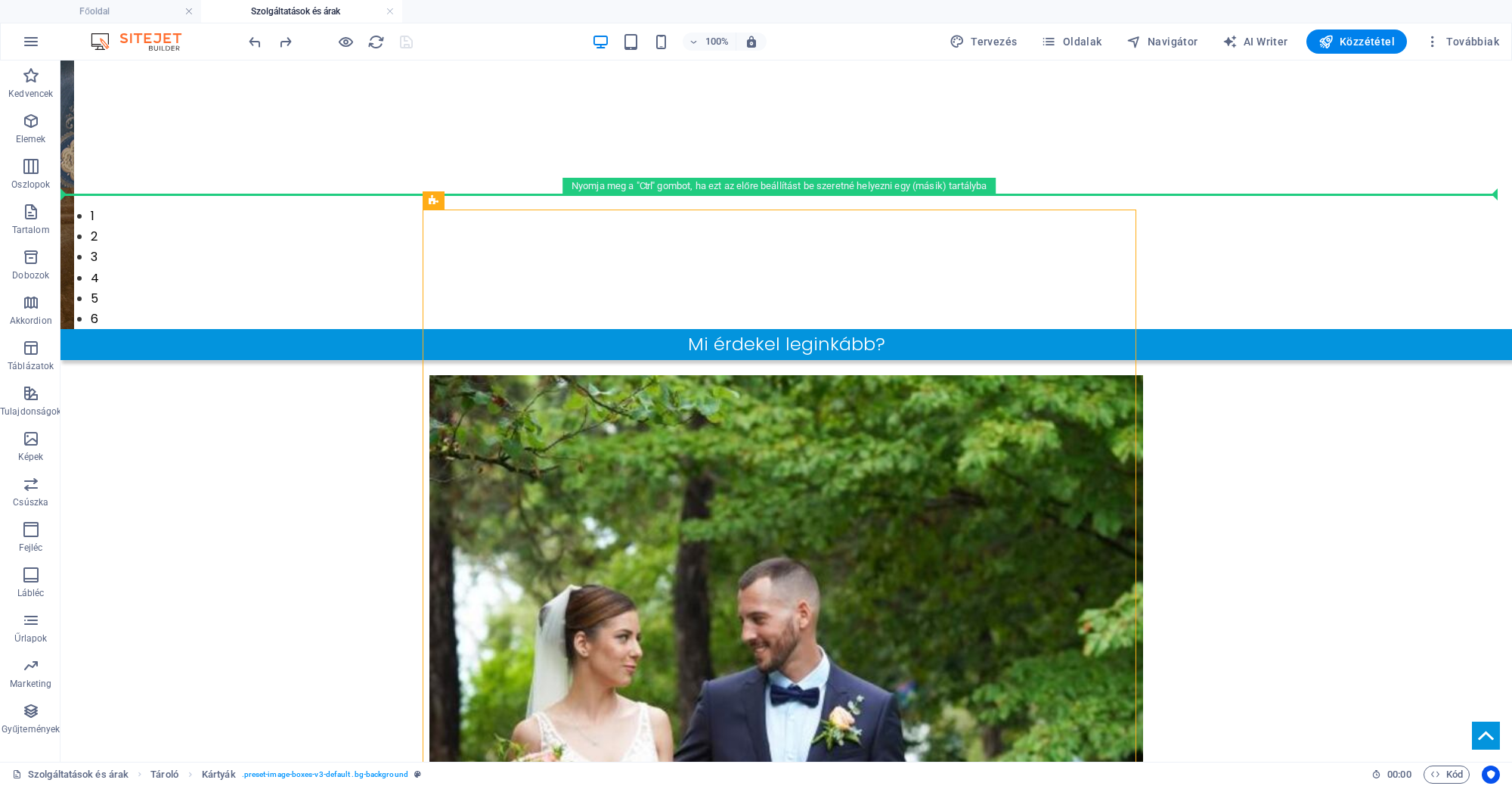
drag, startPoint x: 516, startPoint y: 258, endPoint x: 340, endPoint y: 198, distance: 185.9
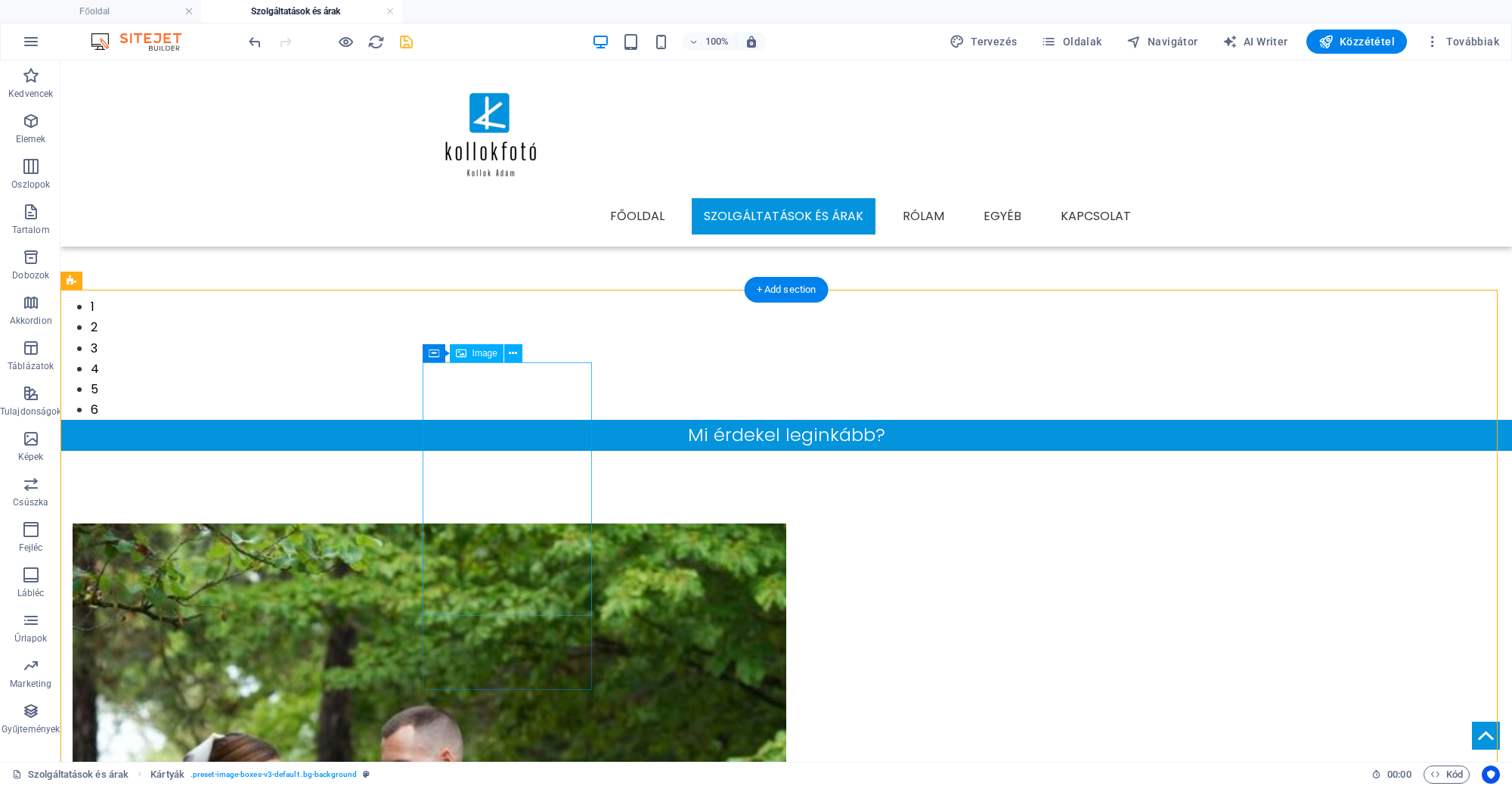
scroll to position [496, 0]
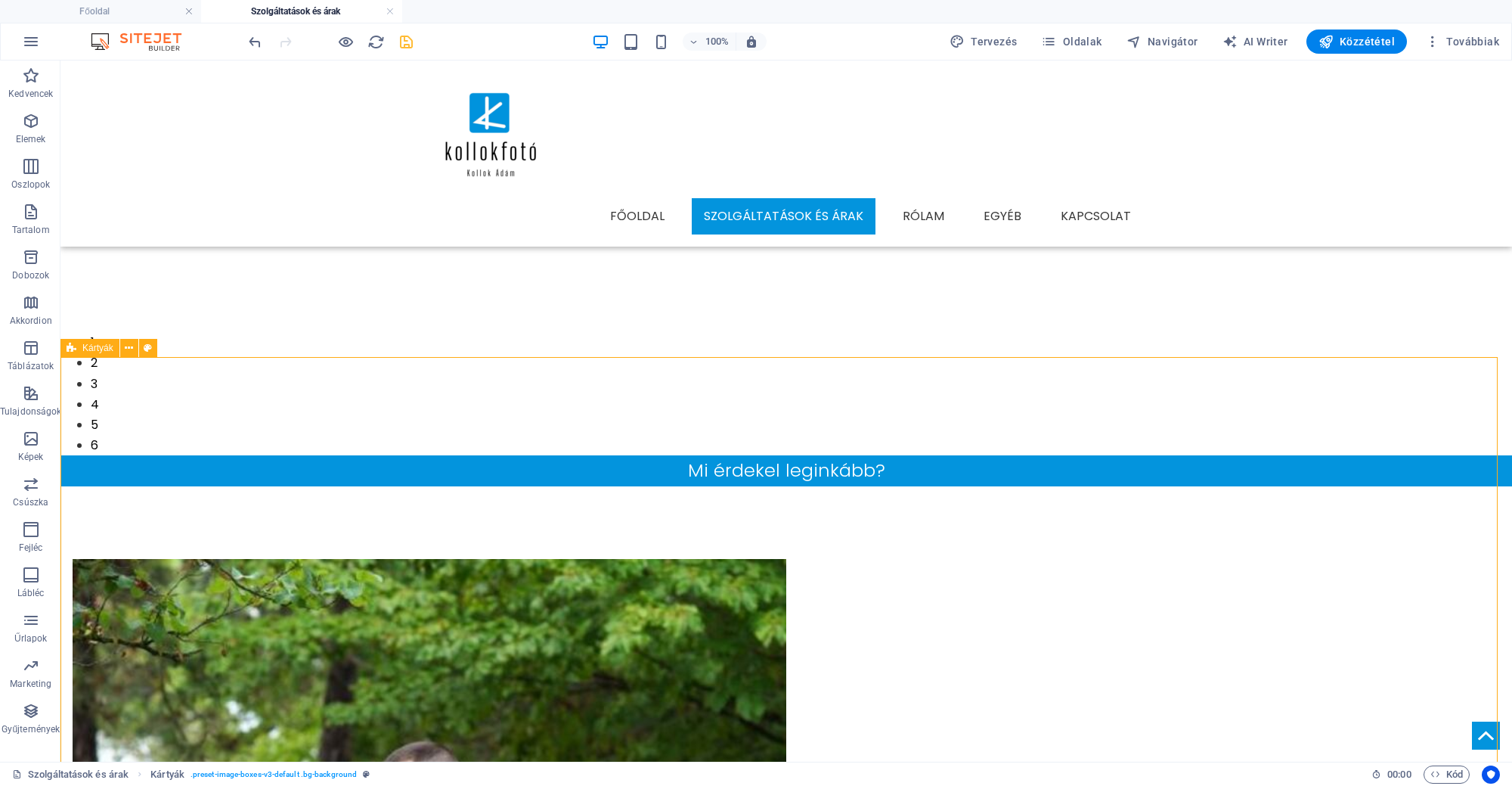
click at [75, 352] on icon at bounding box center [71, 348] width 10 height 18
click at [82, 346] on div "Kártyák" at bounding box center [90, 348] width 59 height 18
select select "rem"
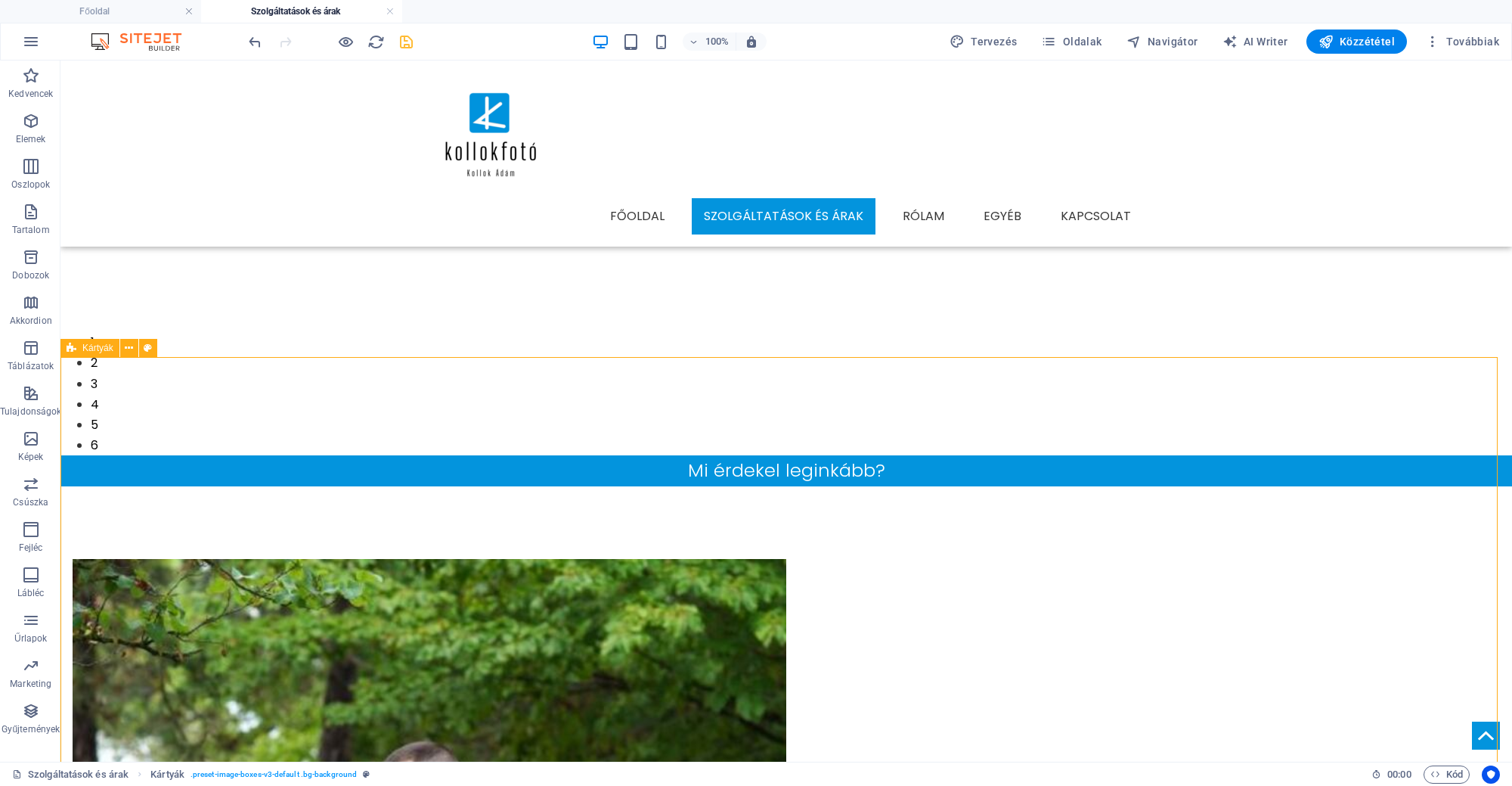
select select "px"
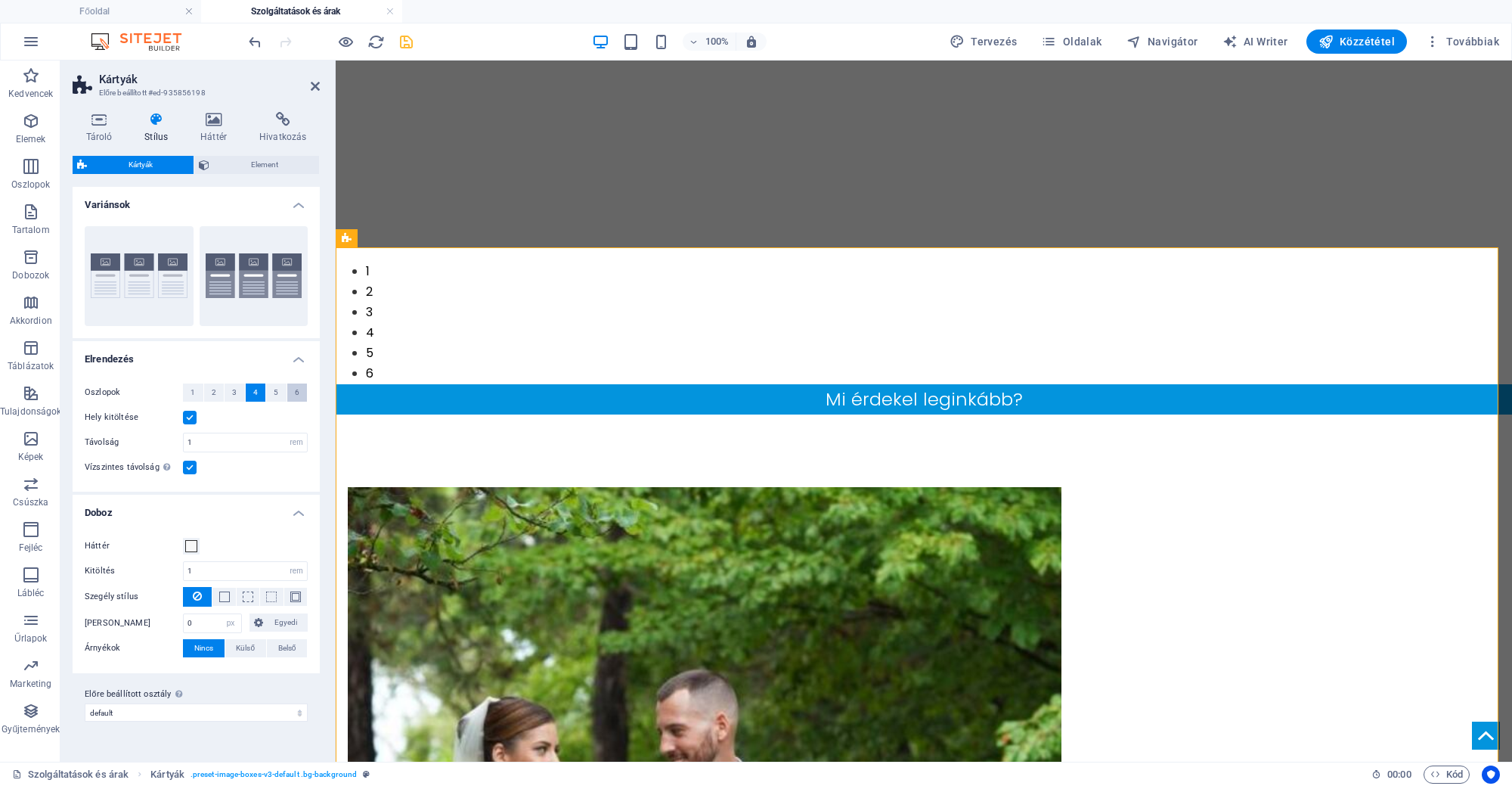
click at [294, 392] on span "6" at bounding box center [296, 393] width 5 height 18
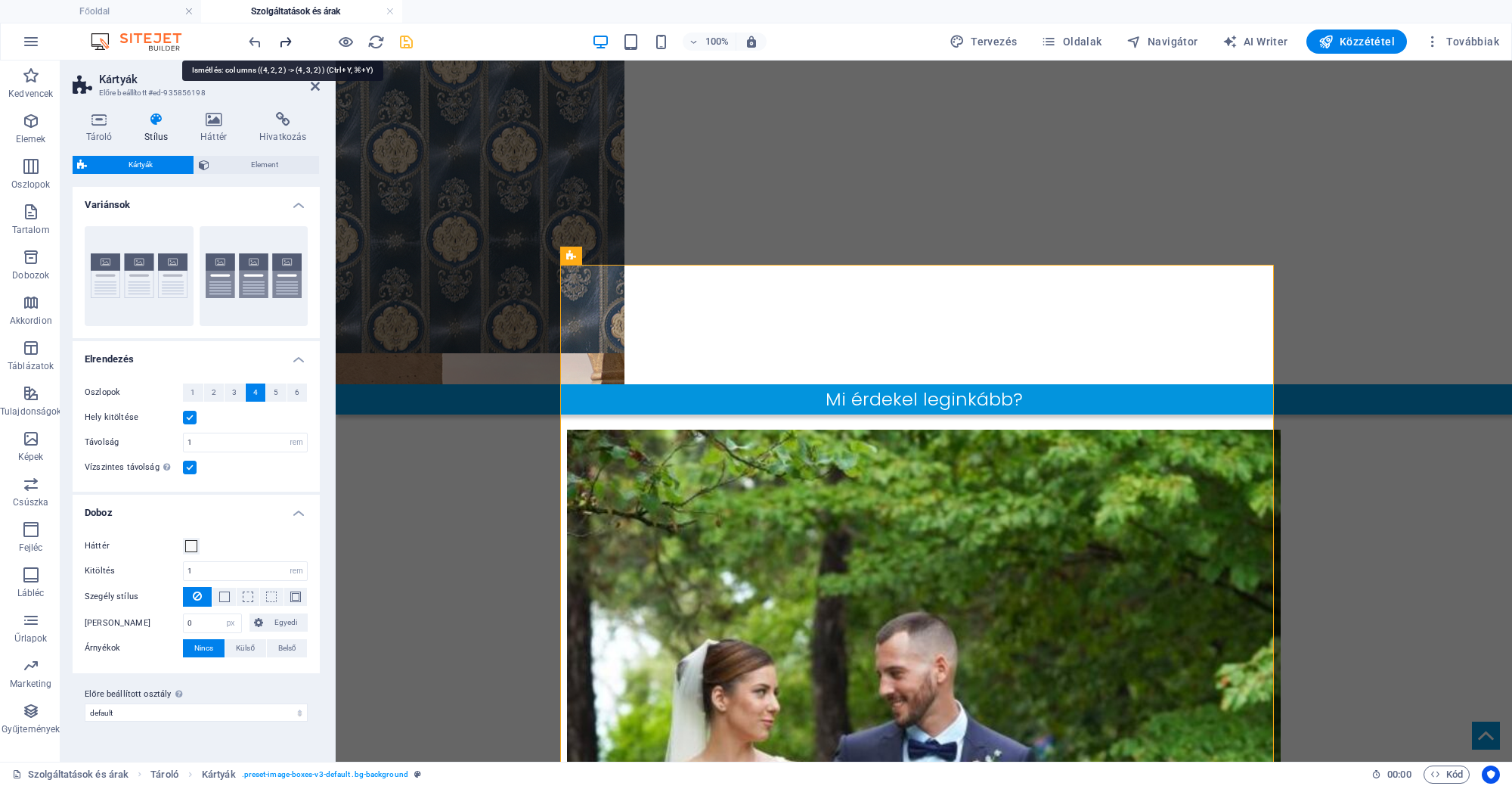
click at [281, 35] on icon "redo" at bounding box center [286, 43] width 18 height 18
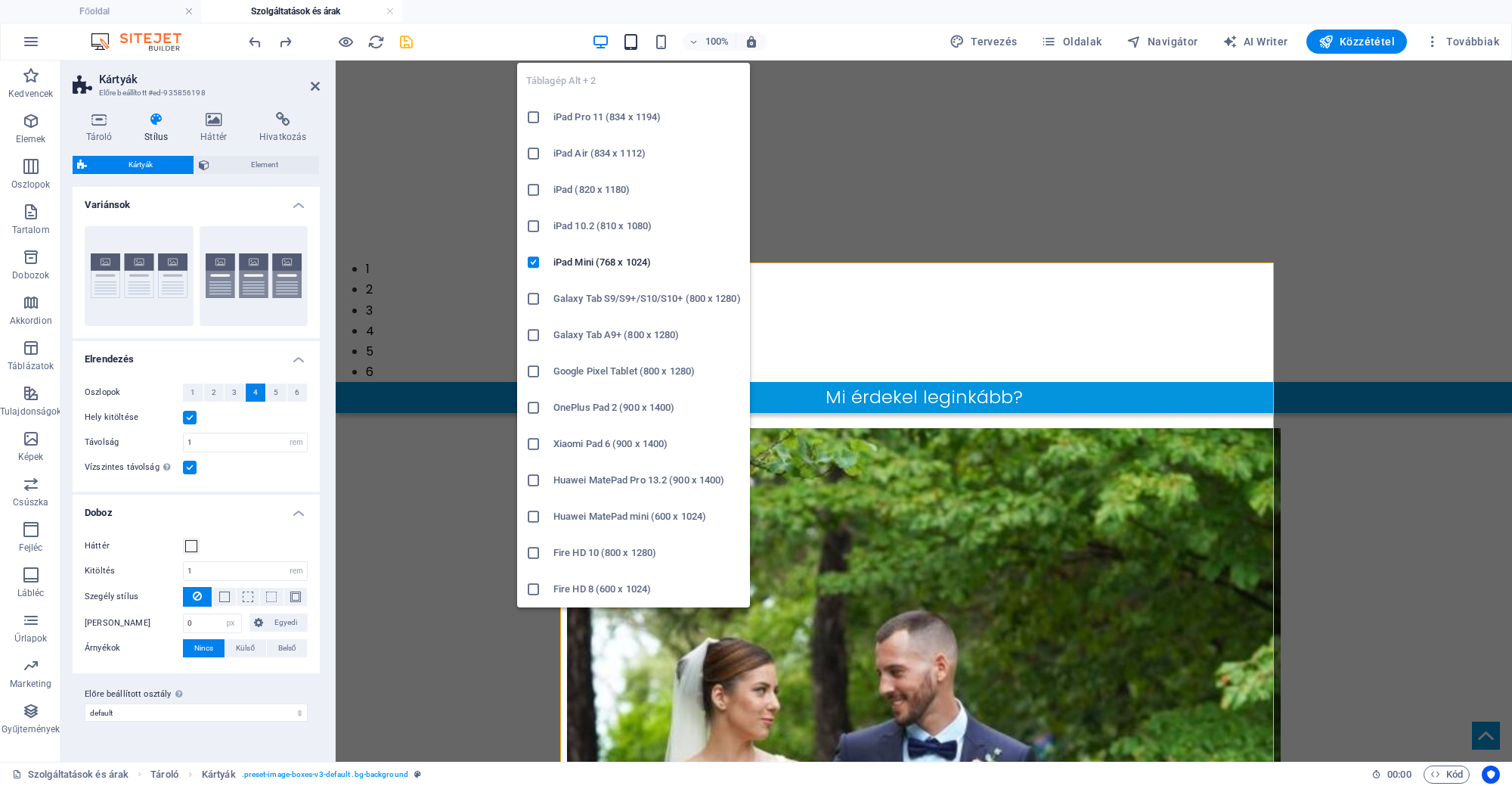
click at [635, 41] on icon "button" at bounding box center [630, 43] width 18 height 18
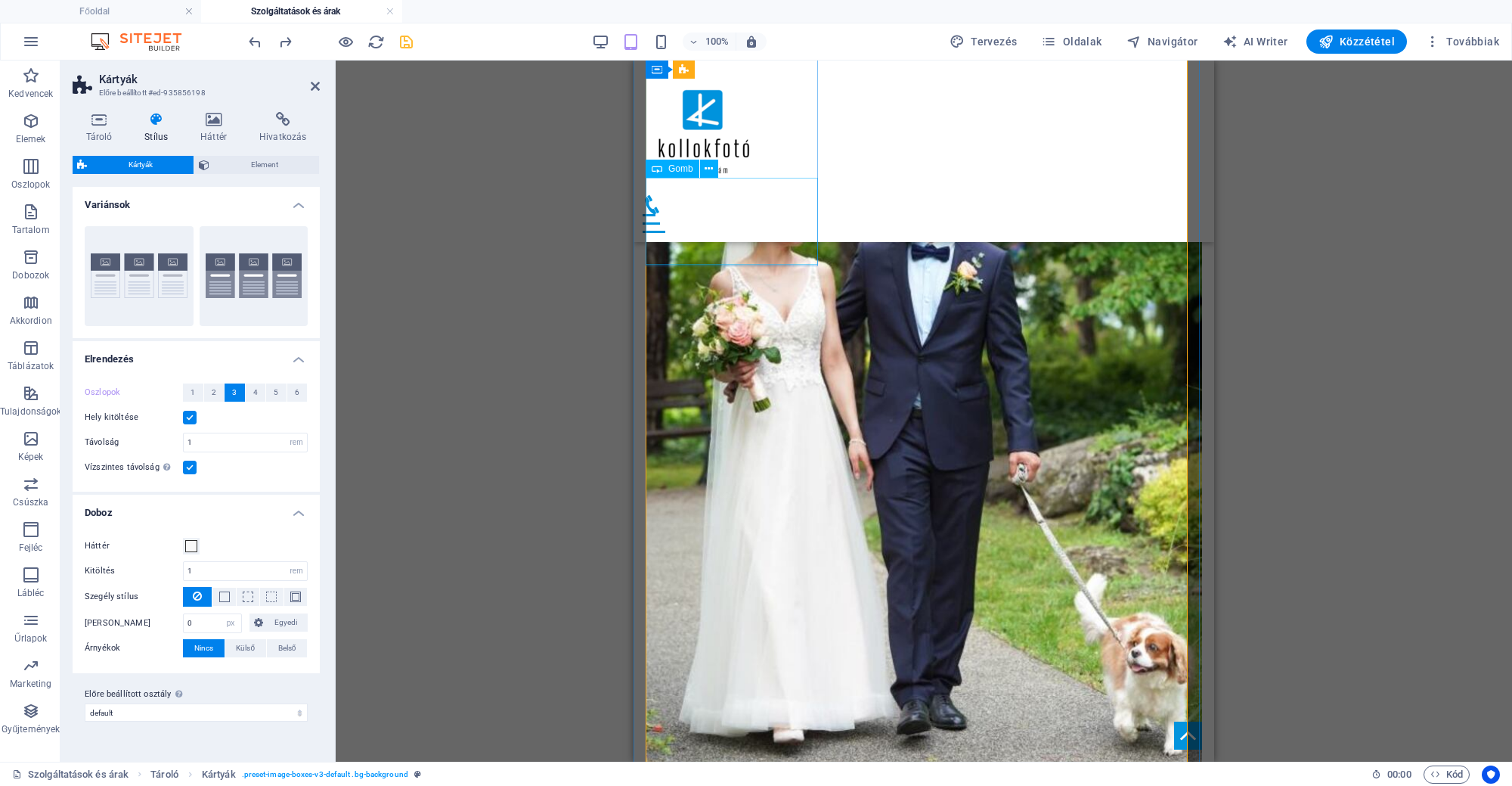
scroll to position [590, 0]
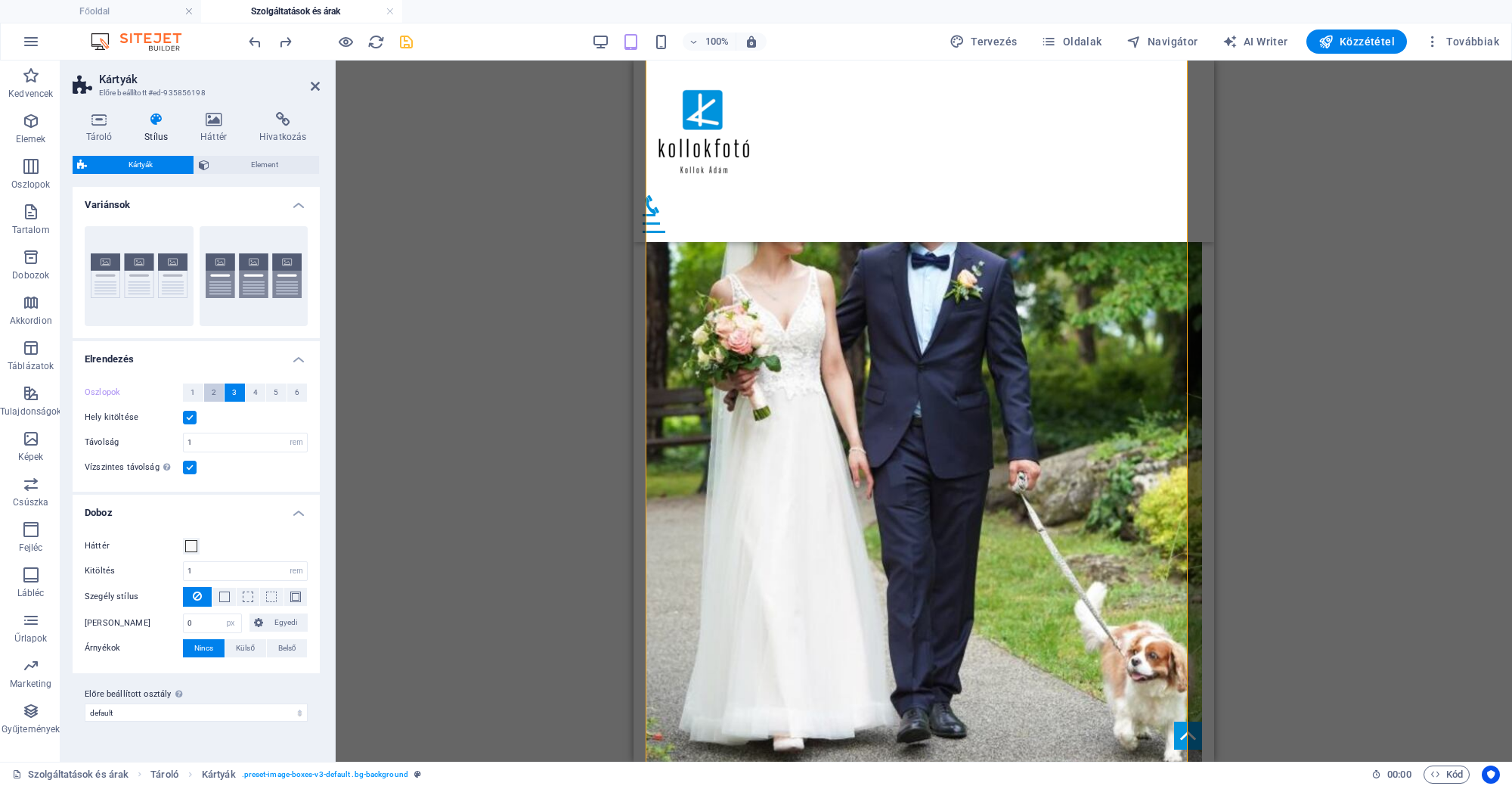
click at [221, 394] on button "2" at bounding box center [213, 393] width 21 height 18
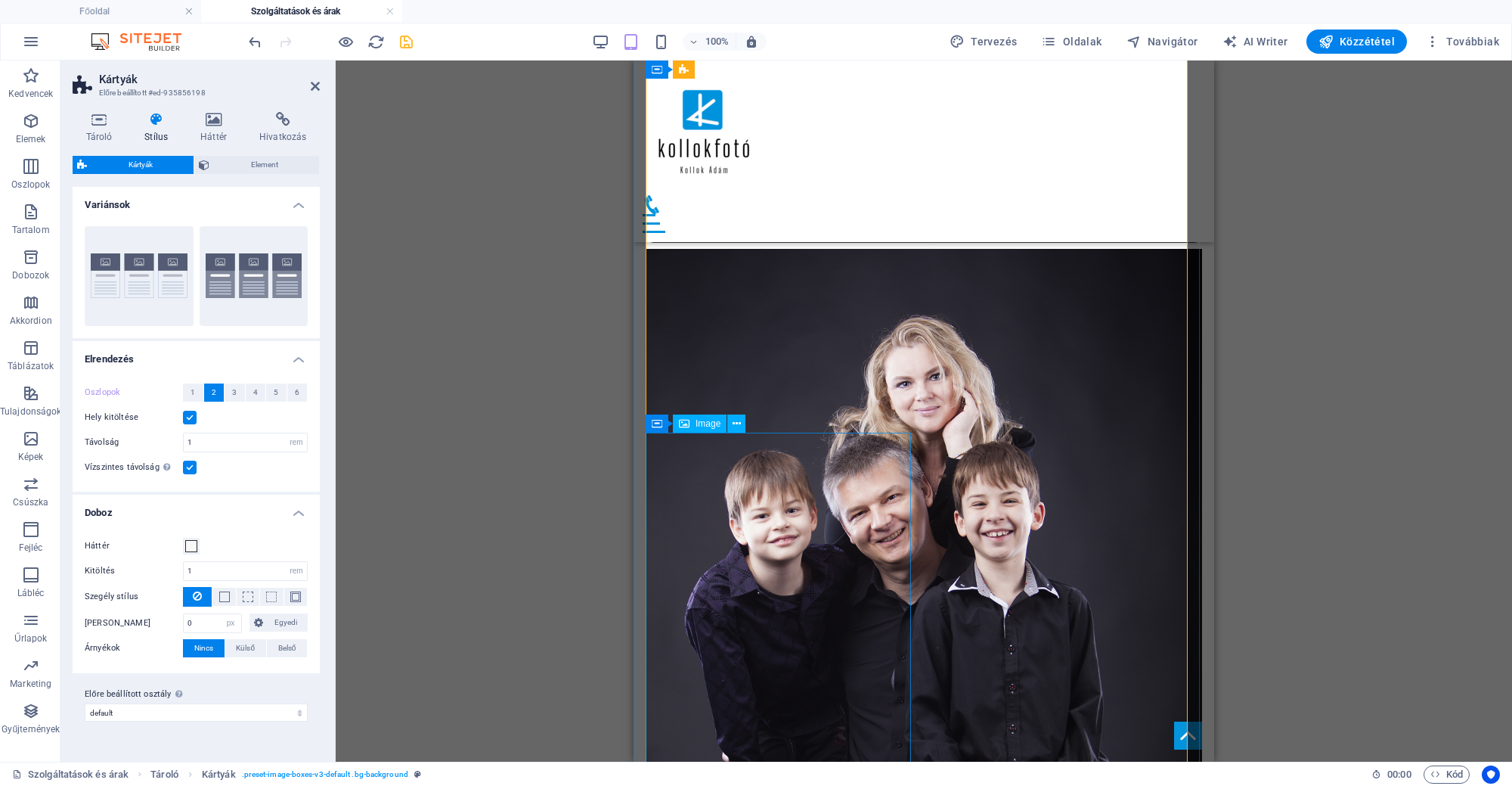
scroll to position [1252, 0]
click at [258, 386] on button "4" at bounding box center [256, 393] width 21 height 18
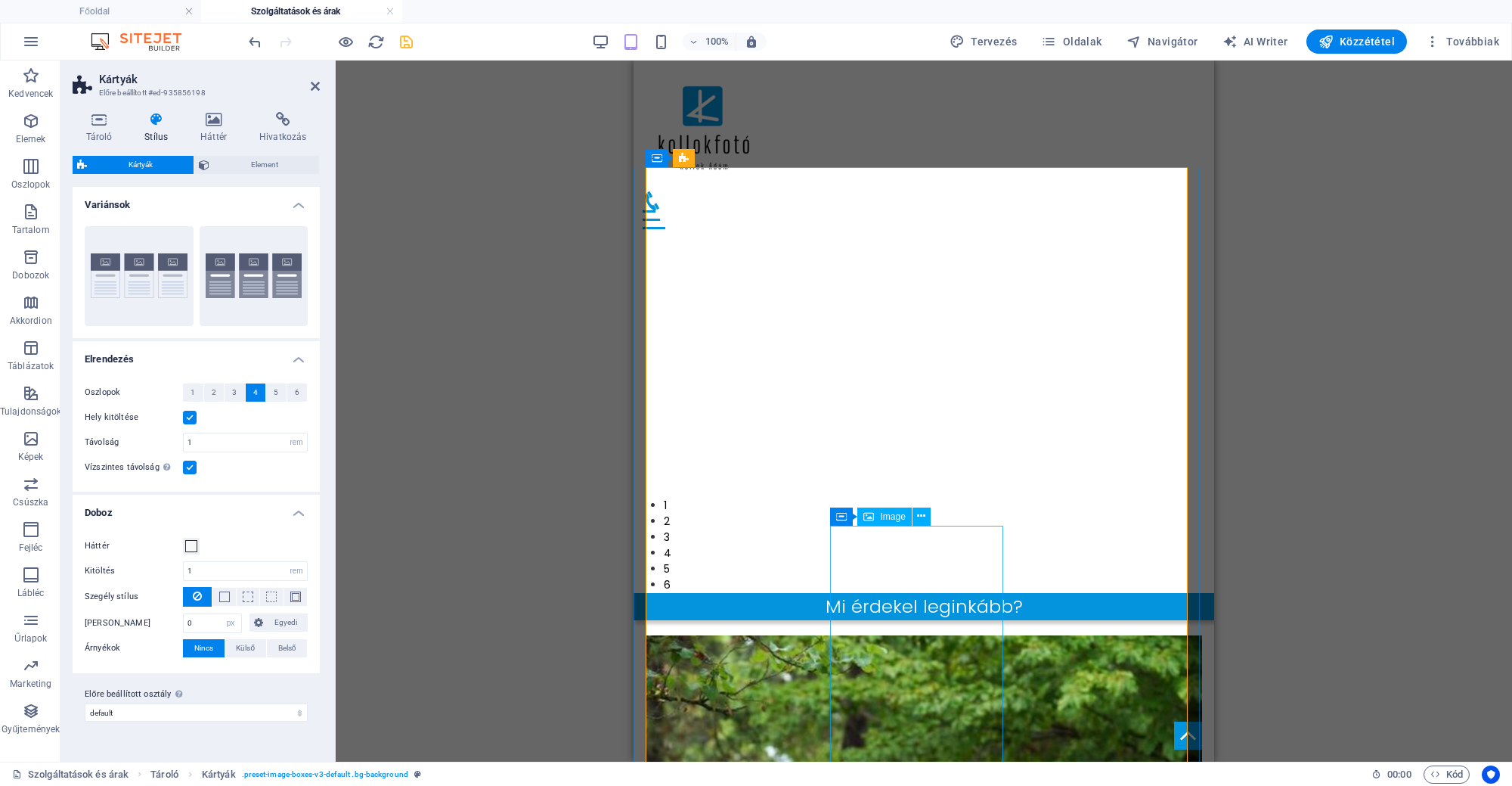
scroll to position [0, 0]
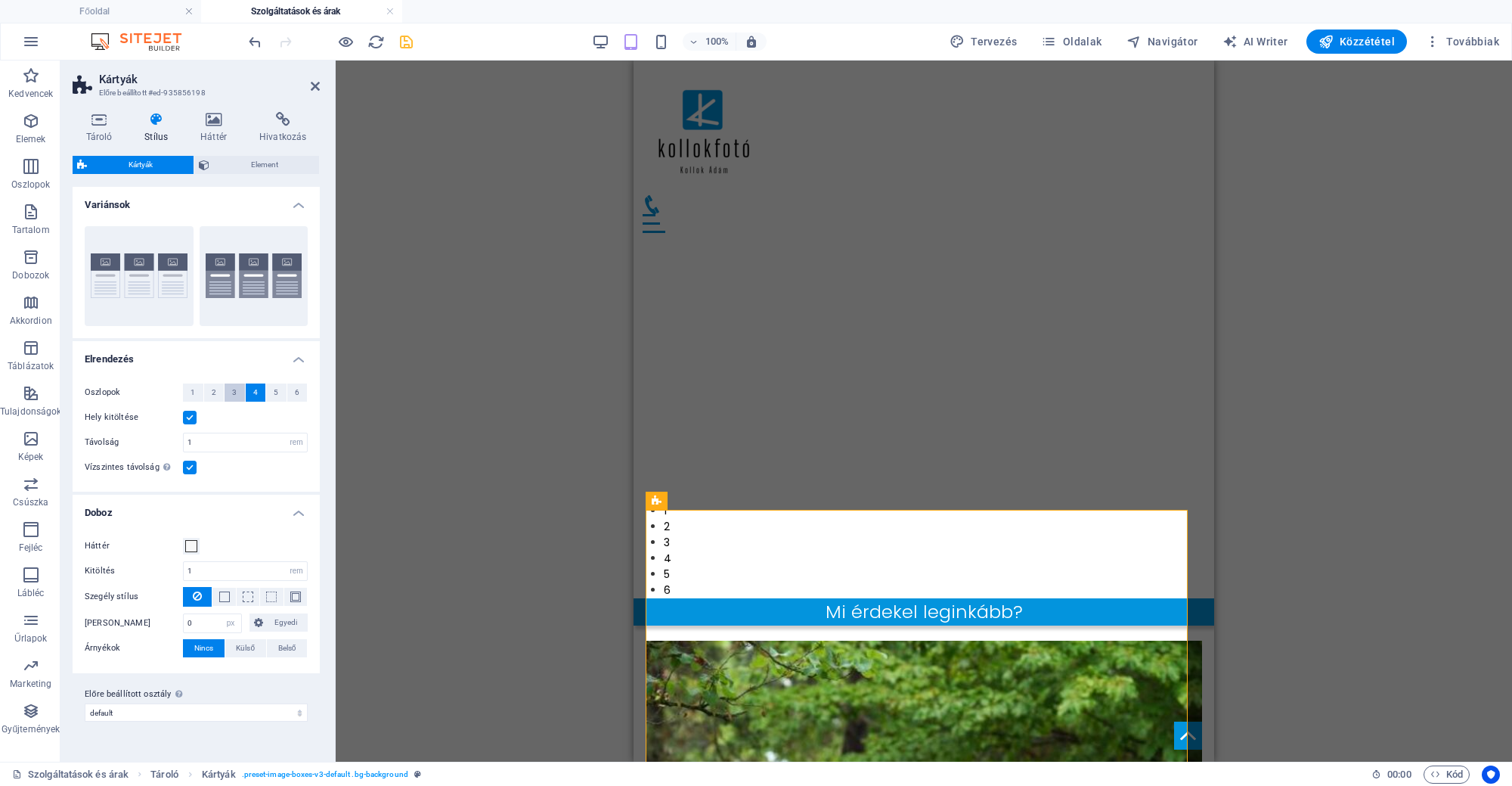
click at [232, 384] on span "3" at bounding box center [234, 393] width 5 height 18
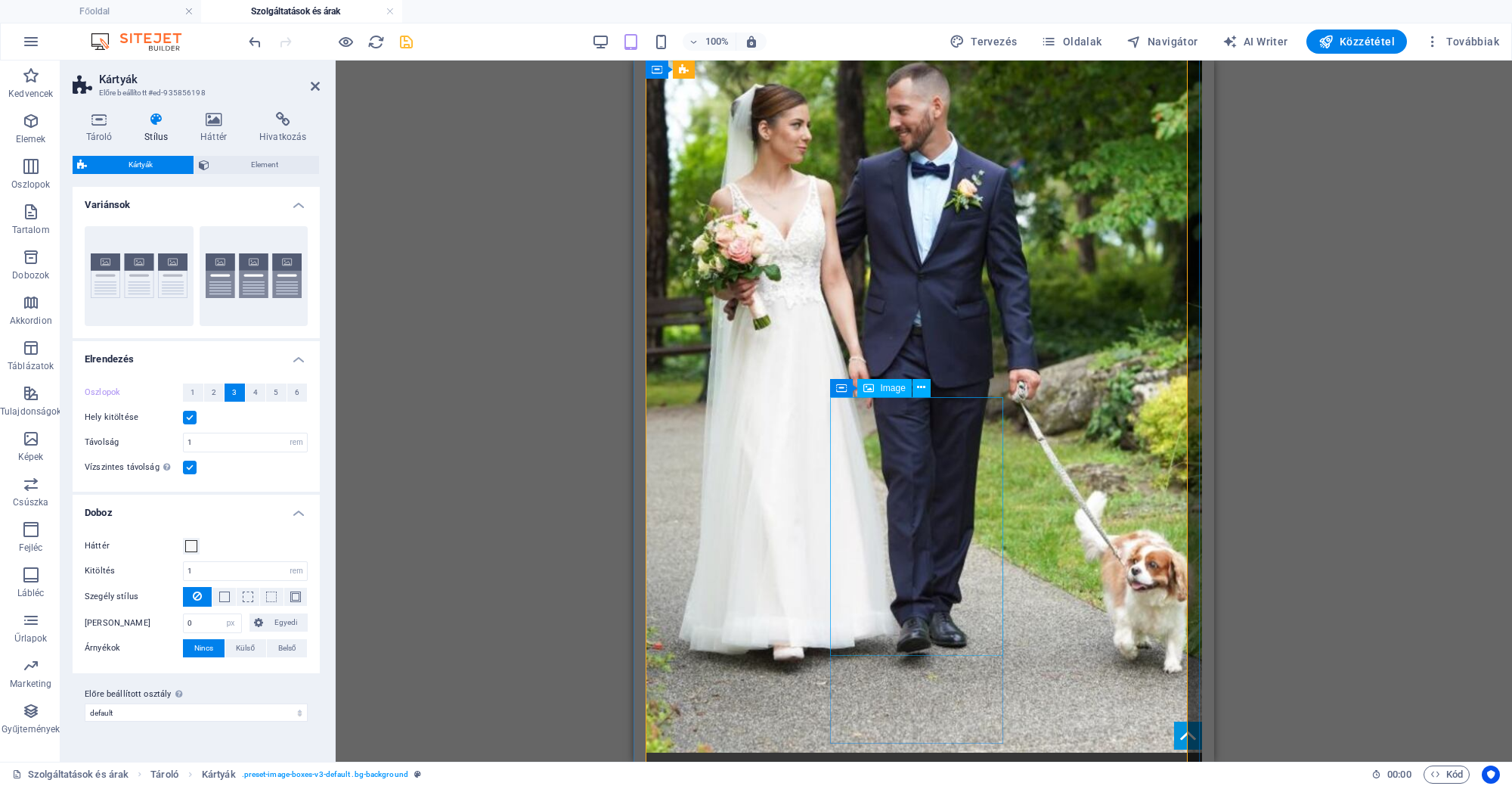
scroll to position [944, 0]
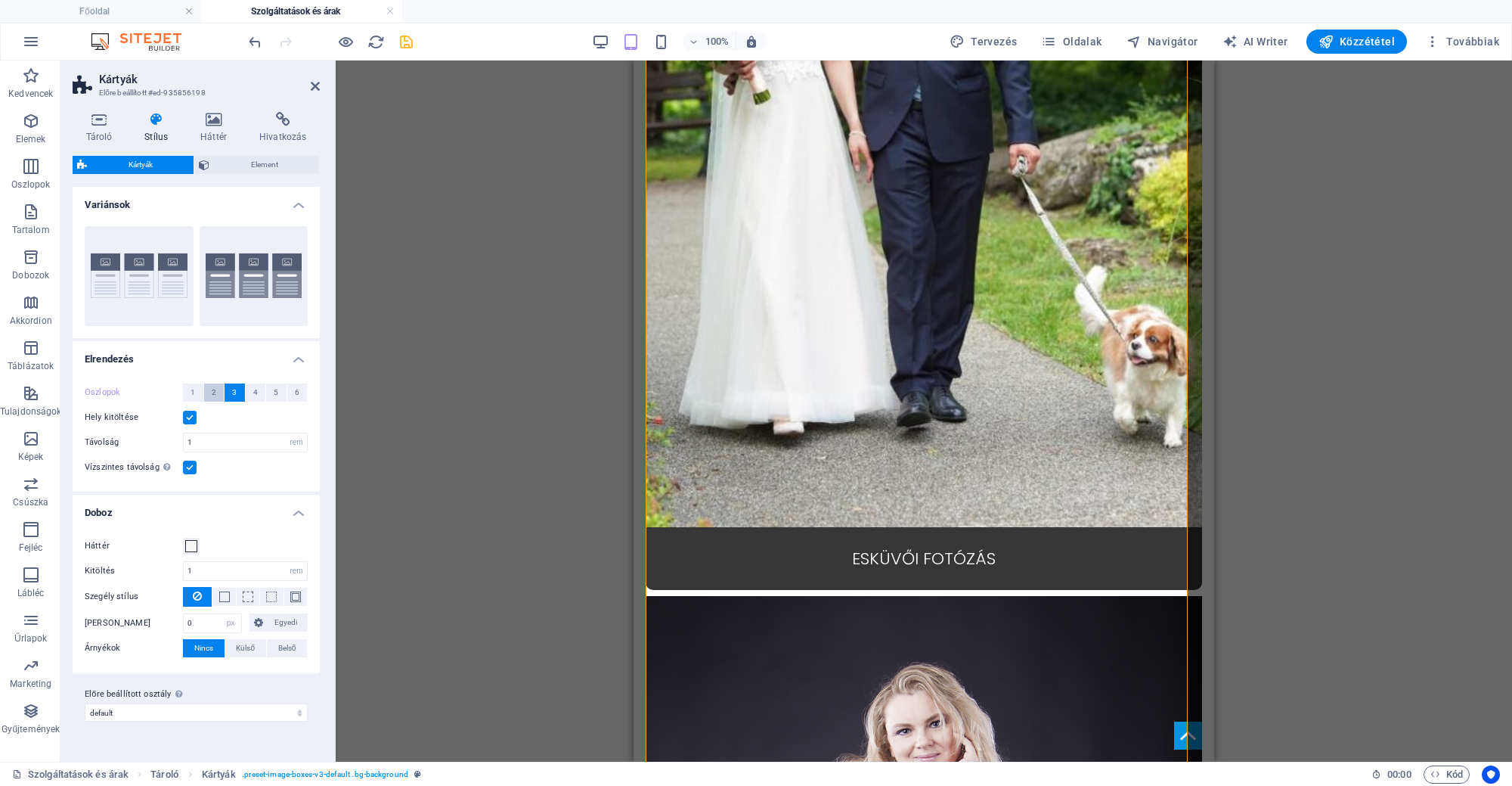
click at [214, 388] on span "2" at bounding box center [213, 393] width 5 height 18
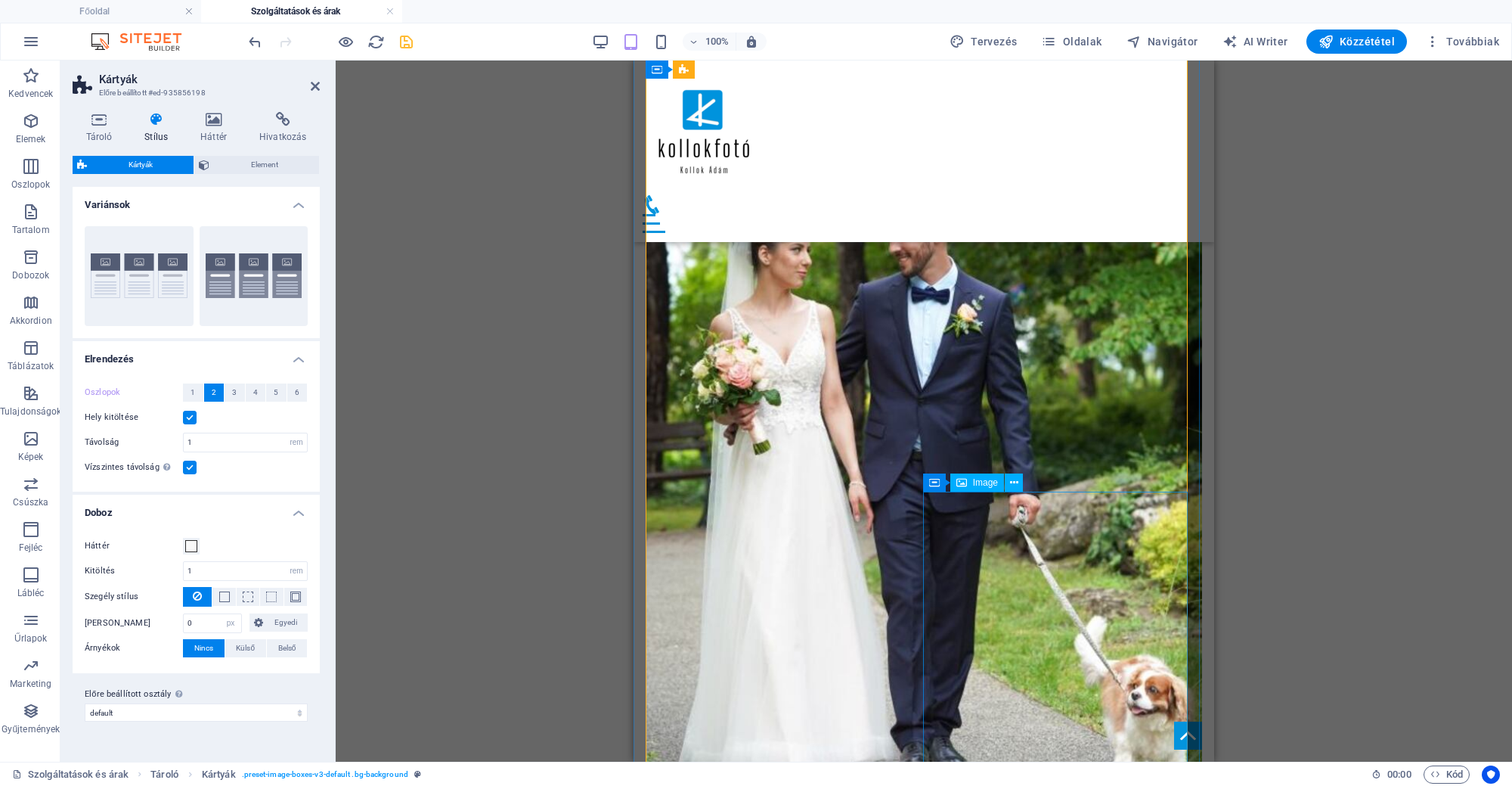
scroll to position [490, 0]
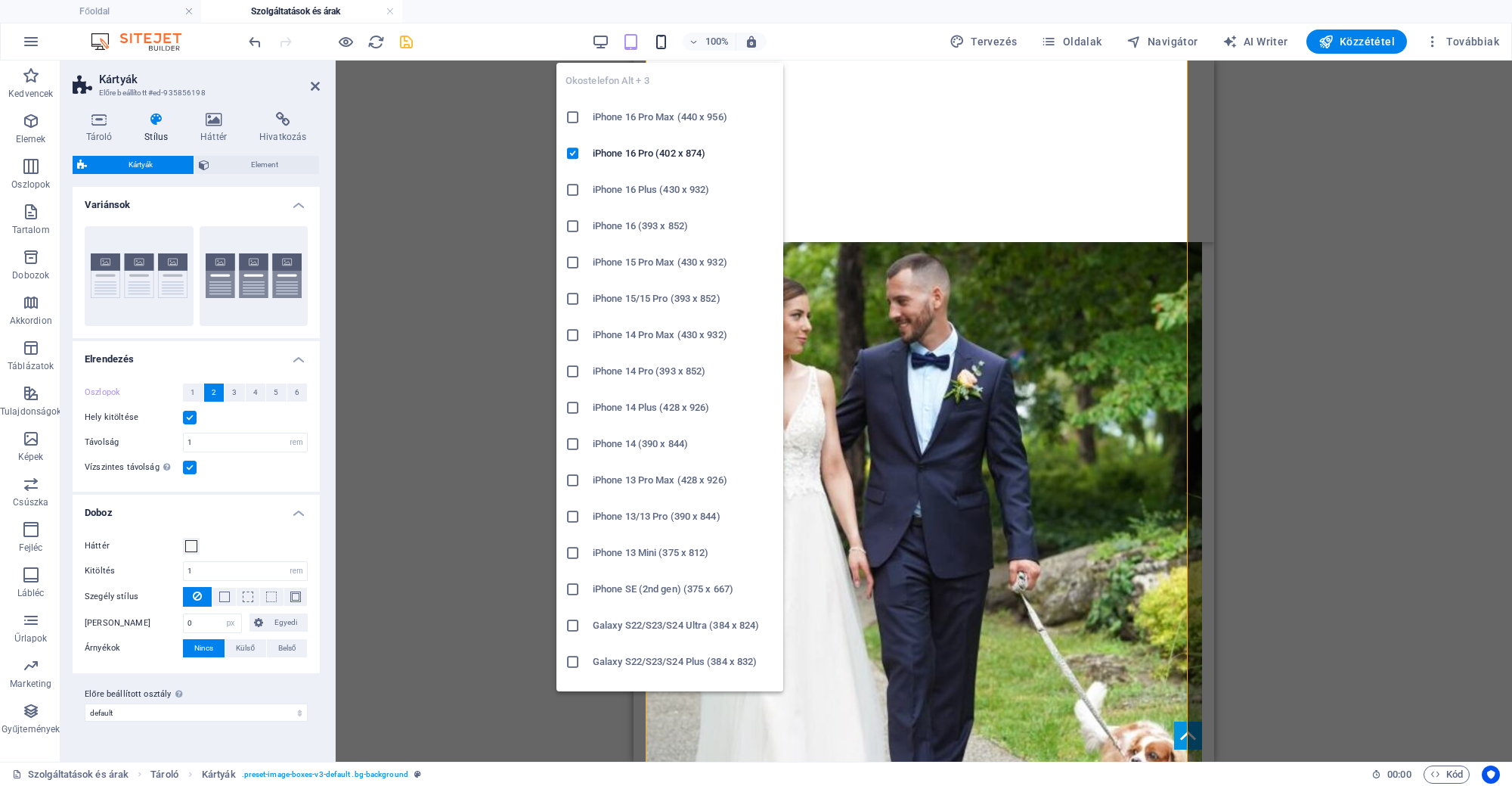
click at [667, 35] on icon "button" at bounding box center [661, 43] width 18 height 18
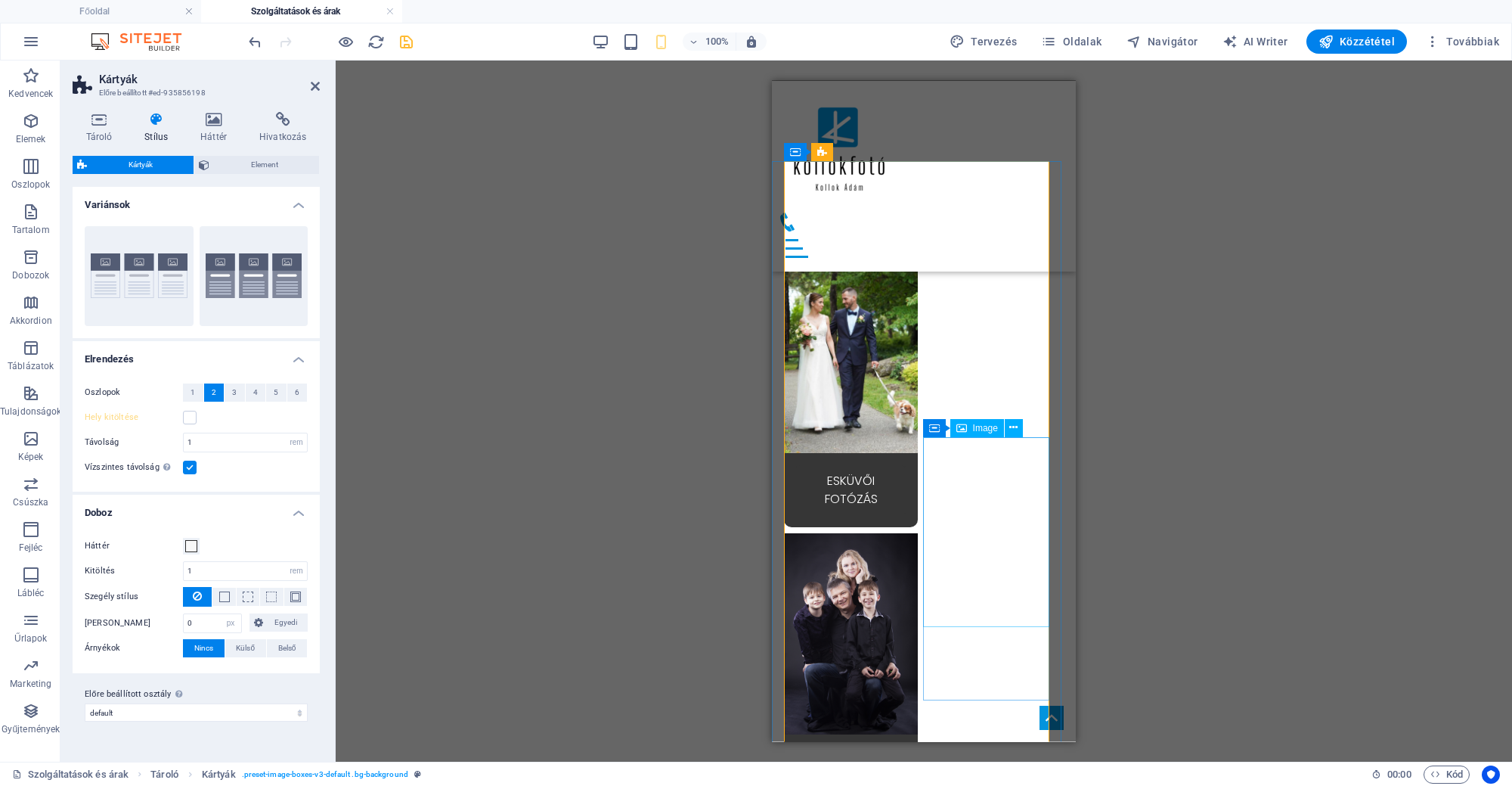
scroll to position [0, 0]
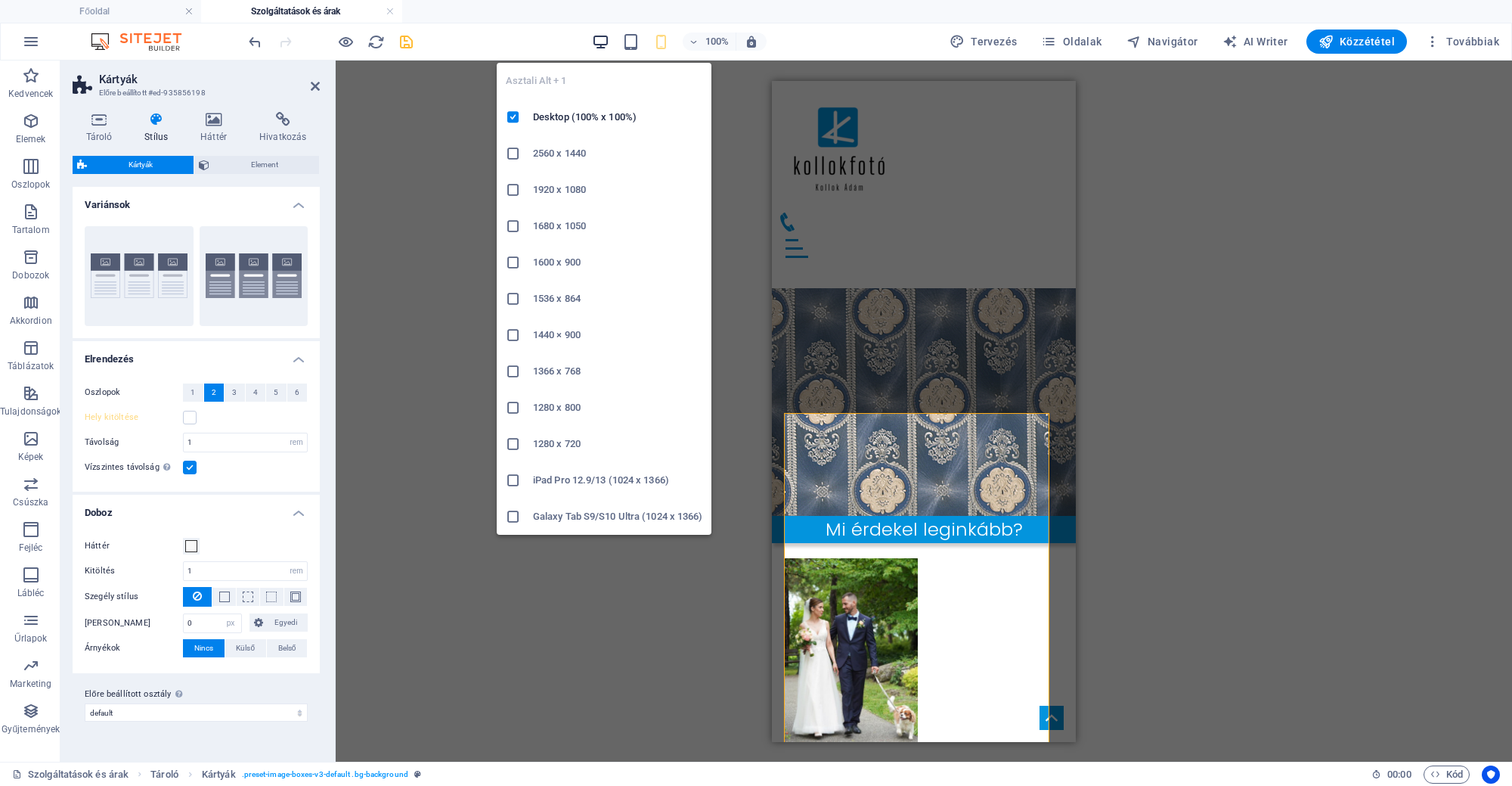
click at [605, 39] on icon "button" at bounding box center [601, 43] width 18 height 18
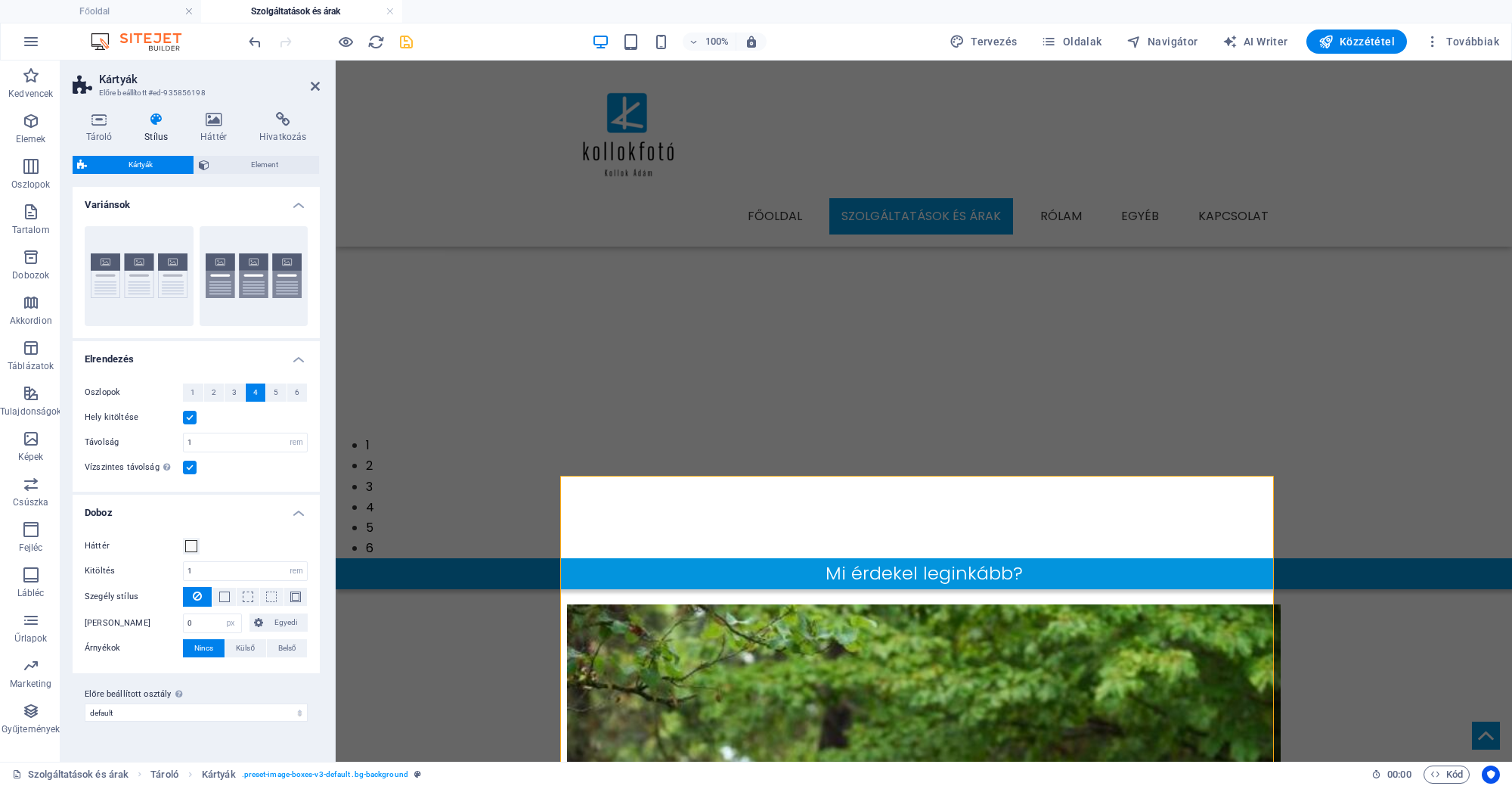
scroll to position [283, 0]
click at [160, 7] on h4 "Főoldal" at bounding box center [100, 11] width 201 height 17
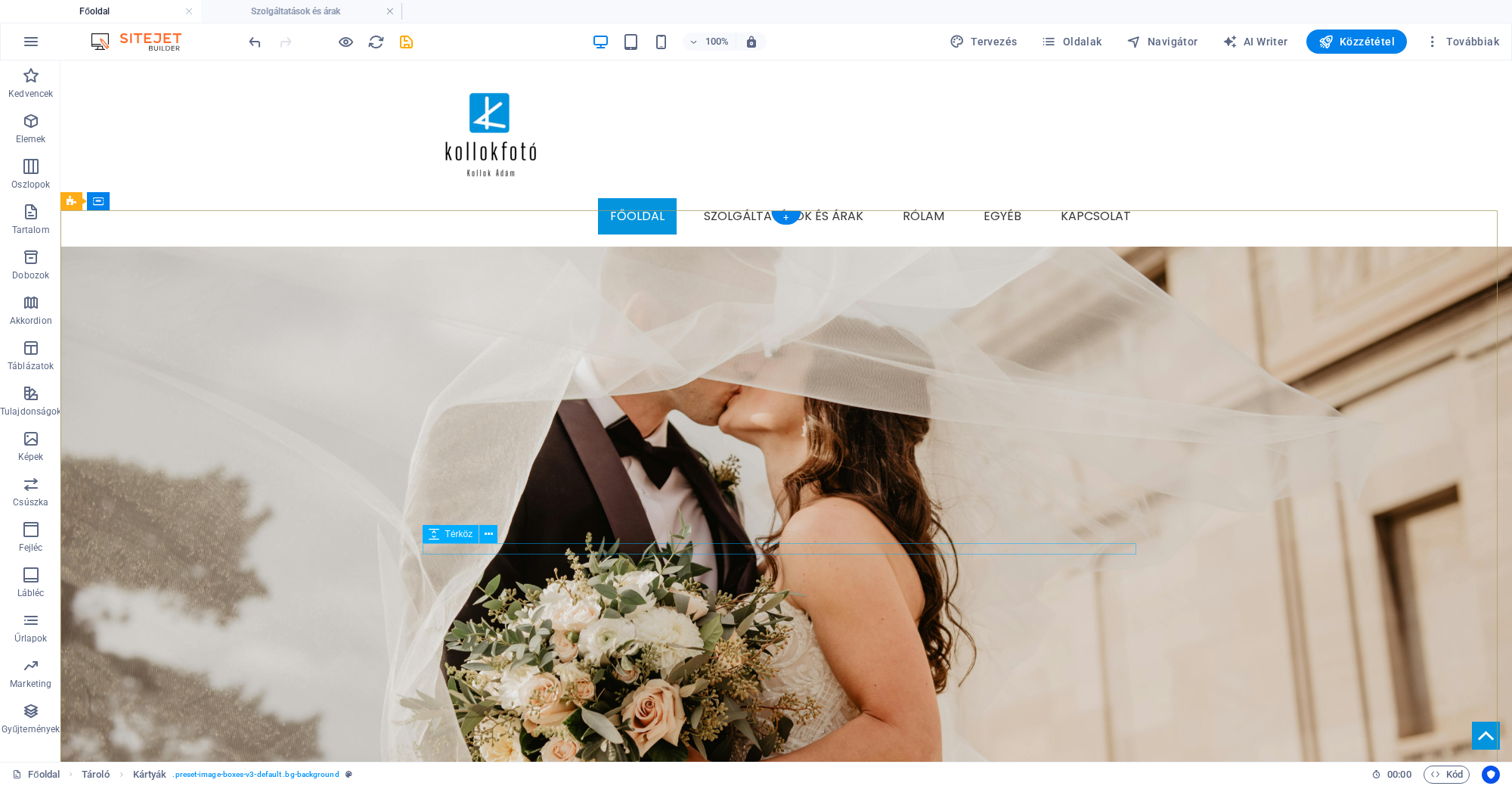
scroll to position [0, 0]
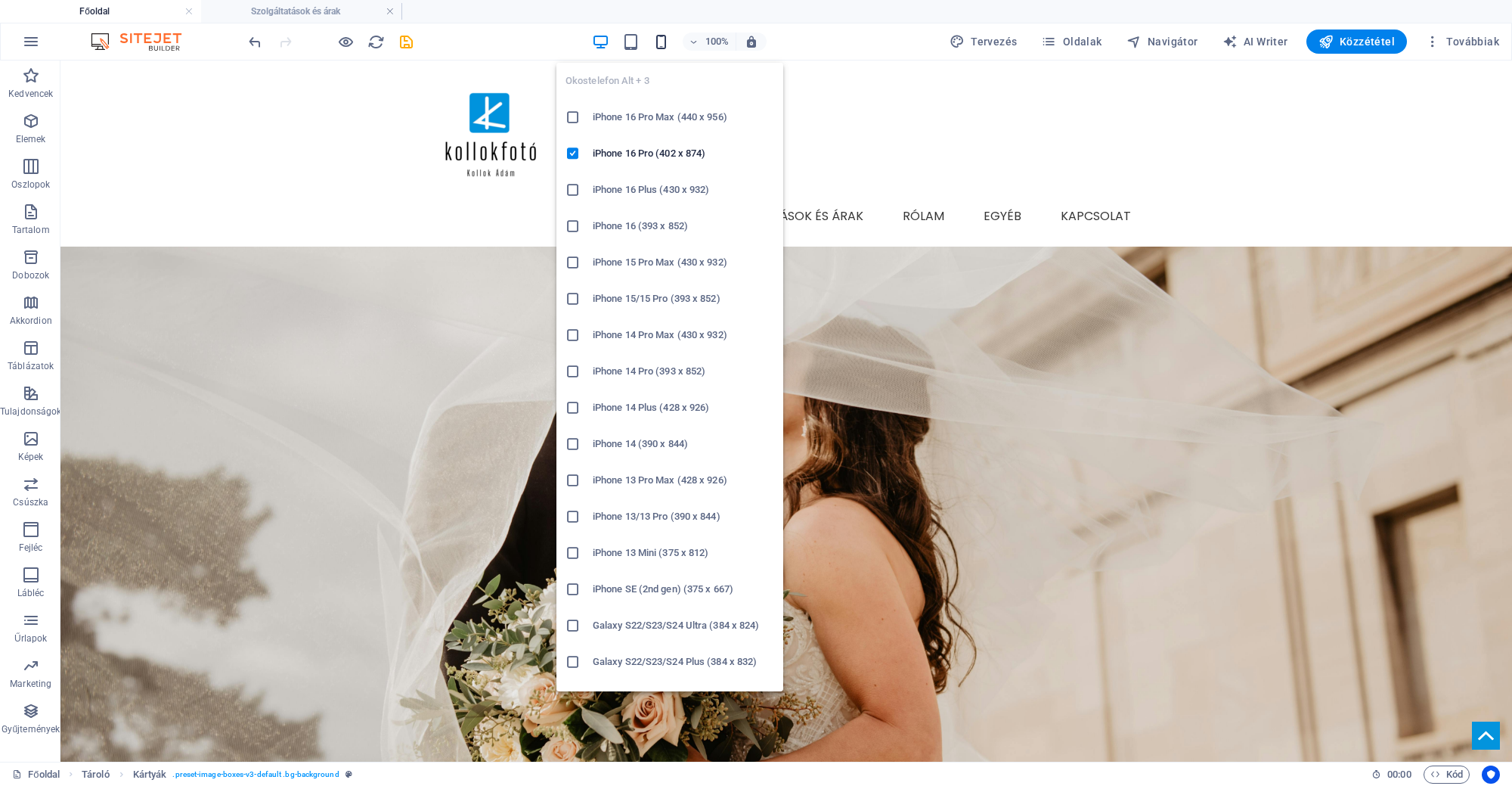
click at [670, 37] on icon "button" at bounding box center [661, 43] width 18 height 18
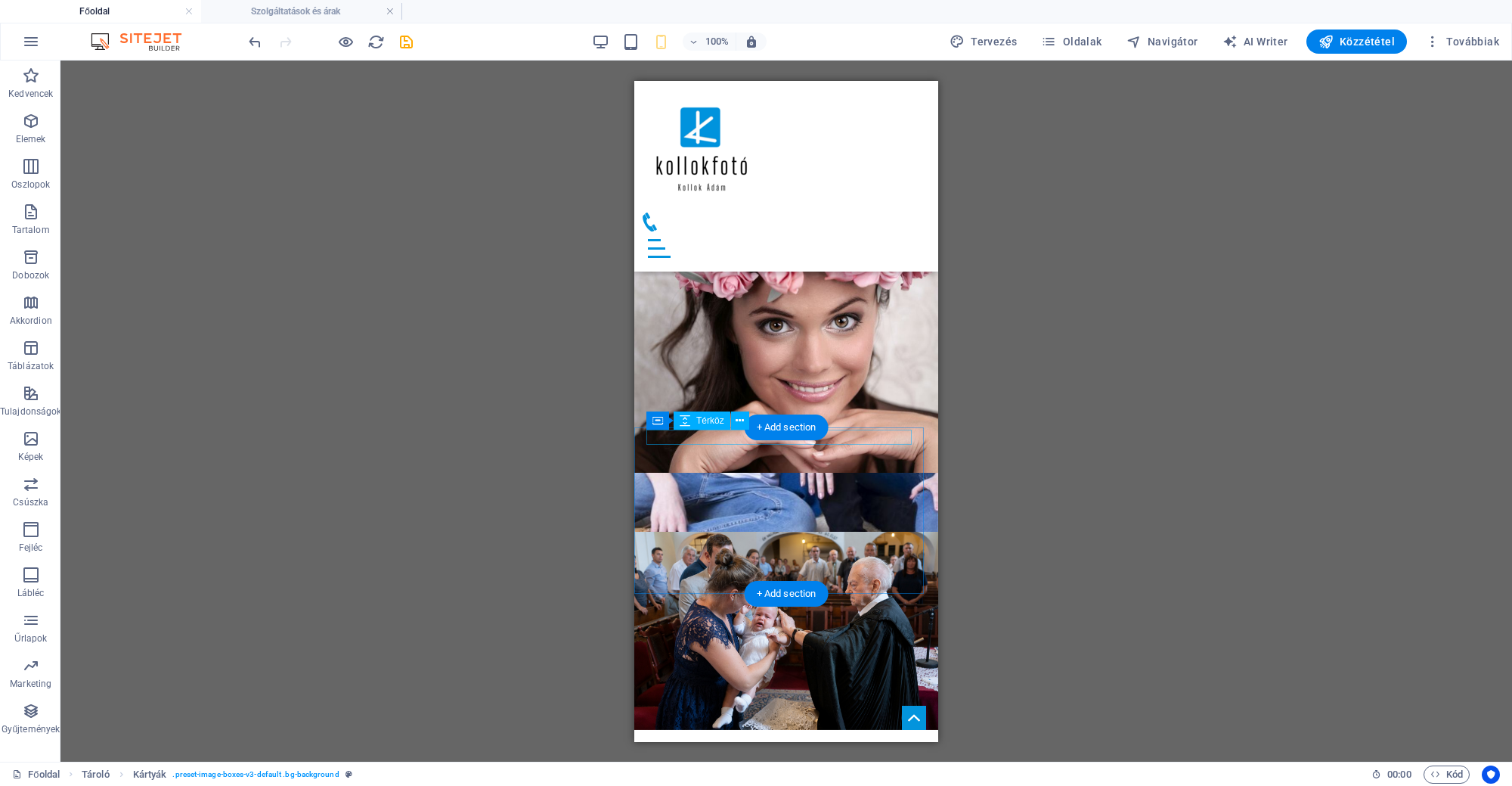
scroll to position [1890, 0]
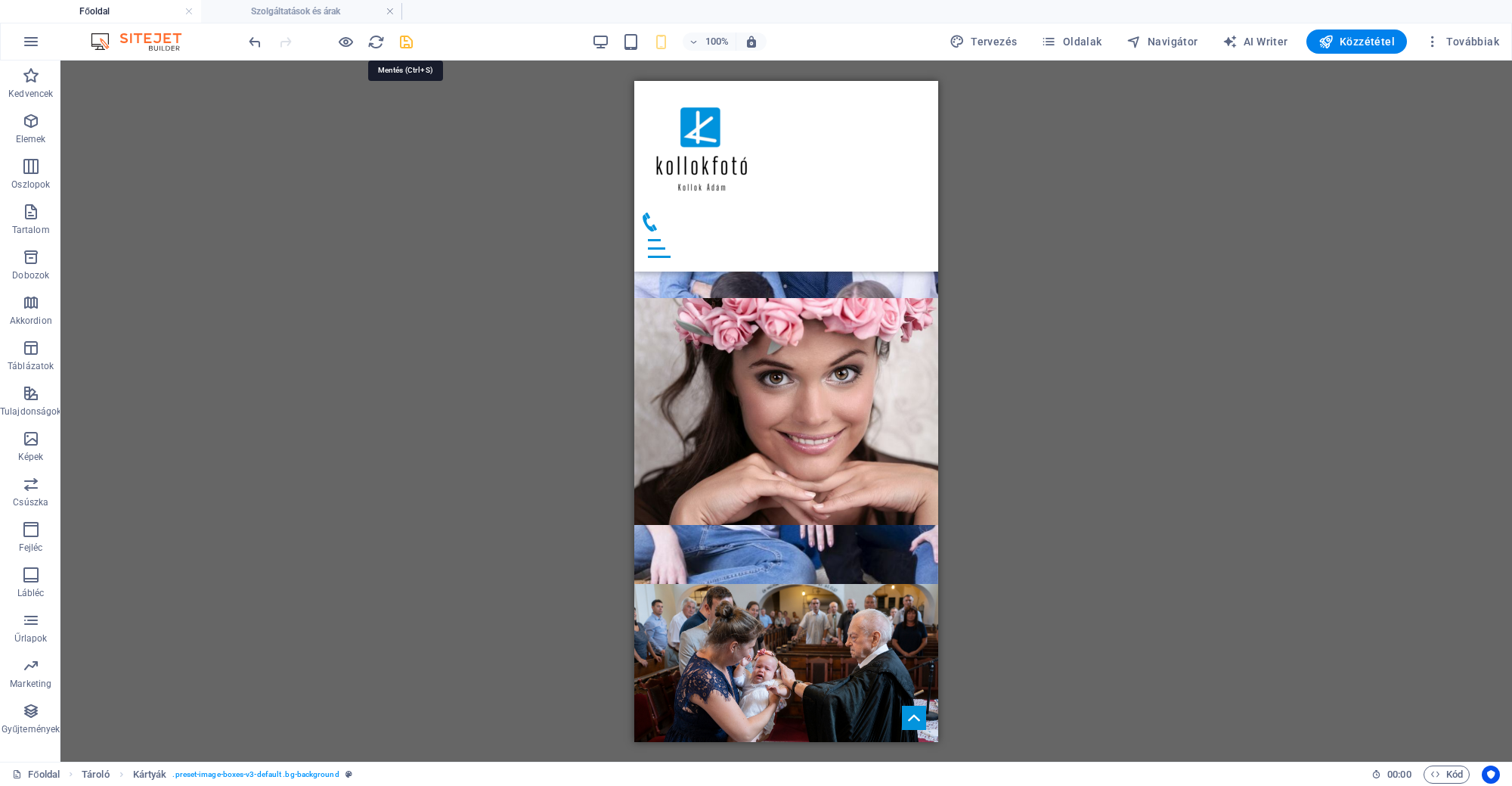
click at [406, 42] on icon "save" at bounding box center [406, 43] width 18 height 18
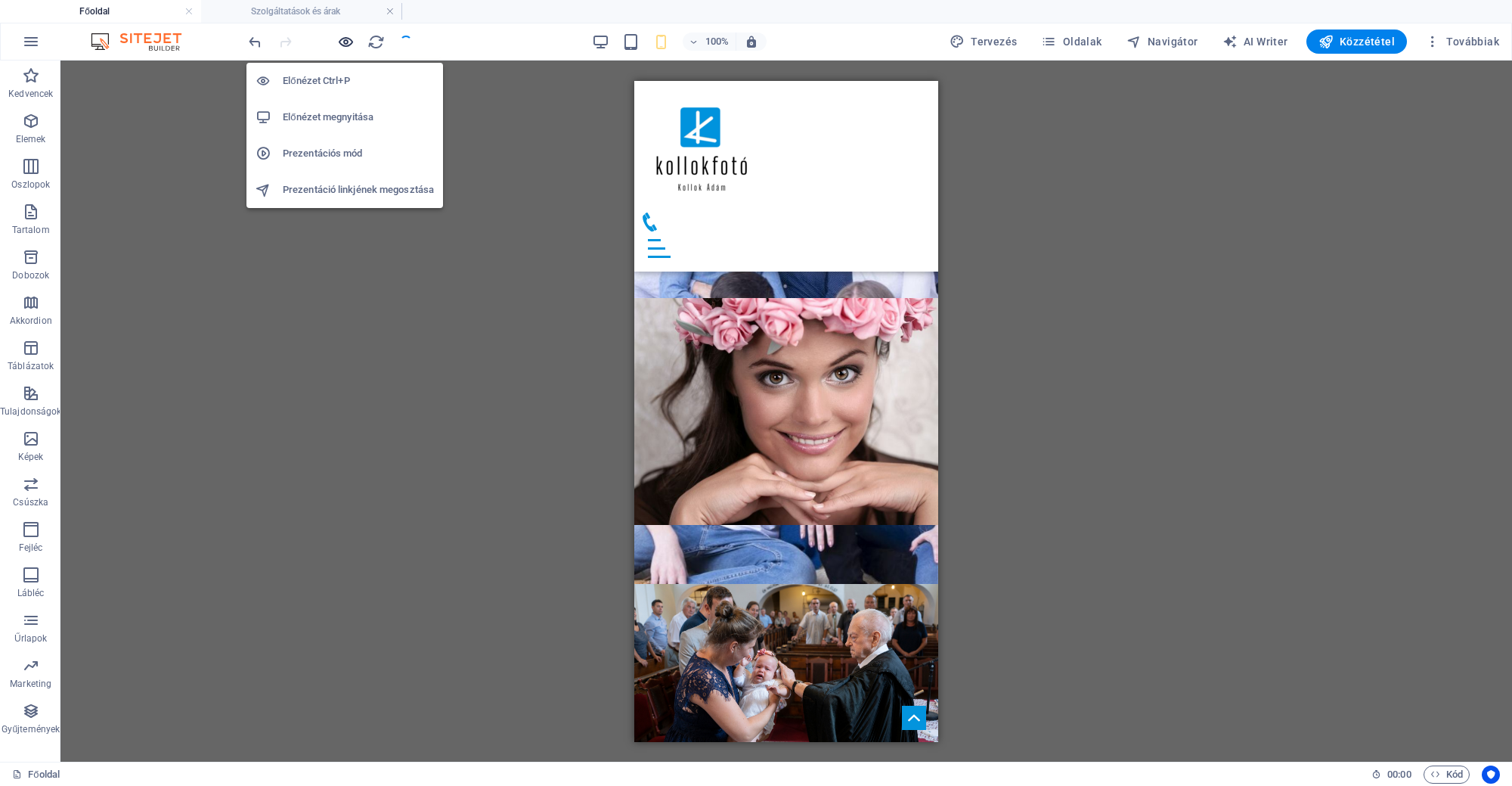
click at [348, 34] on icon "button" at bounding box center [346, 43] width 18 height 18
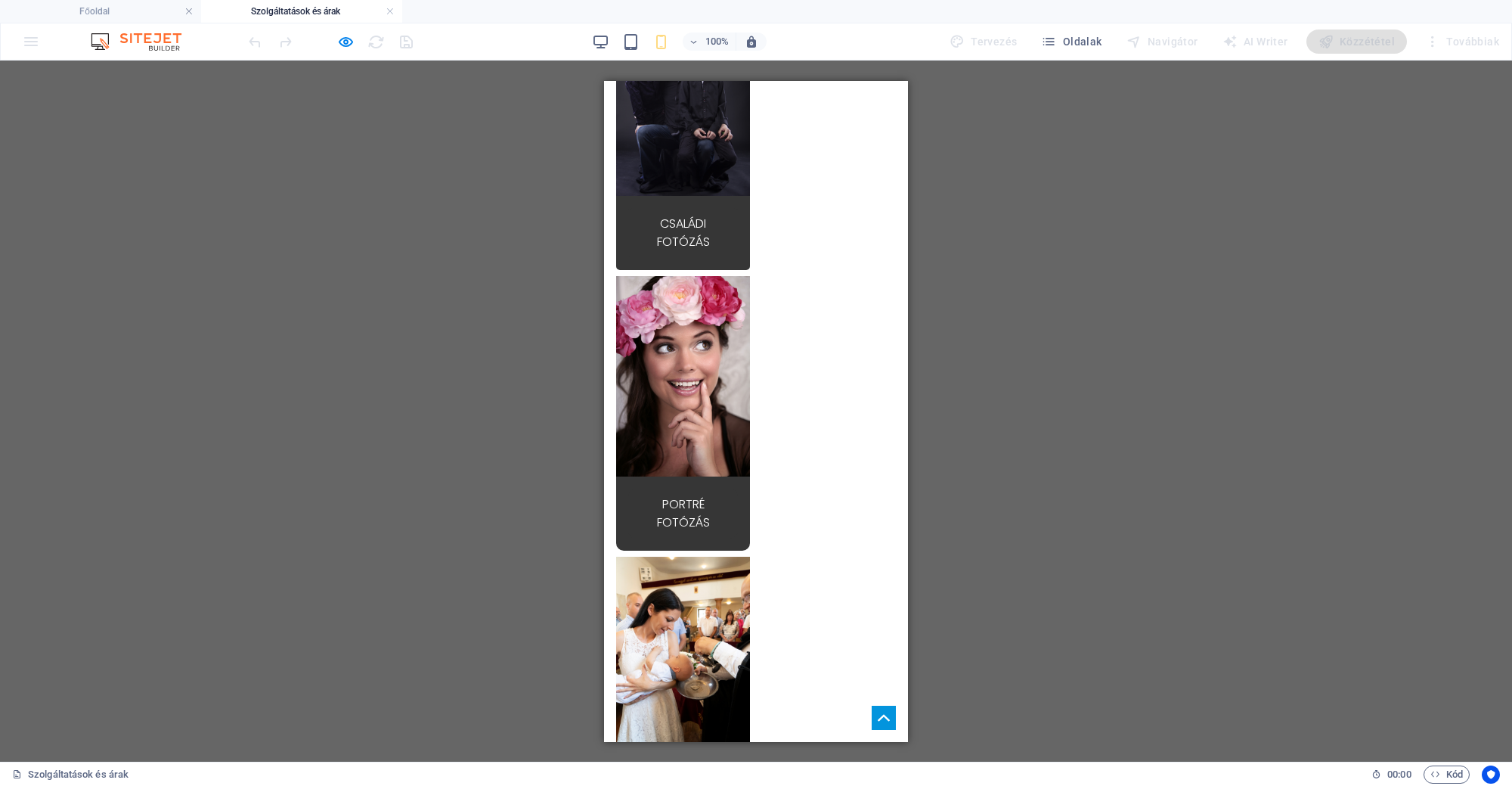
scroll to position [864, 0]
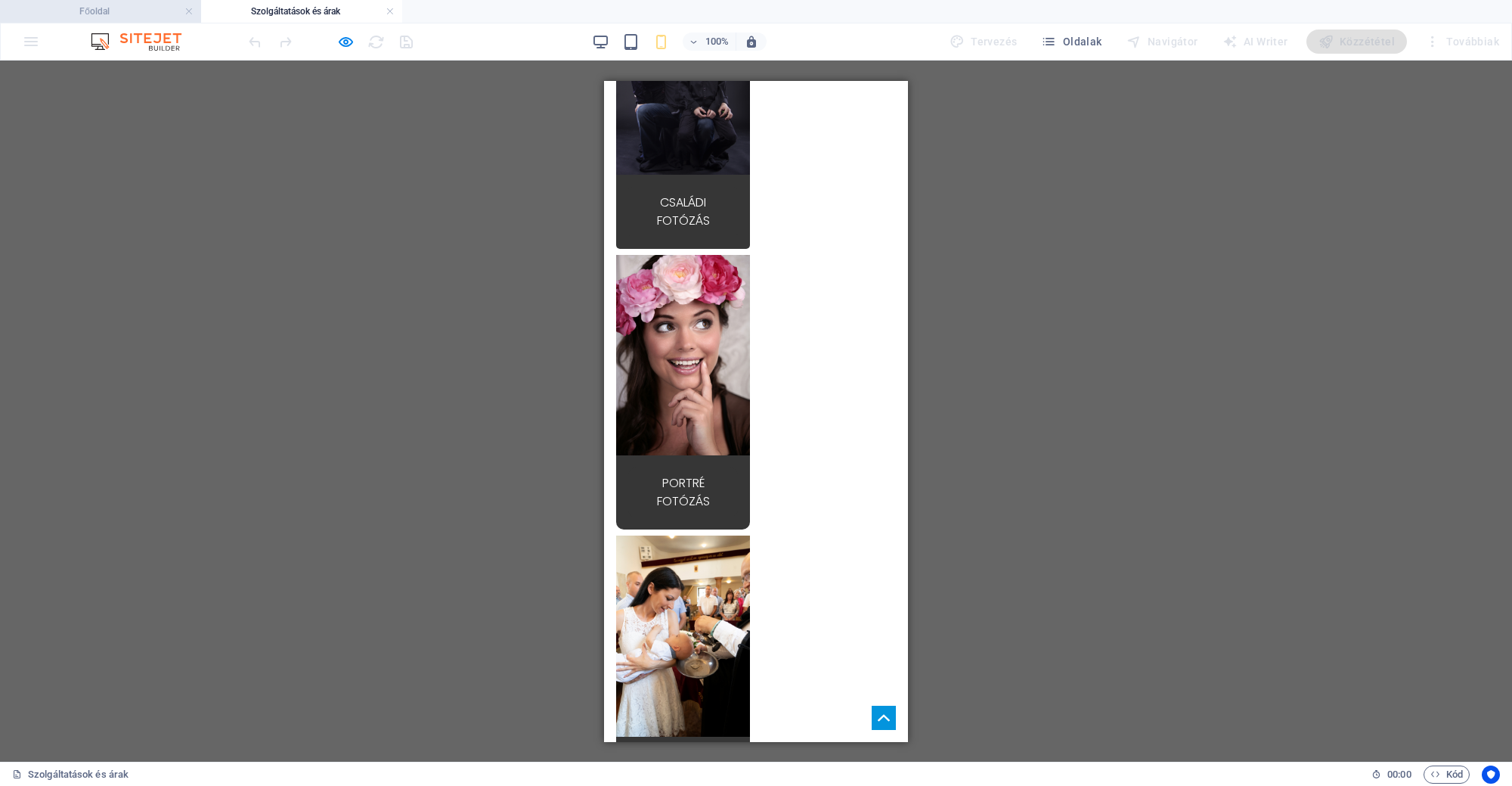
click at [91, 11] on h4 "Főoldal" at bounding box center [100, 11] width 201 height 17
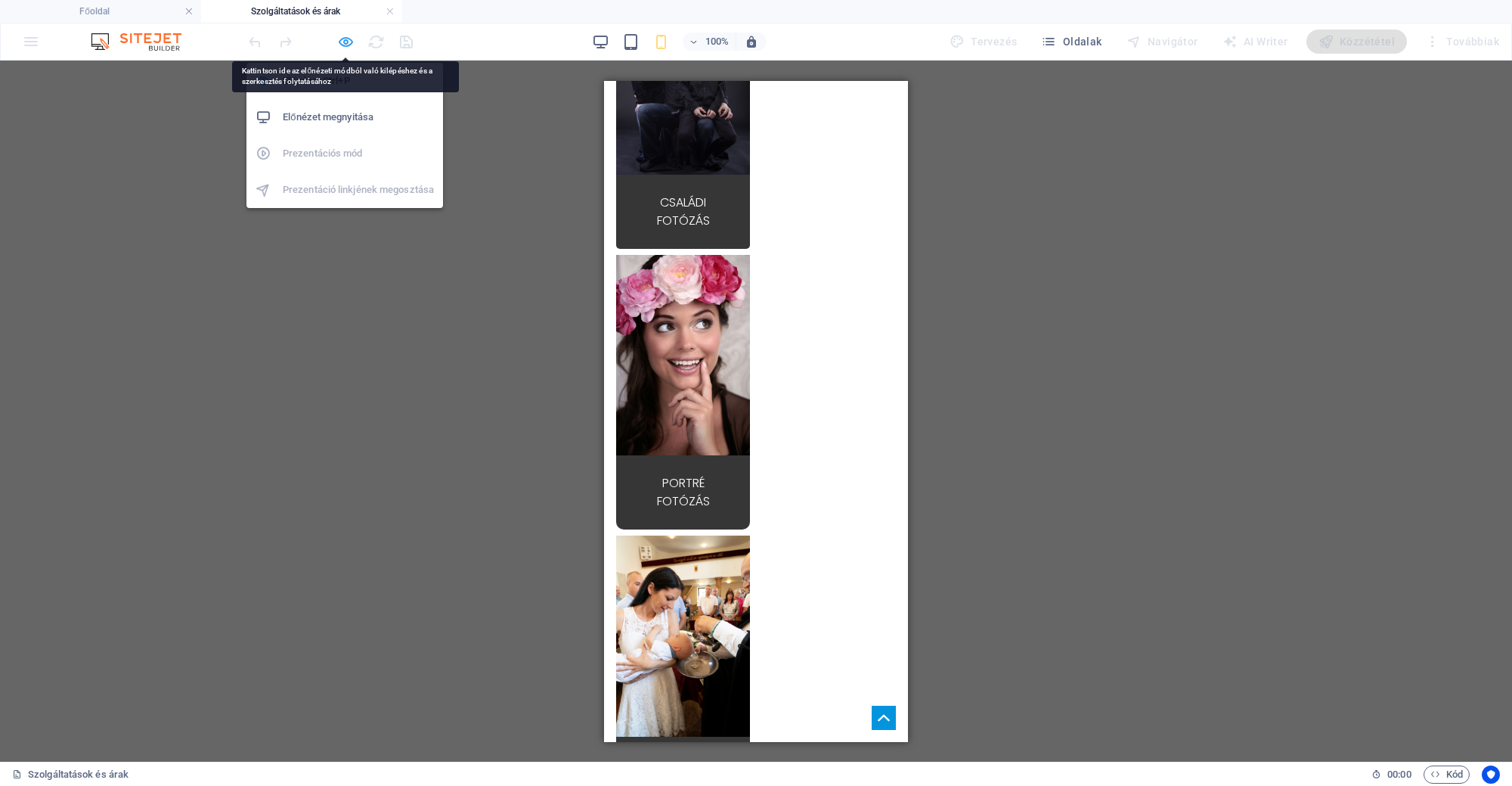
click at [343, 37] on icon "button" at bounding box center [346, 43] width 18 height 18
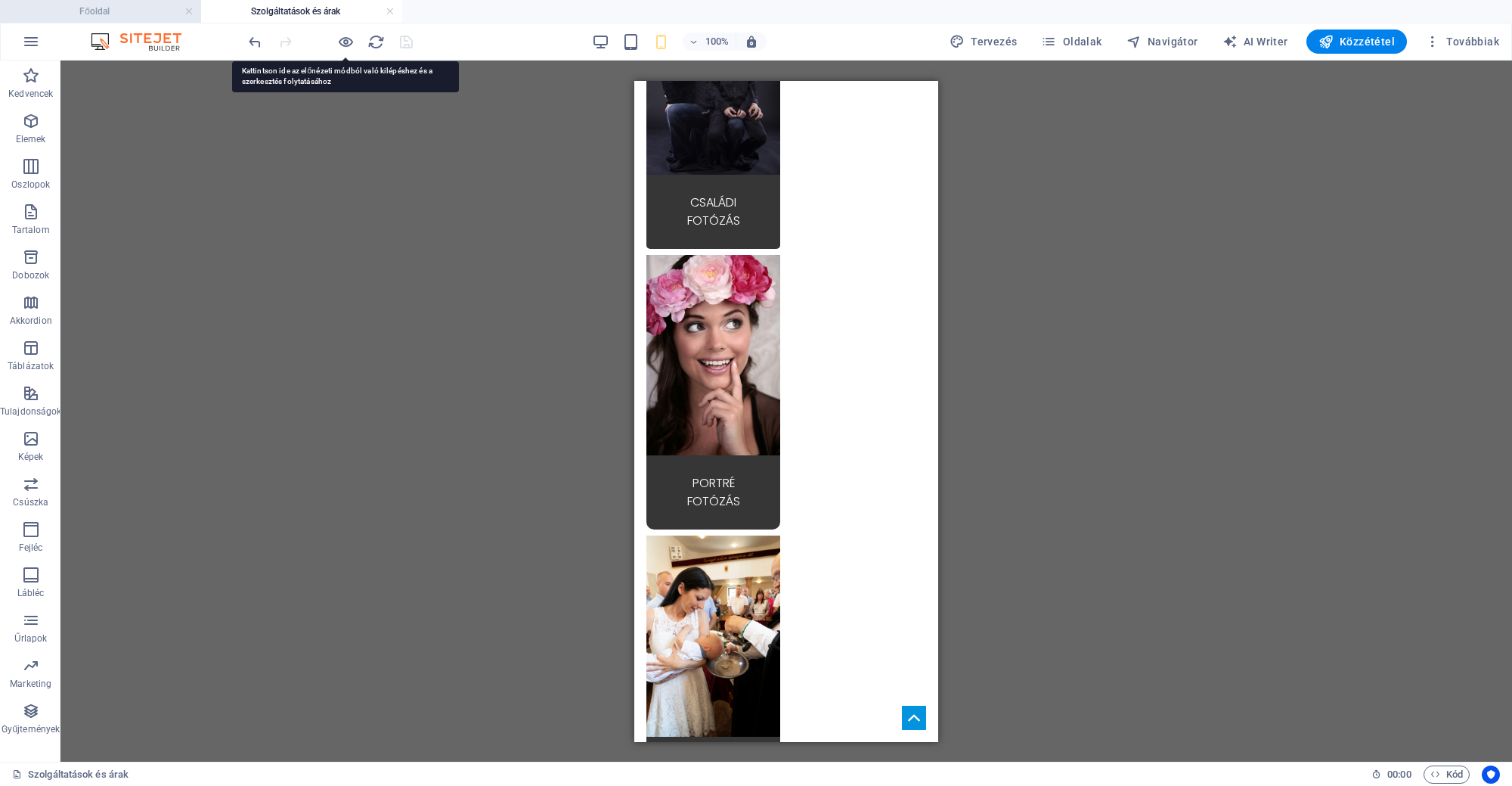
click at [172, 8] on h4 "Főoldal" at bounding box center [100, 11] width 201 height 17
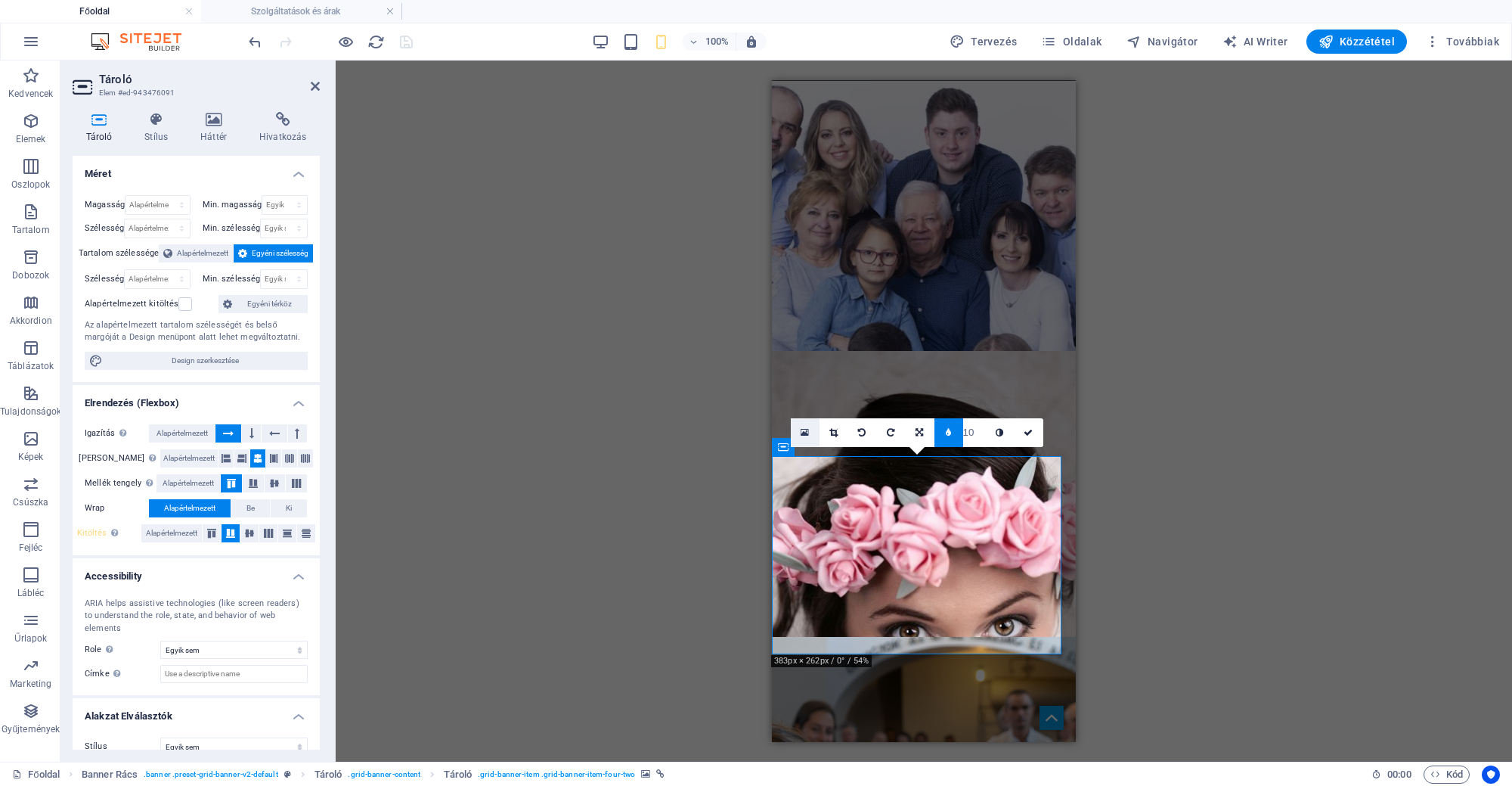
click at [808, 432] on icon at bounding box center [804, 432] width 8 height 11
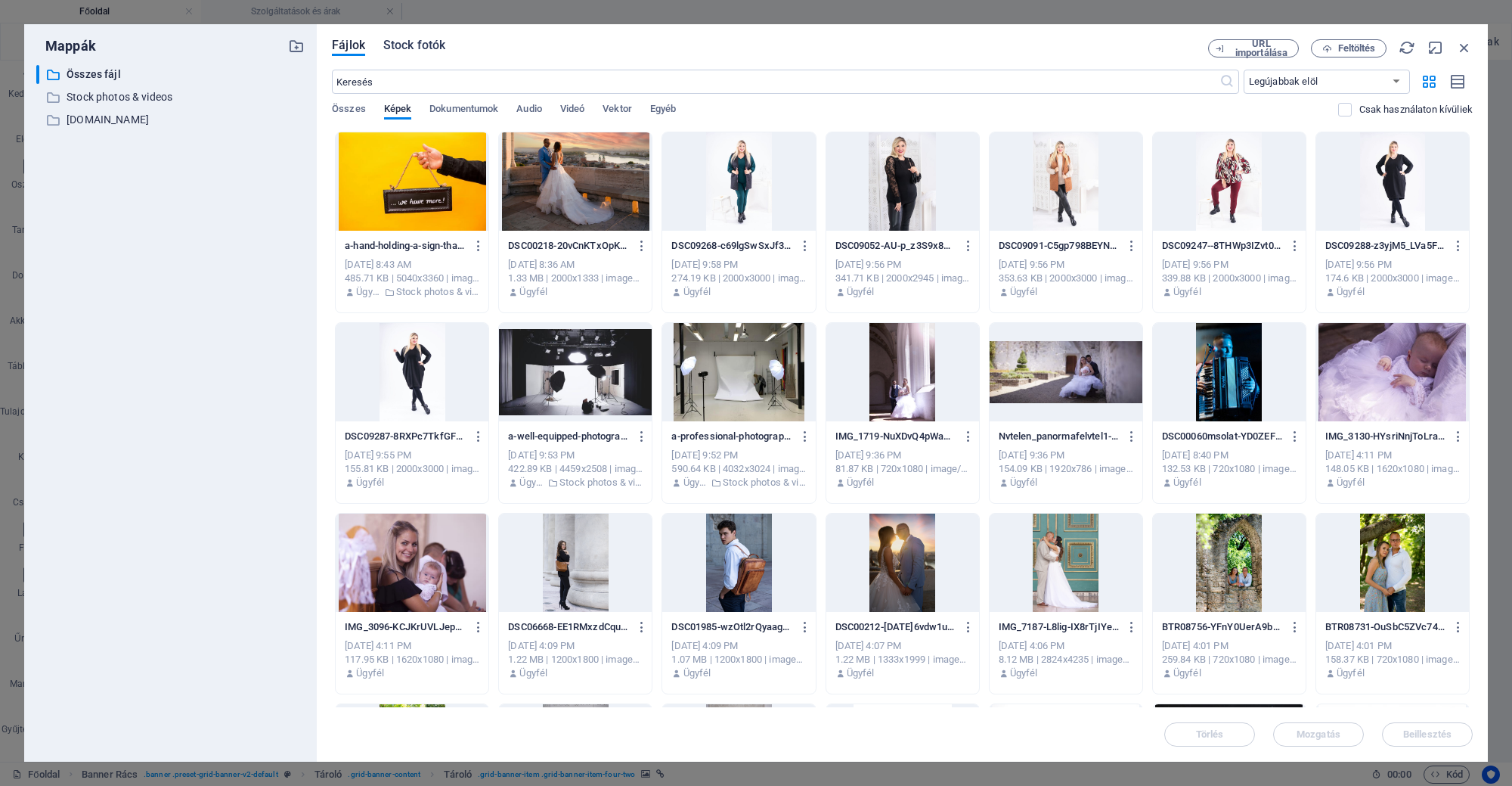
click at [418, 42] on span "Stock fotók" at bounding box center [414, 45] width 62 height 18
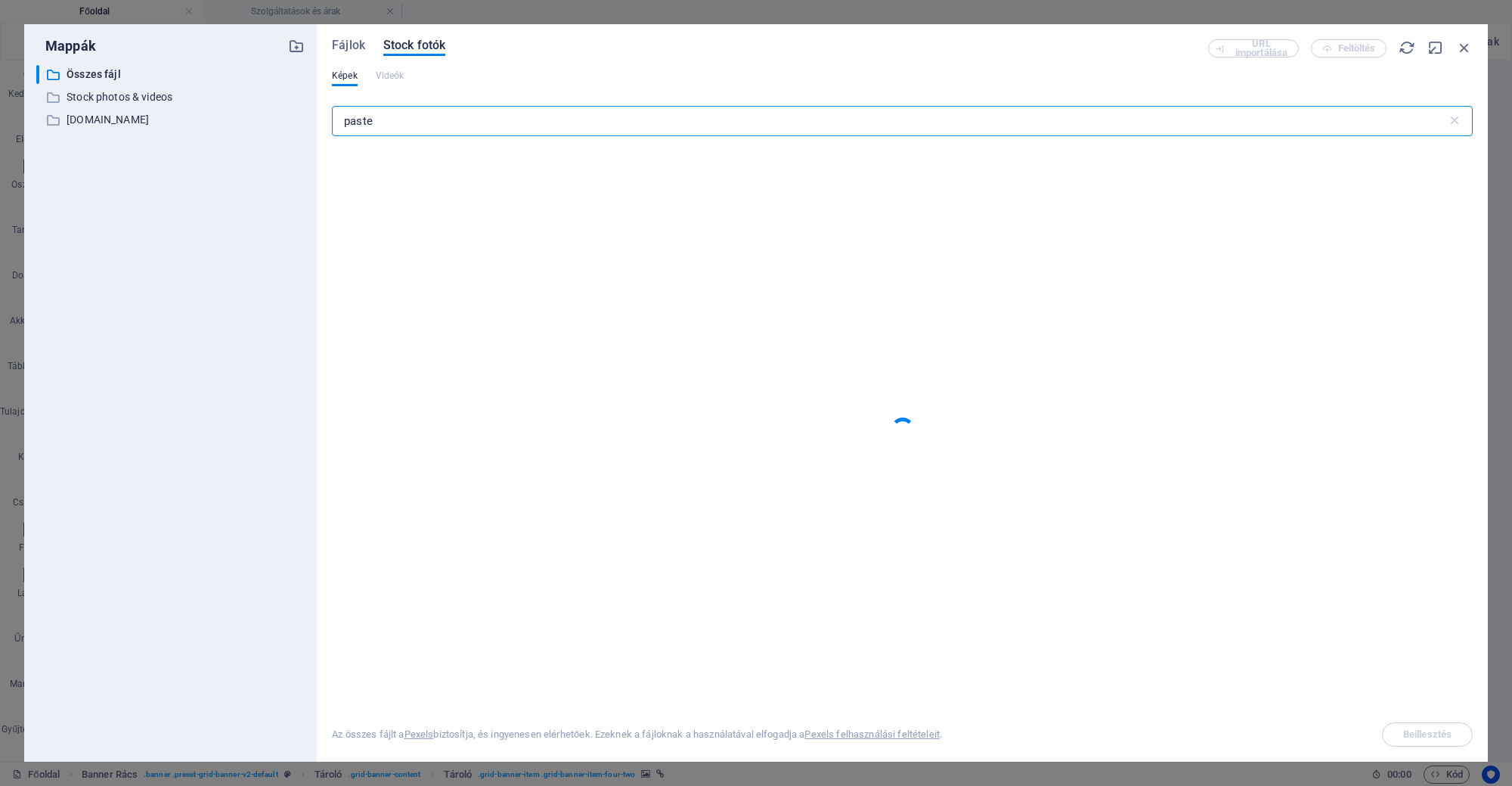
type input "pastel"
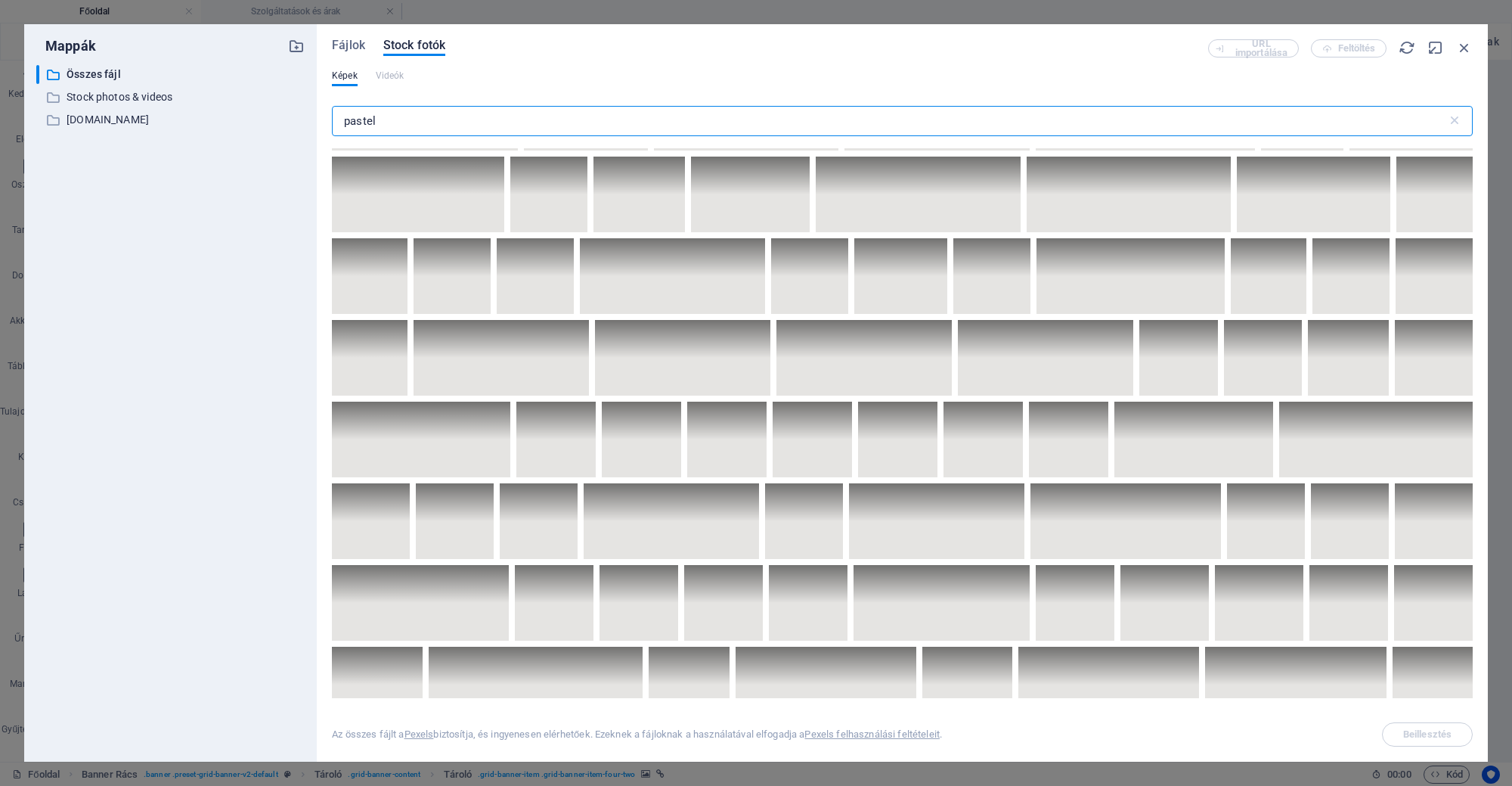
scroll to position [3592, 0]
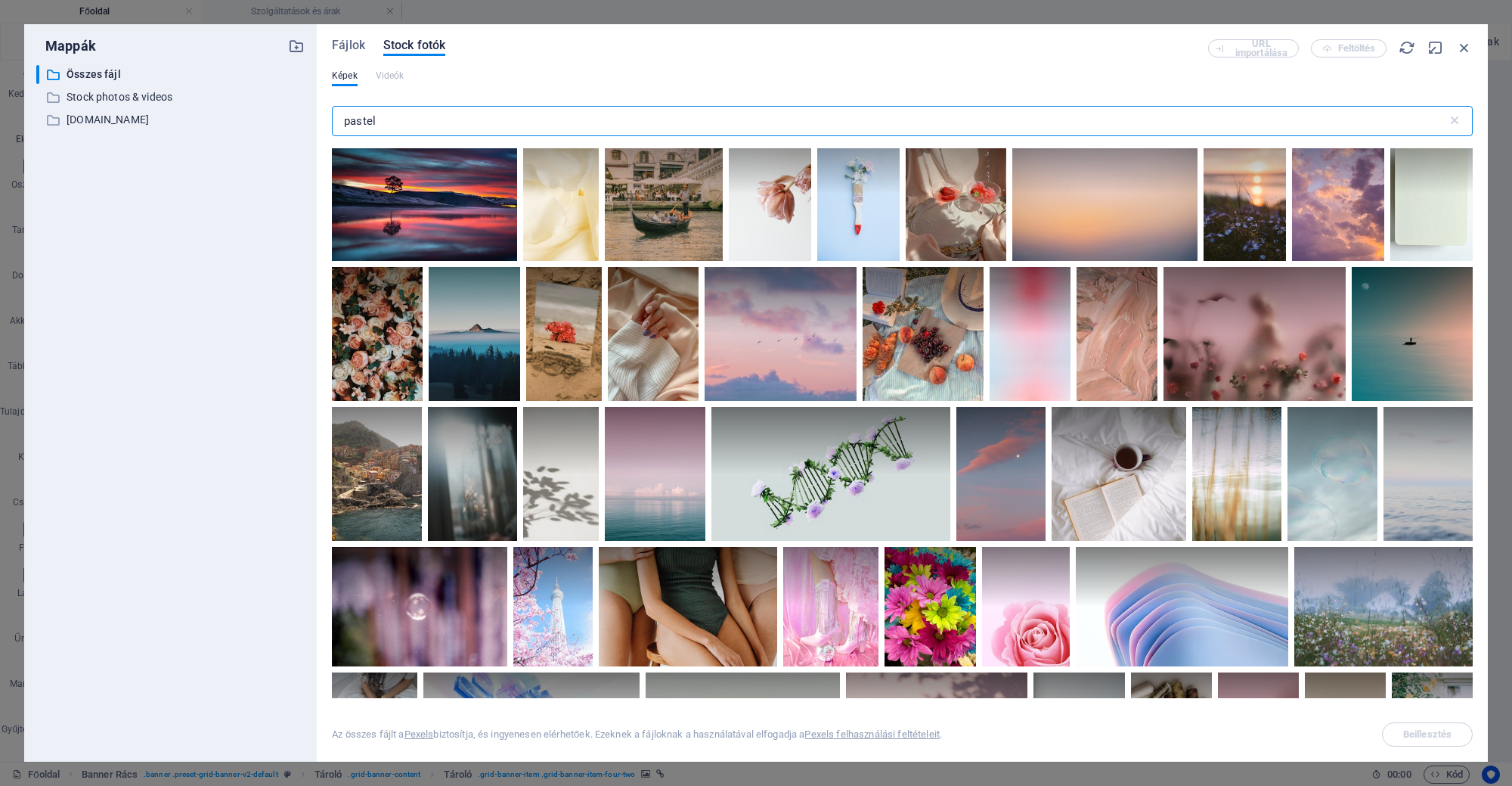
drag, startPoint x: 436, startPoint y: 121, endPoint x: 18, endPoint y: 143, distance: 418.6
click at [18, 144] on div "Mappák ​ Összes fájl Összes fájl ​ Stock photos & videos Stock photos & videos …" at bounding box center [756, 393] width 1512 height 786
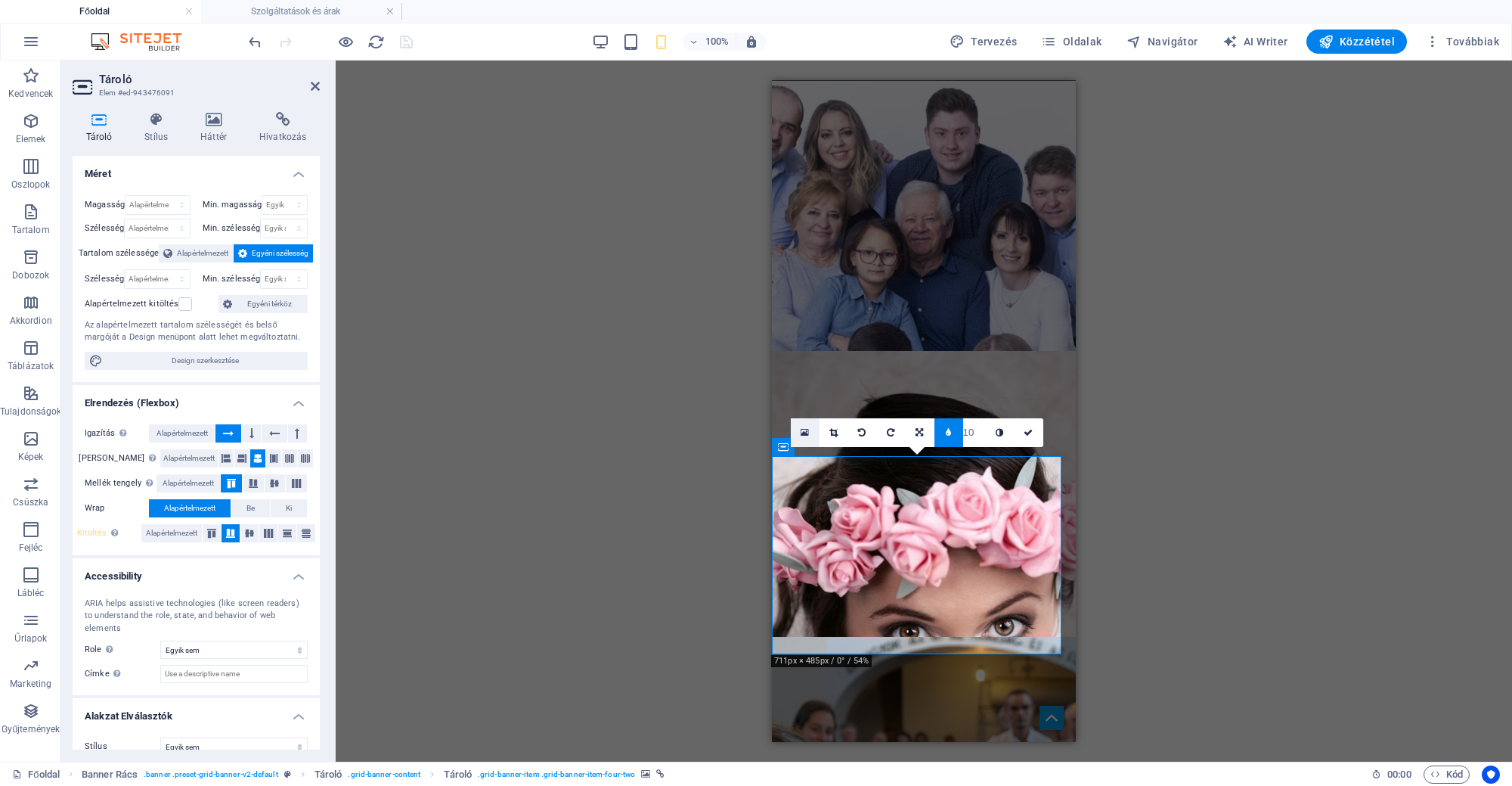
click at [811, 430] on link at bounding box center [804, 432] width 29 height 29
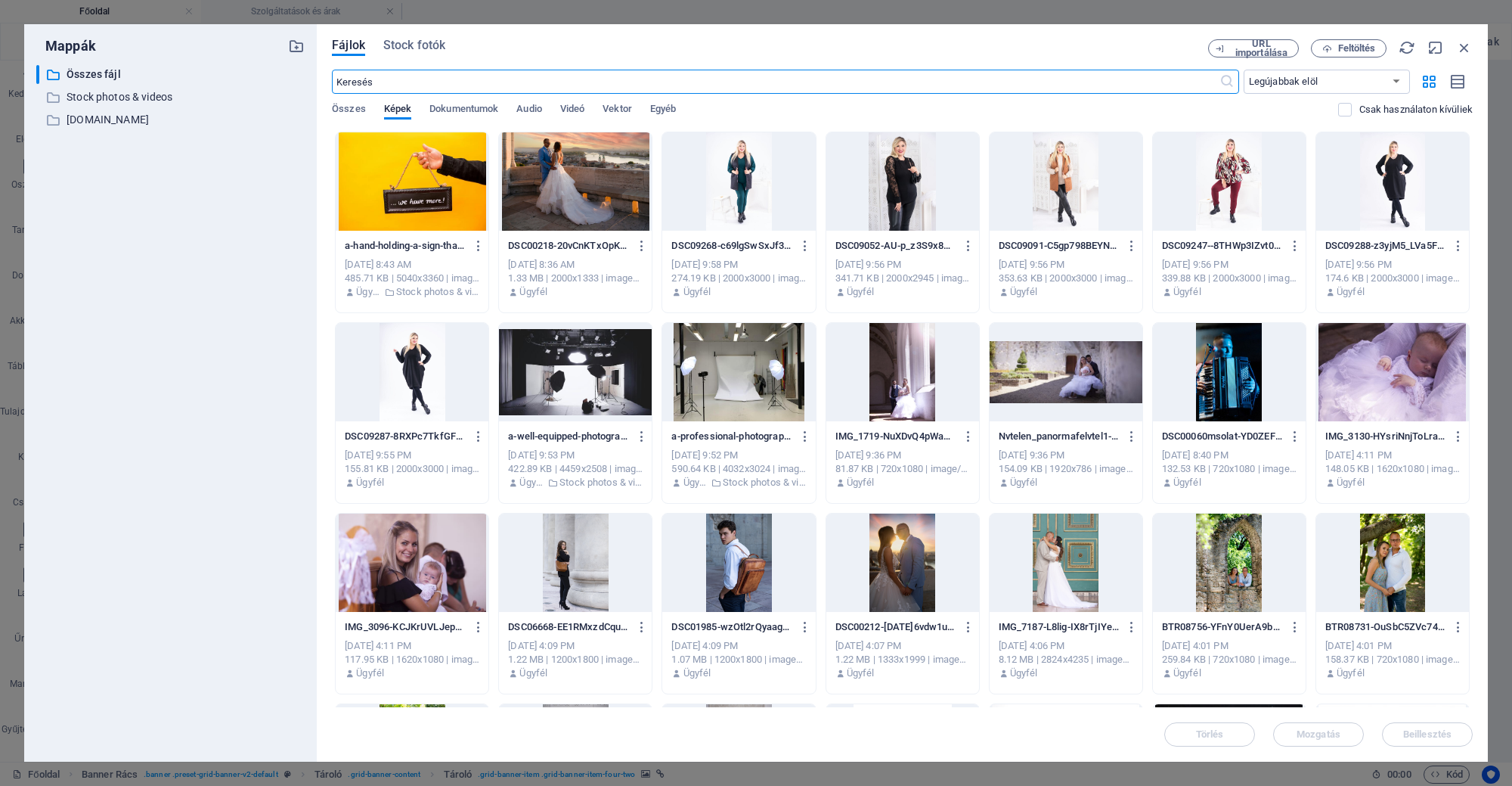
click at [419, 35] on div "Fájlok Stock fotók URL importálása Feltöltés ​ Legújabbak elöl Legrégebbiek elö…" at bounding box center [901, 393] width 1171 height 738
click at [425, 42] on span "Stock fotók" at bounding box center [414, 45] width 62 height 18
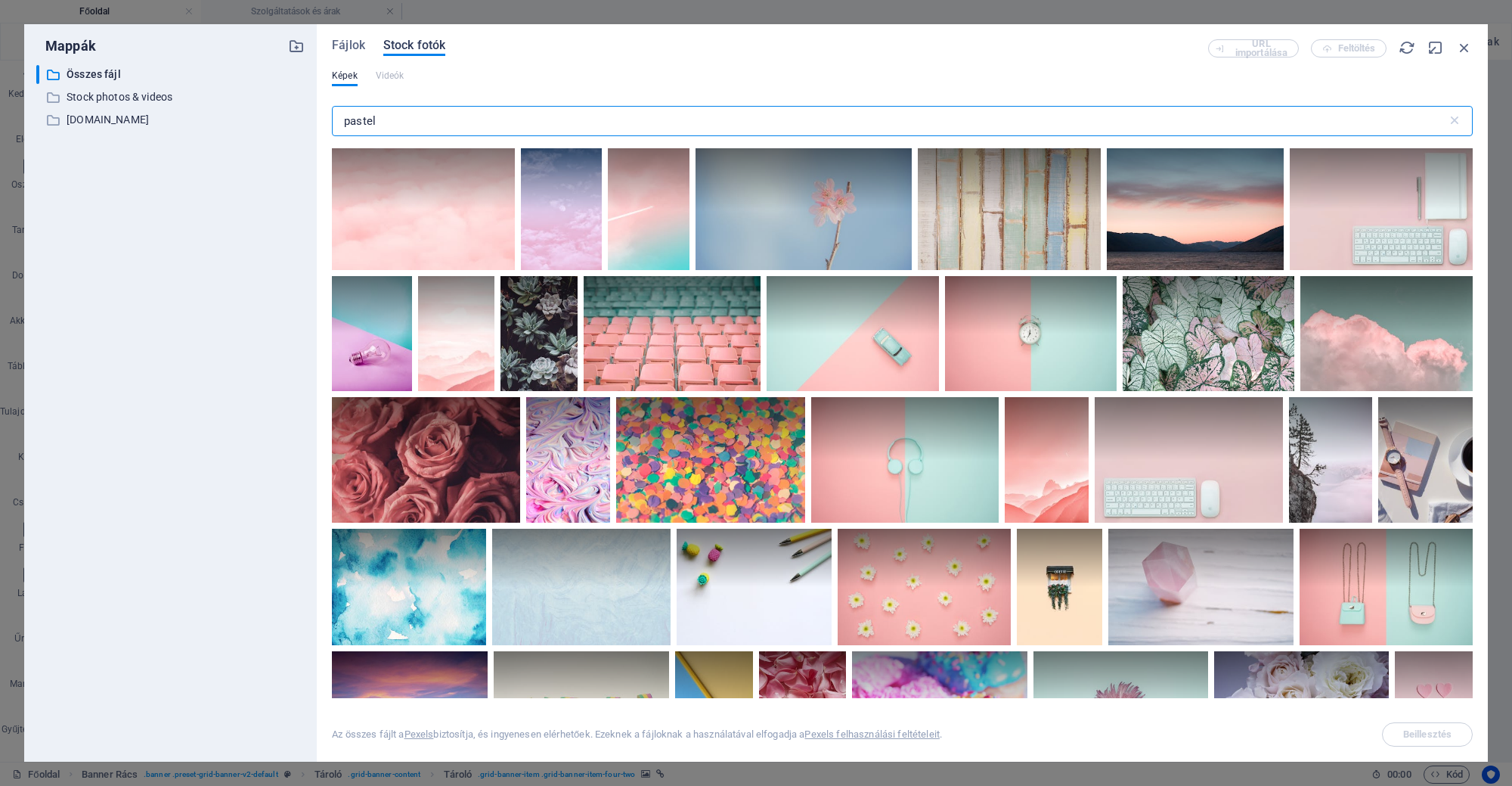
click at [425, 42] on span "Stock fotók" at bounding box center [414, 45] width 62 height 18
drag, startPoint x: 404, startPoint y: 116, endPoint x: 53, endPoint y: 29, distance: 361.6
click at [0, 34] on div "Mappák ​ Összes fájl Összes fájl ​ Stock photos & videos Stock photos & videos …" at bounding box center [756, 393] width 1512 height 786
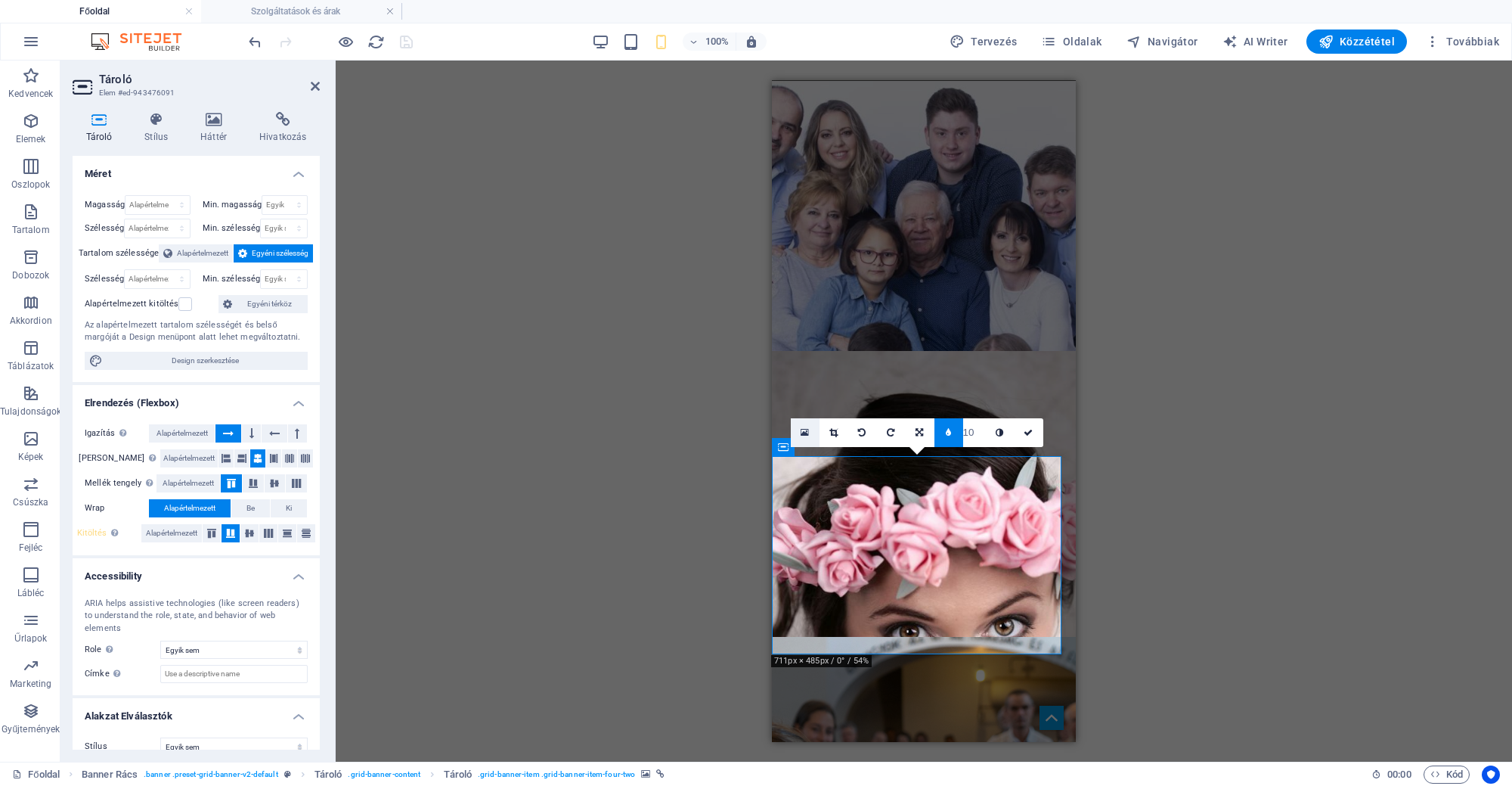
click at [805, 436] on icon at bounding box center [804, 432] width 8 height 11
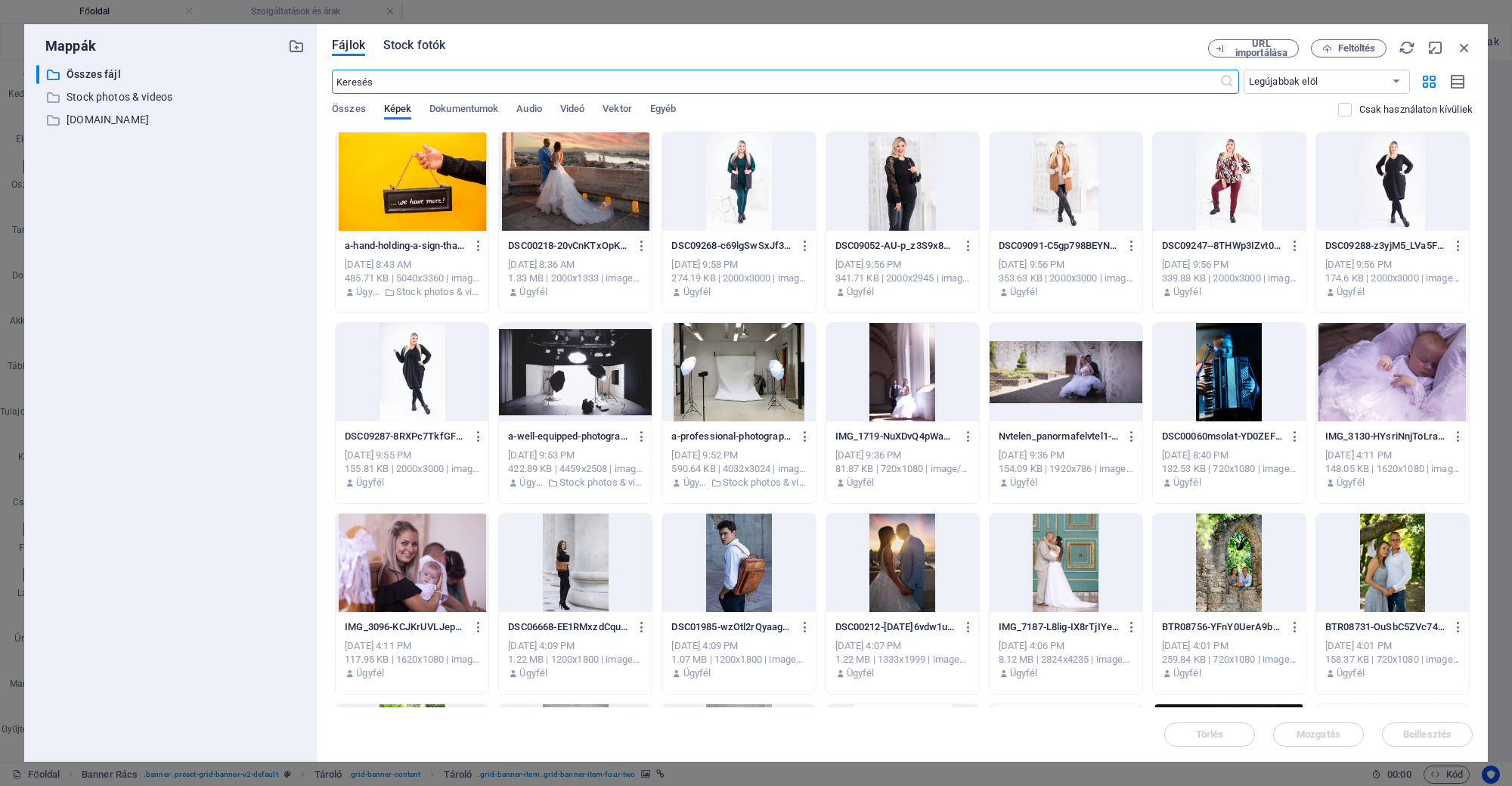
click at [439, 44] on span "Stock fotók" at bounding box center [414, 45] width 62 height 18
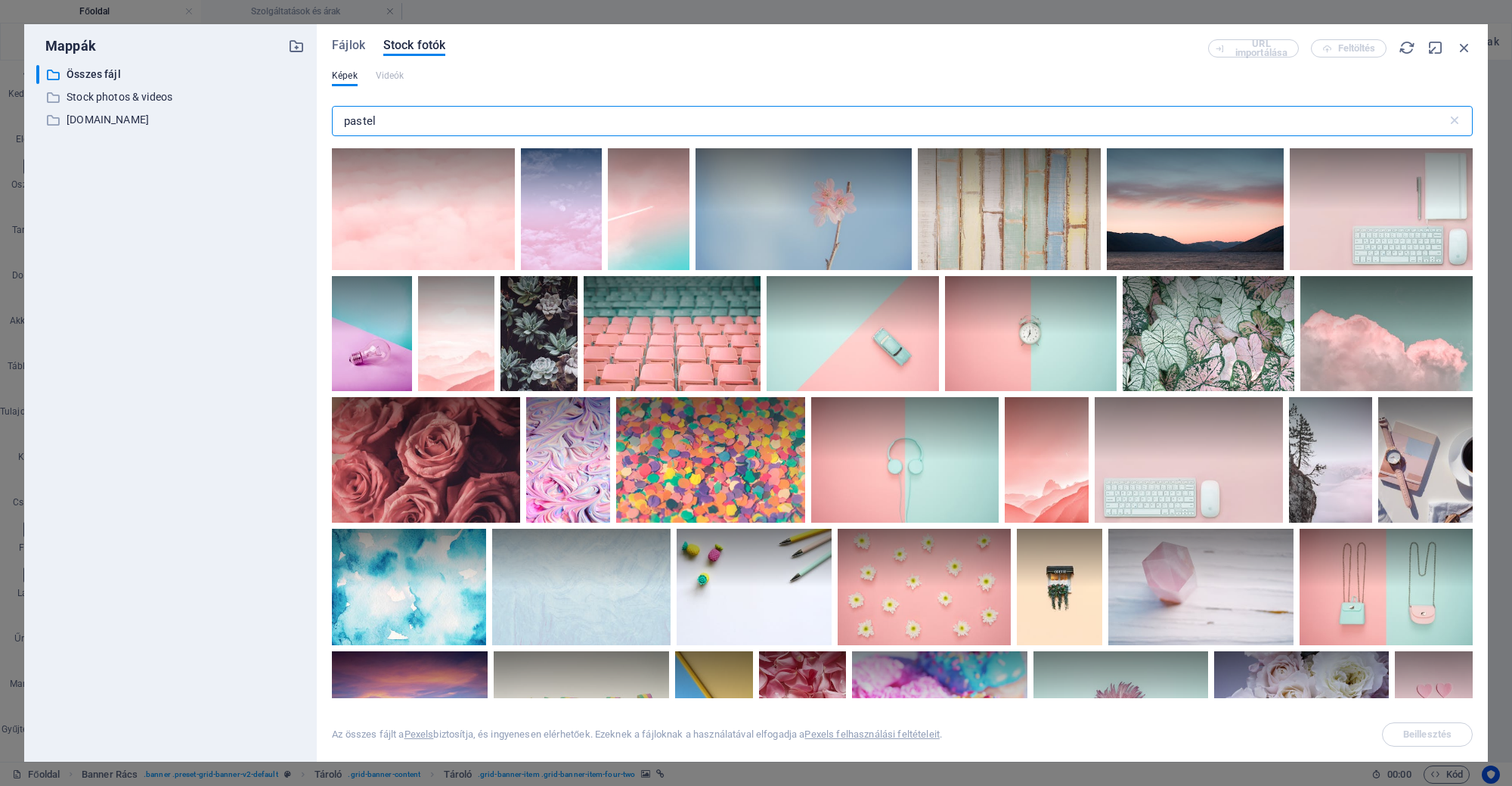
drag, startPoint x: 406, startPoint y: 124, endPoint x: 327, endPoint y: 131, distance: 79.3
click at [327, 131] on div "Fájlok Stock fotók URL importálása Feltöltés Képek Videók pastel ​ Az összes fá…" at bounding box center [901, 393] width 1171 height 738
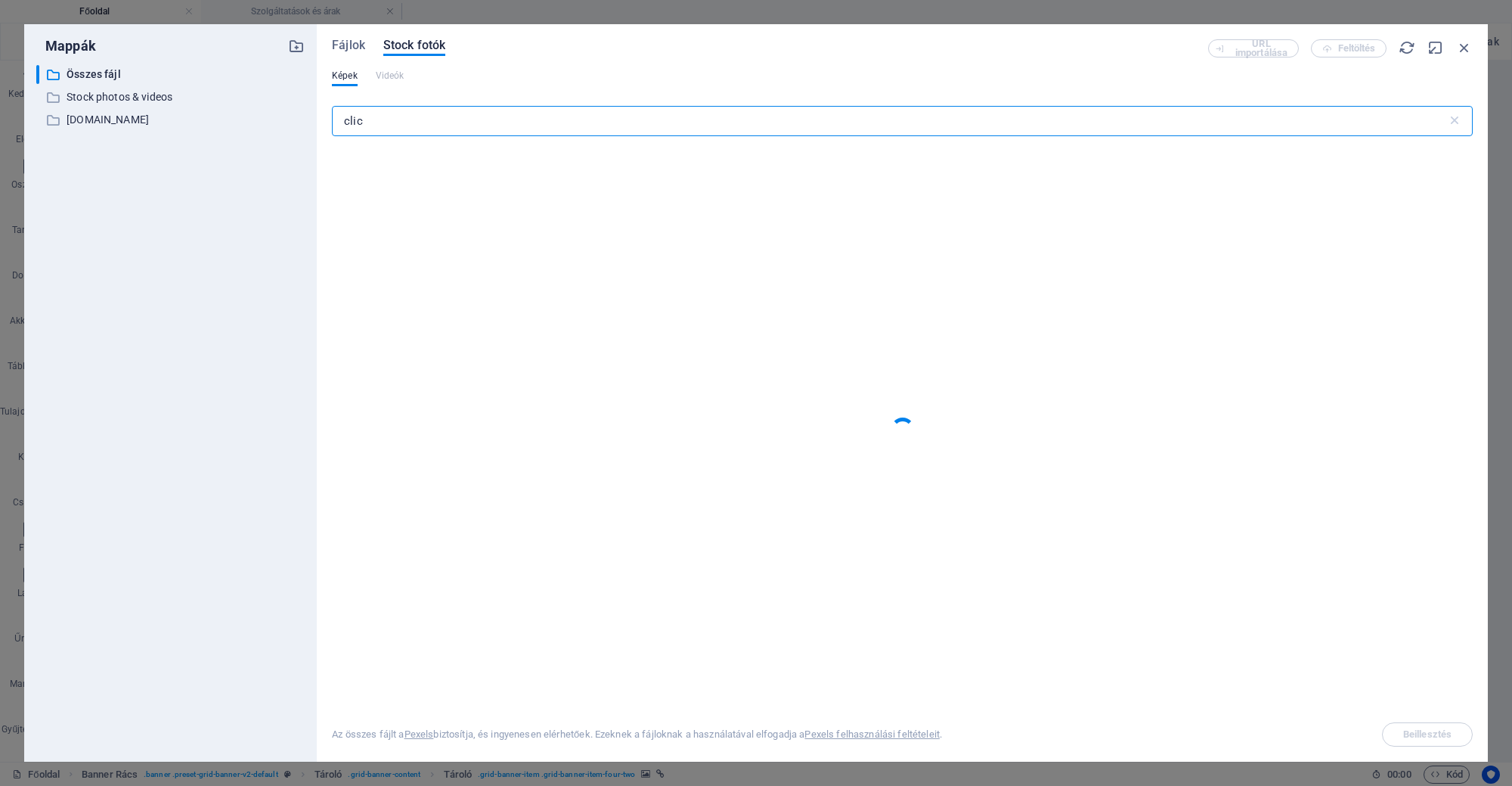
type input "click"
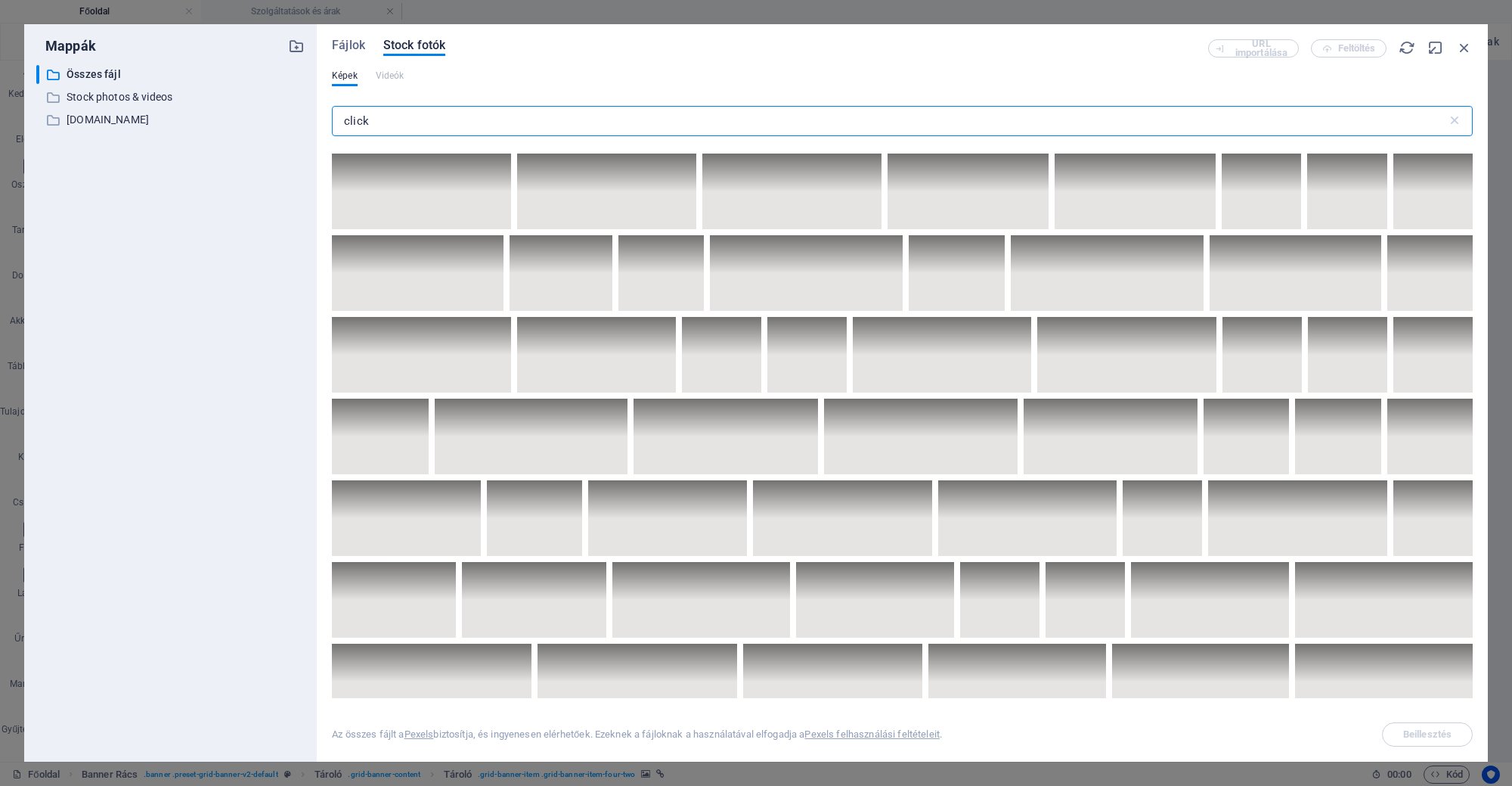
scroll to position [2552, 0]
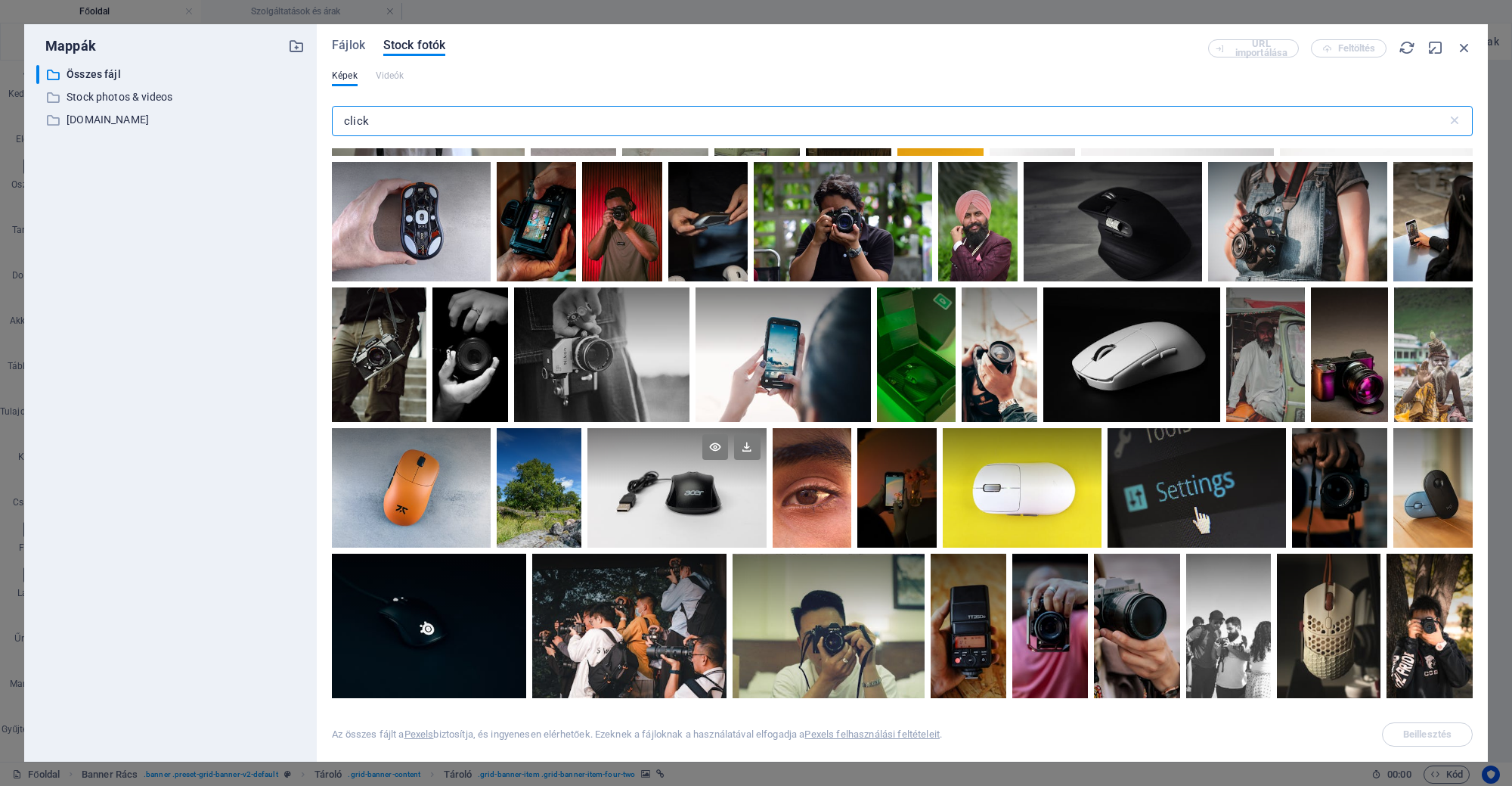
scroll to position [945, 0]
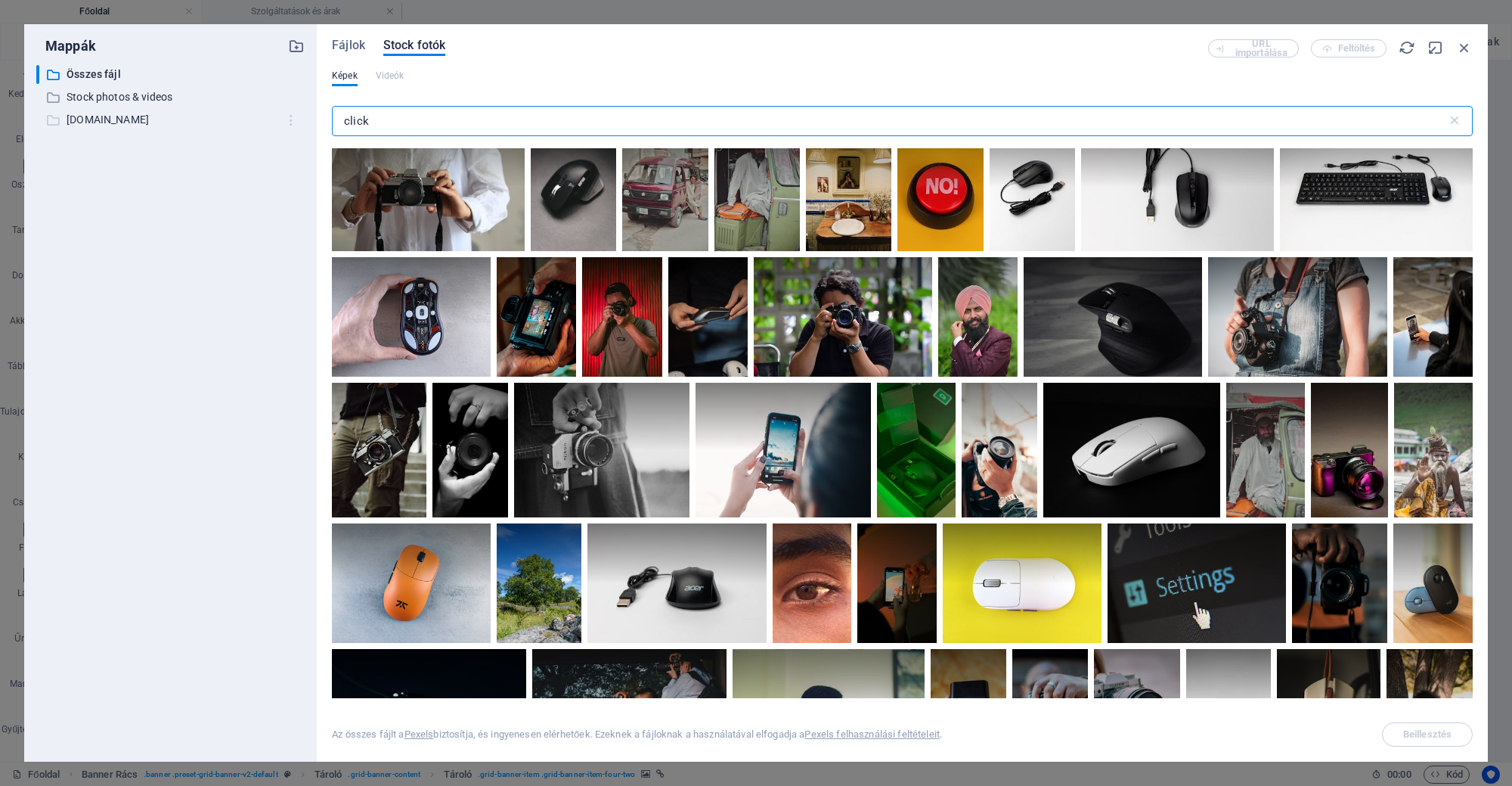
drag, startPoint x: 452, startPoint y: 128, endPoint x: 282, endPoint y: 128, distance: 170.0
click at [282, 128] on div "Mappák ​ Összes fájl Összes fájl ​ Stock photos & videos Stock photos & videos …" at bounding box center [755, 393] width 1464 height 738
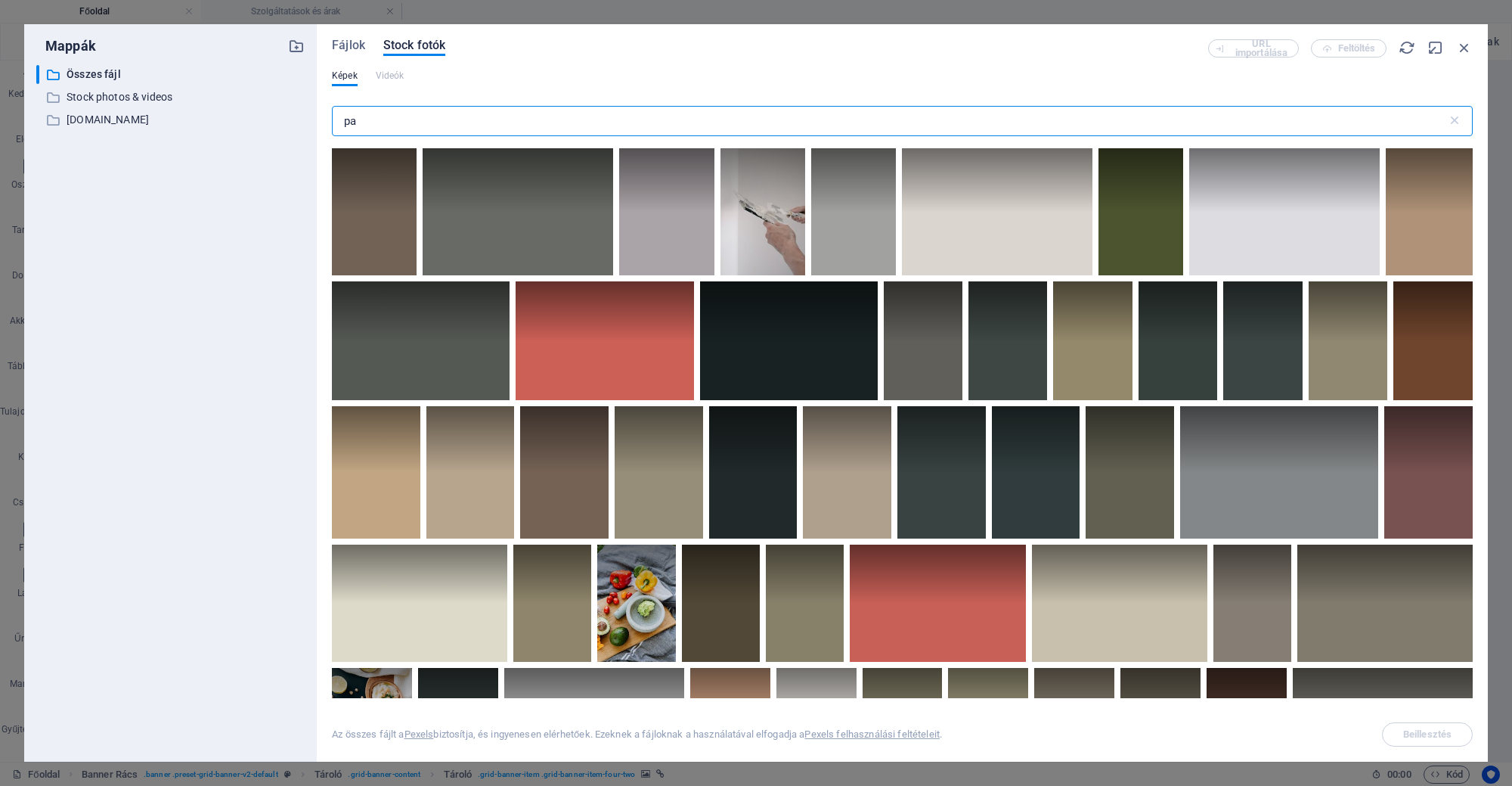
type input "p"
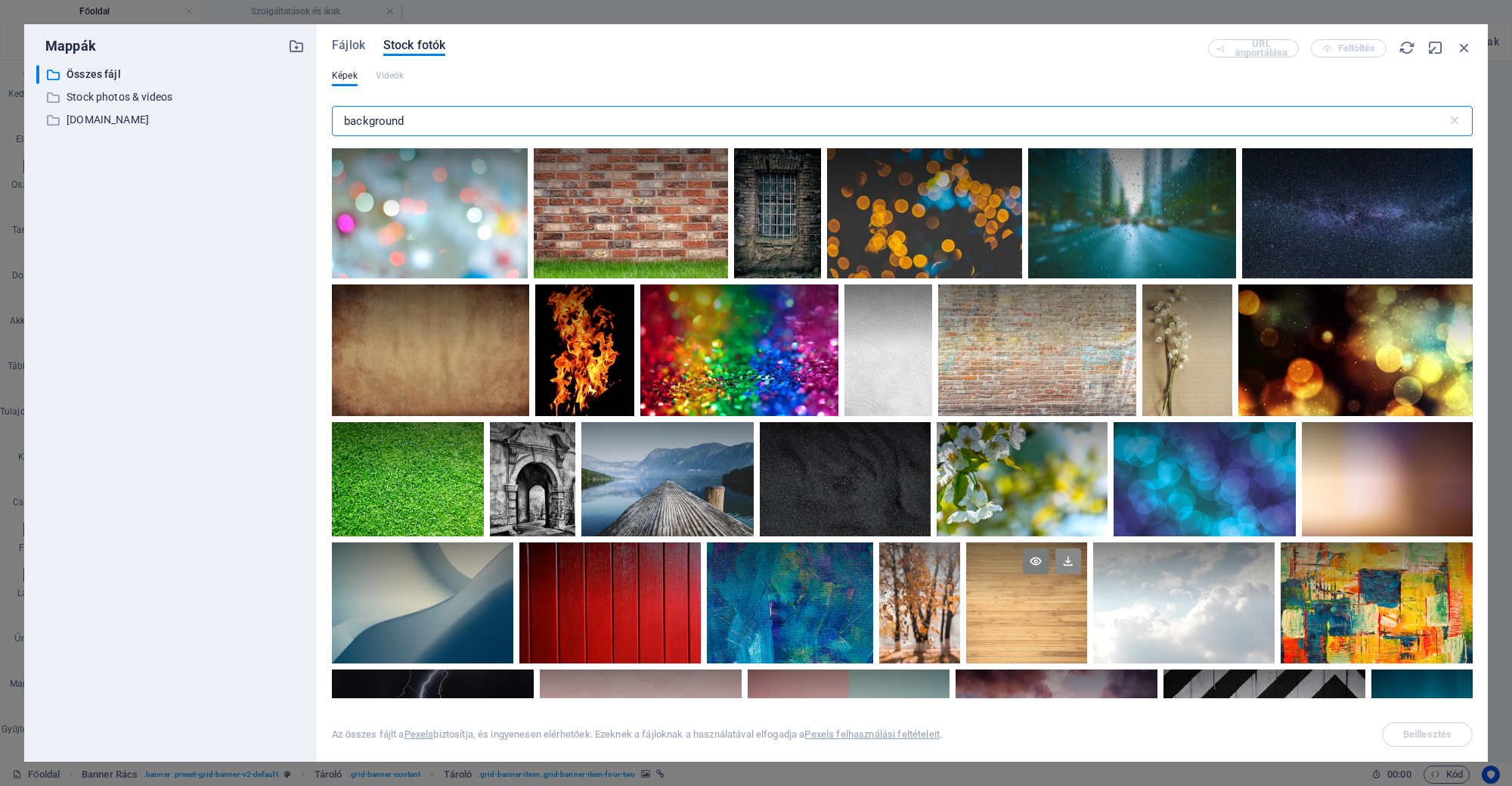
type input "background"
click at [1066, 565] on icon at bounding box center [1068, 561] width 26 height 26
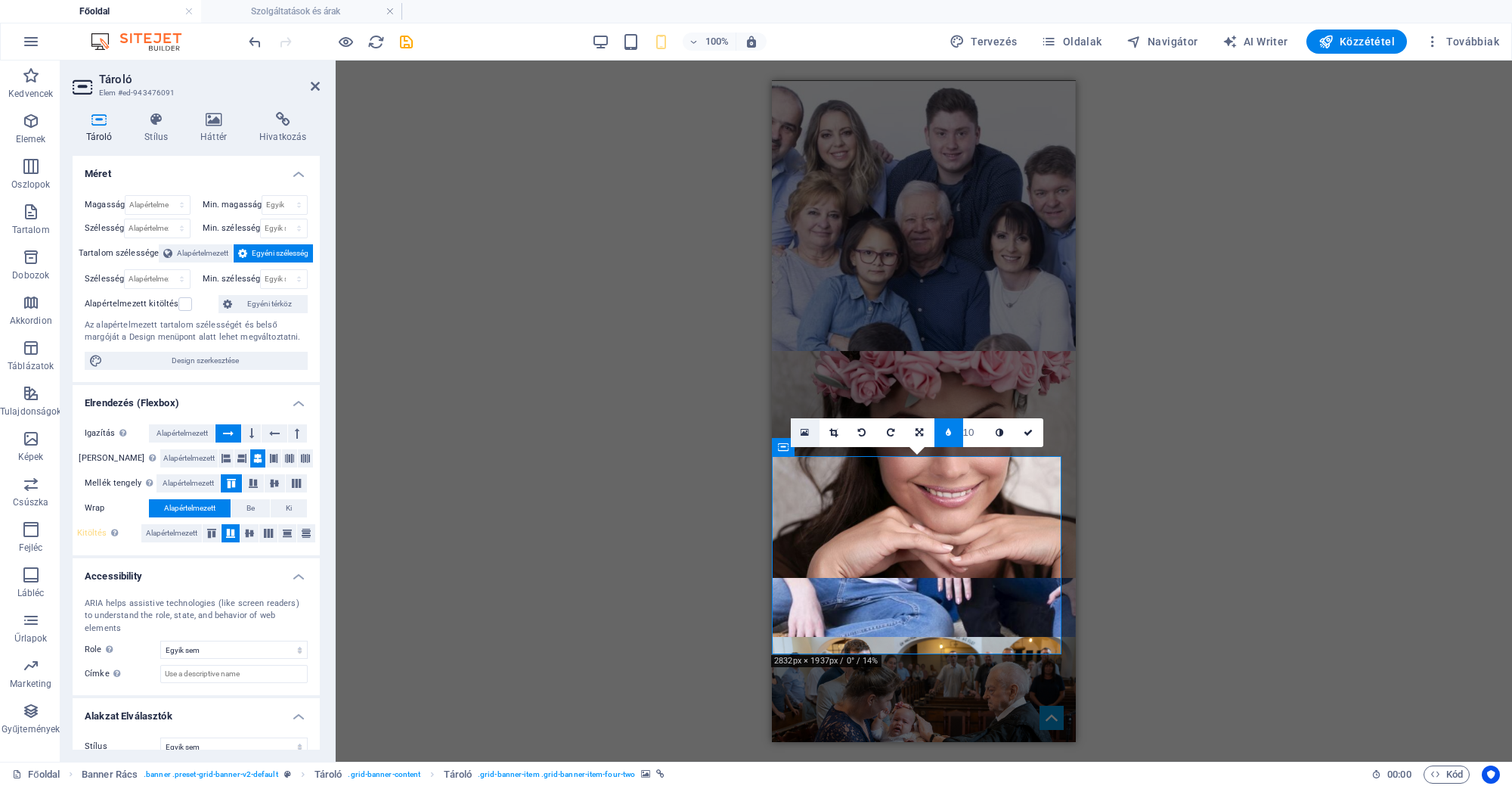
click at [808, 433] on link at bounding box center [804, 432] width 29 height 29
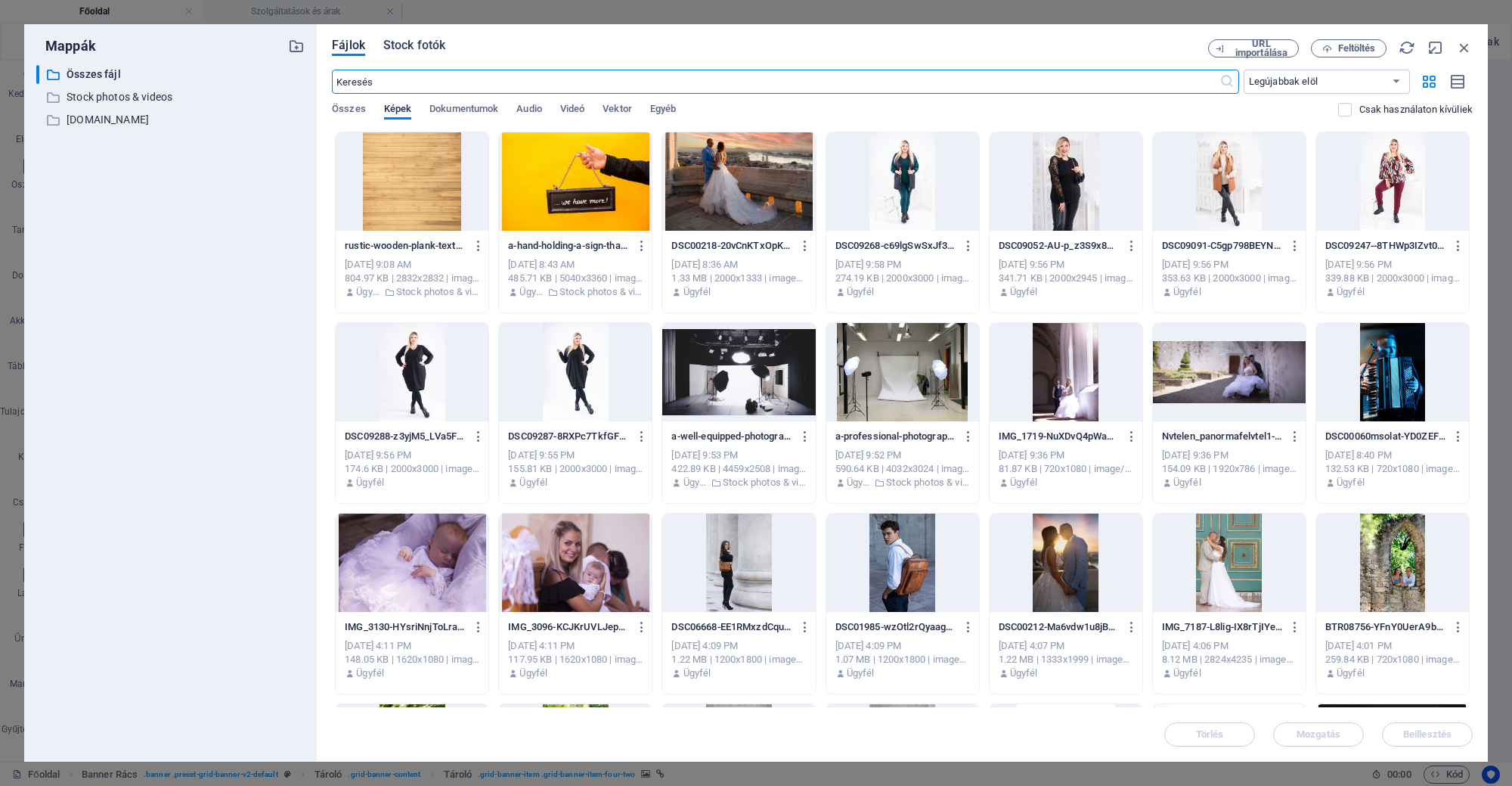
click at [432, 44] on span "Stock fotók" at bounding box center [414, 45] width 62 height 18
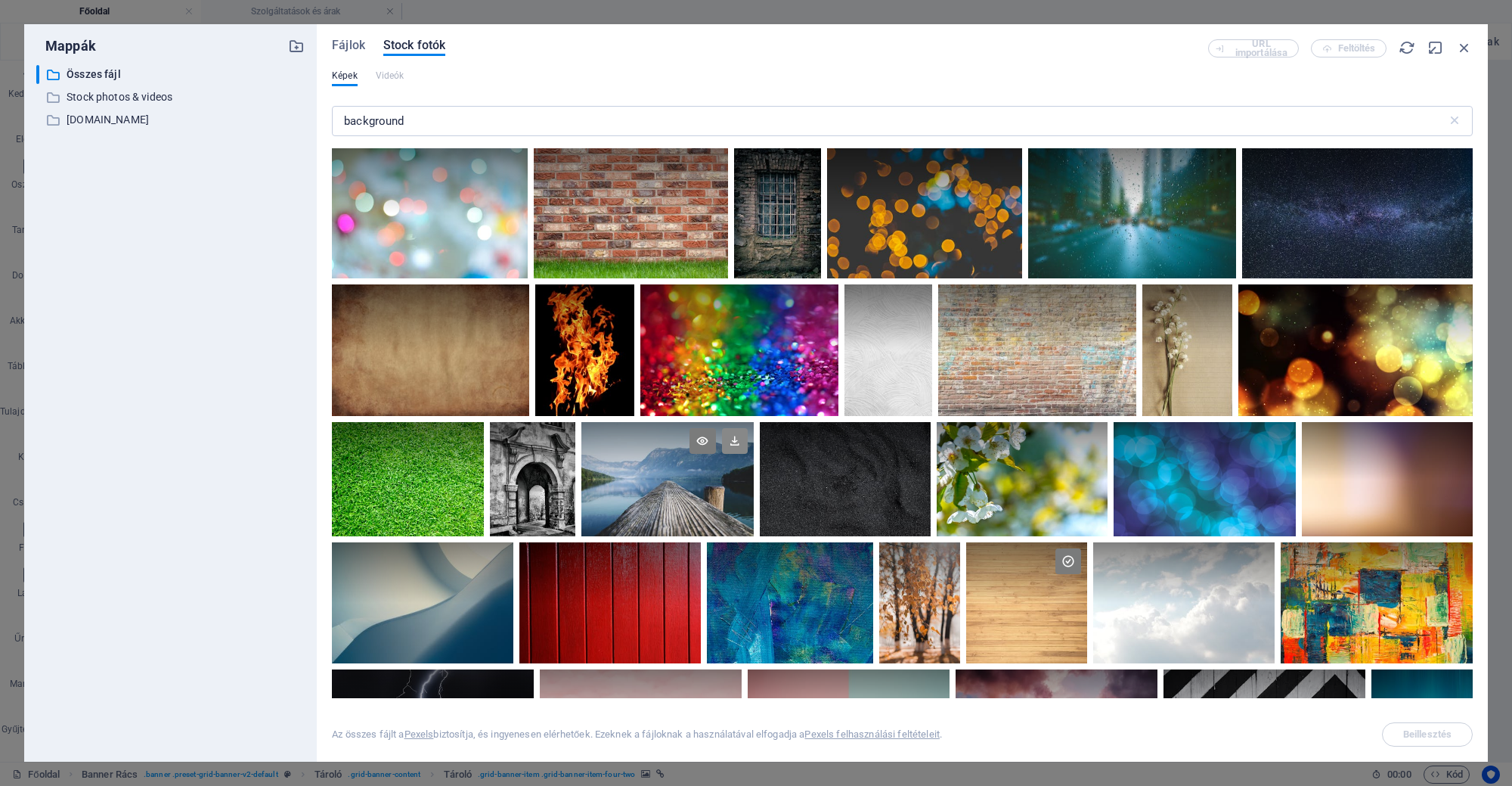
click at [739, 436] on icon at bounding box center [734, 441] width 26 height 26
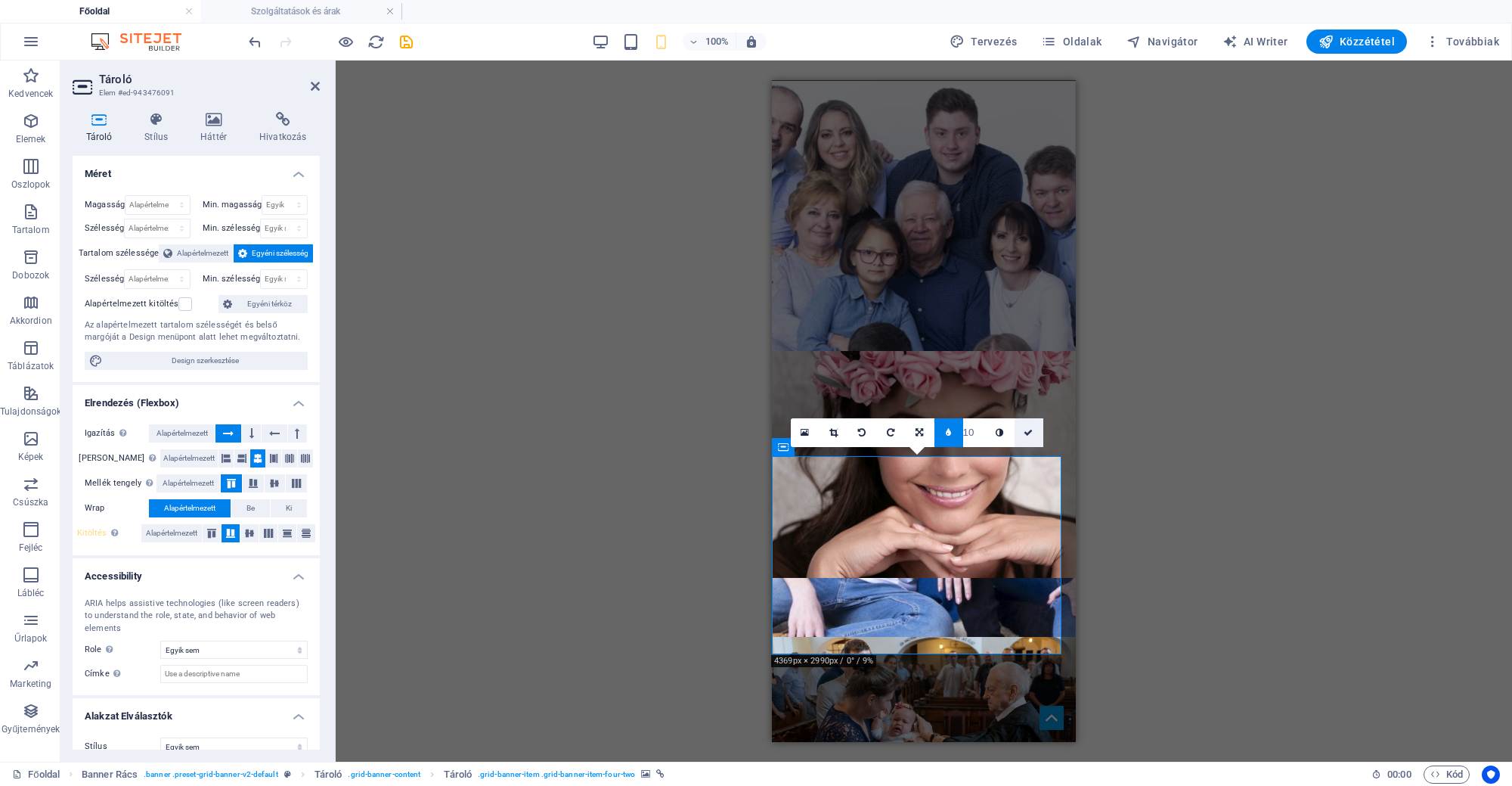
click at [1030, 438] on link at bounding box center [1028, 432] width 29 height 29
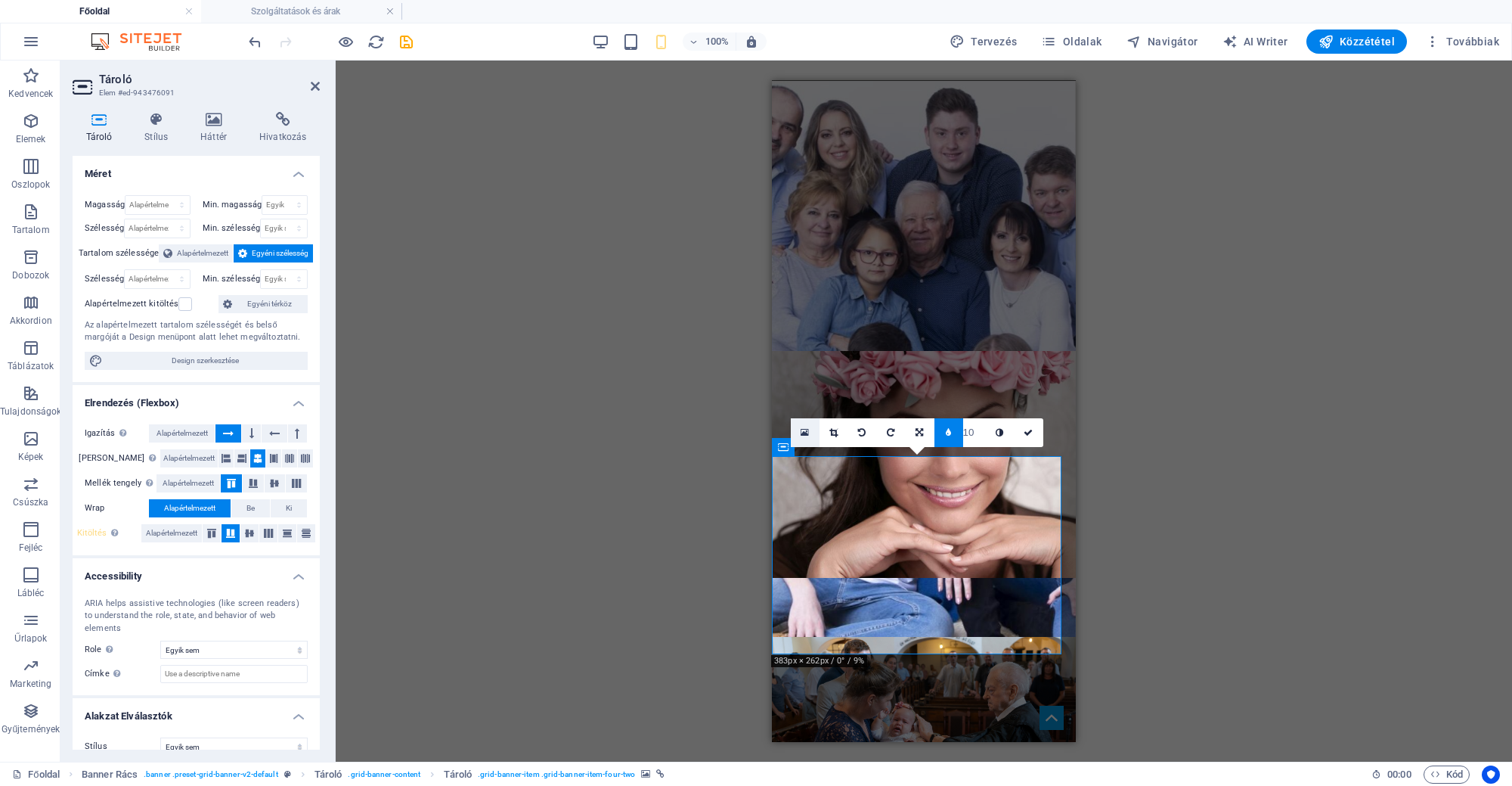
click at [803, 433] on icon at bounding box center [804, 432] width 8 height 11
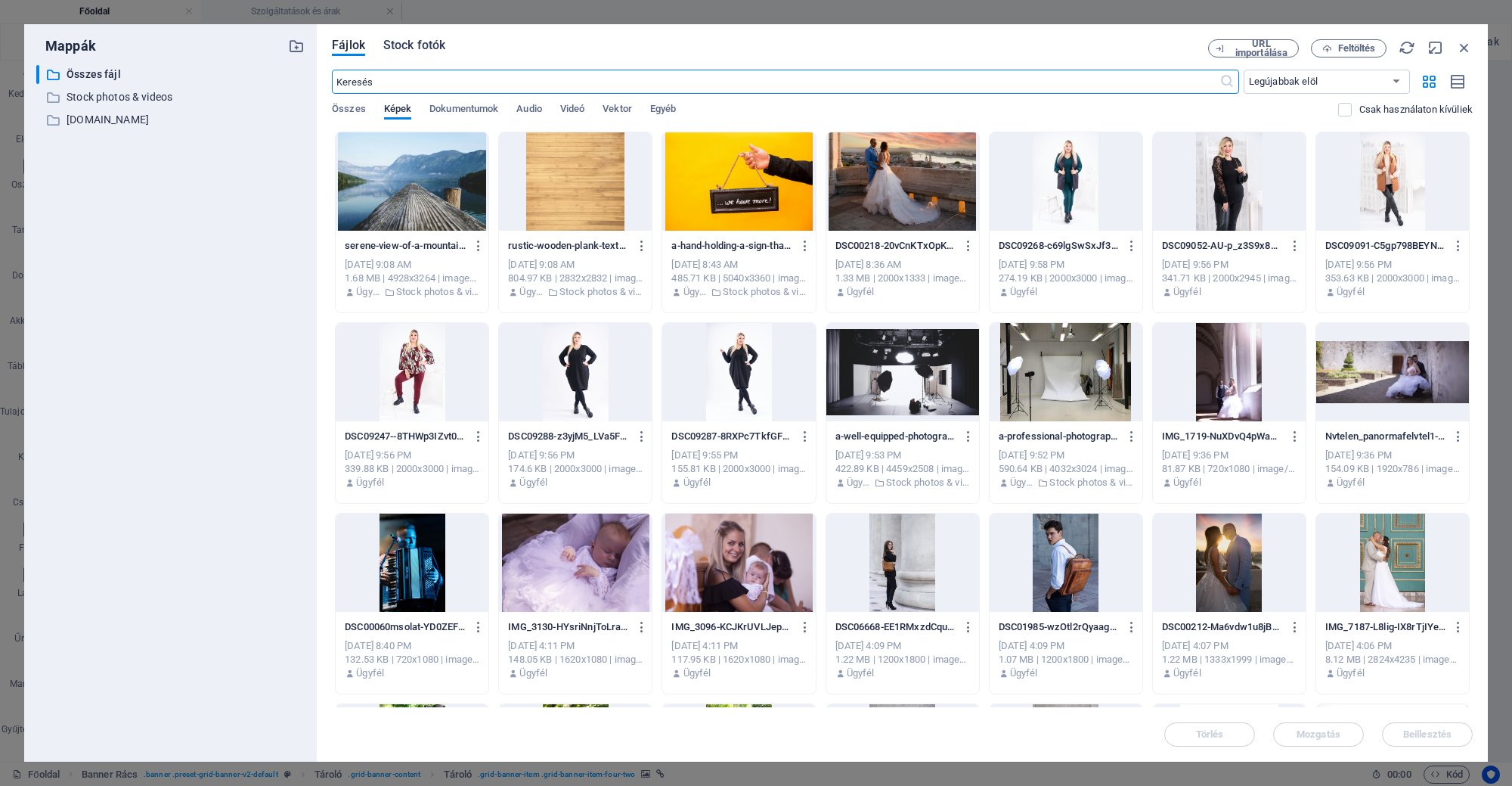
click at [405, 44] on span "Stock fotók" at bounding box center [414, 45] width 62 height 18
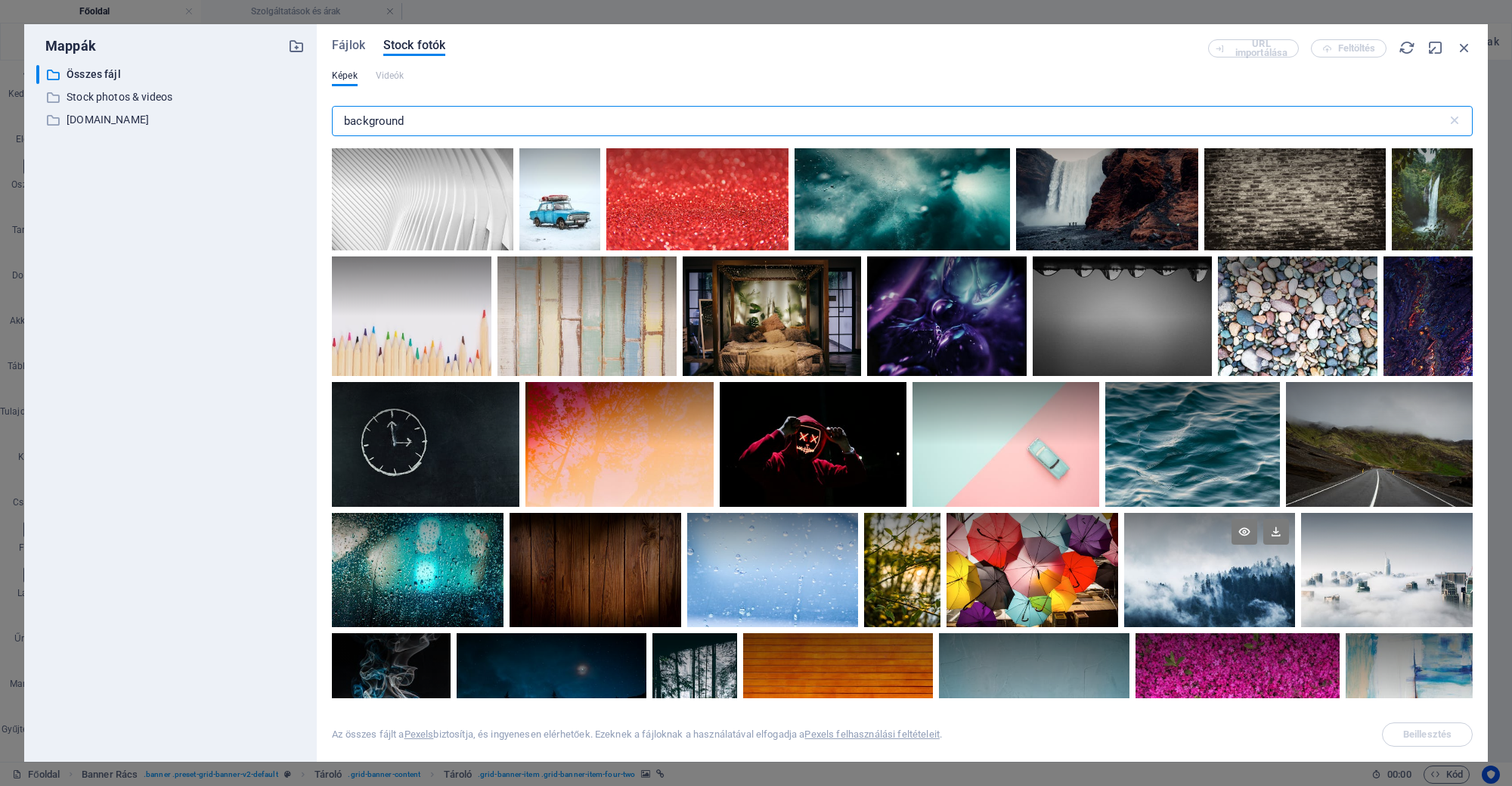
scroll to position [1890, 0]
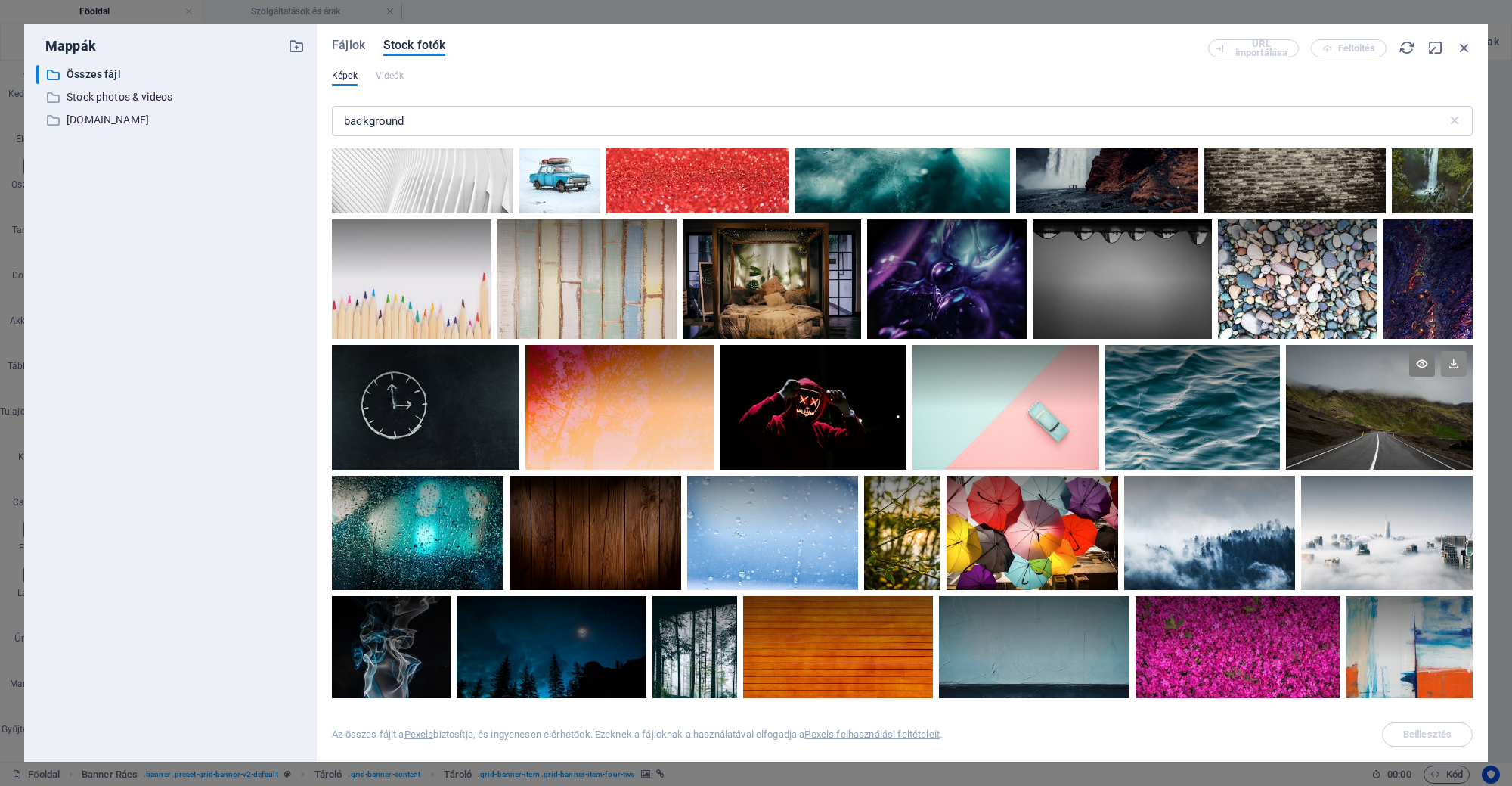
click at [1448, 355] on icon at bounding box center [1454, 364] width 26 height 26
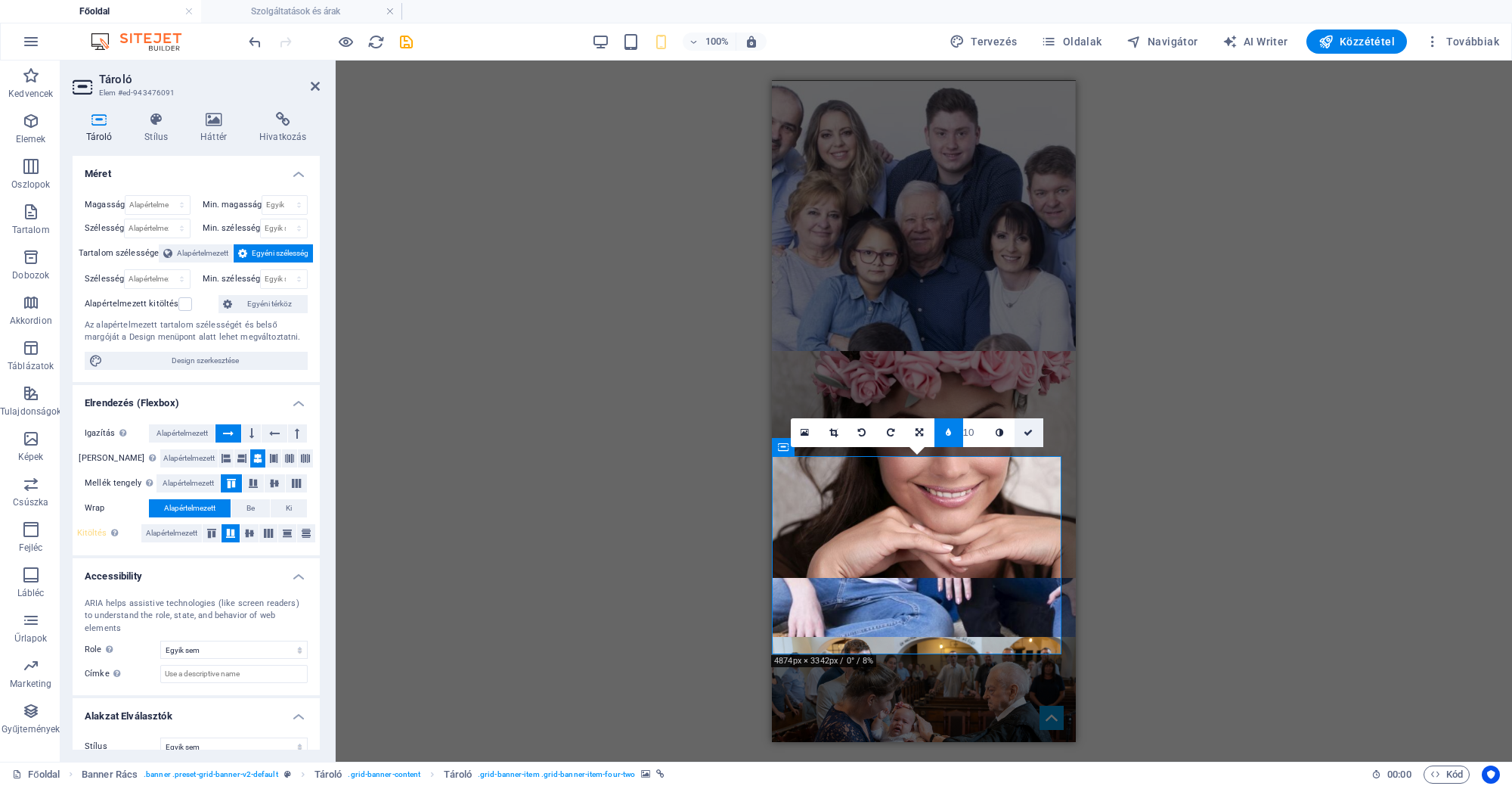
click at [1024, 429] on icon at bounding box center [1028, 432] width 9 height 9
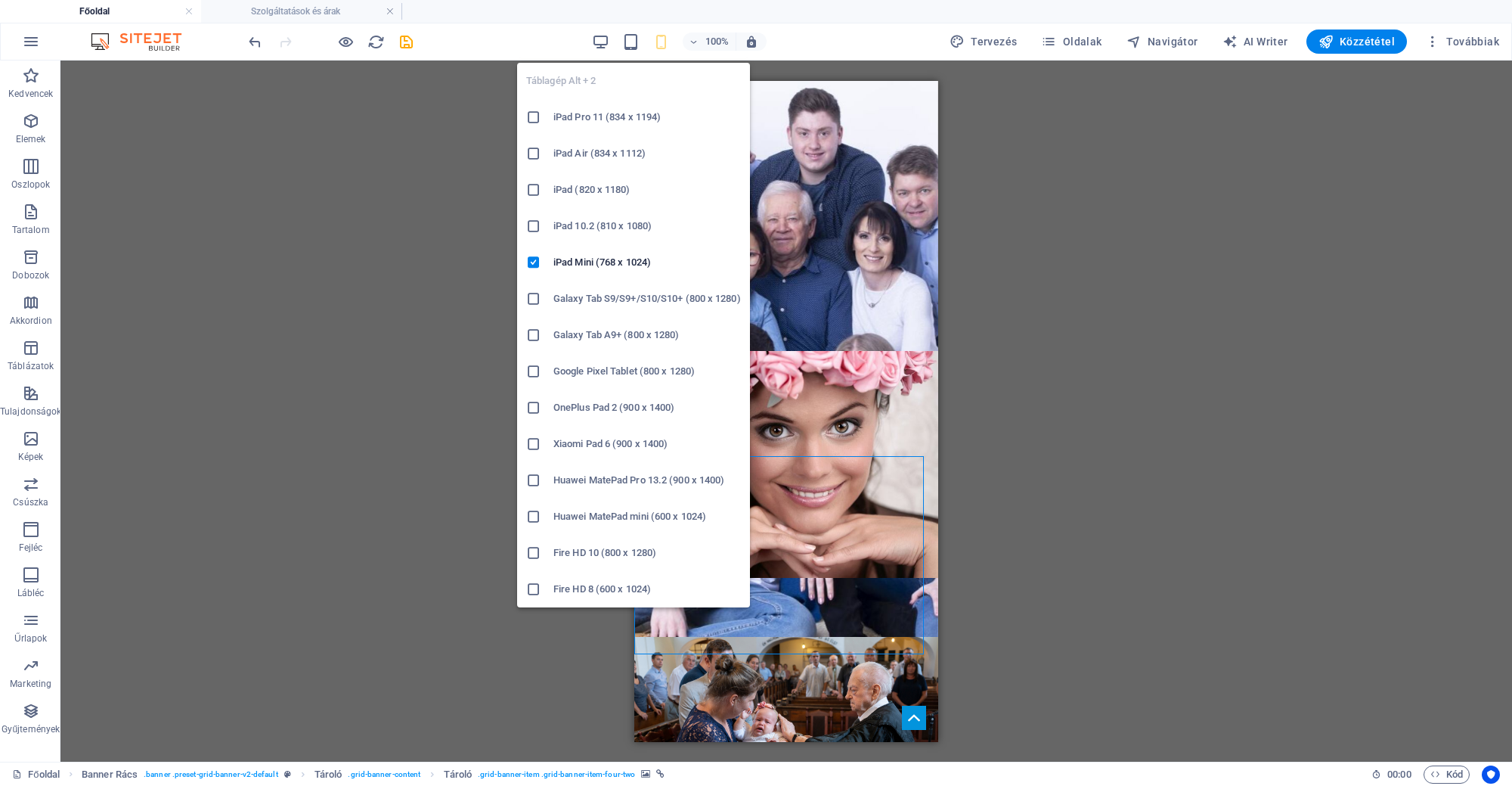
click at [641, 50] on div "Táblagép Alt + 2 iPad Pro 11 (834 x 1194) iPad Air (834 x 1112) iPad (820 x 118…" at bounding box center [633, 328] width 233 height 557
click at [631, 44] on icon "button" at bounding box center [630, 43] width 18 height 18
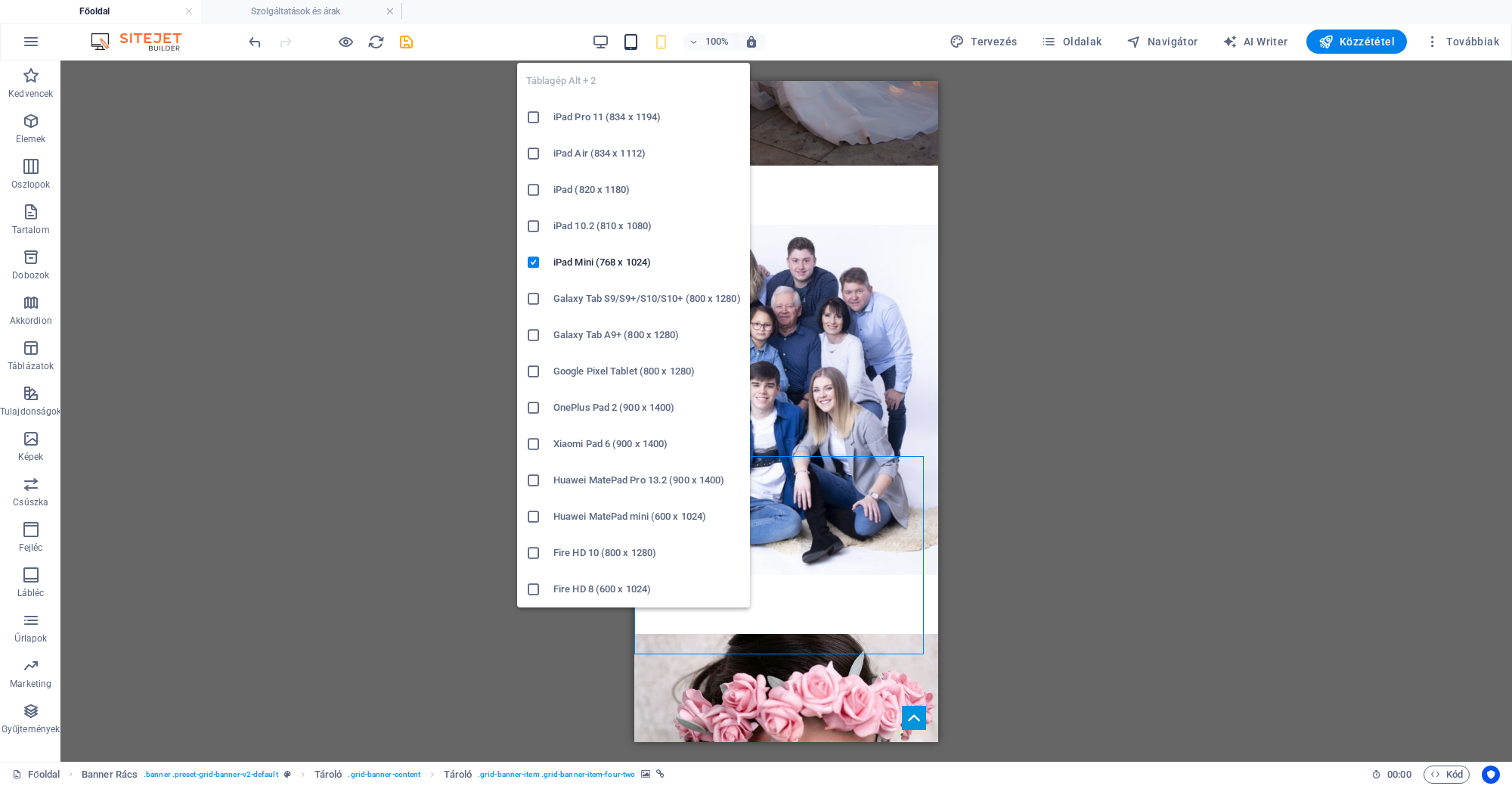
scroll to position [1475, 0]
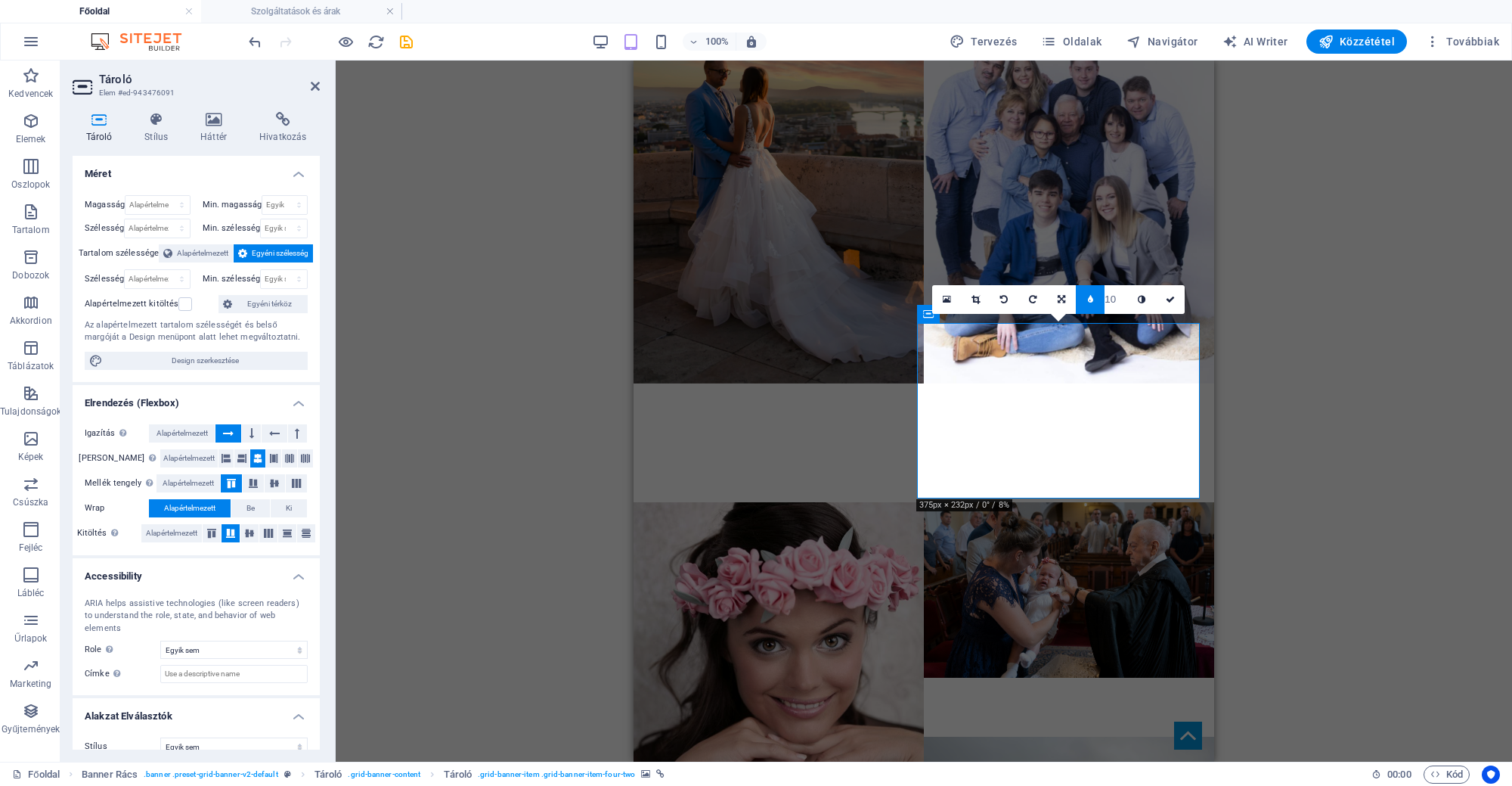
click at [1112, 295] on input "10" at bounding box center [1115, 299] width 23 height 28
type input "0"
click at [1161, 300] on icon at bounding box center [1158, 299] width 9 height 9
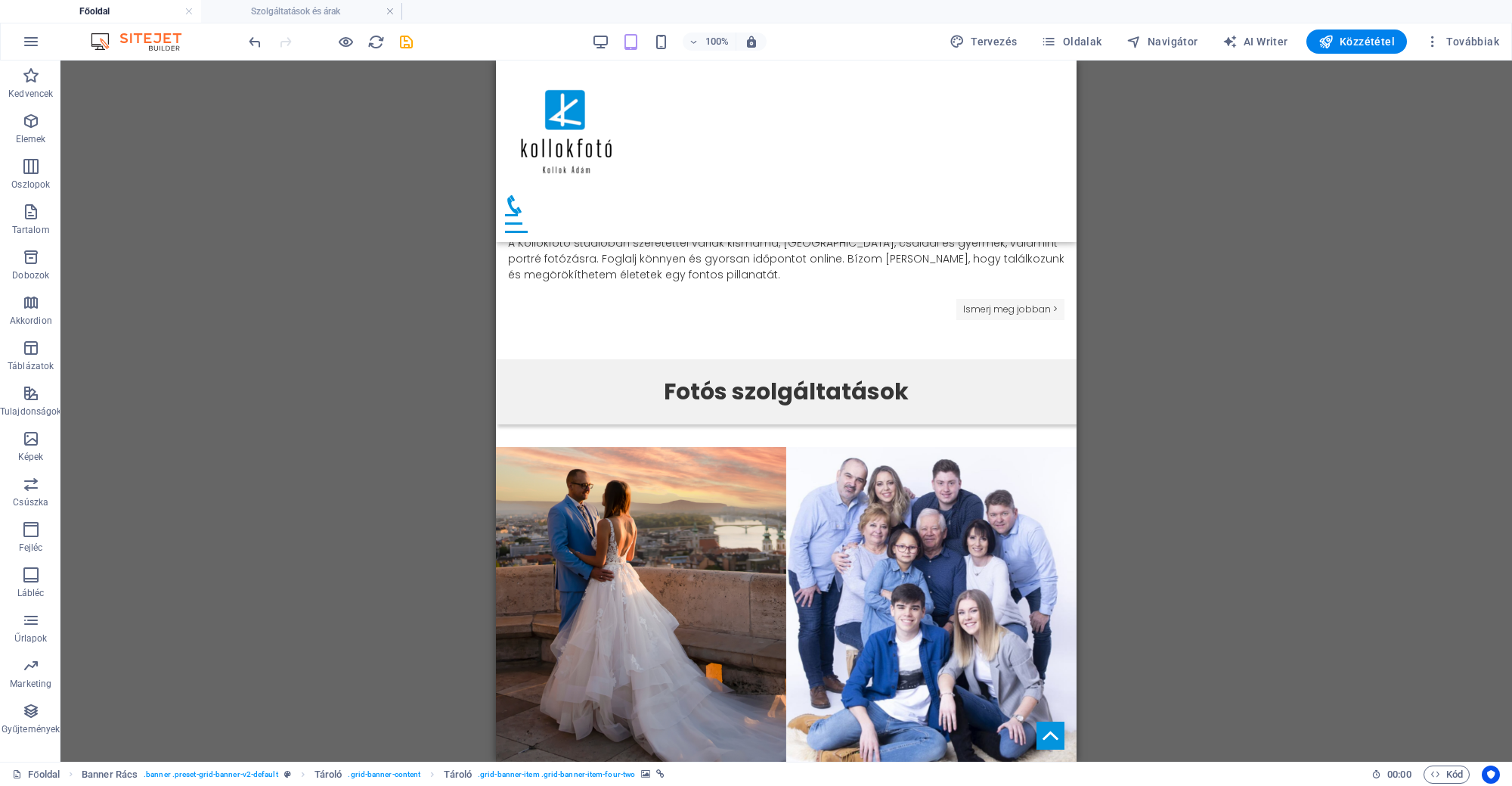
scroll to position [814, 0]
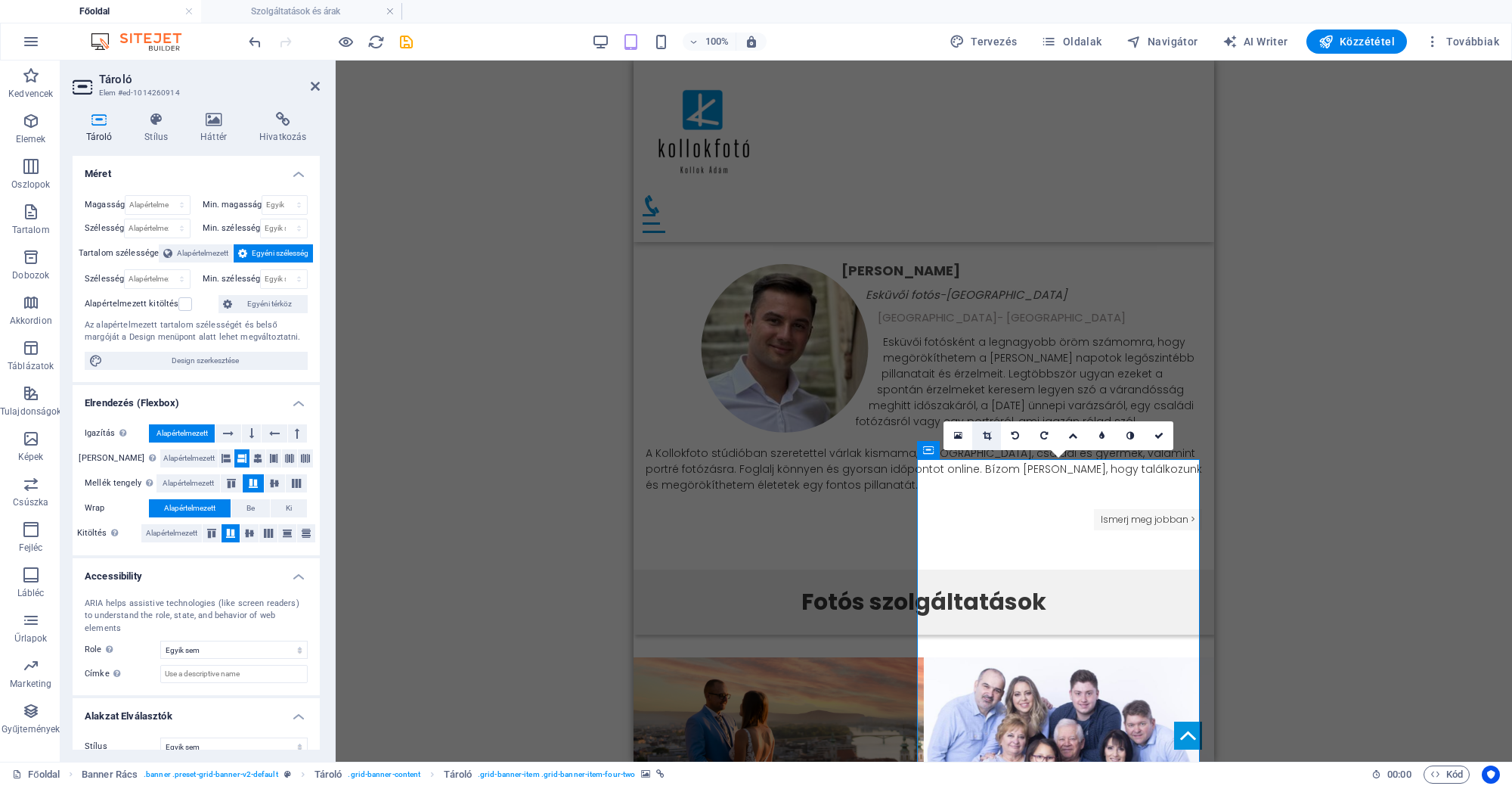
click at [984, 428] on link at bounding box center [986, 435] width 29 height 29
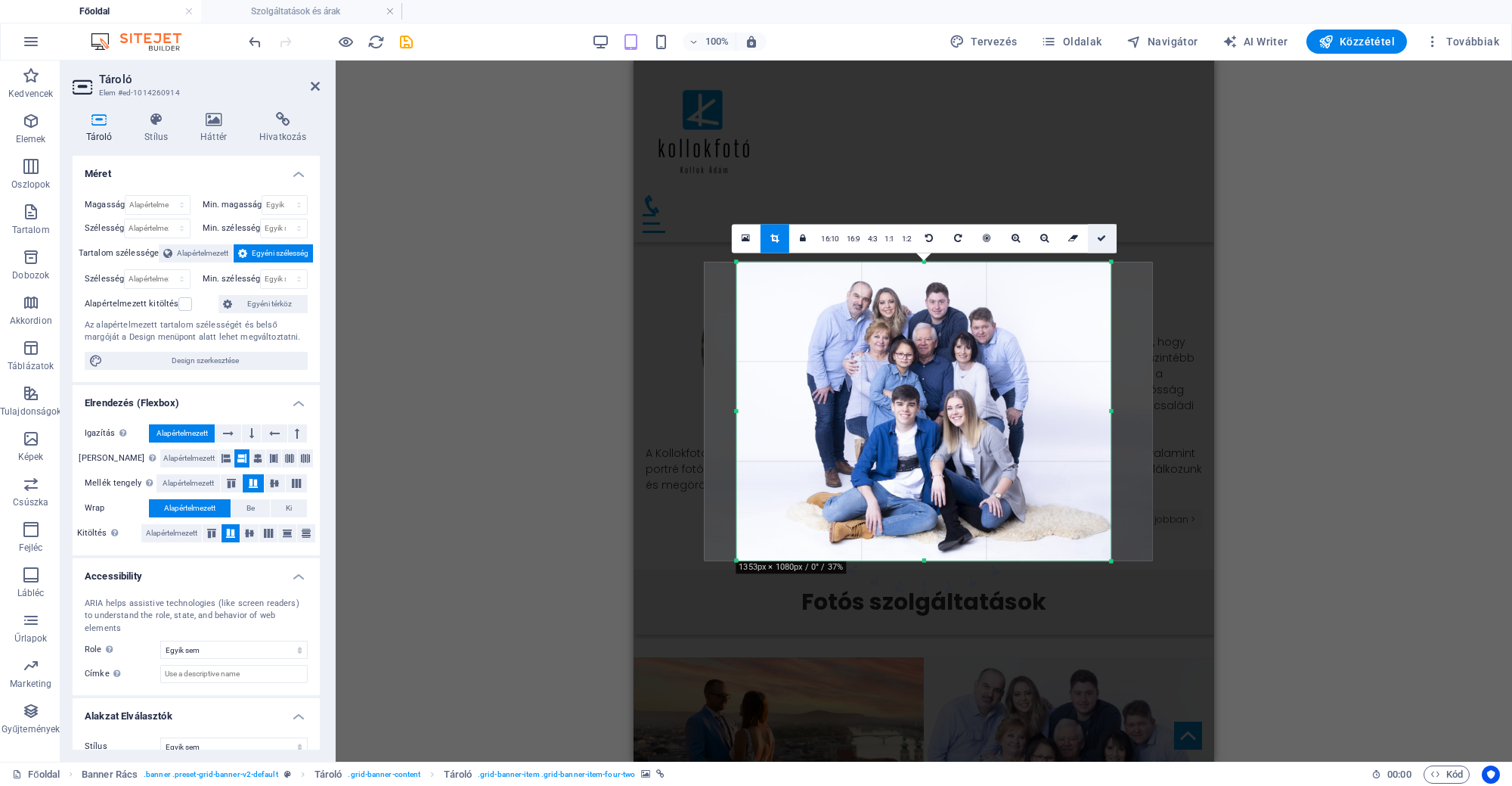
click at [1104, 242] on icon at bounding box center [1101, 237] width 9 height 9
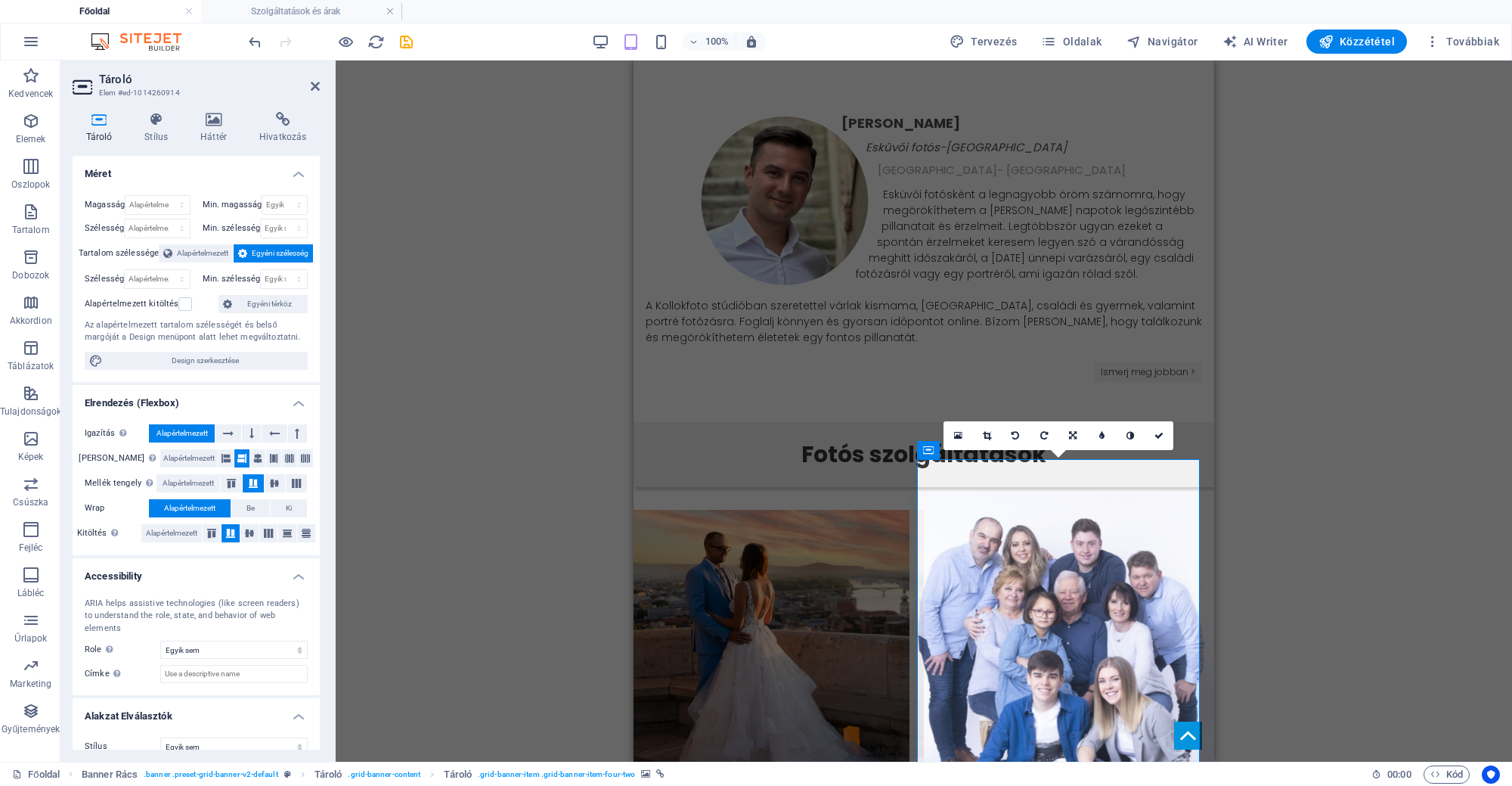
scroll to position [1003, 0]
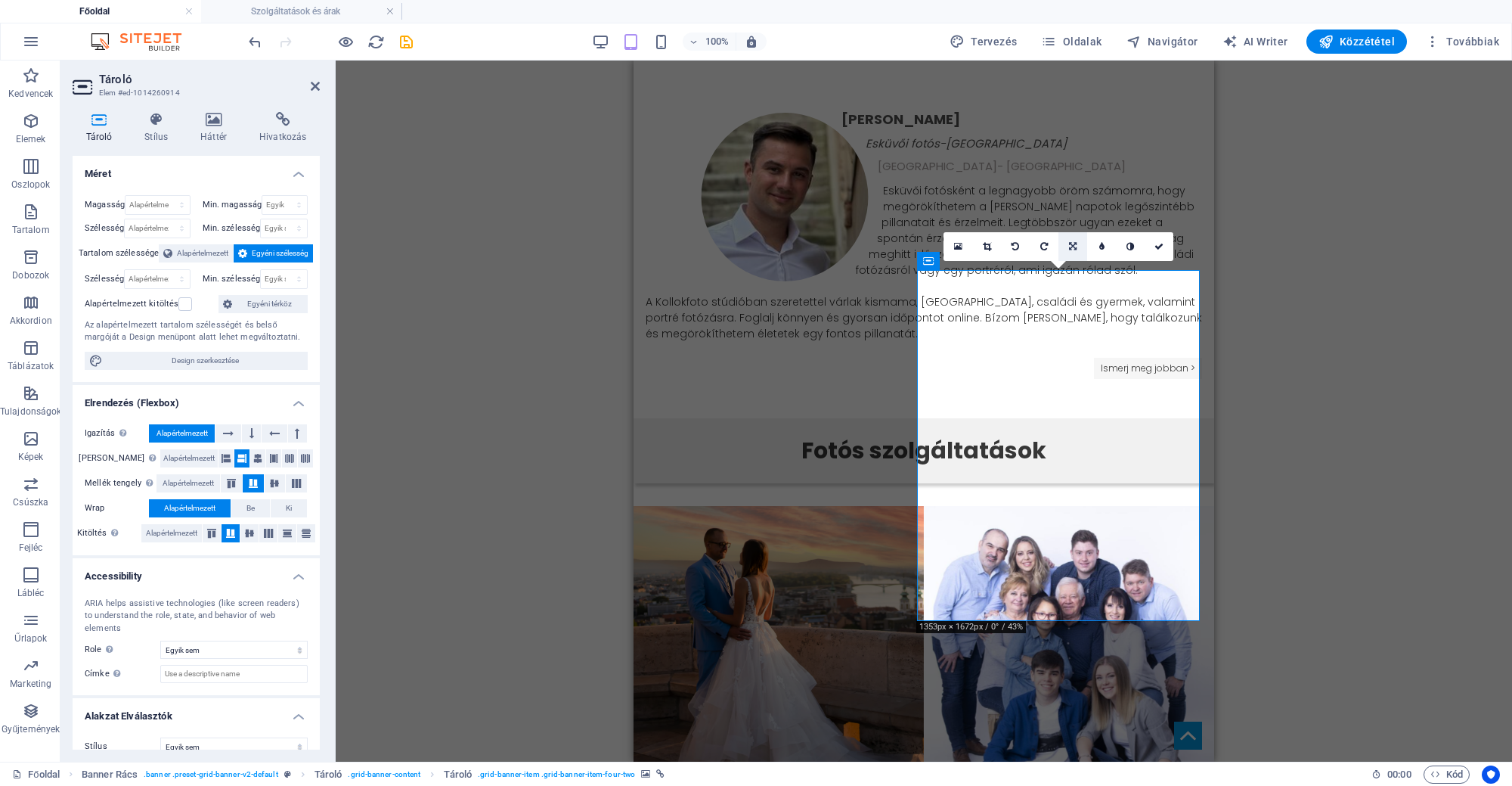
click at [1065, 246] on link at bounding box center [1072, 246] width 29 height 29
click at [981, 255] on link at bounding box center [986, 246] width 29 height 29
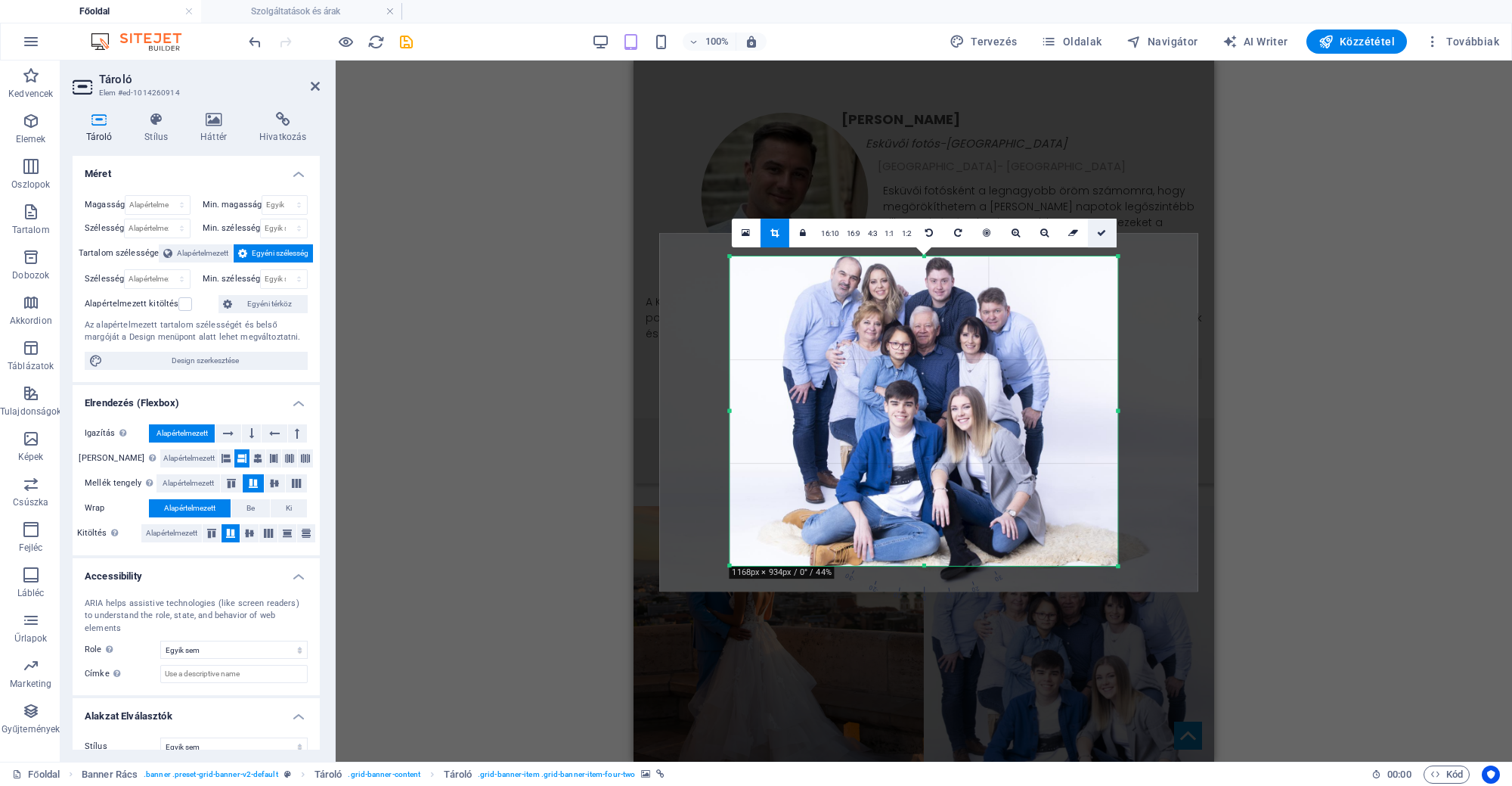
click at [1111, 235] on link at bounding box center [1101, 232] width 29 height 29
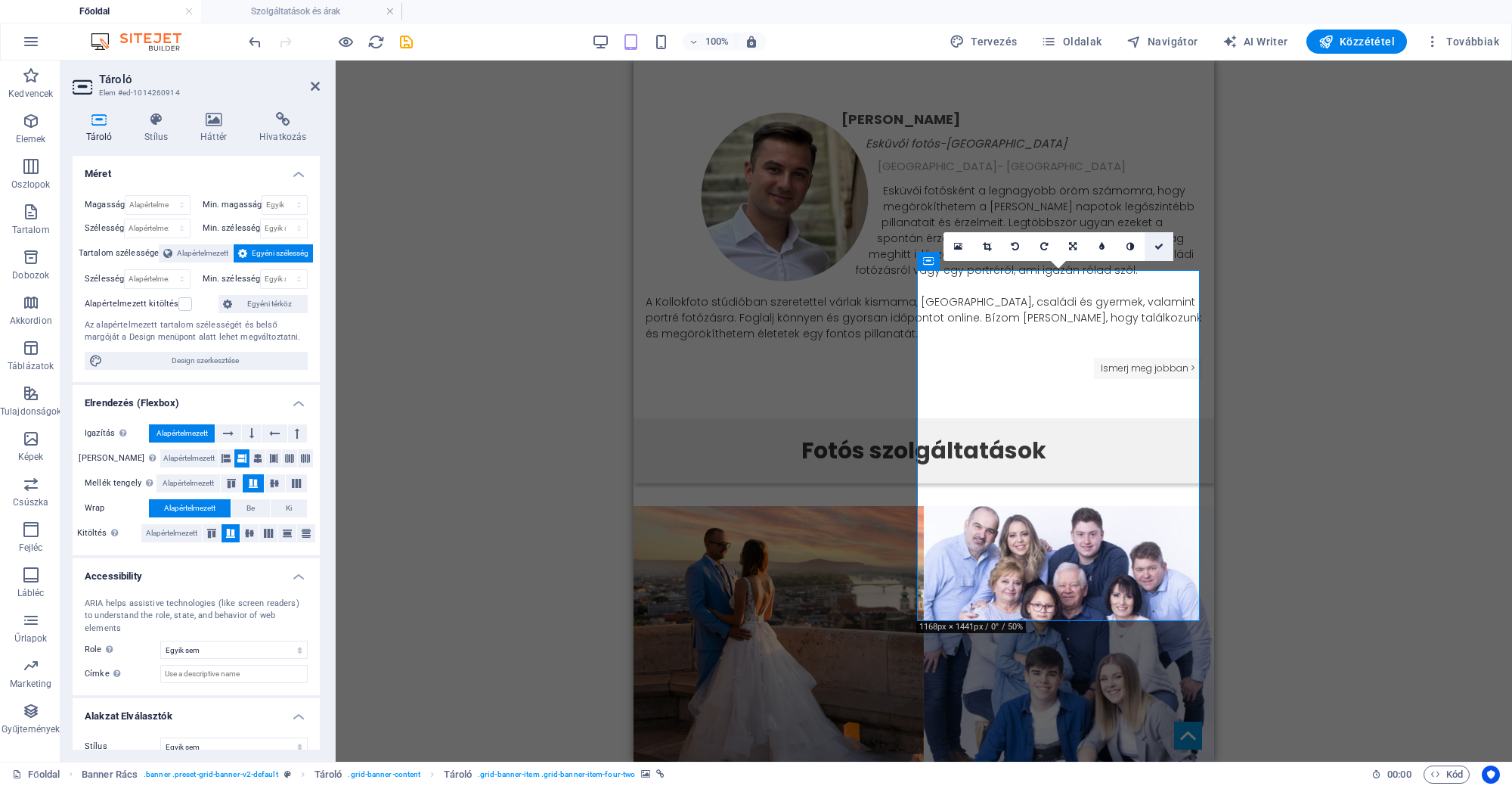
click at [1162, 238] on link at bounding box center [1158, 246] width 29 height 29
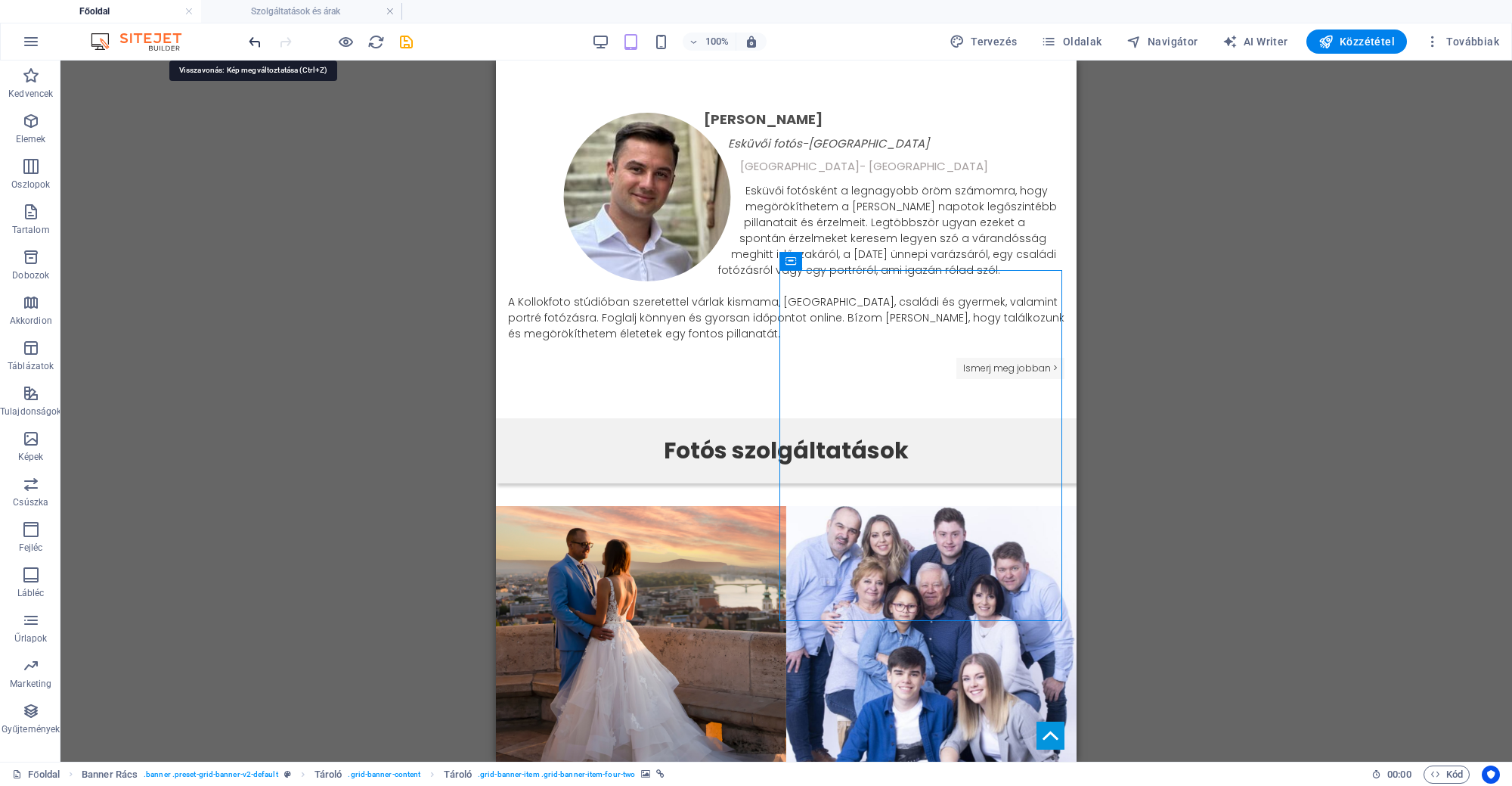
click at [246, 44] on icon "undo" at bounding box center [255, 43] width 18 height 18
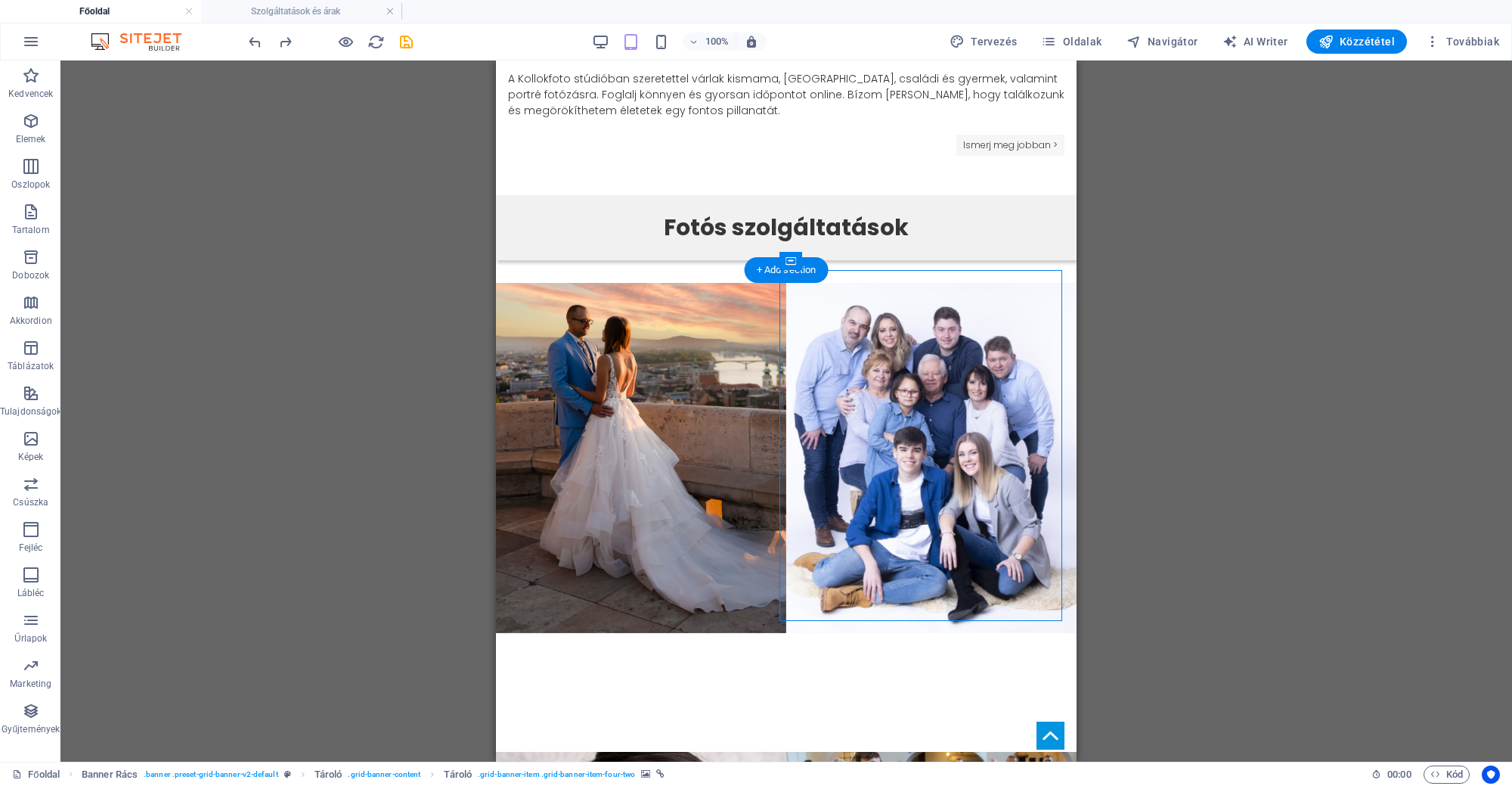
scroll to position [1380, 0]
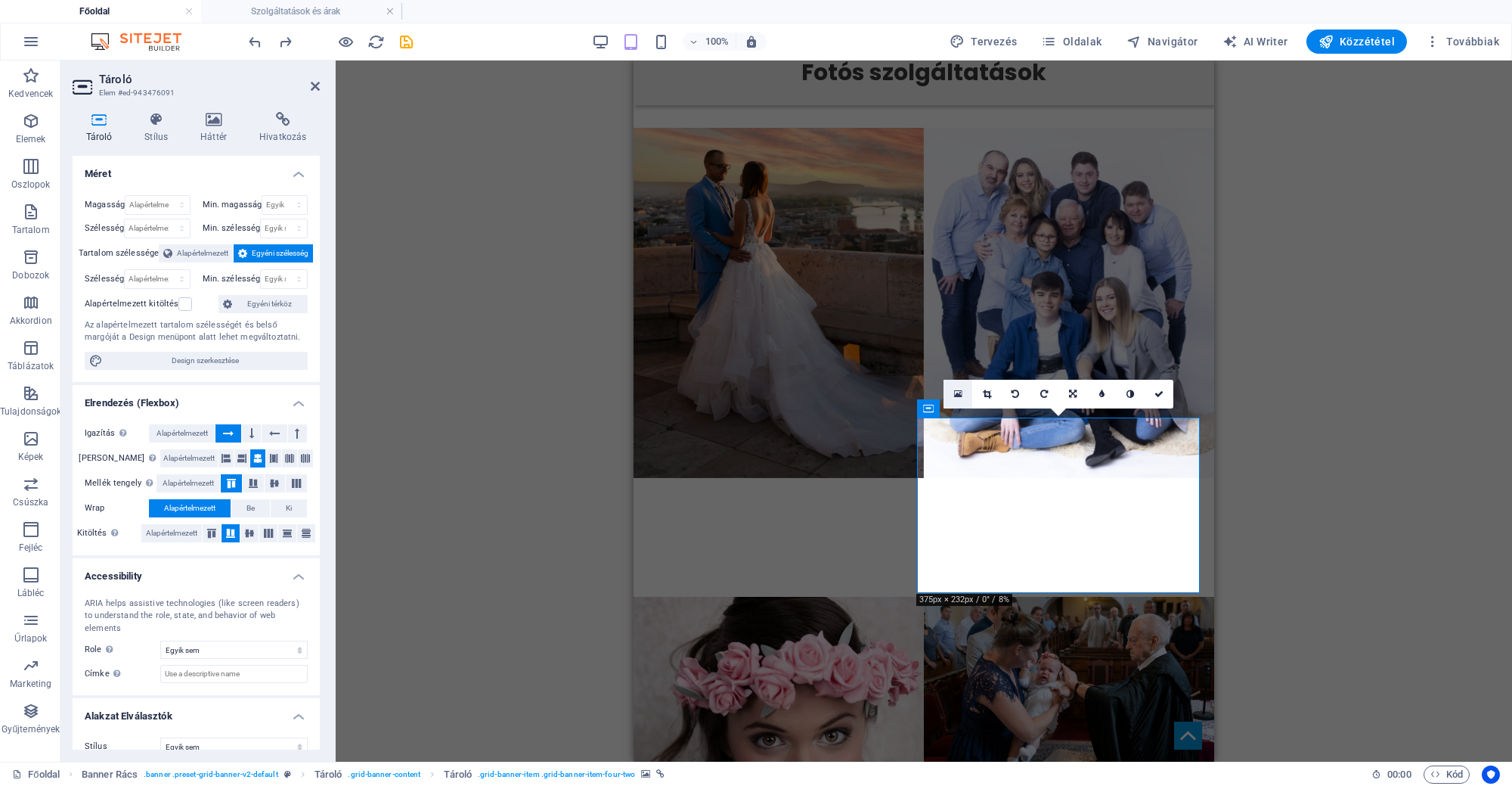
click at [960, 386] on link at bounding box center [957, 393] width 29 height 29
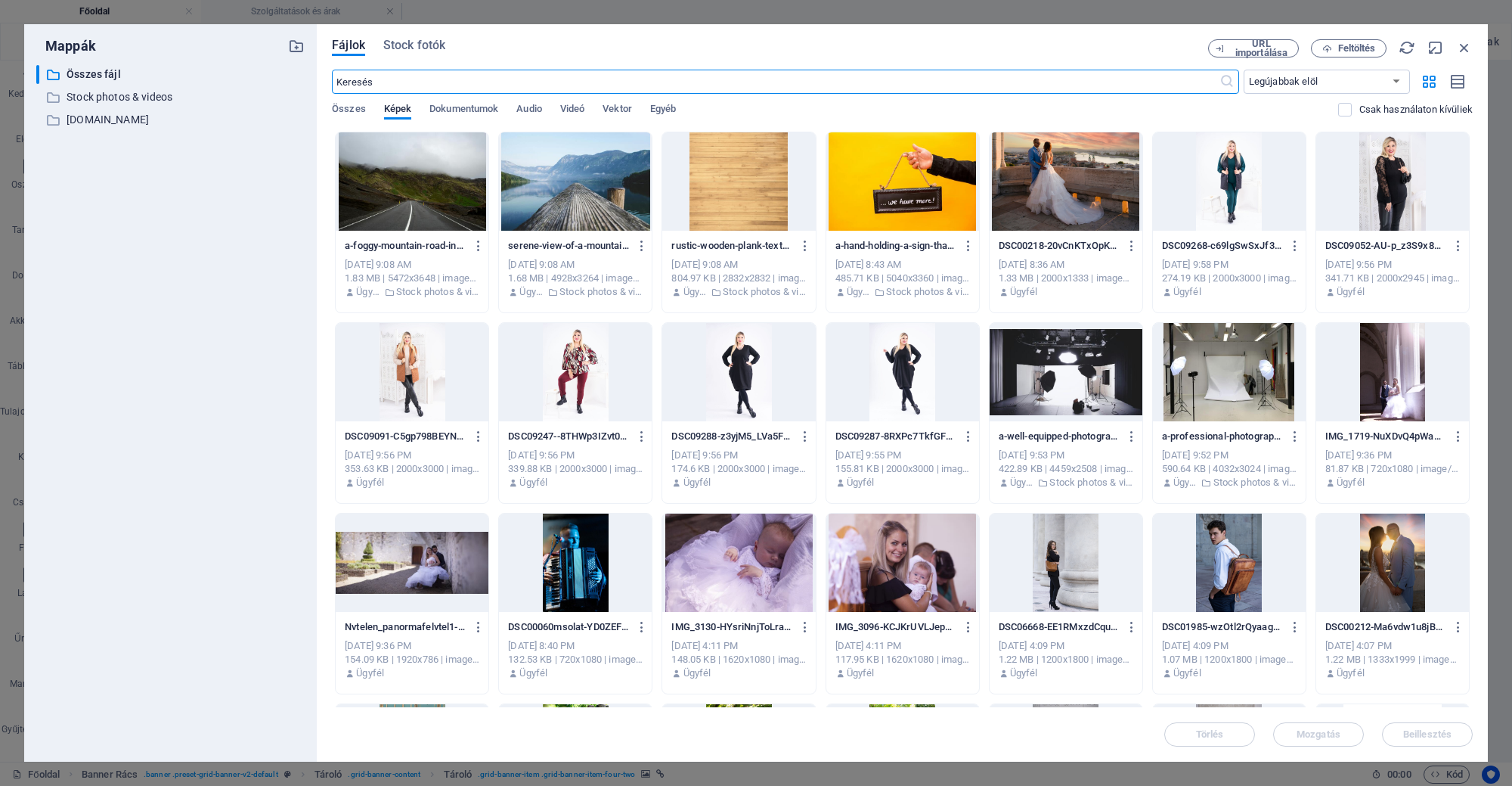
click at [422, 35] on div "Fájlok Stock fotók URL importálása Feltöltés ​ Legújabbak elöl Legrégebbiek elö…" at bounding box center [901, 393] width 1171 height 738
click at [428, 49] on span "Stock fotók" at bounding box center [414, 45] width 62 height 18
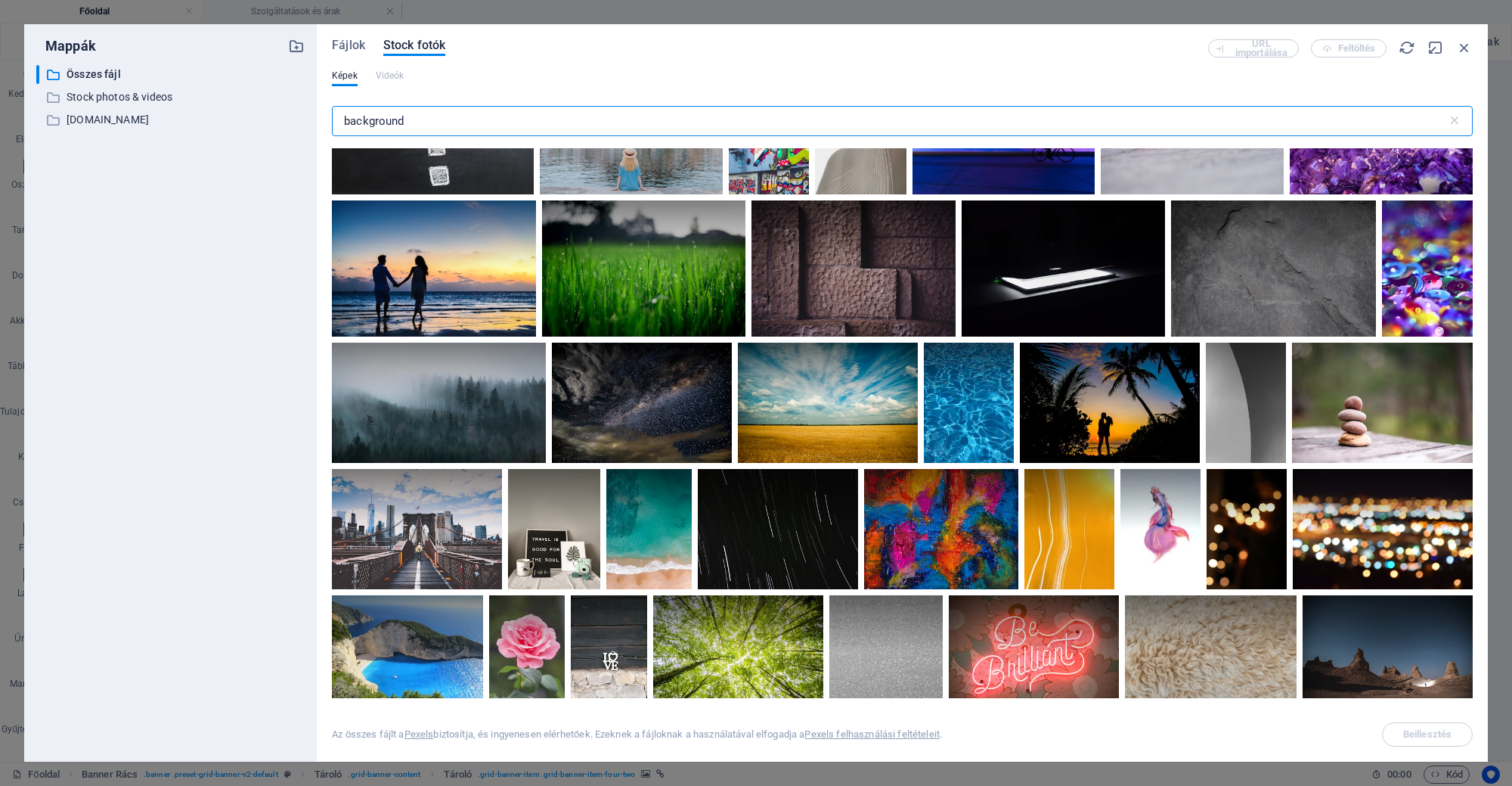
scroll to position [7655, 0]
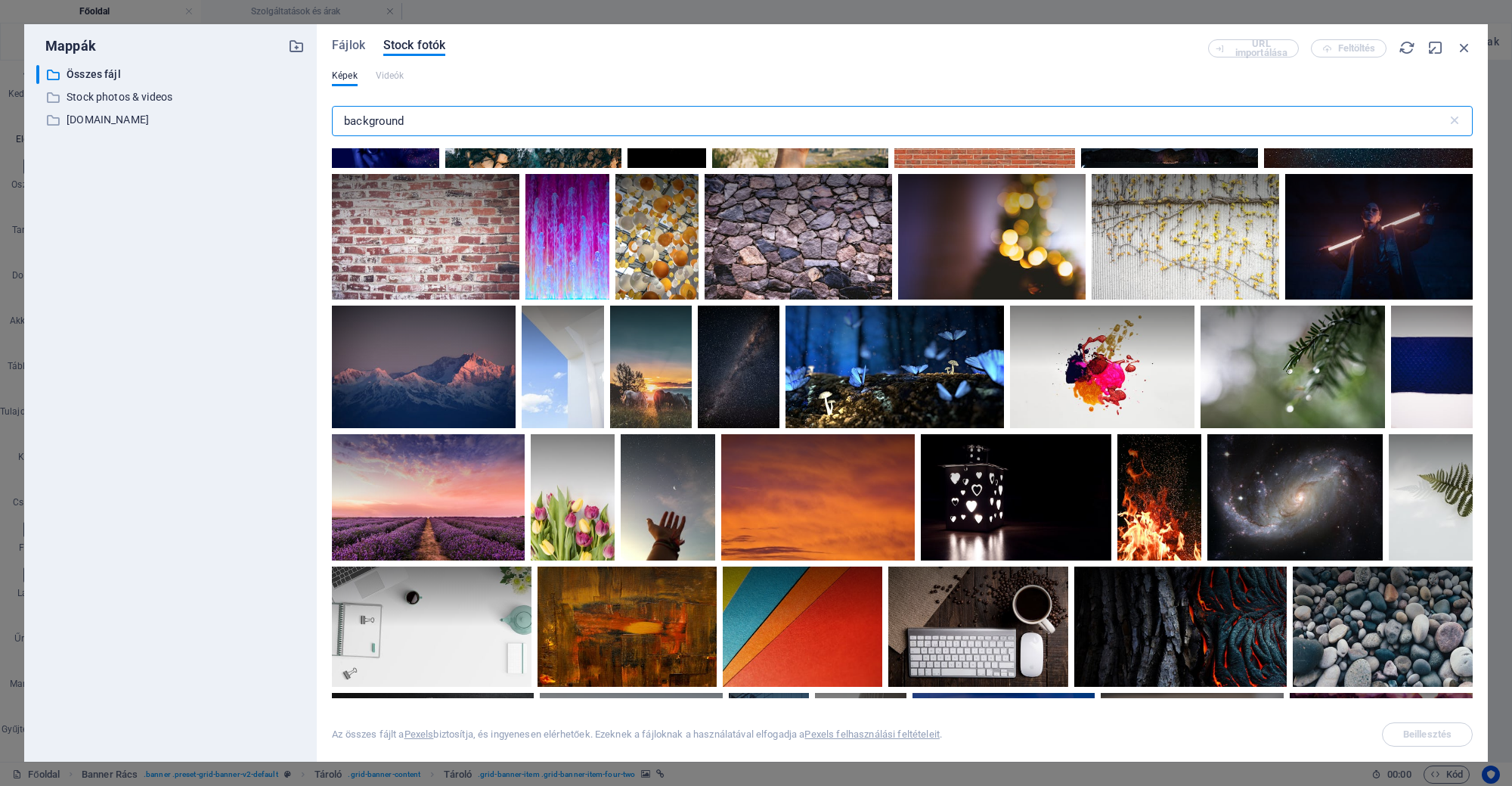
drag, startPoint x: 204, startPoint y: 130, endPoint x: 0, endPoint y: 141, distance: 204.3
click at [0, 133] on div "Mappák ​ Összes fájl Összes fájl ​ Stock photos & videos Stock photos & videos …" at bounding box center [756, 393] width 1512 height 786
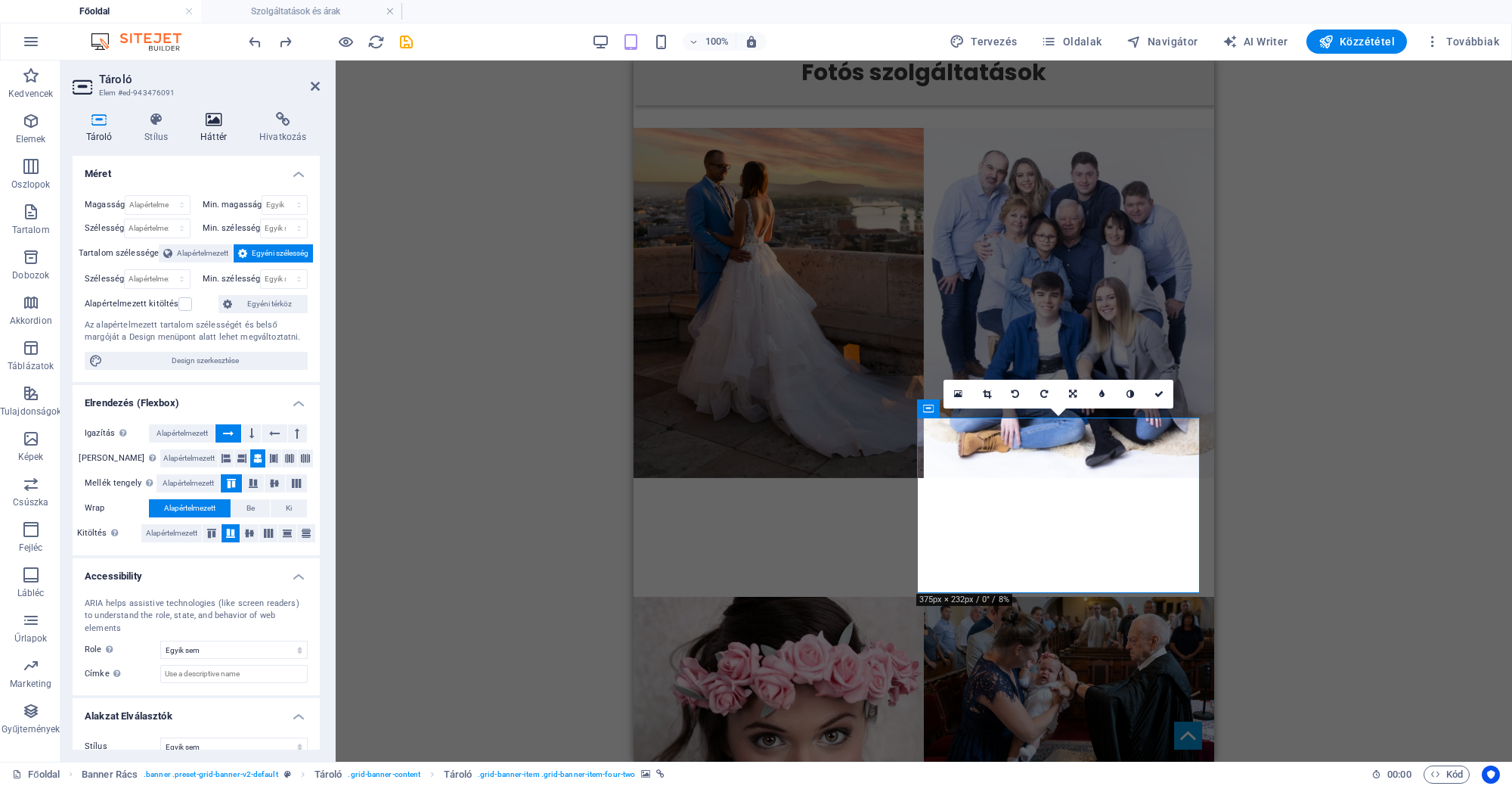
click at [203, 127] on icon at bounding box center [214, 119] width 53 height 15
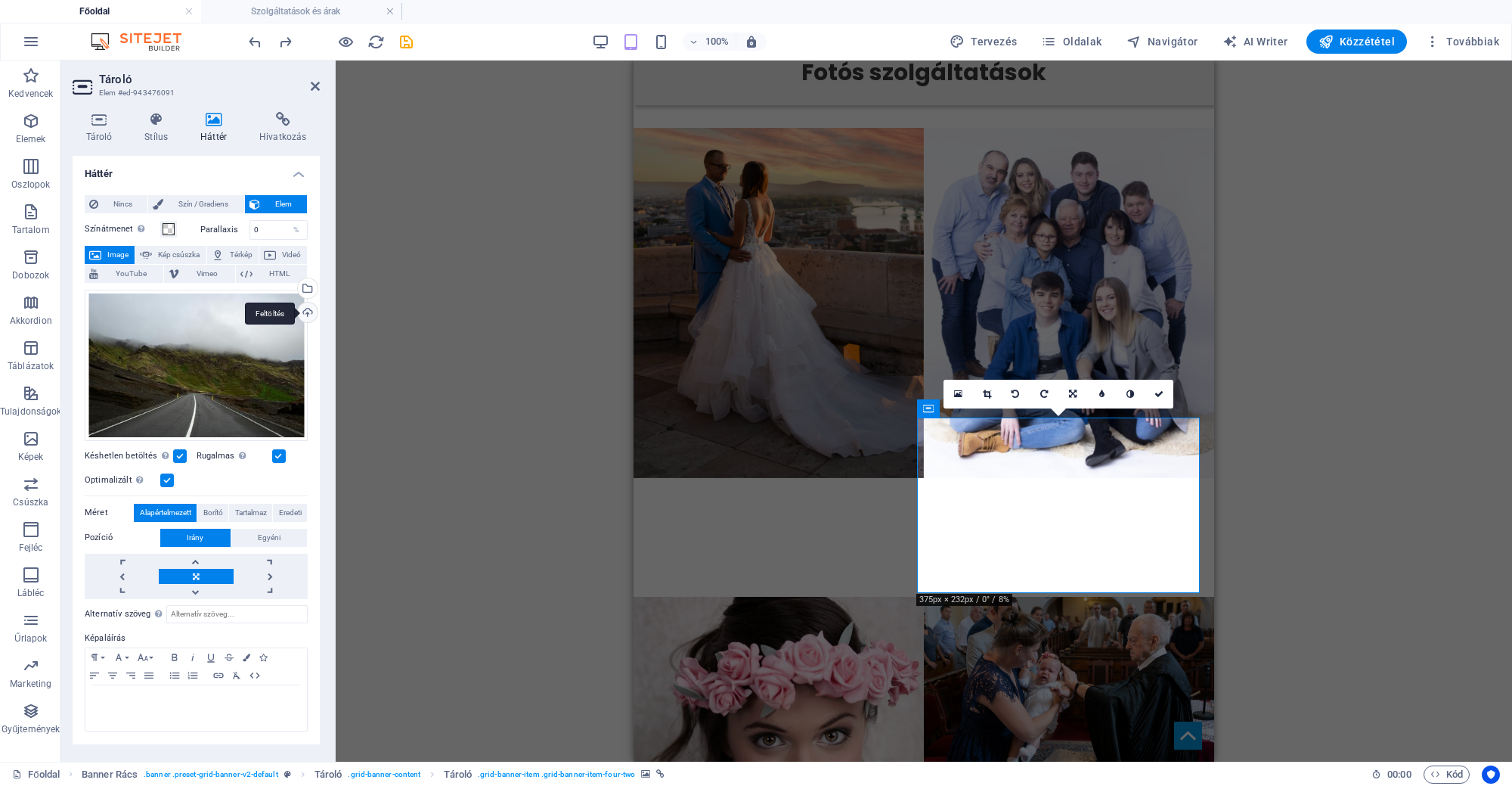
click at [312, 313] on div "Feltöltés" at bounding box center [305, 313] width 23 height 23
click at [310, 290] on div "Válasszon fájlokat a fájlkezelőből, a szabadon elérhető képek közül, vagy tölts…" at bounding box center [305, 289] width 23 height 23
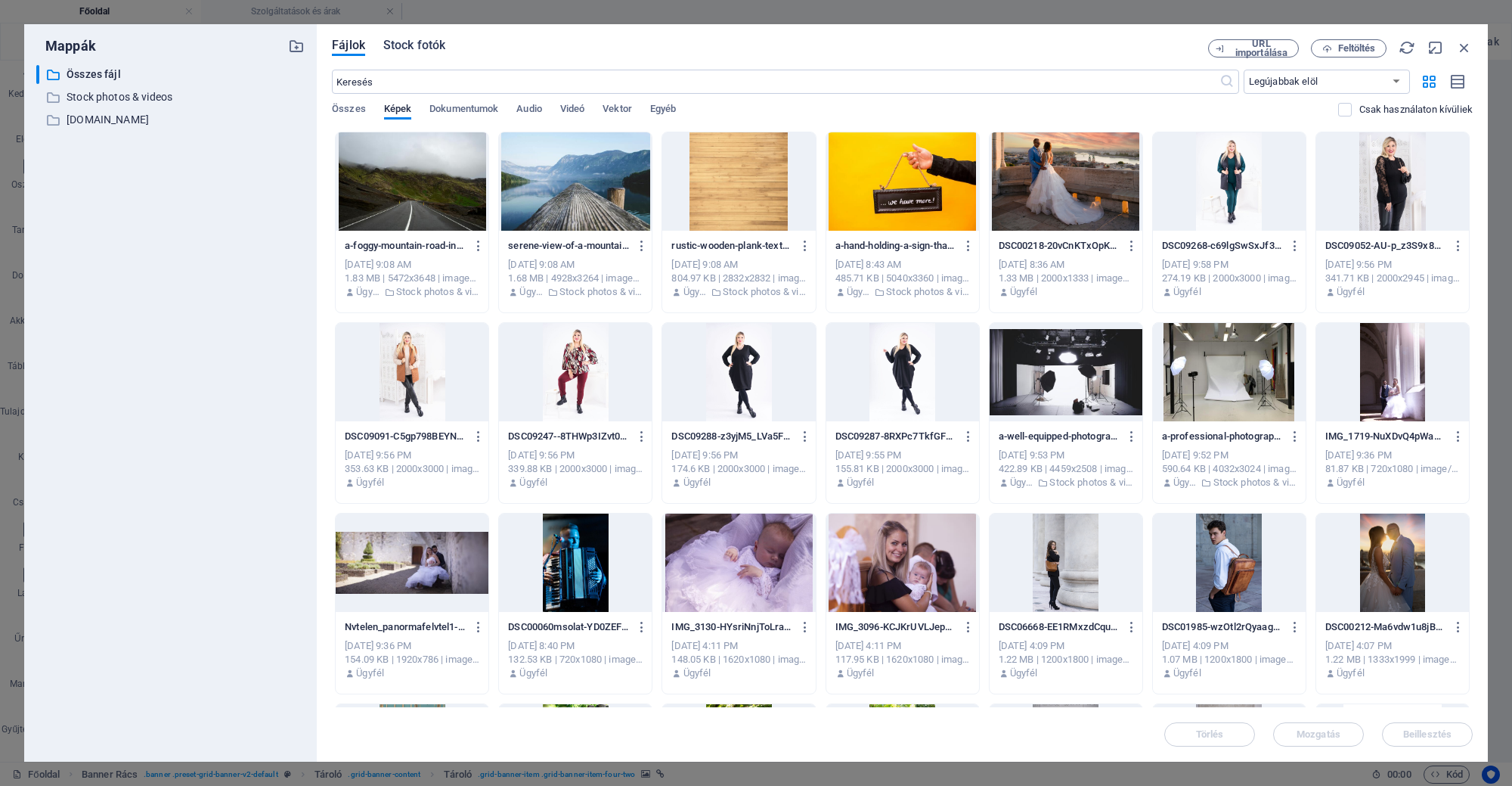
click at [428, 51] on span "Stock fotók" at bounding box center [414, 45] width 62 height 18
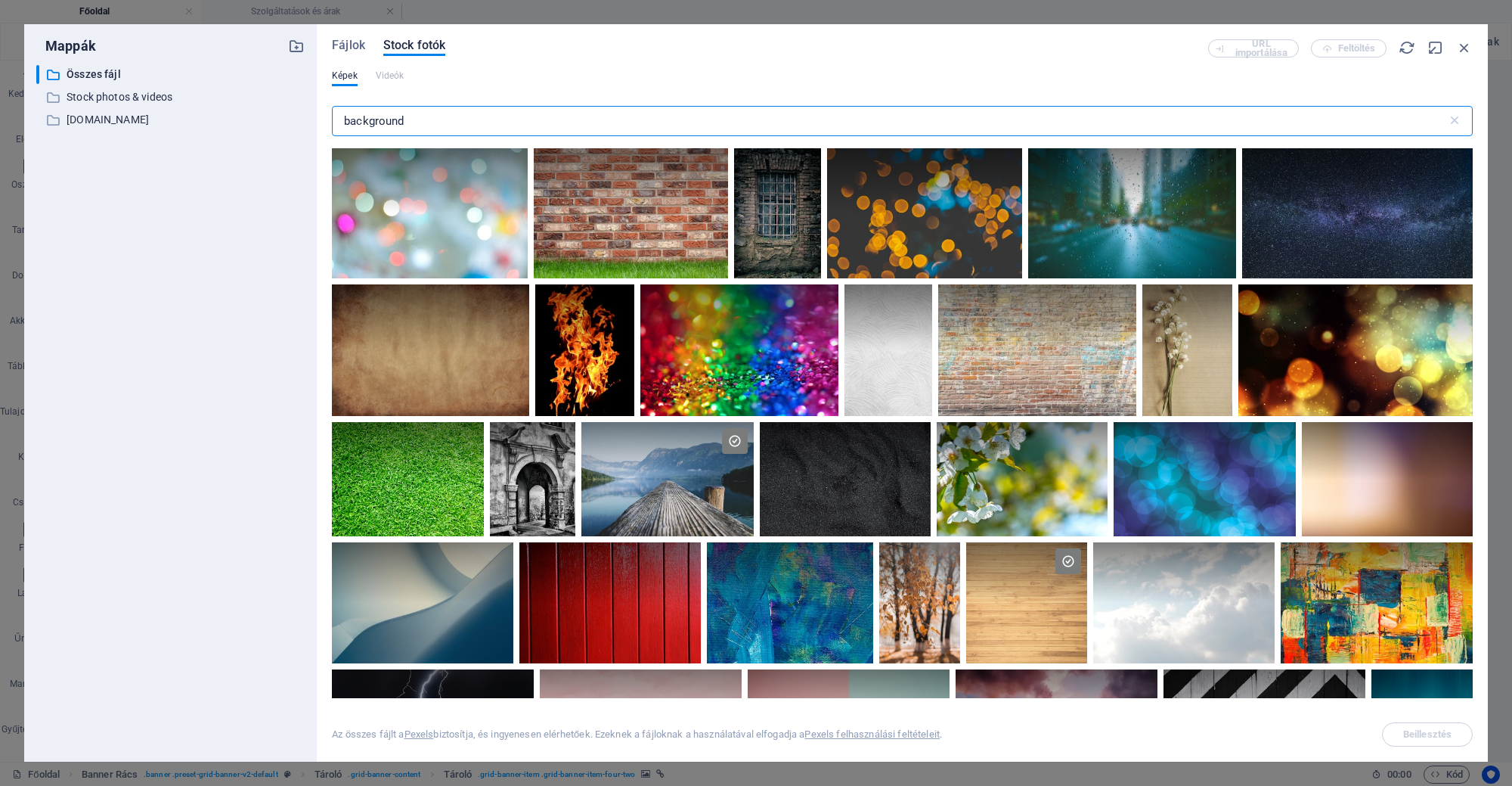
drag, startPoint x: 427, startPoint y: 123, endPoint x: 342, endPoint y: 136, distance: 86.0
click at [342, 136] on div "background ​" at bounding box center [902, 124] width 1140 height 48
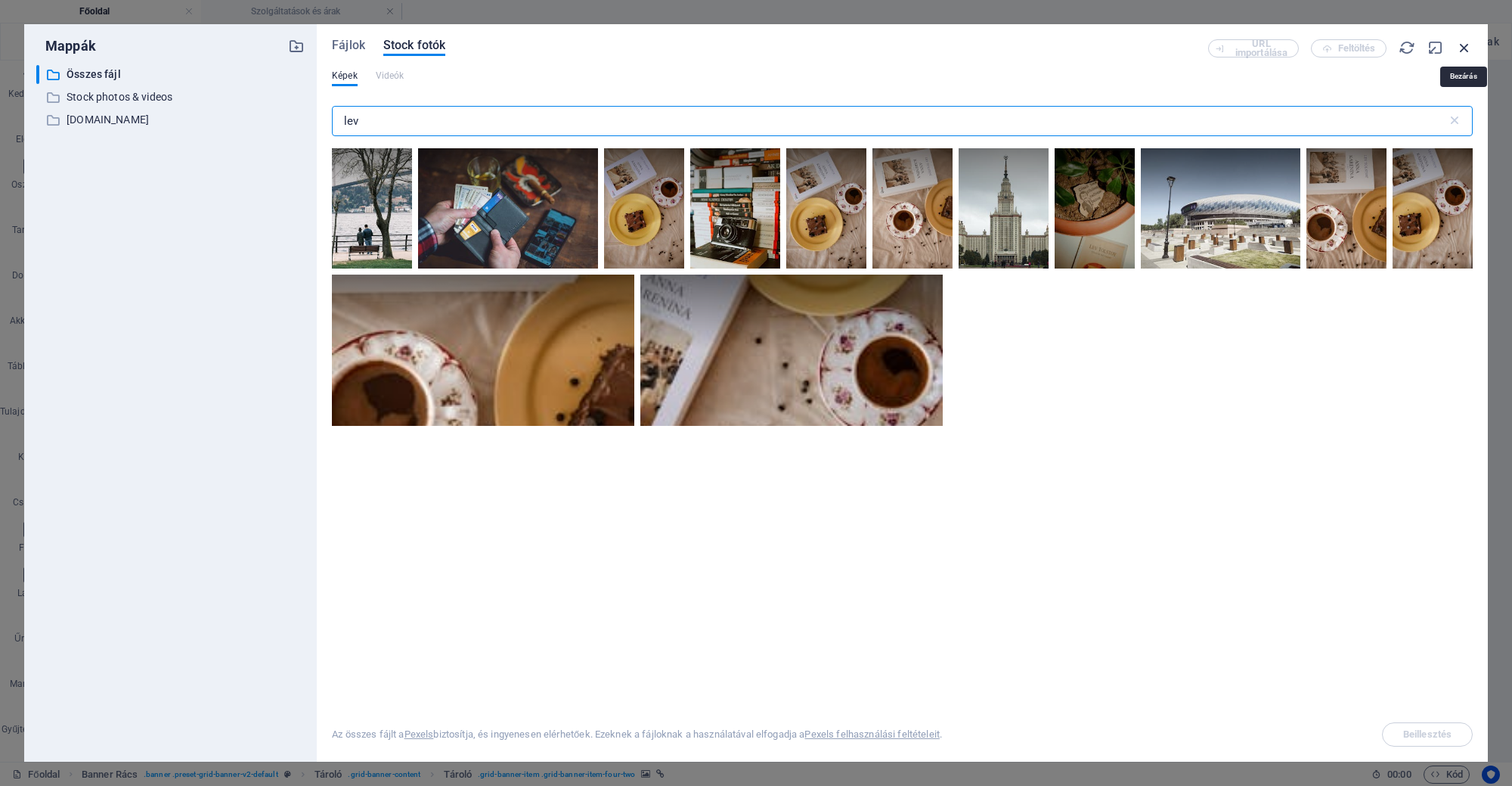
type input "lev"
click at [1465, 53] on icon "button" at bounding box center [1464, 47] width 17 height 17
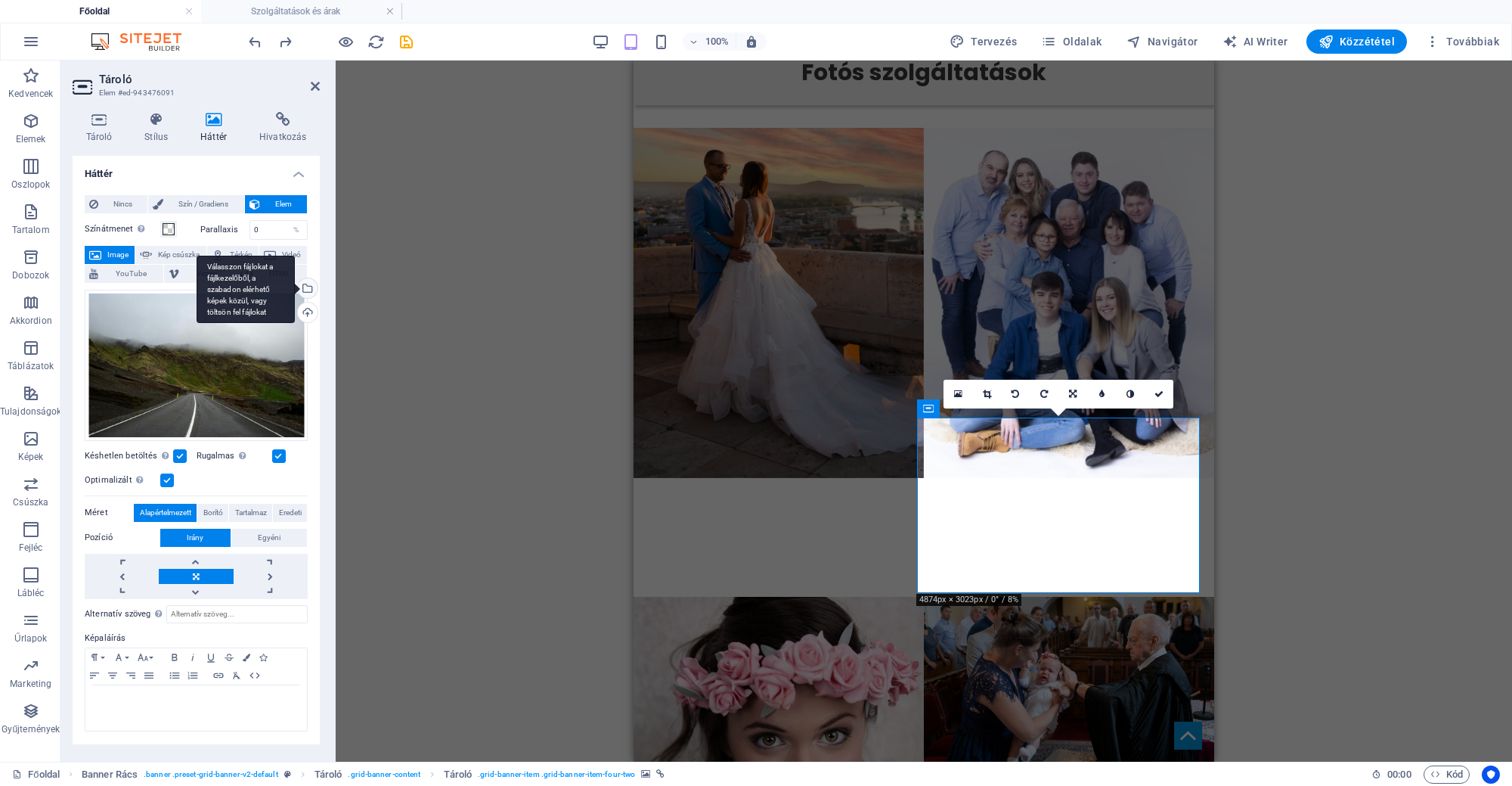
click at [311, 283] on div "Válasszon fájlokat a fájlkezelőből, a szabadon elérhető képek közül, vagy tölts…" at bounding box center [305, 289] width 23 height 23
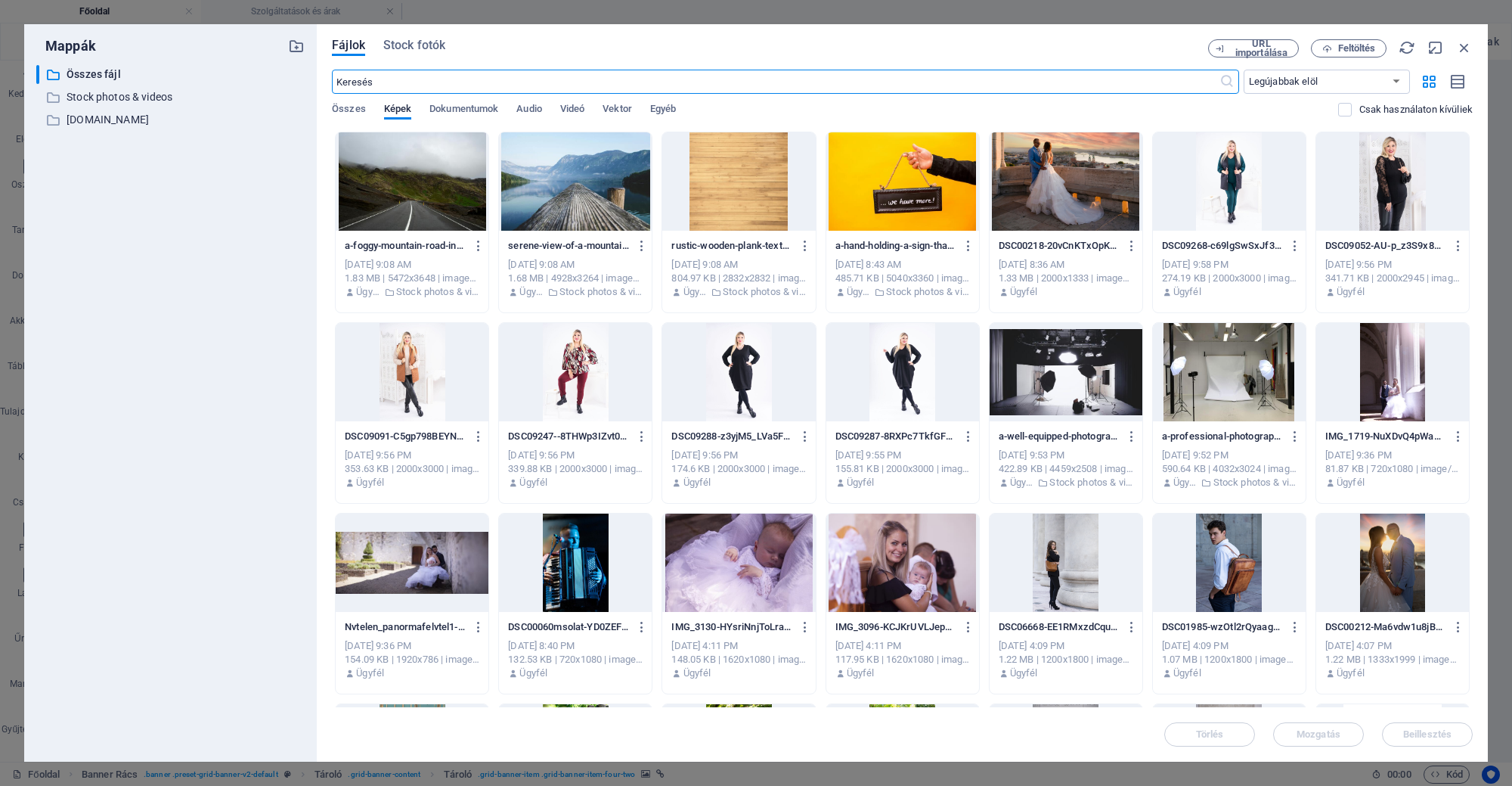
click at [439, 35] on div "Fájlok Stock fotók URL importálása Feltöltés ​ Legújabbak elöl Legrégebbiek elö…" at bounding box center [901, 393] width 1171 height 738
click at [436, 44] on span "Stock fotók" at bounding box center [414, 45] width 62 height 18
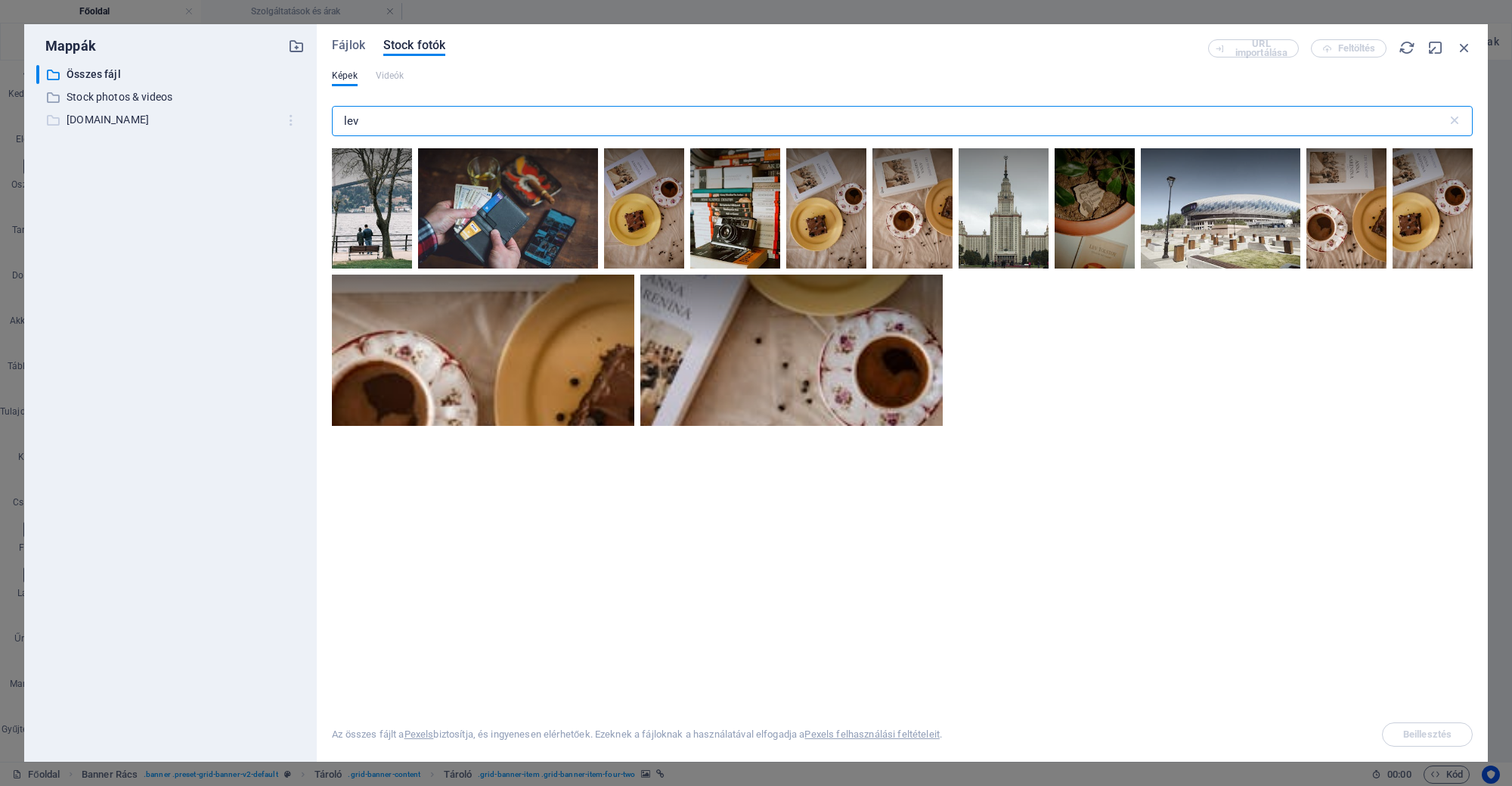
drag, startPoint x: 400, startPoint y: 106, endPoint x: 291, endPoint y: 122, distance: 110.2
click at [300, 122] on div "Mappák ​ Összes fájl Összes fájl ​ Stock photos & videos Stock photos & videos …" at bounding box center [755, 393] width 1464 height 738
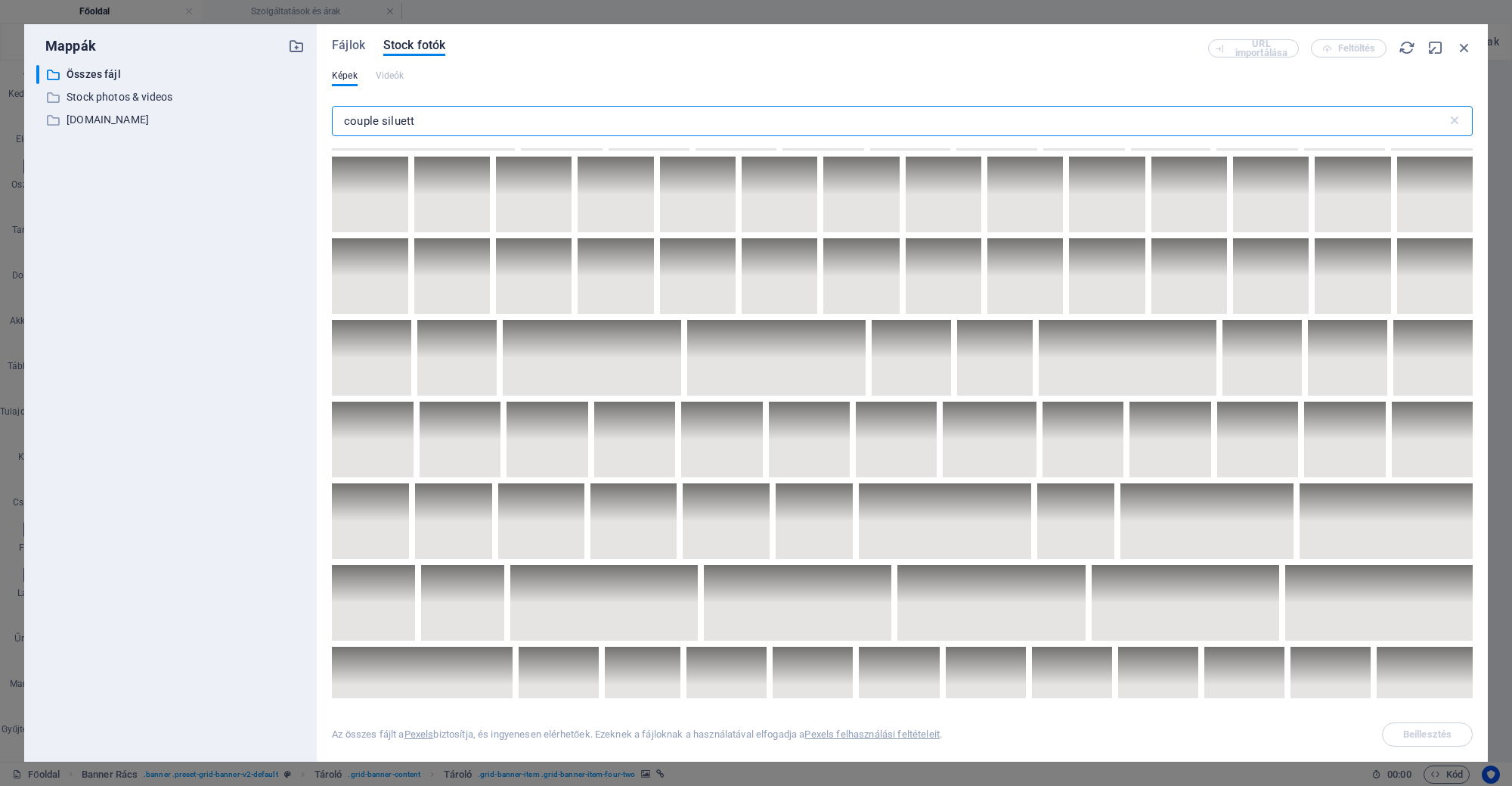
scroll to position [1040, 0]
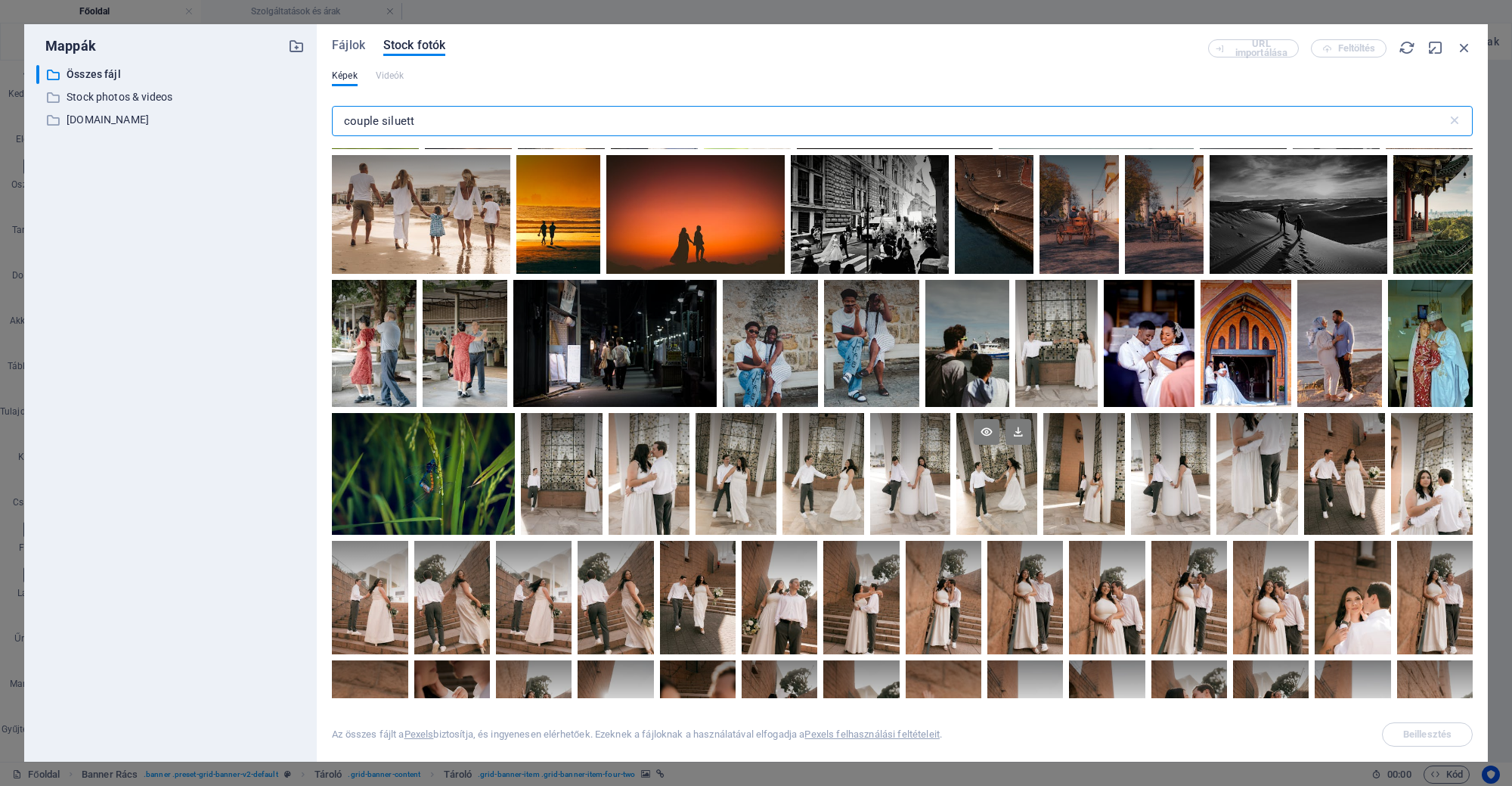
type input "couple siluett"
click at [966, 508] on div at bounding box center [996, 474] width 81 height 122
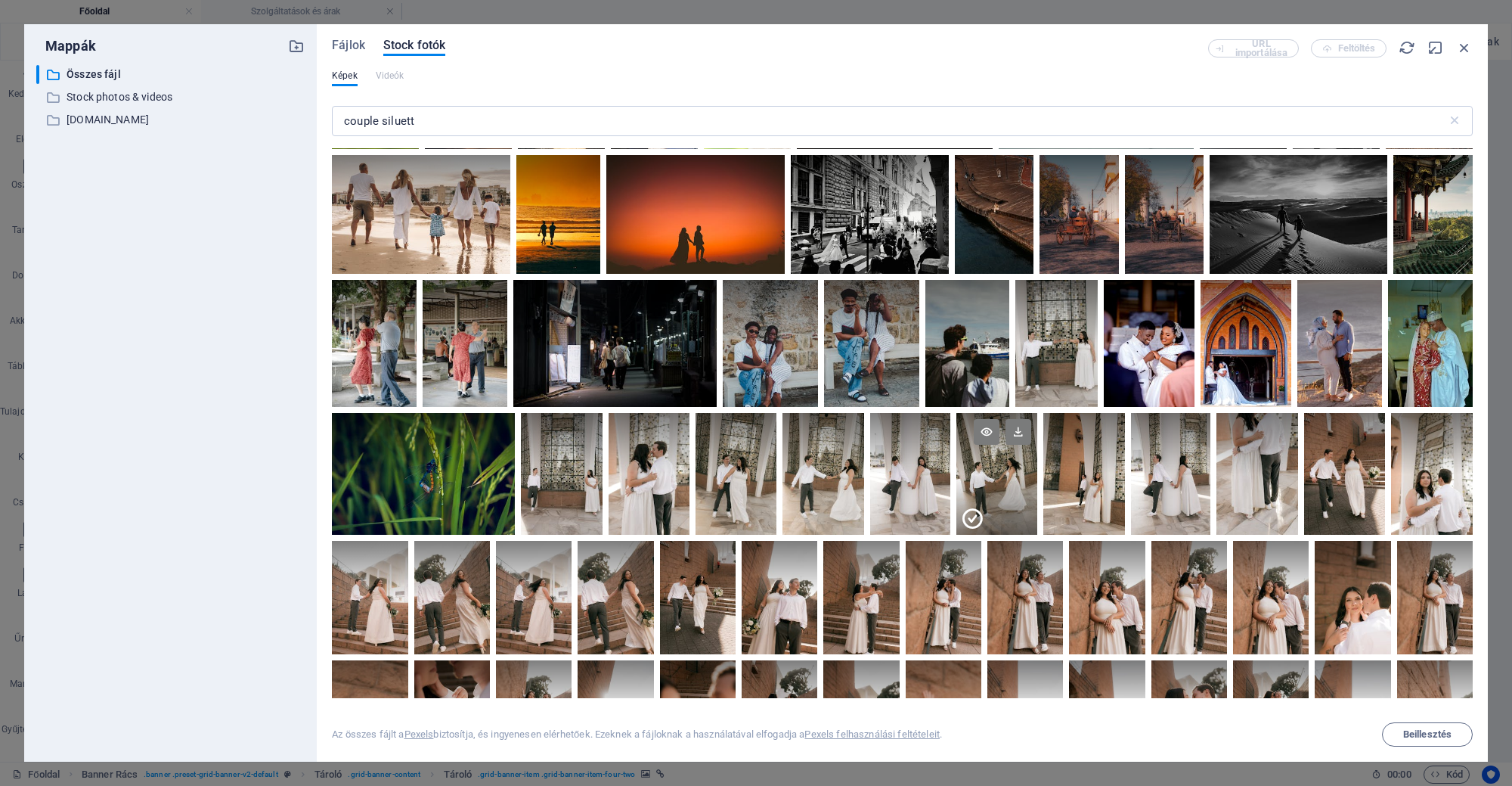
click at [966, 508] on icon at bounding box center [971, 518] width 24 height 24
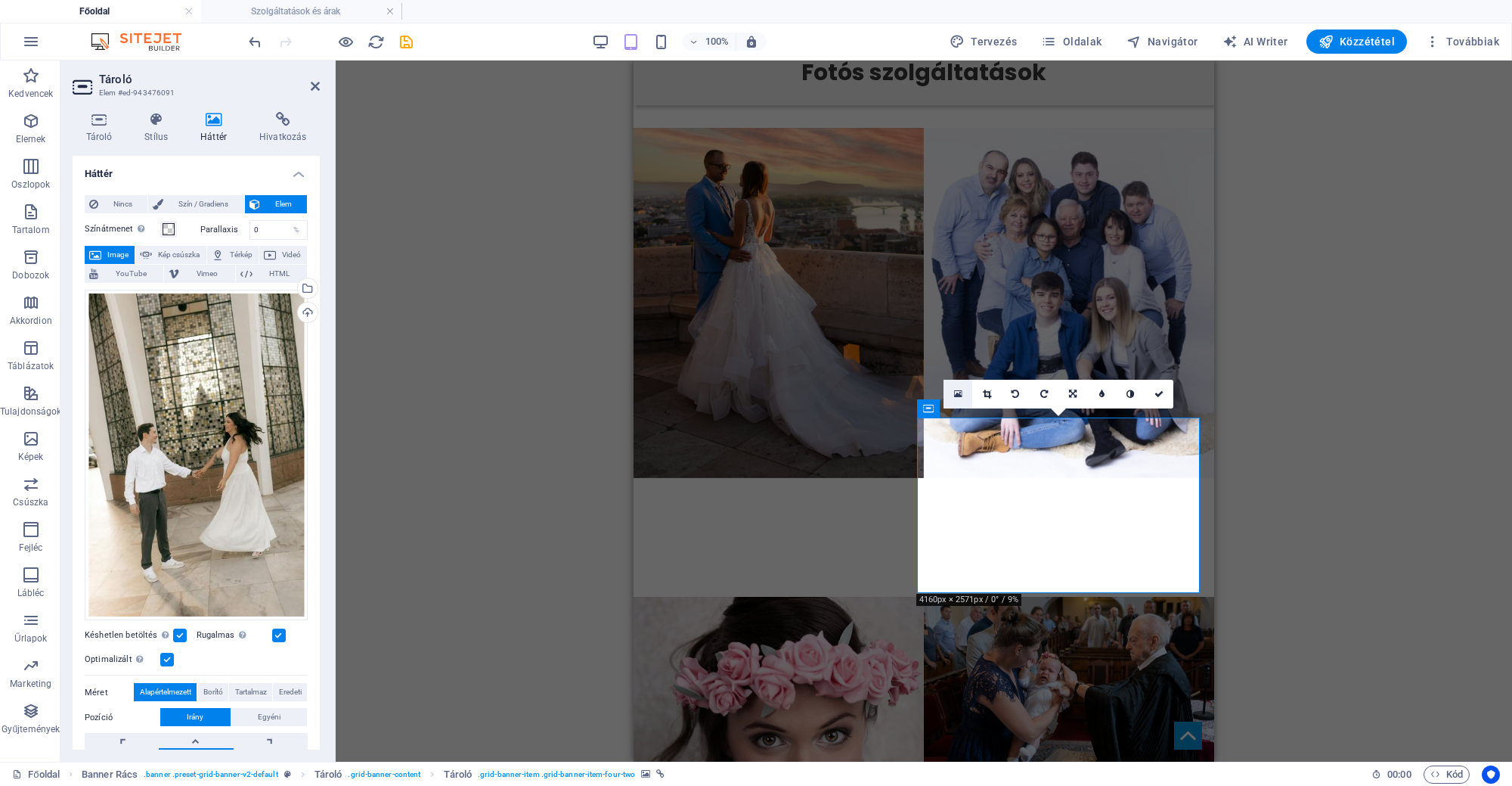
click at [954, 394] on icon at bounding box center [958, 393] width 8 height 11
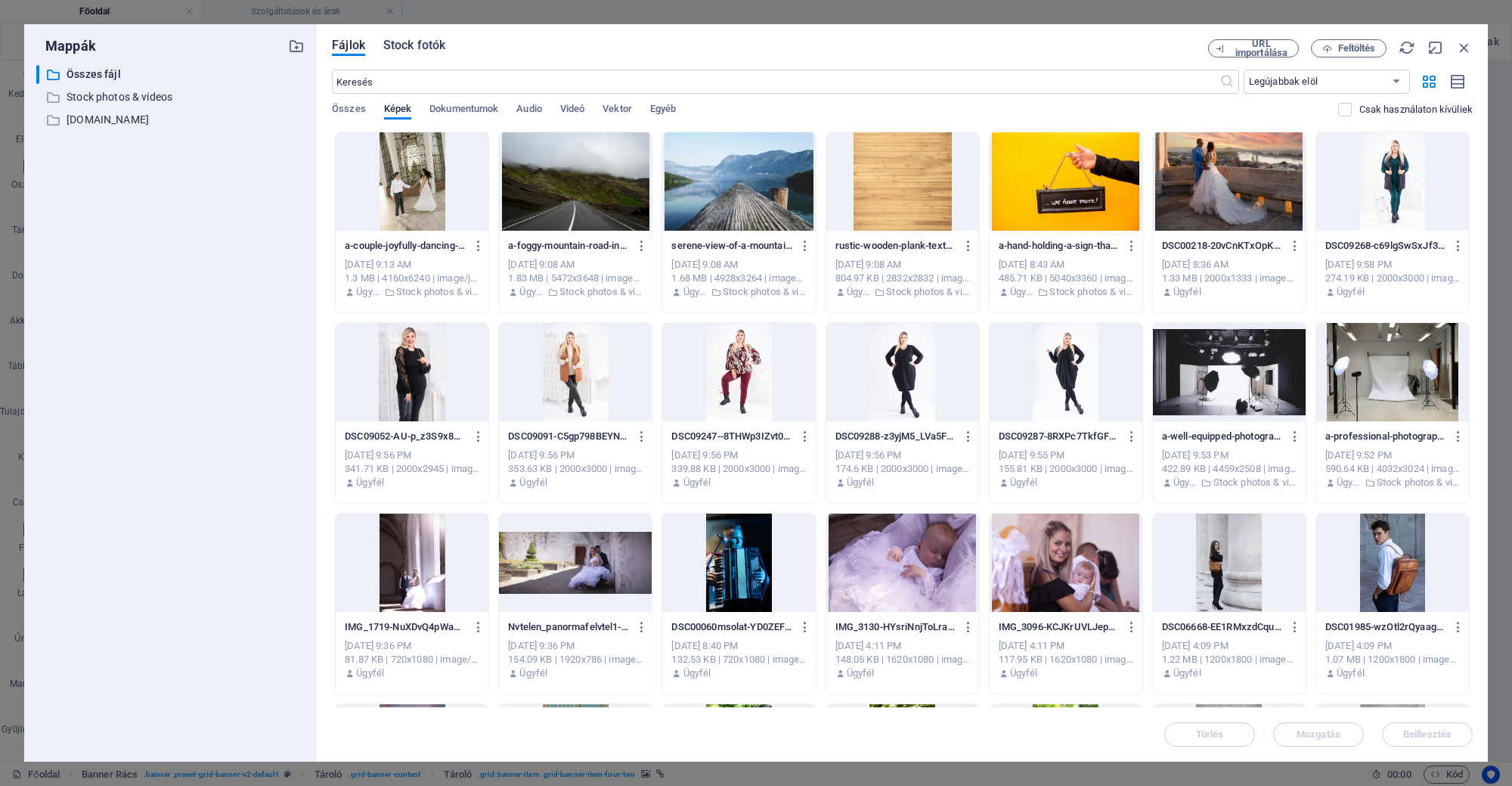
click at [437, 46] on span "Stock fotók" at bounding box center [414, 45] width 62 height 18
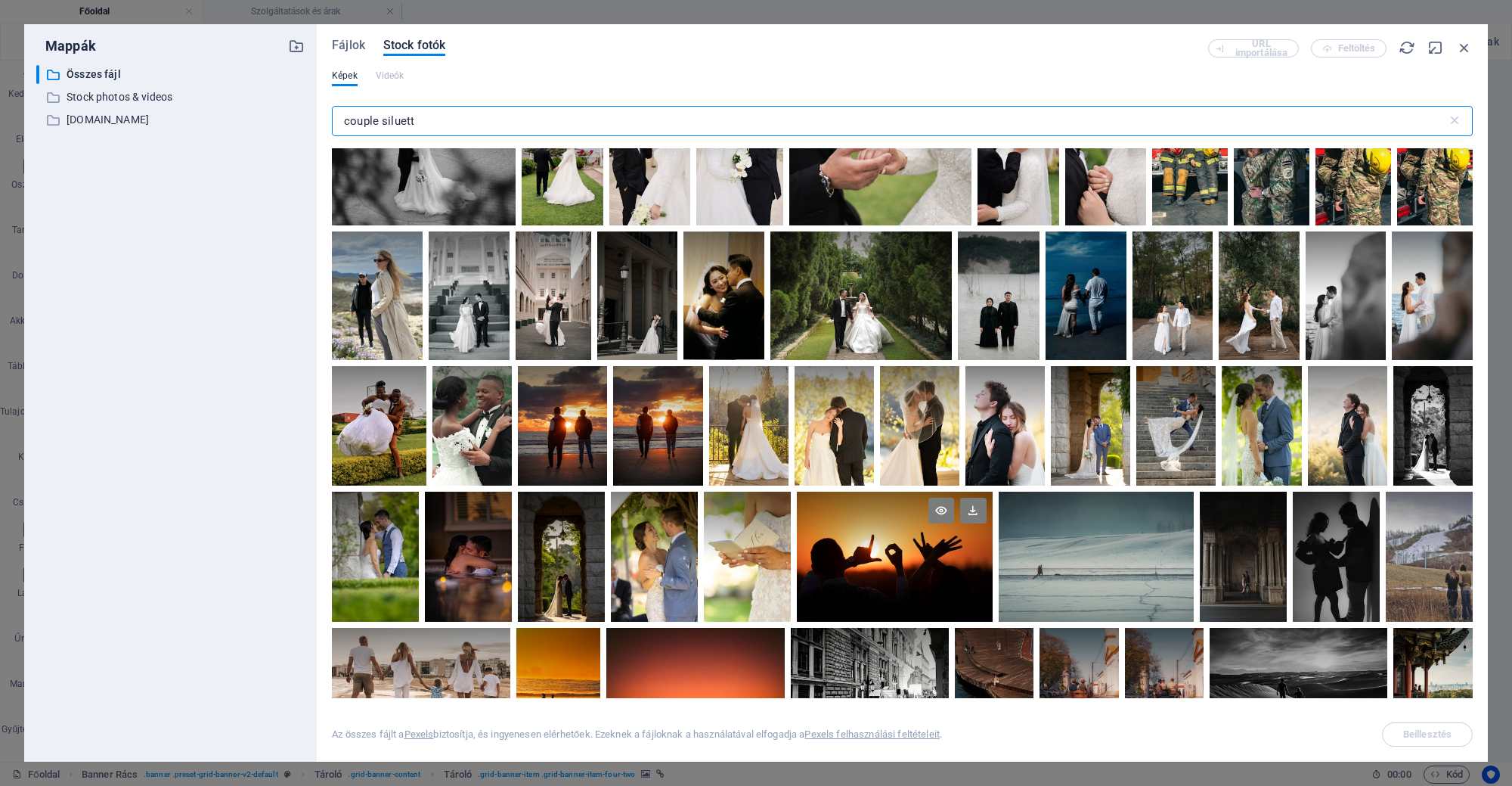
scroll to position [850, 0]
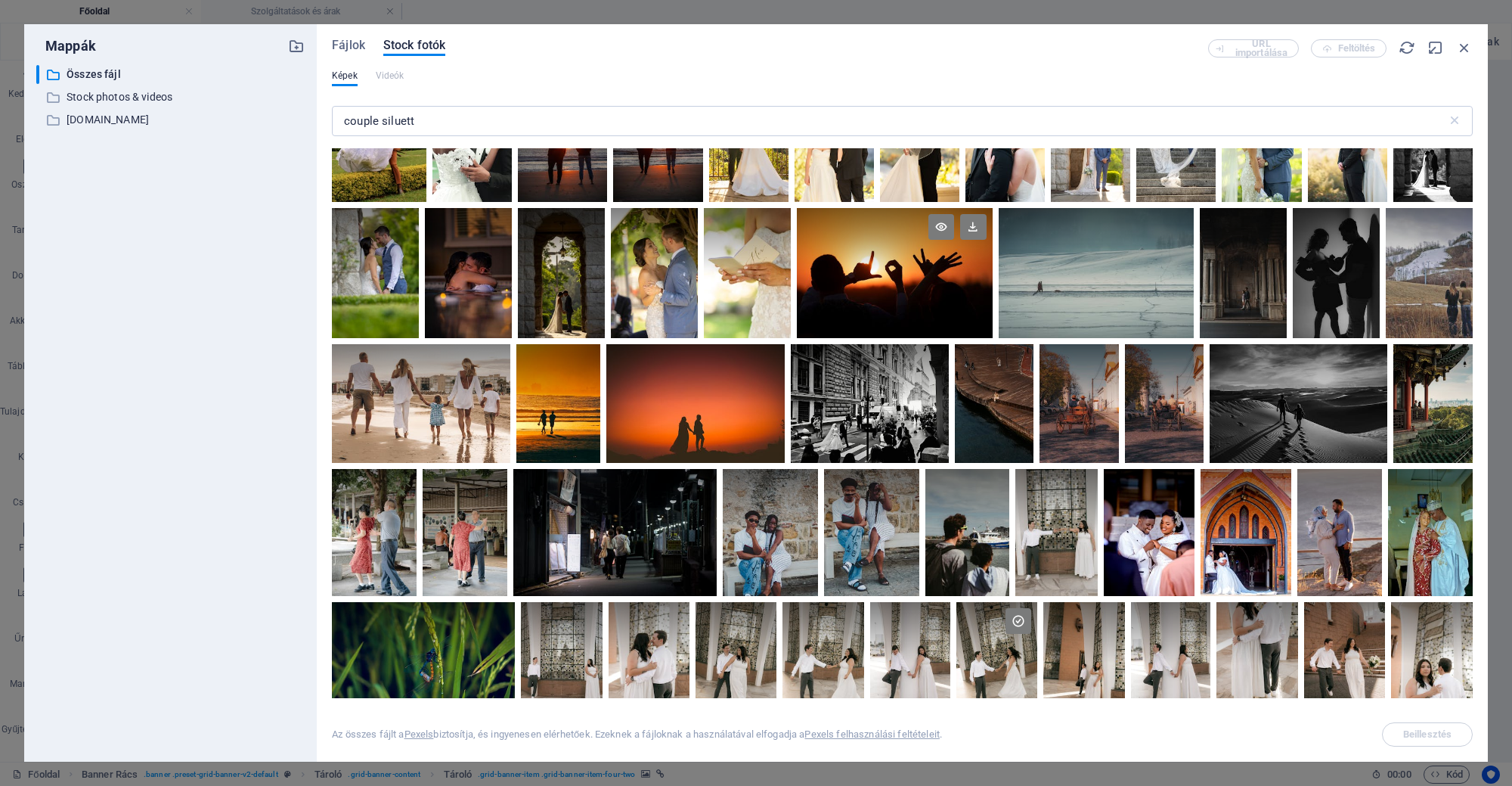
click at [938, 273] on div at bounding box center [894, 273] width 196 height 131
click at [938, 273] on div at bounding box center [894, 306] width 196 height 65
click at [938, 273] on div at bounding box center [894, 273] width 196 height 131
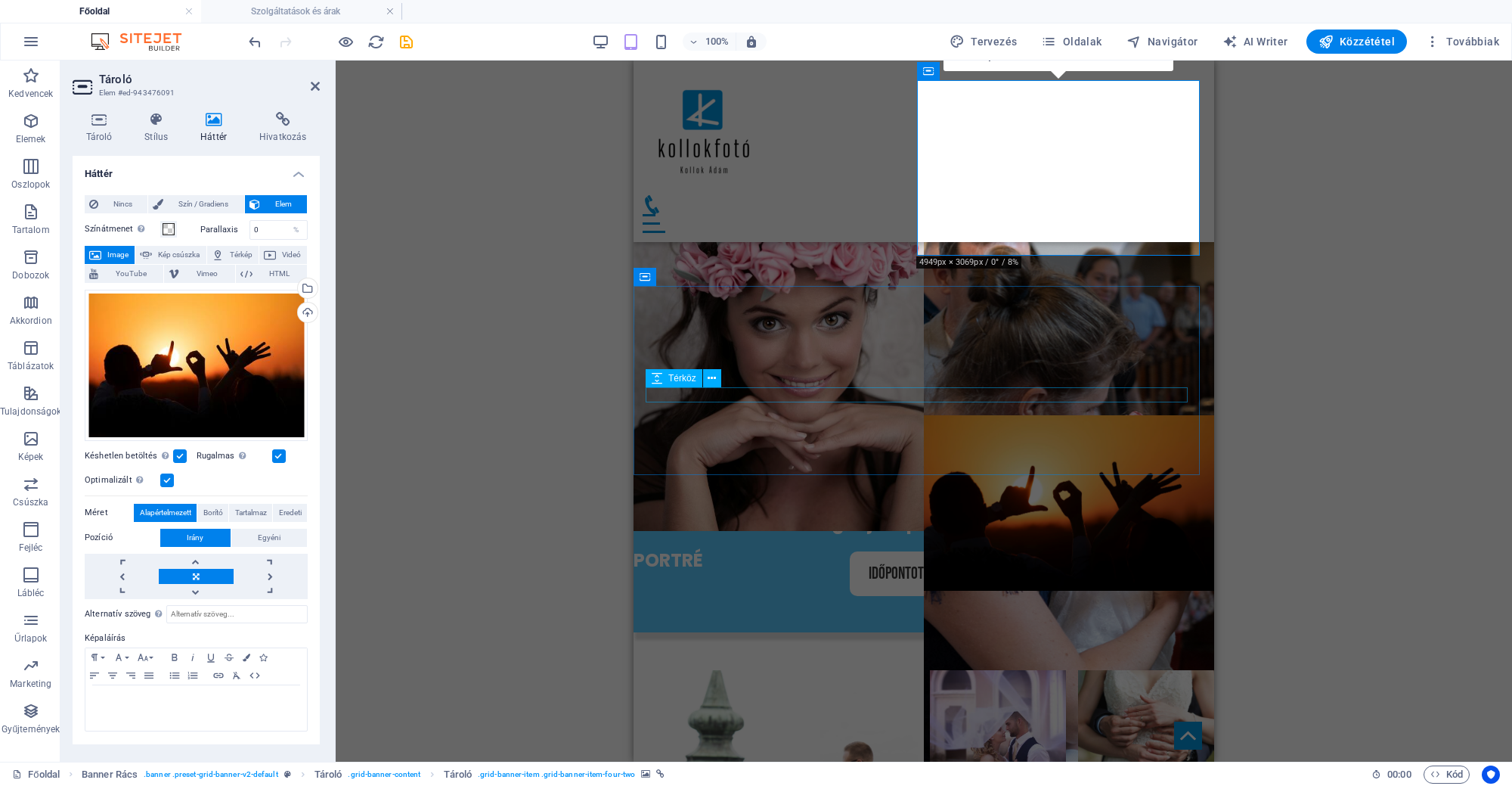
scroll to position [1475, 0]
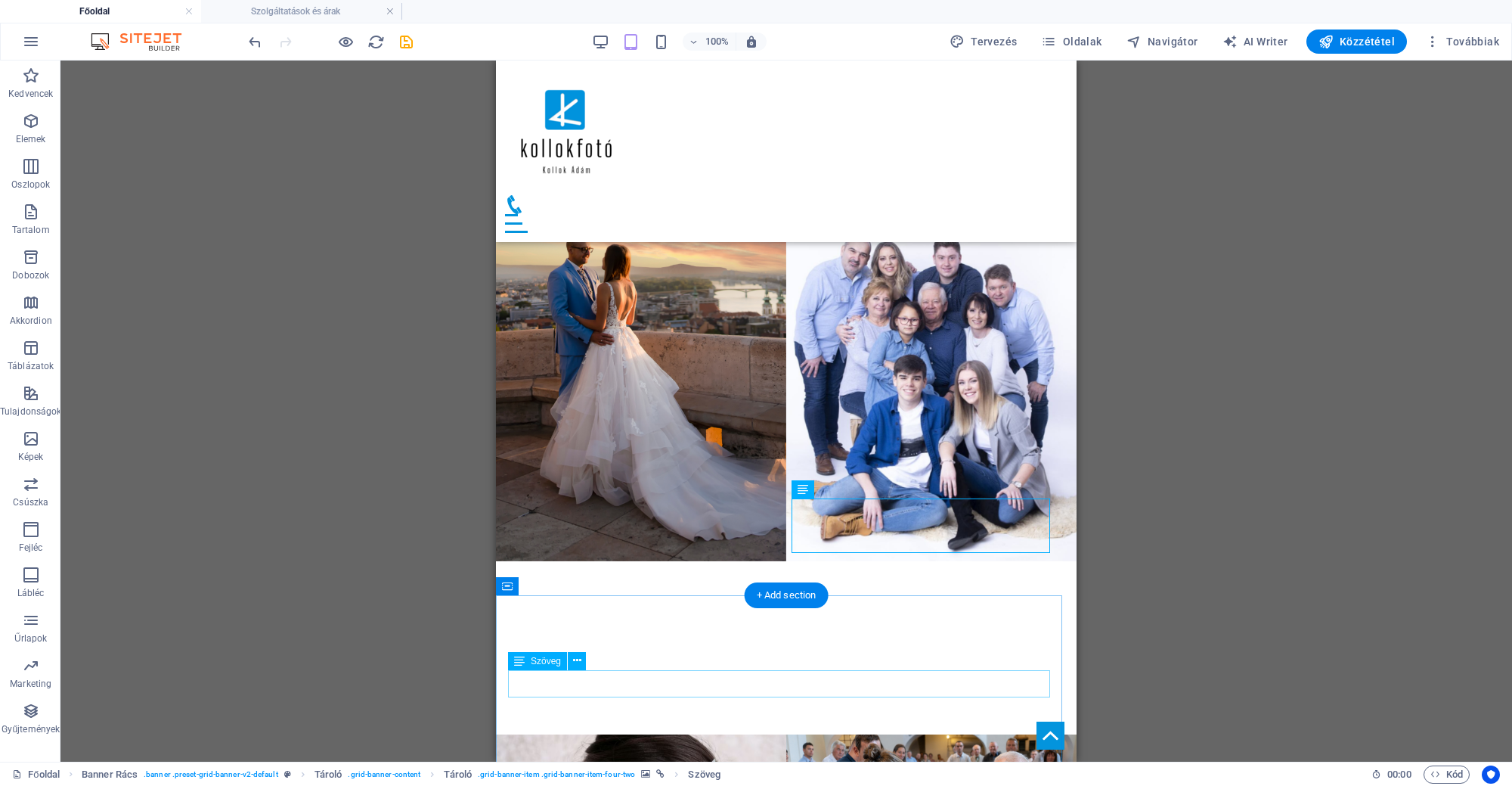
scroll to position [1260, 0]
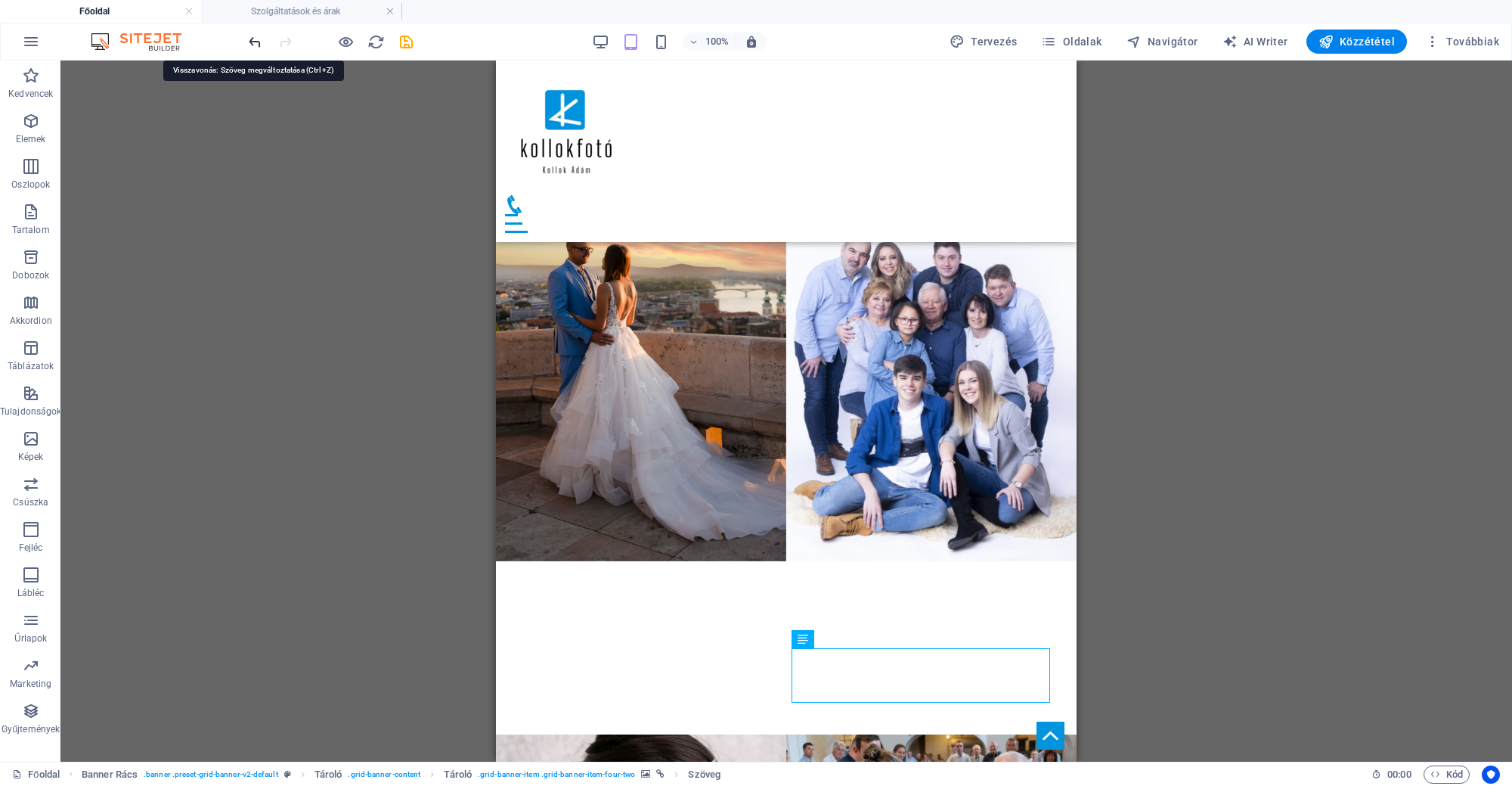
click at [254, 42] on icon "undo" at bounding box center [255, 43] width 18 height 18
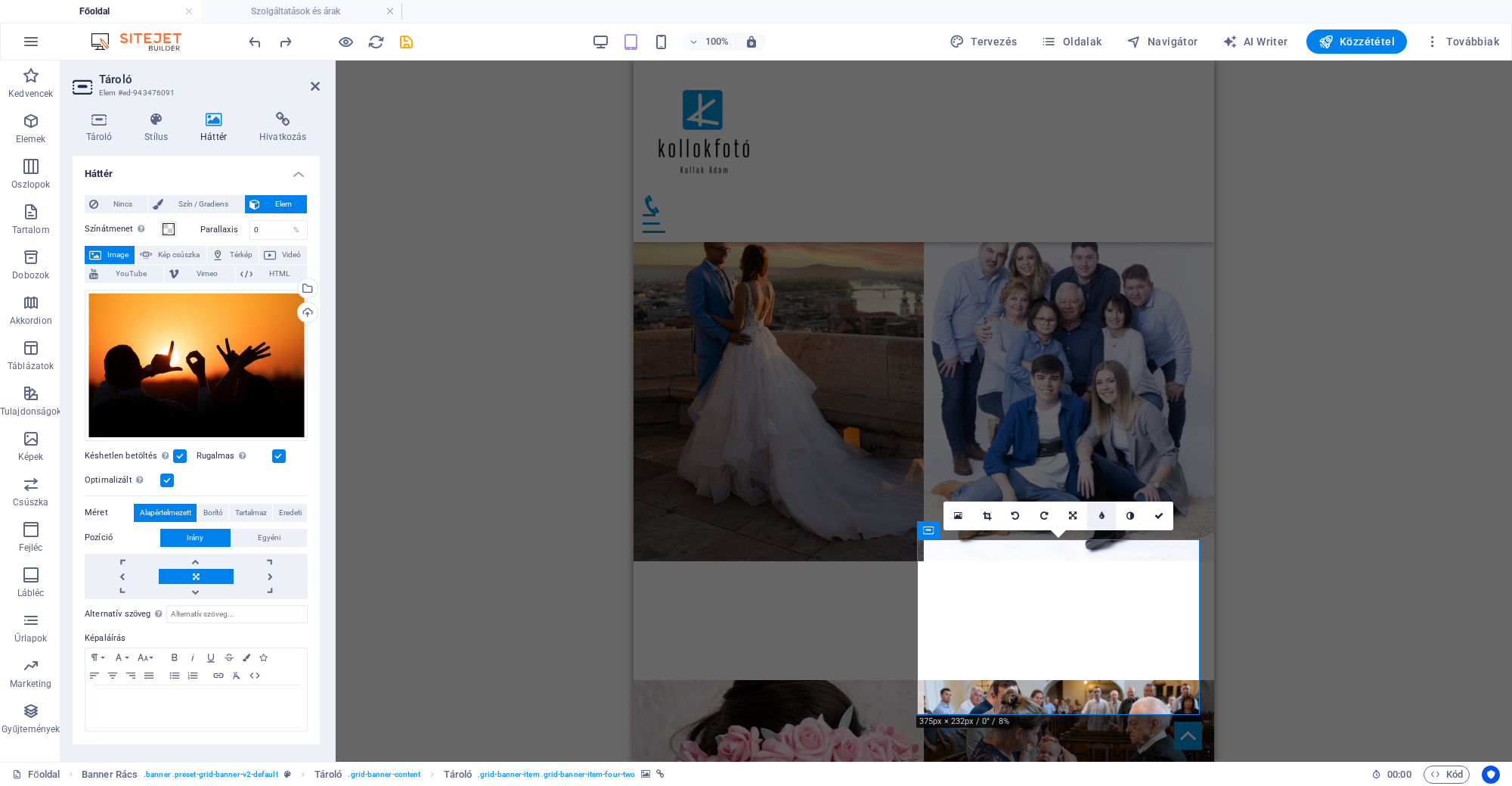
click at [1104, 511] on icon at bounding box center [1101, 515] width 5 height 9
click at [1174, 515] on icon at bounding box center [1169, 515] width 9 height 9
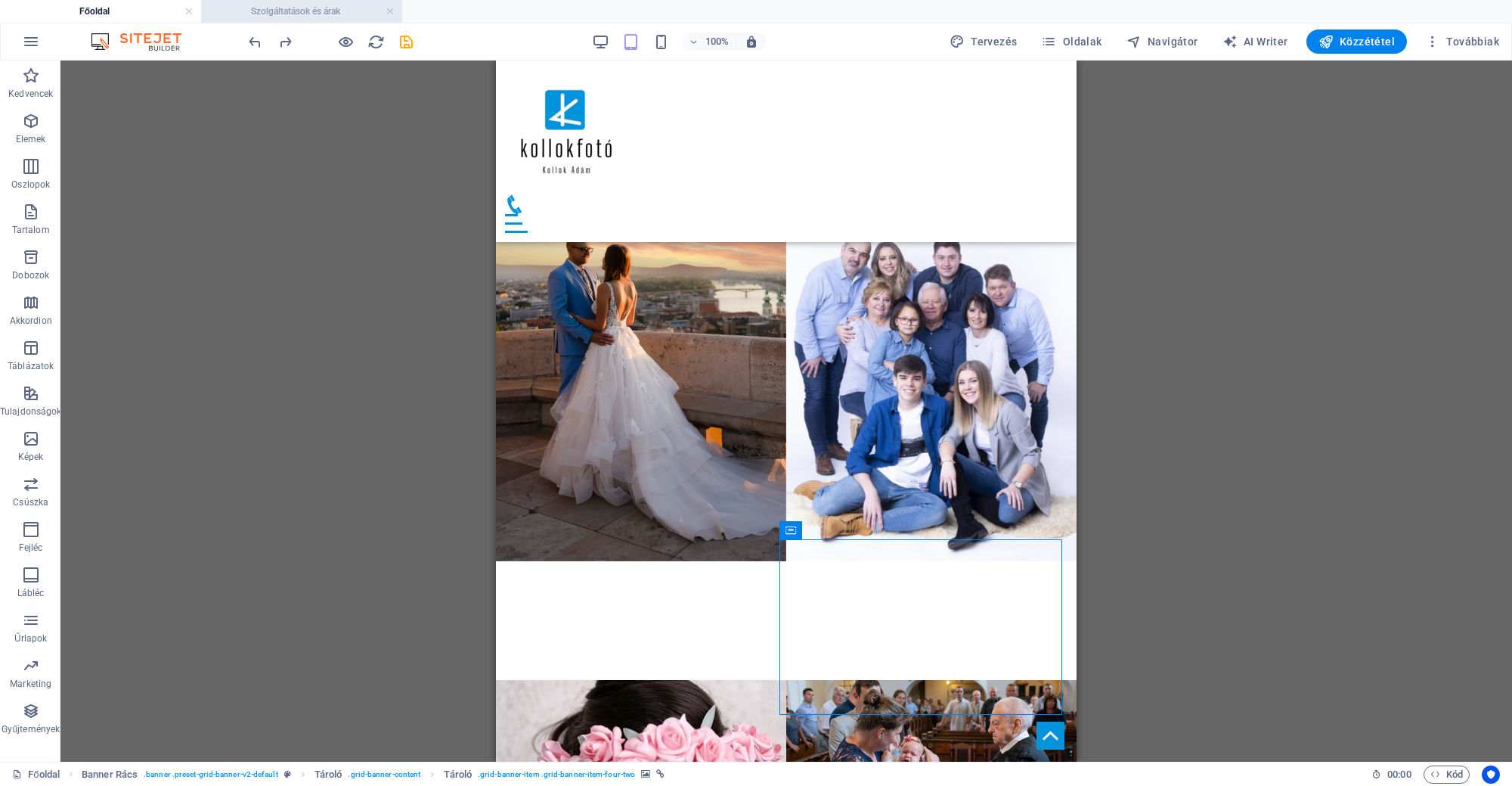
click at [298, 15] on h4 "Szolgáltatások és árak" at bounding box center [300, 11] width 201 height 17
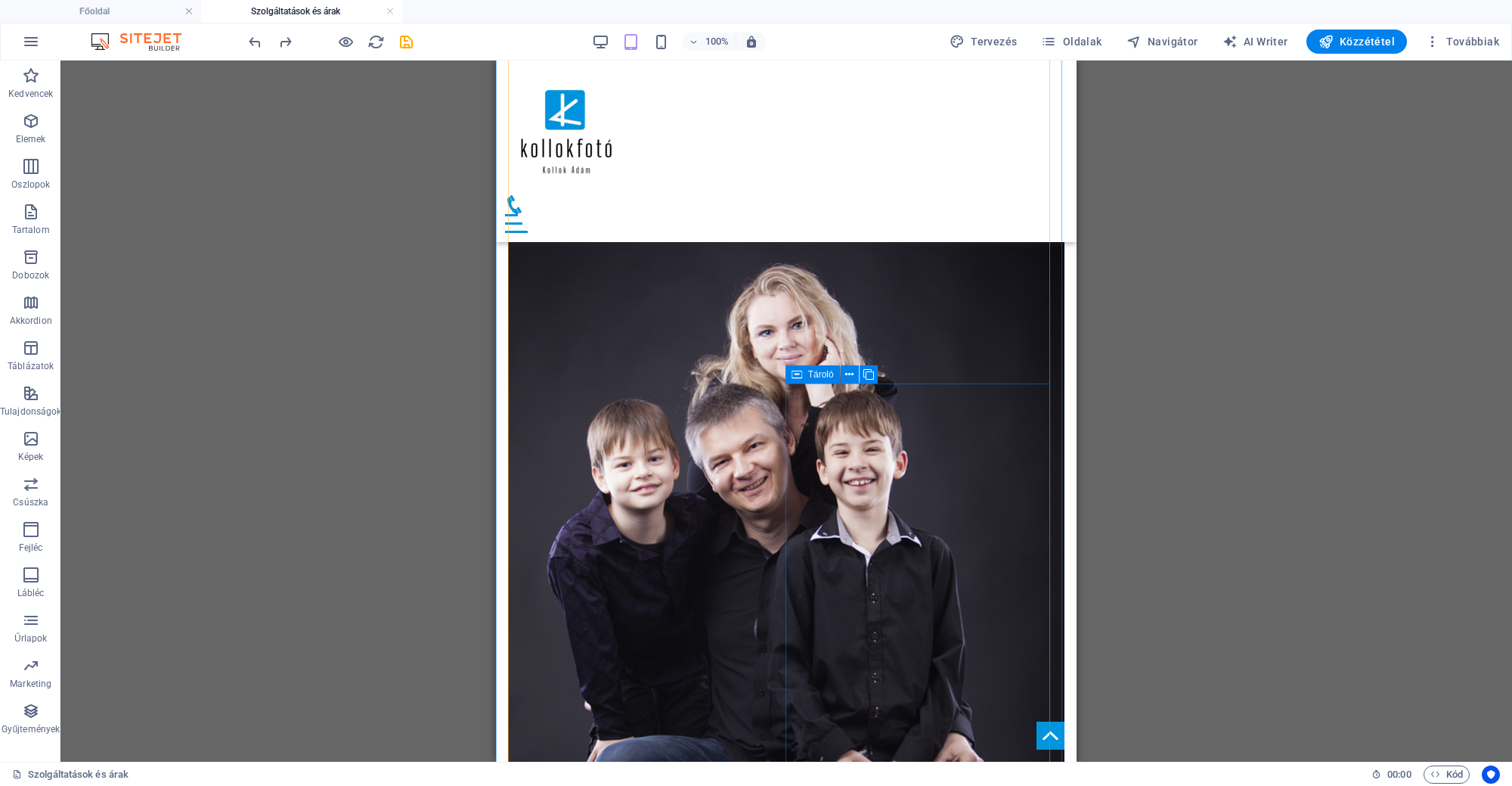
scroll to position [1259, 0]
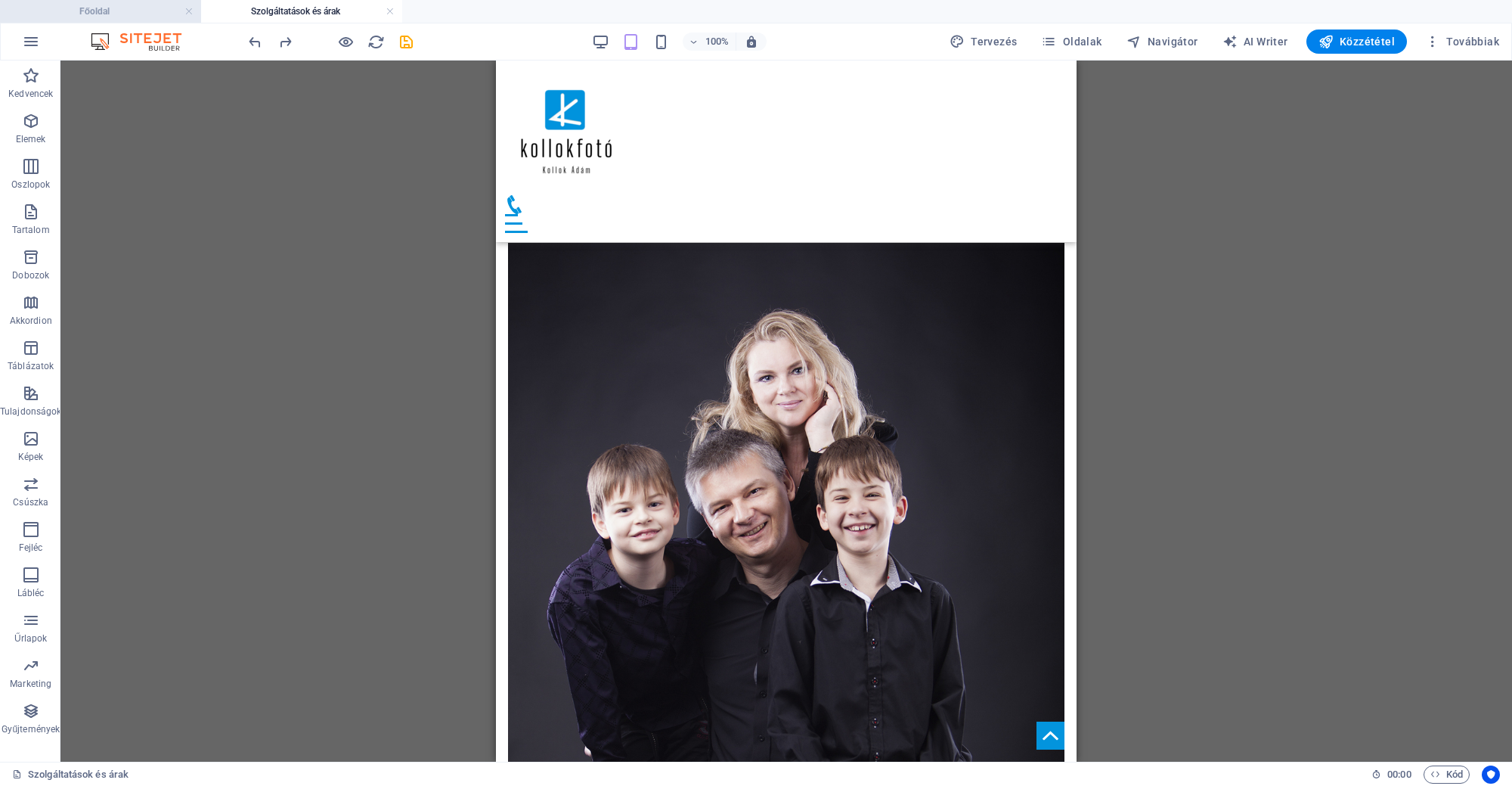
click at [55, 8] on h4 "Főoldal" at bounding box center [100, 11] width 201 height 17
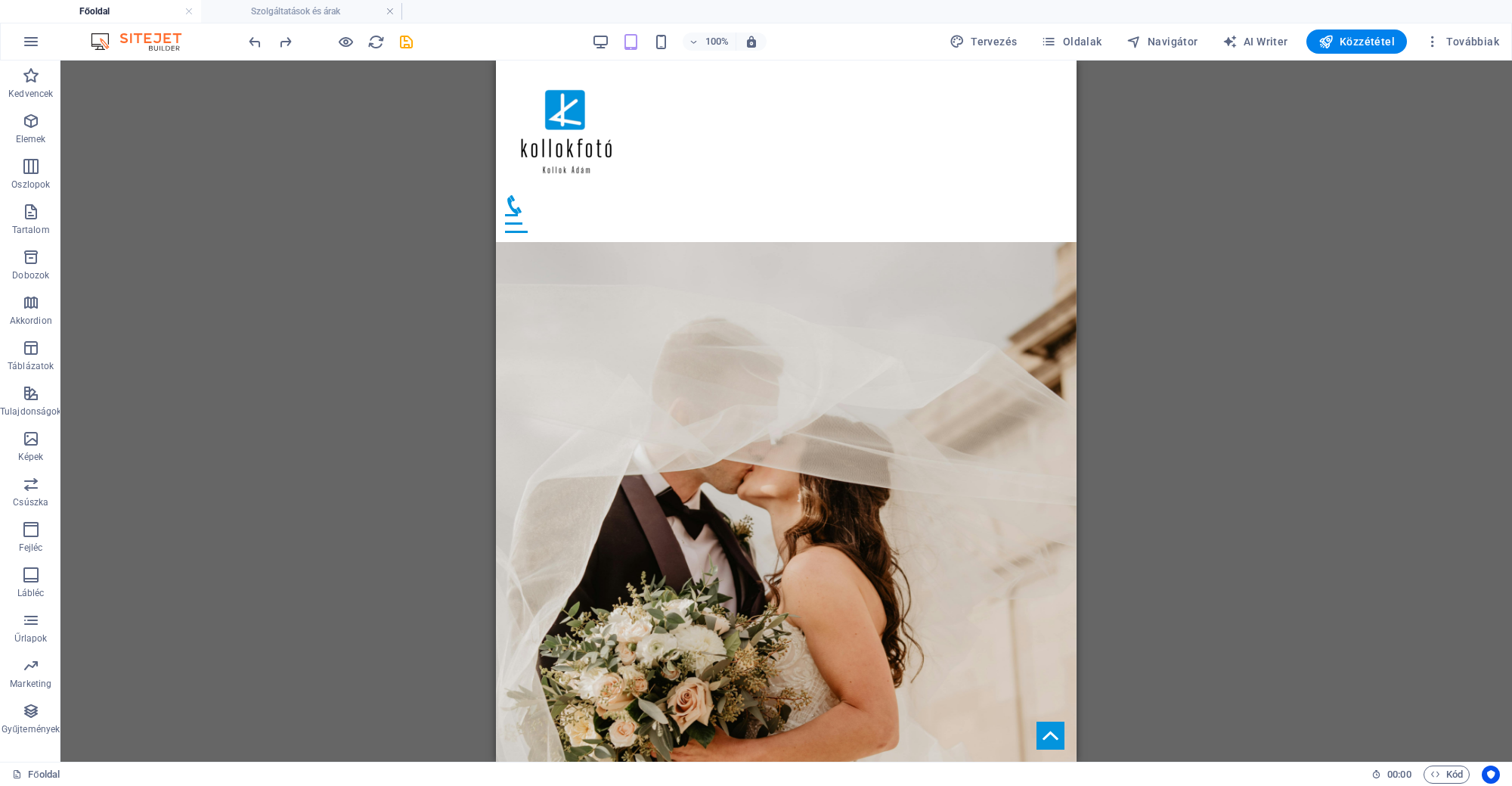
scroll to position [0, 0]
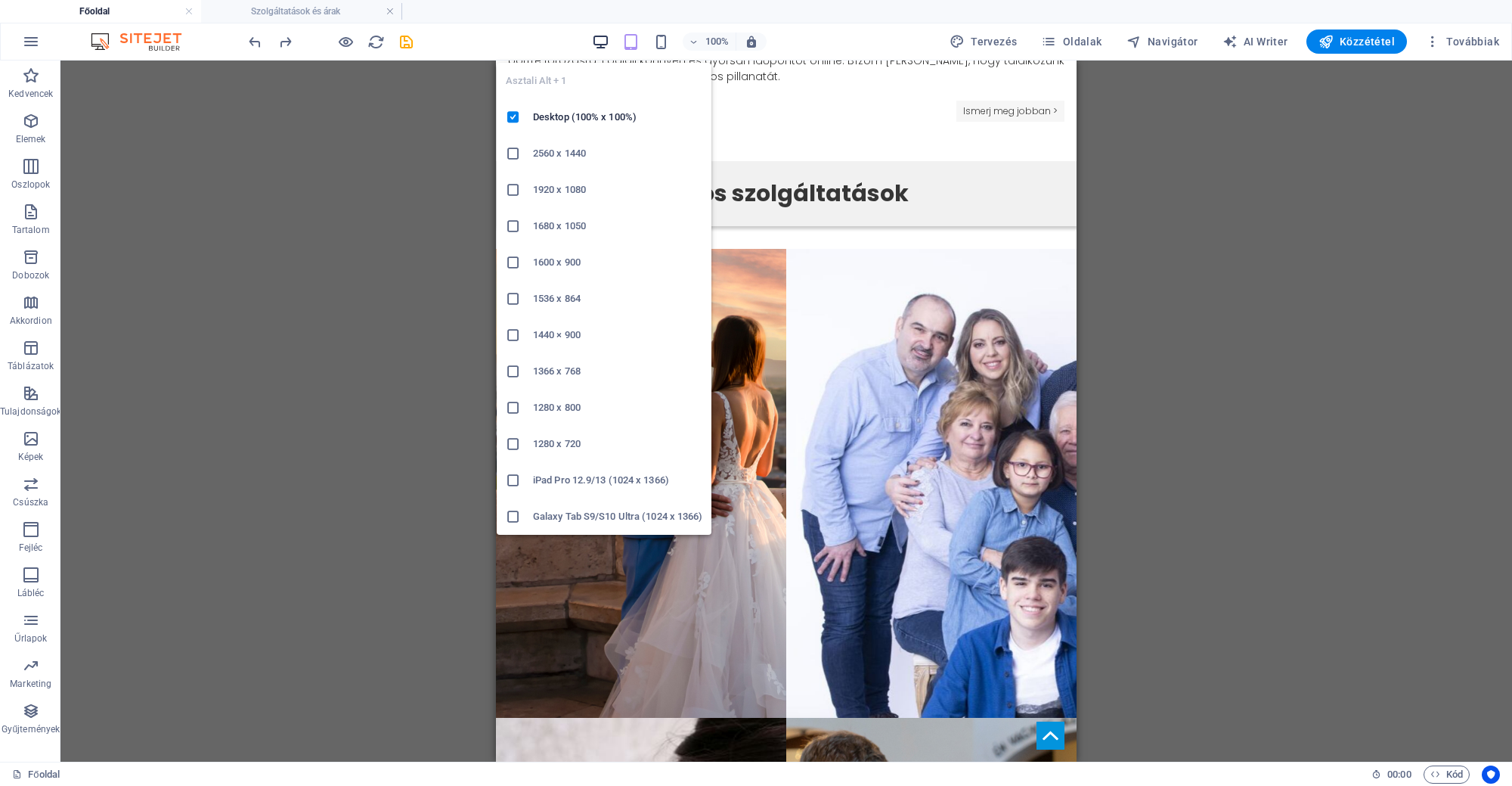
click at [604, 46] on icon "button" at bounding box center [601, 43] width 18 height 18
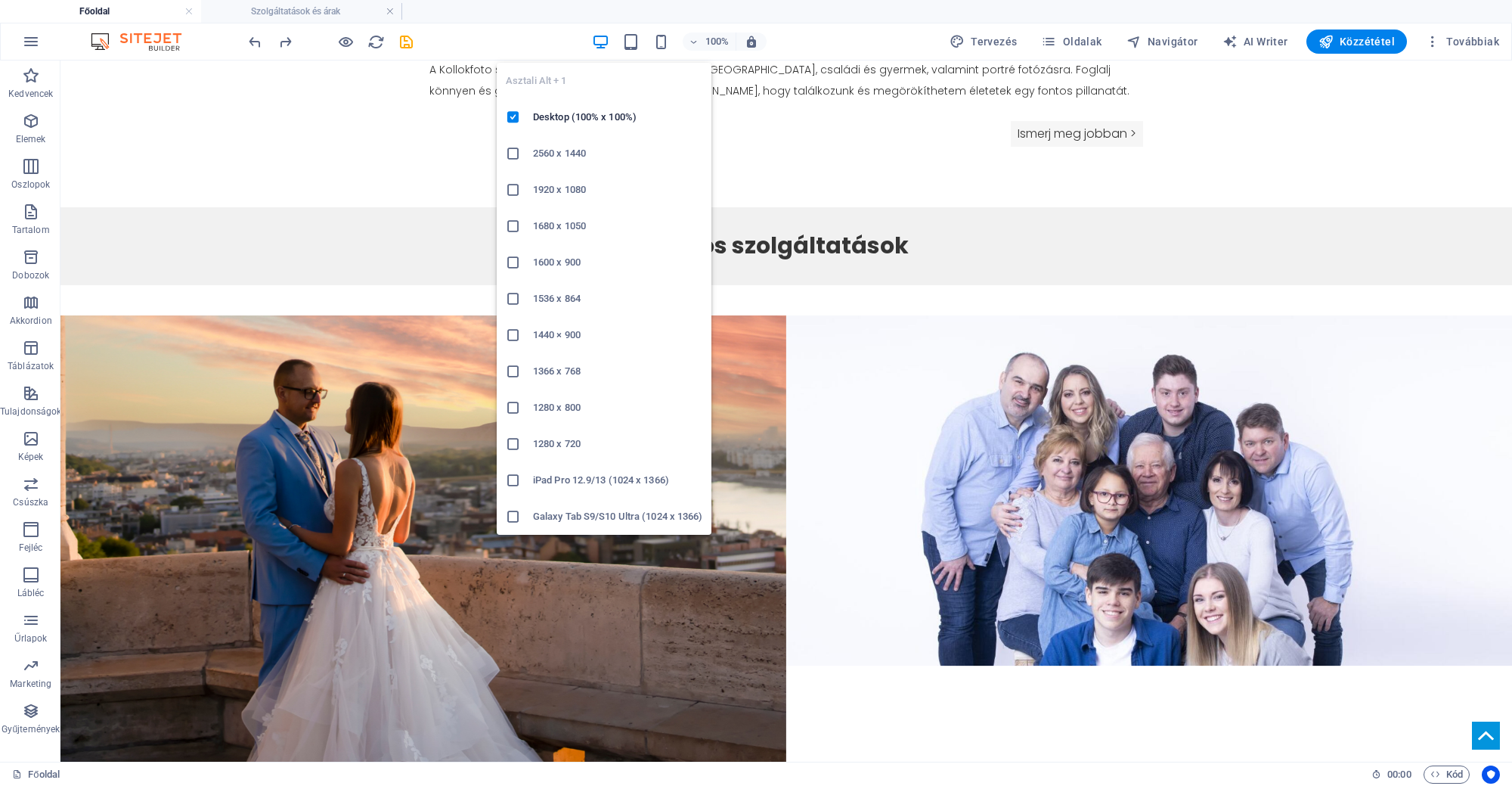
scroll to position [1300, 0]
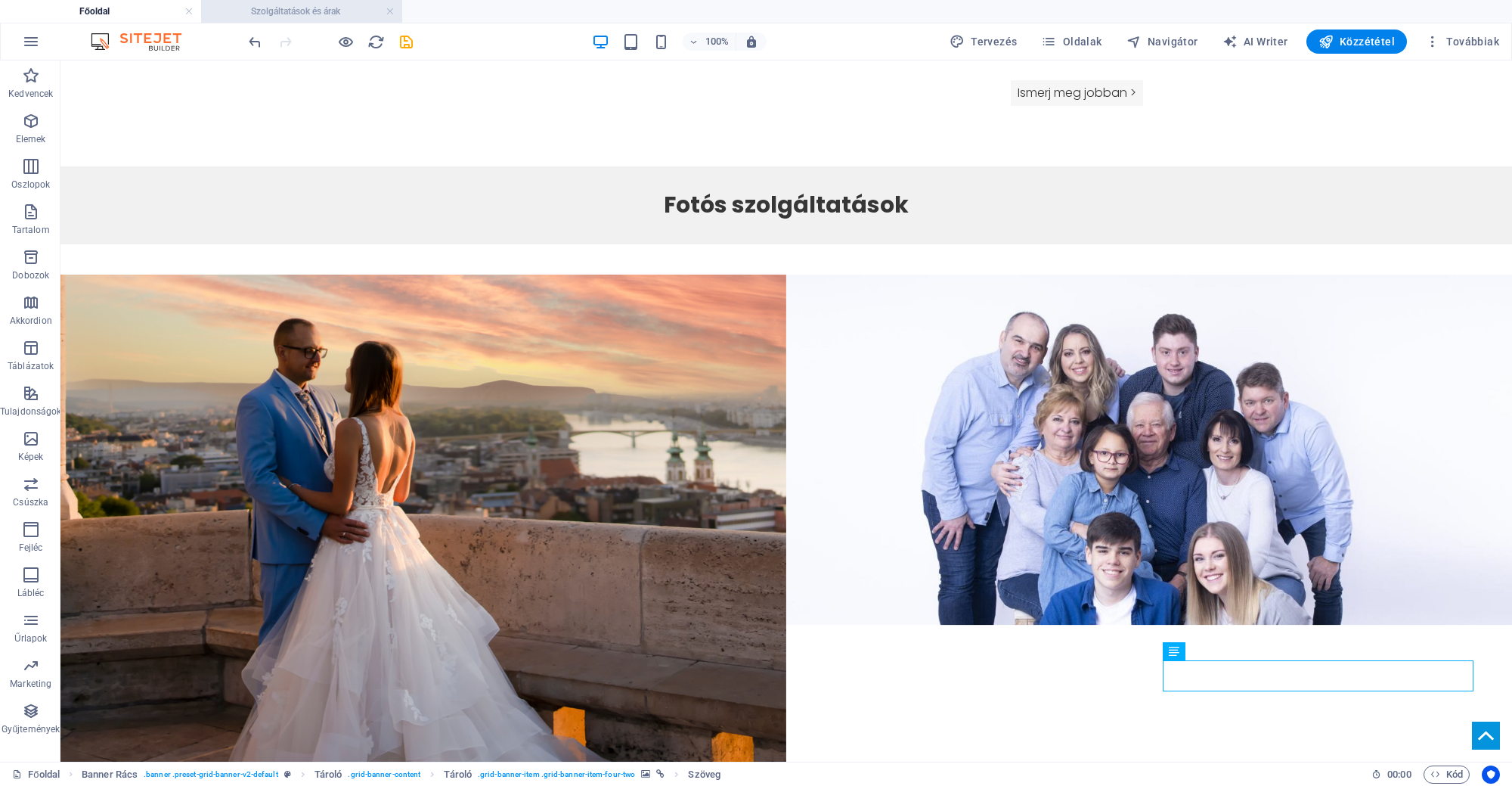
click at [332, 16] on h4 "Szolgáltatások és árak" at bounding box center [300, 11] width 201 height 17
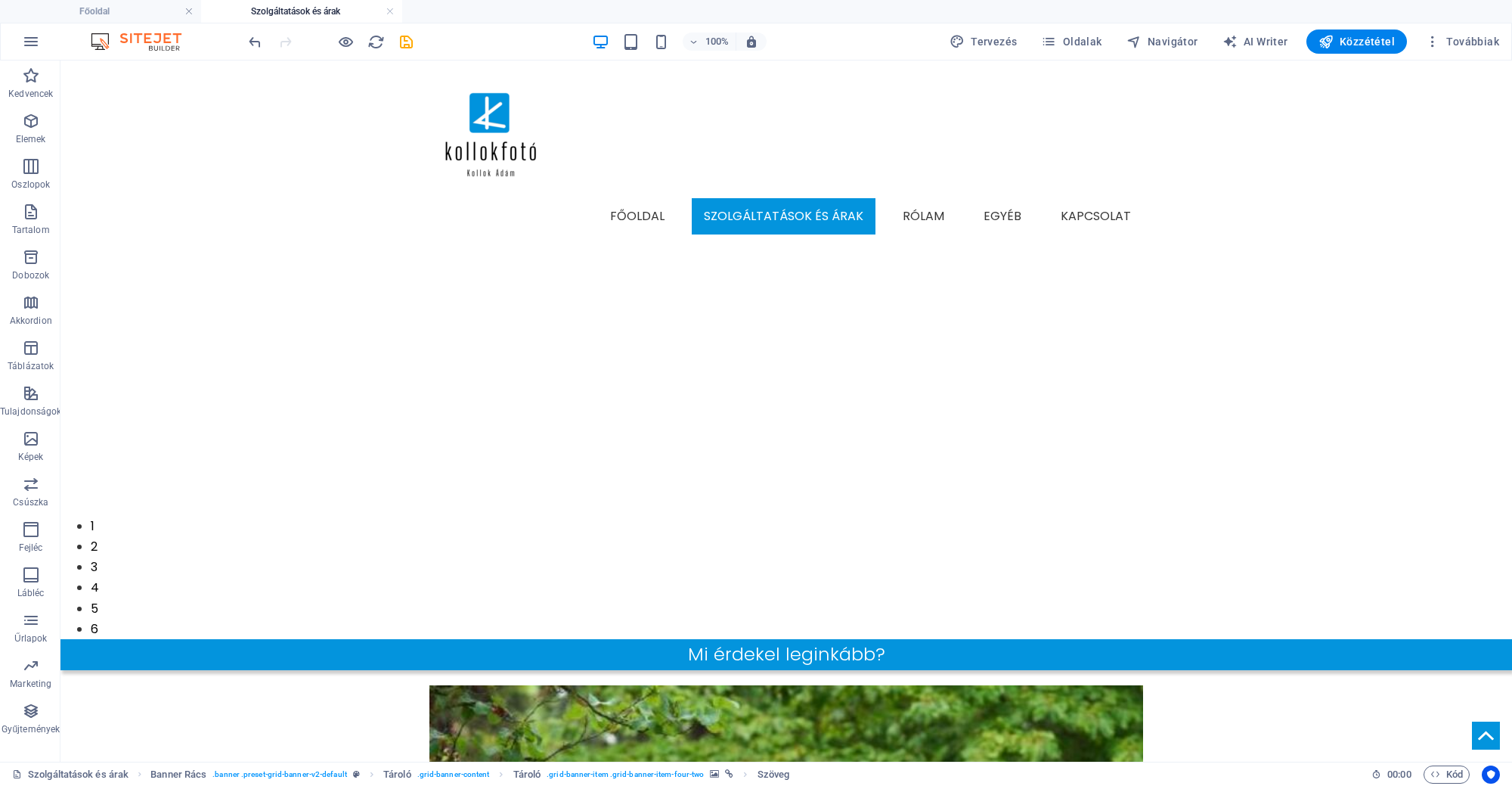
scroll to position [905, 0]
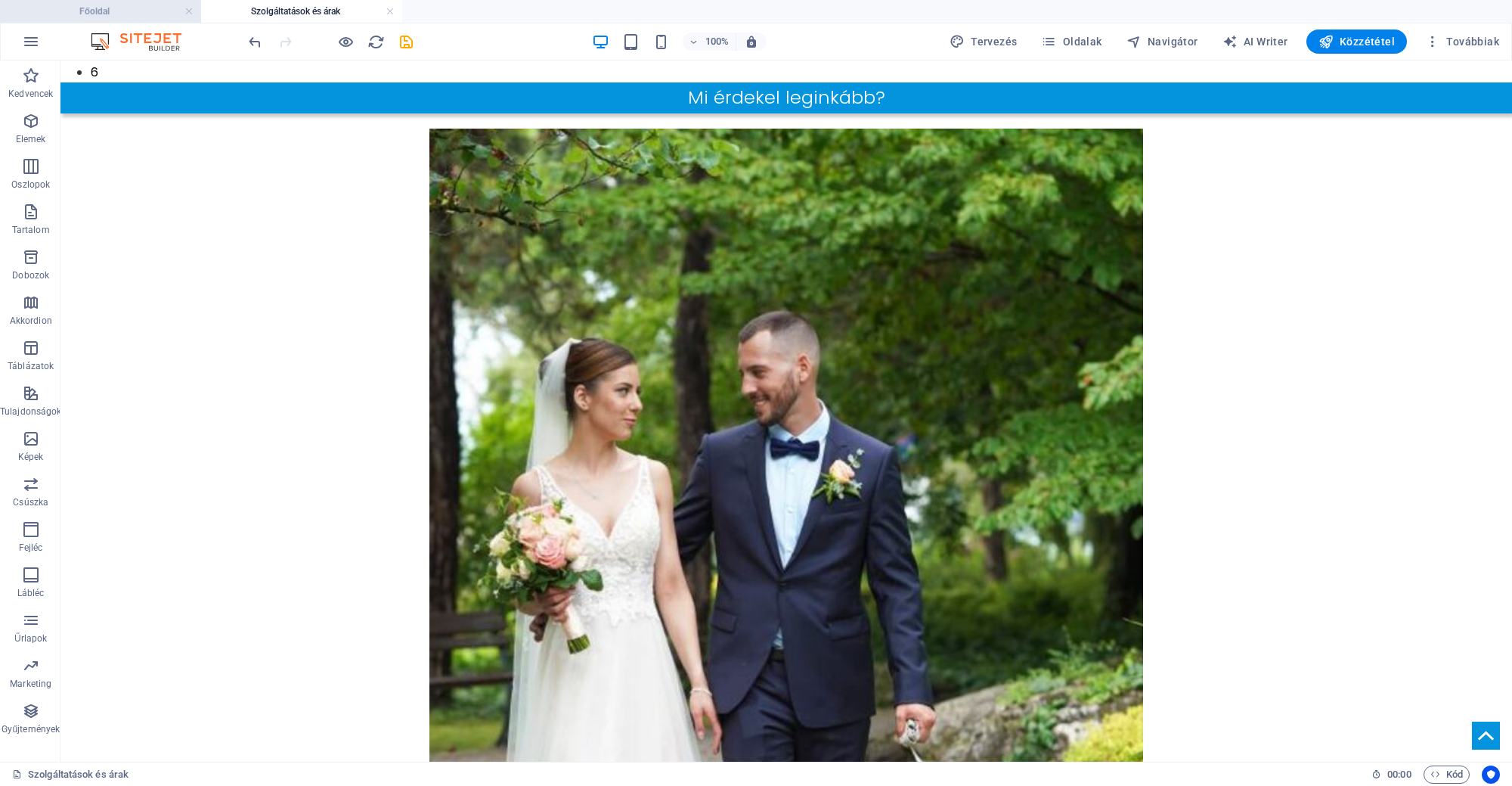
click at [100, 9] on h4 "Főoldal" at bounding box center [100, 11] width 201 height 17
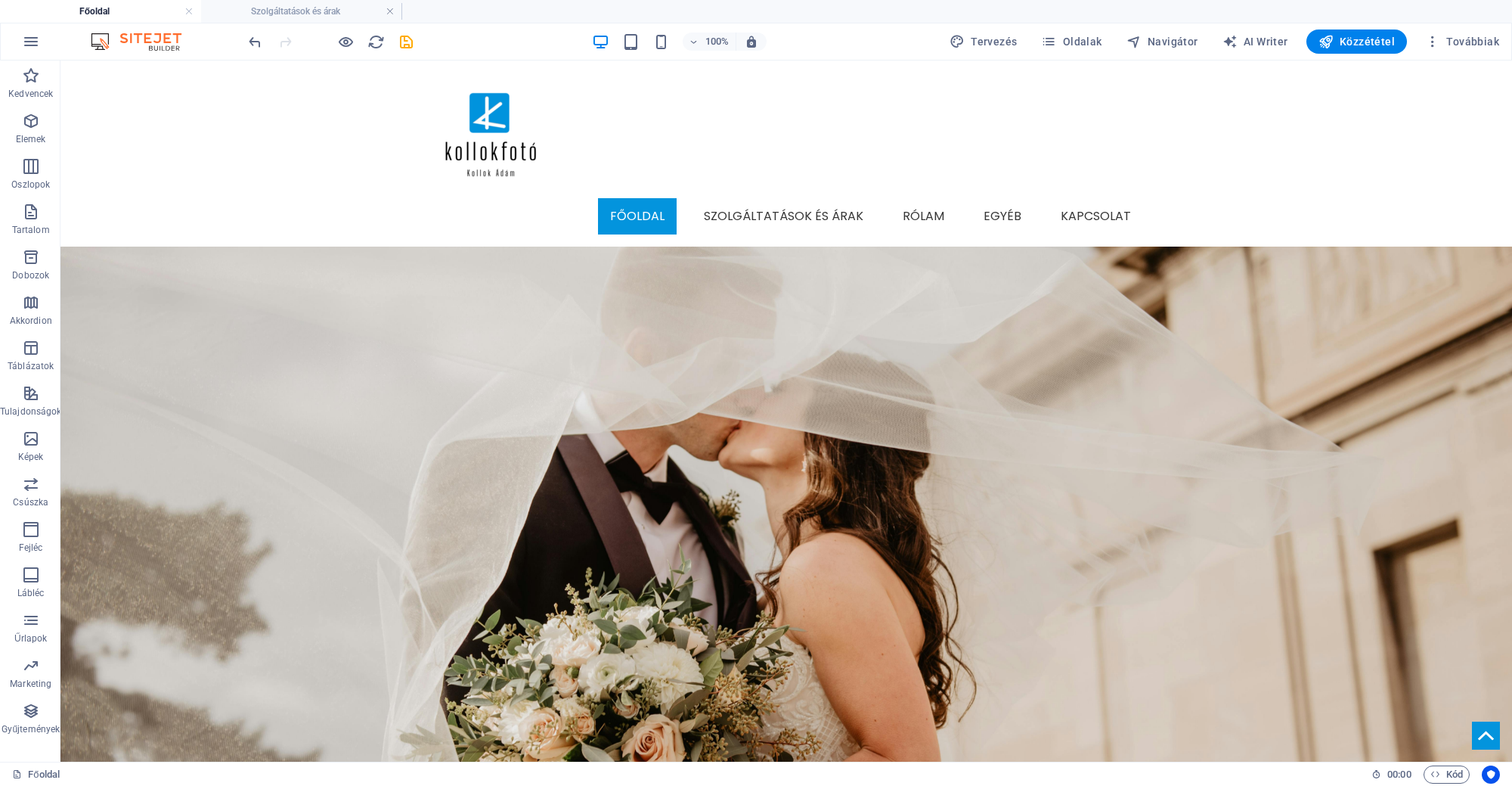
scroll to position [0, 0]
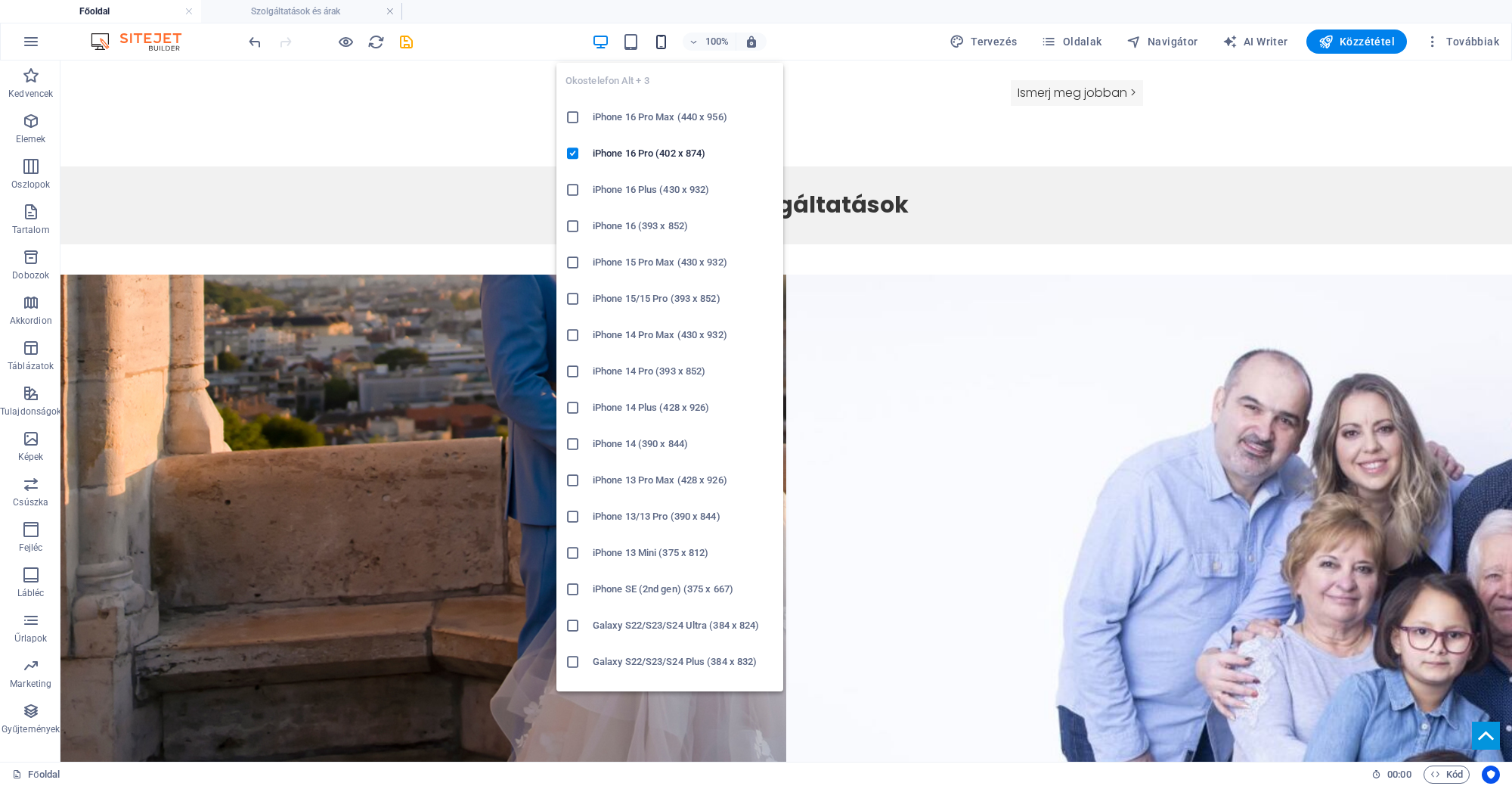
click at [659, 34] on icon "button" at bounding box center [661, 43] width 18 height 18
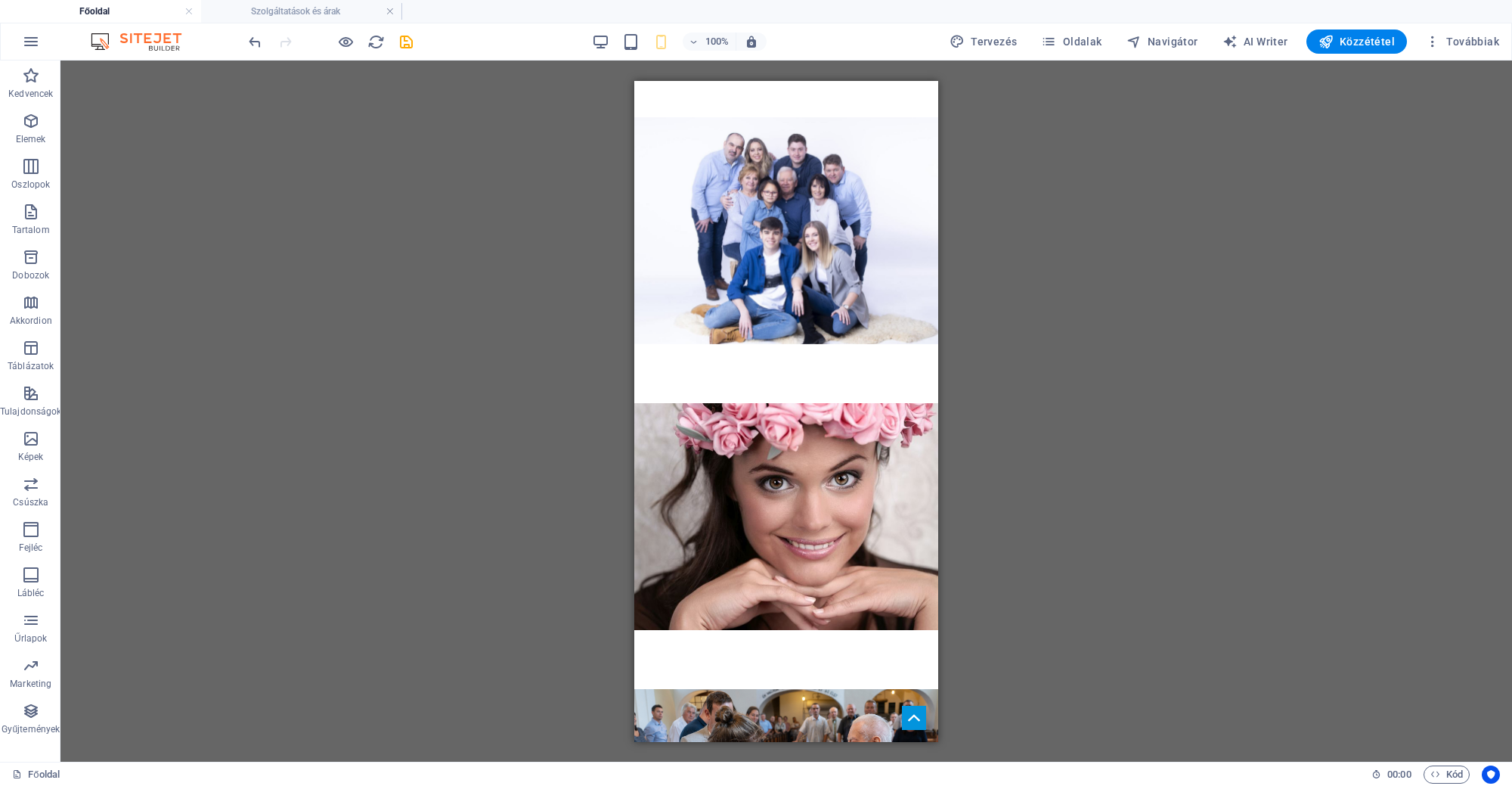
scroll to position [1963, 0]
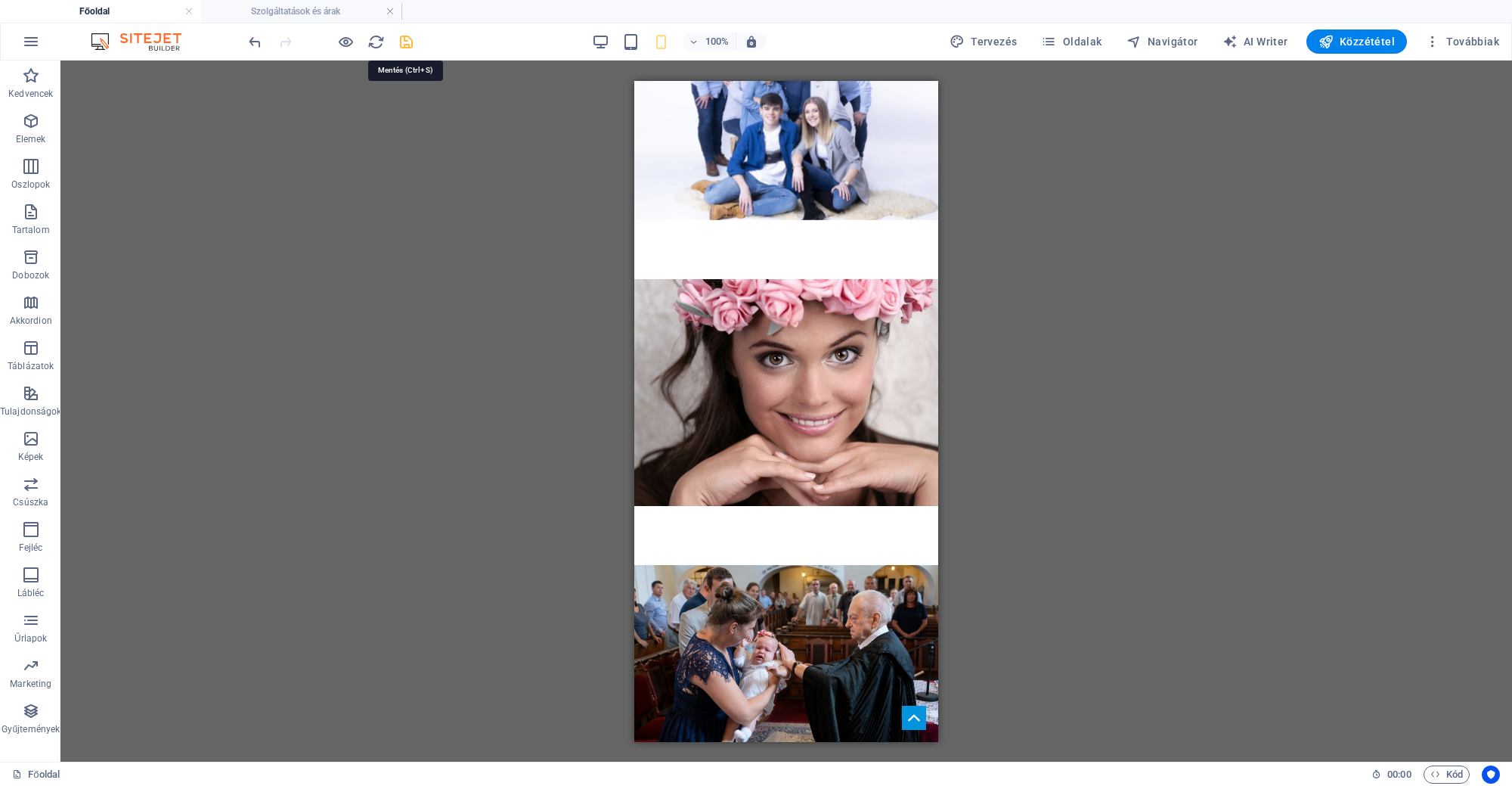
click at [403, 45] on icon "save" at bounding box center [406, 43] width 18 height 18
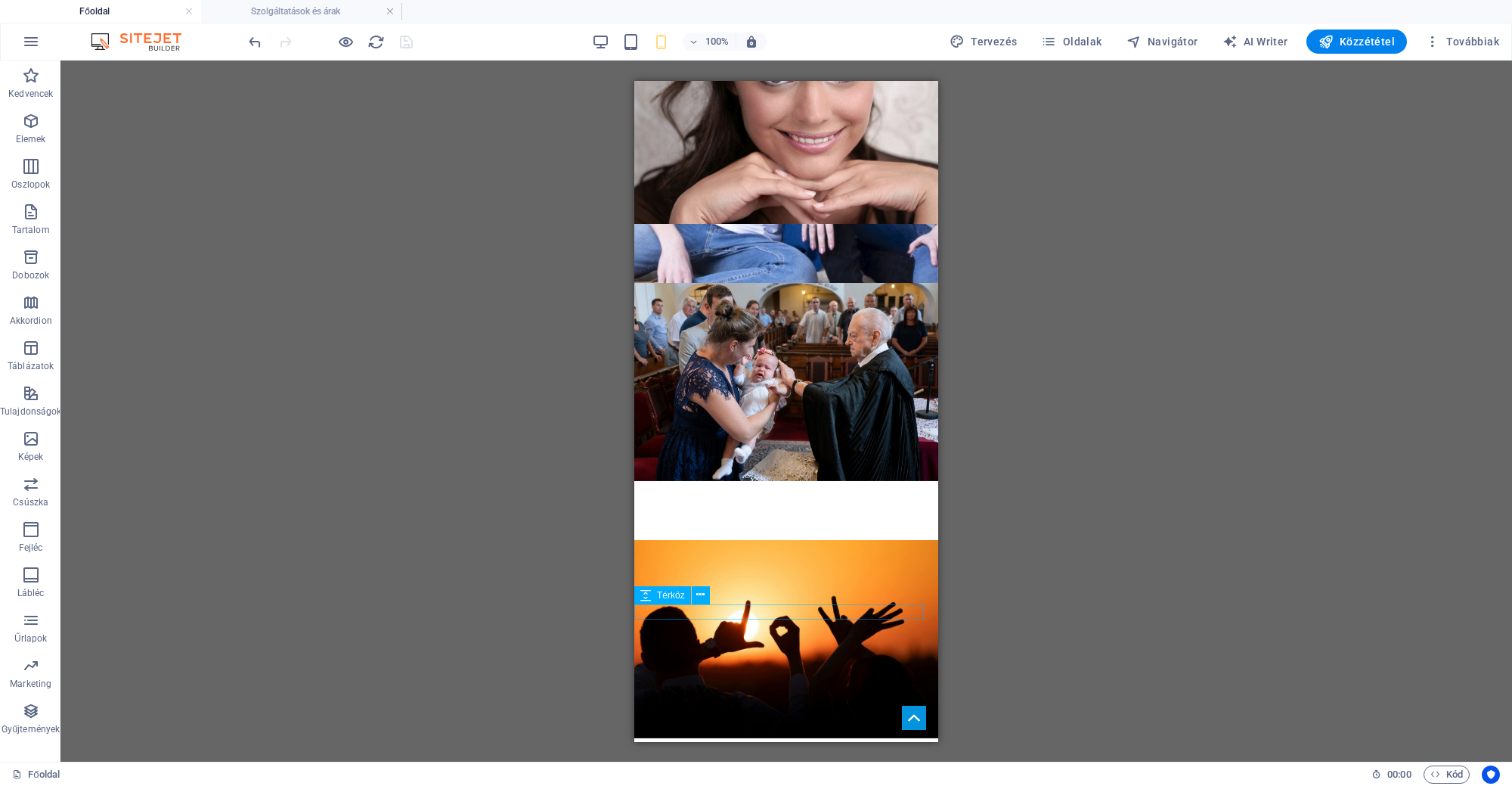
scroll to position [2245, 0]
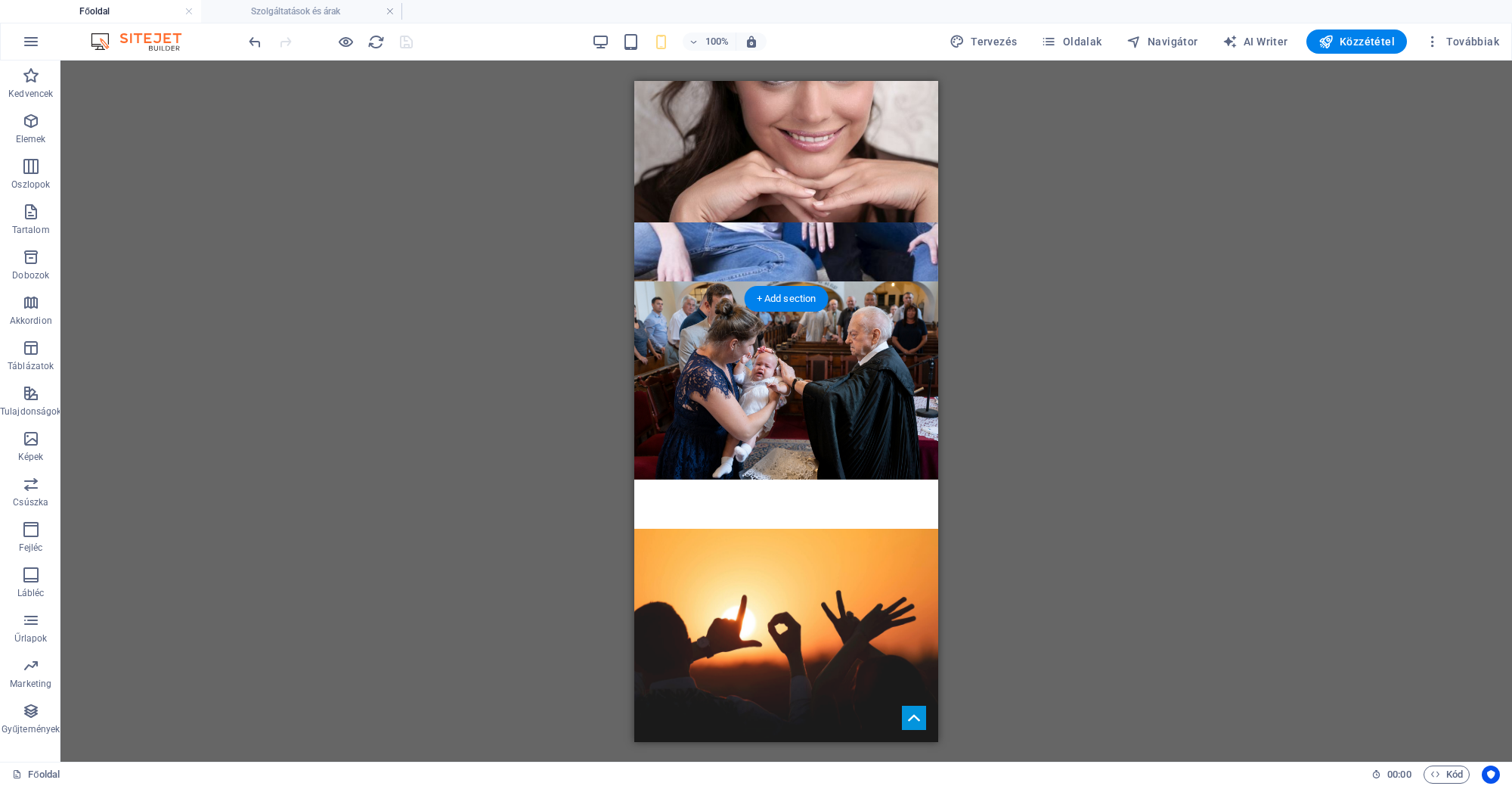
click at [811, 528] on figure at bounding box center [786, 637] width 334 height 218
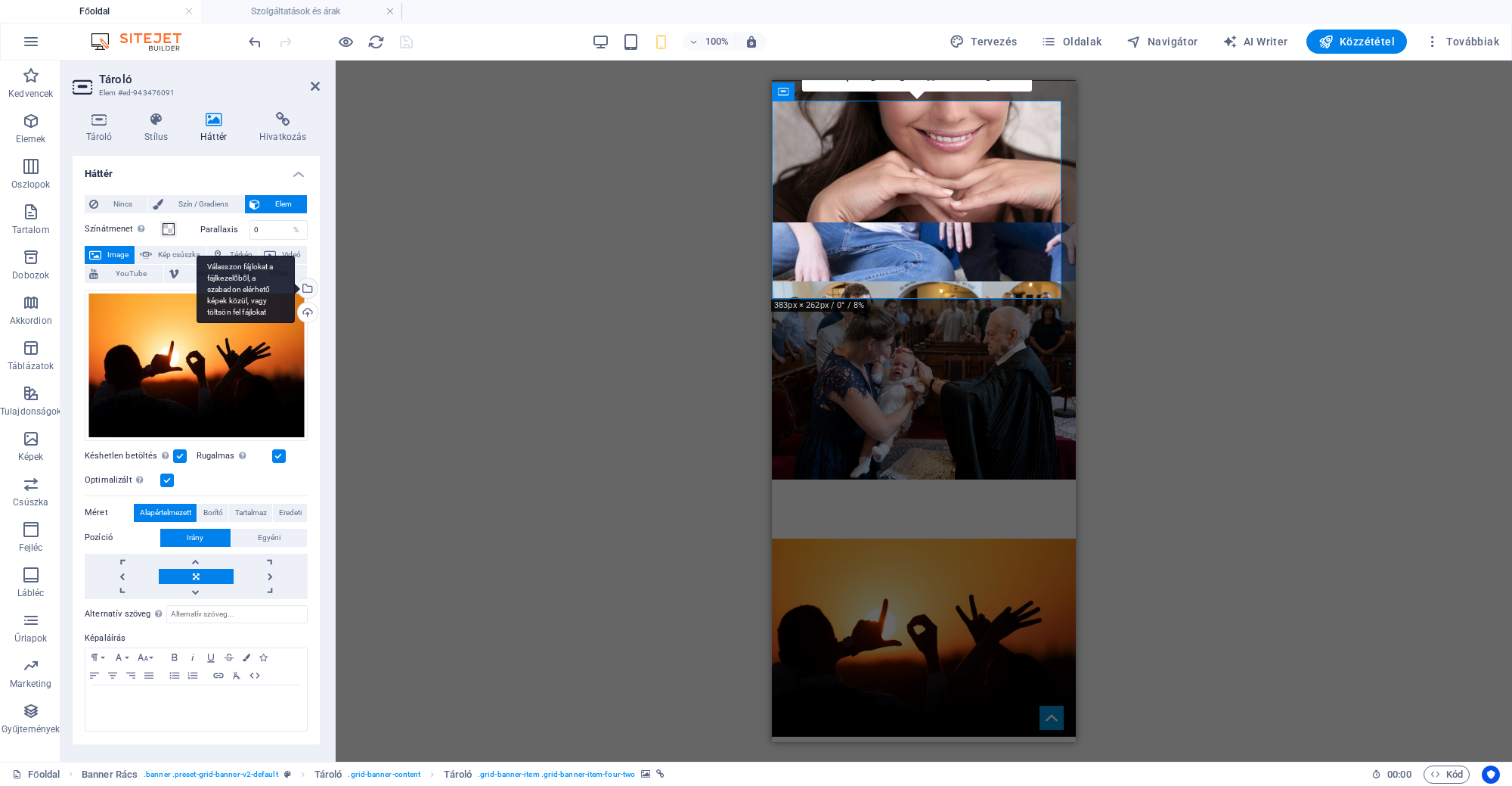
click at [313, 292] on div "Válasszon fájlokat a fájlkezelőből, a szabadon elérhető képek közül, vagy tölts…" at bounding box center [305, 289] width 23 height 23
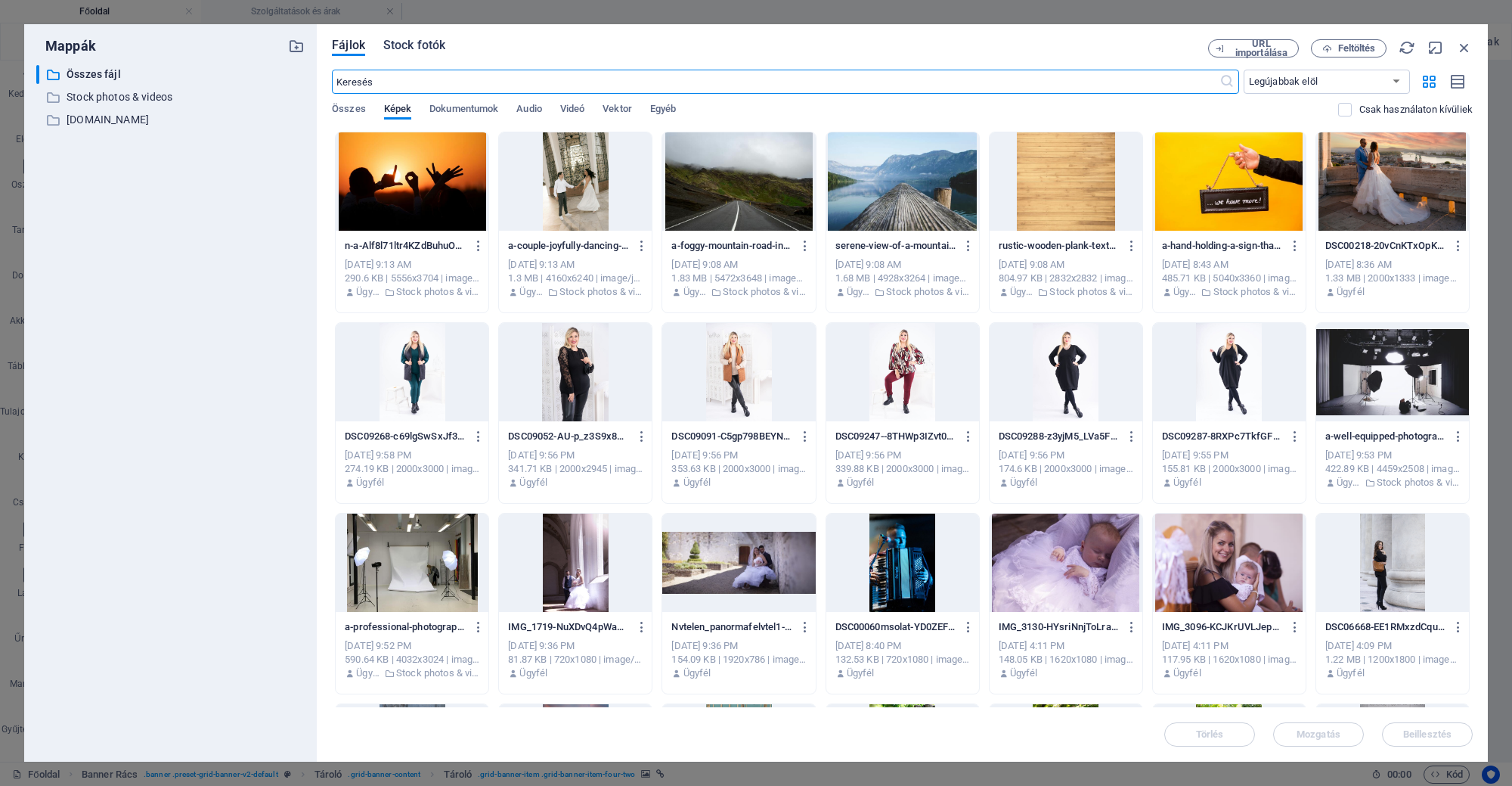
click at [432, 41] on span "Stock fotók" at bounding box center [414, 45] width 62 height 18
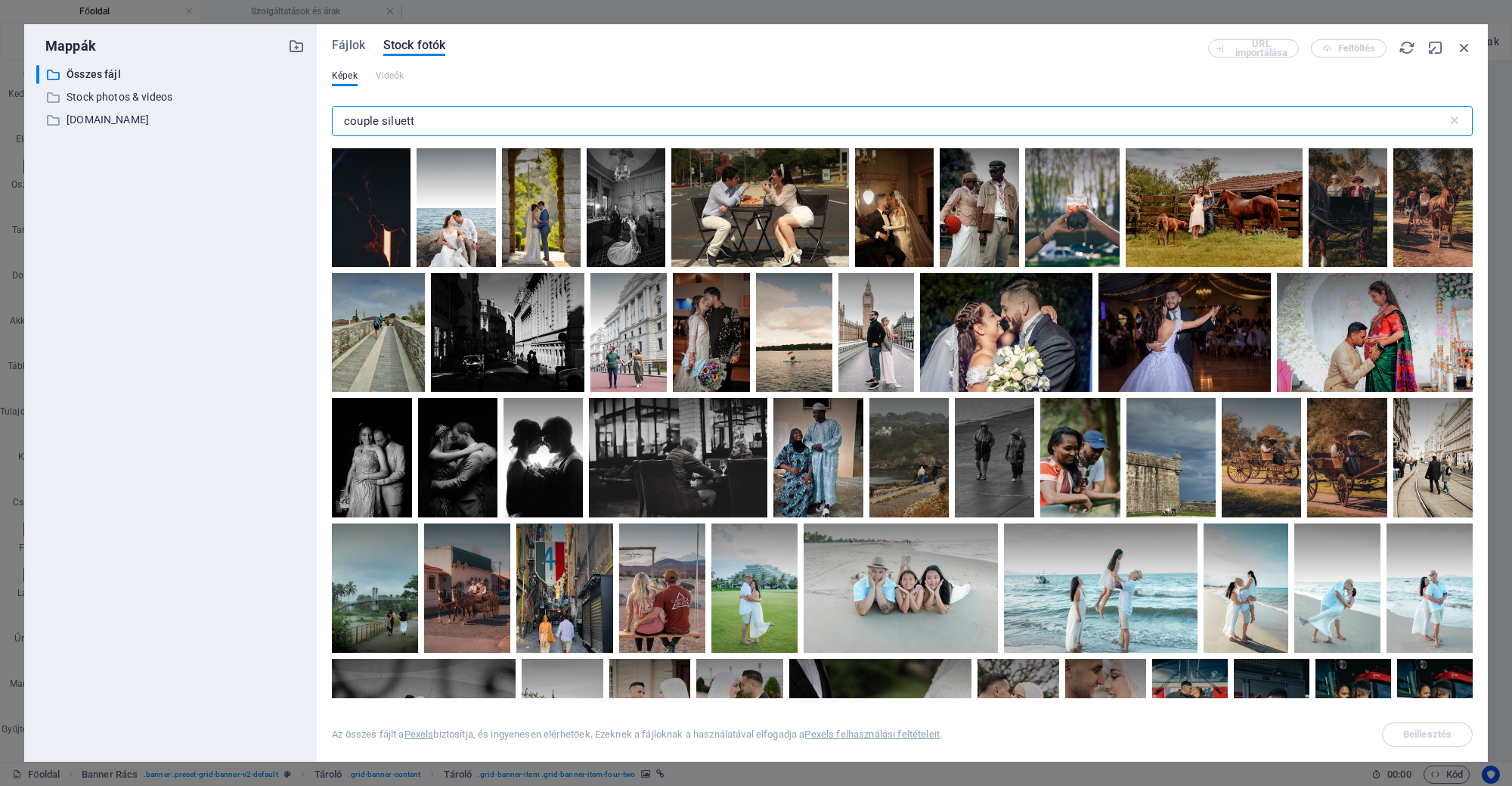
drag, startPoint x: 488, startPoint y: 129, endPoint x: 257, endPoint y: 156, distance: 232.6
click at [257, 156] on div "Mappák ​ Összes fájl Összes fájl ​ Stock photos & videos Stock photos & videos …" at bounding box center [755, 393] width 1464 height 738
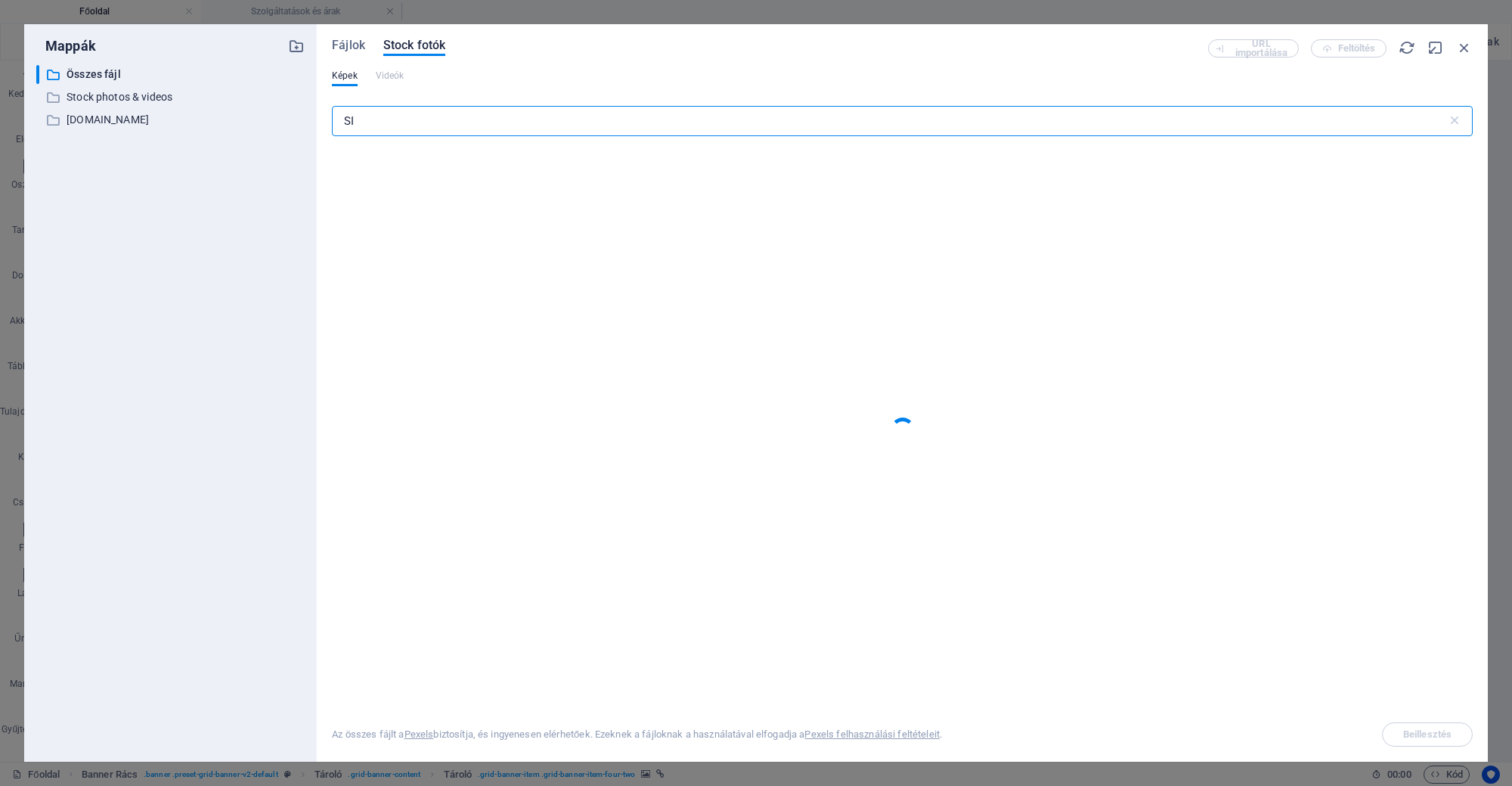
type input "S"
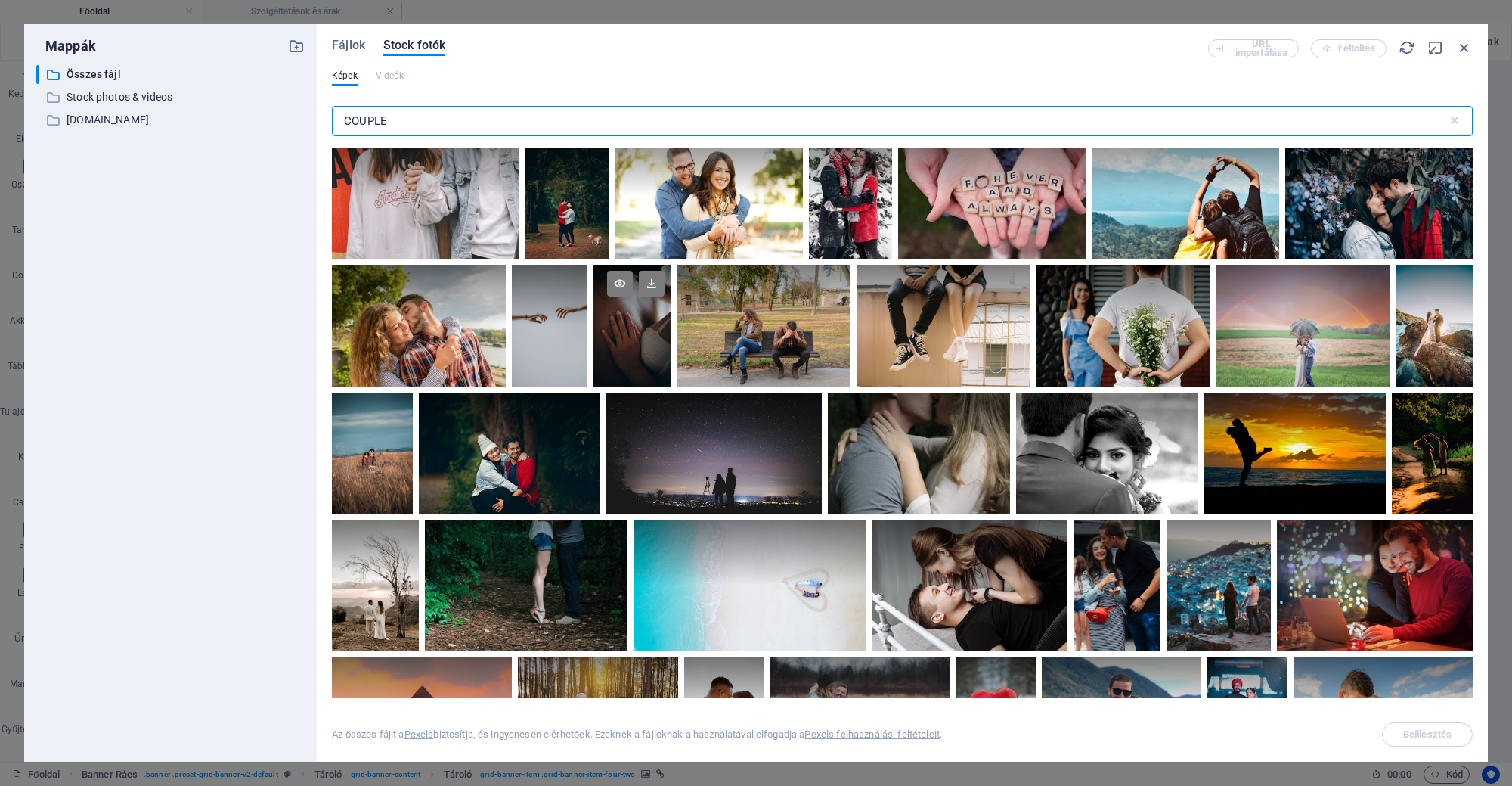
scroll to position [756, 0]
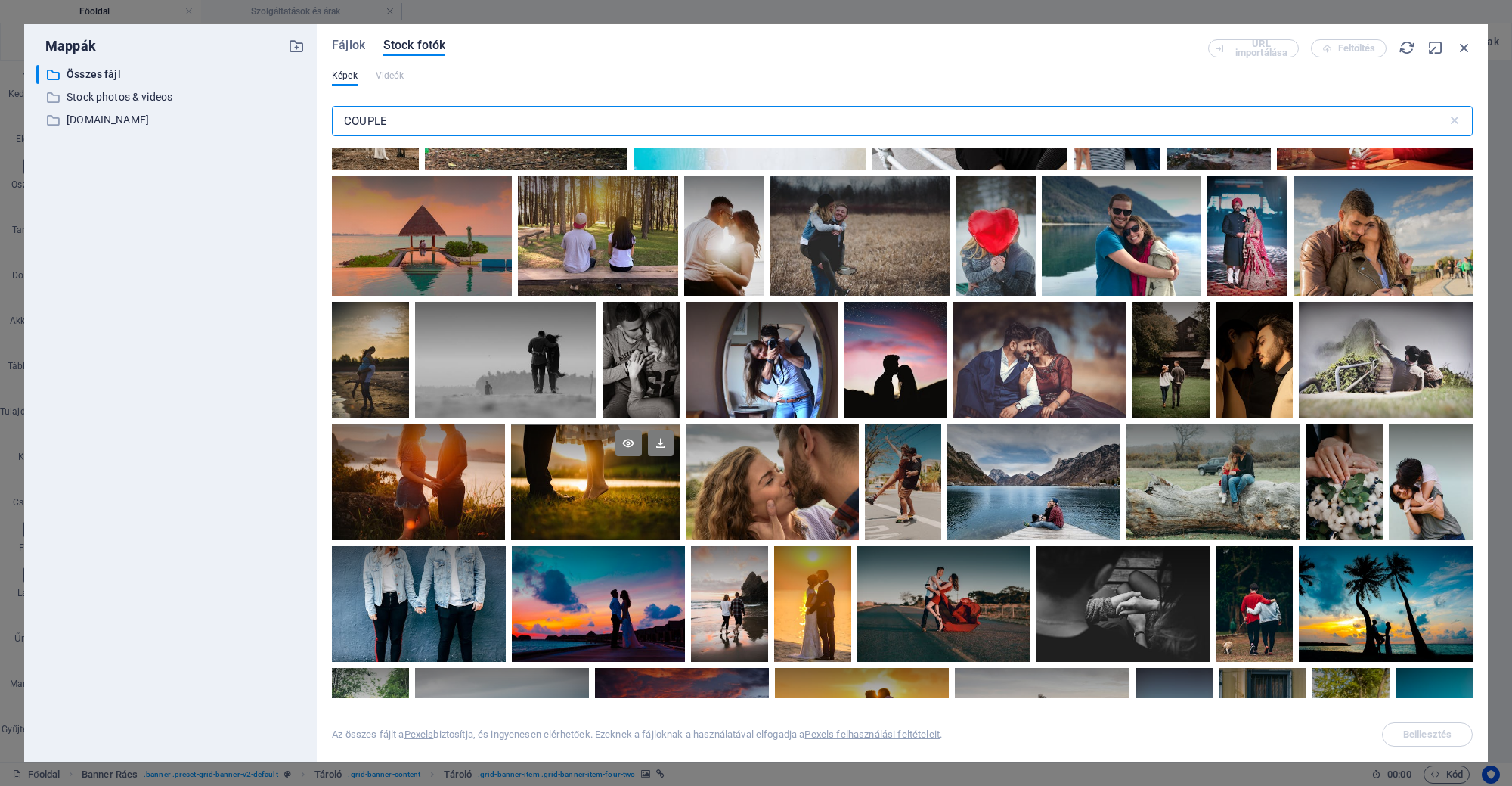
type input "COUPLE"
click at [635, 472] on div at bounding box center [595, 453] width 168 height 57
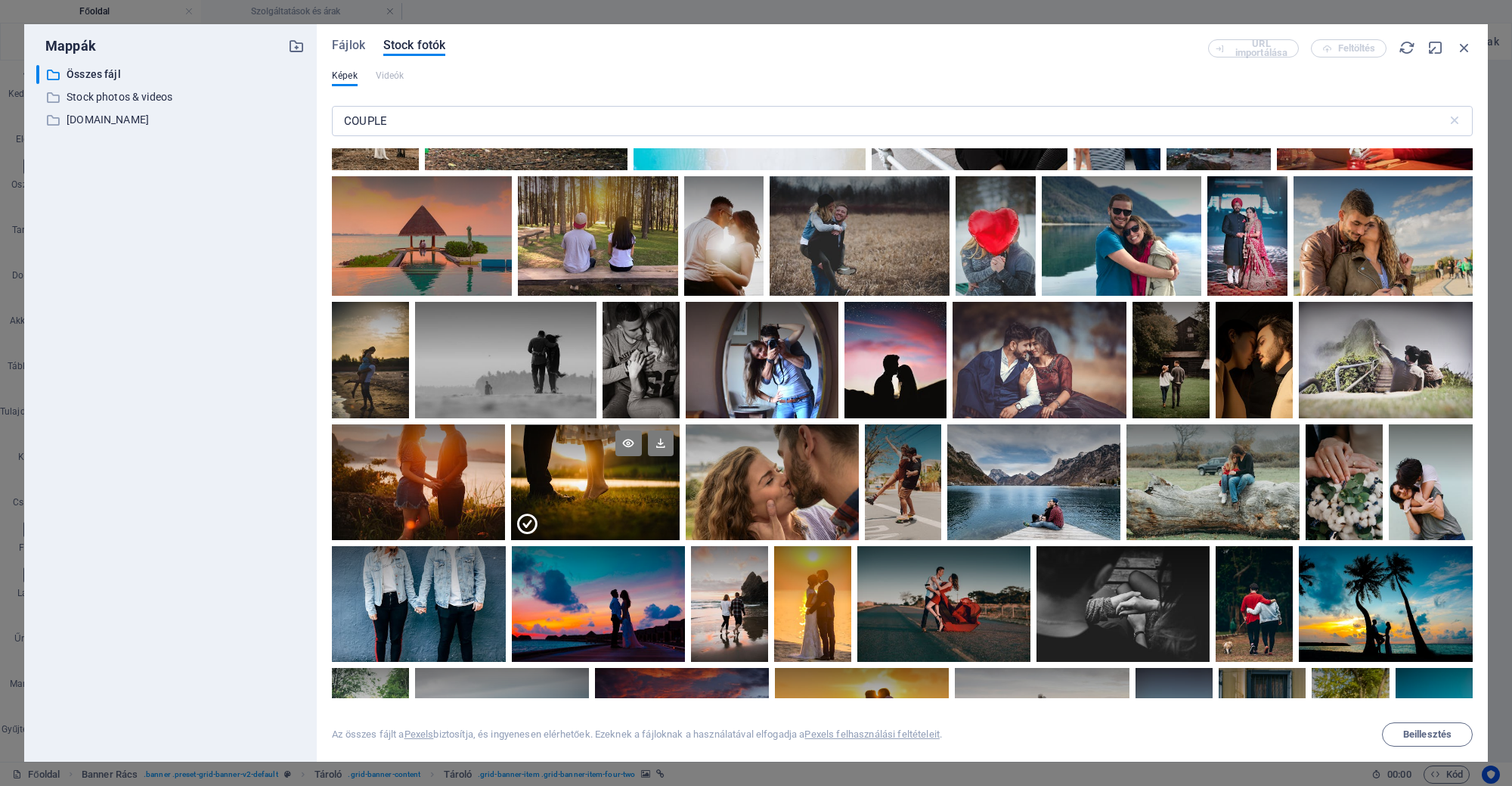
click at [635, 472] on div at bounding box center [595, 453] width 168 height 57
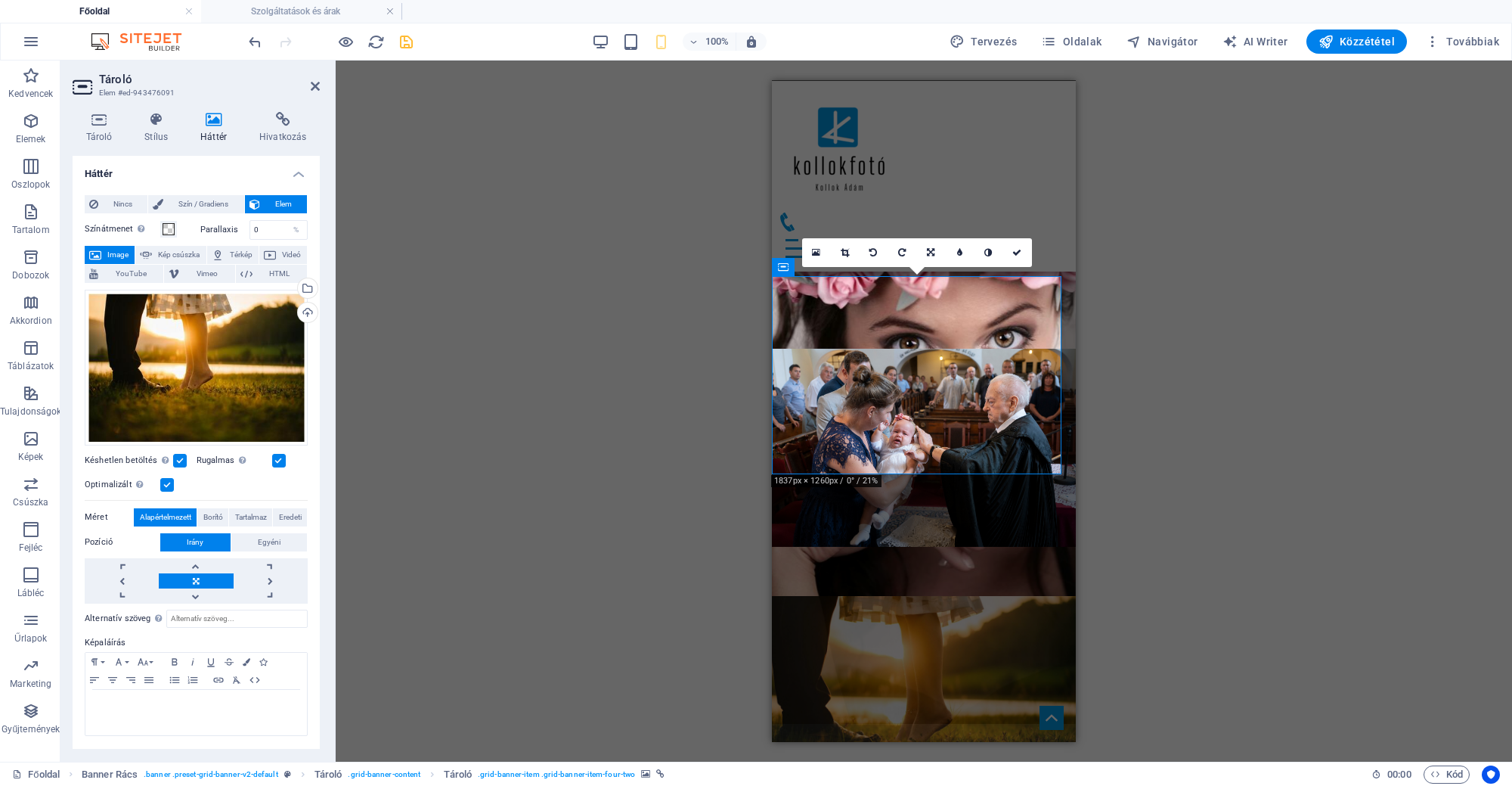
scroll to position [1963, 0]
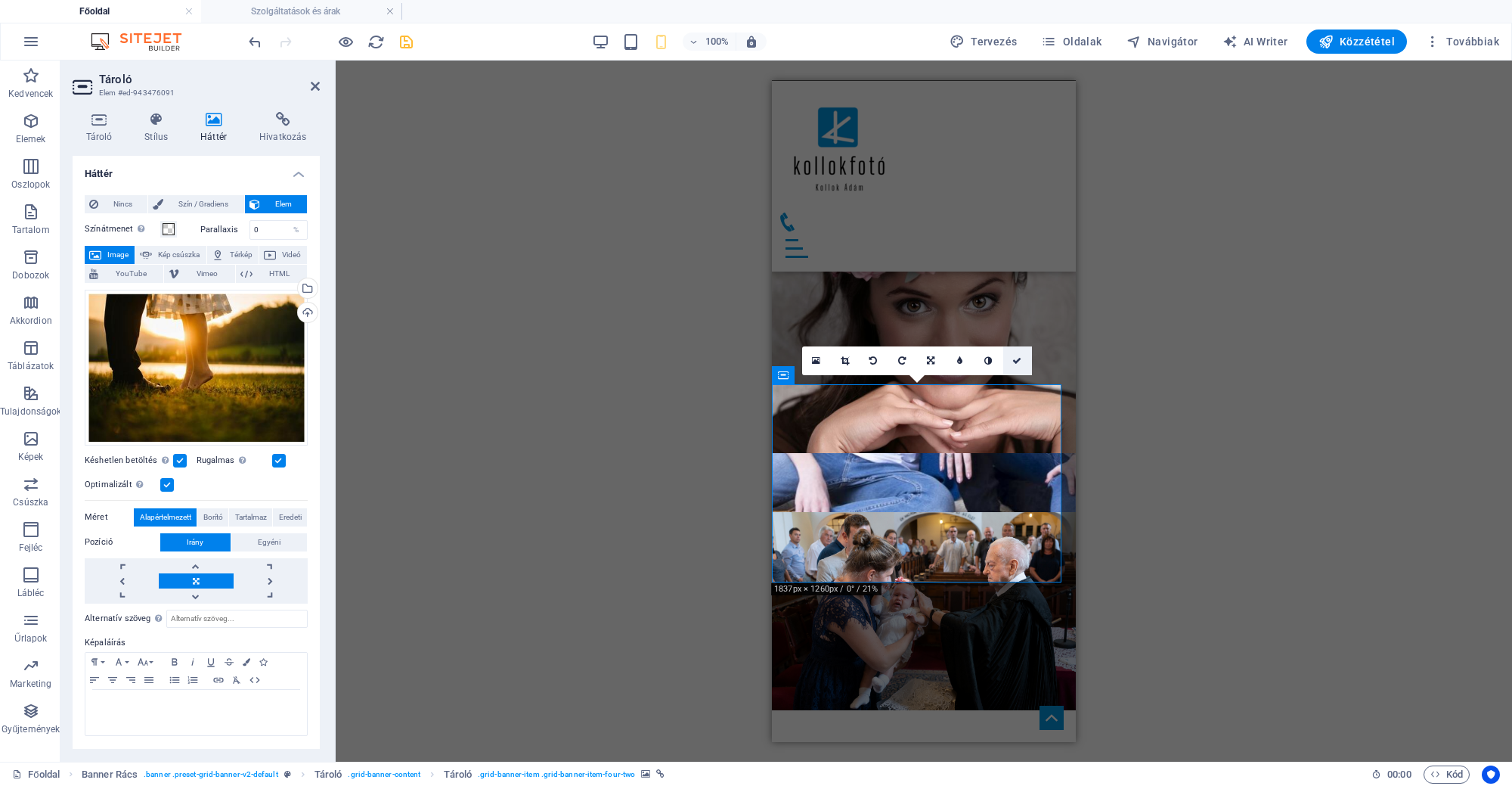
click at [1017, 364] on icon at bounding box center [1016, 360] width 9 height 9
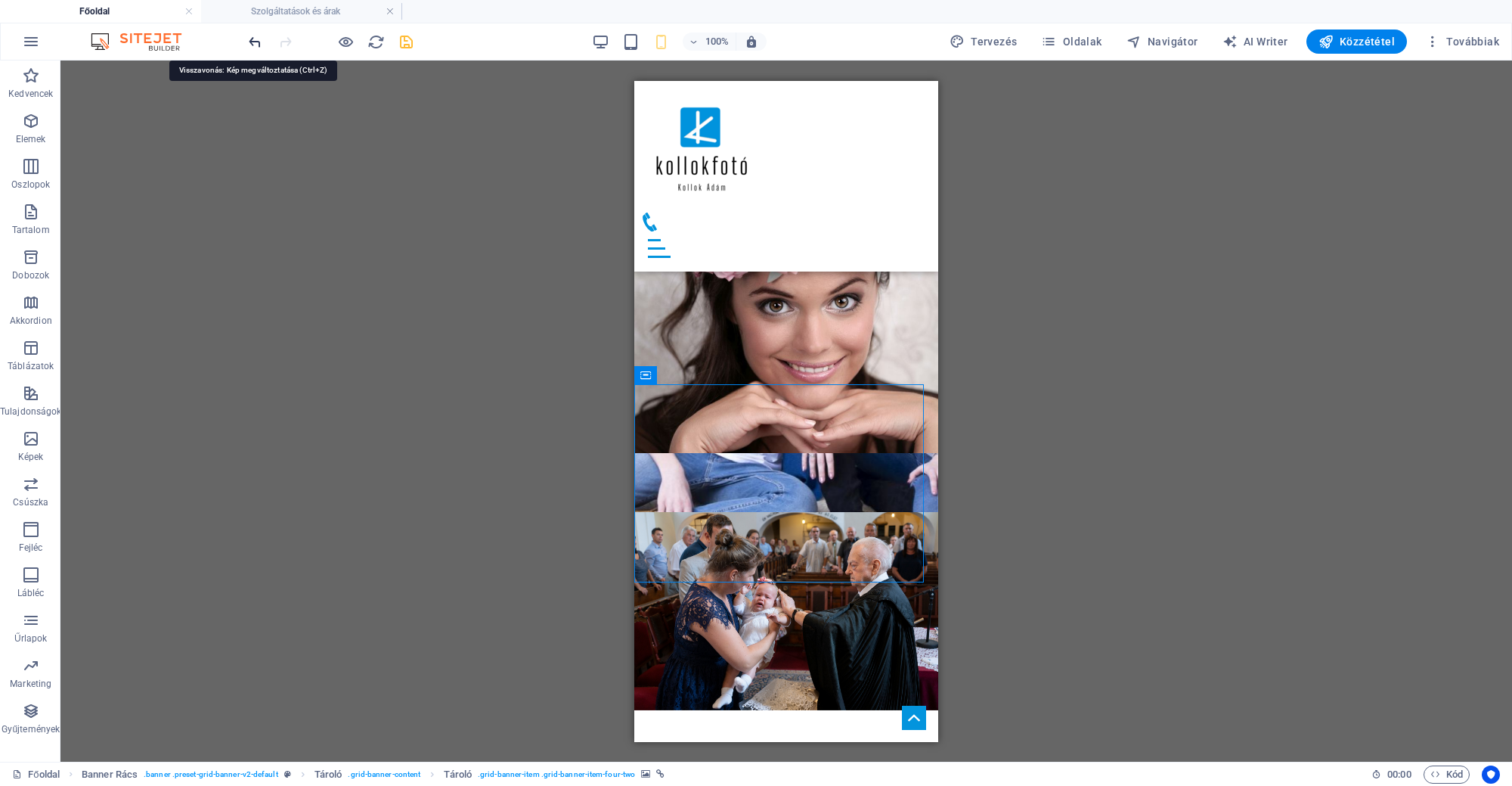
click at [253, 44] on icon "undo" at bounding box center [255, 43] width 18 height 18
click at [292, 45] on icon "redo" at bounding box center [286, 43] width 18 height 18
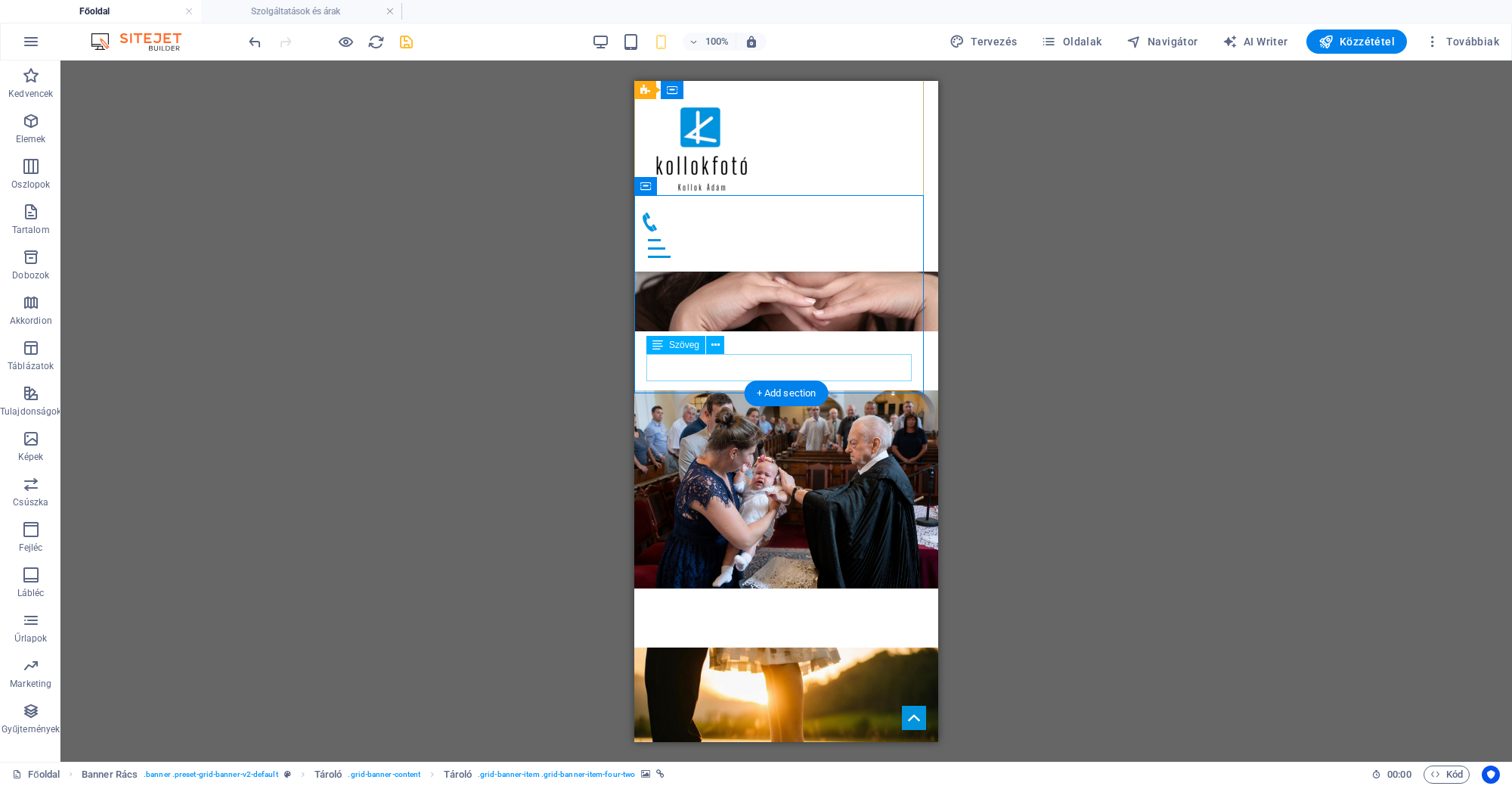
scroll to position [2056, 0]
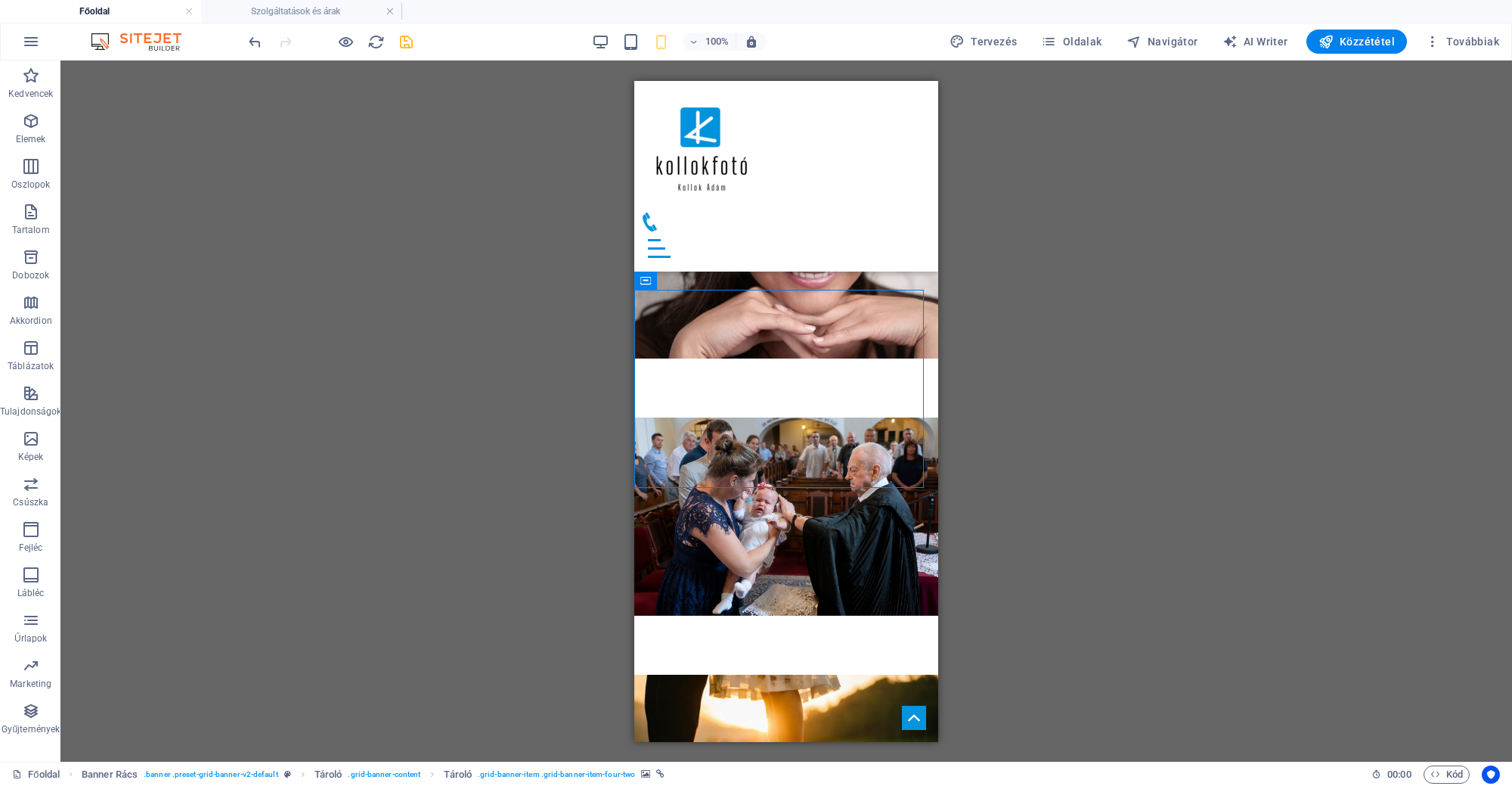
click at [265, 39] on div at bounding box center [330, 42] width 169 height 24
click at [255, 41] on icon "undo" at bounding box center [255, 43] width 18 height 18
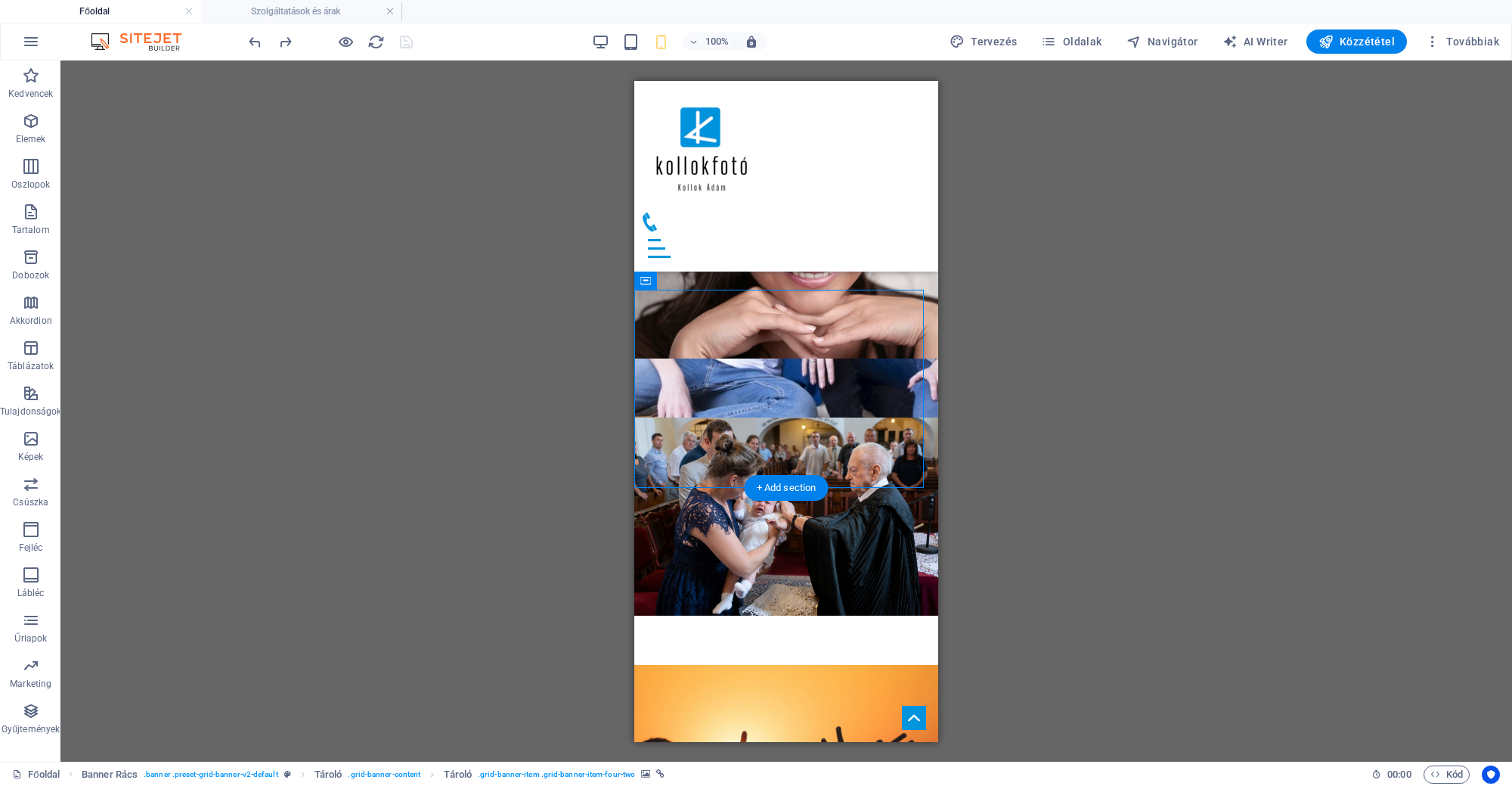
click at [702, 663] on figure at bounding box center [786, 772] width 334 height 218
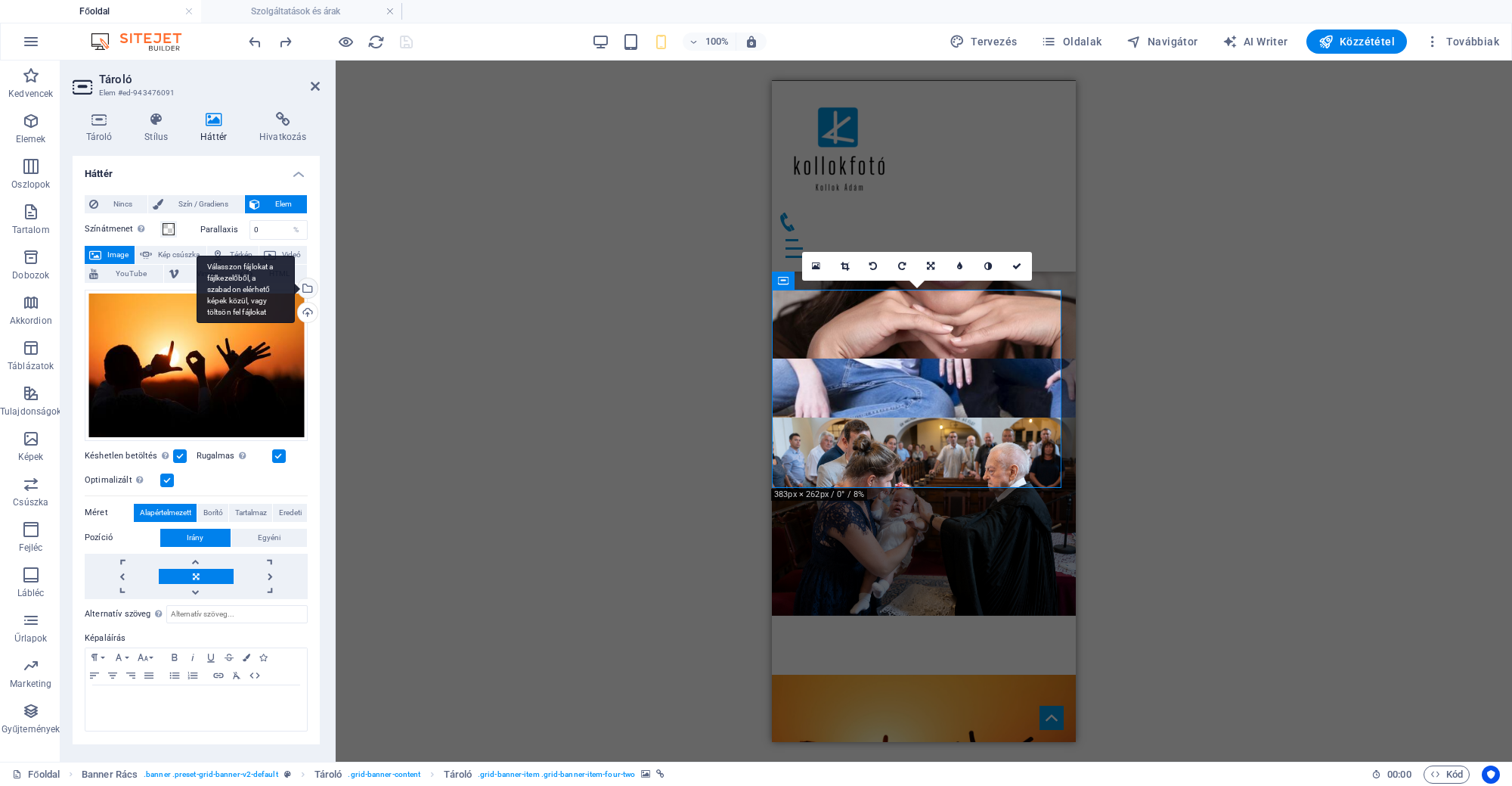
click at [307, 289] on div "Válasszon fájlokat a fájlkezelőből, a szabadon elérhető képek közül, vagy tölts…" at bounding box center [305, 289] width 23 height 23
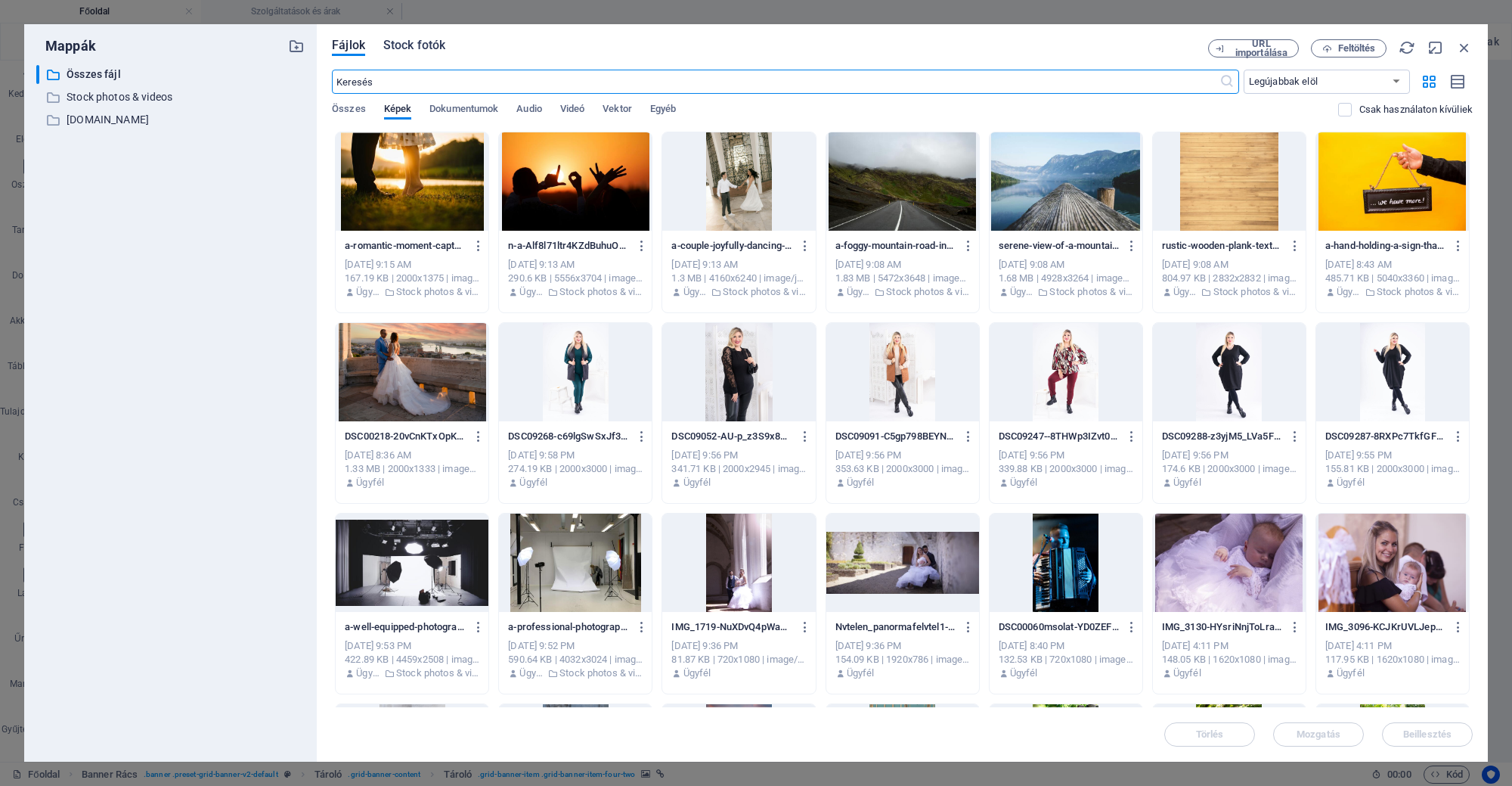
click at [415, 46] on span "Stock fotók" at bounding box center [414, 45] width 62 height 18
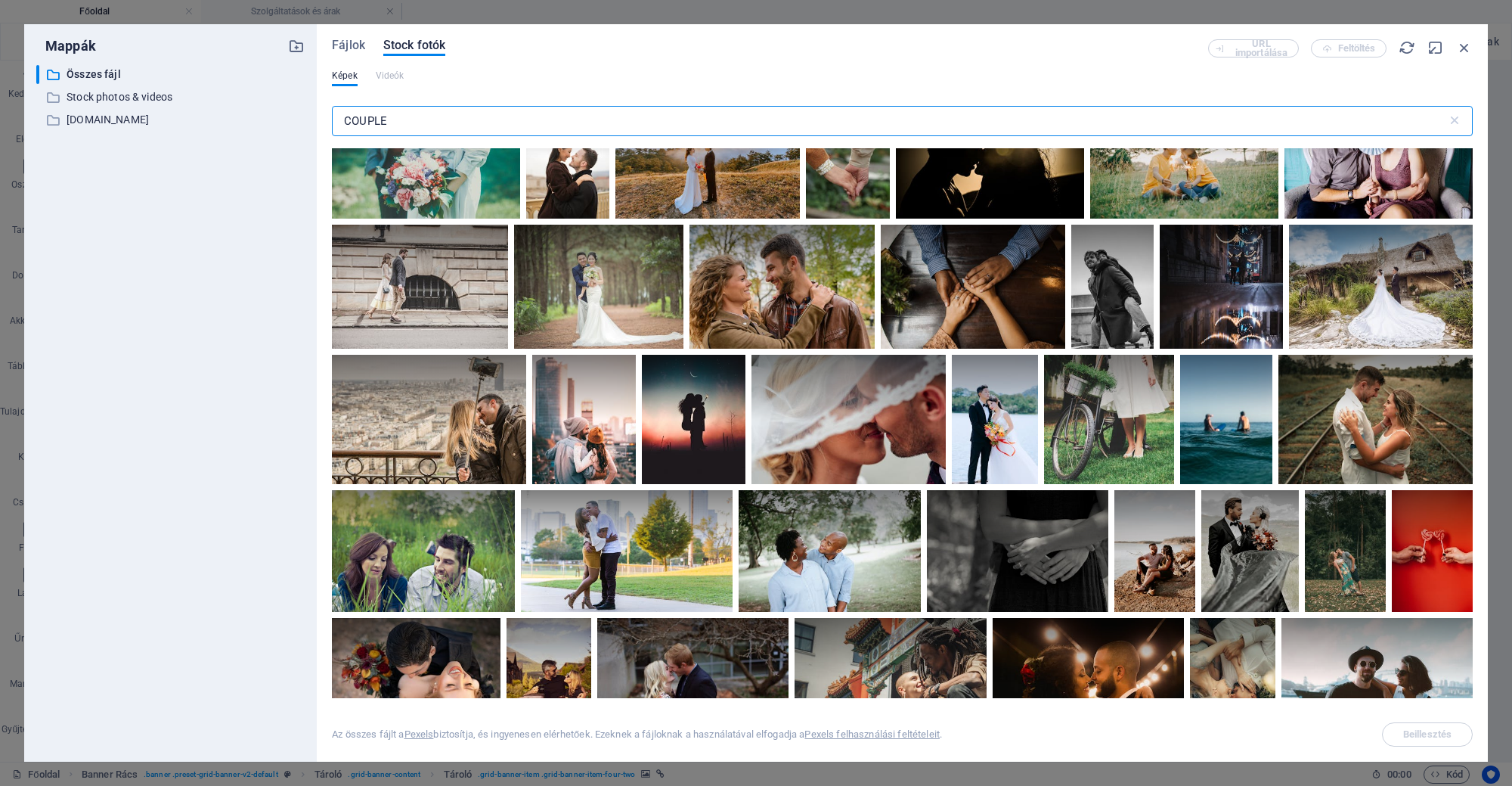
scroll to position [7559, 0]
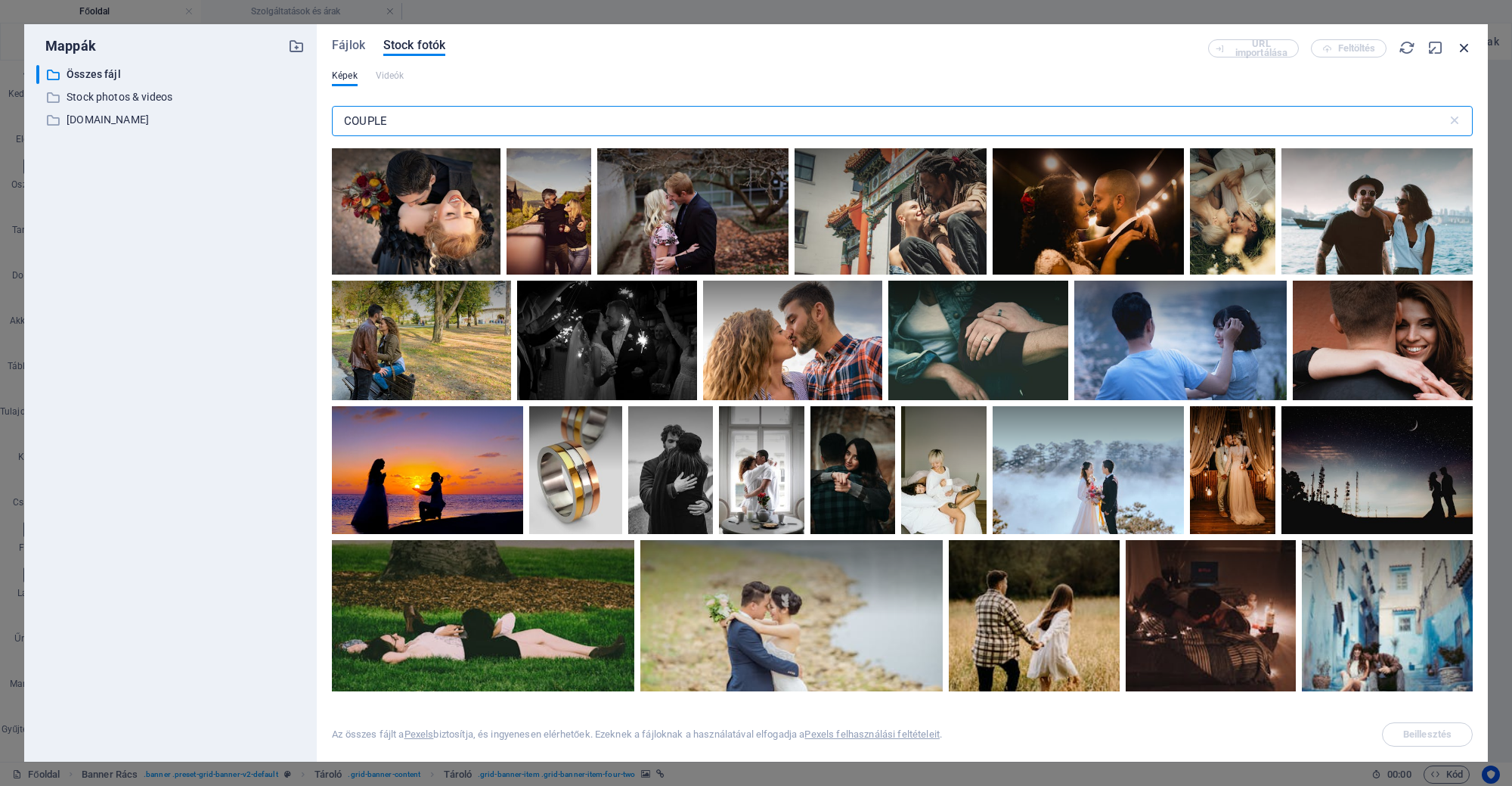
drag, startPoint x: 1473, startPoint y: 44, endPoint x: 1459, endPoint y: 51, distance: 15.7
click at [1473, 44] on div "Fájlok Stock fotók URL importálása Feltöltés Képek Videók COUPLE ​ A találatok …" at bounding box center [901, 393] width 1171 height 738
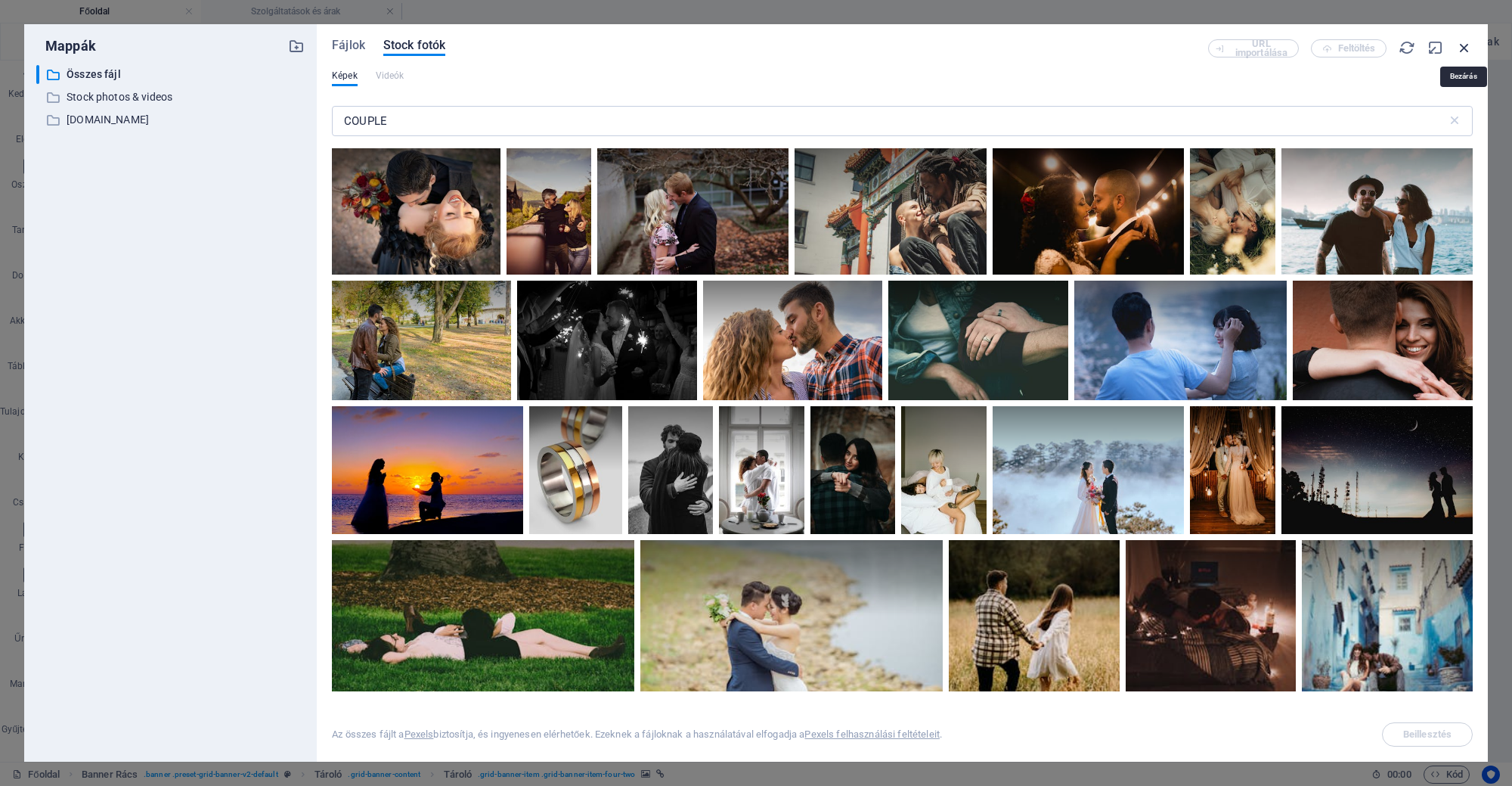
click at [1456, 53] on icon "button" at bounding box center [1464, 47] width 17 height 17
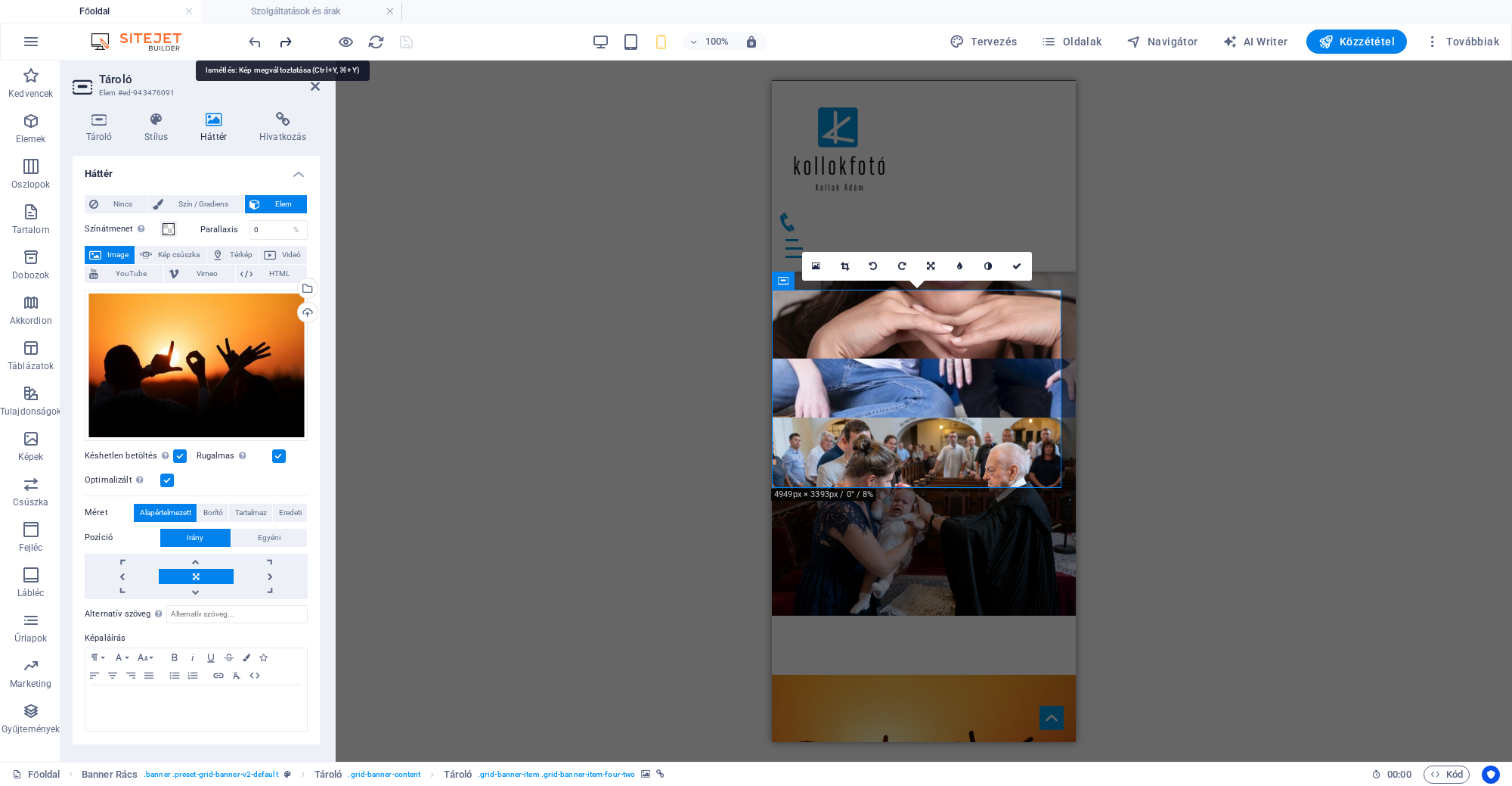
click at [282, 40] on icon "redo" at bounding box center [286, 43] width 18 height 18
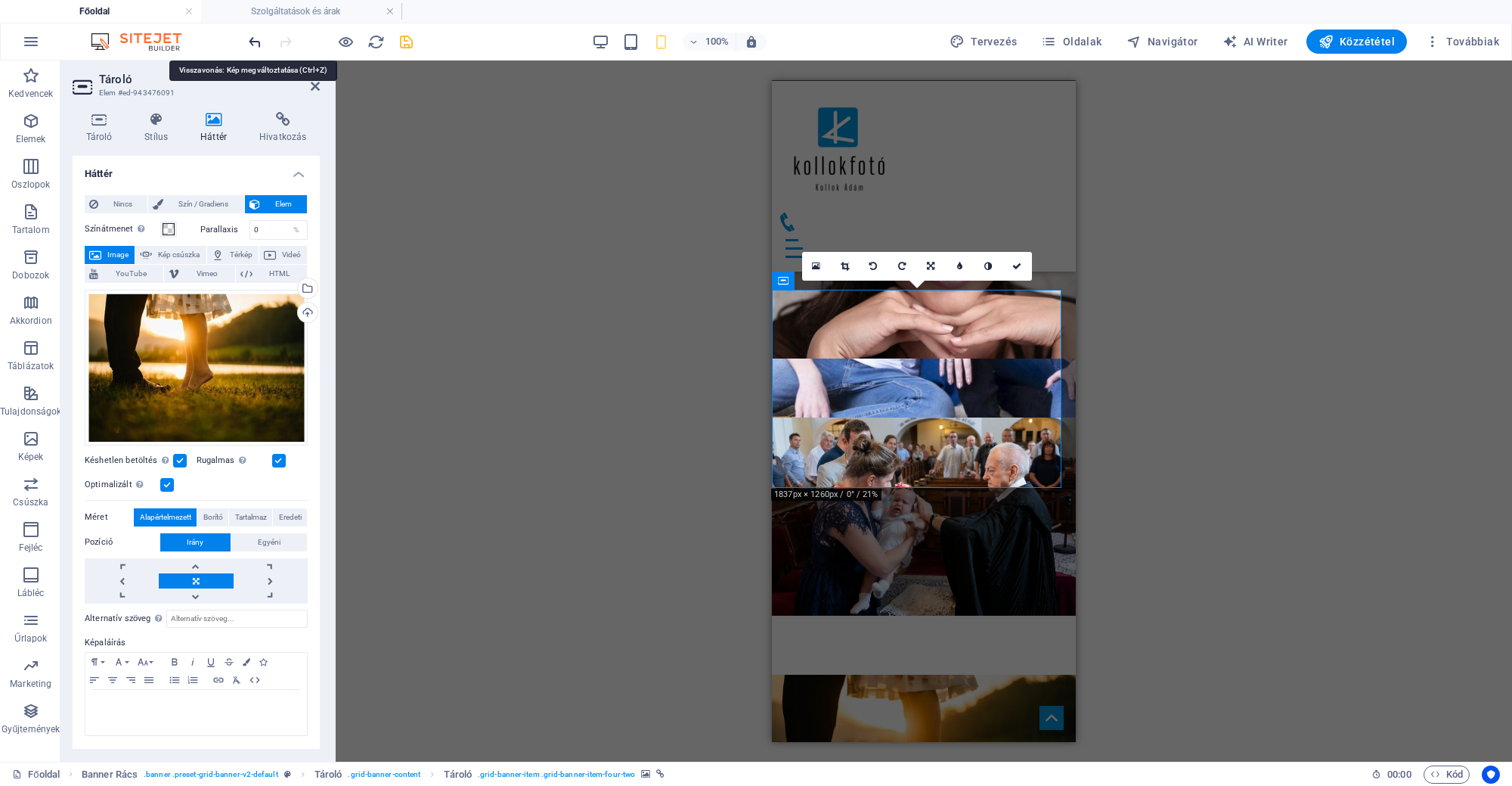
click at [254, 41] on icon "undo" at bounding box center [255, 43] width 18 height 18
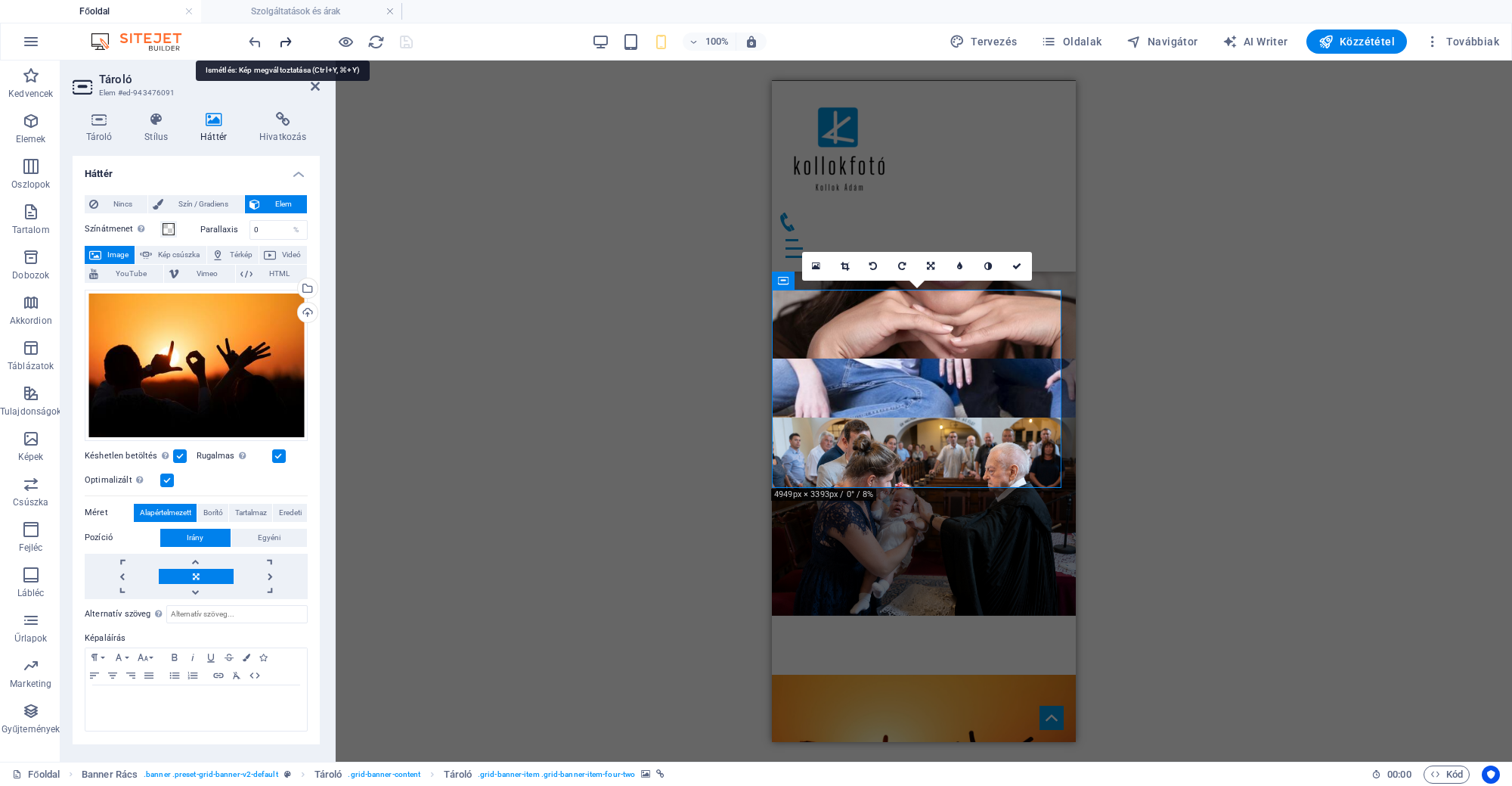
click at [285, 44] on icon "redo" at bounding box center [286, 43] width 18 height 18
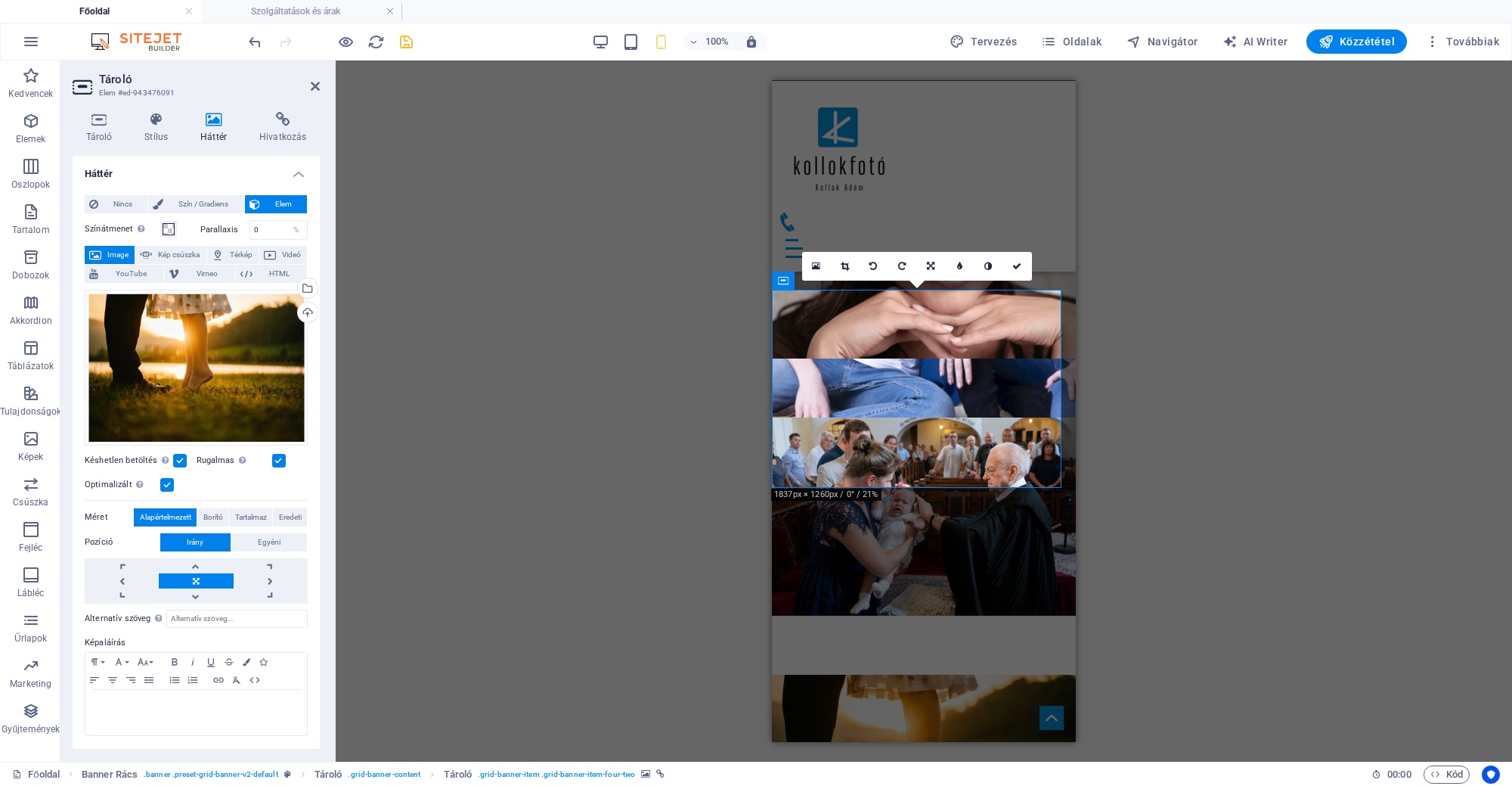
drag, startPoint x: 1025, startPoint y: 256, endPoint x: 1024, endPoint y: 266, distance: 10.0
click at [1024, 256] on link at bounding box center [1017, 266] width 29 height 29
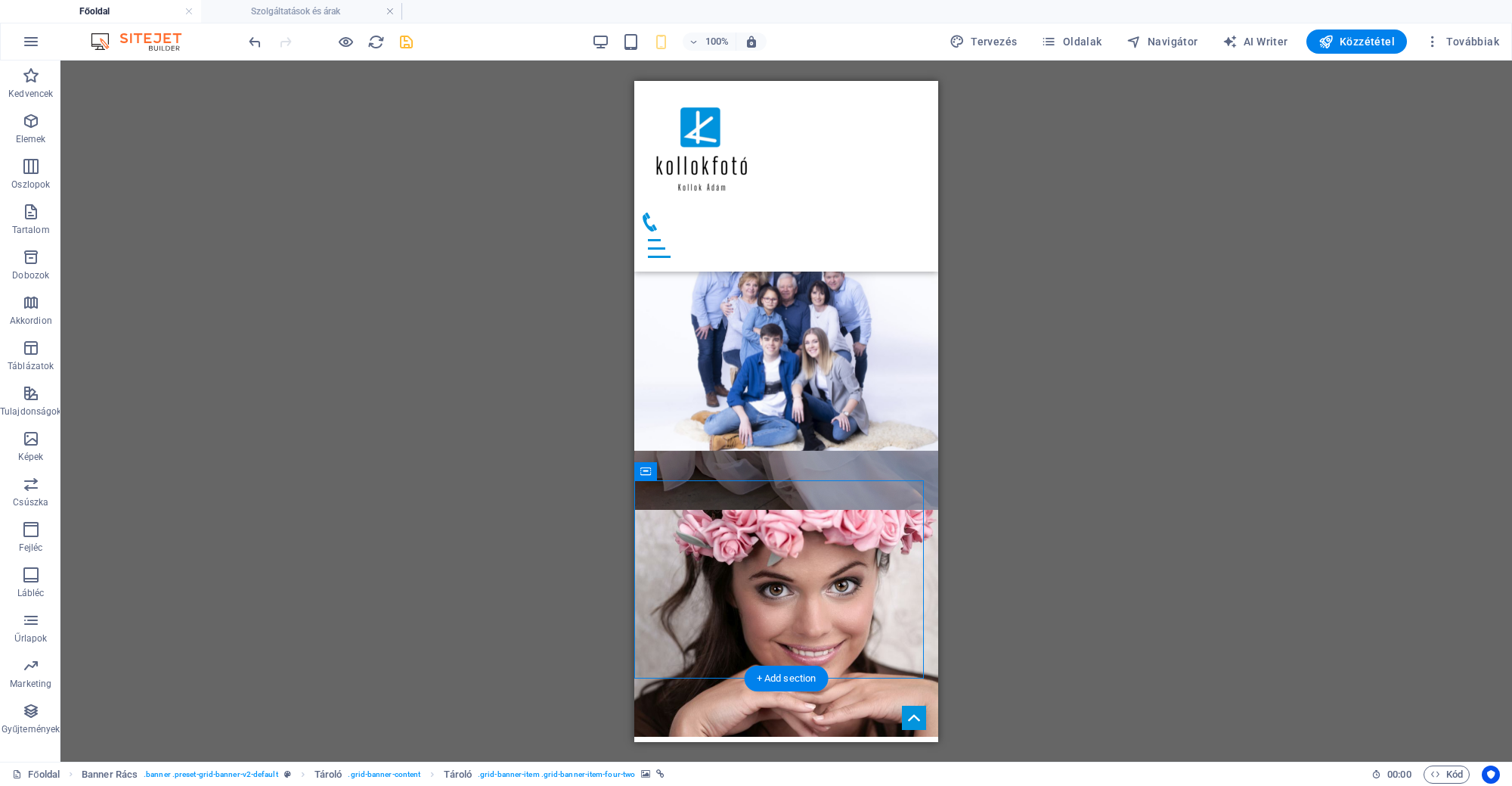
scroll to position [1679, 0]
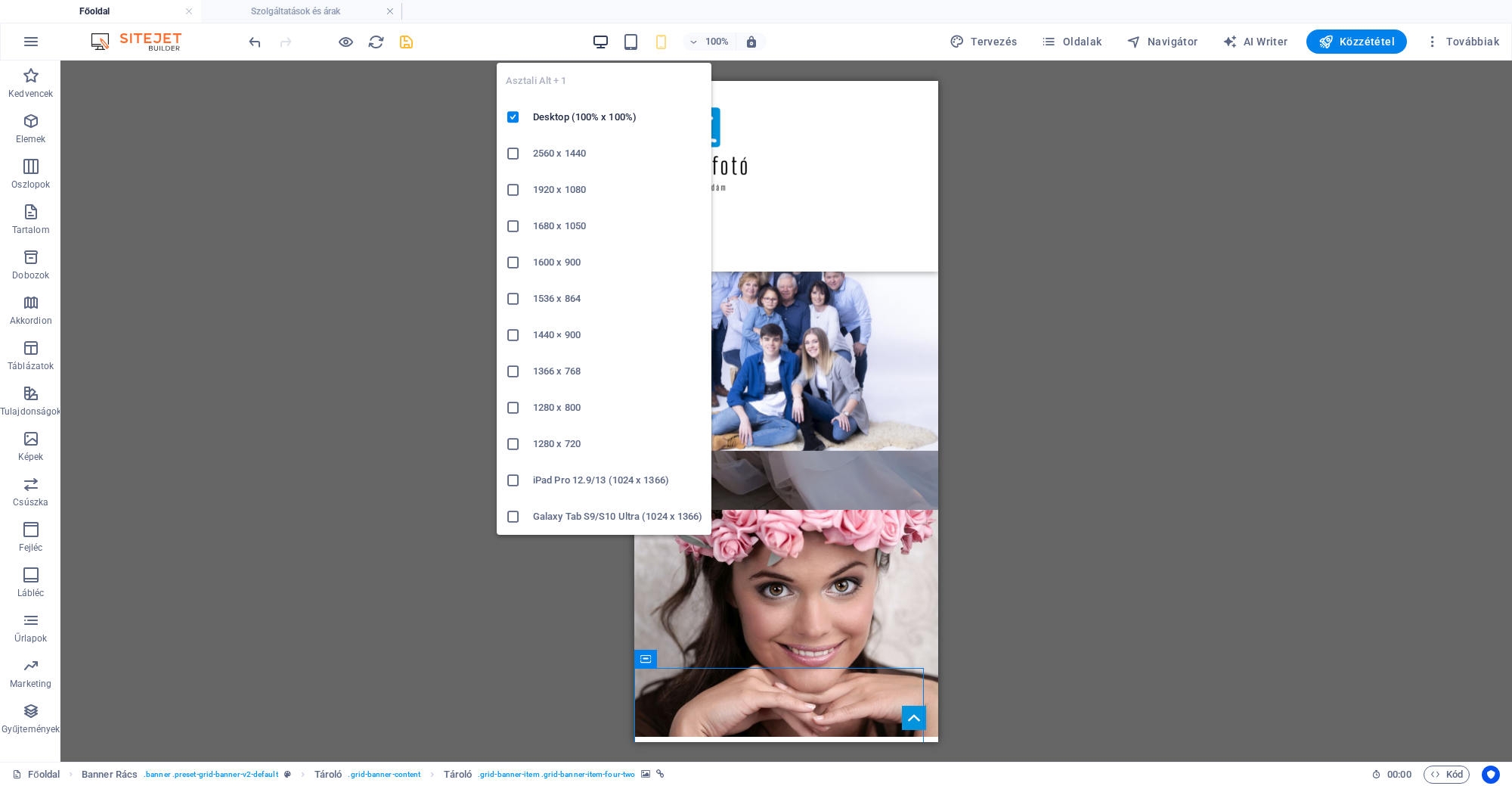
click at [603, 45] on icon "button" at bounding box center [601, 43] width 18 height 18
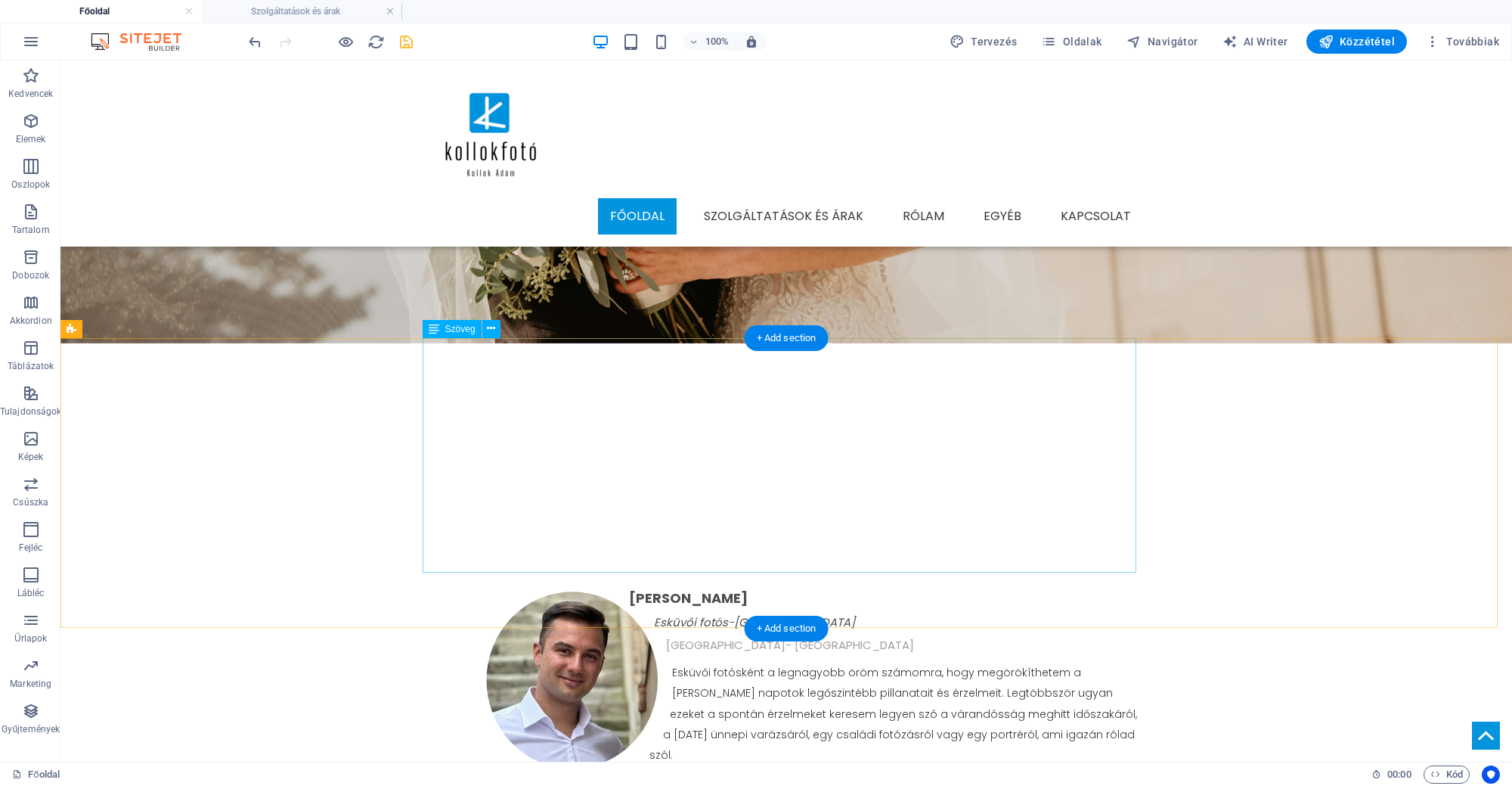
scroll to position [455, 0]
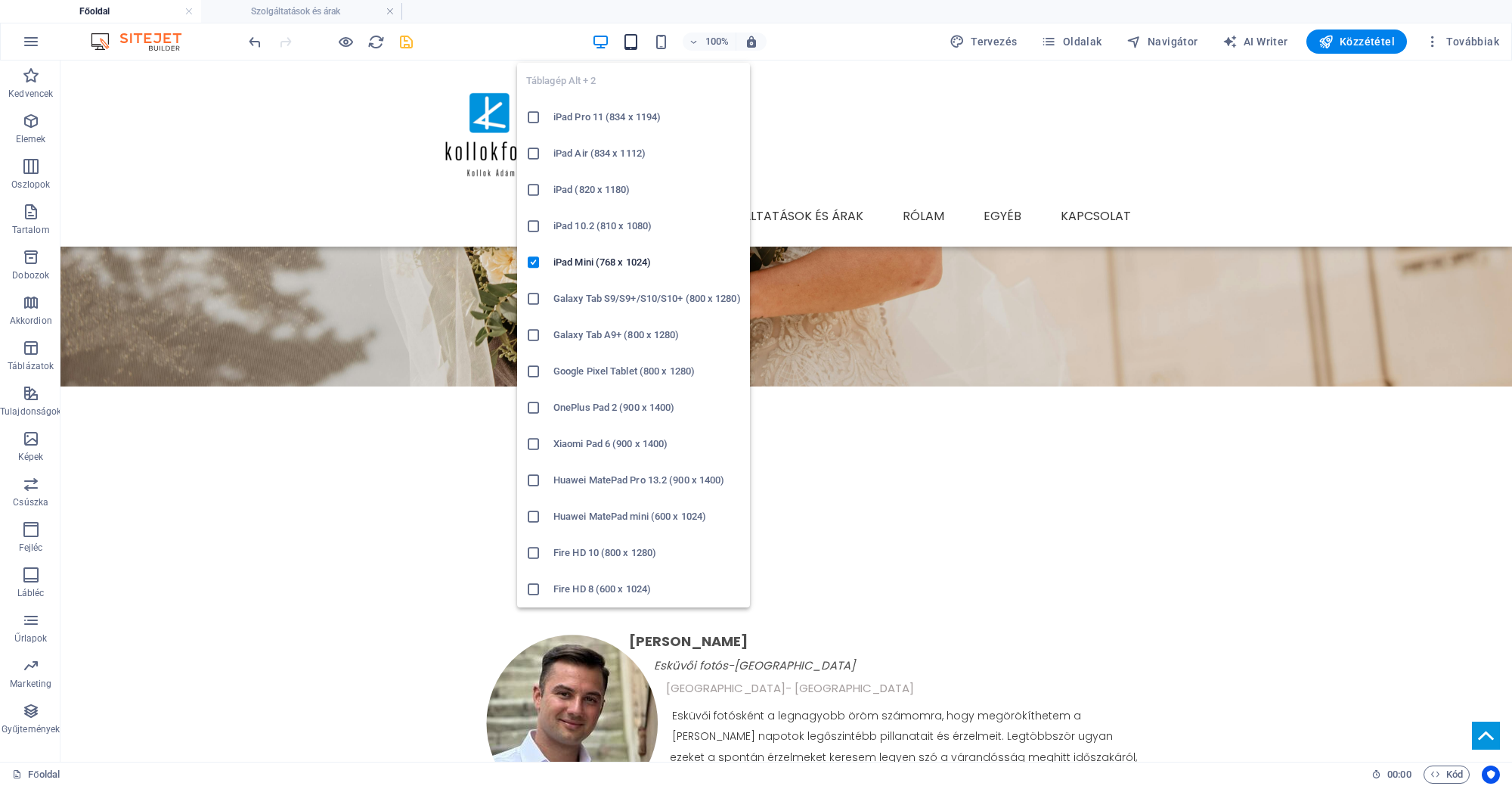
click at [633, 49] on icon "button" at bounding box center [630, 43] width 18 height 18
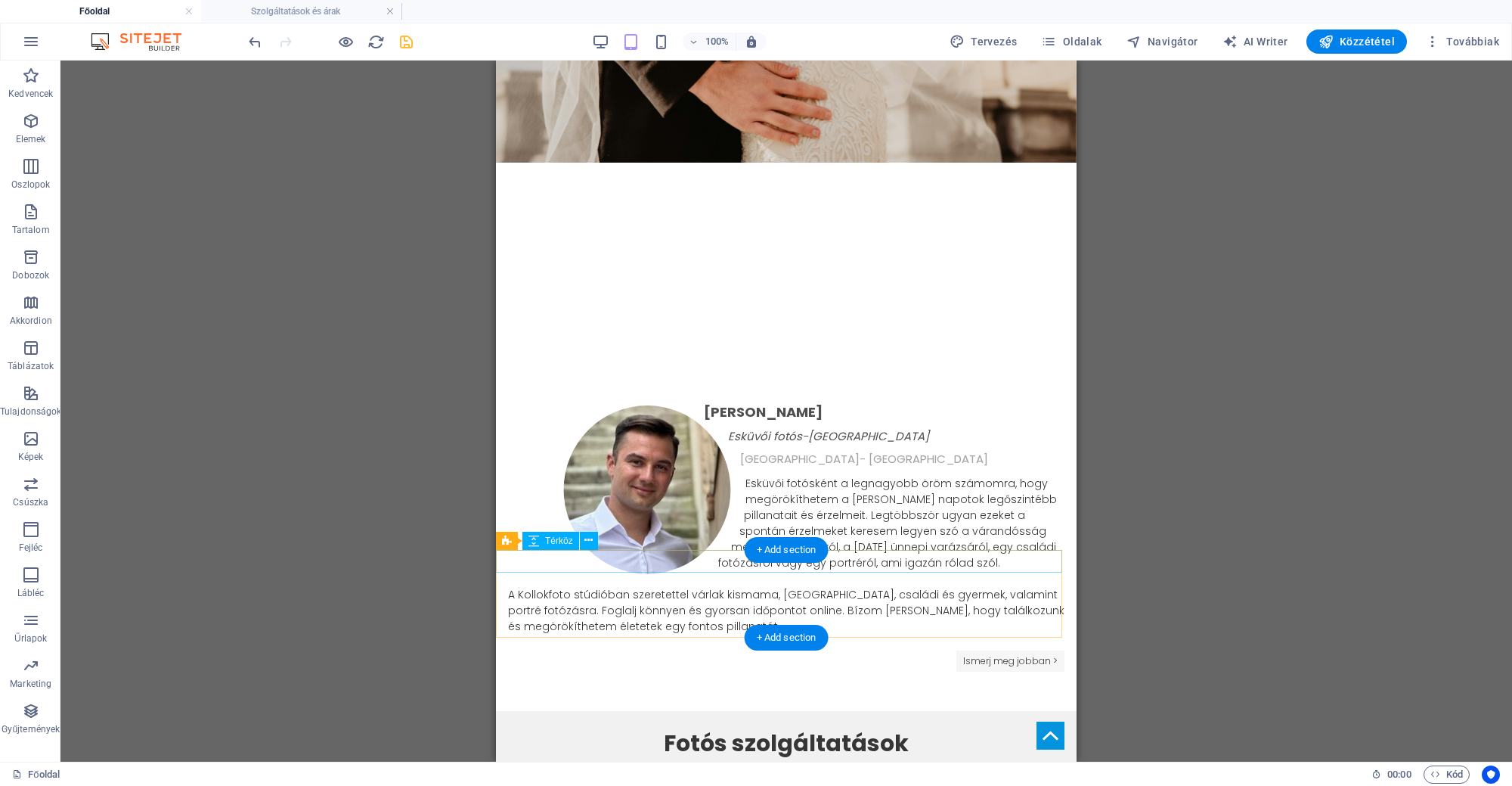
scroll to position [738, 0]
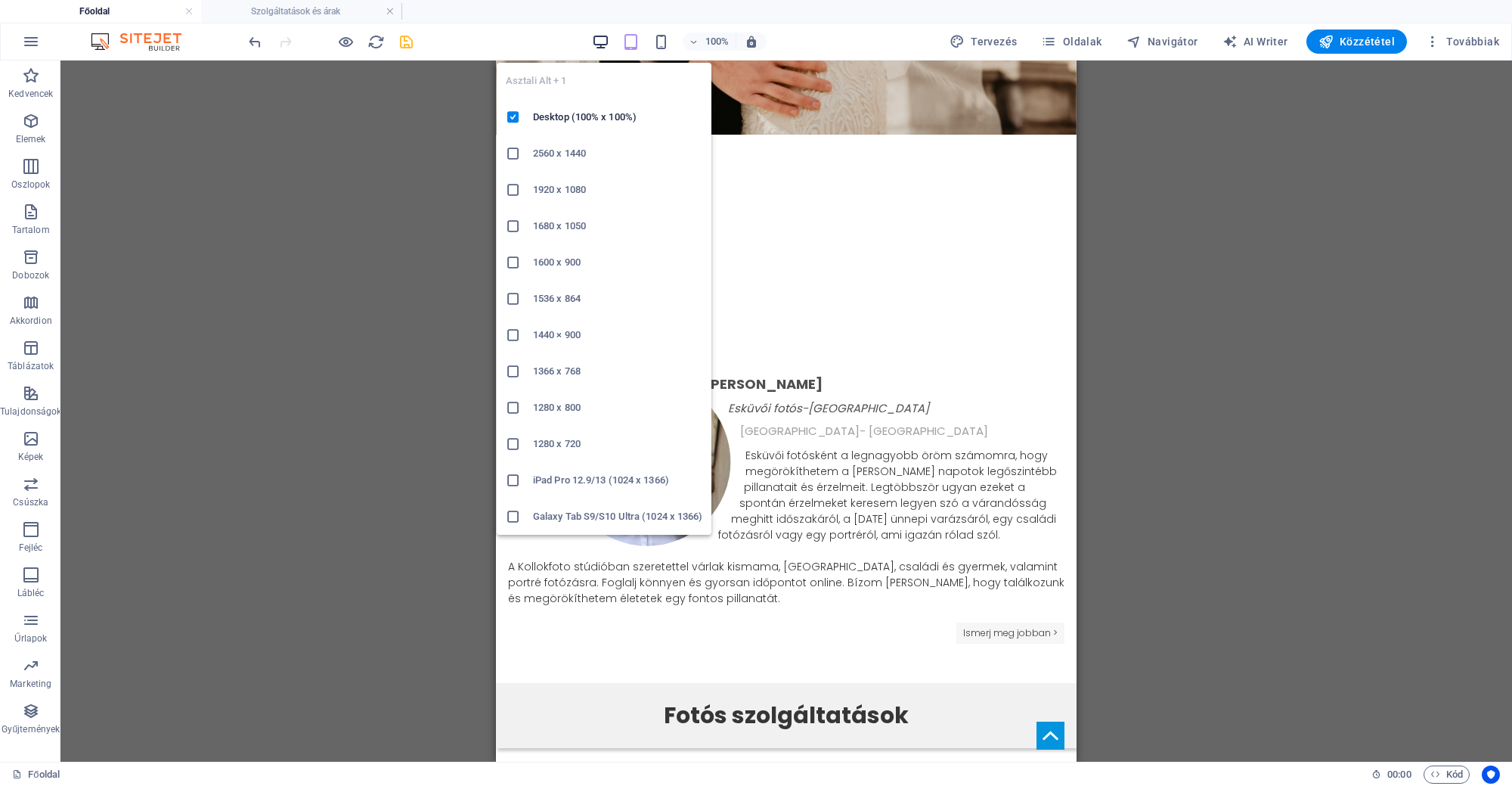
click at [608, 41] on icon "button" at bounding box center [601, 43] width 18 height 18
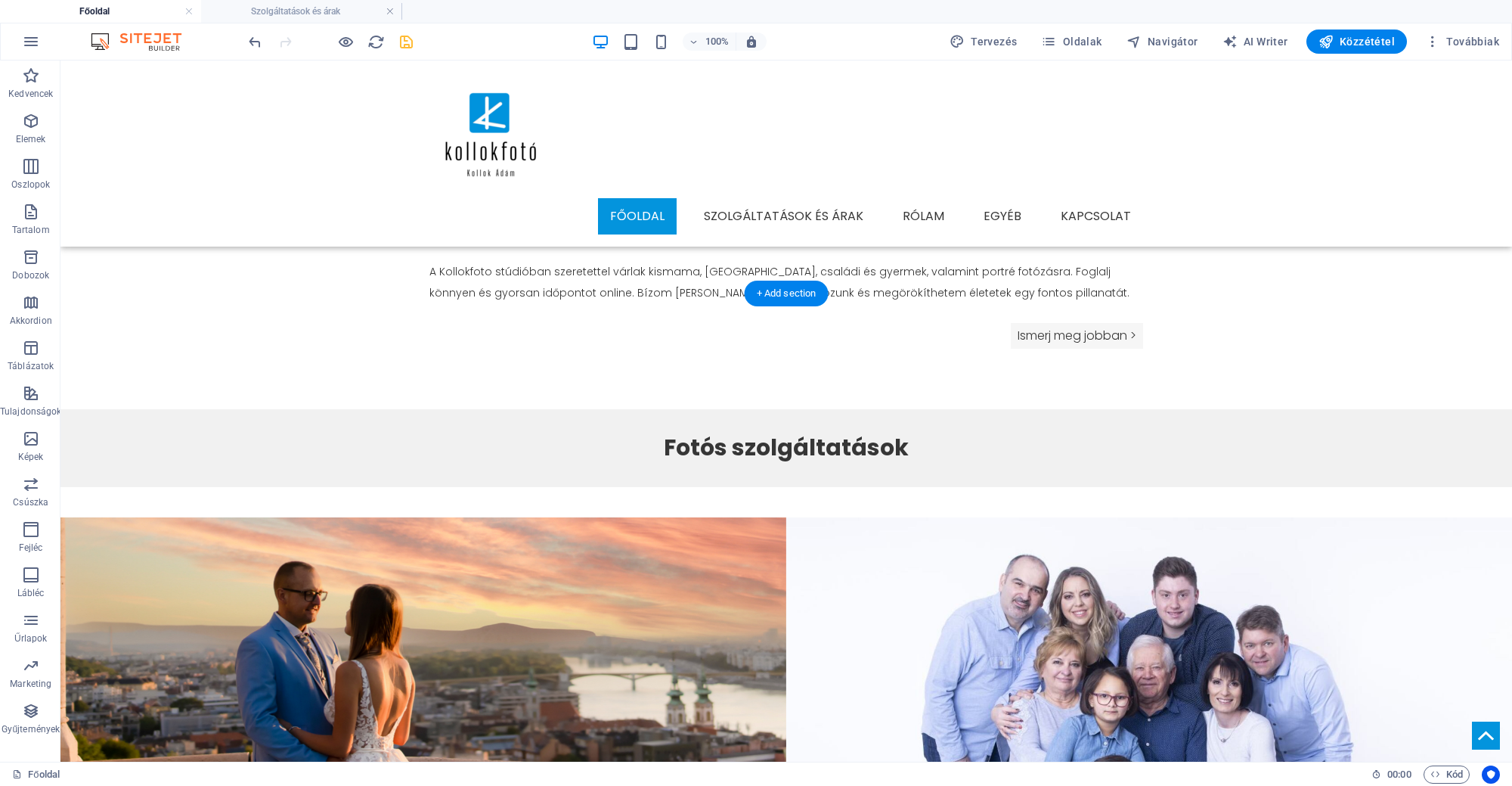
scroll to position [927, 0]
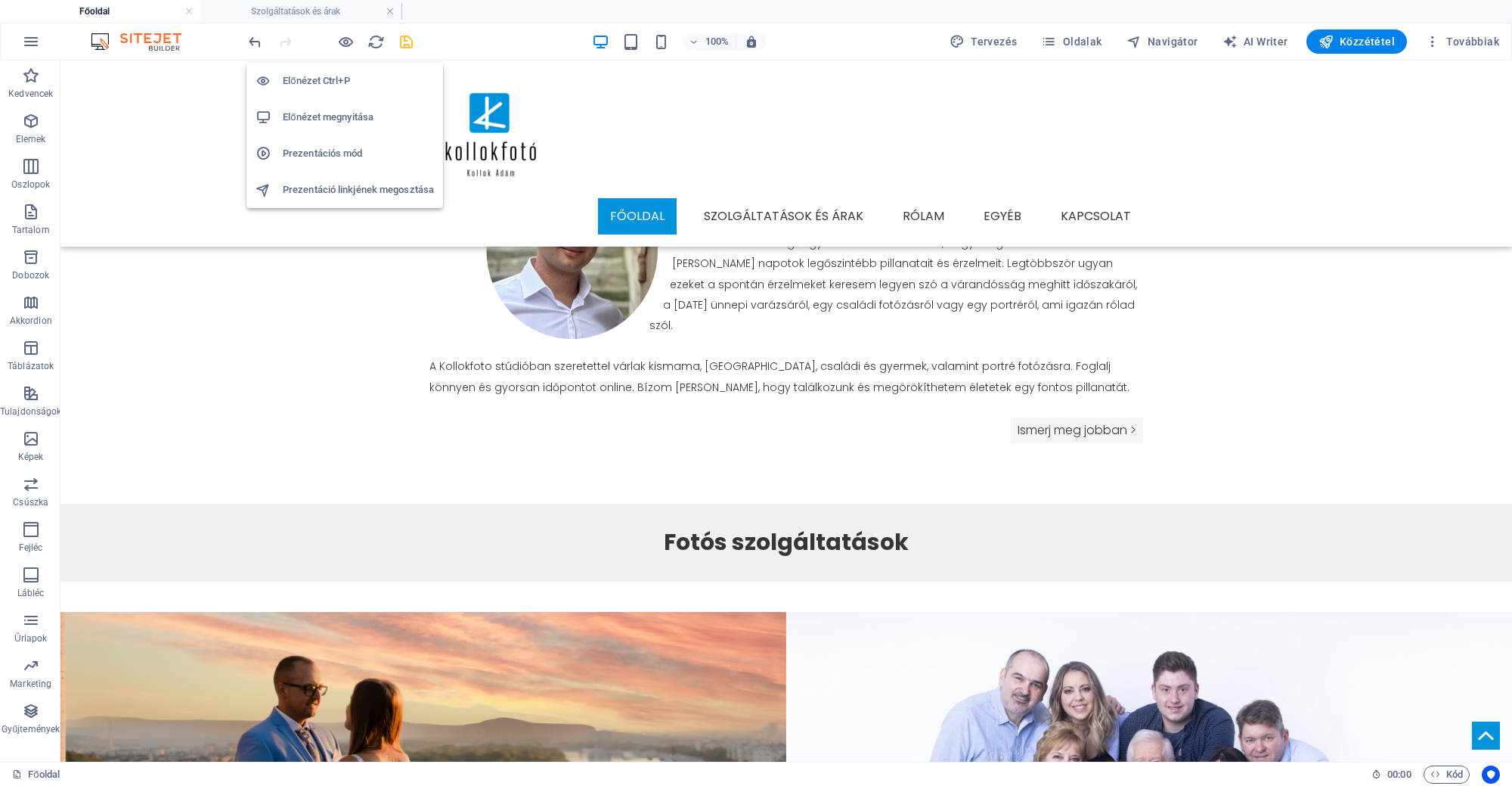
click at [333, 152] on h6 "Prezentációs mód" at bounding box center [358, 153] width 151 height 18
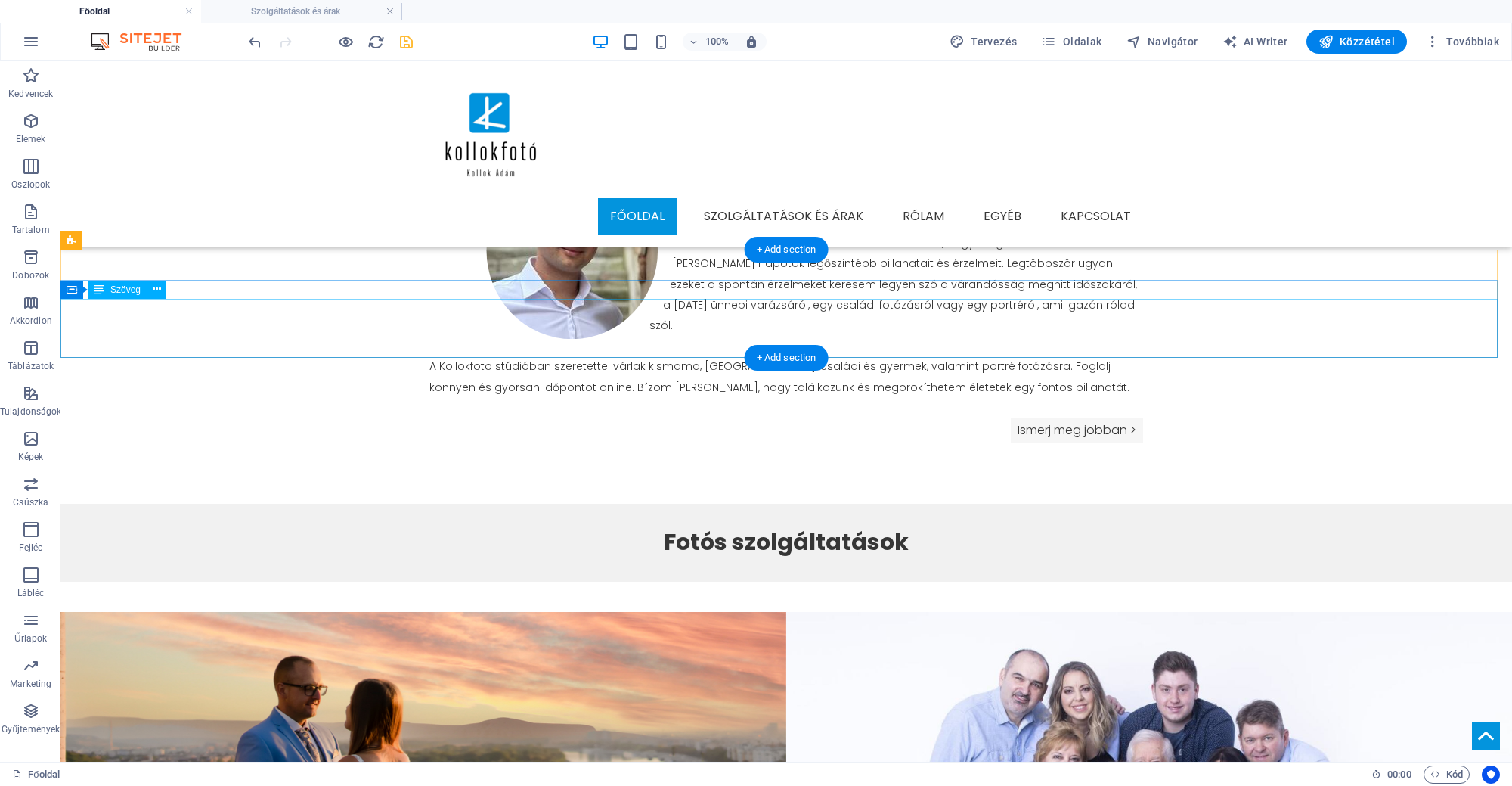
click at [584, 522] on div "Fotós szolgáltatások" at bounding box center [786, 552] width 1451 height 59
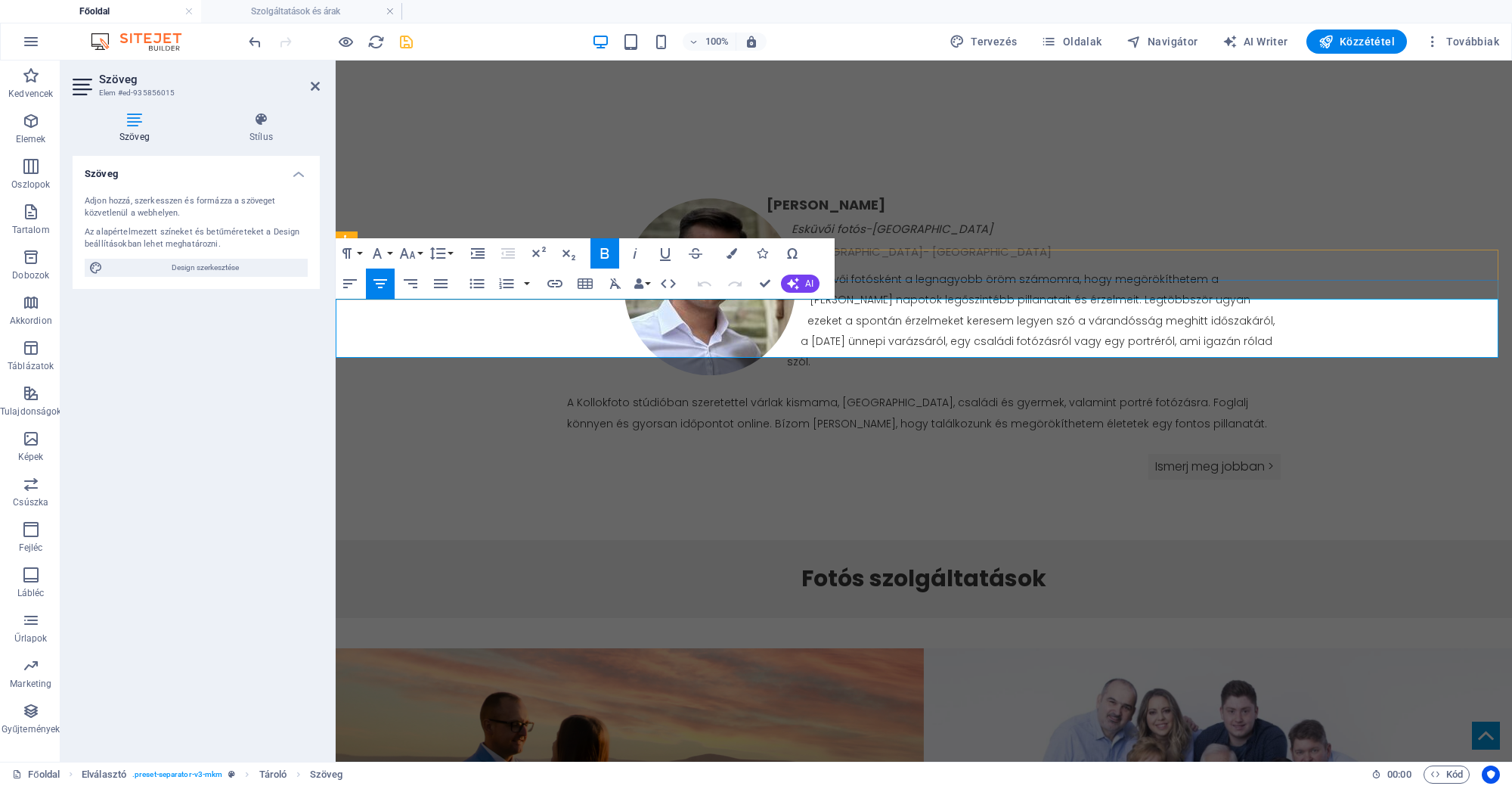
click at [593, 559] on p "Fotós szolgáltatások" at bounding box center [924, 577] width 1176 height 39
copy span "Fotós"
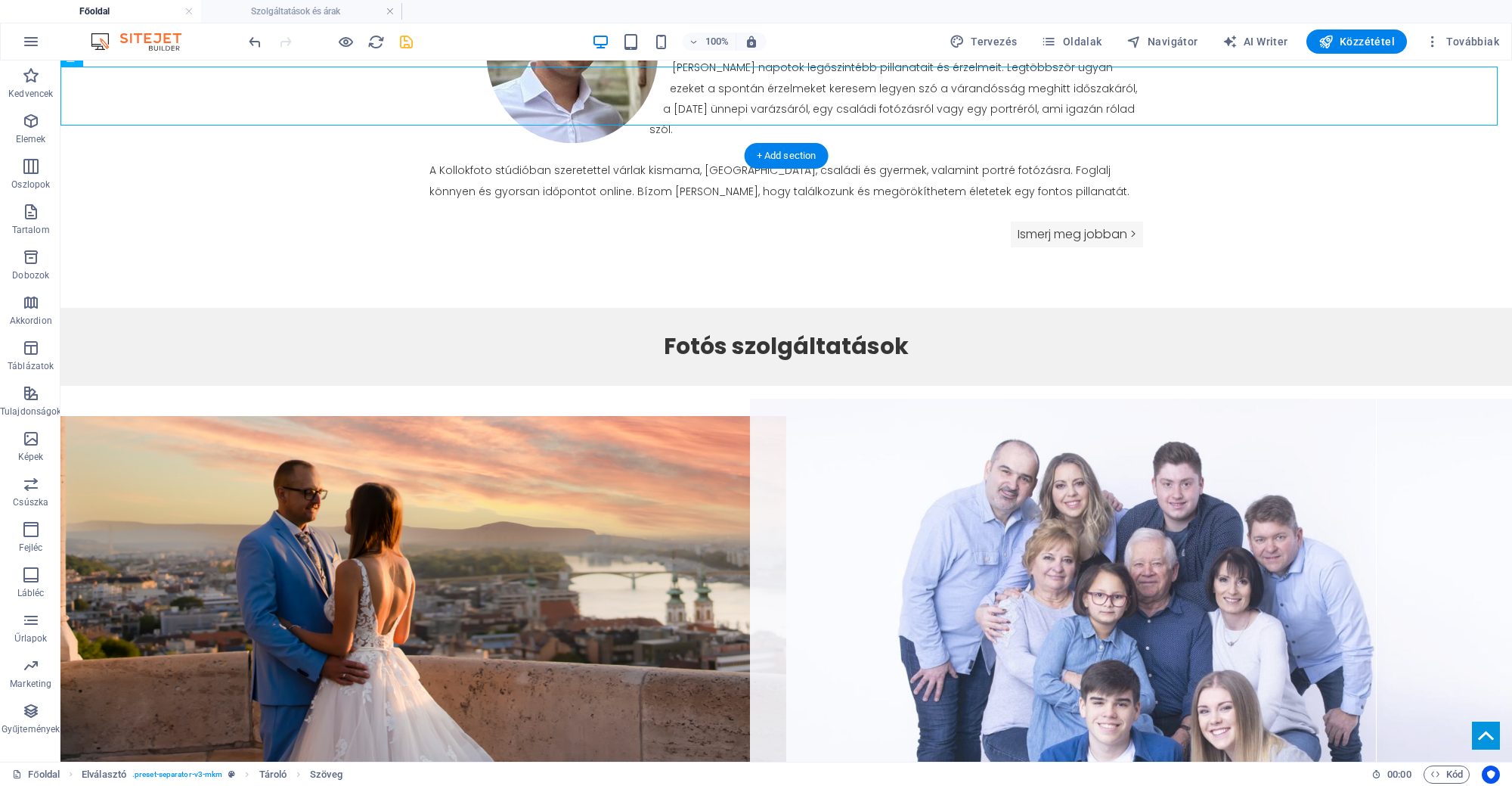
scroll to position [1210, 0]
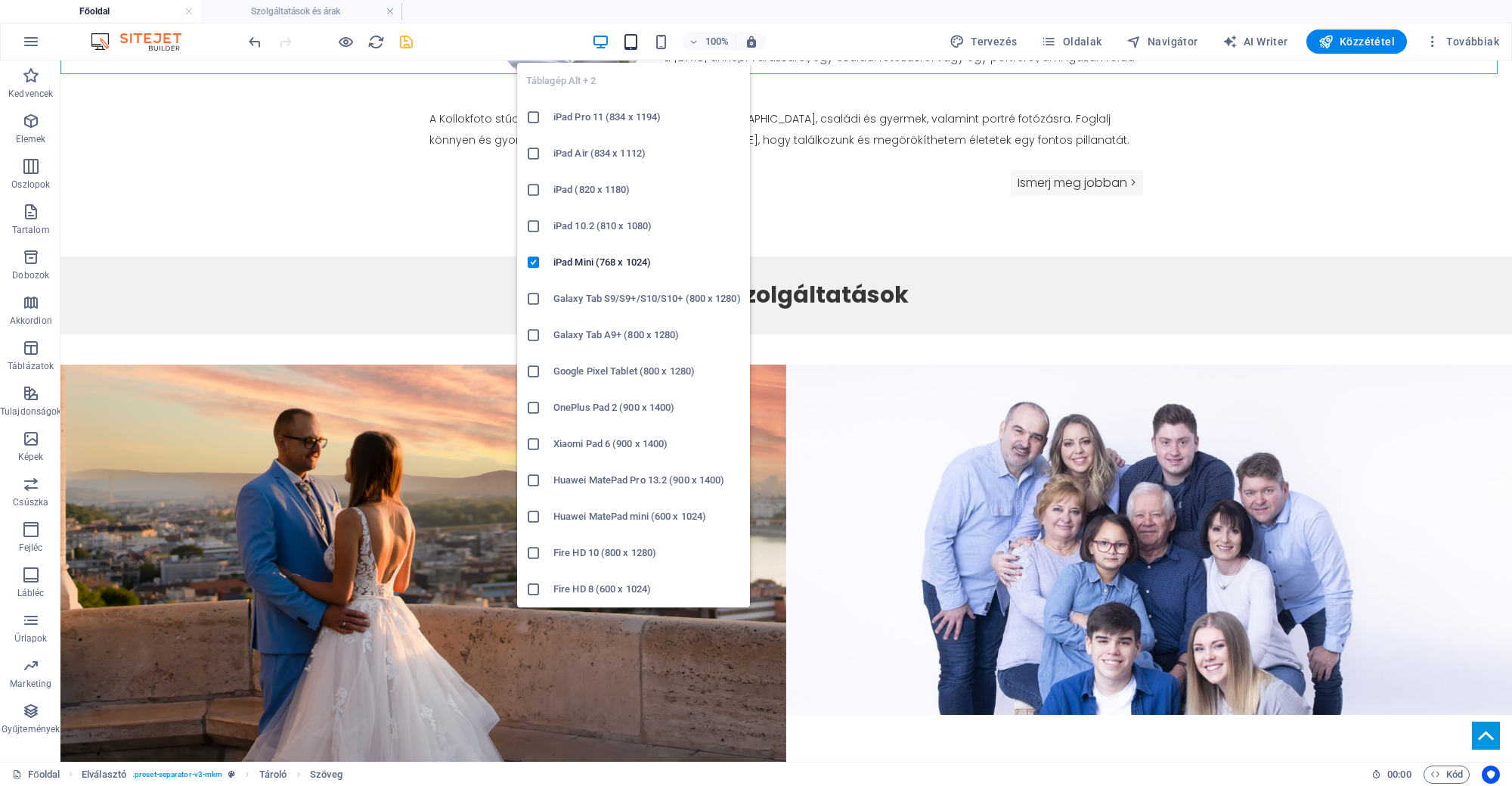
click at [637, 35] on icon "button" at bounding box center [630, 43] width 18 height 18
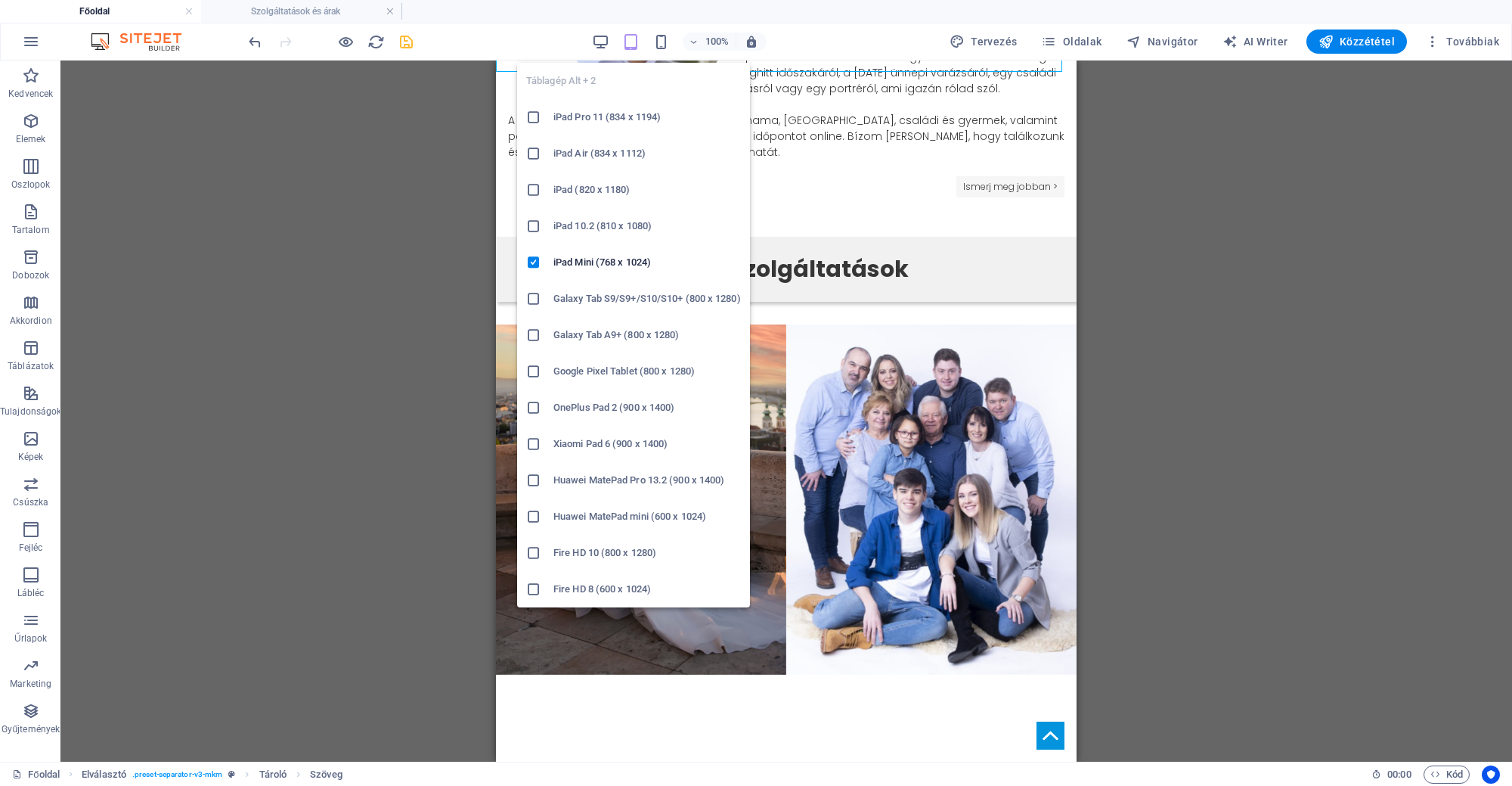
scroll to position [1181, 0]
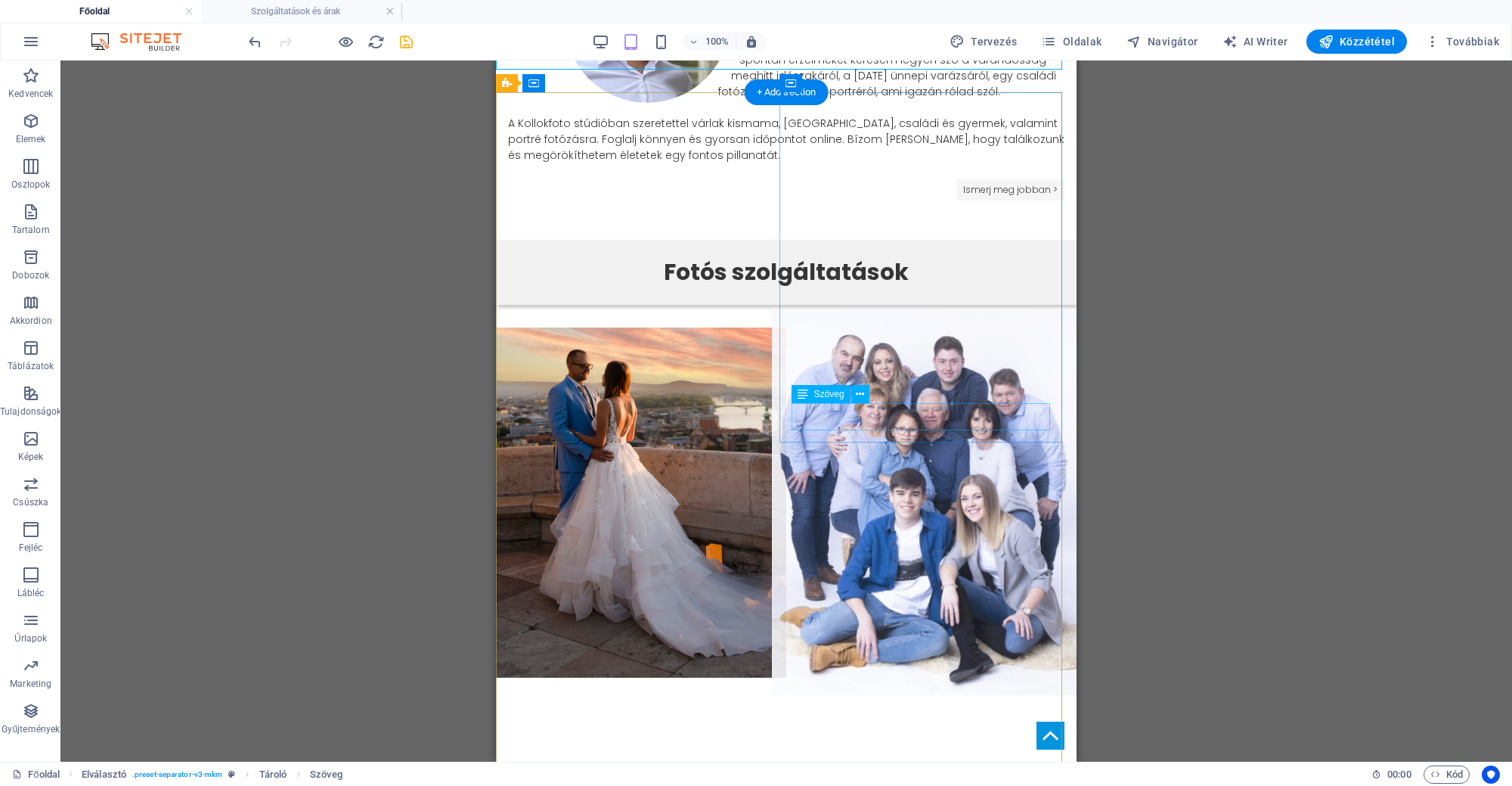
click at [1021, 693] on div "CSALÁDI FOTÓZÁS" at bounding box center [931, 707] width 291 height 28
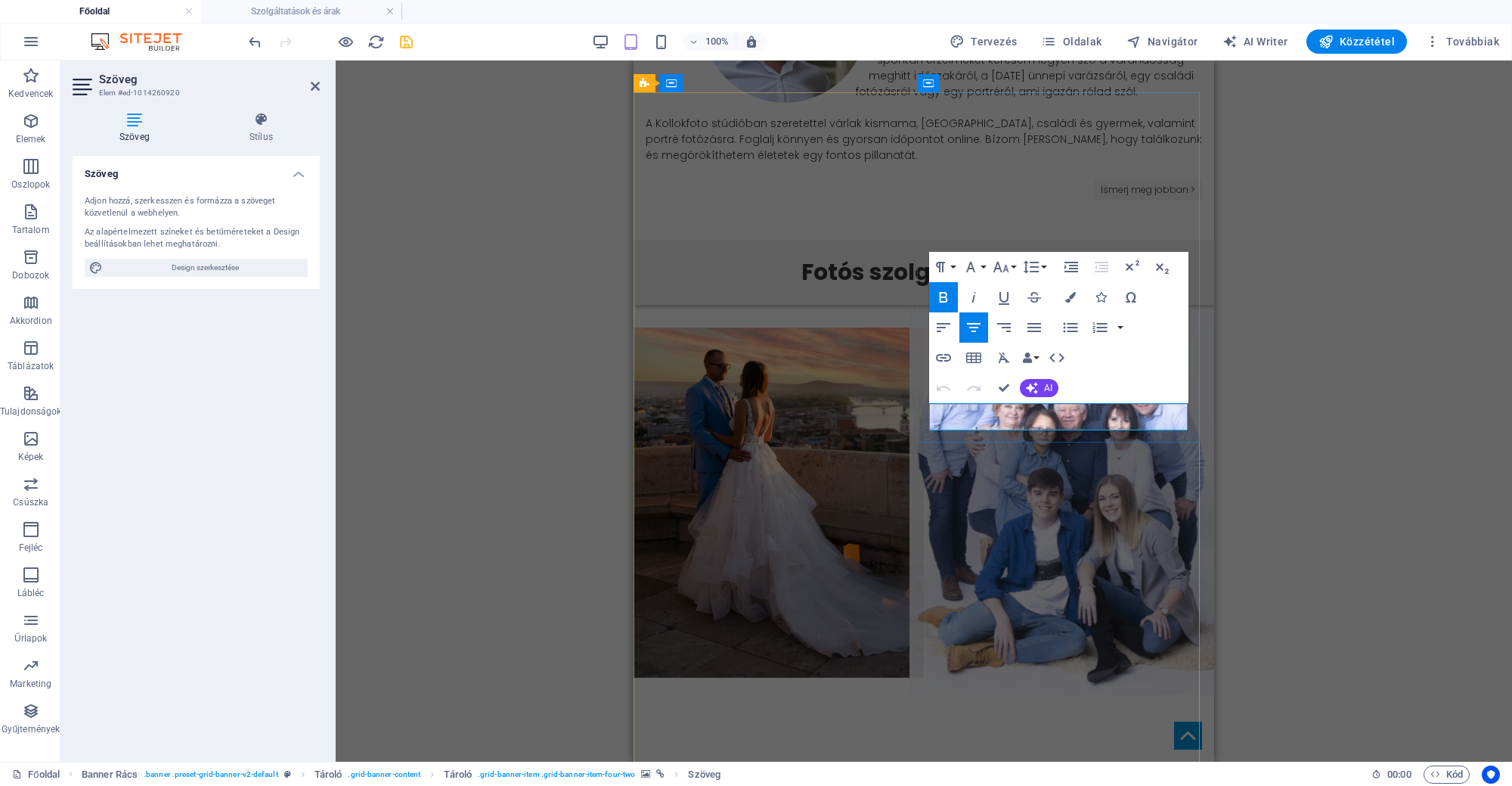
click at [1154, 693] on p "CSALÁDI FOTÓZÁS" at bounding box center [1069, 707] width 291 height 28
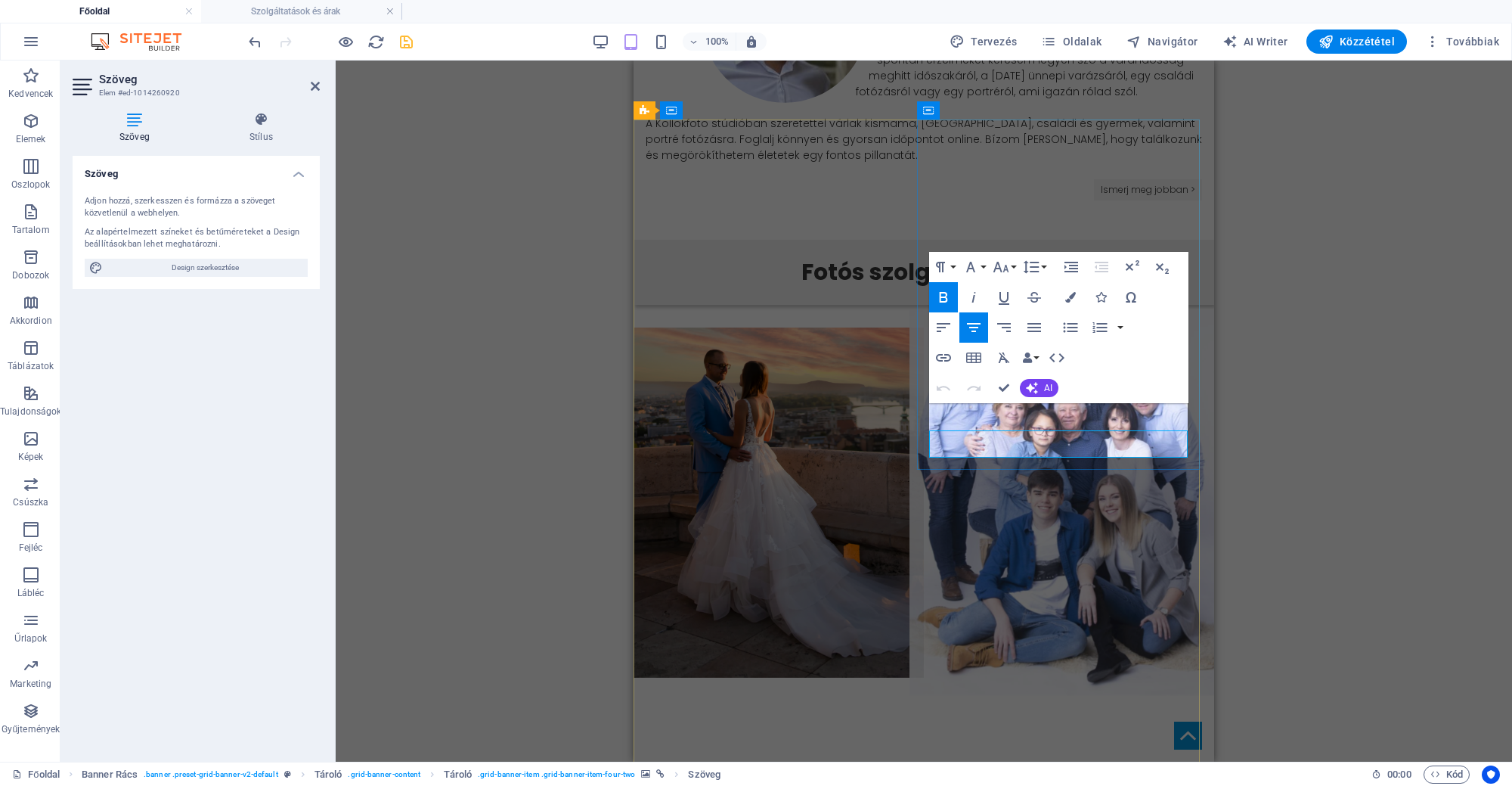
scroll to position [1154, 0]
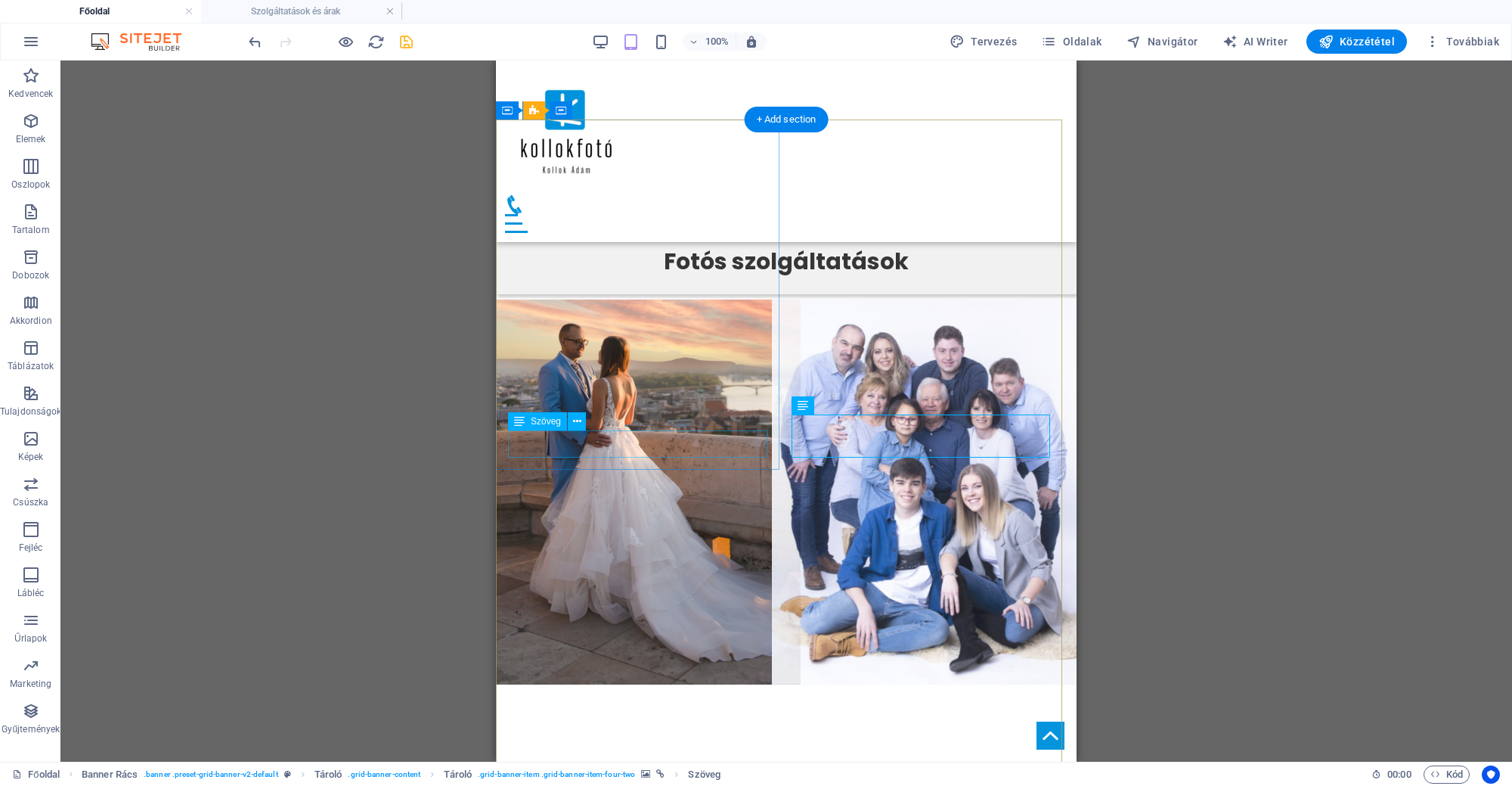
click at [753, 683] on div "ESKÜVŐI FOTÓZÁS" at bounding box center [641, 697] width 291 height 28
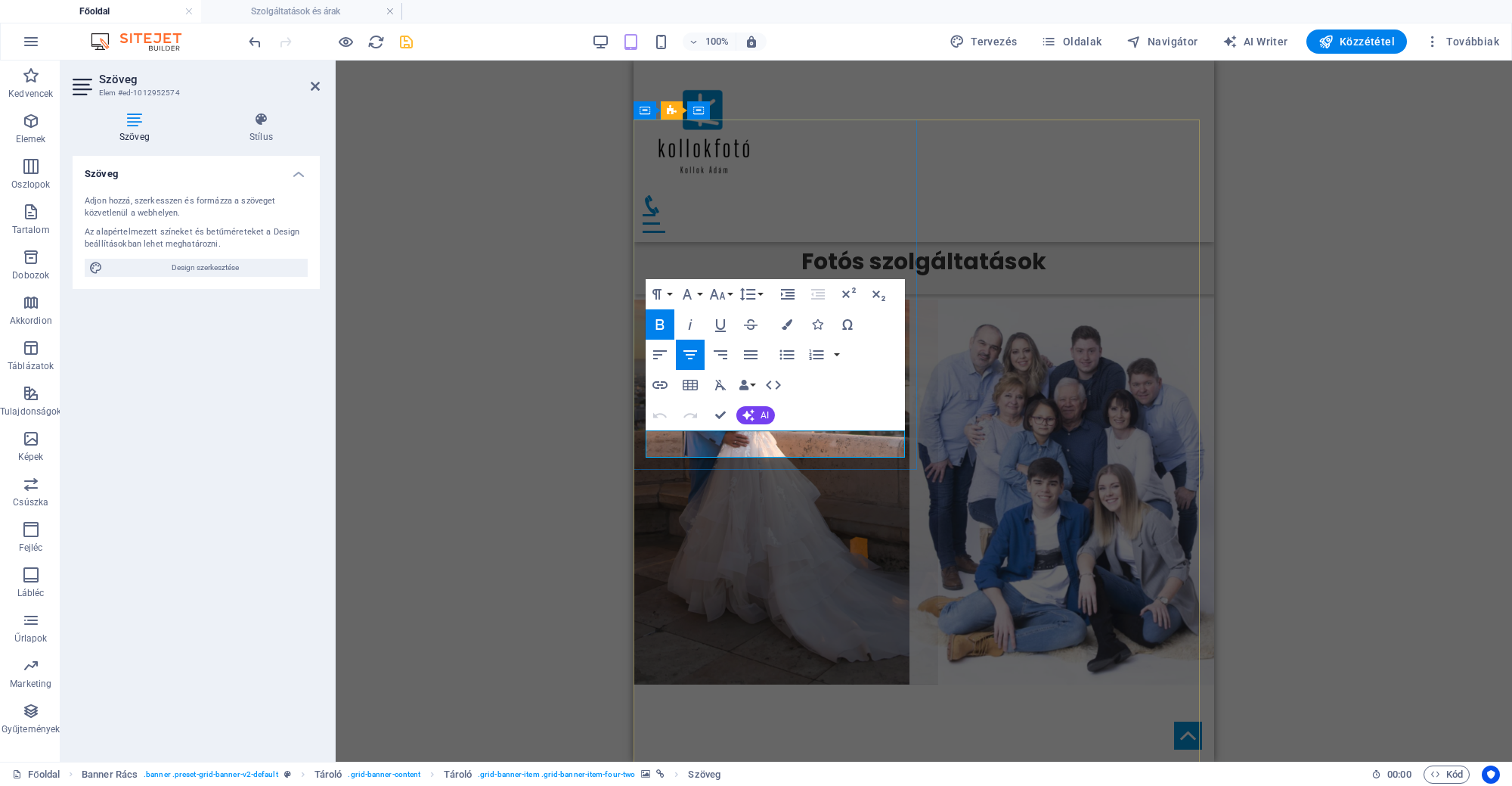
click at [873, 683] on p "ESKÜVŐI FOTÓZÁS" at bounding box center [779, 697] width 291 height 28
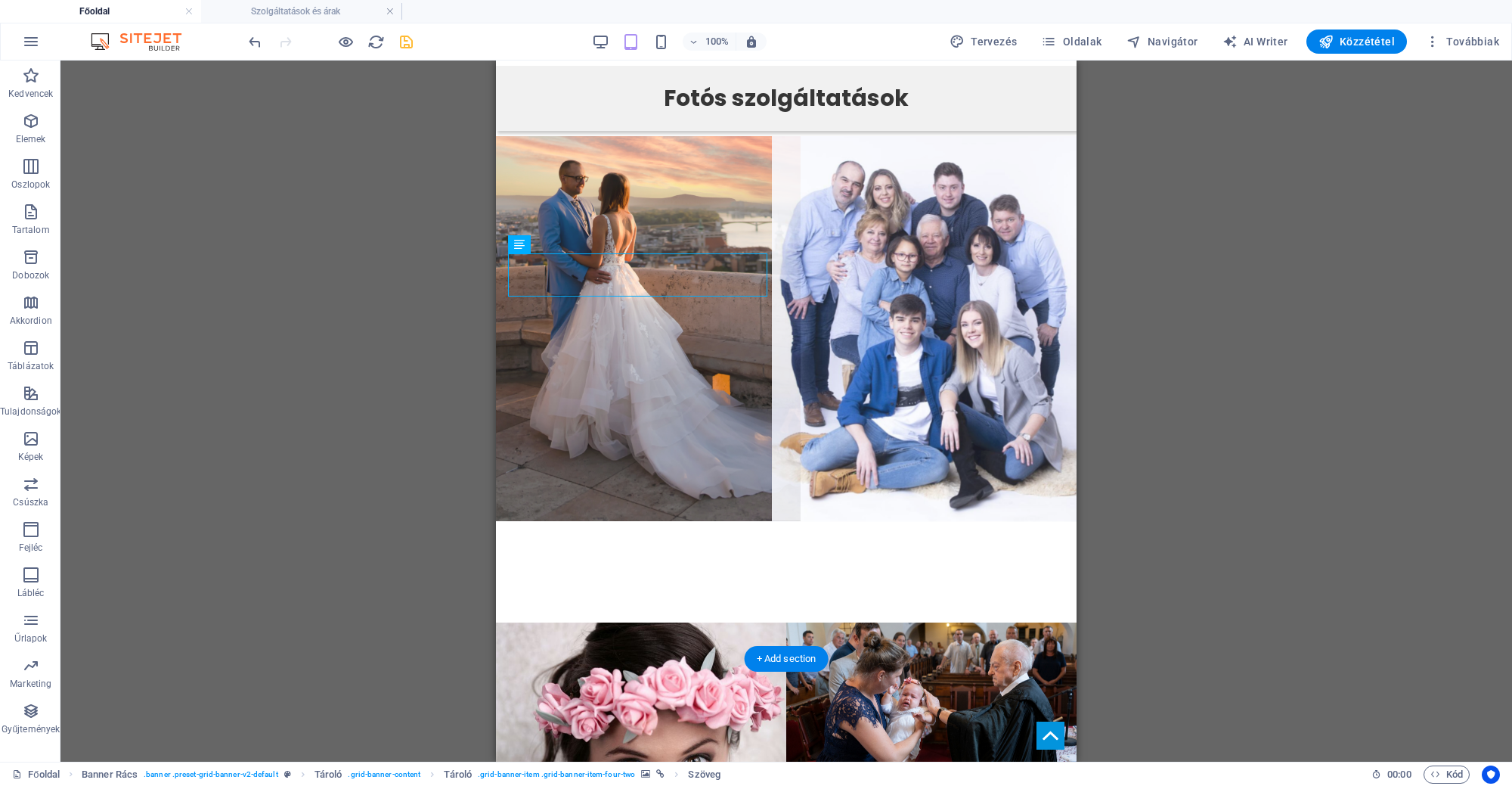
scroll to position [1410, 0]
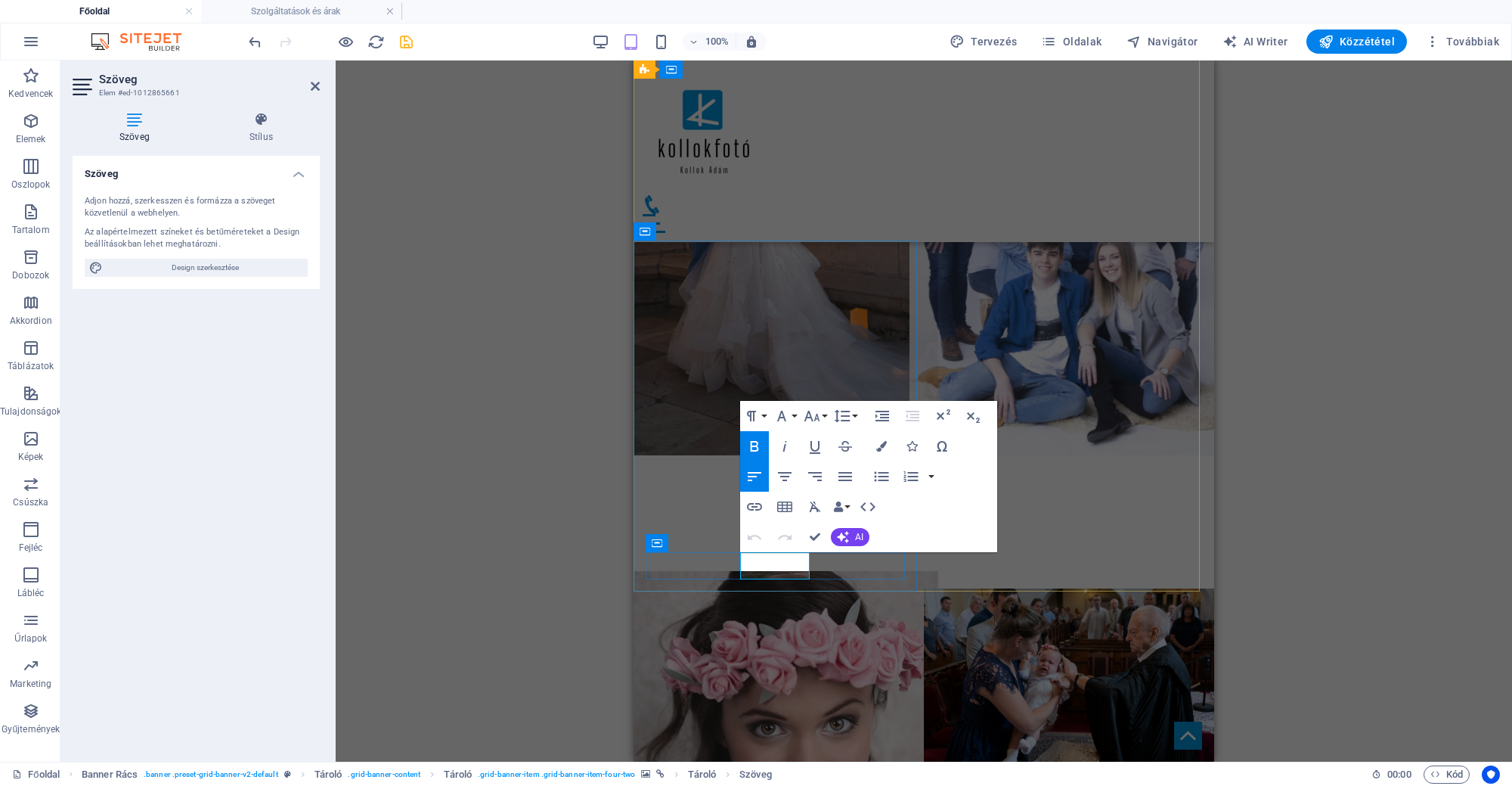
copy span "PORTRÉ"
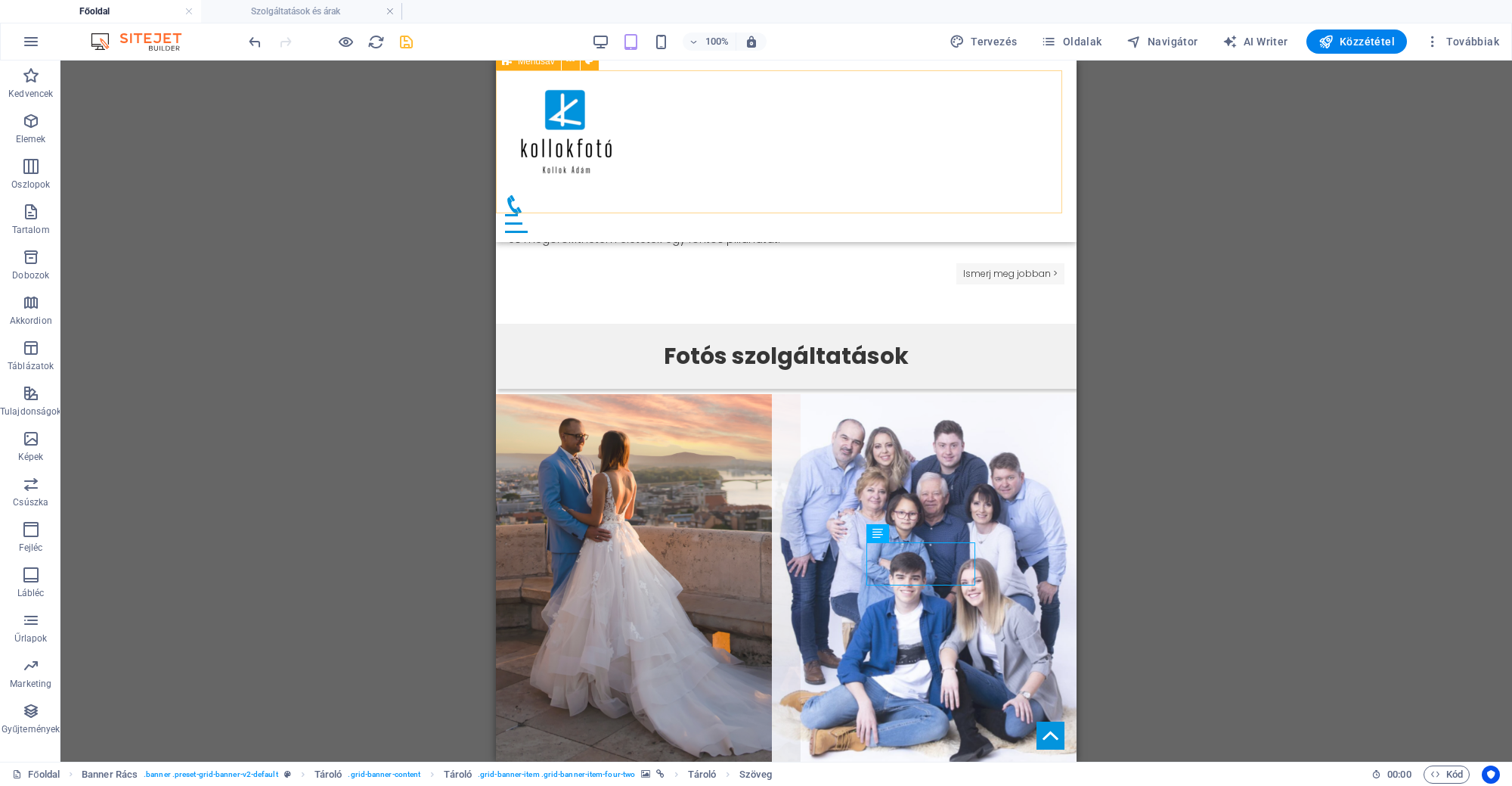
scroll to position [1045, 0]
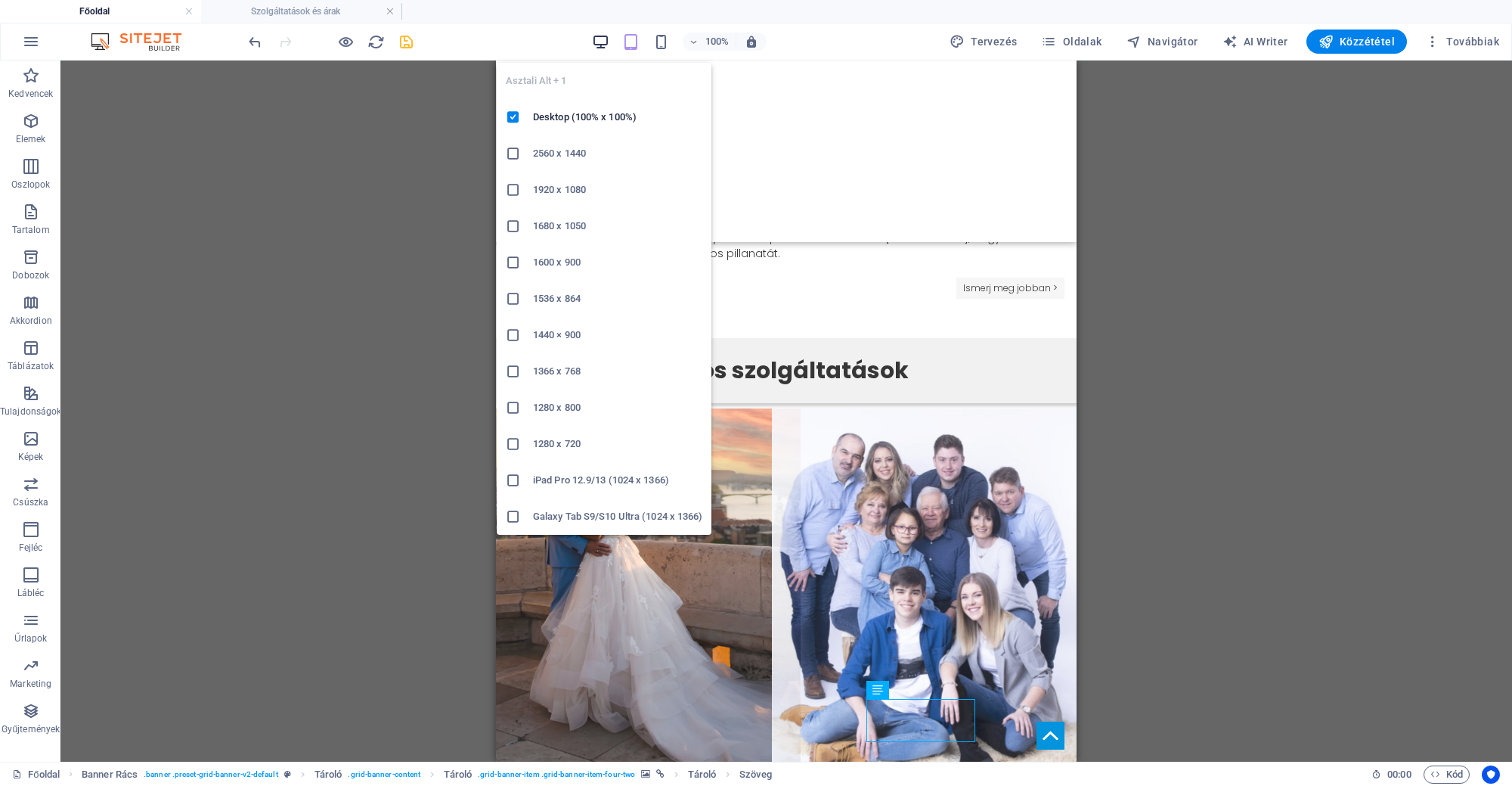
click at [605, 36] on icon "button" at bounding box center [601, 43] width 18 height 18
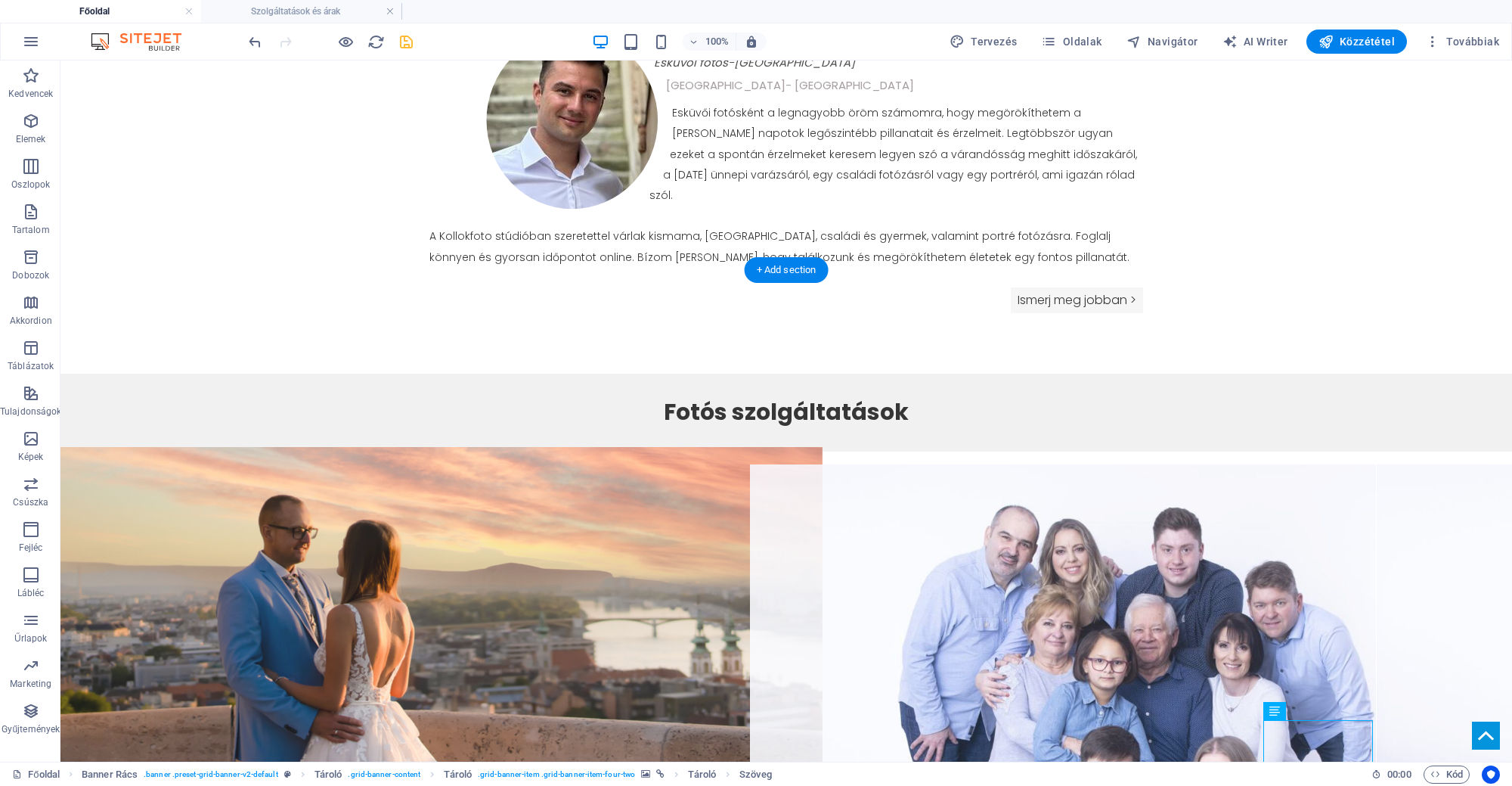
scroll to position [1234, 0]
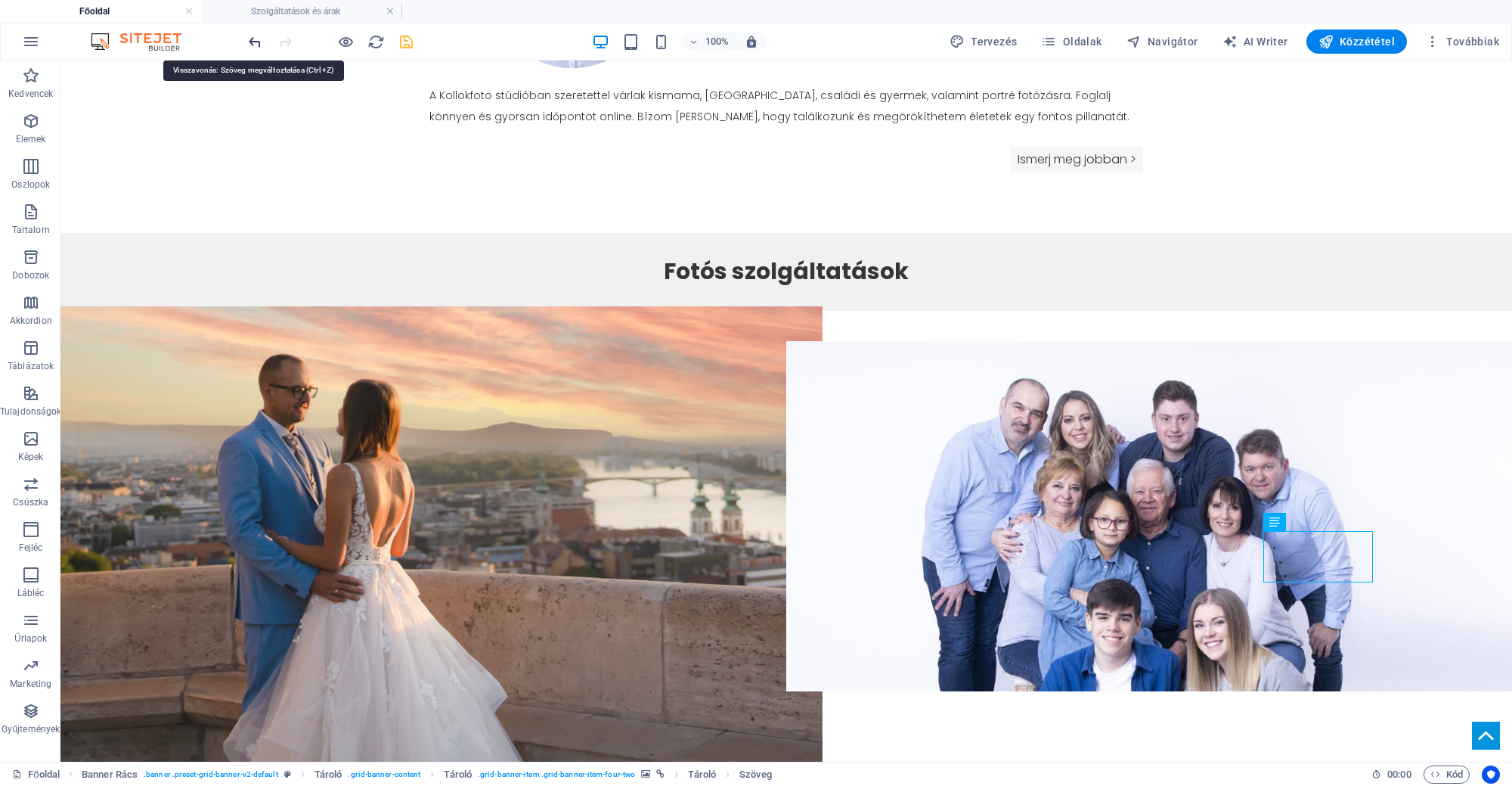
click at [252, 41] on icon "undo" at bounding box center [255, 43] width 18 height 18
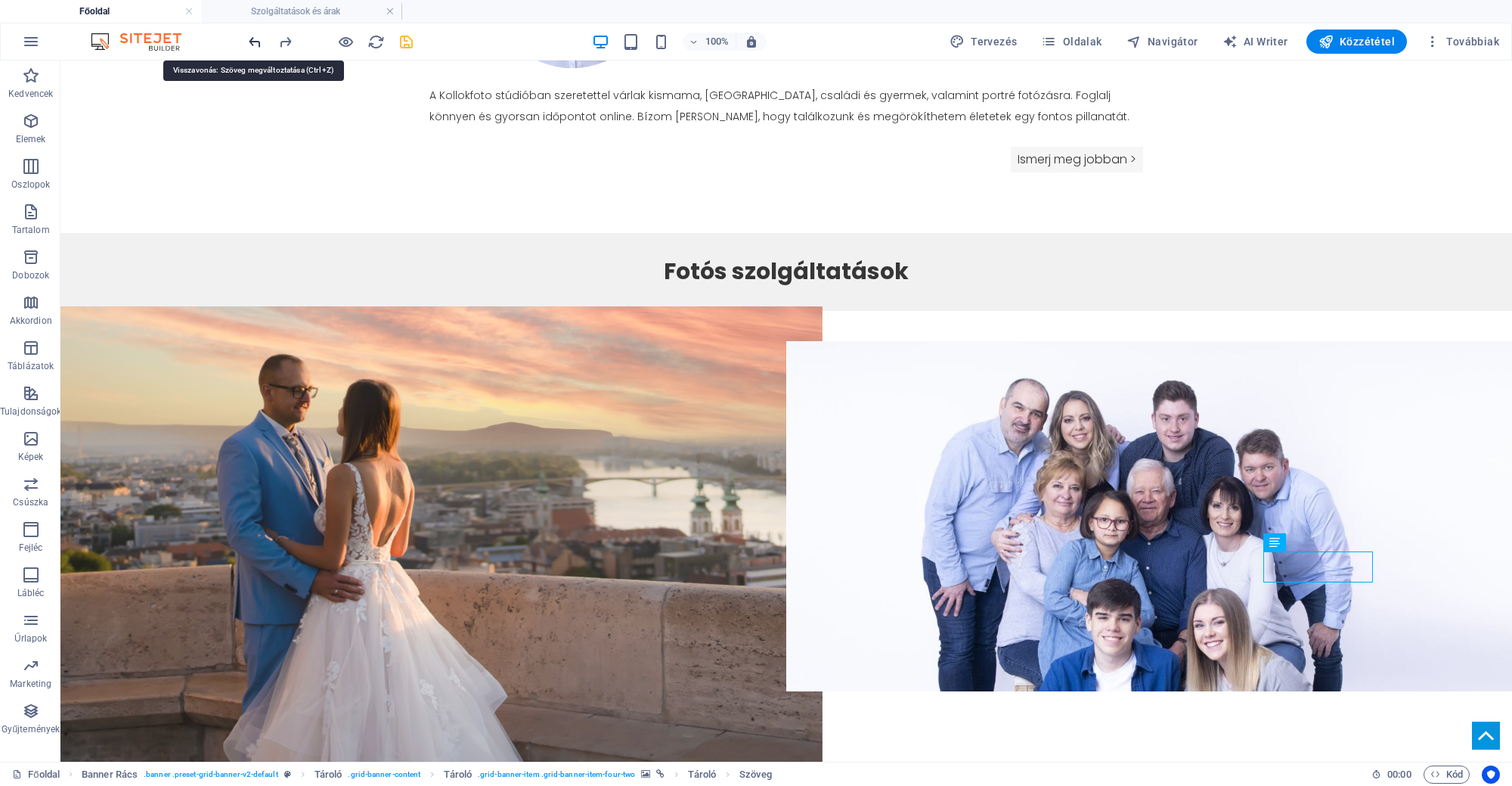
click at [252, 41] on icon "undo" at bounding box center [255, 43] width 18 height 18
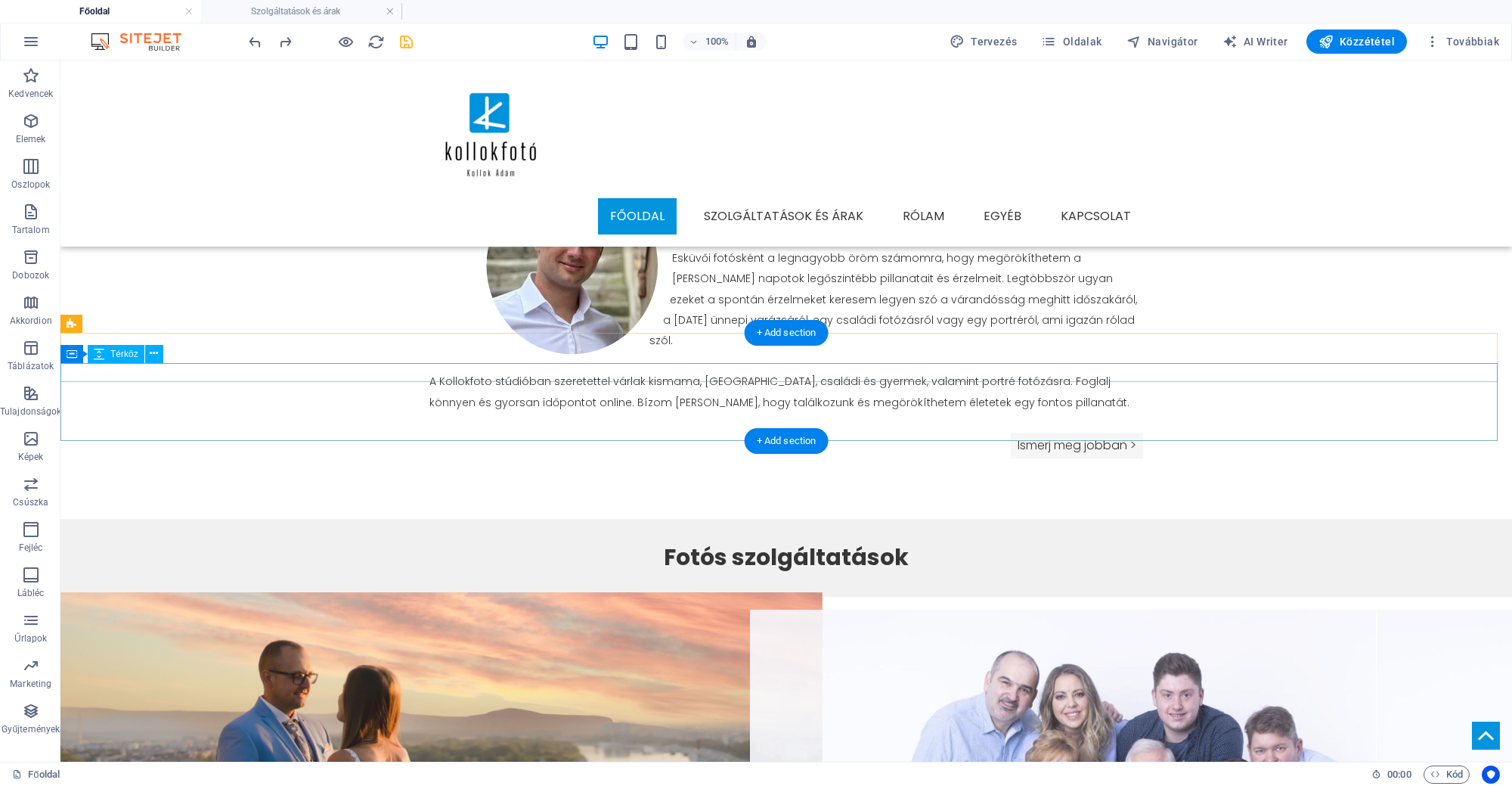
scroll to position [1222, 0]
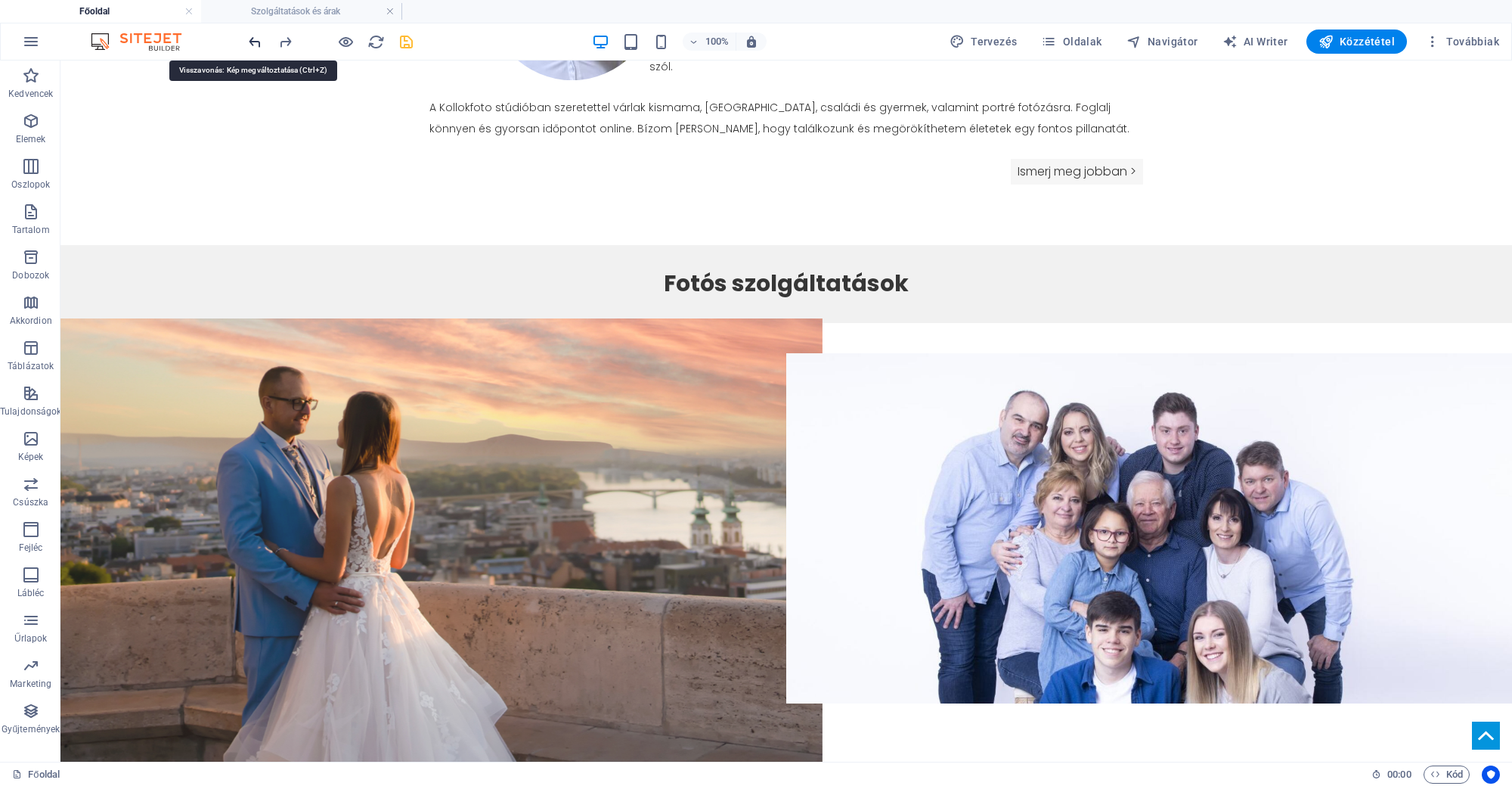
click at [258, 44] on icon "undo" at bounding box center [255, 43] width 18 height 18
click at [277, 45] on icon "redo" at bounding box center [286, 43] width 18 height 18
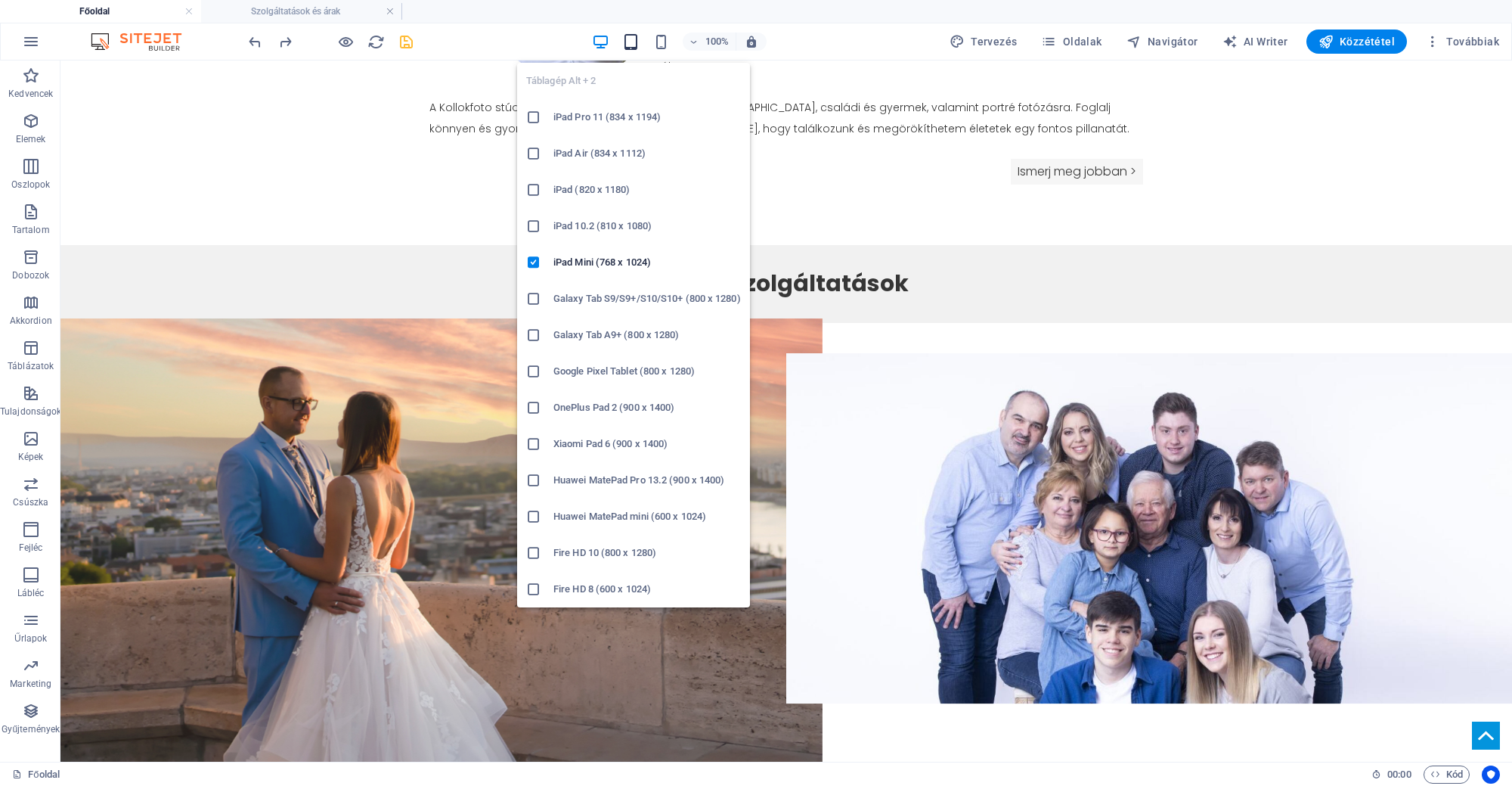
click at [638, 38] on icon "button" at bounding box center [630, 43] width 18 height 18
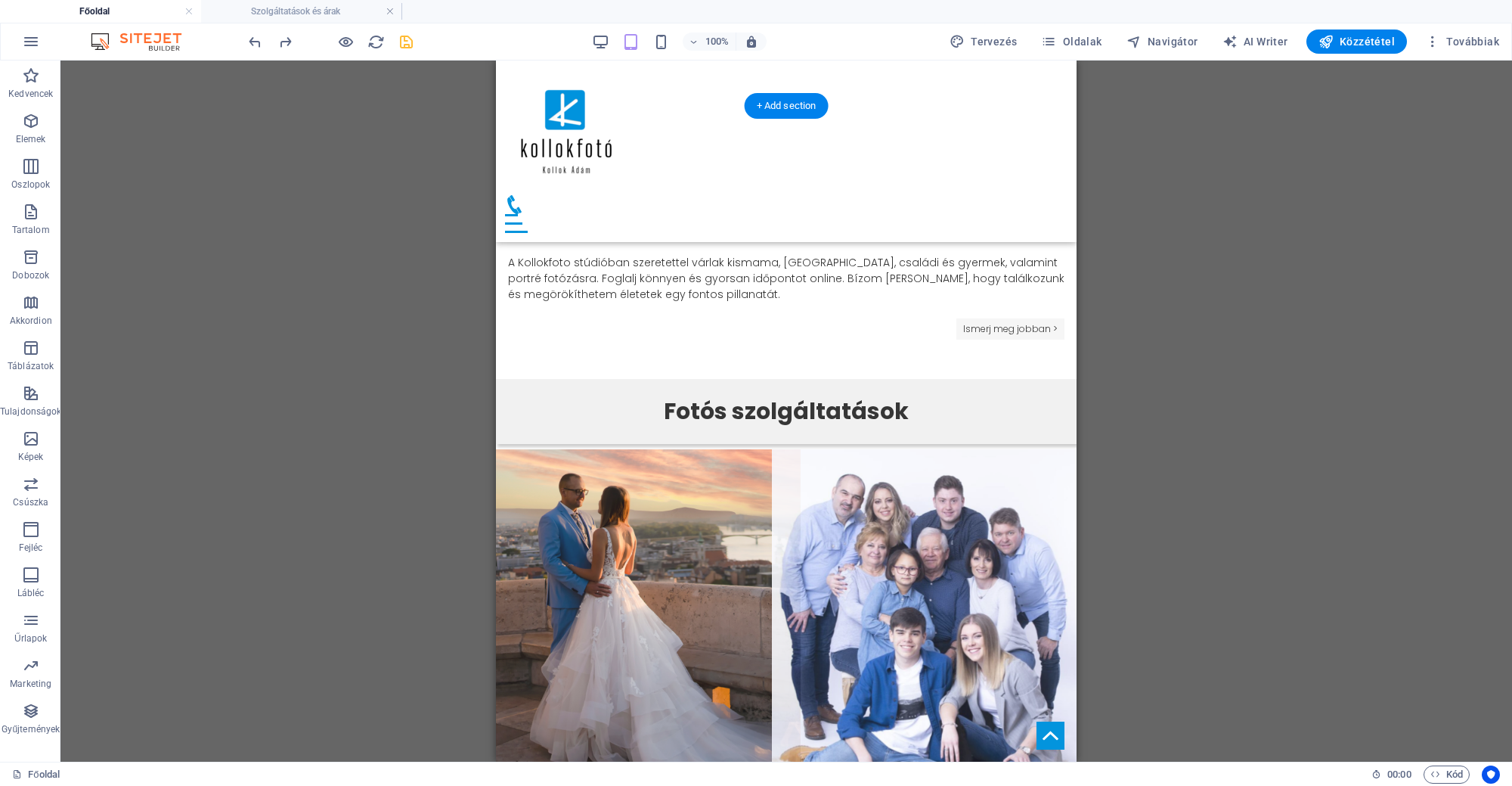
scroll to position [1004, 0]
click at [988, 450] on figure at bounding box center [931, 642] width 319 height 385
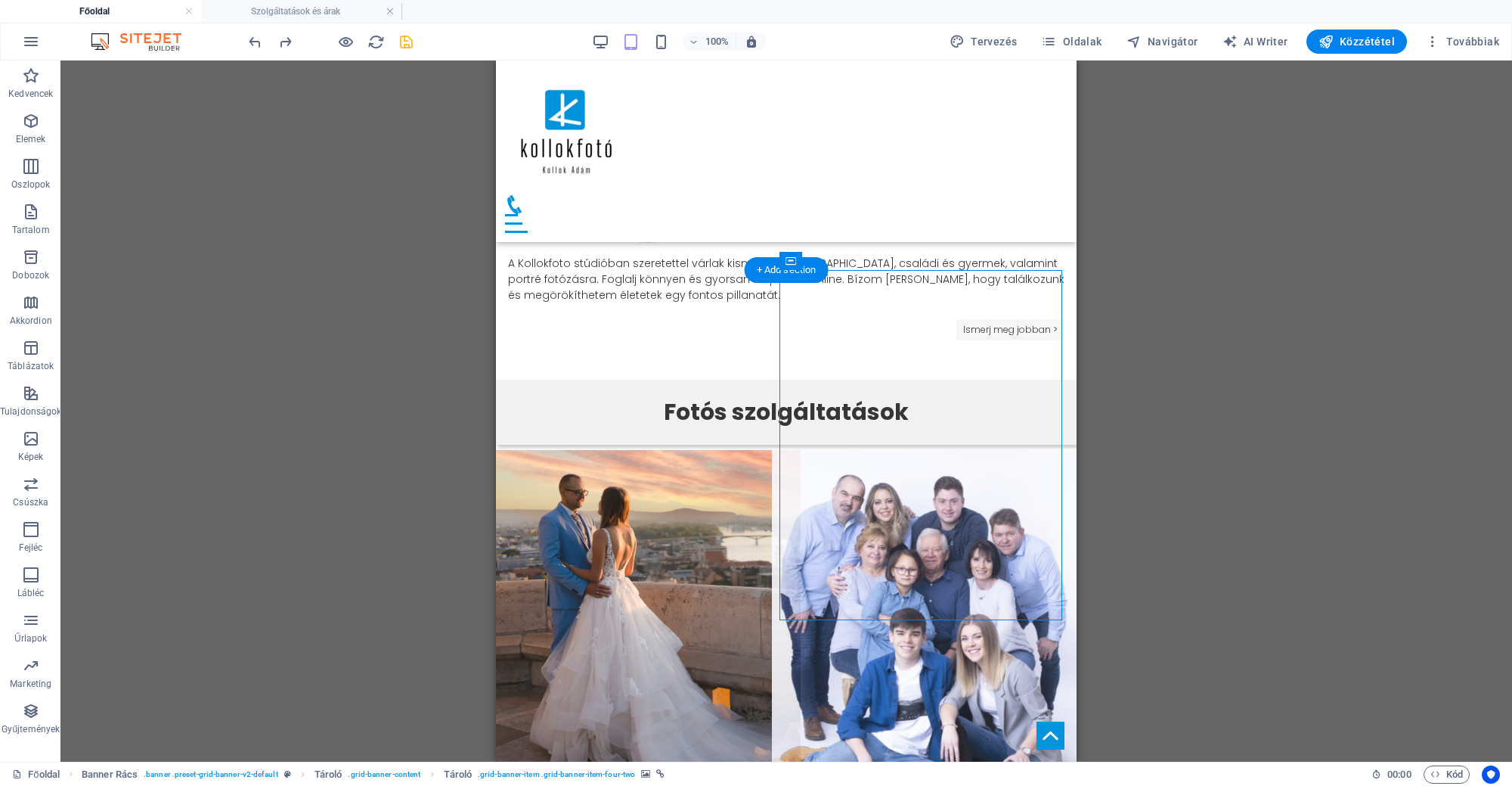
click at [988, 450] on figure at bounding box center [931, 642] width 319 height 385
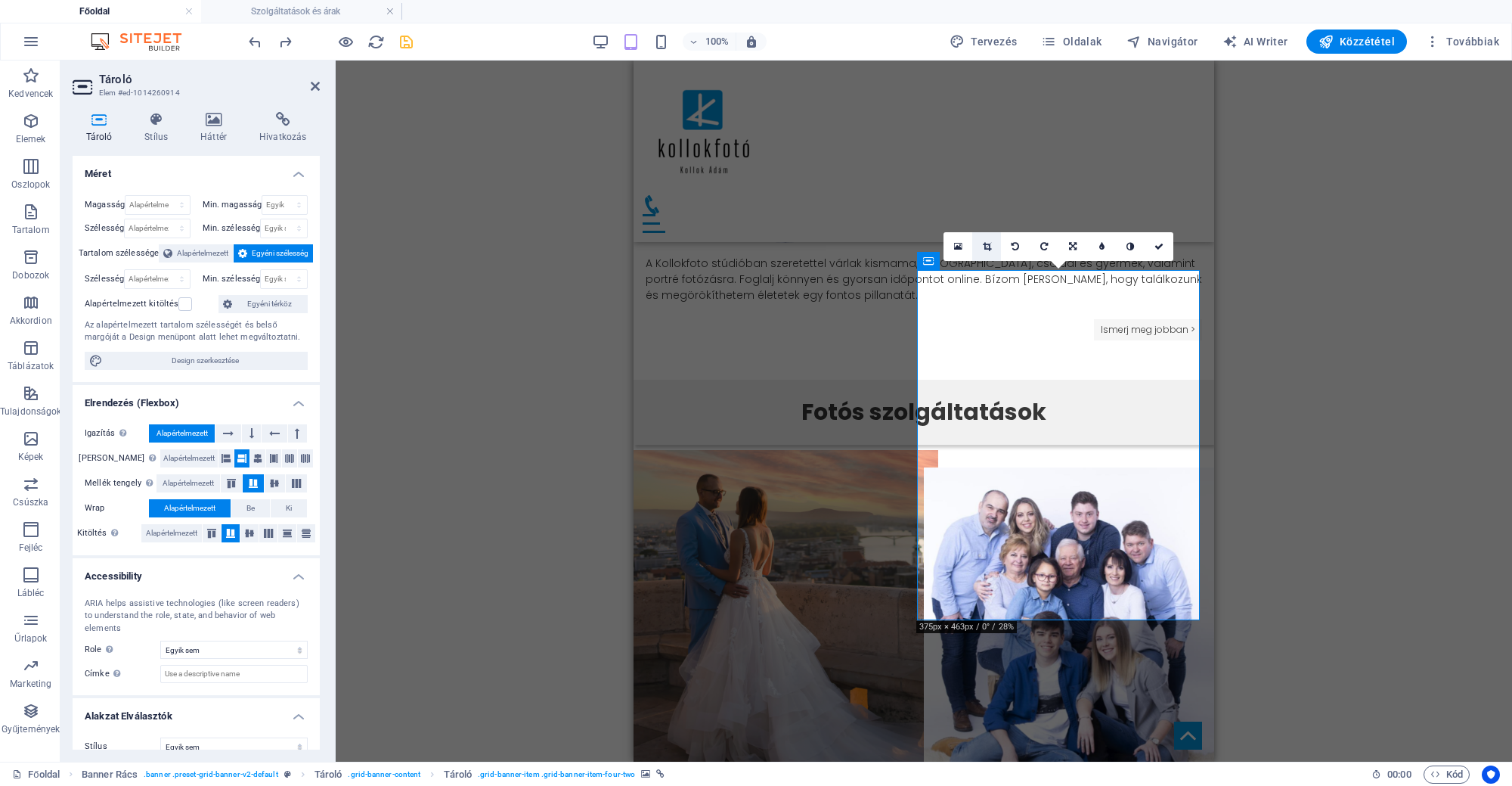
click at [977, 250] on link at bounding box center [986, 246] width 29 height 29
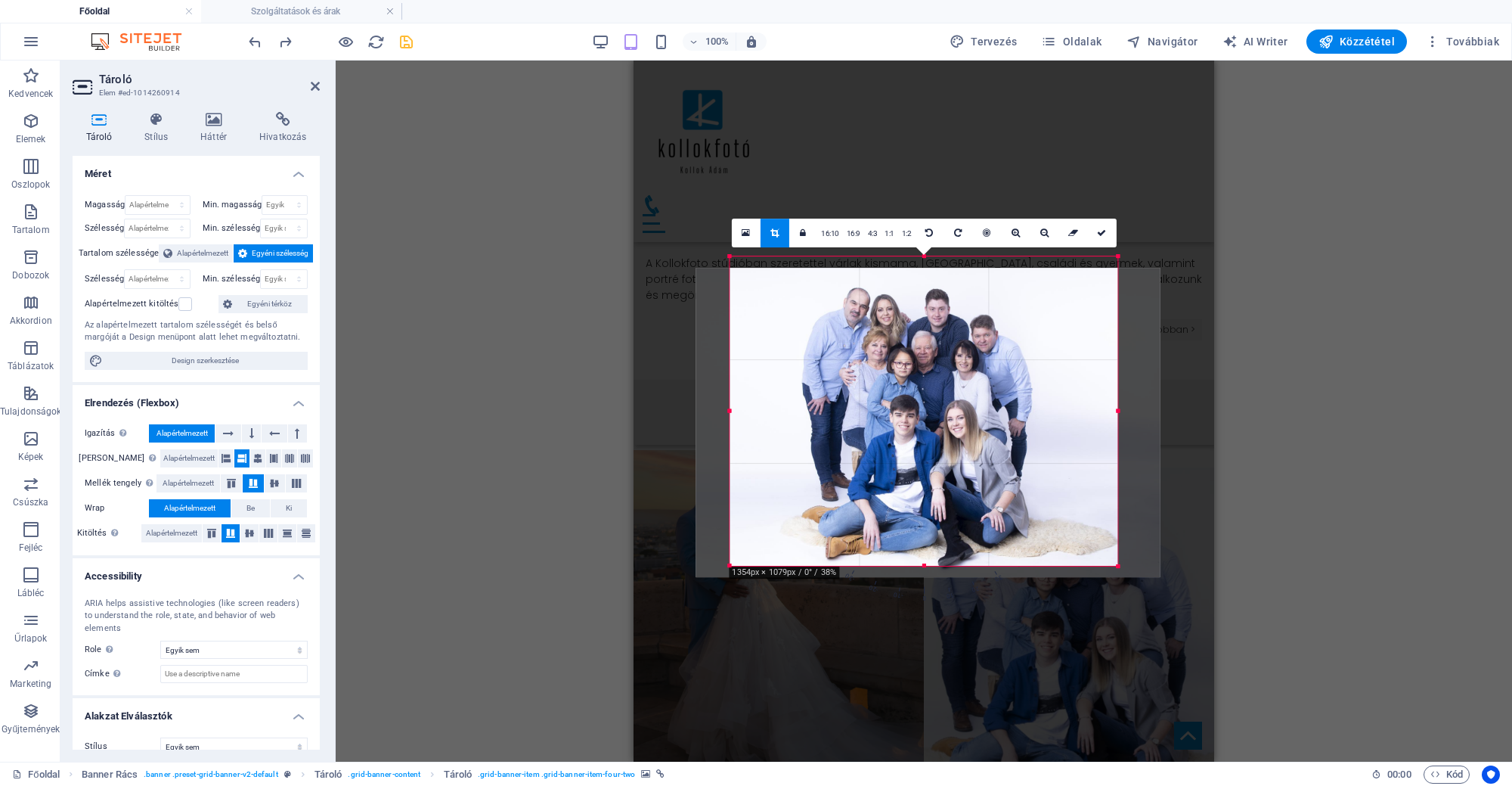
drag, startPoint x: 1005, startPoint y: 372, endPoint x: 1005, endPoint y: 383, distance: 11.0
click at [1005, 383] on div at bounding box center [928, 422] width 464 height 309
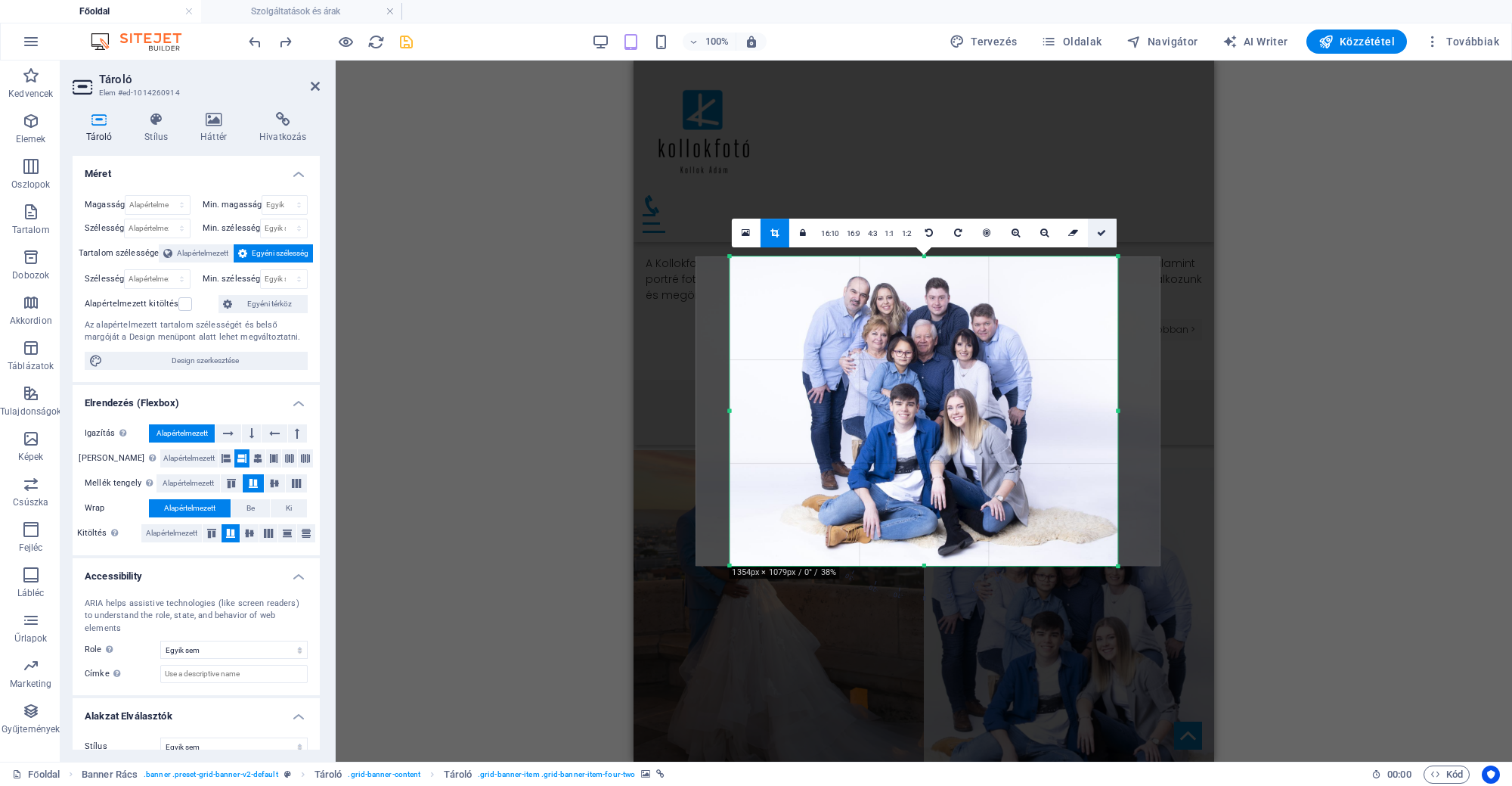
click at [1106, 234] on link at bounding box center [1101, 232] width 29 height 29
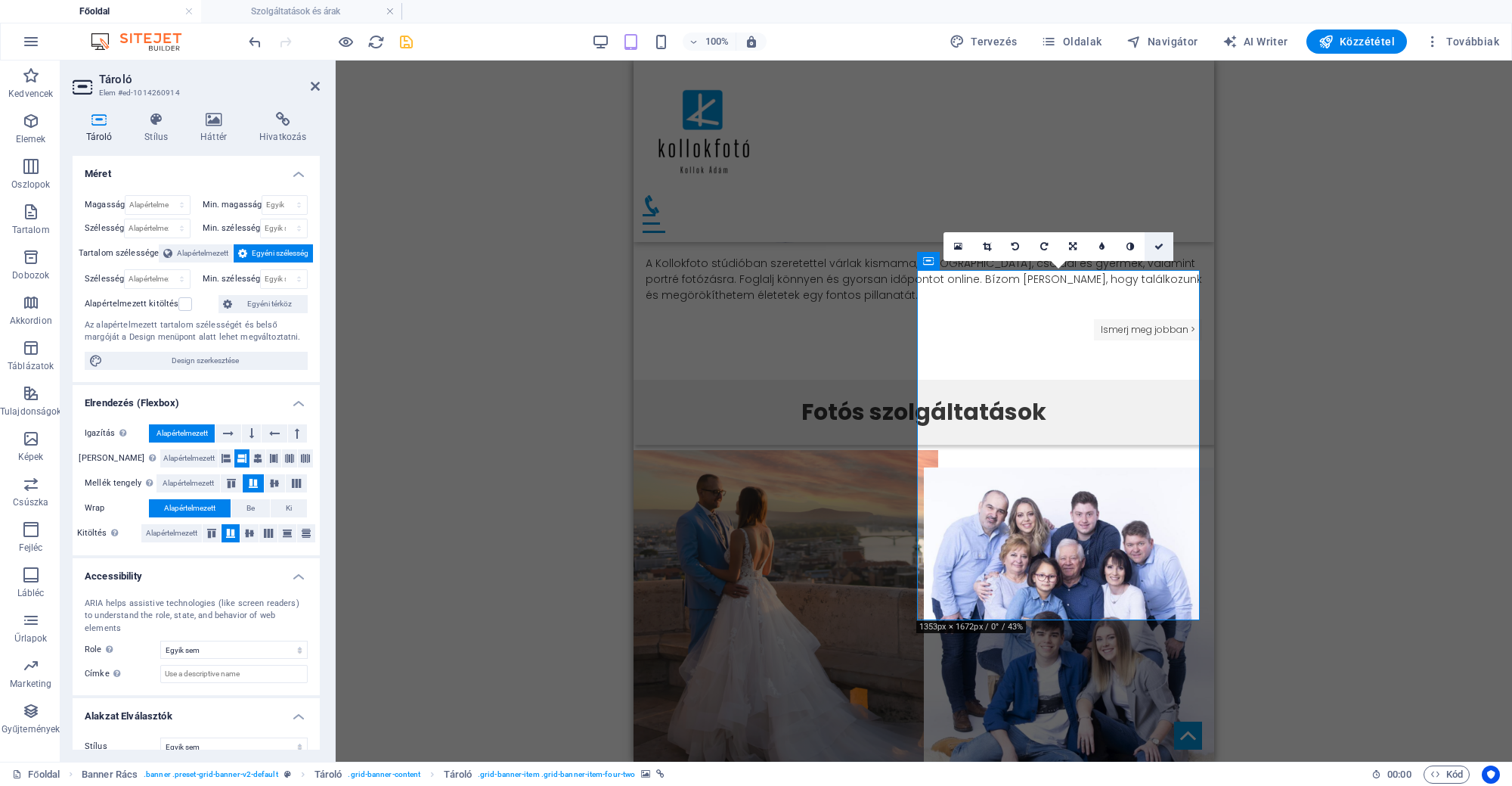
click at [1166, 241] on link at bounding box center [1158, 246] width 29 height 29
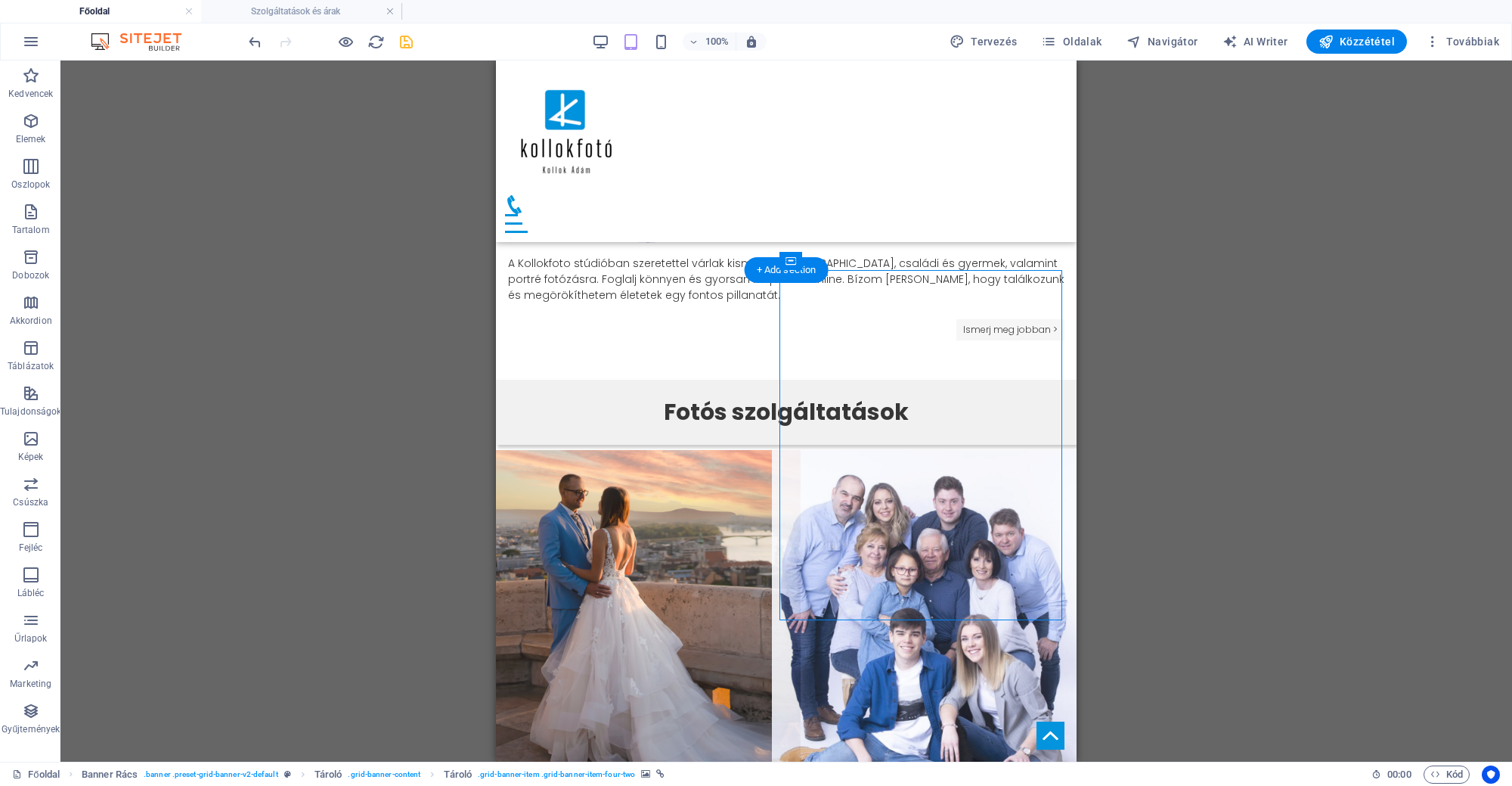
click at [937, 450] on figure at bounding box center [931, 642] width 319 height 385
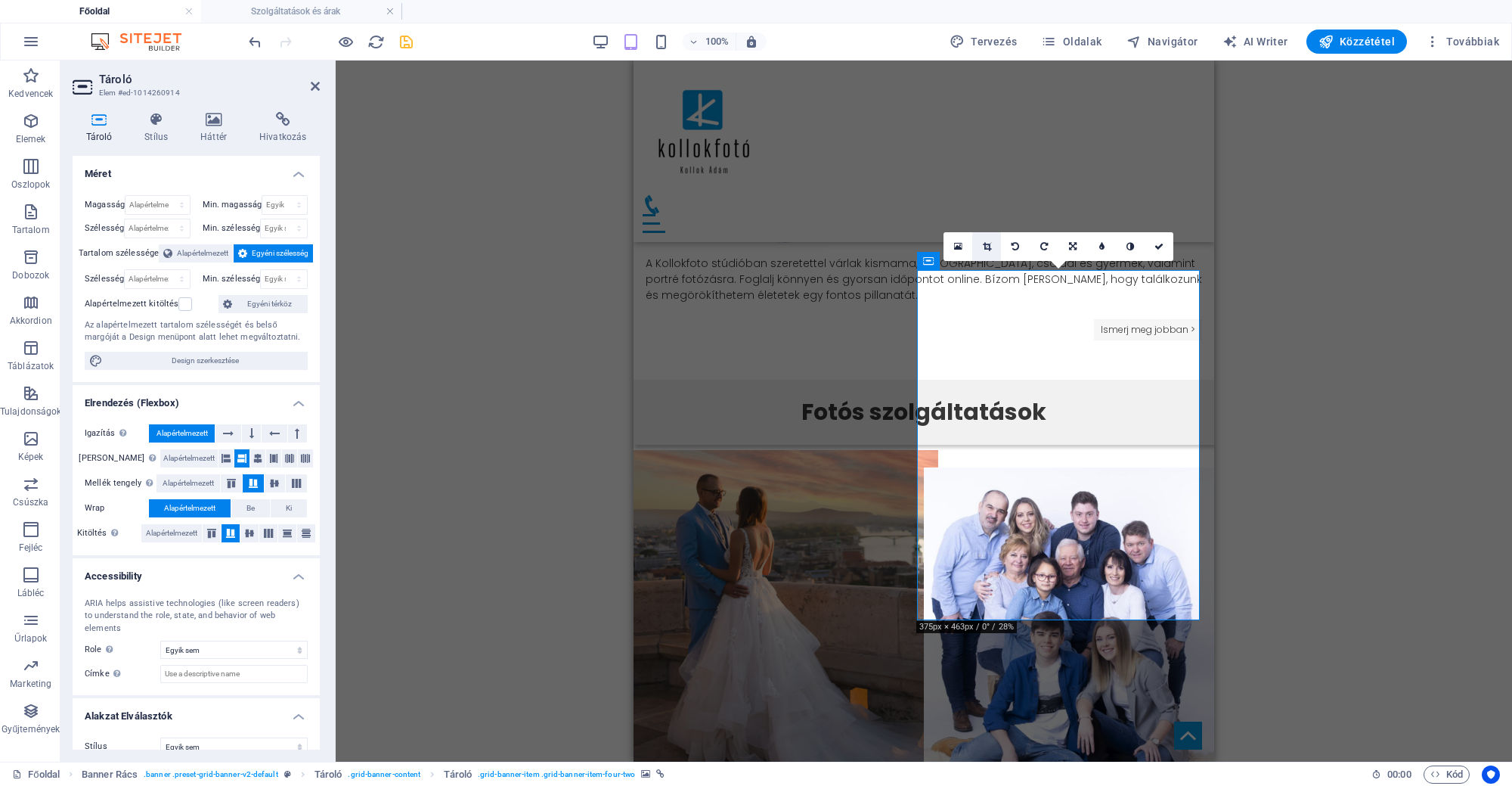
click at [988, 255] on link at bounding box center [986, 246] width 29 height 29
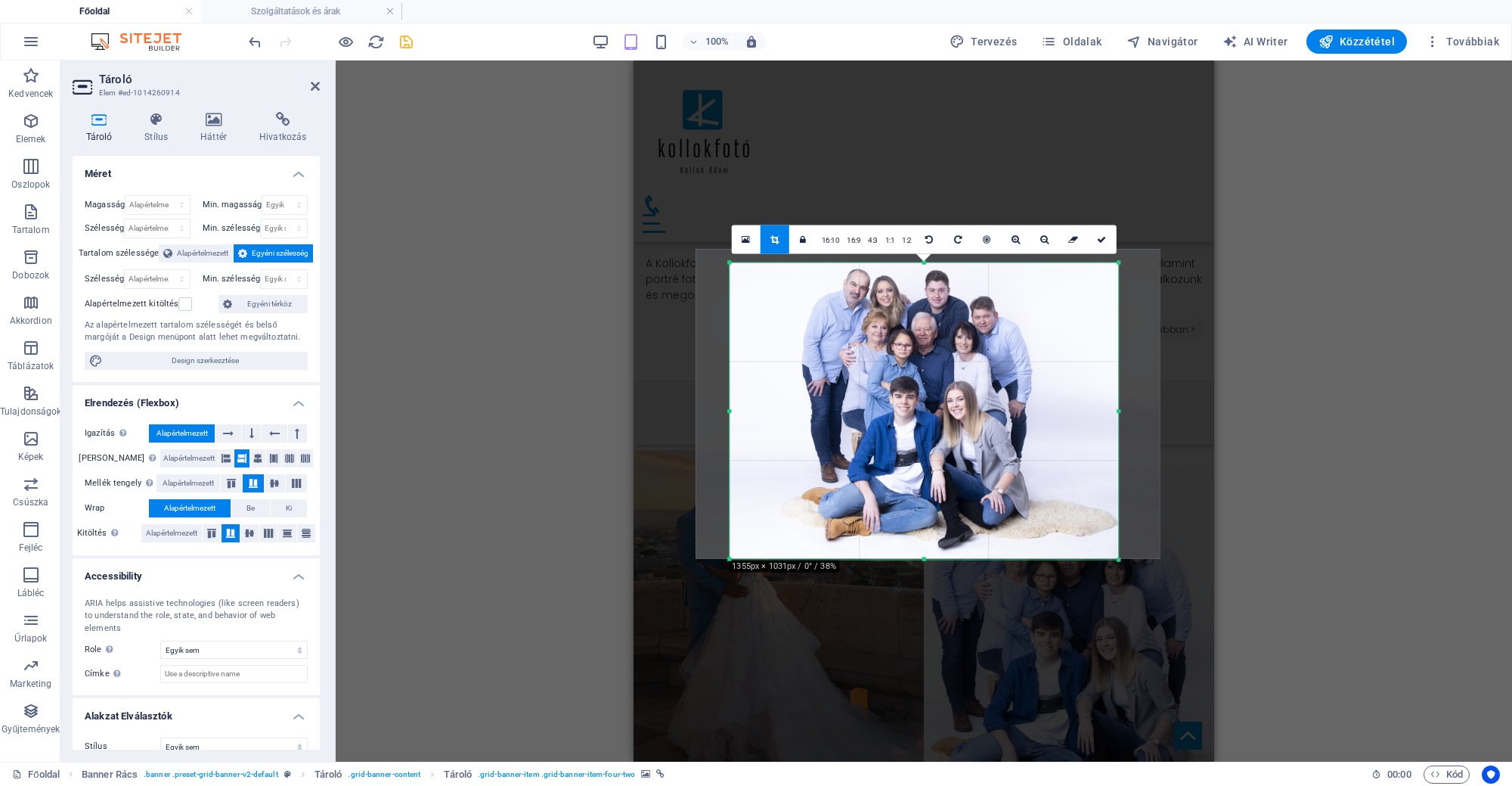
drag, startPoint x: 927, startPoint y: 253, endPoint x: 929, endPoint y: 267, distance: 14.1
click at [929, 267] on div "180 170 160 150 140 130 120 110 100 90 80 70 60 50 40 30 20 10 0 -10 -20 -30 -4…" at bounding box center [923, 410] width 388 height 298
click at [1100, 238] on icon at bounding box center [1101, 239] width 9 height 9
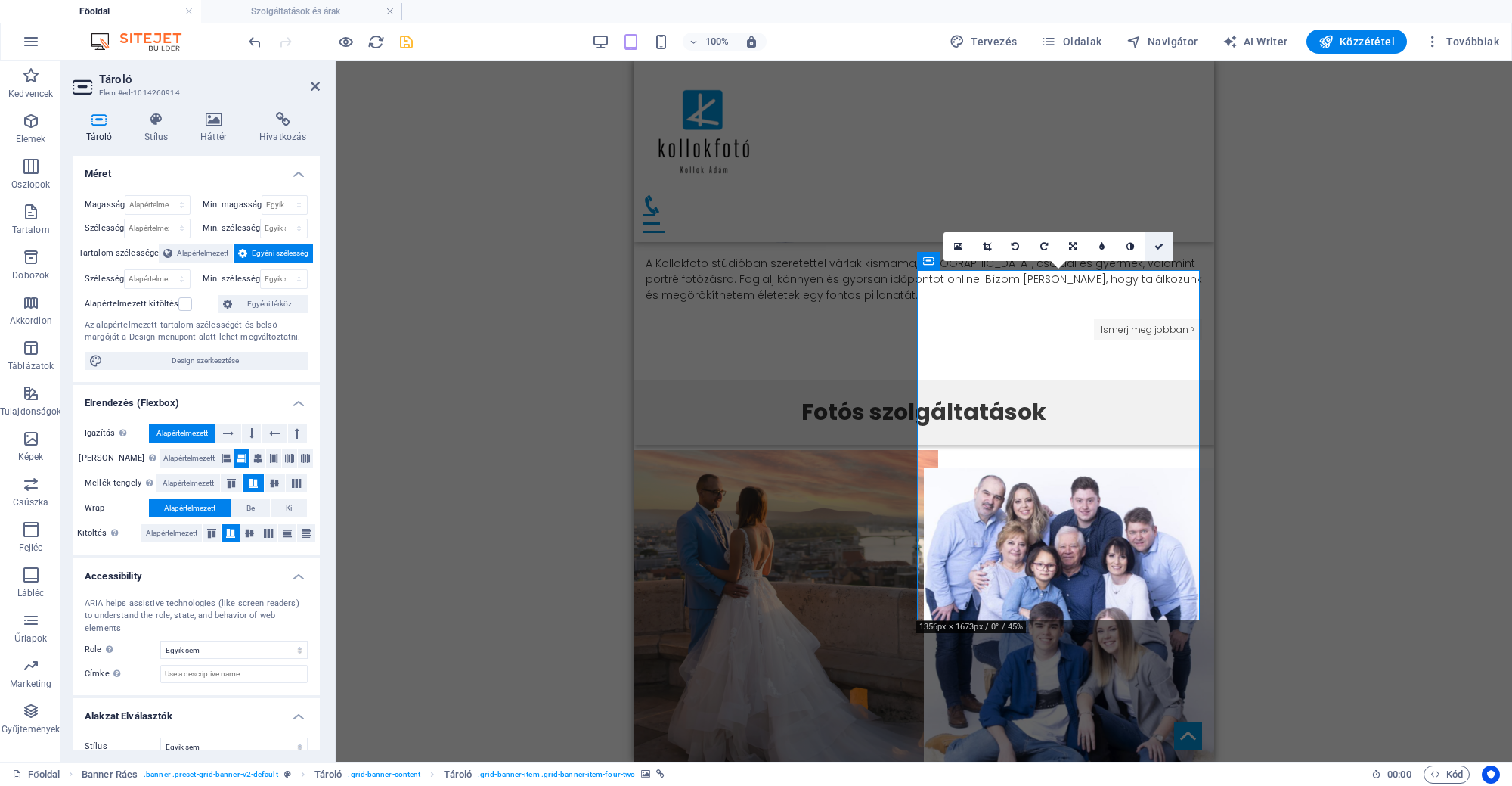
click at [1149, 236] on link at bounding box center [1158, 246] width 29 height 29
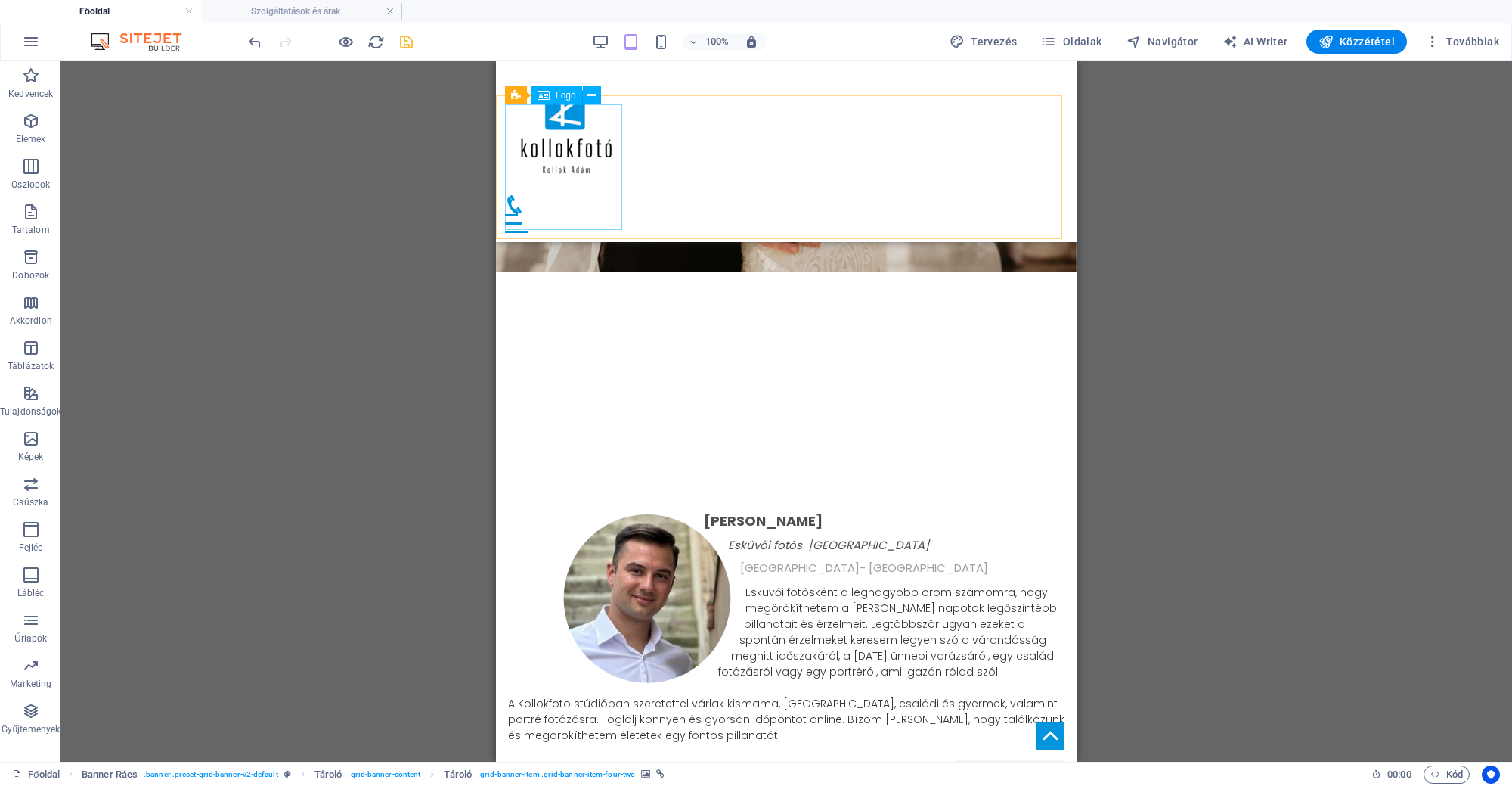
scroll to position [436, 0]
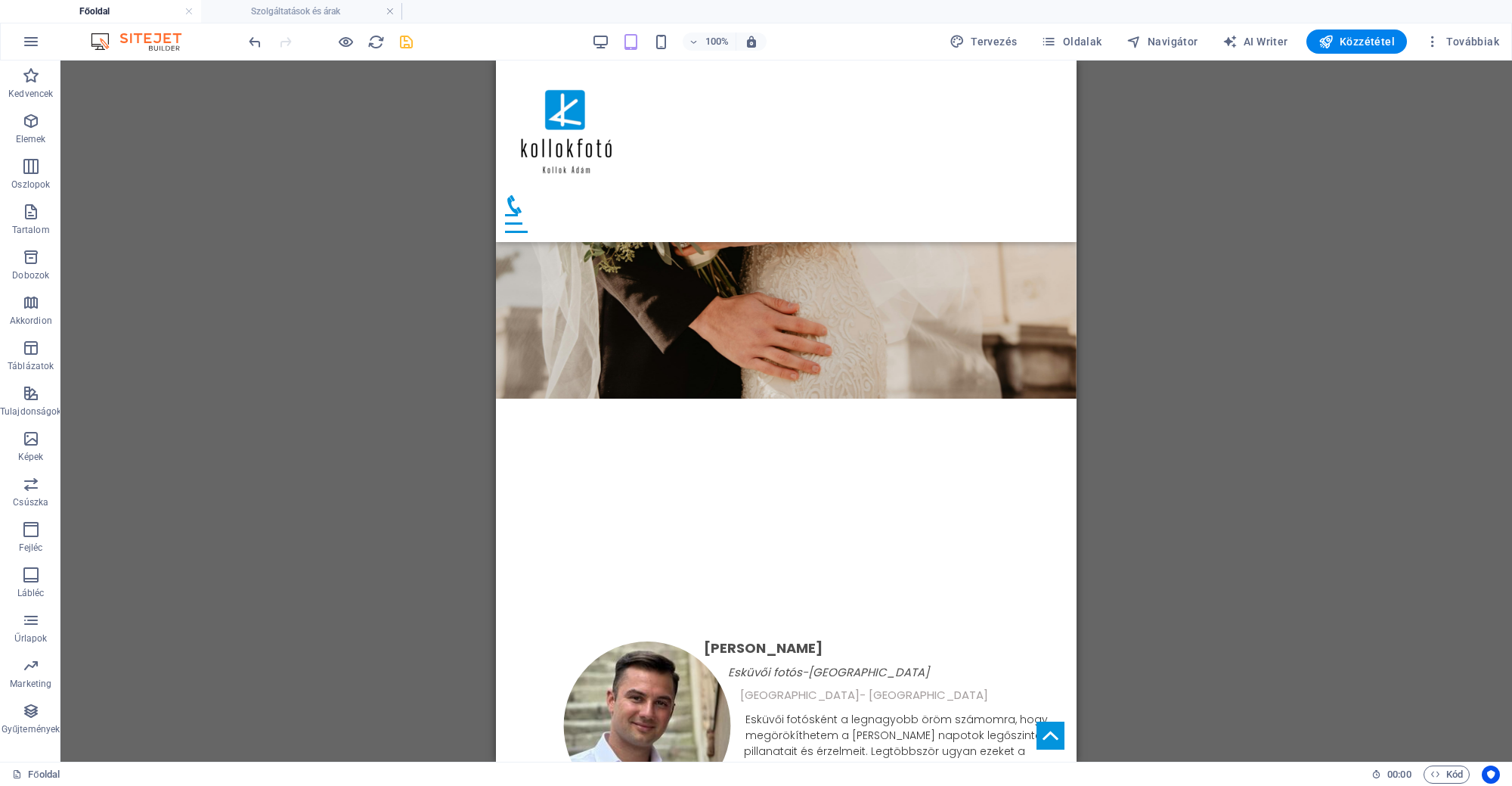
click at [410, 41] on icon "save" at bounding box center [406, 43] width 18 height 18
click at [313, 10] on h4 "Szolgáltatások és árak" at bounding box center [300, 11] width 201 height 17
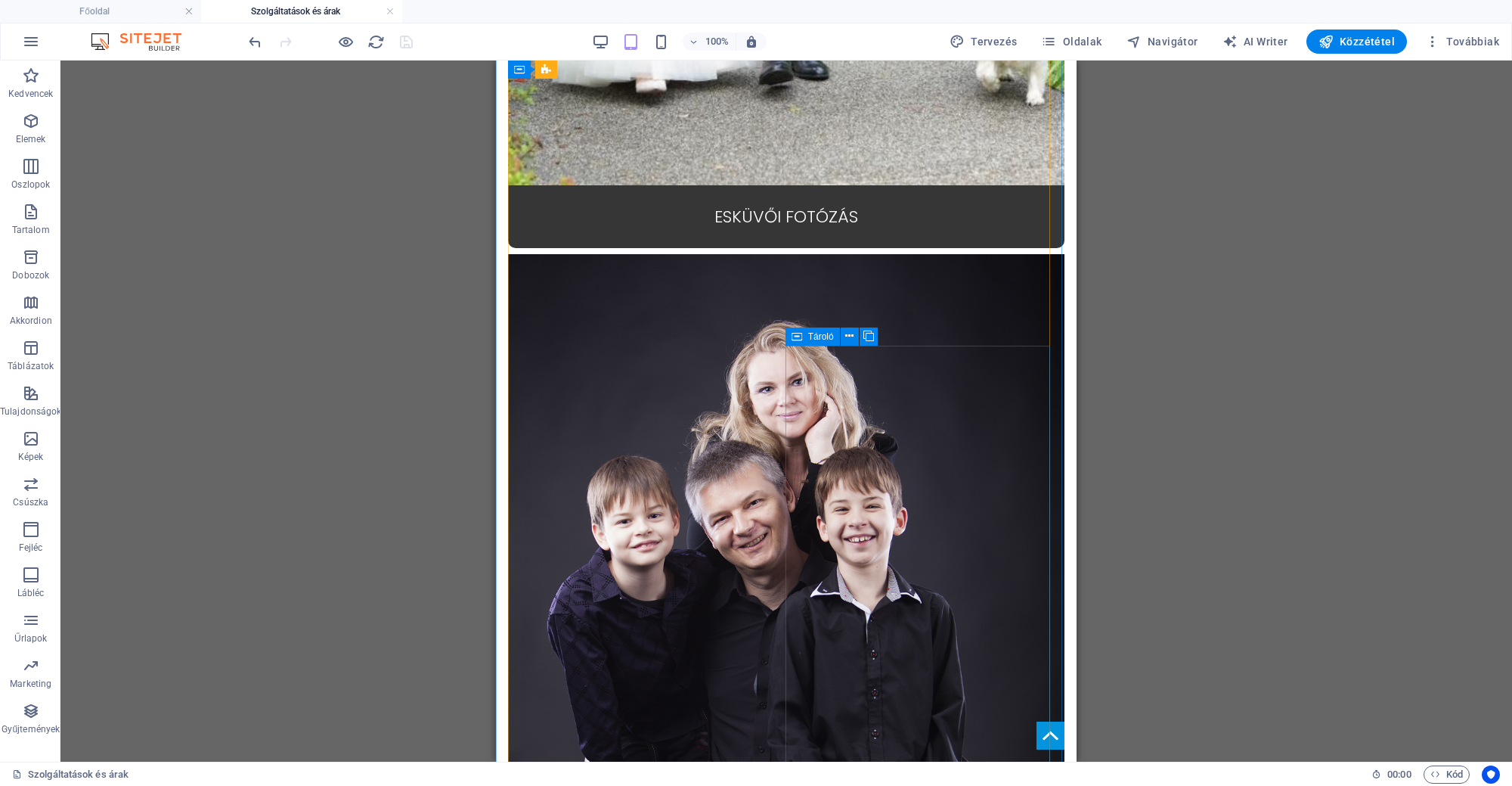
scroll to position [1607, 0]
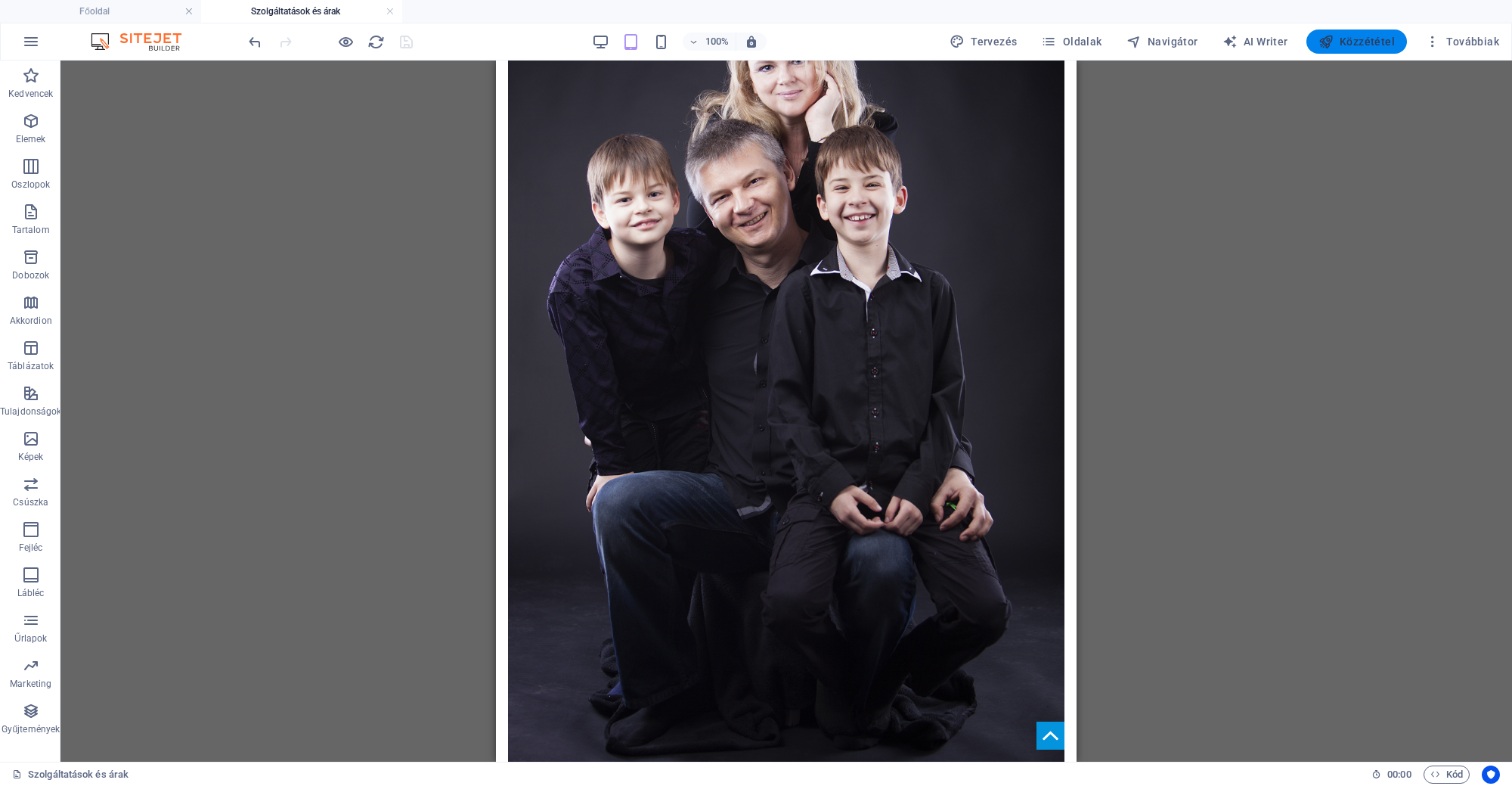
click at [1390, 37] on span "Közzététel" at bounding box center [1356, 41] width 76 height 15
